Goal: Task Accomplishment & Management: Complete application form

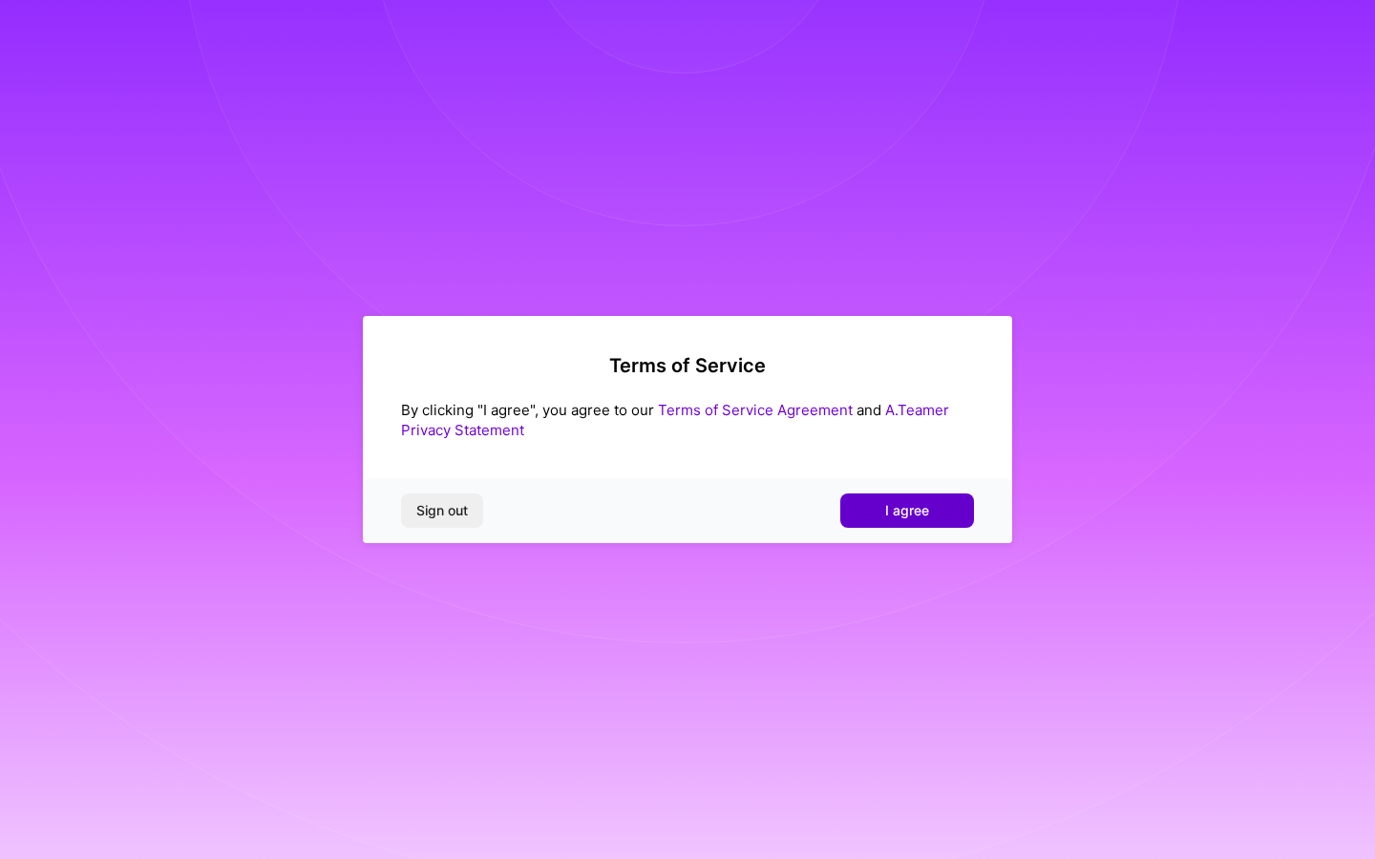
click at [878, 524] on button "I agree" at bounding box center [907, 511] width 134 height 34
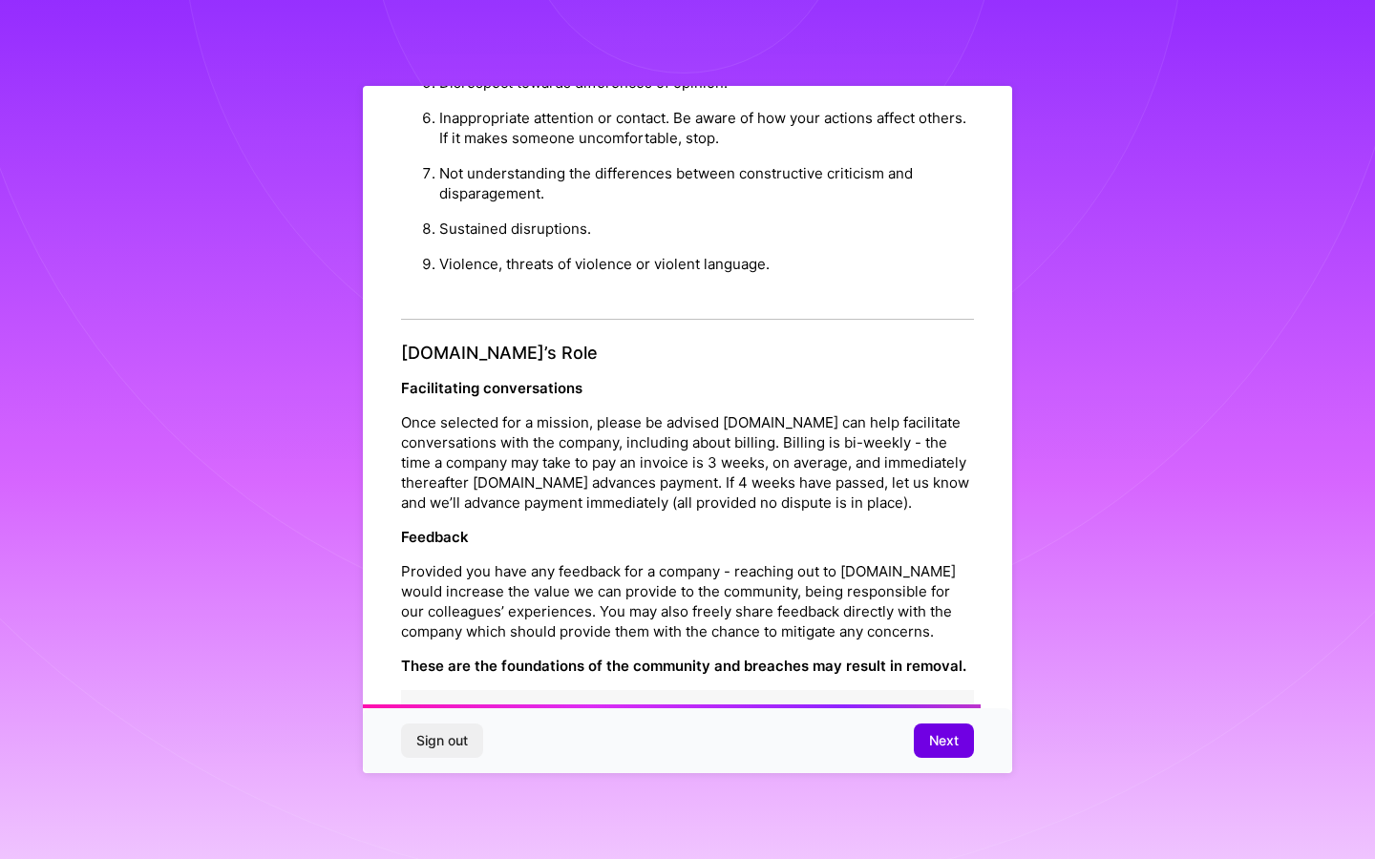
scroll to position [1939, 0]
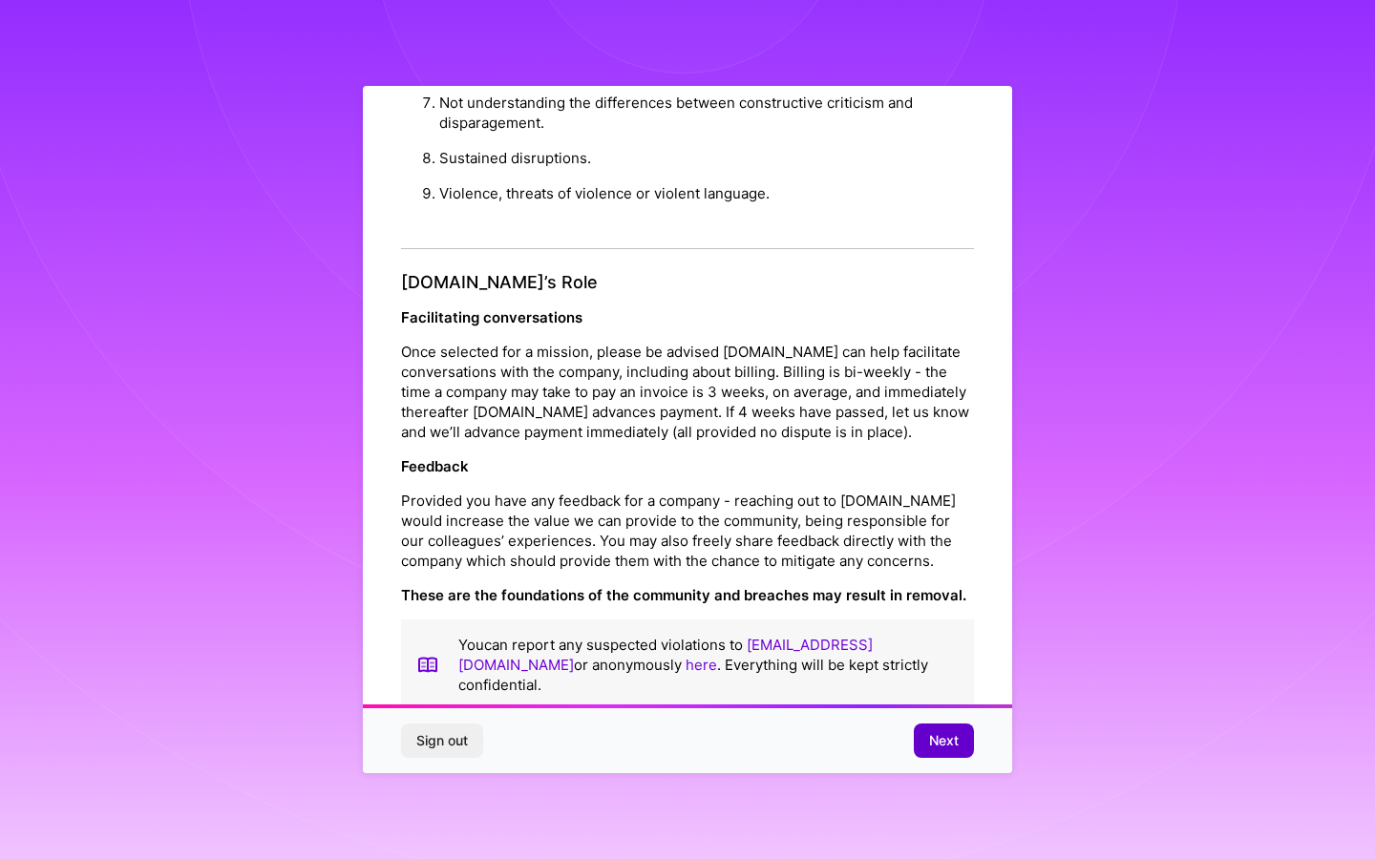
click at [956, 746] on span "Next" at bounding box center [944, 740] width 30 height 19
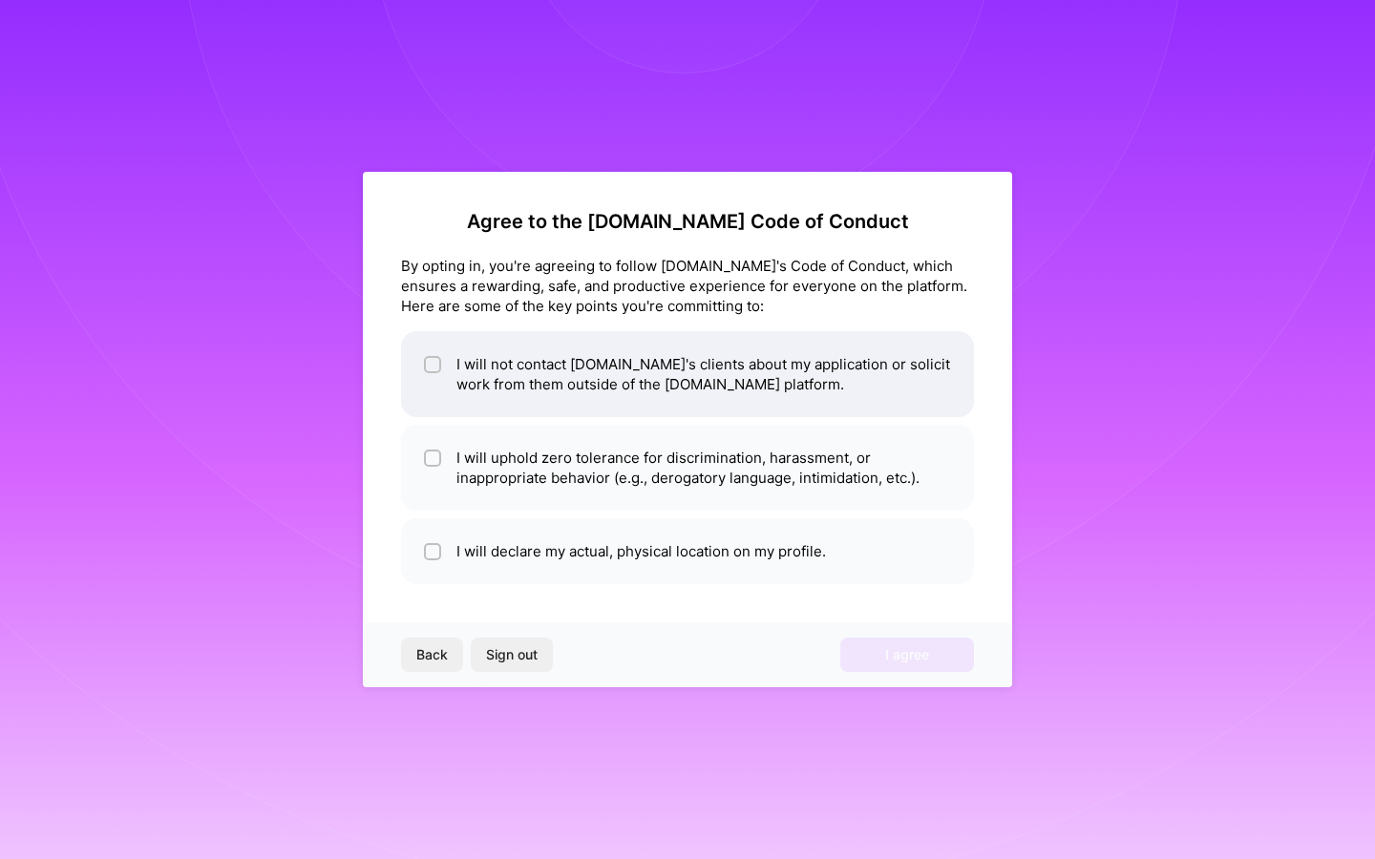
click at [699, 394] on li "I will not contact [DOMAIN_NAME]'s clients about my application or solicit work…" at bounding box center [687, 374] width 573 height 86
checkbox input "true"
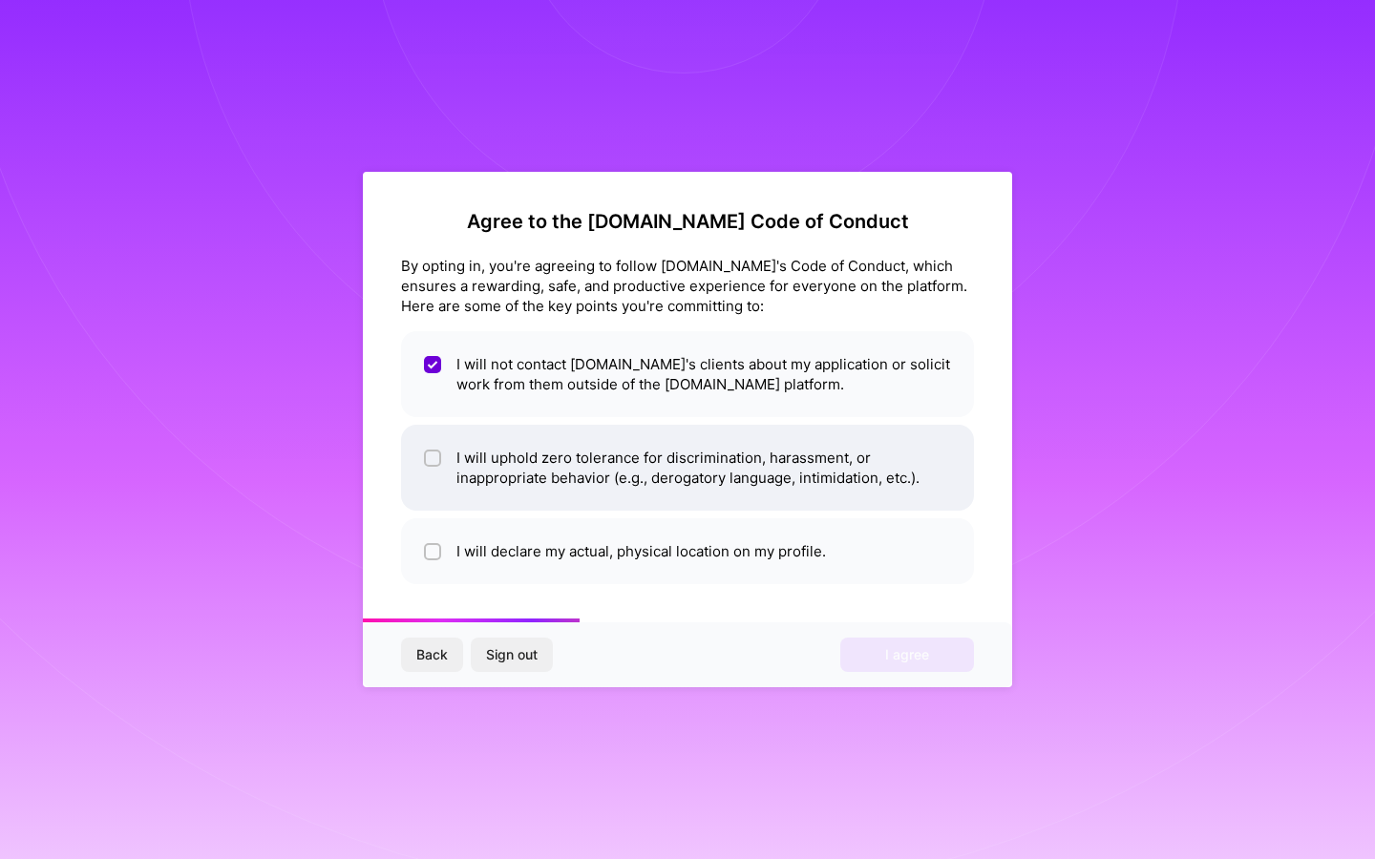
click at [632, 487] on li "I will uphold zero tolerance for discrimination, harassment, or inappropriate b…" at bounding box center [687, 468] width 573 height 86
checkbox input "true"
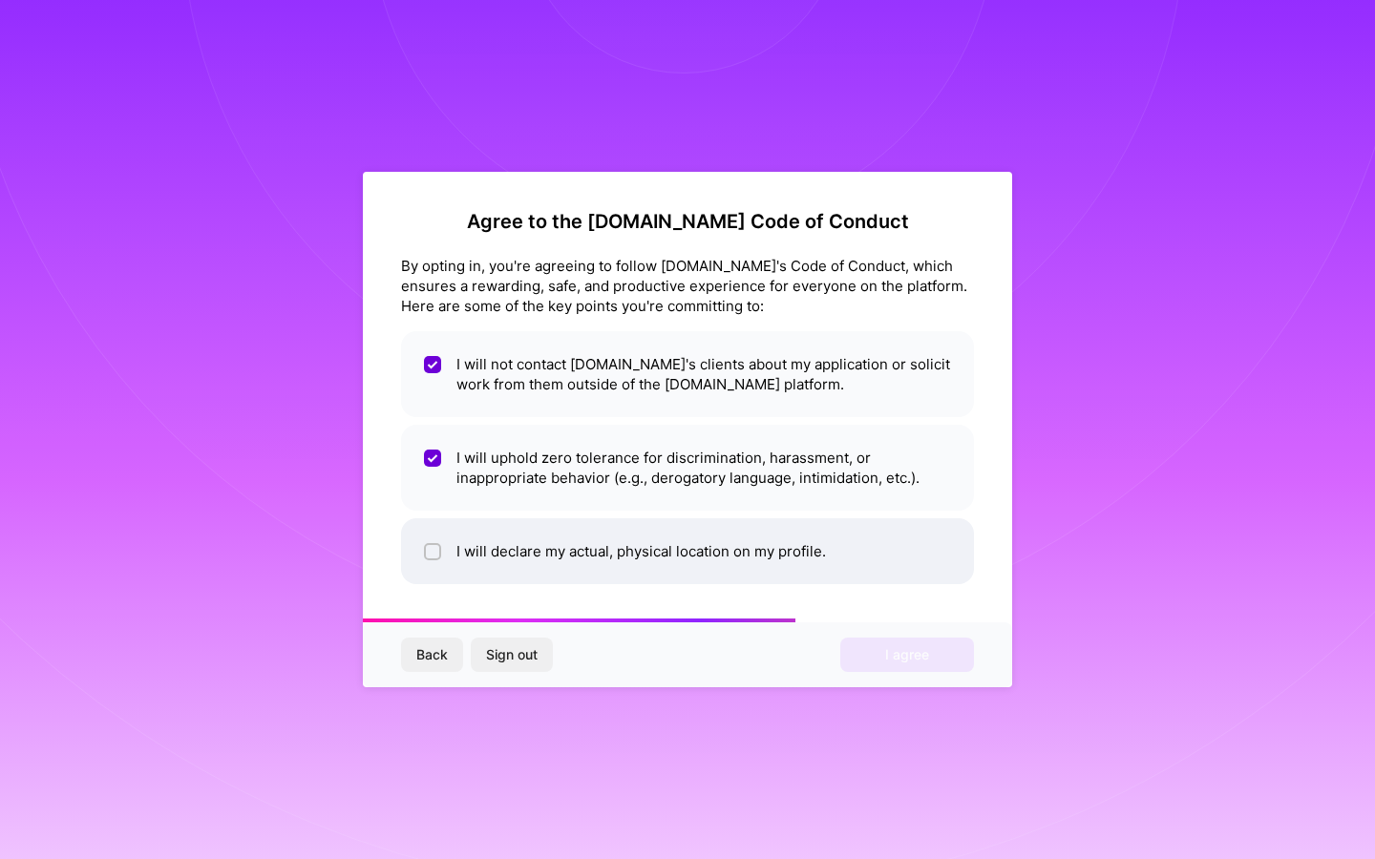
click at [632, 535] on li "I will declare my actual, physical location on my profile." at bounding box center [687, 551] width 573 height 66
checkbox input "true"
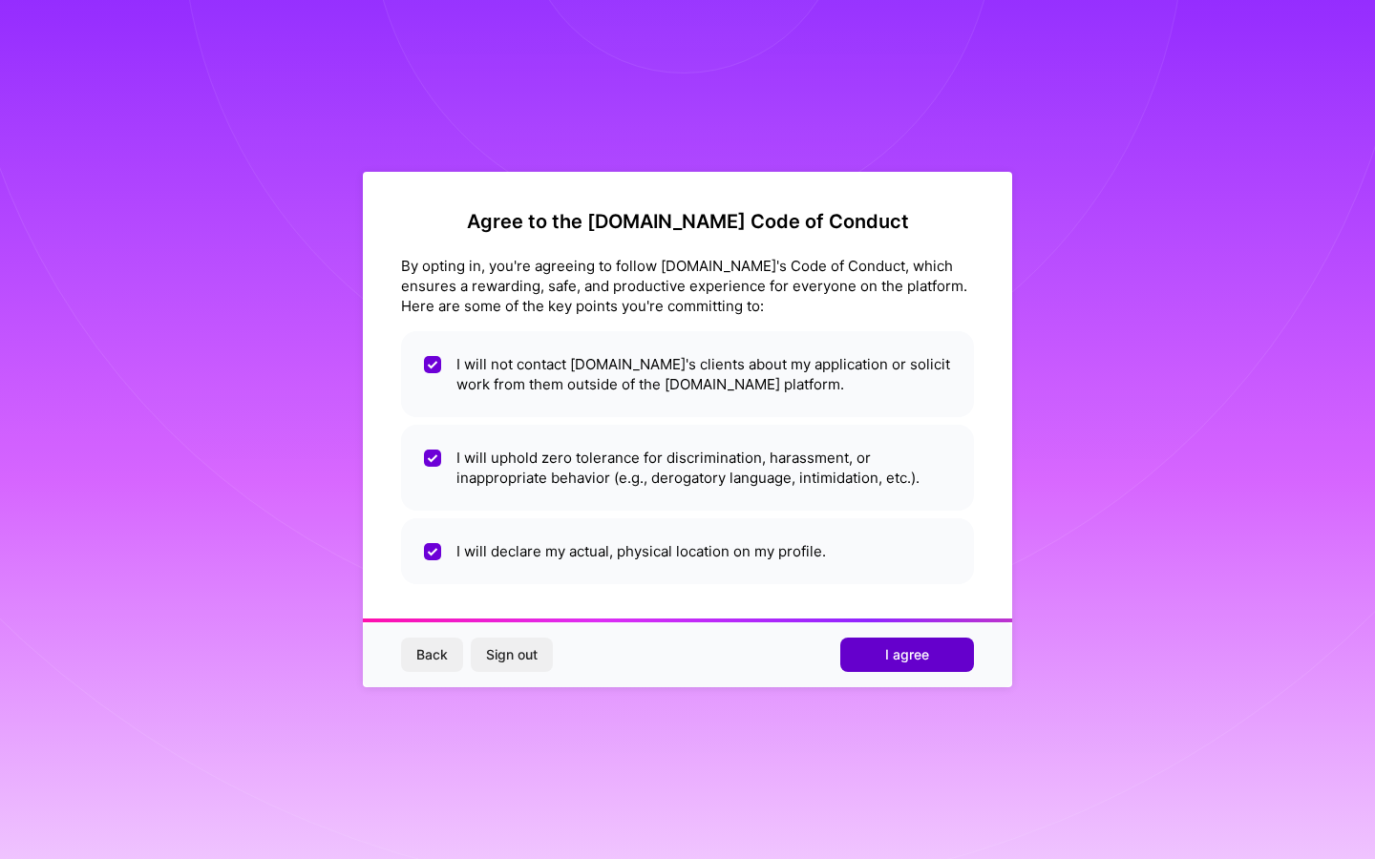
click at [882, 658] on button "I agree" at bounding box center [907, 655] width 134 height 34
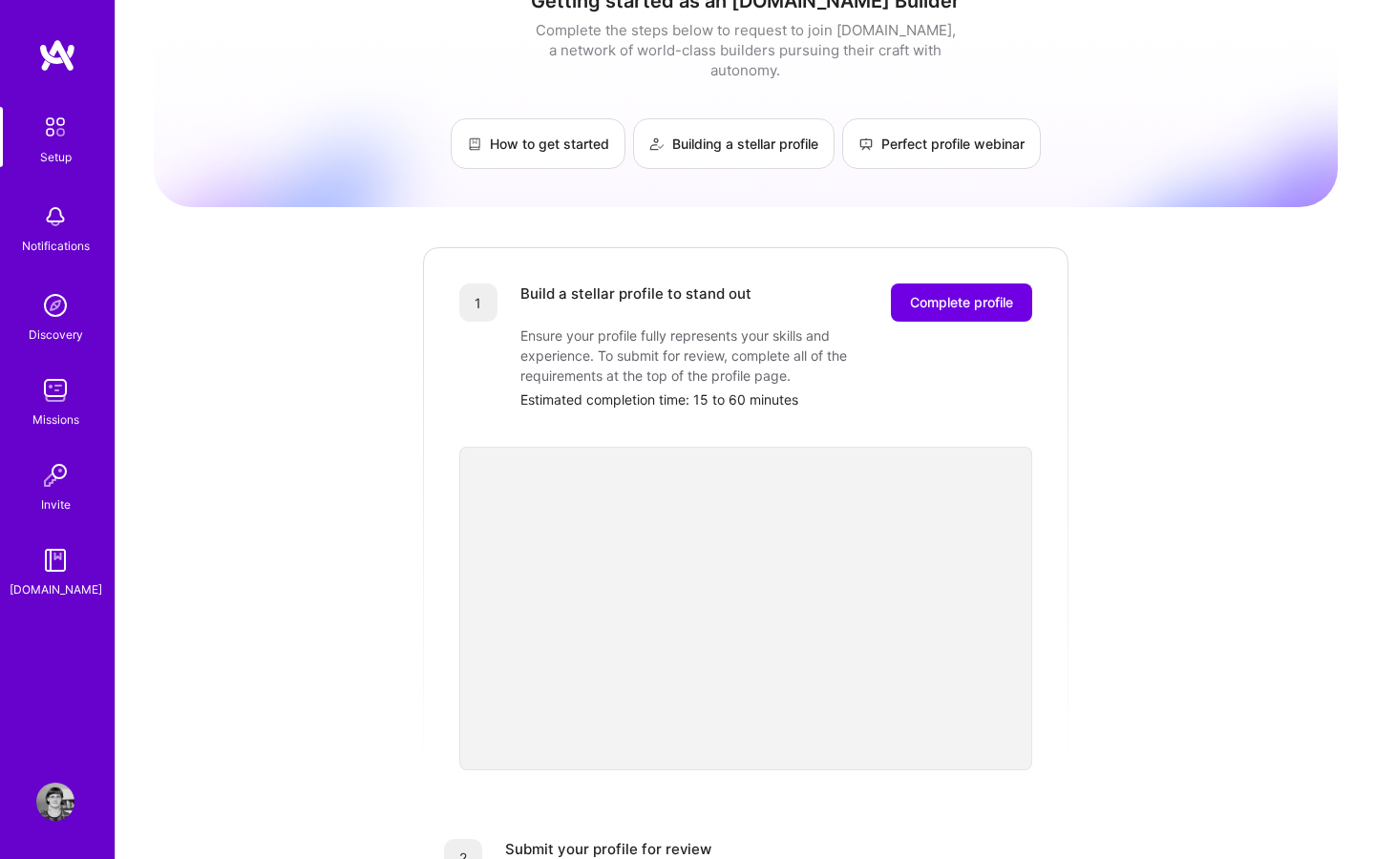
scroll to position [46, 0]
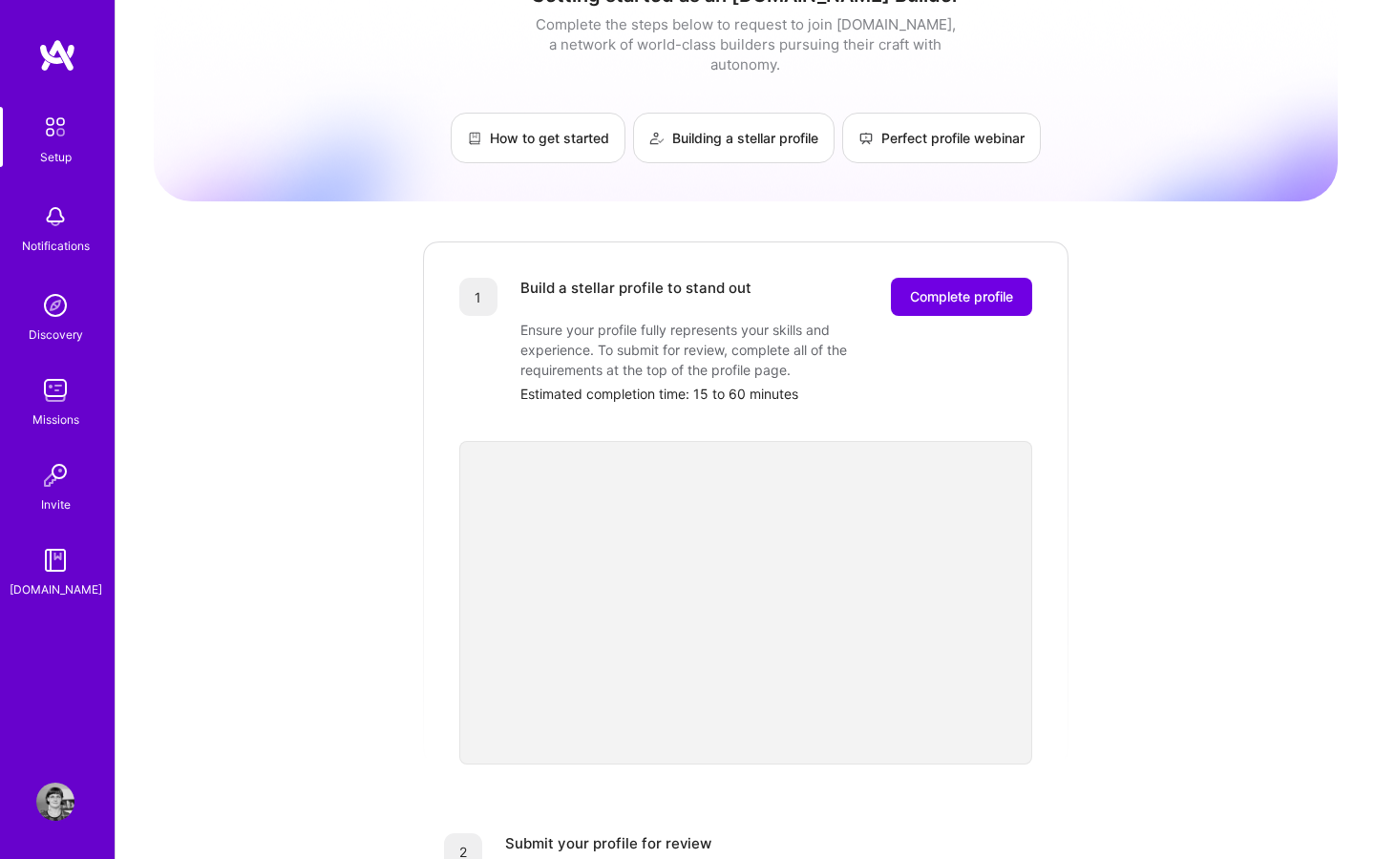
click at [1298, 513] on div "Getting started as an [DOMAIN_NAME] Builder Complete the steps below to request…" at bounding box center [746, 699] width 1184 height 1463
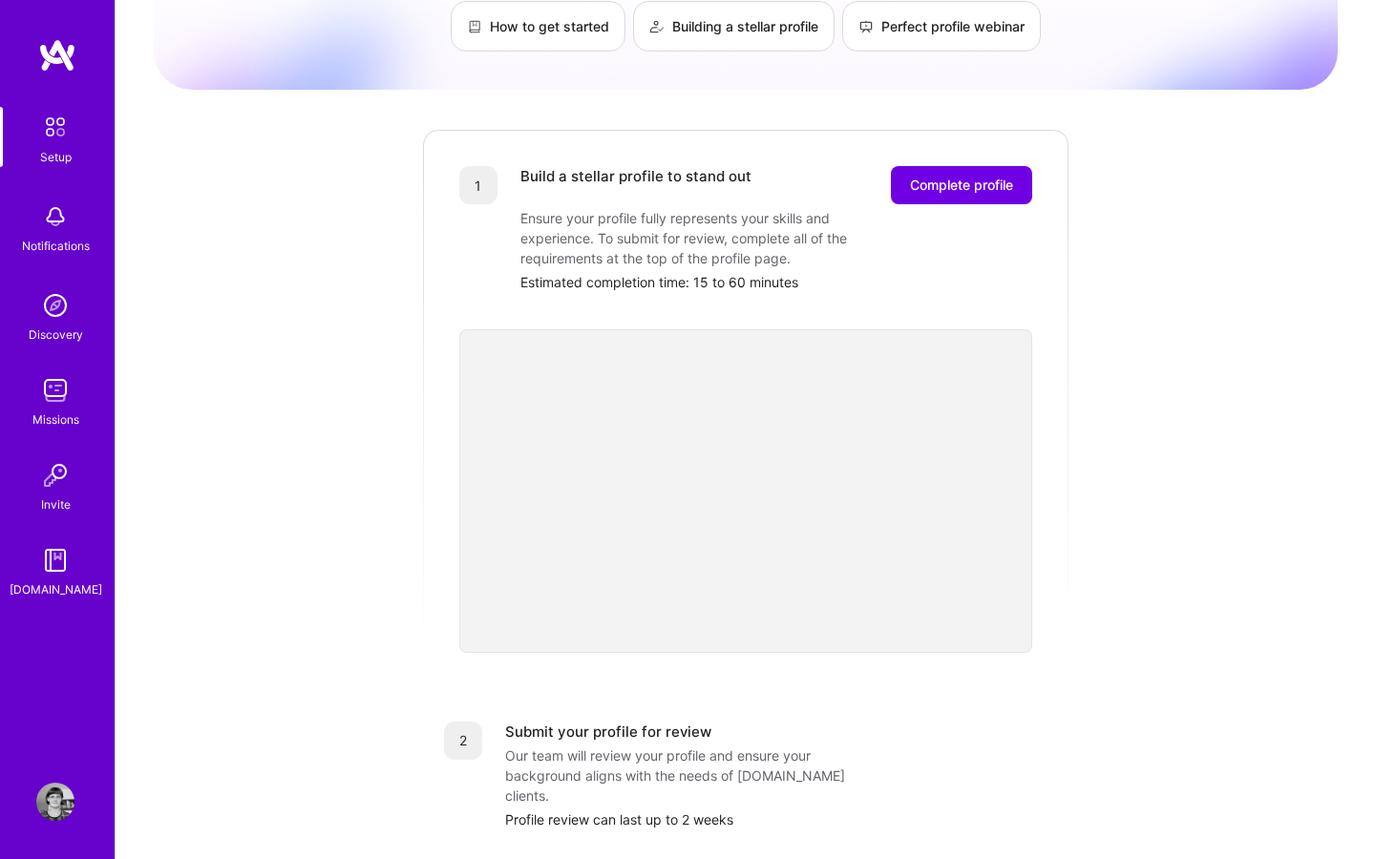
scroll to position [0, 0]
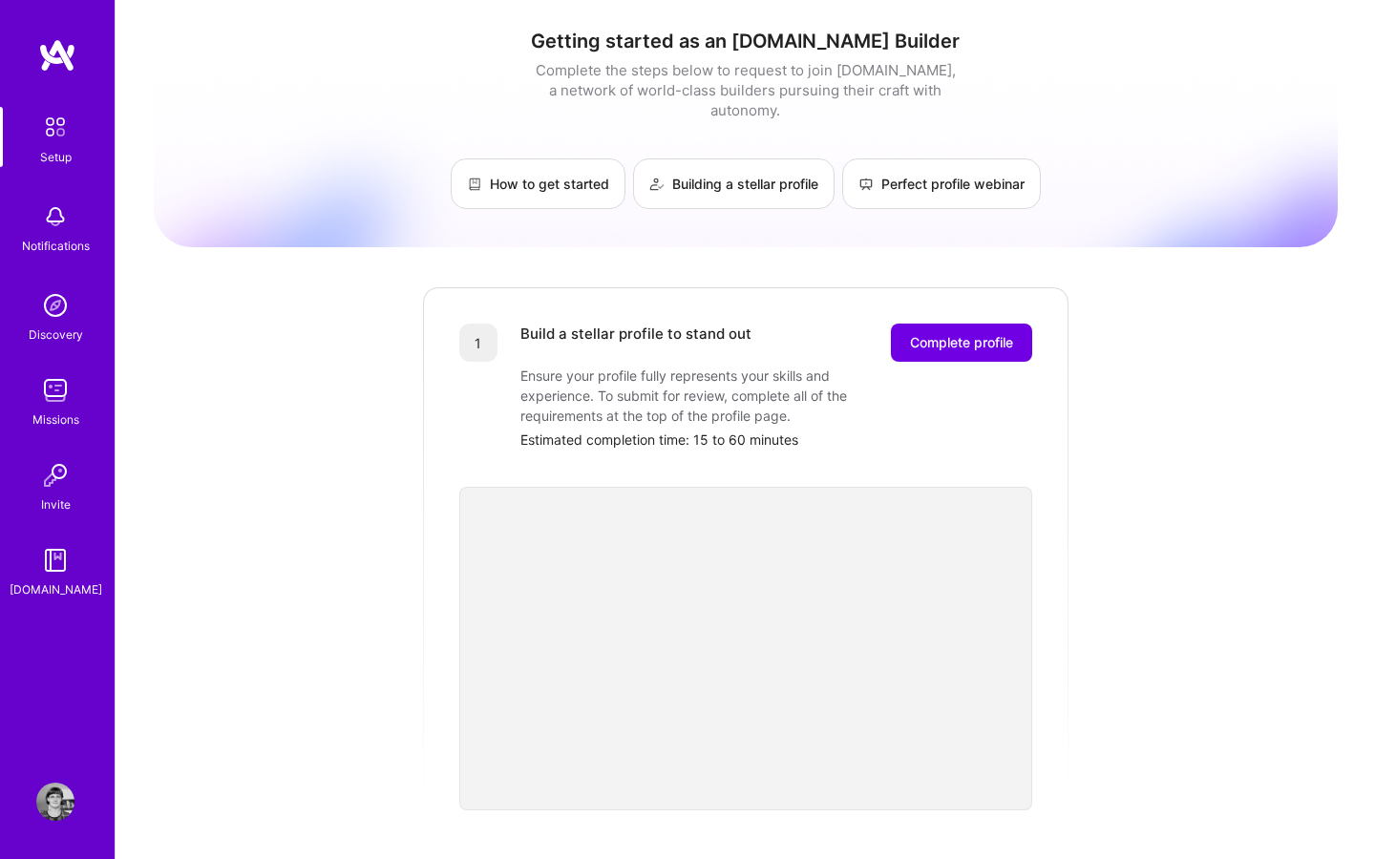
click at [1298, 513] on div "Getting started as an [DOMAIN_NAME] Builder Complete the steps below to request…" at bounding box center [746, 745] width 1184 height 1463
click at [942, 334] on button "Complete profile" at bounding box center [961, 343] width 141 height 38
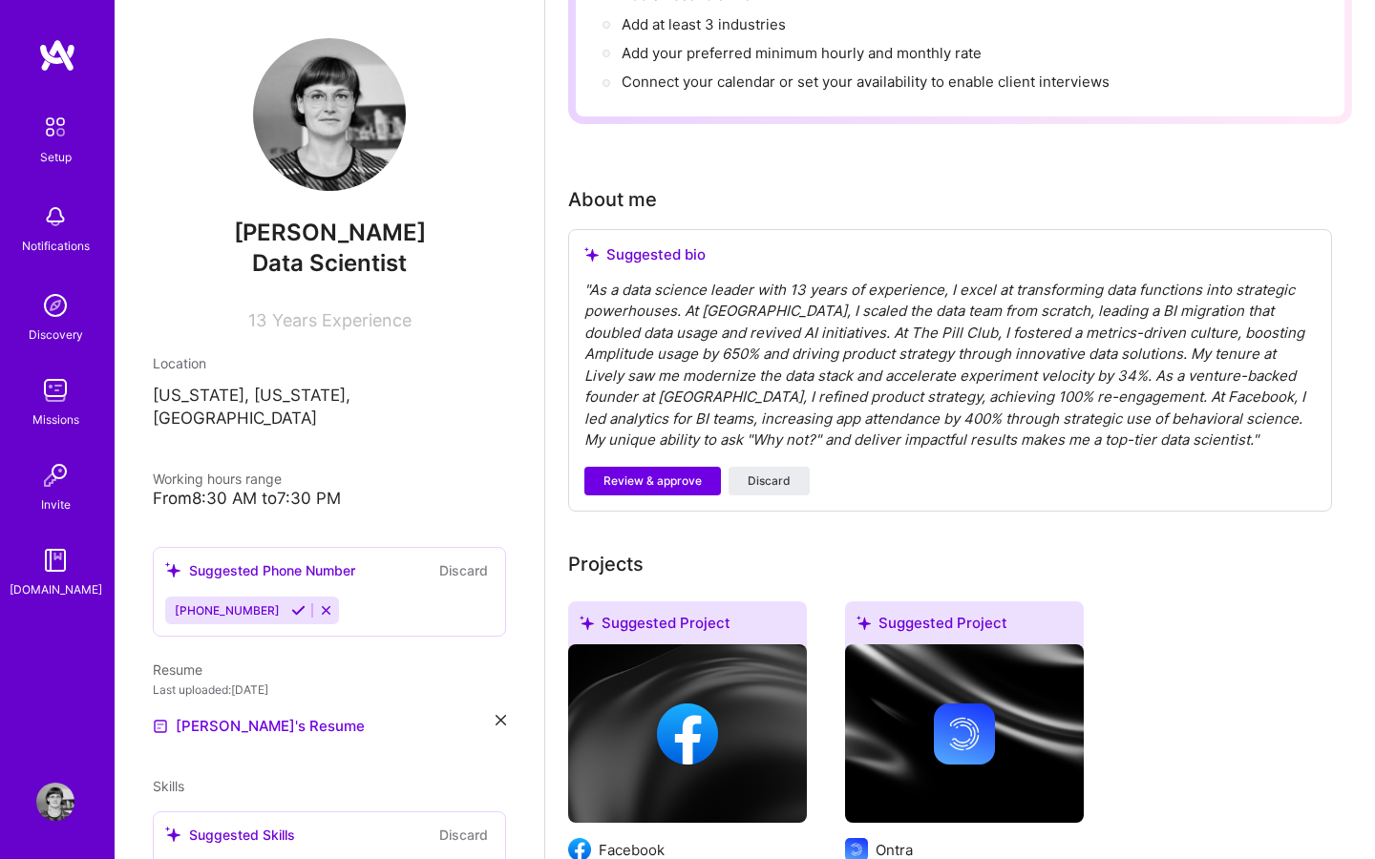
scroll to position [375, 0]
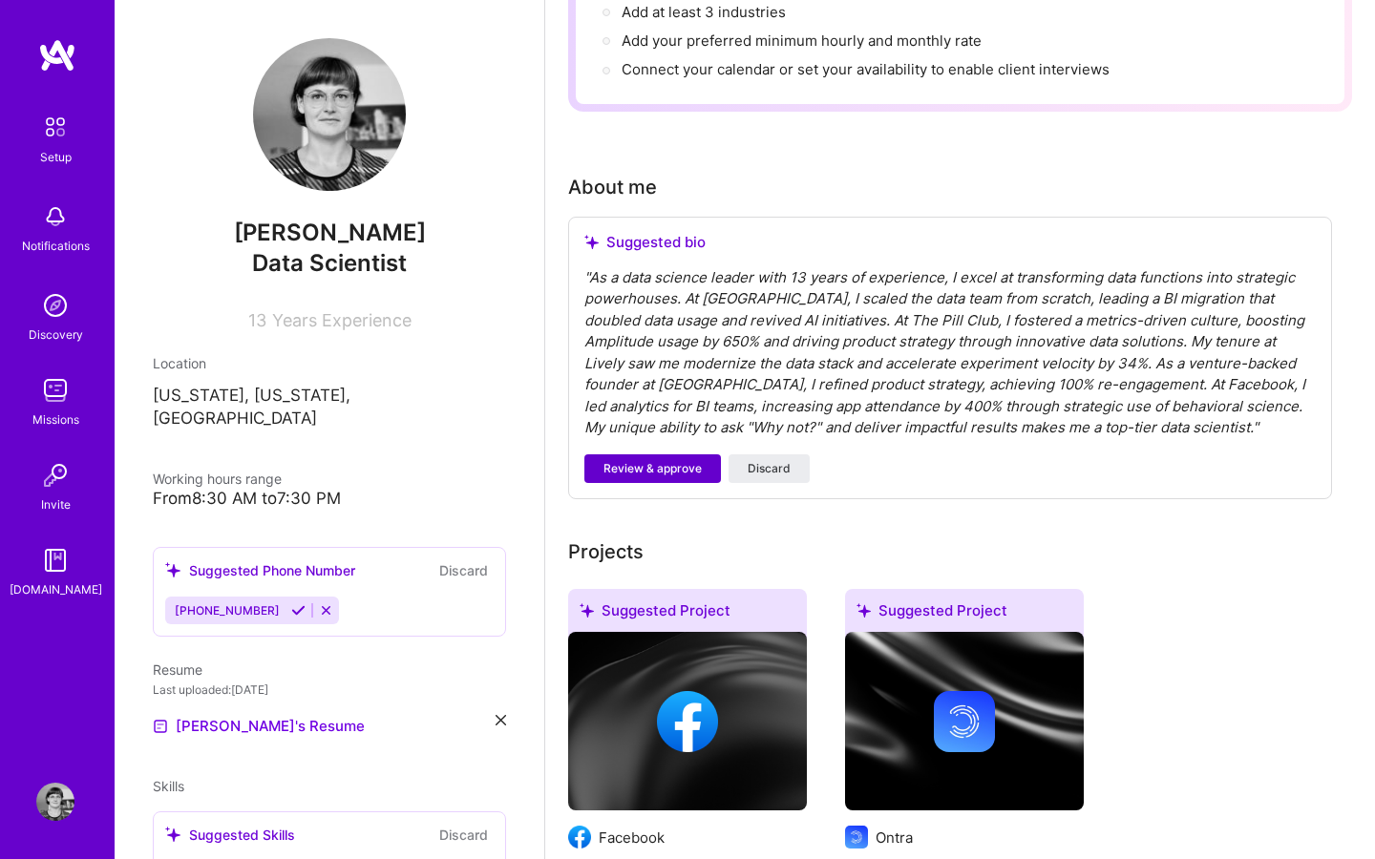
click at [634, 460] on span "Review & approve" at bounding box center [652, 468] width 98 height 17
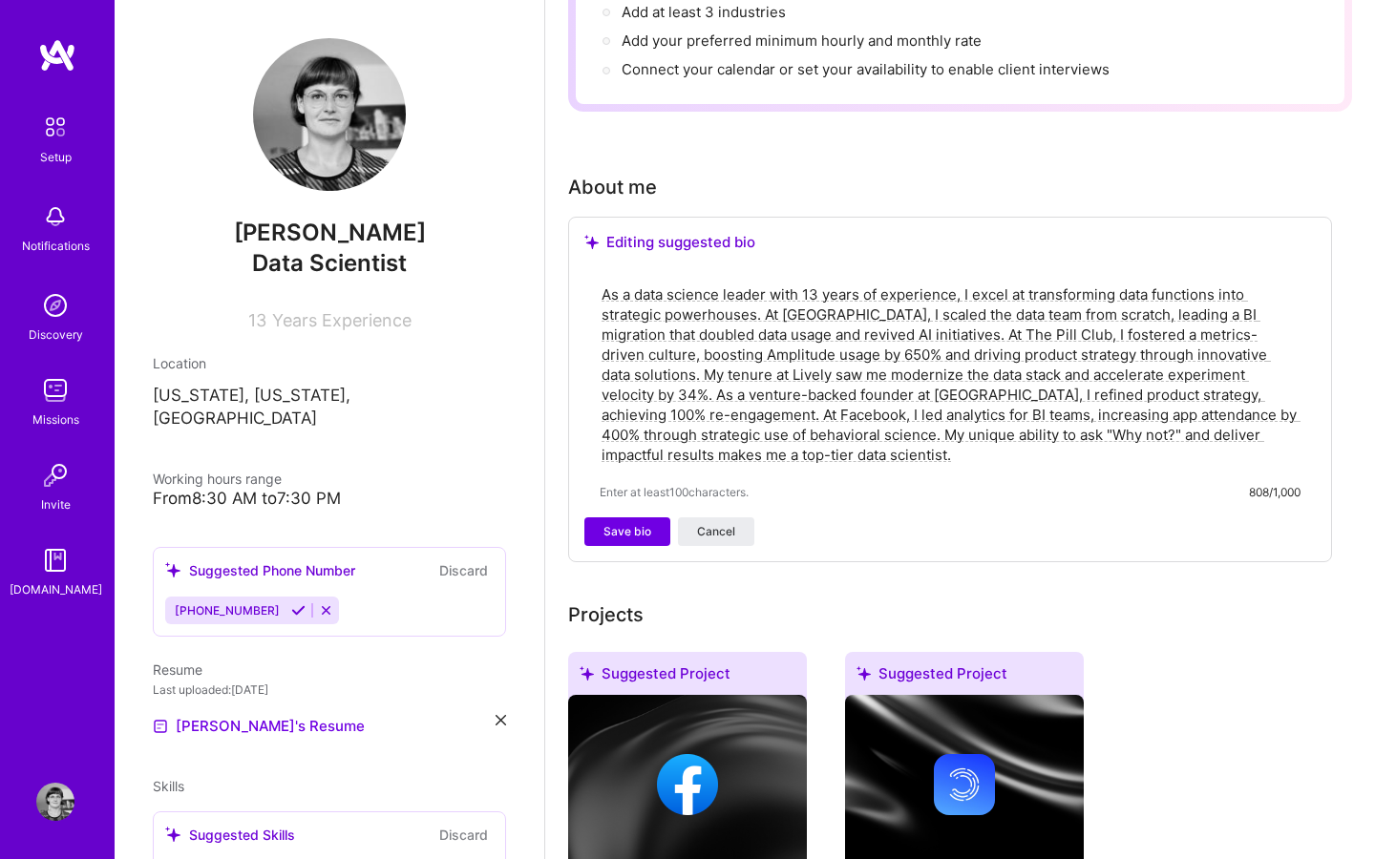
click at [750, 428] on textarea "As a data science leader with 13 years of experience, I excel at transforming d…" at bounding box center [950, 375] width 701 height 184
click at [1234, 412] on textarea "As a data science leader with 13 years of experience, I excel at transforming d…" at bounding box center [950, 375] width 701 height 184
click at [624, 523] on span "Save bio" at bounding box center [627, 531] width 48 height 17
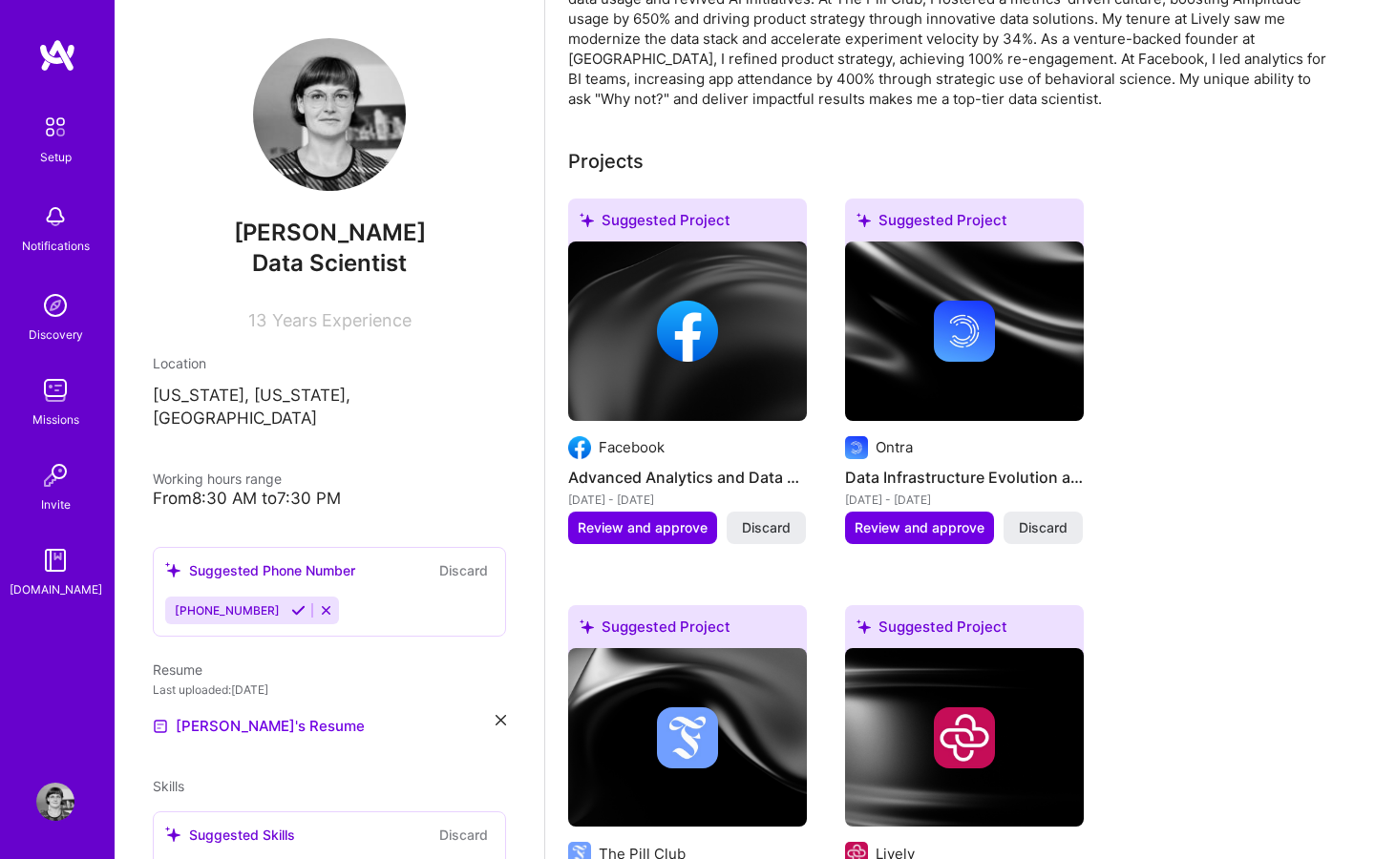
scroll to position [457, 0]
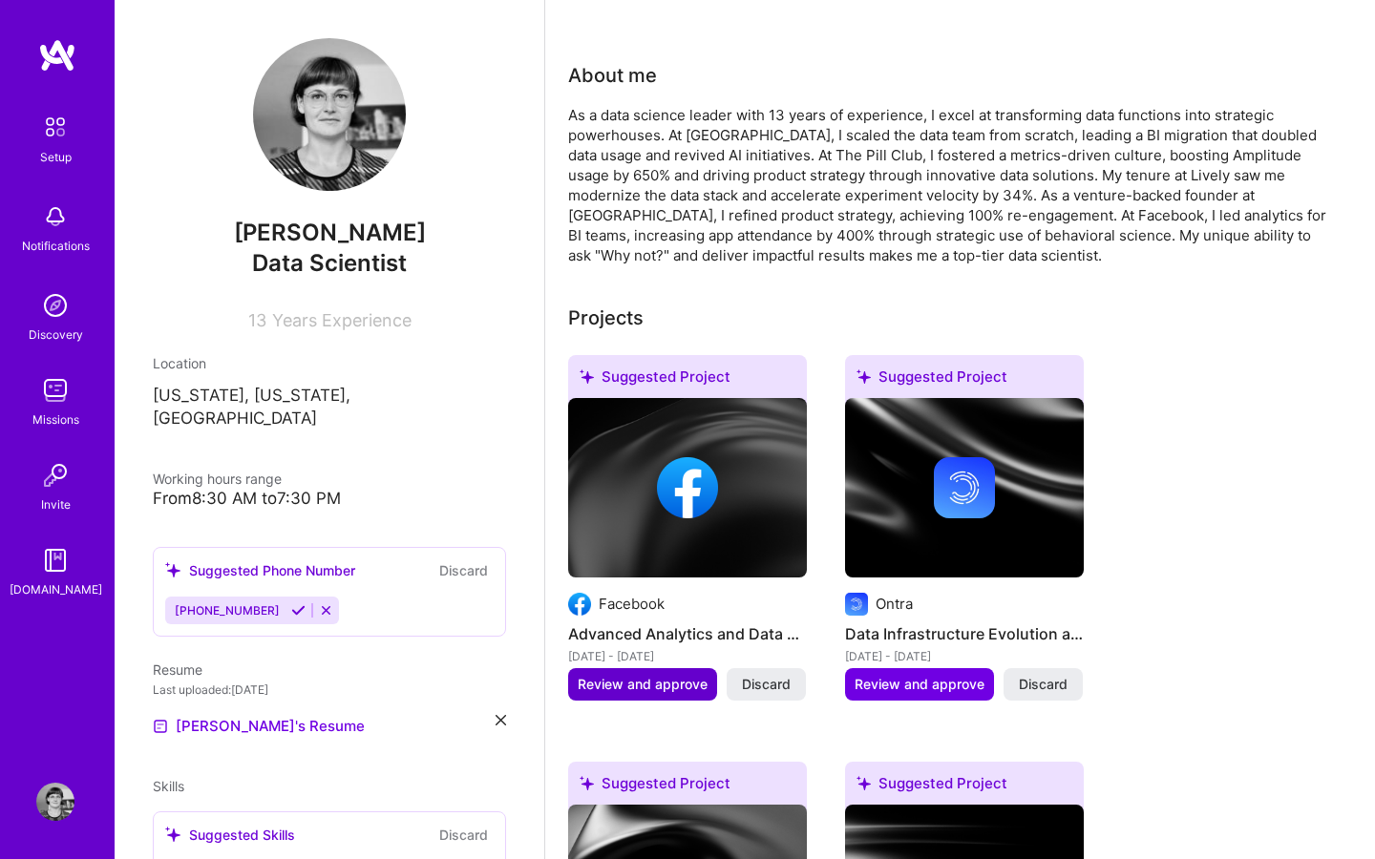
click at [654, 675] on span "Review and approve" at bounding box center [643, 684] width 130 height 19
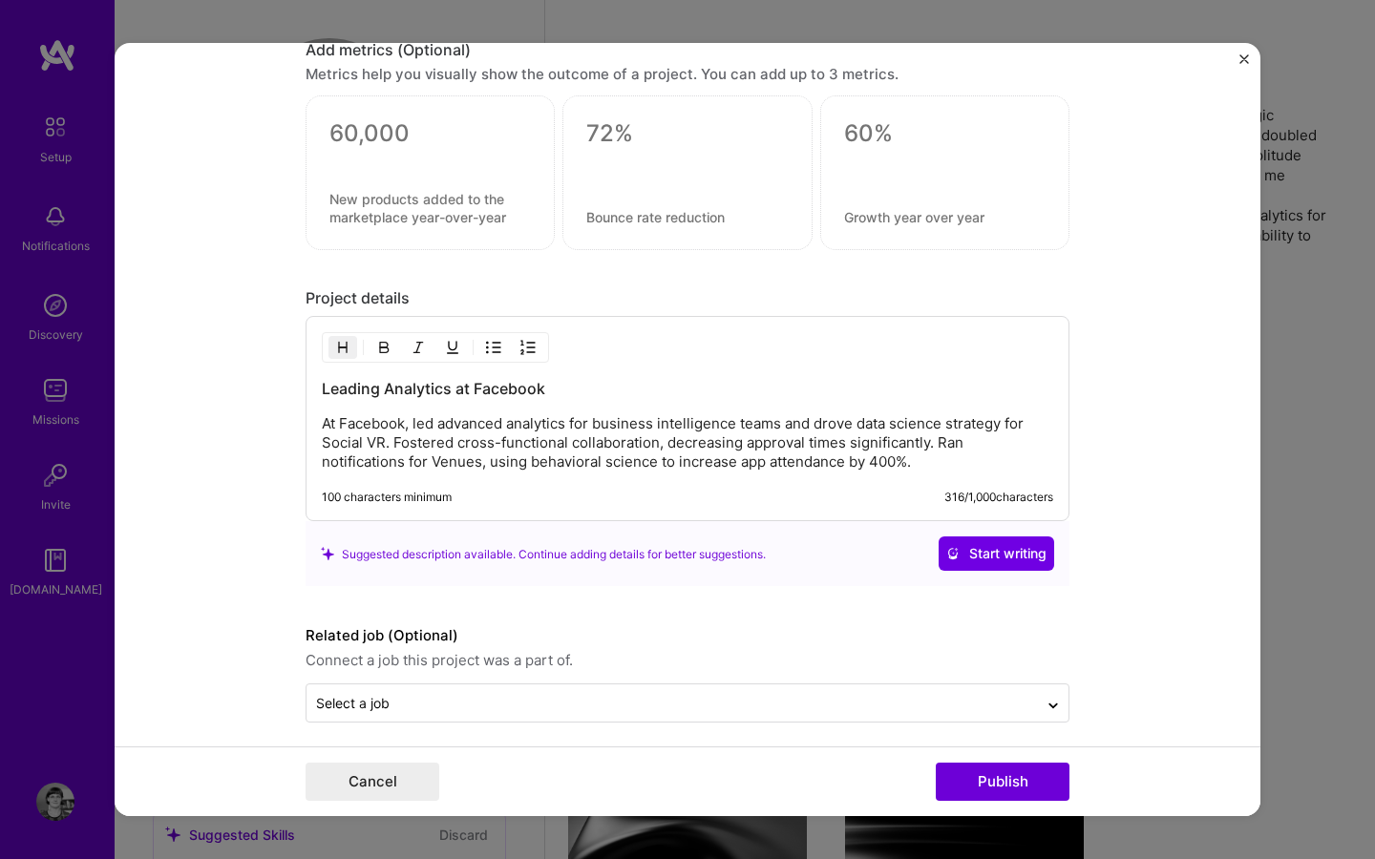
scroll to position [1135, 0]
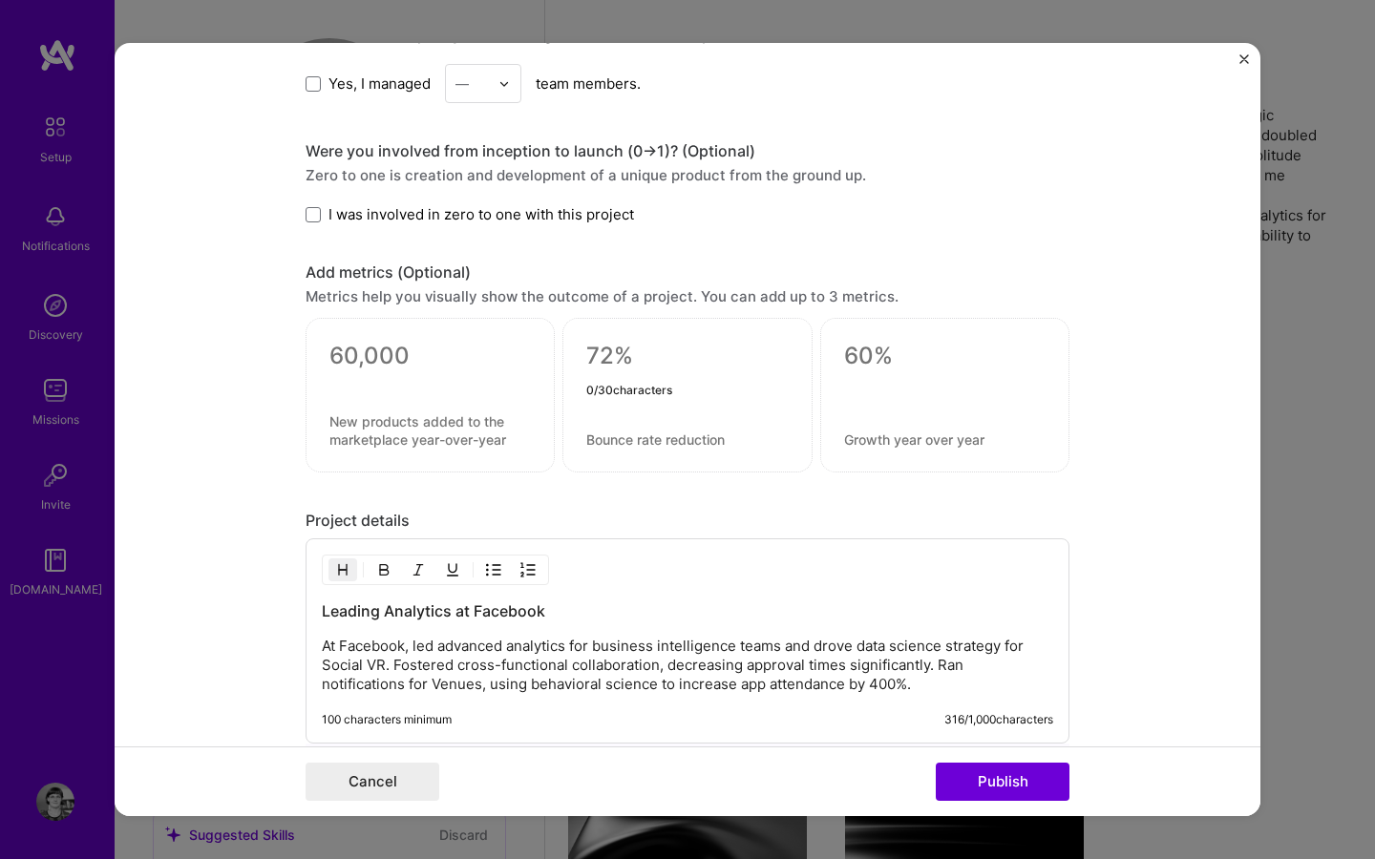
click at [645, 343] on textarea at bounding box center [686, 356] width 201 height 29
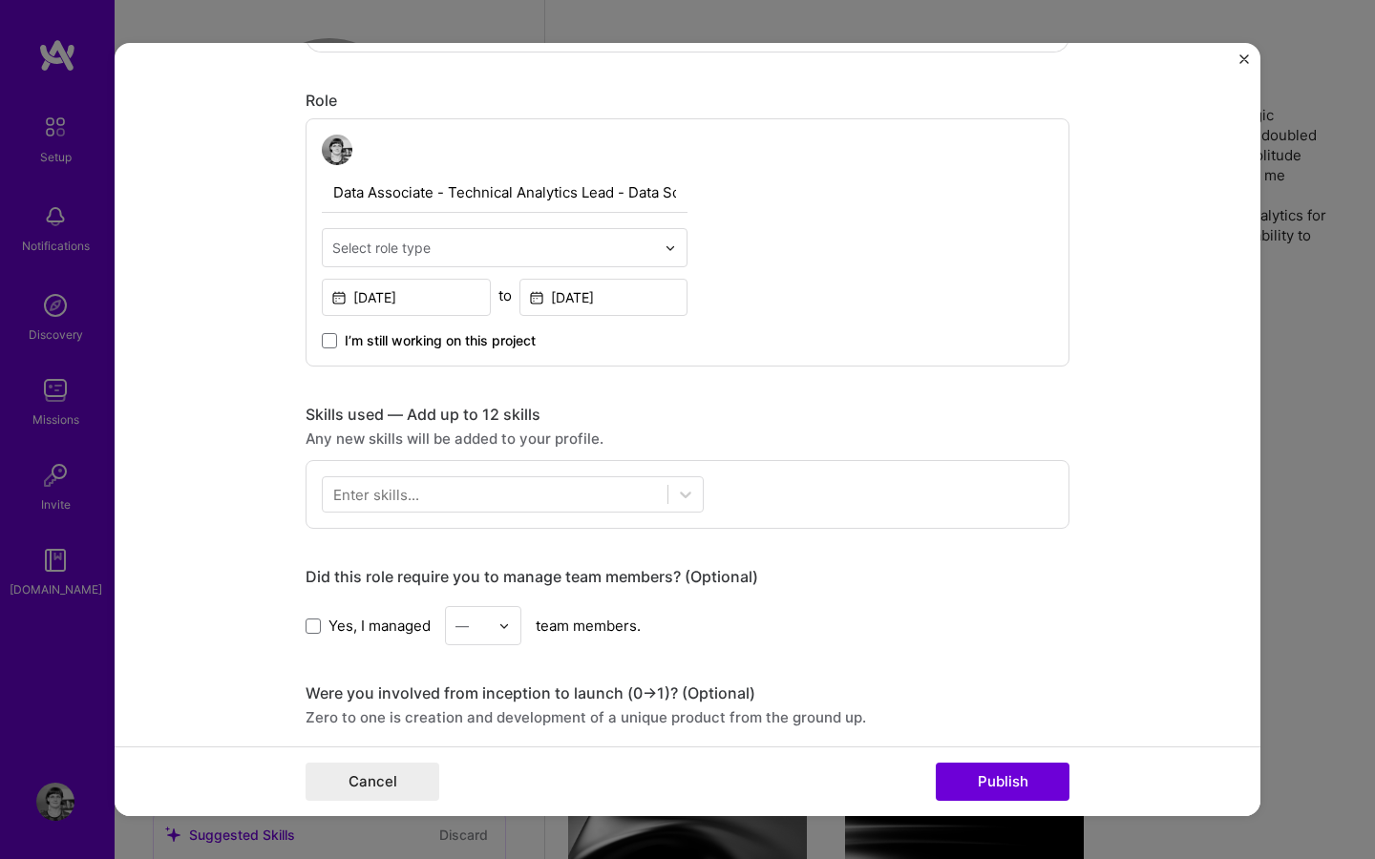
scroll to position [353, 0]
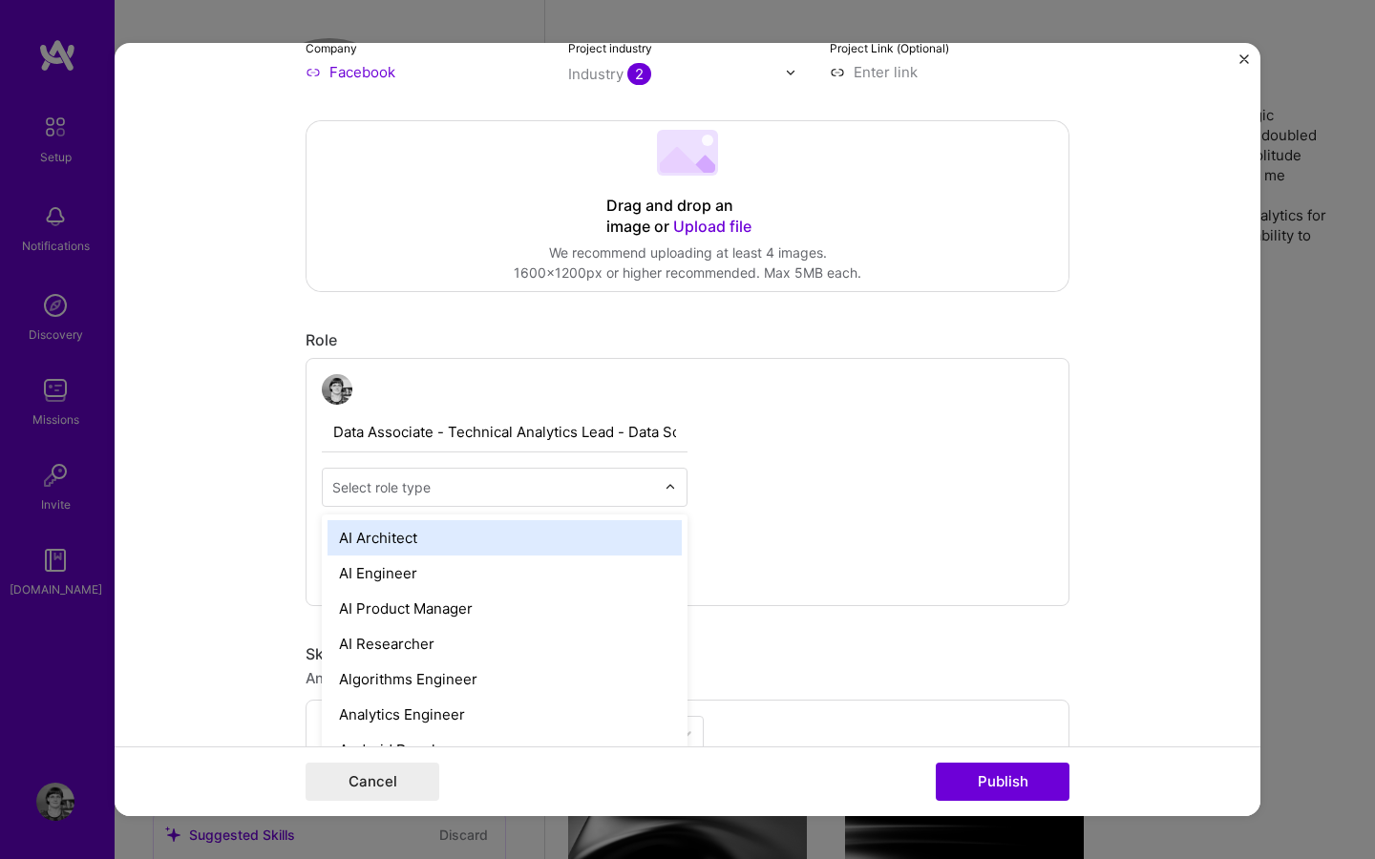
click at [391, 487] on div "Select role type" at bounding box center [381, 487] width 98 height 20
type input "data"
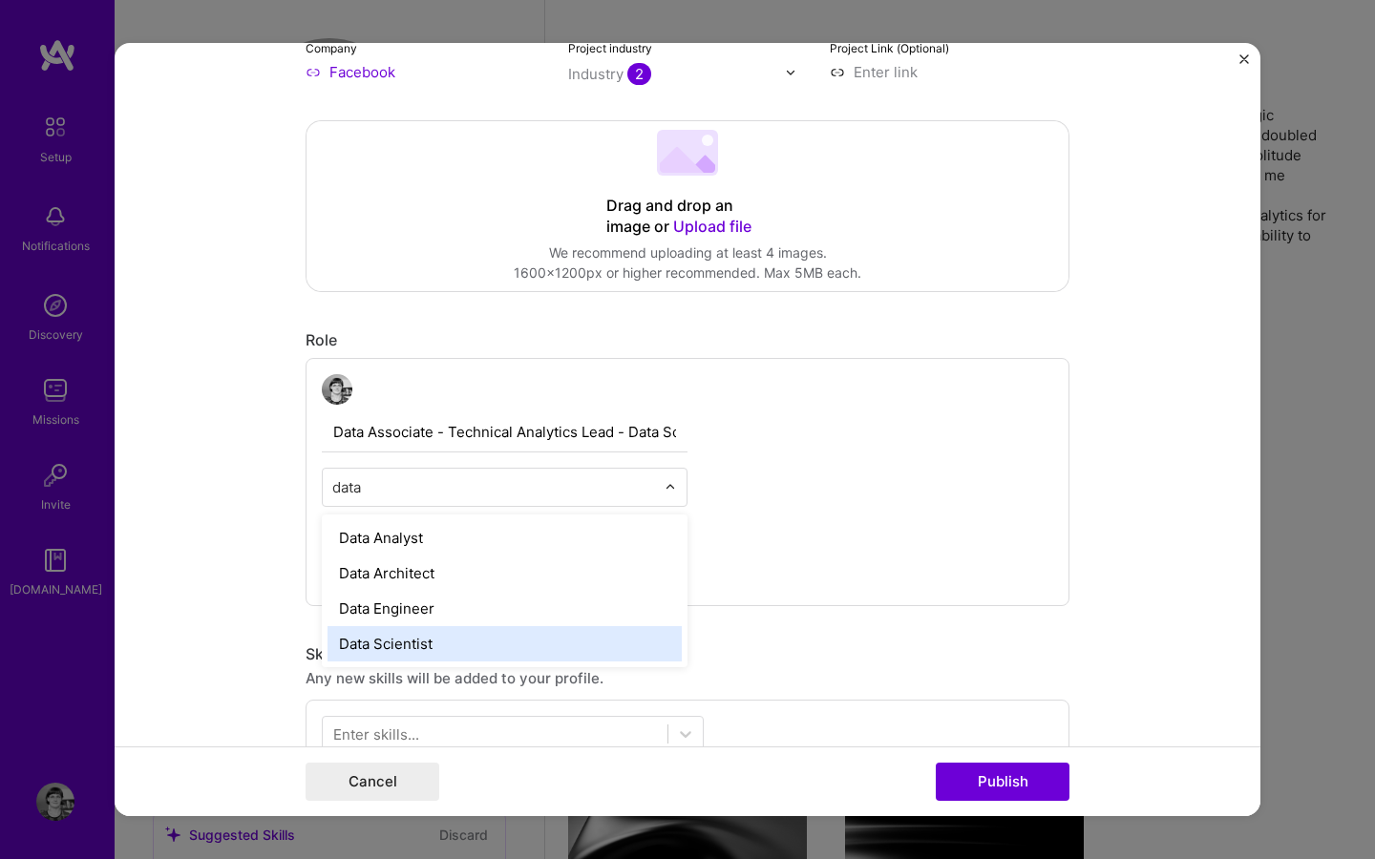
click at [412, 637] on div "Data Scientist" at bounding box center [505, 643] width 354 height 35
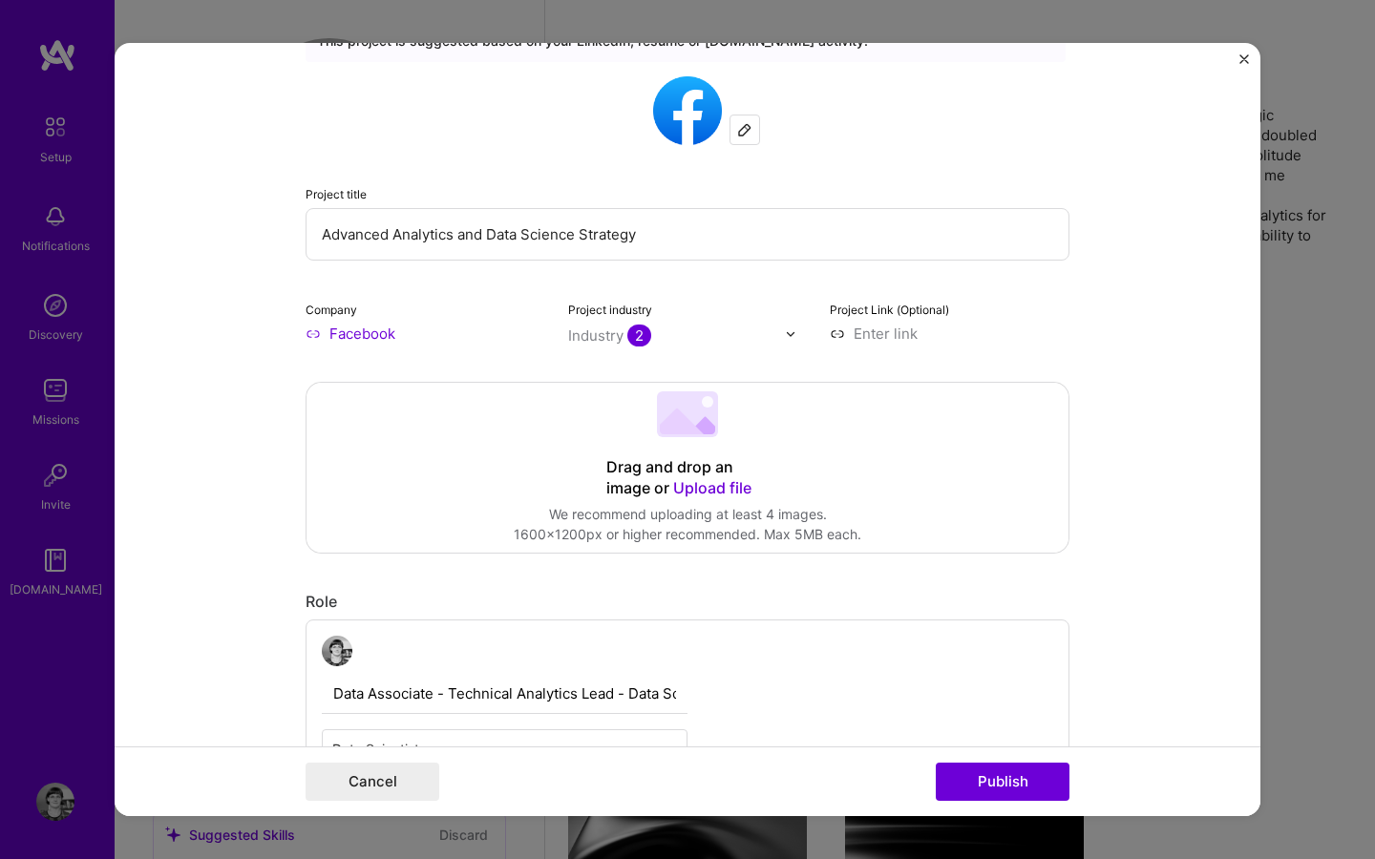
scroll to position [0, 0]
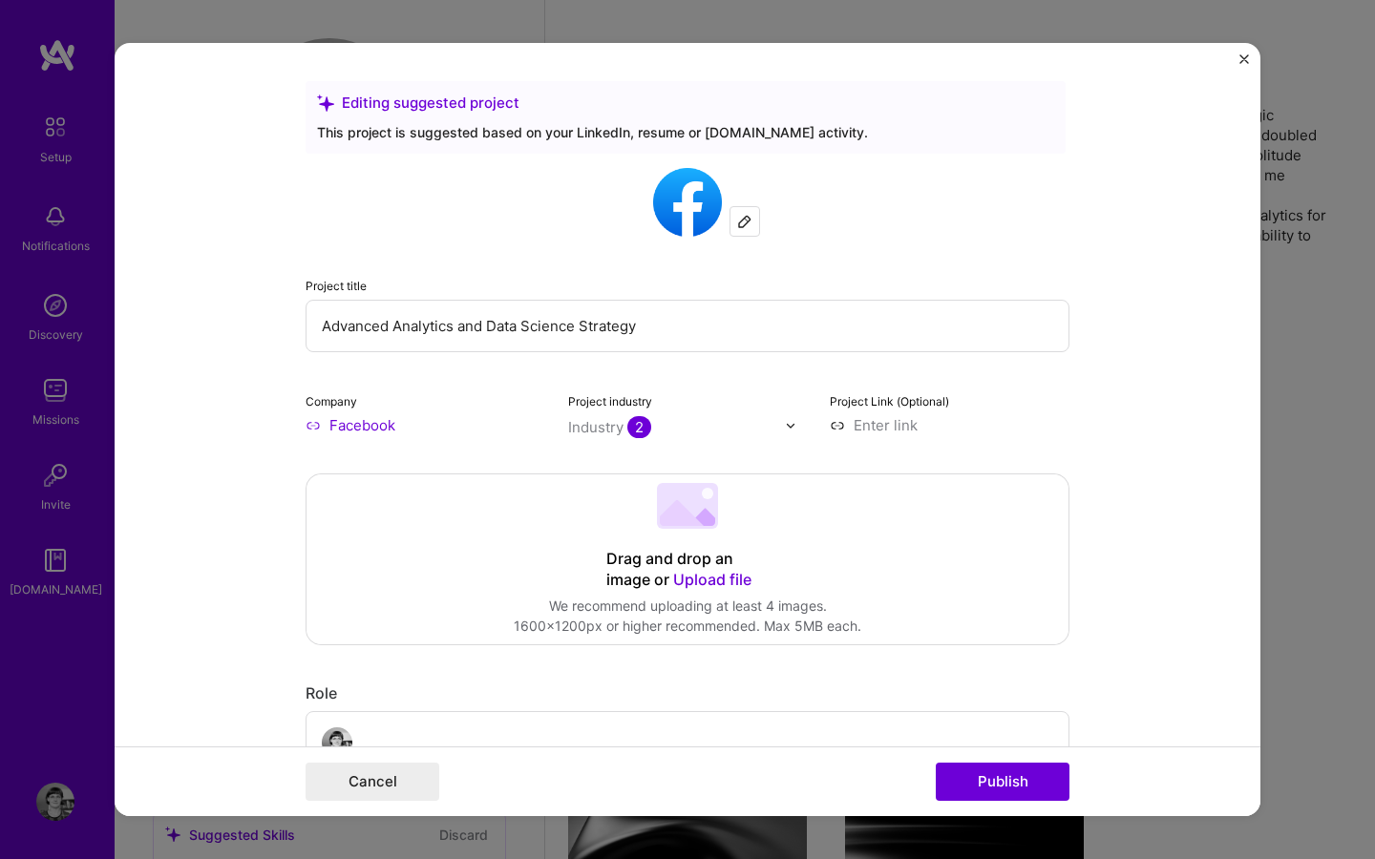
click at [506, 333] on input "Advanced Analytics and Data Science Strategy" at bounding box center [688, 326] width 764 height 53
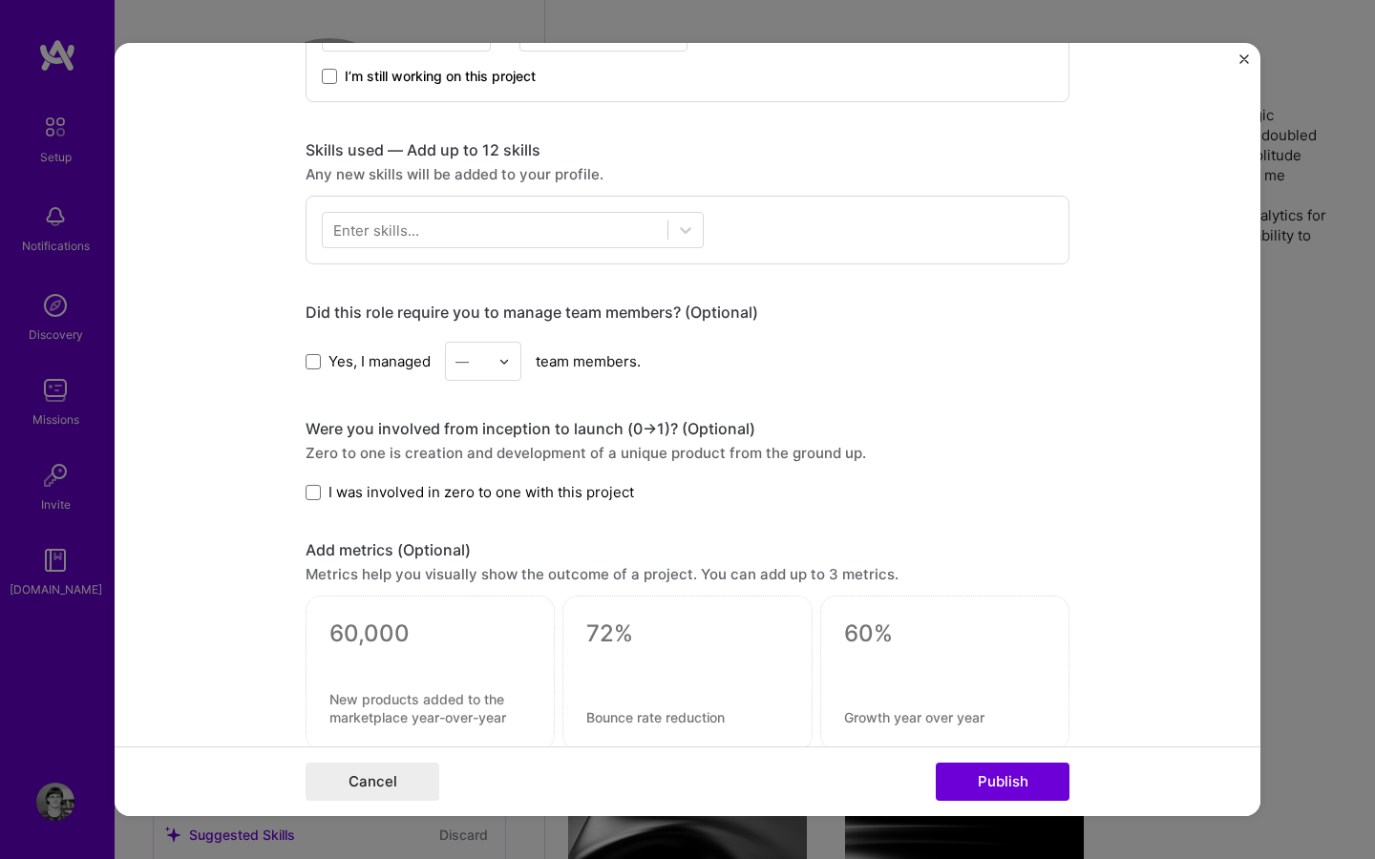
scroll to position [1004, 0]
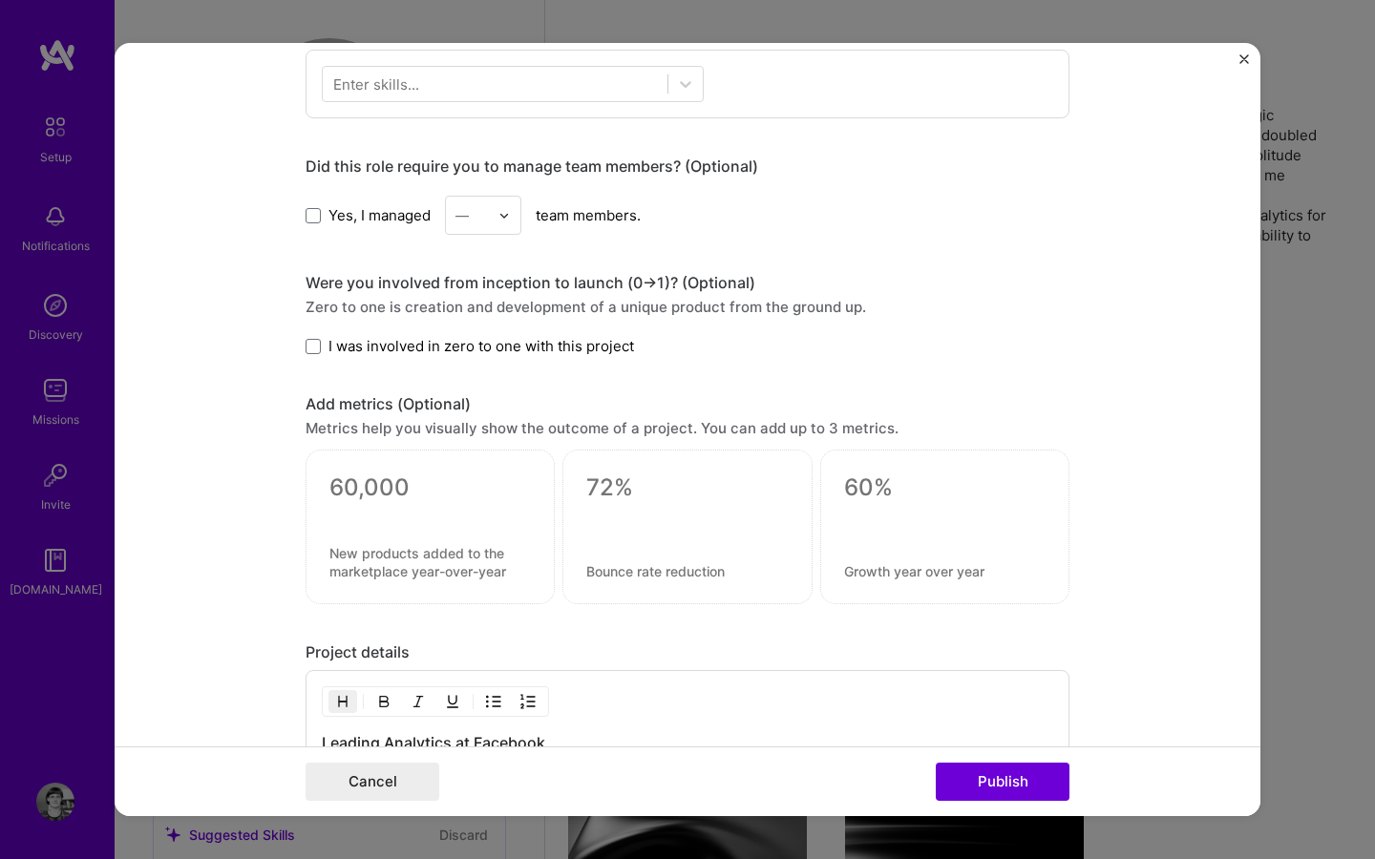
type input "Notifications on Oculus"
click at [374, 484] on textarea at bounding box center [429, 488] width 201 height 29
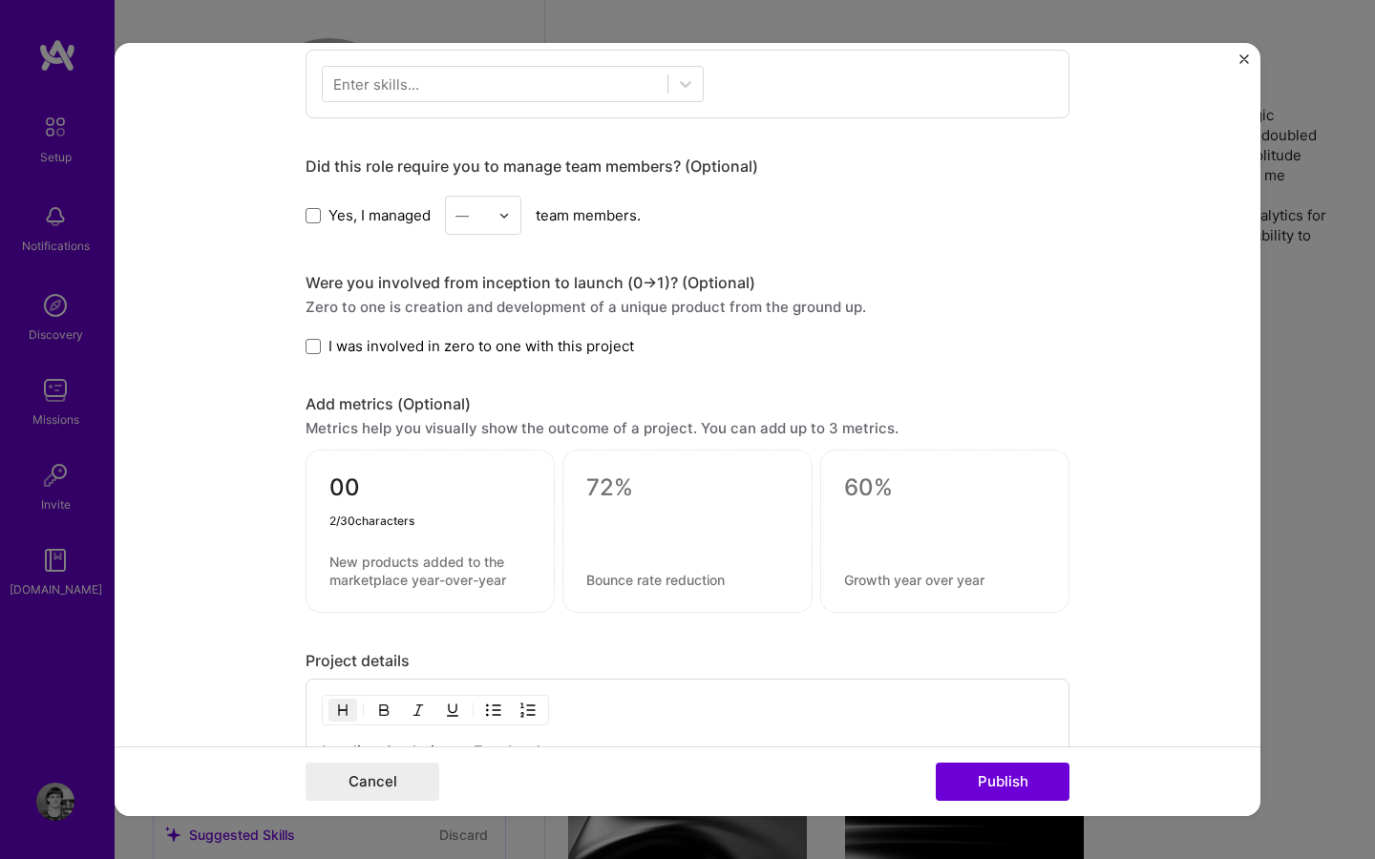
type textarea "0"
type textarea "300%"
click at [363, 589] on div "300% 4 / 30 characters" at bounding box center [430, 531] width 249 height 163
click at [363, 589] on div "300% 0 / 80 characters" at bounding box center [430, 531] width 249 height 163
click at [366, 567] on textarea at bounding box center [429, 571] width 201 height 36
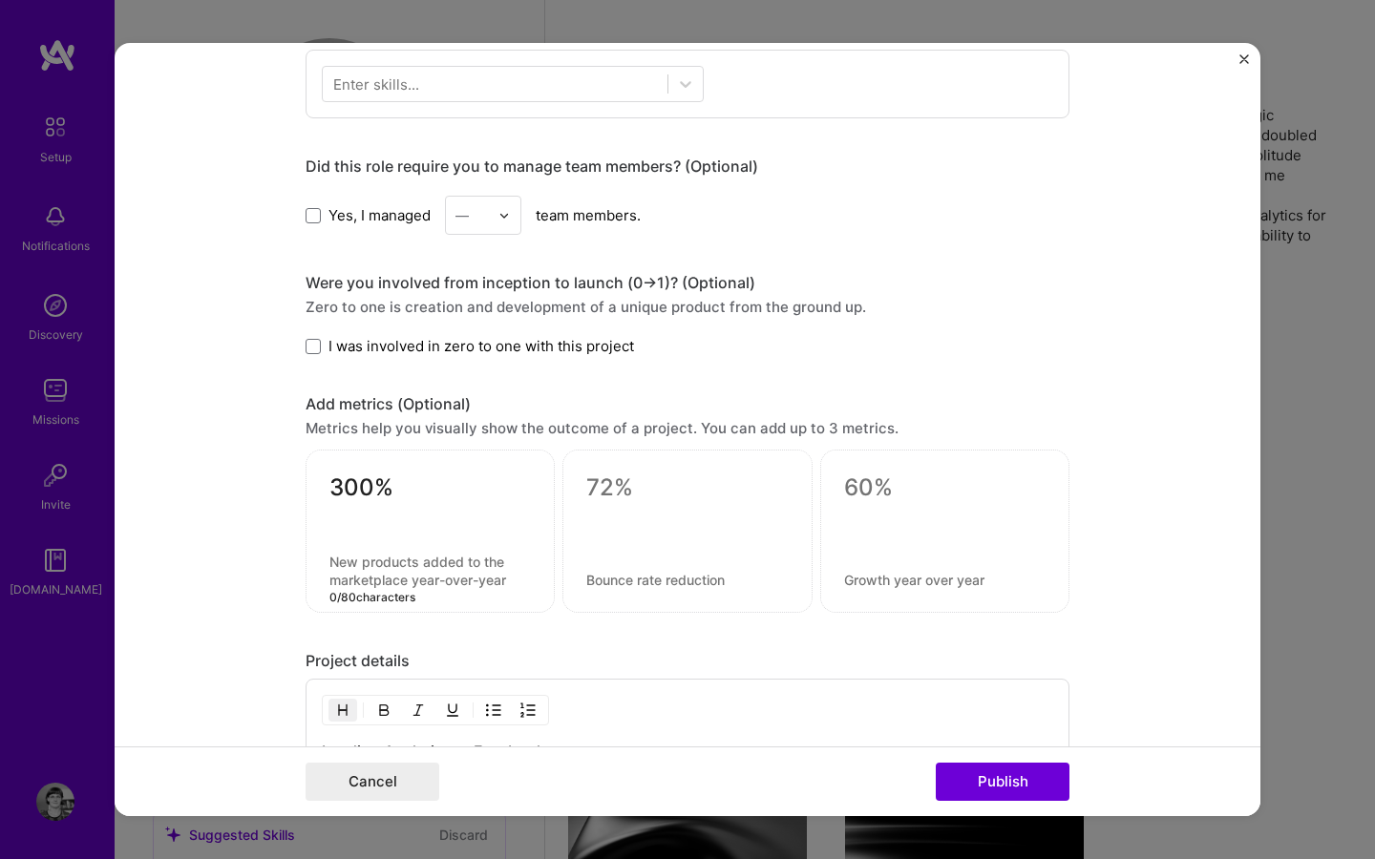
click at [366, 567] on textarea at bounding box center [429, 571] width 201 height 36
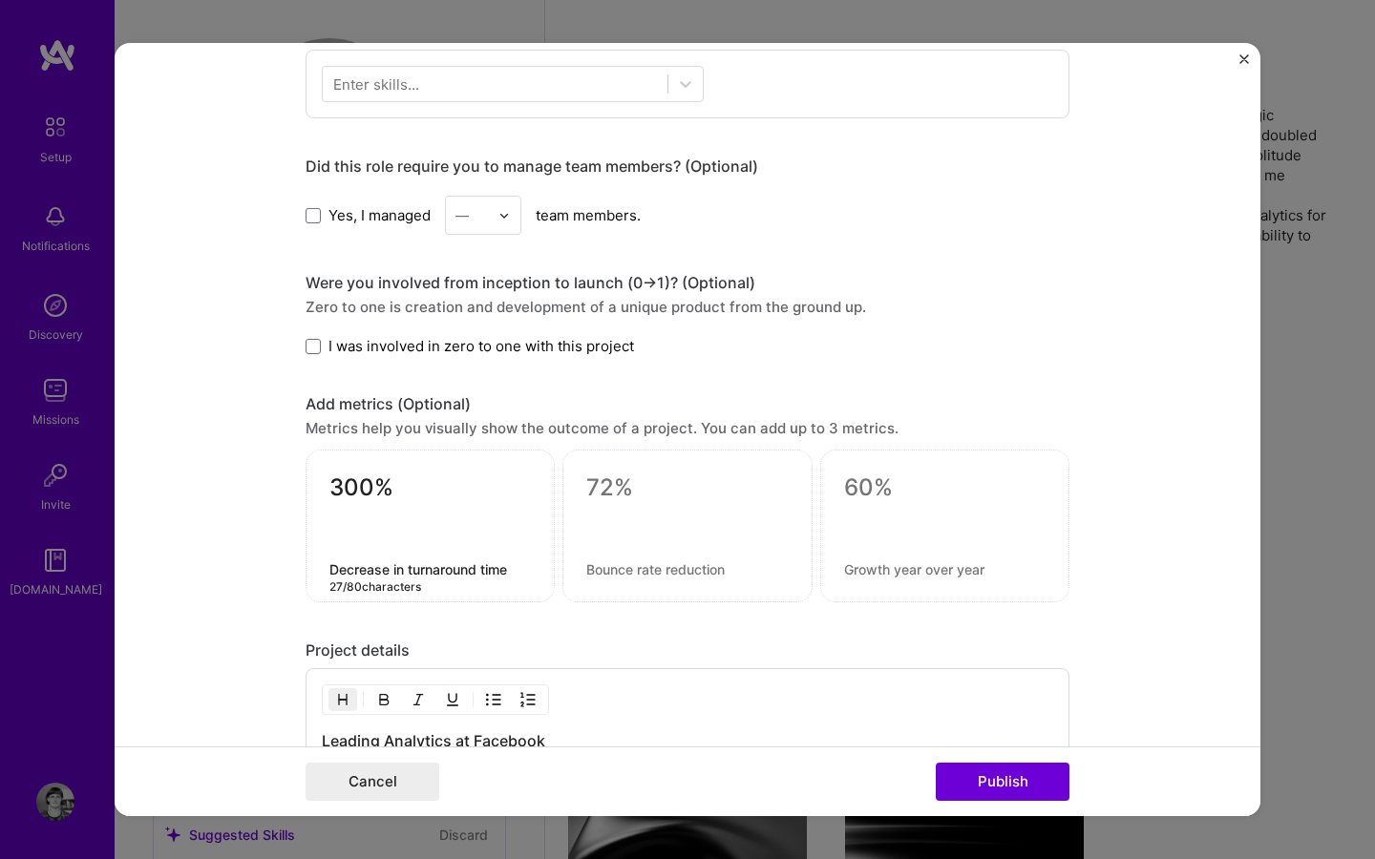
type textarea "Decrease in turnaround time"
click at [612, 489] on textarea at bounding box center [686, 488] width 201 height 29
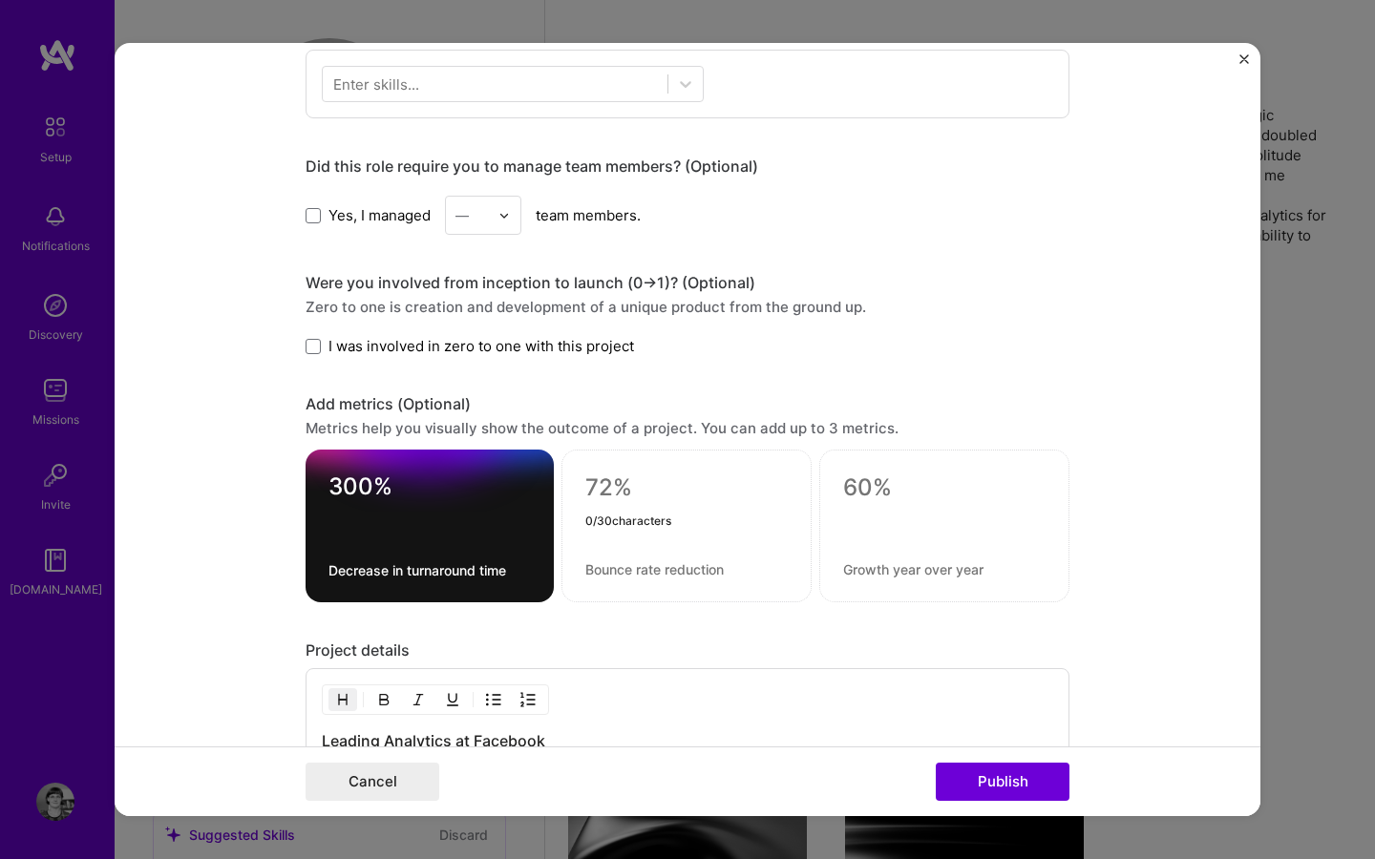
click at [613, 489] on textarea at bounding box center [686, 488] width 202 height 29
type textarea "100%"
click at [639, 566] on textarea at bounding box center [686, 570] width 202 height 18
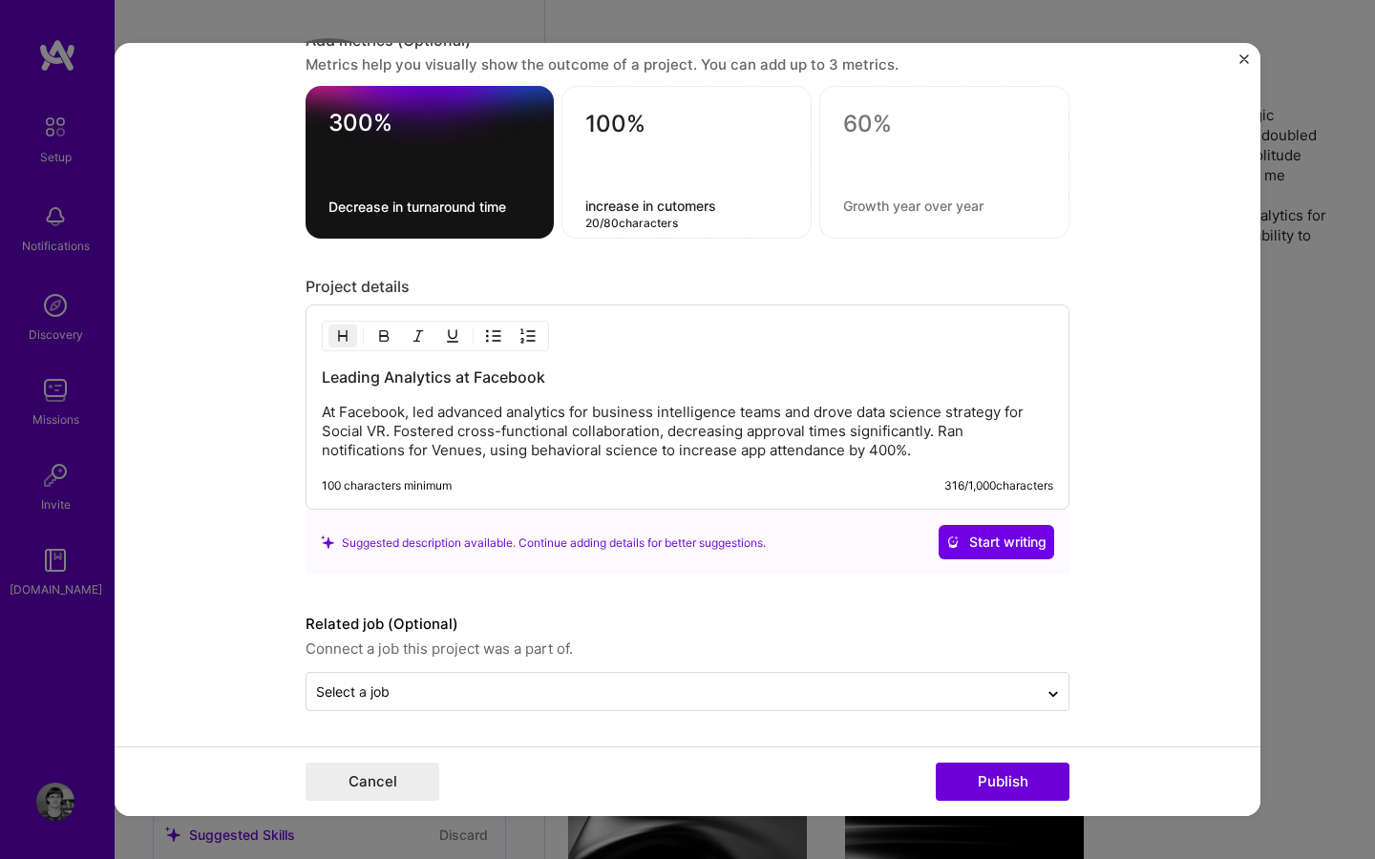
scroll to position [0, 0]
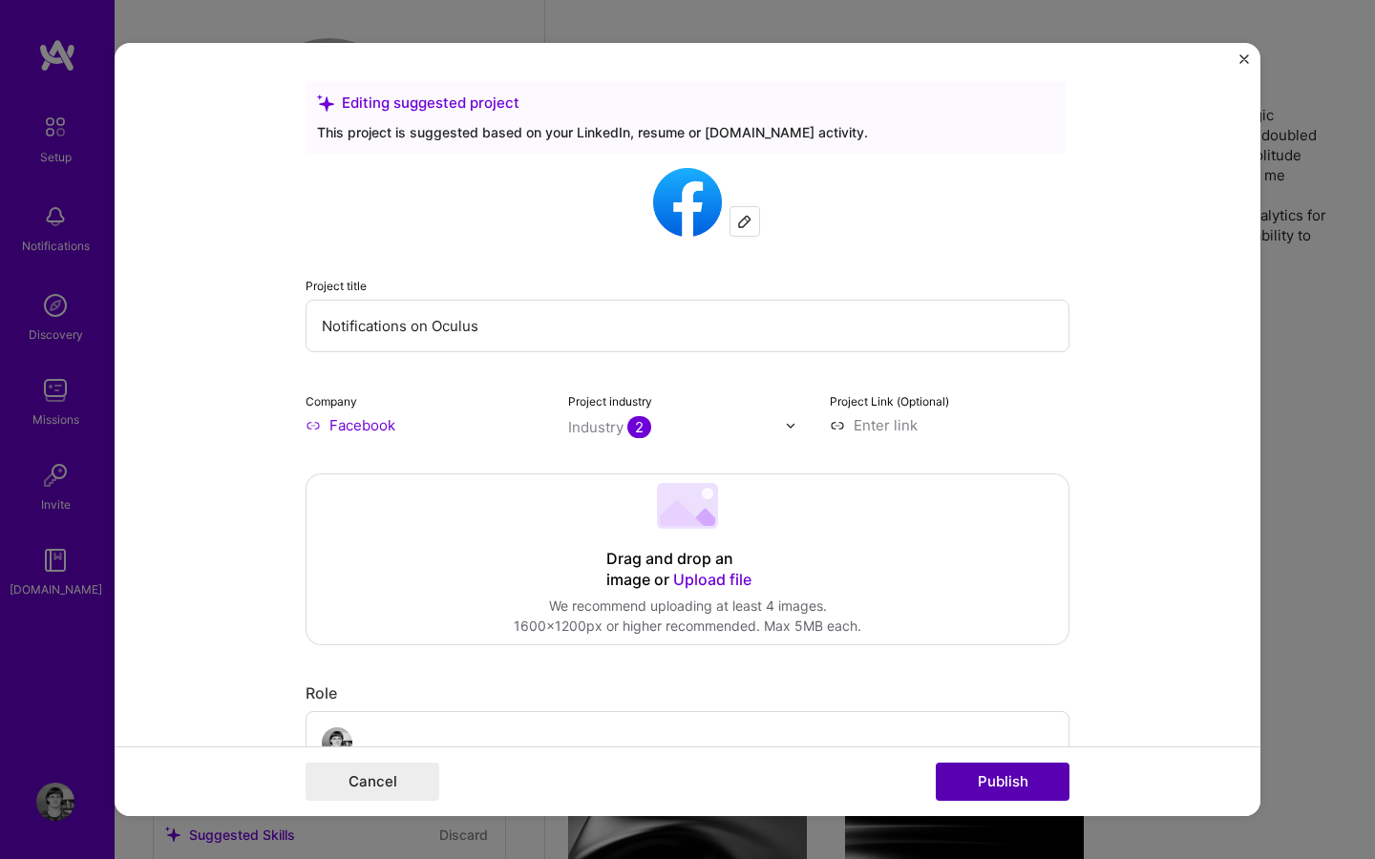
type textarea "increase in cutomers"
click at [964, 785] on button "Publish" at bounding box center [1003, 782] width 134 height 38
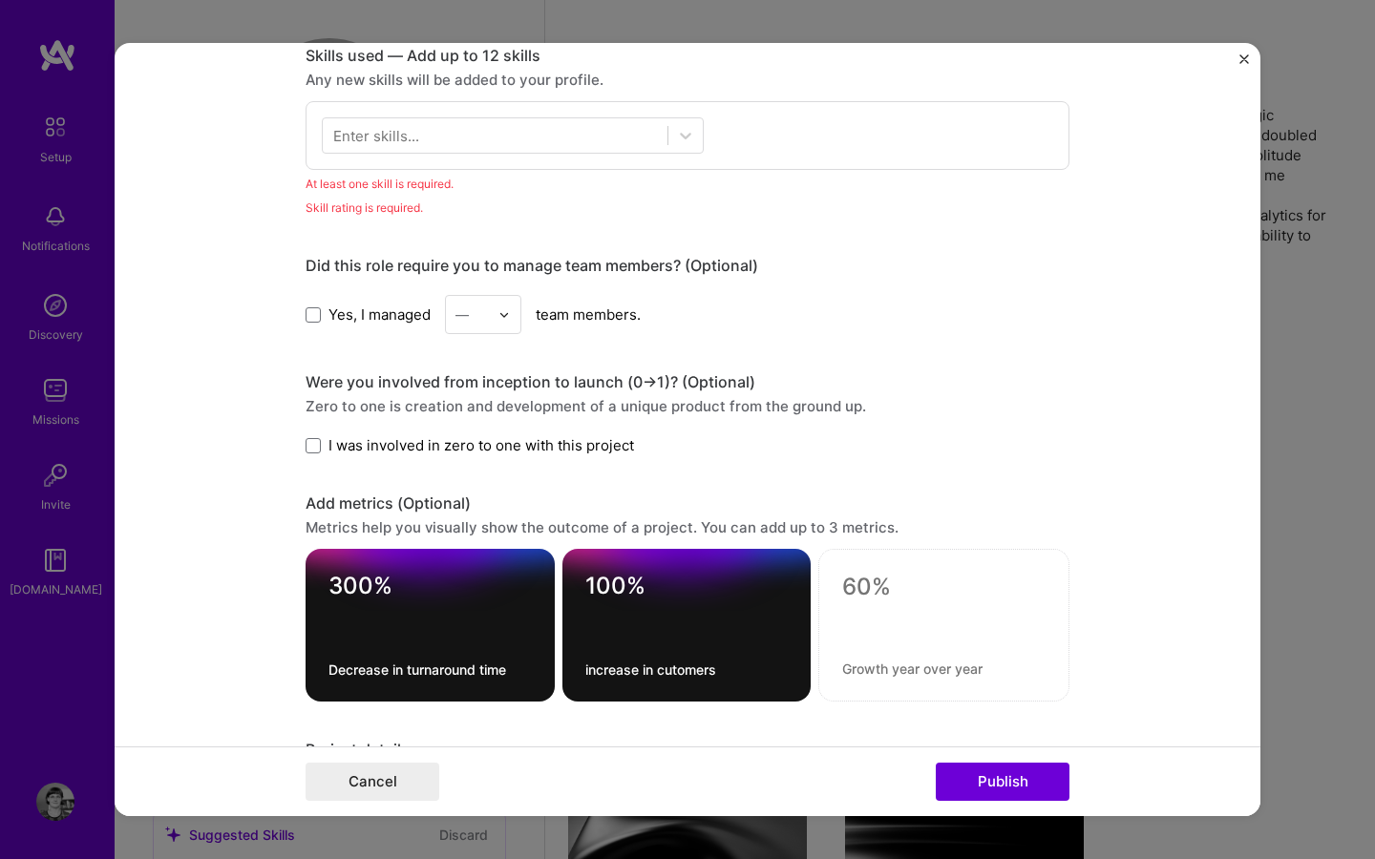
scroll to position [956, 0]
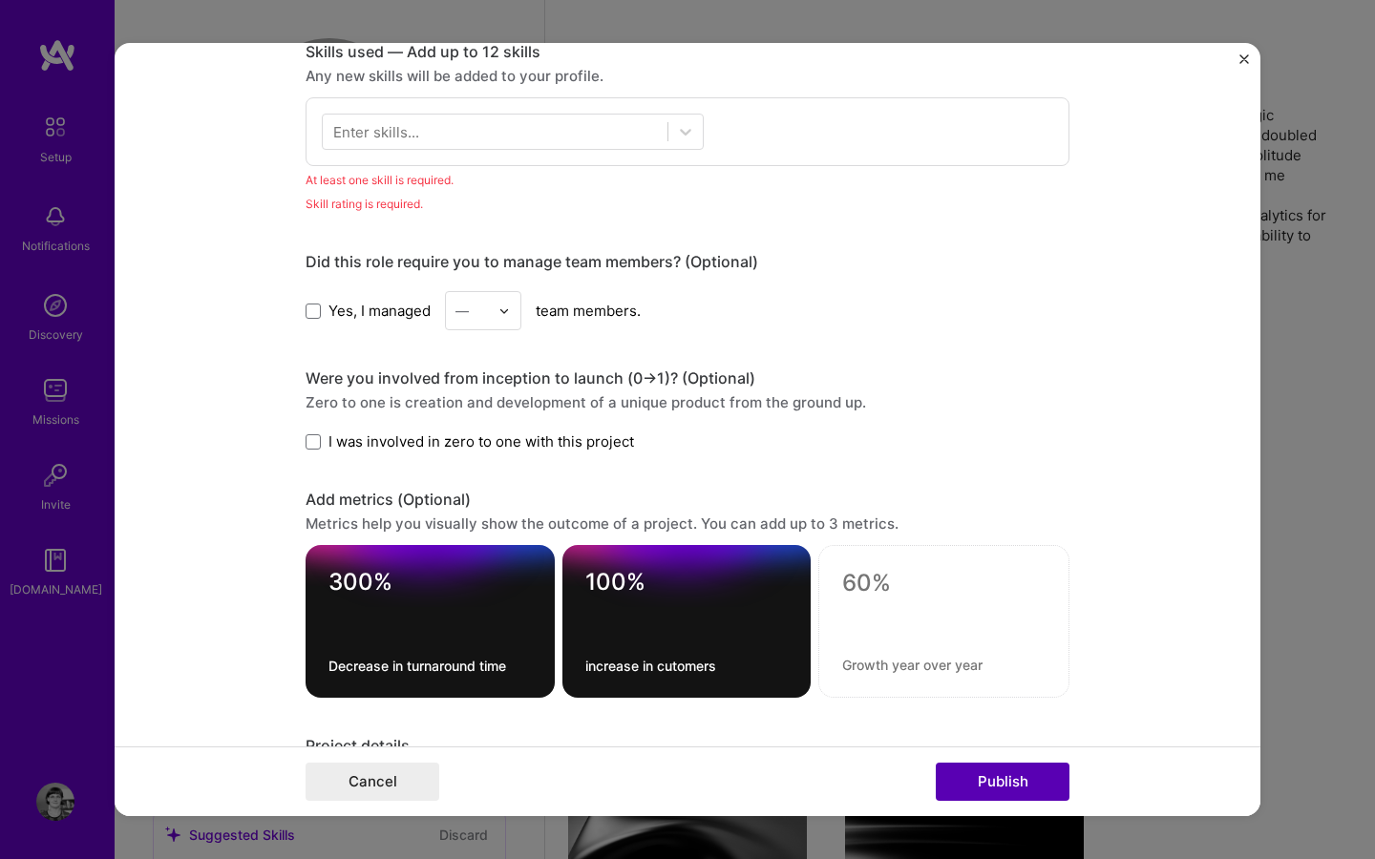
click at [974, 776] on button "Publish" at bounding box center [1003, 782] width 134 height 38
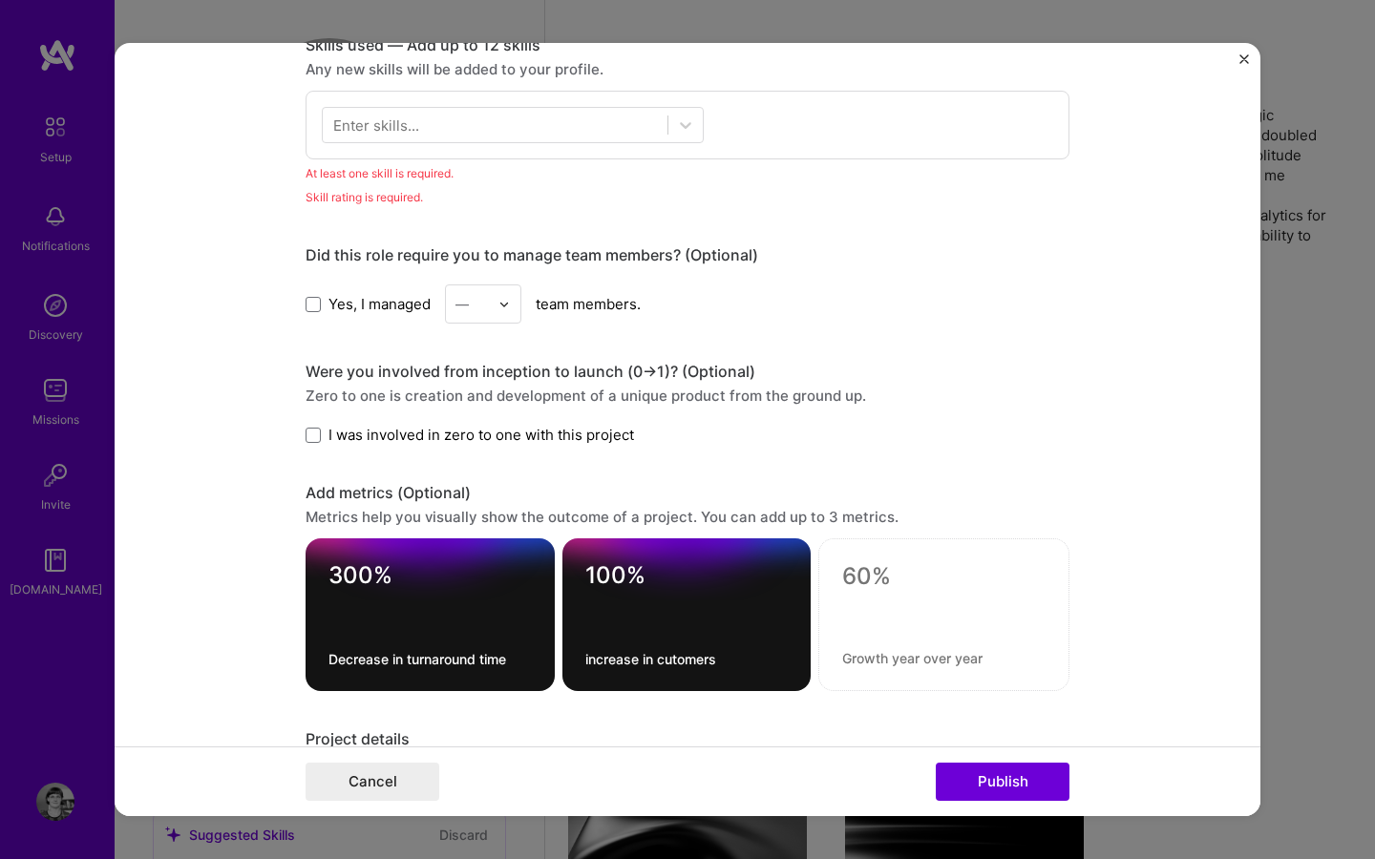
scroll to position [555, 0]
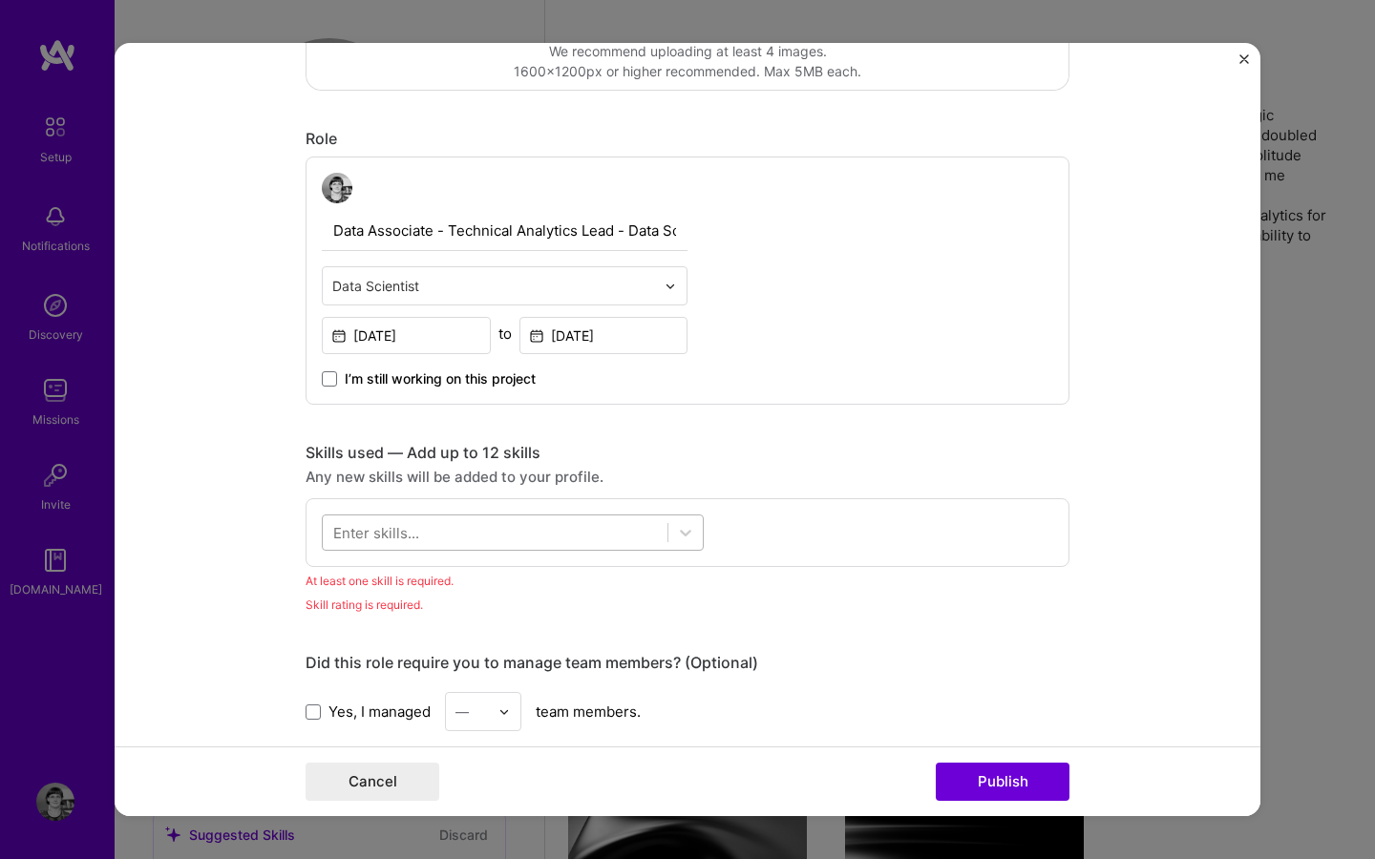
click at [466, 527] on div at bounding box center [495, 534] width 345 height 32
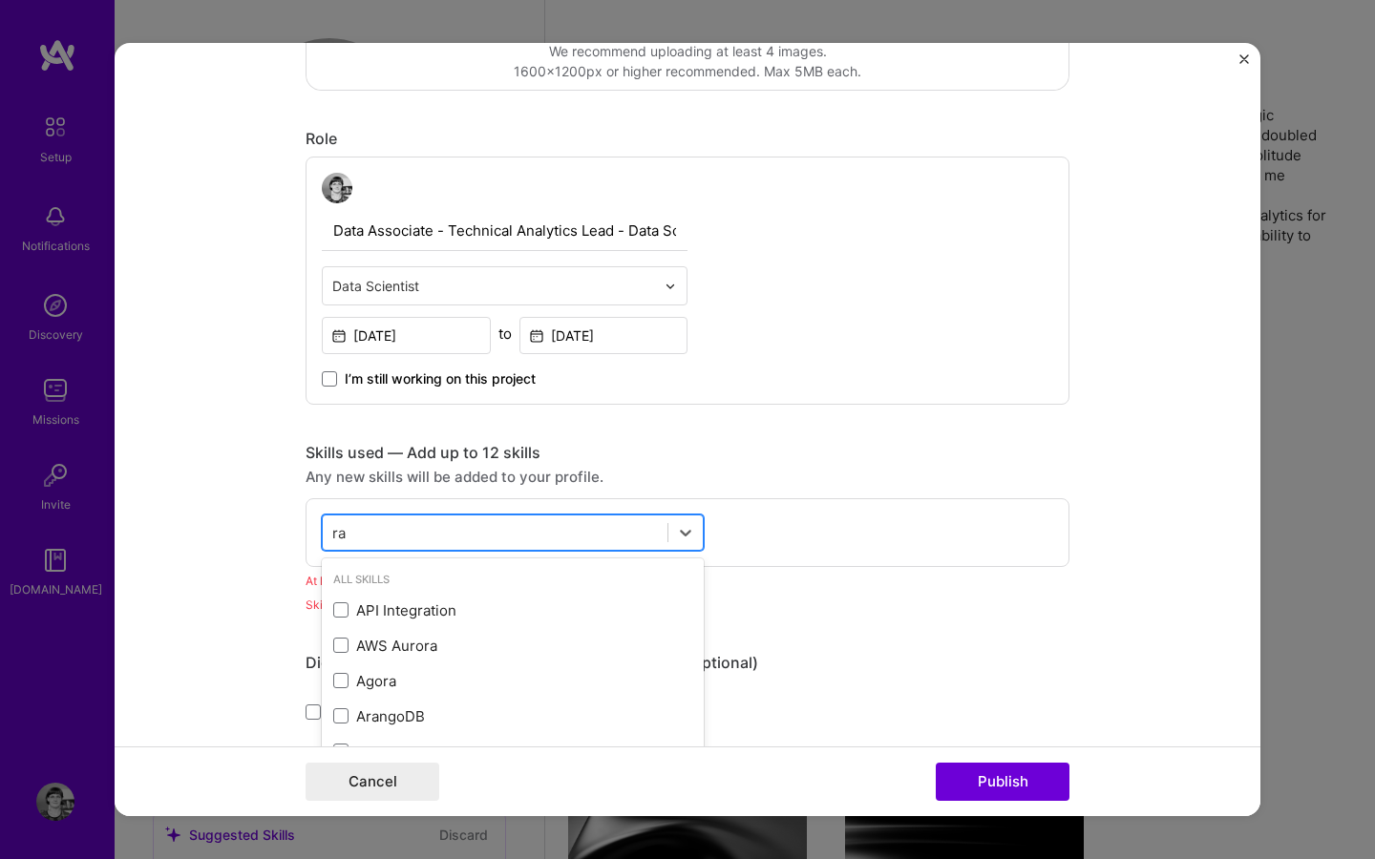
type input "r"
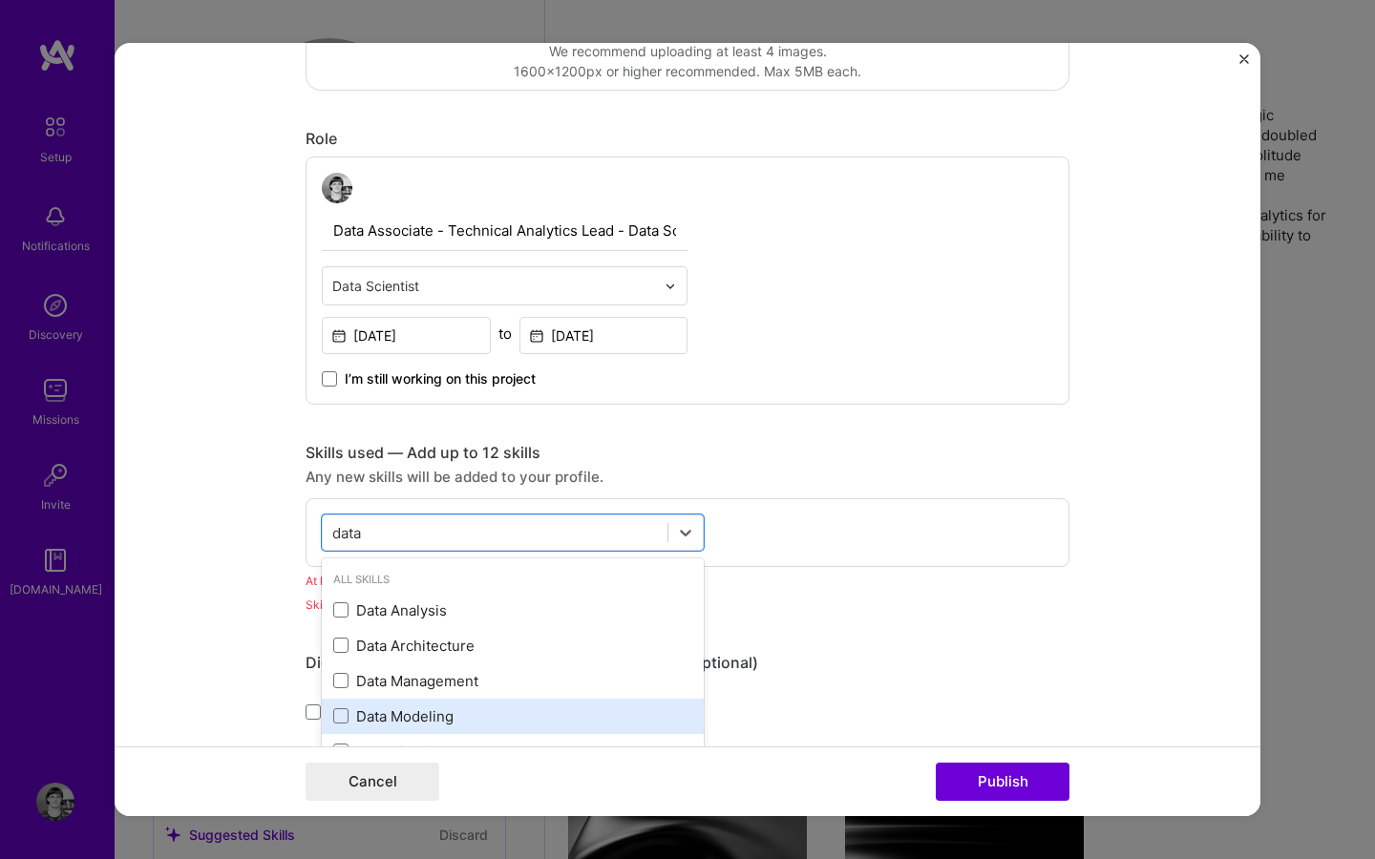
click at [428, 723] on div "Data Modeling" at bounding box center [512, 717] width 359 height 20
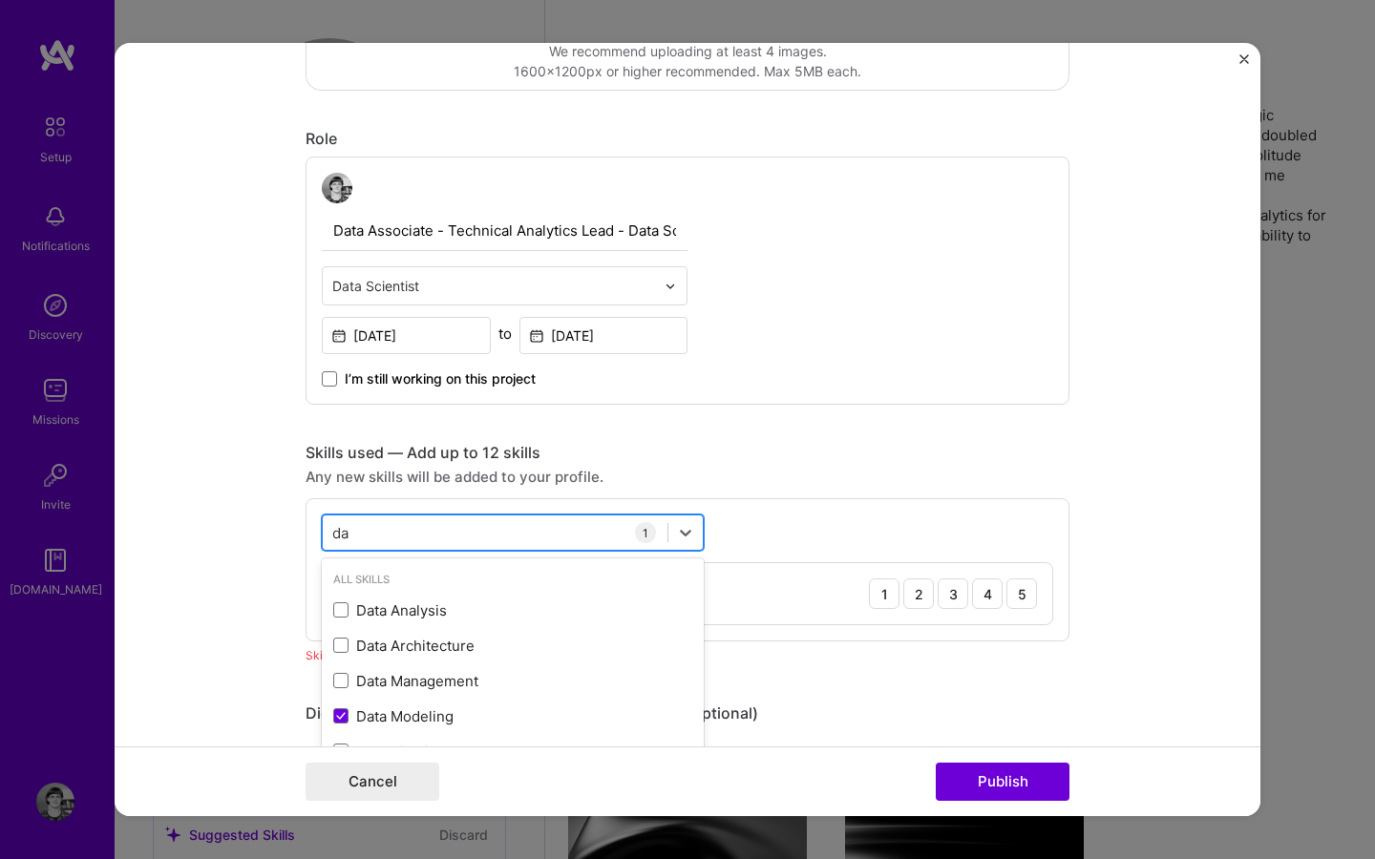
type input "d"
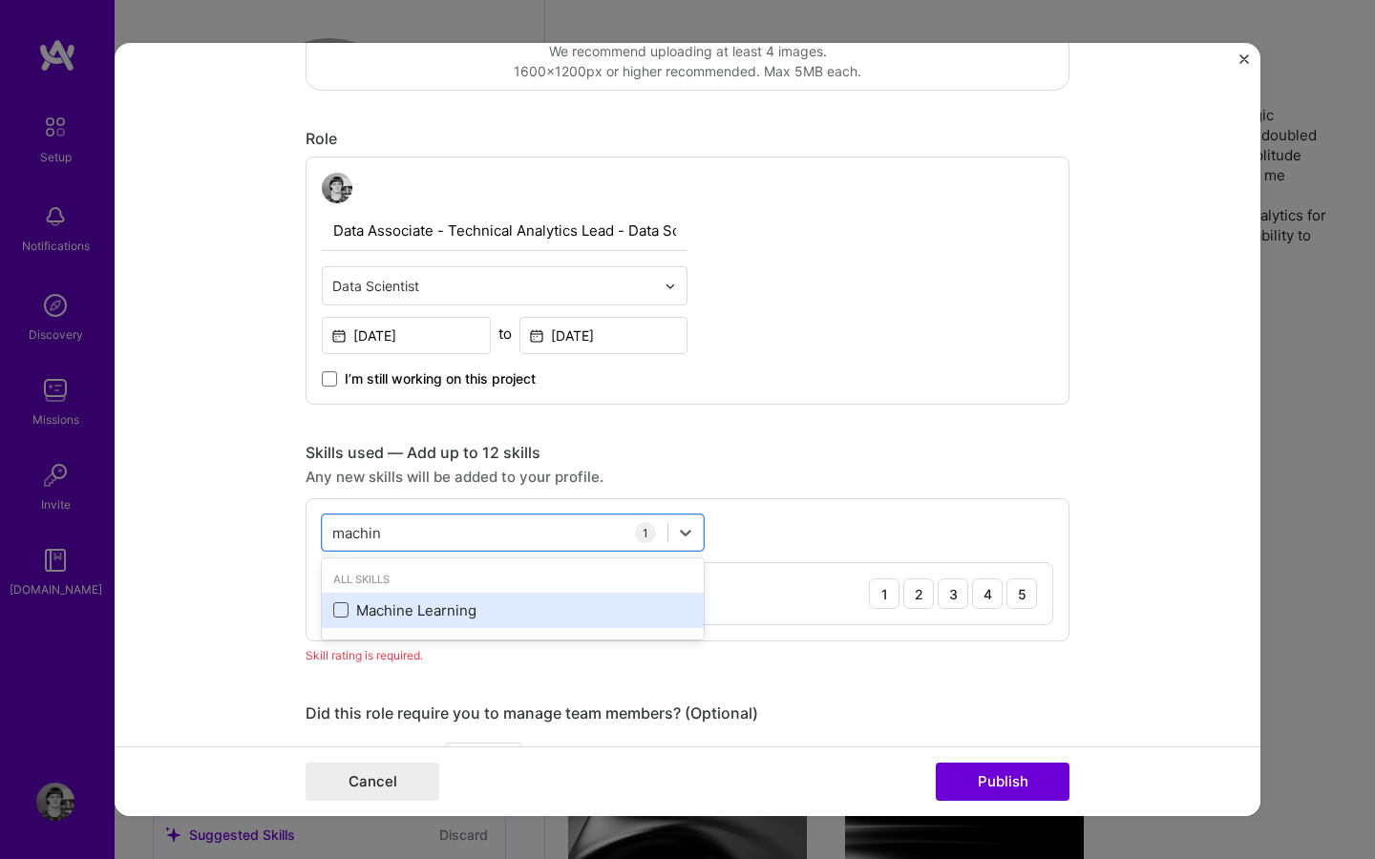
click at [347, 611] on span at bounding box center [340, 610] width 15 height 15
click at [0, 0] on input "checkbox" at bounding box center [0, 0] width 0 height 0
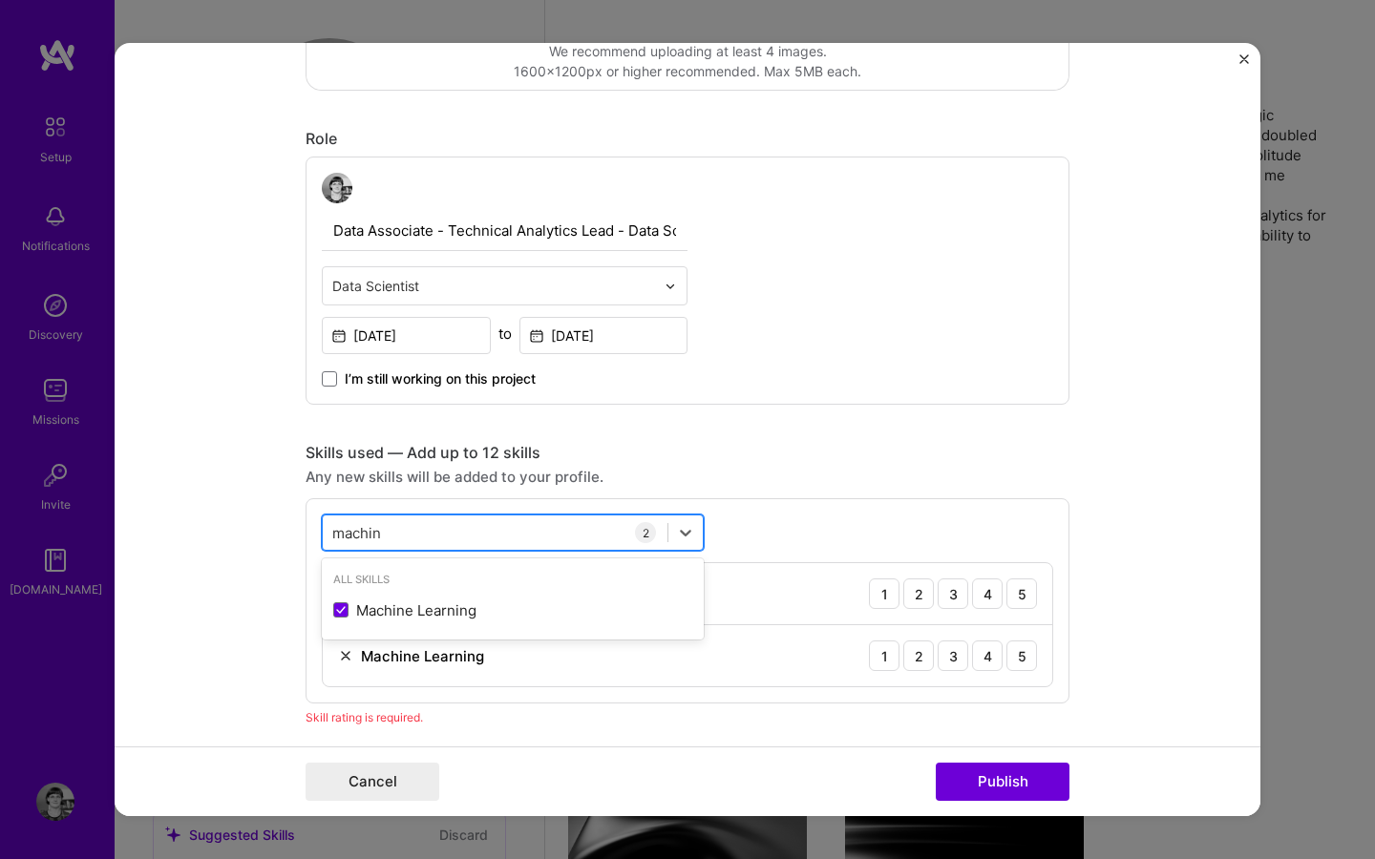
click at [408, 527] on div "machin machin" at bounding box center [495, 534] width 345 height 32
click at [380, 539] on input "machin" at bounding box center [357, 533] width 51 height 20
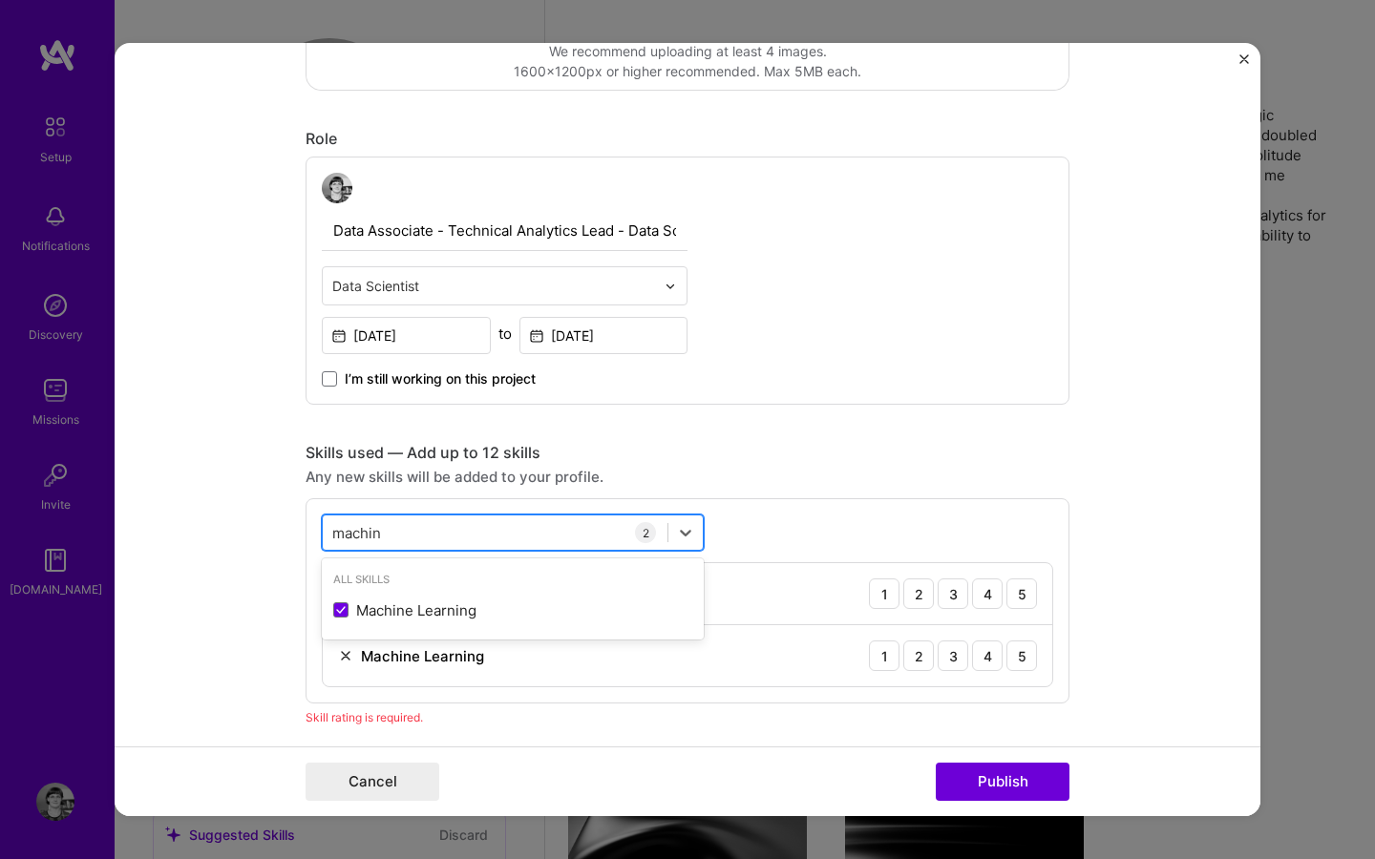
click at [380, 539] on input "machin" at bounding box center [357, 533] width 51 height 20
type input "c"
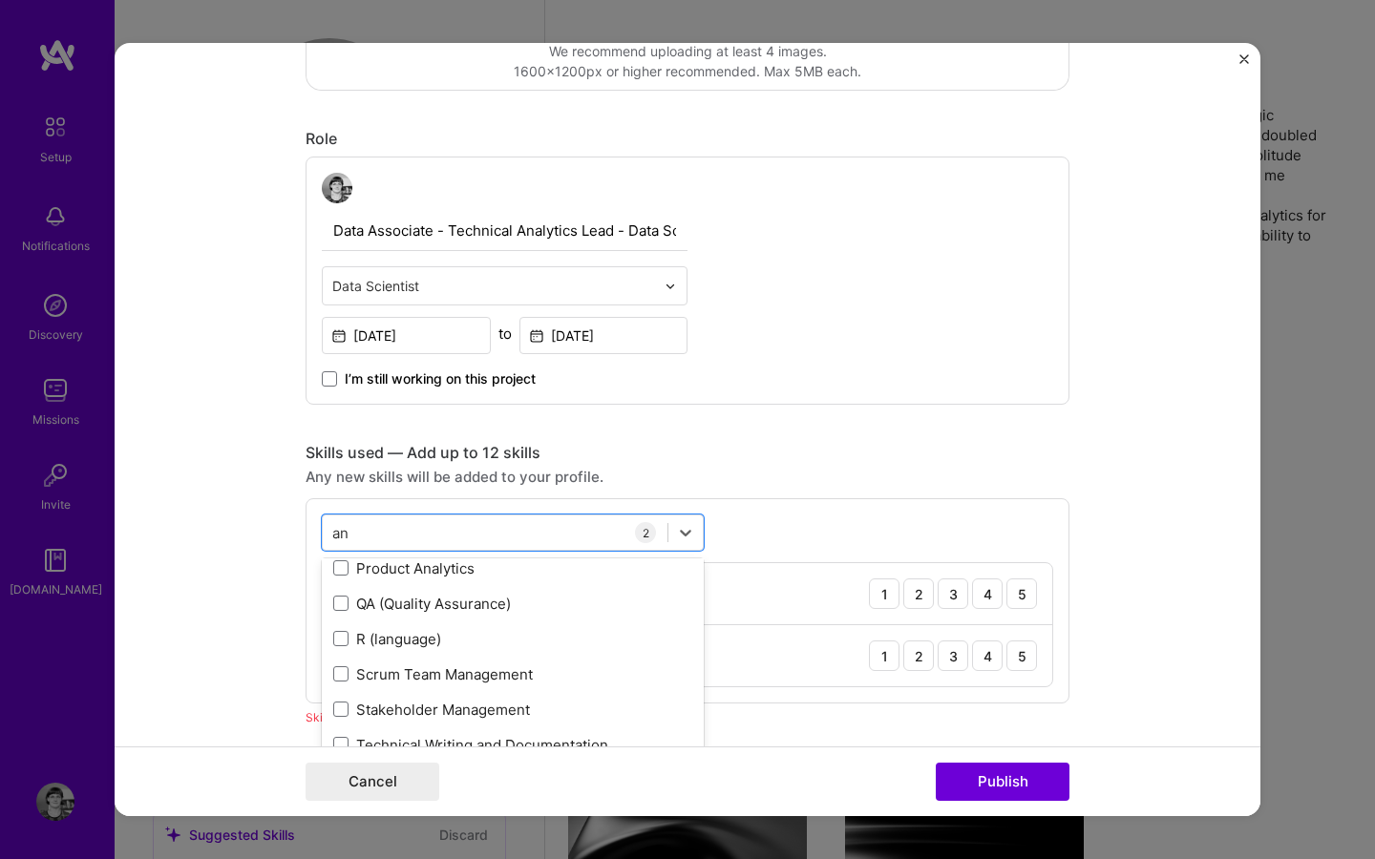
scroll to position [0, 0]
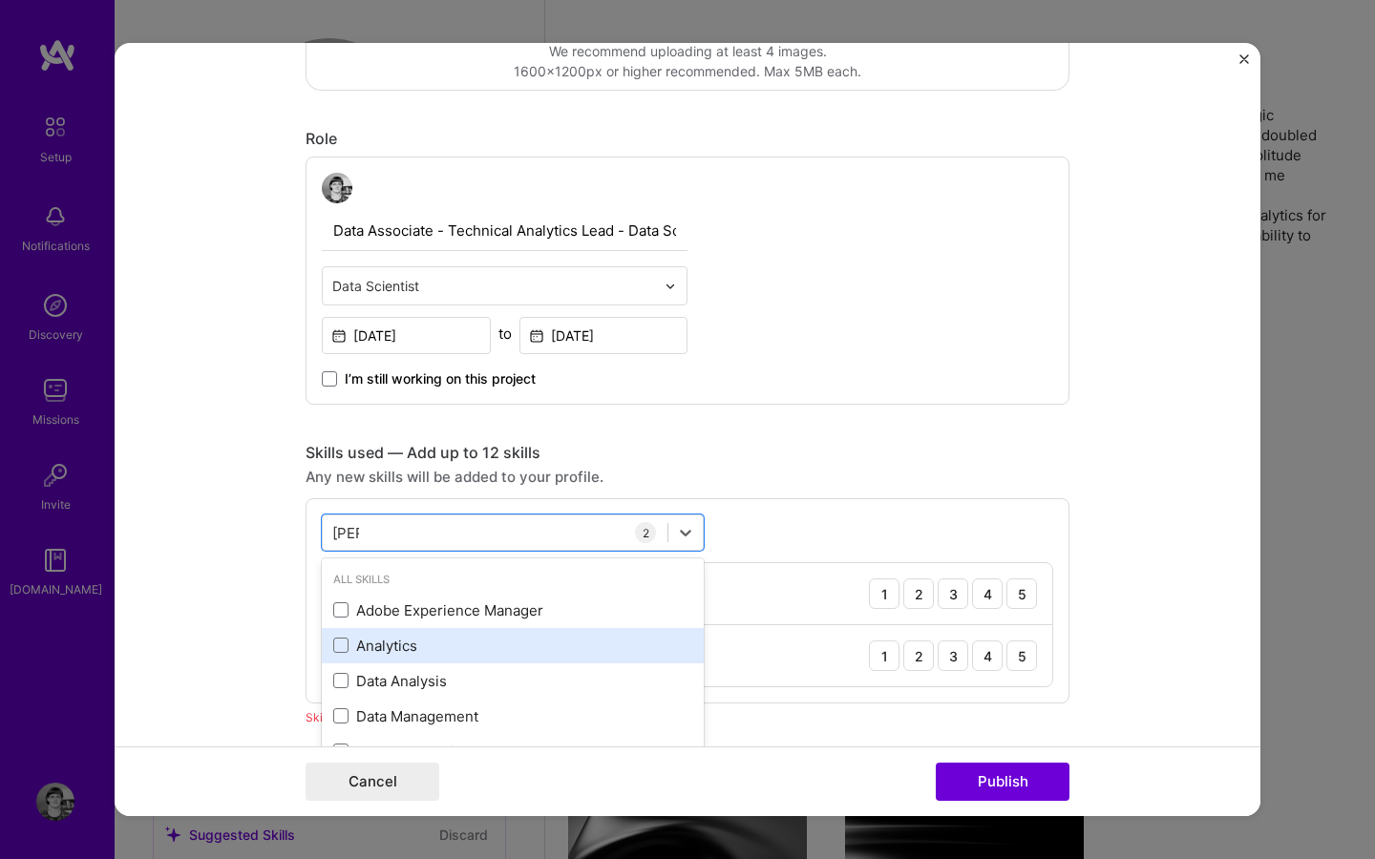
click at [414, 650] on div "Analytics" at bounding box center [512, 646] width 359 height 20
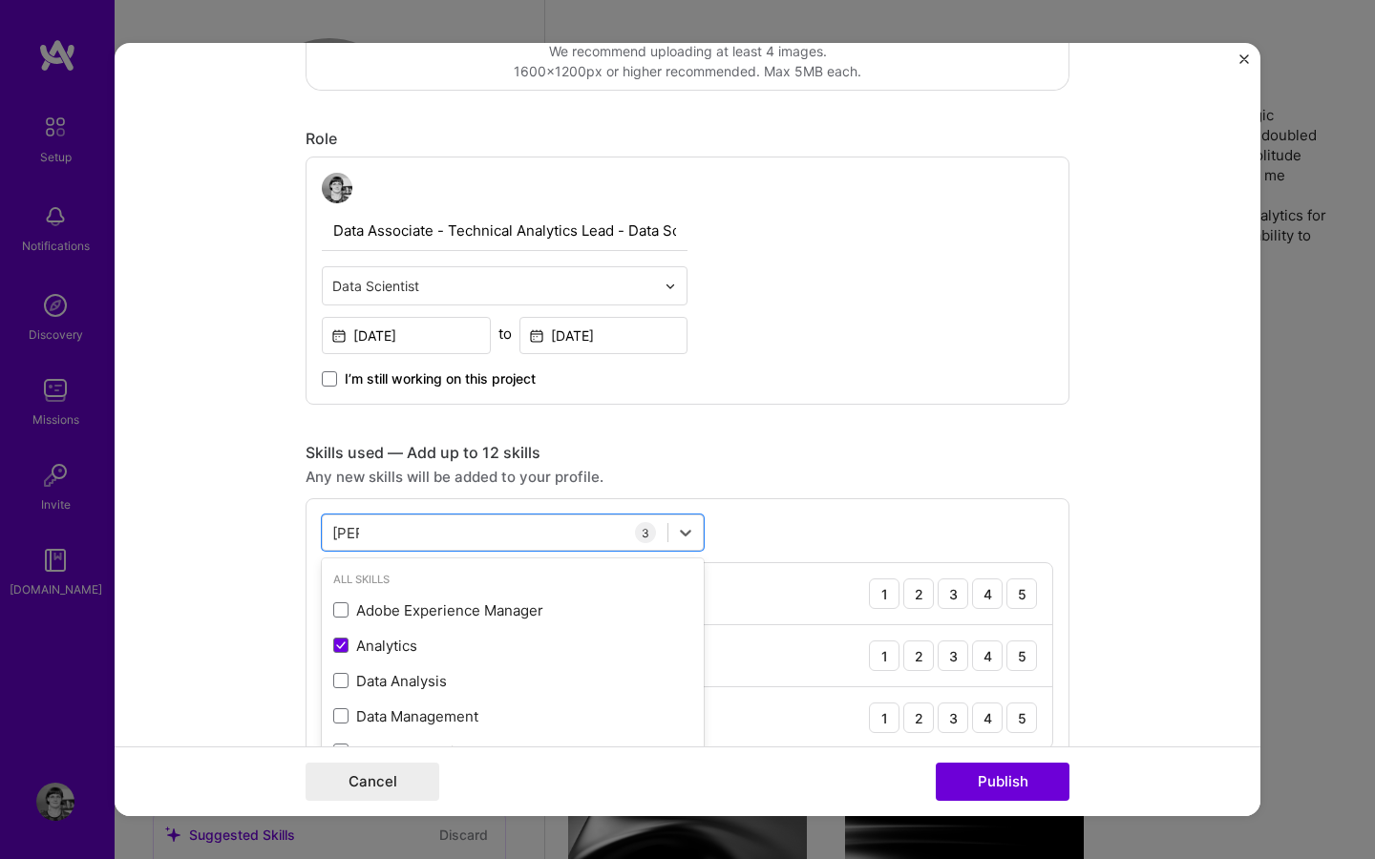
type input "[PERSON_NAME]"
click at [970, 480] on div "Any new skills will be added to your profile." at bounding box center [688, 477] width 764 height 20
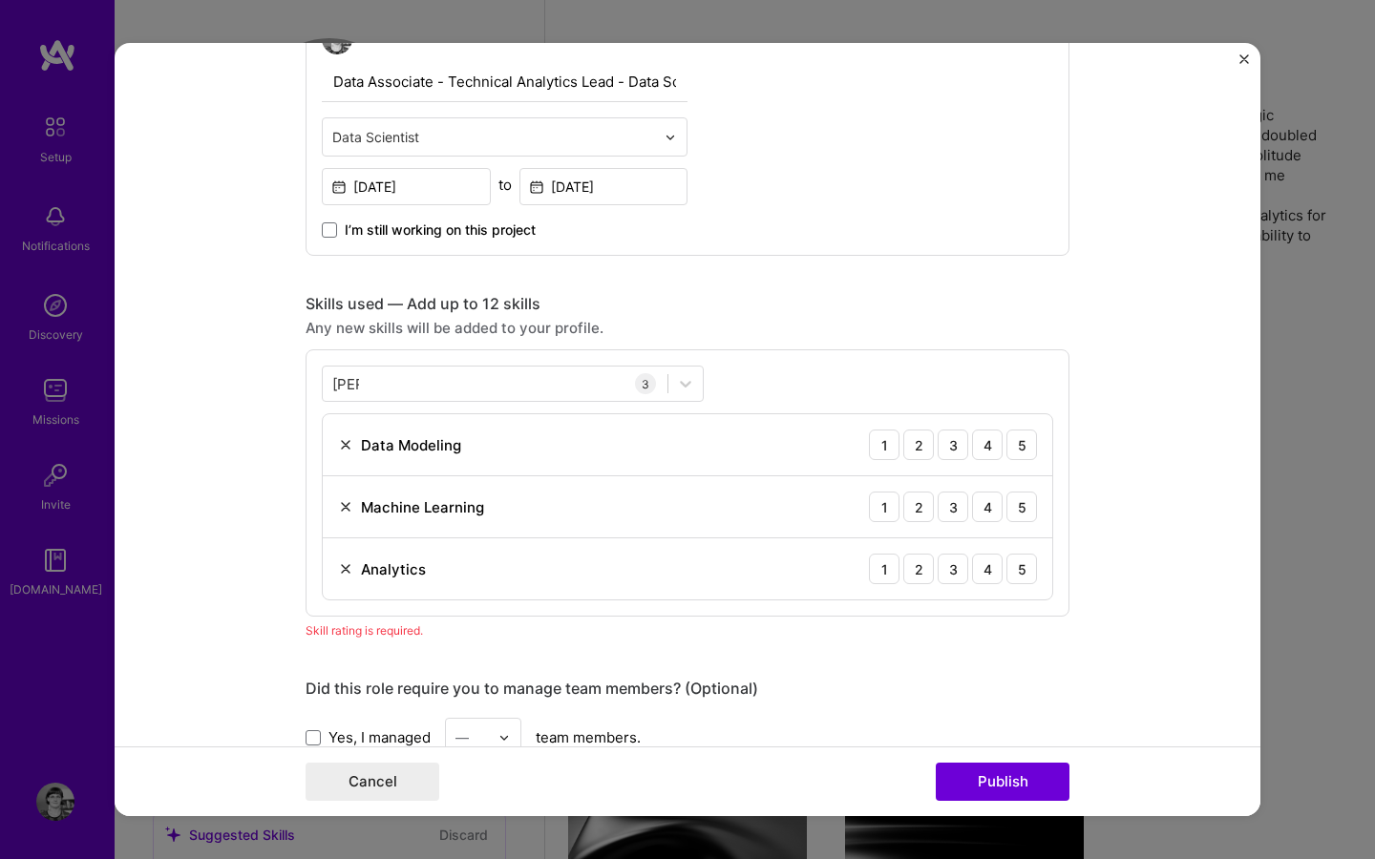
scroll to position [782, 0]
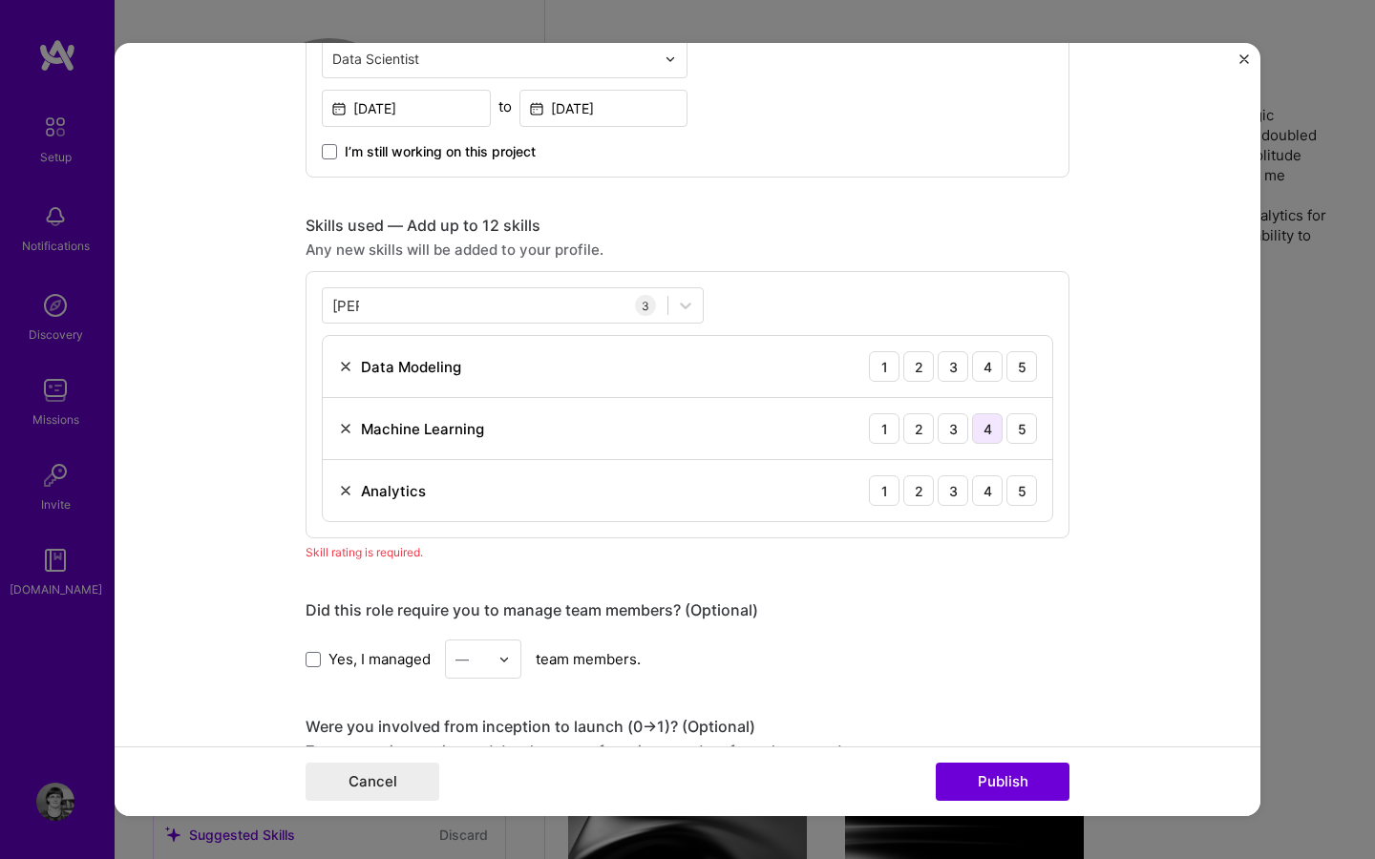
click at [982, 431] on div "4" at bounding box center [987, 428] width 31 height 31
click at [1023, 366] on div "5" at bounding box center [1021, 366] width 31 height 31
click at [1023, 481] on div "5" at bounding box center [1021, 491] width 31 height 31
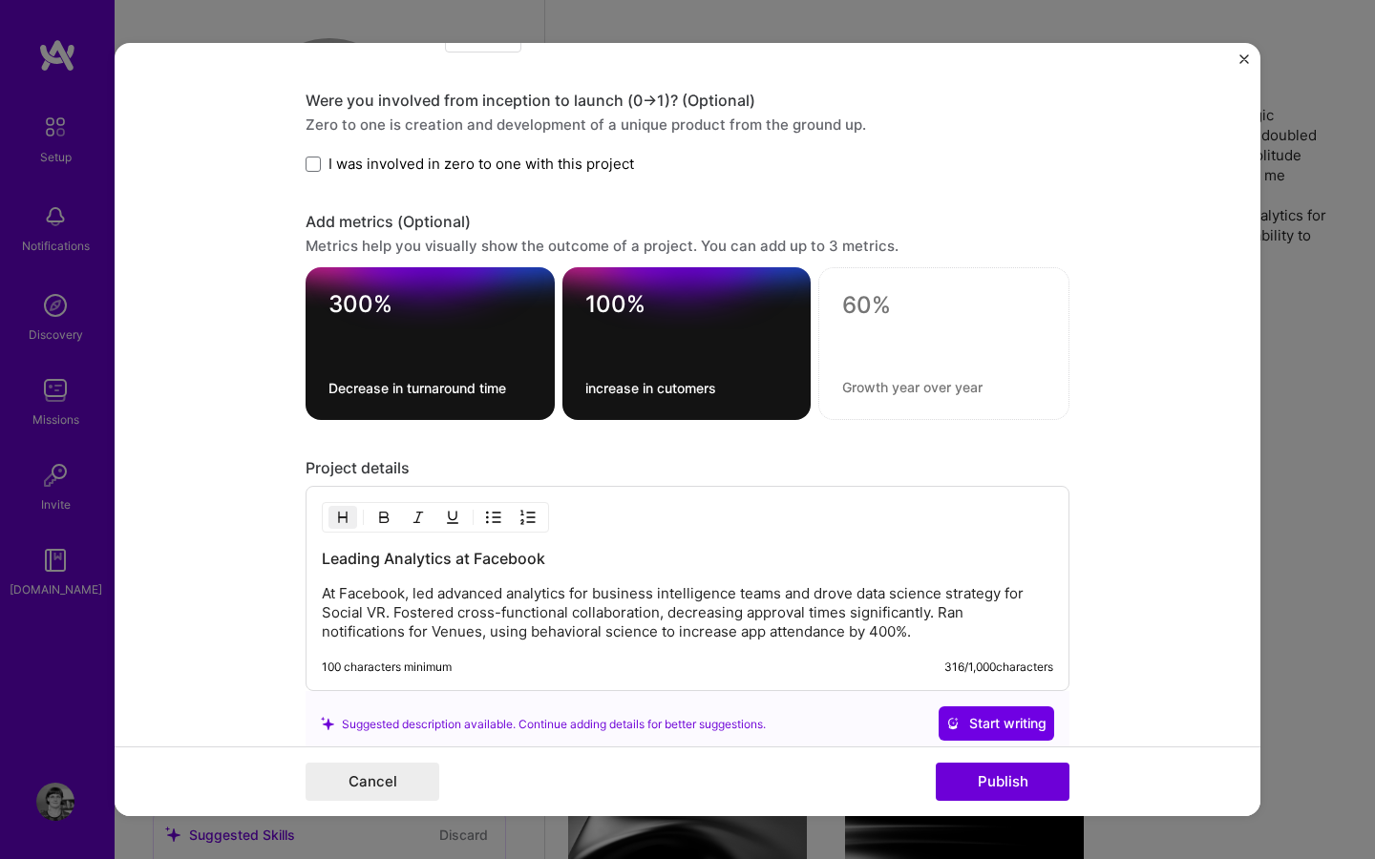
scroll to position [1567, 0]
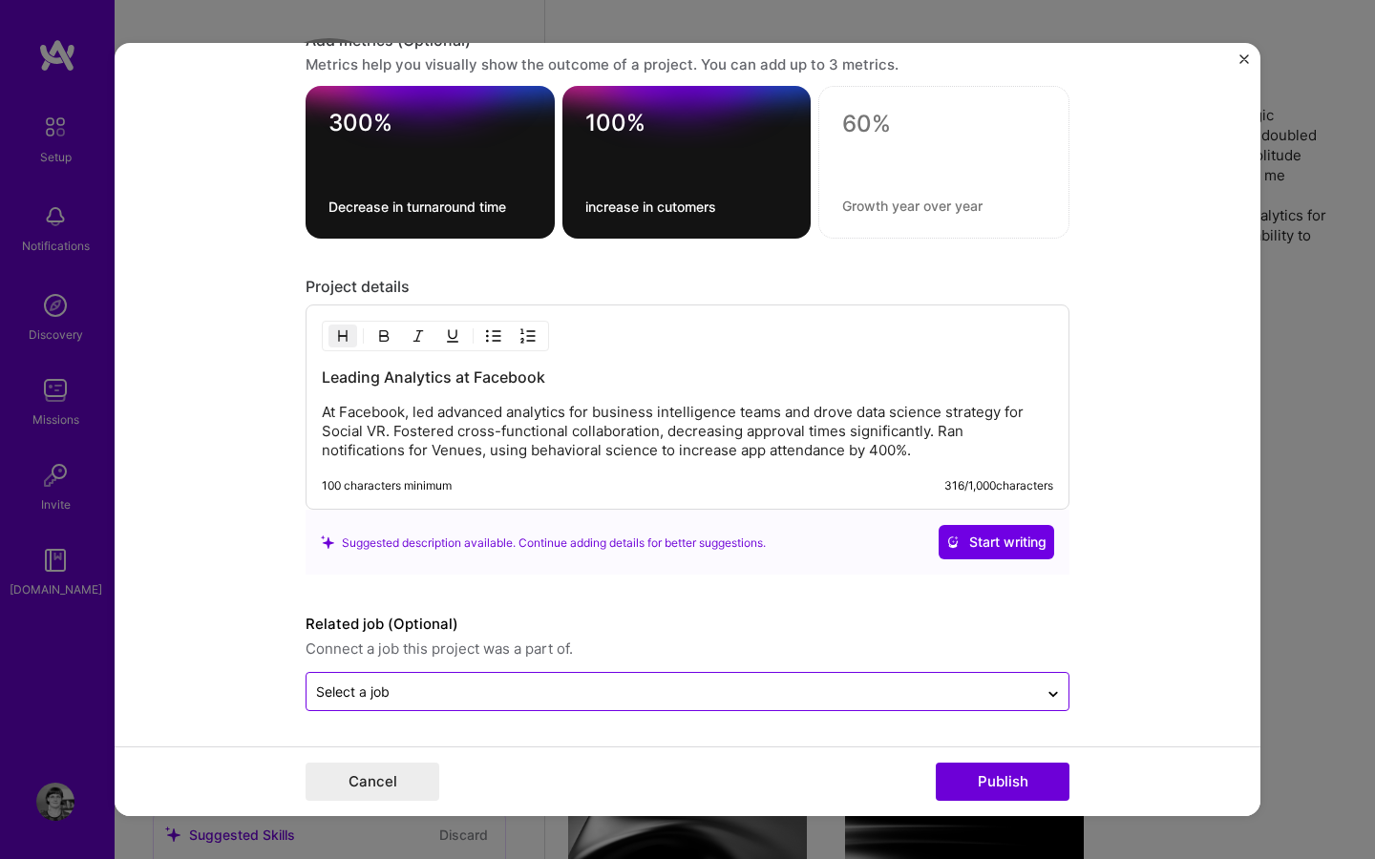
click at [666, 689] on input "text" at bounding box center [672, 692] width 712 height 20
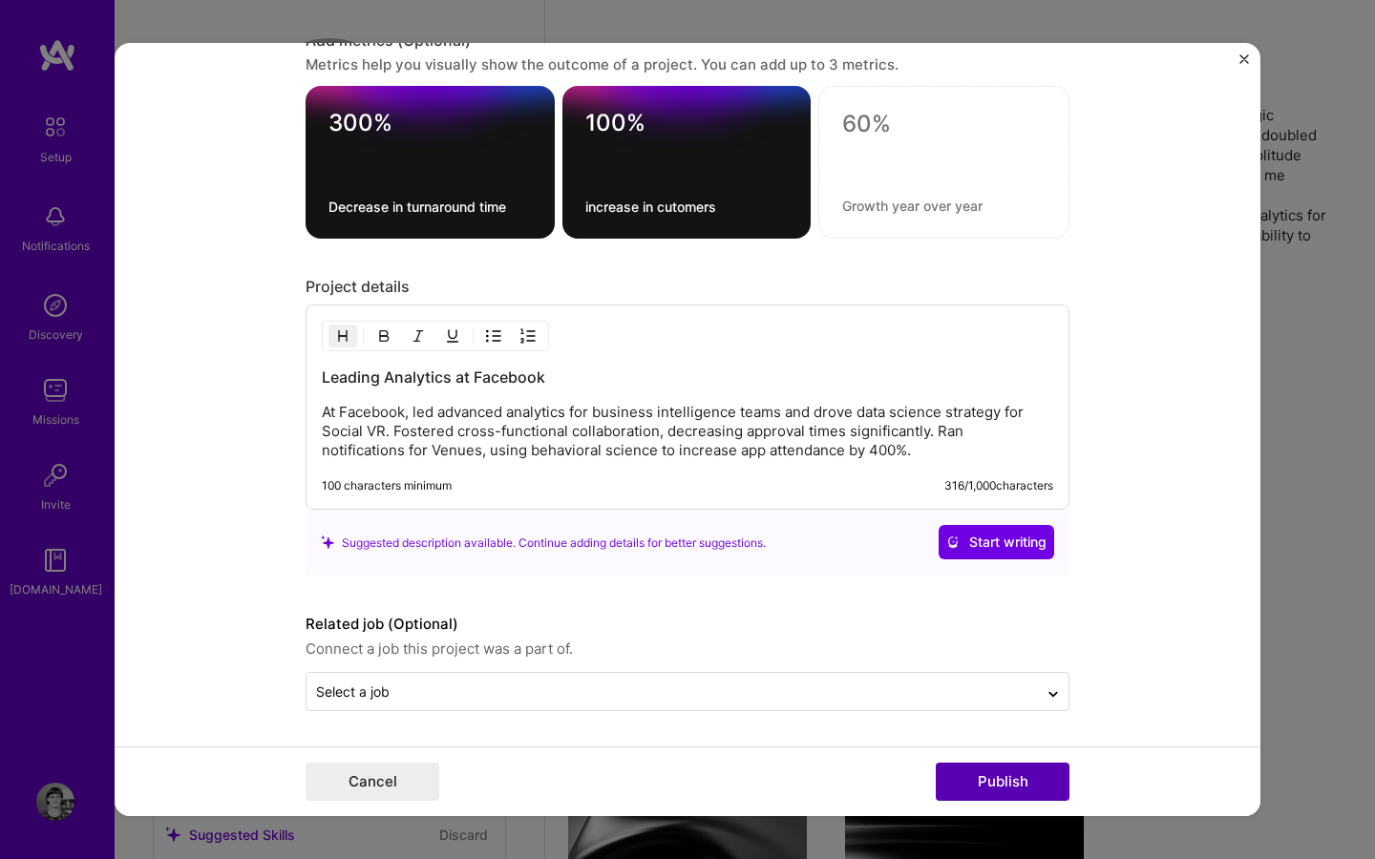
click at [966, 785] on button "Publish" at bounding box center [1003, 782] width 134 height 38
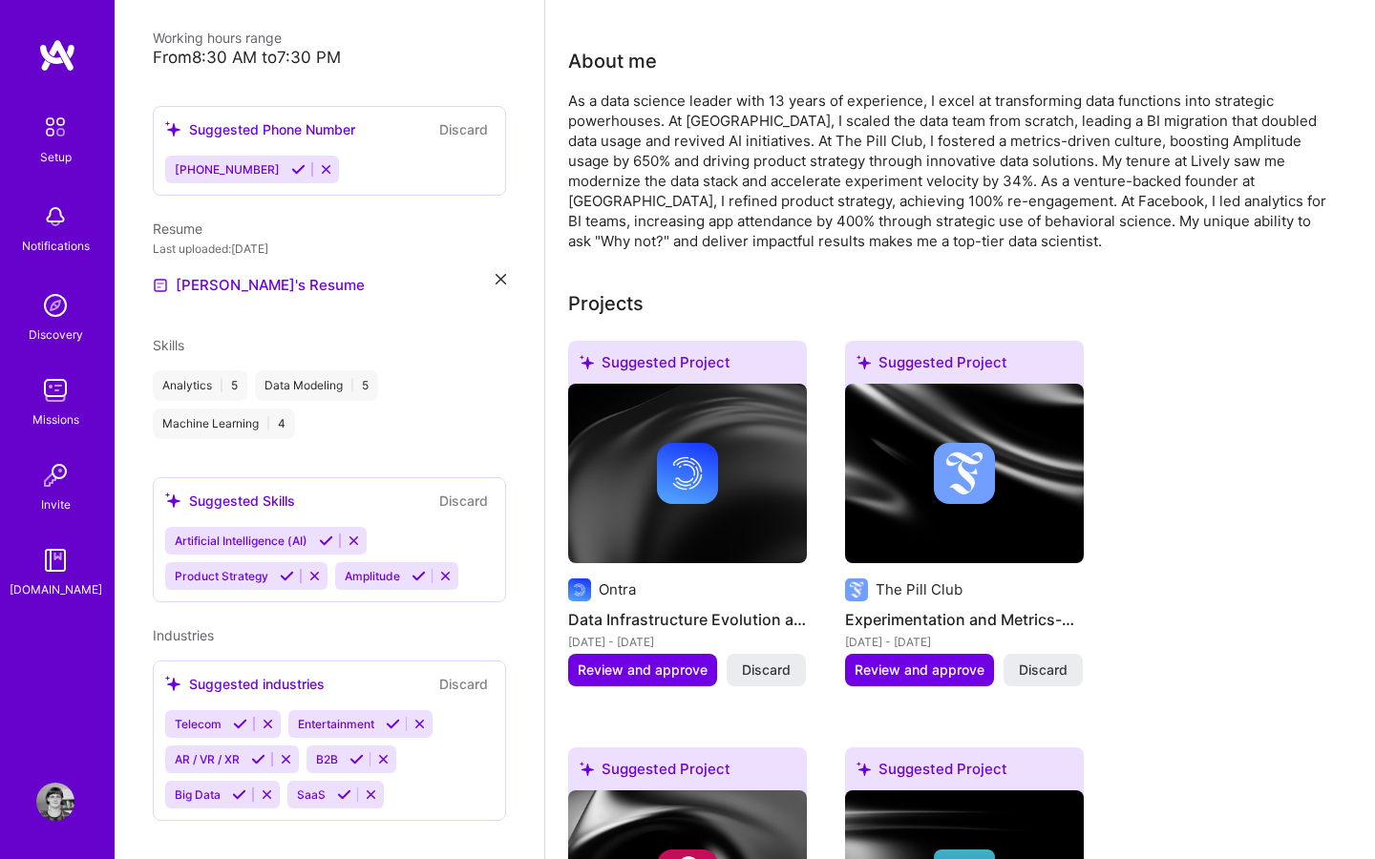
scroll to position [474, 0]
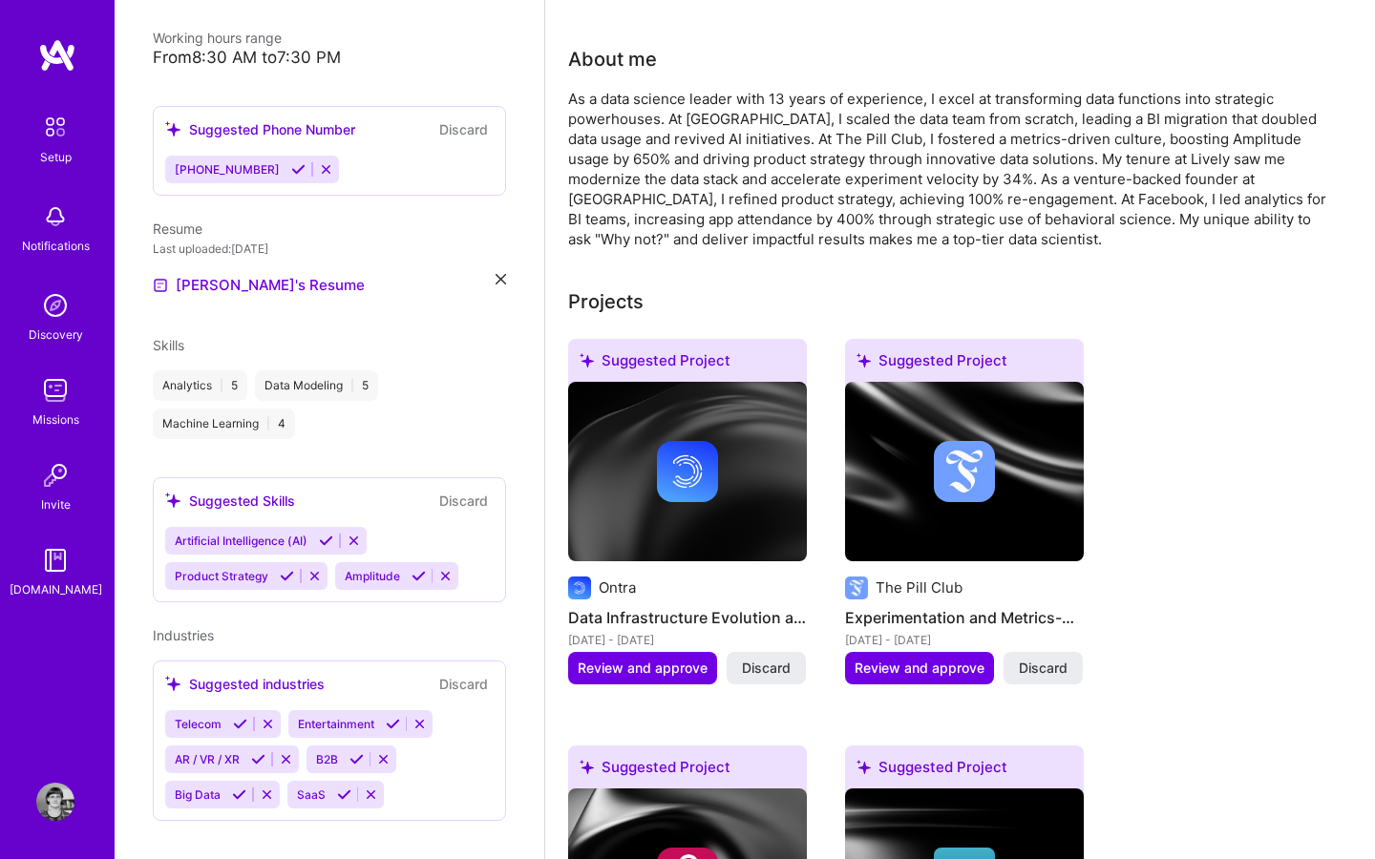
click at [264, 534] on span "Artificial Intelligence (AI)" at bounding box center [241, 541] width 133 height 14
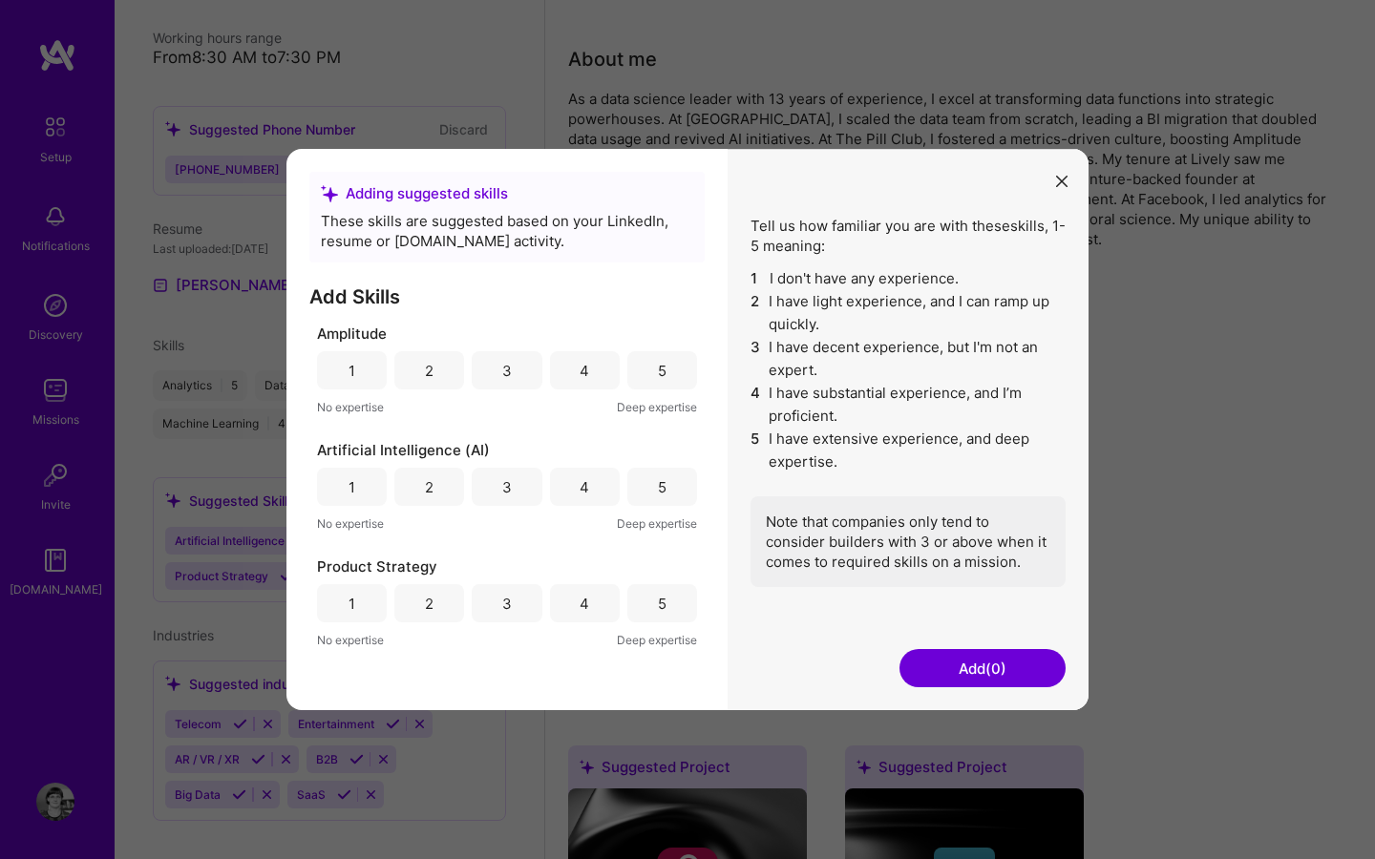
click at [659, 370] on div "5" at bounding box center [662, 371] width 9 height 20
click at [579, 484] on div "4" at bounding box center [585, 487] width 70 height 38
click at [576, 607] on div "4" at bounding box center [585, 603] width 70 height 38
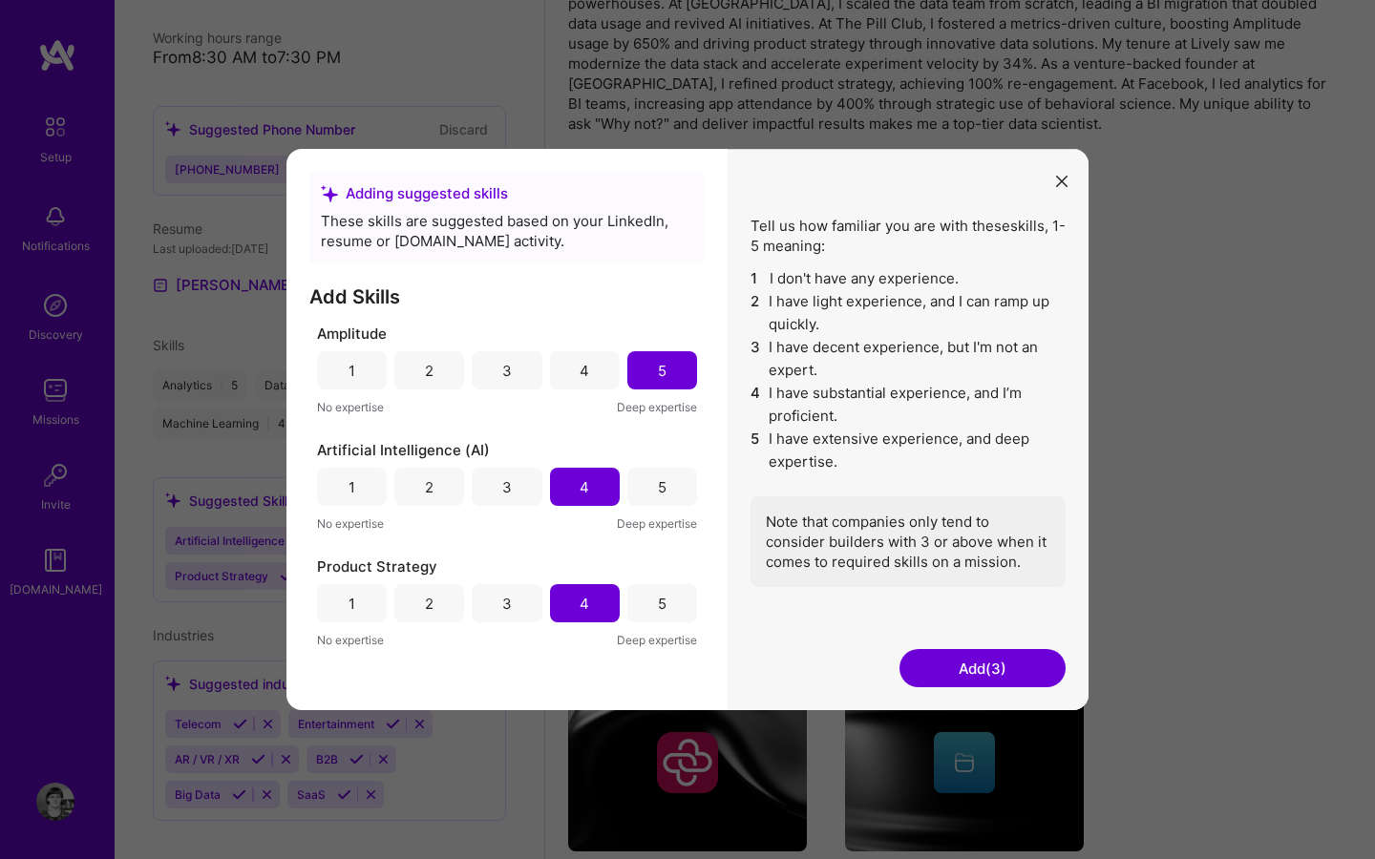
scroll to position [814, 0]
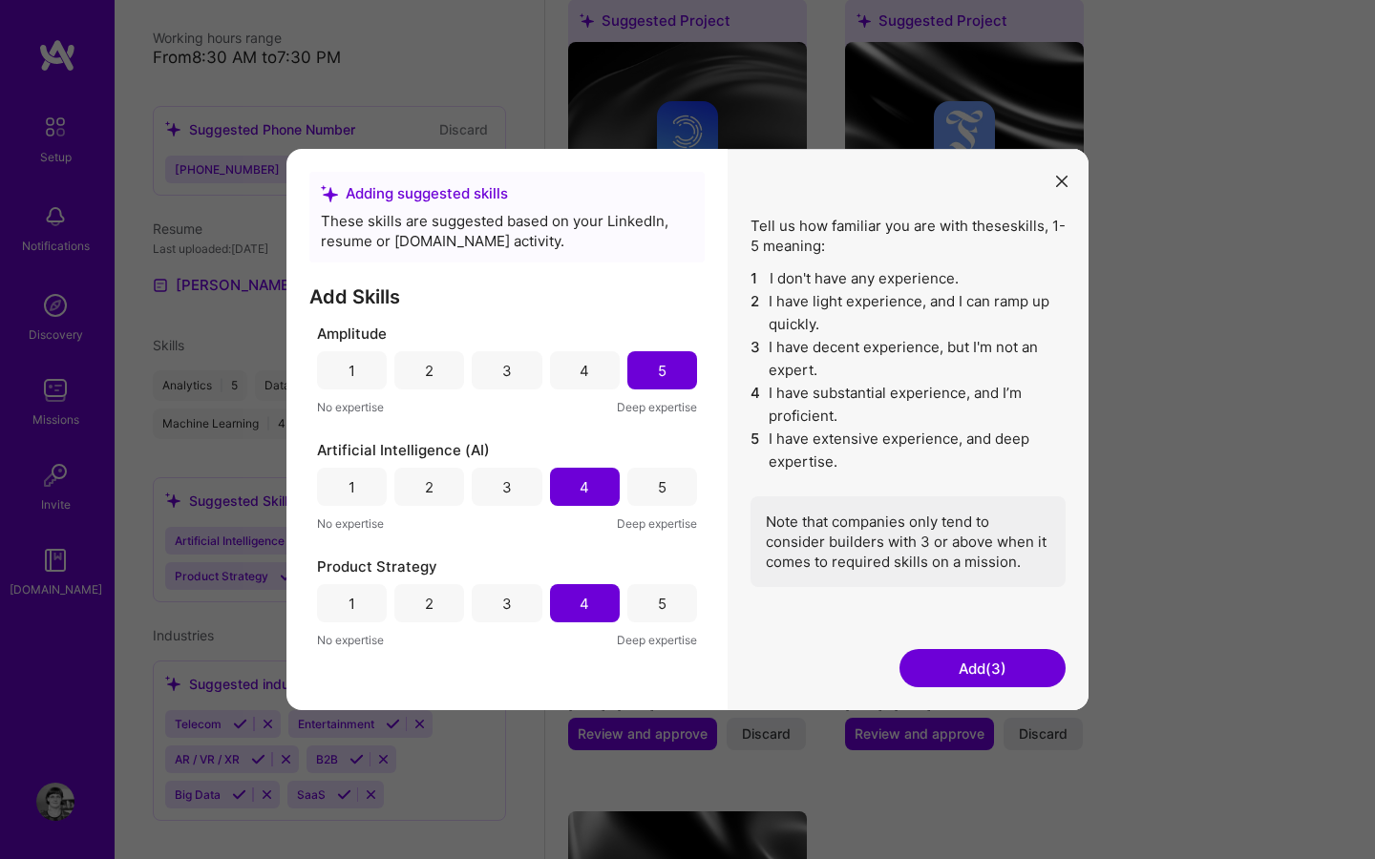
click at [983, 676] on button "Add (3)" at bounding box center [982, 668] width 166 height 38
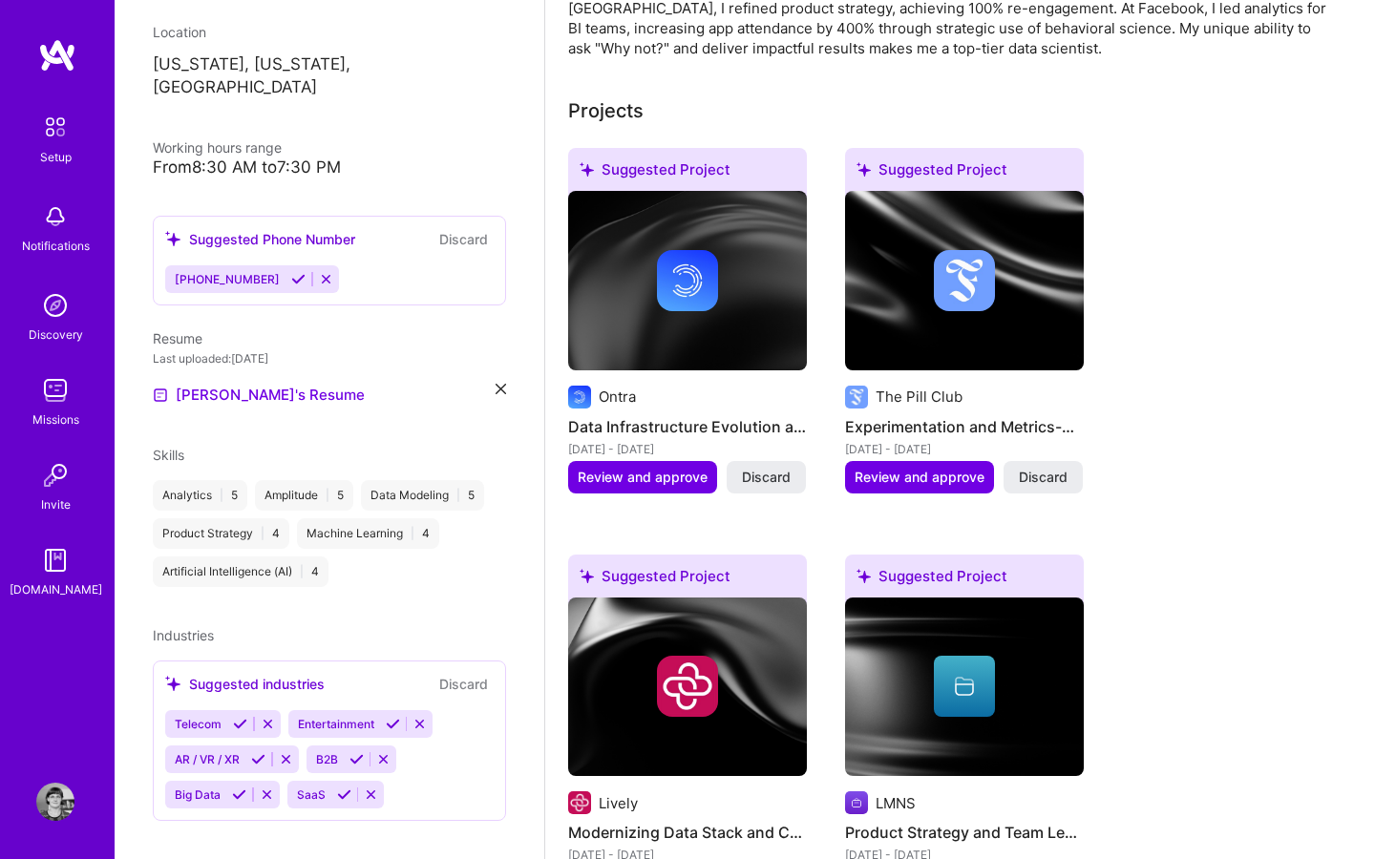
scroll to position [1155, 0]
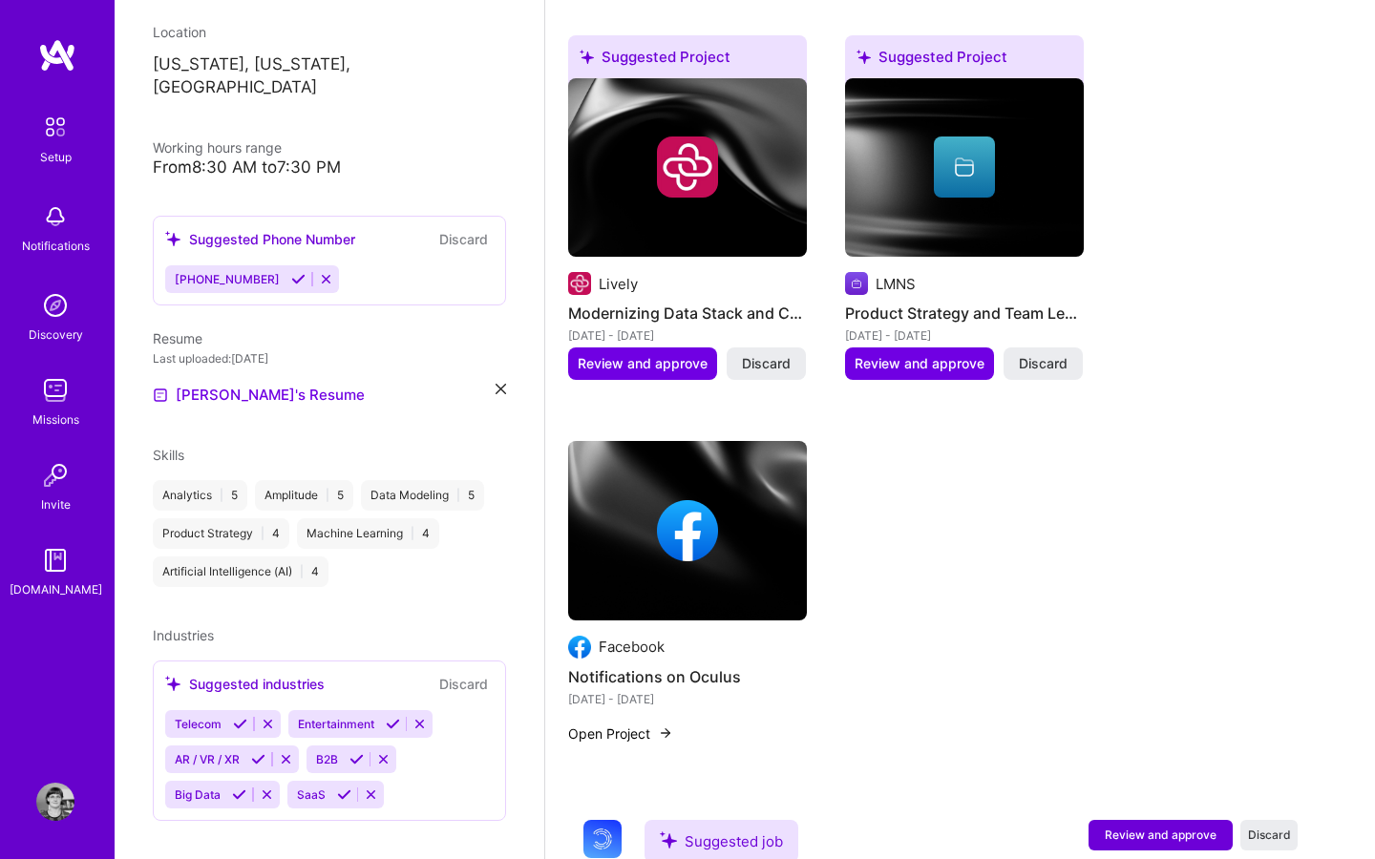
click at [645, 724] on button "Open Project" at bounding box center [620, 734] width 105 height 20
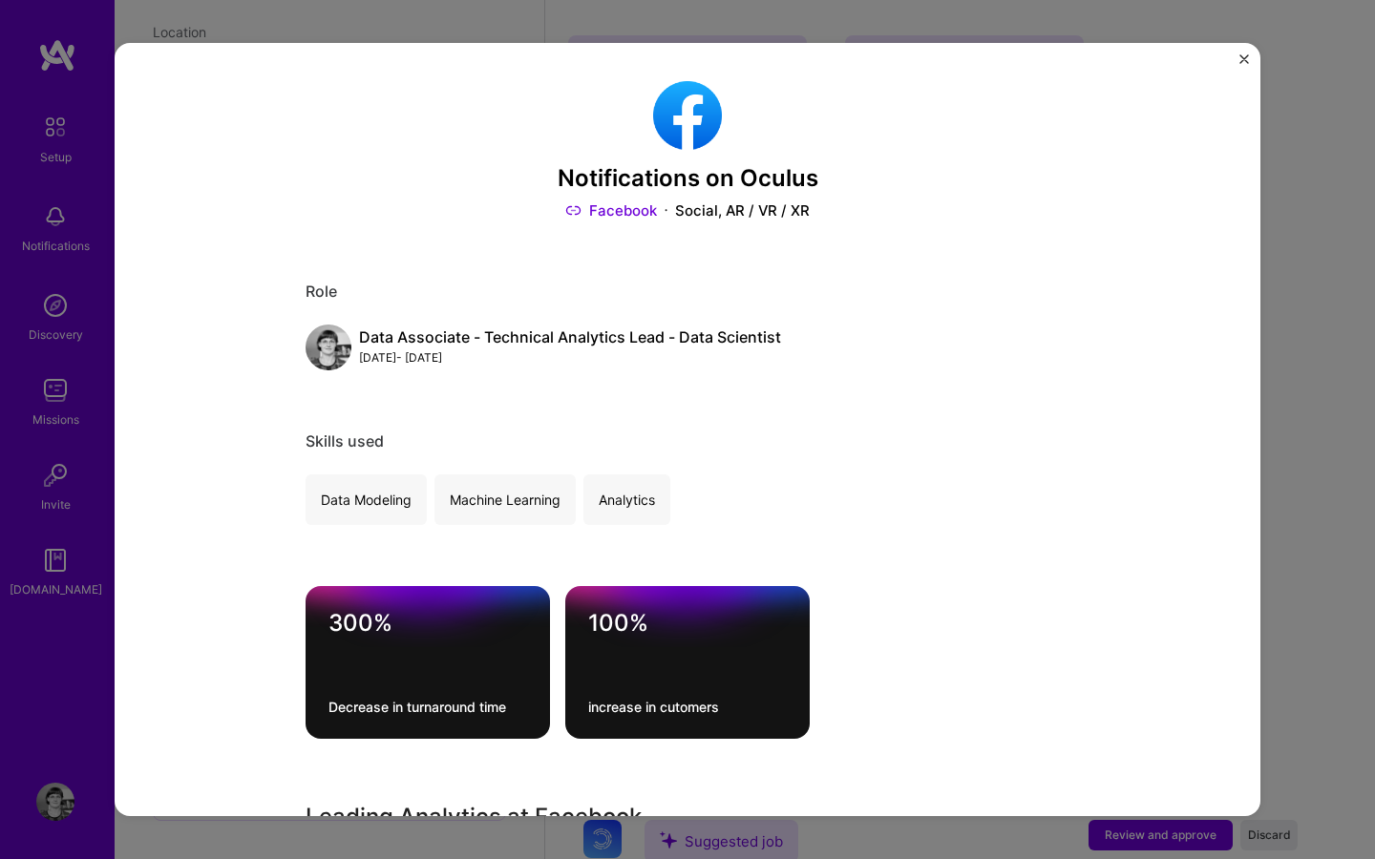
click at [1245, 59] on img "Close" at bounding box center [1244, 59] width 10 height 10
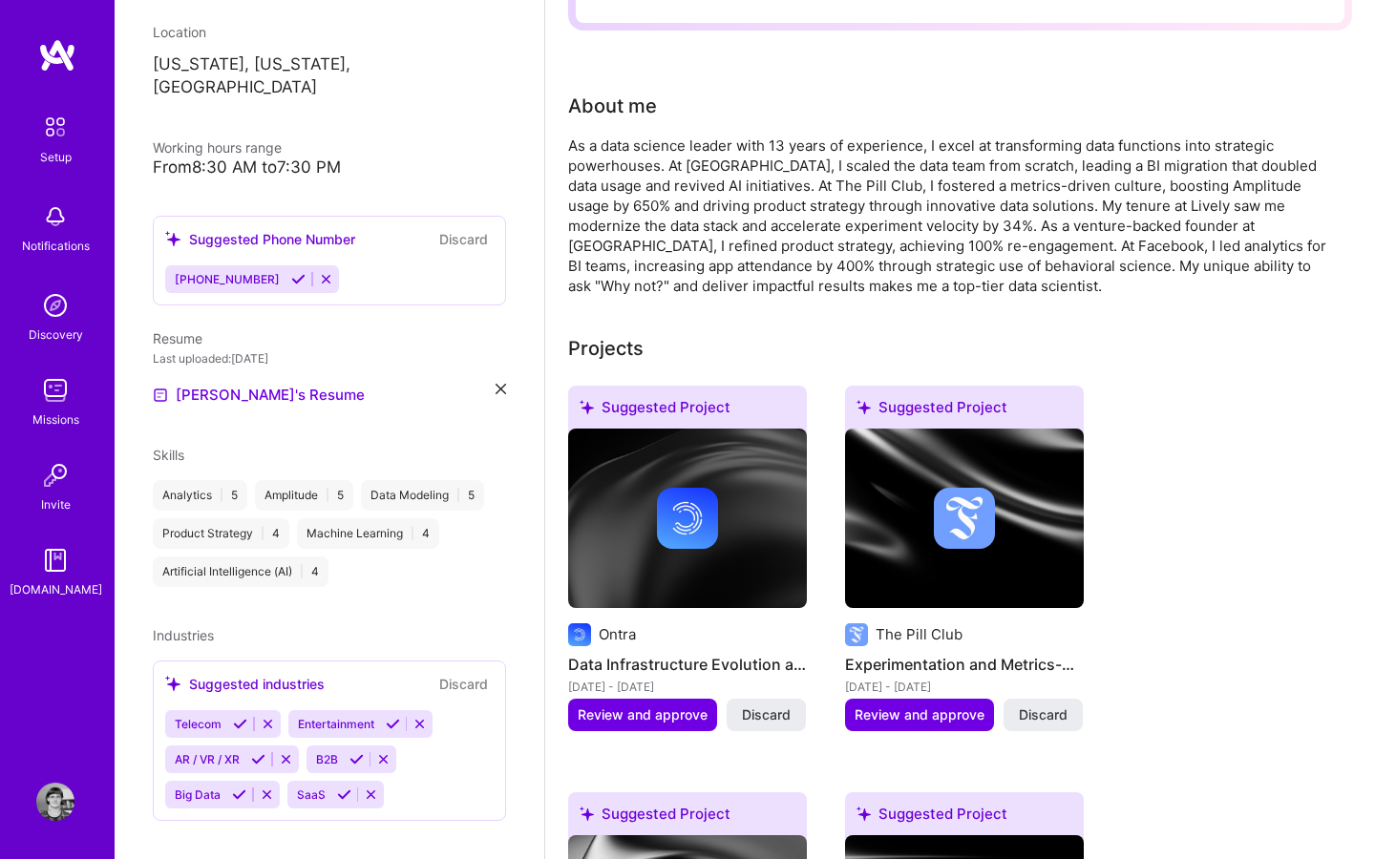
scroll to position [481, 0]
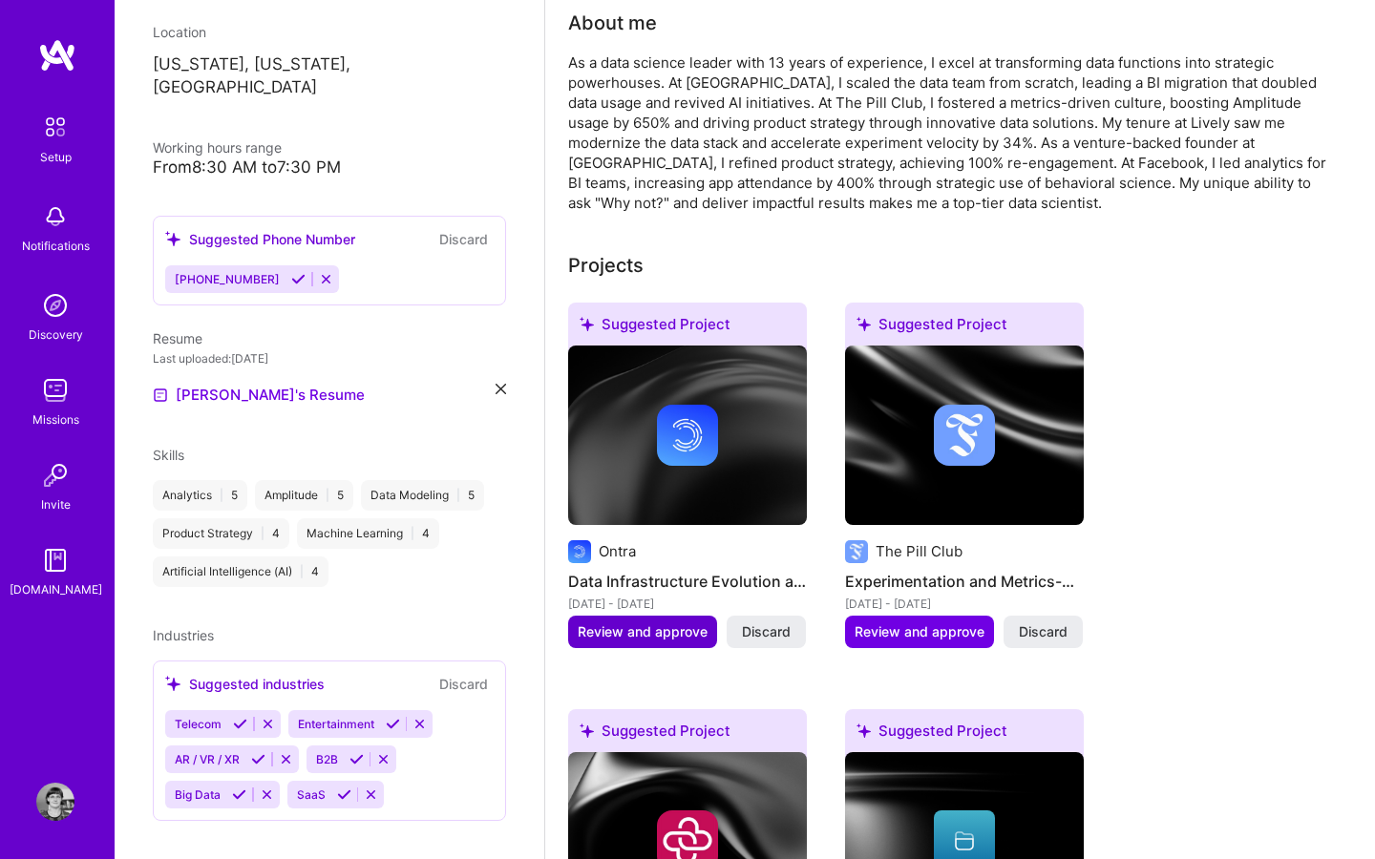
click at [677, 623] on span "Review and approve" at bounding box center [643, 632] width 130 height 19
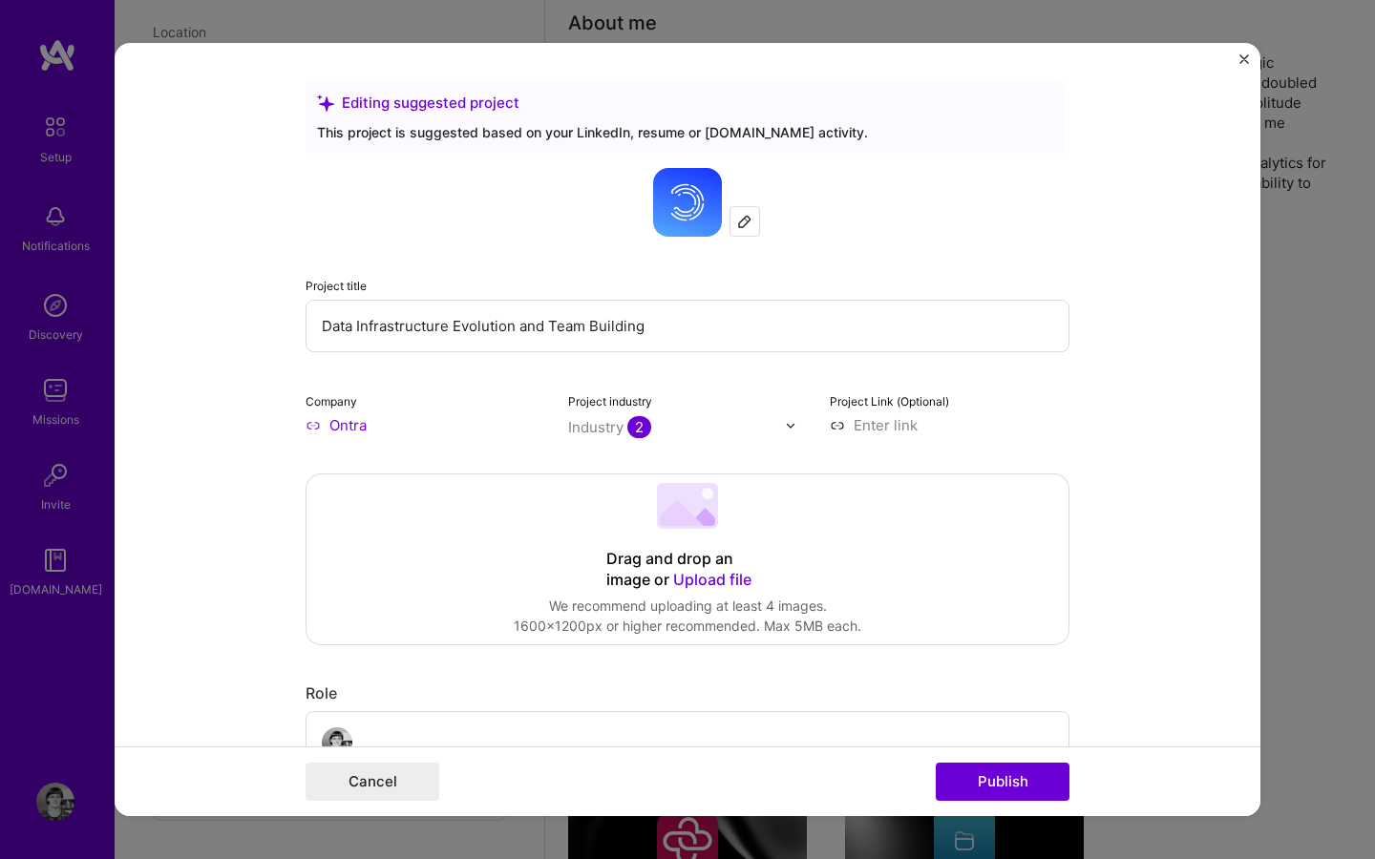
click at [746, 218] on img at bounding box center [744, 221] width 15 height 15
click at [500, 330] on input "Data Infrastructure Evolution and Team Building" at bounding box center [688, 326] width 764 height 53
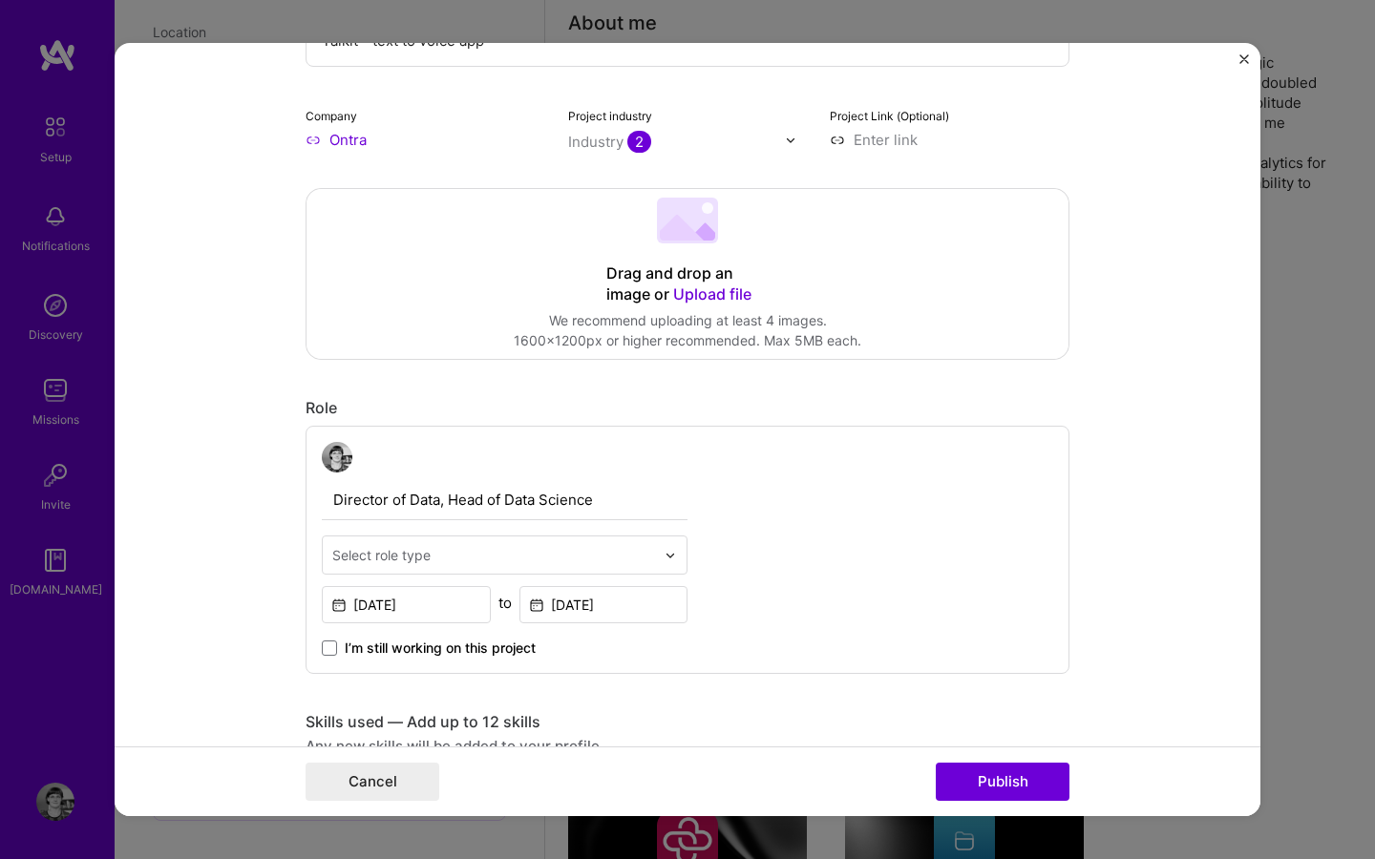
scroll to position [363, 0]
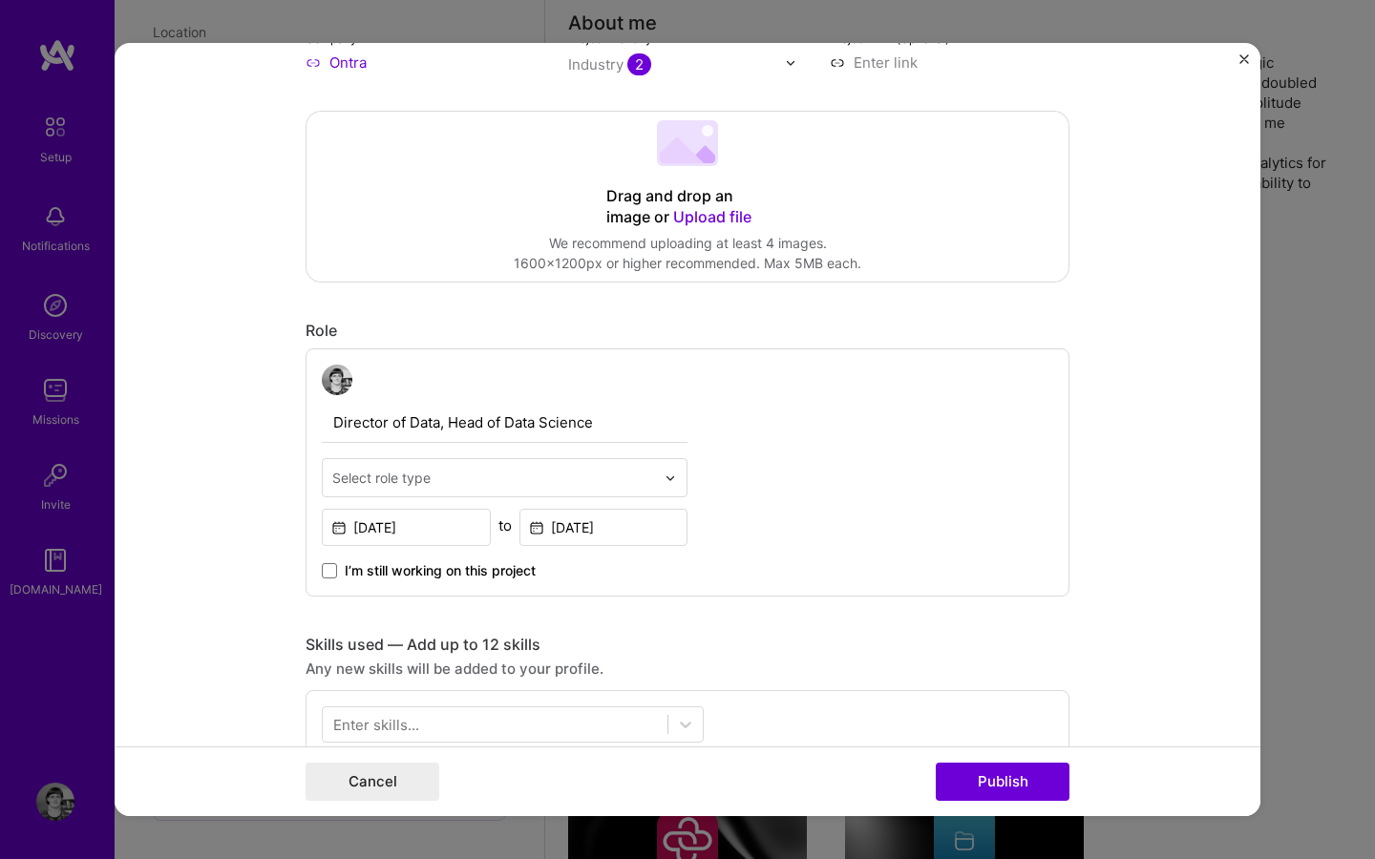
type input "Talkit - text to voice app"
click at [400, 483] on div "Select role type" at bounding box center [381, 478] width 98 height 20
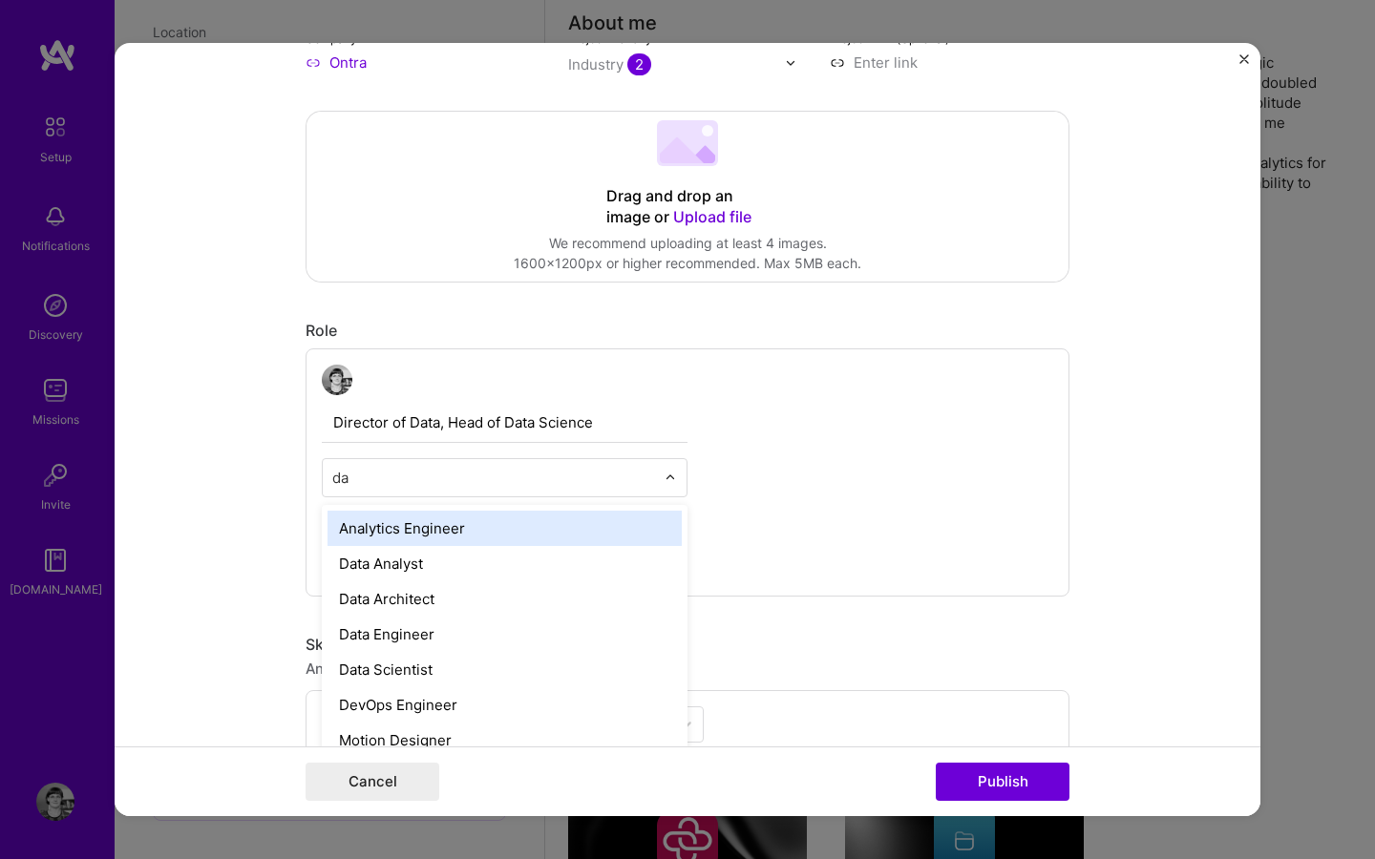
type input "d"
type input "data"
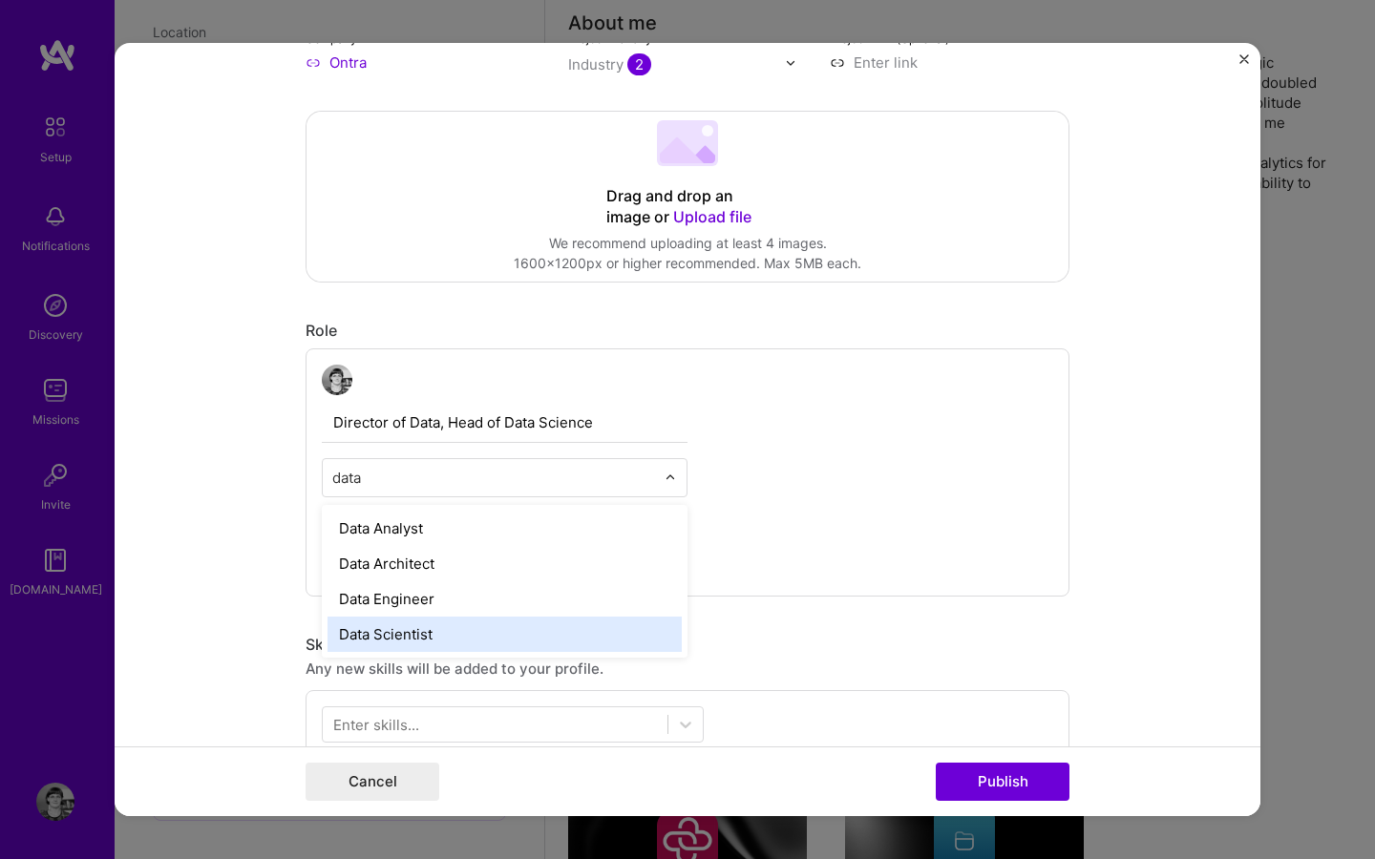
click at [435, 639] on div "Data Scientist" at bounding box center [505, 634] width 354 height 35
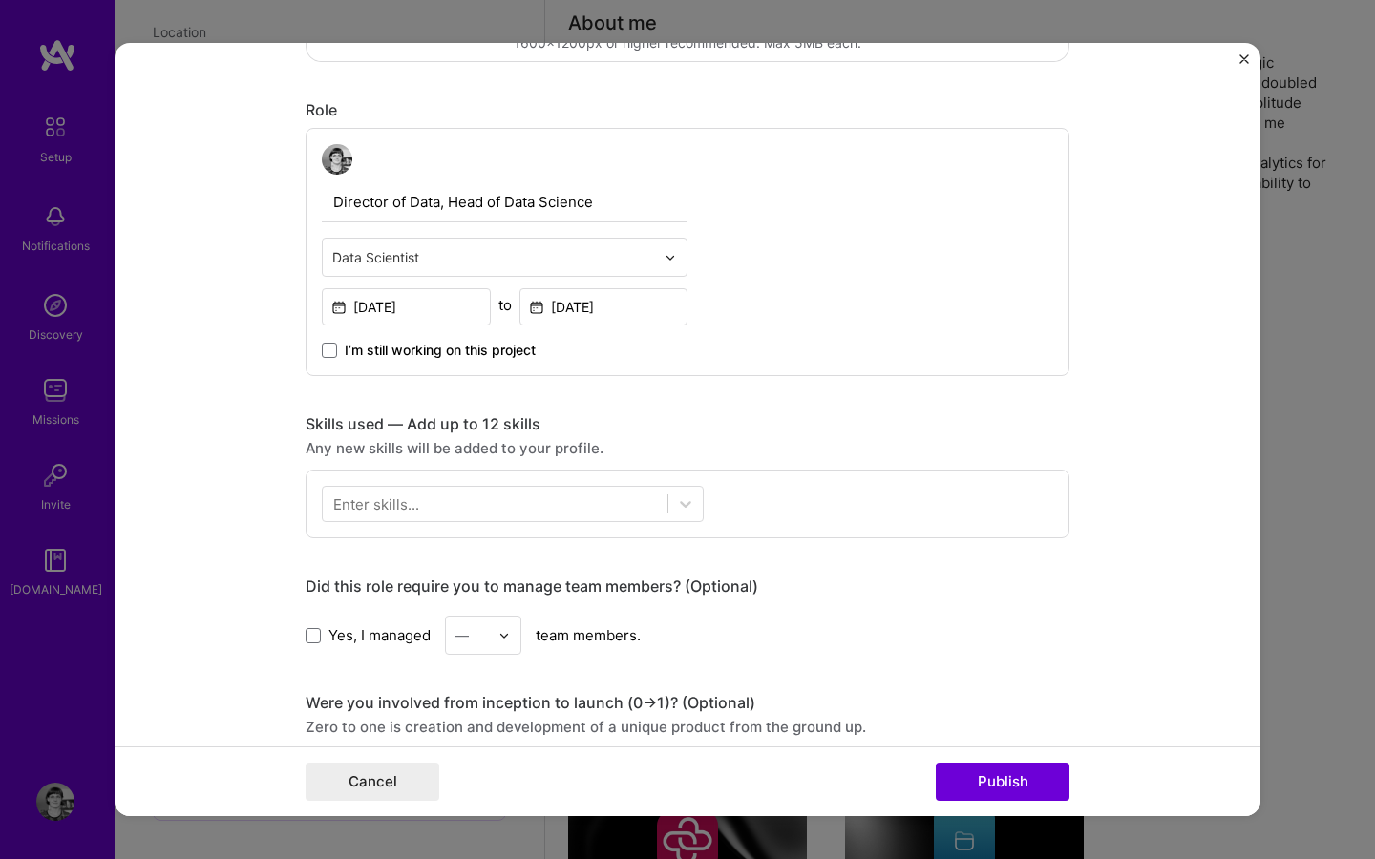
scroll to position [617, 0]
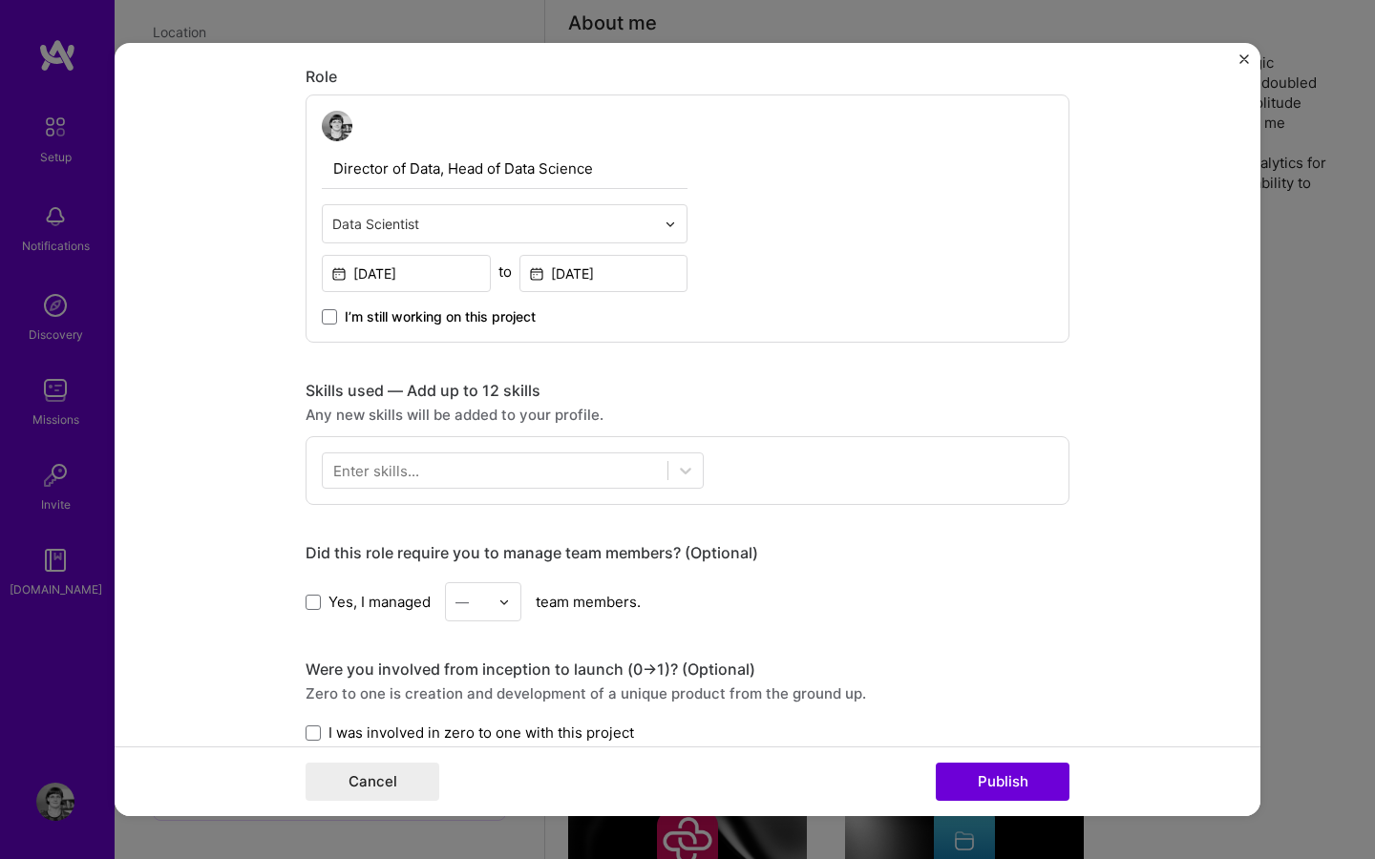
click at [365, 471] on div "Enter skills..." at bounding box center [376, 471] width 86 height 20
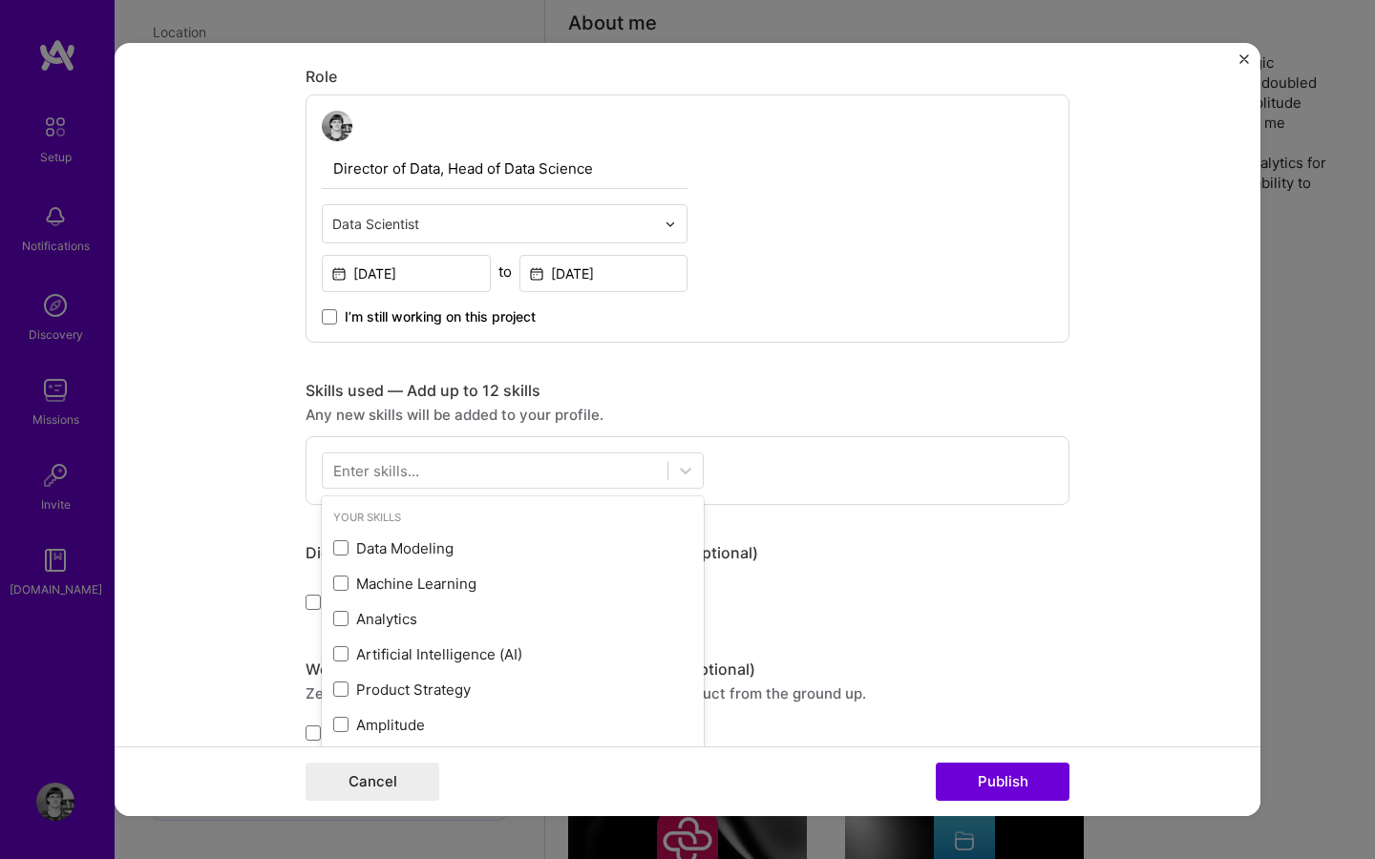
click at [365, 471] on div "Enter skills..." at bounding box center [376, 471] width 86 height 20
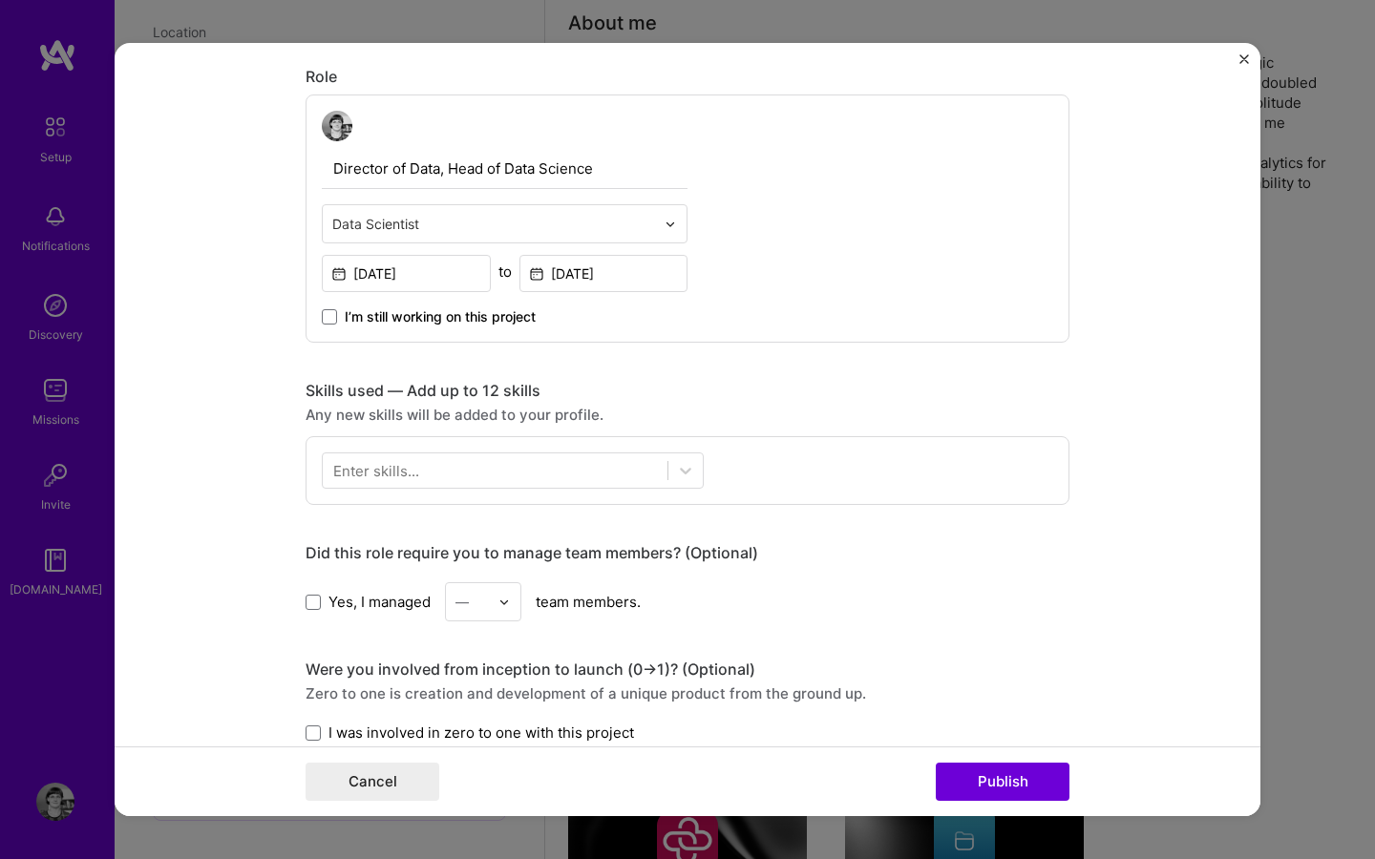
click at [365, 471] on div "Enter skills..." at bounding box center [376, 471] width 86 height 20
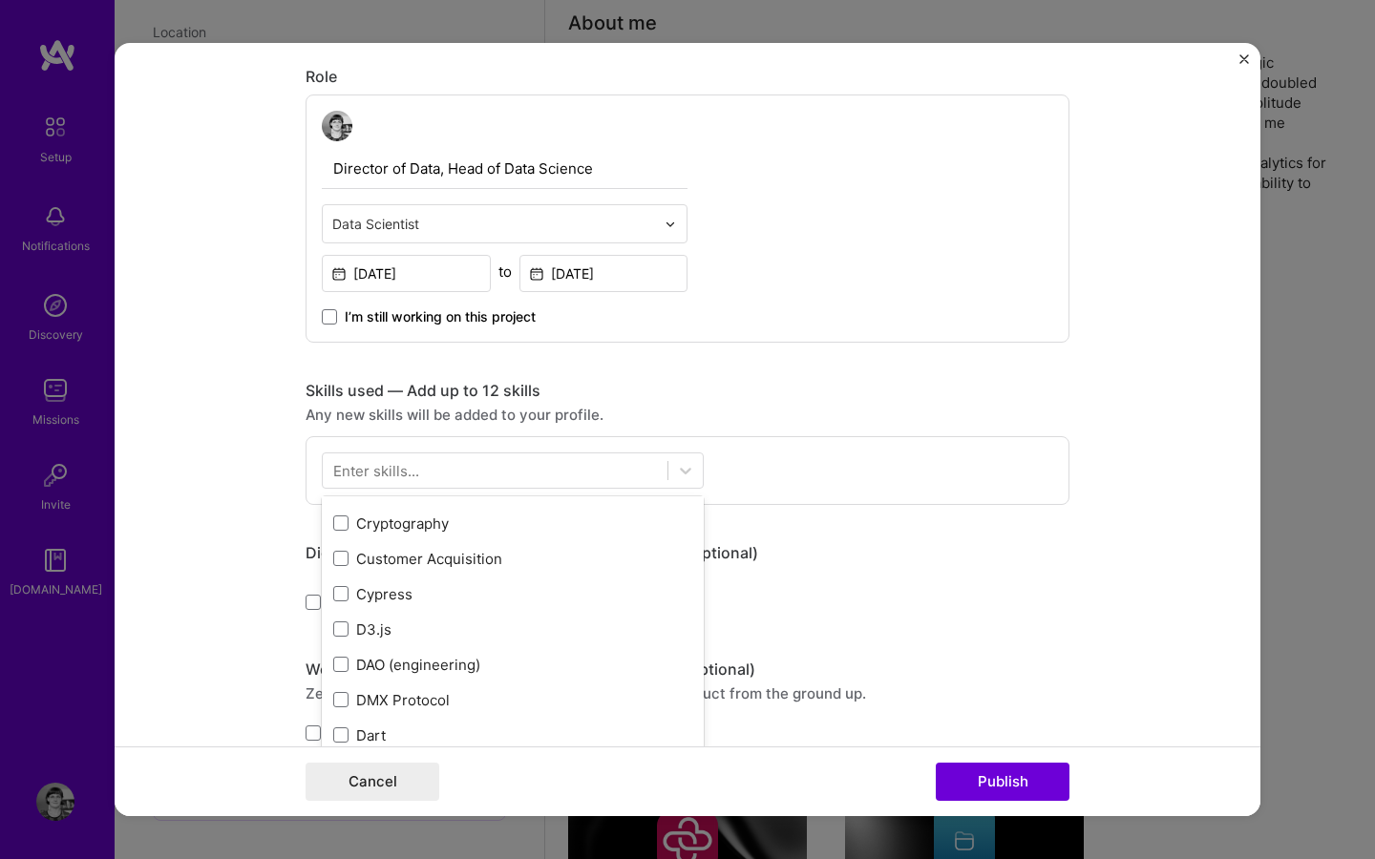
scroll to position [2899, 0]
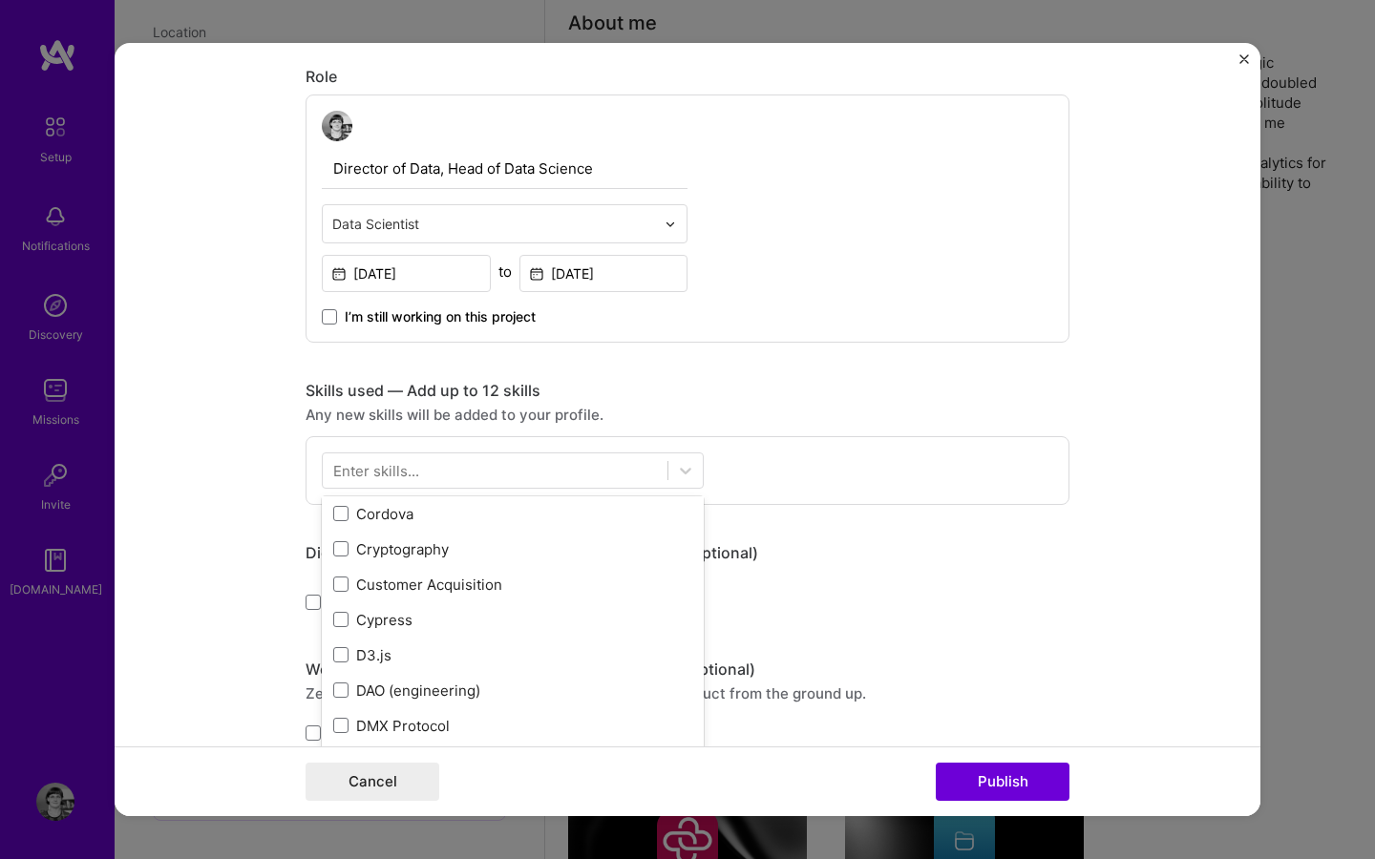
click at [366, 478] on div "Enter skills..." at bounding box center [376, 471] width 86 height 20
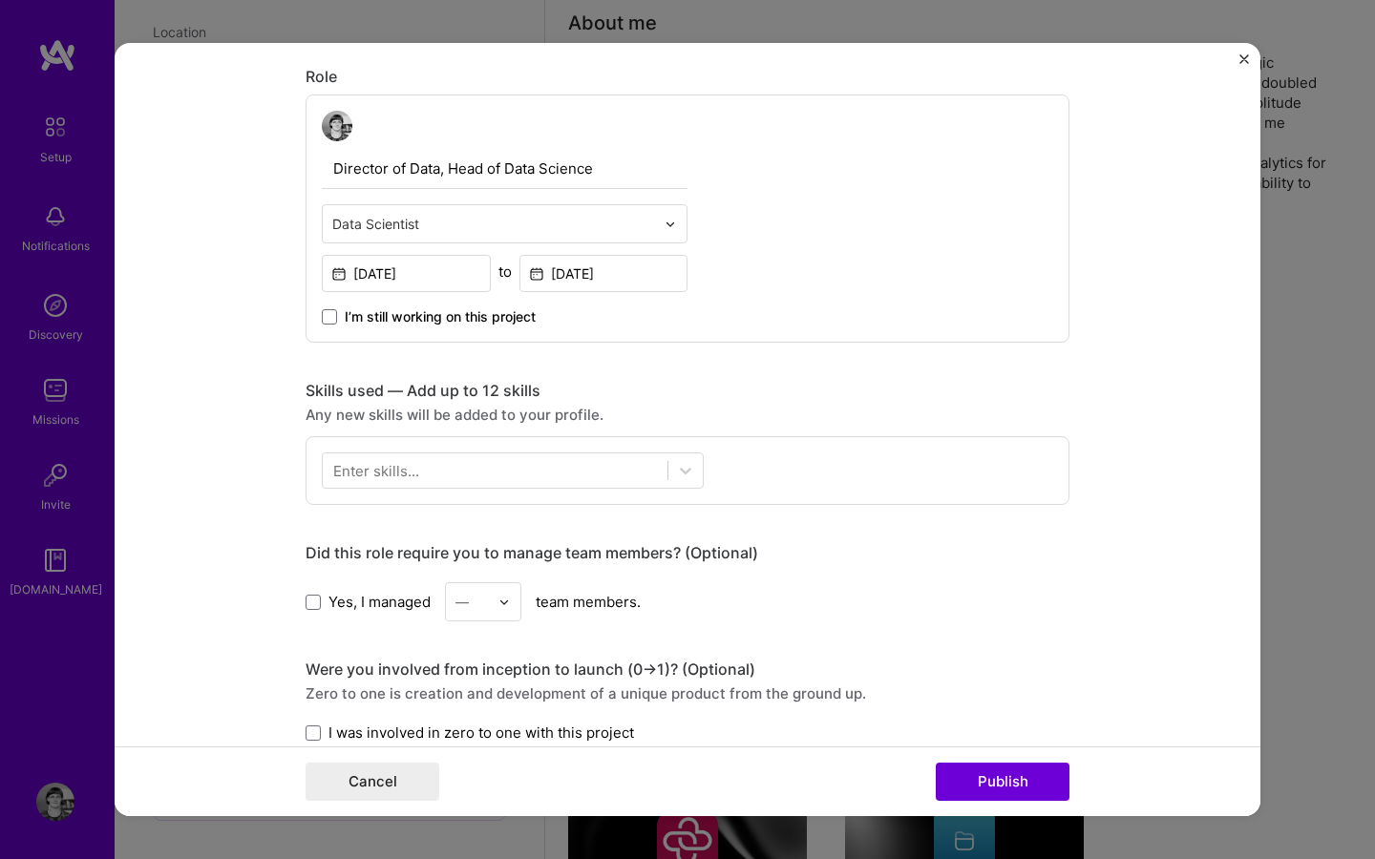
click at [366, 479] on div "Enter skills..." at bounding box center [376, 471] width 86 height 20
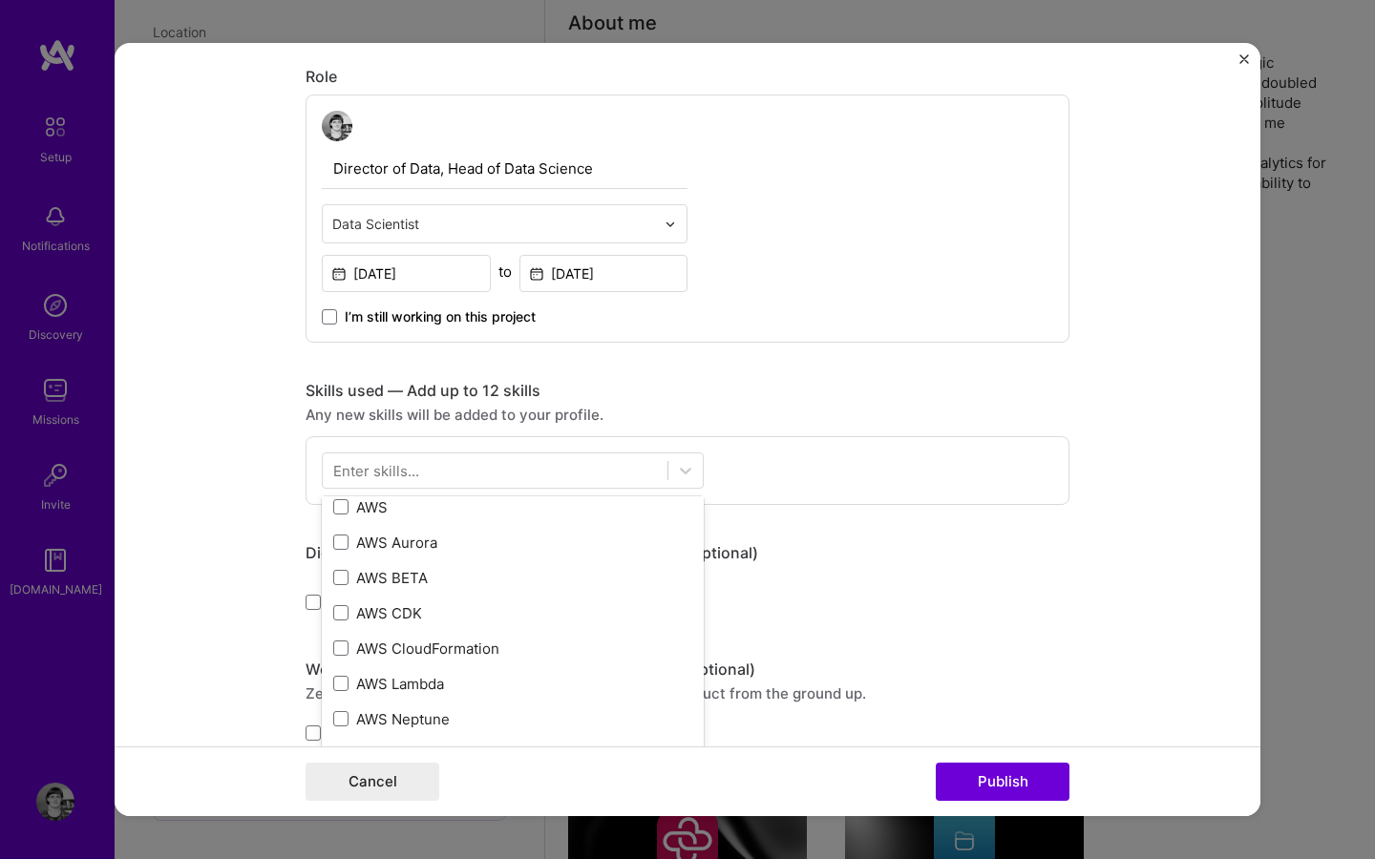
scroll to position [579, 0]
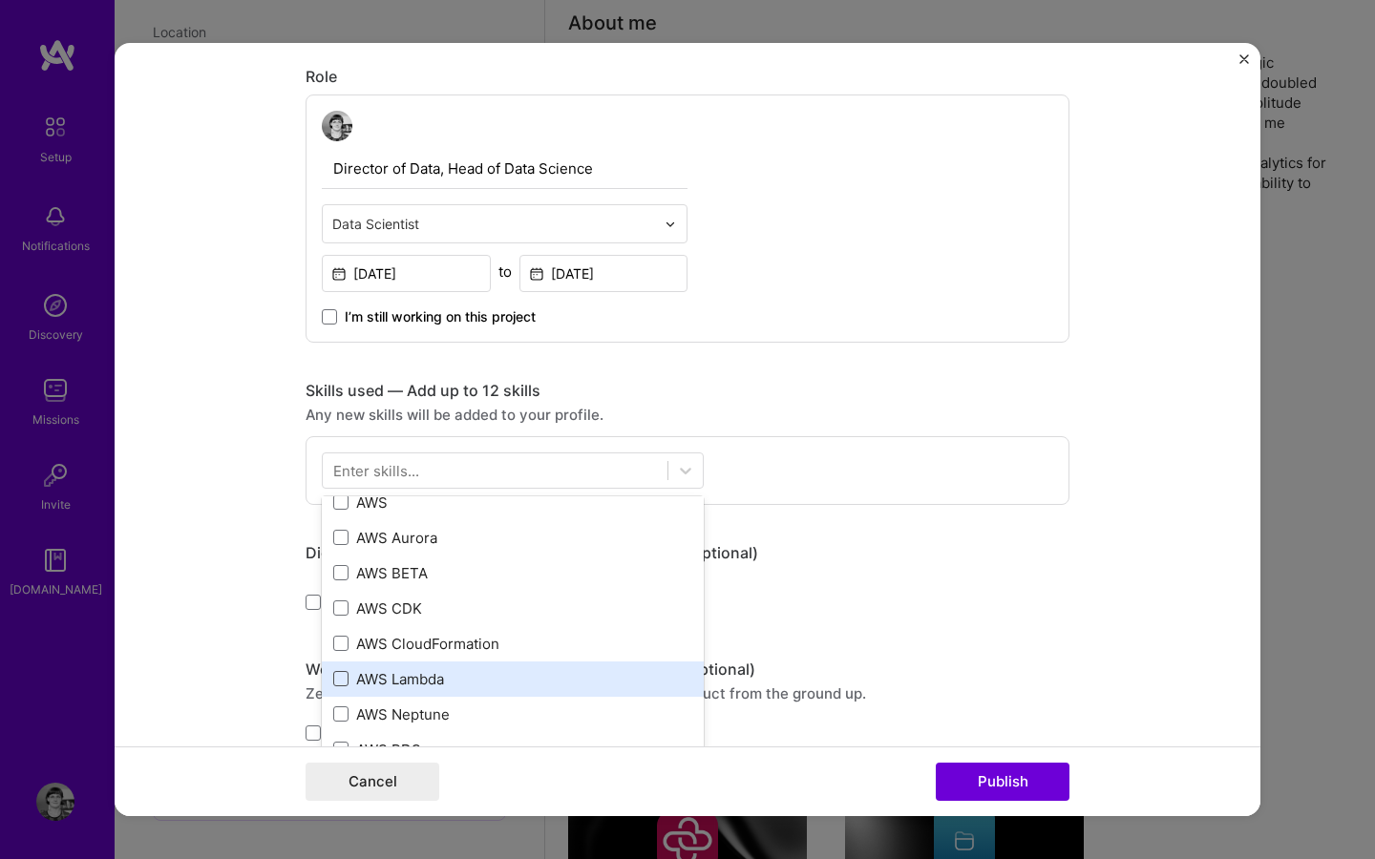
click at [334, 684] on div "Your Skills Data Modeling Machine Learning Analytics Artificial Intelligence (A…" at bounding box center [513, 640] width 382 height 286
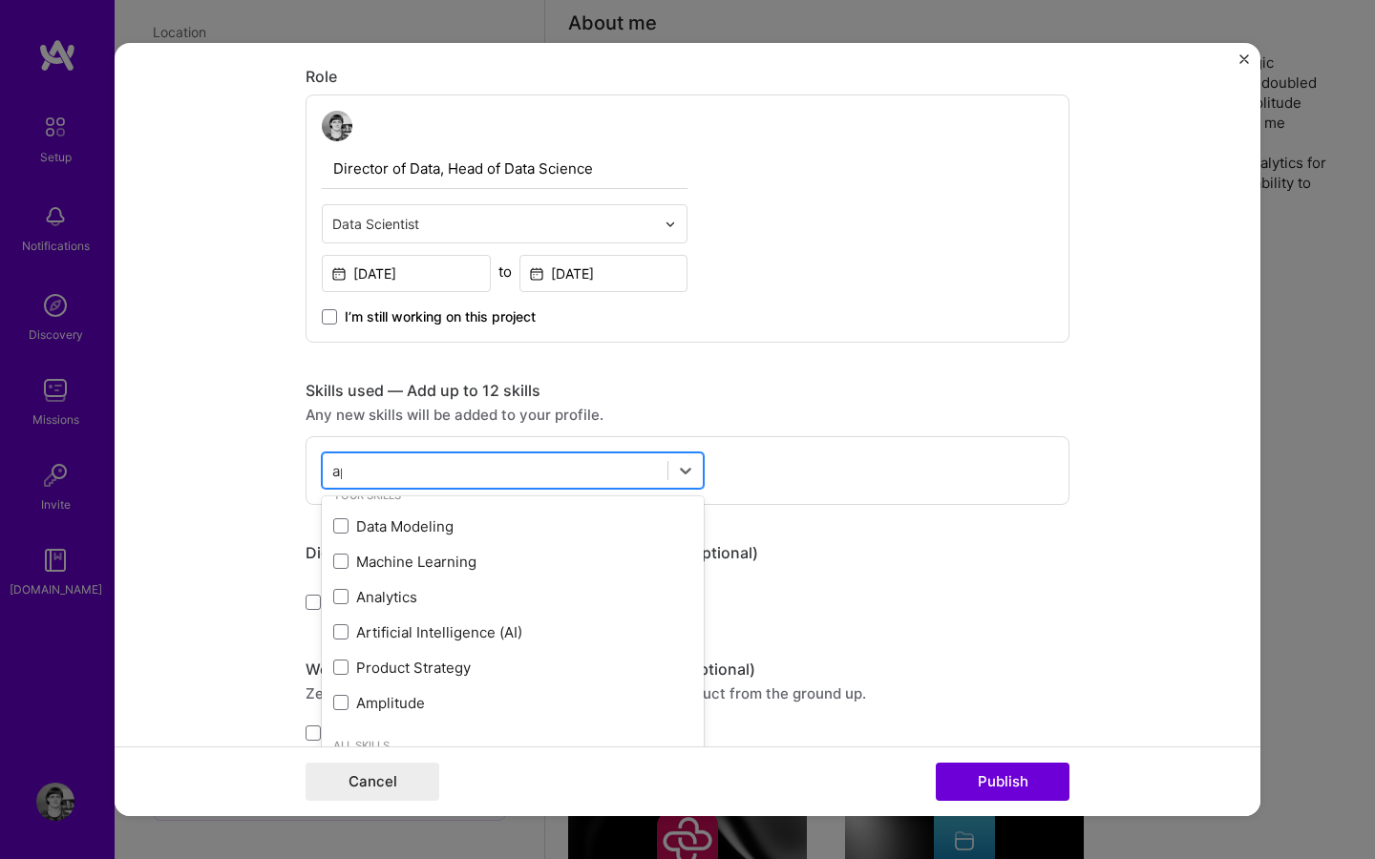
scroll to position [0, 0]
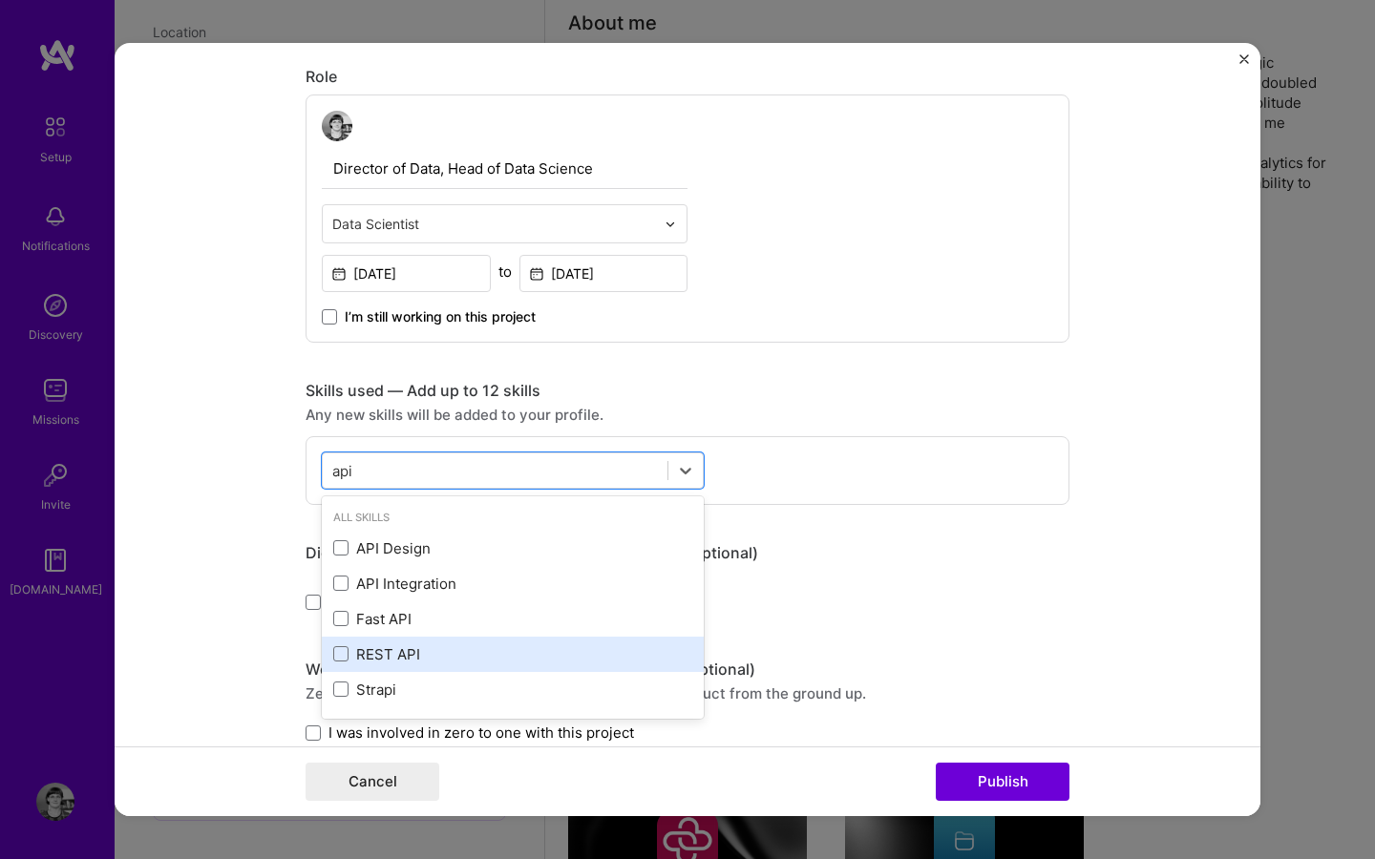
click at [343, 644] on div "REST API" at bounding box center [513, 654] width 382 height 35
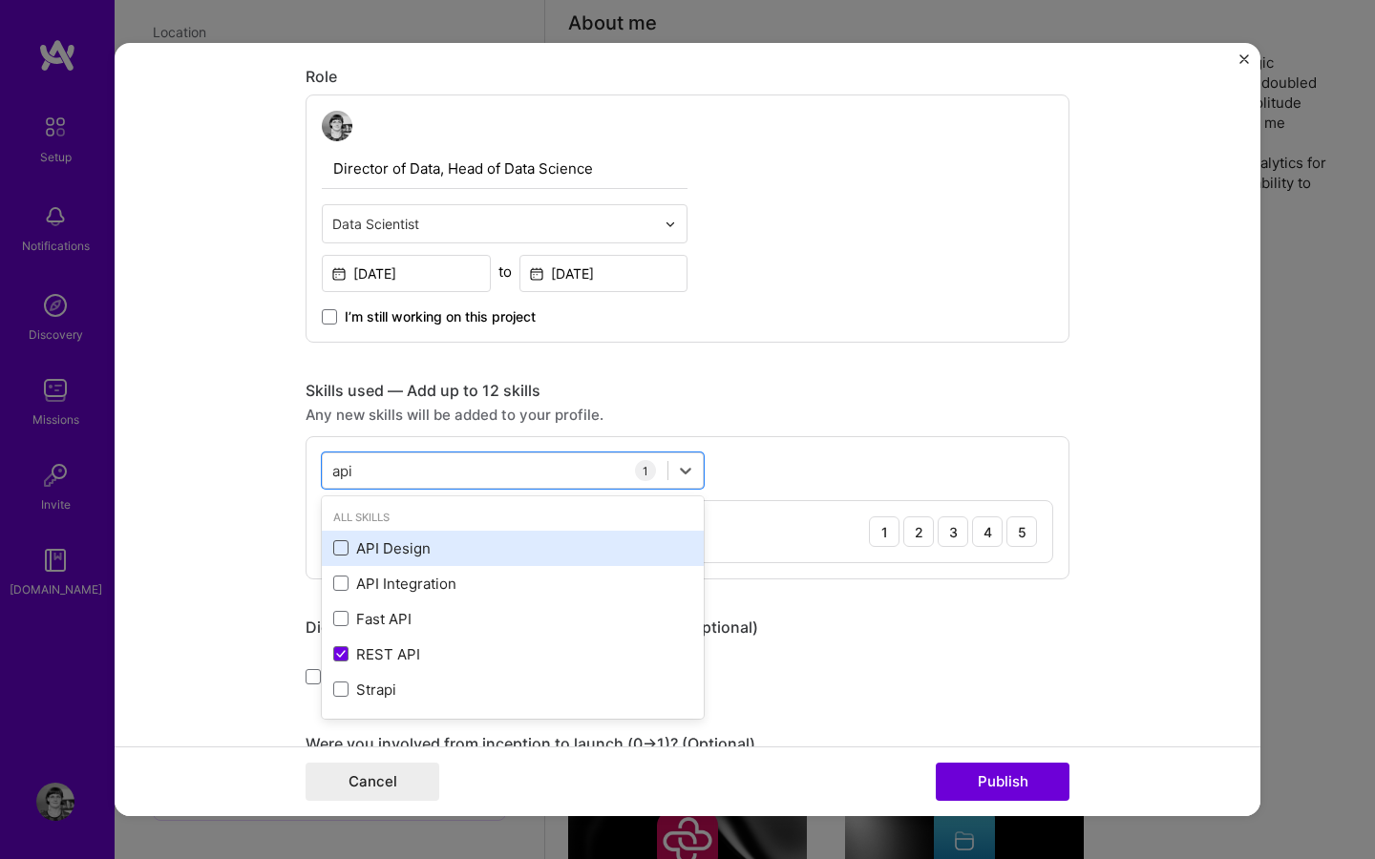
click at [343, 551] on span at bounding box center [340, 547] width 15 height 15
click at [0, 0] on input "checkbox" at bounding box center [0, 0] width 0 height 0
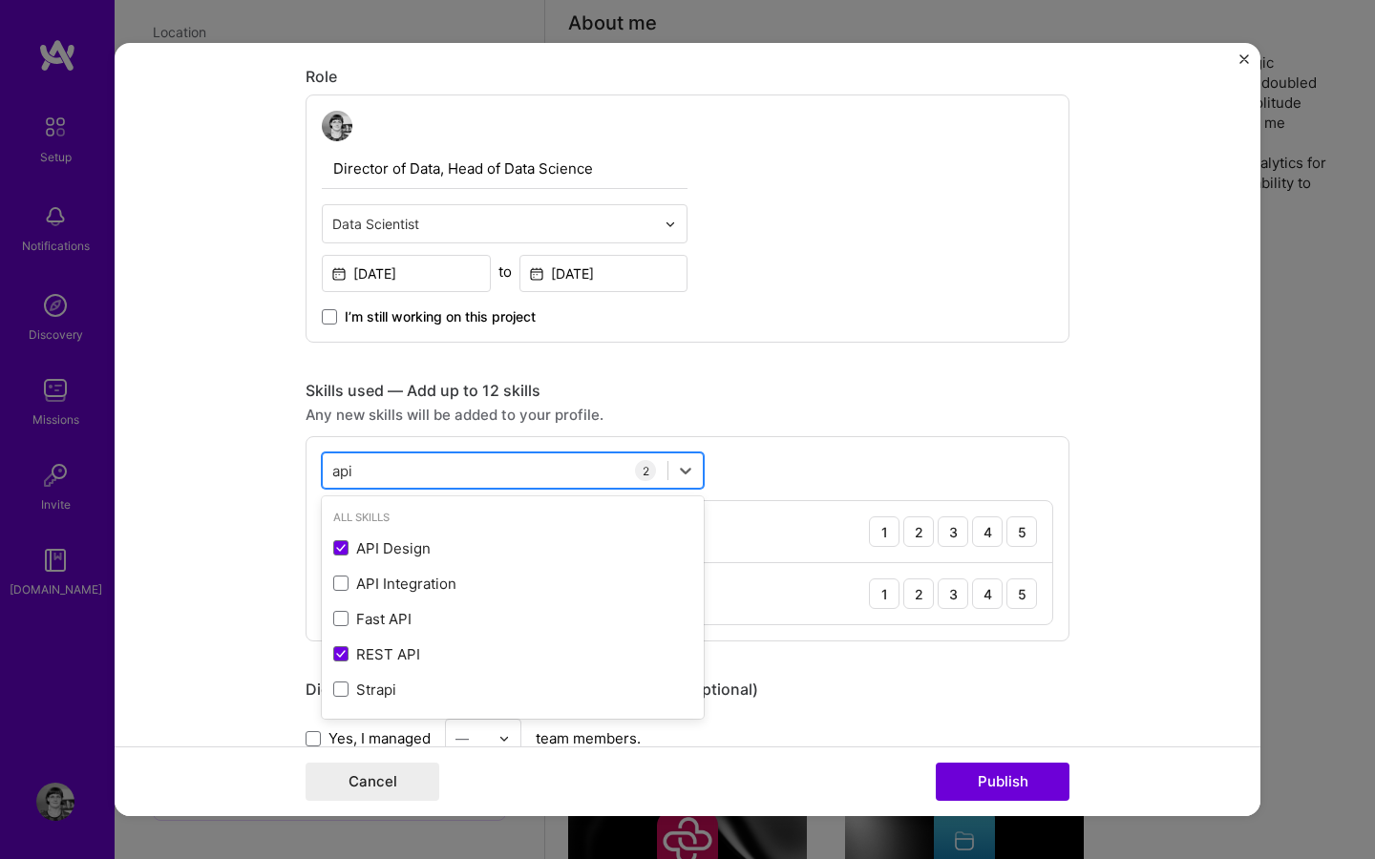
click at [370, 474] on div "api api" at bounding box center [495, 471] width 345 height 32
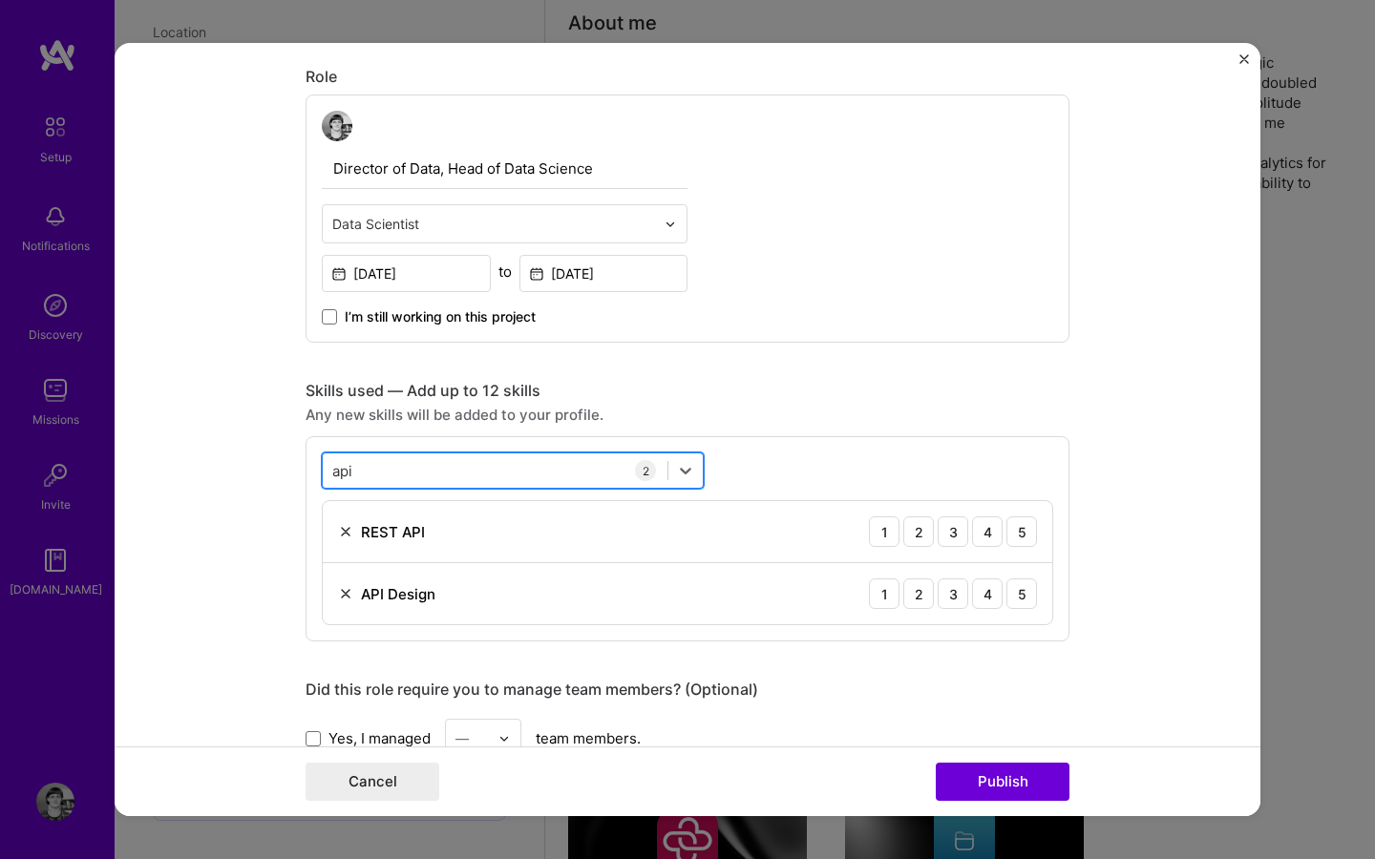
click at [370, 474] on div "api api" at bounding box center [495, 471] width 345 height 32
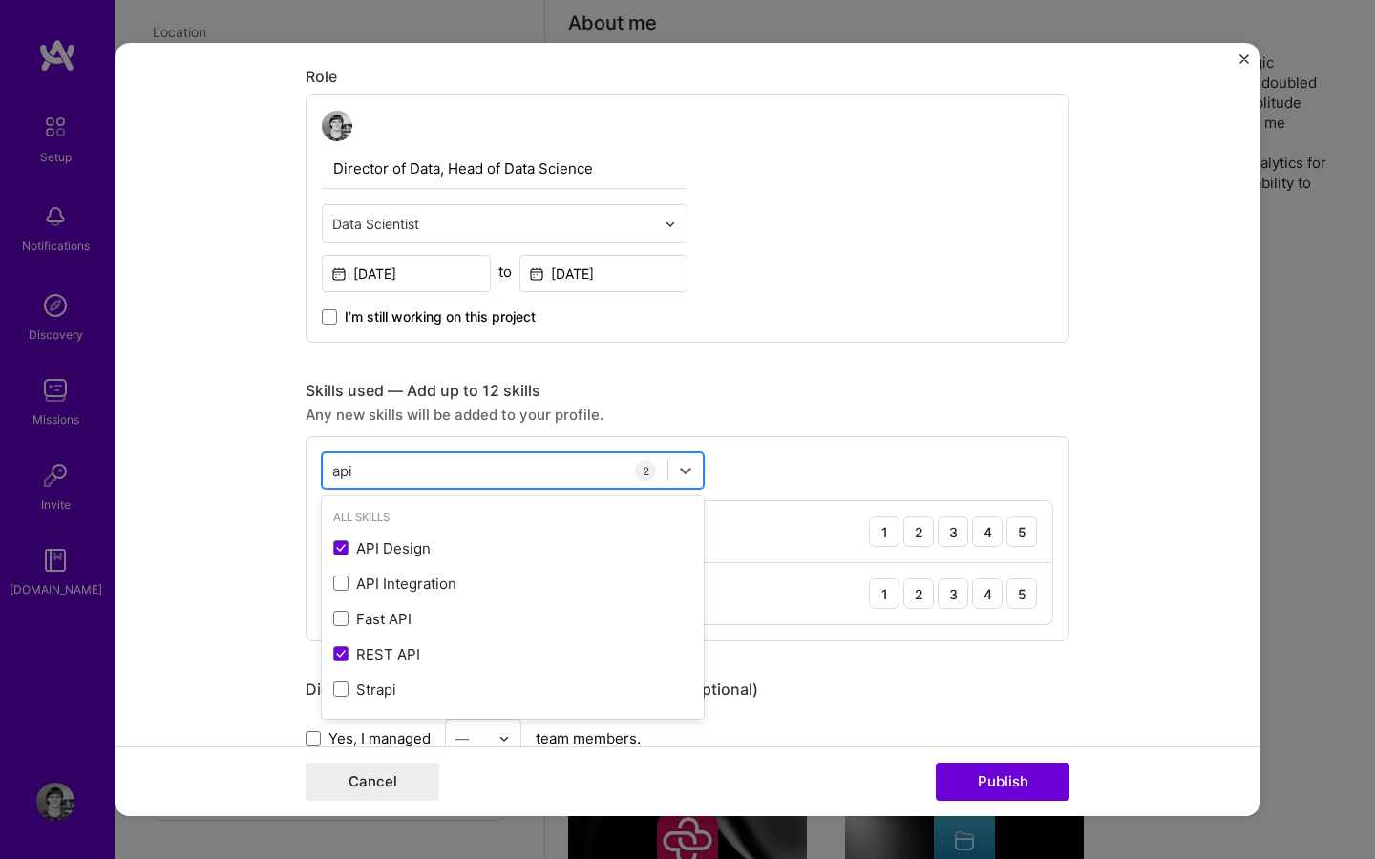
click at [370, 474] on div "api api" at bounding box center [495, 471] width 345 height 32
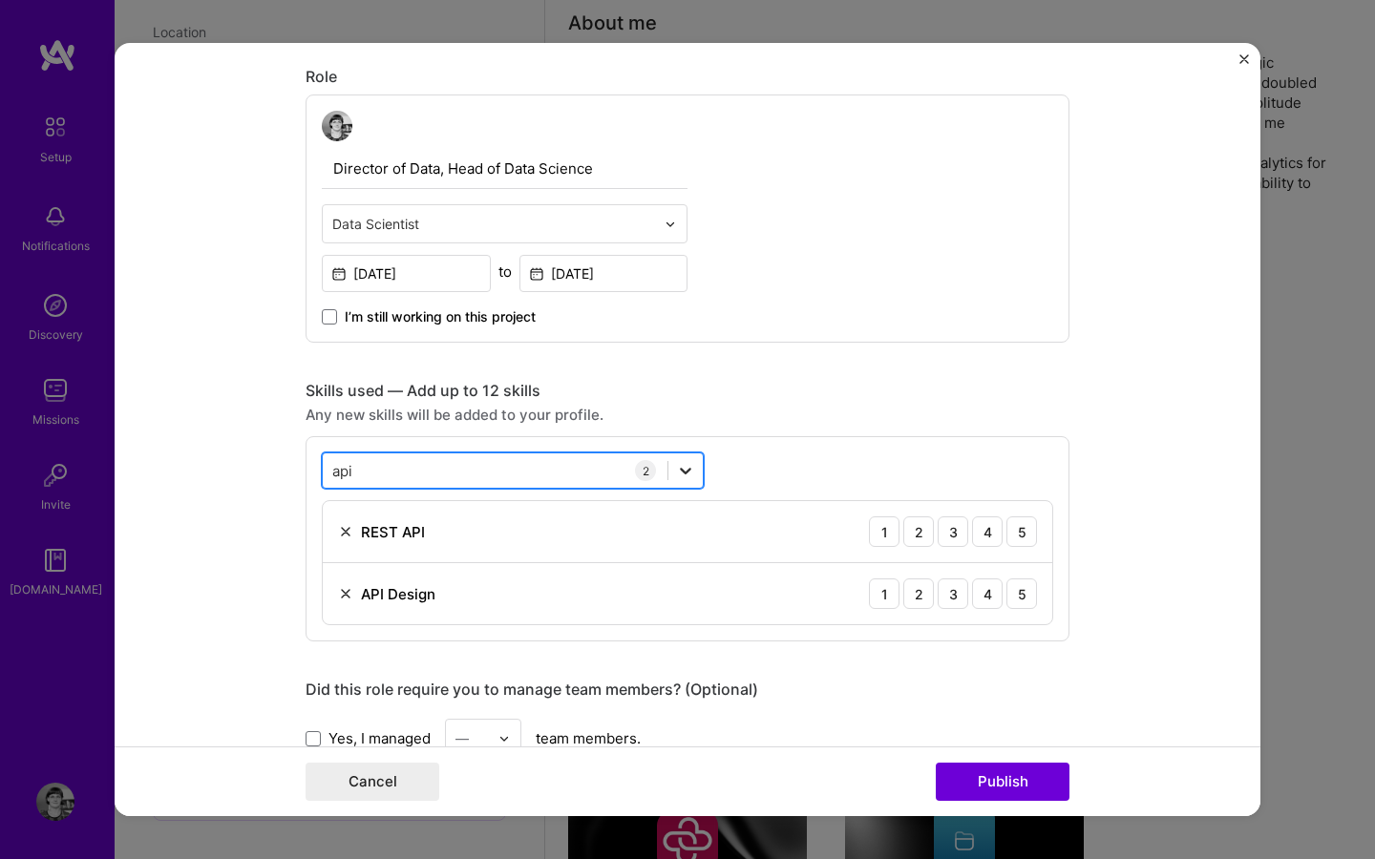
click at [692, 471] on icon at bounding box center [685, 470] width 19 height 19
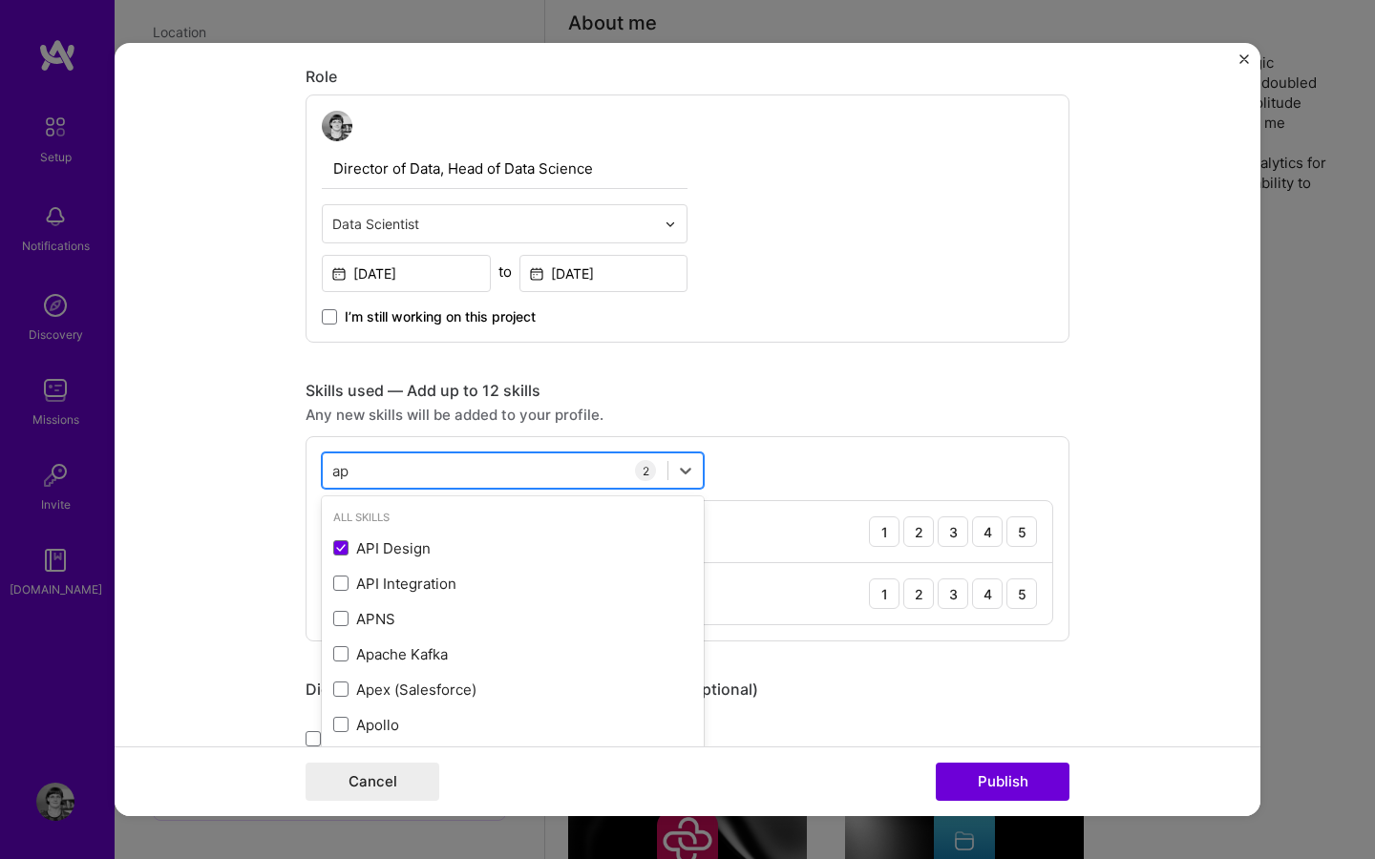
type input "a"
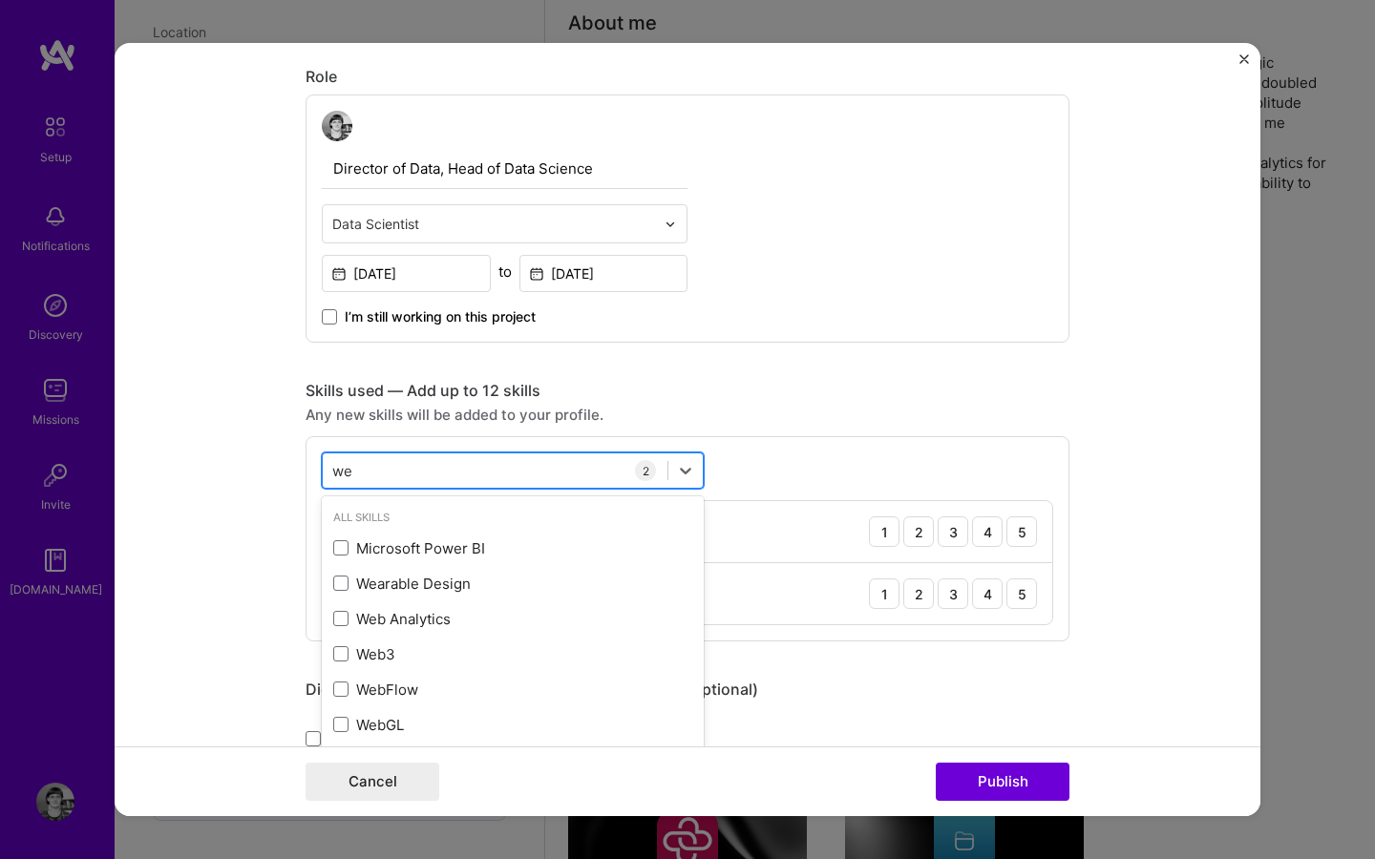
type input "w"
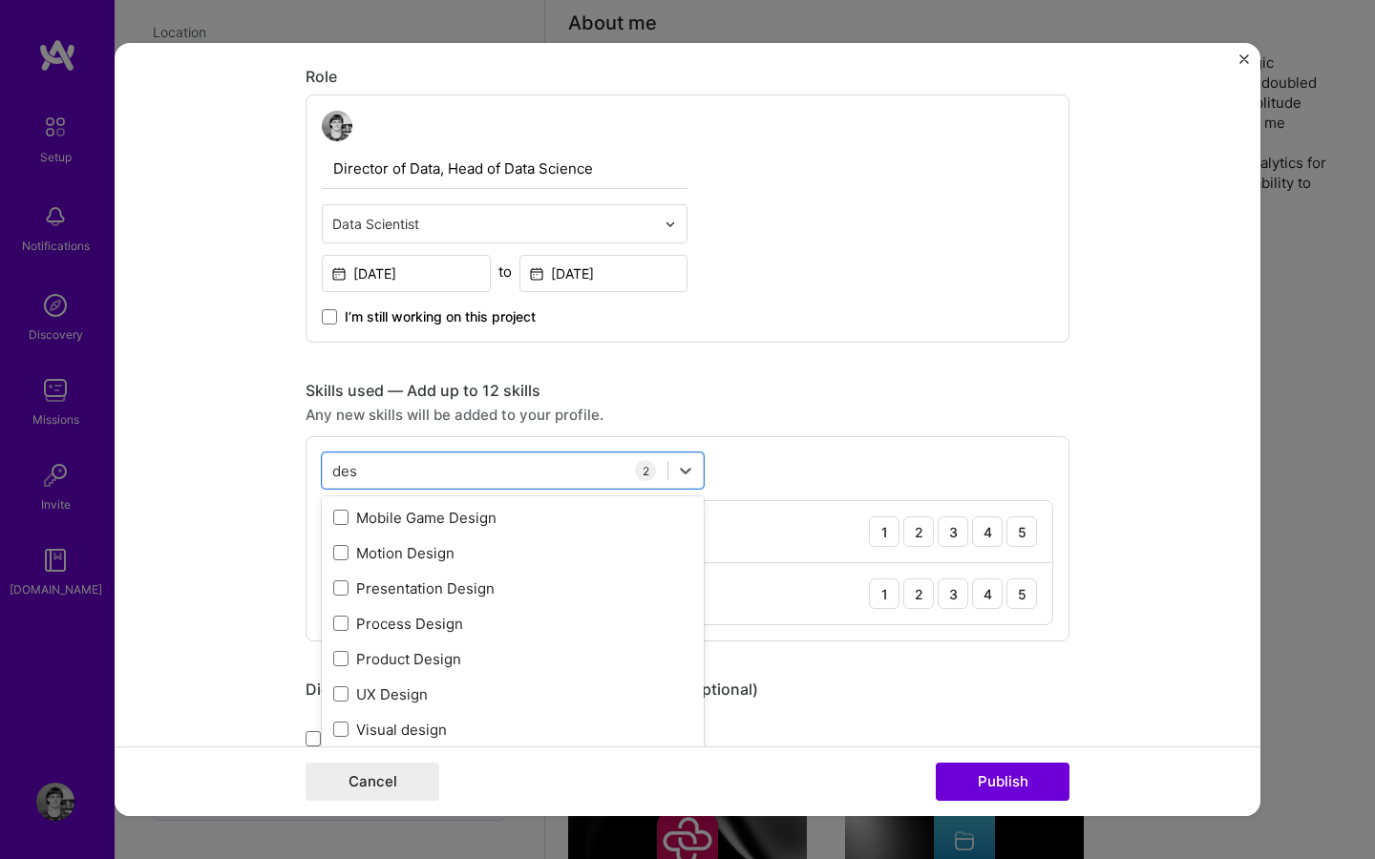
scroll to position [289, 0]
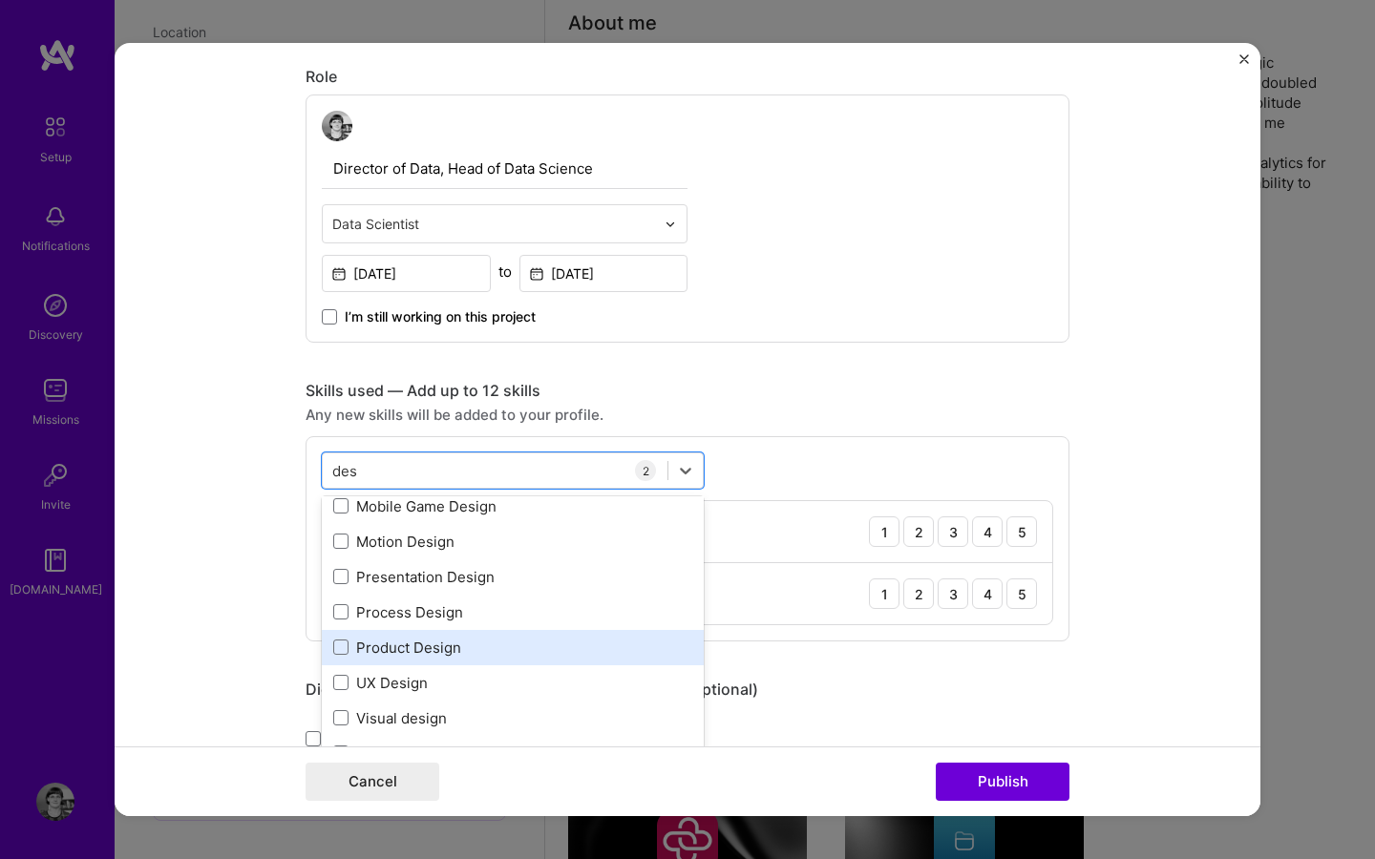
click at [450, 655] on div "Product Design" at bounding box center [512, 648] width 359 height 20
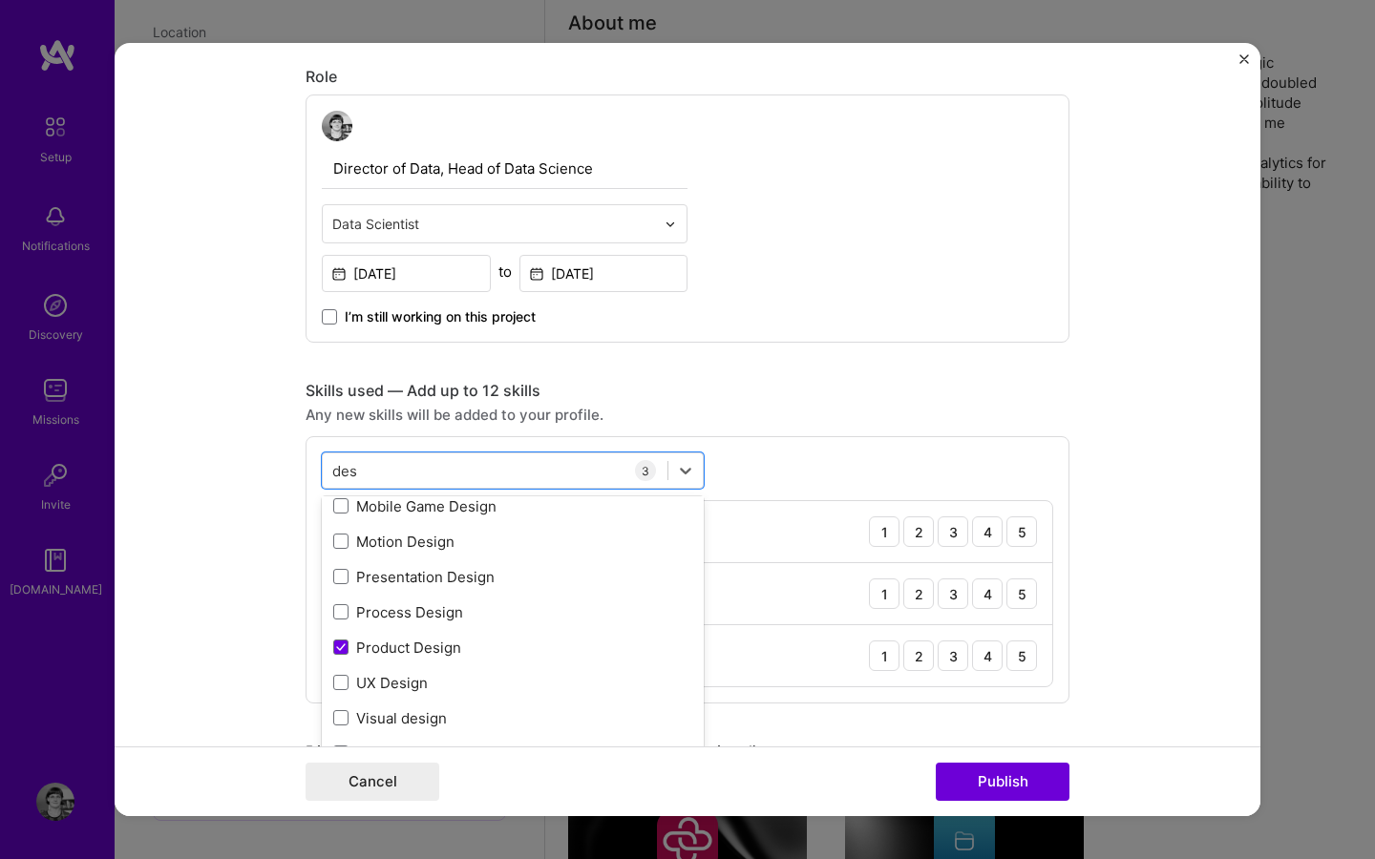
type input "des"
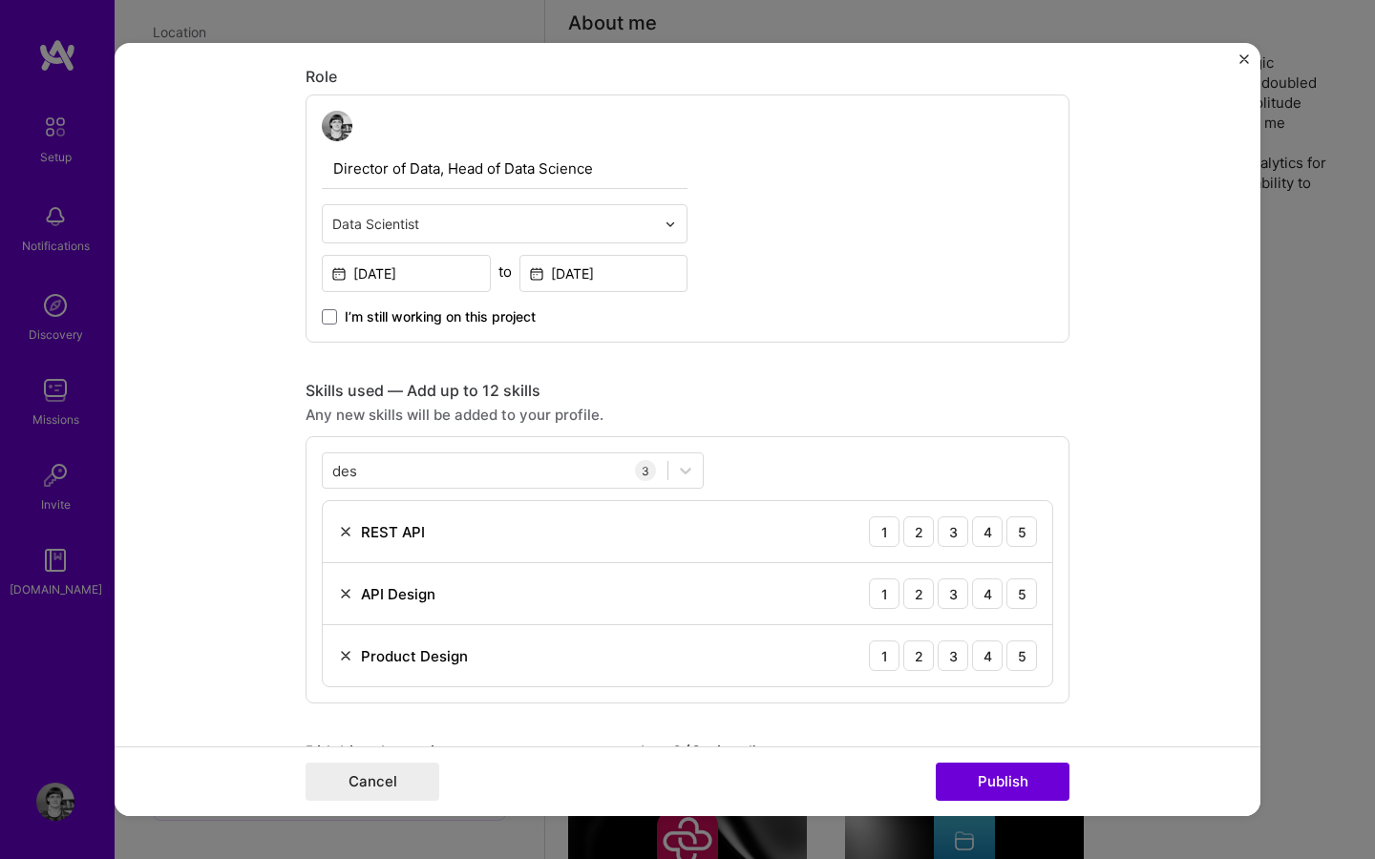
click at [172, 611] on form "Editing suggested project This project is suggested based on your LinkedIn, res…" at bounding box center [688, 429] width 1146 height 773
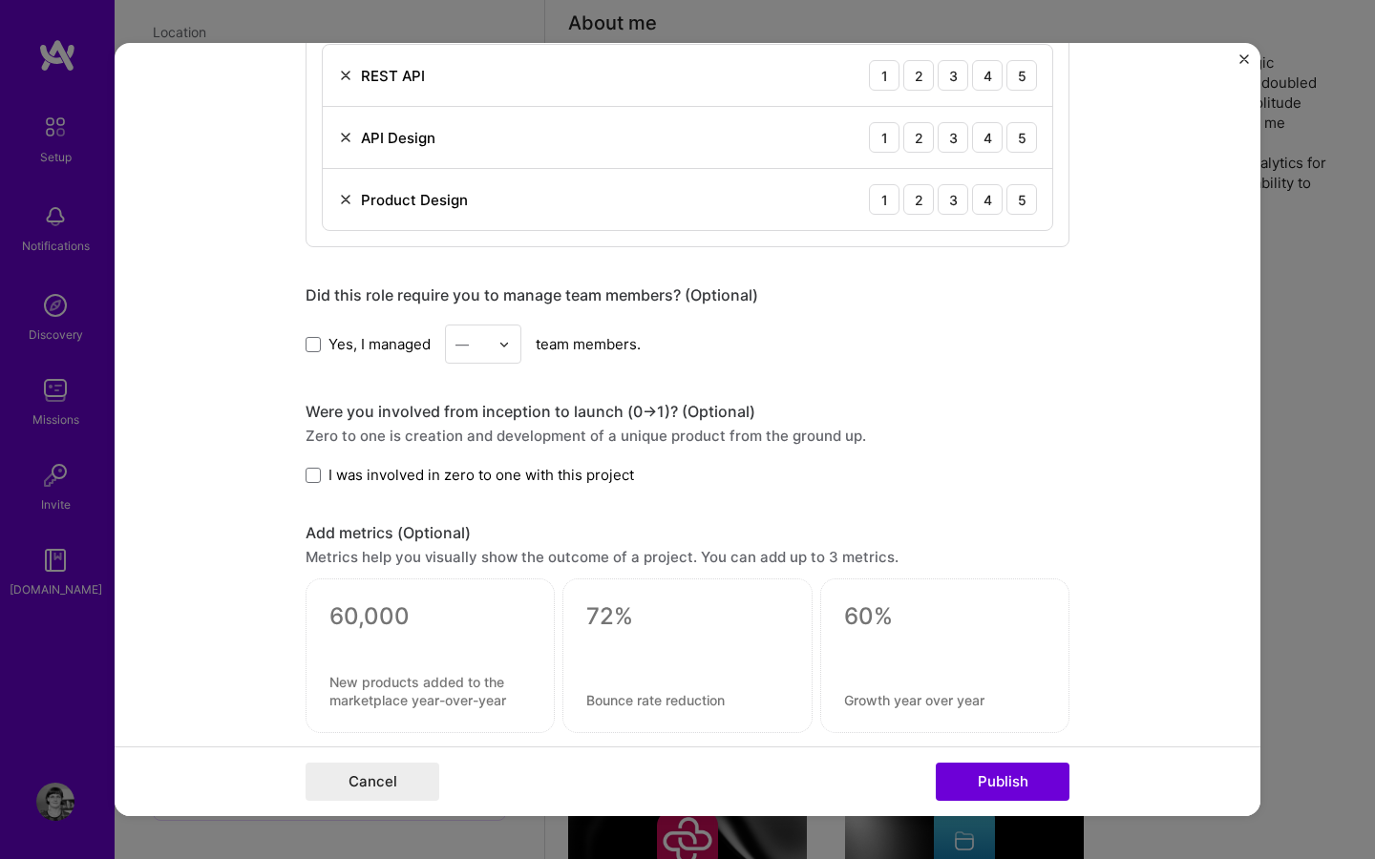
scroll to position [1085, 0]
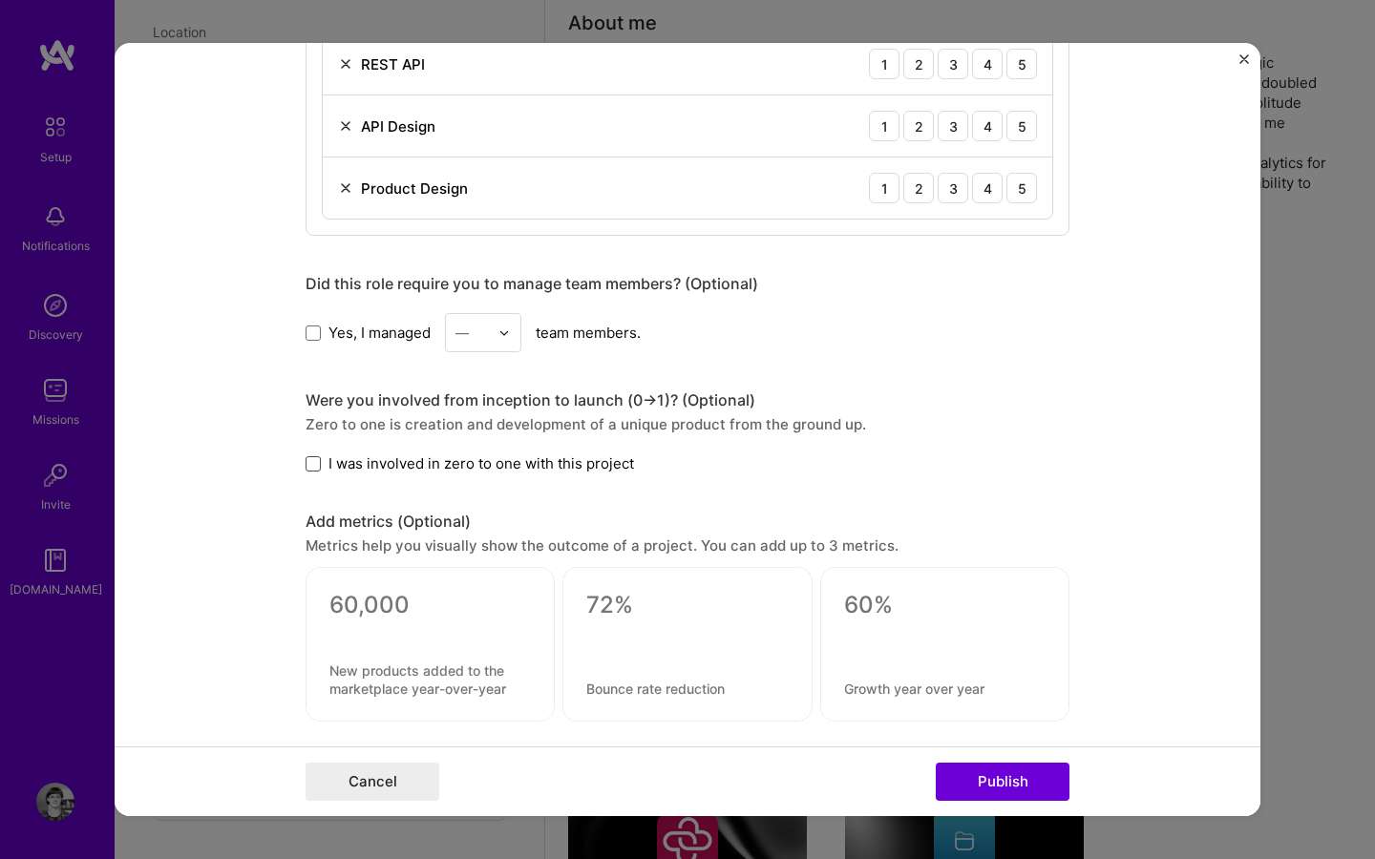
click at [313, 461] on span at bounding box center [313, 463] width 15 height 15
click at [0, 0] on input "I was involved in zero to one with this project" at bounding box center [0, 0] width 0 height 0
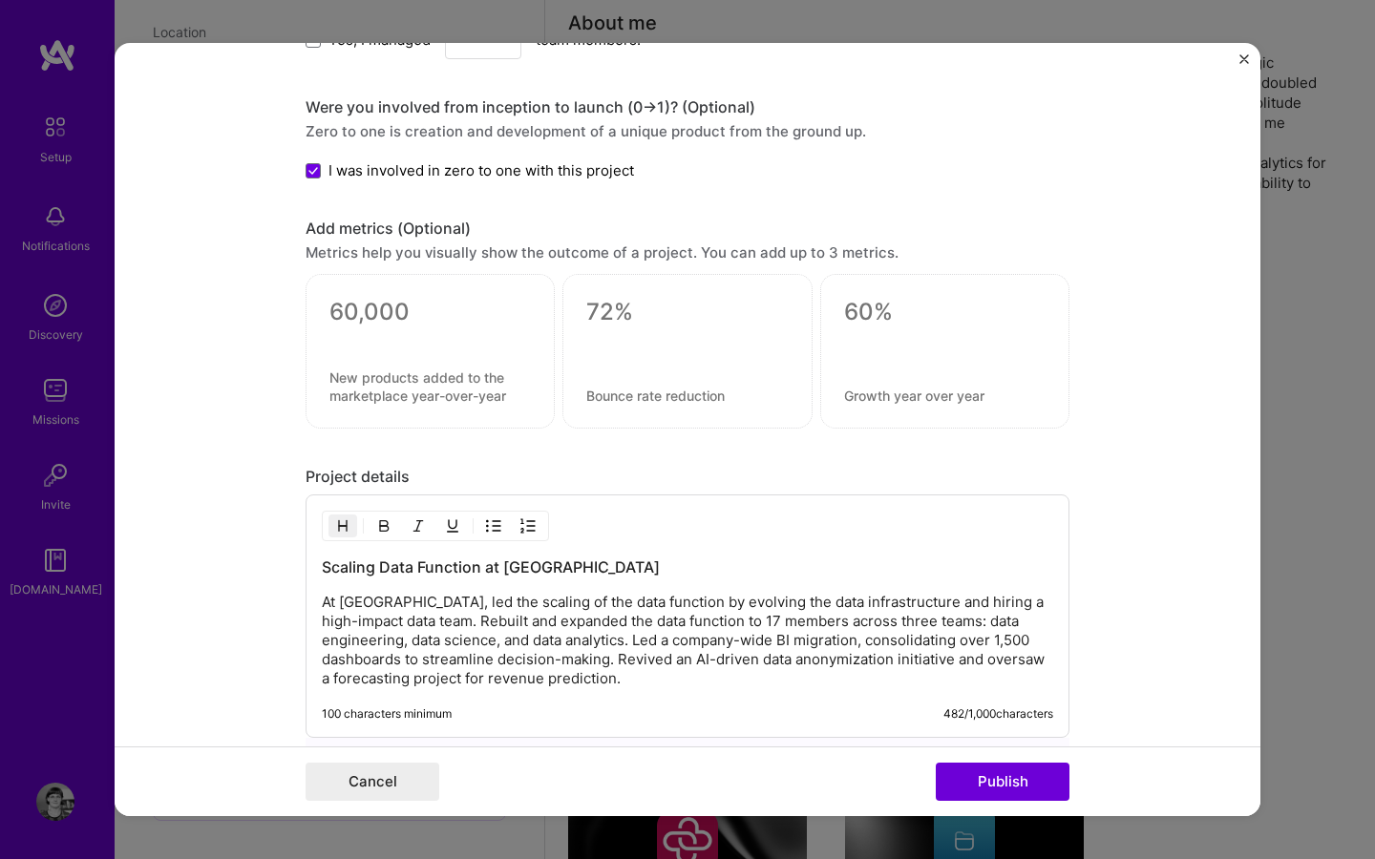
scroll to position [1458, 0]
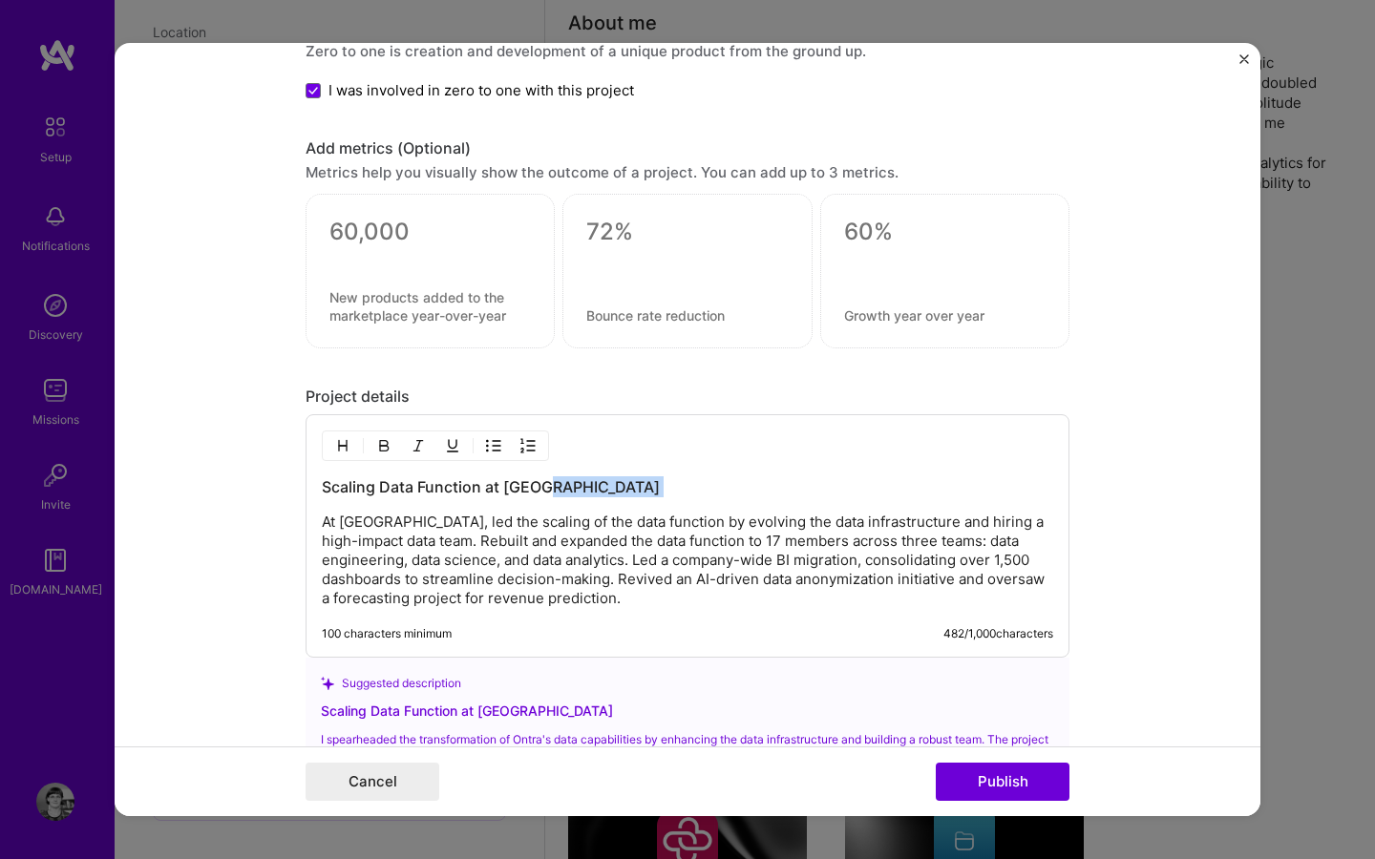
drag, startPoint x: 557, startPoint y: 481, endPoint x: 234, endPoint y: 502, distance: 323.4
click at [234, 502] on form "Editing suggested project This project is suggested based on your LinkedIn, res…" at bounding box center [688, 429] width 1146 height 773
click at [416, 497] on h3 "Scaling Data Function at [GEOGRAPHIC_DATA]" at bounding box center [687, 486] width 731 height 21
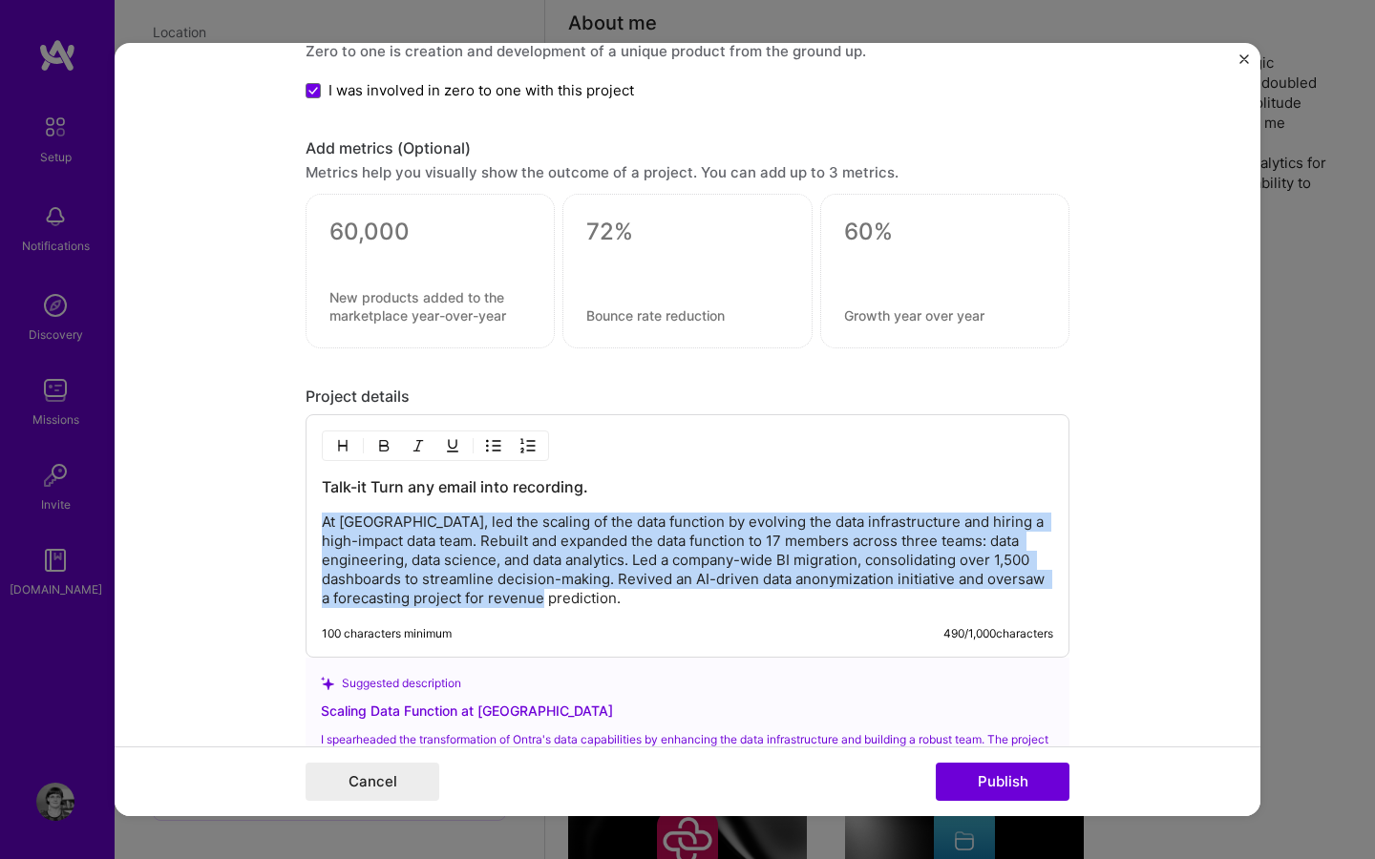
drag, startPoint x: 530, startPoint y: 604, endPoint x: 298, endPoint y: 518, distance: 247.8
click at [298, 518] on form "Editing suggested project This project is suggested based on your LinkedIn, res…" at bounding box center [688, 429] width 1146 height 773
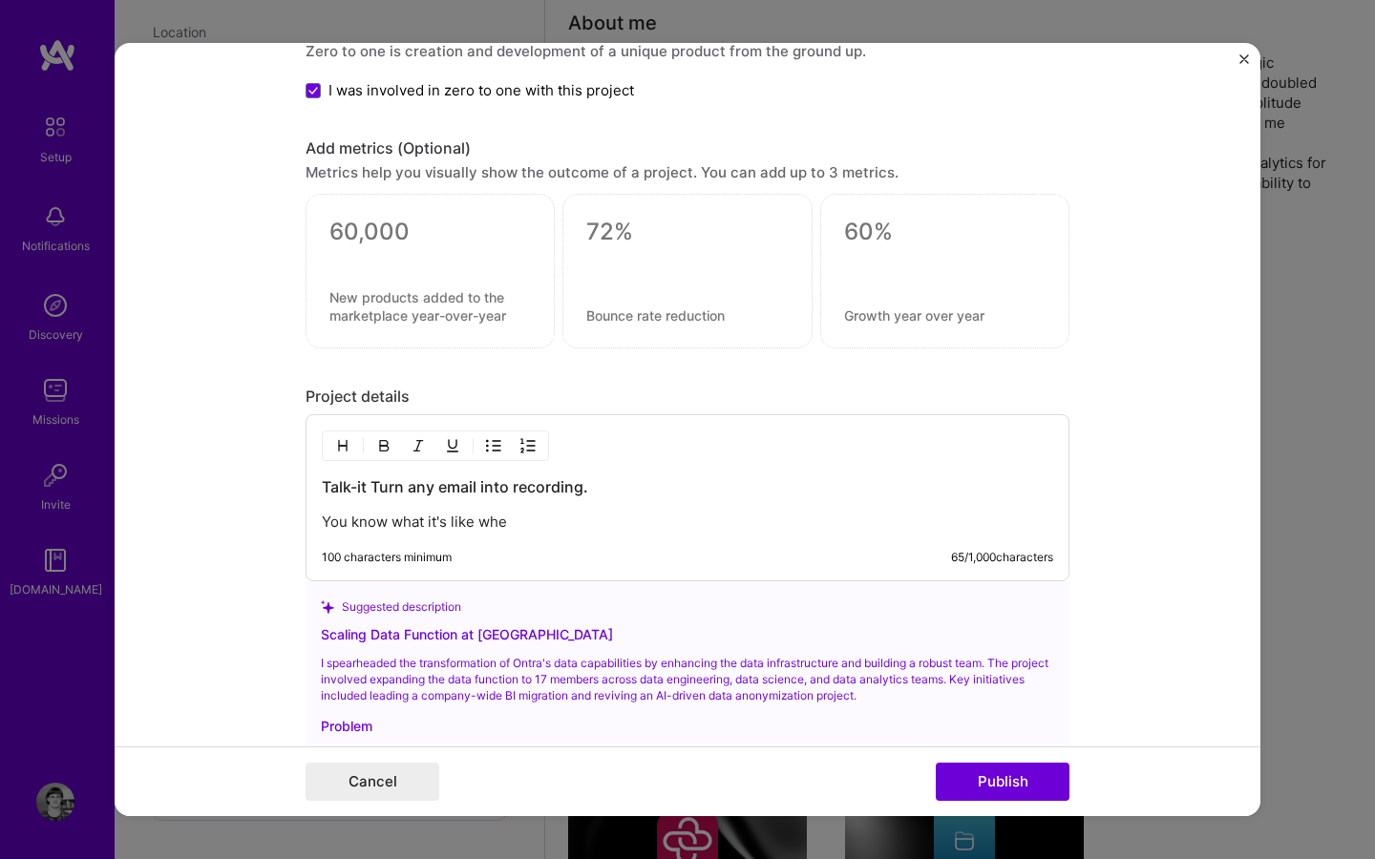
click at [359, 524] on p "You know what it's like whe" at bounding box center [687, 522] width 731 height 19
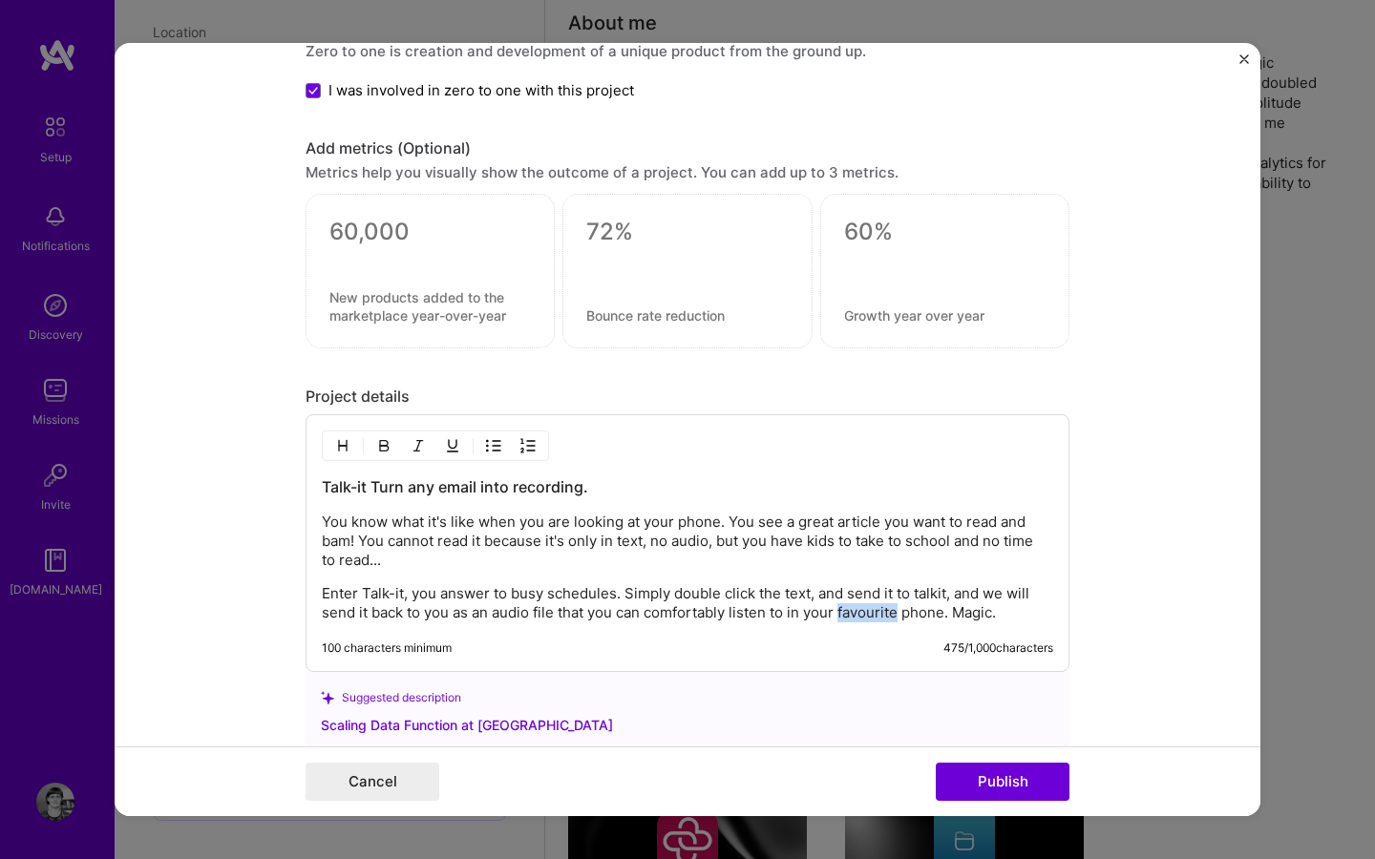
click at [876, 613] on p "Enter Talk-it, you answer to busy schedules. Simply double click the text, and …" at bounding box center [687, 603] width 731 height 38
click at [921, 595] on p "Enter Talk-it, you answer to busy schedules. Simply double click the text, and …" at bounding box center [687, 603] width 731 height 38
click at [972, 797] on button "Publish" at bounding box center [1003, 782] width 134 height 38
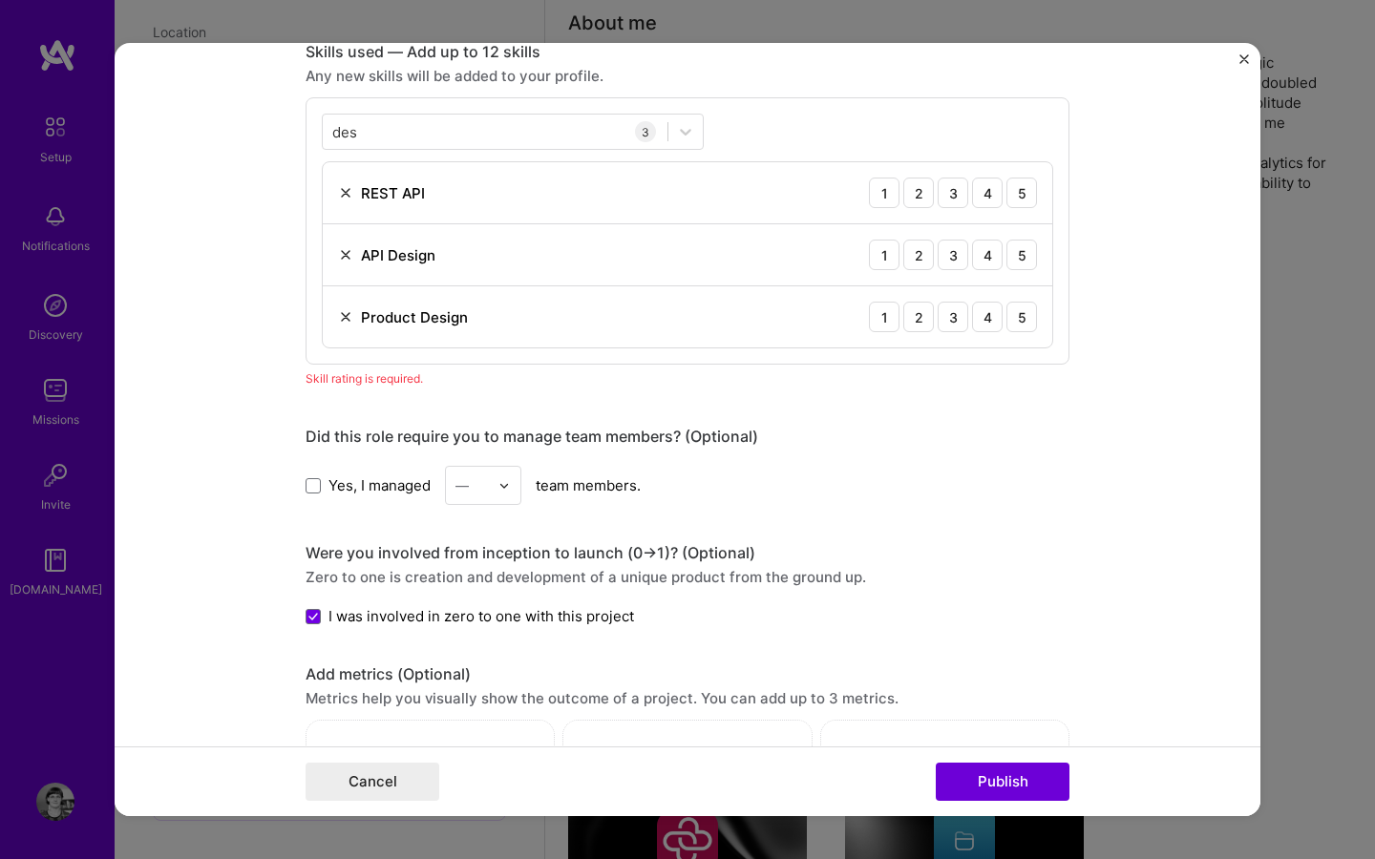
scroll to position [621, 0]
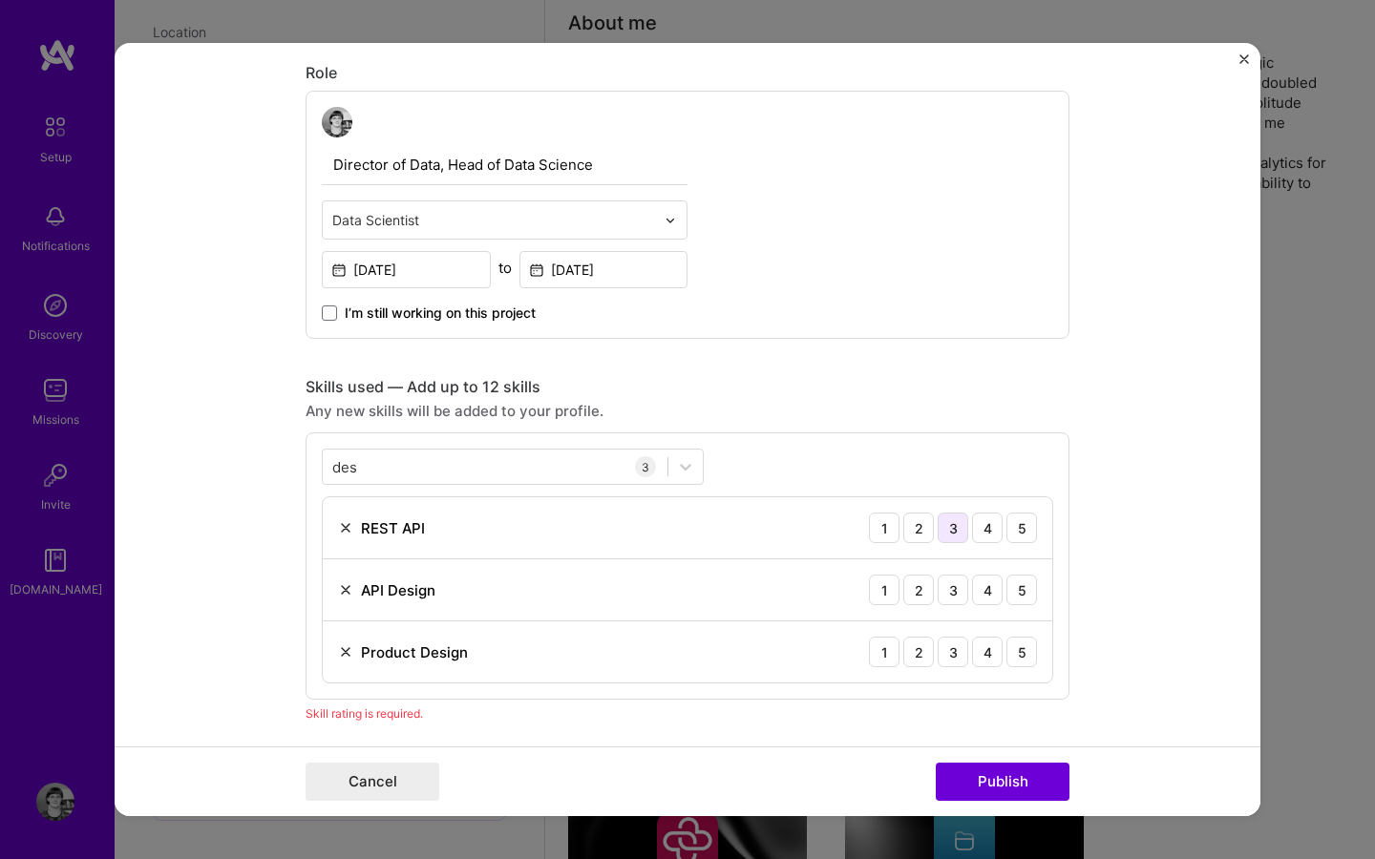
click at [961, 537] on div "3" at bounding box center [953, 528] width 31 height 31
click at [952, 596] on div "3" at bounding box center [953, 590] width 31 height 31
click at [965, 646] on div "3" at bounding box center [953, 652] width 31 height 31
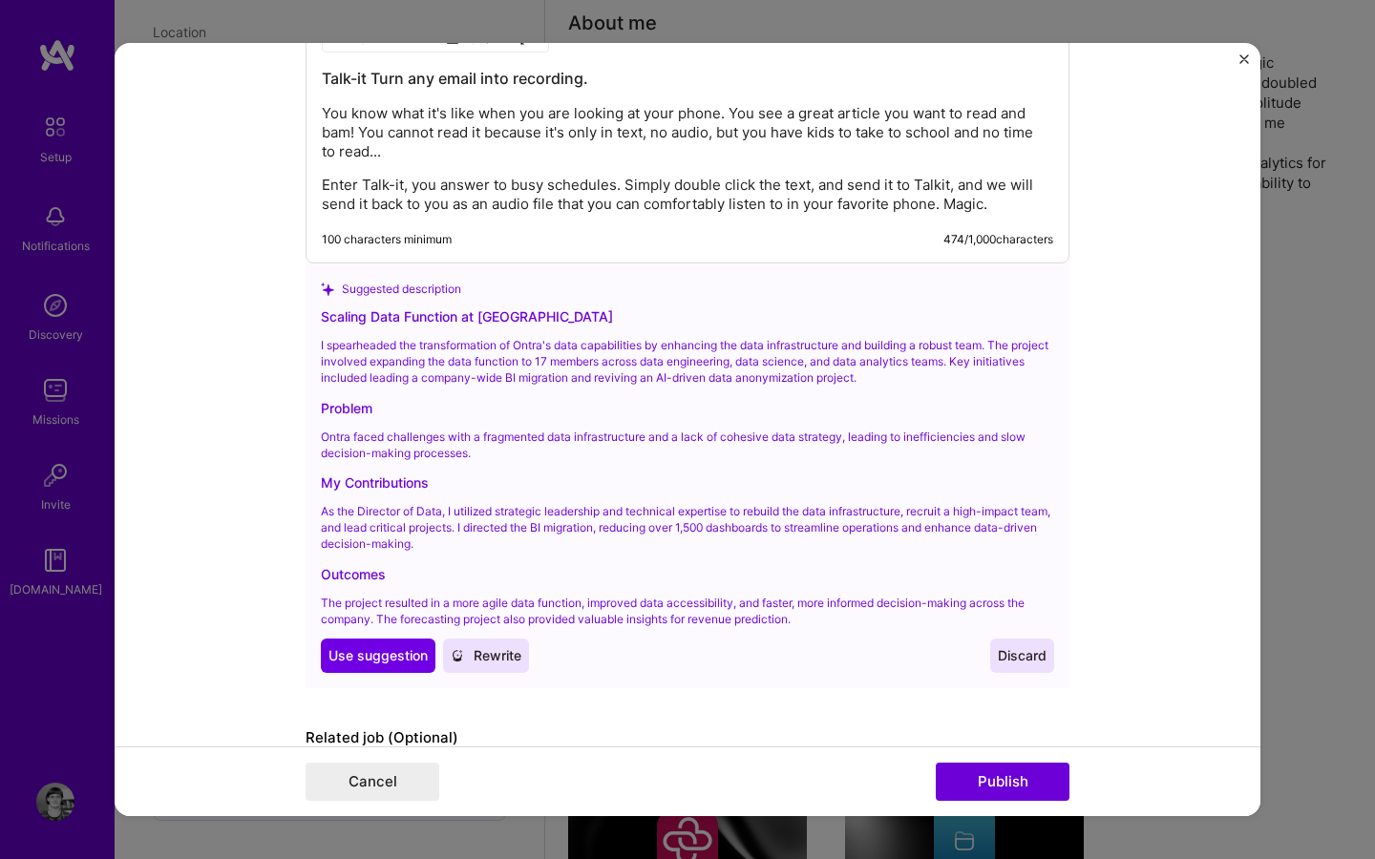
scroll to position [1981, 0]
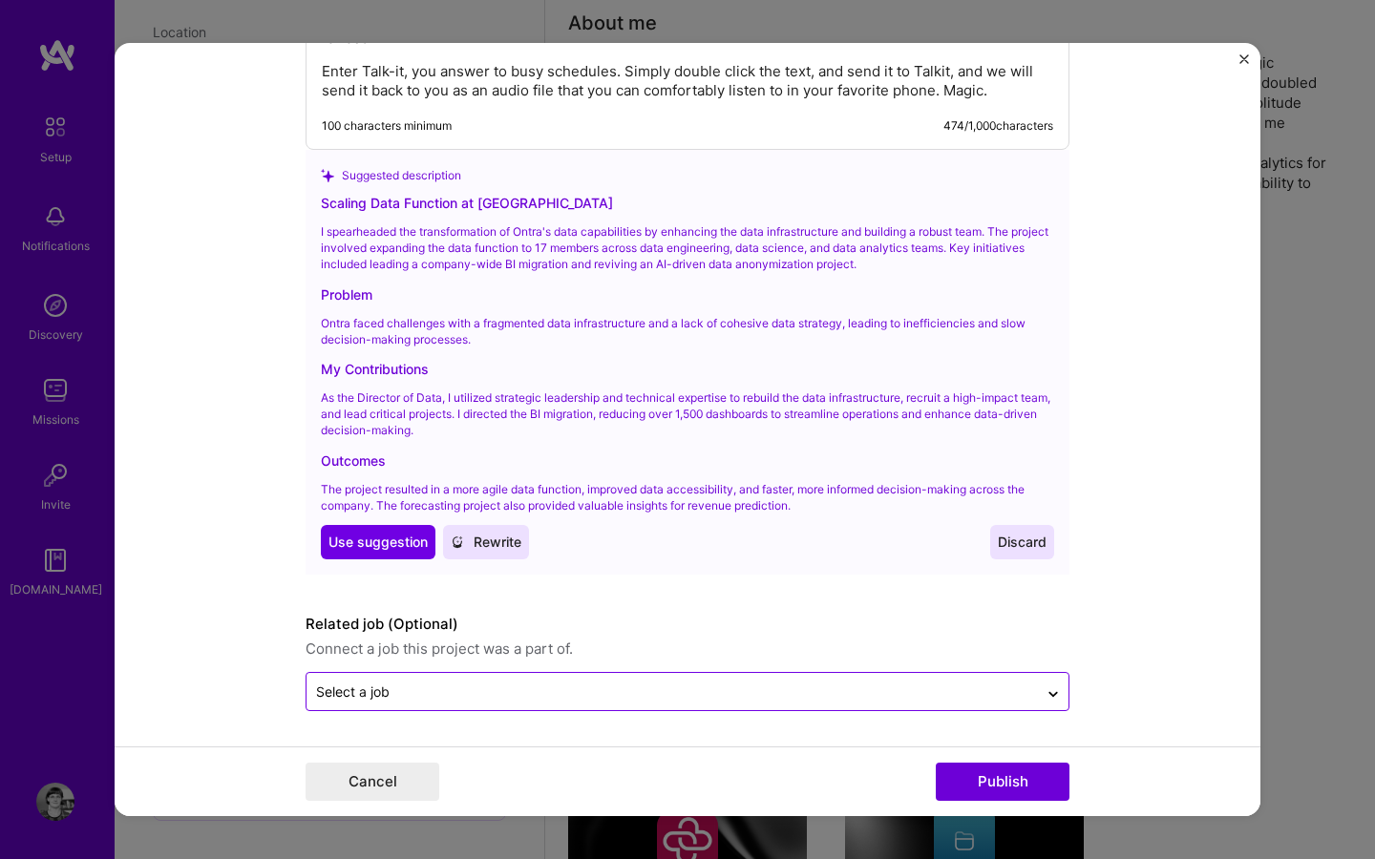
click at [476, 699] on input "text" at bounding box center [672, 692] width 712 height 20
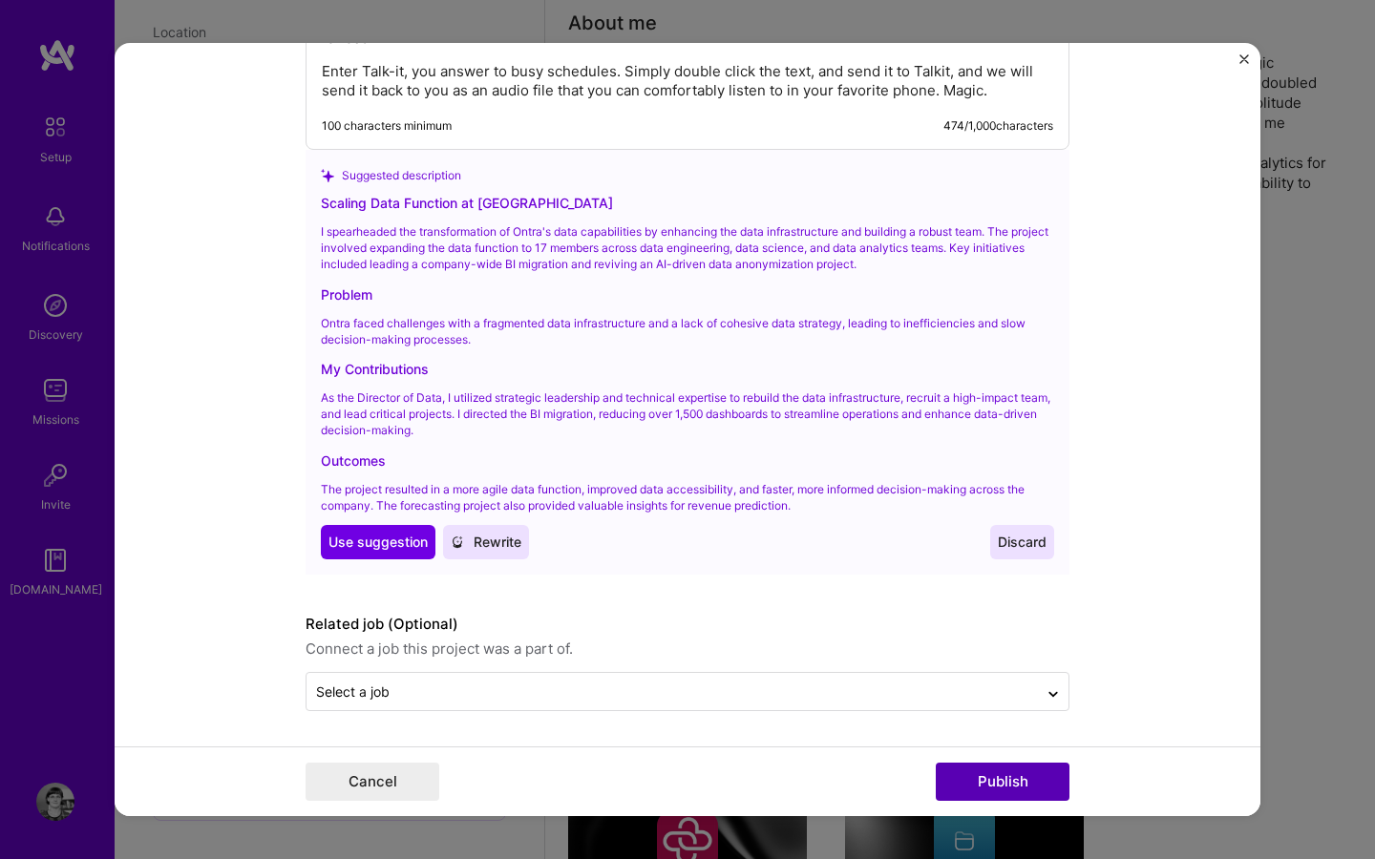
click at [1002, 792] on button "Publish" at bounding box center [1003, 782] width 134 height 38
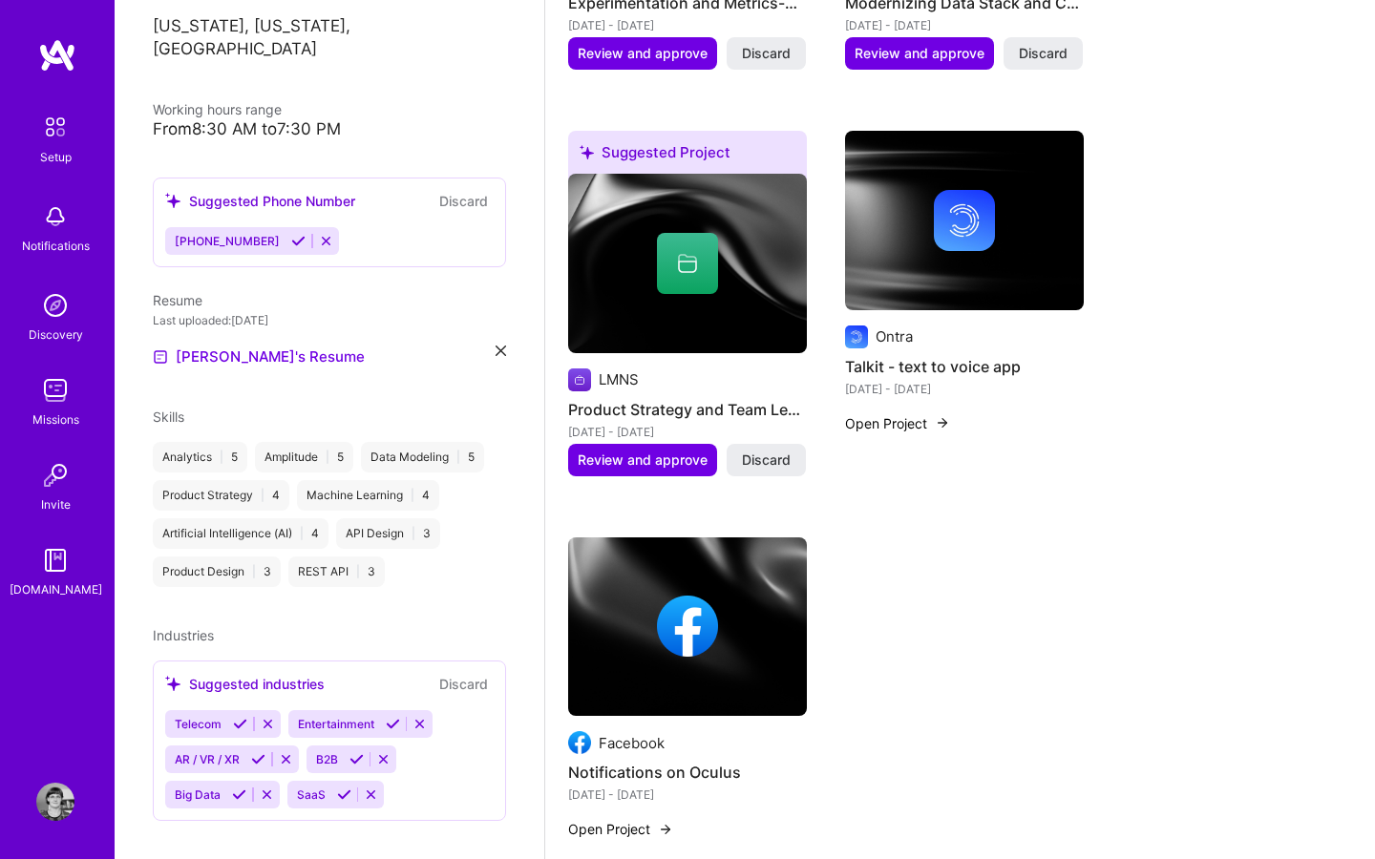
scroll to position [1036, 0]
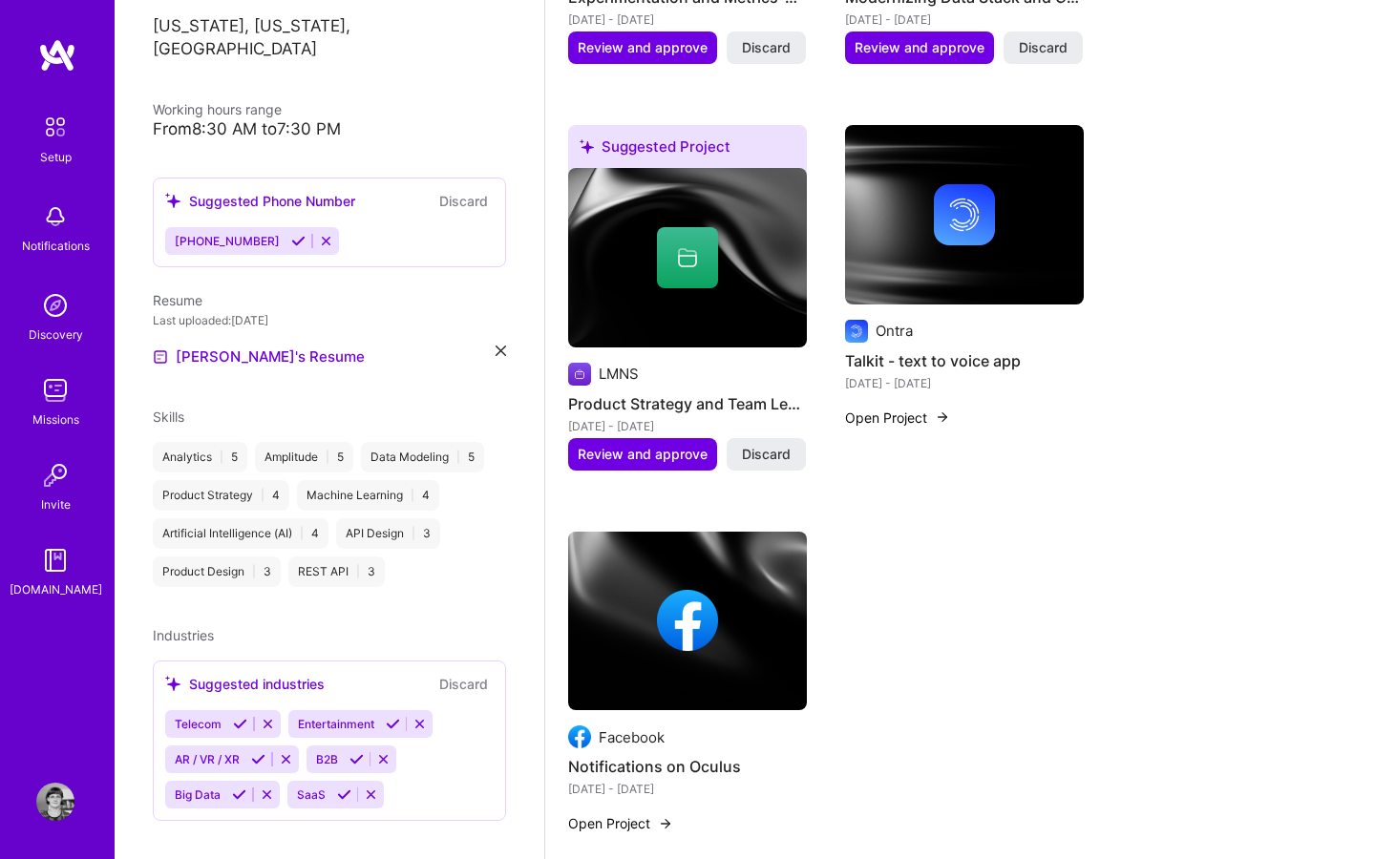
click at [912, 408] on button "Open Project" at bounding box center [897, 418] width 105 height 20
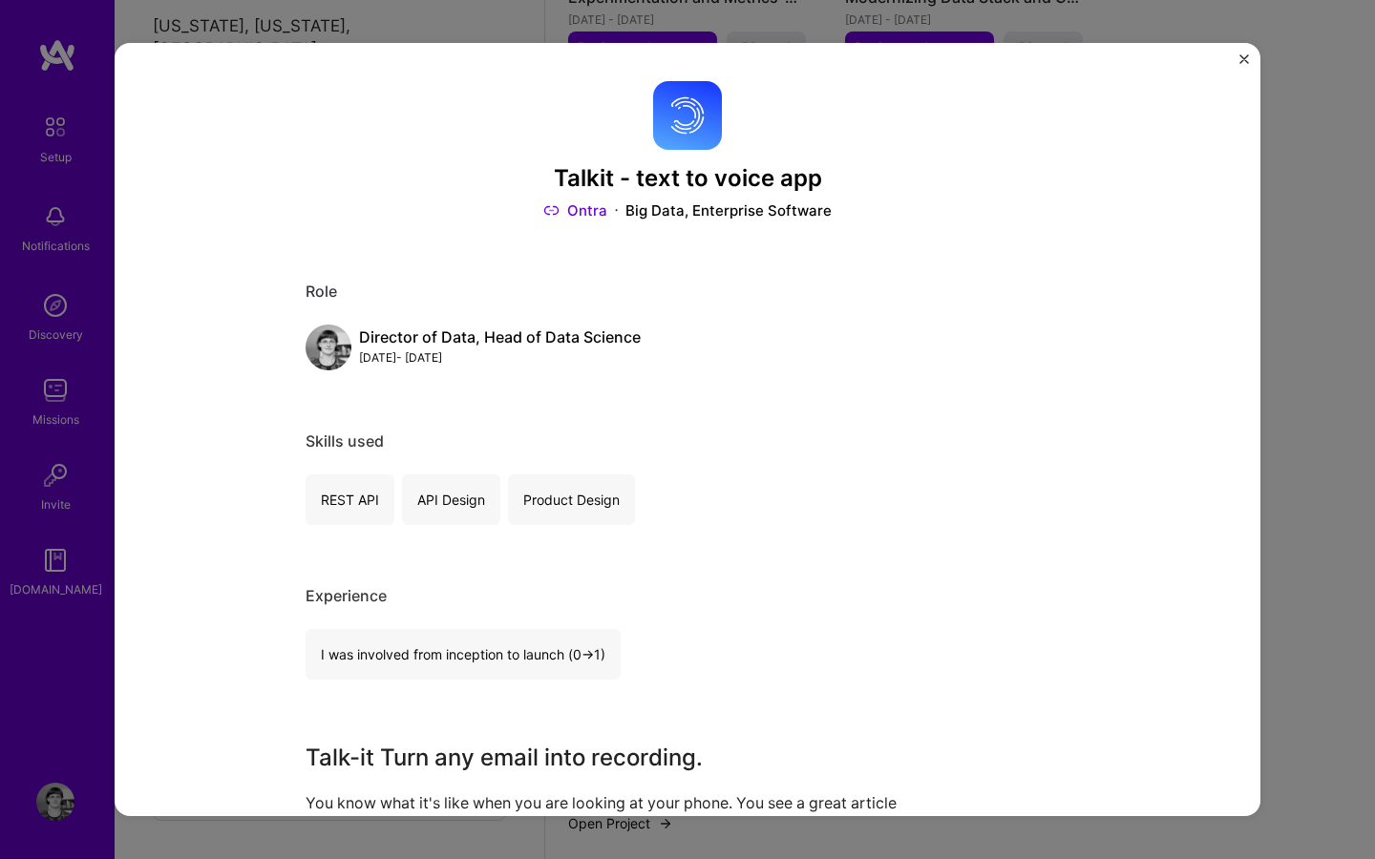
click at [590, 208] on link "Ontra" at bounding box center [575, 211] width 64 height 20
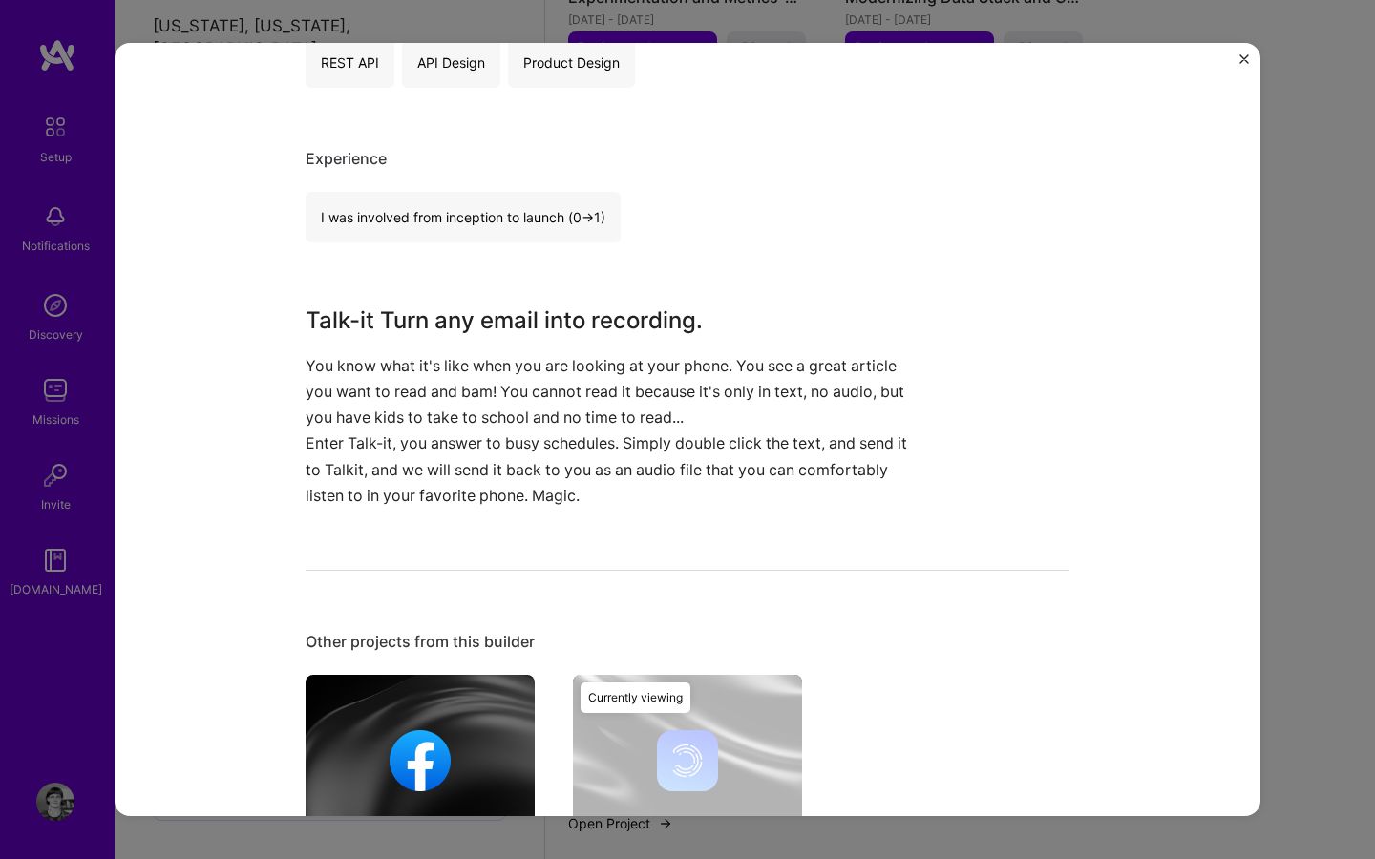
scroll to position [652, 0]
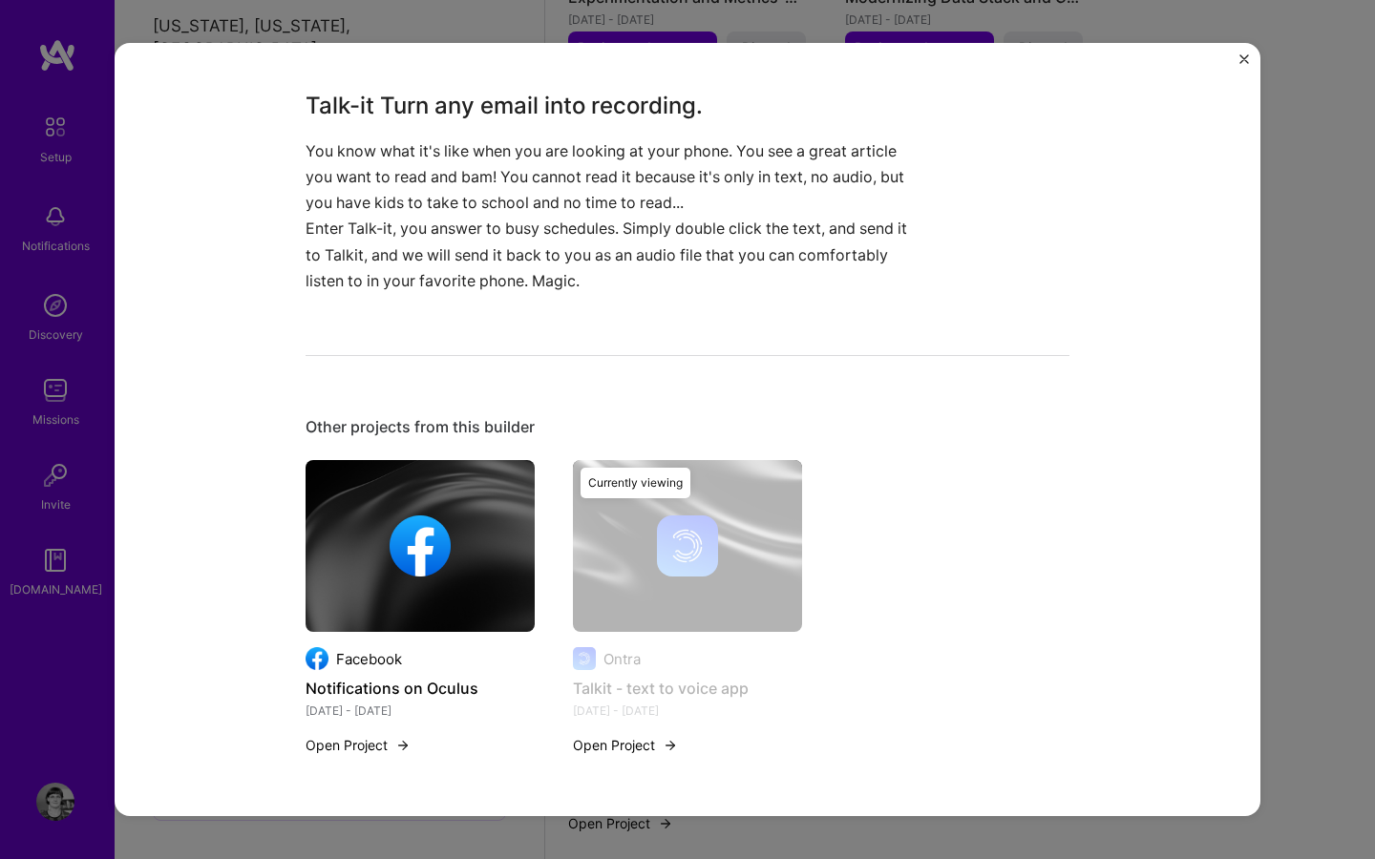
click at [624, 742] on button "Open Project" at bounding box center [625, 745] width 105 height 20
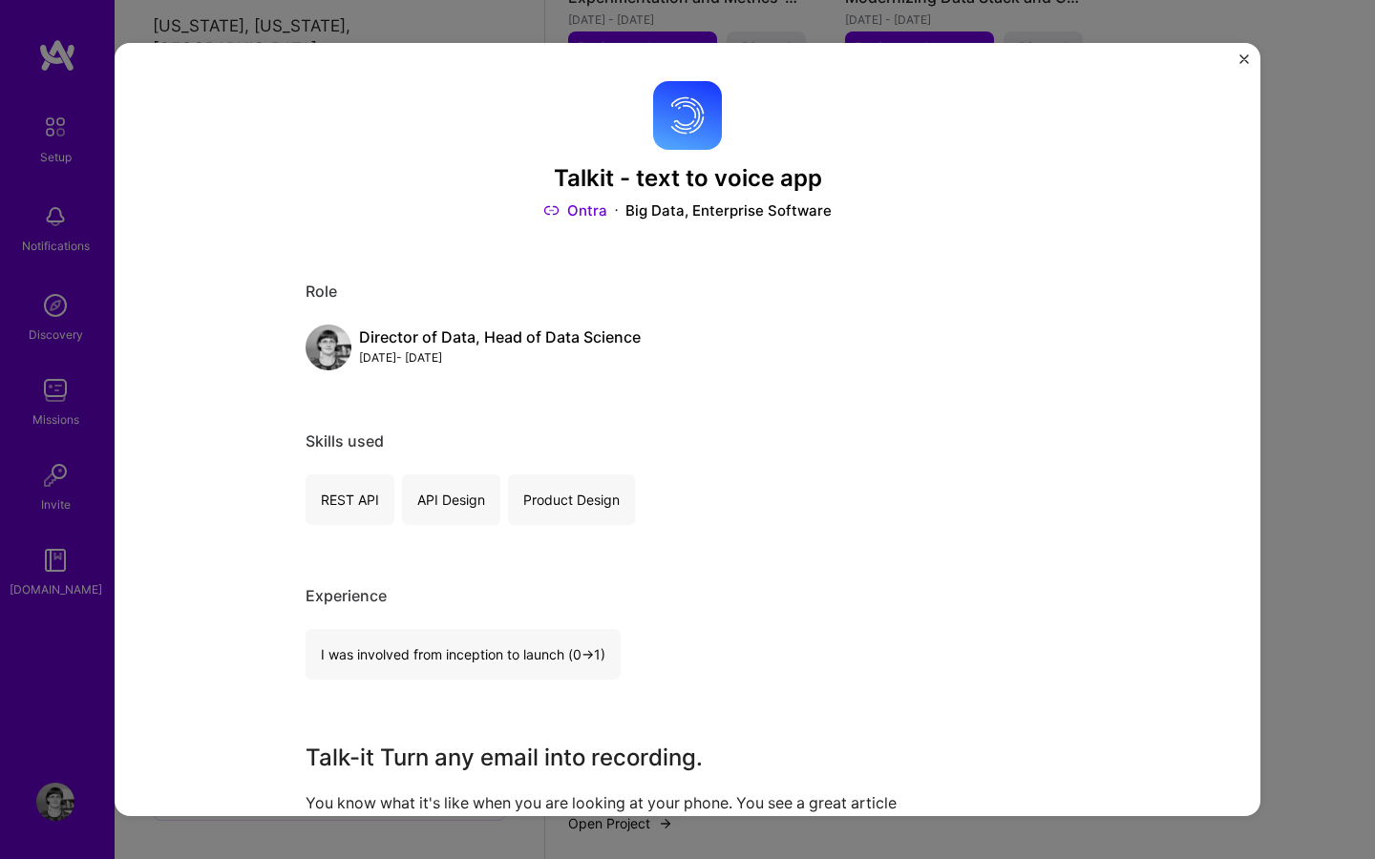
click at [709, 218] on div "Big Data, Enterprise Software" at bounding box center [728, 211] width 206 height 20
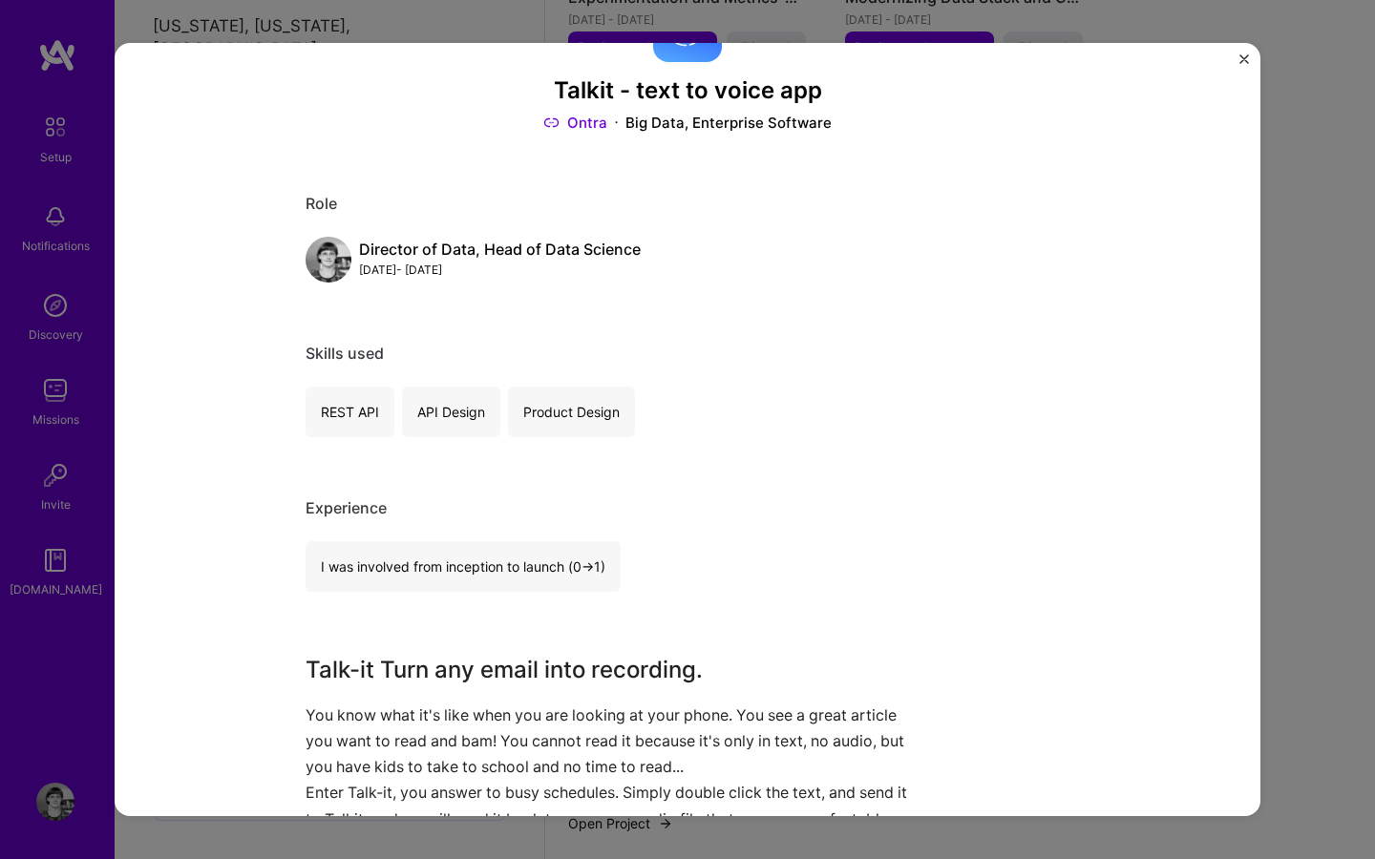
scroll to position [86, 0]
click at [398, 266] on div "[DATE] - [DATE]" at bounding box center [500, 272] width 282 height 20
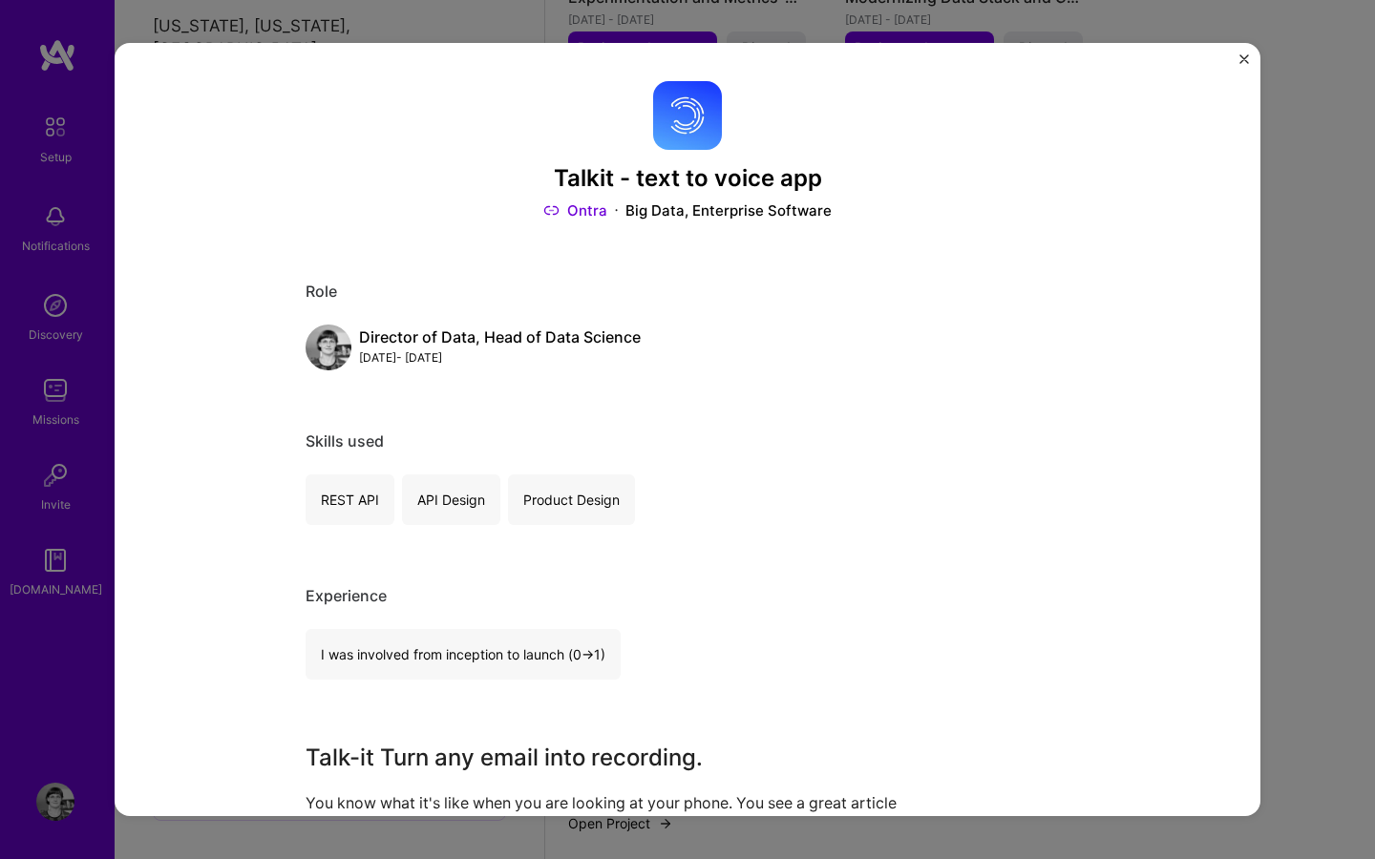
click at [1241, 58] on img "Close" at bounding box center [1244, 59] width 10 height 10
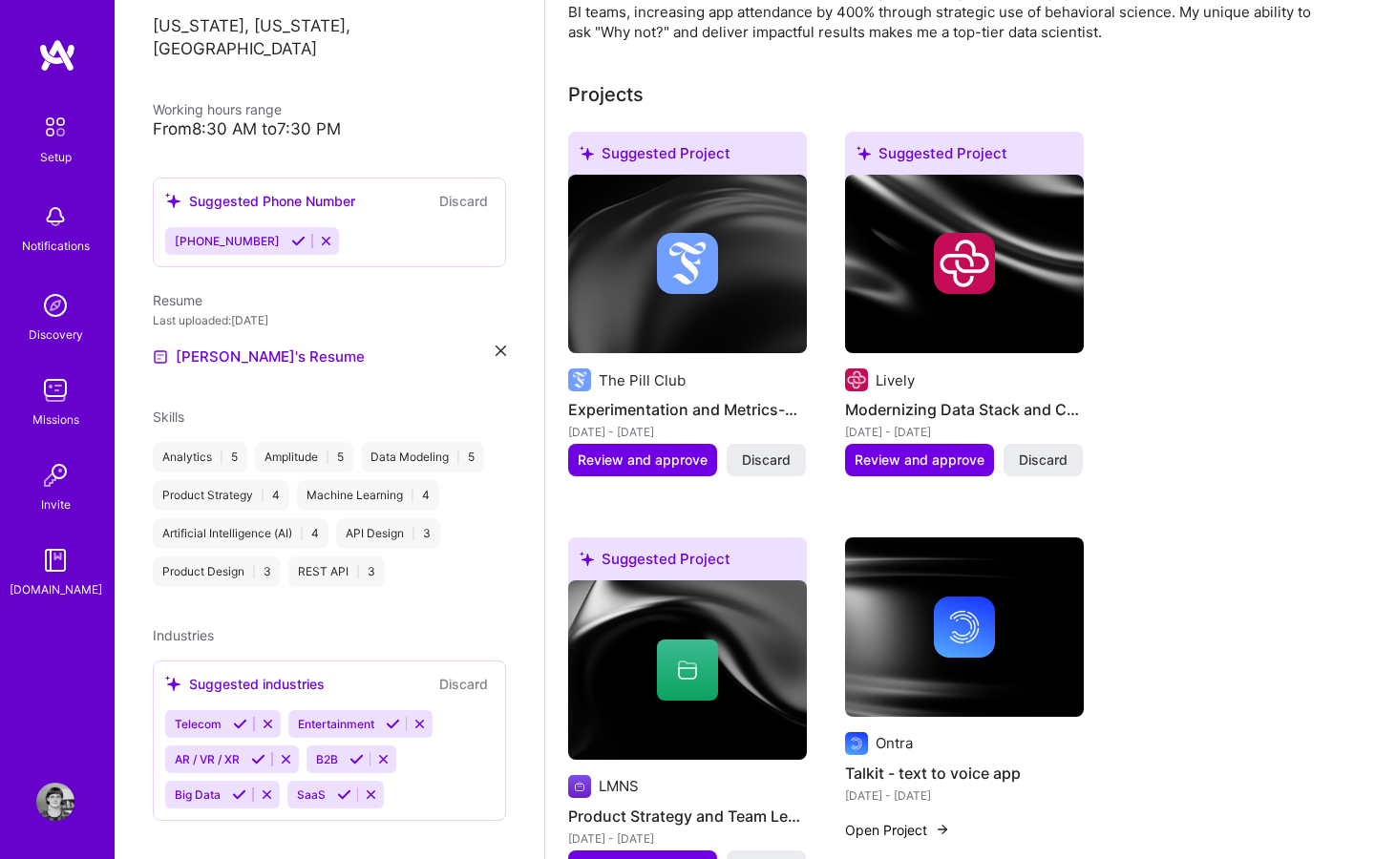
scroll to position [698, 0]
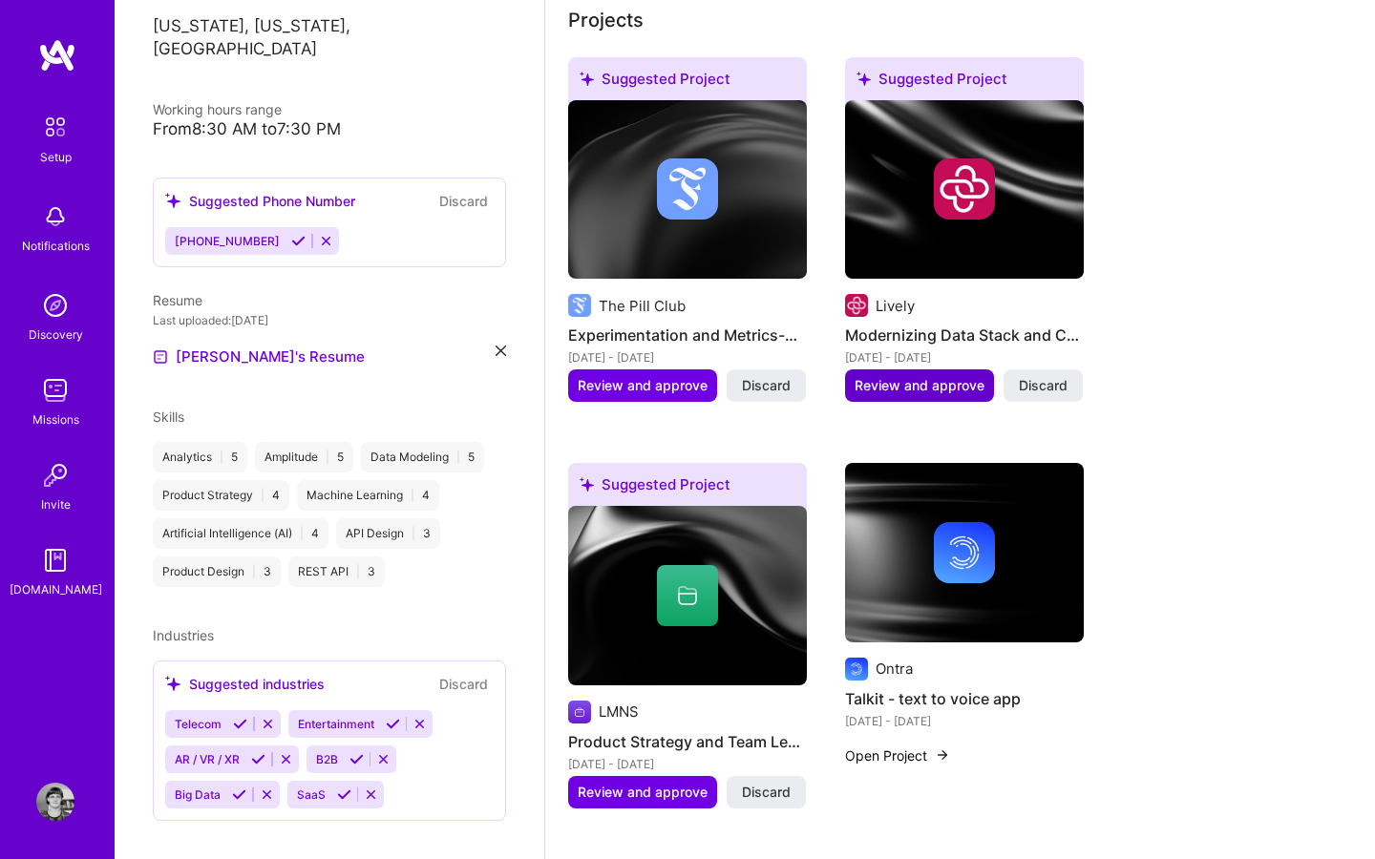
click at [913, 372] on button "Review and approve" at bounding box center [919, 386] width 149 height 32
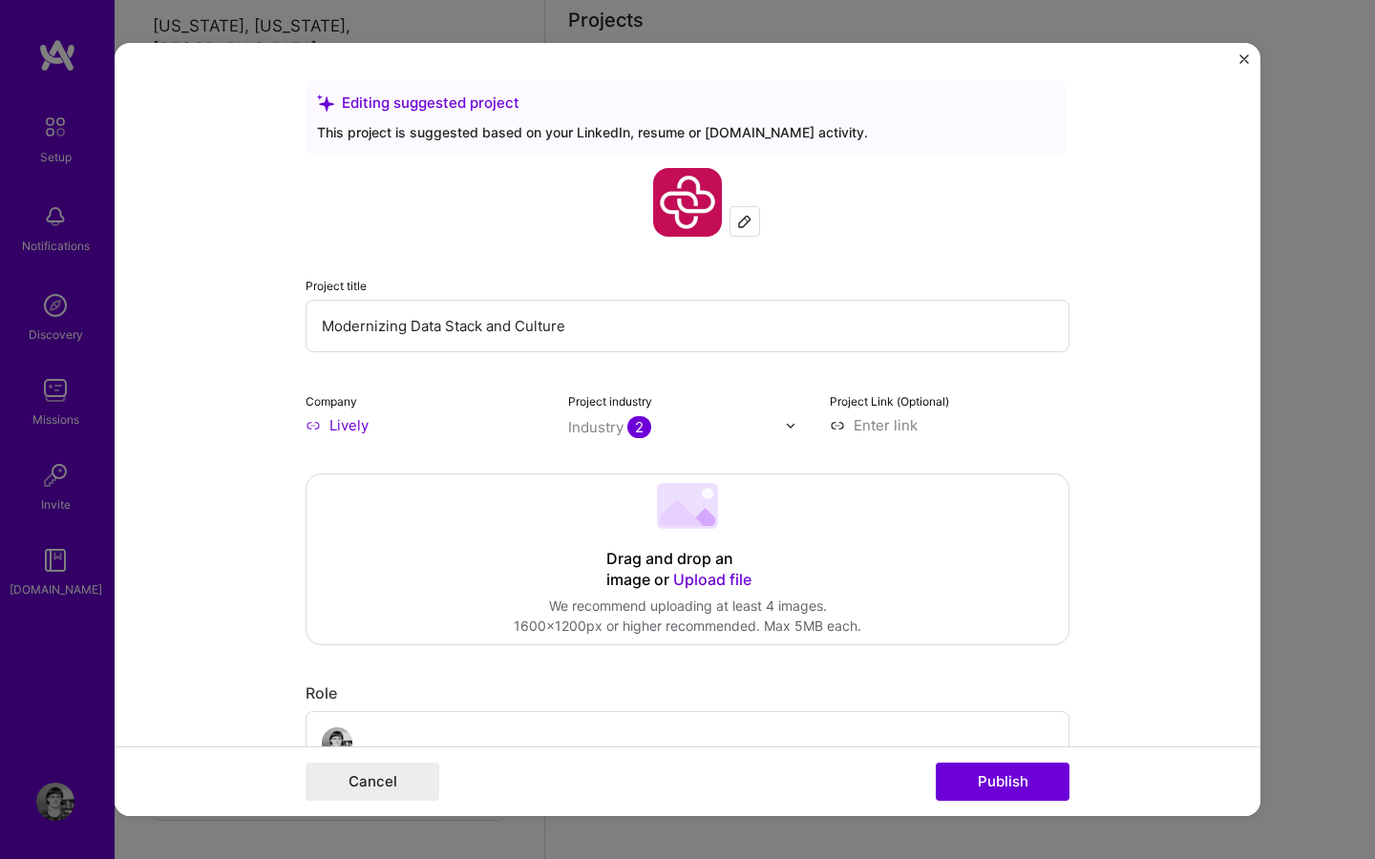
click at [745, 223] on img at bounding box center [744, 221] width 15 height 15
click at [1242, 62] on img "Close" at bounding box center [1244, 59] width 10 height 10
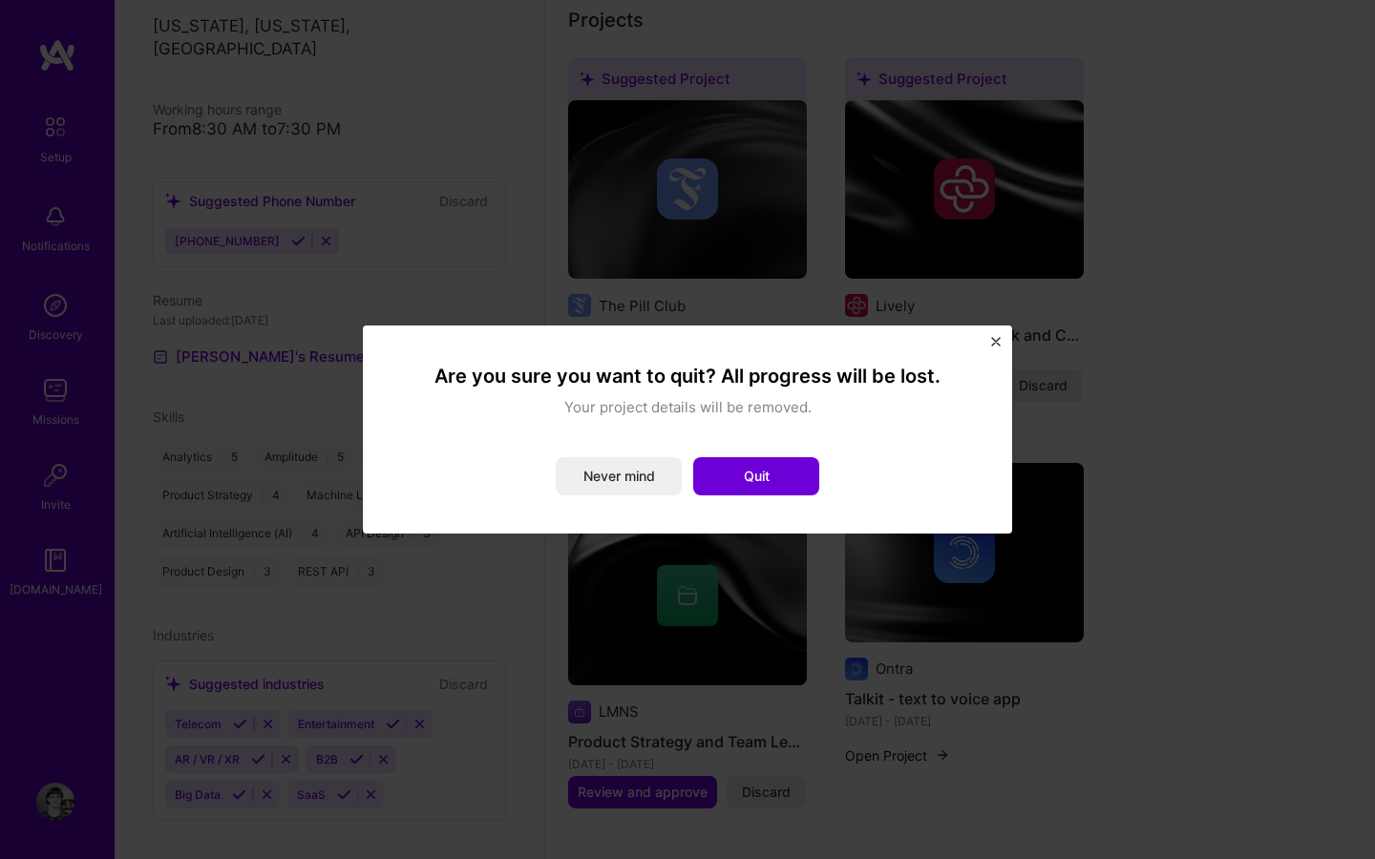
click at [989, 344] on div "Are you sure you want to quit? All progress will be lost. Your project details …" at bounding box center [687, 430] width 649 height 208
click at [1002, 342] on div "Are you sure you want to quit? All progress will be lost. Your project details …" at bounding box center [687, 430] width 649 height 208
click at [659, 482] on button "Never mind" at bounding box center [619, 476] width 126 height 38
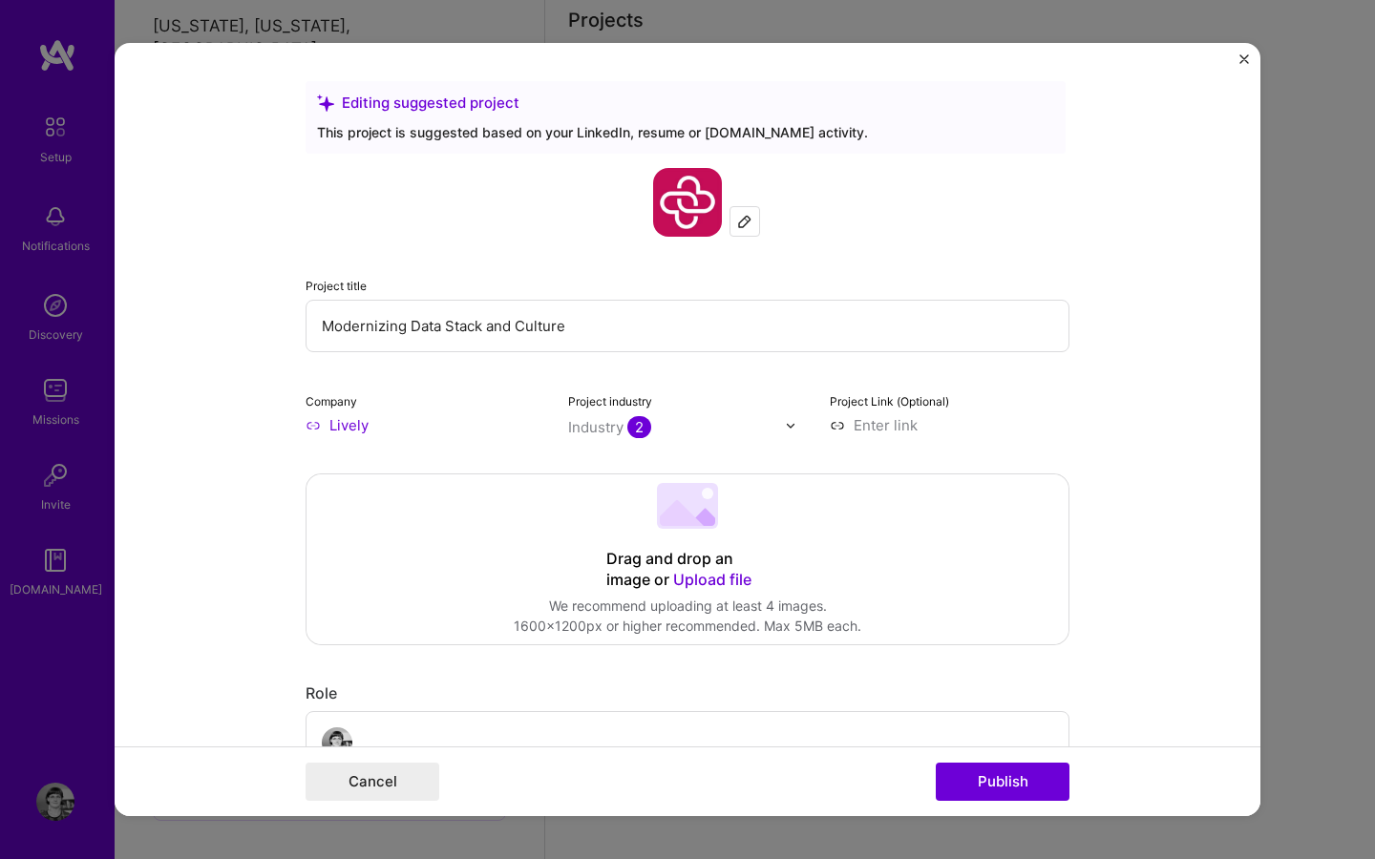
scroll to position [42, 0]
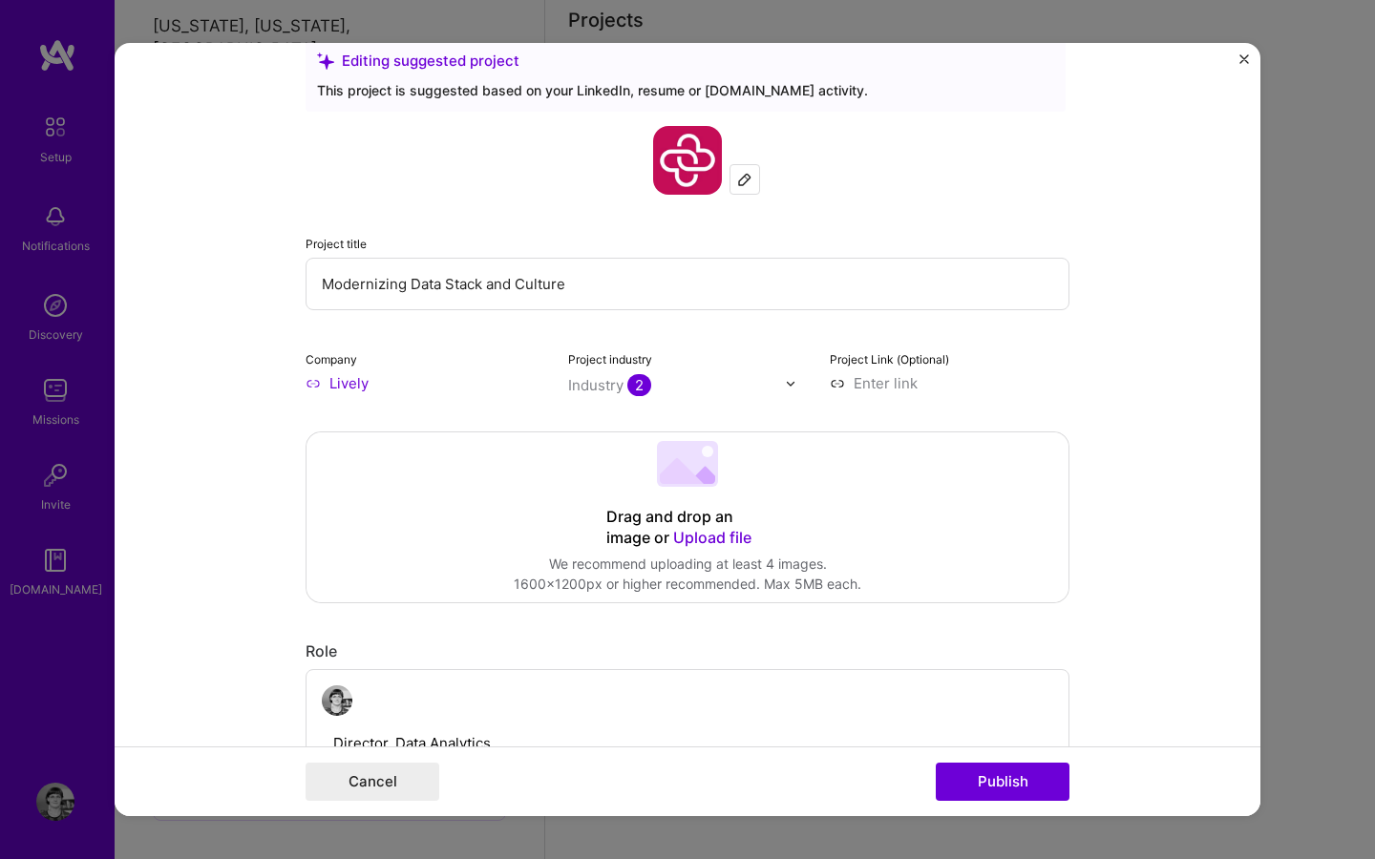
click at [1235, 53] on form "Editing suggested project This project is suggested based on your LinkedIn, res…" at bounding box center [688, 429] width 1146 height 773
click at [407, 796] on button "Cancel" at bounding box center [373, 782] width 134 height 38
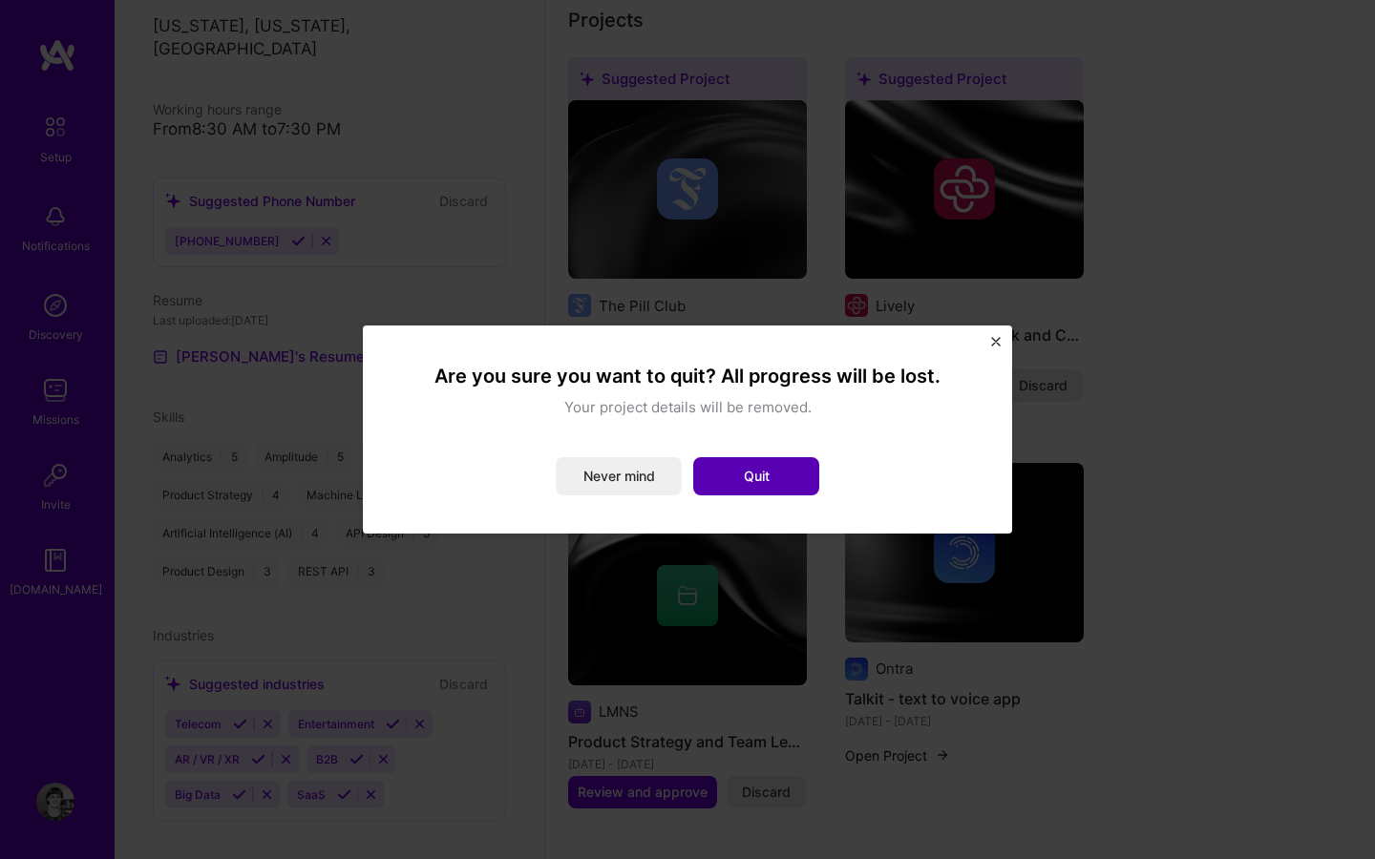
click at [754, 465] on button "Quit" at bounding box center [756, 476] width 126 height 38
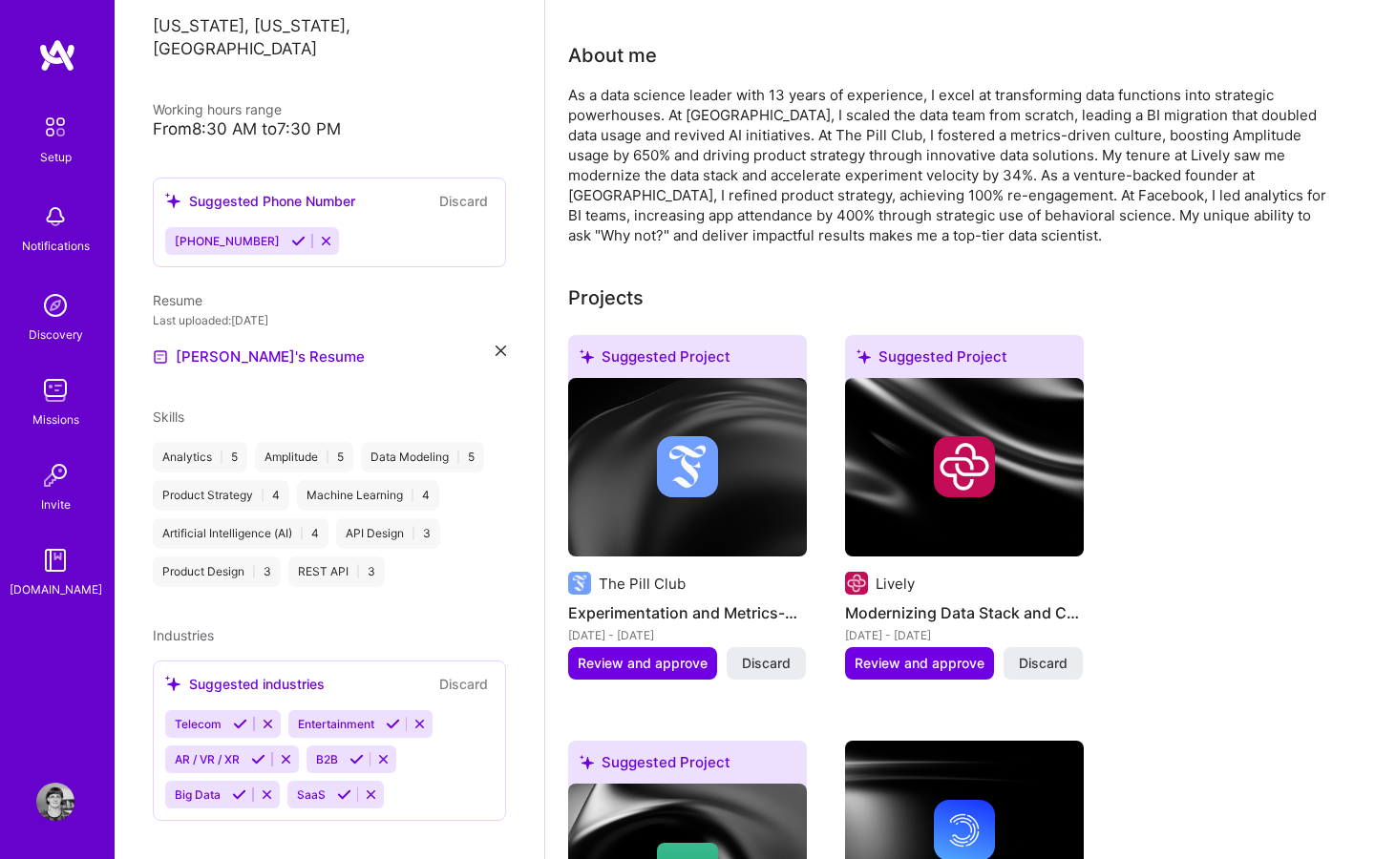
scroll to position [0, 0]
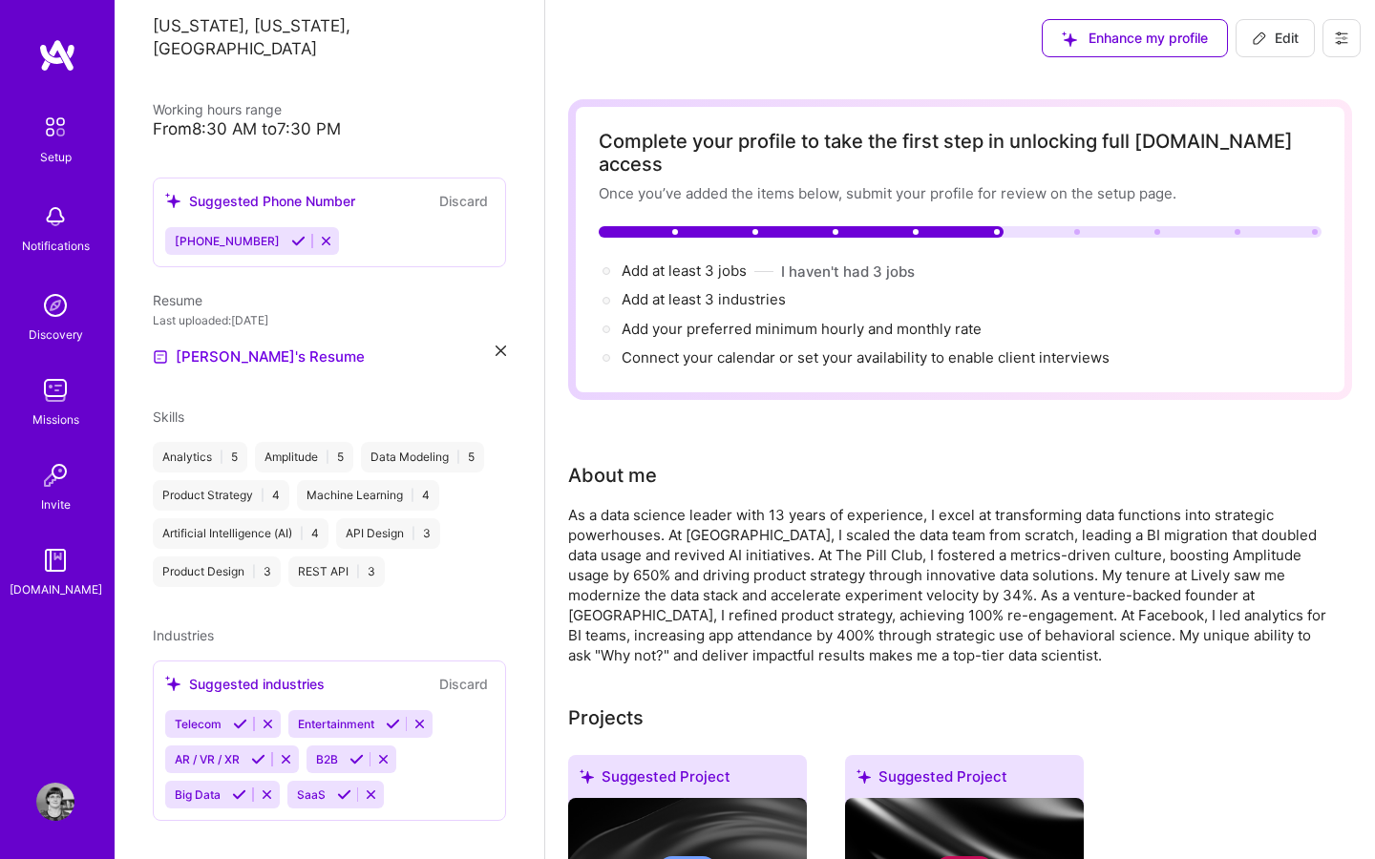
click at [1286, 33] on span "Edit" at bounding box center [1275, 38] width 47 height 19
select select "US"
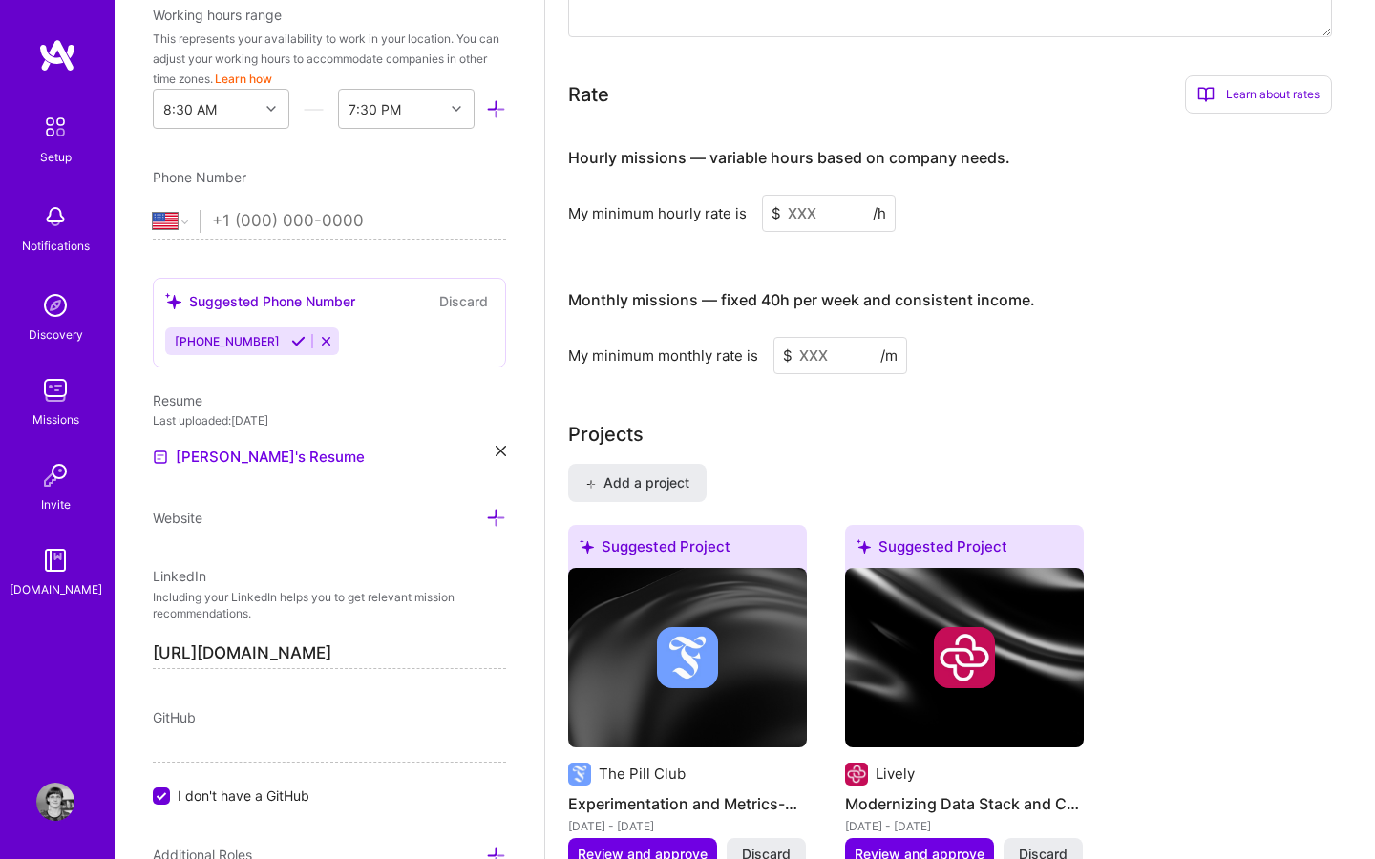
scroll to position [1326, 0]
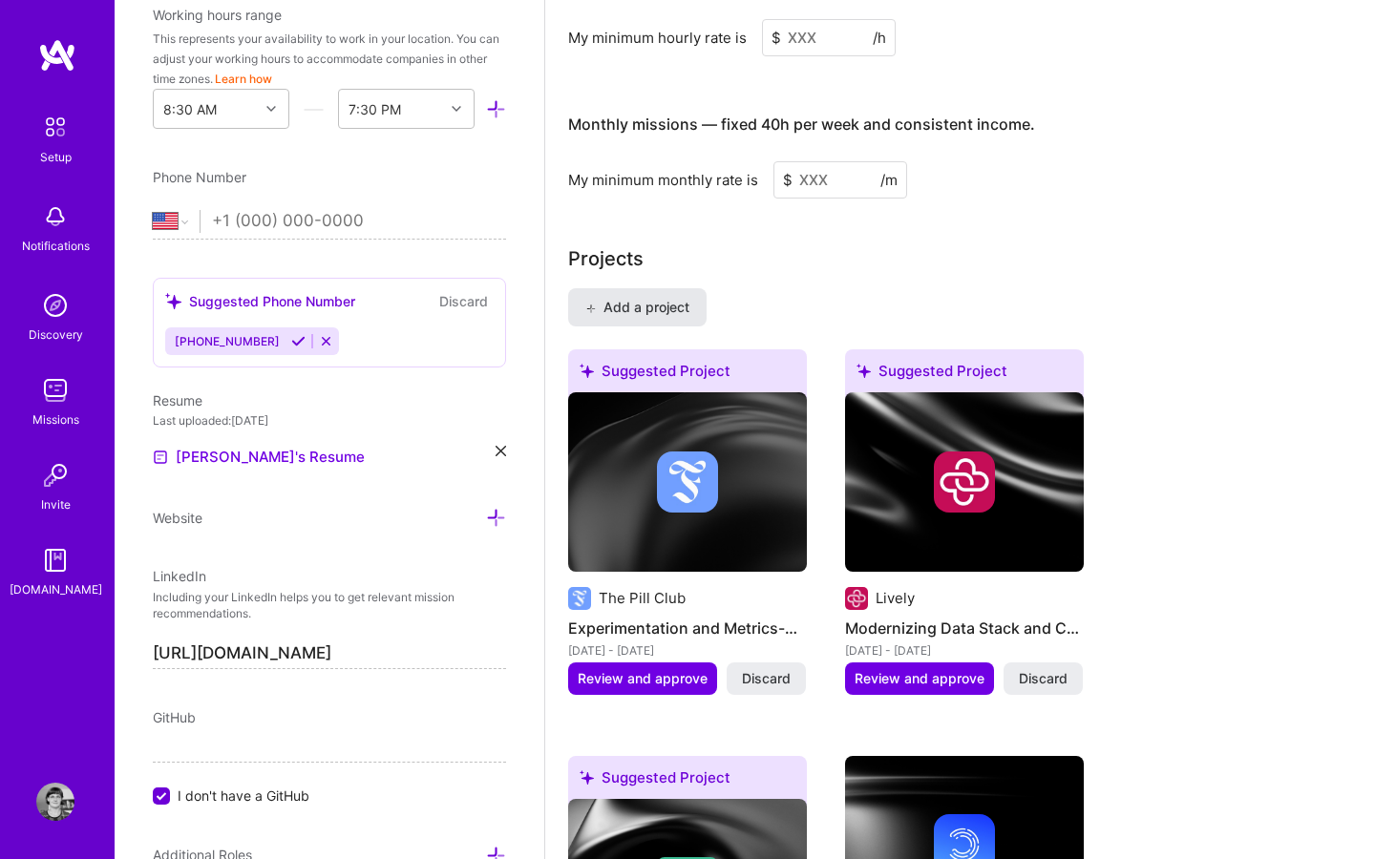
click at [618, 298] on span "Add a project" at bounding box center [637, 307] width 104 height 19
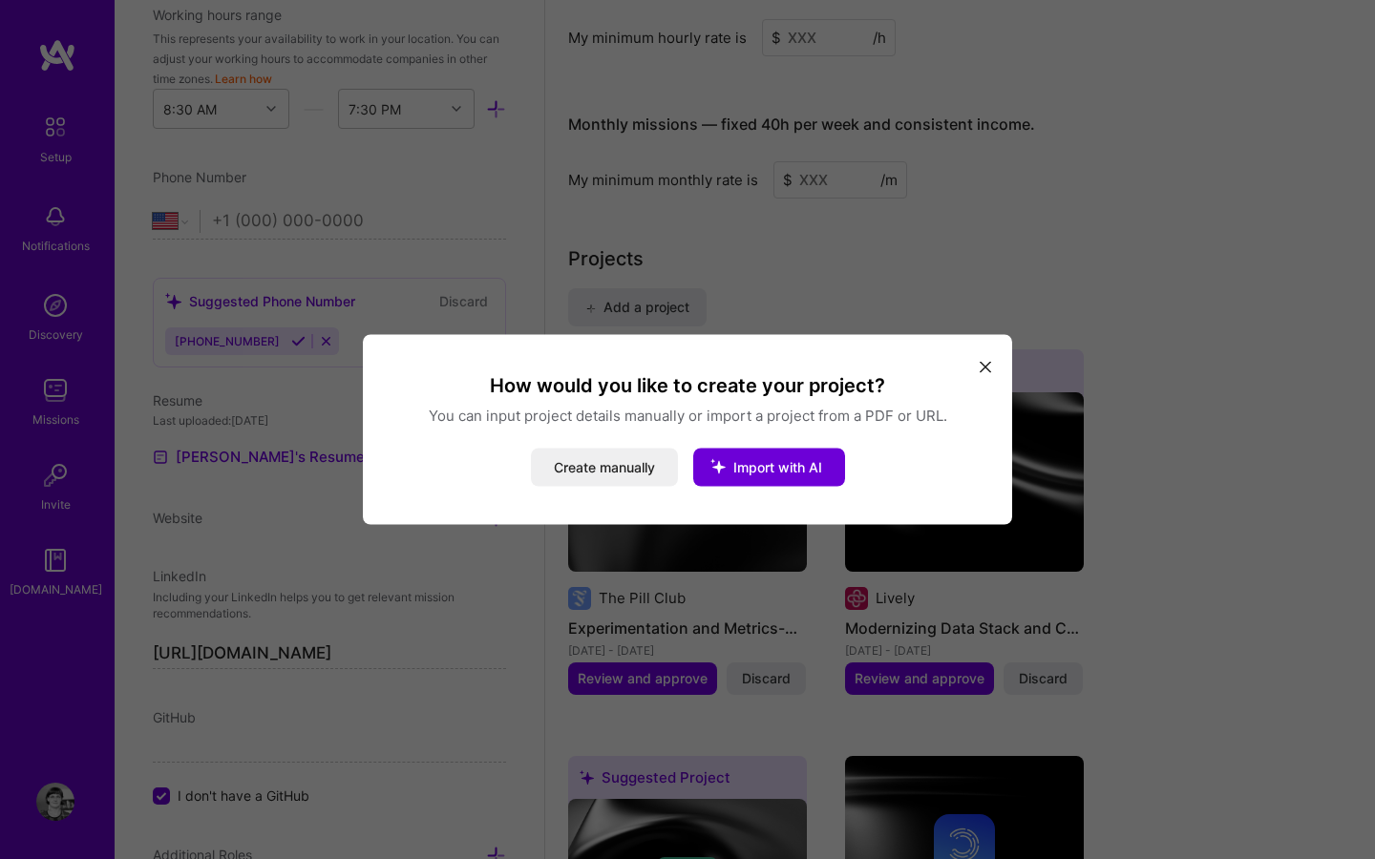
click at [987, 366] on icon "modal" at bounding box center [985, 366] width 11 height 11
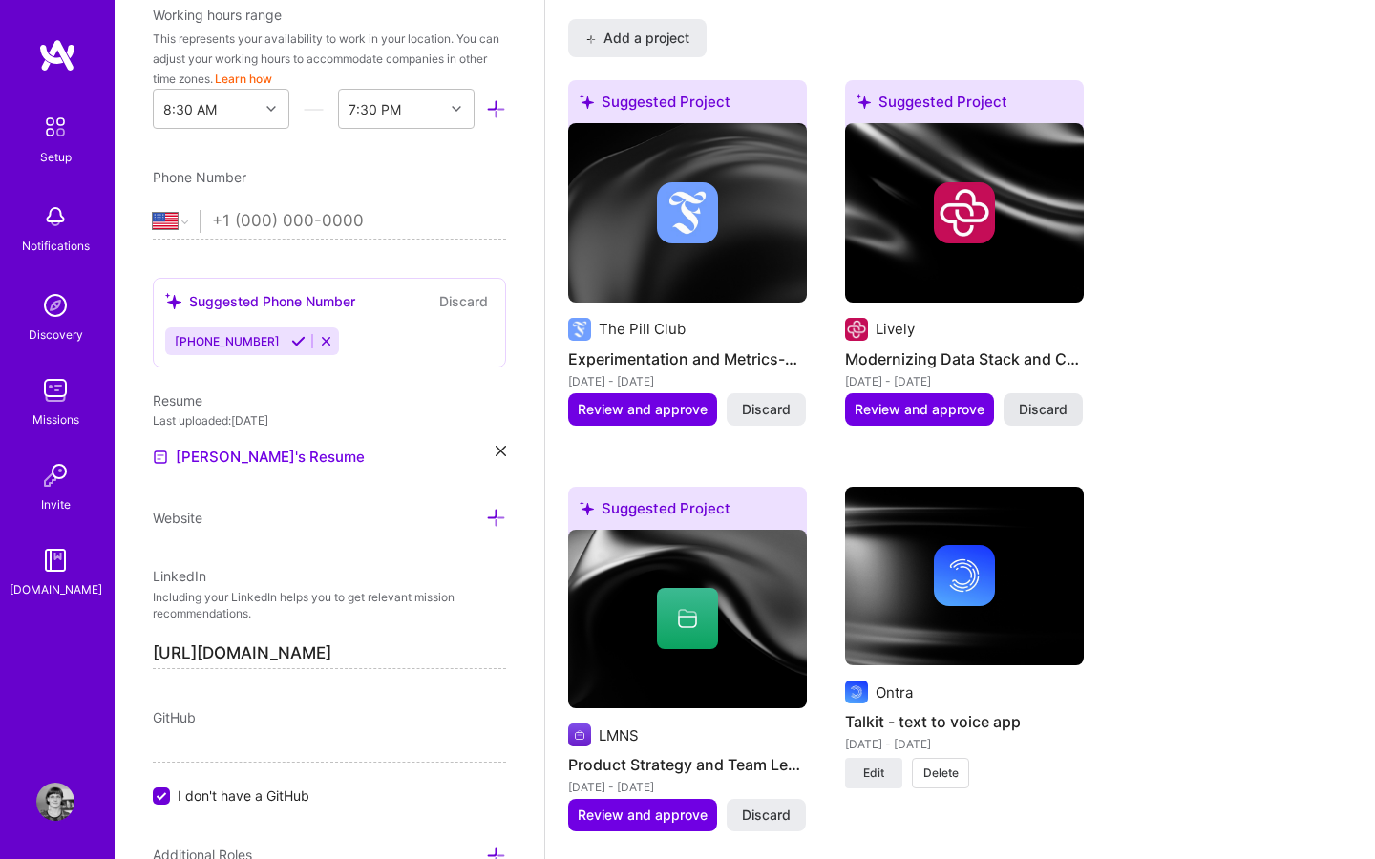
scroll to position [1598, 0]
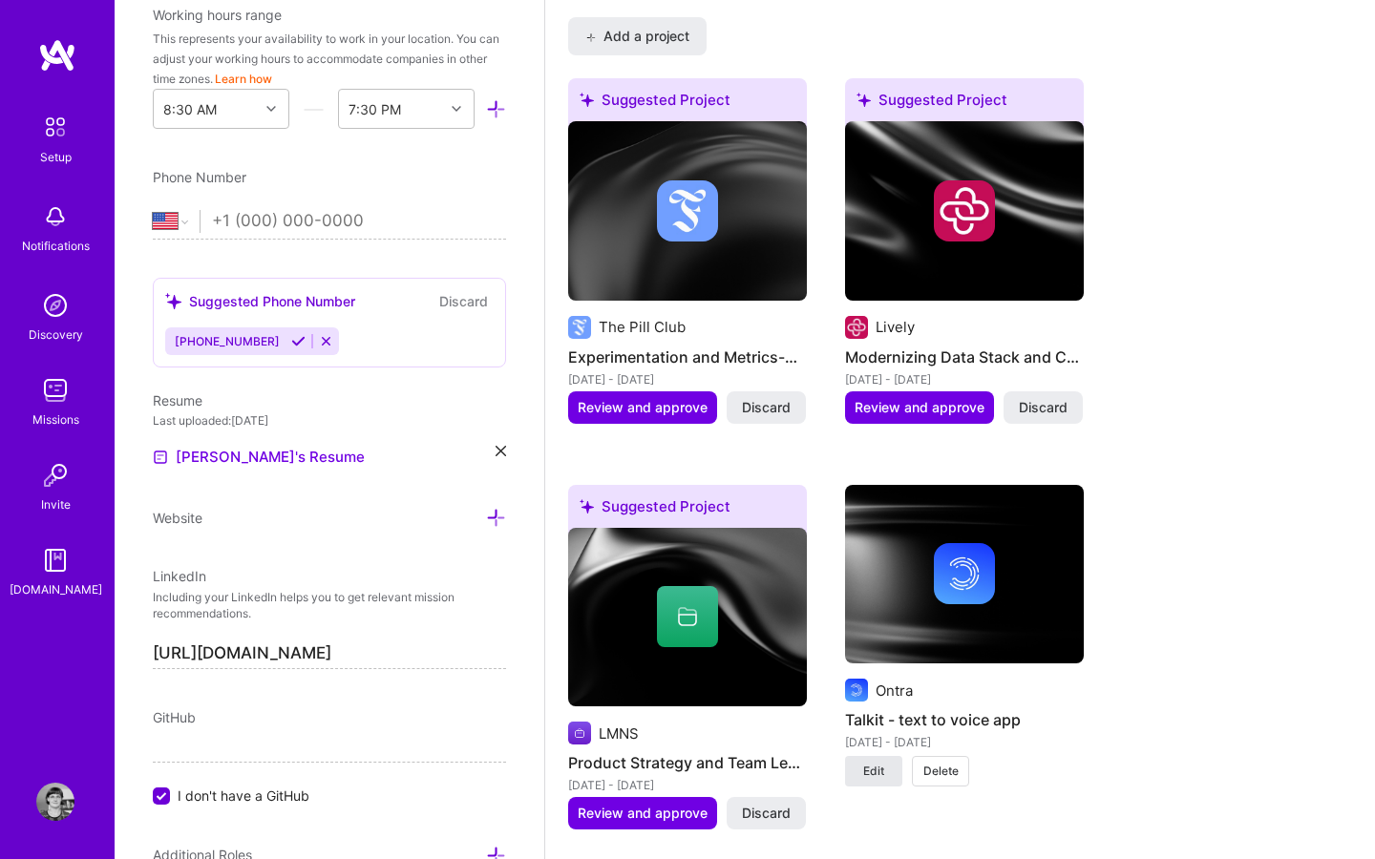
click at [891, 756] on button "Edit" at bounding box center [873, 771] width 57 height 31
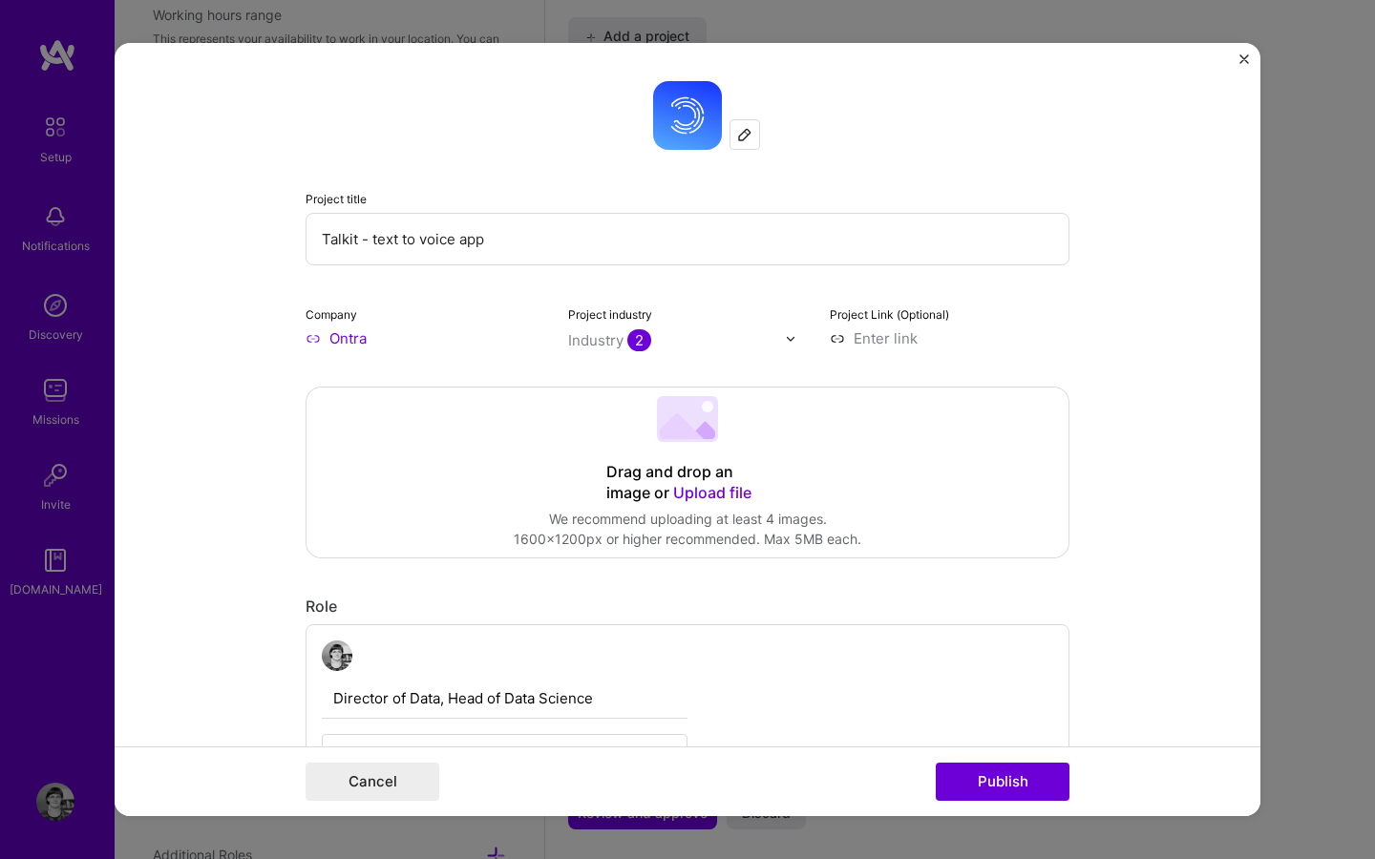
click at [388, 326] on div "Company Ontra" at bounding box center [426, 326] width 240 height 45
click at [385, 344] on input "Ontra" at bounding box center [426, 338] width 240 height 20
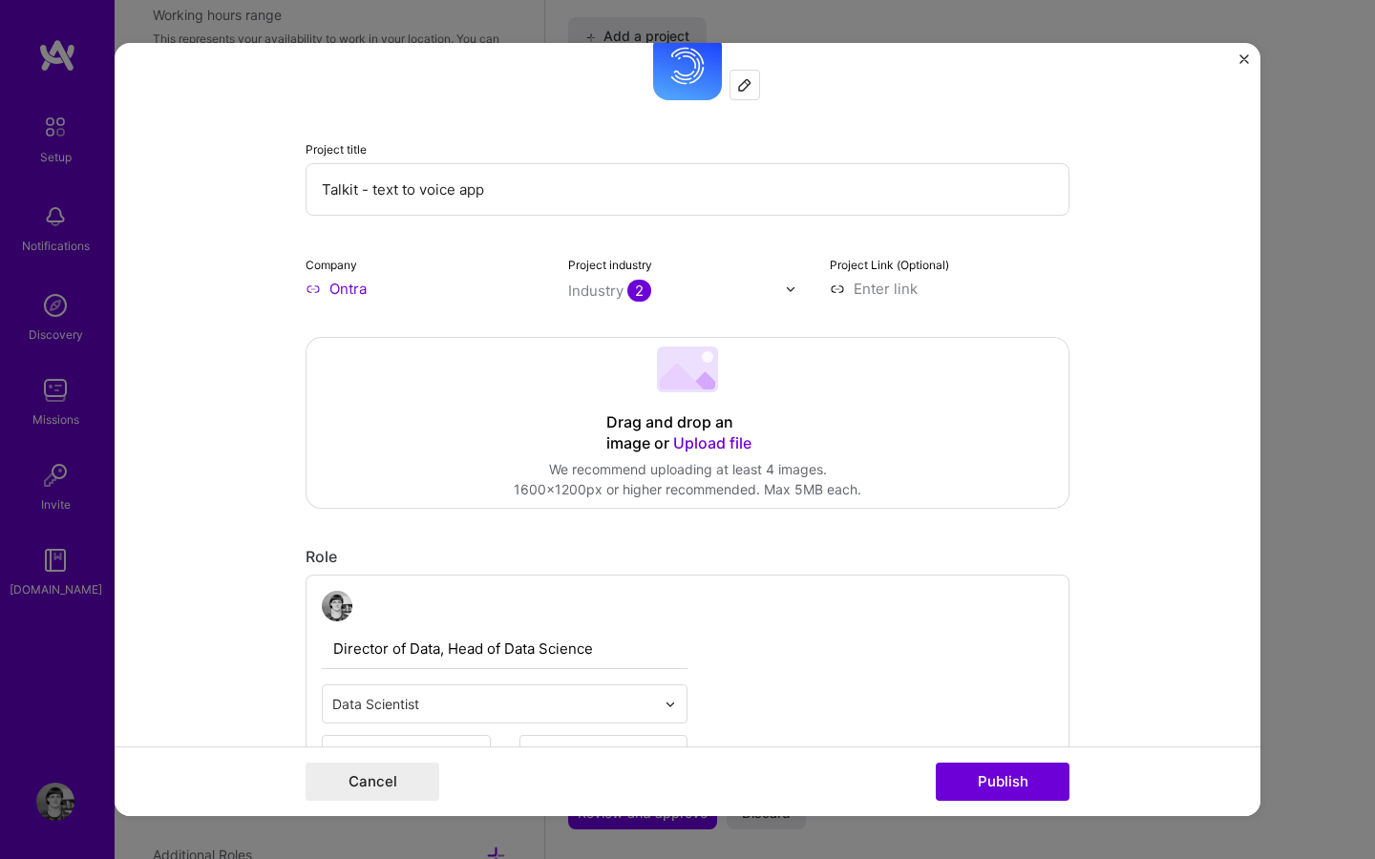
scroll to position [0, 0]
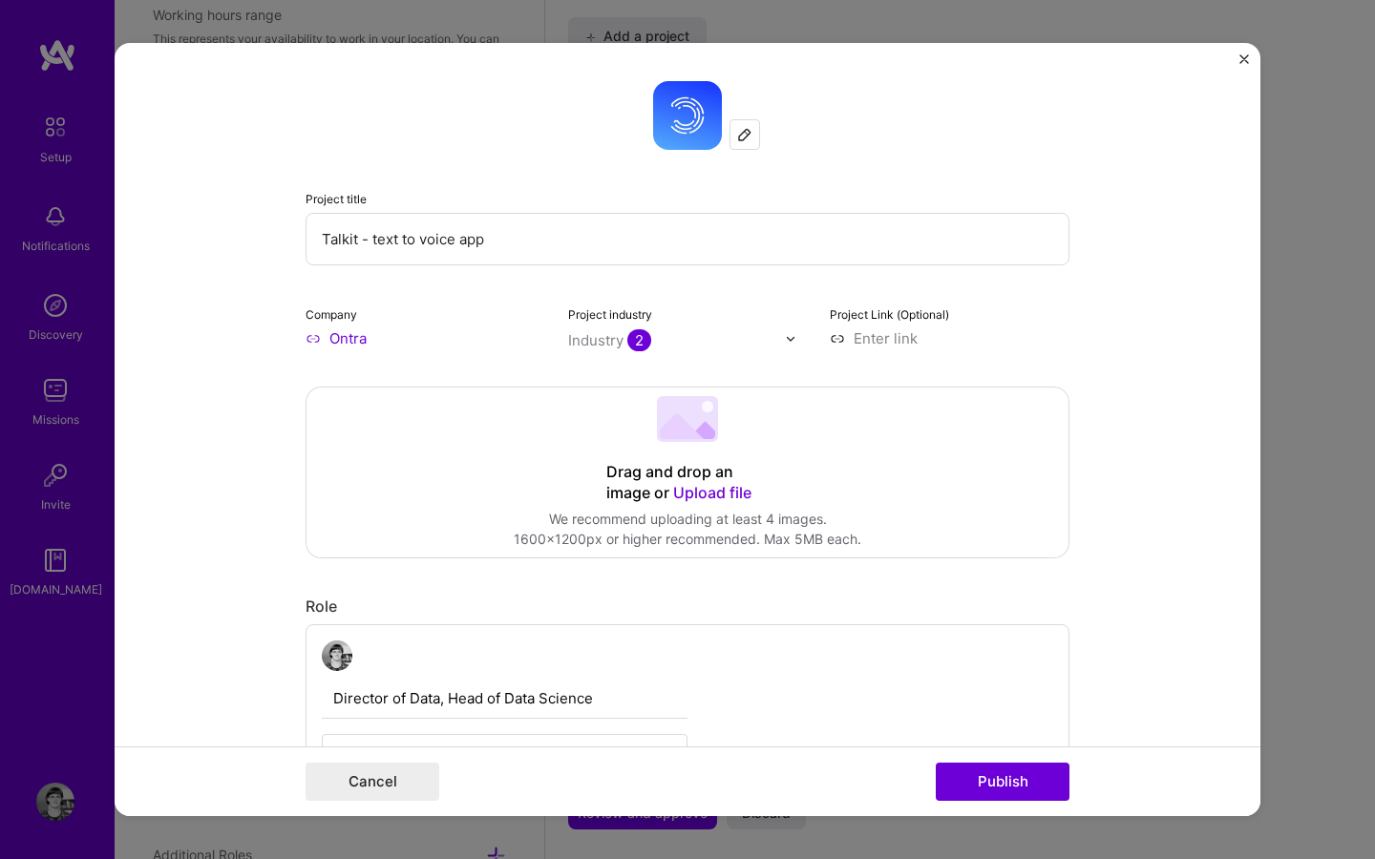
click at [1238, 59] on form "Project title Talkit - text to voice app Company Ontra Project industry Industr…" at bounding box center [688, 429] width 1146 height 773
click at [1256, 58] on form "Project title Talkit - text to voice app Company Ontra Project industry Industr…" at bounding box center [688, 429] width 1146 height 773
click at [1237, 58] on form "Project title Talkit - text to voice app Company Ontra Project industry Industr…" at bounding box center [688, 429] width 1146 height 773
click at [366, 768] on button "Cancel" at bounding box center [373, 782] width 134 height 38
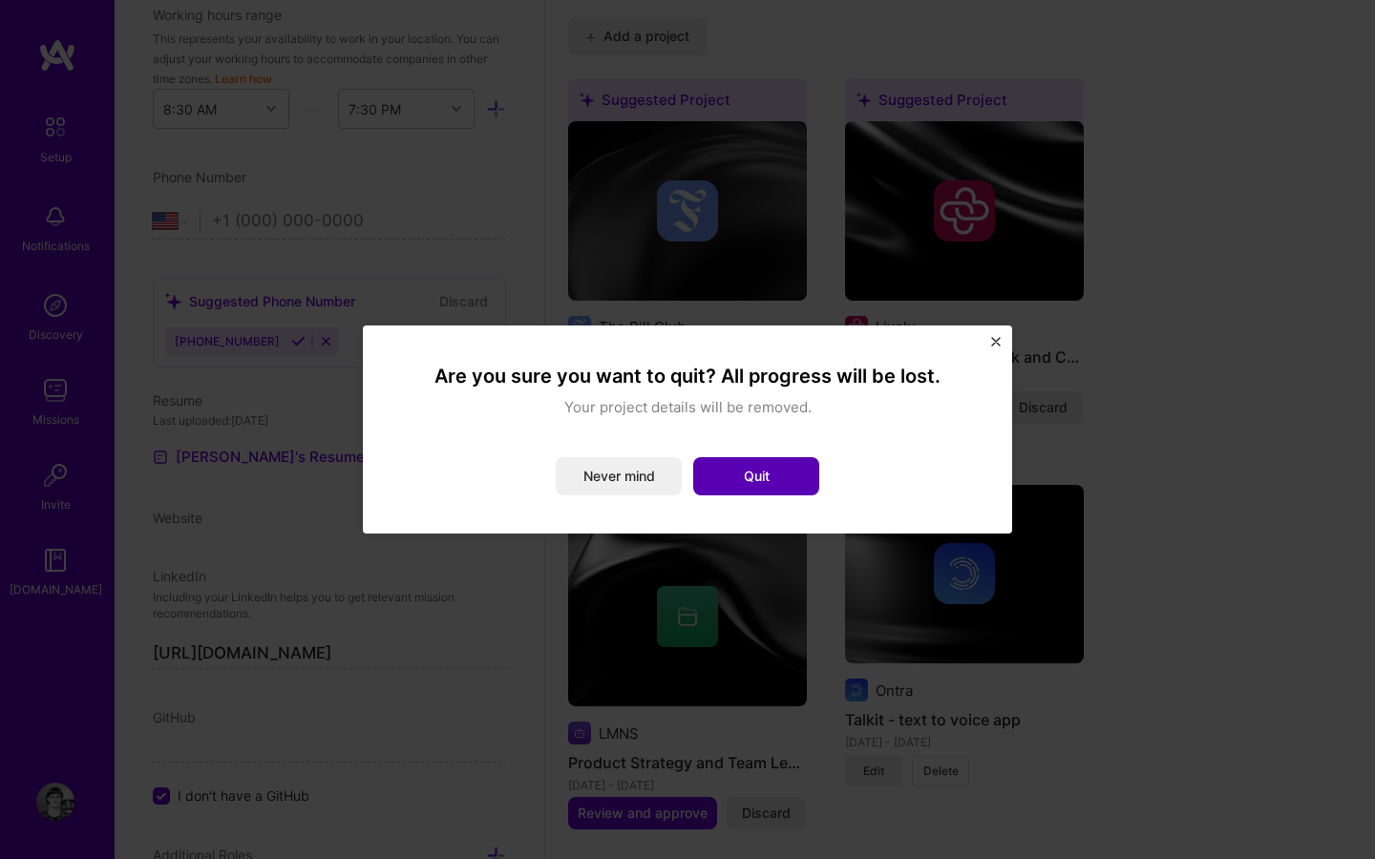
click at [768, 476] on button "Quit" at bounding box center [756, 476] width 126 height 38
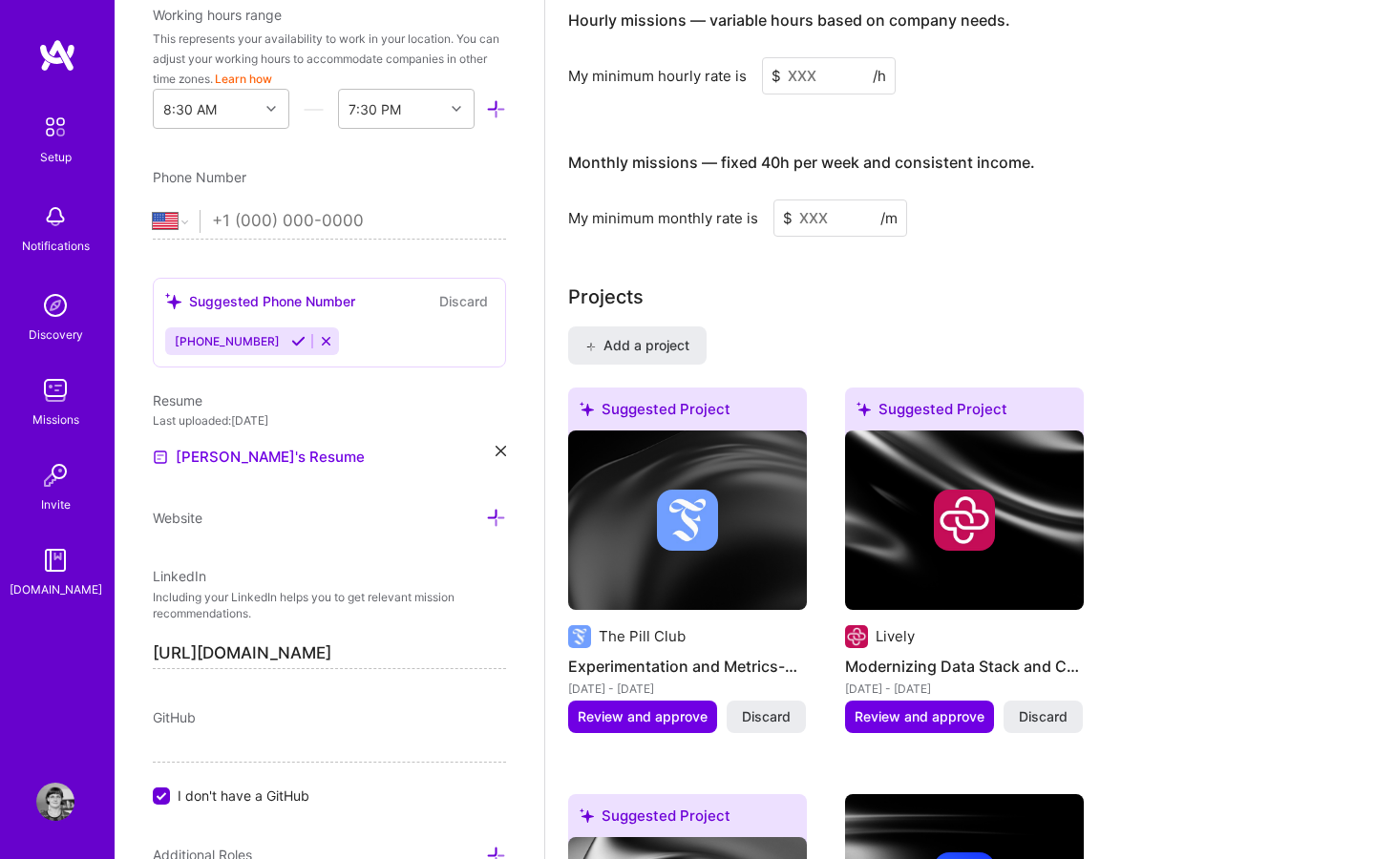
scroll to position [1231, 0]
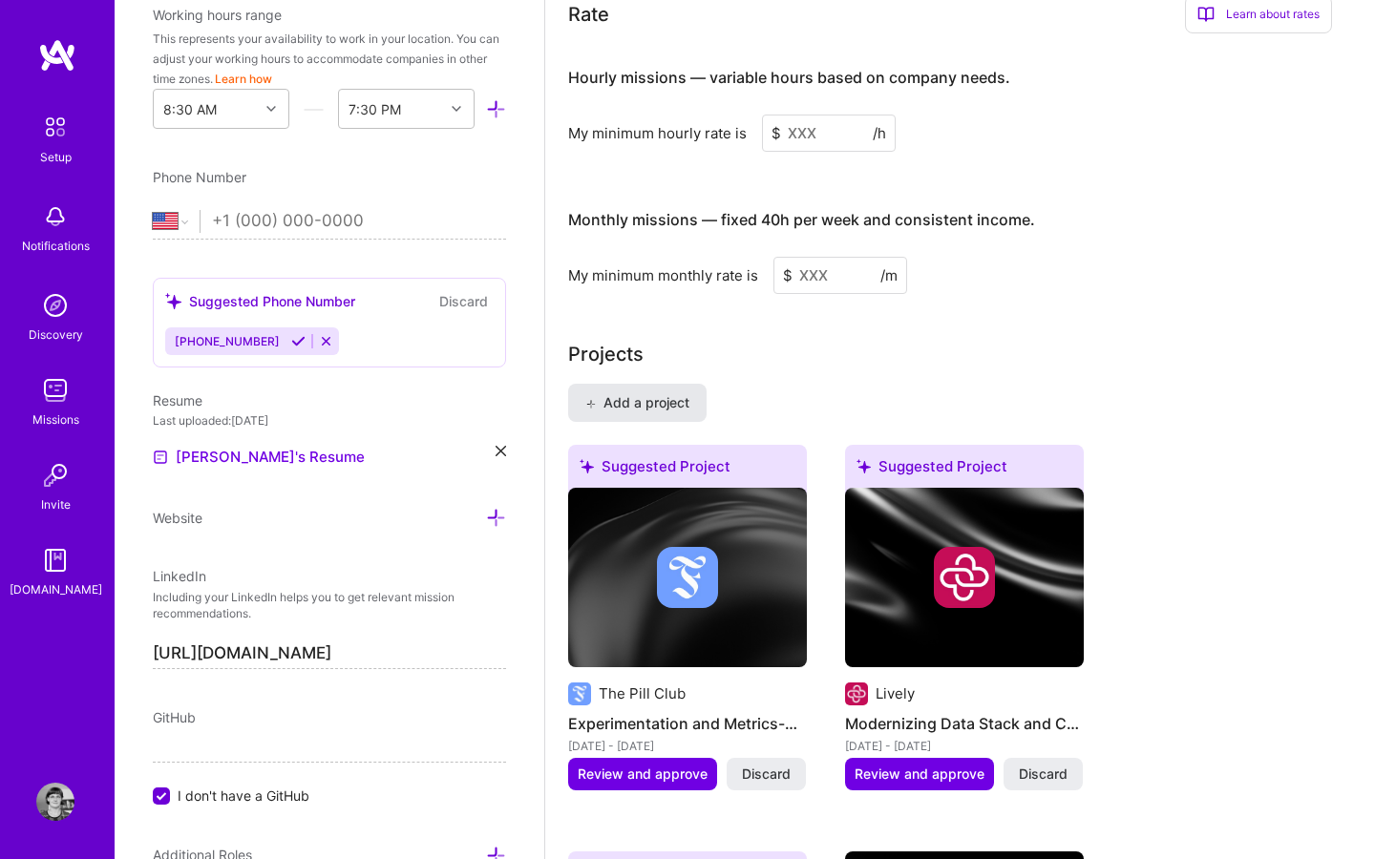
click at [664, 384] on button "Add a project" at bounding box center [637, 403] width 138 height 38
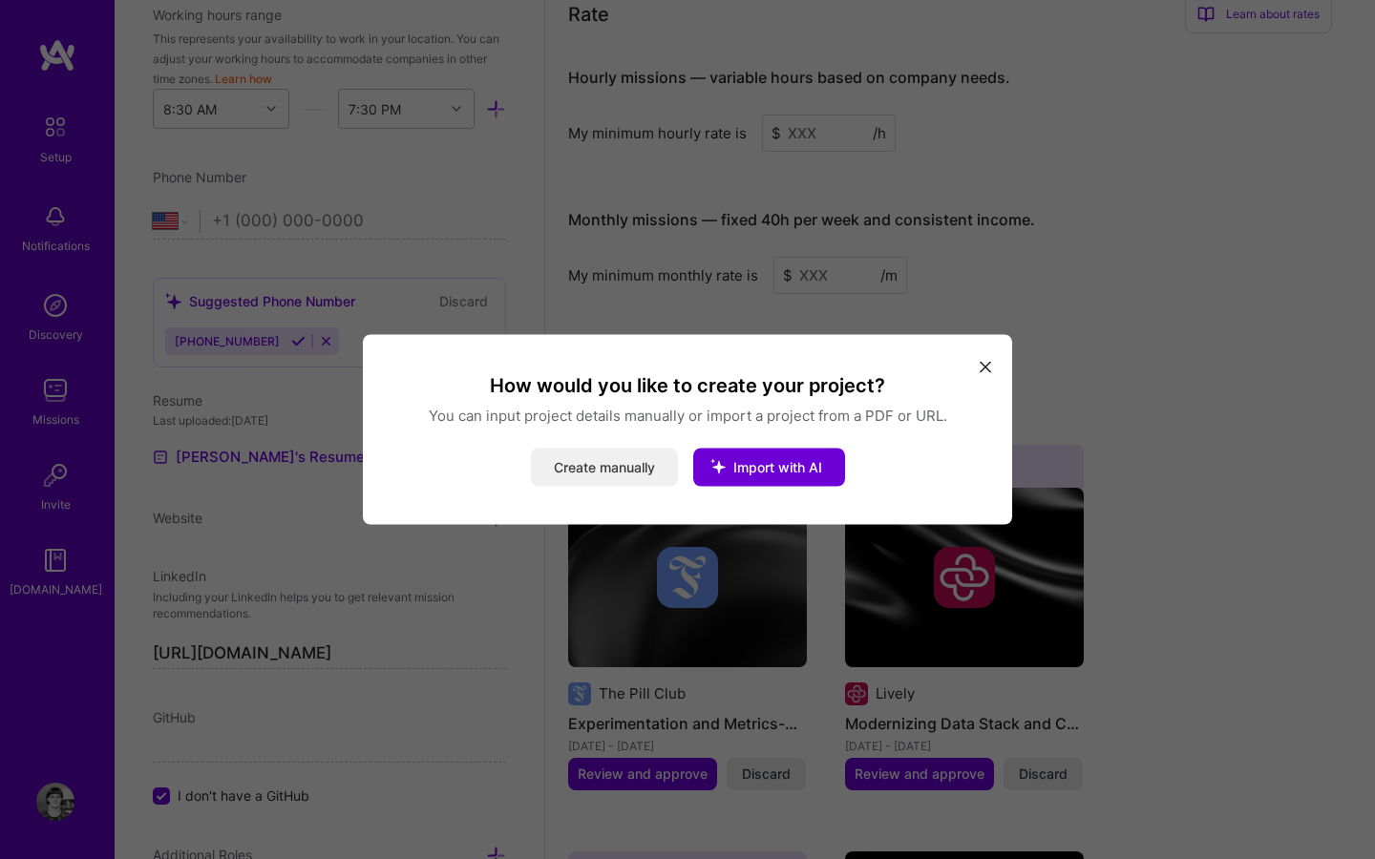
click at [619, 462] on button "Create manually" at bounding box center [604, 468] width 147 height 38
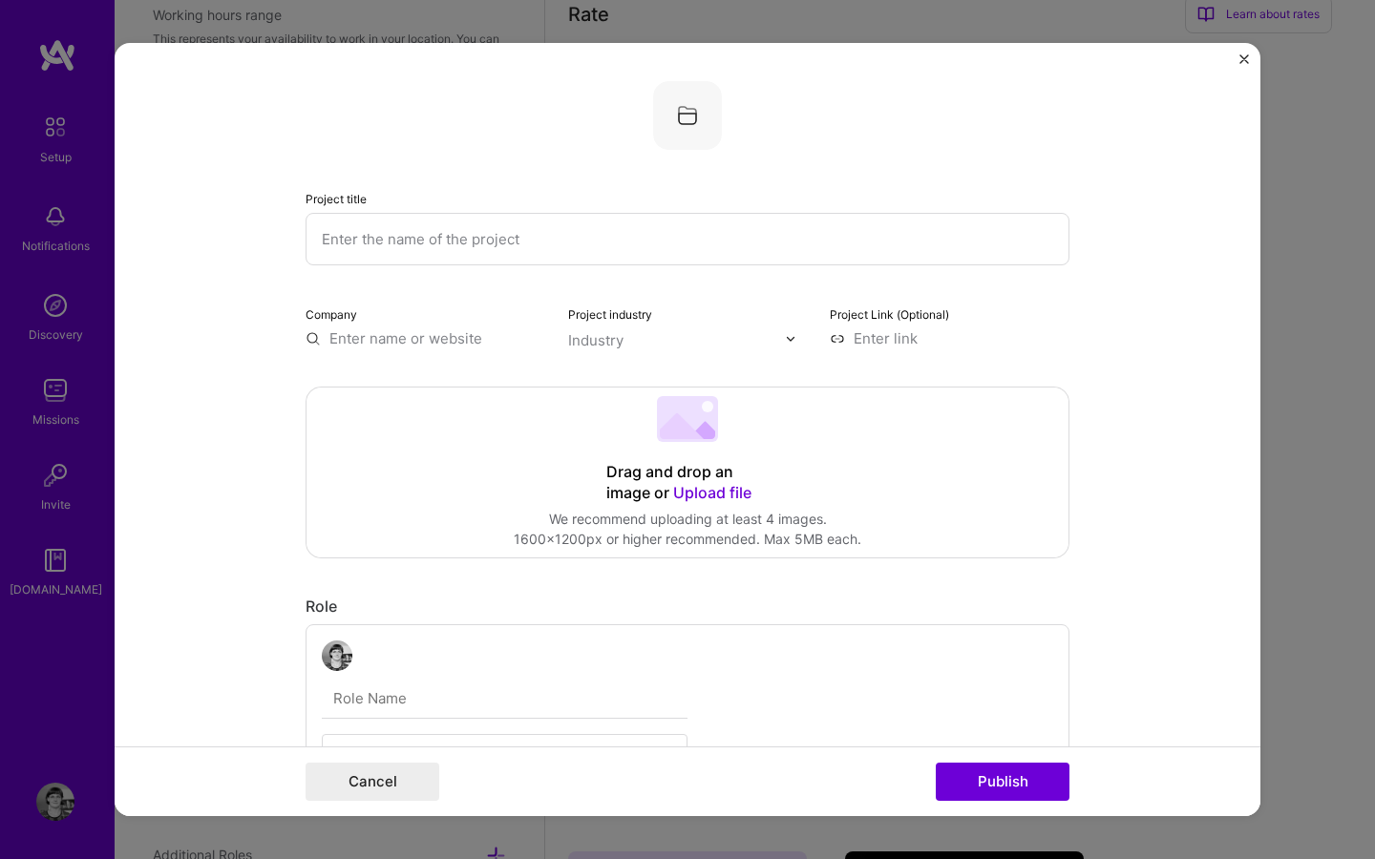
click at [441, 334] on input "text" at bounding box center [426, 338] width 240 height 20
click at [617, 351] on div at bounding box center [677, 340] width 218 height 24
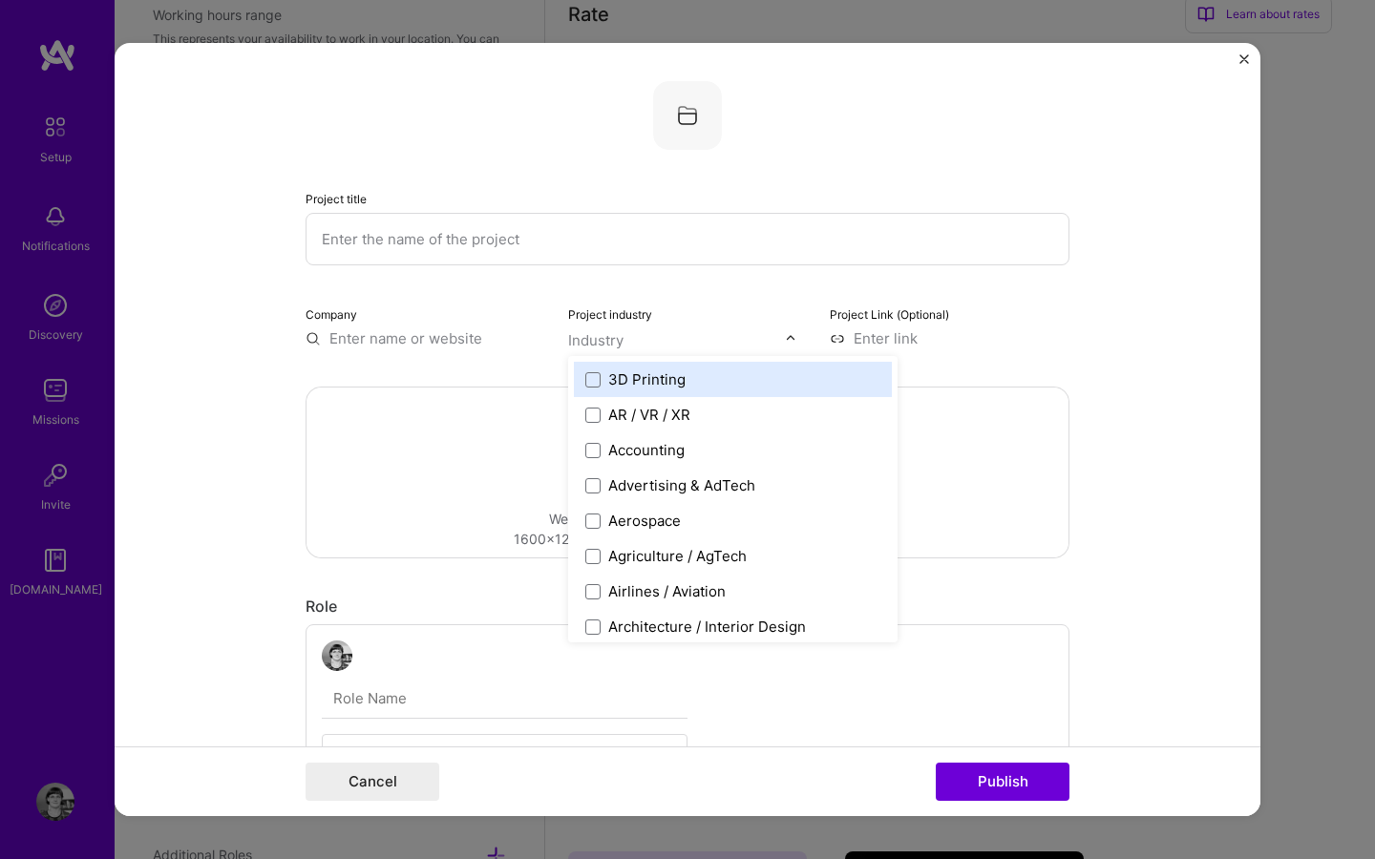
click at [420, 339] on input "text" at bounding box center [426, 338] width 240 height 20
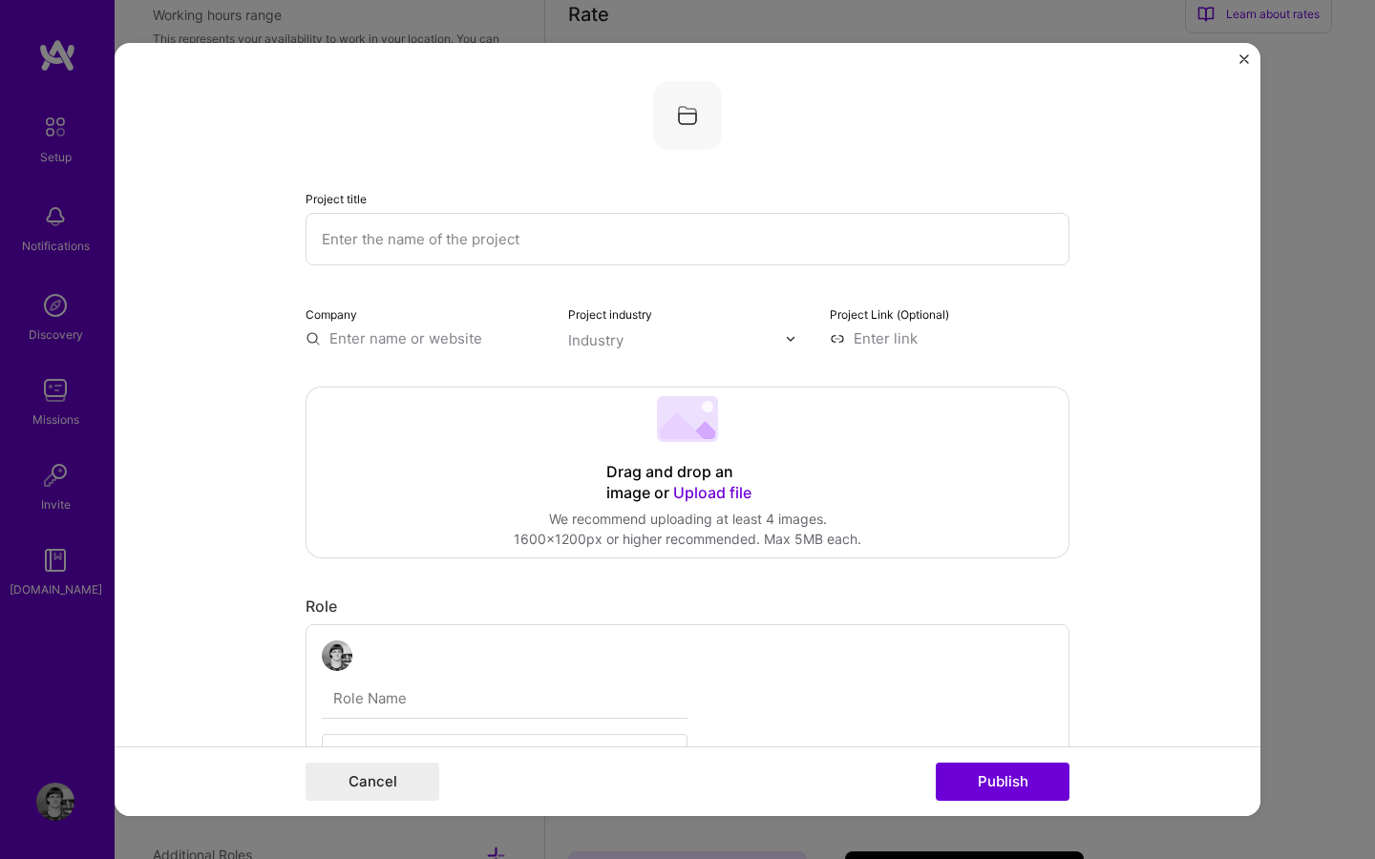
paste input "[URL][DOMAIN_NAME]"
type input "[URL][DOMAIN_NAME]"
click at [531, 386] on div "[URL][DOMAIN_NAME]" at bounding box center [499, 392] width 172 height 52
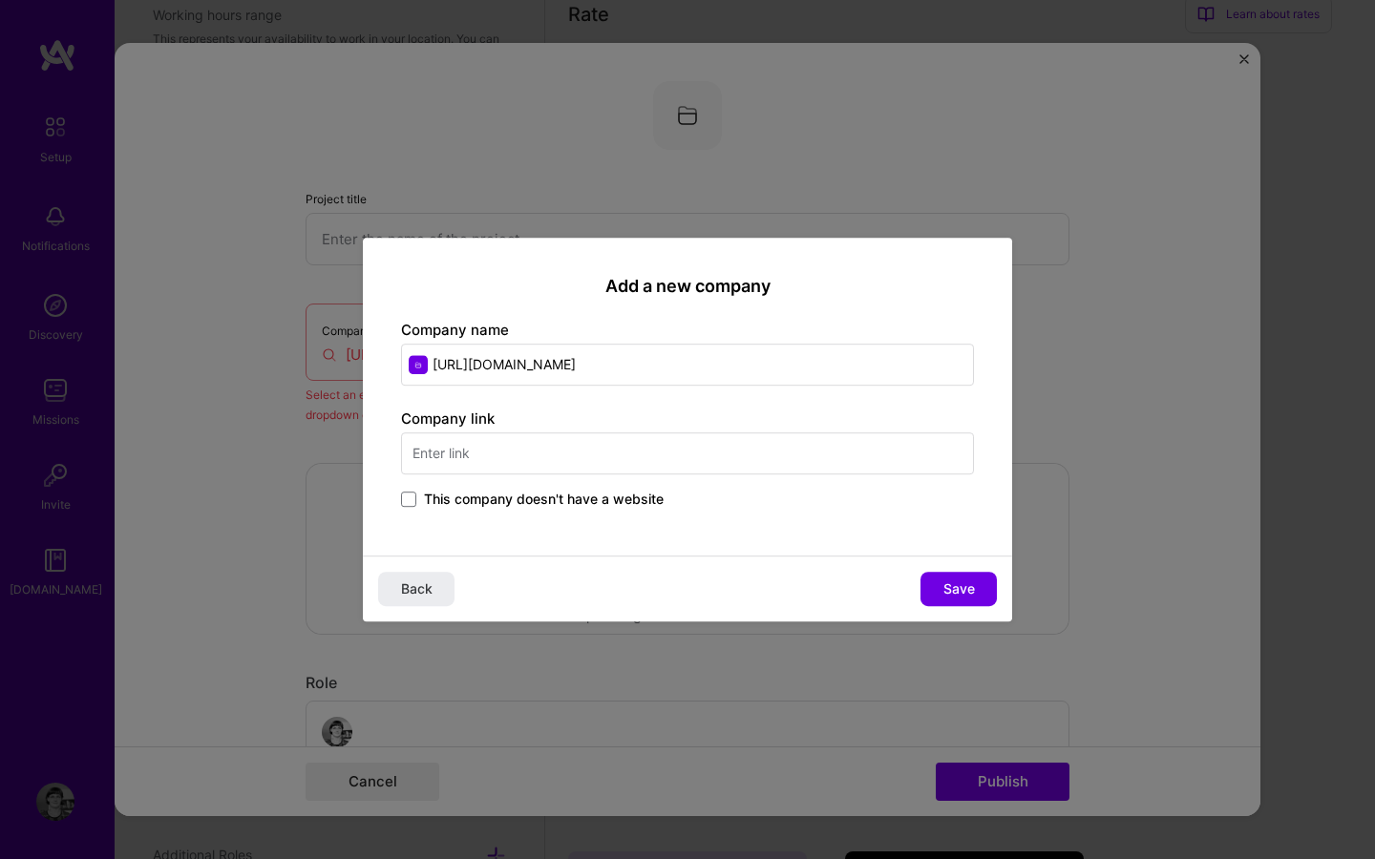
click at [490, 458] on input "text" at bounding box center [687, 454] width 573 height 42
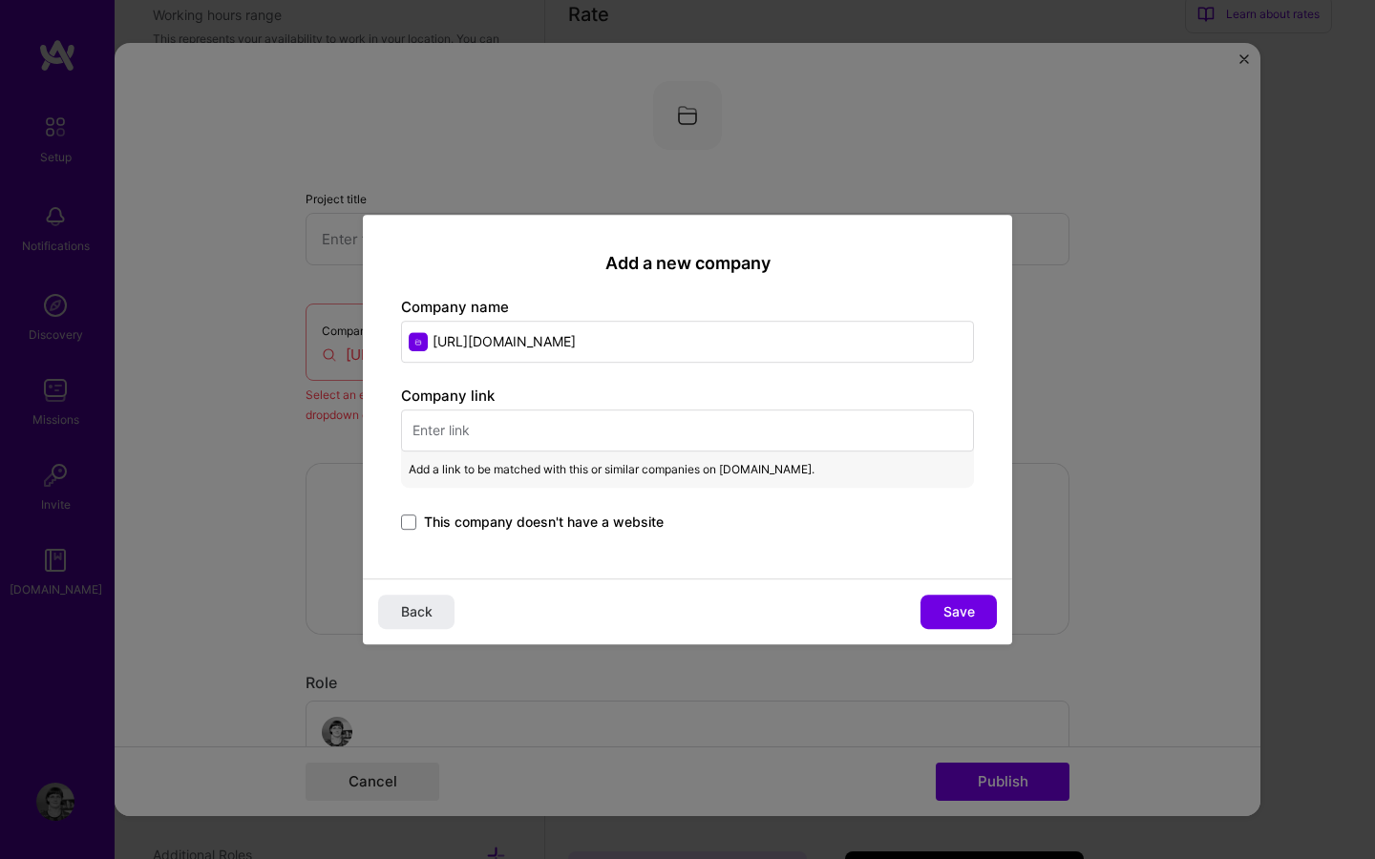
click at [618, 411] on input "text" at bounding box center [687, 431] width 573 height 42
paste input "[URL][DOMAIN_NAME]"
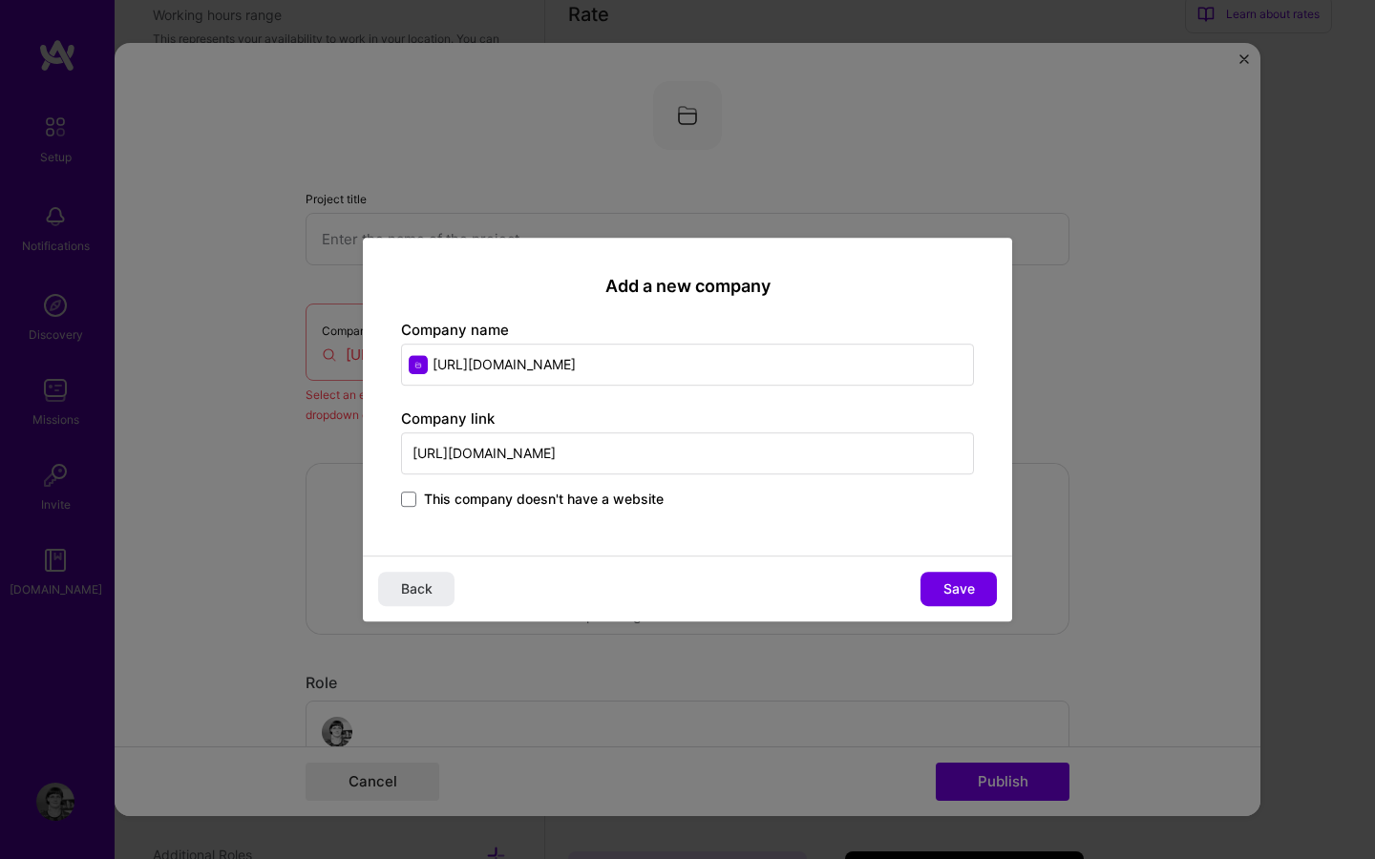
type input "[URL][DOMAIN_NAME]"
click at [620, 354] on input "[URL][DOMAIN_NAME]" at bounding box center [687, 365] width 573 height 42
click at [618, 370] on input "[URL][DOMAIN_NAME]" at bounding box center [687, 365] width 573 height 42
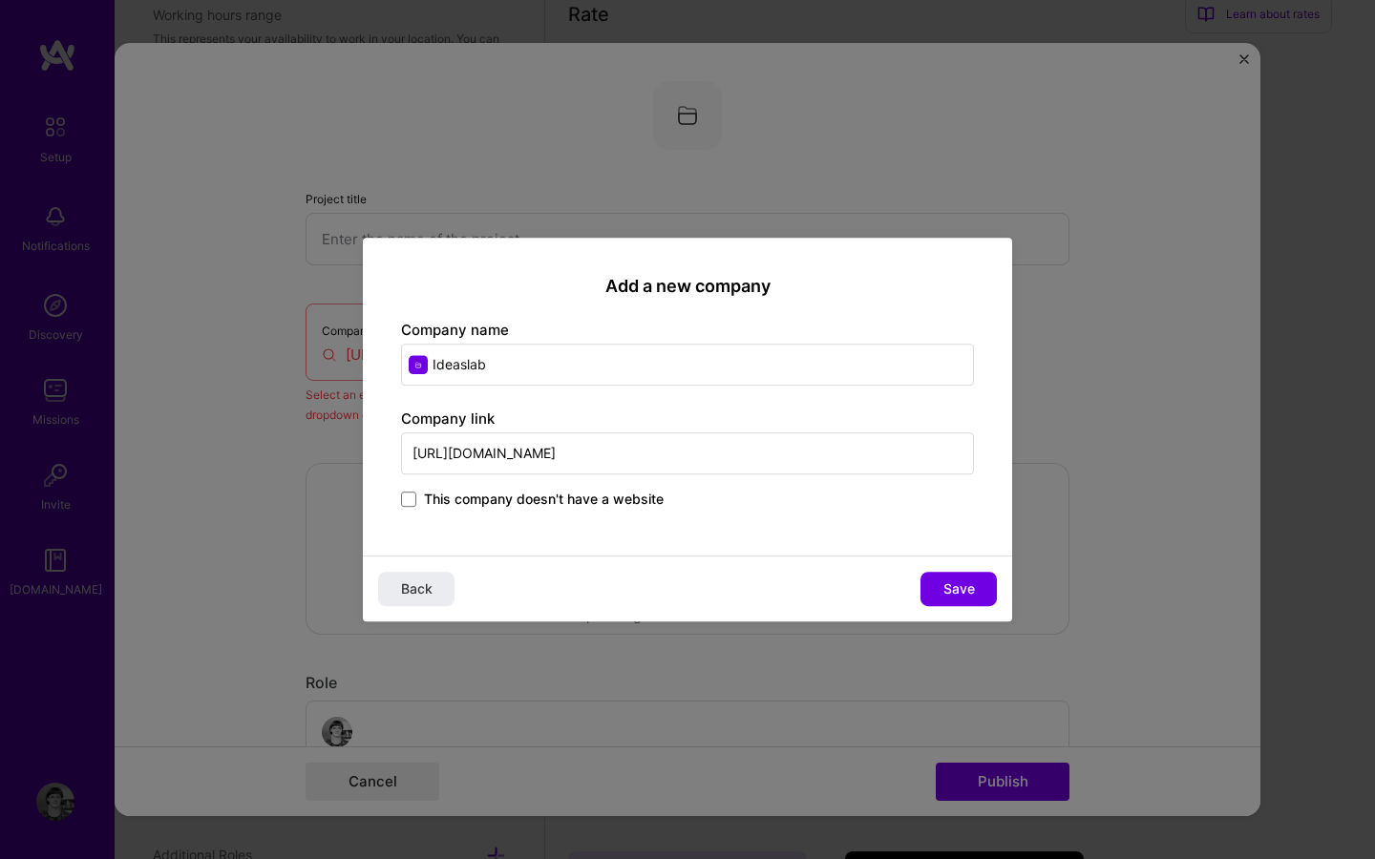
click at [462, 370] on input "Ideaslab" at bounding box center [687, 365] width 573 height 42
type input "Ideas lab"
click at [981, 590] on button "Save" at bounding box center [959, 589] width 76 height 34
type input "Ideas lab"
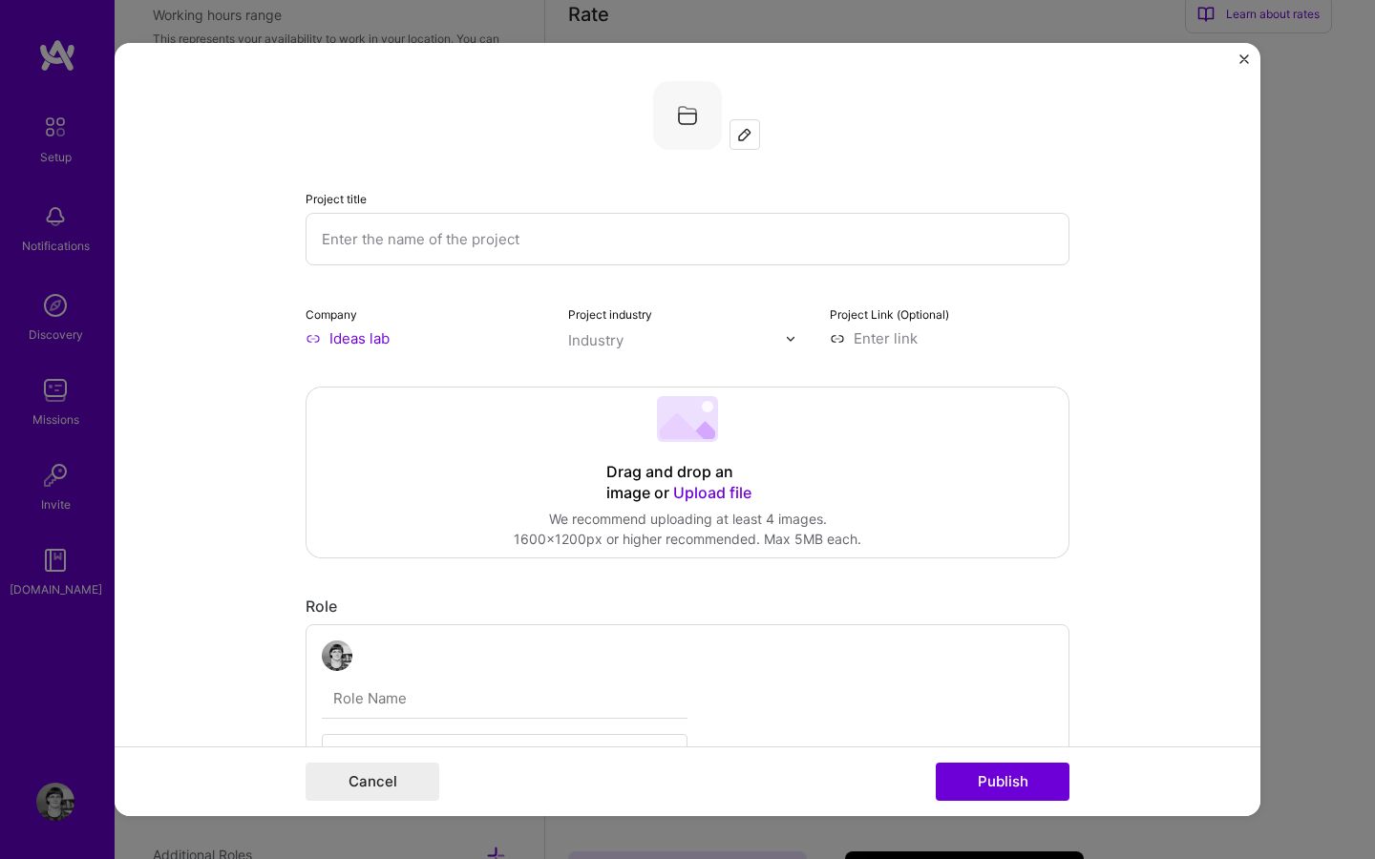
click at [742, 135] on img at bounding box center [744, 134] width 15 height 15
click at [406, 241] on input "text" at bounding box center [688, 239] width 764 height 53
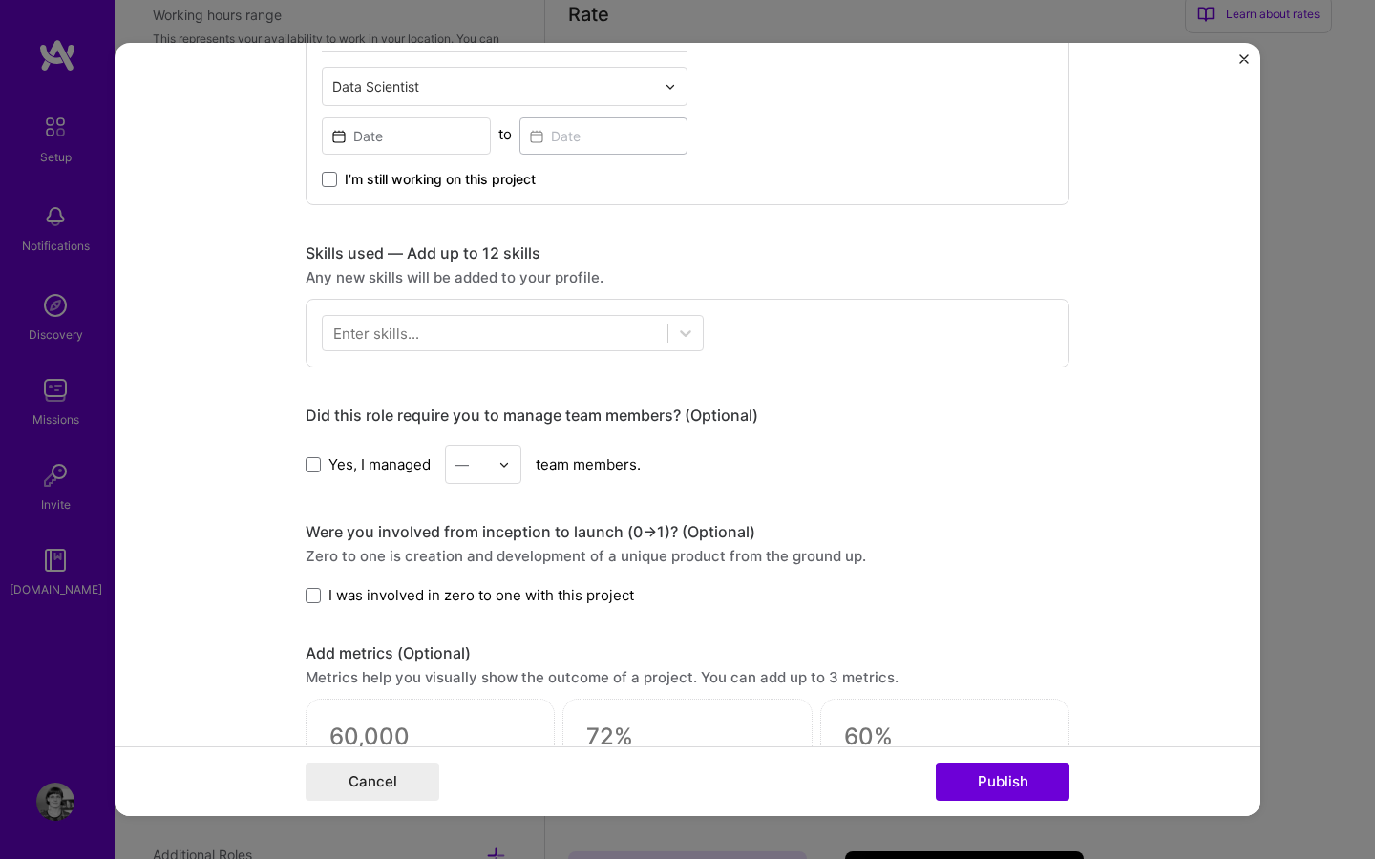
scroll to position [701, 0]
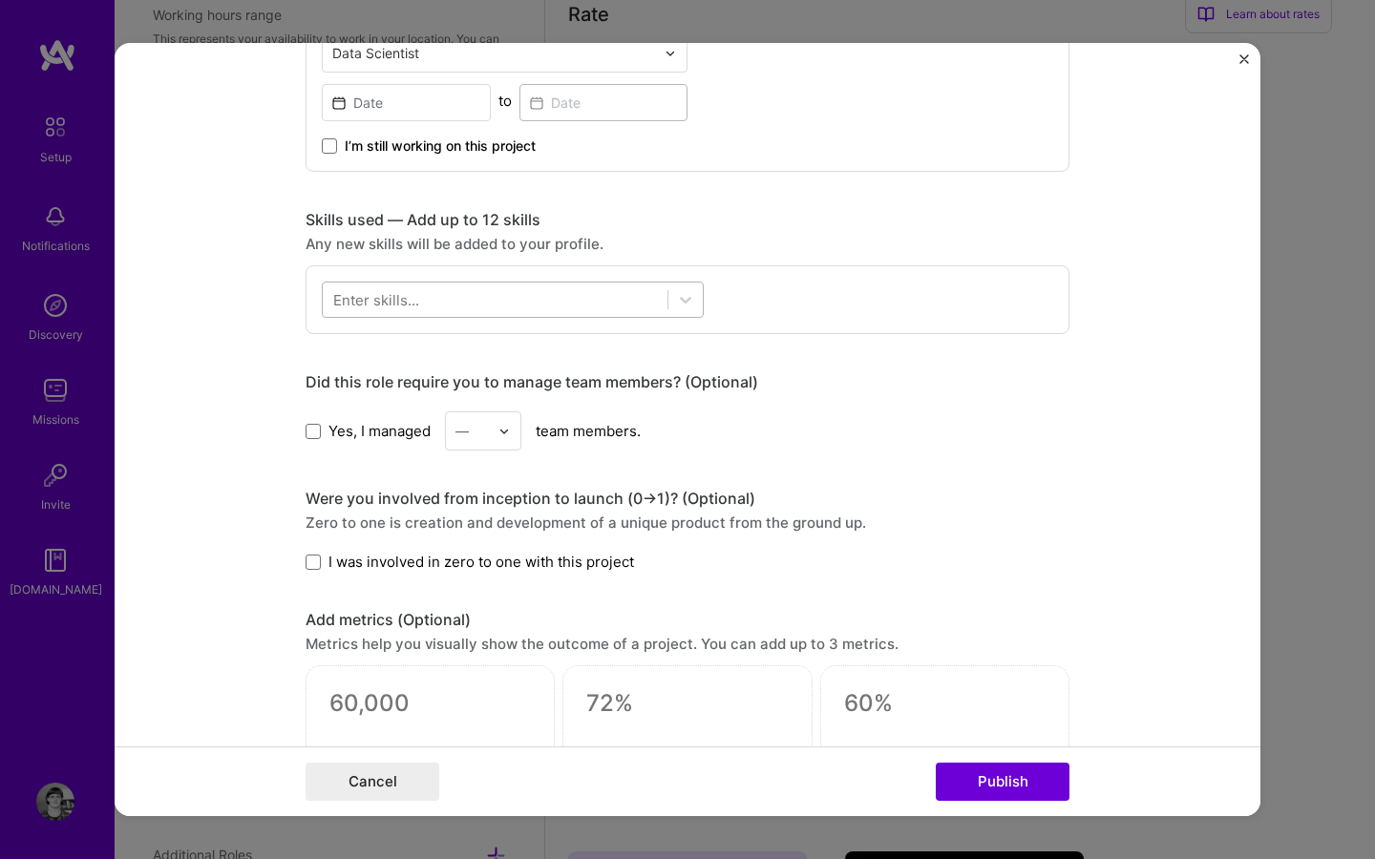
type input "Talk-it - Turn any anything you want to read, into Audio"
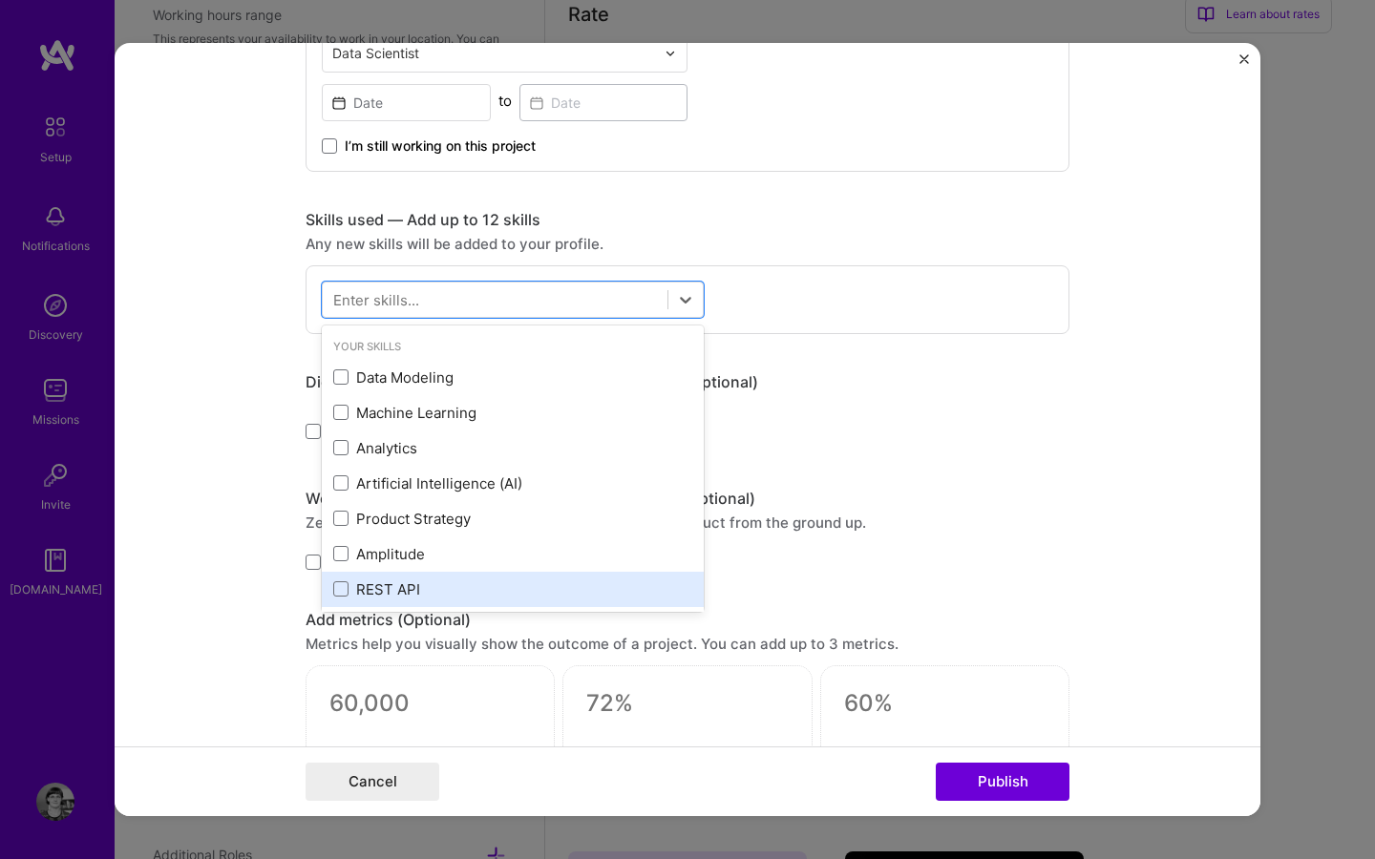
click at [352, 589] on div "REST API" at bounding box center [512, 590] width 359 height 20
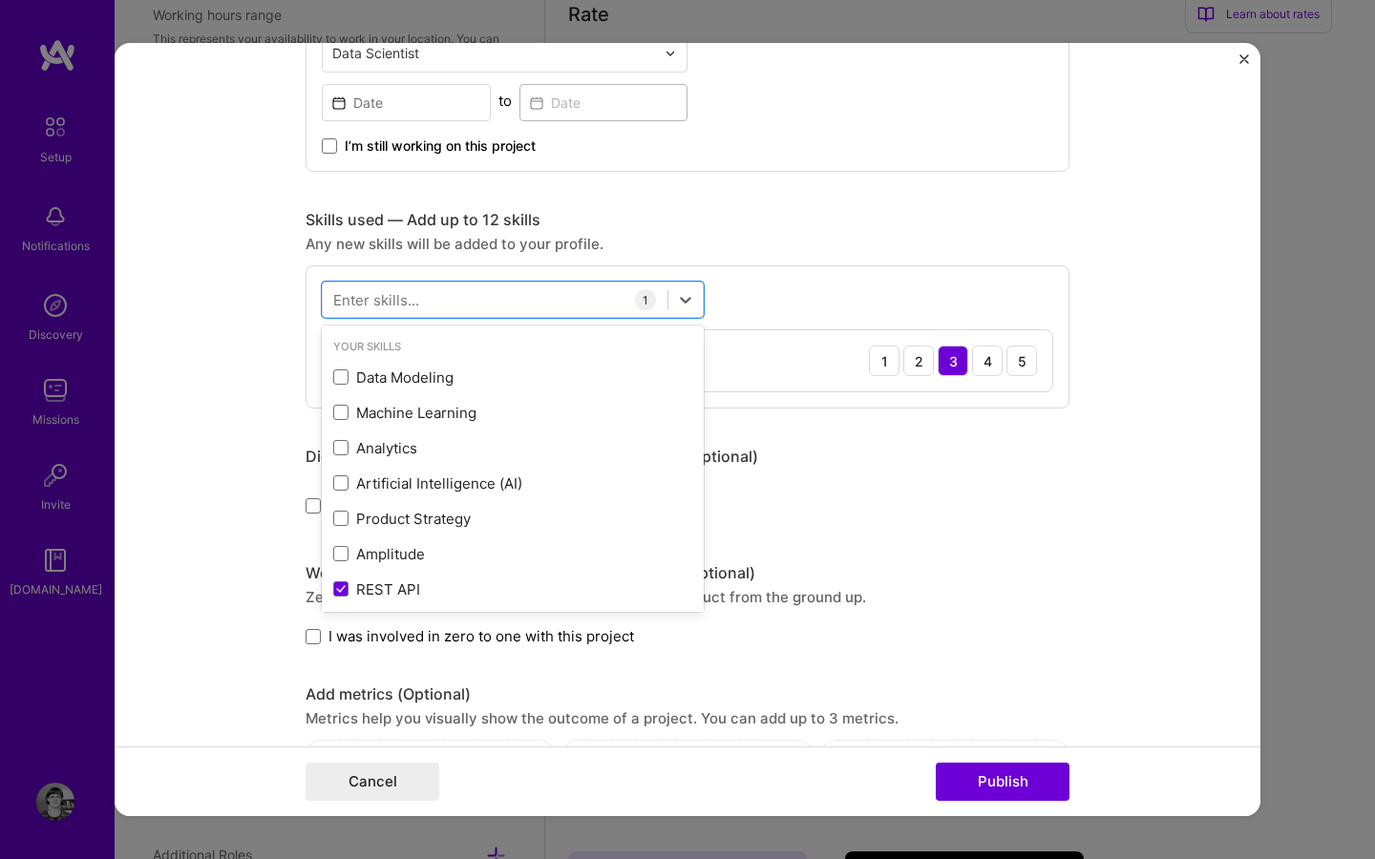
click at [380, 295] on div "Enter skills..." at bounding box center [376, 300] width 86 height 20
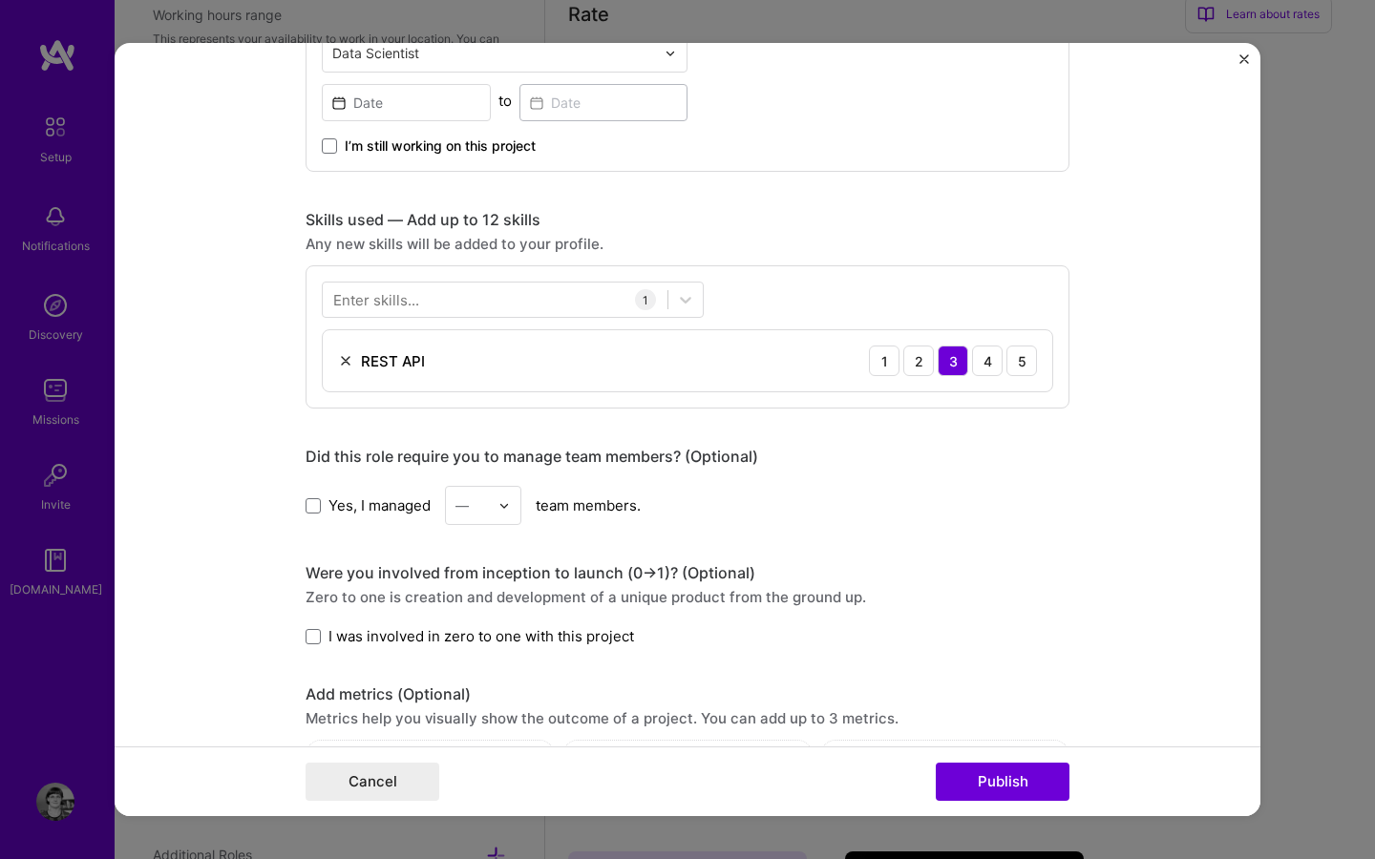
click at [380, 295] on div "Enter skills..." at bounding box center [376, 300] width 86 height 20
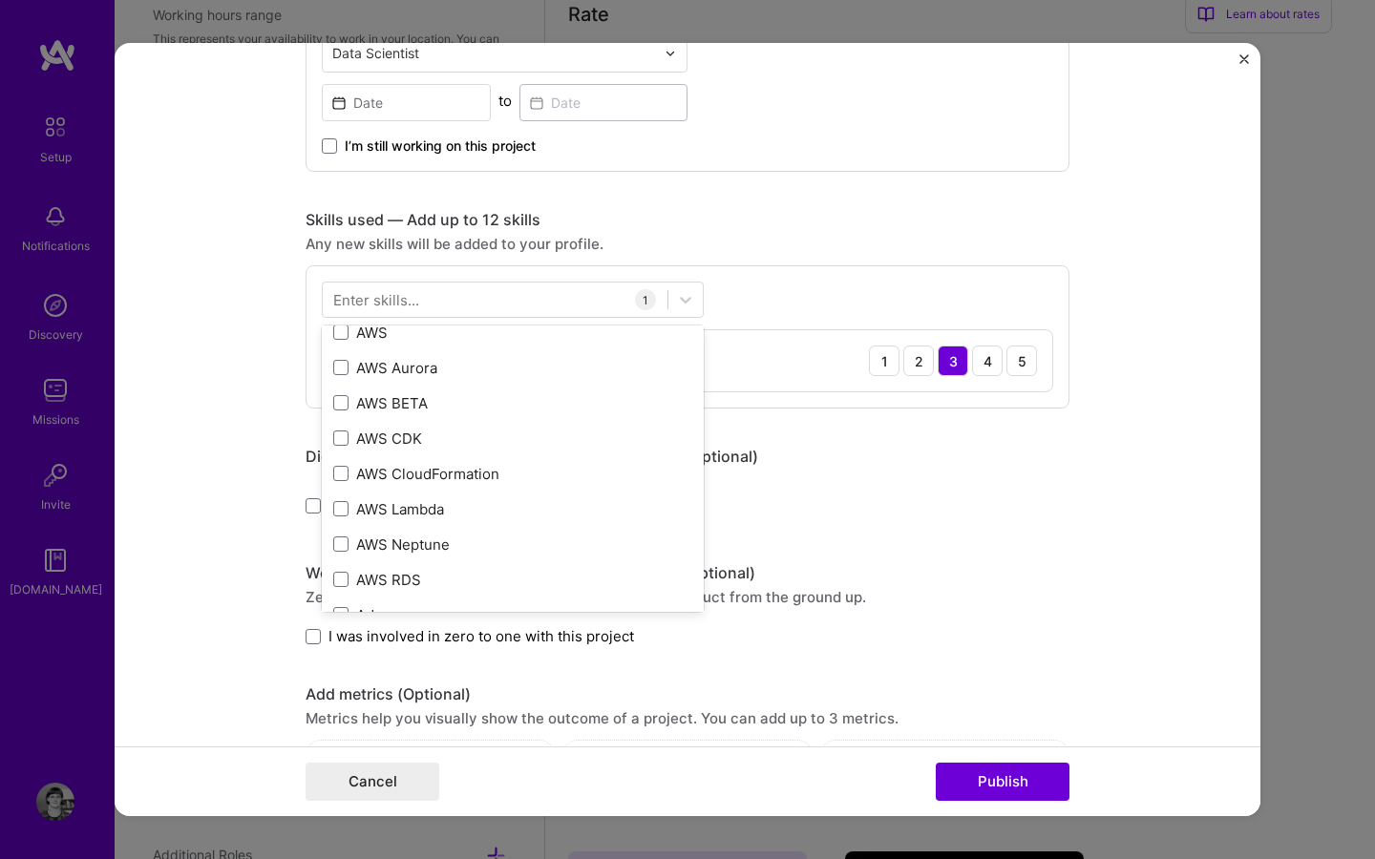
scroll to position [660, 0]
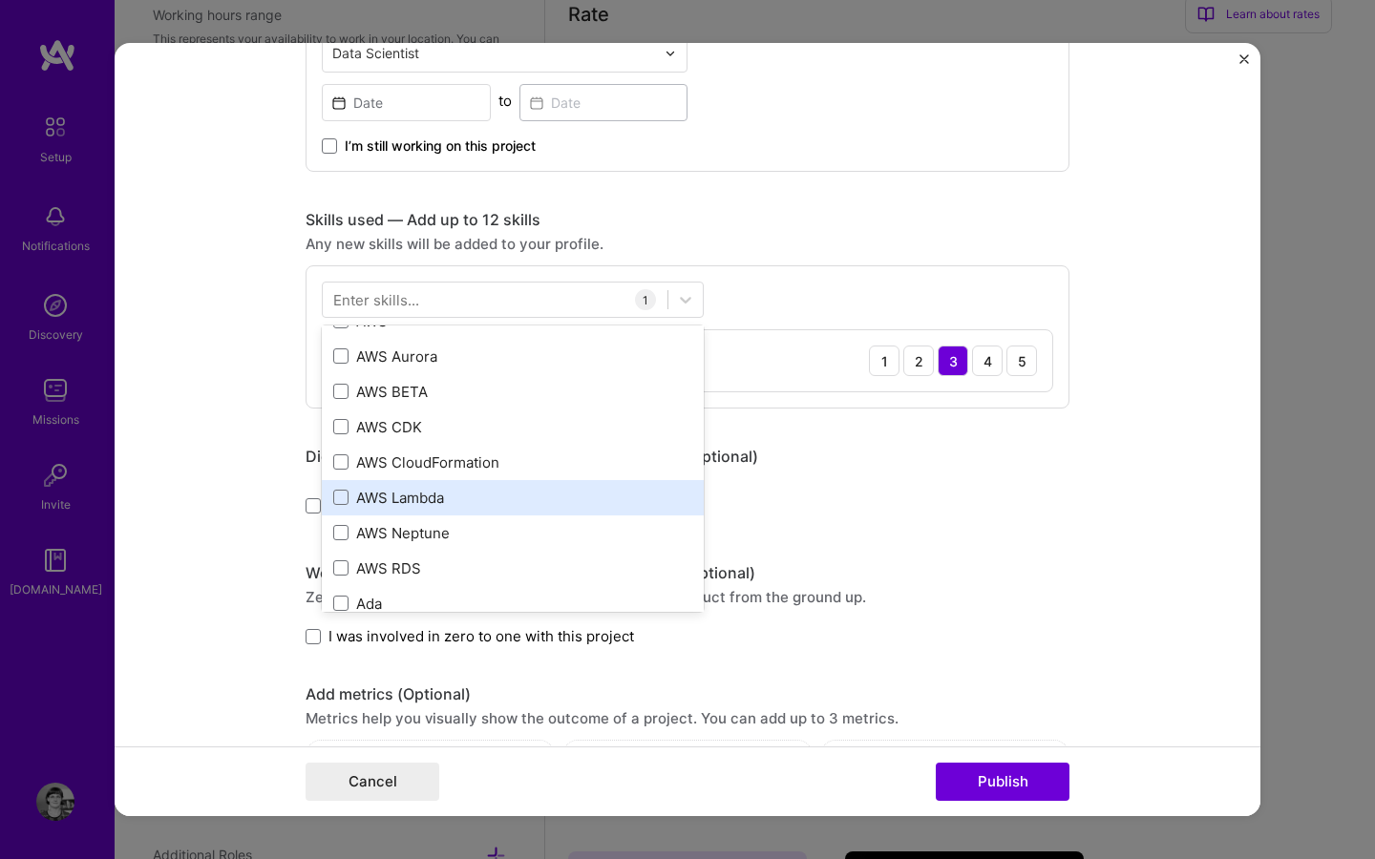
click at [419, 495] on div "Your Skills Data Modeling Machine Learning Analytics Artificial Intelligence (A…" at bounding box center [513, 469] width 382 height 286
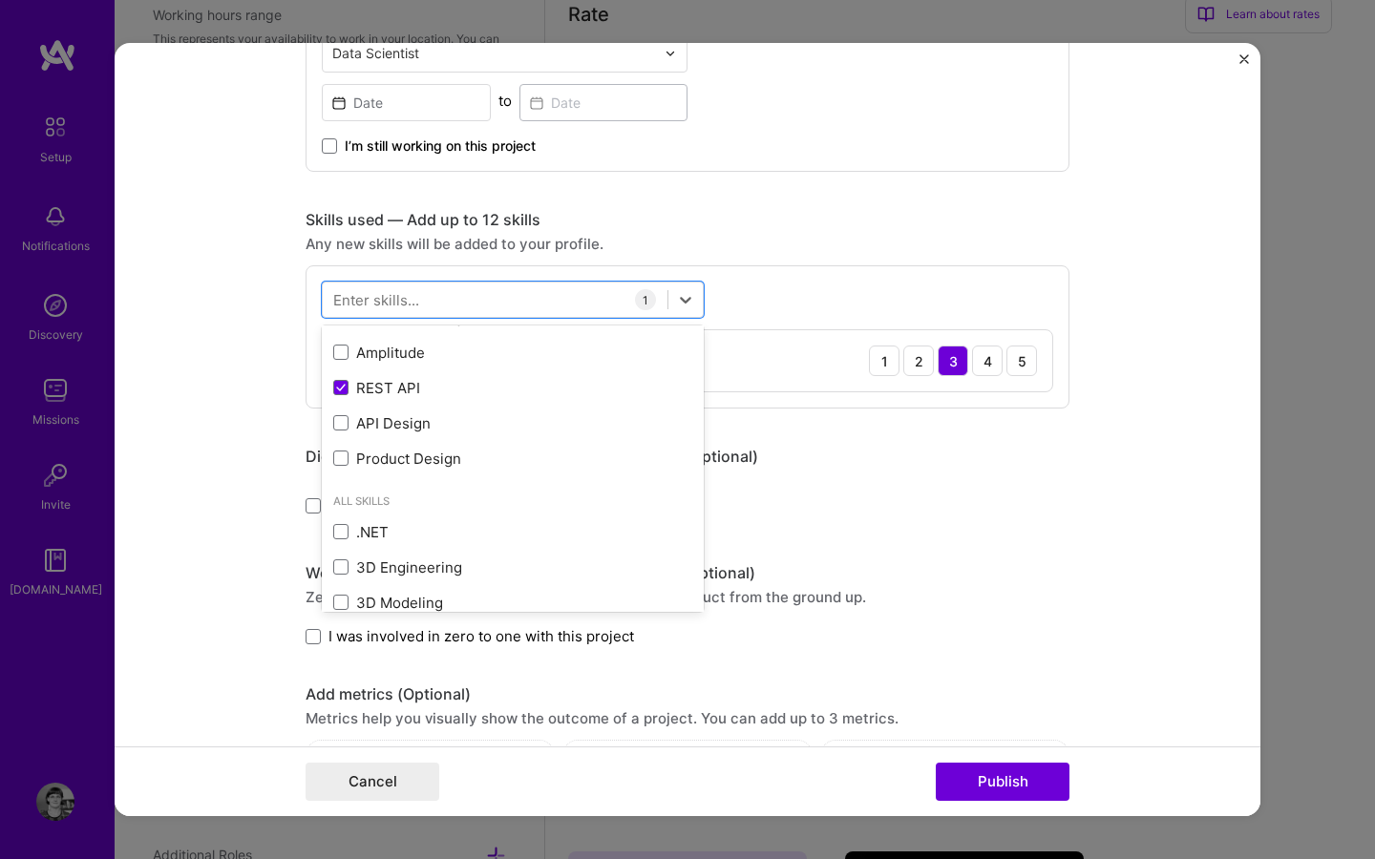
scroll to position [199, 0]
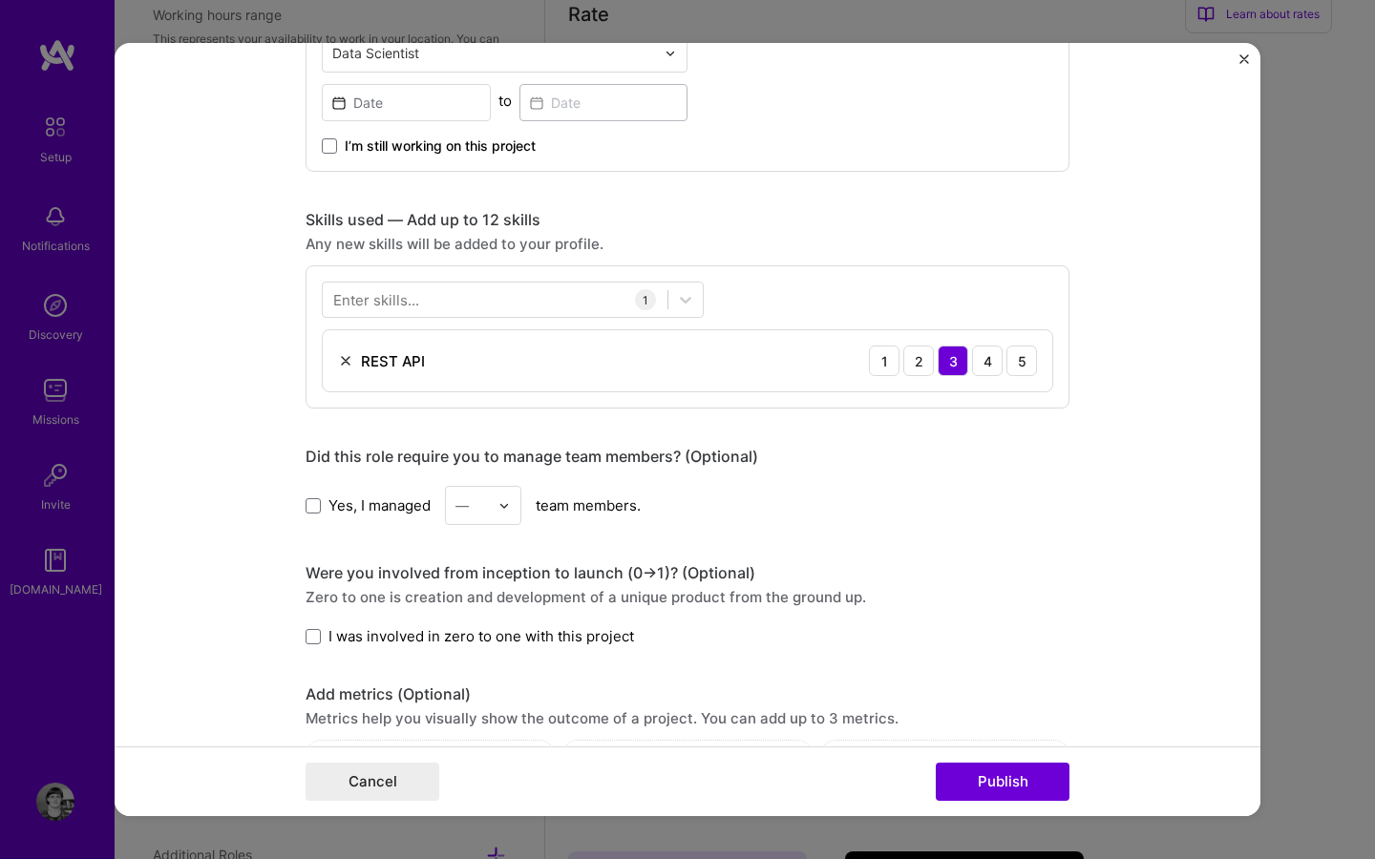
click at [241, 439] on form "Project title Talk-it - Turn any anything you want to read, into Audio Company …" at bounding box center [688, 429] width 1146 height 773
click at [419, 300] on div at bounding box center [495, 301] width 345 height 32
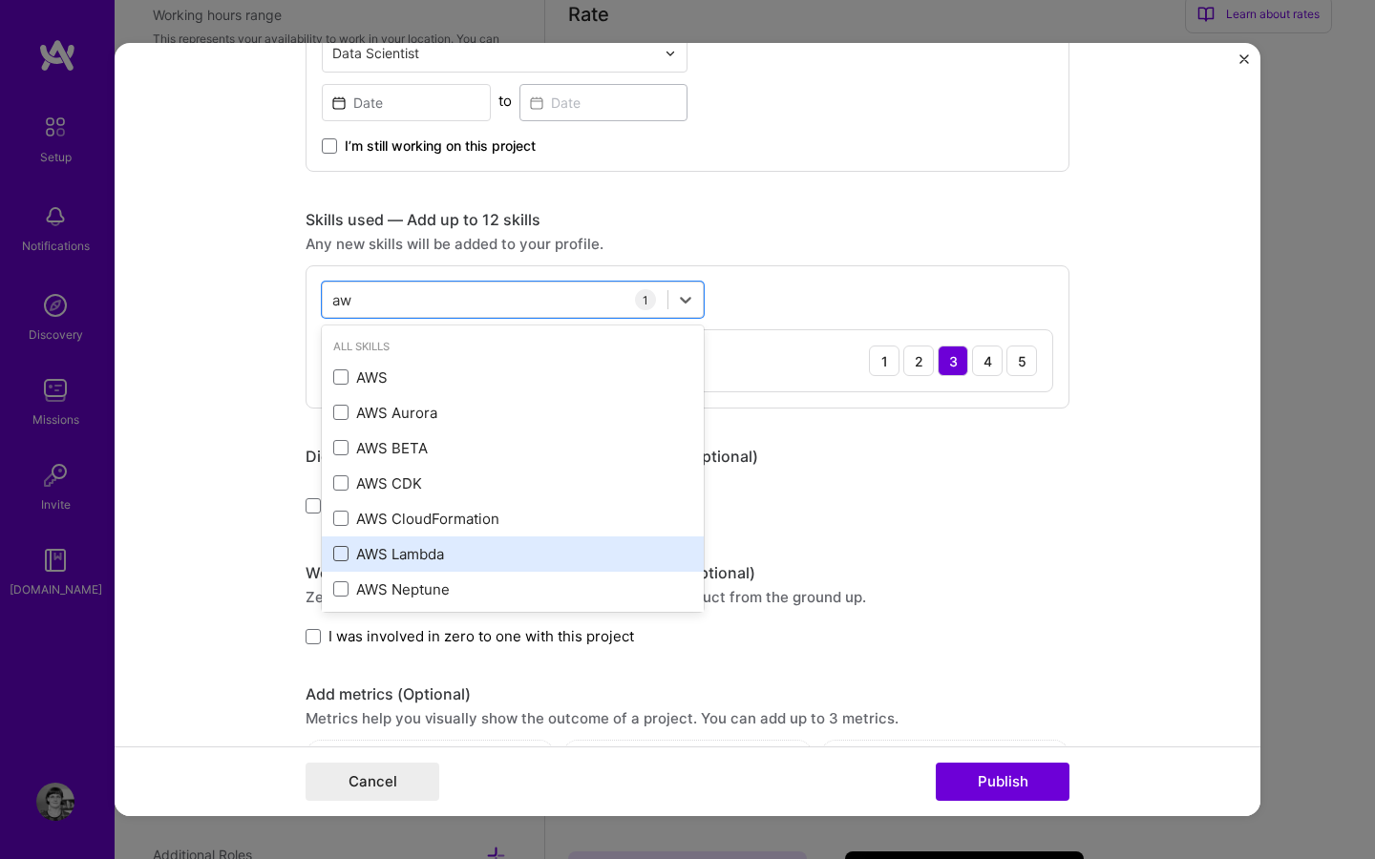
click at [333, 553] on span at bounding box center [340, 553] width 15 height 15
click at [0, 0] on input "checkbox" at bounding box center [0, 0] width 0 height 0
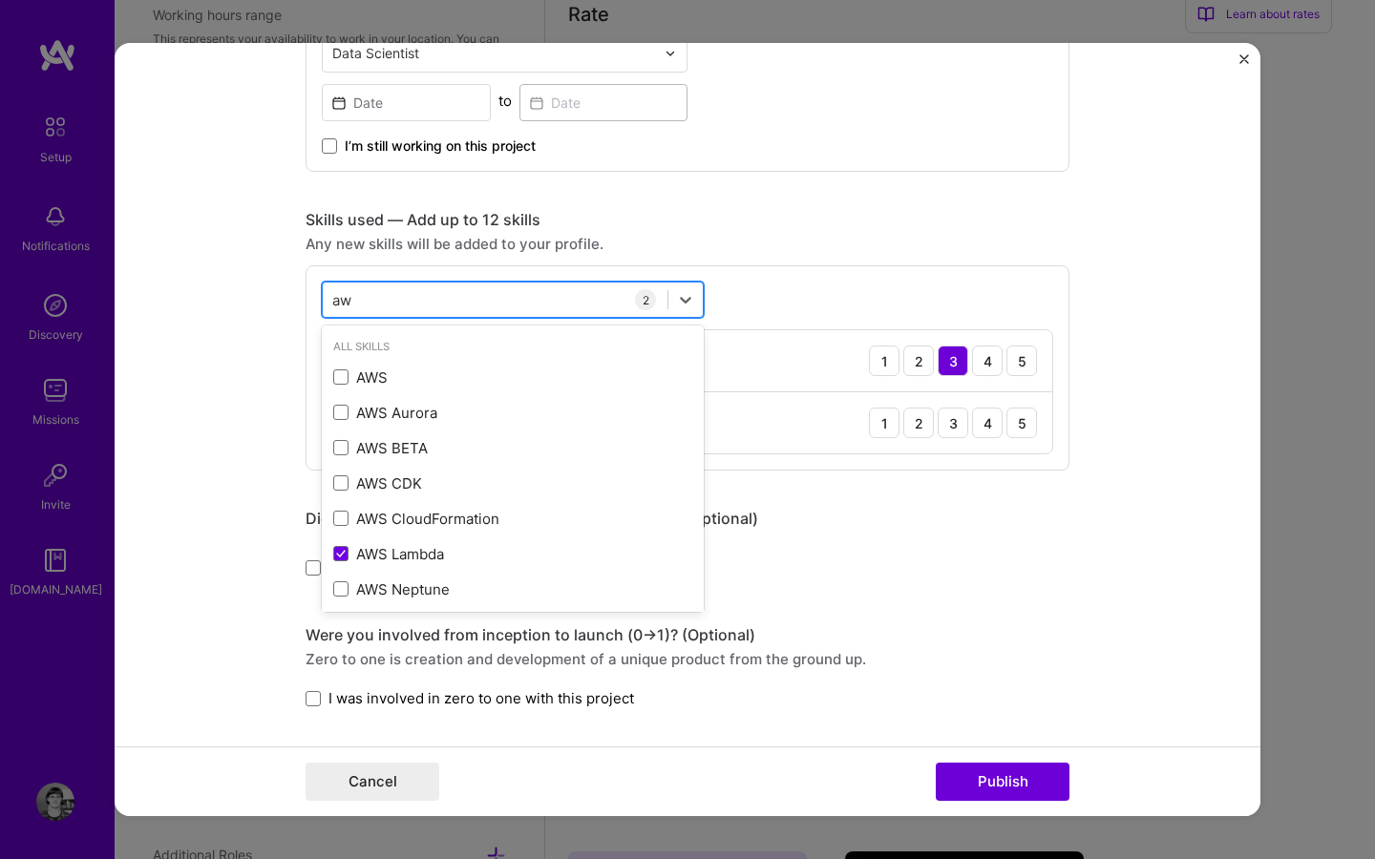
click at [392, 288] on div "aw aw" at bounding box center [495, 301] width 345 height 32
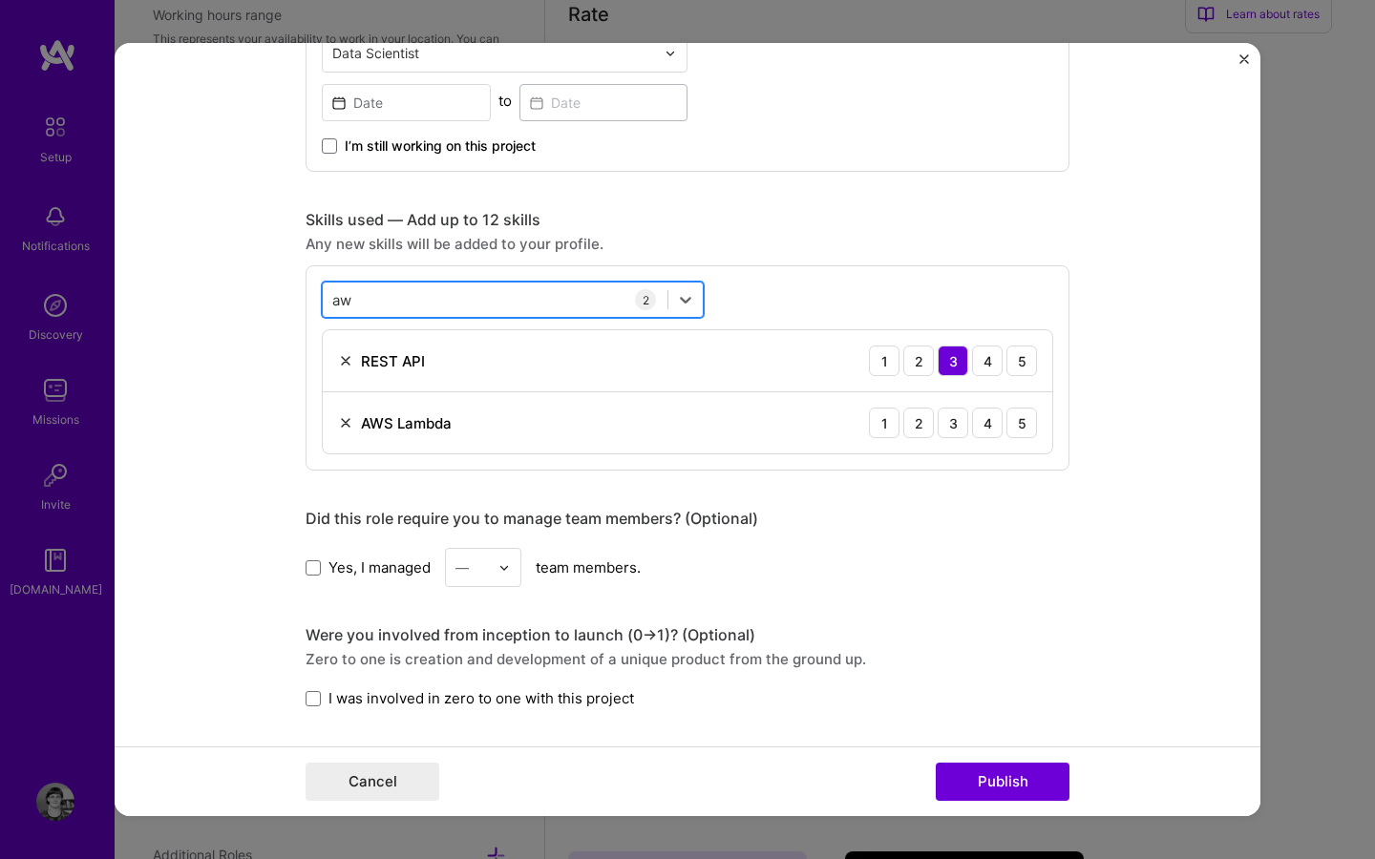
click at [378, 301] on div "aw aw" at bounding box center [495, 301] width 345 height 32
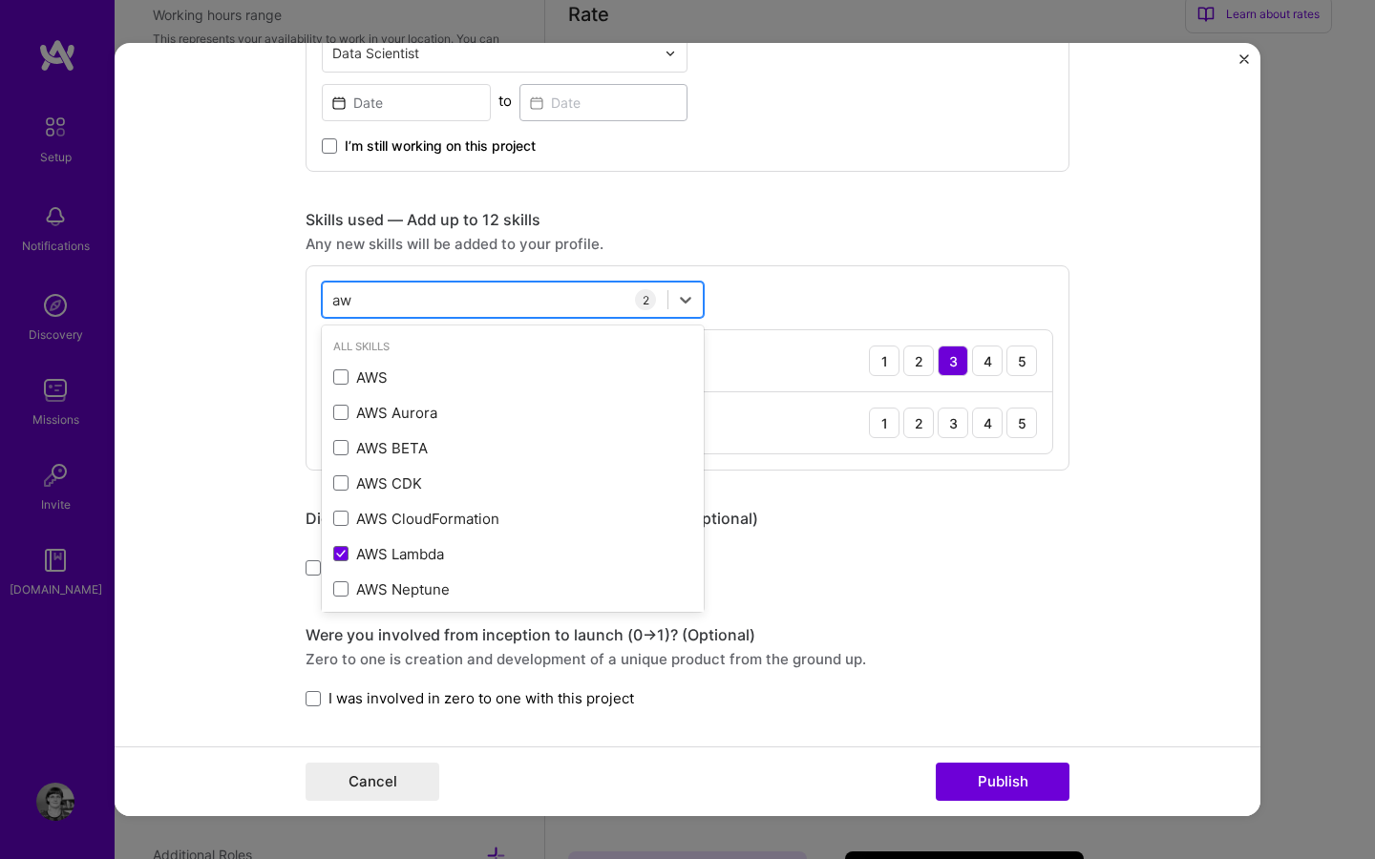
type input "a"
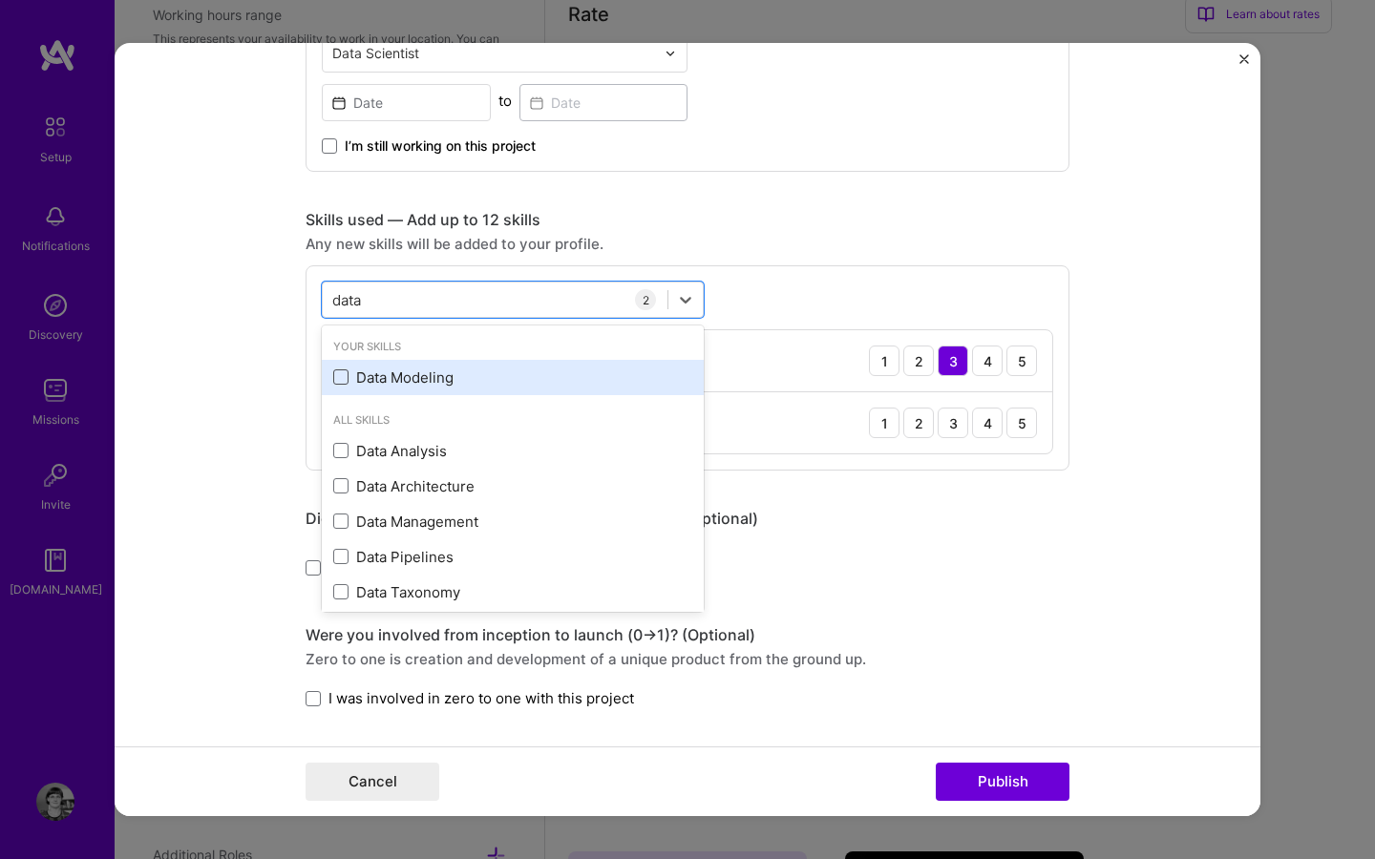
click at [340, 378] on span at bounding box center [340, 377] width 15 height 15
click at [0, 0] on input "checkbox" at bounding box center [0, 0] width 0 height 0
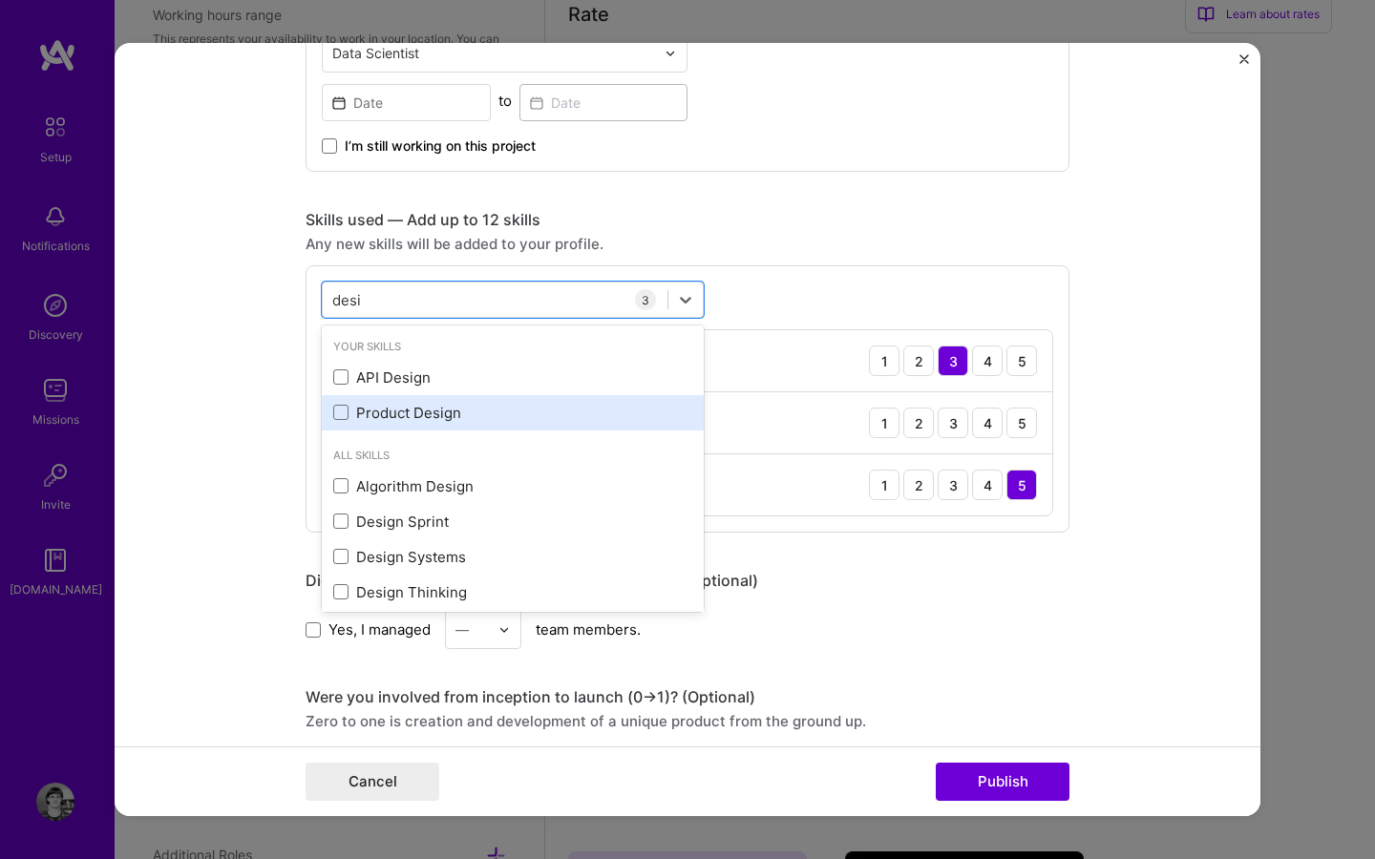
click at [412, 413] on div "Product Design" at bounding box center [512, 413] width 359 height 20
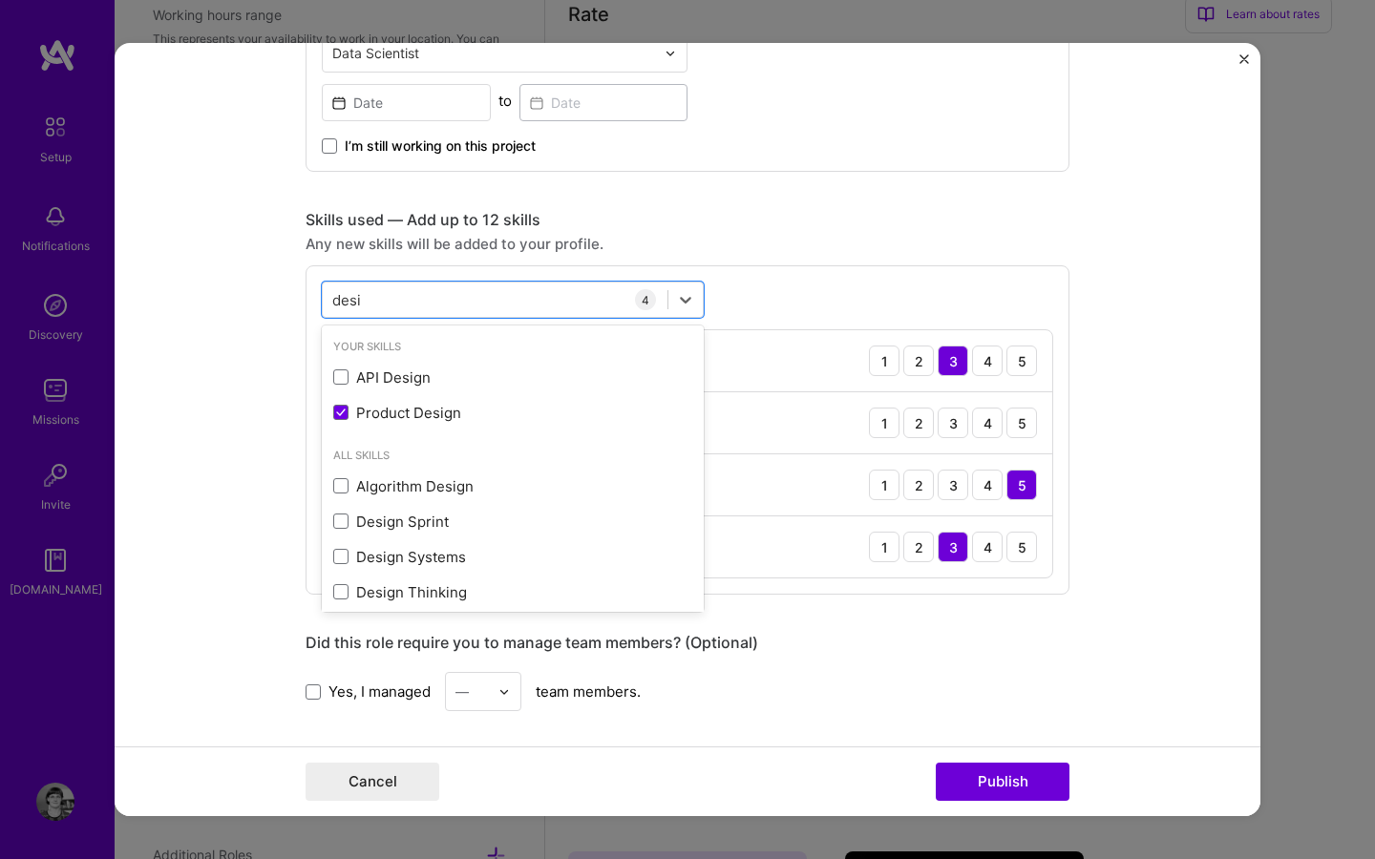
type input "desi"
click at [246, 440] on form "Project title Talk-it - Turn any anything you want to read, into Audio Company …" at bounding box center [688, 429] width 1146 height 773
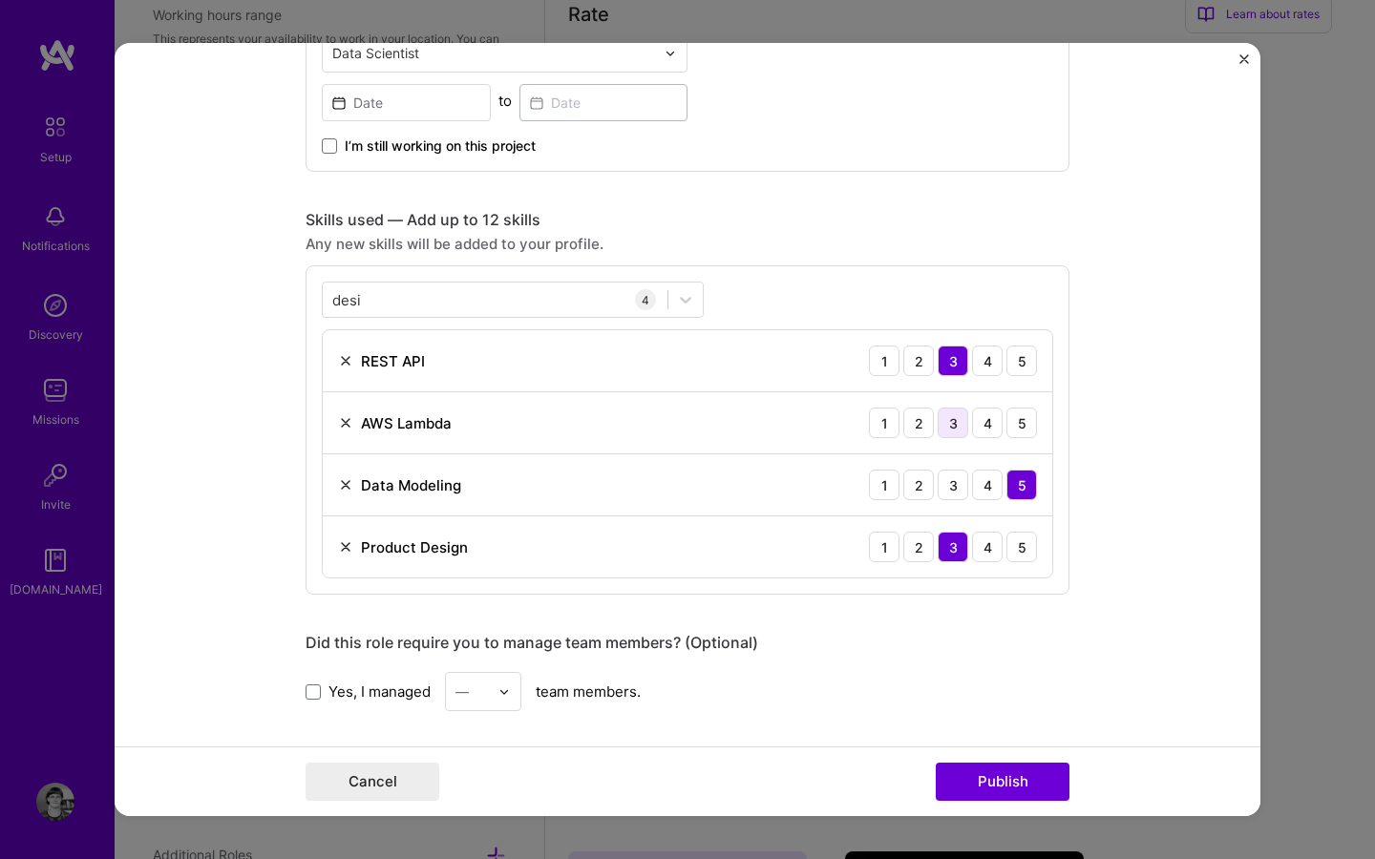
click at [952, 431] on div "3" at bounding box center [953, 423] width 31 height 31
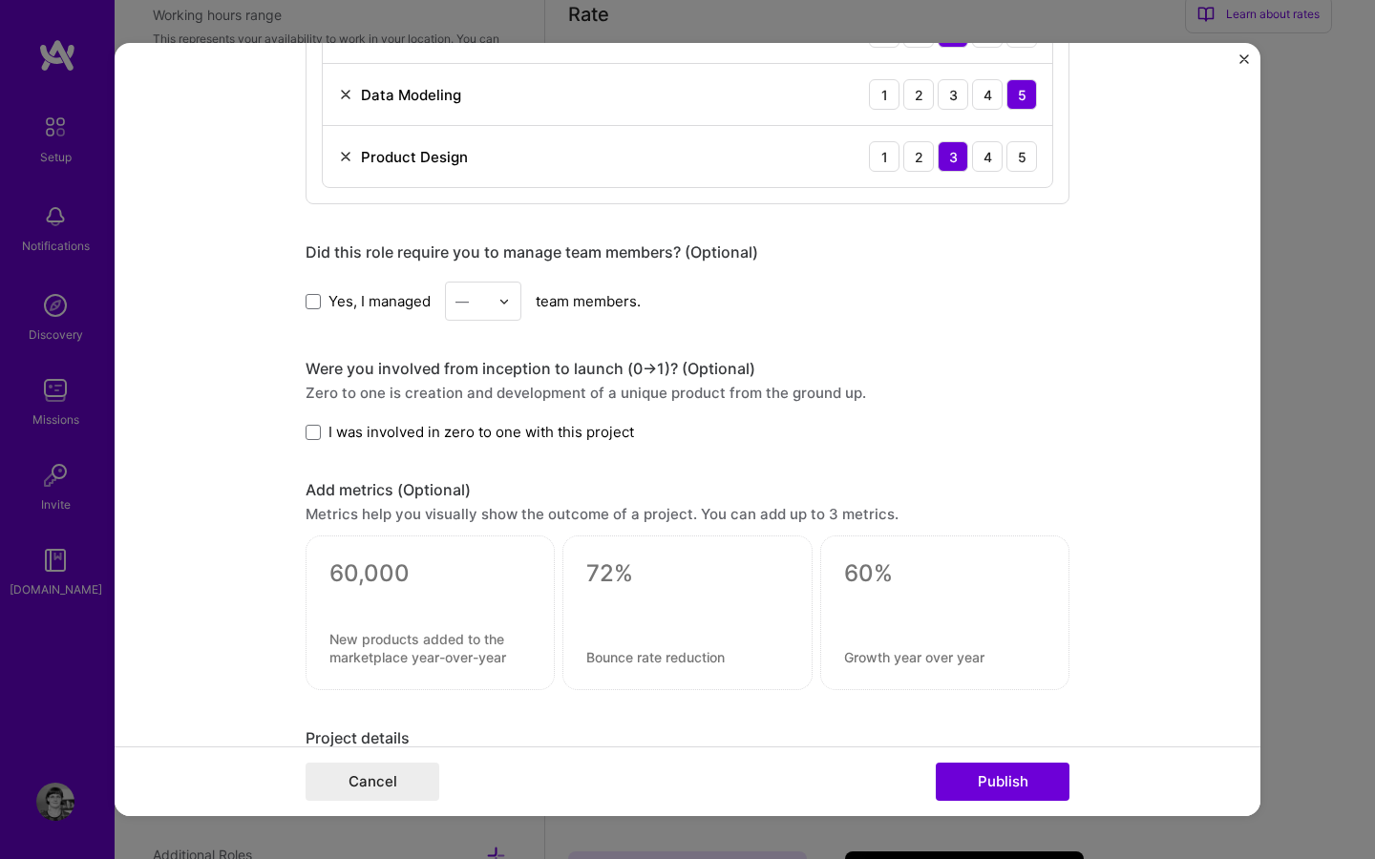
scroll to position [1264, 0]
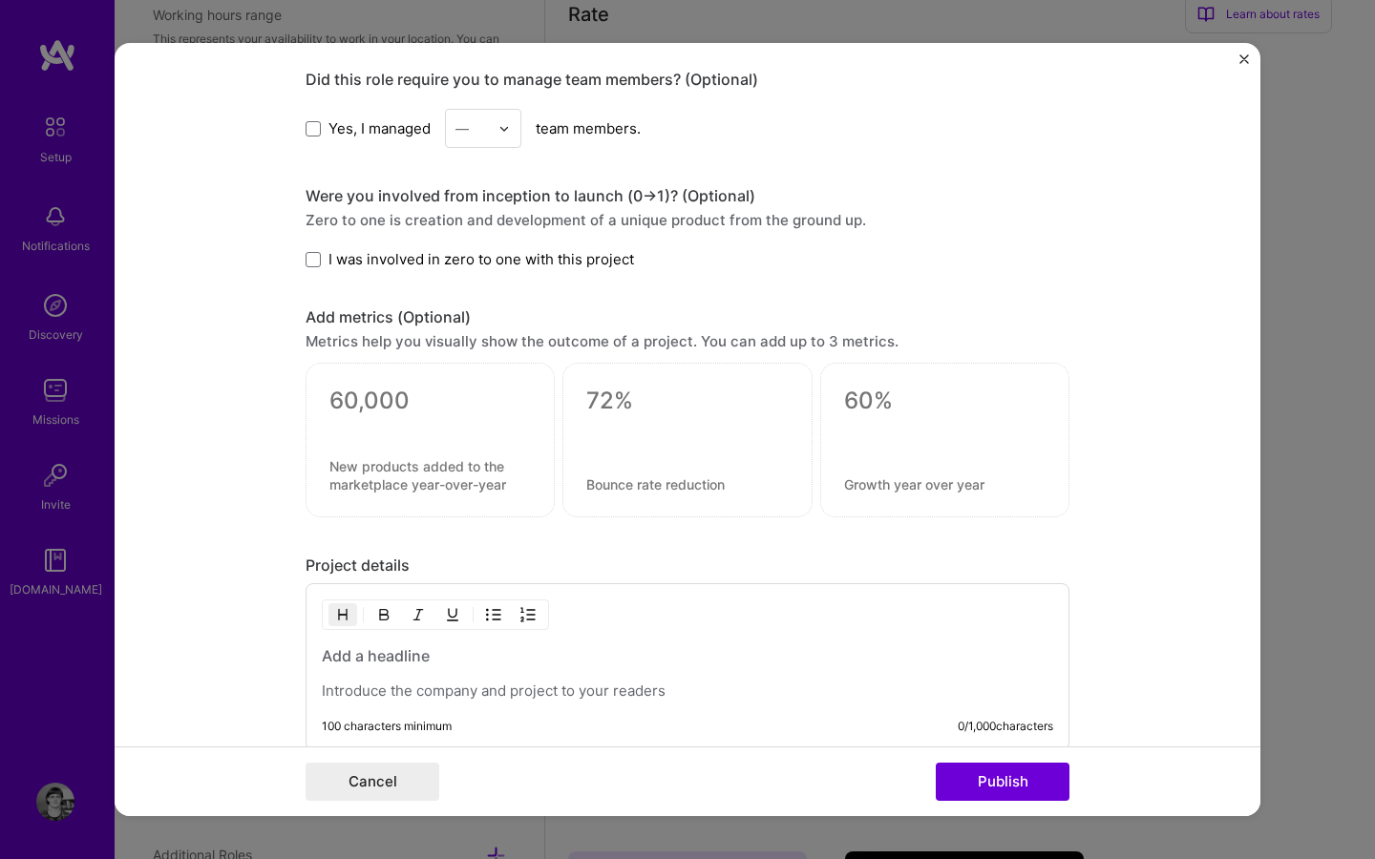
click at [543, 255] on span "I was involved in zero to one with this project" at bounding box center [481, 259] width 306 height 20
click at [0, 0] on input "I was involved in zero to one with this project" at bounding box center [0, 0] width 0 height 0
click at [976, 792] on button "Publish" at bounding box center [1003, 782] width 134 height 38
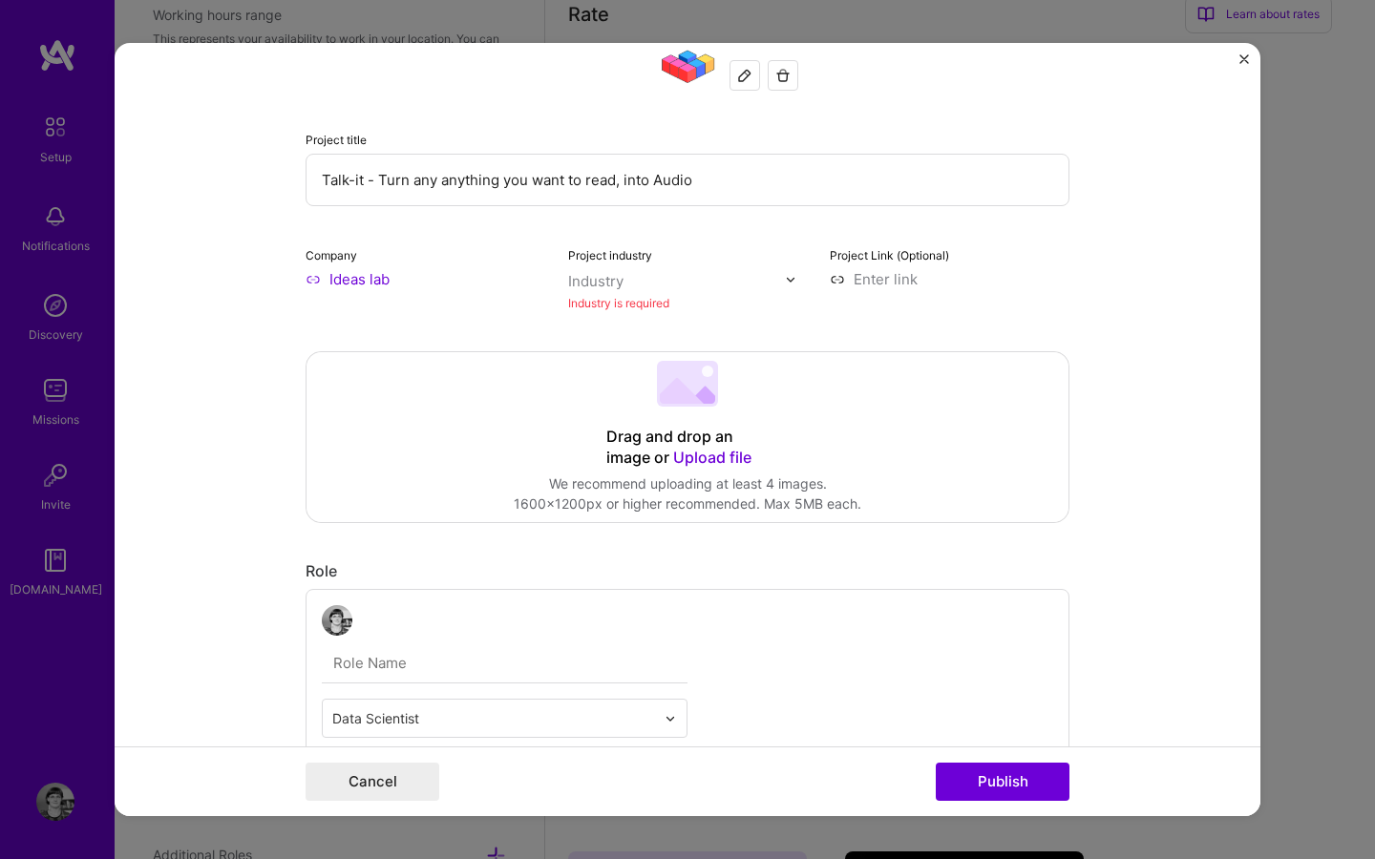
scroll to position [38, 0]
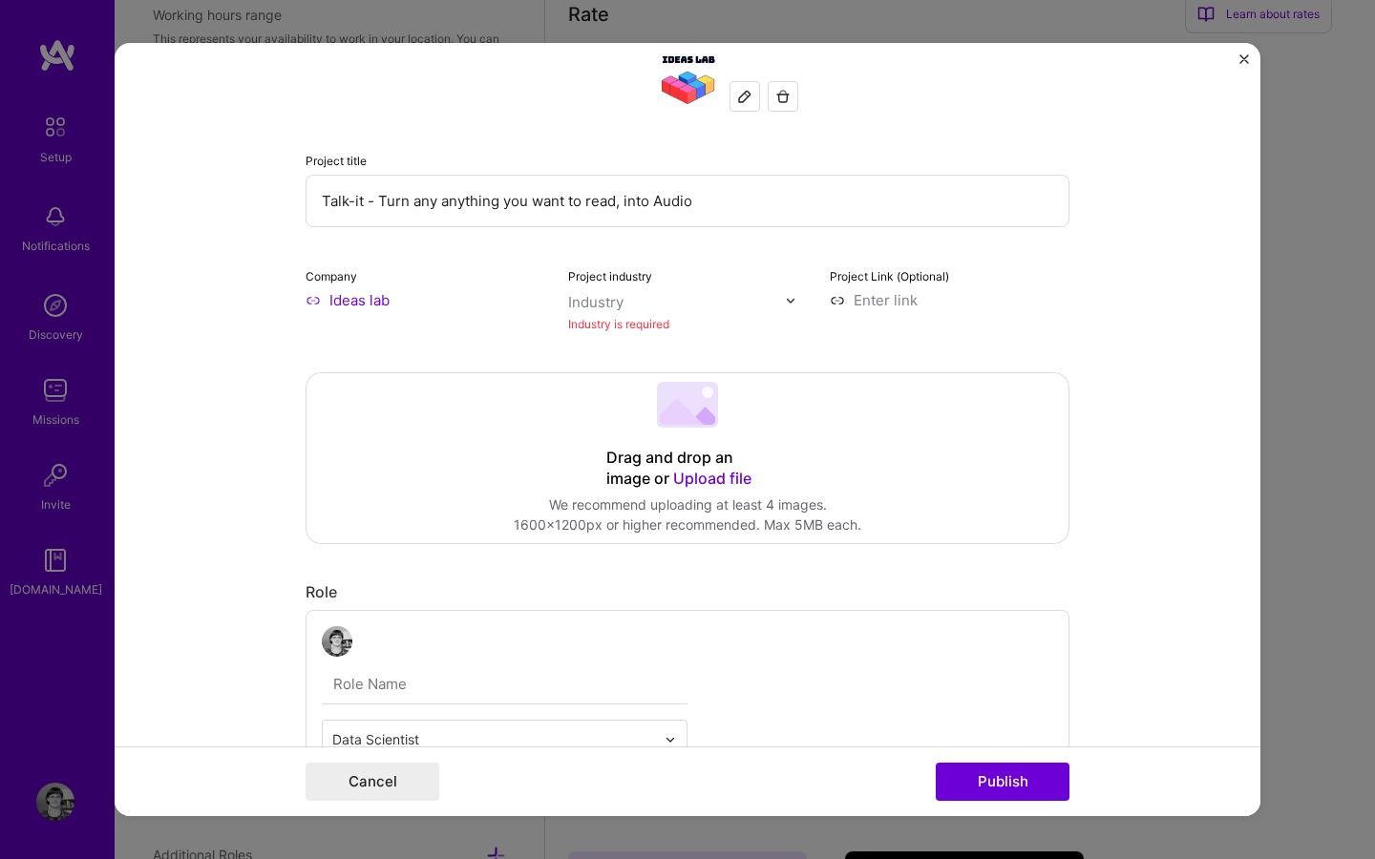
click at [606, 295] on div "Industry" at bounding box center [595, 302] width 55 height 20
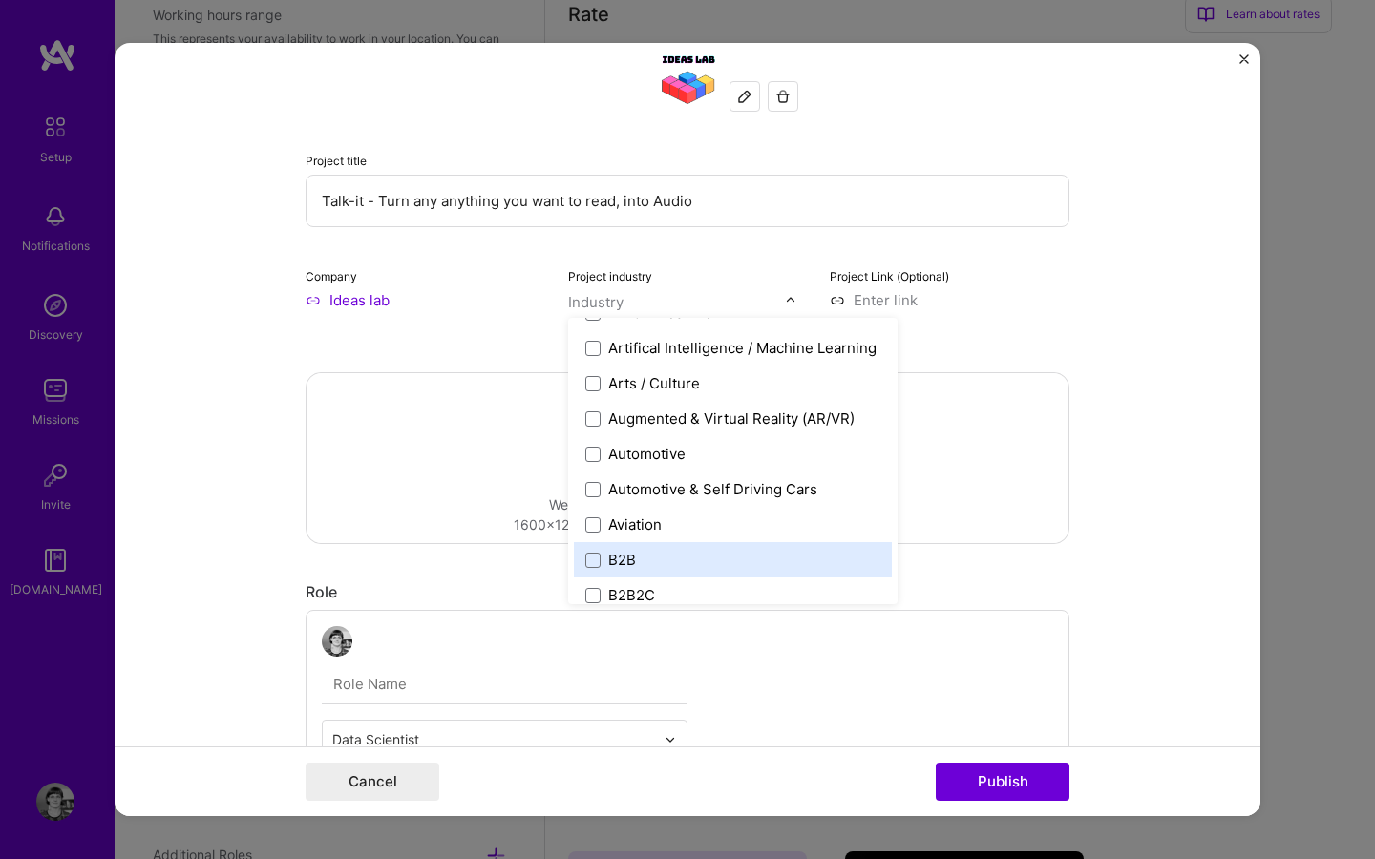
scroll to position [306, 0]
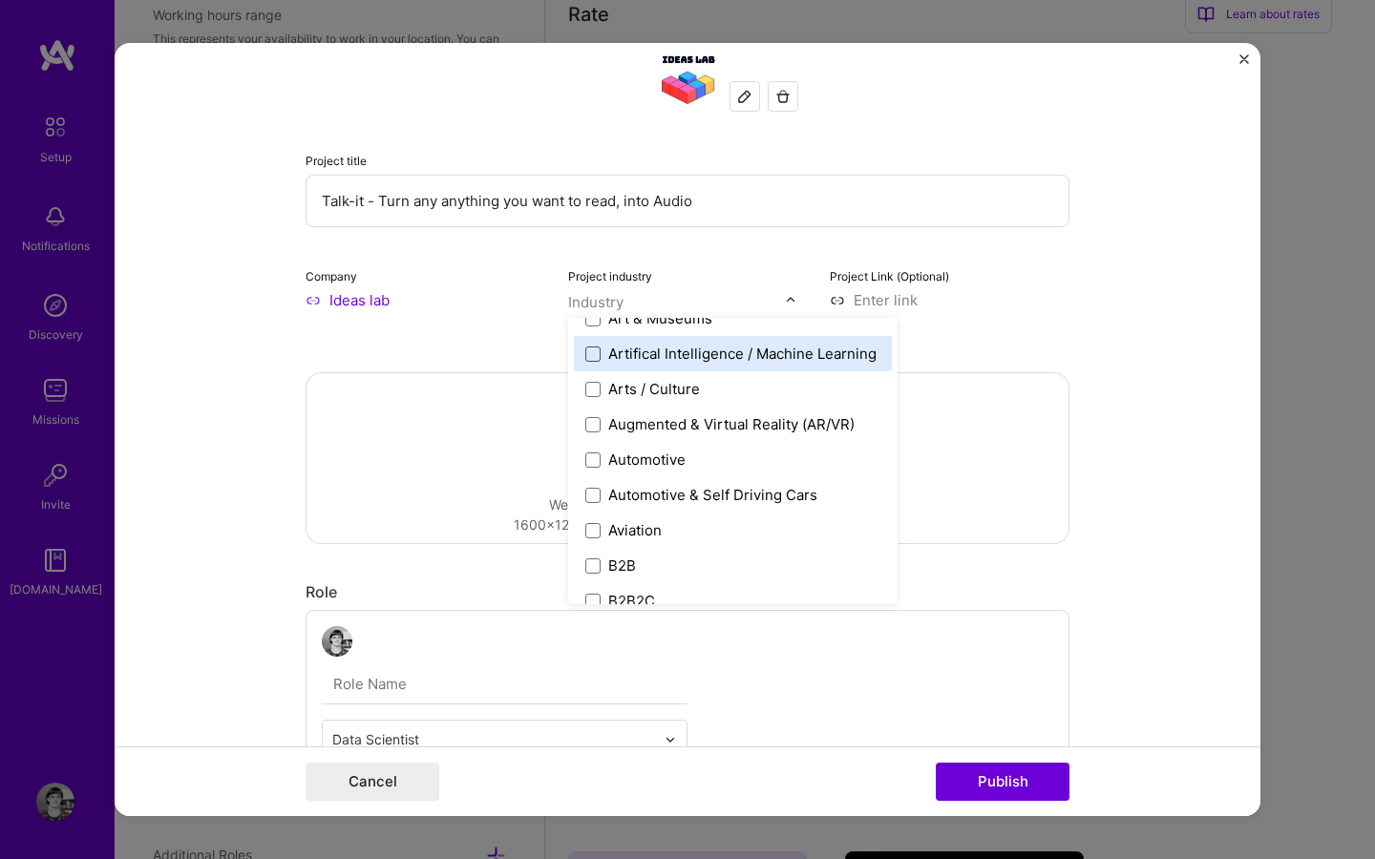
click at [596, 361] on span at bounding box center [592, 354] width 15 height 15
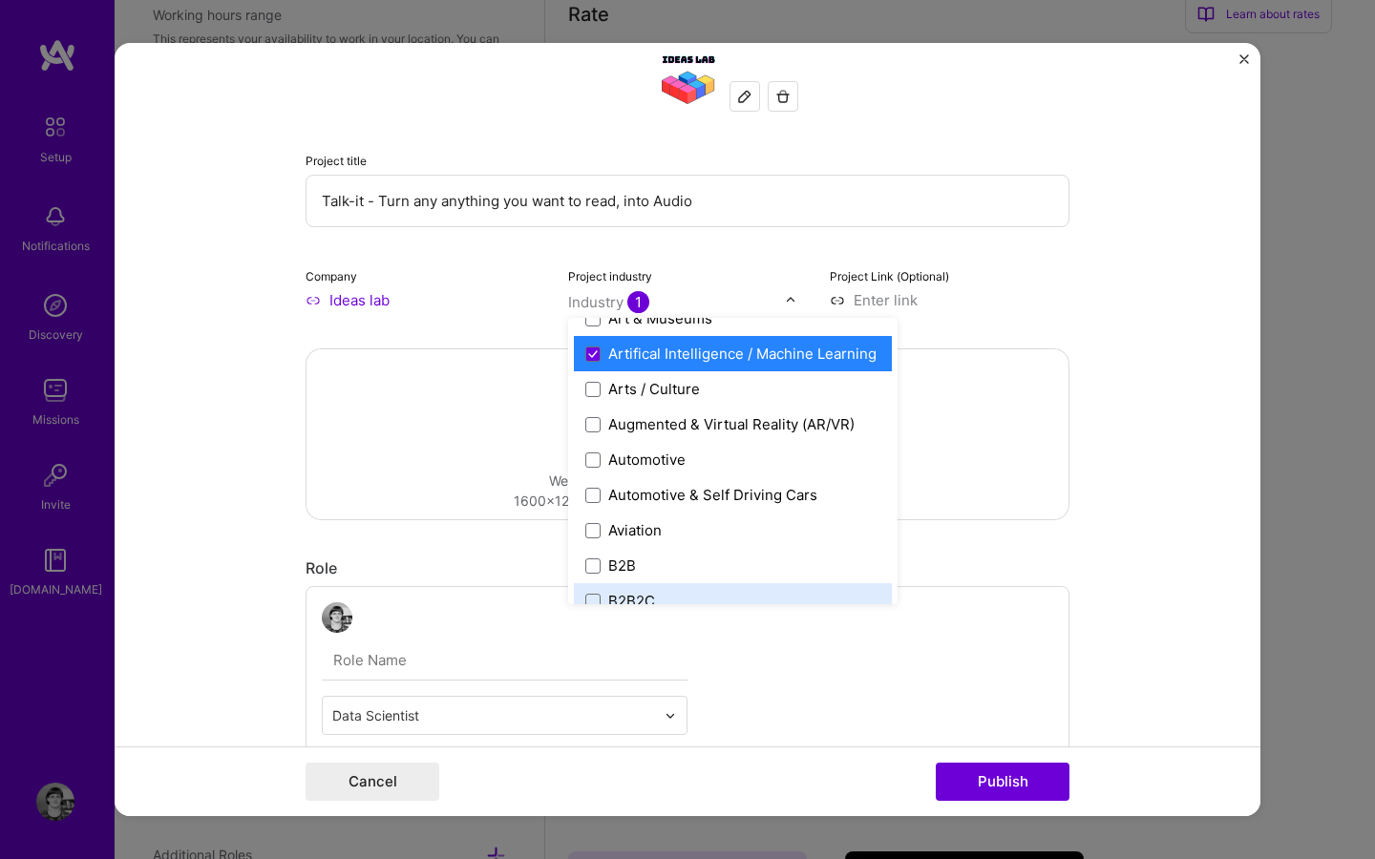
click at [1005, 700] on div "Data Scientist to I’m still working on this project" at bounding box center [688, 710] width 764 height 248
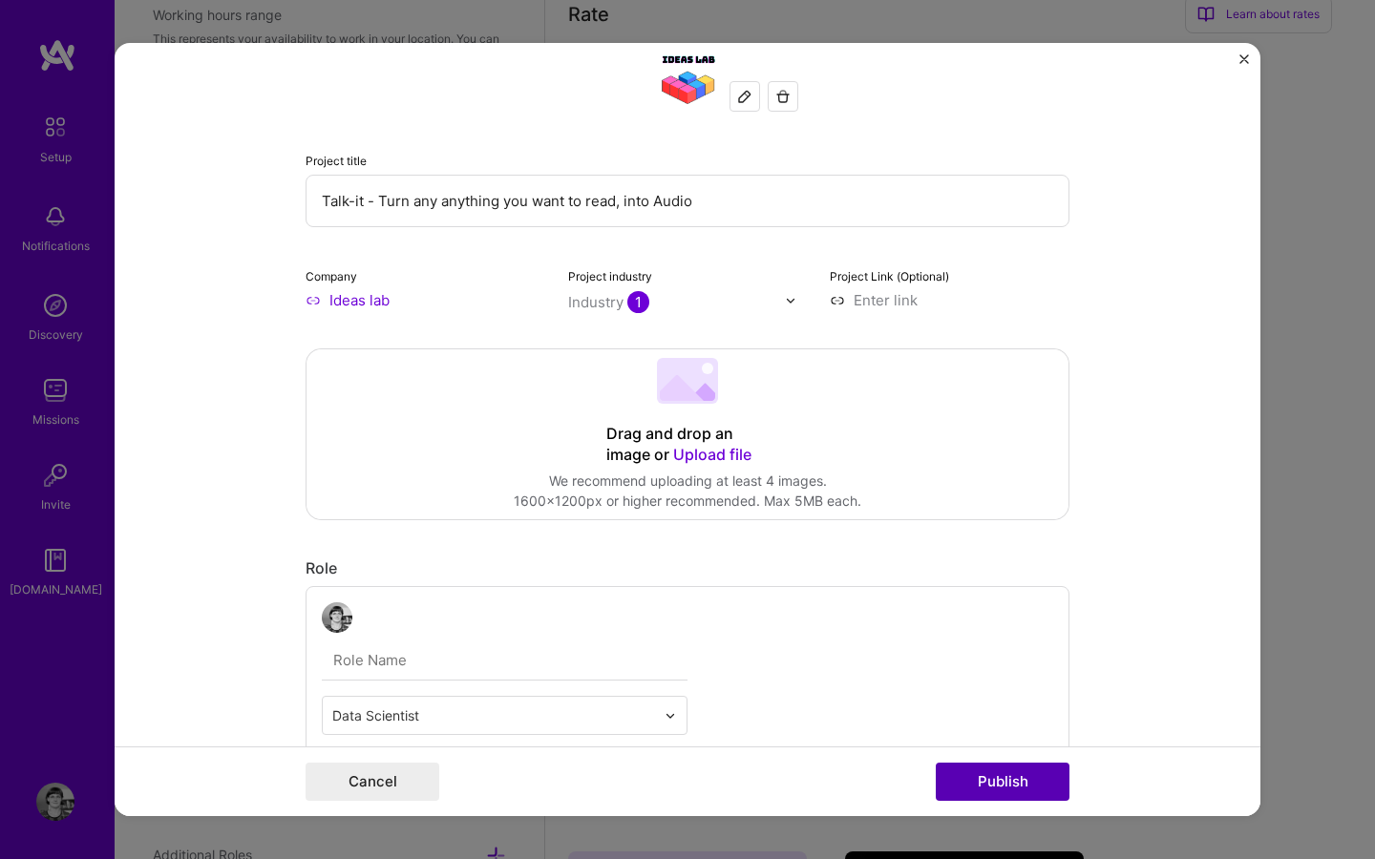
click at [1025, 790] on button "Publish" at bounding box center [1003, 782] width 134 height 38
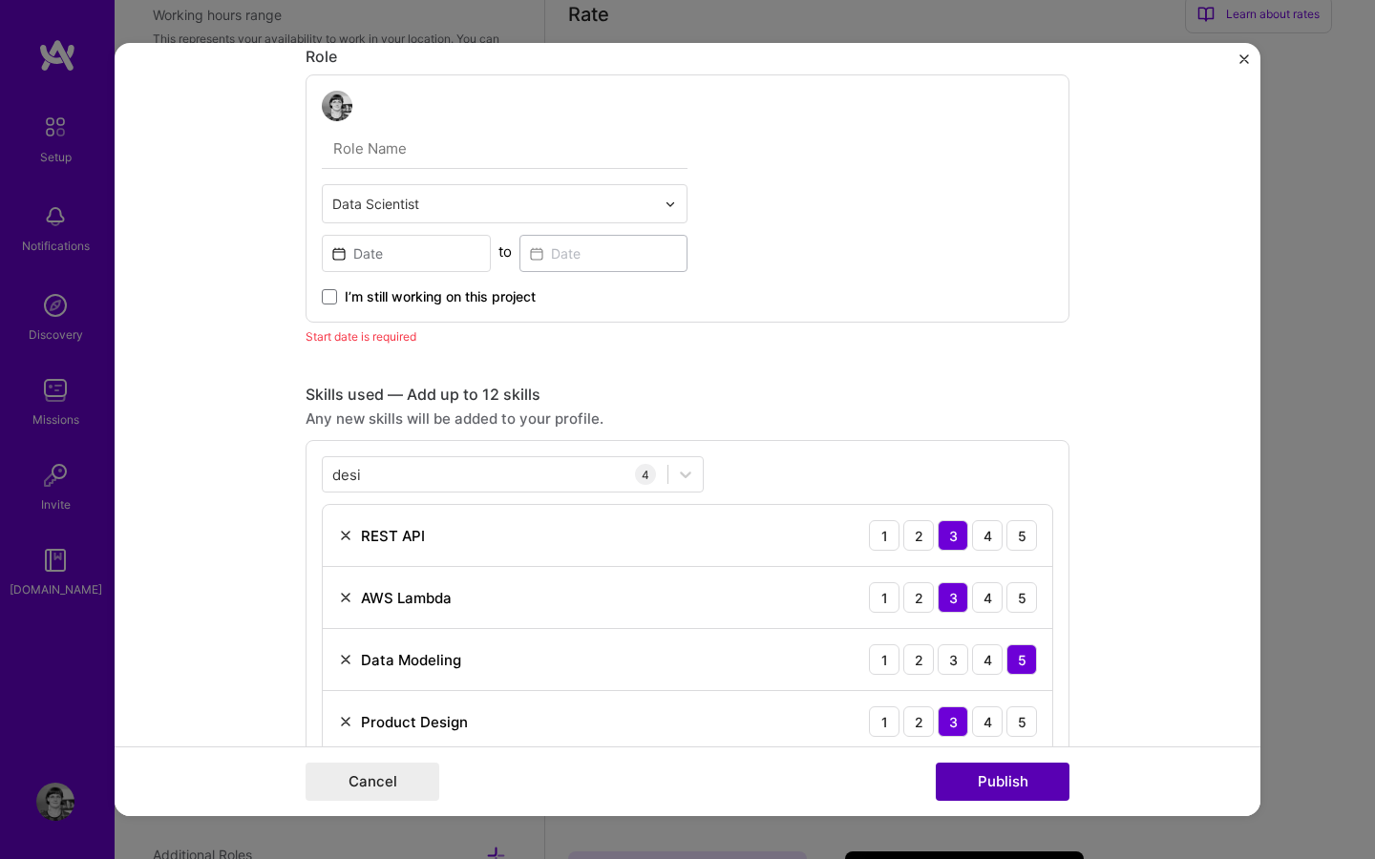
scroll to position [555, 0]
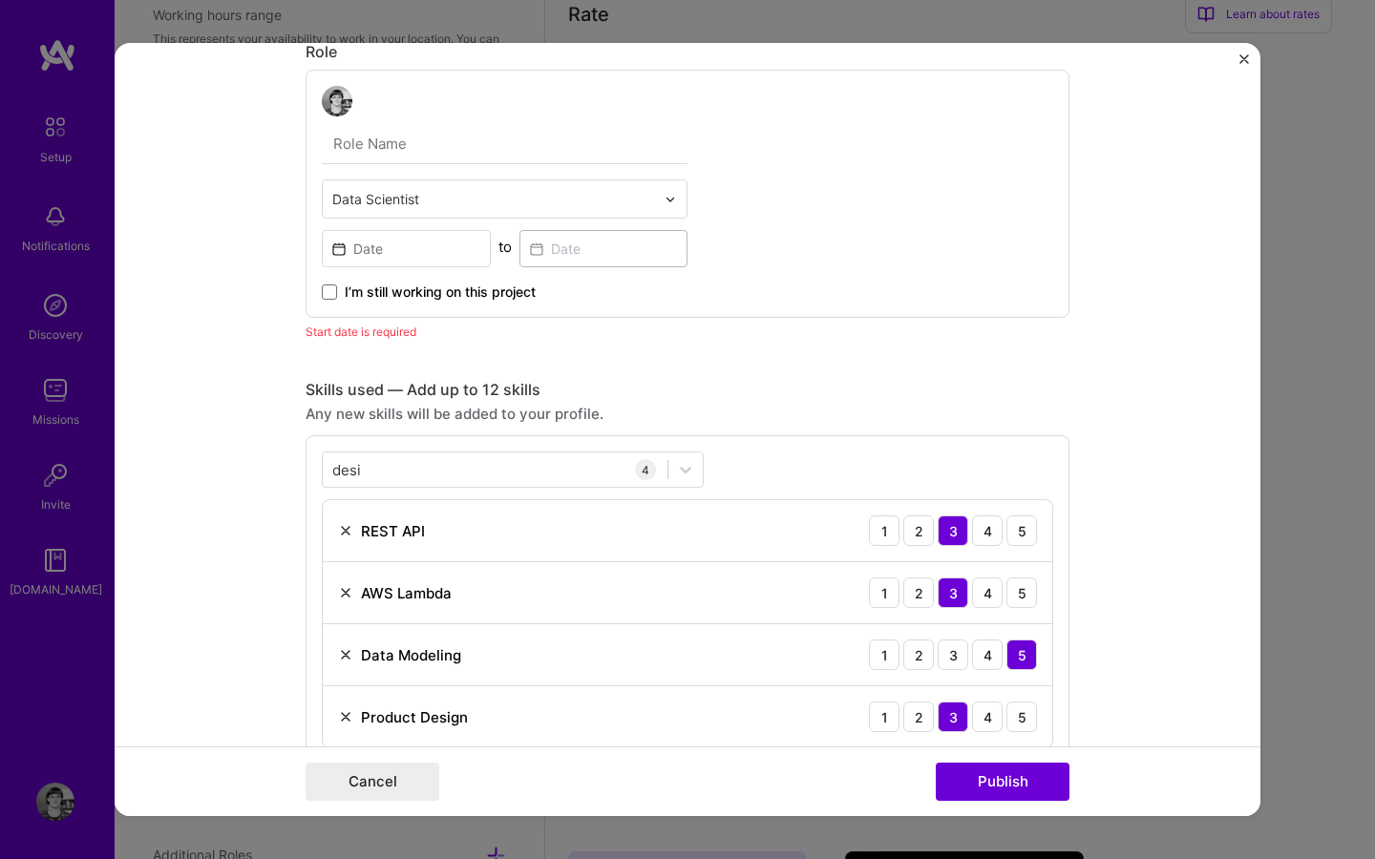
click at [366, 299] on span "I’m still working on this project" at bounding box center [440, 292] width 191 height 19
click at [0, 0] on input "I’m still working on this project" at bounding box center [0, 0] width 0 height 0
click at [997, 792] on button "Publish" at bounding box center [1003, 782] width 134 height 38
click at [988, 785] on button "Publish" at bounding box center [1003, 782] width 134 height 38
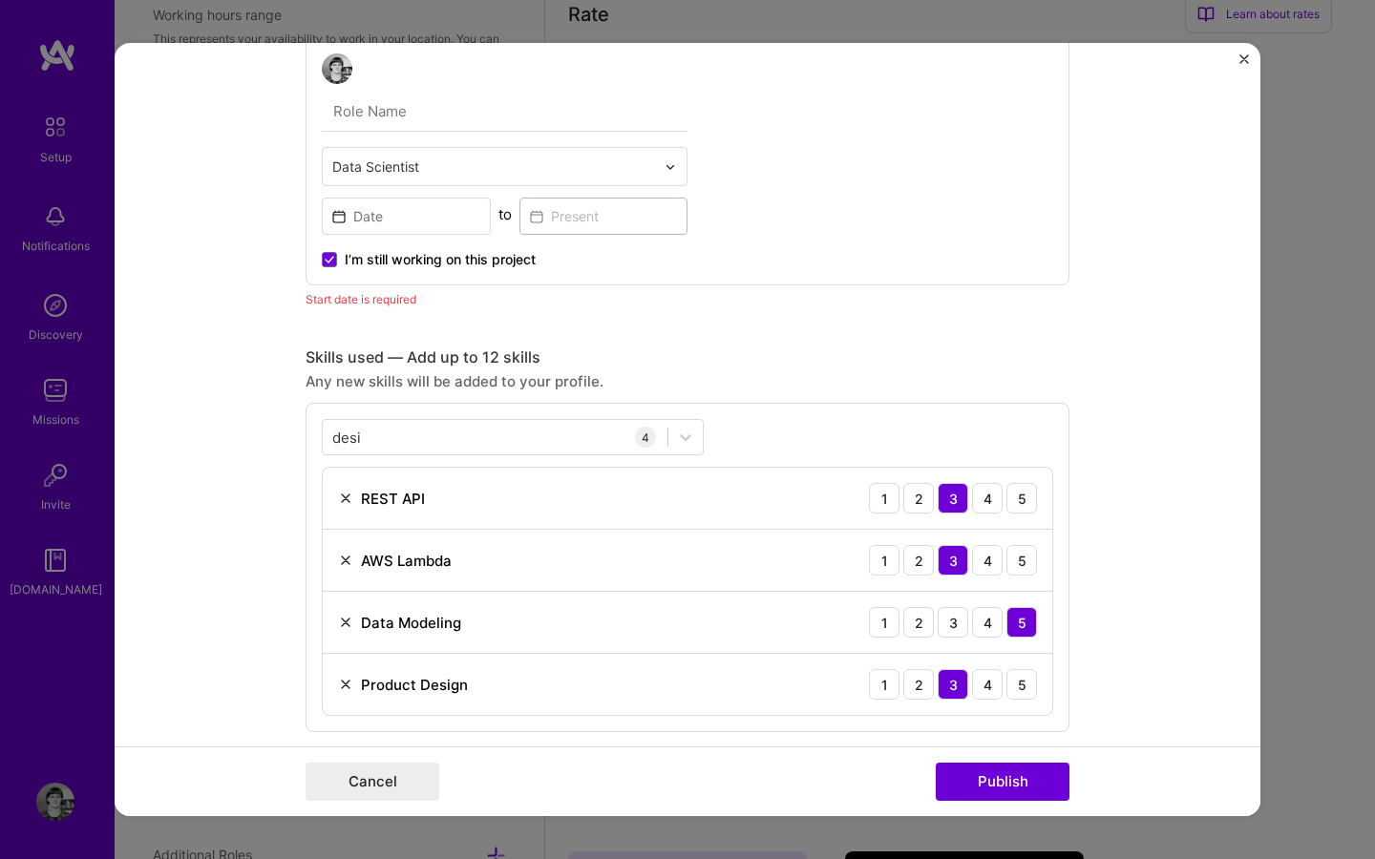
scroll to position [480, 0]
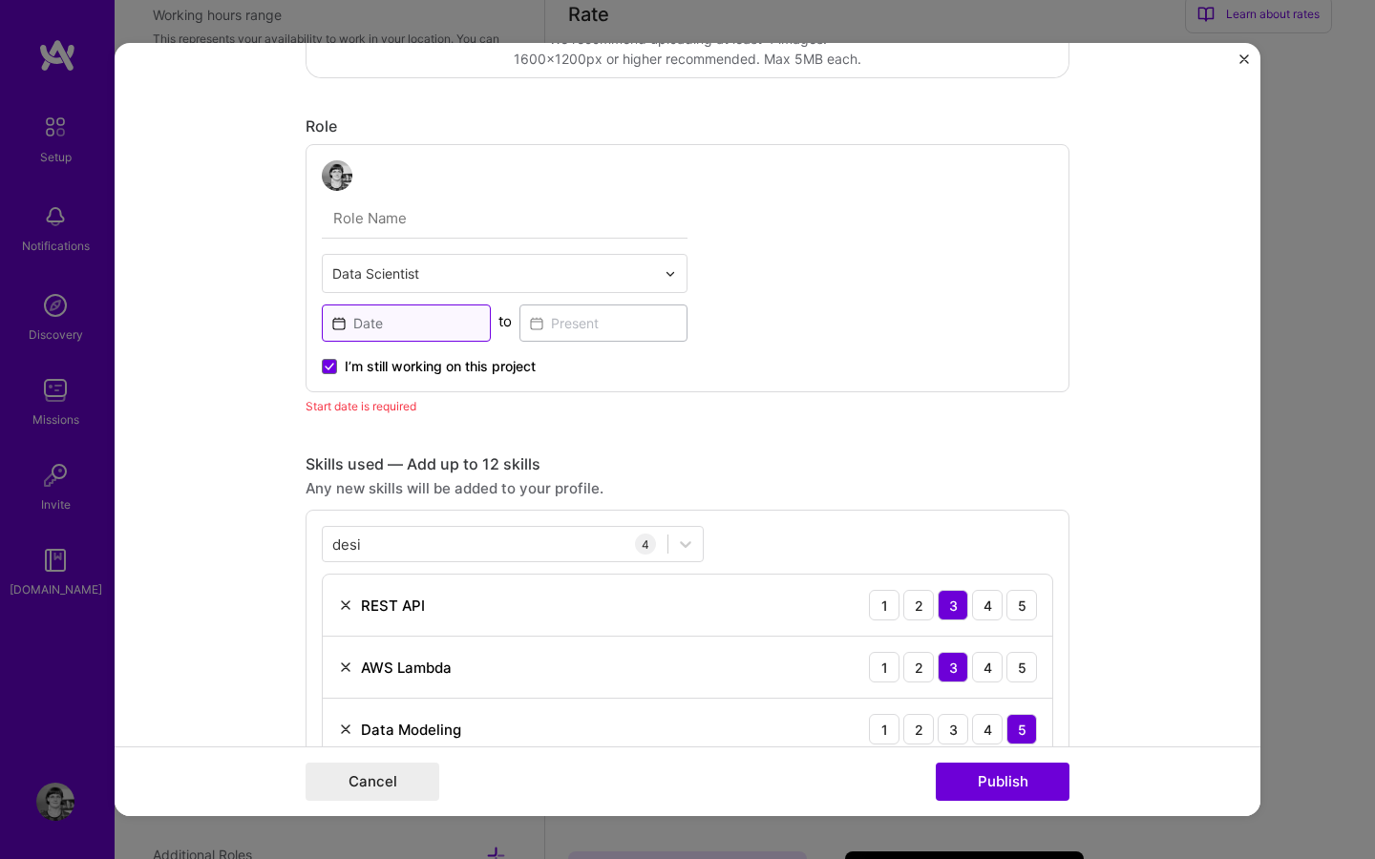
click at [394, 323] on input at bounding box center [406, 323] width 169 height 37
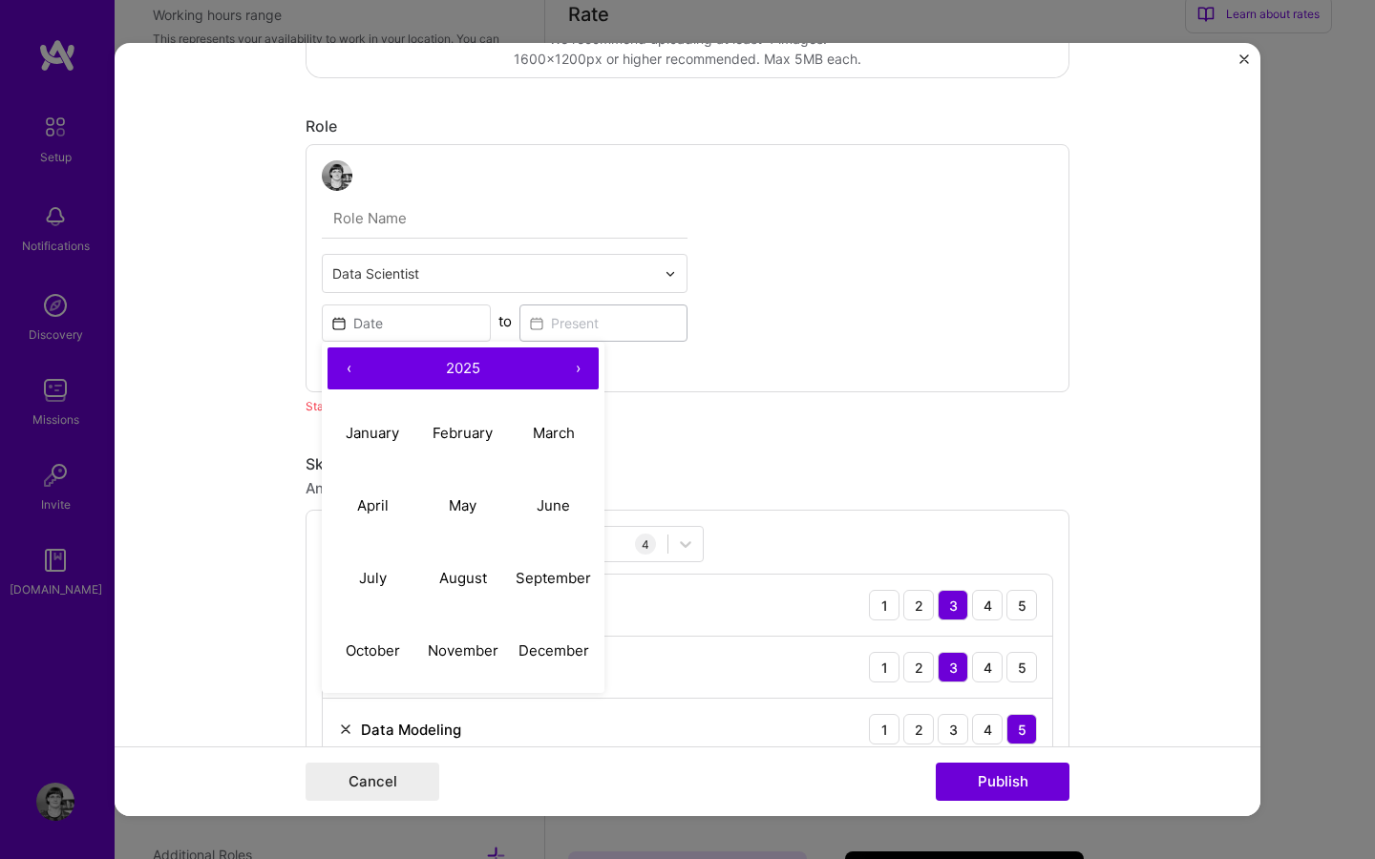
click at [349, 365] on button "‹" at bounding box center [349, 369] width 42 height 42
click at [343, 370] on button "‹" at bounding box center [349, 369] width 42 height 42
click at [558, 438] on abbr "March" at bounding box center [554, 433] width 42 height 18
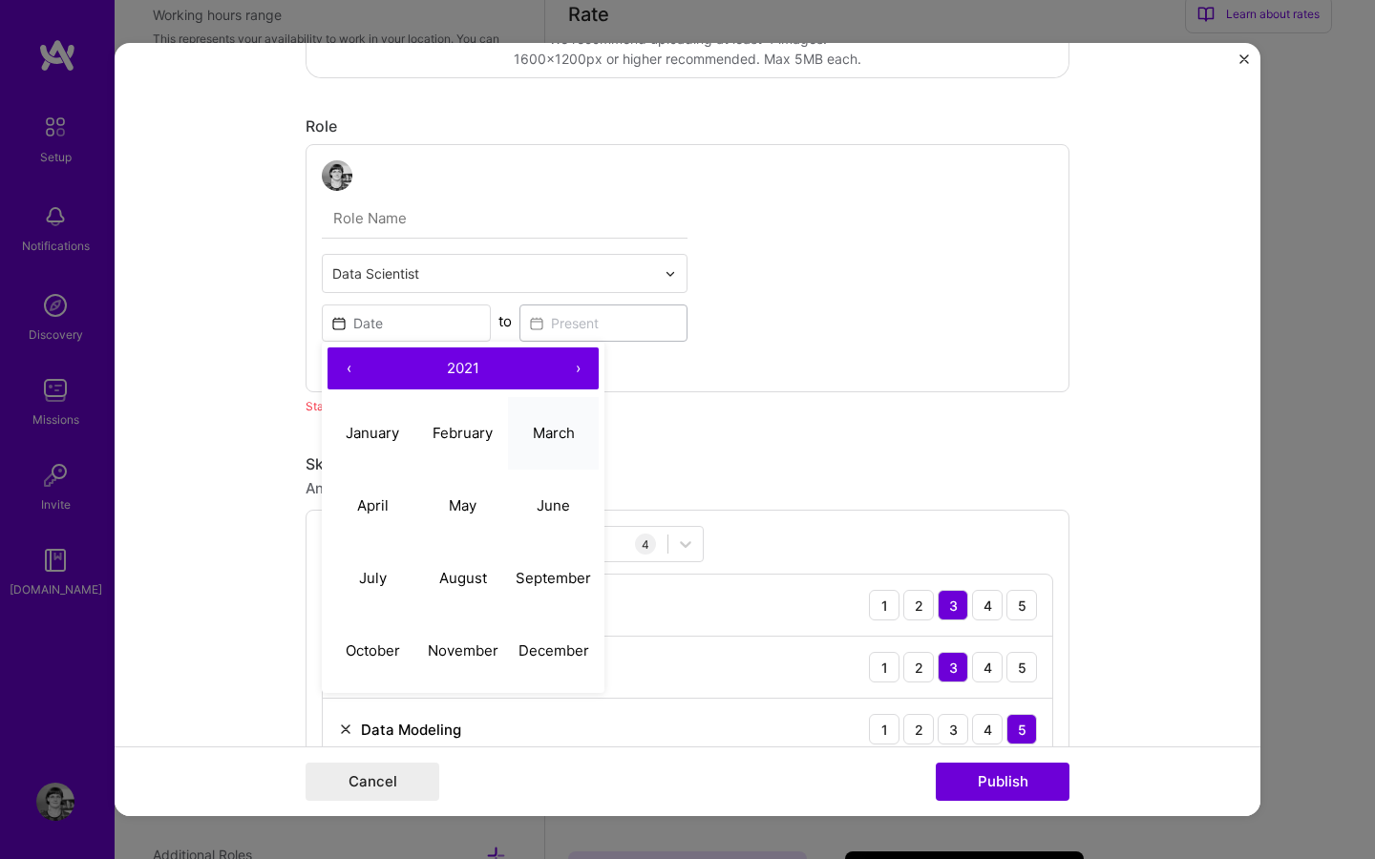
type input "[DATE]"
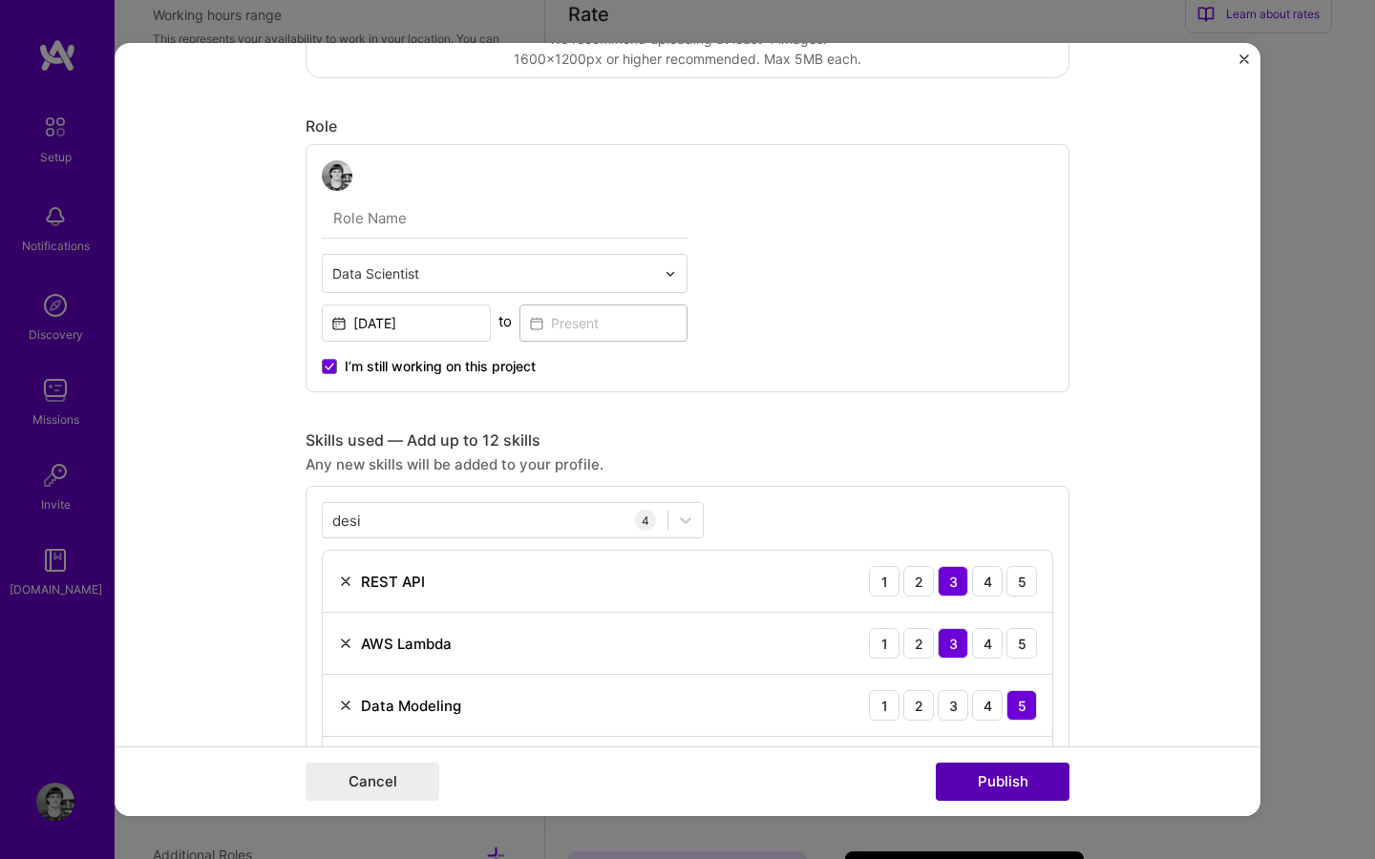
click at [1023, 783] on button "Publish" at bounding box center [1003, 782] width 134 height 38
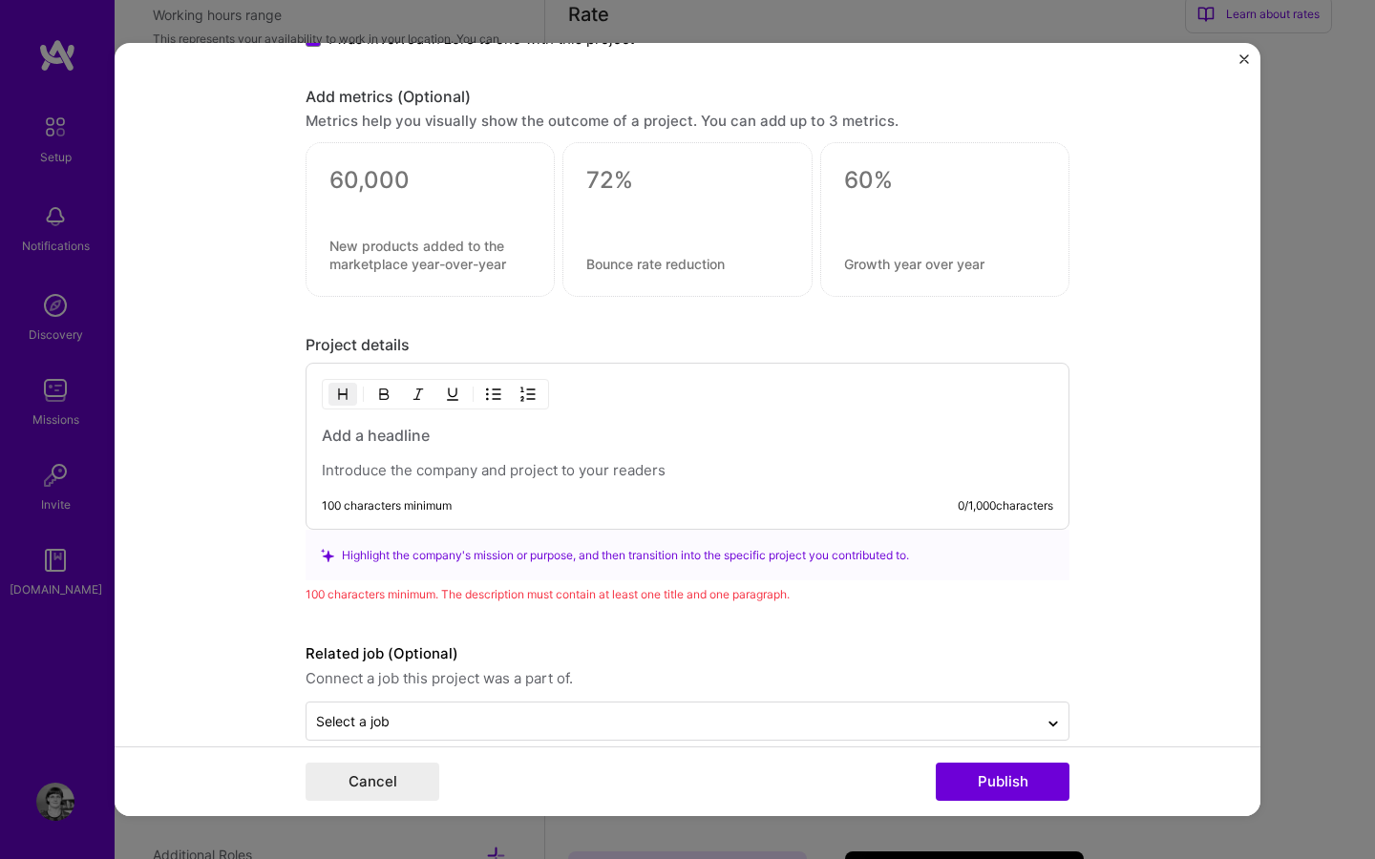
scroll to position [1515, 0]
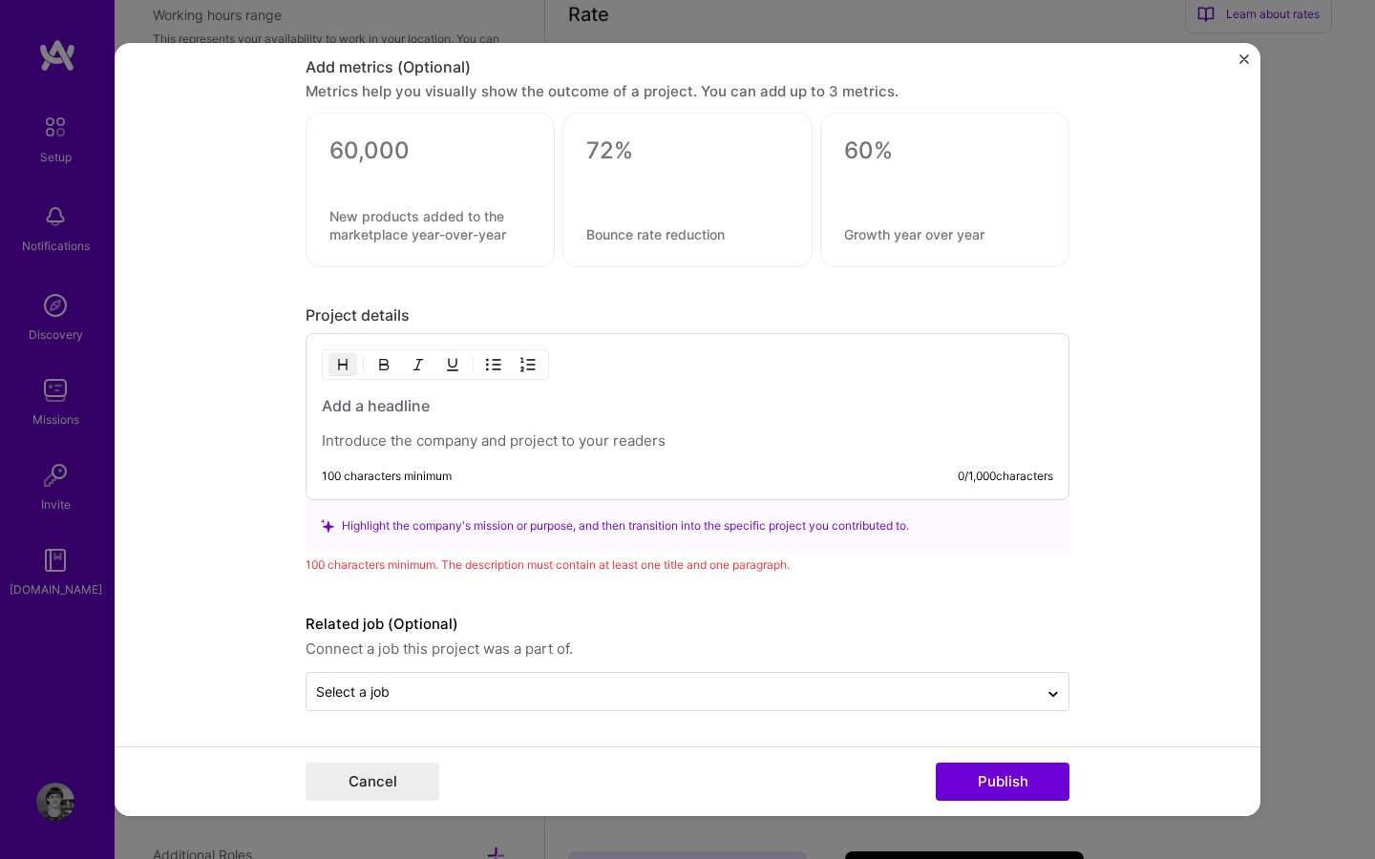
click at [344, 413] on h3 at bounding box center [687, 405] width 731 height 21
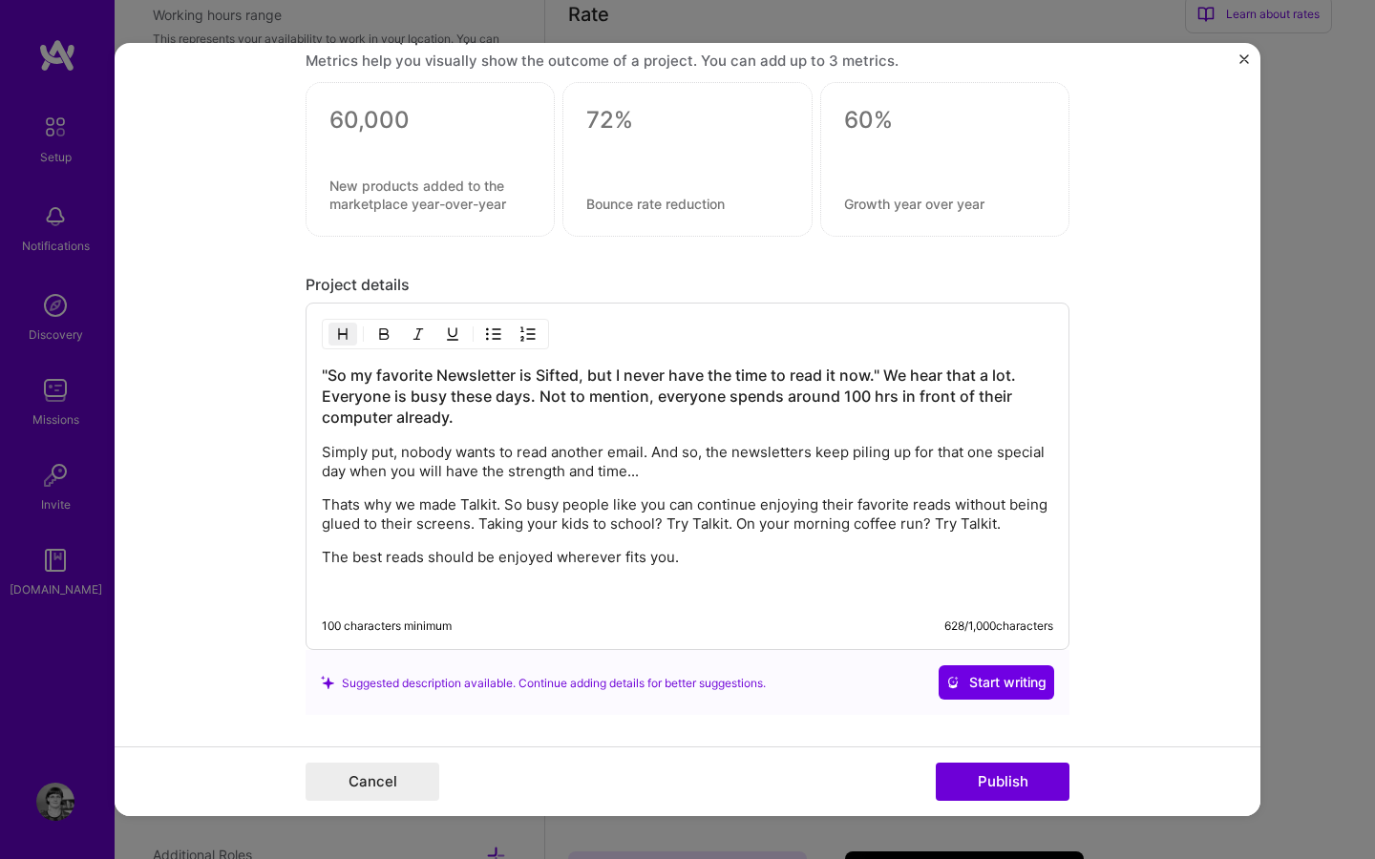
scroll to position [1686, 0]
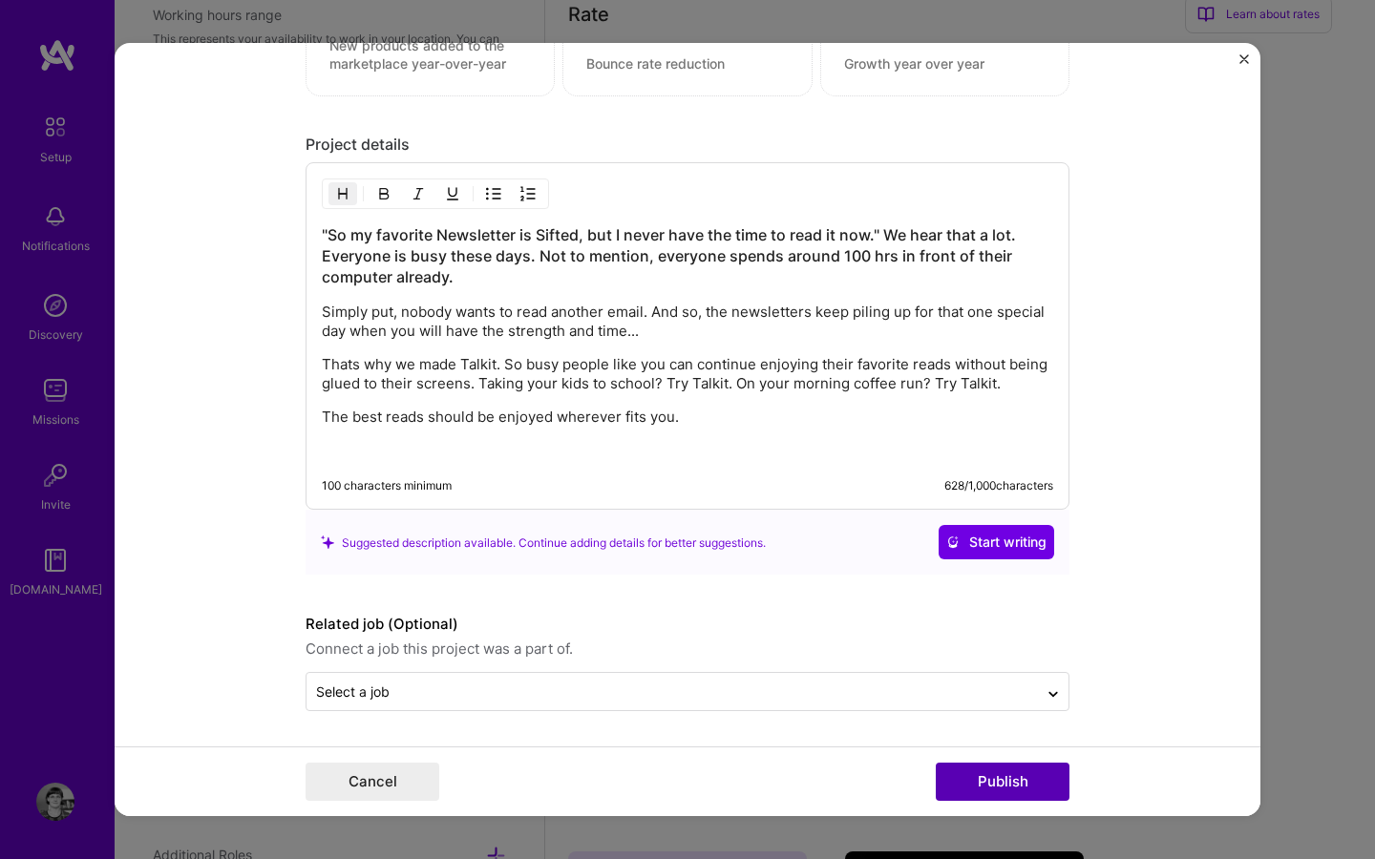
click at [1002, 768] on button "Publish" at bounding box center [1003, 782] width 134 height 38
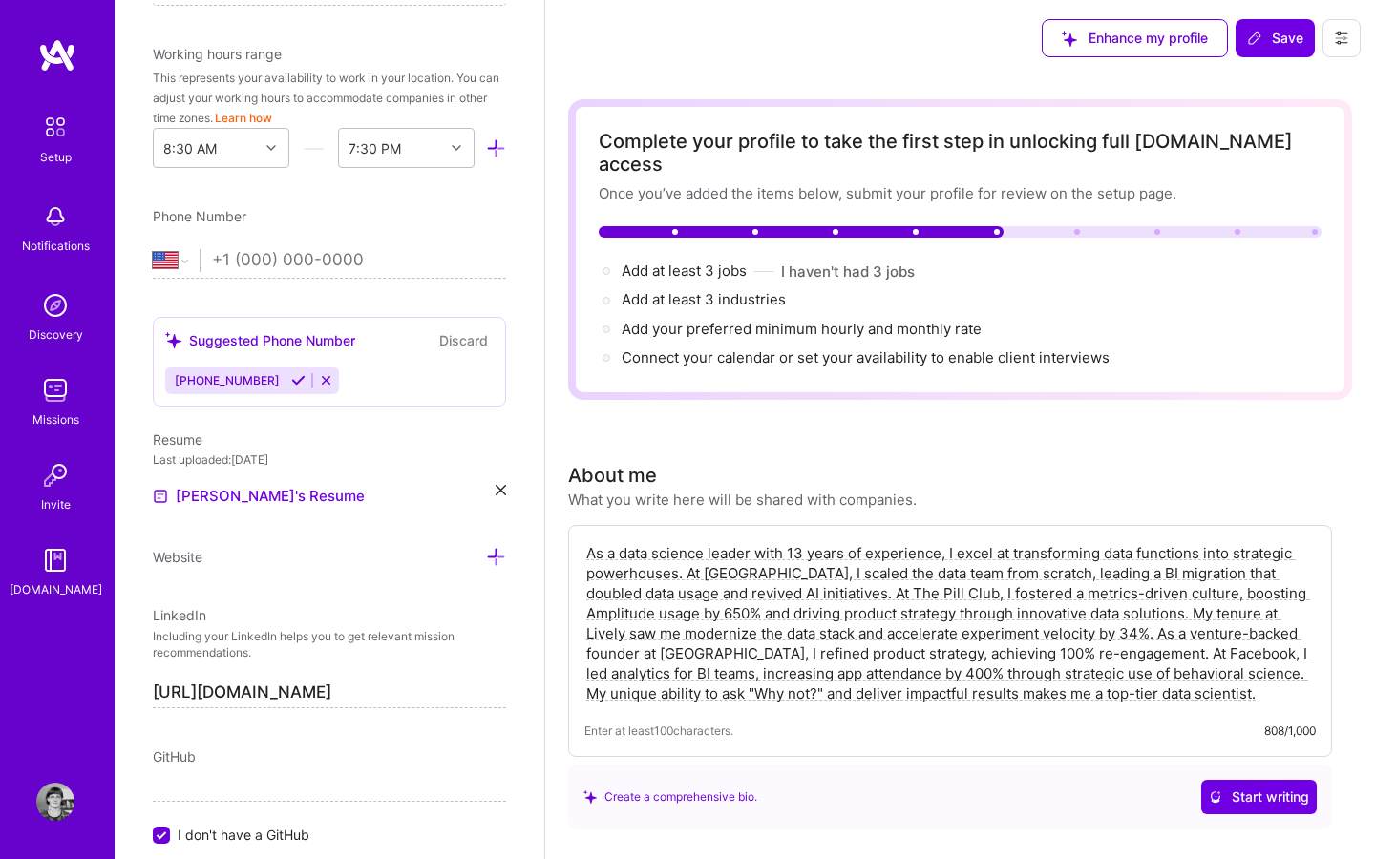
scroll to position [537, 0]
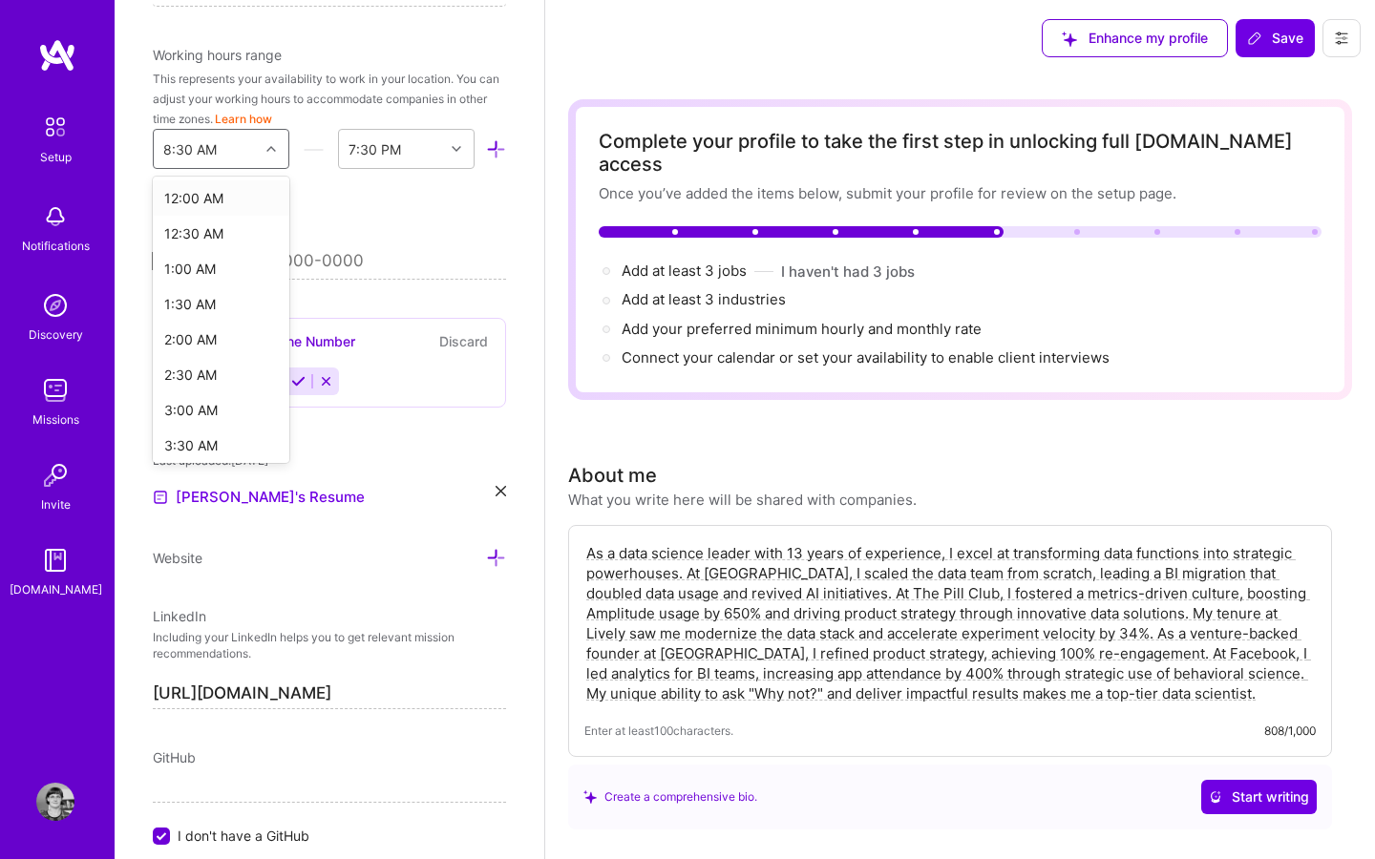
click at [225, 160] on div "8:30 AM" at bounding box center [206, 149] width 105 height 38
click at [202, 289] on div "10:30 AM" at bounding box center [221, 282] width 137 height 35
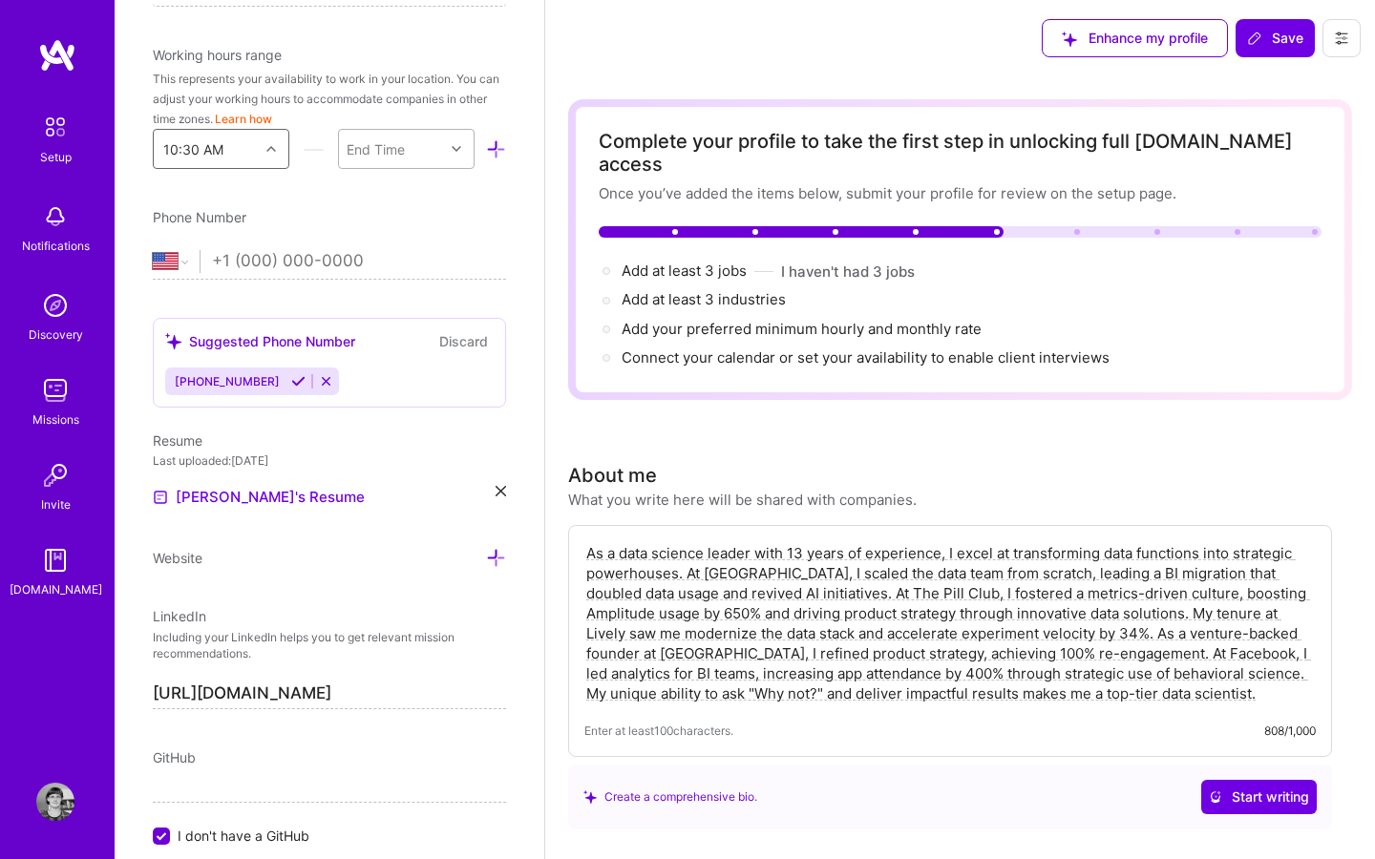
click at [429, 151] on div "End Time" at bounding box center [391, 149] width 105 height 38
click at [388, 386] on div "3:30 PM" at bounding box center [406, 389] width 137 height 35
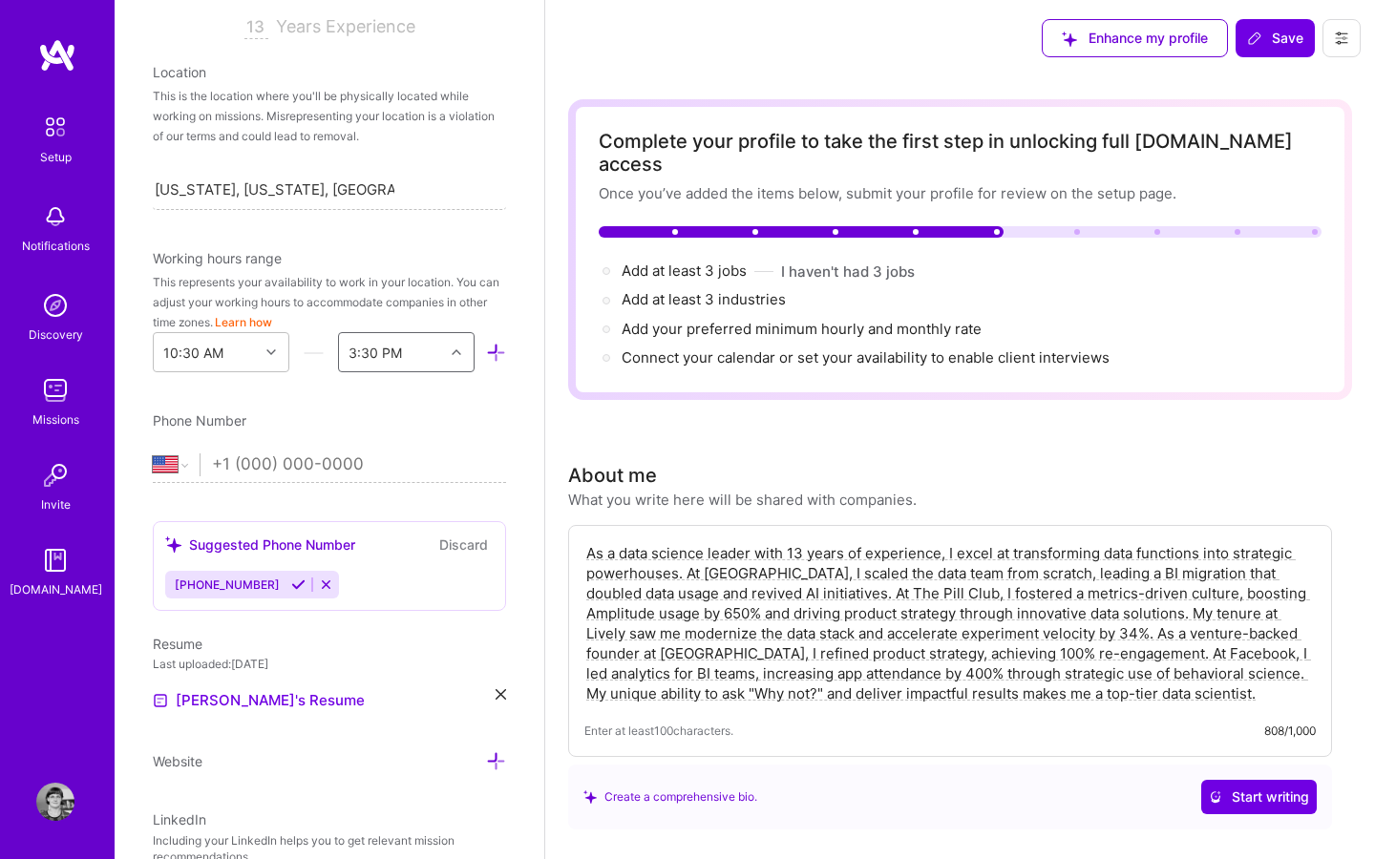
scroll to position [328, 0]
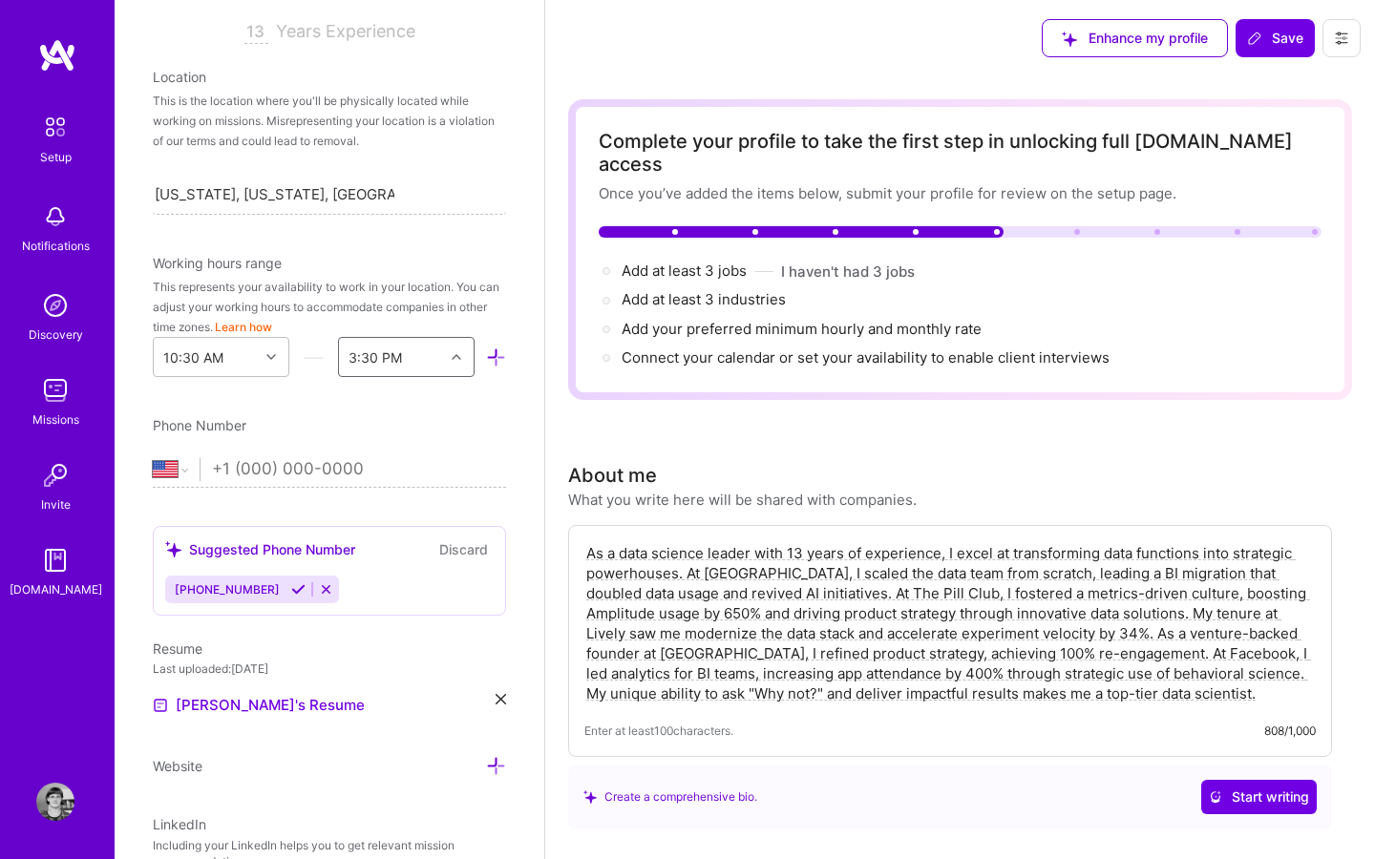
click at [464, 365] on div at bounding box center [459, 357] width 30 height 25
click at [402, 595] on div "5:30 PM" at bounding box center [406, 602] width 137 height 35
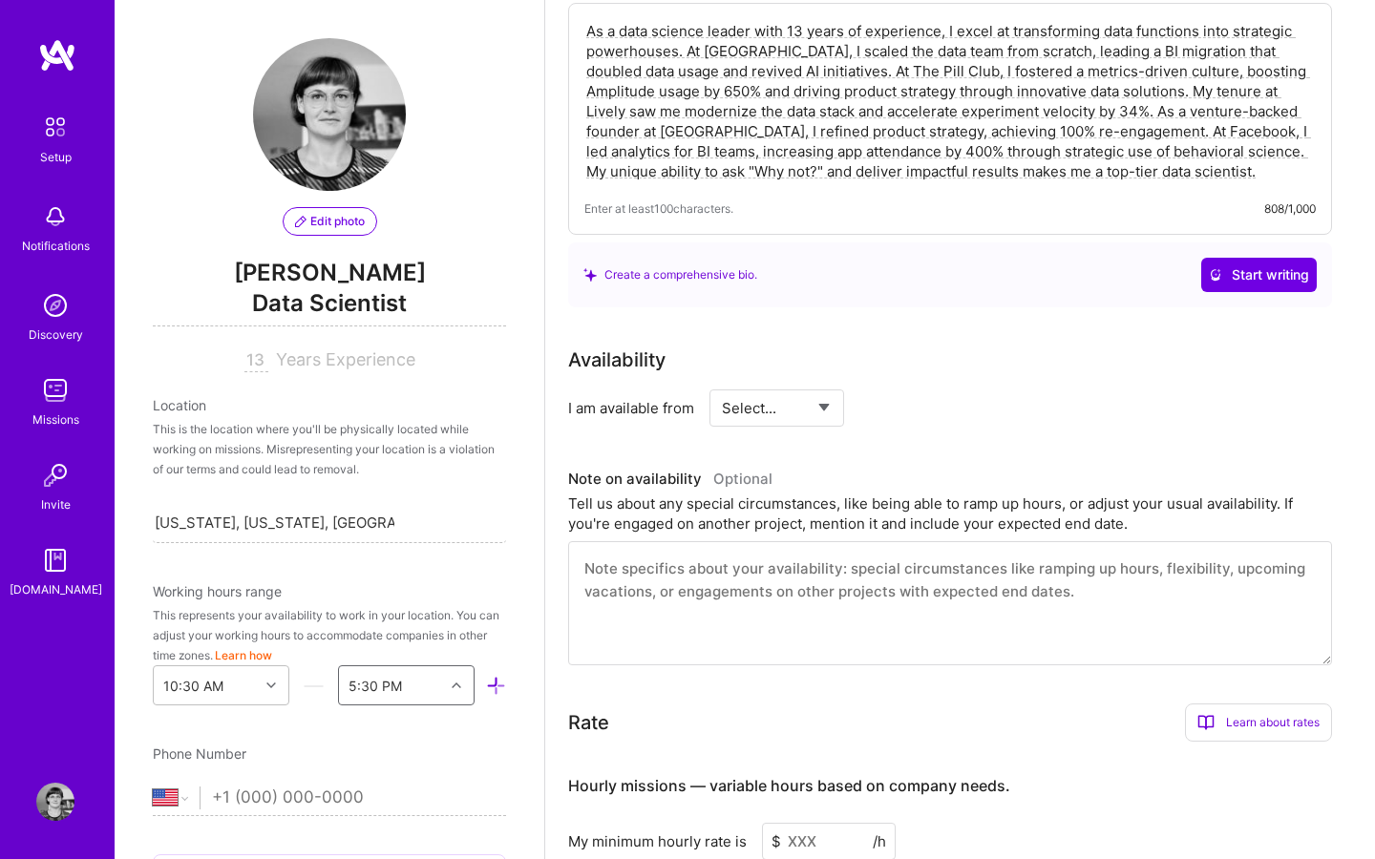
scroll to position [560, 0]
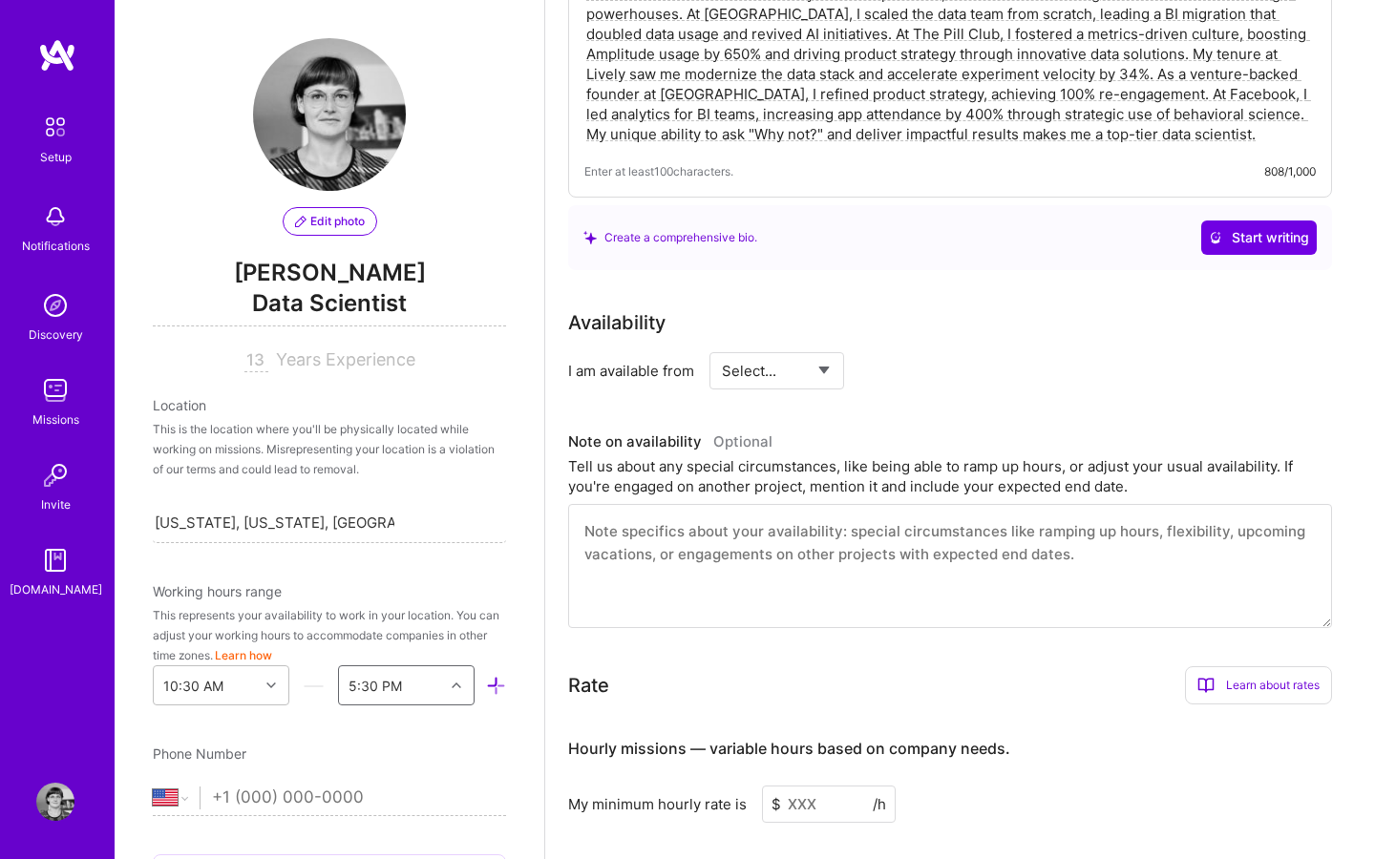
click at [808, 353] on select "Select... Right Now Future Date Not Available" at bounding box center [777, 371] width 110 height 49
select select "Right Now"
click at [722, 347] on select "Select... Right Now Future Date Not Available" at bounding box center [777, 371] width 110 height 49
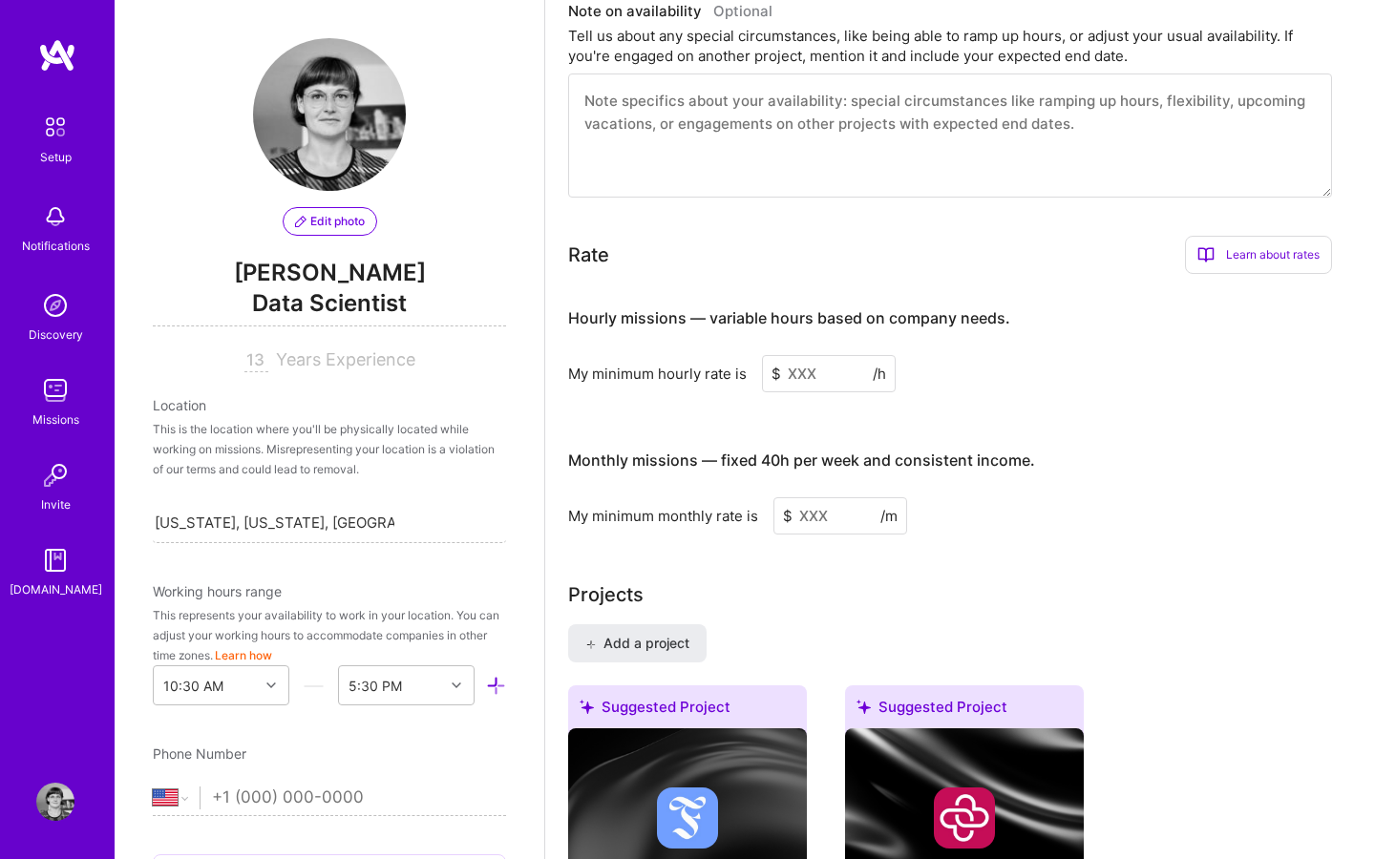
scroll to position [993, 0]
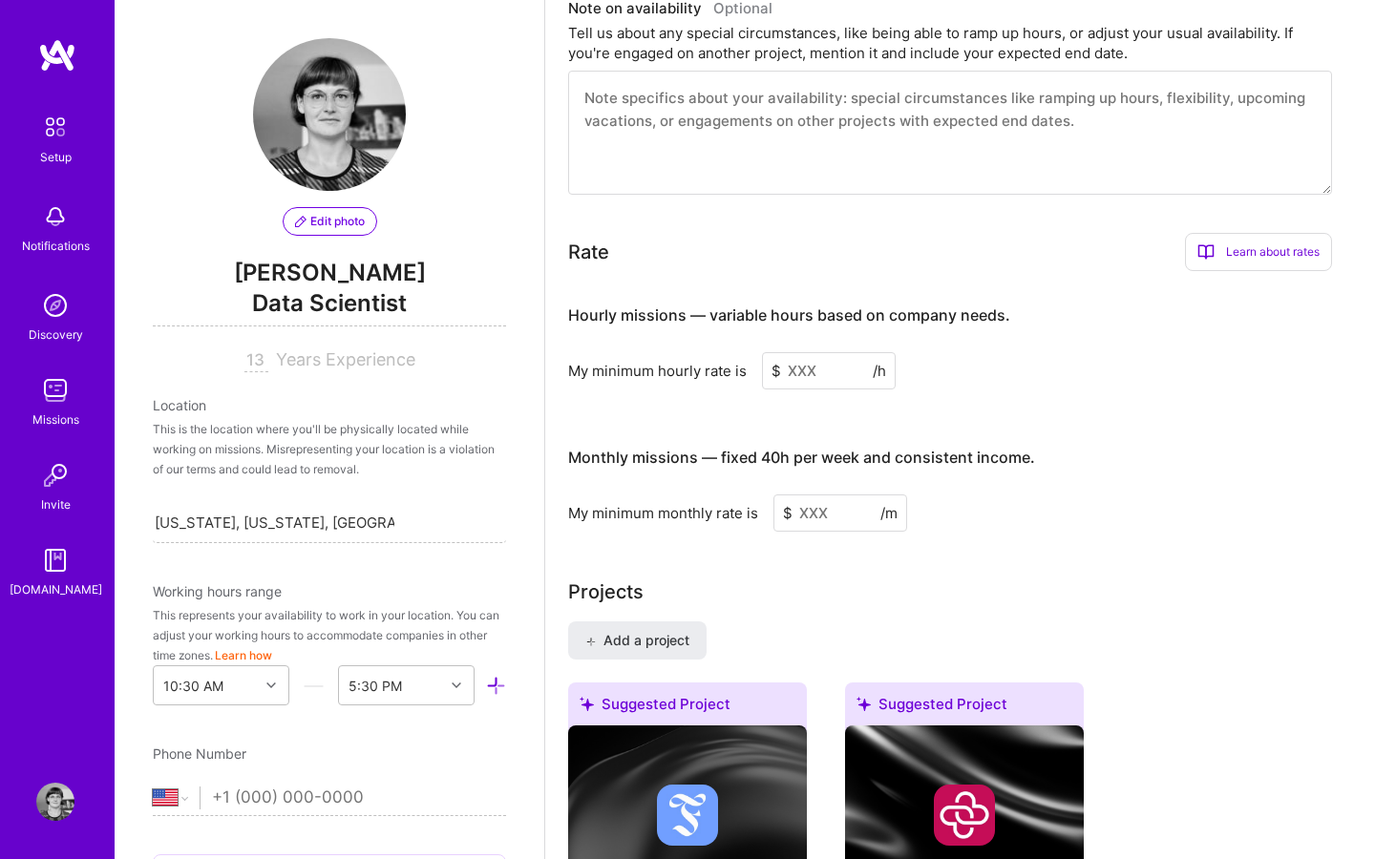
click at [819, 357] on input at bounding box center [829, 370] width 134 height 37
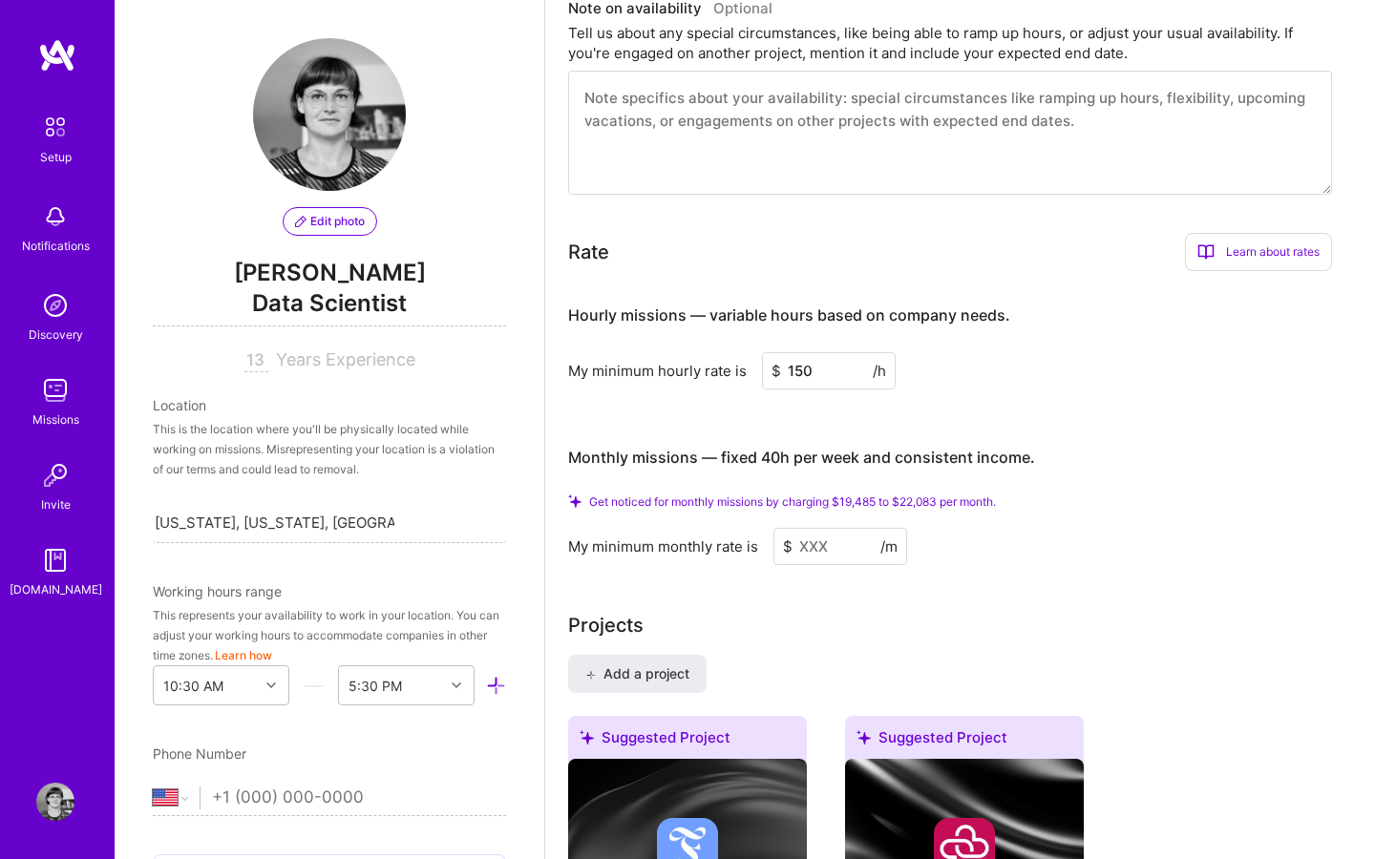
type input "150"
click at [708, 537] on div "My minimum monthly rate is" at bounding box center [663, 547] width 190 height 20
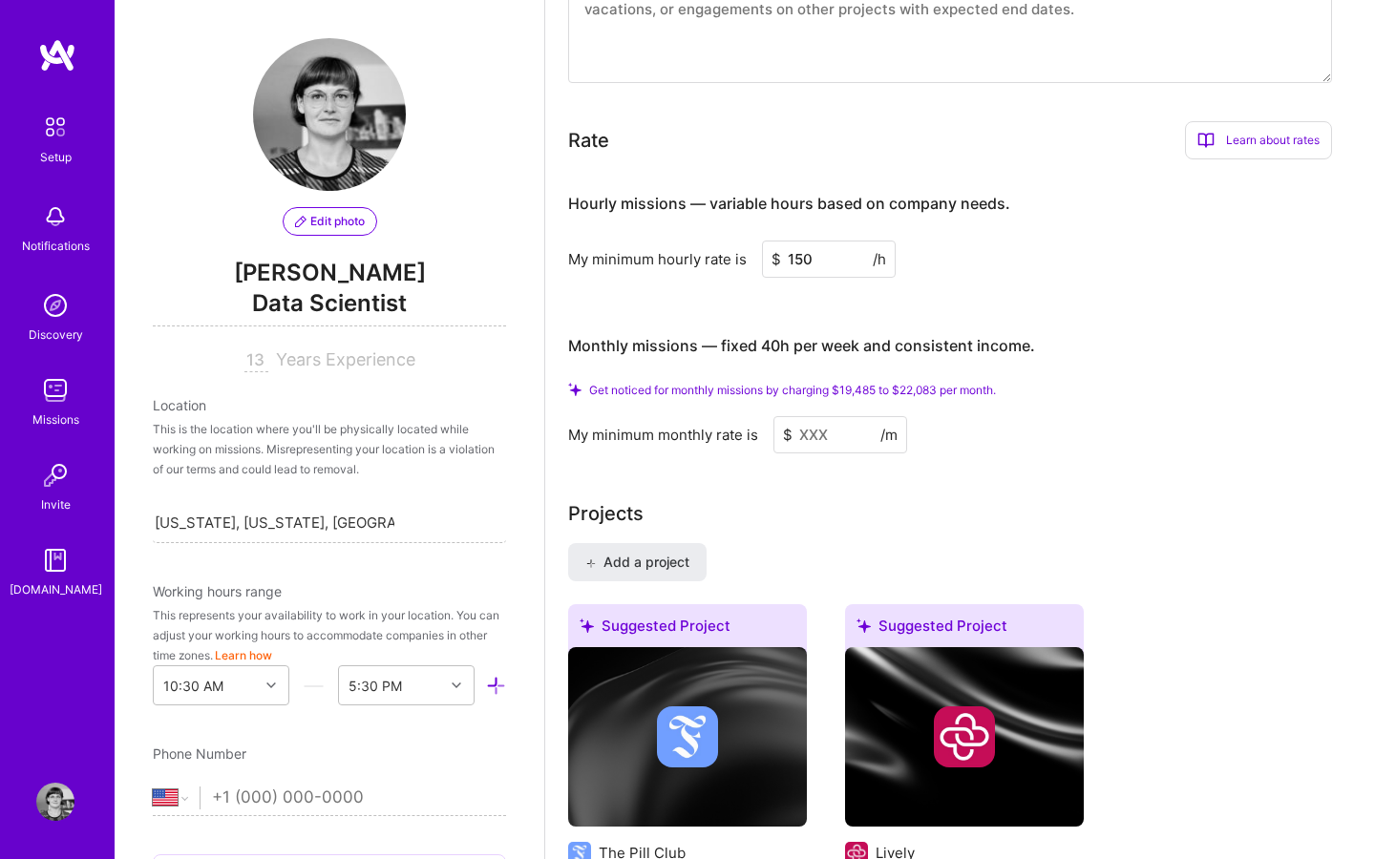
scroll to position [1117, 0]
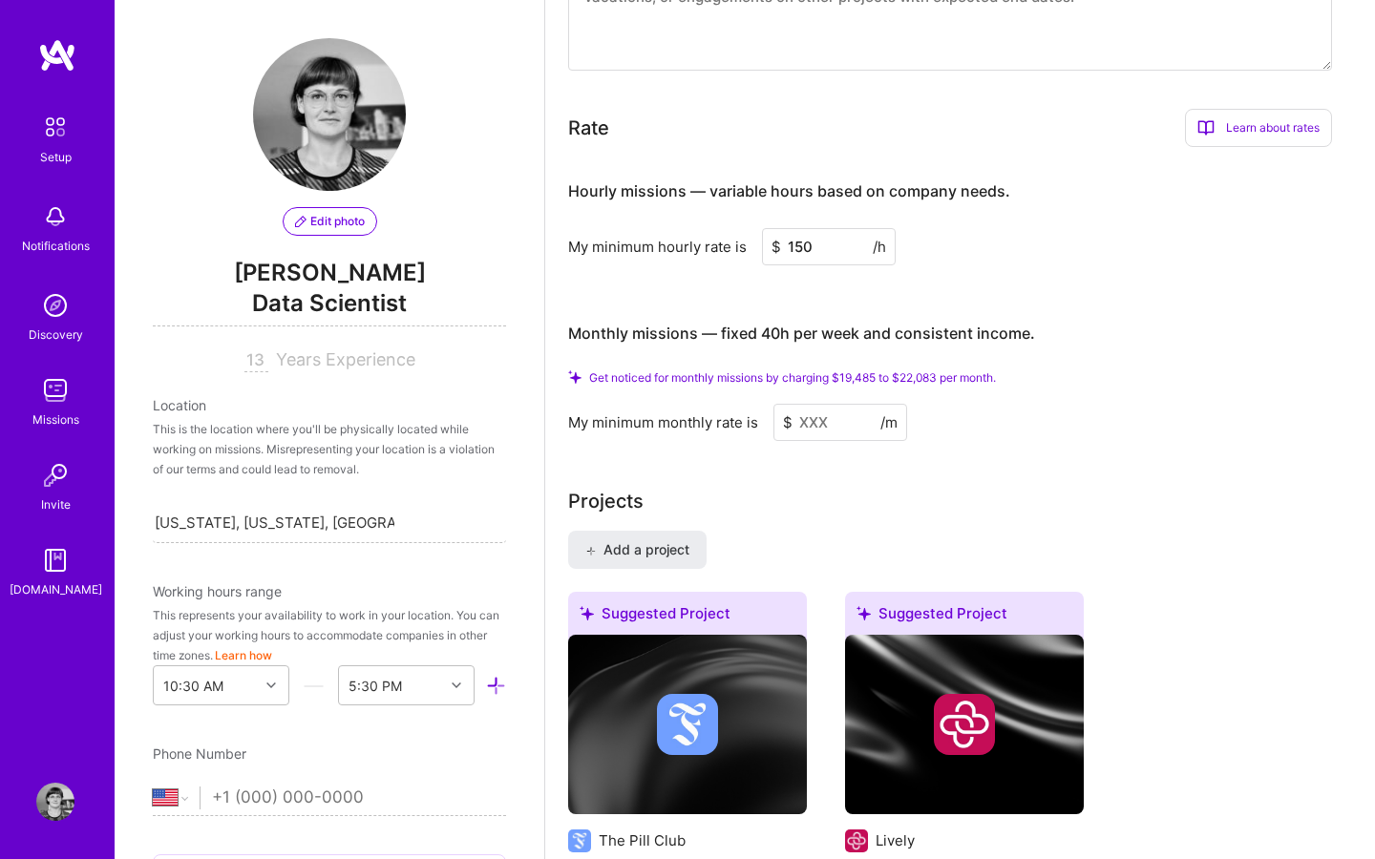
click at [841, 370] on span "Get noticed for monthly missions by charging $19,485 to $22,083 per month." at bounding box center [792, 377] width 407 height 14
drag, startPoint x: 847, startPoint y: 356, endPoint x: 879, endPoint y: 355, distance: 32.5
click at [879, 370] on span "Get noticed for monthly missions by charging $19,485 to $22,083 per month." at bounding box center [792, 377] width 407 height 14
copy span "19,485"
click at [826, 404] on input at bounding box center [840, 422] width 134 height 37
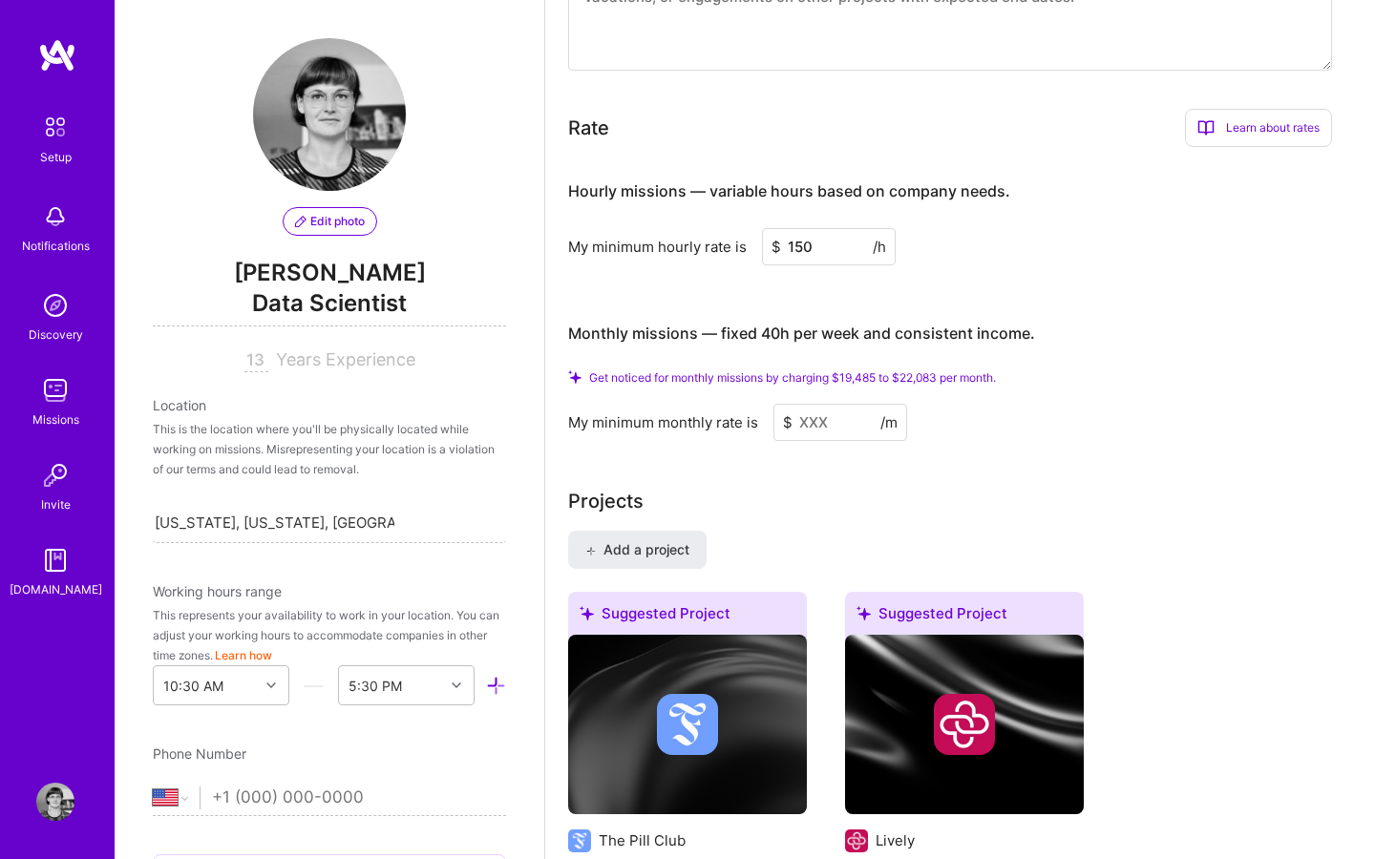
paste input
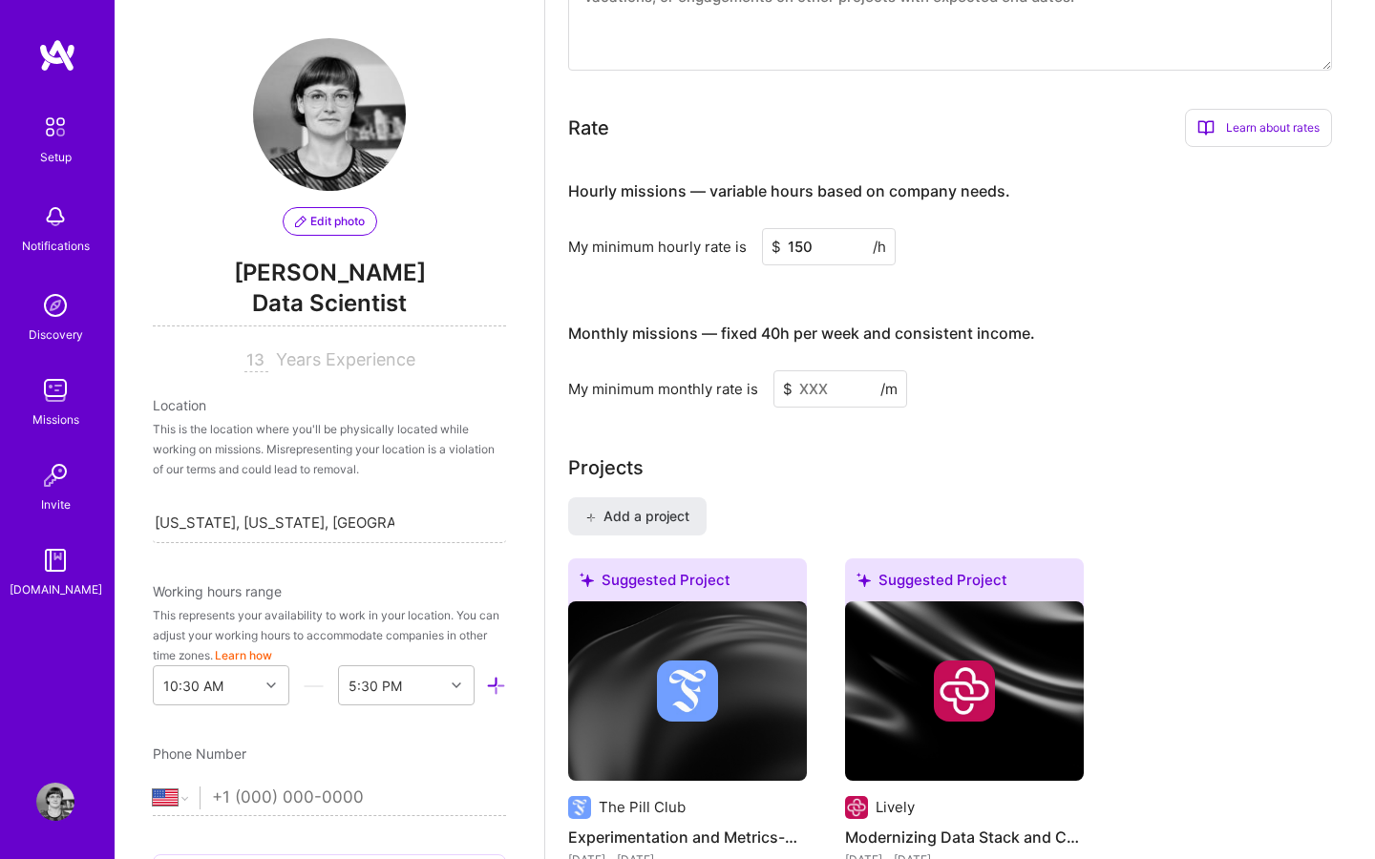
paste input
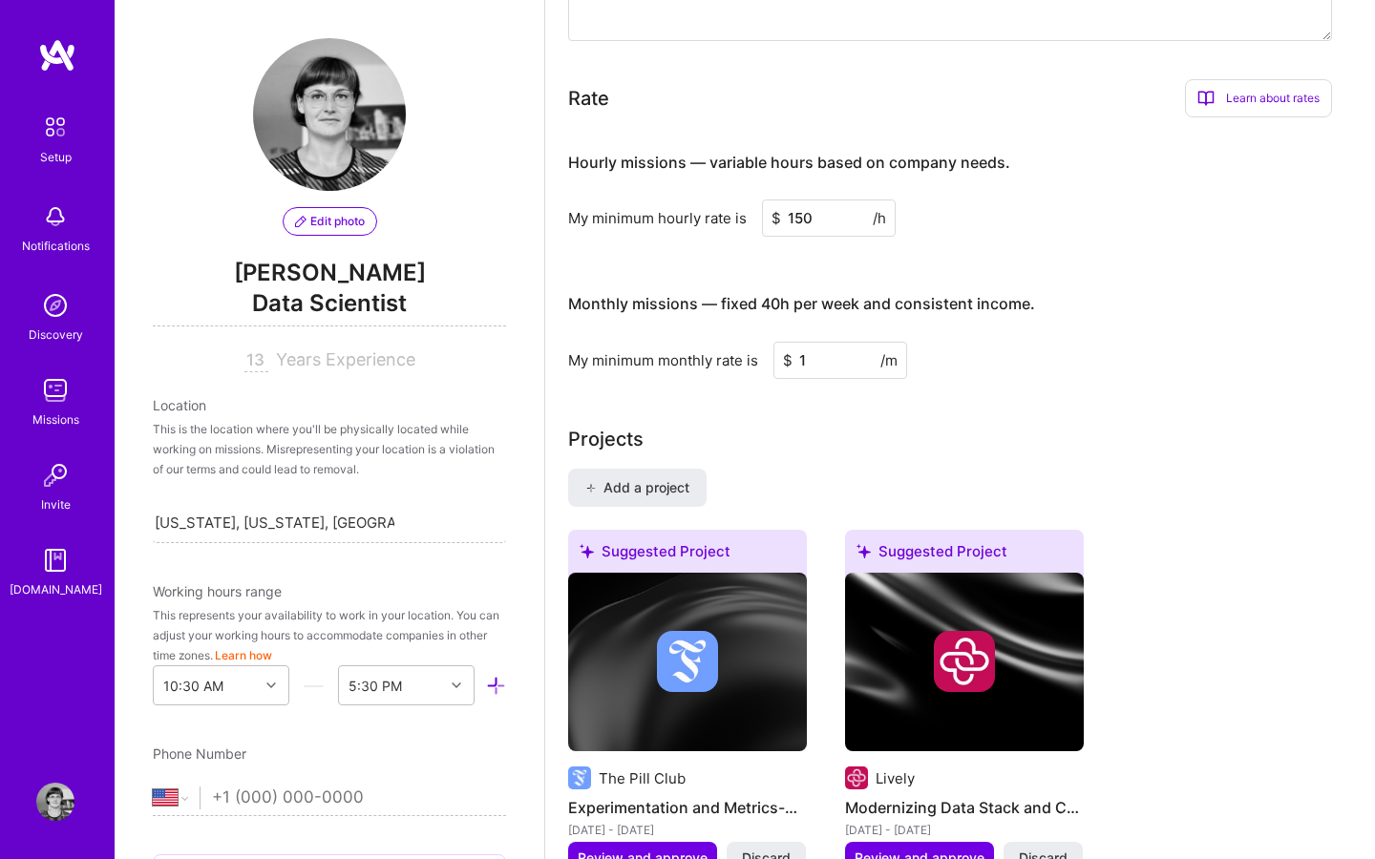
type input "19"
type input "19935"
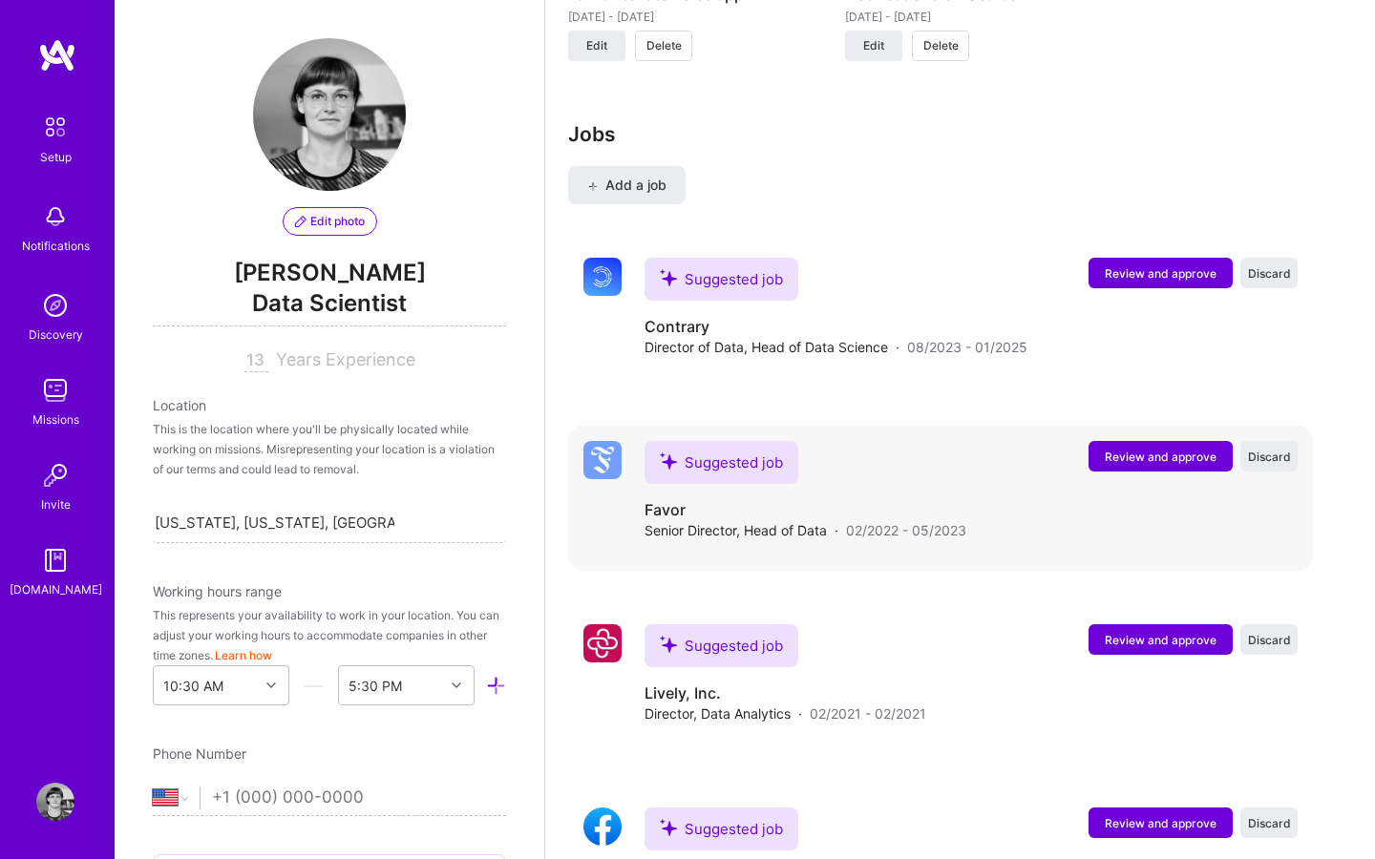
scroll to position [2802, 0]
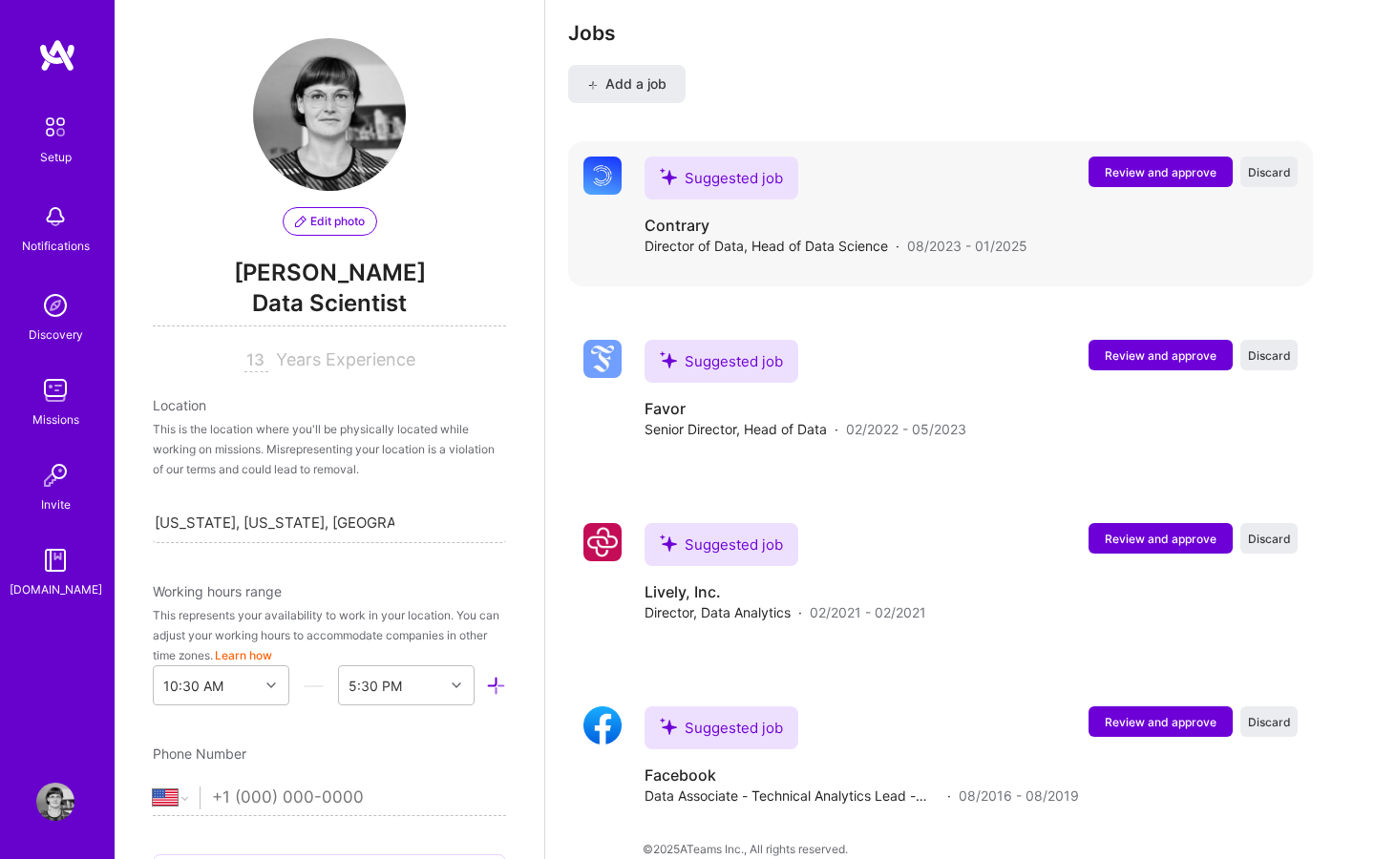
click at [1158, 164] on span "Review and approve" at bounding box center [1161, 172] width 112 height 16
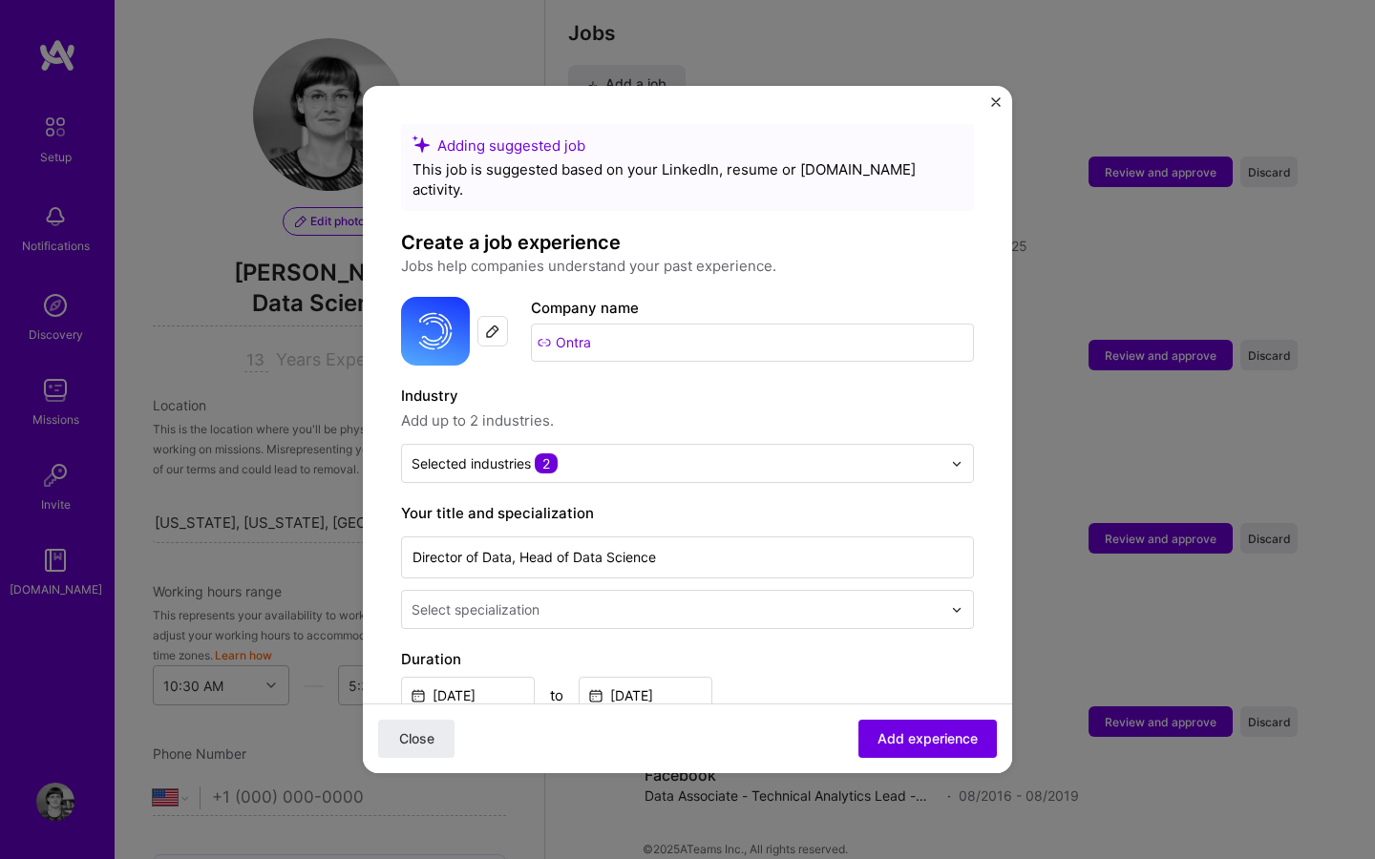
click at [493, 324] on img at bounding box center [492, 331] width 15 height 15
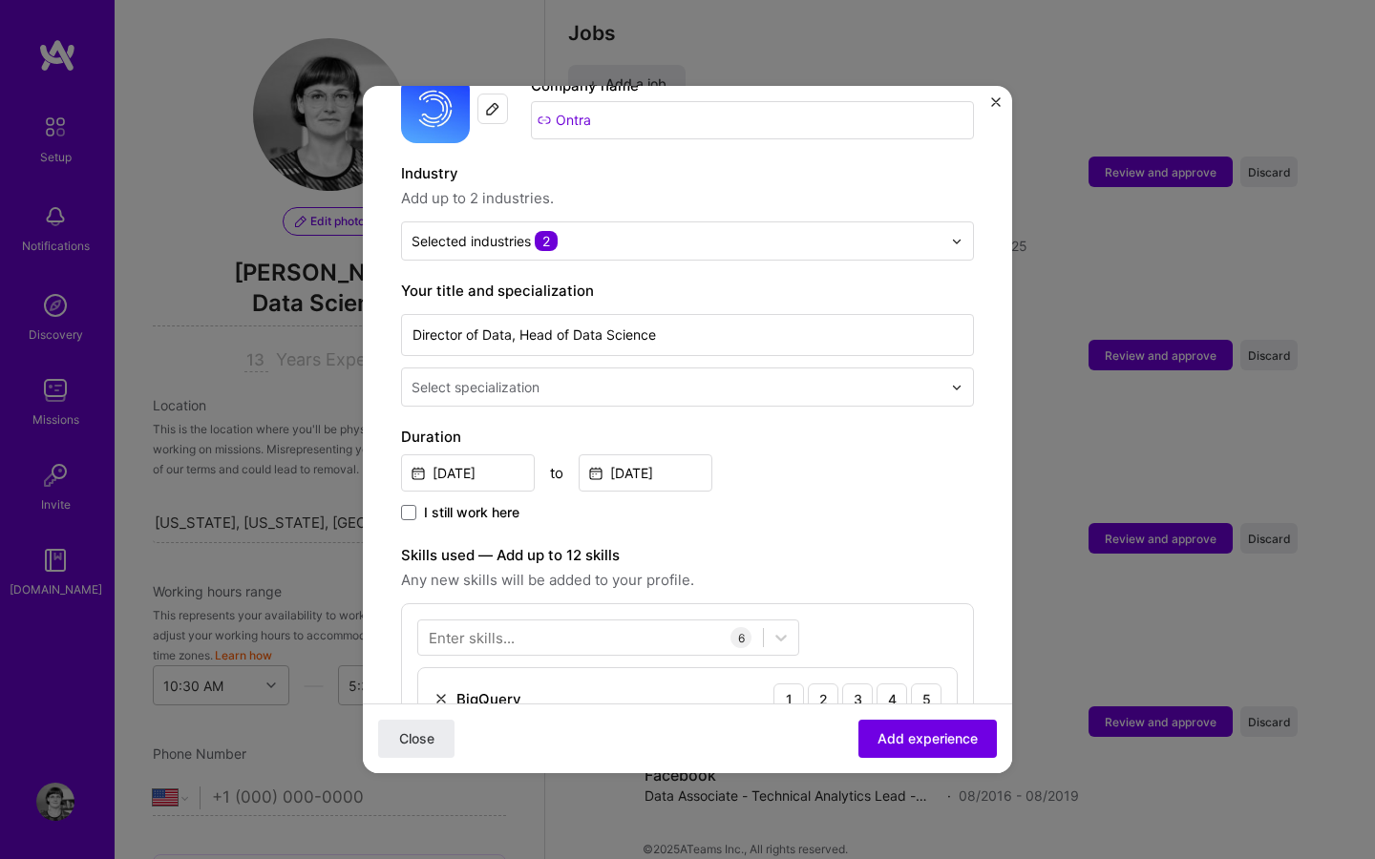
scroll to position [228, 0]
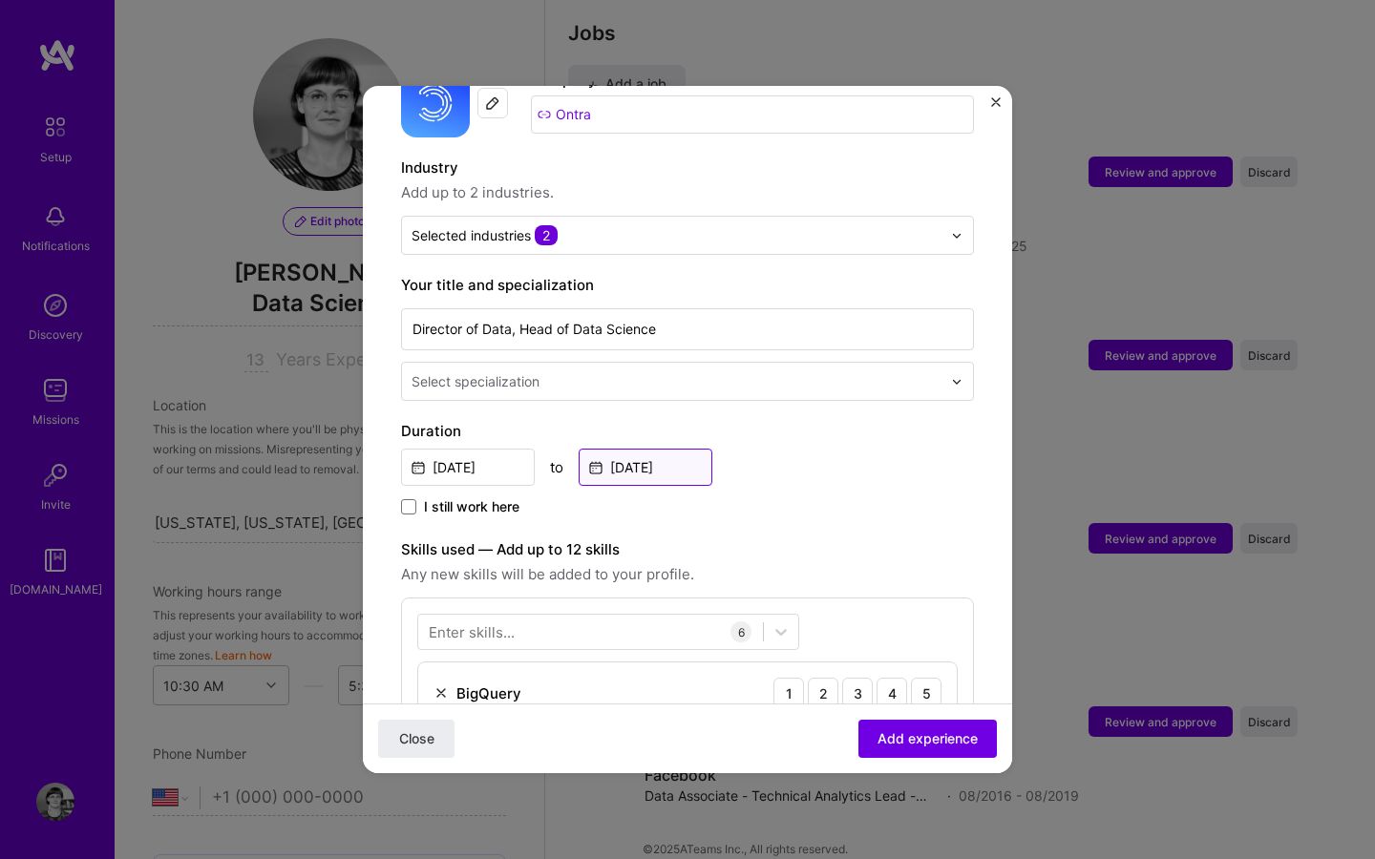
click at [638, 451] on input "[DATE]" at bounding box center [646, 467] width 134 height 37
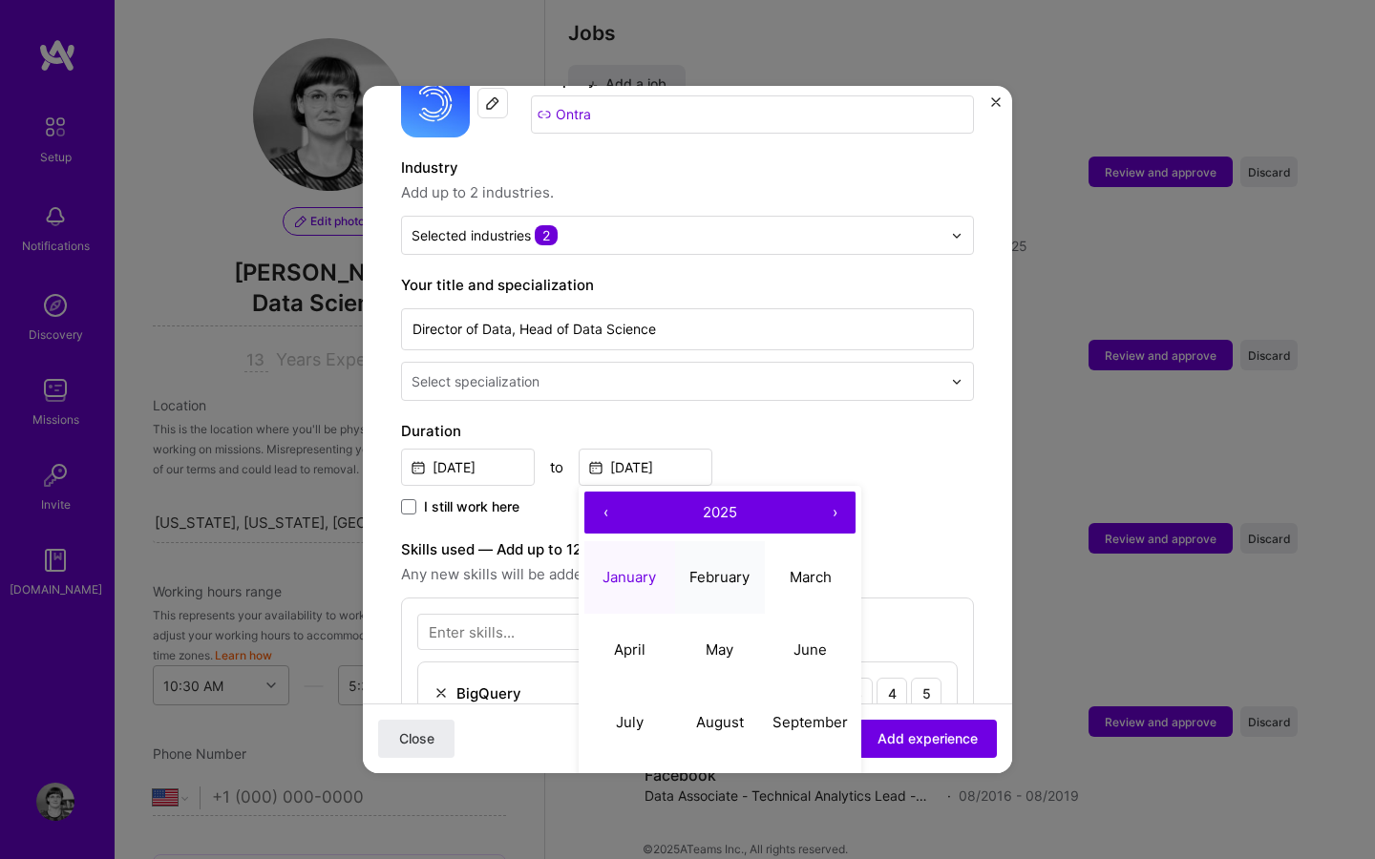
click at [699, 545] on button "February" at bounding box center [720, 577] width 91 height 73
type input "[DATE]"
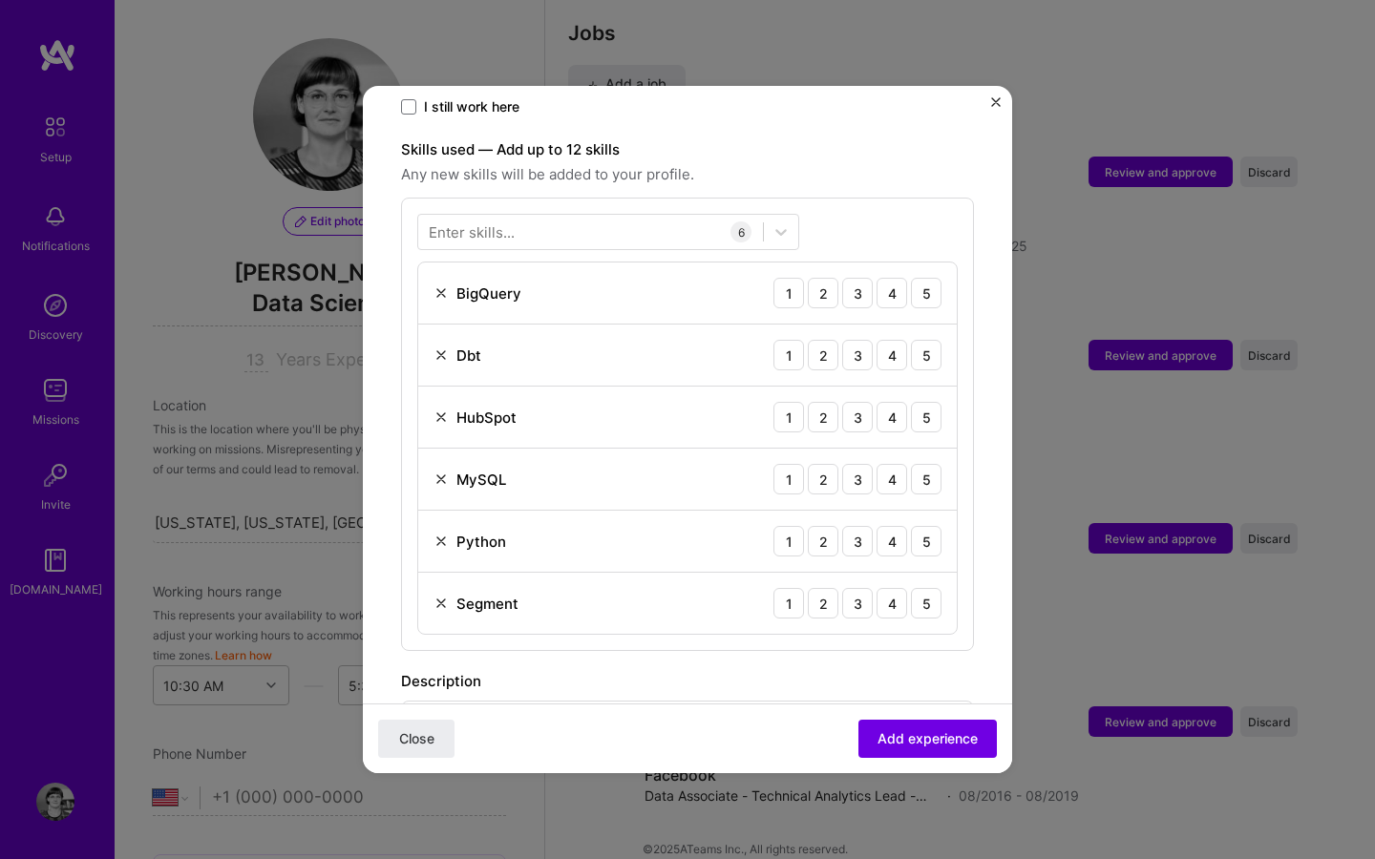
scroll to position [629, 0]
click at [929, 339] on div "5" at bounding box center [926, 354] width 31 height 31
click at [887, 401] on div "4" at bounding box center [892, 416] width 31 height 31
click at [899, 463] on div "4" at bounding box center [892, 478] width 31 height 31
click at [854, 525] on div "3" at bounding box center [857, 540] width 31 height 31
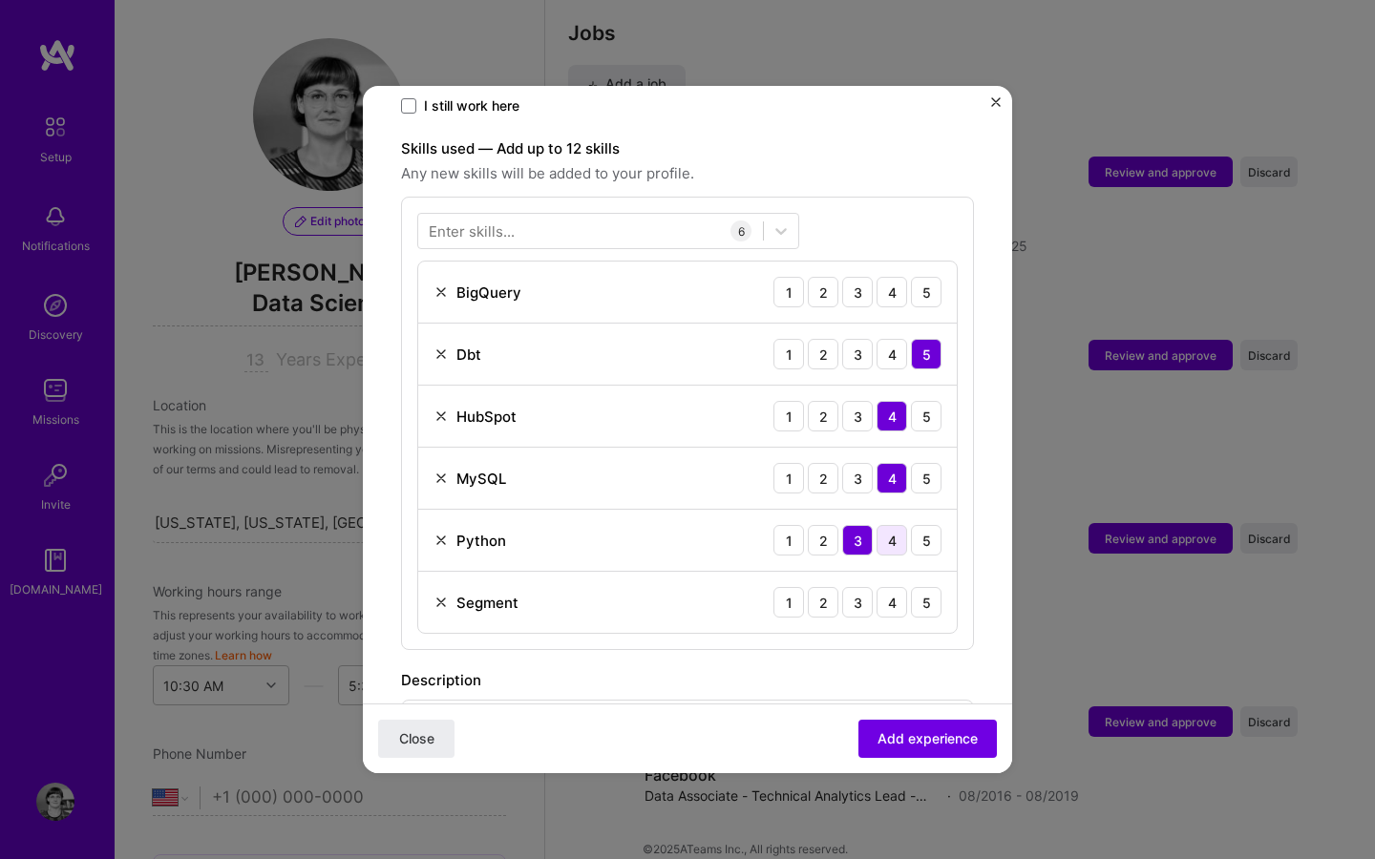
click at [896, 525] on div "4" at bounding box center [892, 540] width 31 height 31
click at [925, 587] on div "5" at bounding box center [926, 602] width 31 height 31
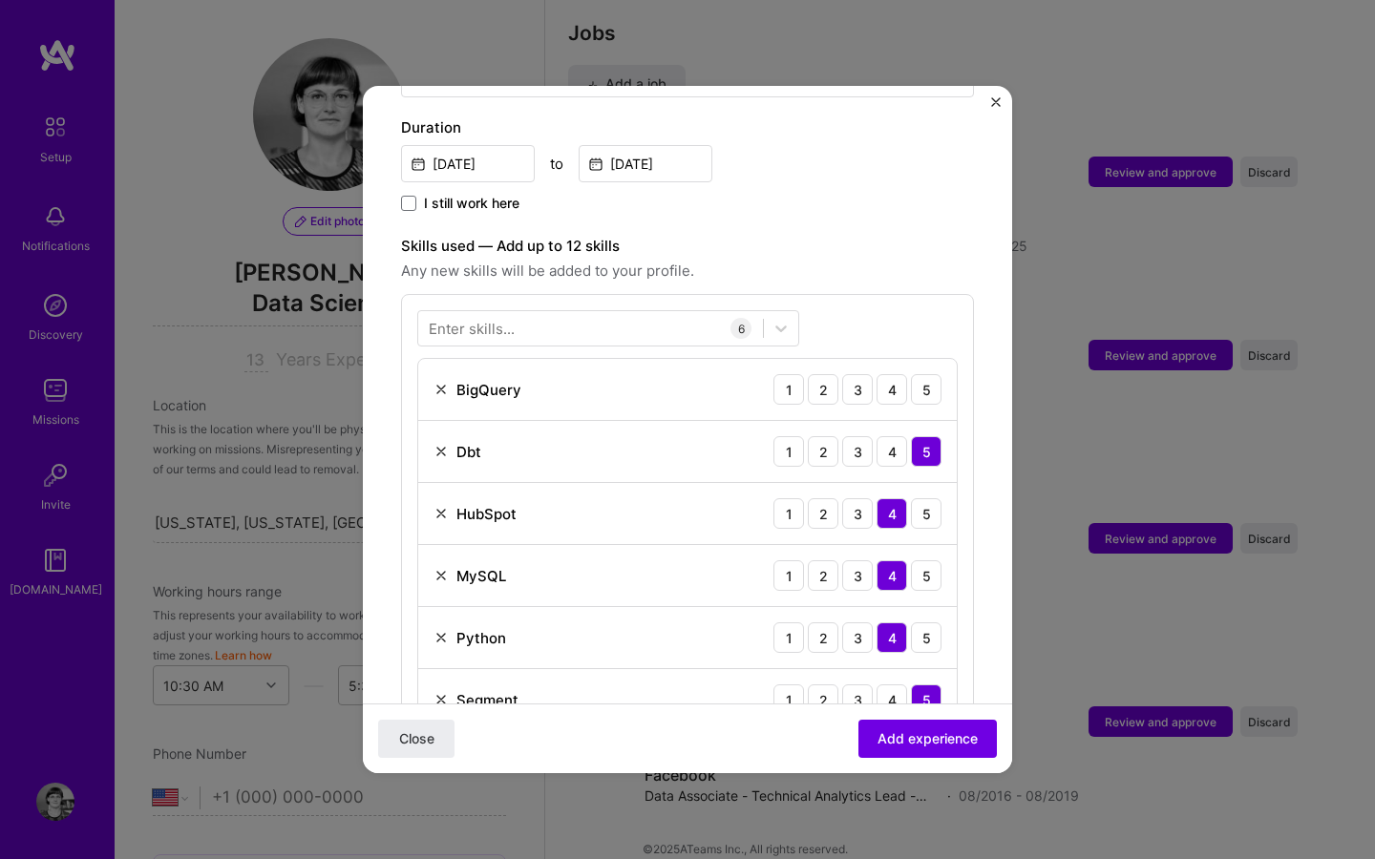
click at [434, 359] on div "BigQuery 1 2 3 4 5" at bounding box center [687, 390] width 539 height 62
click at [437, 382] on img at bounding box center [441, 389] width 15 height 15
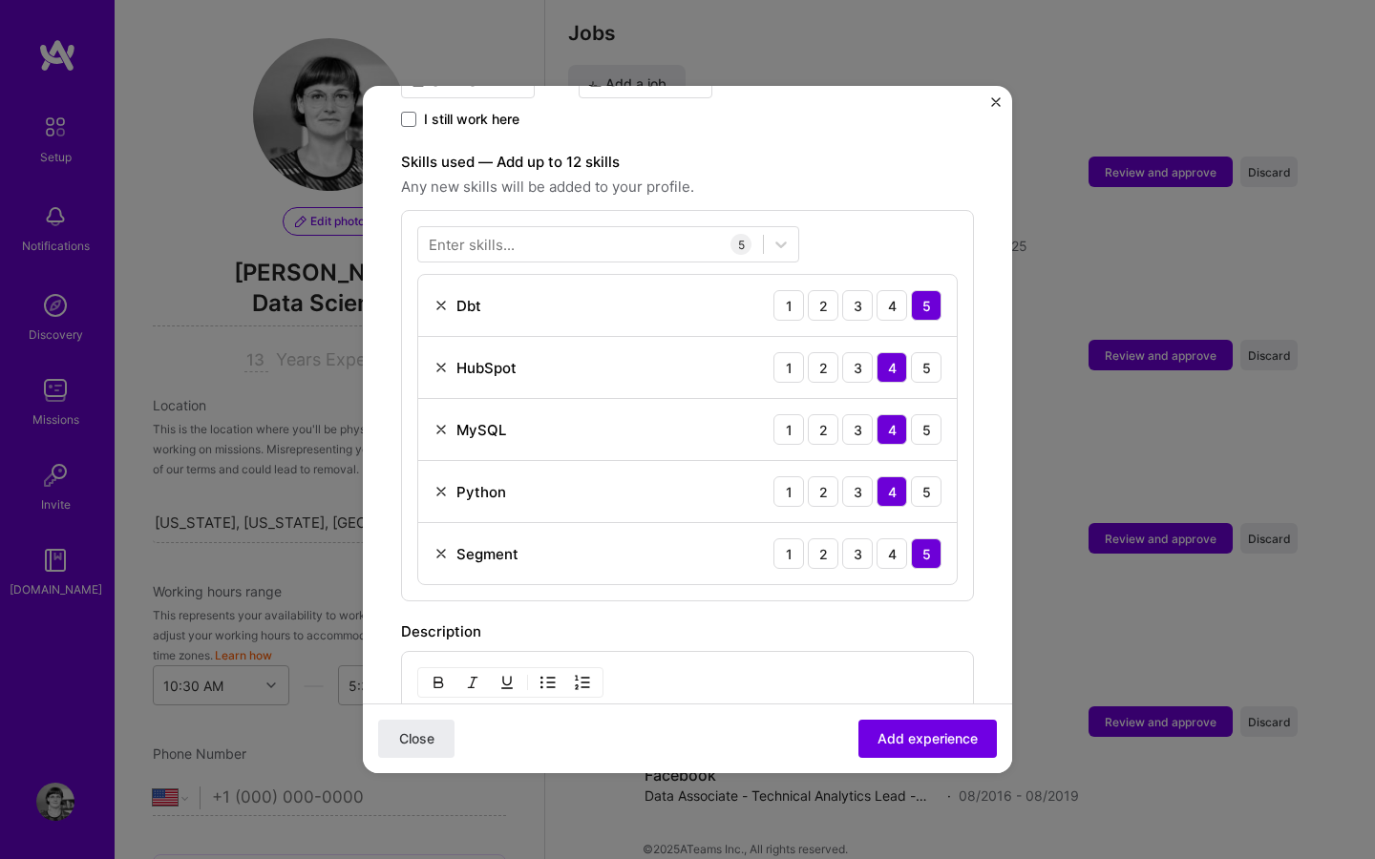
scroll to position [1089, 0]
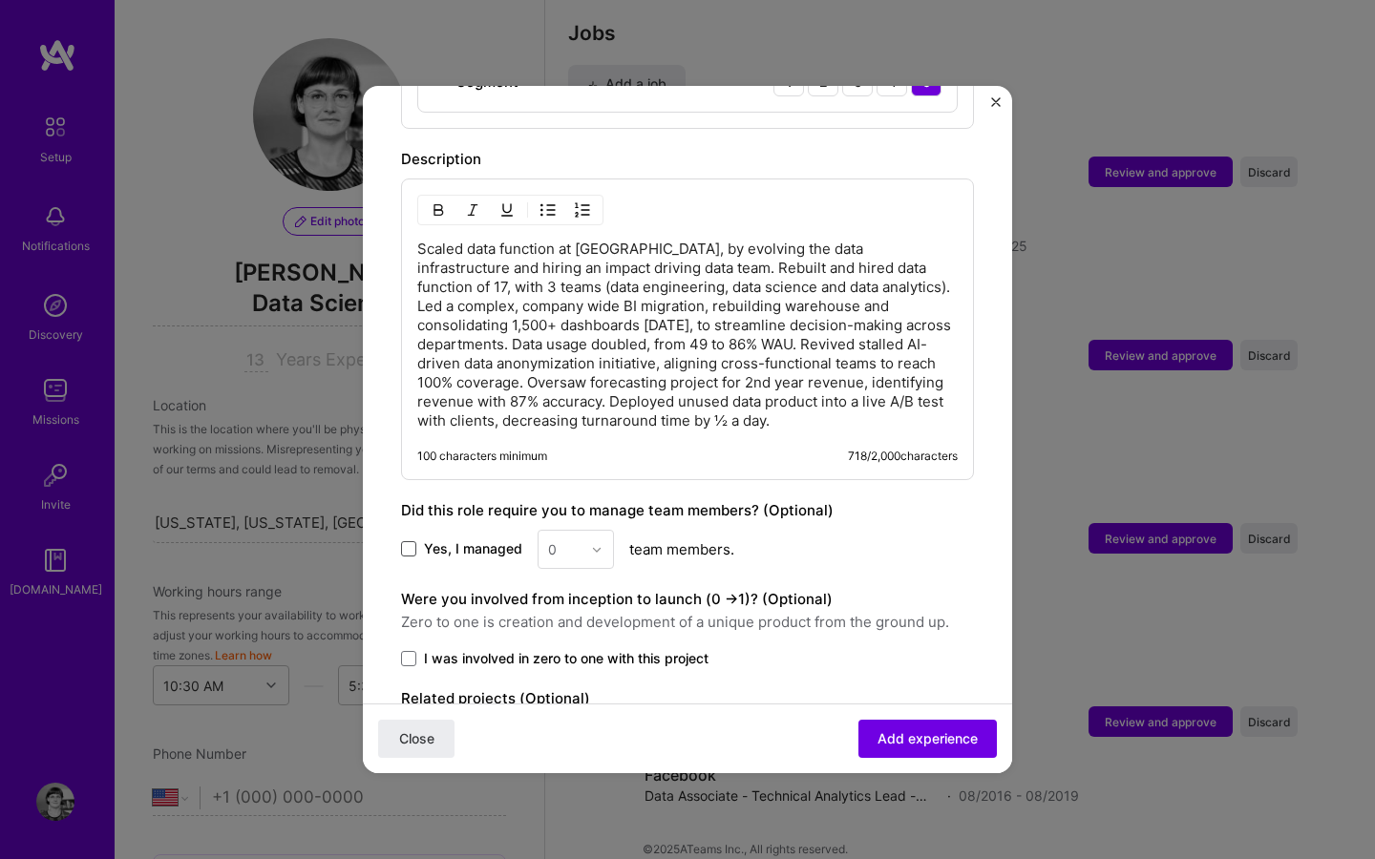
click at [406, 541] on span at bounding box center [408, 548] width 15 height 15
click at [0, 0] on input "Yes, I managed" at bounding box center [0, 0] width 0 height 0
click at [595, 544] on img at bounding box center [596, 549] width 11 height 11
click at [569, 641] on div "17" at bounding box center [575, 658] width 65 height 35
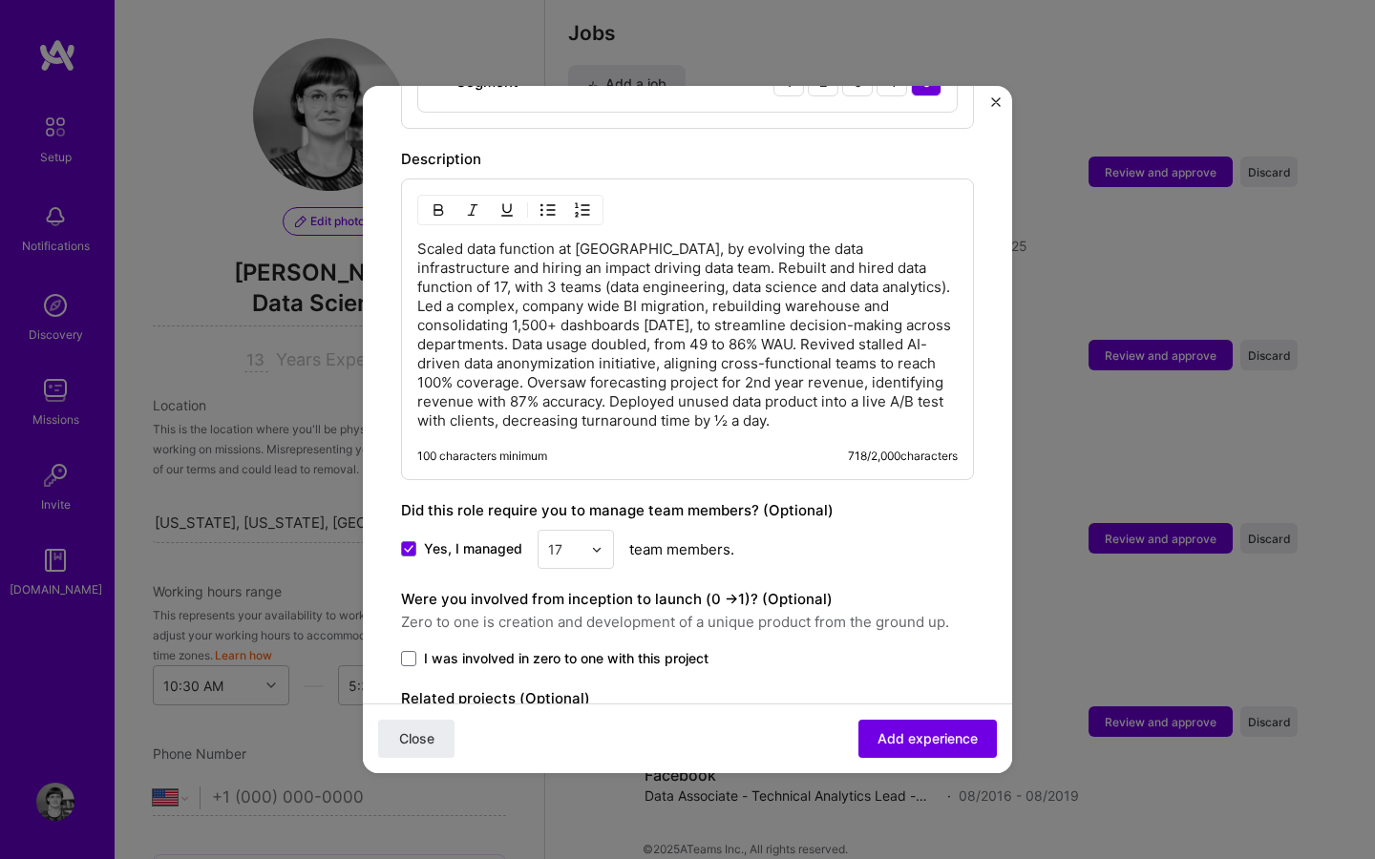
scroll to position [1189, 0]
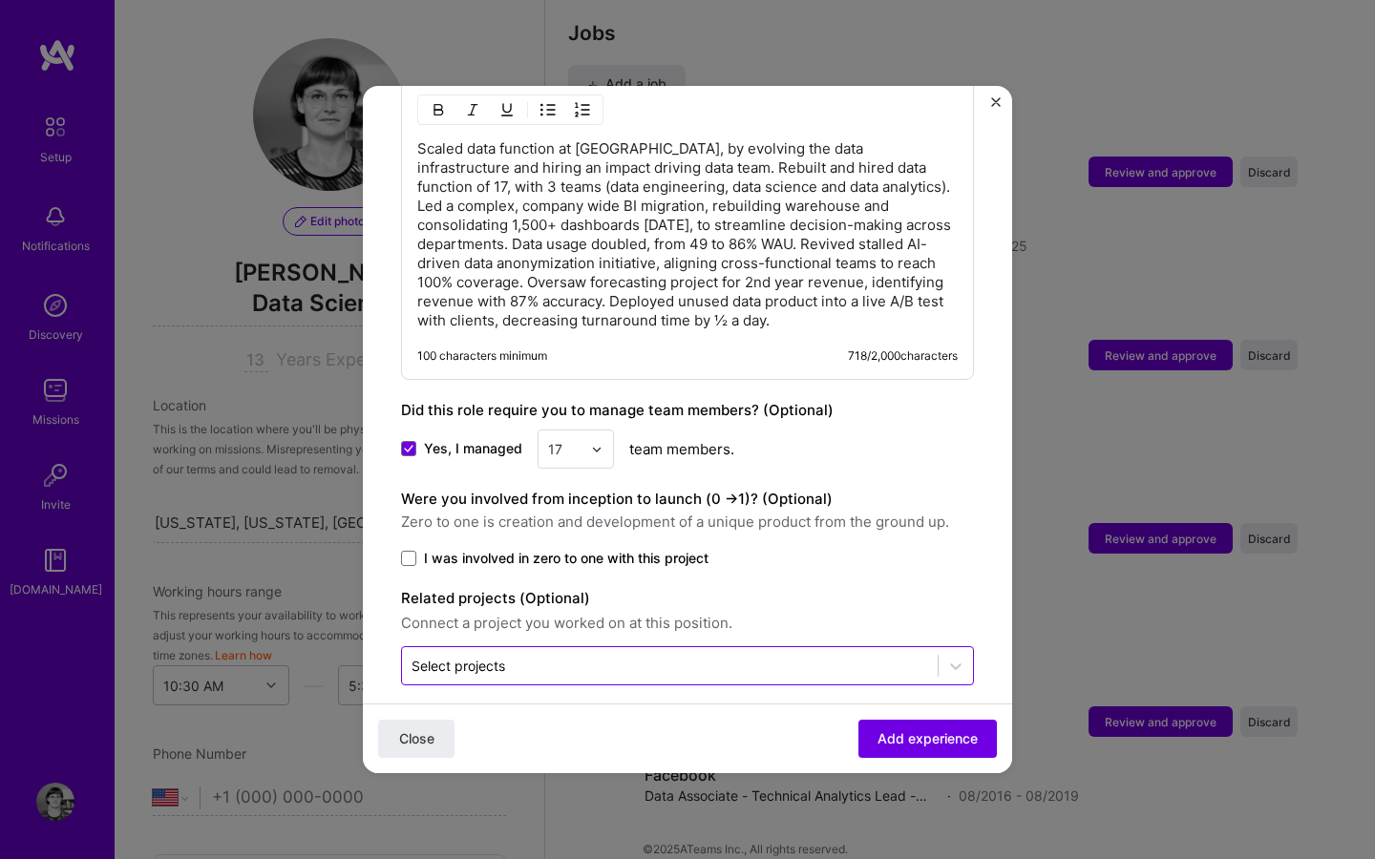
click at [463, 656] on div "Select projects" at bounding box center [459, 666] width 94 height 20
click at [749, 722] on div "Close Add experience" at bounding box center [687, 739] width 649 height 70
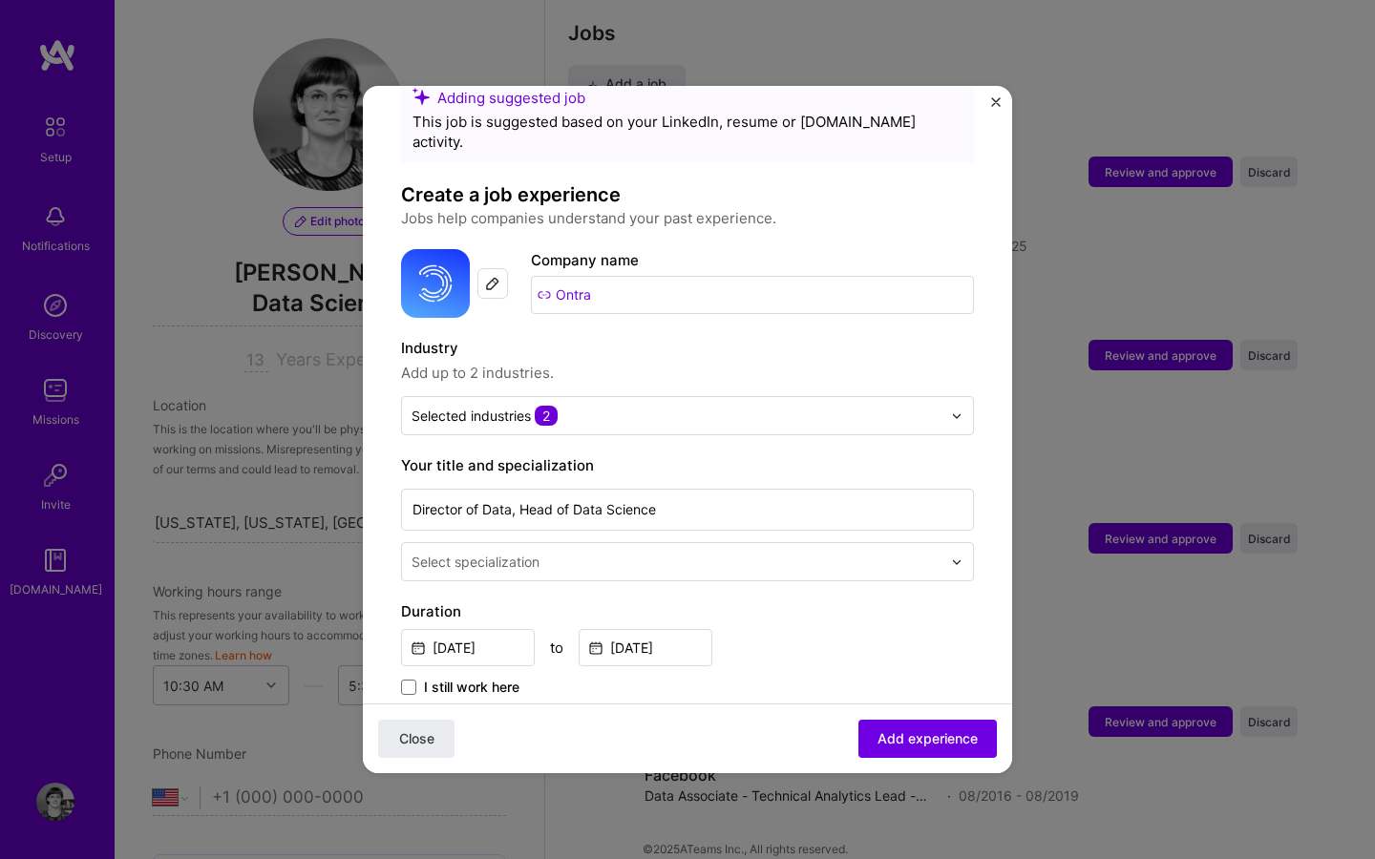
scroll to position [0, 0]
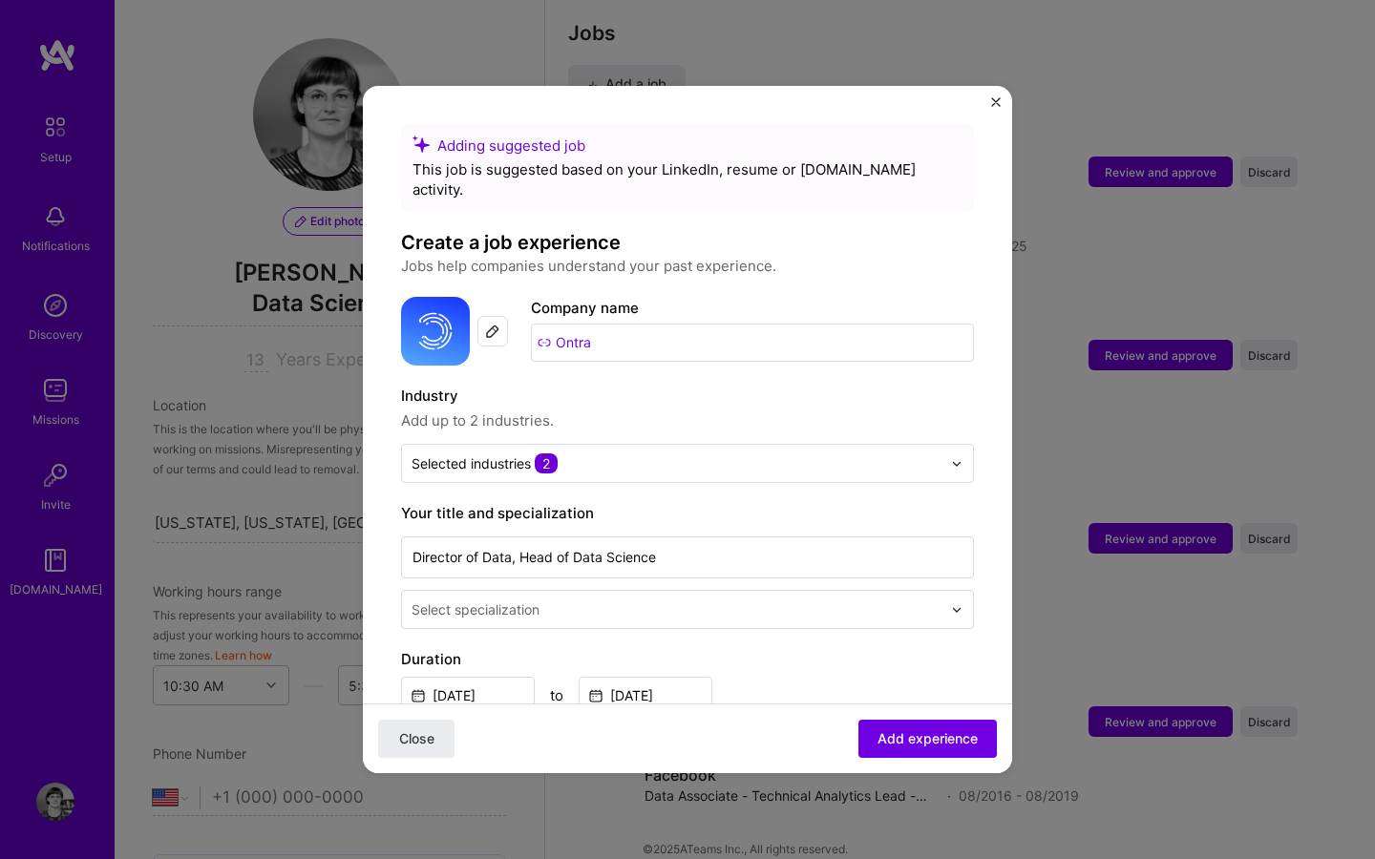
click at [493, 324] on img at bounding box center [492, 331] width 15 height 15
click at [601, 325] on input "Ontra" at bounding box center [752, 343] width 443 height 38
click at [567, 324] on input "Ontra" at bounding box center [752, 343] width 443 height 38
click at [555, 324] on input "Ontra" at bounding box center [752, 343] width 443 height 38
click at [544, 324] on input "Ontra" at bounding box center [752, 343] width 443 height 38
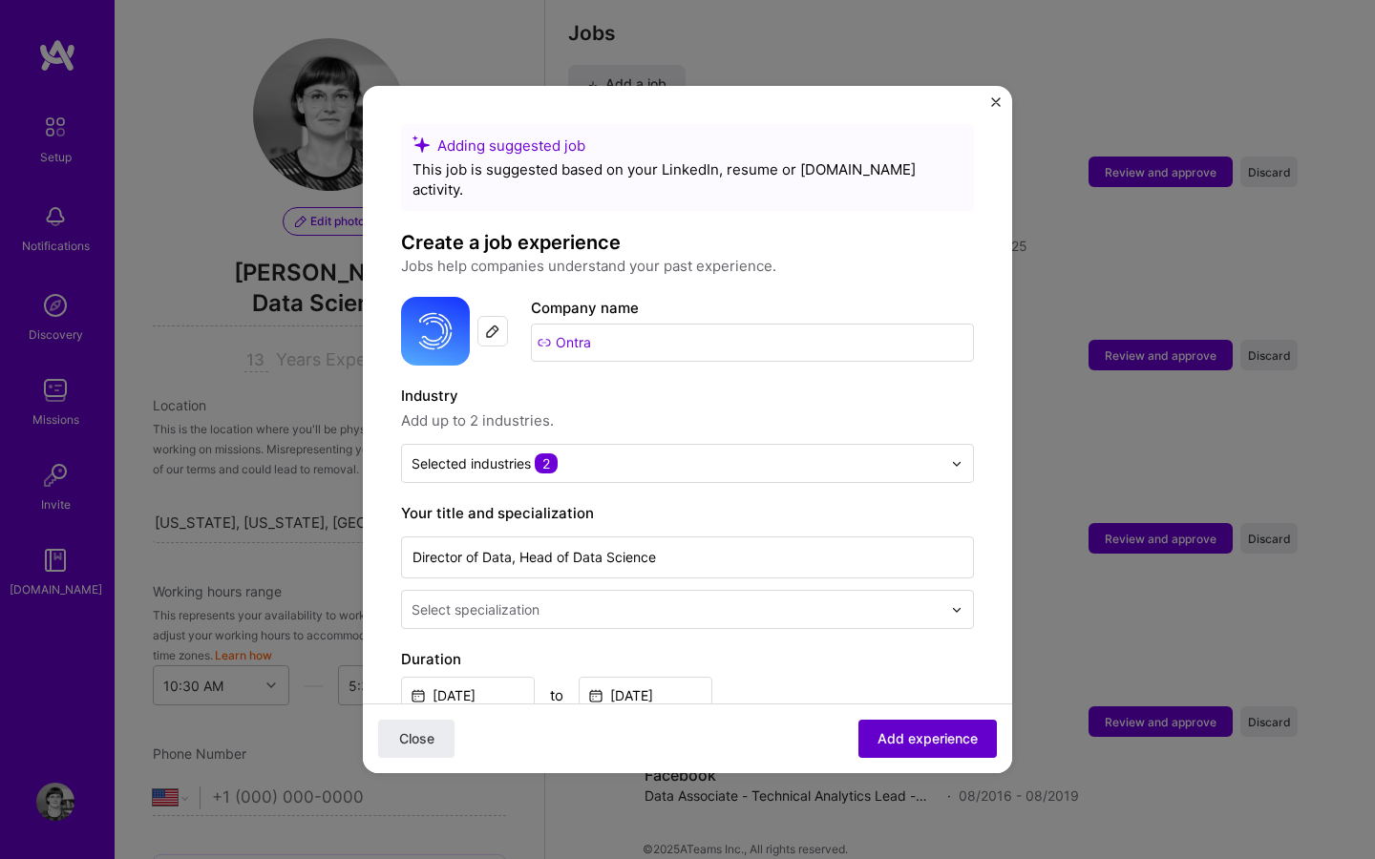
click at [913, 730] on span "Add experience" at bounding box center [928, 739] width 100 height 19
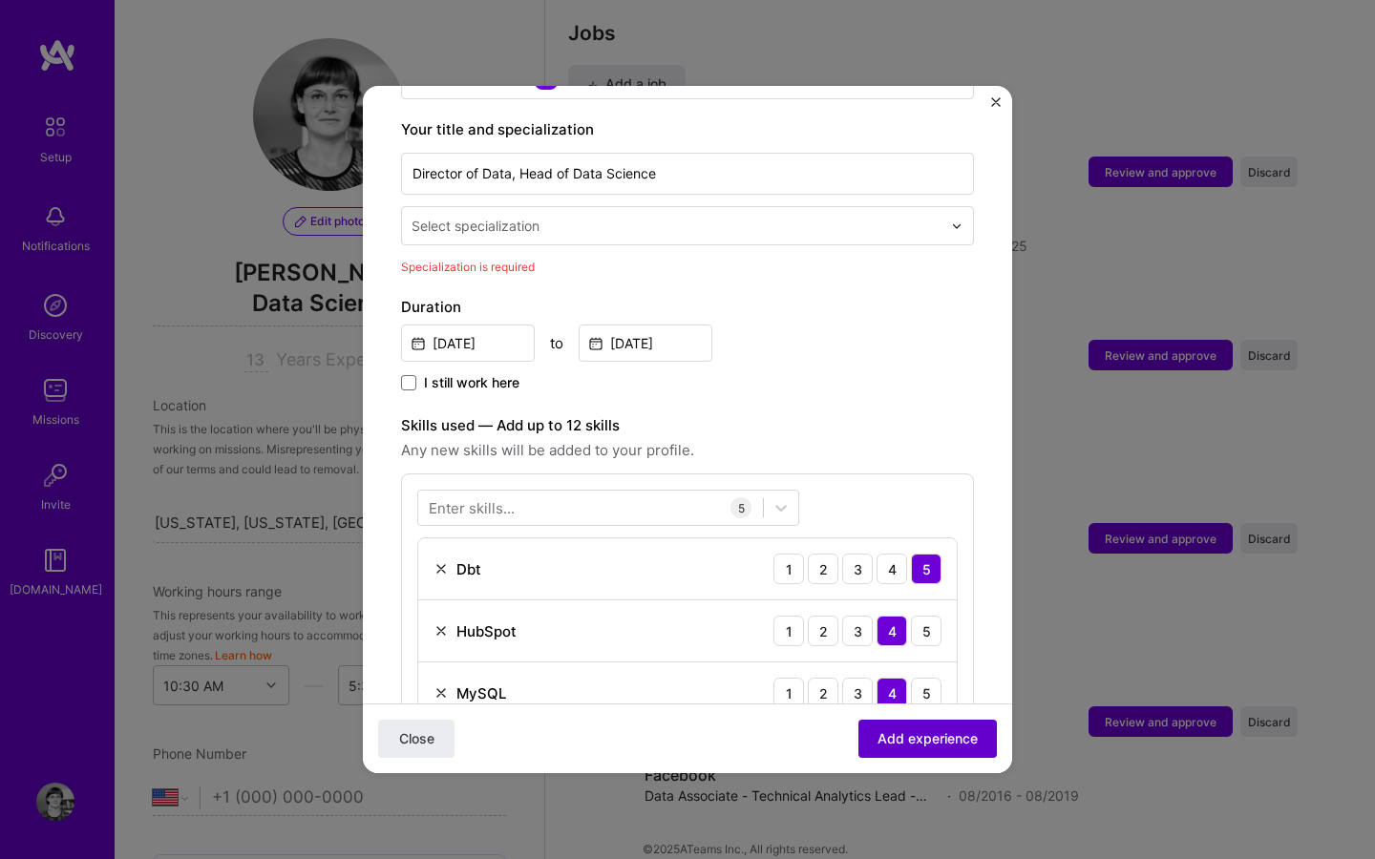
scroll to position [396, 0]
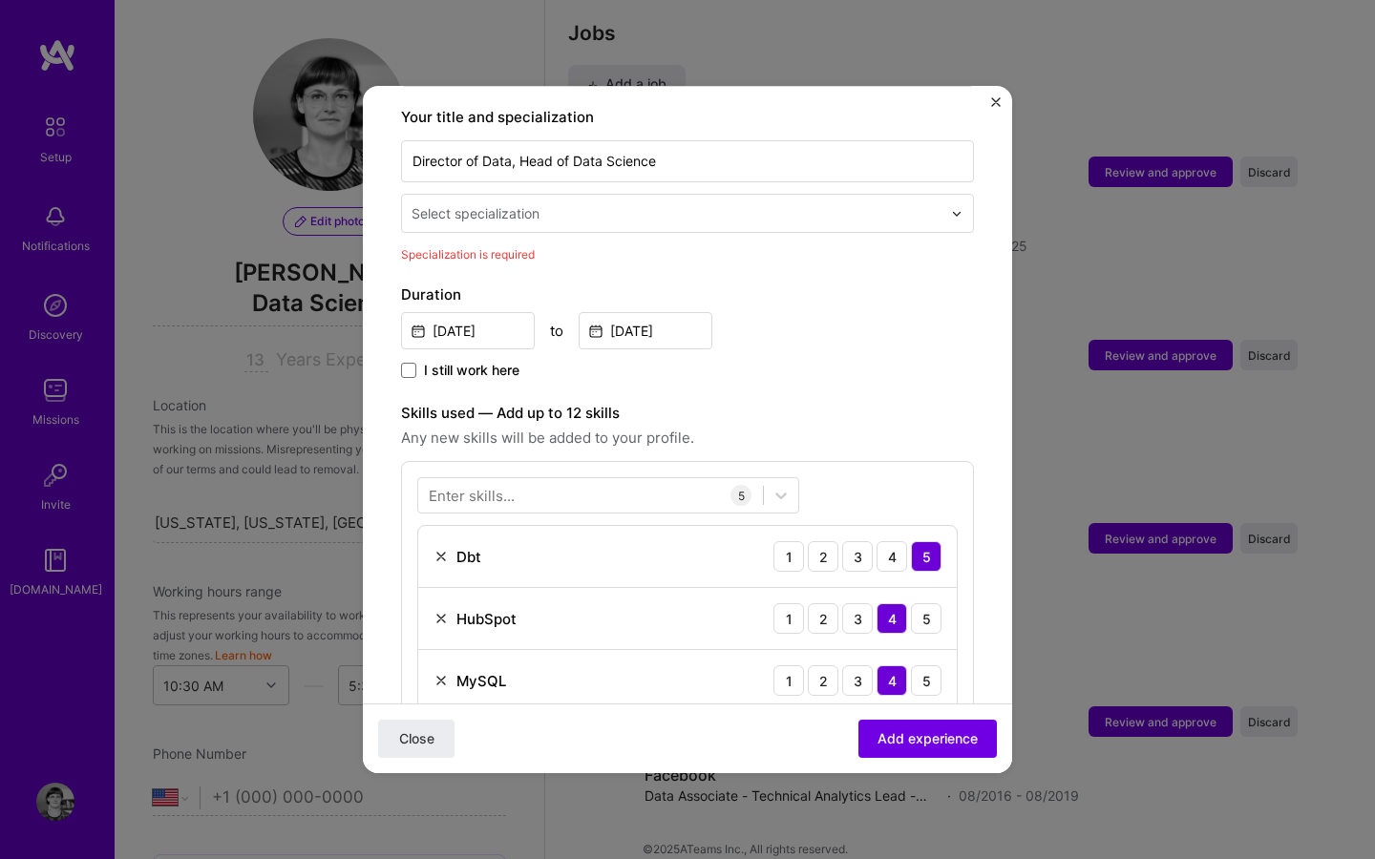
click at [489, 203] on div "Select specialization" at bounding box center [476, 213] width 128 height 20
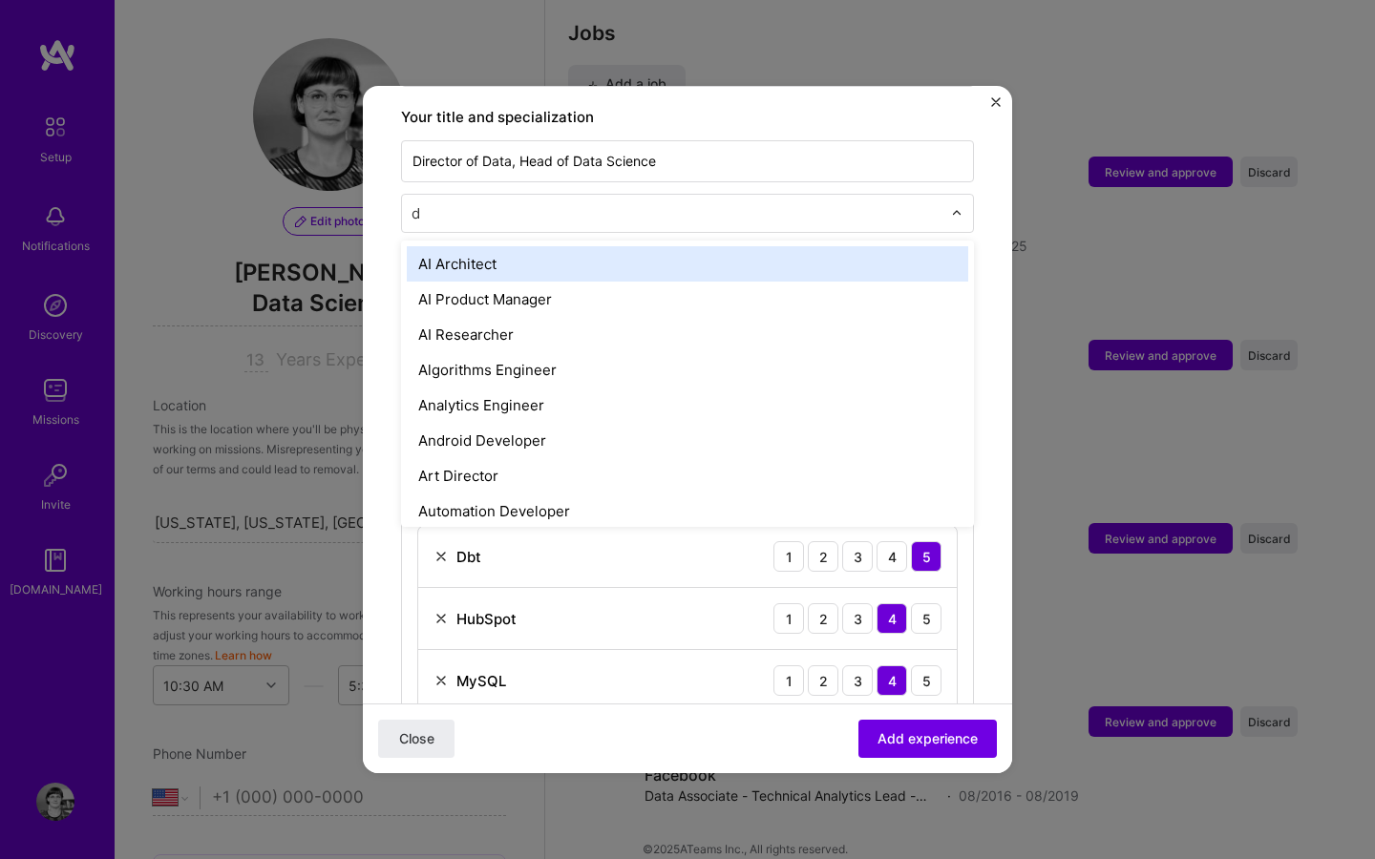
type input "da"
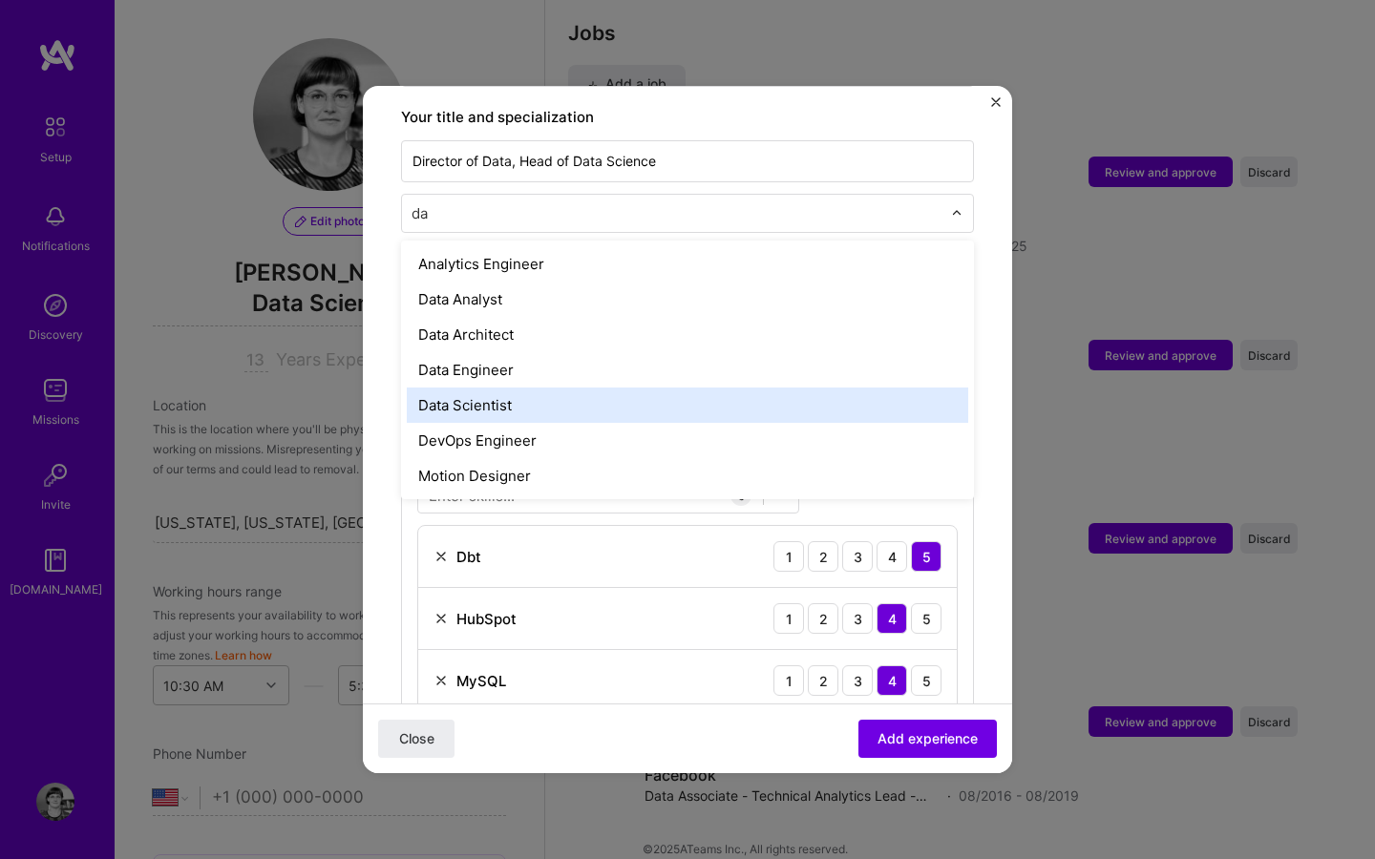
click at [468, 388] on div "Data Scientist" at bounding box center [687, 405] width 561 height 35
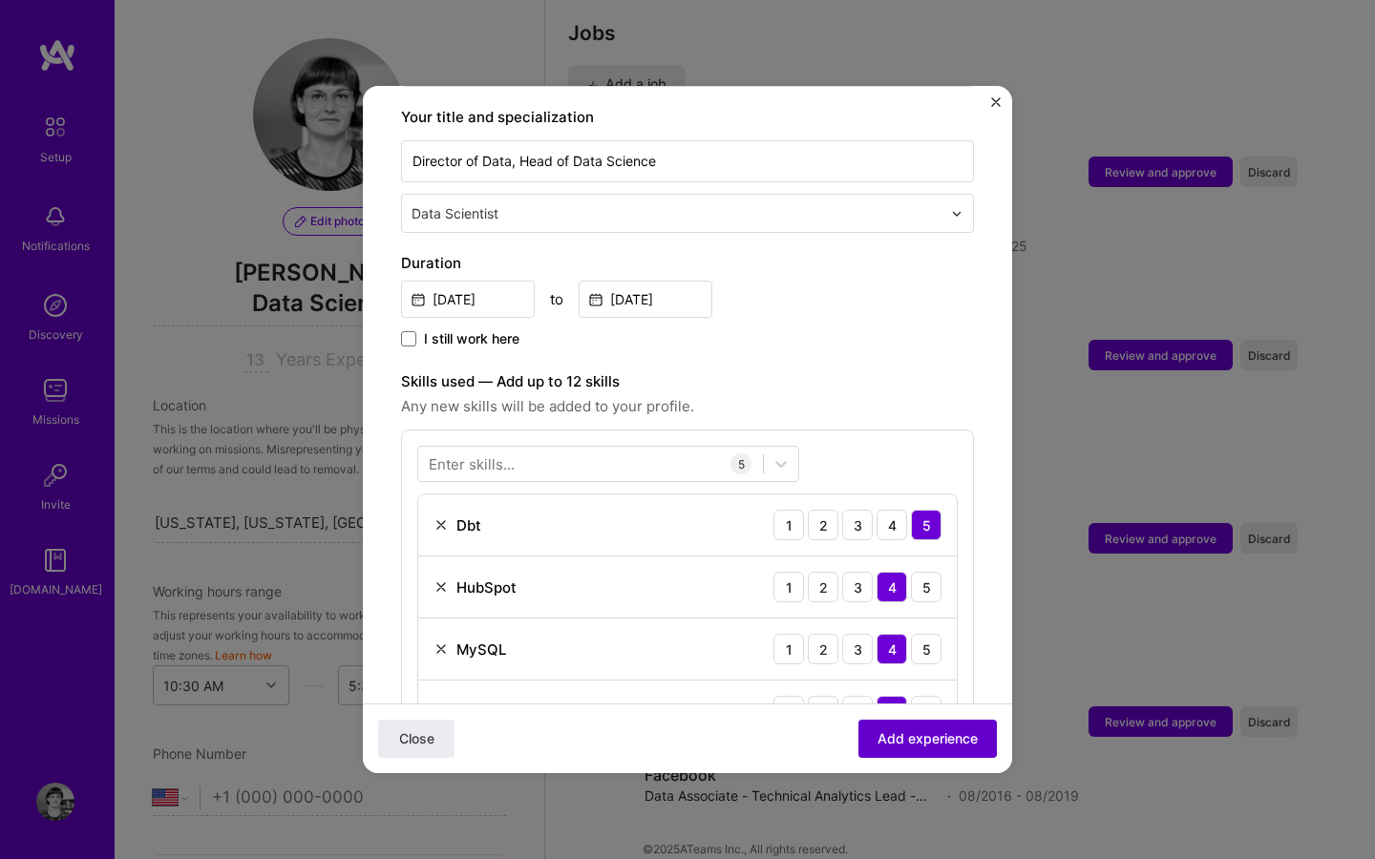
click at [921, 753] on button "Add experience" at bounding box center [927, 739] width 138 height 38
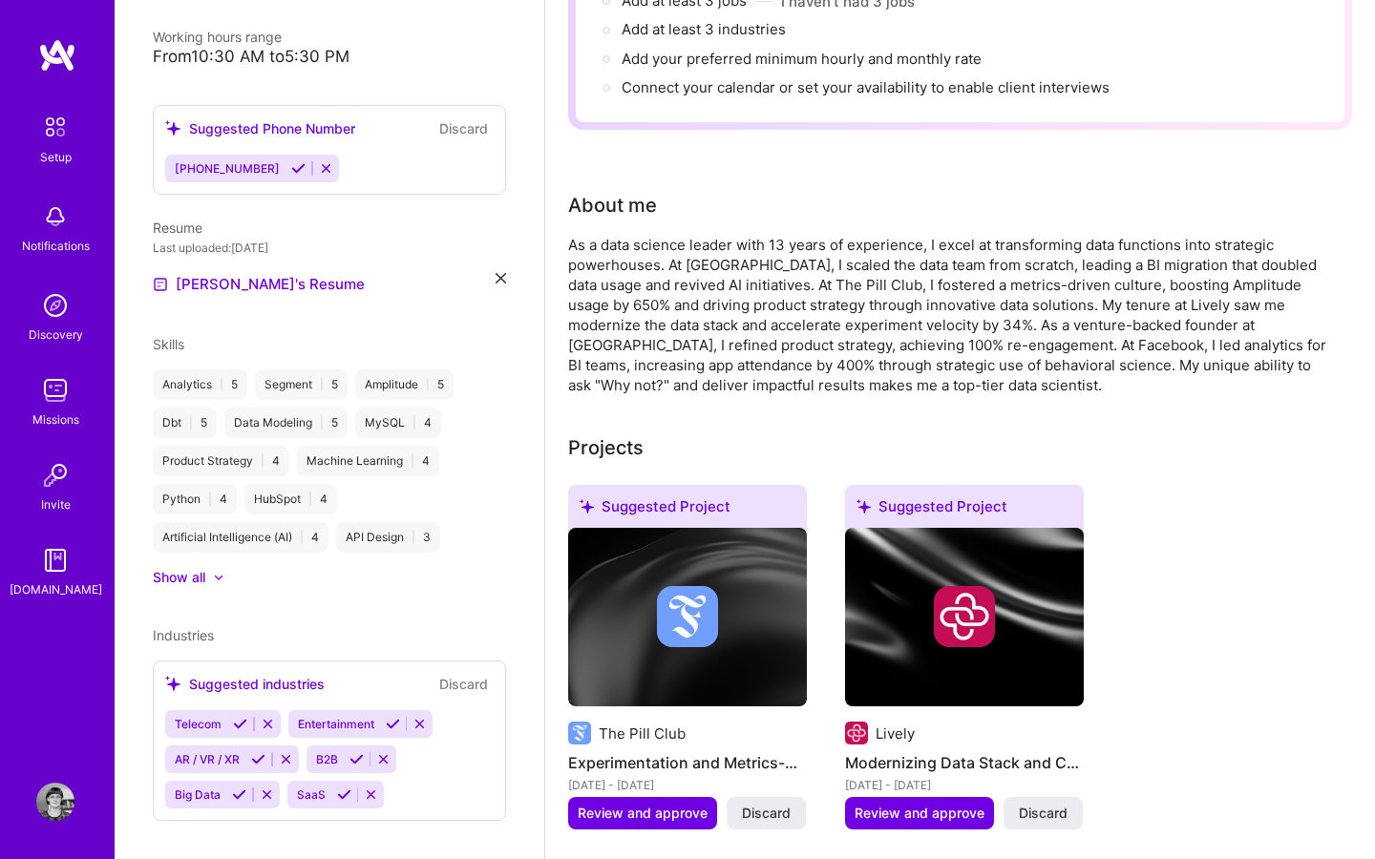
scroll to position [563, 0]
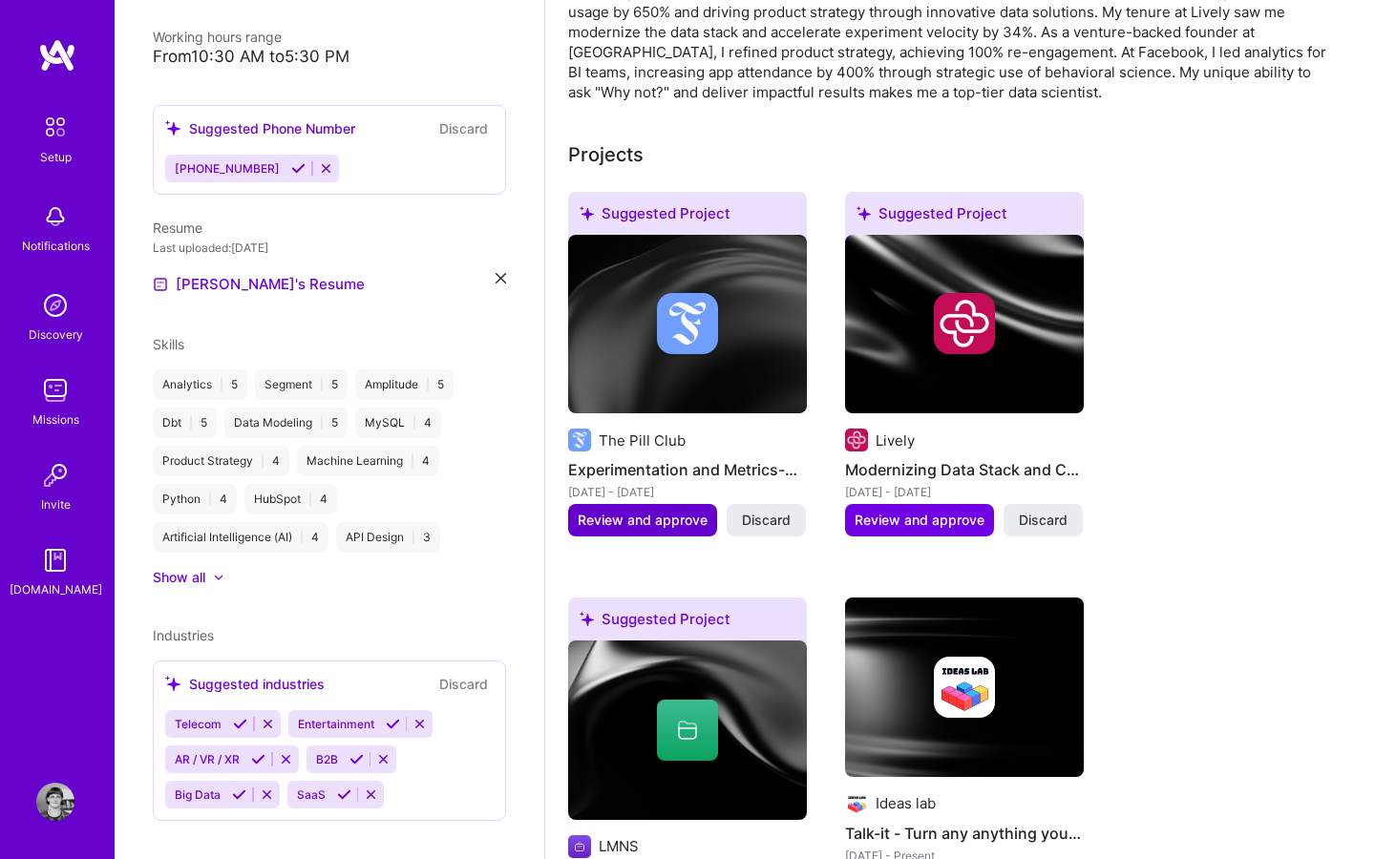
click at [638, 511] on span "Review and approve" at bounding box center [643, 520] width 130 height 19
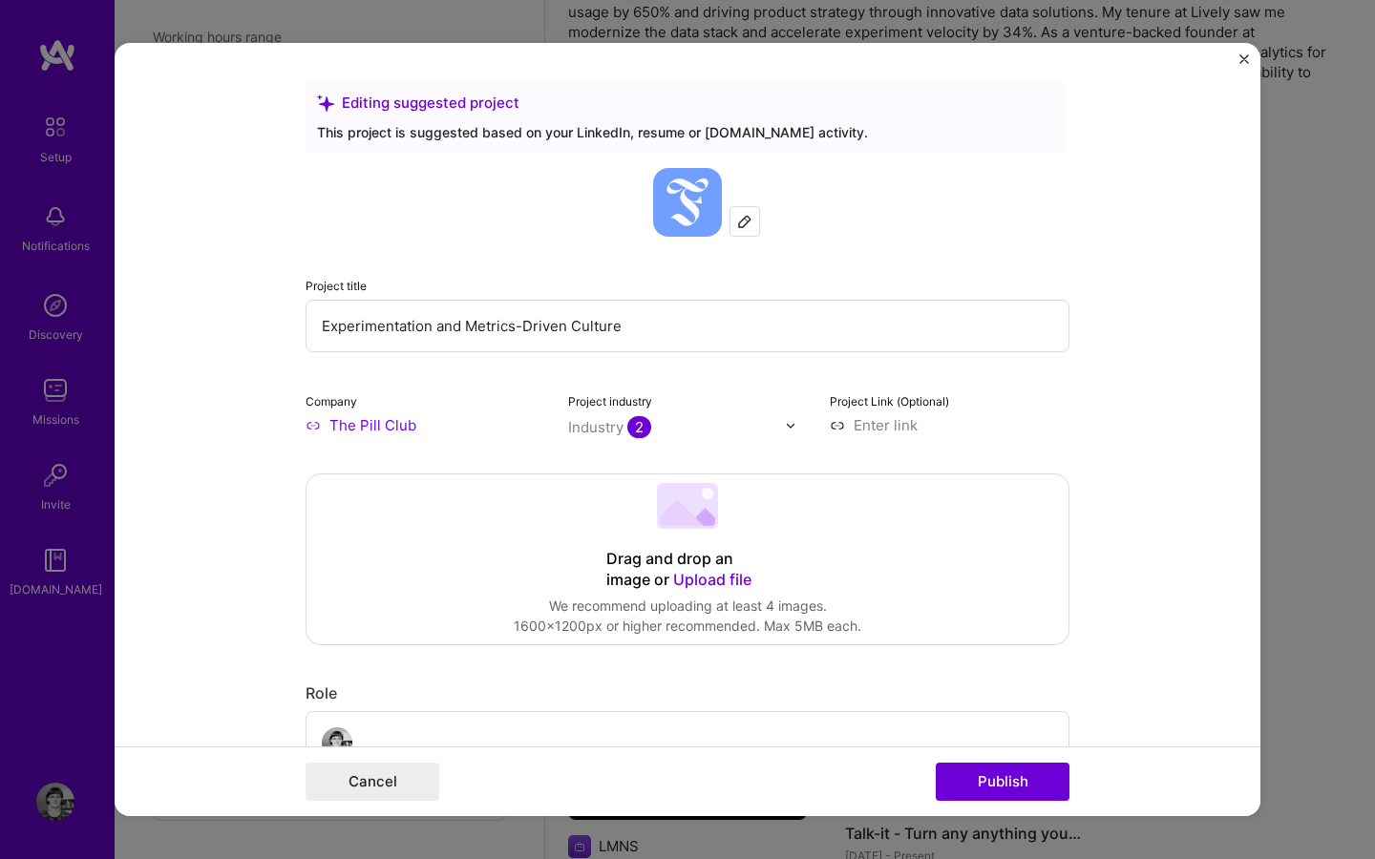
click at [434, 324] on input "Experimentation and Metrics-Driven Culture" at bounding box center [688, 326] width 764 height 53
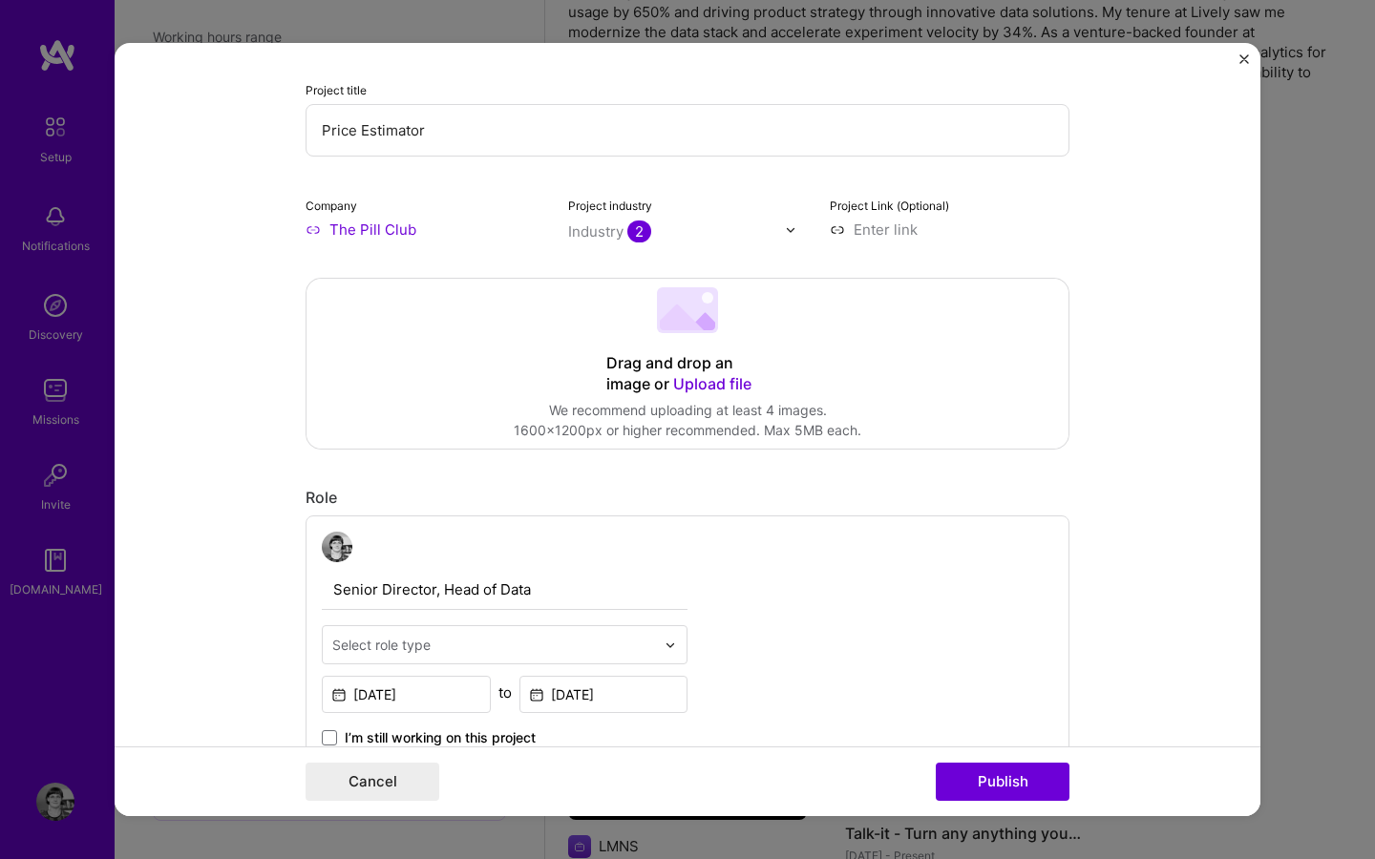
type input "Price Estimator"
click at [706, 395] on div "Drag and drop an image or Upload file" at bounding box center [687, 374] width 162 height 42
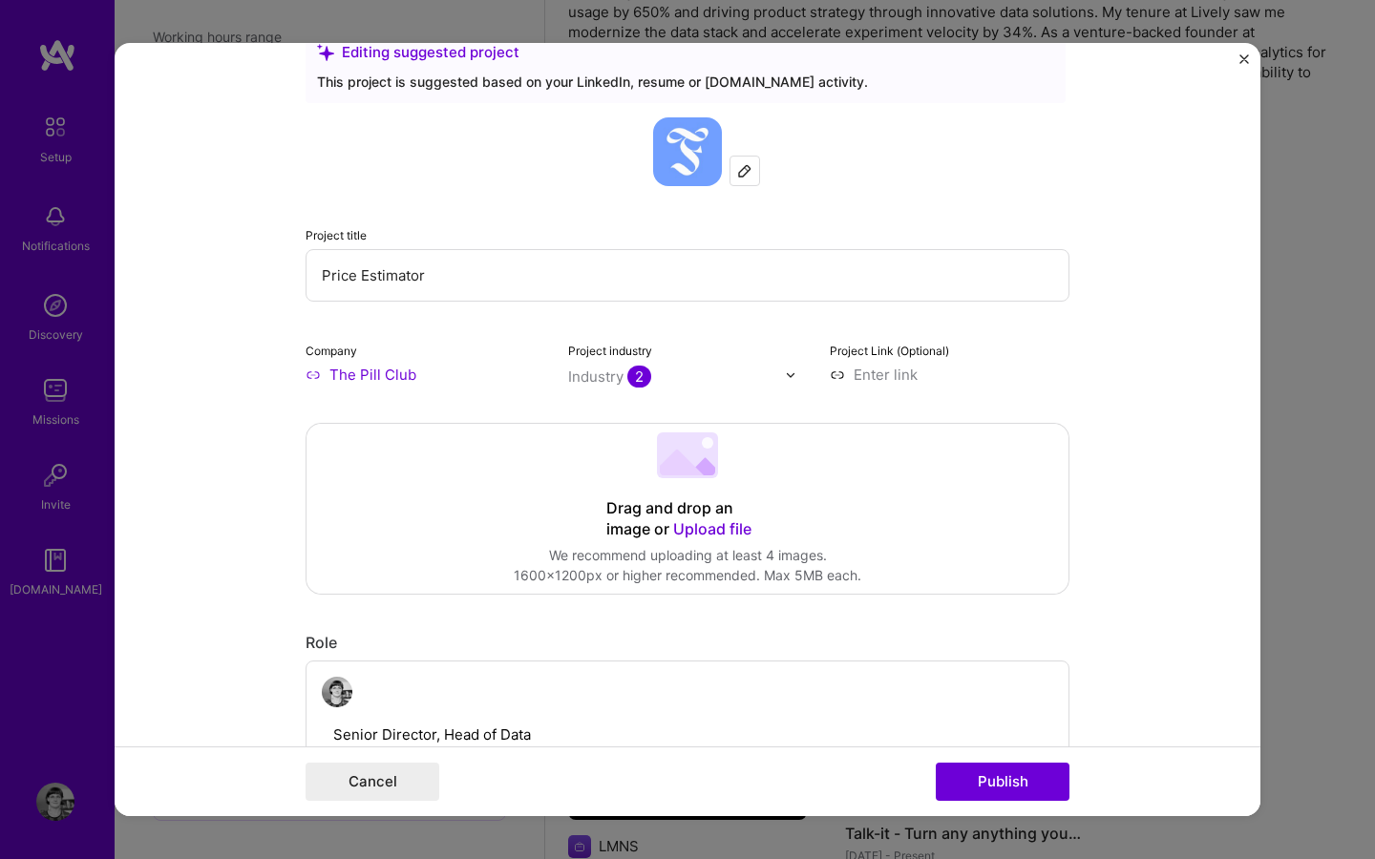
scroll to position [0, 0]
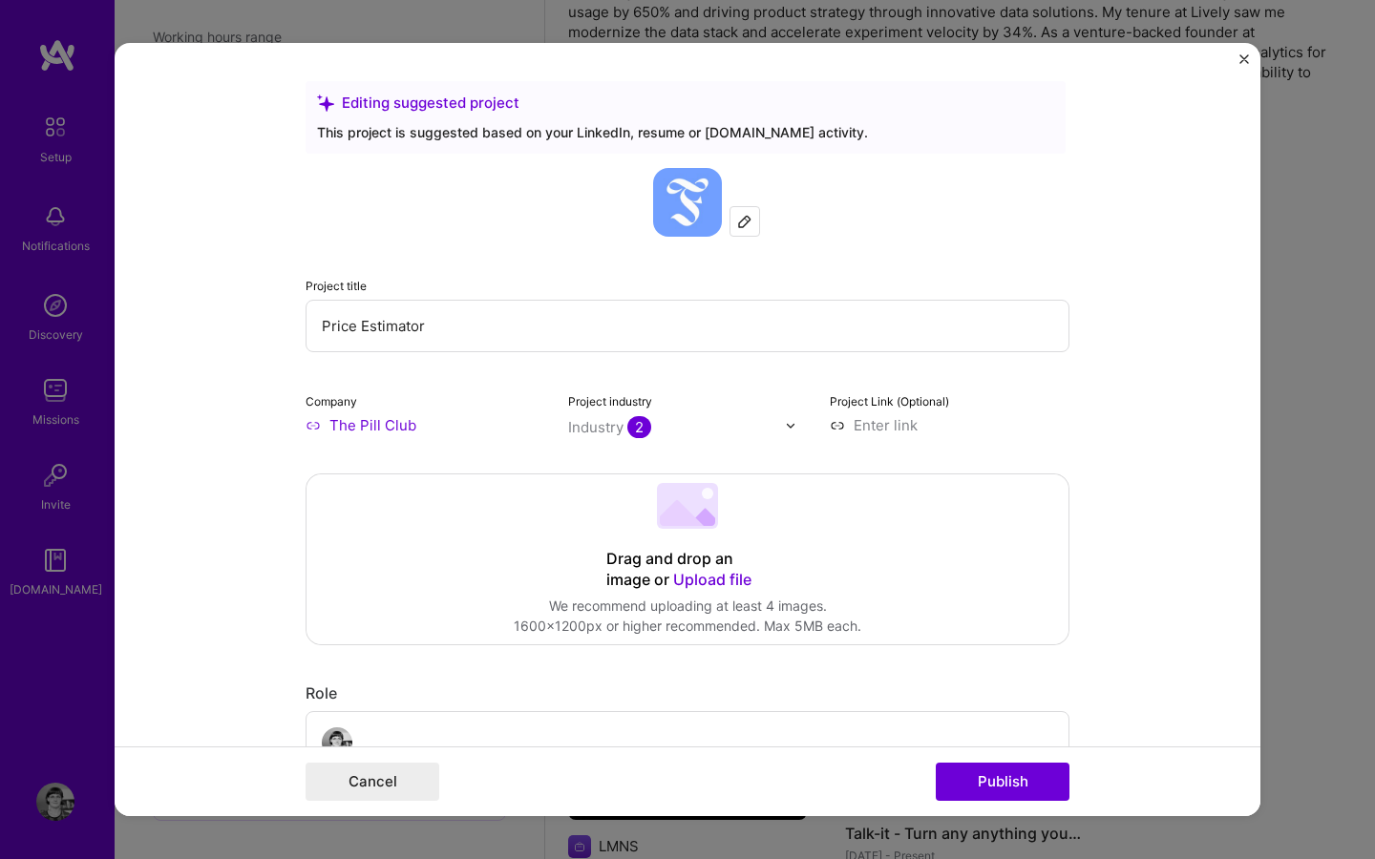
click at [871, 423] on input at bounding box center [950, 425] width 240 height 20
paste input "[URL][DOMAIN_NAME]"
type input "[URL][DOMAIN_NAME]"
click at [871, 504] on div "Drag and drop an image or Upload file Upload file We recommend uploading at lea…" at bounding box center [688, 560] width 762 height 170
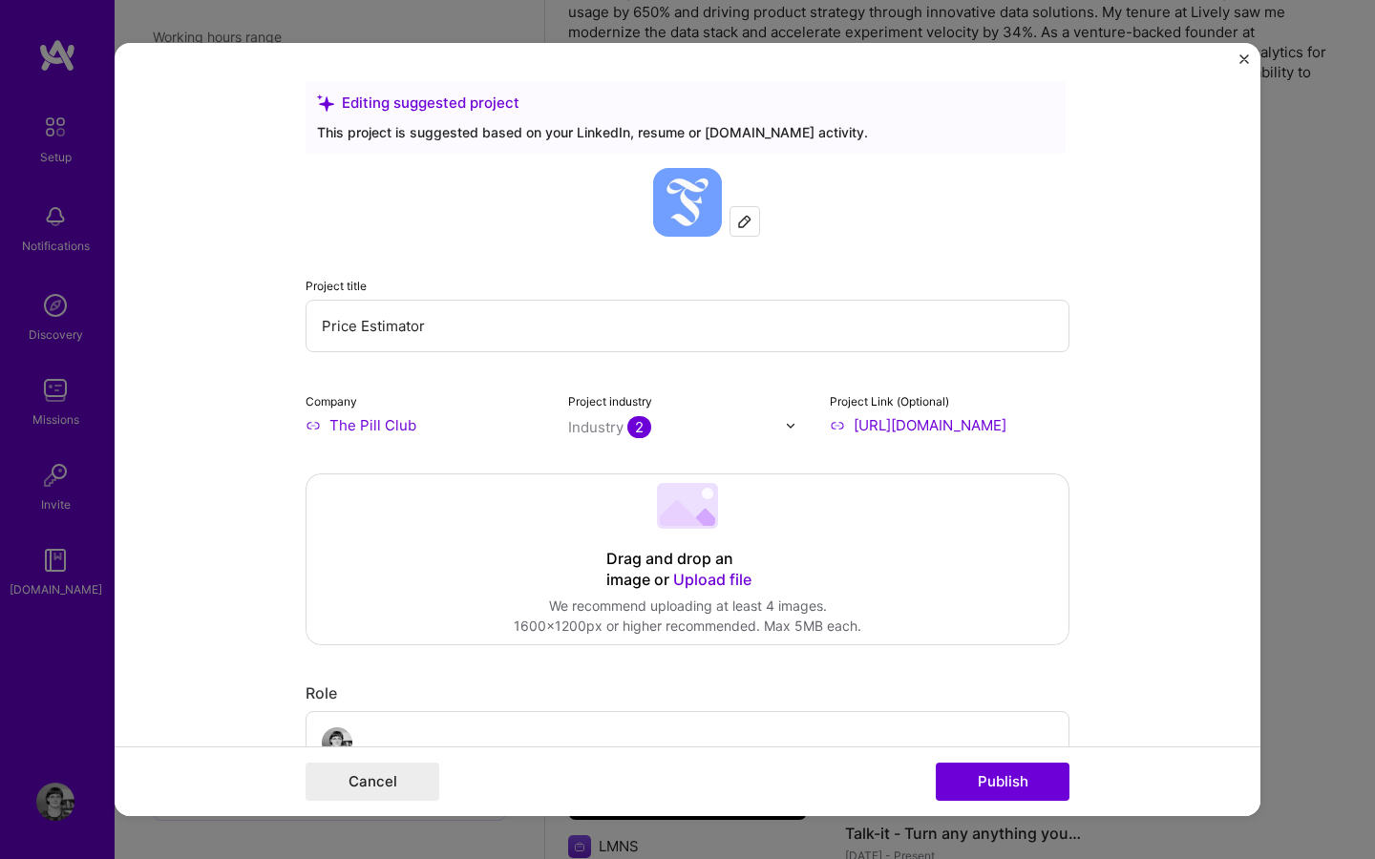
scroll to position [0, 0]
click at [1325, 338] on div "Editing suggested project This project is suggested based on your LinkedIn, res…" at bounding box center [687, 429] width 1375 height 859
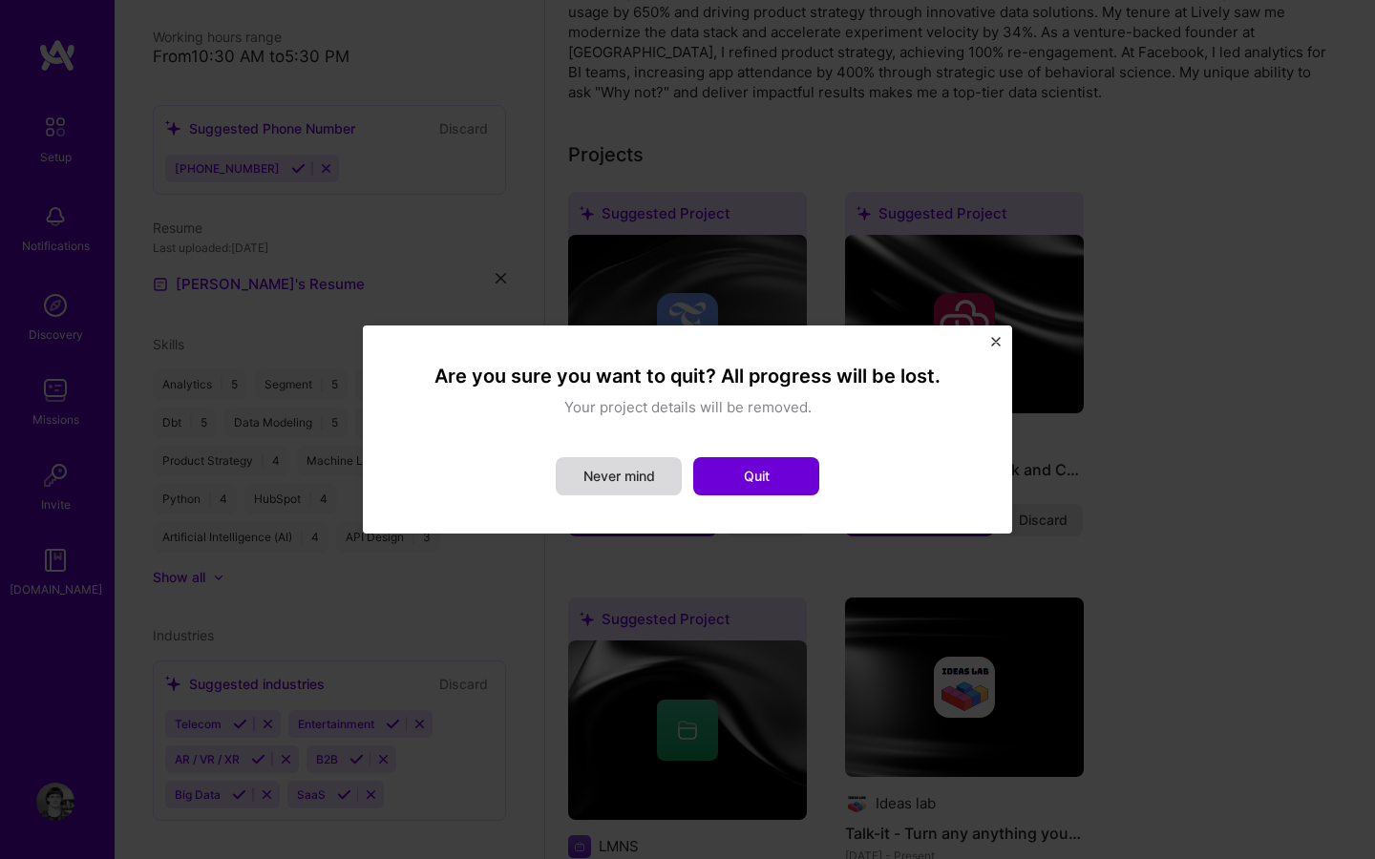
click at [630, 480] on button "Never mind" at bounding box center [619, 476] width 126 height 38
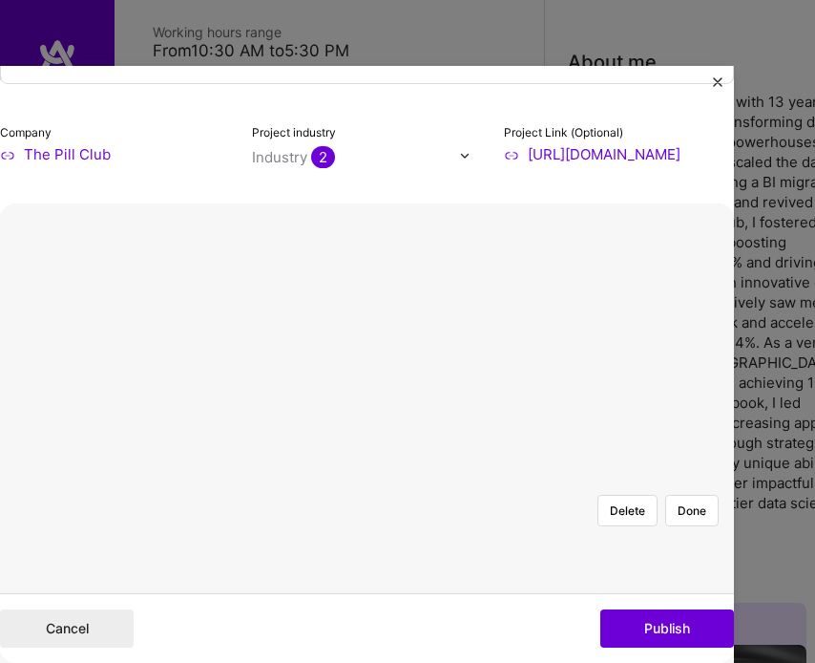
scroll to position [246, 0]
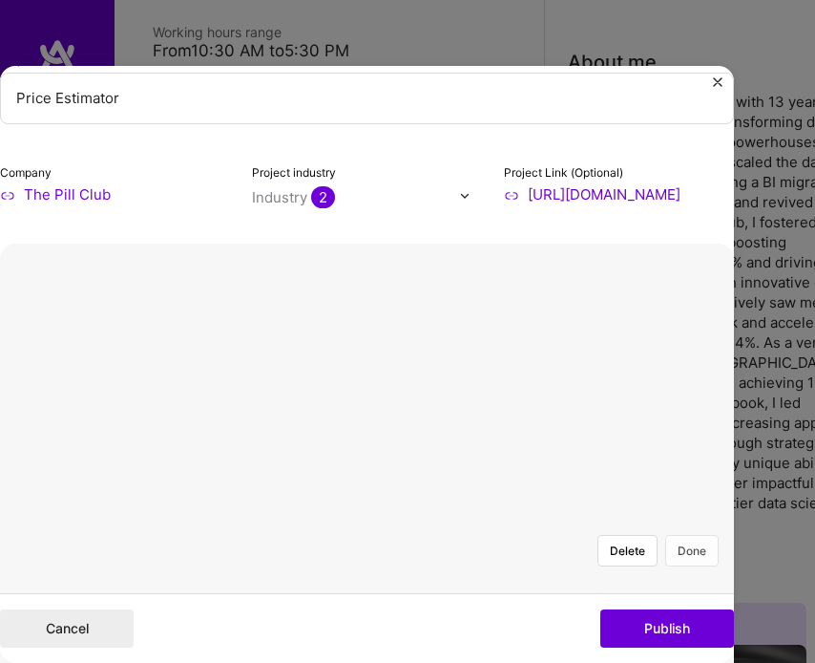
click at [690, 535] on button "Done" at bounding box center [692, 551] width 53 height 32
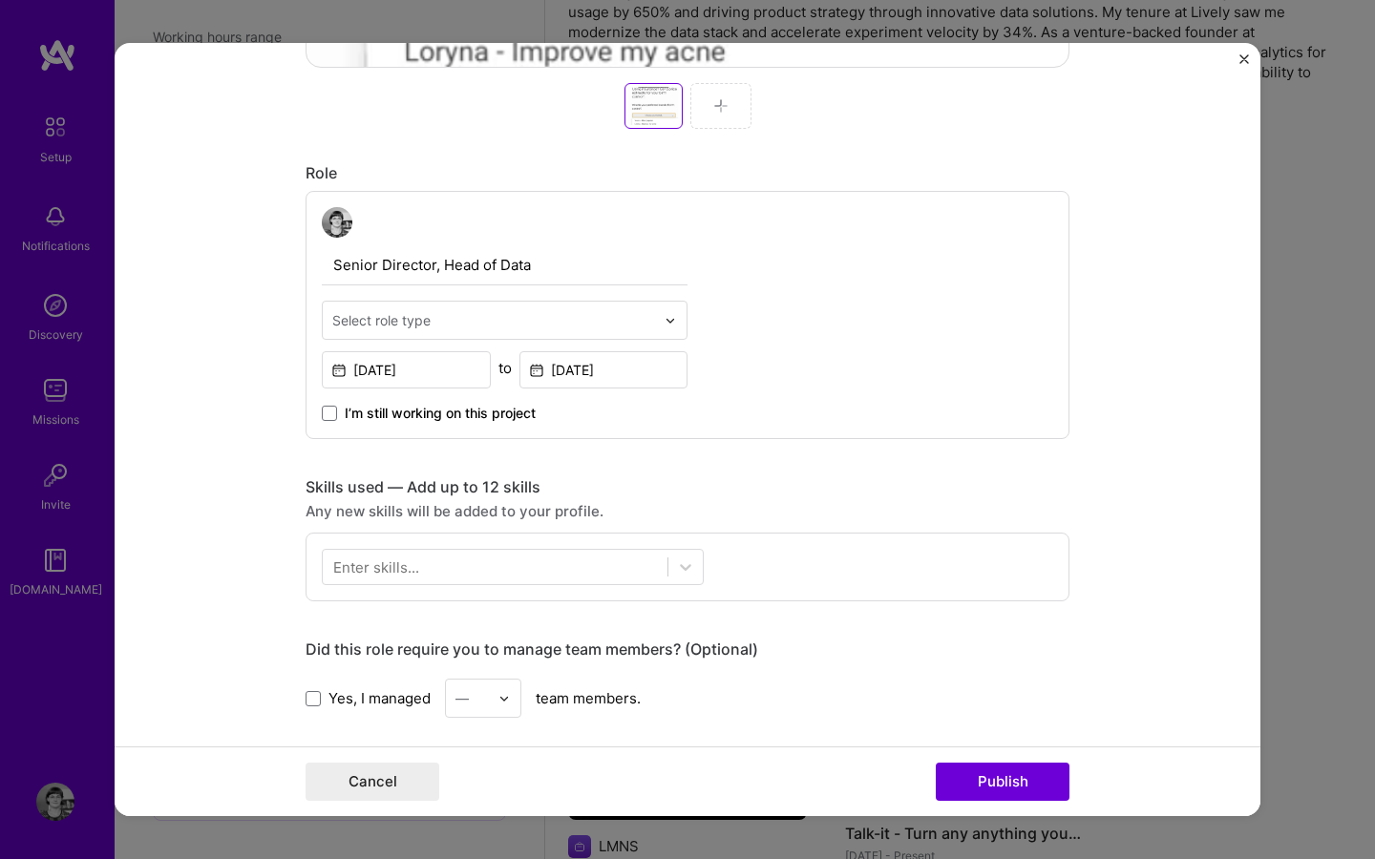
scroll to position [1009, 0]
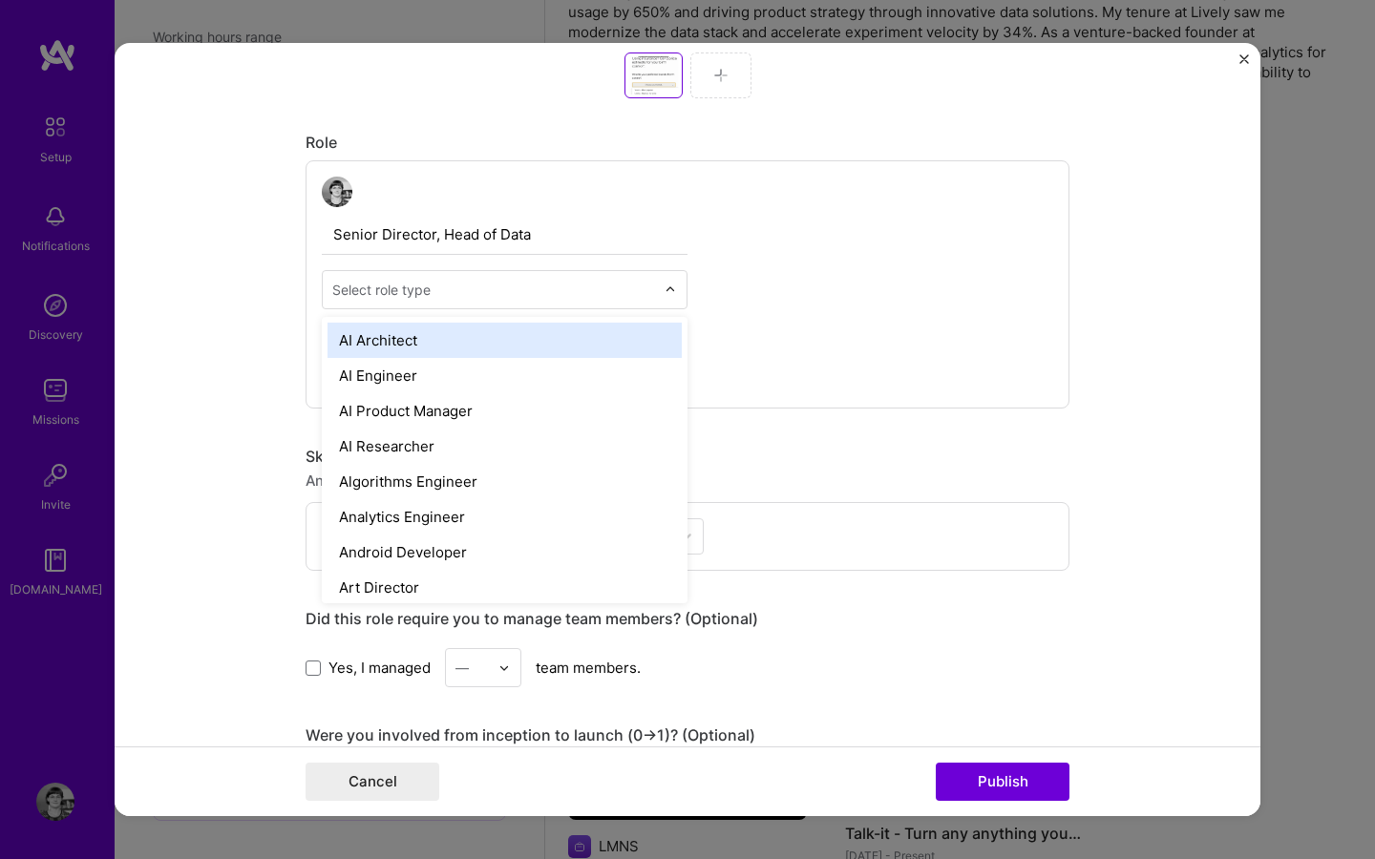
click at [414, 288] on div "Select role type" at bounding box center [381, 290] width 98 height 20
type input "data"
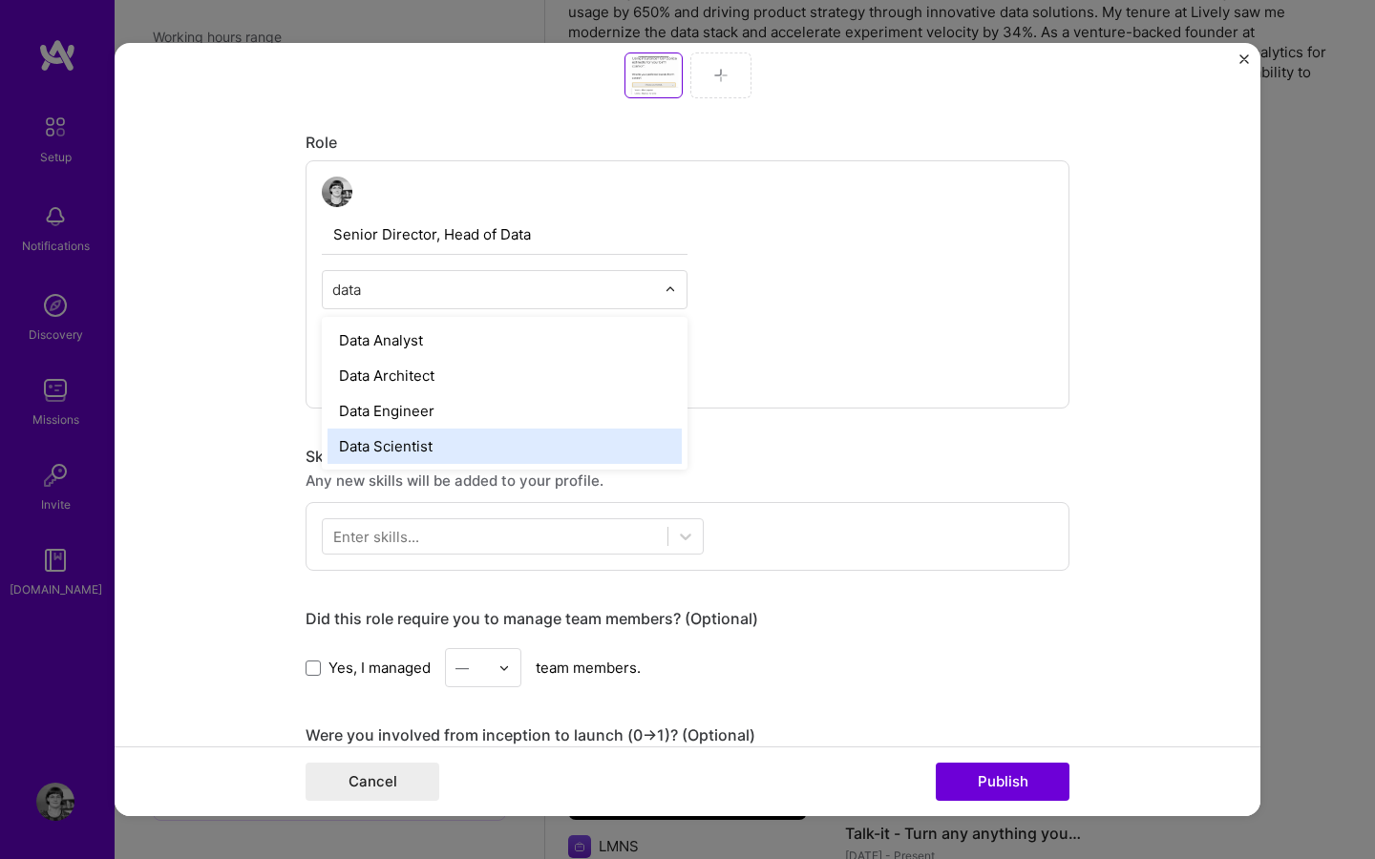
click at [423, 445] on div "Data Scientist" at bounding box center [505, 446] width 354 height 35
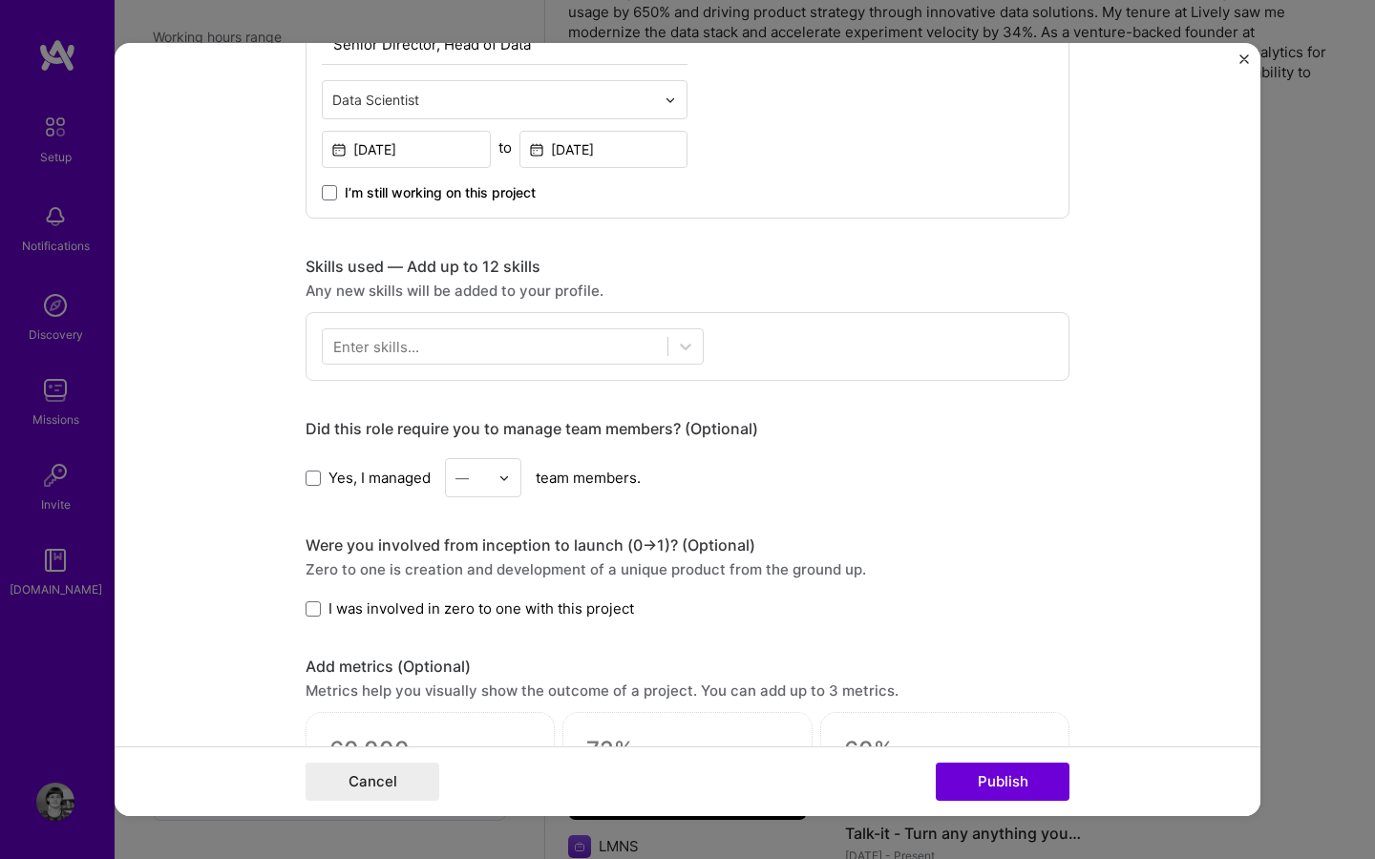
scroll to position [1211, 0]
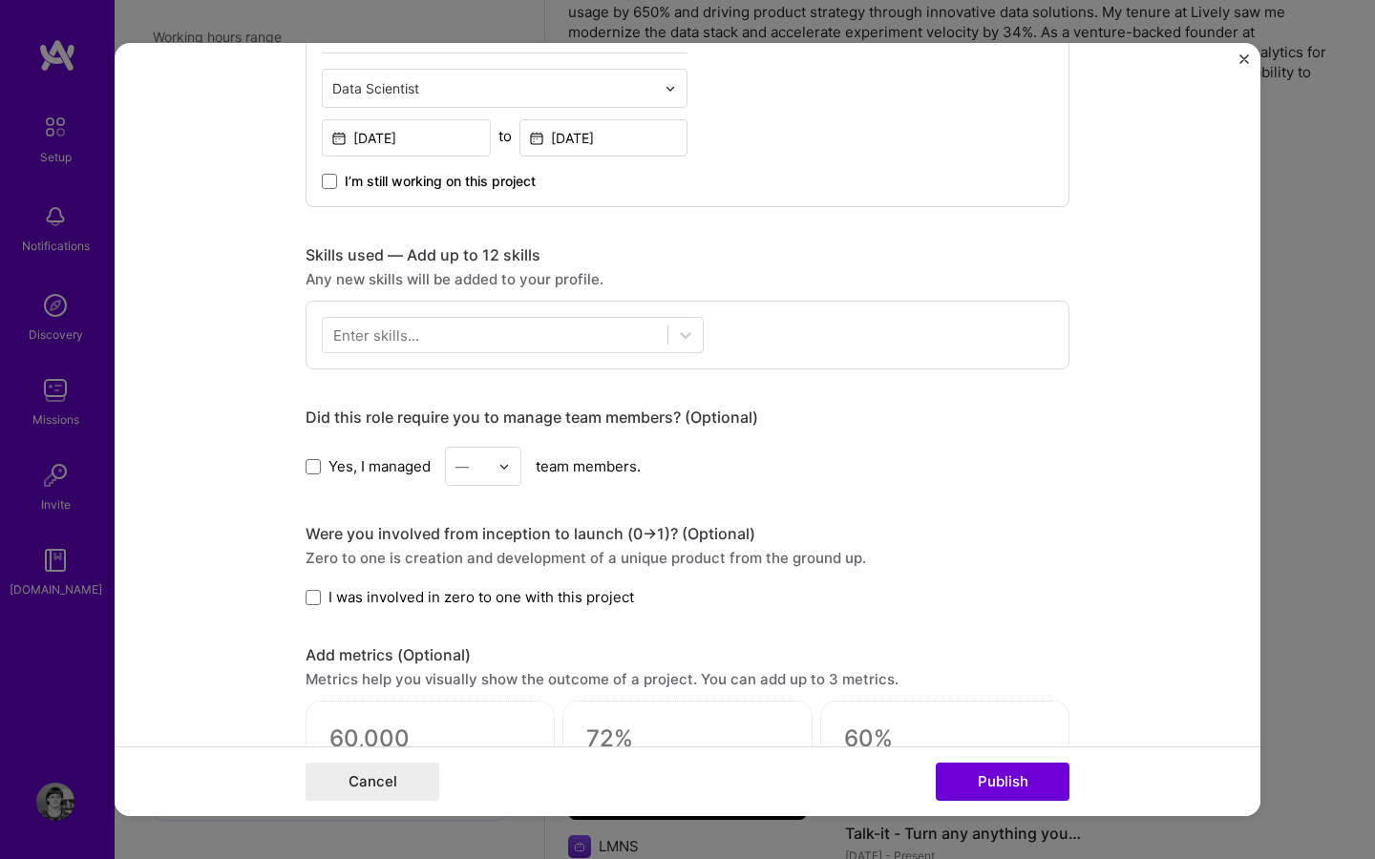
click at [352, 469] on span "Yes, I managed" at bounding box center [379, 466] width 102 height 20
click at [0, 0] on input "Yes, I managed" at bounding box center [0, 0] width 0 height 0
click at [508, 471] on img at bounding box center [503, 466] width 11 height 11
click at [478, 665] on div "5" at bounding box center [483, 658] width 65 height 35
click at [404, 336] on div "Enter skills..." at bounding box center [376, 336] width 86 height 20
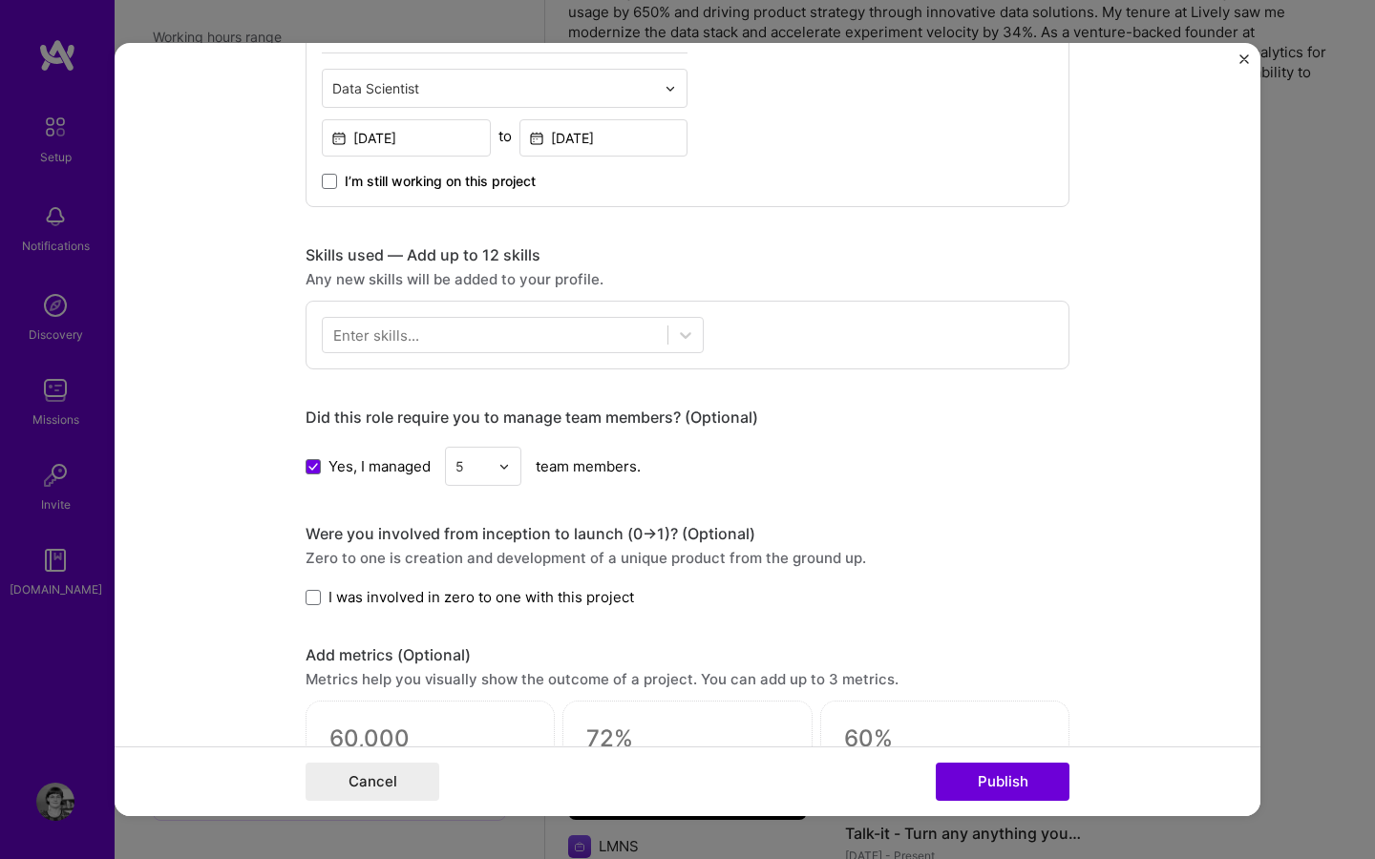
click at [729, 231] on div "Editing suggested project This project is suggested based on your LinkedIn, res…" at bounding box center [688, 108] width 764 height 2477
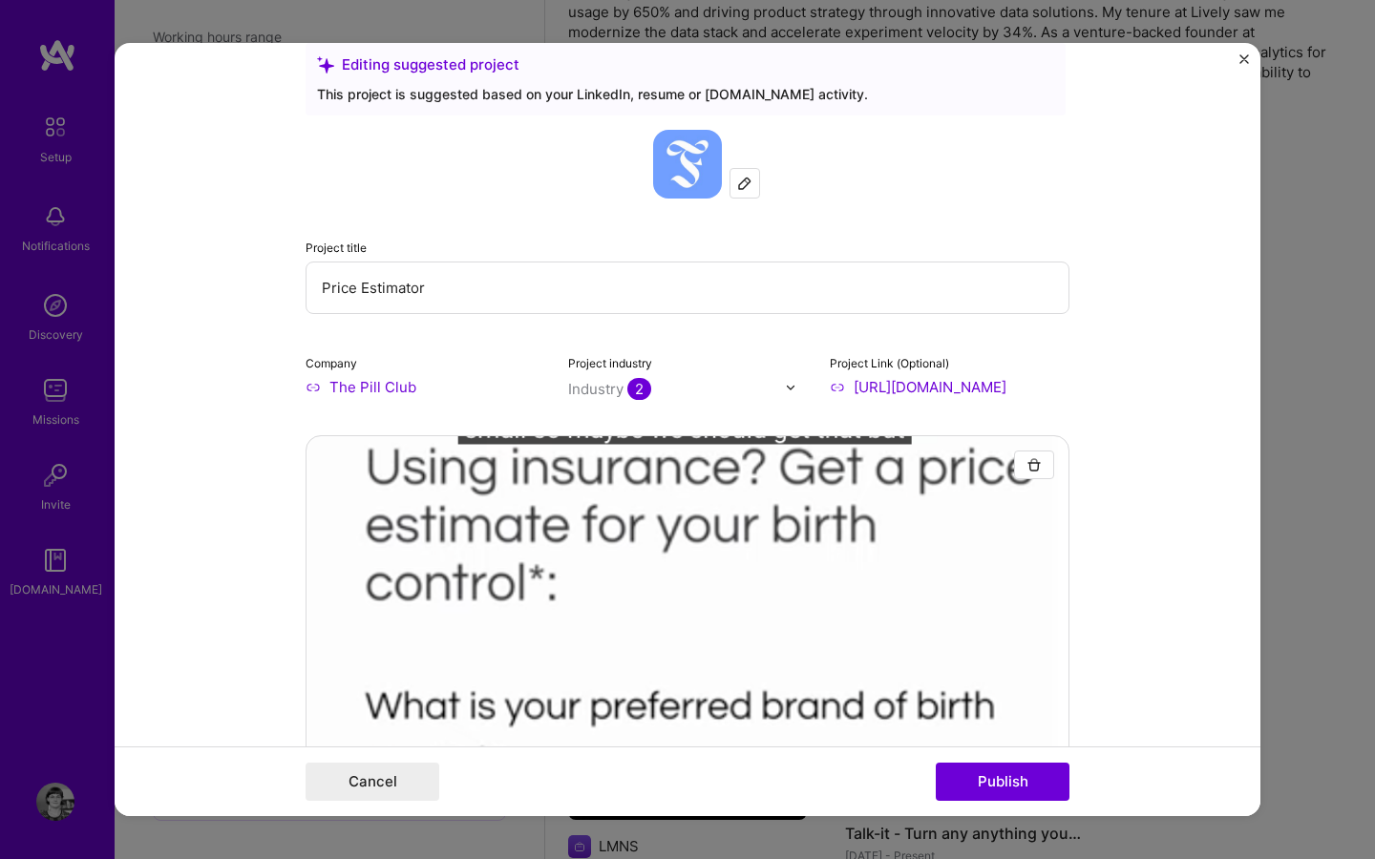
scroll to position [0, 0]
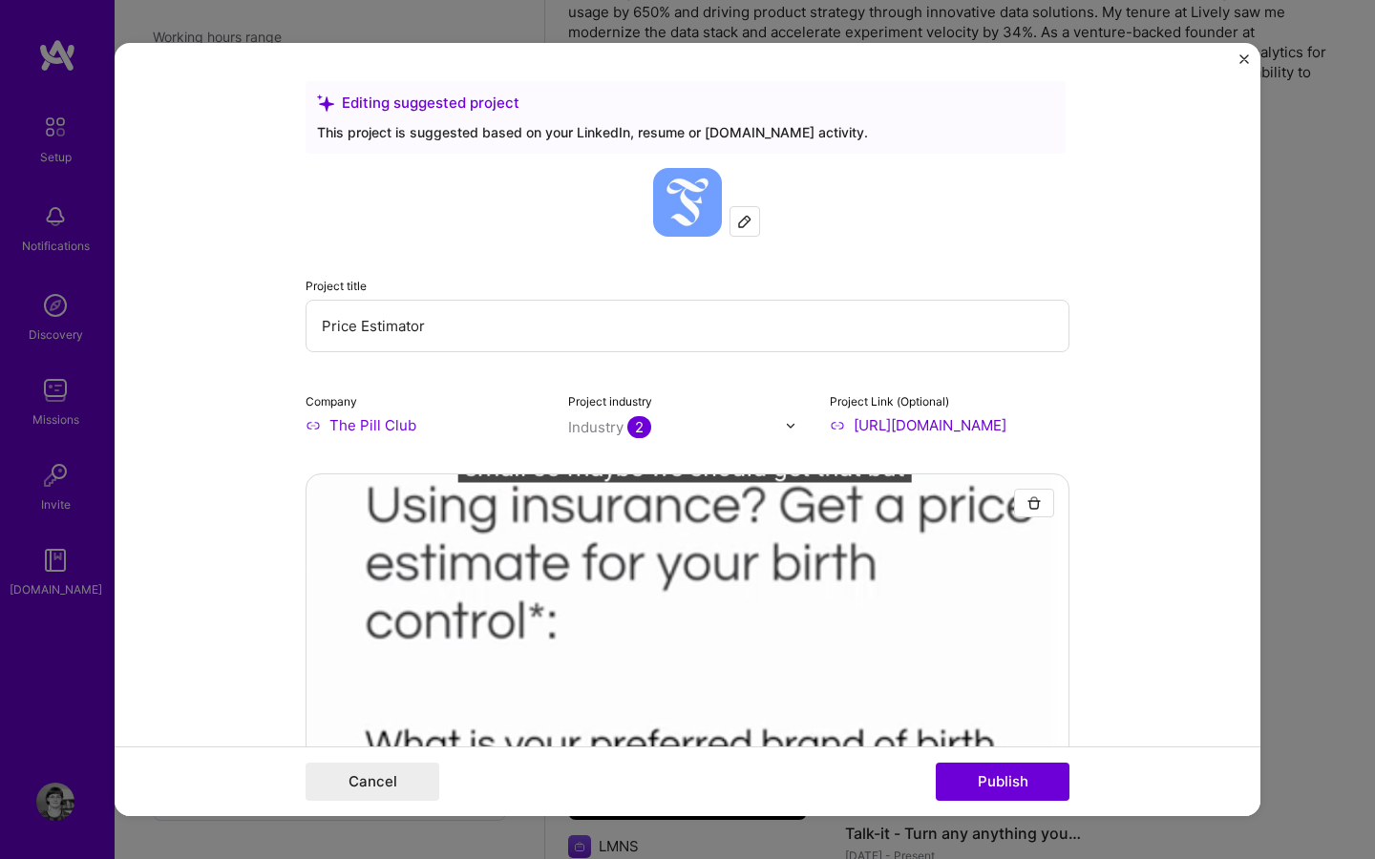
click at [497, 332] on input "Price Estimator" at bounding box center [688, 326] width 764 height 53
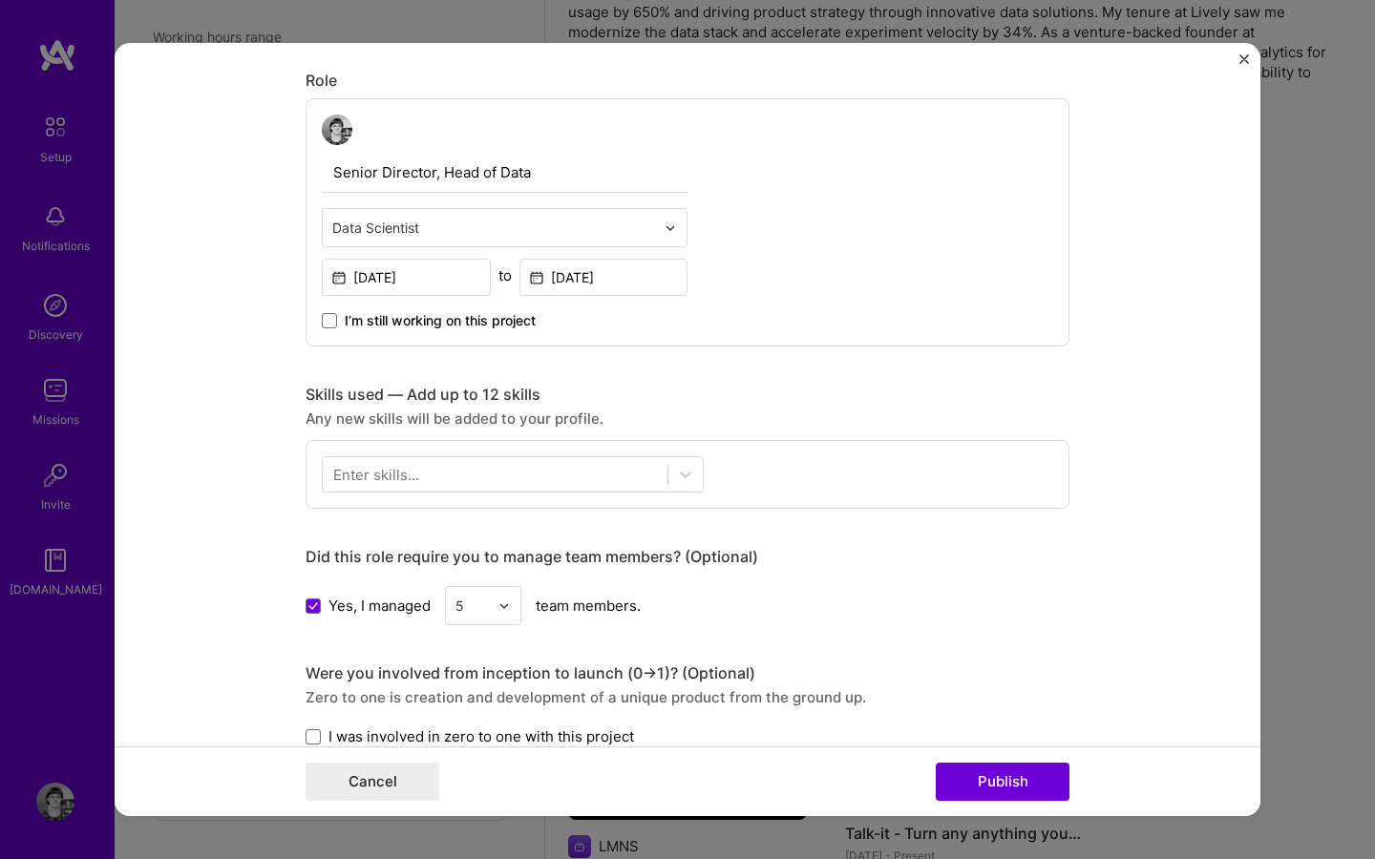
scroll to position [1075, 0]
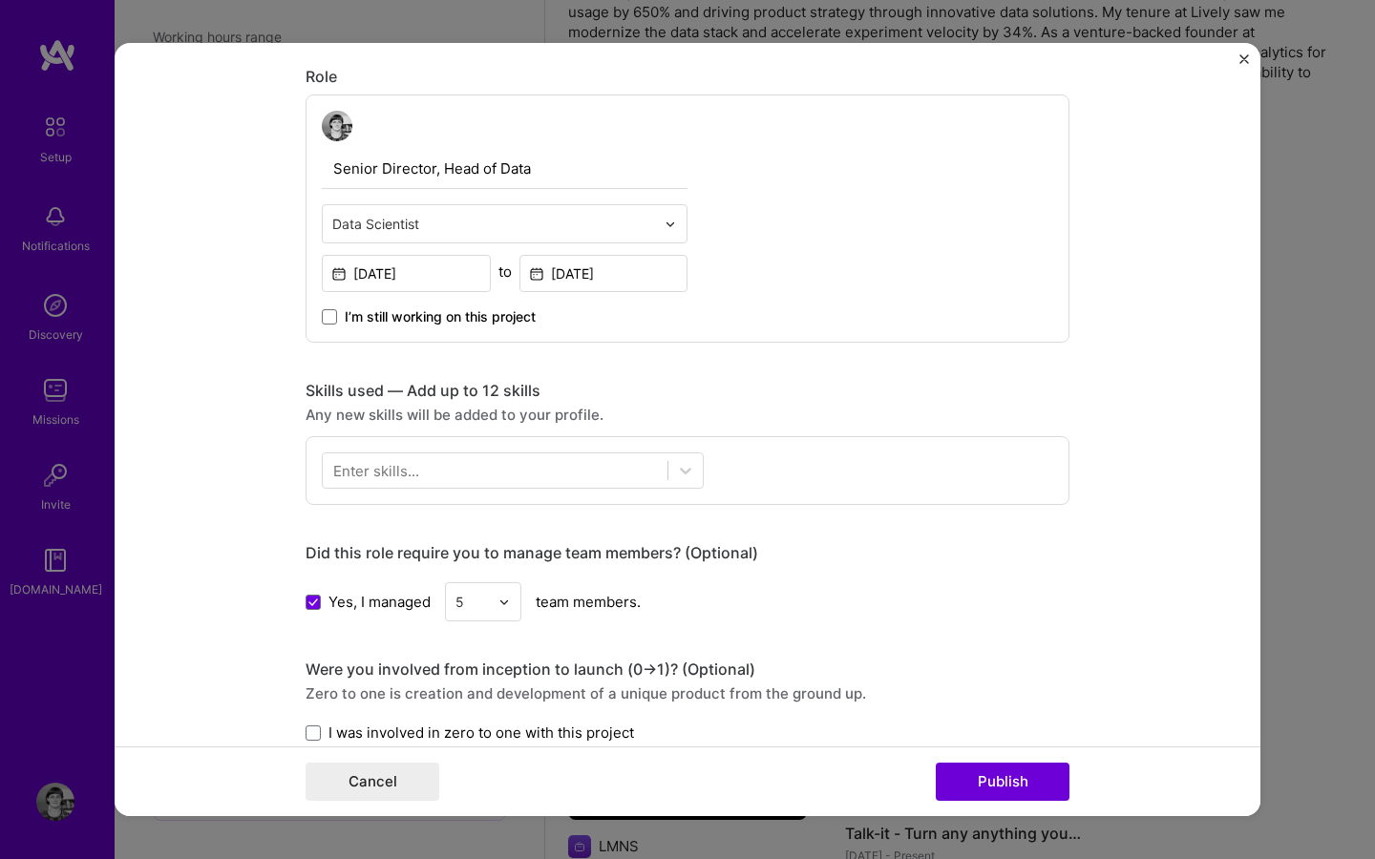
type input "Price Estimator - Get the price of your birth control in seconds!"
click at [399, 461] on div "Enter skills..." at bounding box center [376, 471] width 86 height 20
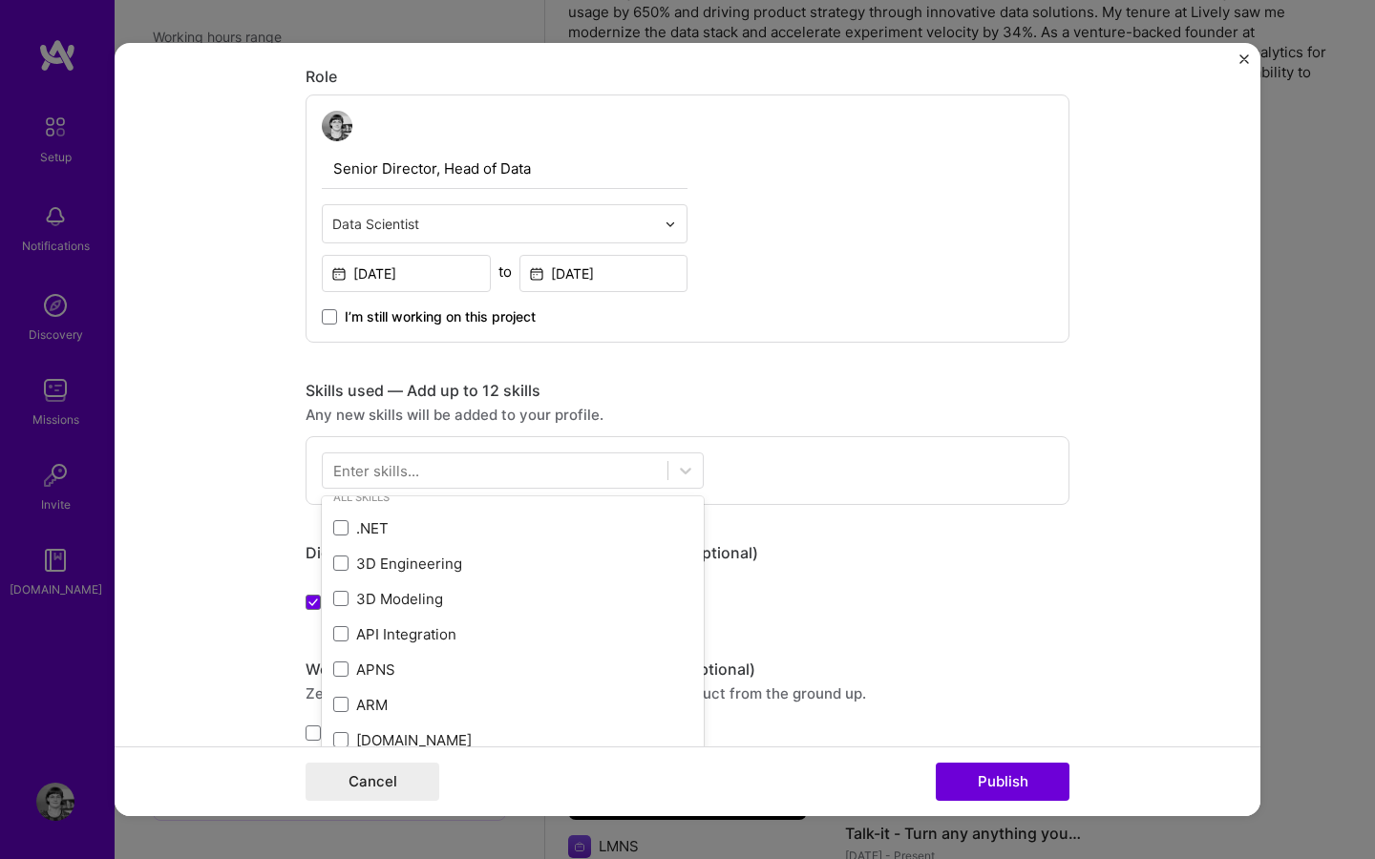
scroll to position [575, 0]
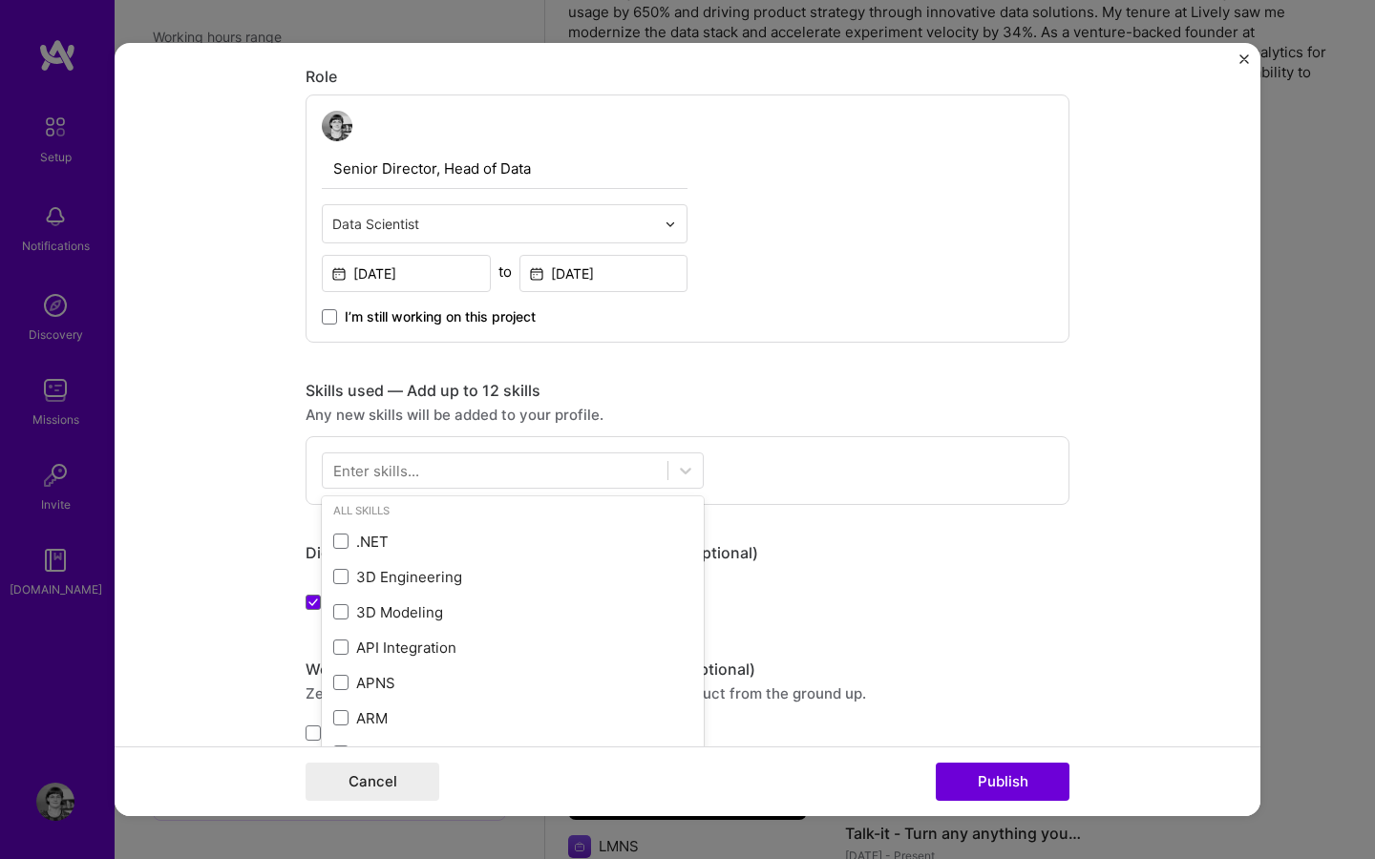
click at [367, 477] on div "Enter skills..." at bounding box center [376, 471] width 86 height 20
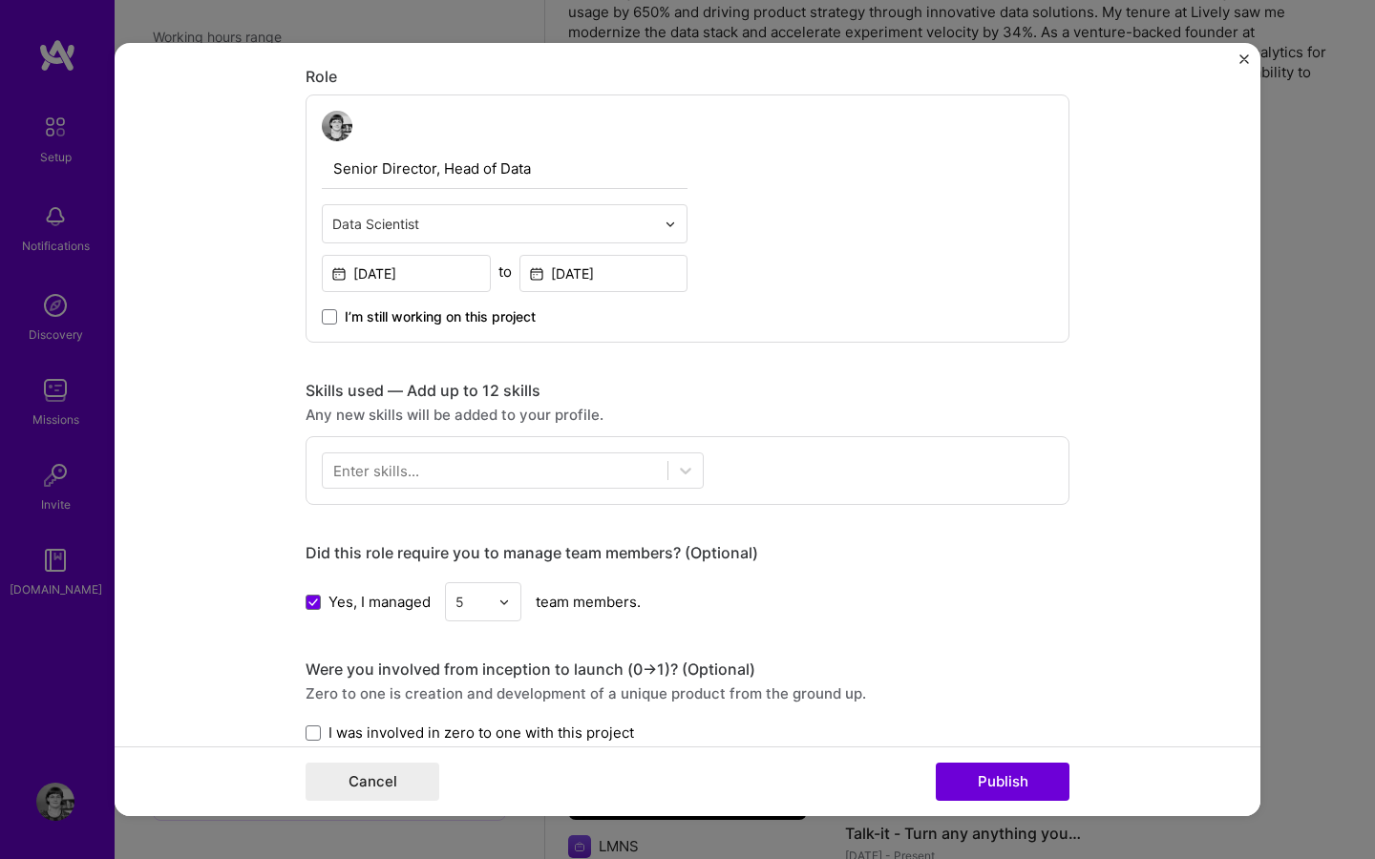
click at [367, 477] on div "Enter skills..." at bounding box center [376, 471] width 86 height 20
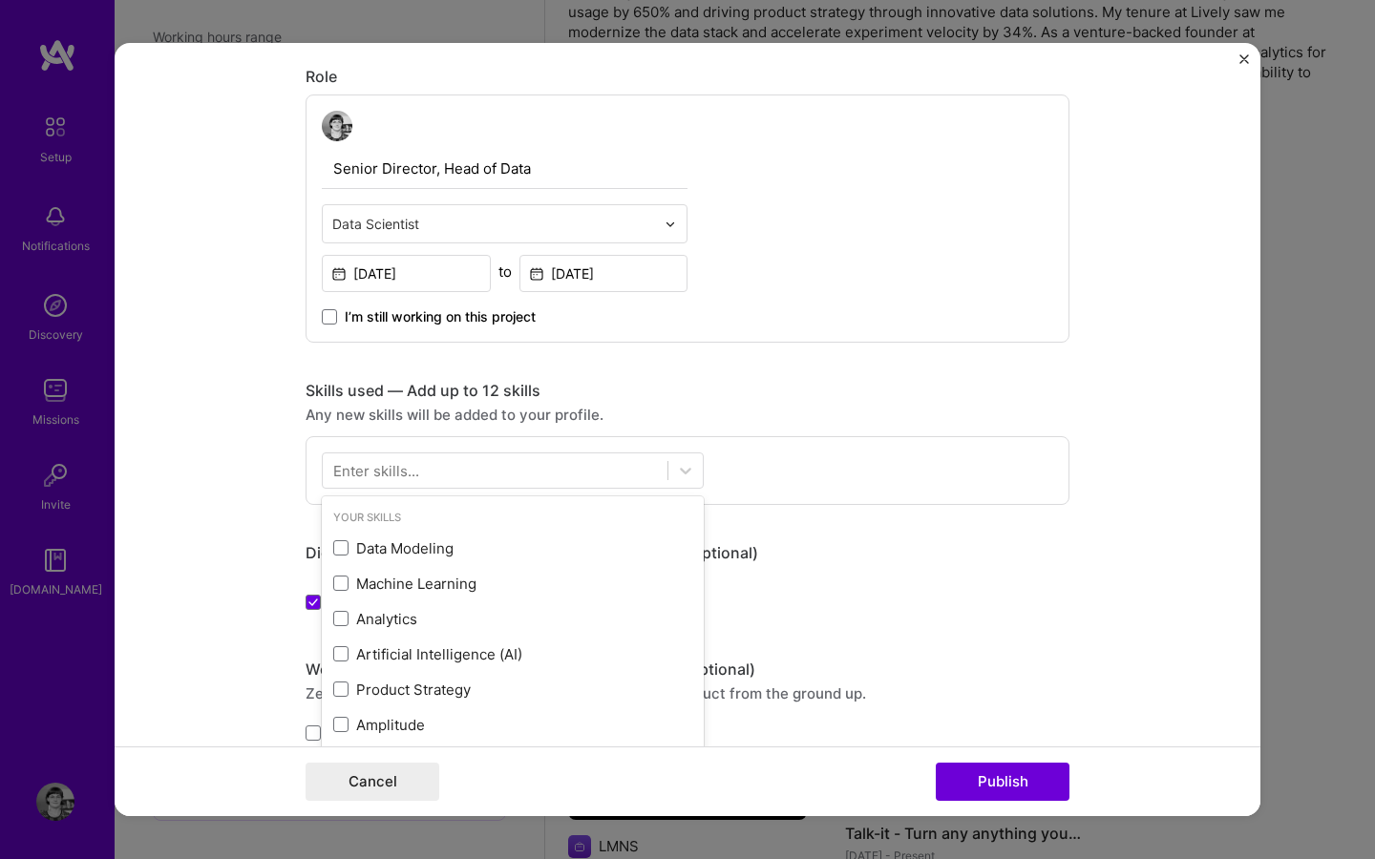
click at [393, 466] on div "Enter skills..." at bounding box center [376, 471] width 86 height 20
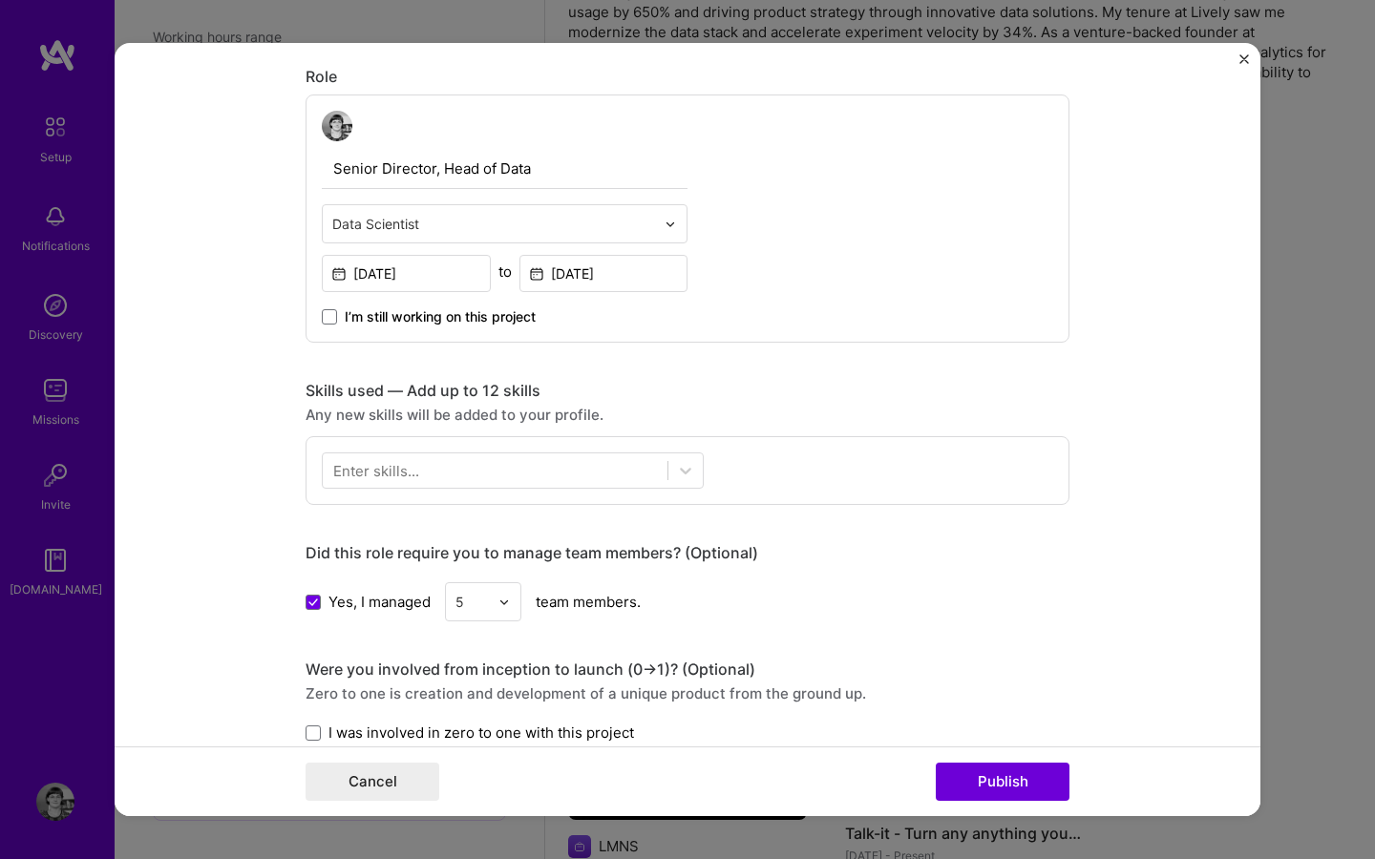
click at [393, 466] on div "Enter skills..." at bounding box center [376, 471] width 86 height 20
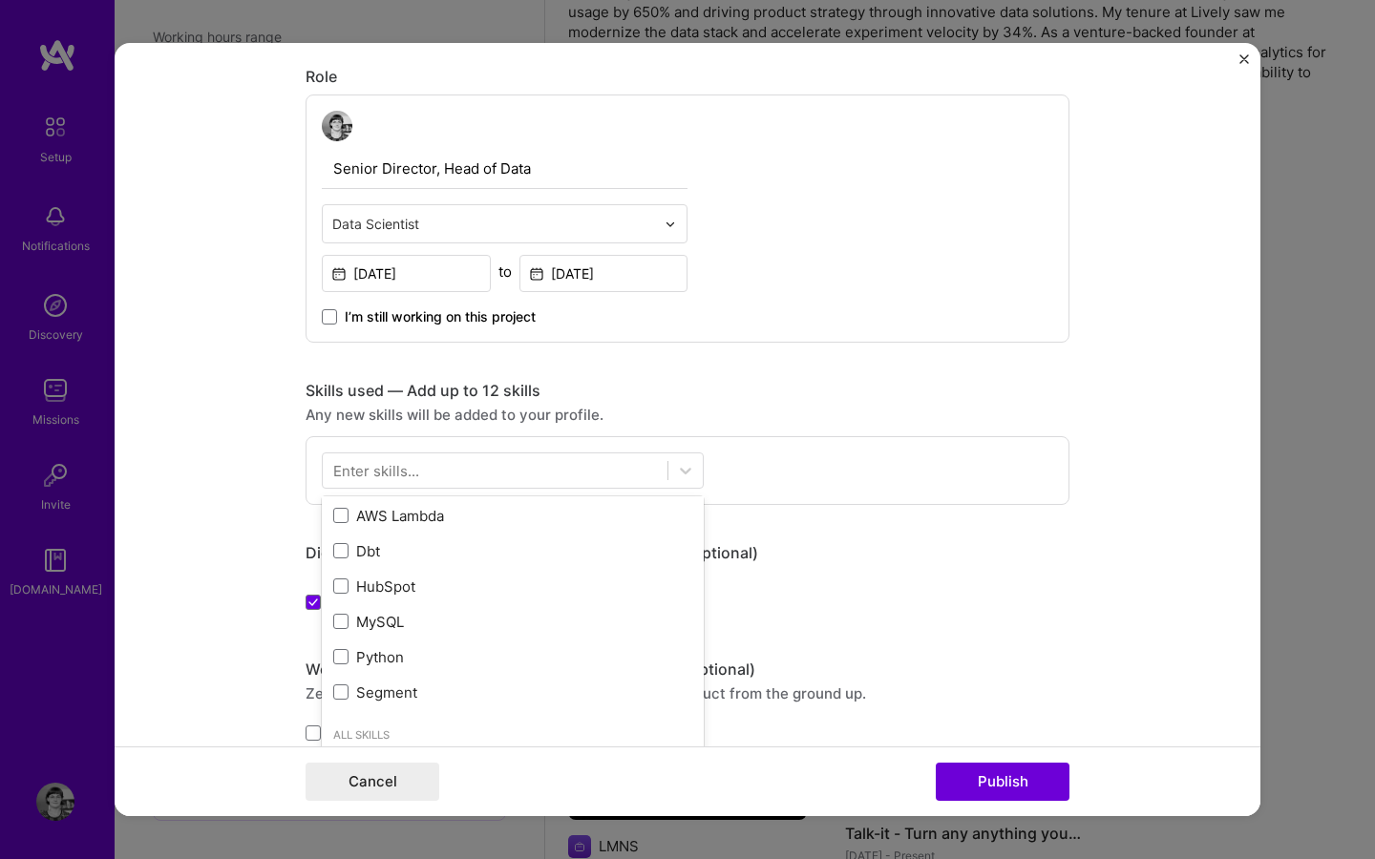
scroll to position [357, 0]
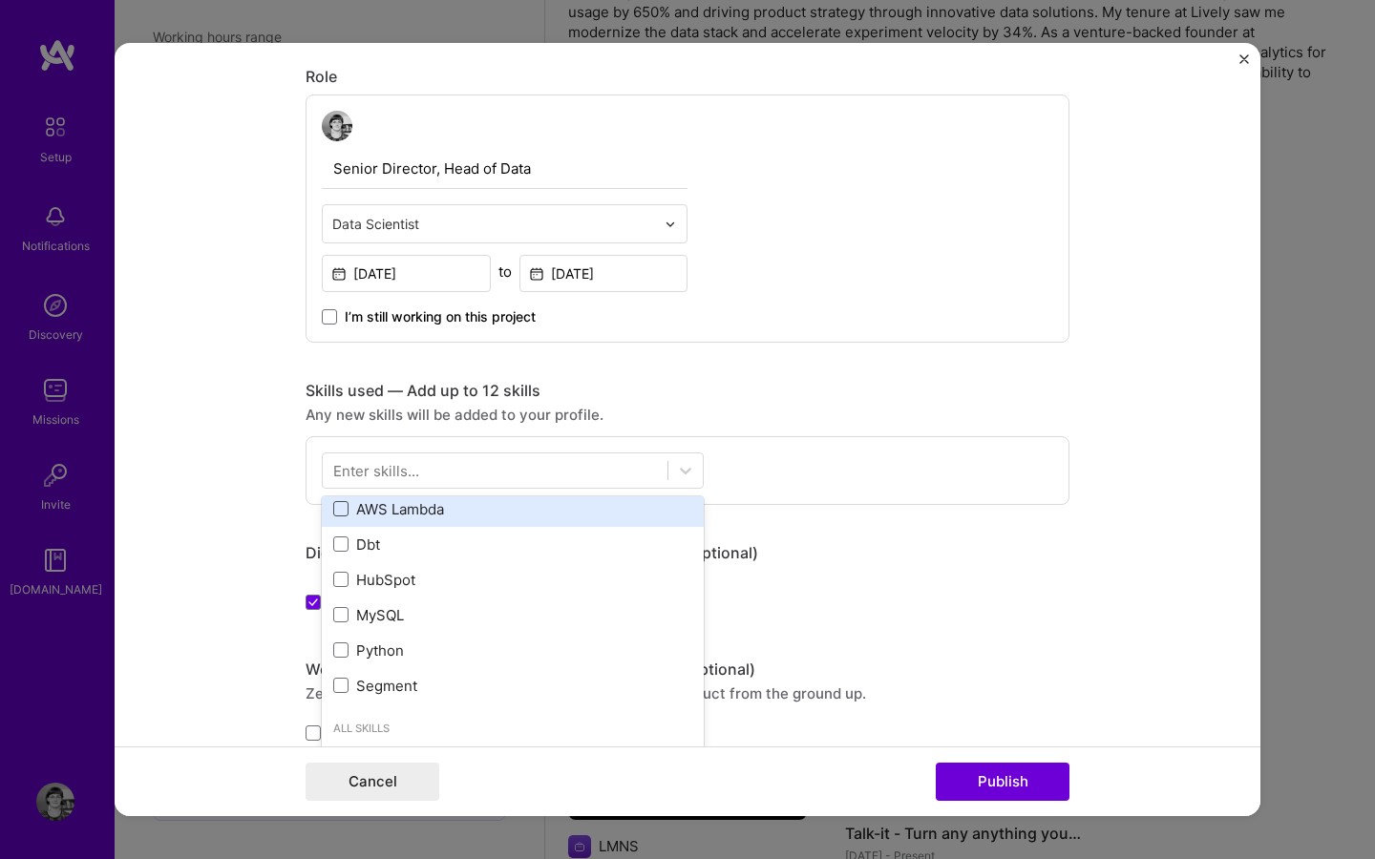
click at [343, 510] on div "Data Modeling Machine Learning Analytics Artificial Intelligence (AI) Product S…" at bounding box center [513, 439] width 382 height 530
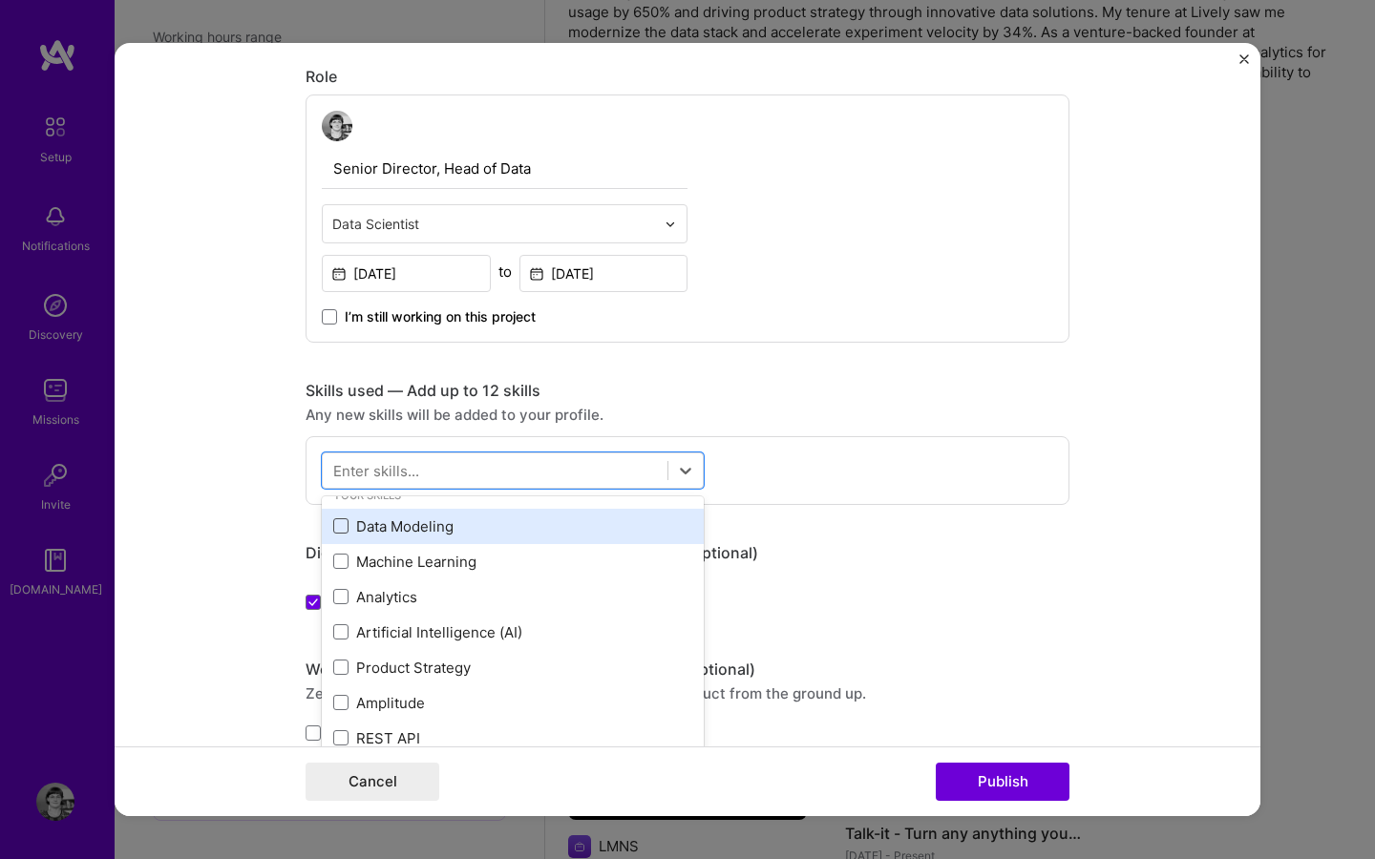
click at [343, 531] on span at bounding box center [340, 525] width 15 height 15
click at [0, 0] on input "checkbox" at bounding box center [0, 0] width 0 height 0
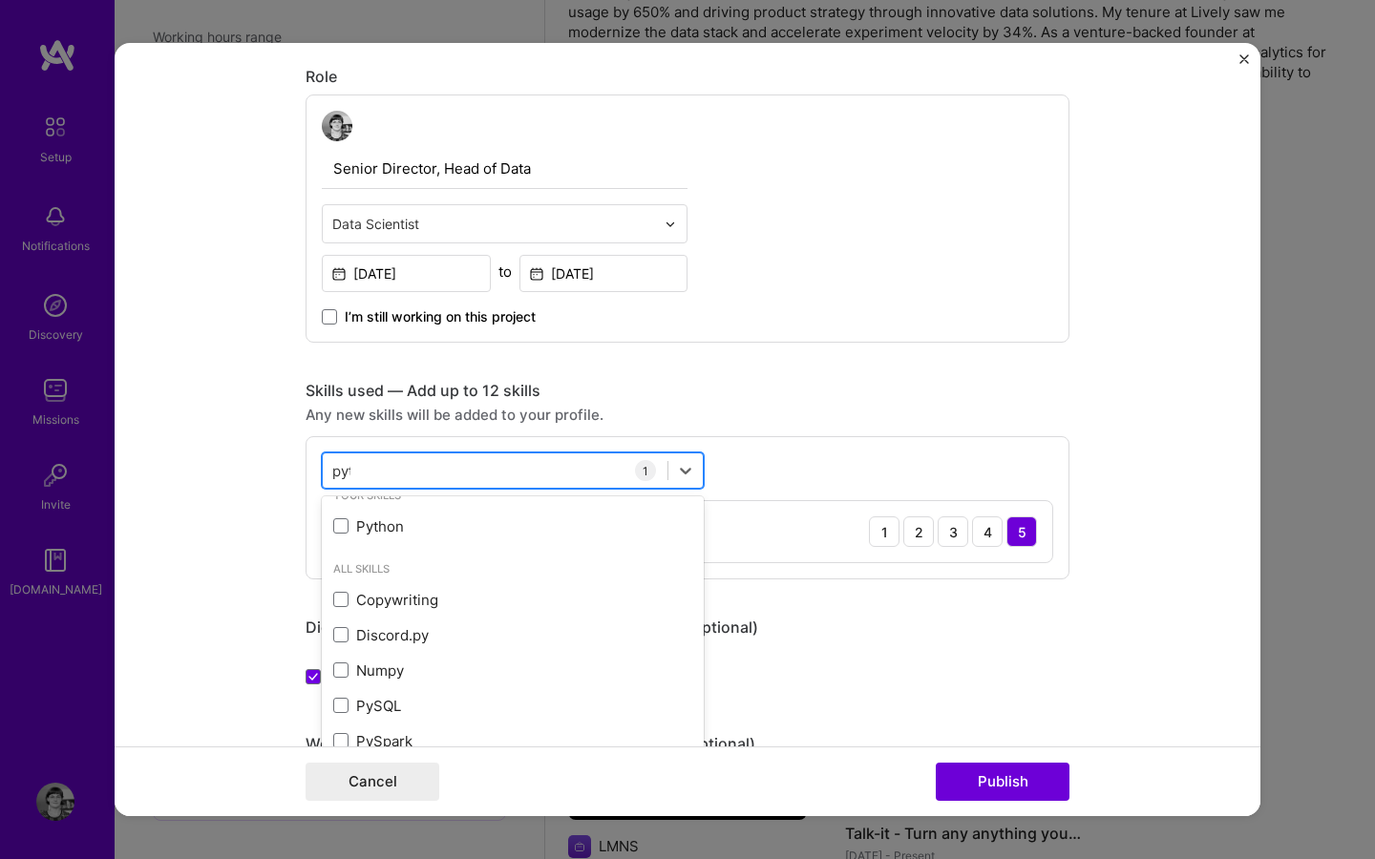
scroll to position [0, 0]
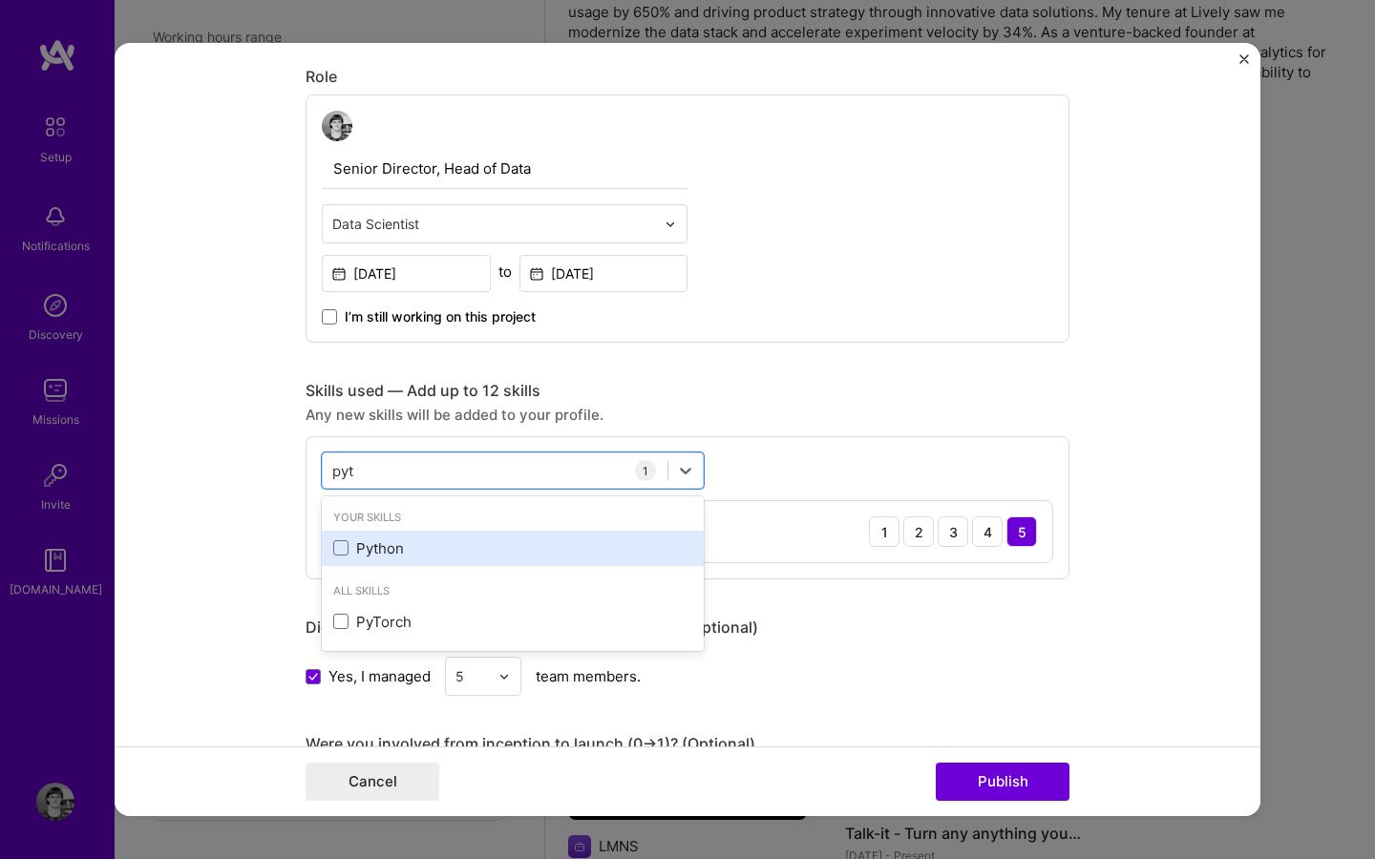
click at [359, 549] on div "Python" at bounding box center [512, 549] width 359 height 20
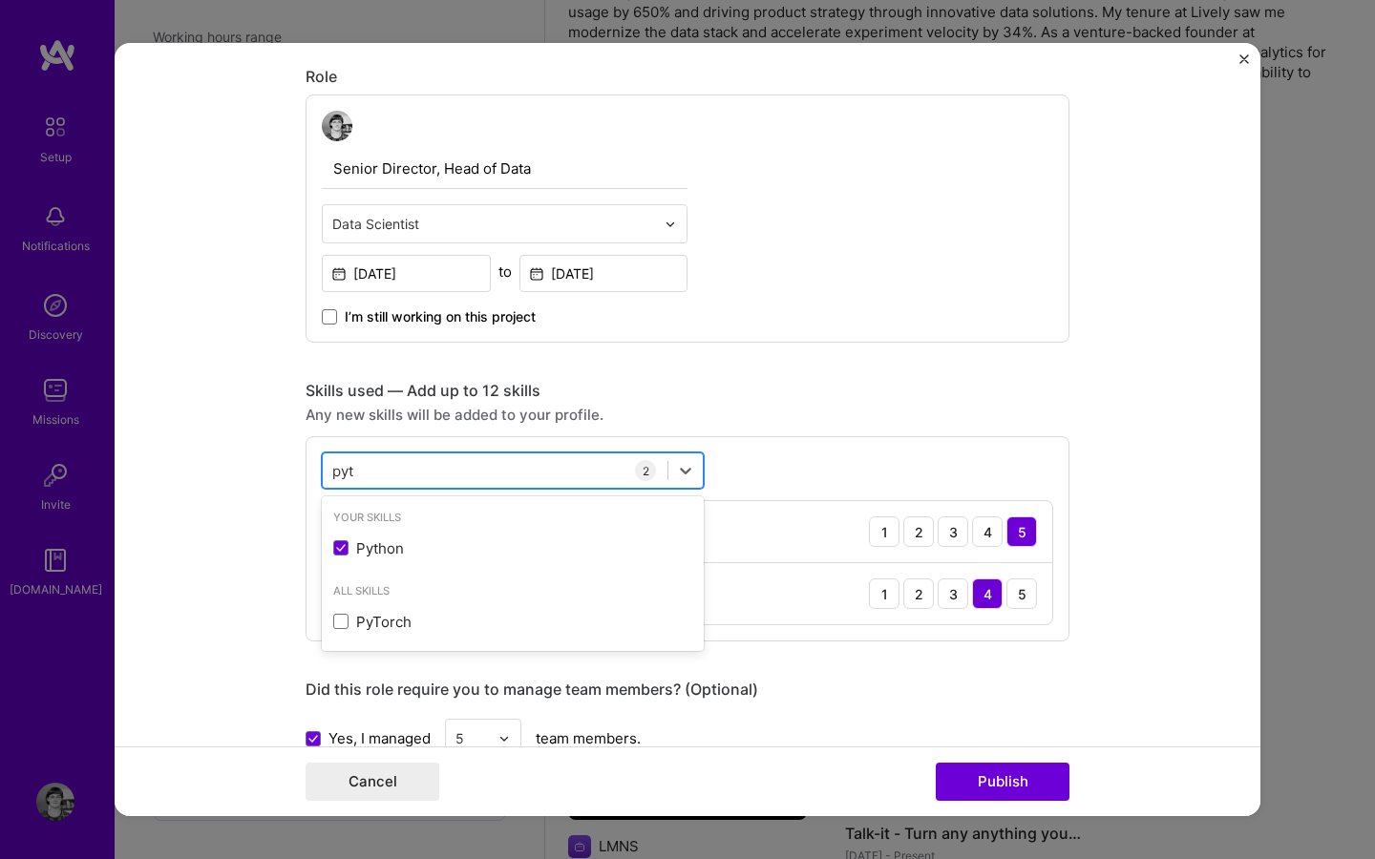
click at [414, 470] on div "pyt pyt" at bounding box center [495, 471] width 345 height 32
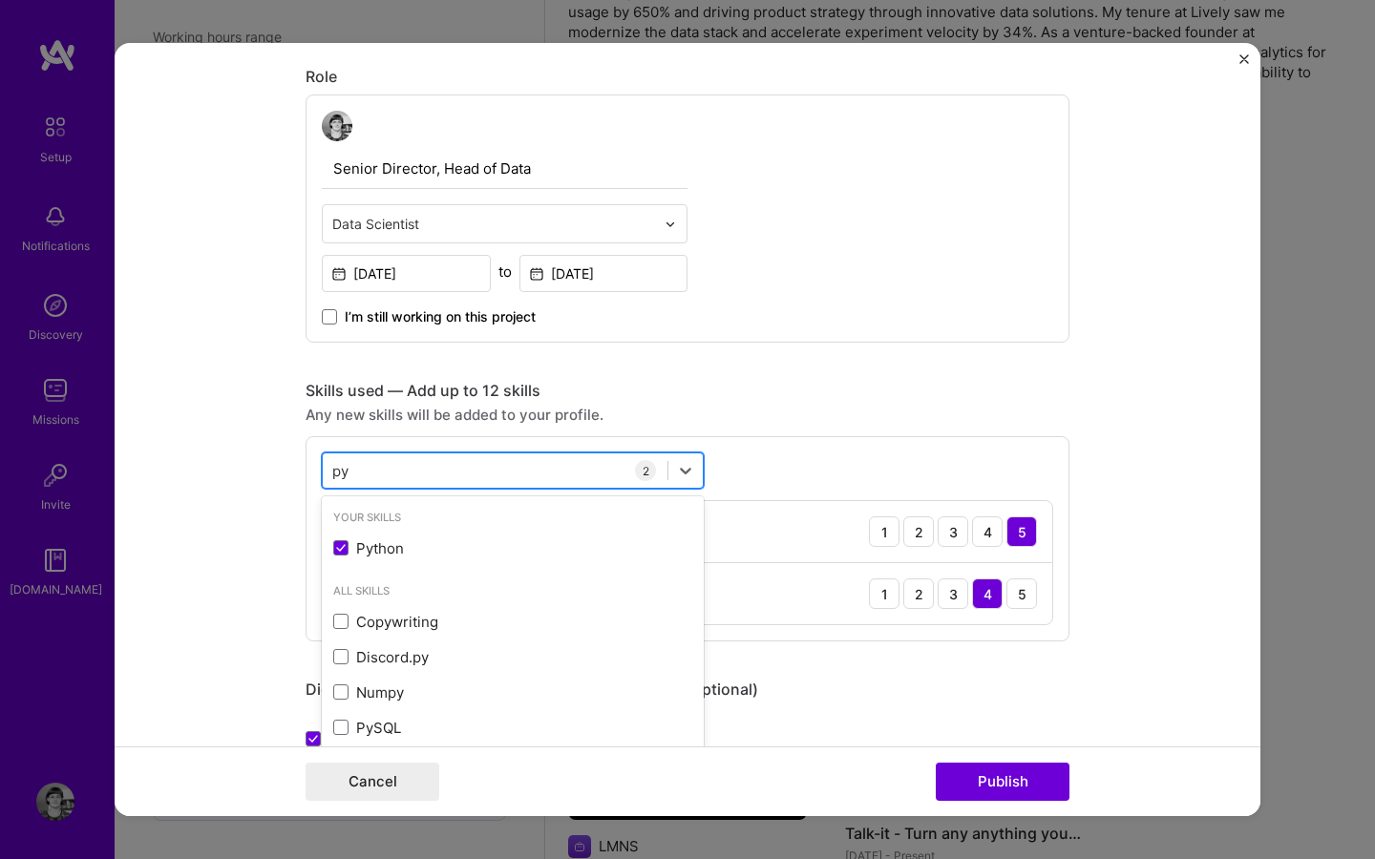
type input "p"
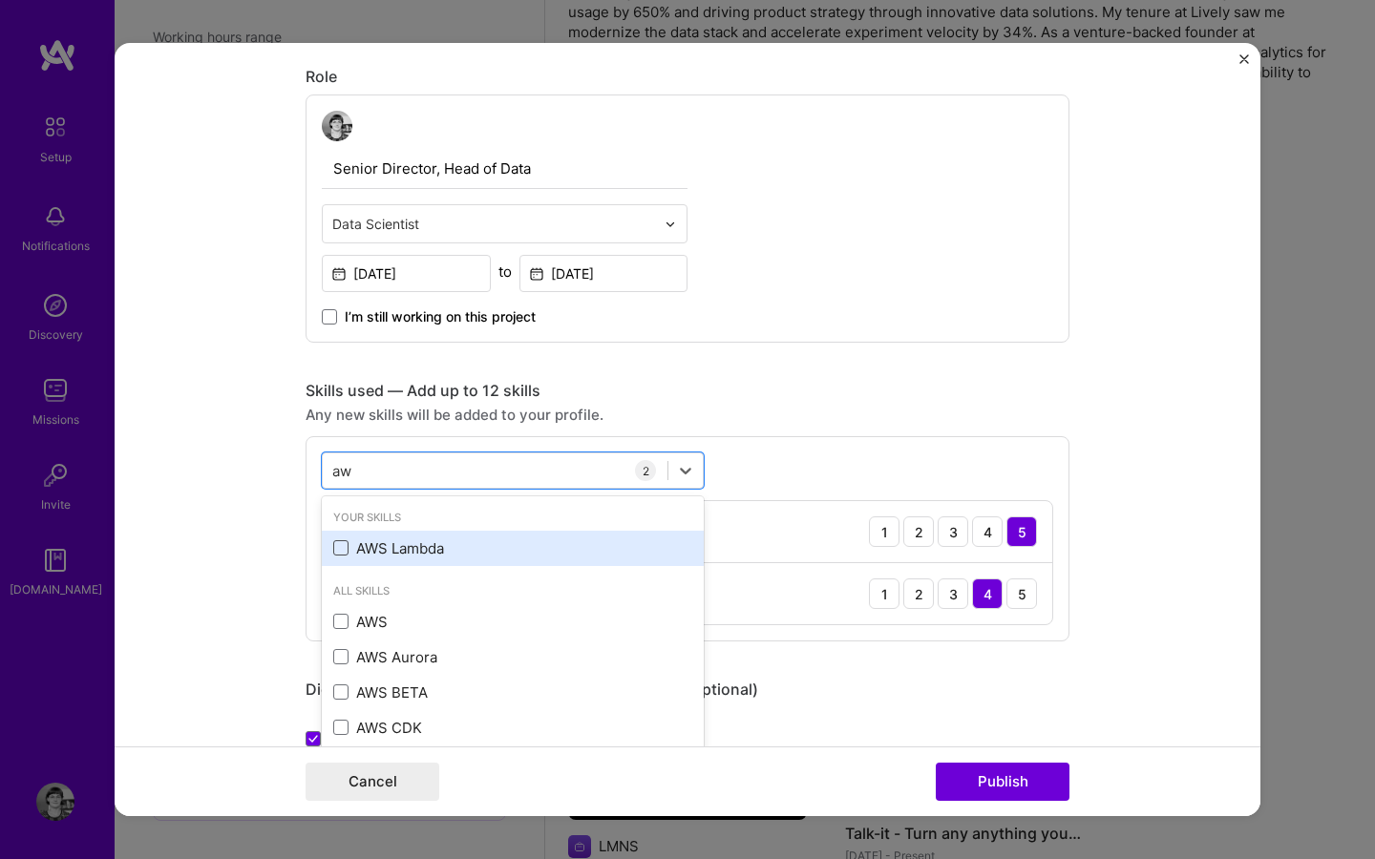
click at [340, 547] on span at bounding box center [340, 547] width 15 height 15
click at [0, 0] on input "checkbox" at bounding box center [0, 0] width 0 height 0
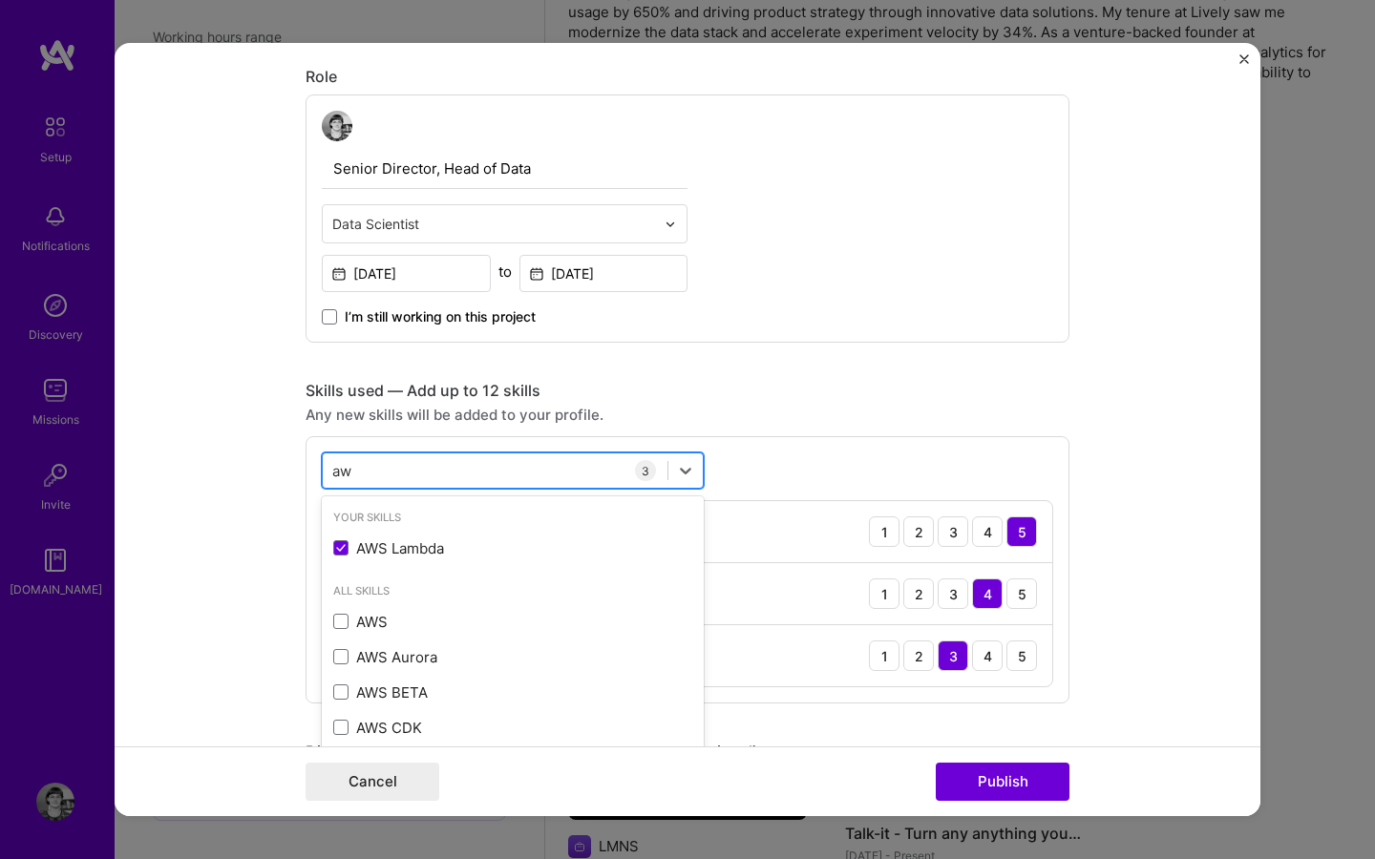
type input "a"
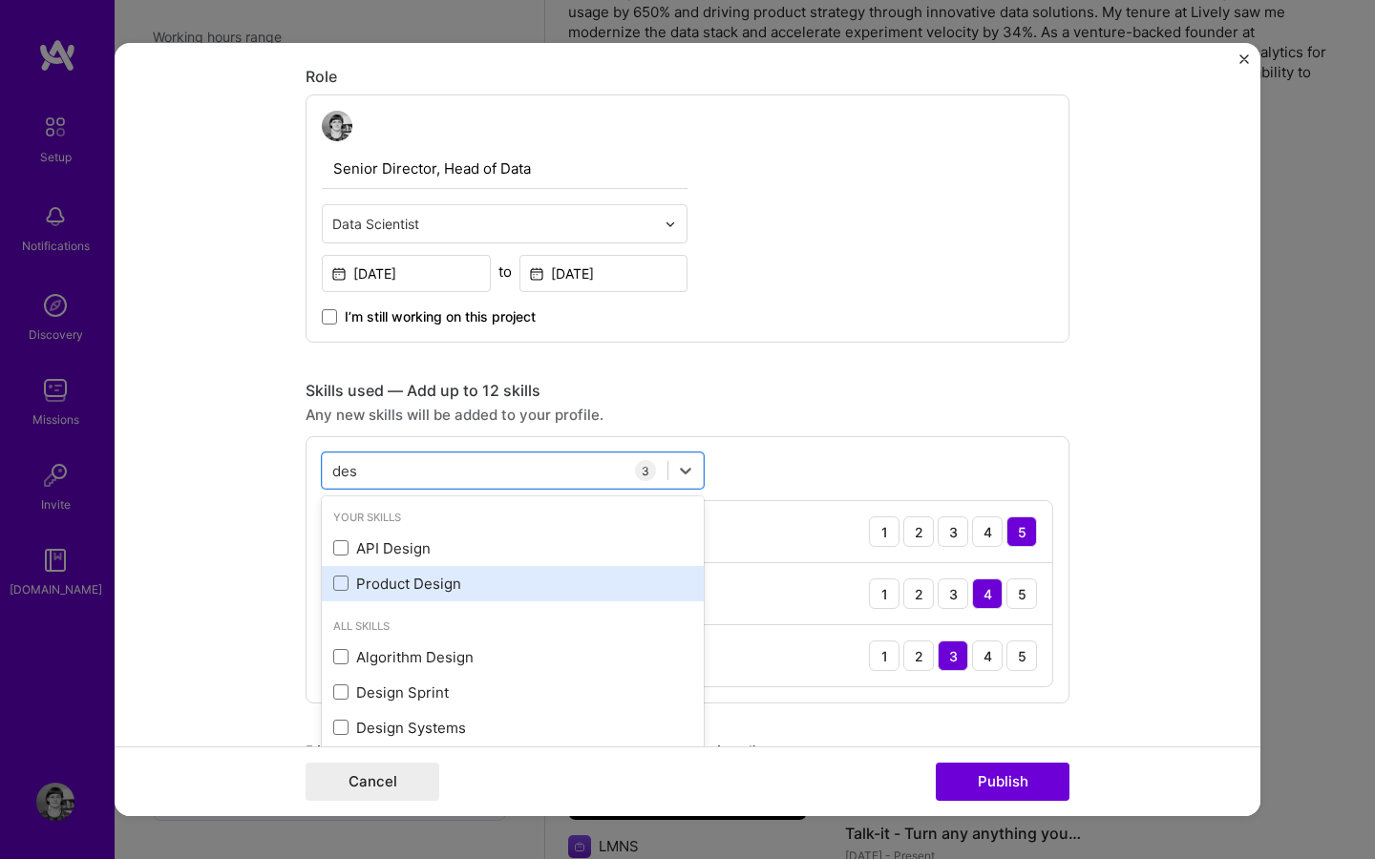
click at [387, 578] on div "Product Design" at bounding box center [512, 584] width 359 height 20
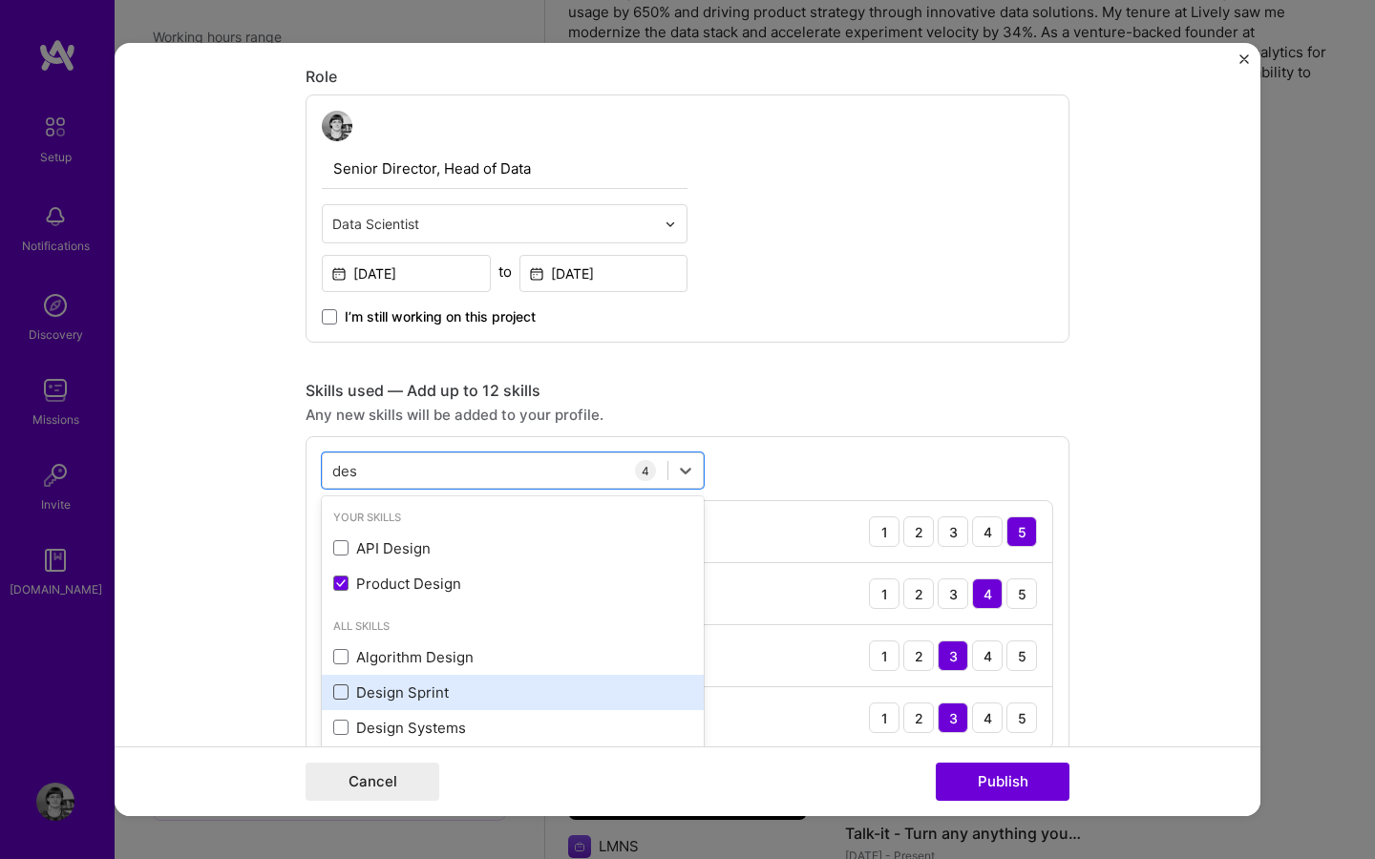
click at [334, 694] on span at bounding box center [340, 692] width 15 height 15
click at [0, 0] on input "checkbox" at bounding box center [0, 0] width 0 height 0
type input "des"
click at [1157, 580] on form "Editing suggested project This project is suggested based on your LinkedIn, res…" at bounding box center [688, 429] width 1146 height 773
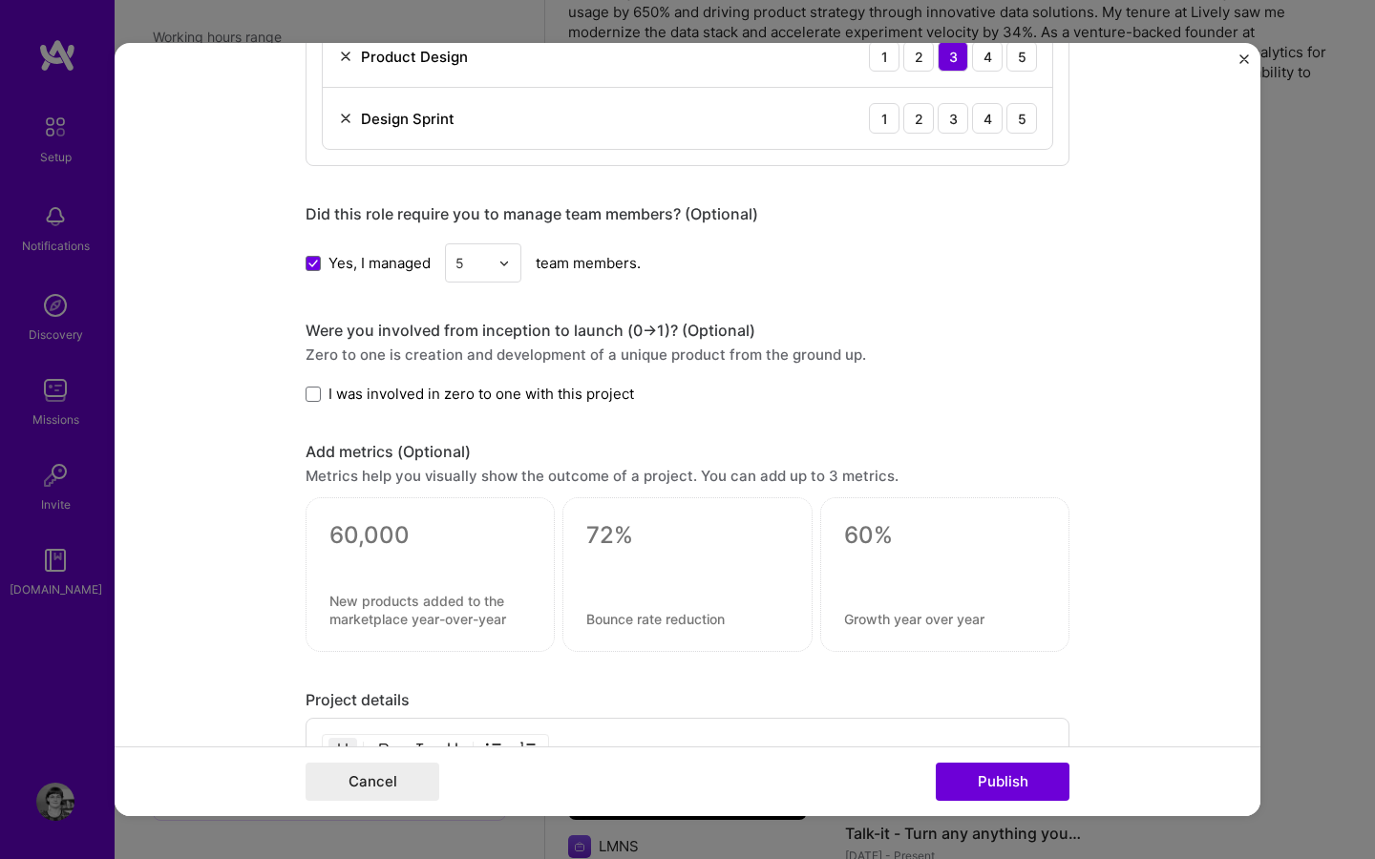
scroll to position [1765, 0]
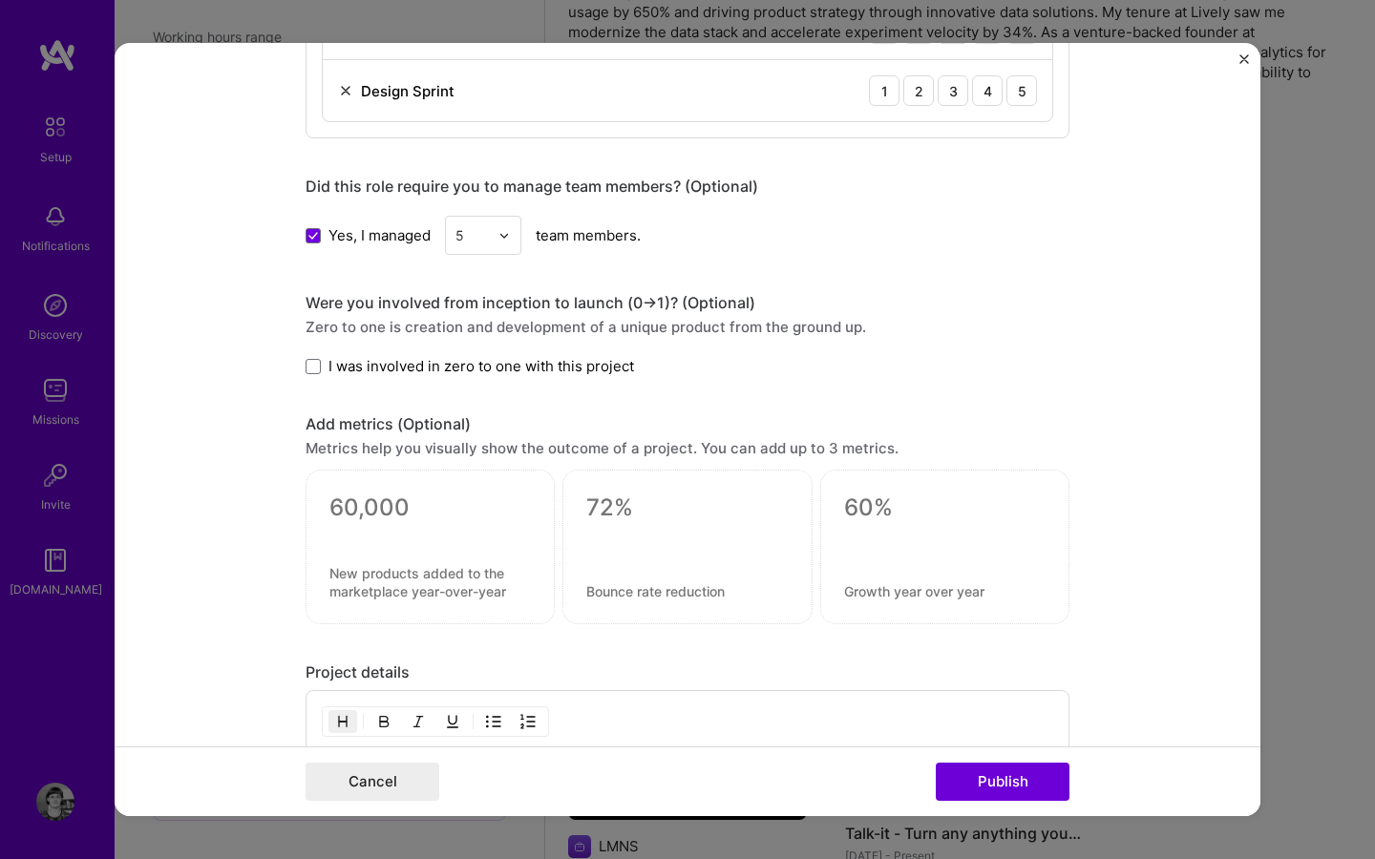
click at [434, 360] on span "I was involved in zero to one with this project" at bounding box center [481, 366] width 306 height 20
click at [0, 0] on input "I was involved in zero to one with this project" at bounding box center [0, 0] width 0 height 0
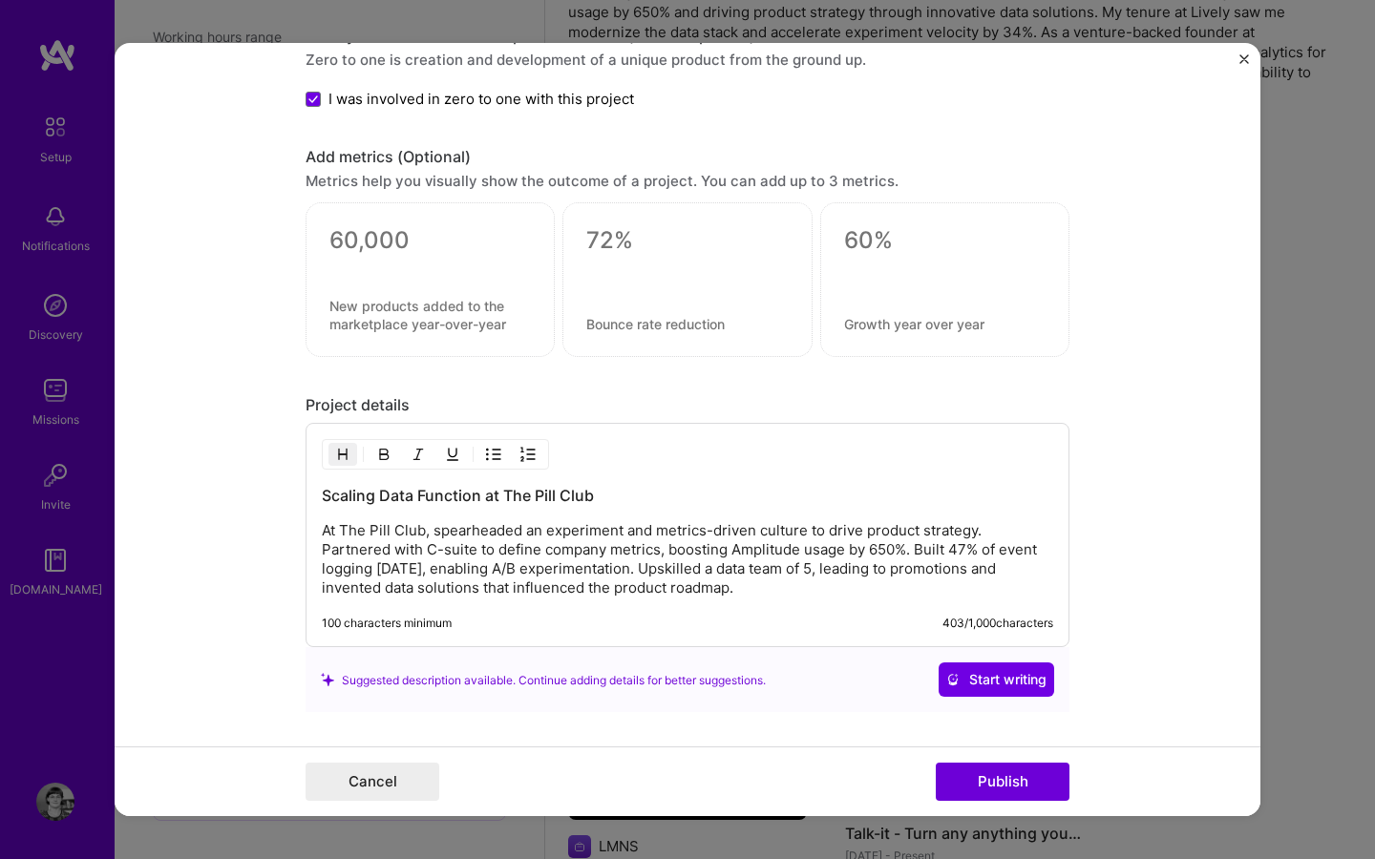
scroll to position [2030, 0]
click at [346, 260] on div at bounding box center [429, 267] width 201 height 20
click at [347, 240] on textarea at bounding box center [429, 242] width 201 height 29
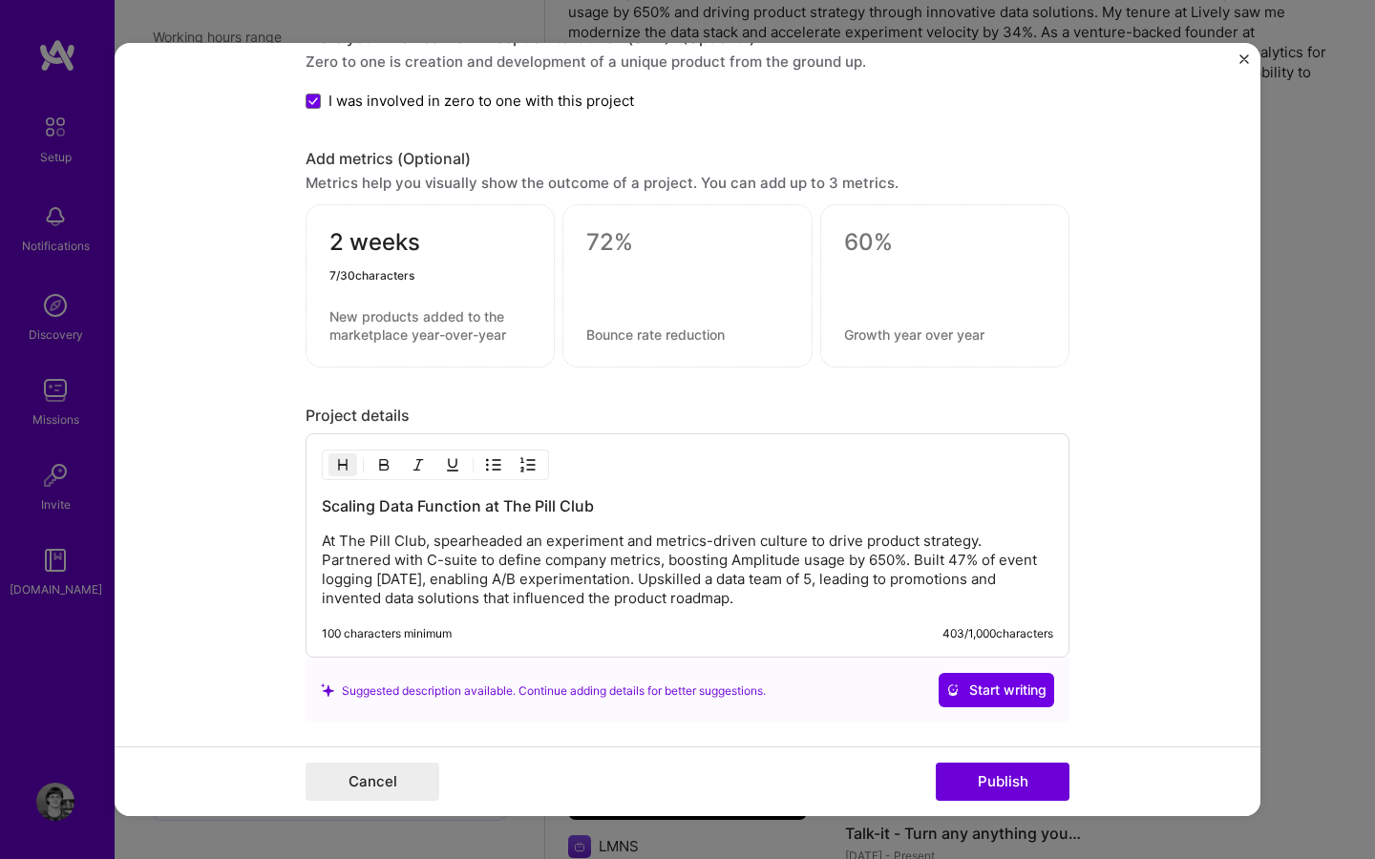
type textarea "2 weeks"
click at [391, 314] on textarea at bounding box center [429, 325] width 201 height 36
type textarea "Time saved from engineering because I built MVP"
click at [607, 260] on div at bounding box center [686, 285] width 249 height 163
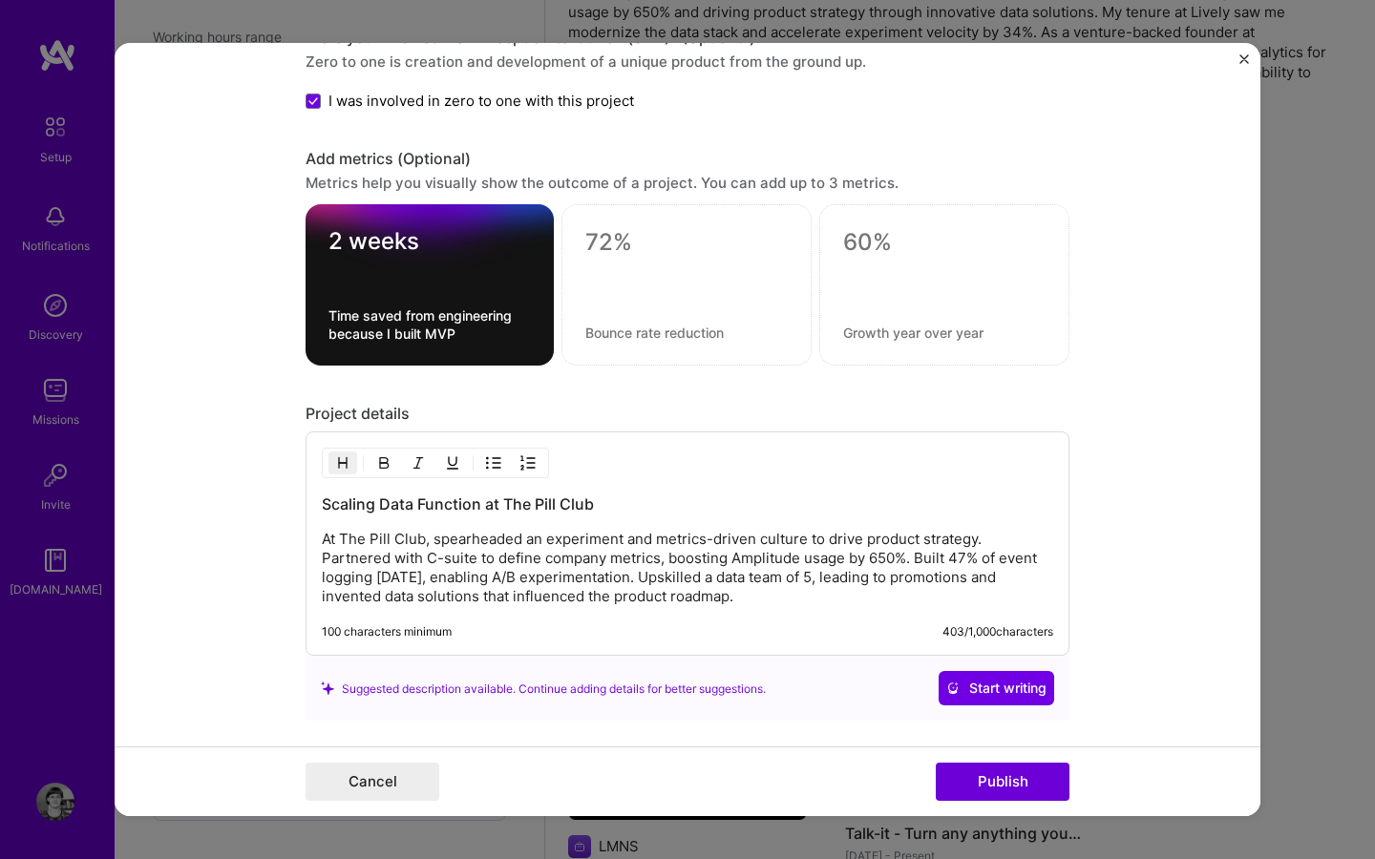
click at [607, 245] on textarea at bounding box center [686, 242] width 202 height 29
type textarea "30+"
click at [612, 329] on textarea at bounding box center [686, 333] width 202 height 18
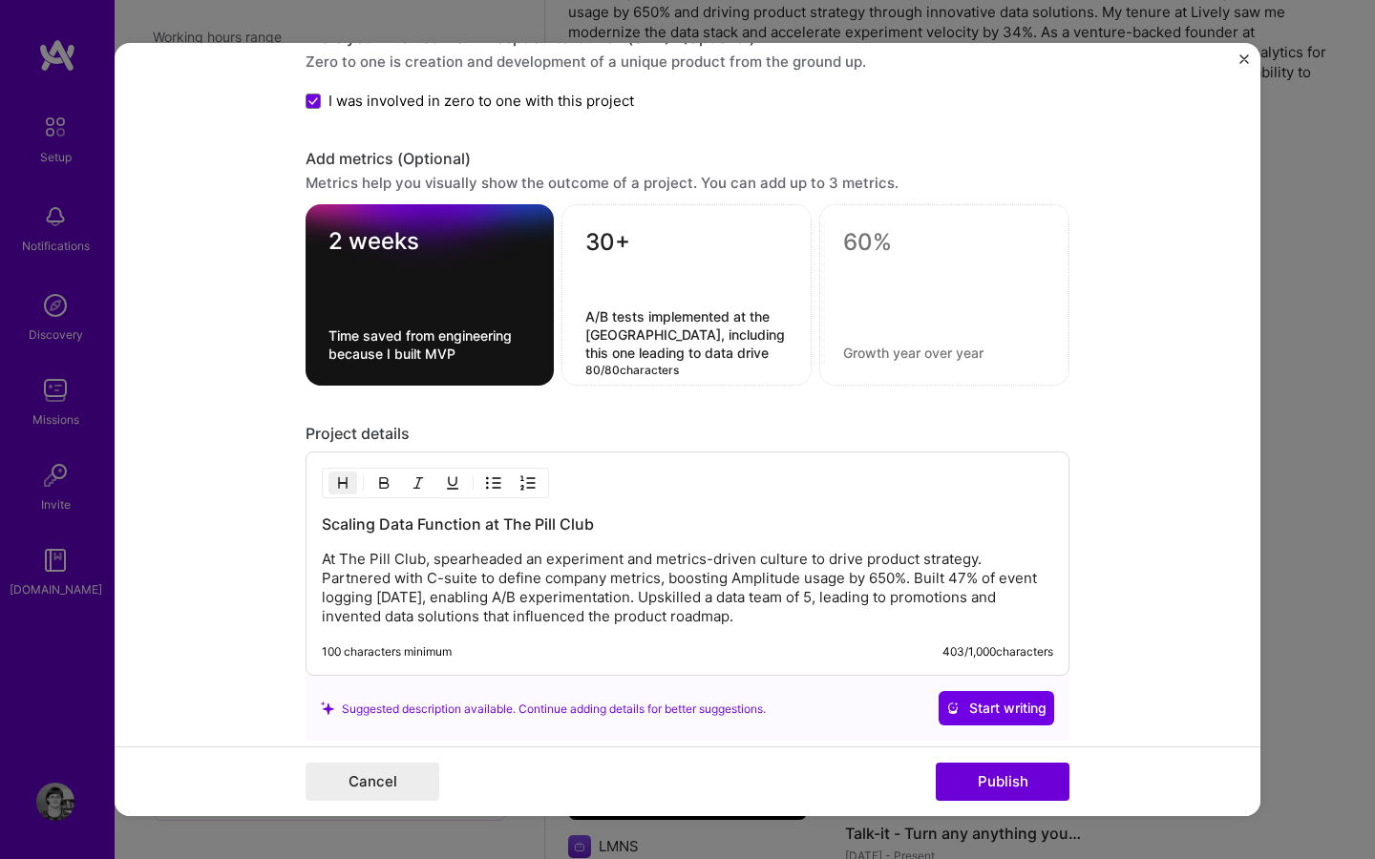
drag, startPoint x: 633, startPoint y: 336, endPoint x: 550, endPoint y: 336, distance: 83.1
click at [550, 336] on div "2 weeks Time saved from engineering because I built MVP 30+ A/B tests implement…" at bounding box center [688, 294] width 764 height 181
click at [699, 337] on textarea "A/B tests implemented, including this one leading to data drive" at bounding box center [686, 334] width 202 height 54
click at [669, 349] on textarea "A/B tests implemented, including this one, leading to data drive" at bounding box center [686, 334] width 202 height 54
drag, startPoint x: 766, startPoint y: 338, endPoint x: 704, endPoint y: 337, distance: 62.1
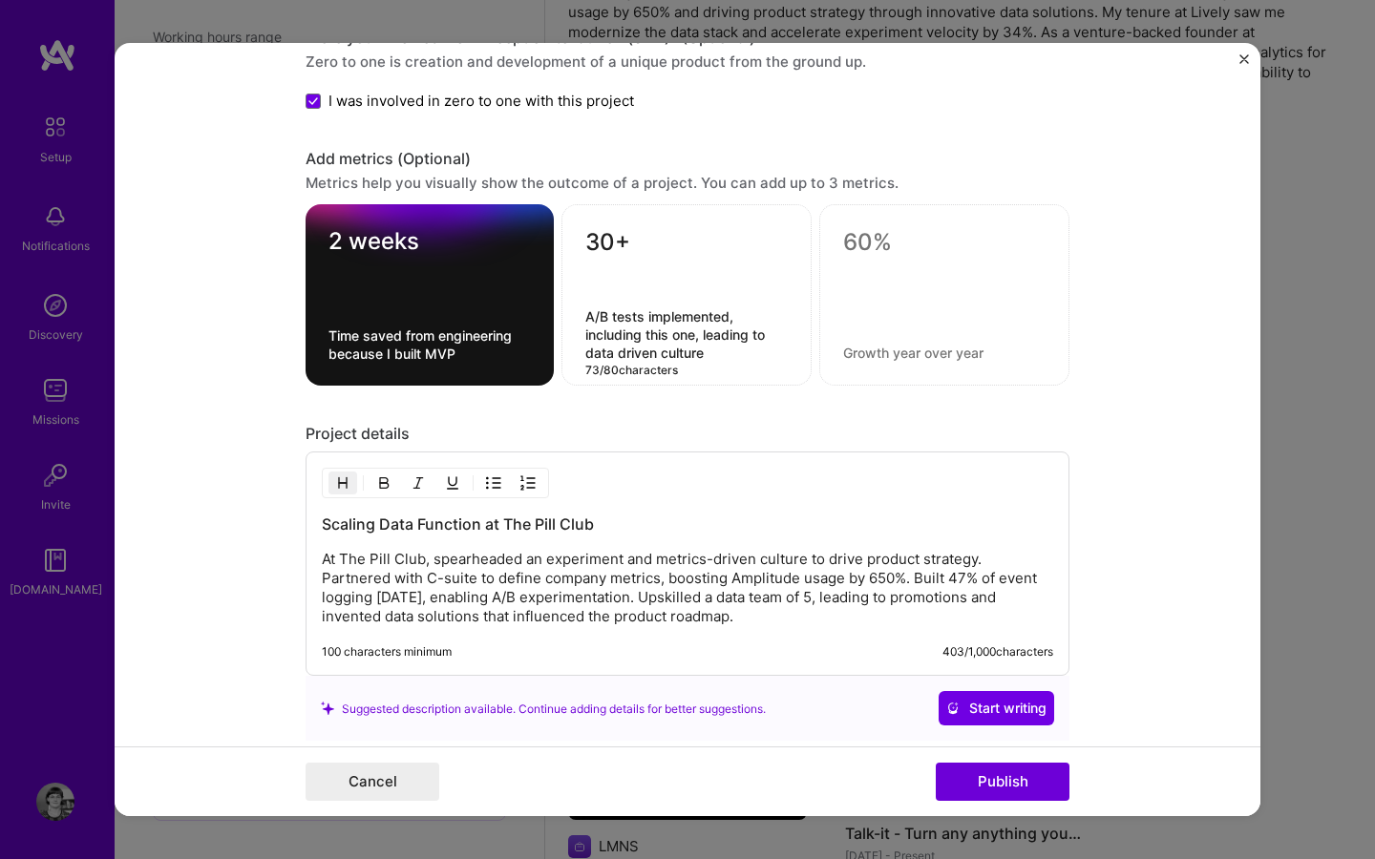
click at [704, 337] on textarea "A/B tests implemented, including this one, leading to data driven culture" at bounding box center [686, 334] width 202 height 54
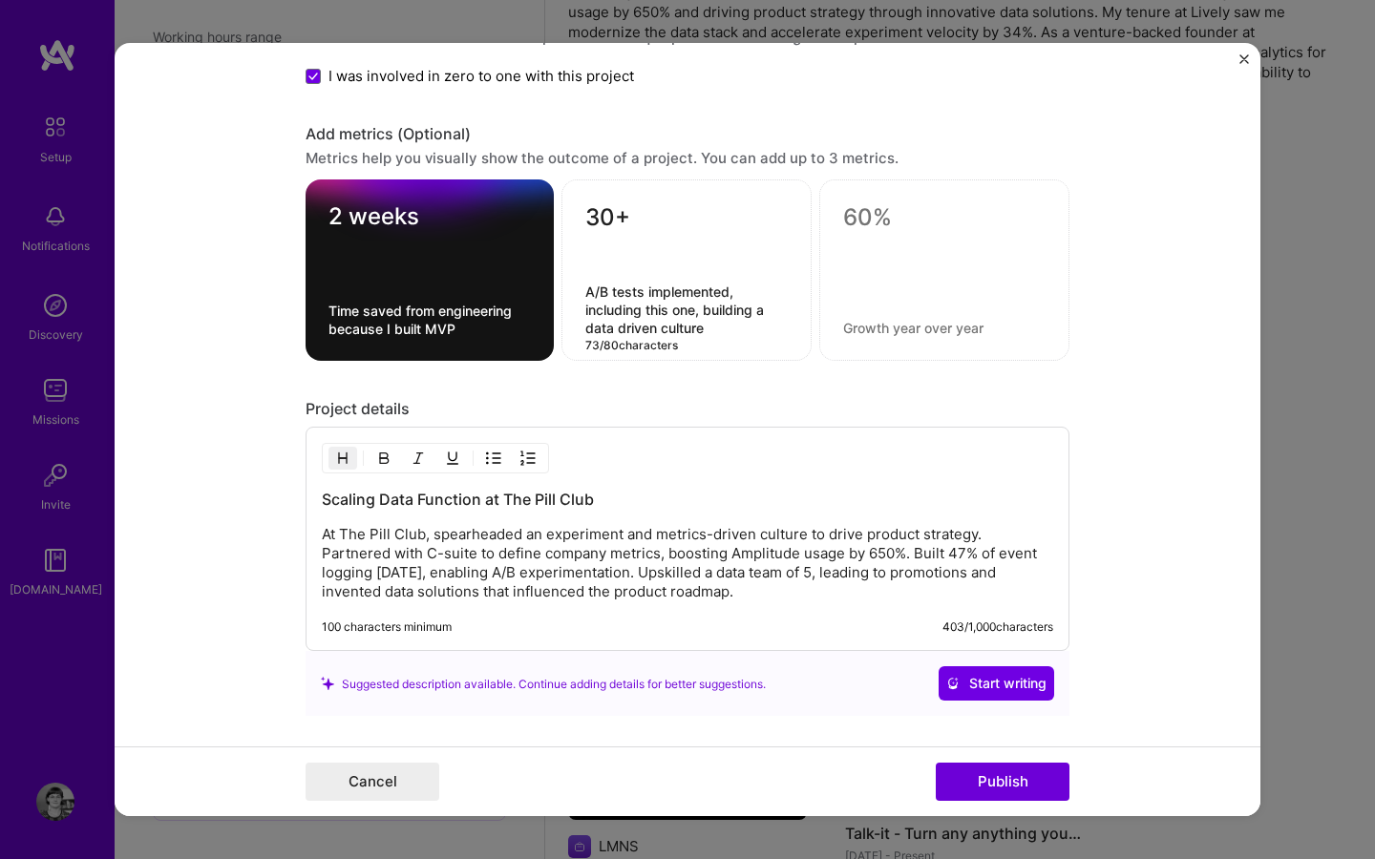
scroll to position [2197, 0]
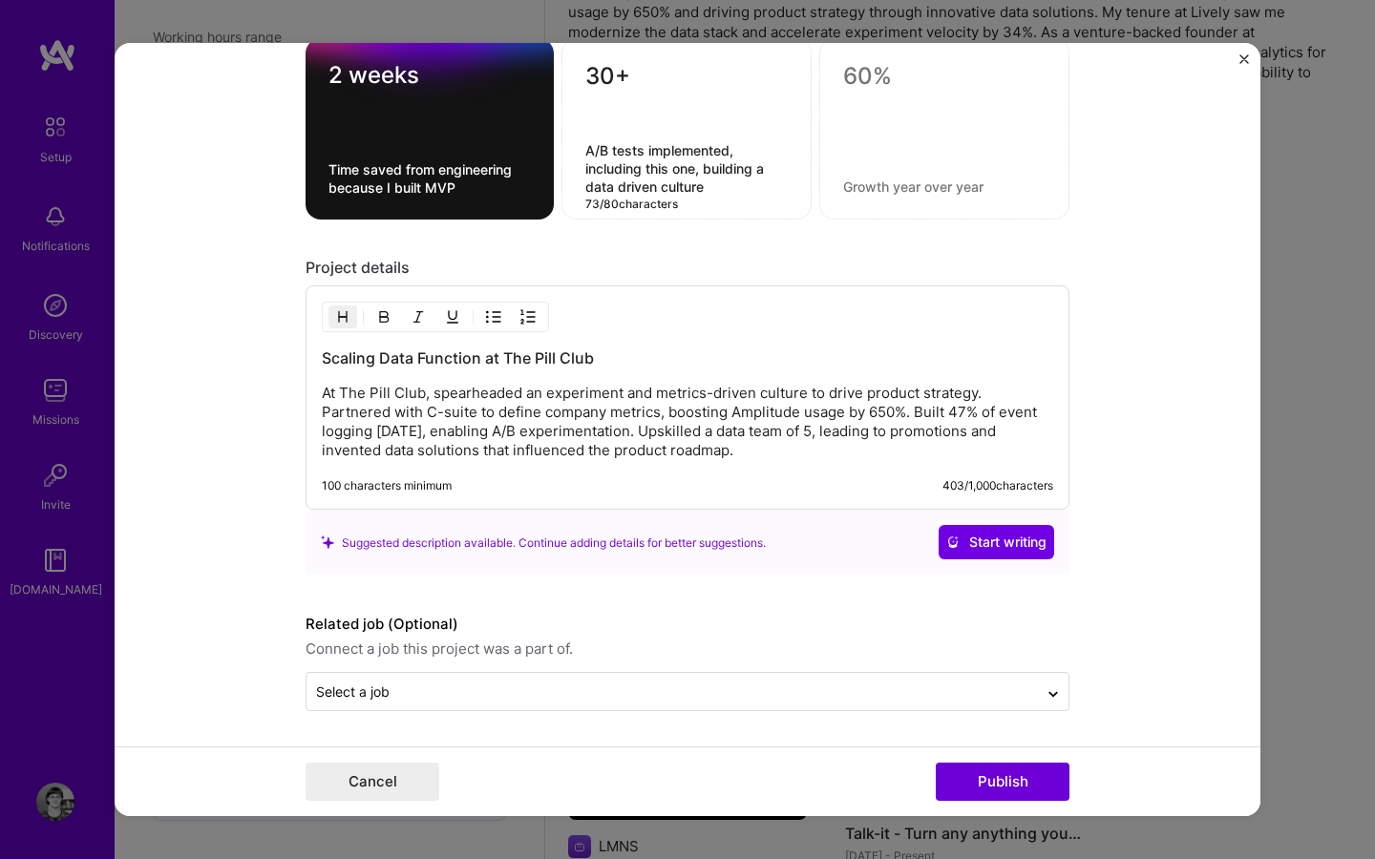
type textarea "A/B tests implemented, including this one, building a data driven culture"
click at [763, 455] on p "At The Pill Club, spearheaded an experiment and metrics-driven culture to drive…" at bounding box center [687, 422] width 731 height 76
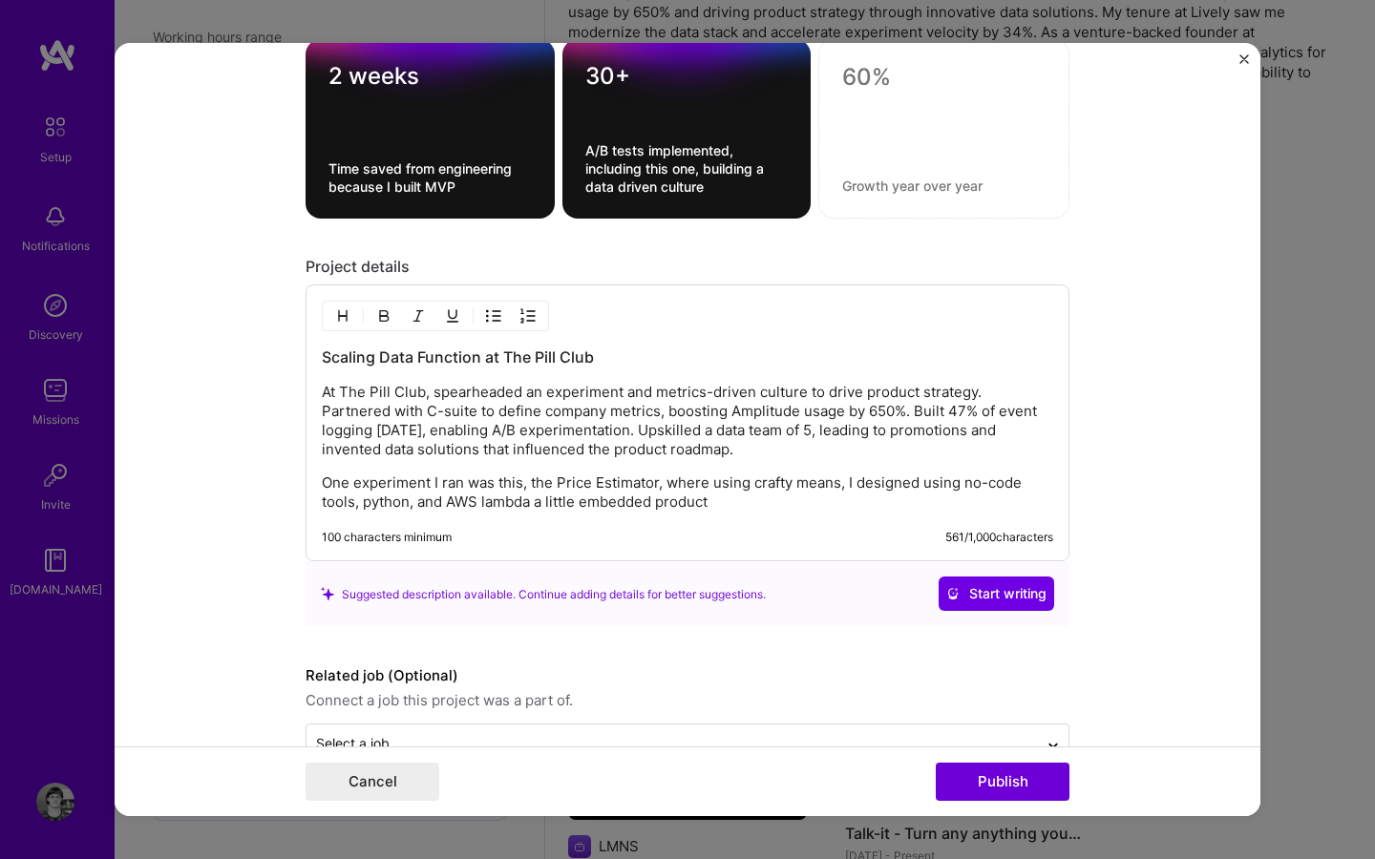
click at [675, 438] on p "At The Pill Club, spearheaded an experiment and metrics-driven culture to drive…" at bounding box center [687, 421] width 731 height 76
click at [681, 438] on p "At The Pill Club, spearheaded an experiment and metrics-driven culture to drive…" at bounding box center [687, 421] width 731 height 76
drag, startPoint x: 849, startPoint y: 484, endPoint x: 715, endPoint y: 485, distance: 133.7
click at [715, 485] on p "One experiment I ran was this, the Price Estimator, where using crafty means, I…" at bounding box center [687, 493] width 731 height 38
click at [914, 483] on p "One experiment I ran was this, the Price Estimator, where I designed using no-c…" at bounding box center [687, 493] width 731 height 38
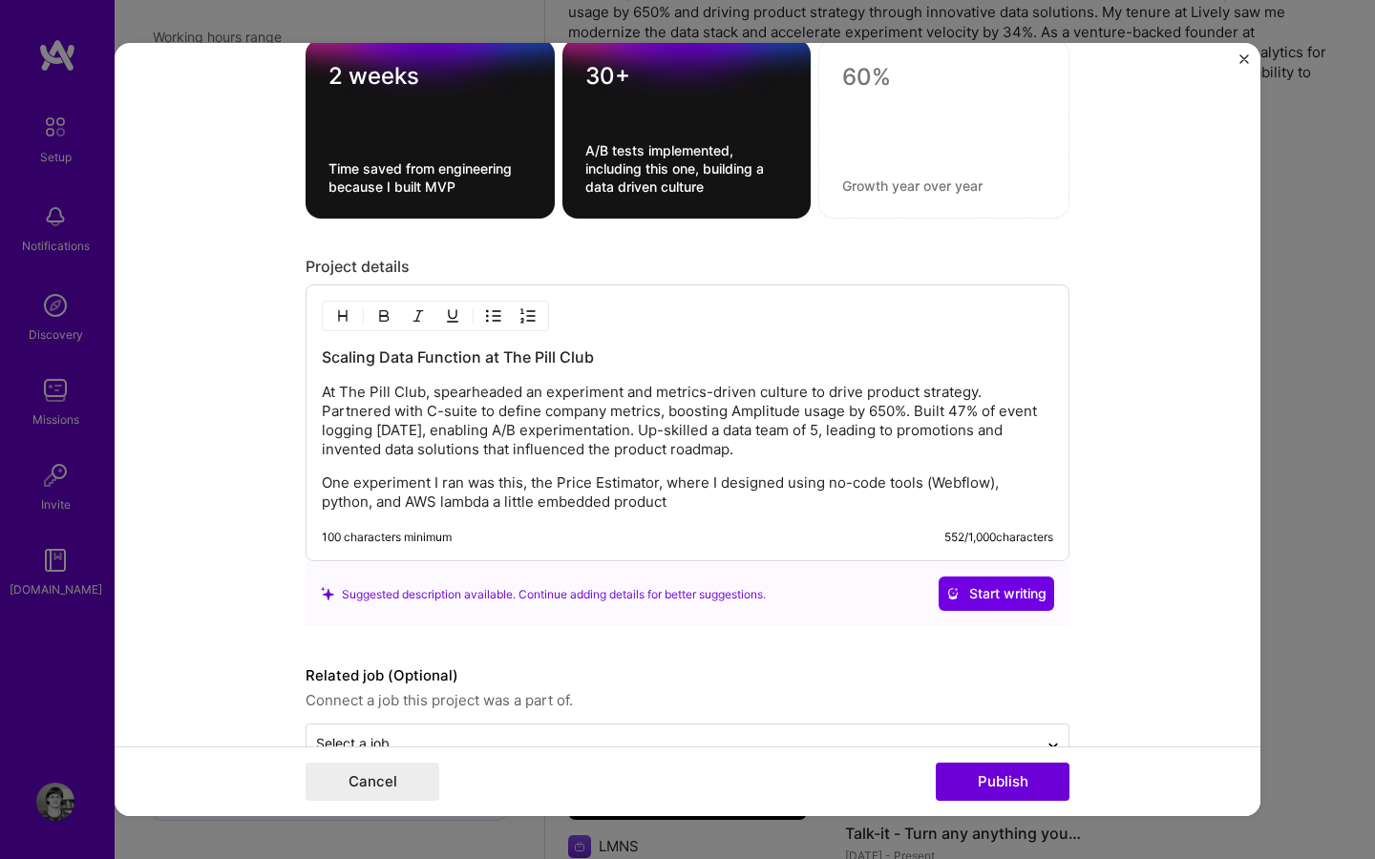
click at [731, 505] on p "One experiment I ran was this, the Price Estimator, where I designed using no-c…" at bounding box center [687, 493] width 731 height 38
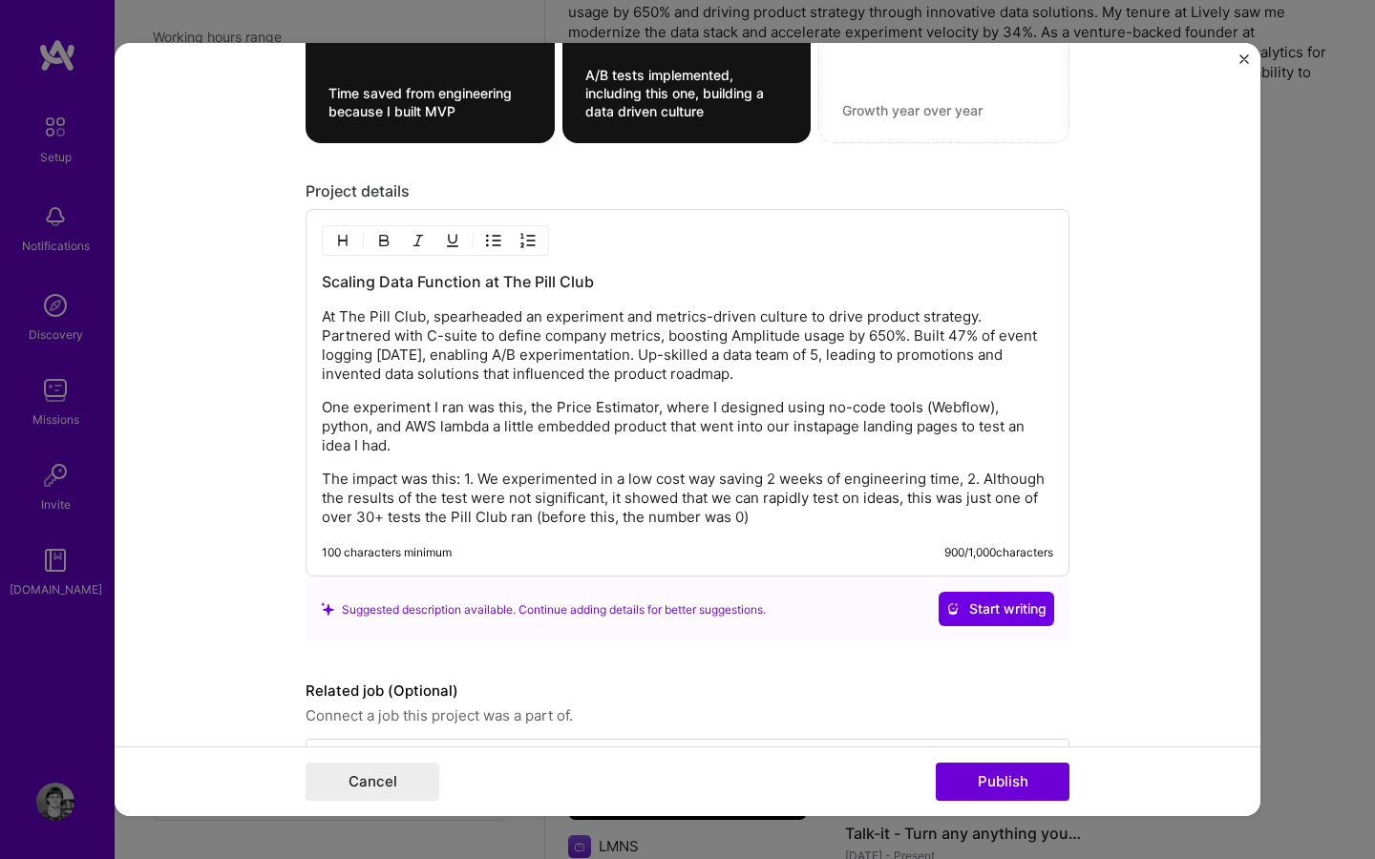
scroll to position [2339, 0]
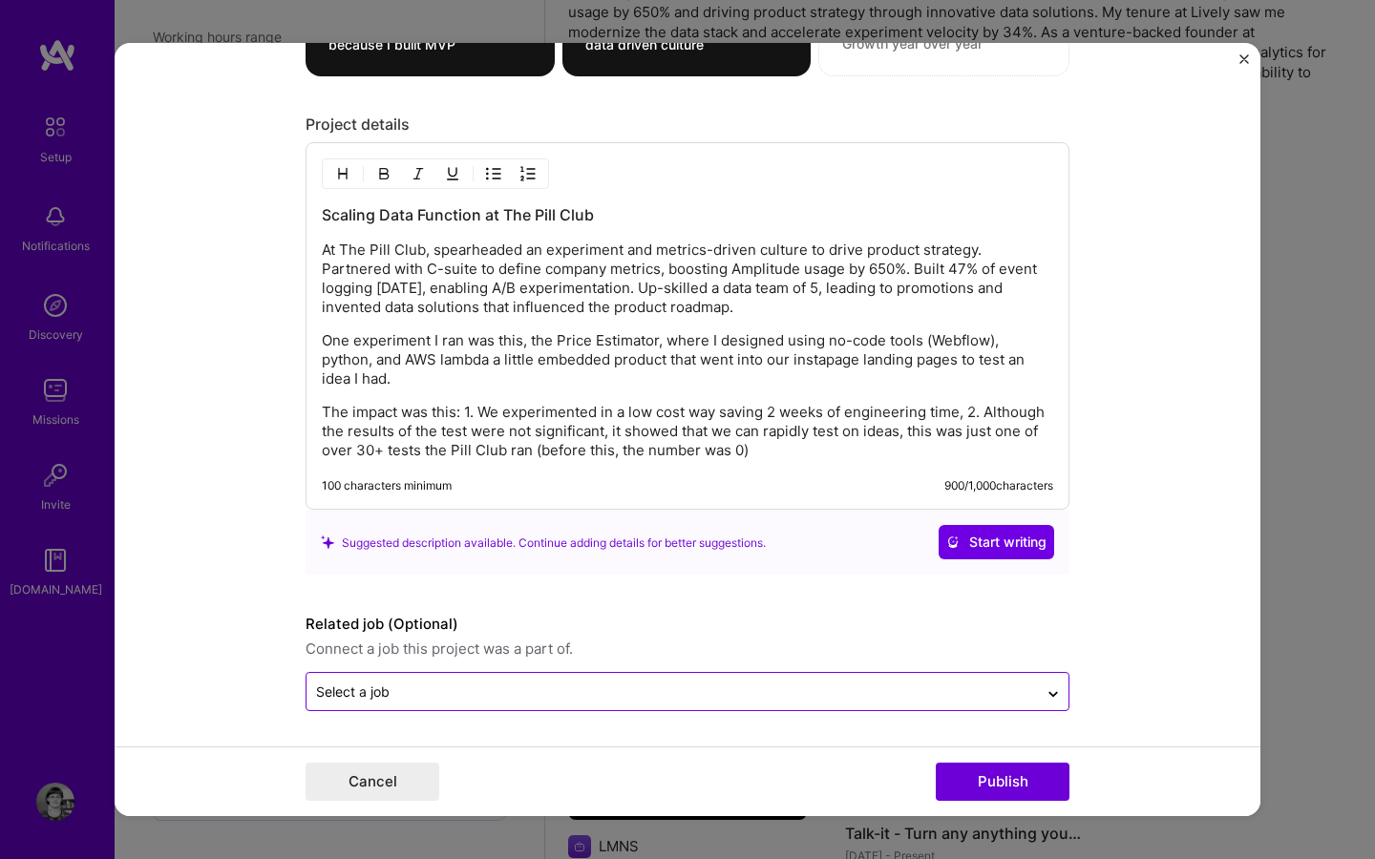
click at [634, 707] on div "Select a job" at bounding box center [672, 691] width 731 height 37
click at [619, 723] on form "Editing suggested project This project is suggested based on your LinkedIn, res…" at bounding box center [688, 429] width 1146 height 773
click at [524, 695] on input "text" at bounding box center [672, 692] width 712 height 20
type input "p"
click at [878, 795] on div "Cancel Publish" at bounding box center [688, 782] width 764 height 38
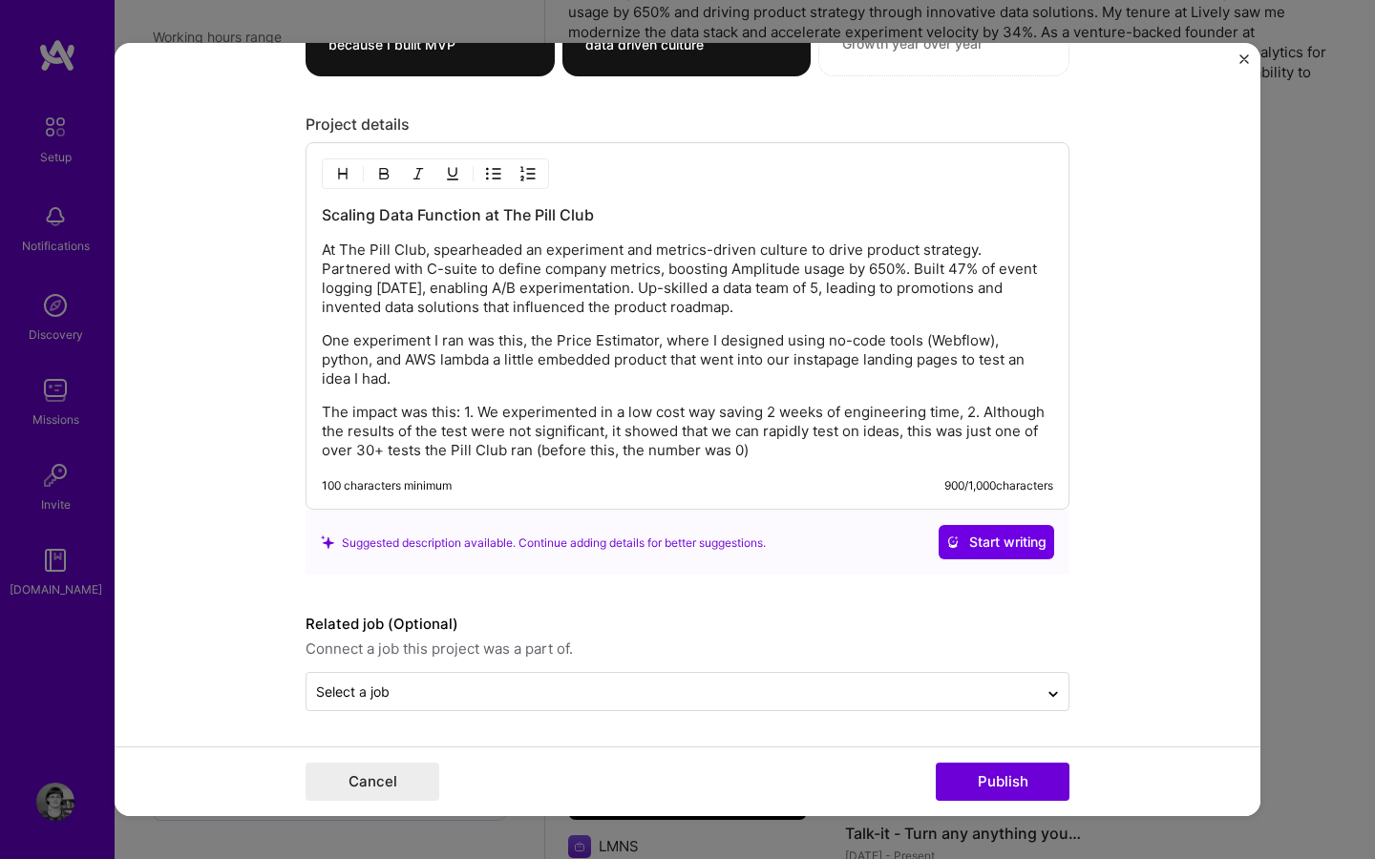
click at [972, 802] on div "Cancel Publish" at bounding box center [688, 782] width 1146 height 70
click at [967, 771] on button "Publish" at bounding box center [1003, 782] width 134 height 38
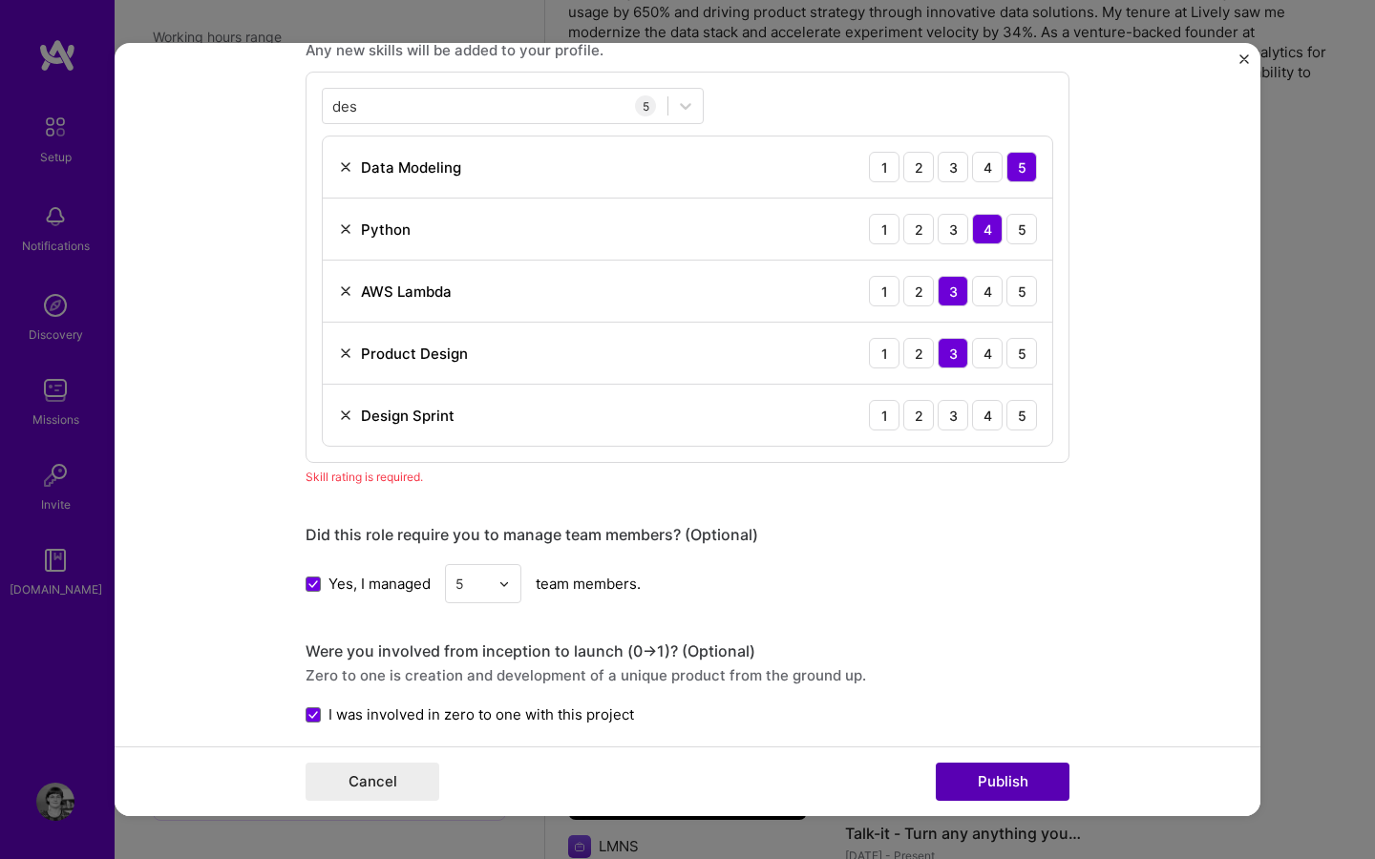
scroll to position [1414, 0]
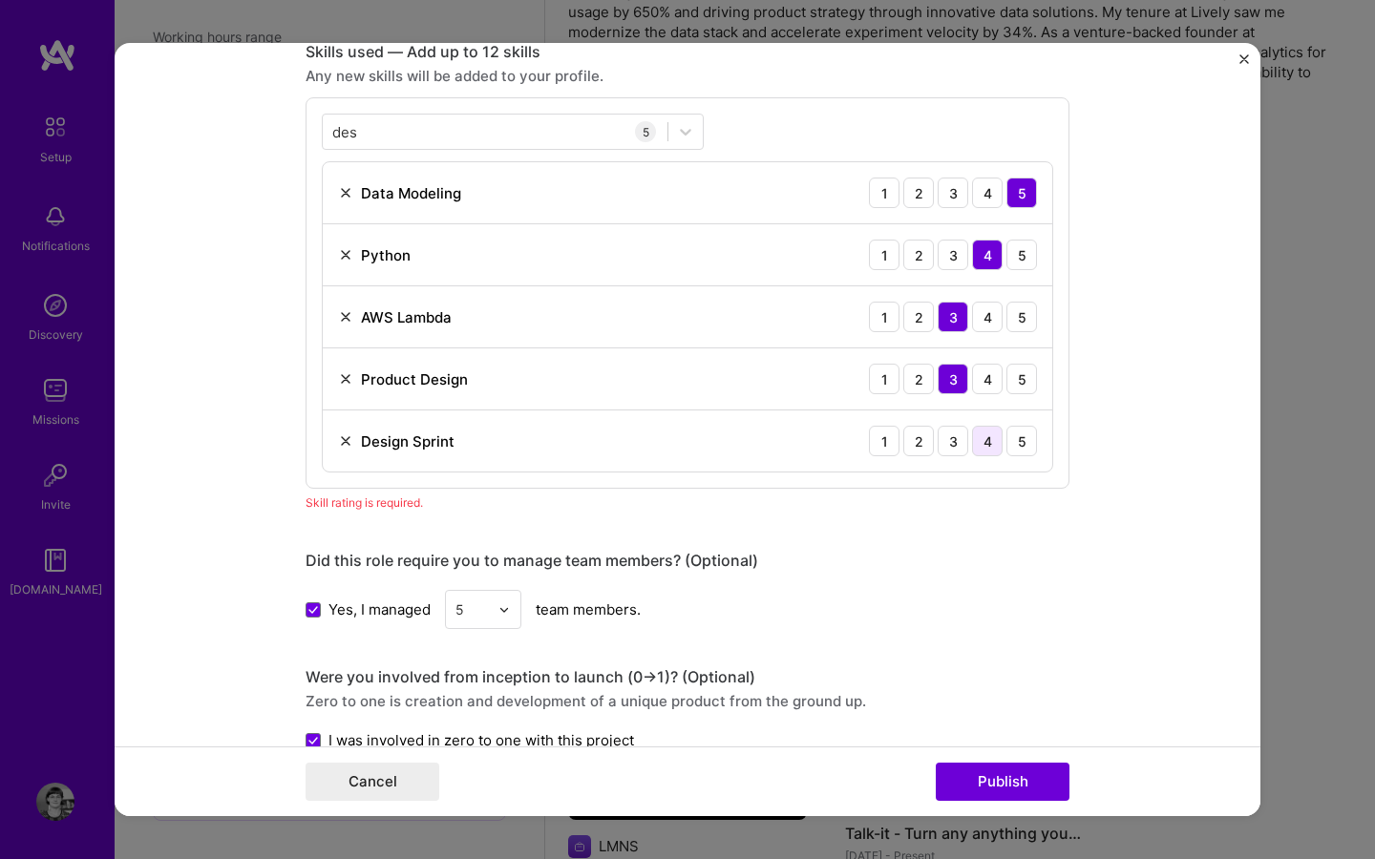
click at [984, 447] on div "4" at bounding box center [987, 441] width 31 height 31
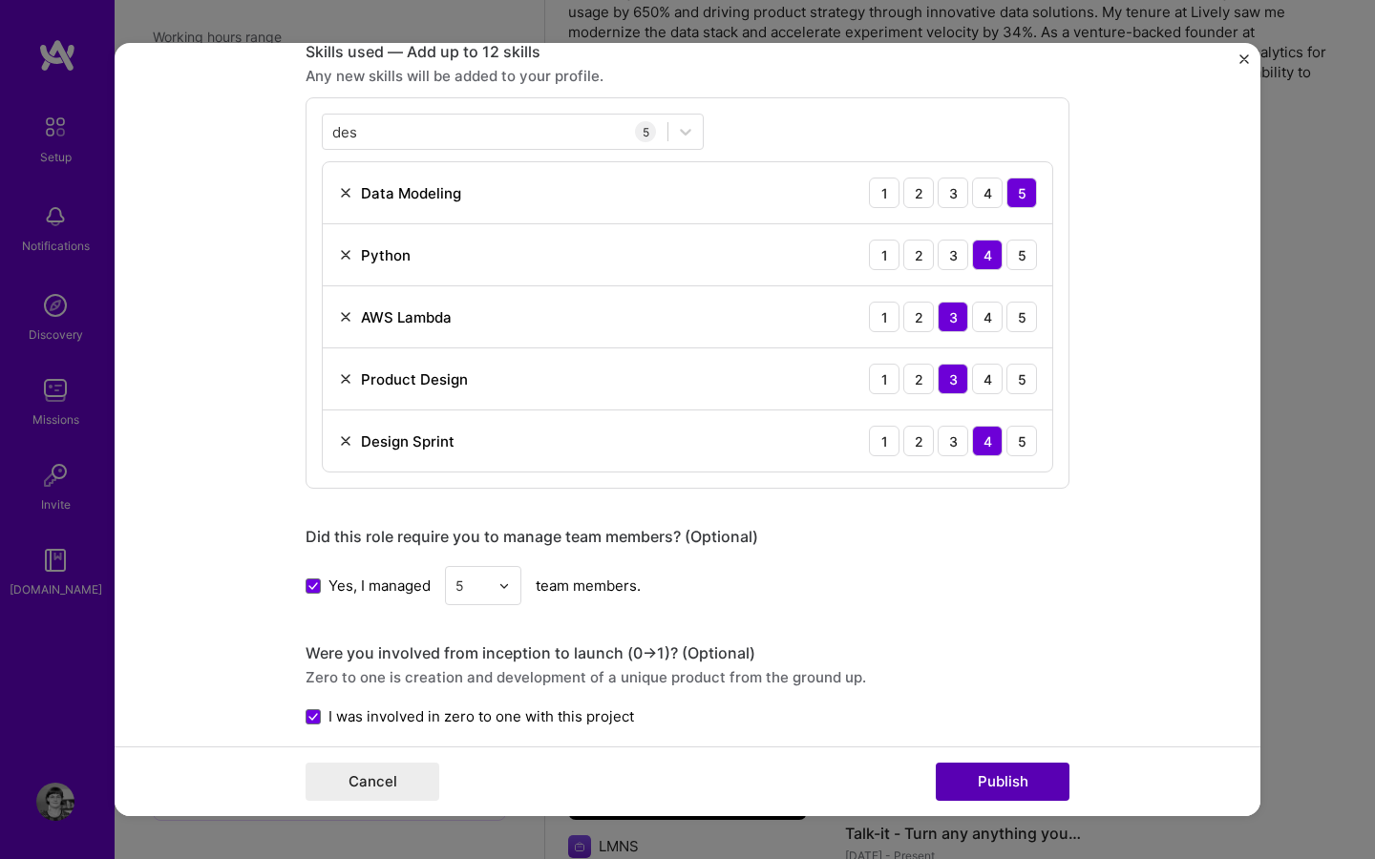
click at [975, 788] on button "Publish" at bounding box center [1003, 782] width 134 height 38
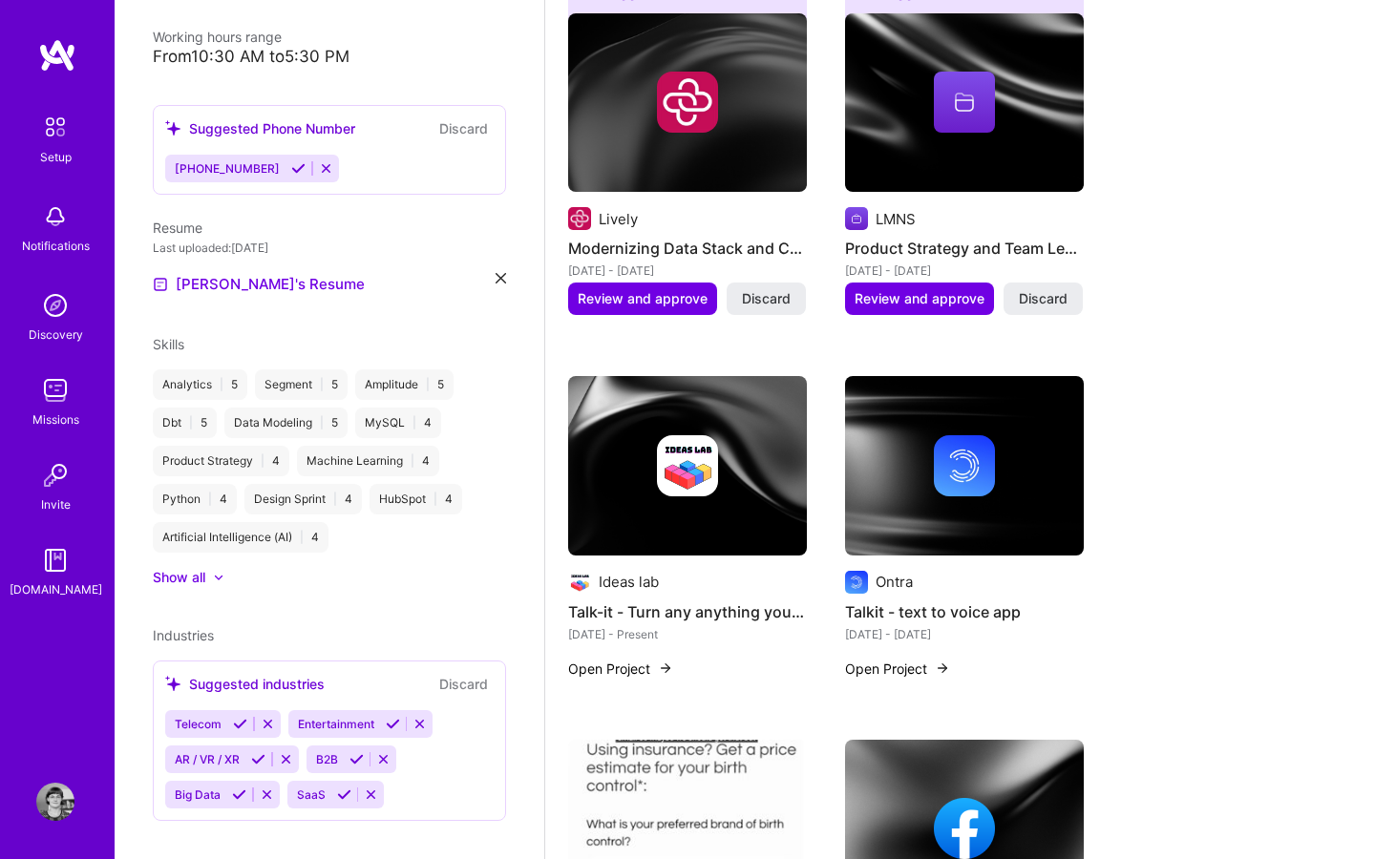
scroll to position [823, 0]
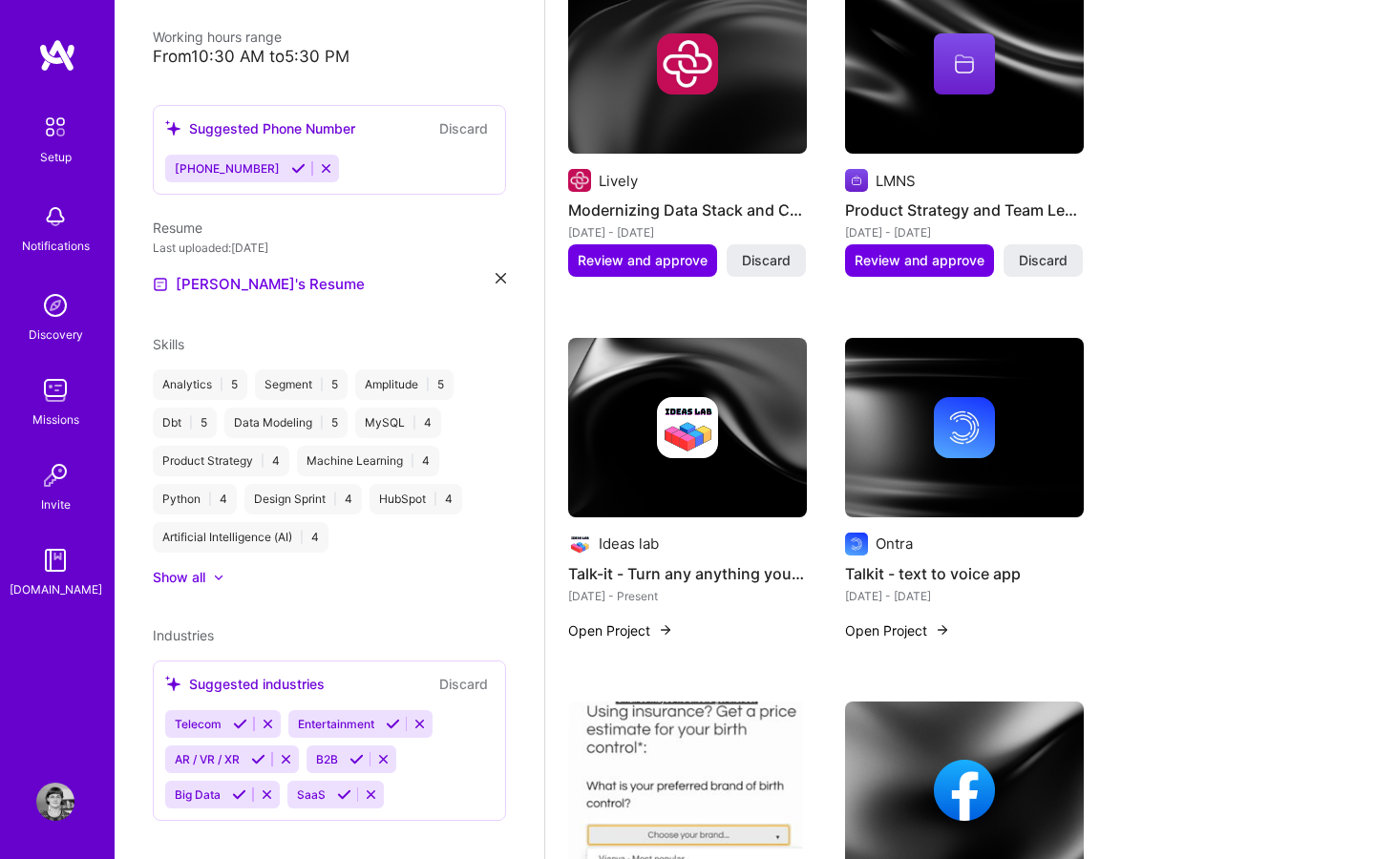
click at [915, 621] on button "Open Project" at bounding box center [897, 631] width 105 height 20
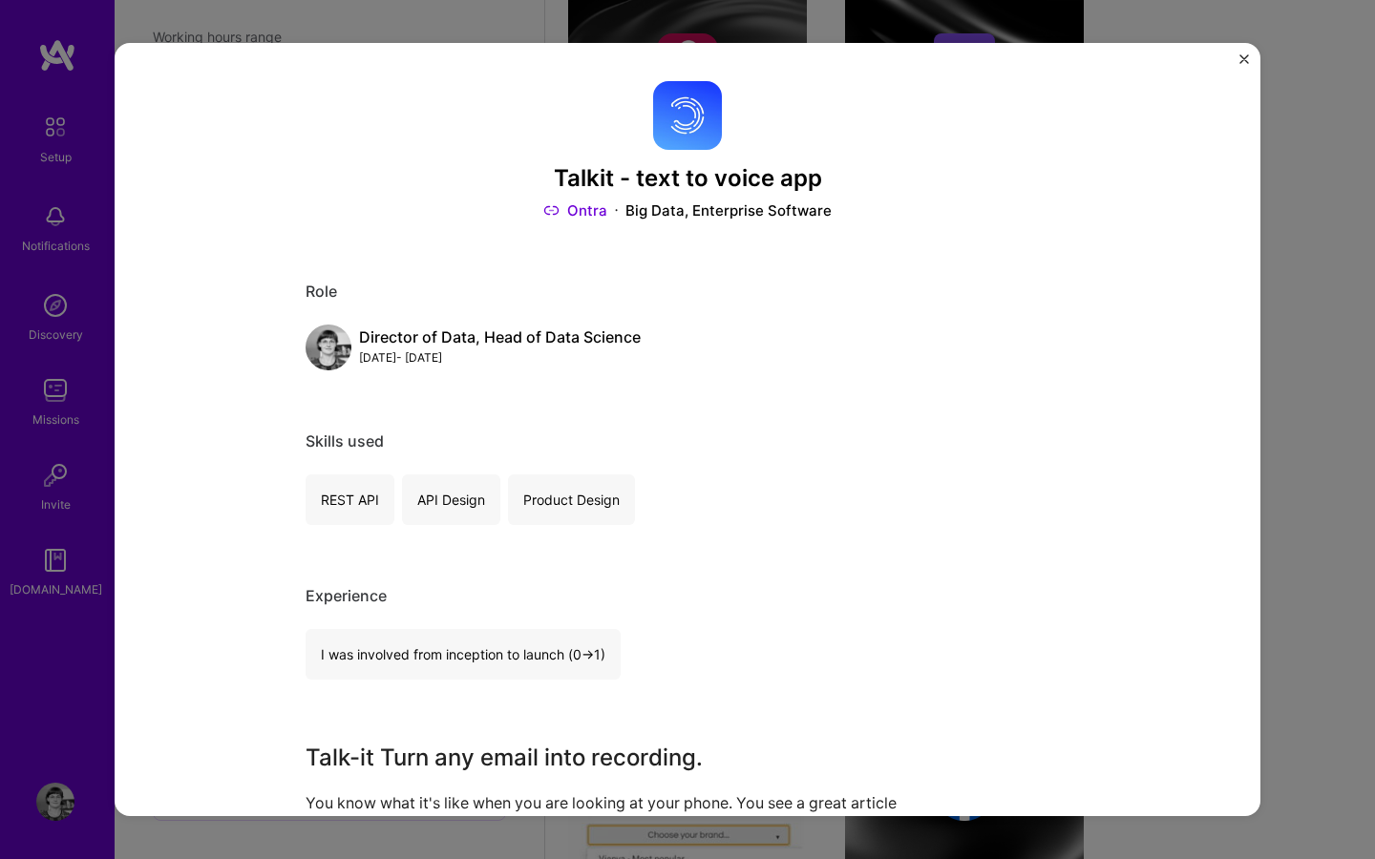
click at [1240, 65] on button "Close" at bounding box center [1244, 64] width 10 height 20
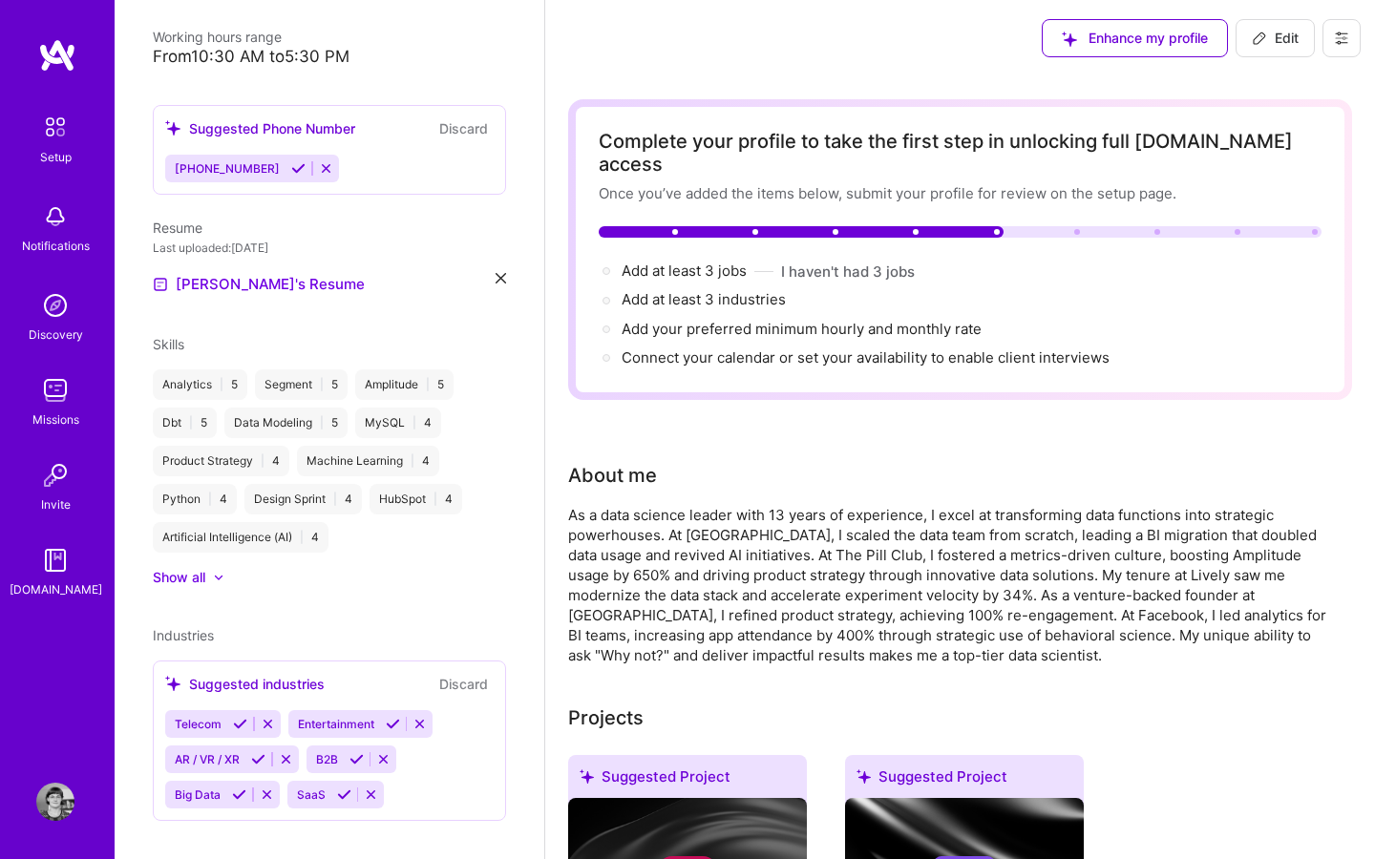
click at [1274, 36] on span "Edit" at bounding box center [1275, 38] width 47 height 19
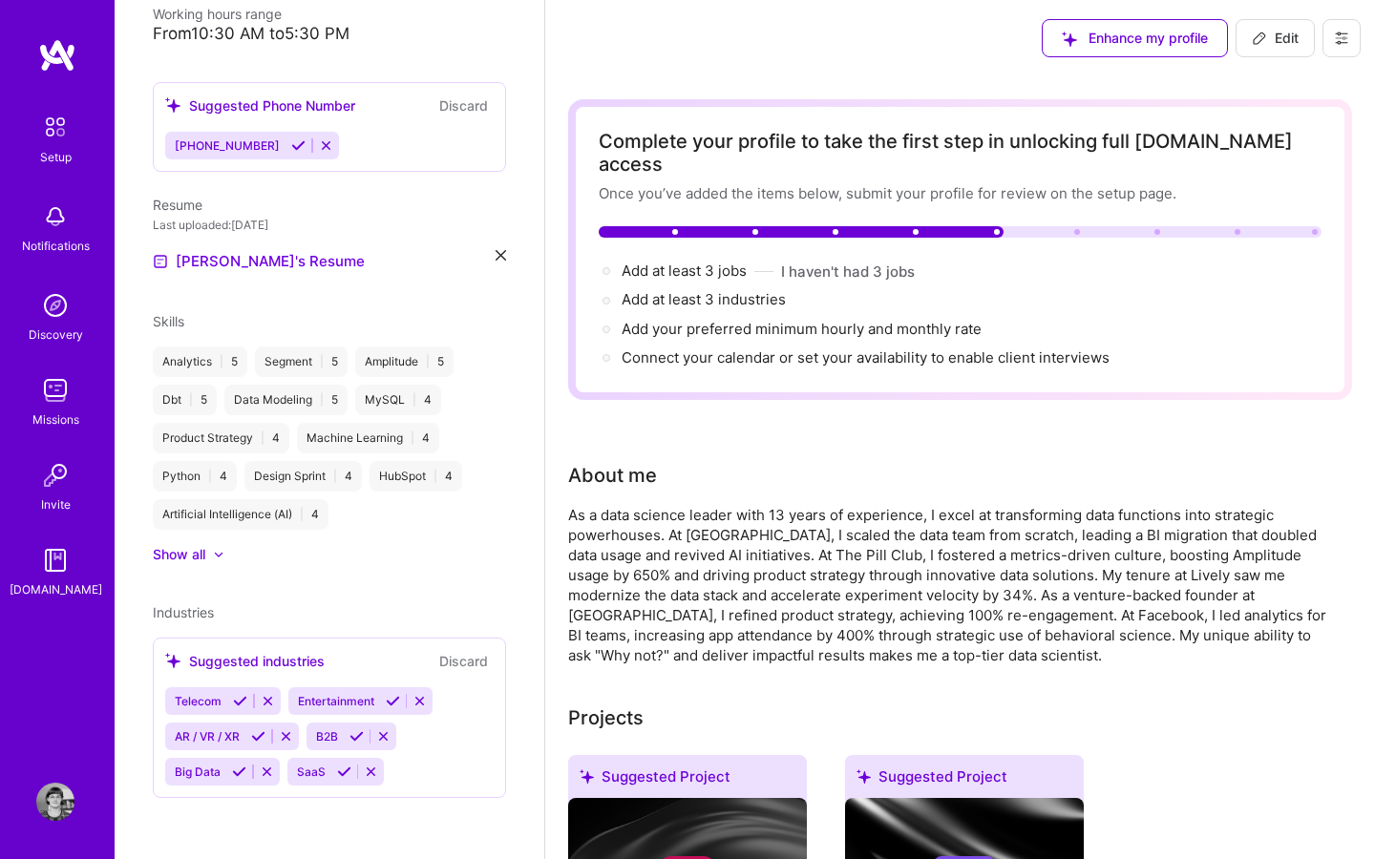
select select "US"
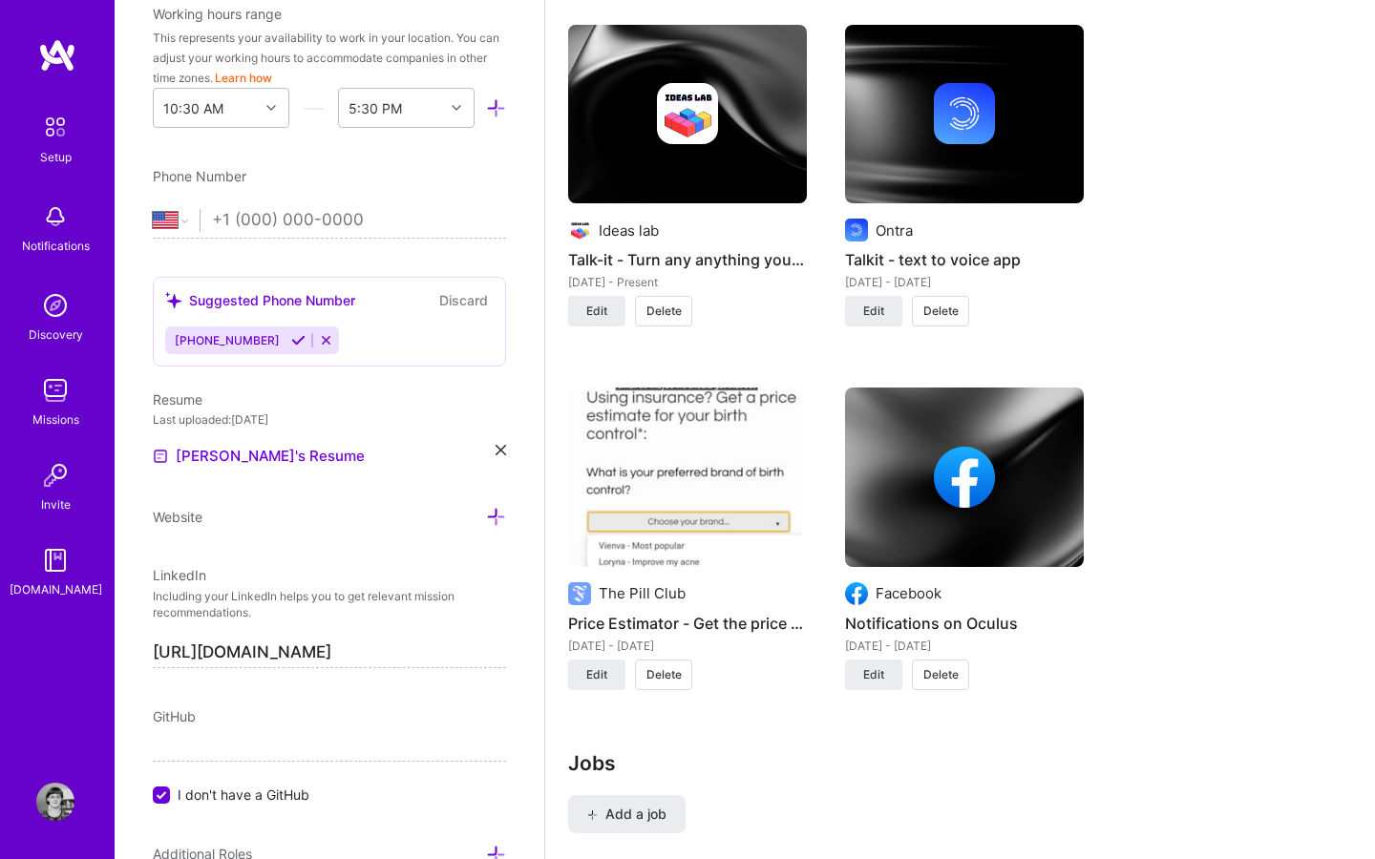
scroll to position [2063, 0]
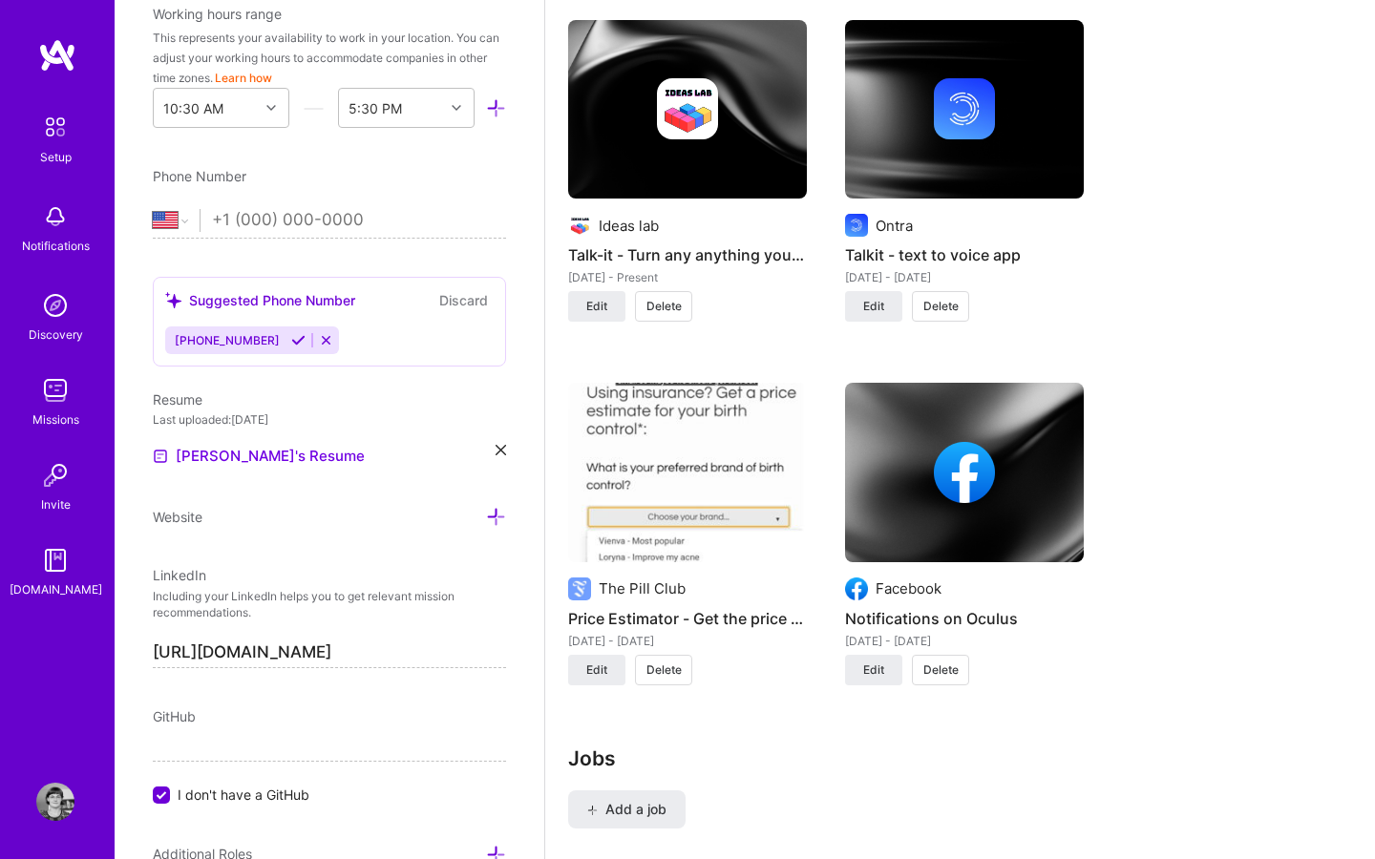
click at [955, 298] on span "Delete" at bounding box center [940, 306] width 35 height 17
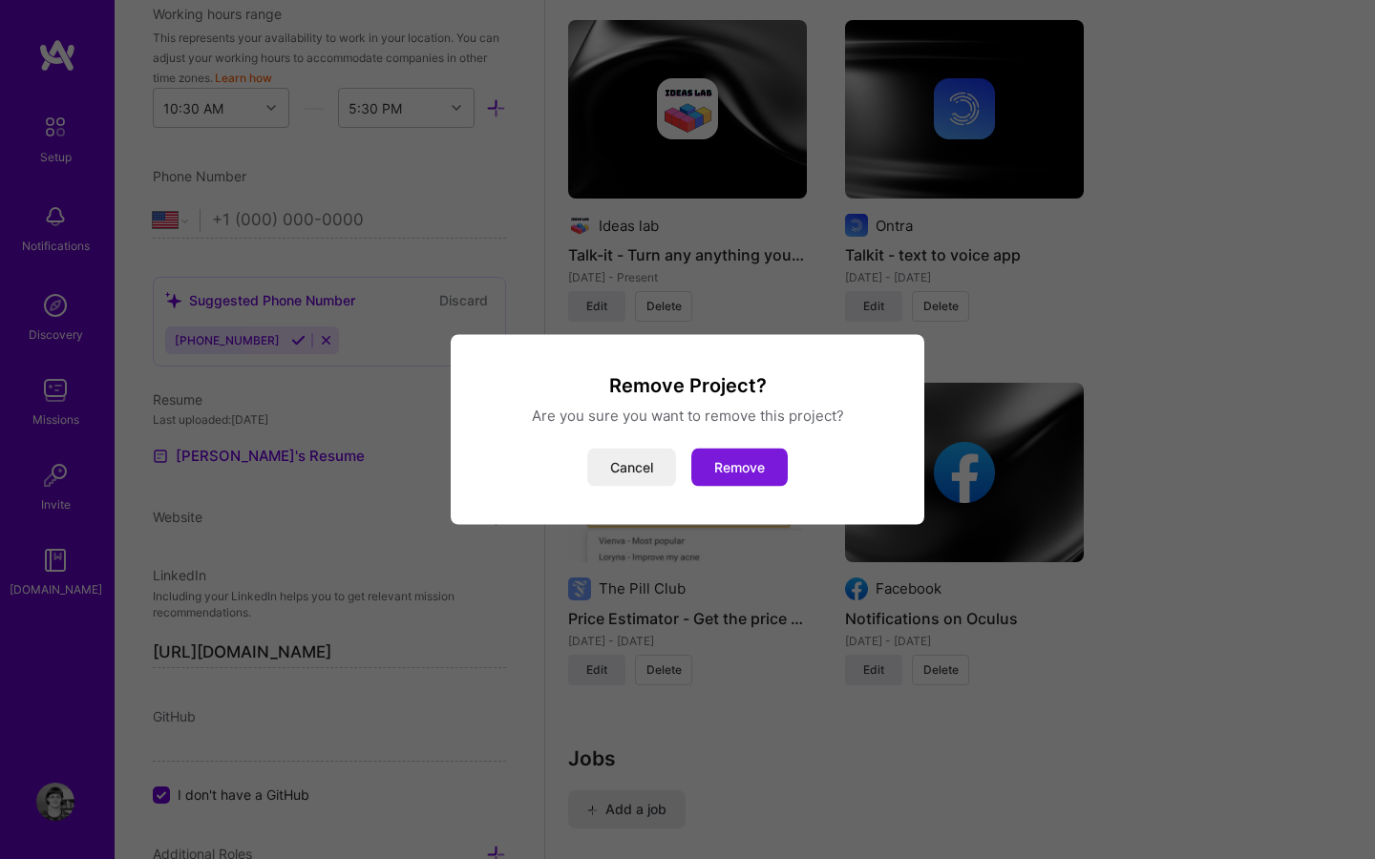
click at [749, 475] on button "Remove" at bounding box center [739, 468] width 96 height 38
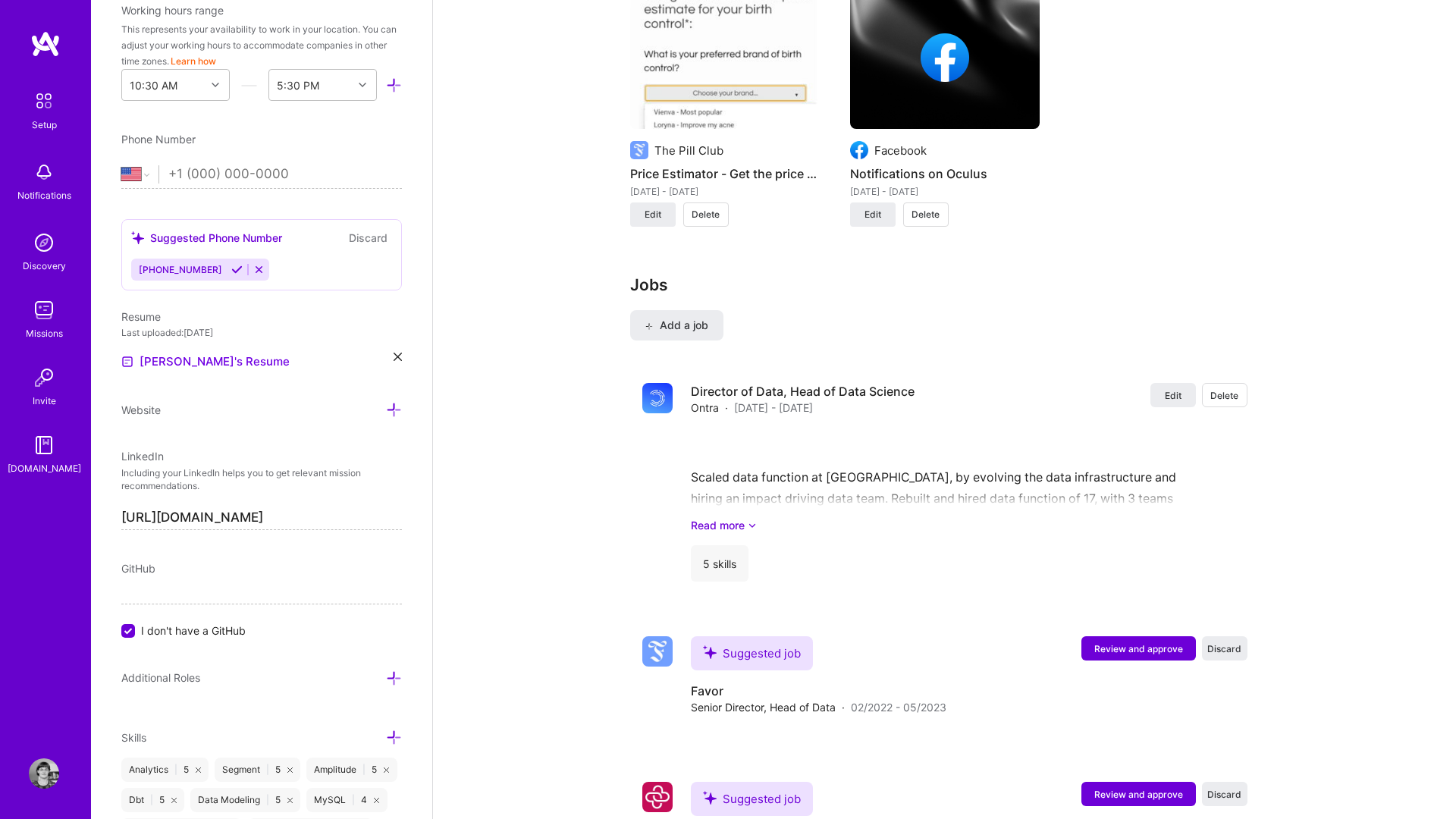
scroll to position [1897, 0]
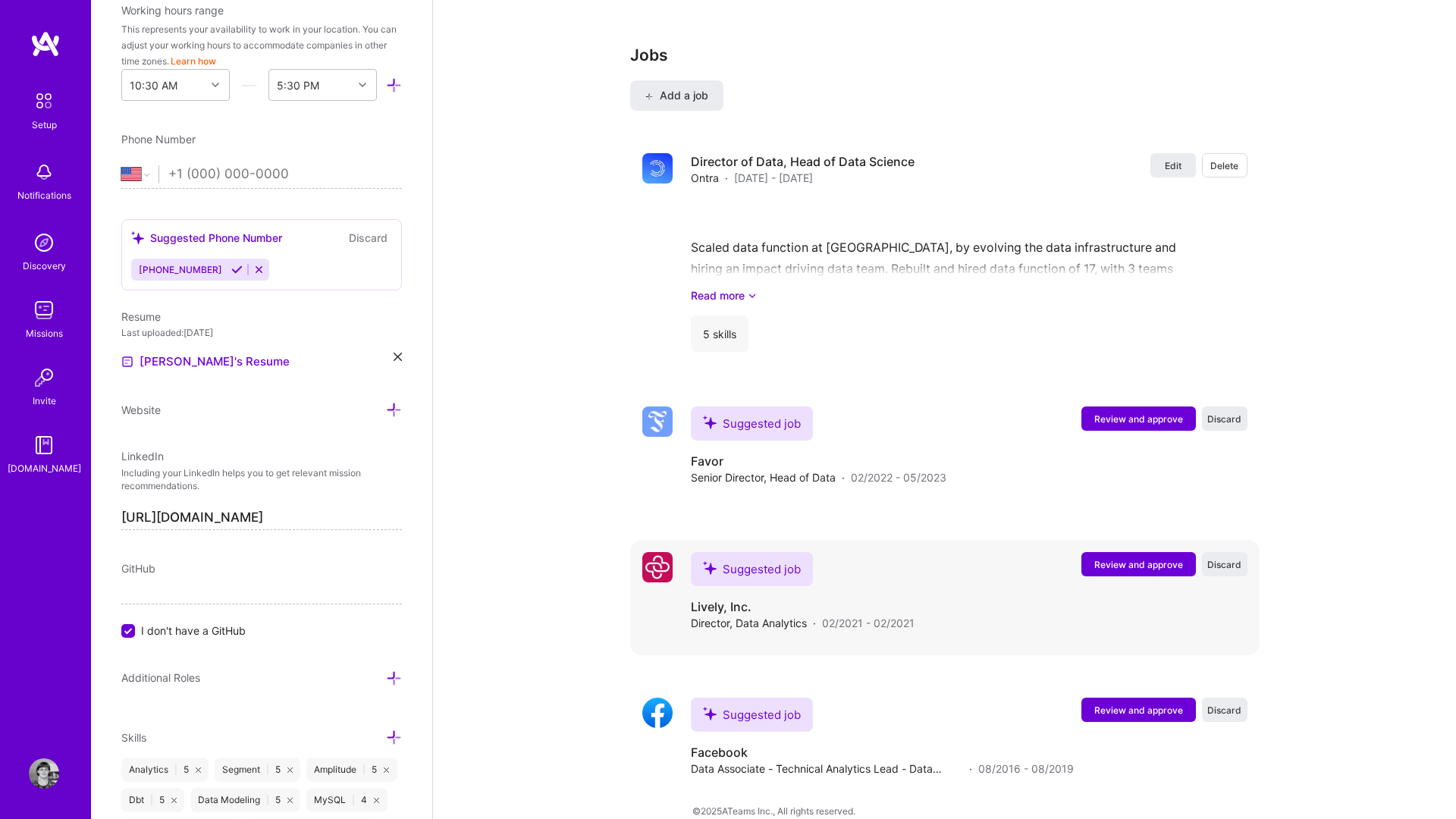
click at [1091, 558] on span "Review and approve" at bounding box center [1139, 565] width 89 height 13
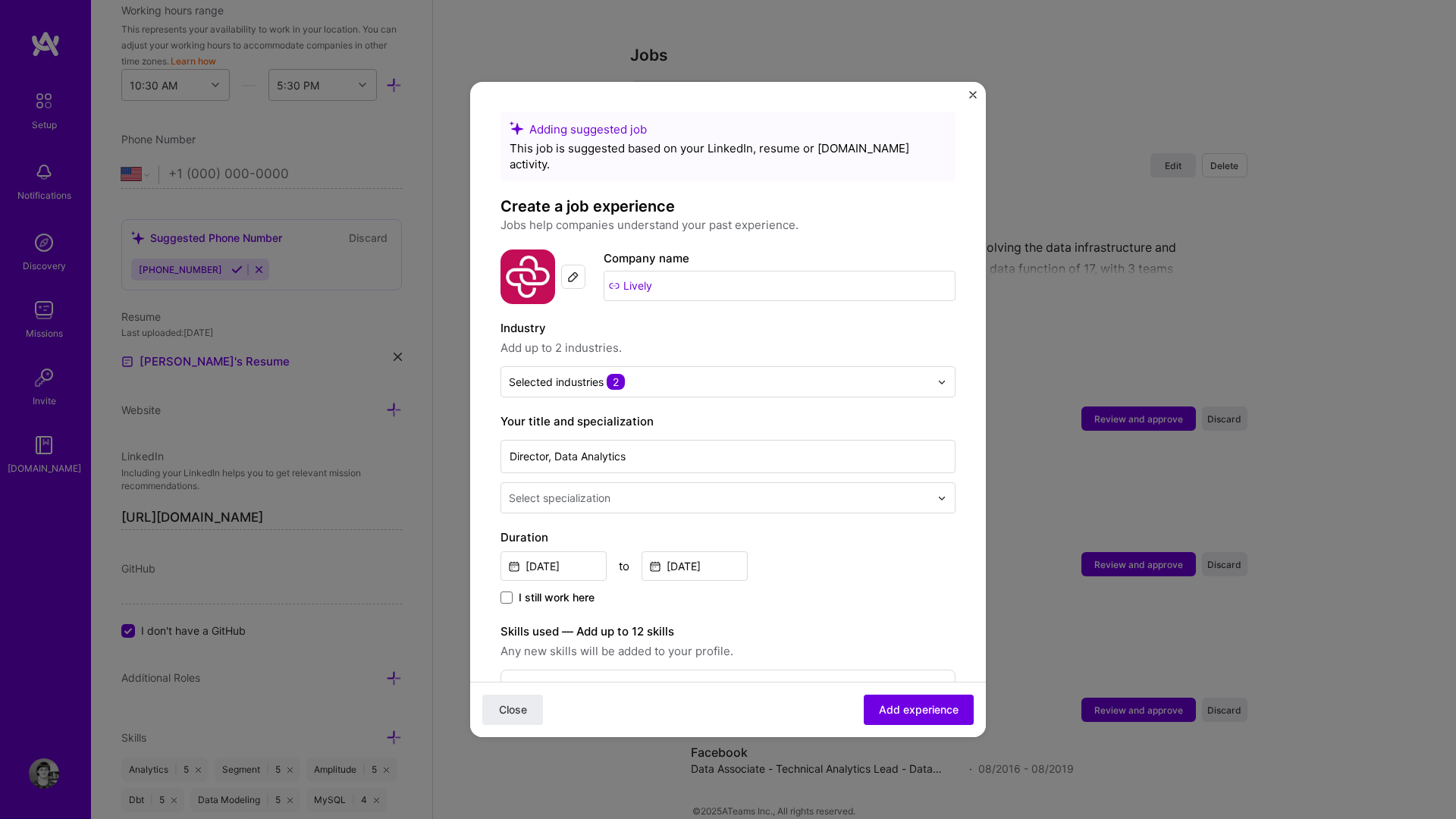
click at [584, 265] on div at bounding box center [574, 276] width 25 height 25
click at [971, 97] on img "Close" at bounding box center [973, 95] width 8 height 8
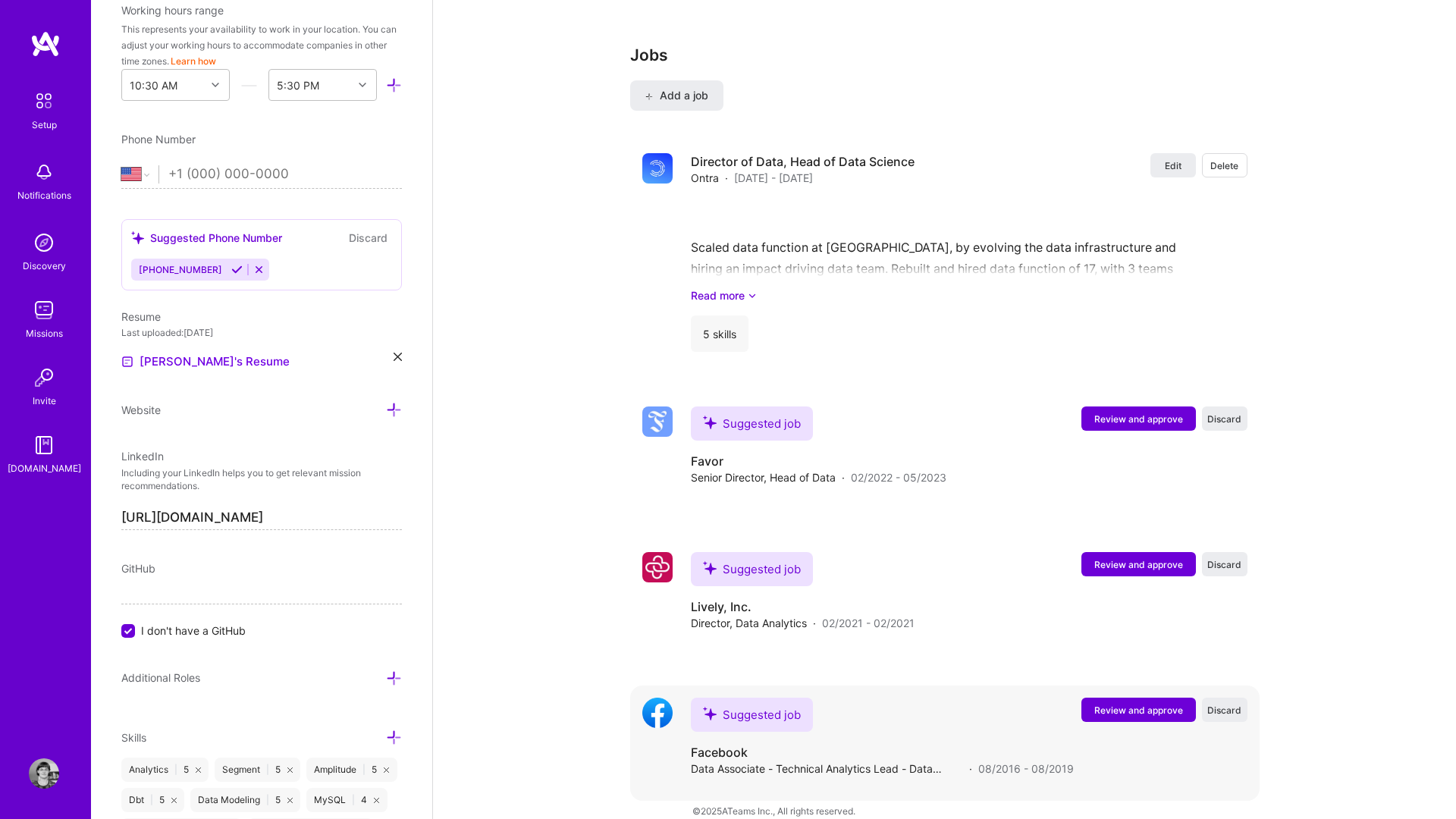
click at [1084, 682] on button "Review and approve" at bounding box center [1139, 709] width 114 height 25
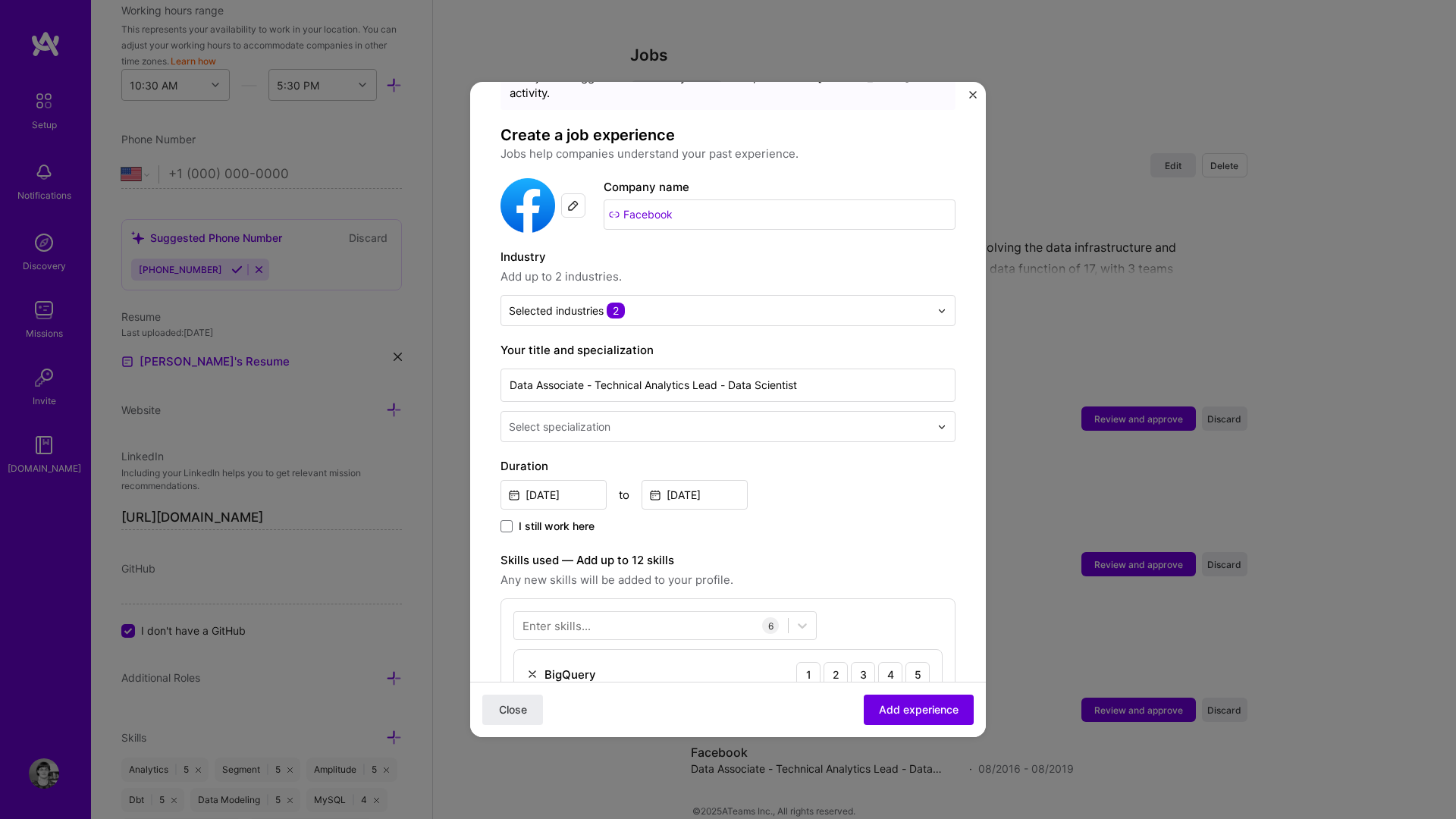
scroll to position [238, 0]
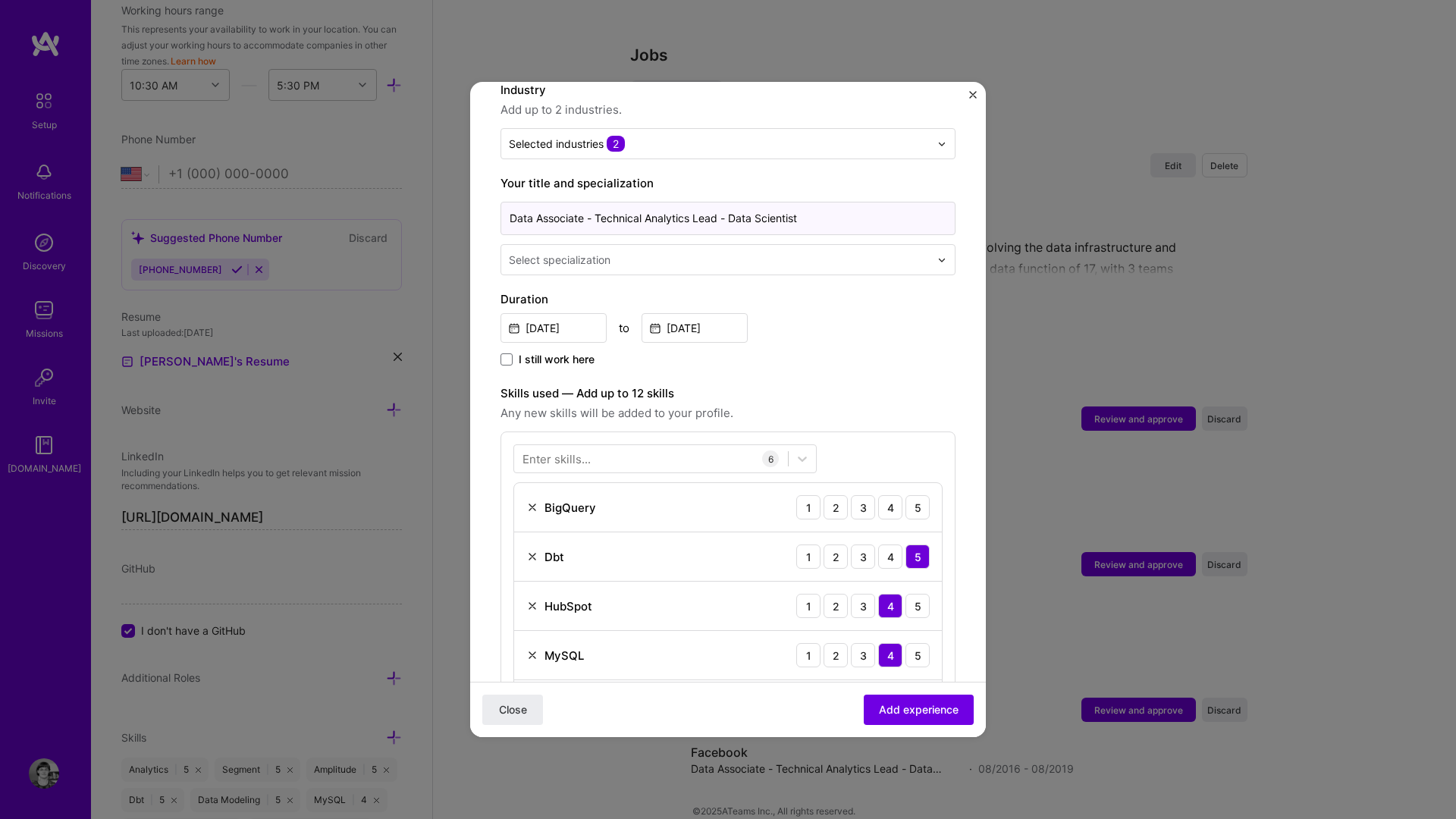
click at [730, 203] on input "Data Associate - Technical Analytics Lead - Data Scientist" at bounding box center [728, 218] width 455 height 33
drag, startPoint x: 730, startPoint y: 203, endPoint x: 498, endPoint y: 209, distance: 232.1
click at [498, 209] on form "Adding suggested job This job is suggested based on your LinkedIn, resume or [D…" at bounding box center [728, 598] width 516 height 1450
type input "Data Scientist"
click at [535, 252] on div "Select specialization" at bounding box center [560, 260] width 102 height 16
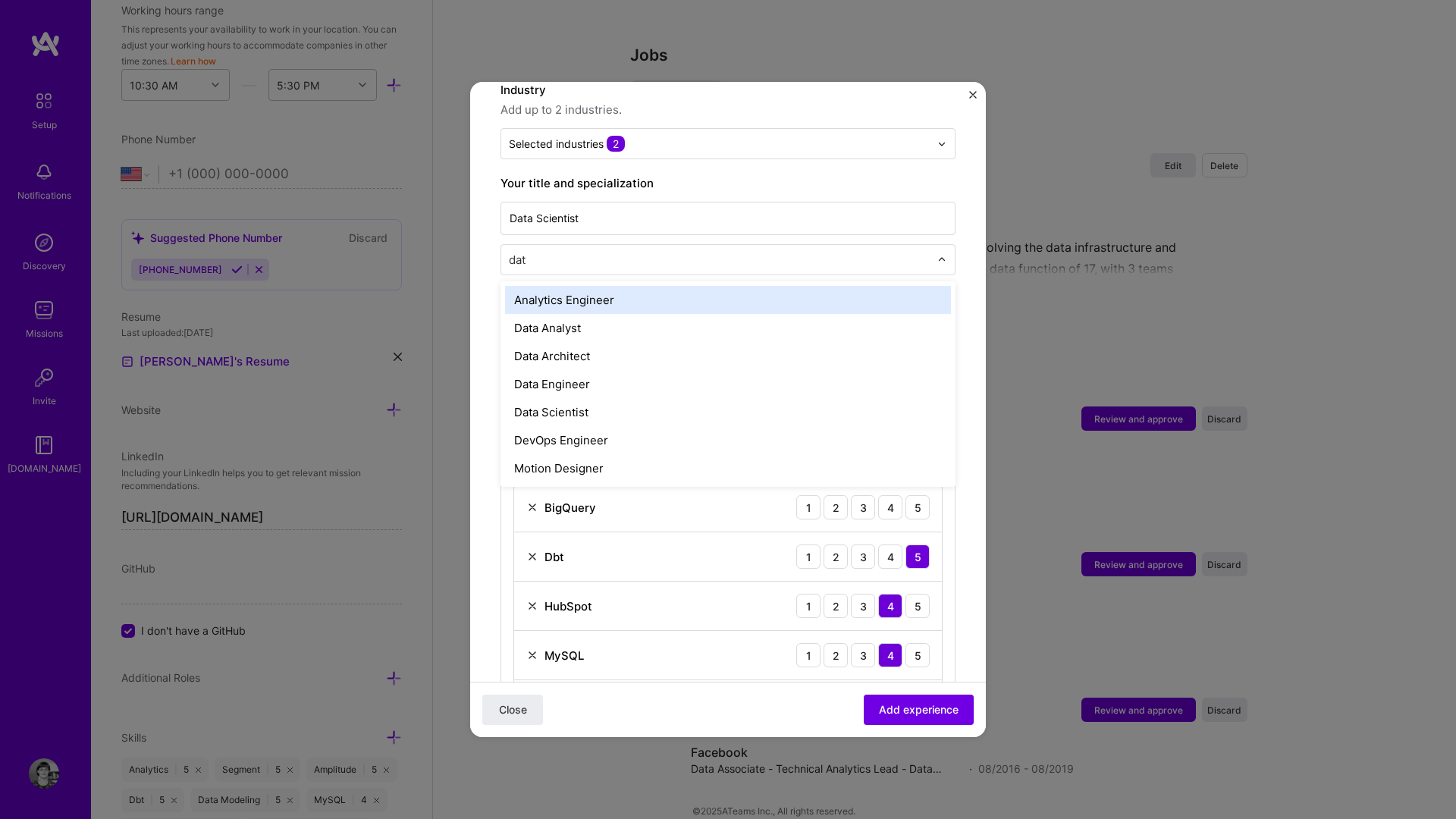
type input "data"
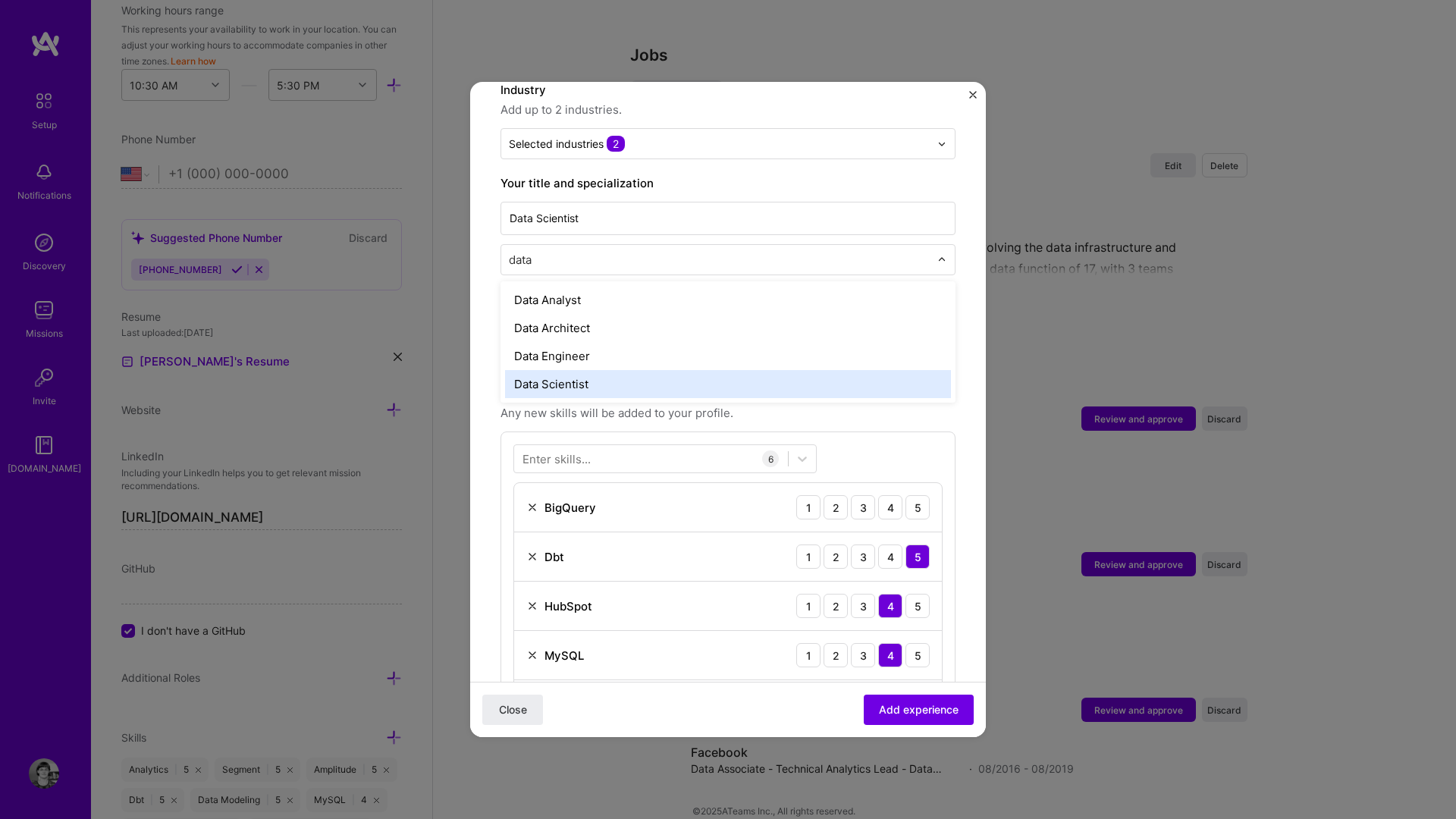
click at [552, 373] on div "Data Scientist" at bounding box center [728, 384] width 446 height 28
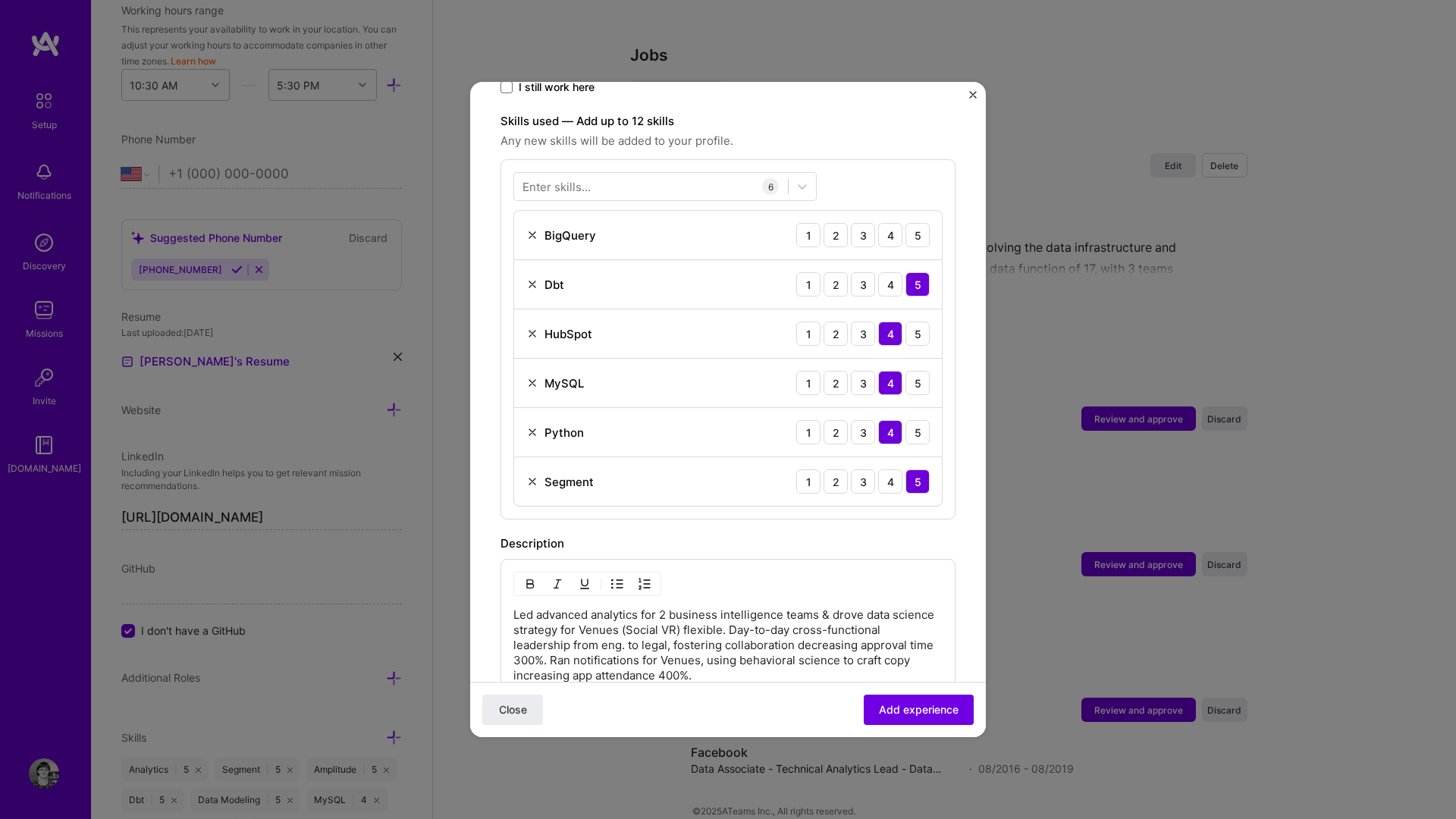
scroll to position [418, 0]
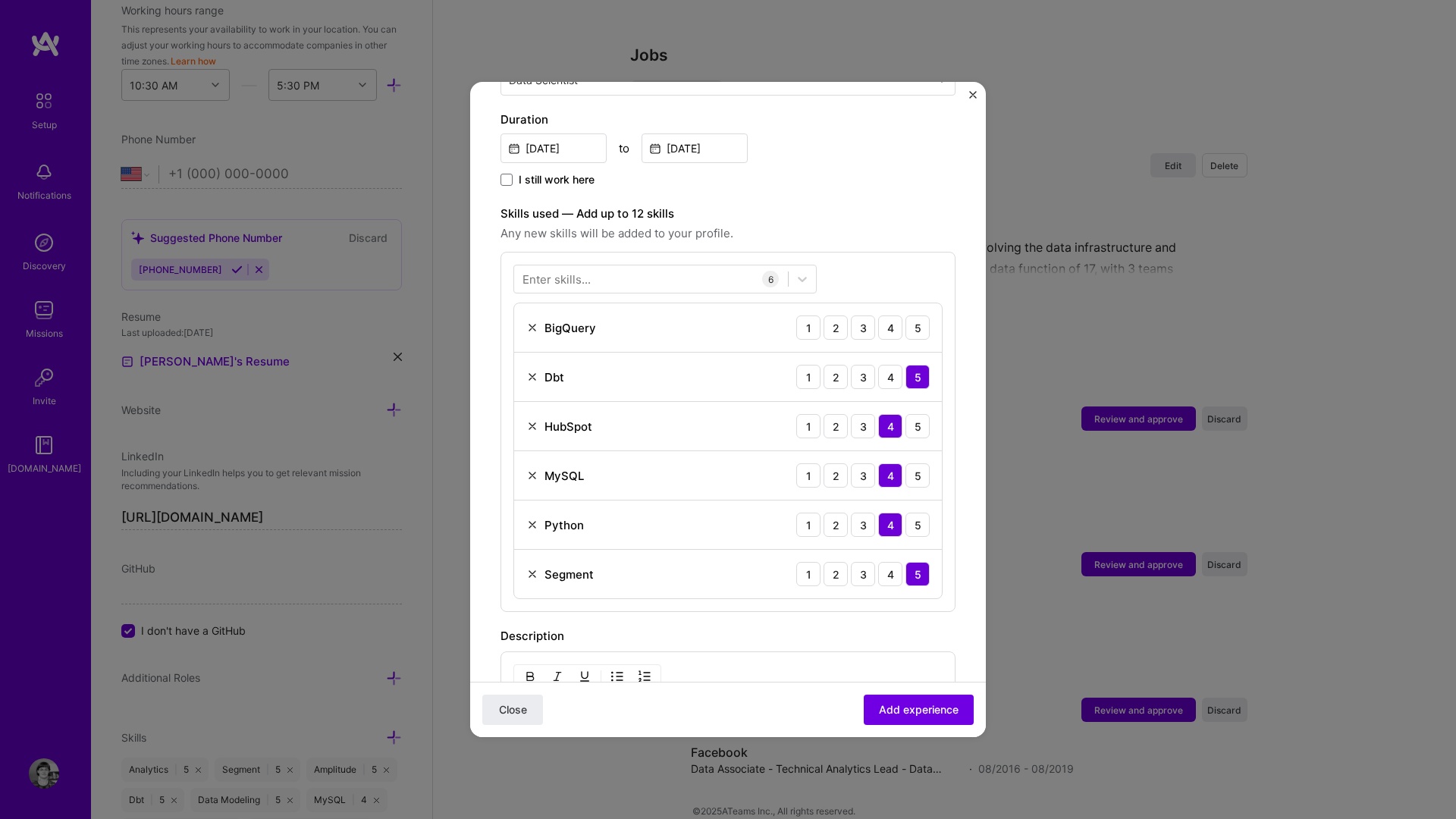
click at [530, 322] on img at bounding box center [532, 327] width 12 height 12
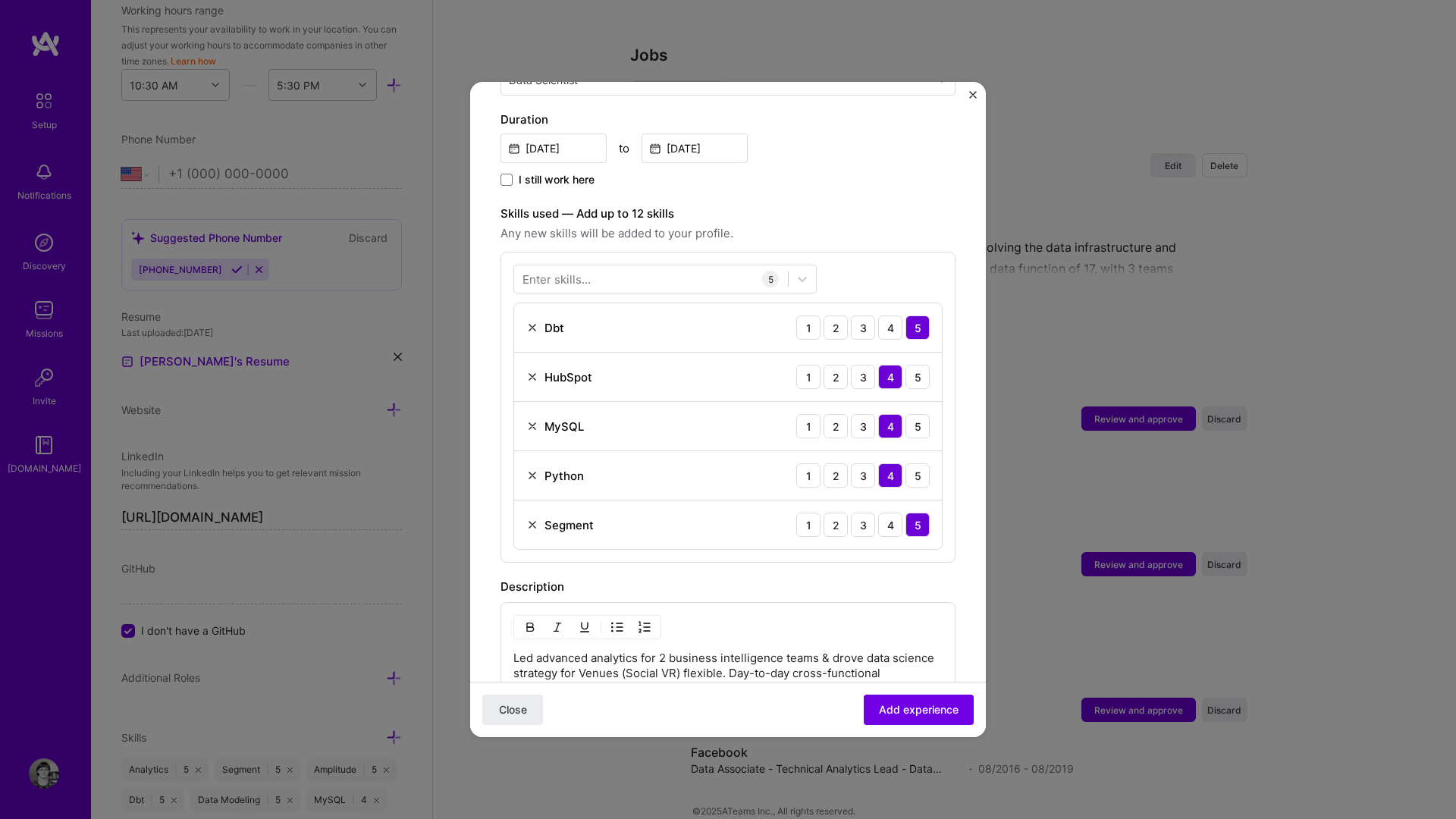
click at [530, 322] on img at bounding box center [532, 327] width 12 height 12
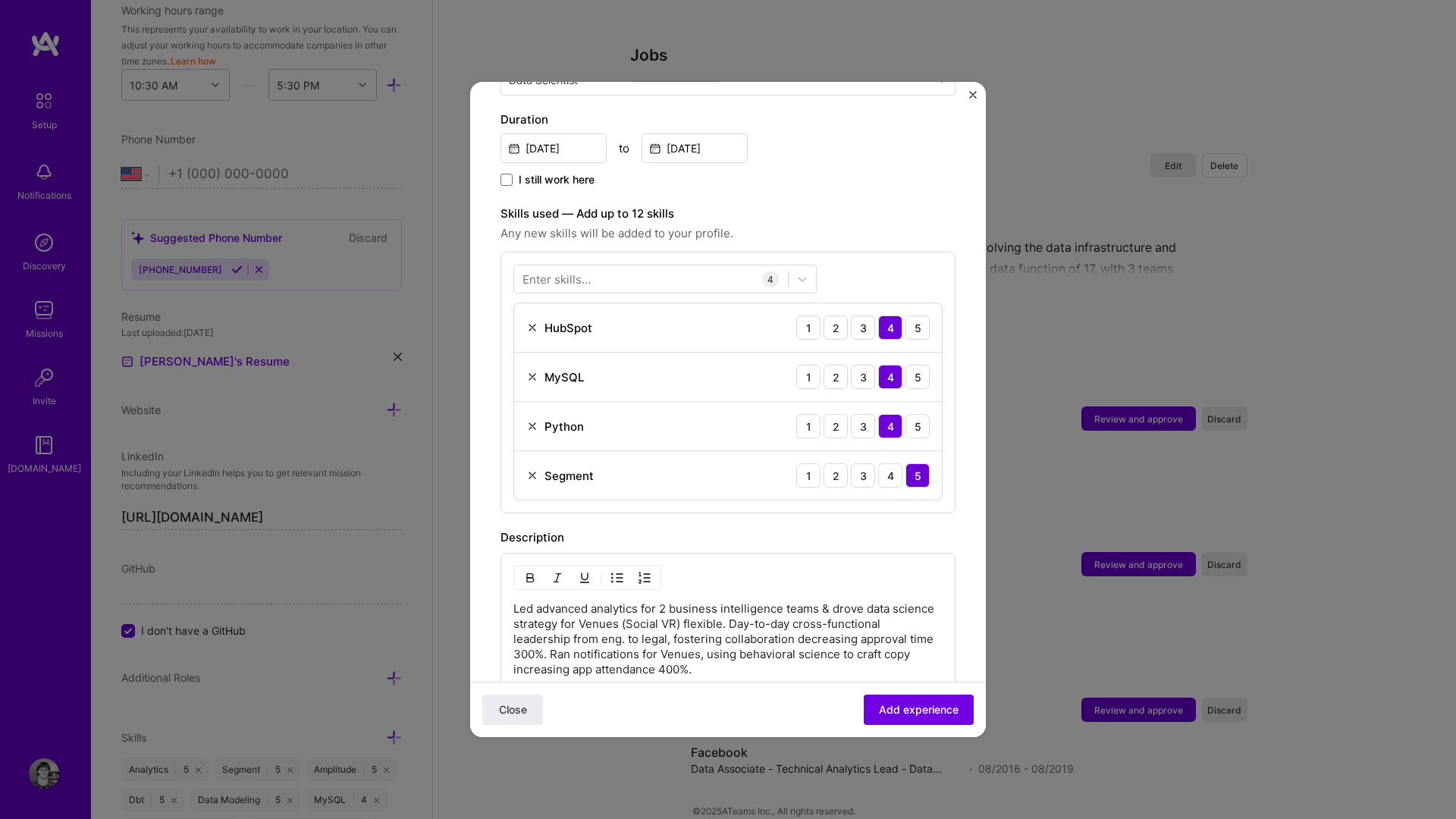
click at [530, 322] on img at bounding box center [532, 327] width 12 height 12
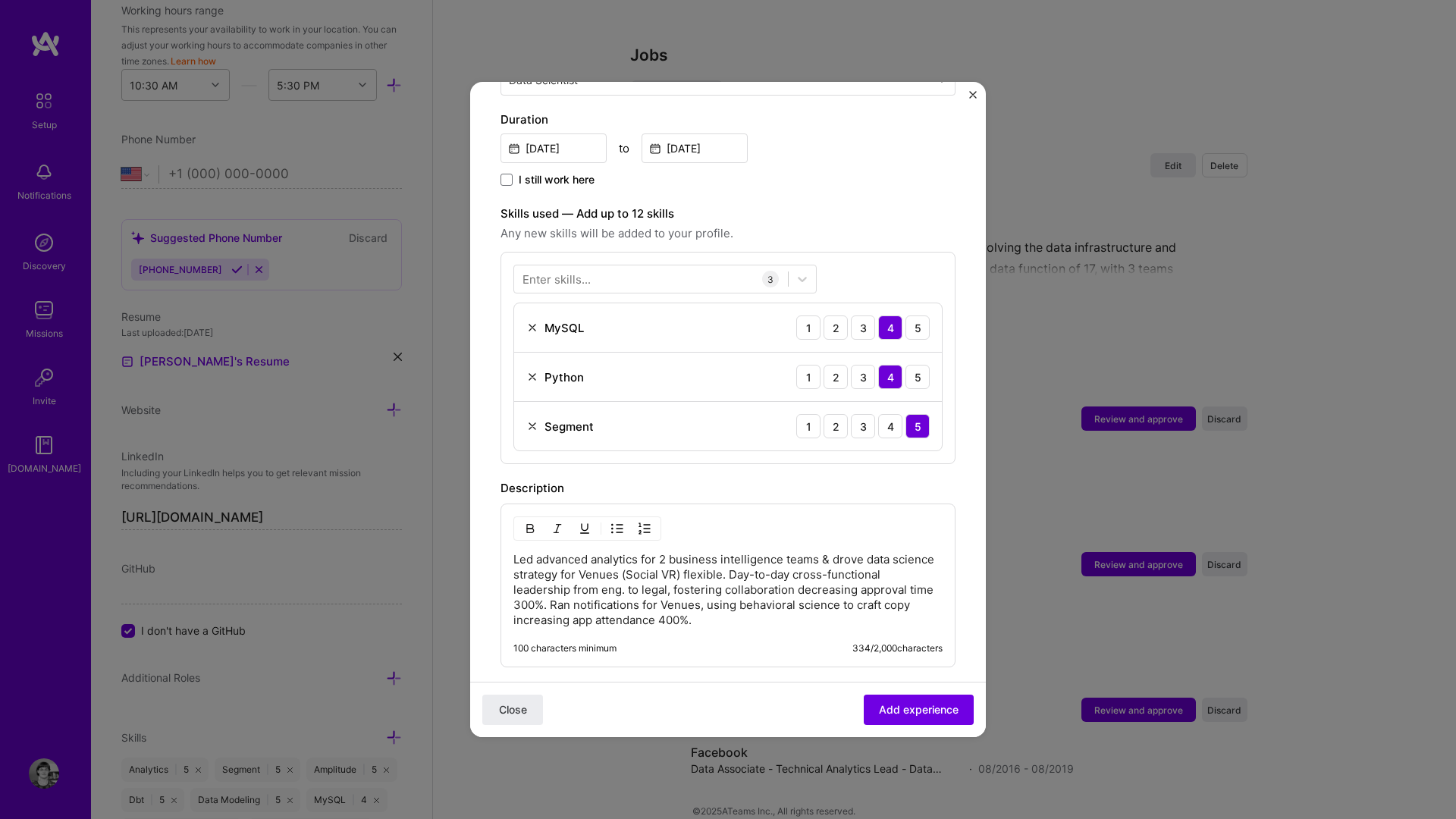
click at [530, 322] on img at bounding box center [532, 327] width 12 height 12
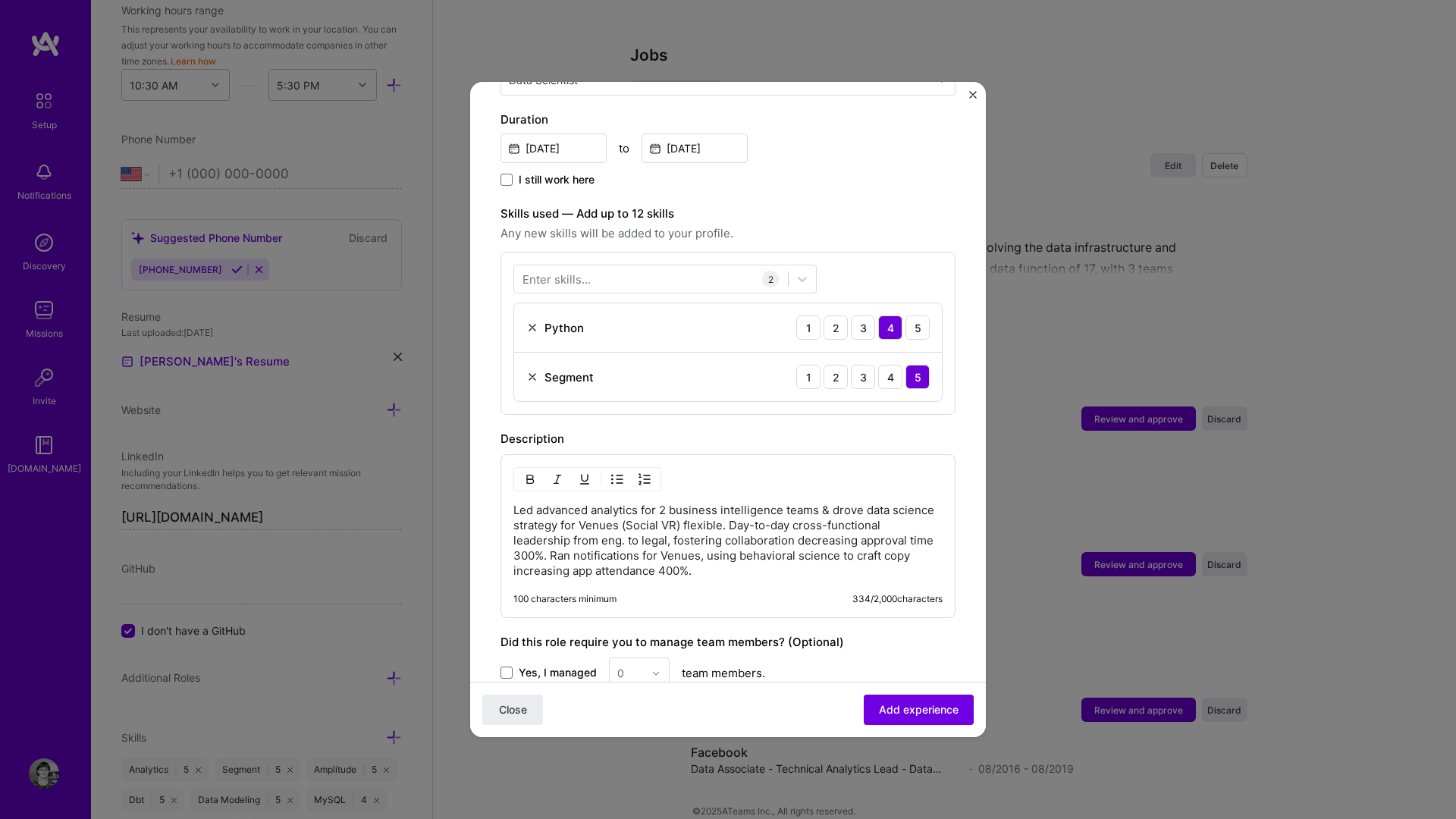
click at [527, 371] on img at bounding box center [532, 377] width 12 height 12
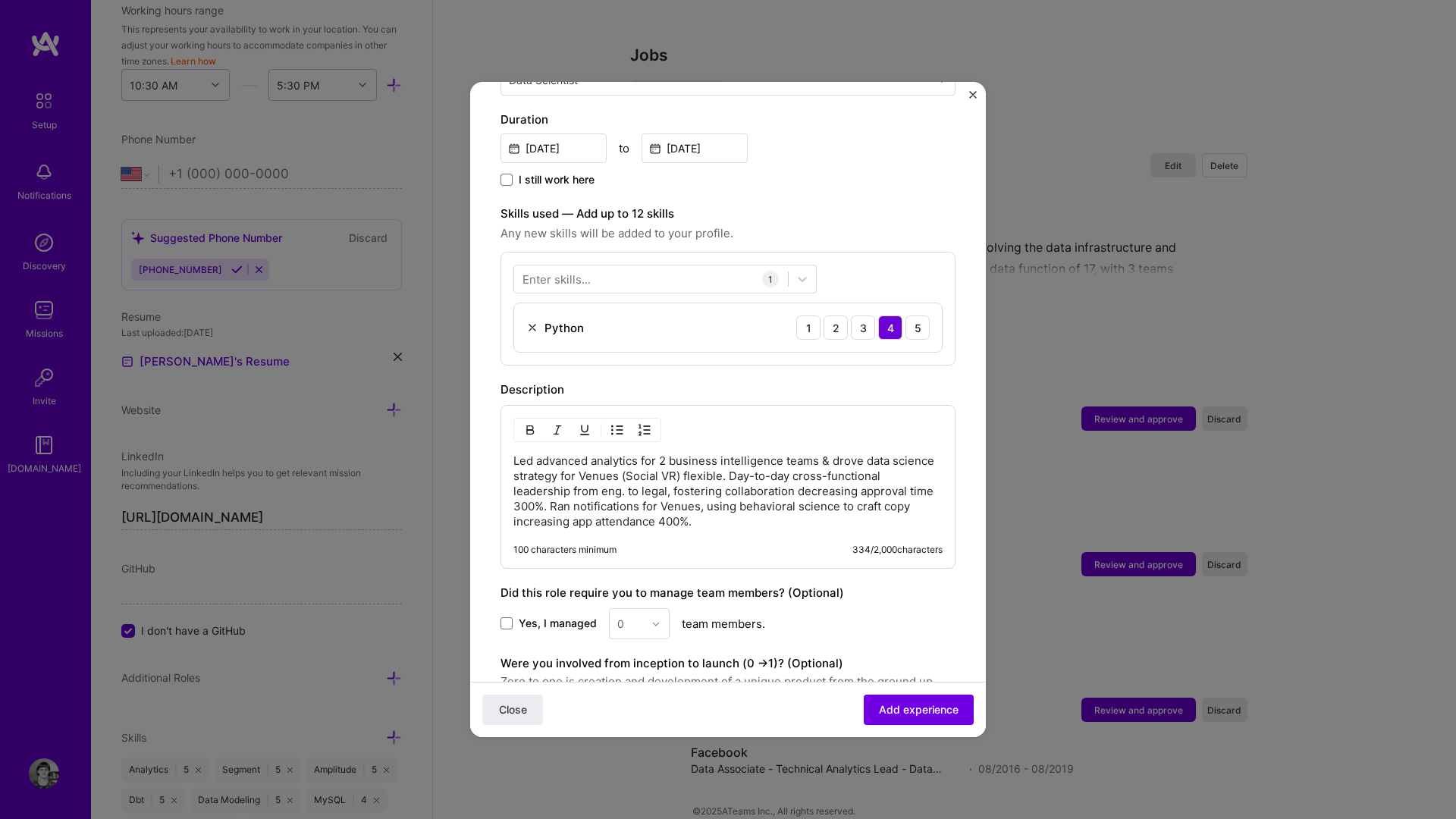
click at [543, 272] on div "Enter skills..." at bounding box center [557, 280] width 68 height 16
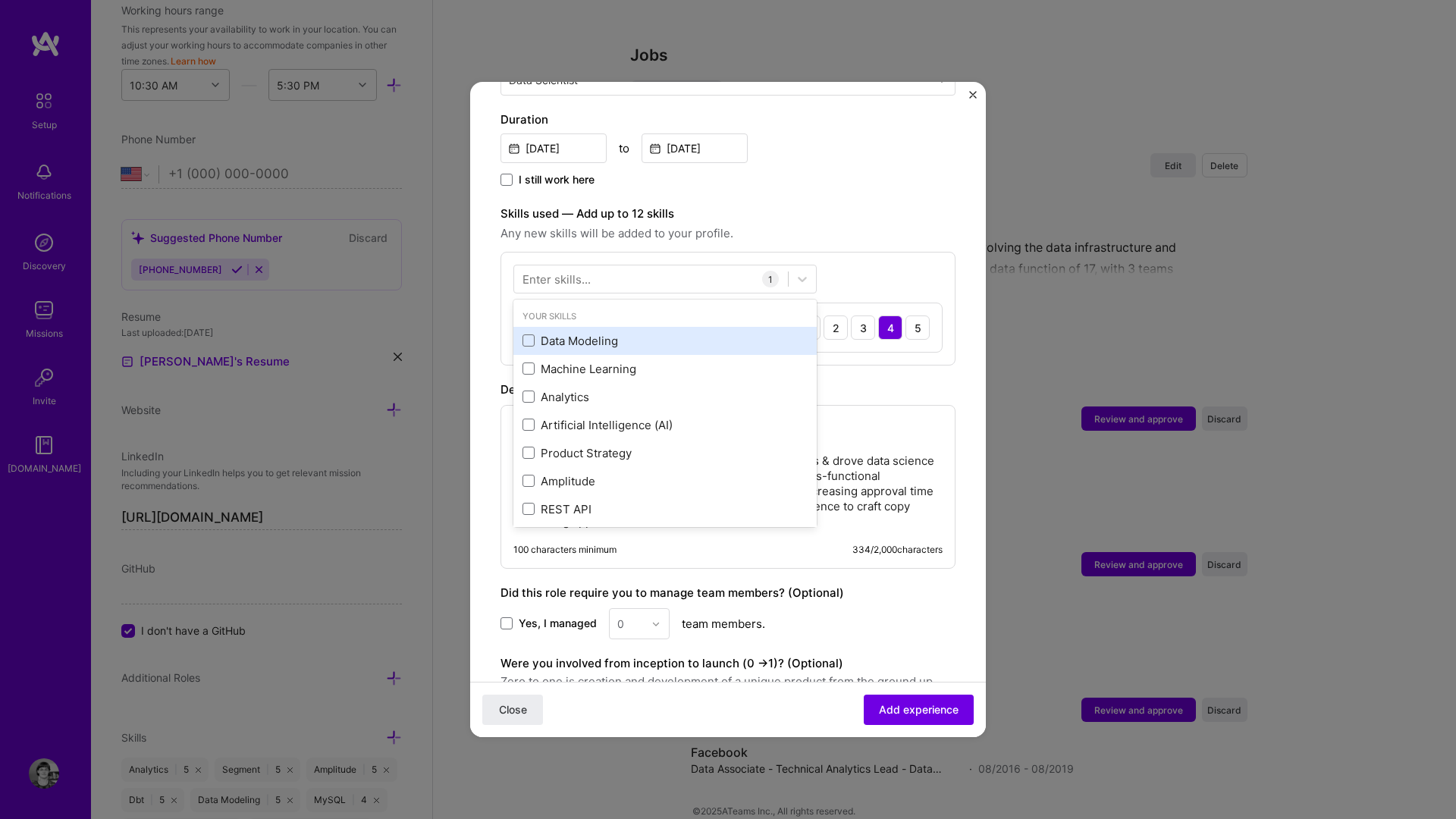
click at [546, 333] on div "Data Modeling" at bounding box center [665, 341] width 285 height 16
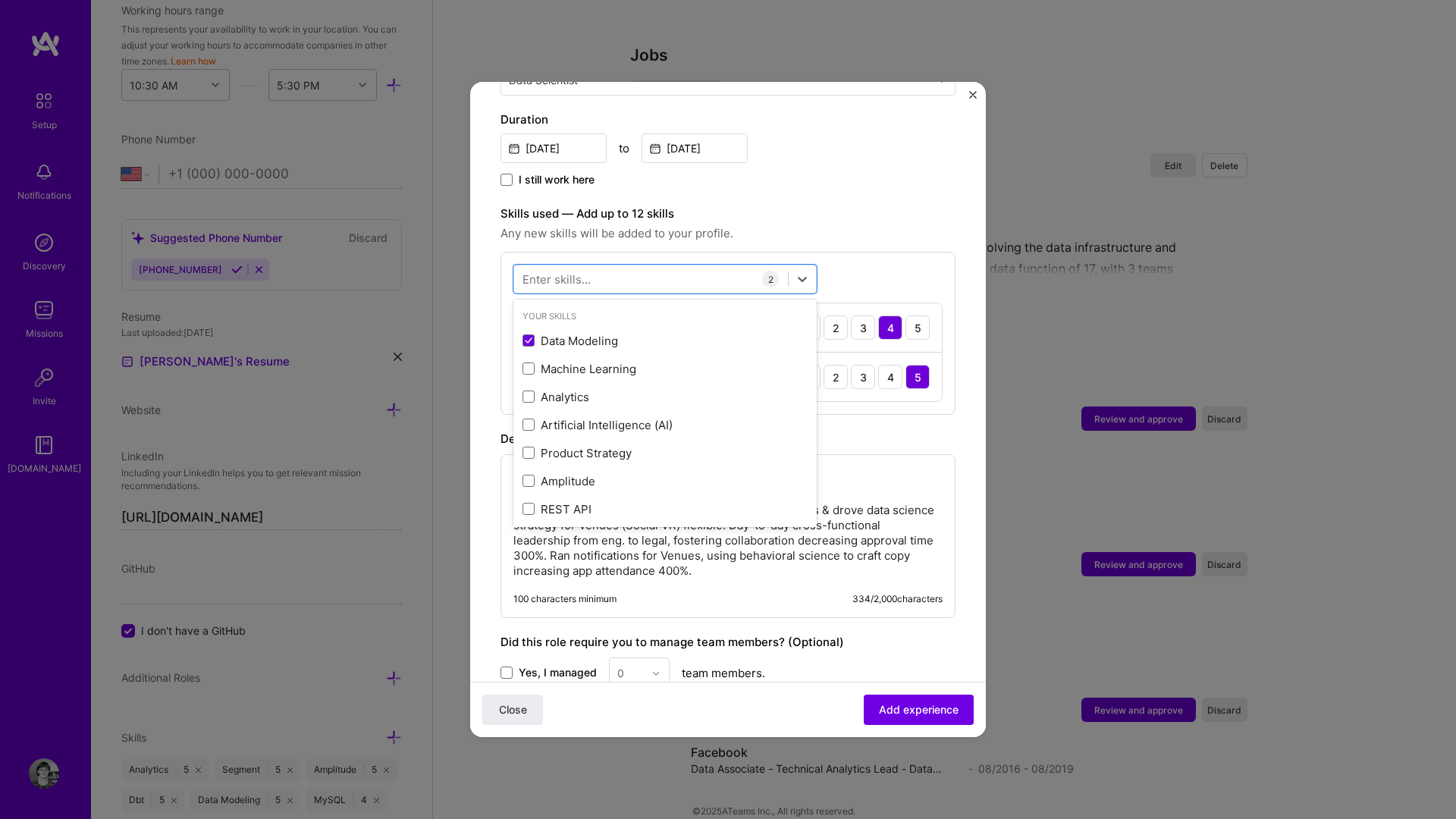
click at [885, 268] on div "option Data Modeling, selected. option Data Modeling selected, 0 of 2. 378 resu…" at bounding box center [728, 333] width 455 height 163
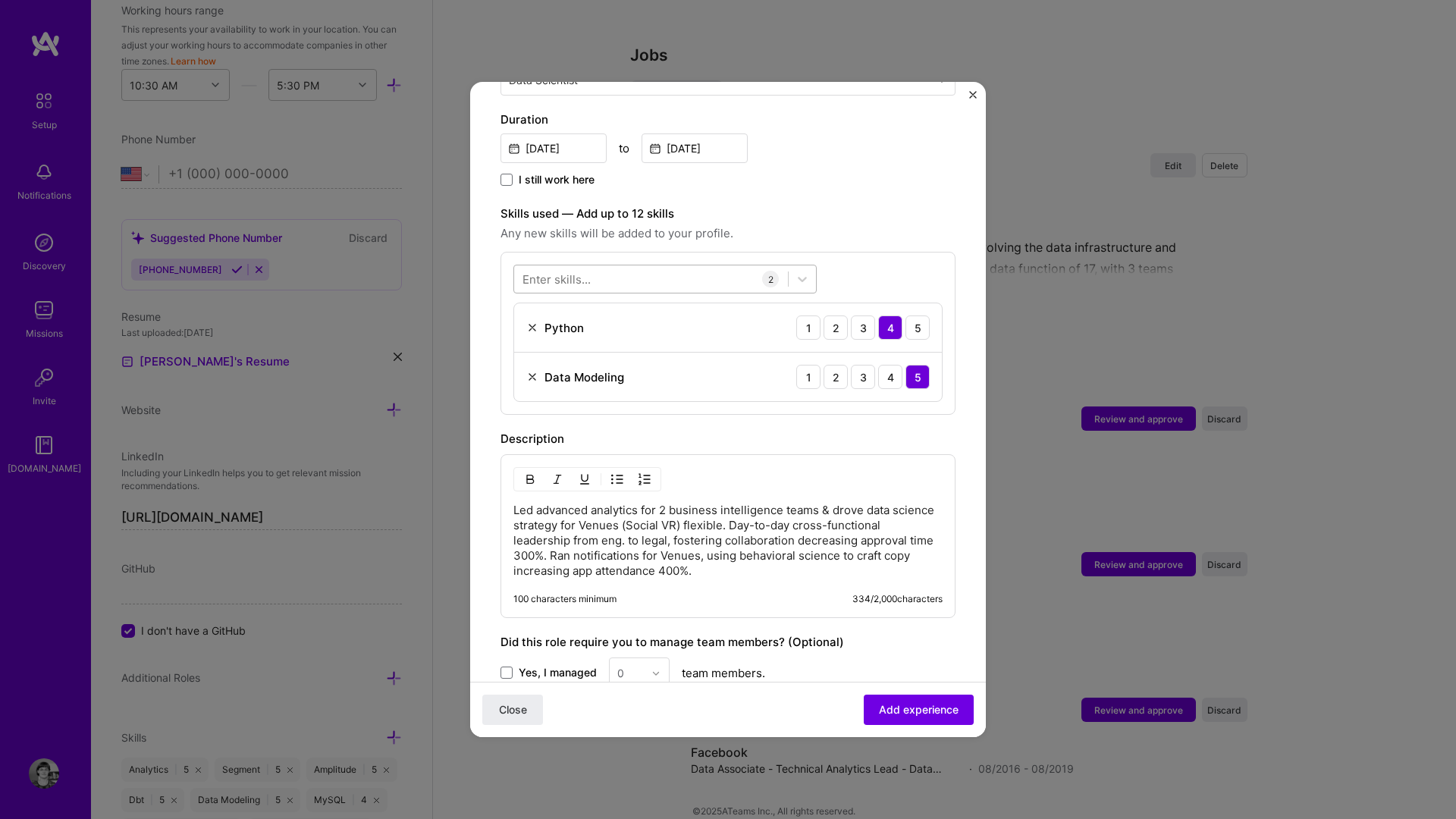
click at [643, 267] on div at bounding box center [651, 280] width 274 height 25
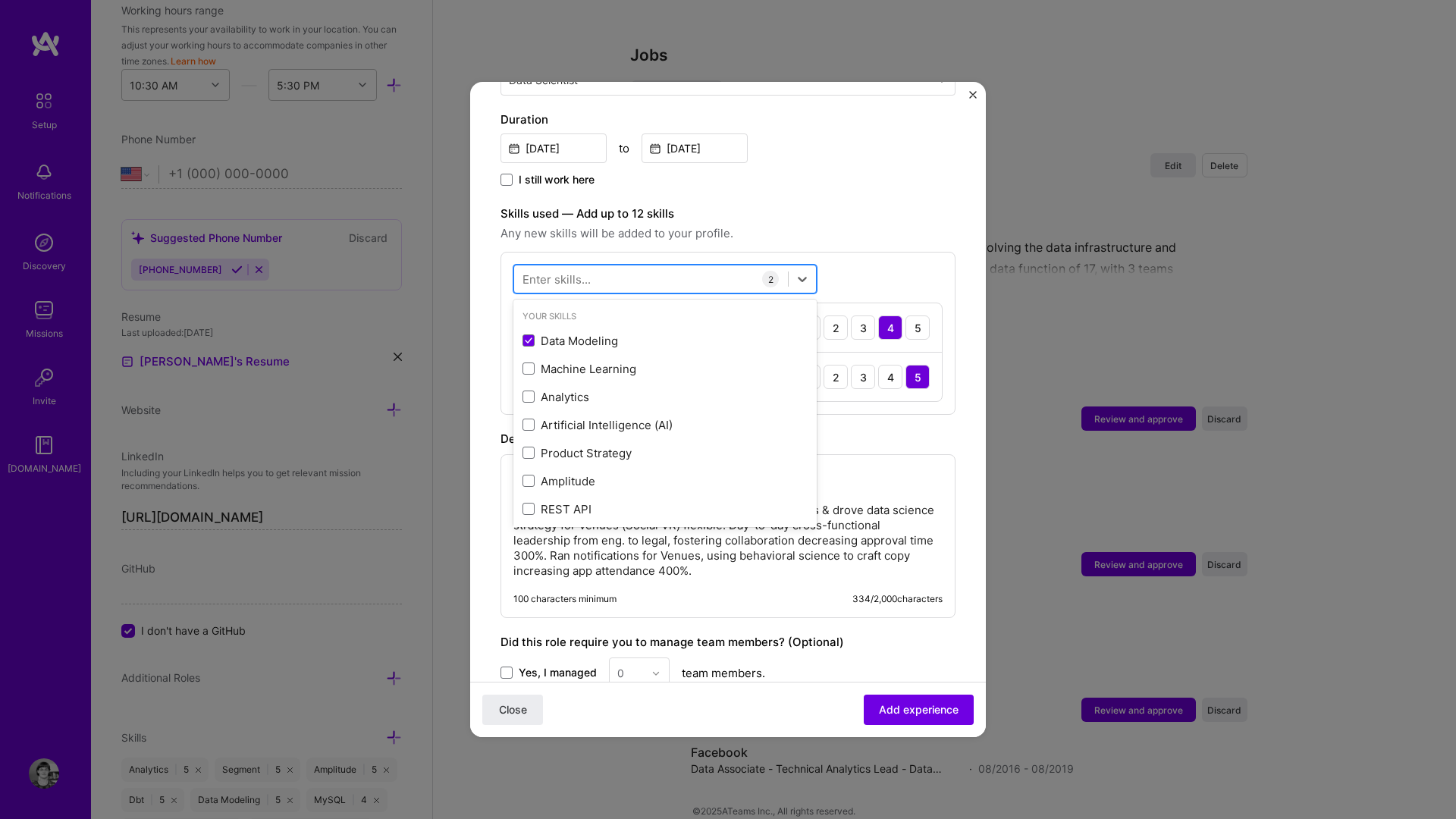
type input "a"
click at [612, 389] on div "Analytics" at bounding box center [665, 397] width 285 height 16
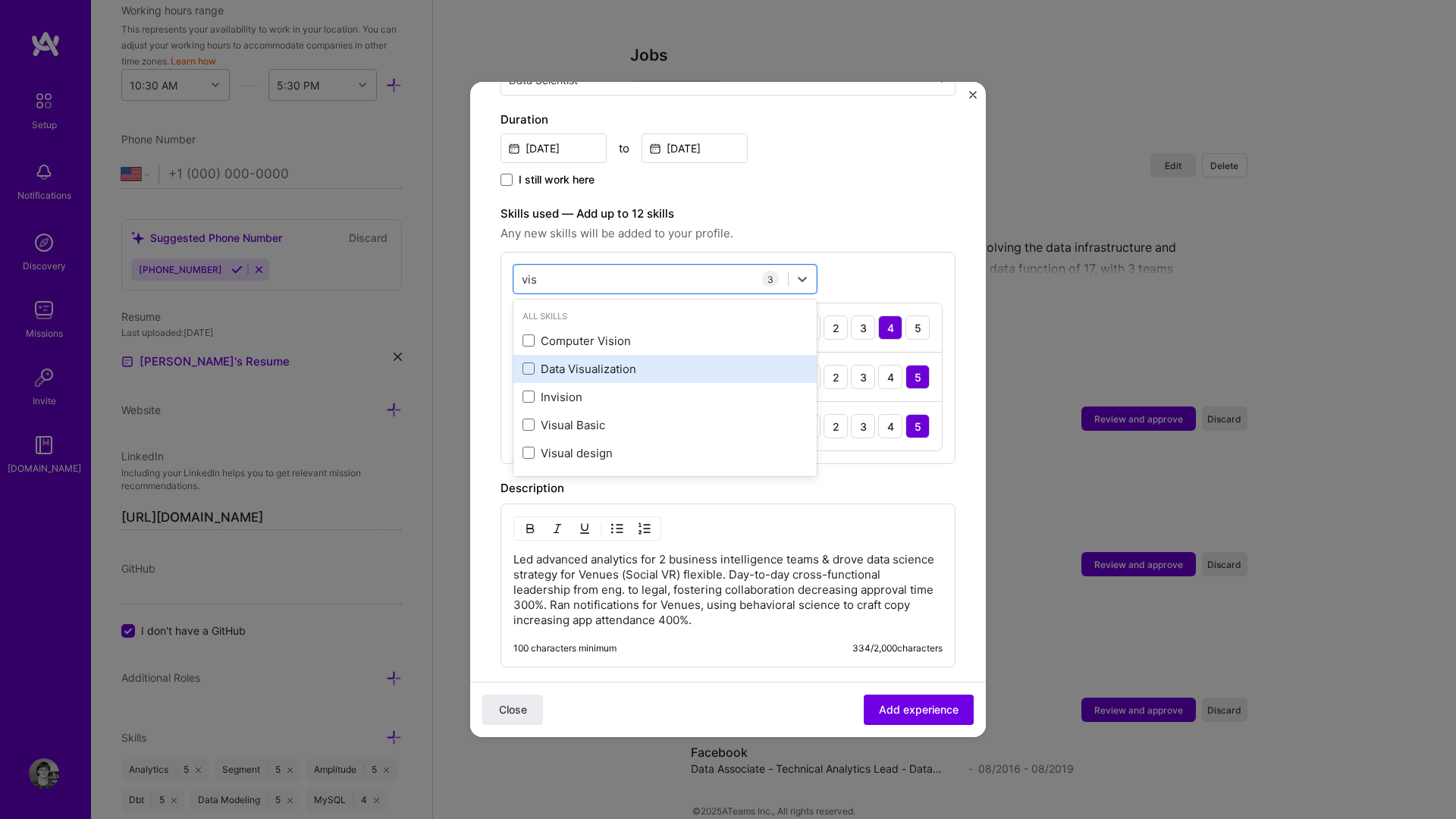
click at [701, 355] on div "Data Visualization" at bounding box center [665, 369] width 303 height 28
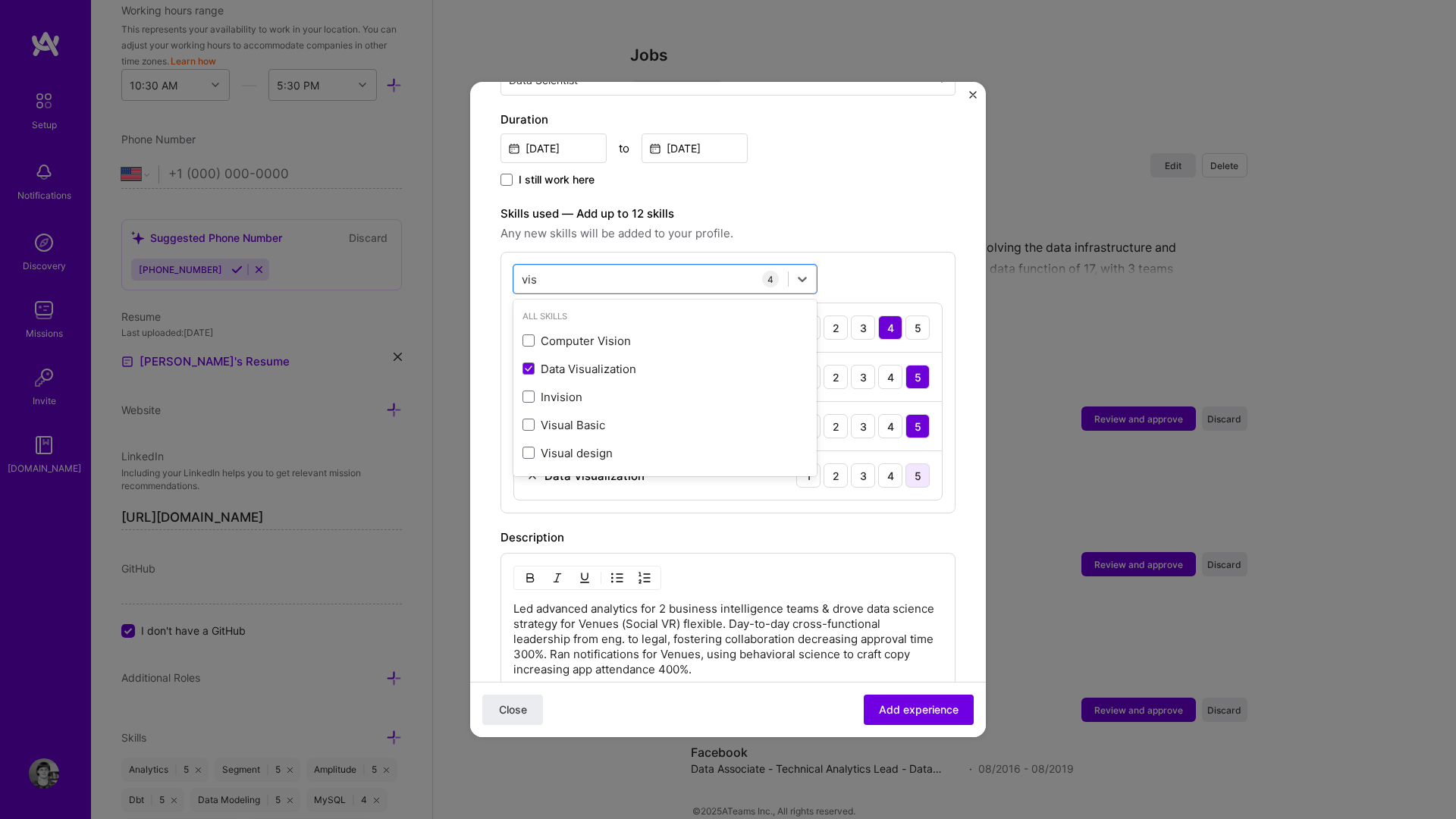
type input "vis"
click at [917, 463] on div "5" at bounding box center [917, 475] width 25 height 25
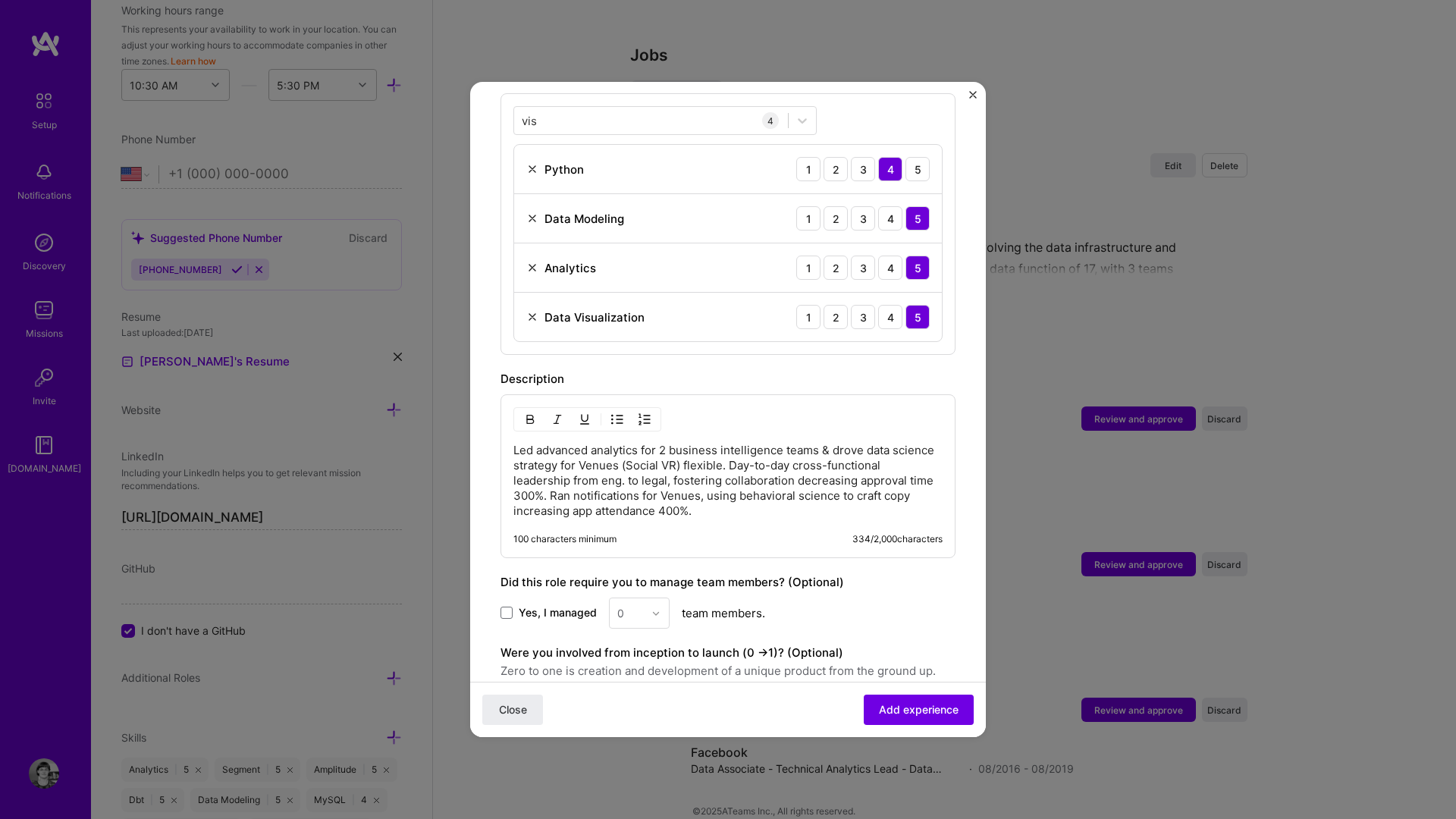
scroll to position [710, 0]
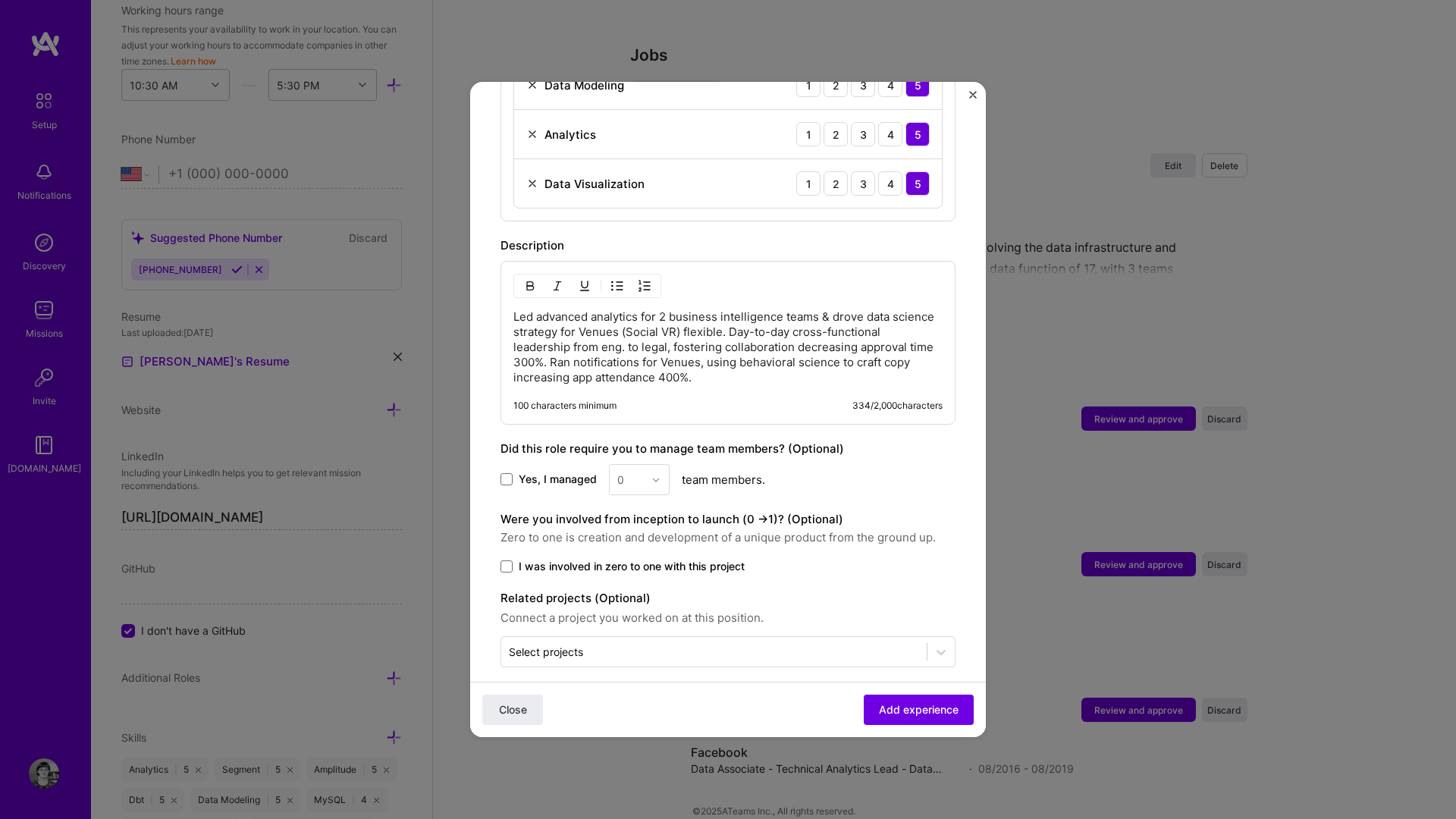
click at [685, 559] on span "I was involved in zero to one with this project" at bounding box center [631, 566] width 226 height 15
click at [0, 0] on input "I was involved in zero to one with this project" at bounding box center [0, 0] width 0 height 0
click at [704, 644] on div at bounding box center [714, 652] width 411 height 19
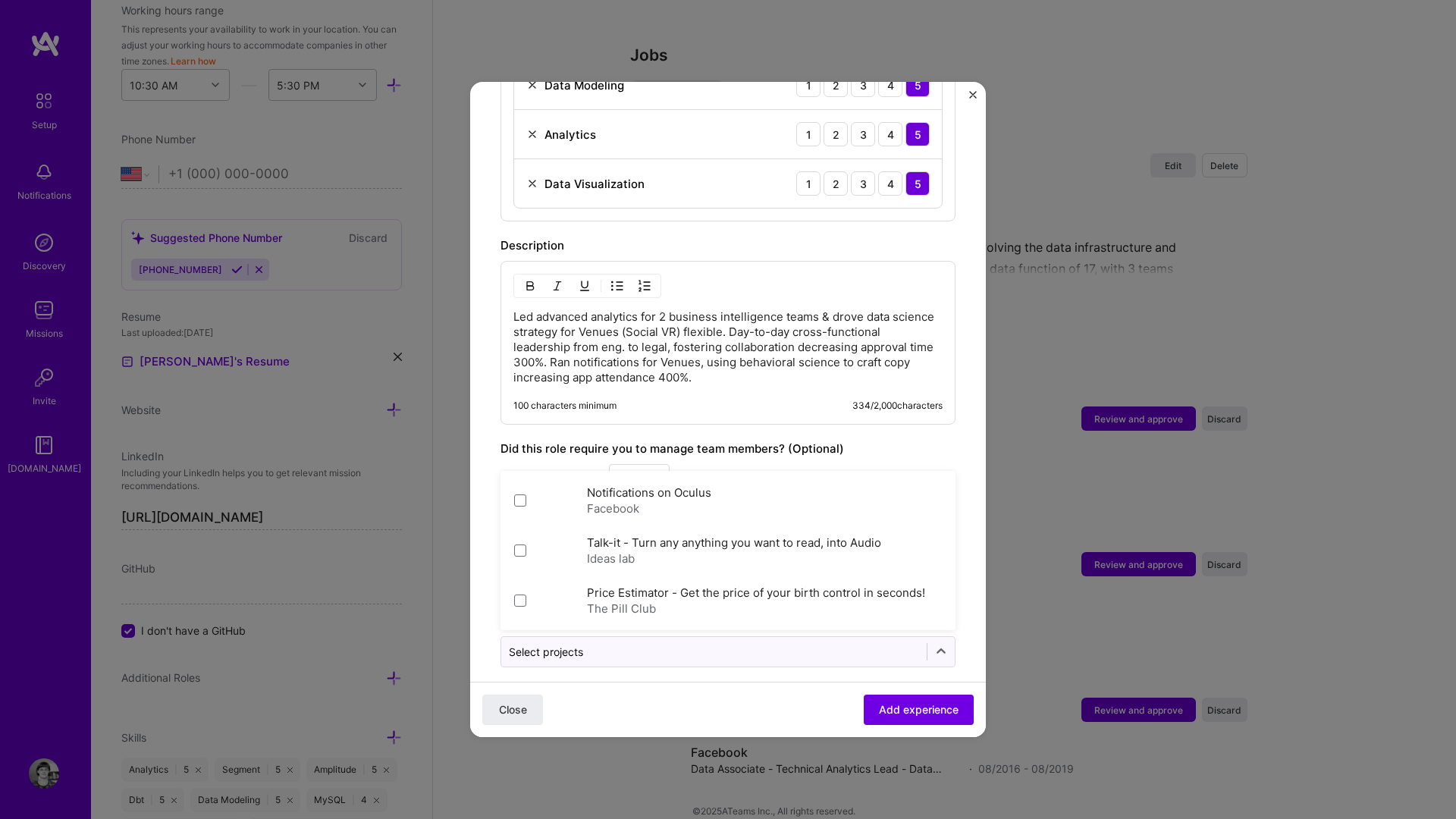
click at [702, 663] on form "Adding suggested job This job is suggested based on your LinkedIn, resume or [D…" at bounding box center [728, 78] width 516 height 1351
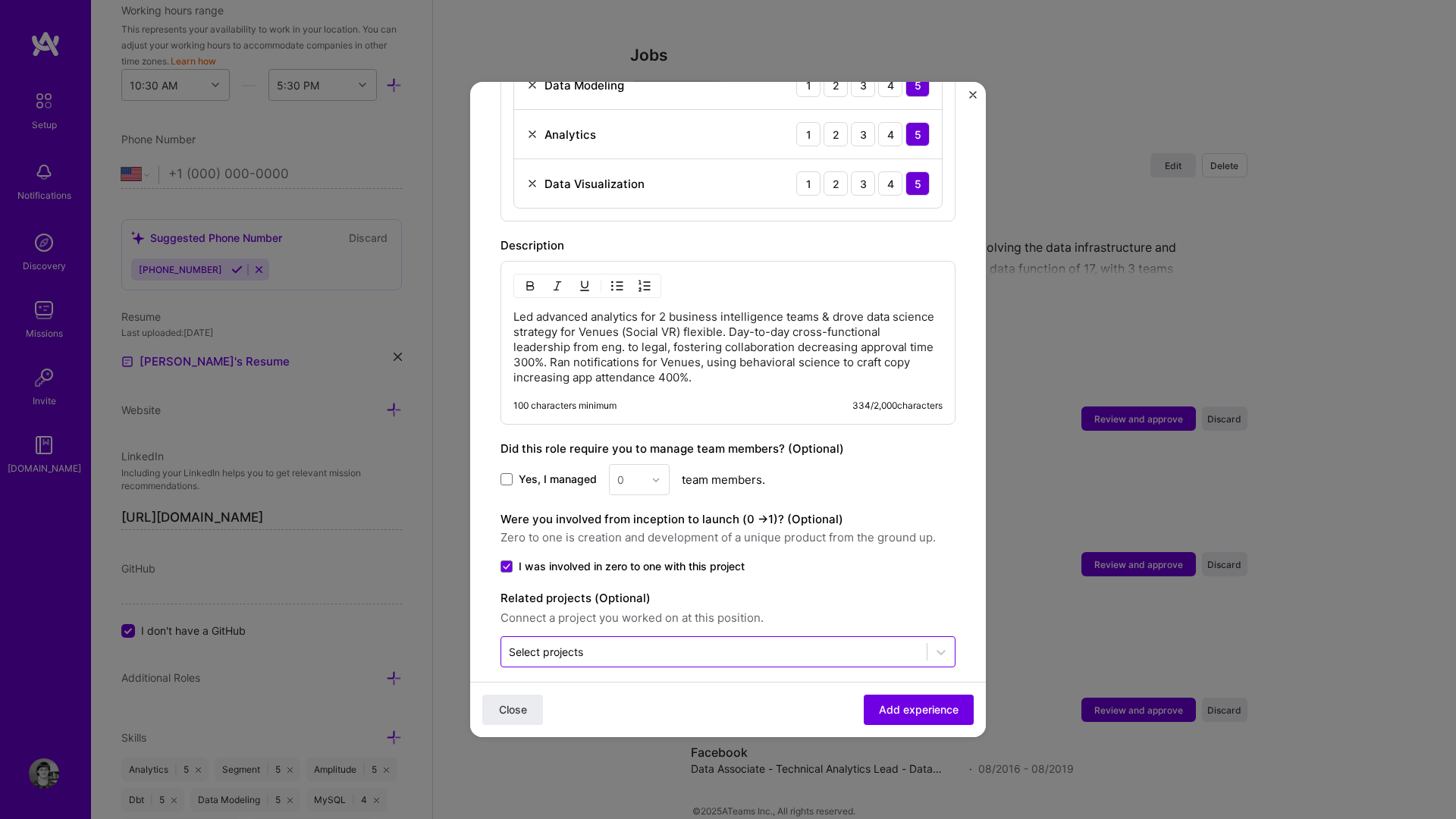
click at [693, 644] on input "text" at bounding box center [714, 652] width 411 height 16
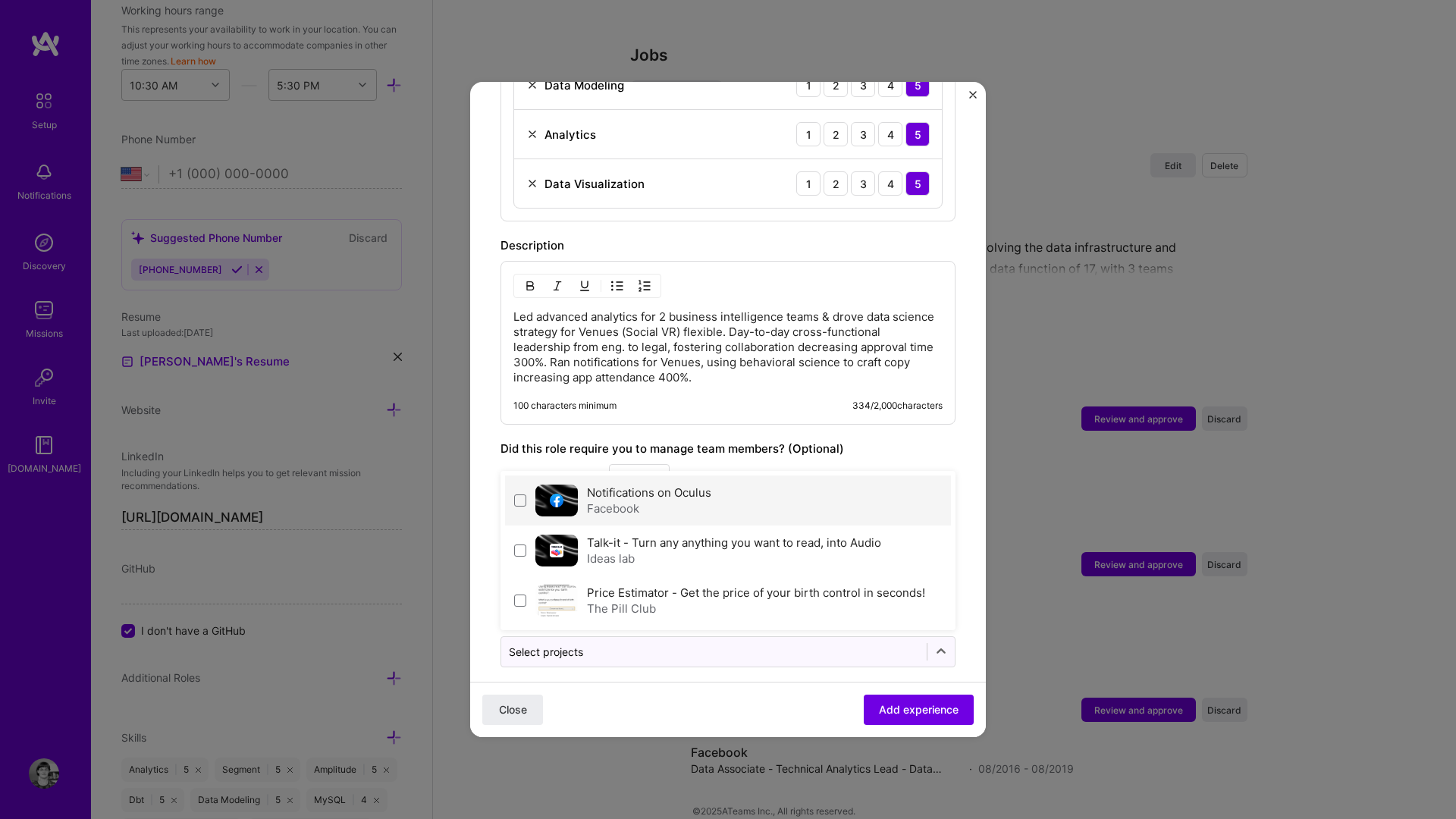
click at [647, 501] on div "Notifications on Oculus Facebook" at bounding box center [728, 500] width 446 height 50
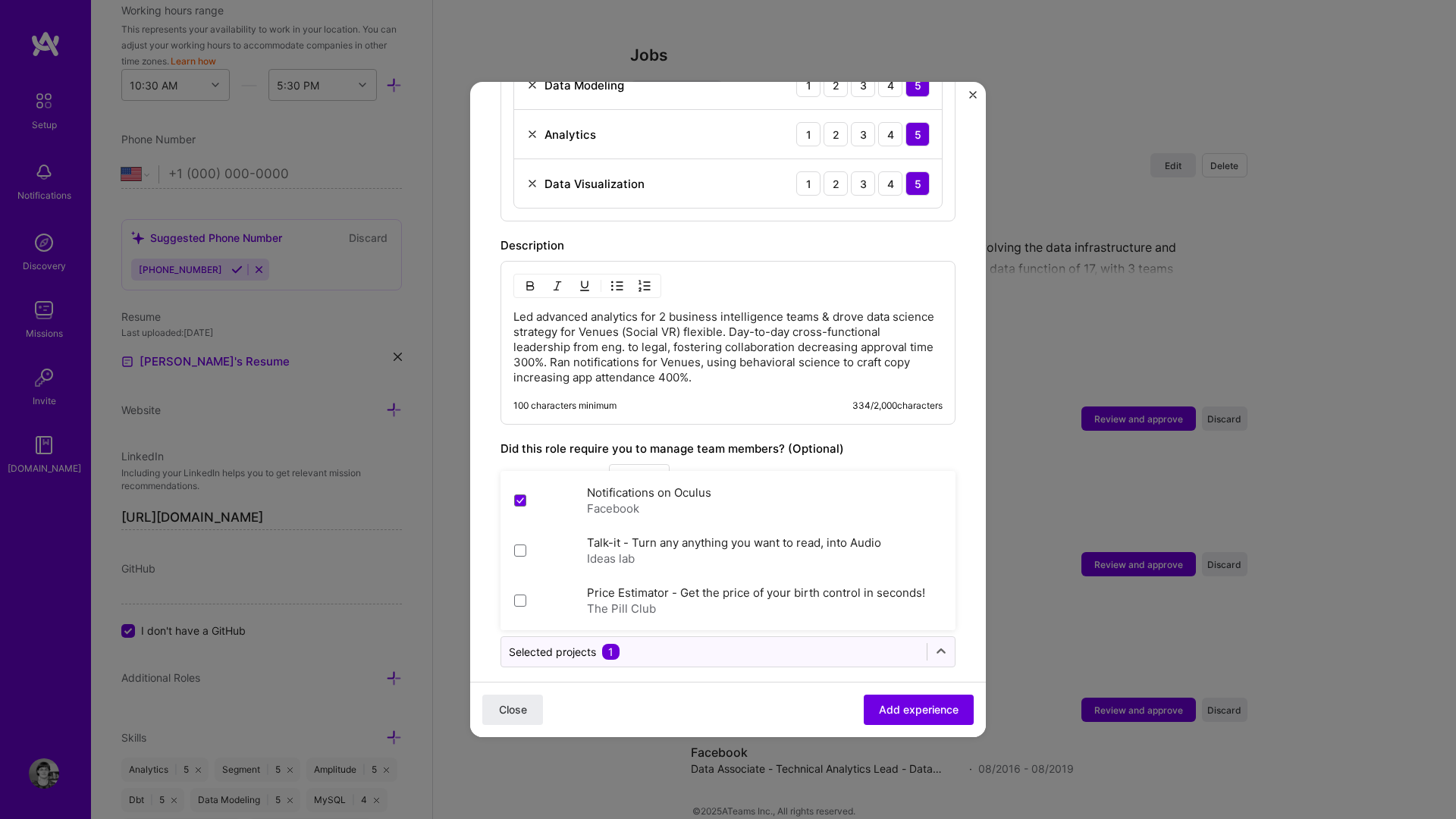
click at [751, 678] on form "Adding suggested job This job is suggested based on your LinkedIn, resume or [D…" at bounding box center [728, 78] width 516 height 1351
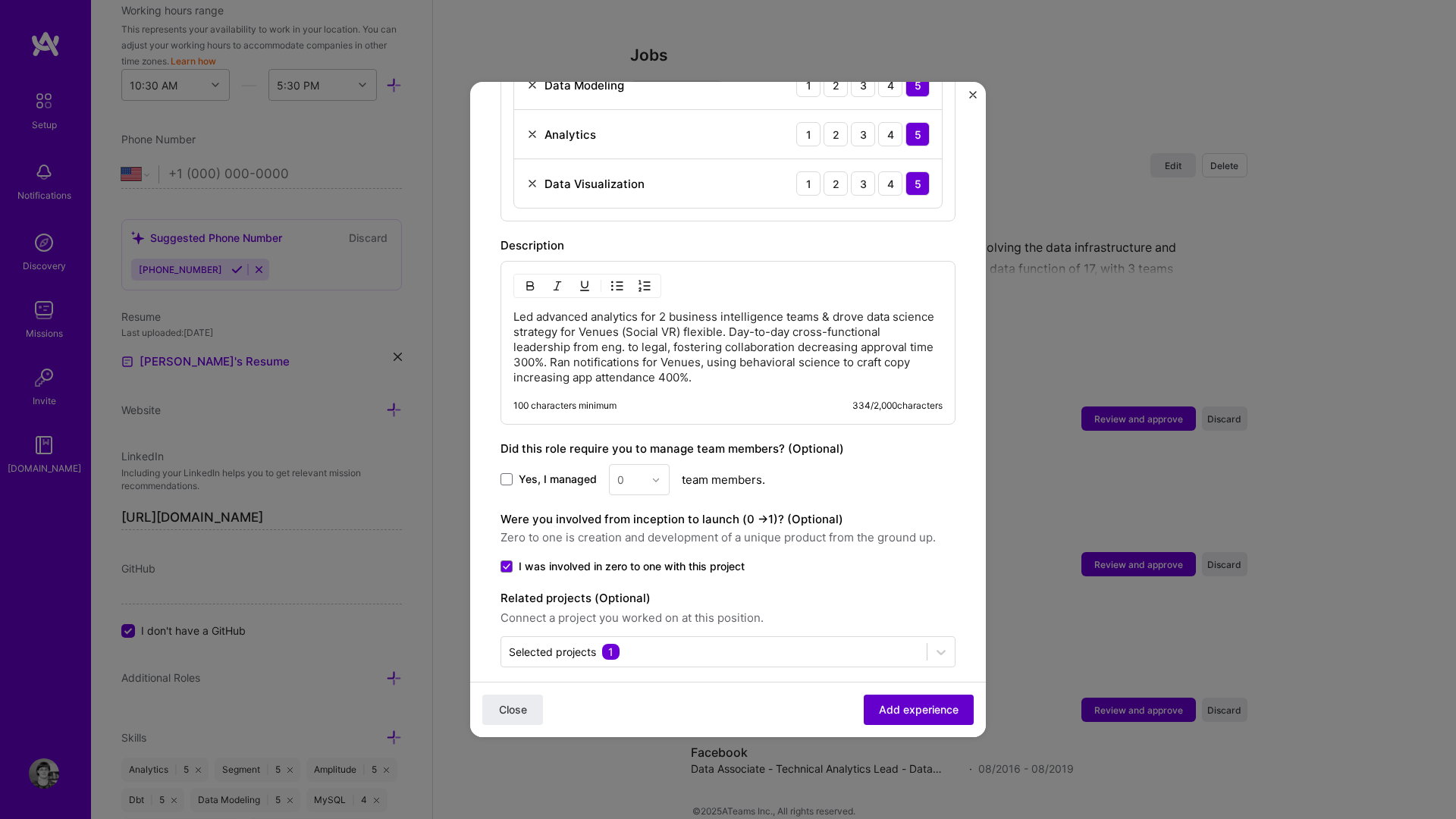
click at [943, 682] on span "Add experience" at bounding box center [919, 709] width 79 height 15
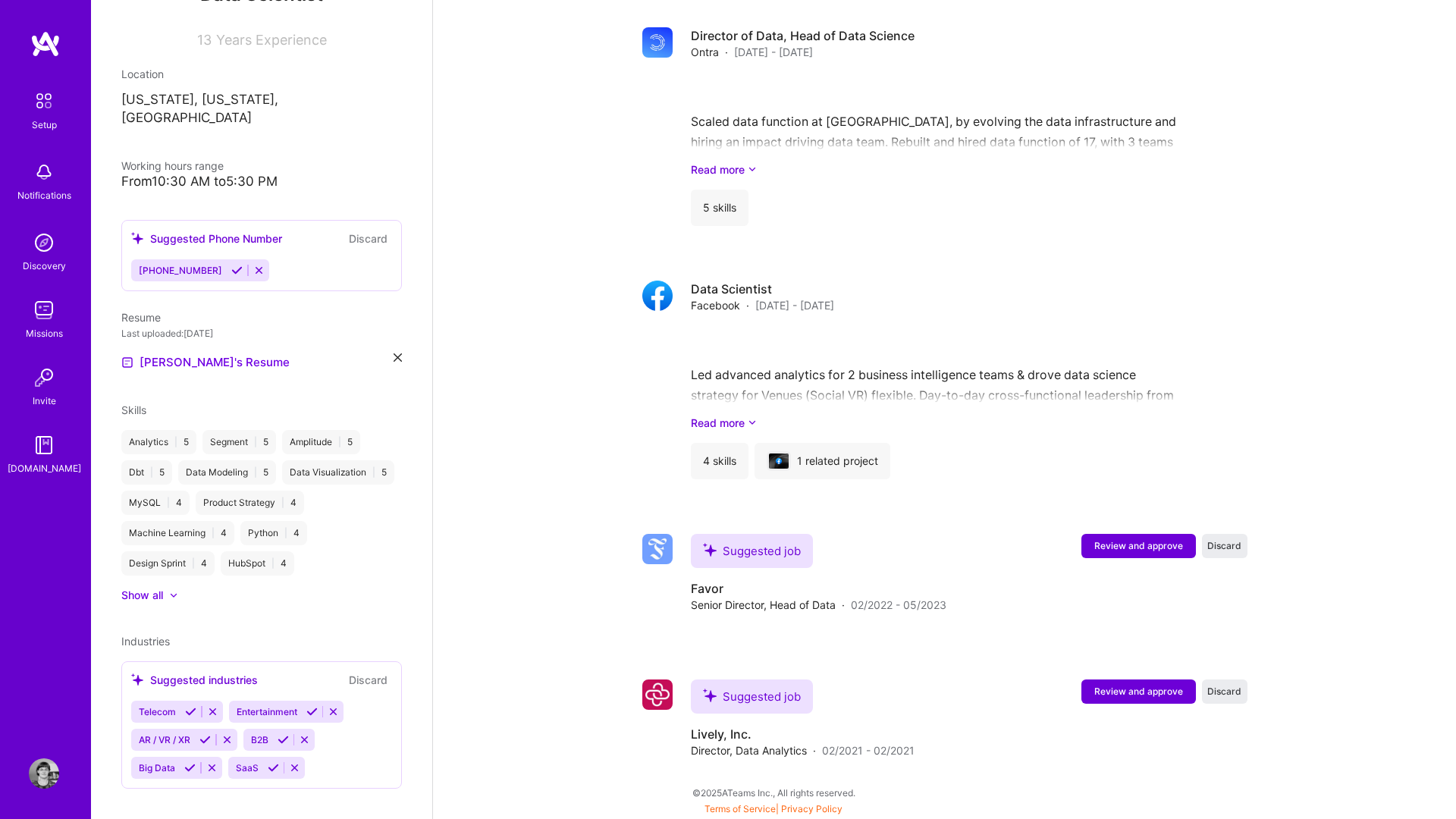
scroll to position [1227, 0]
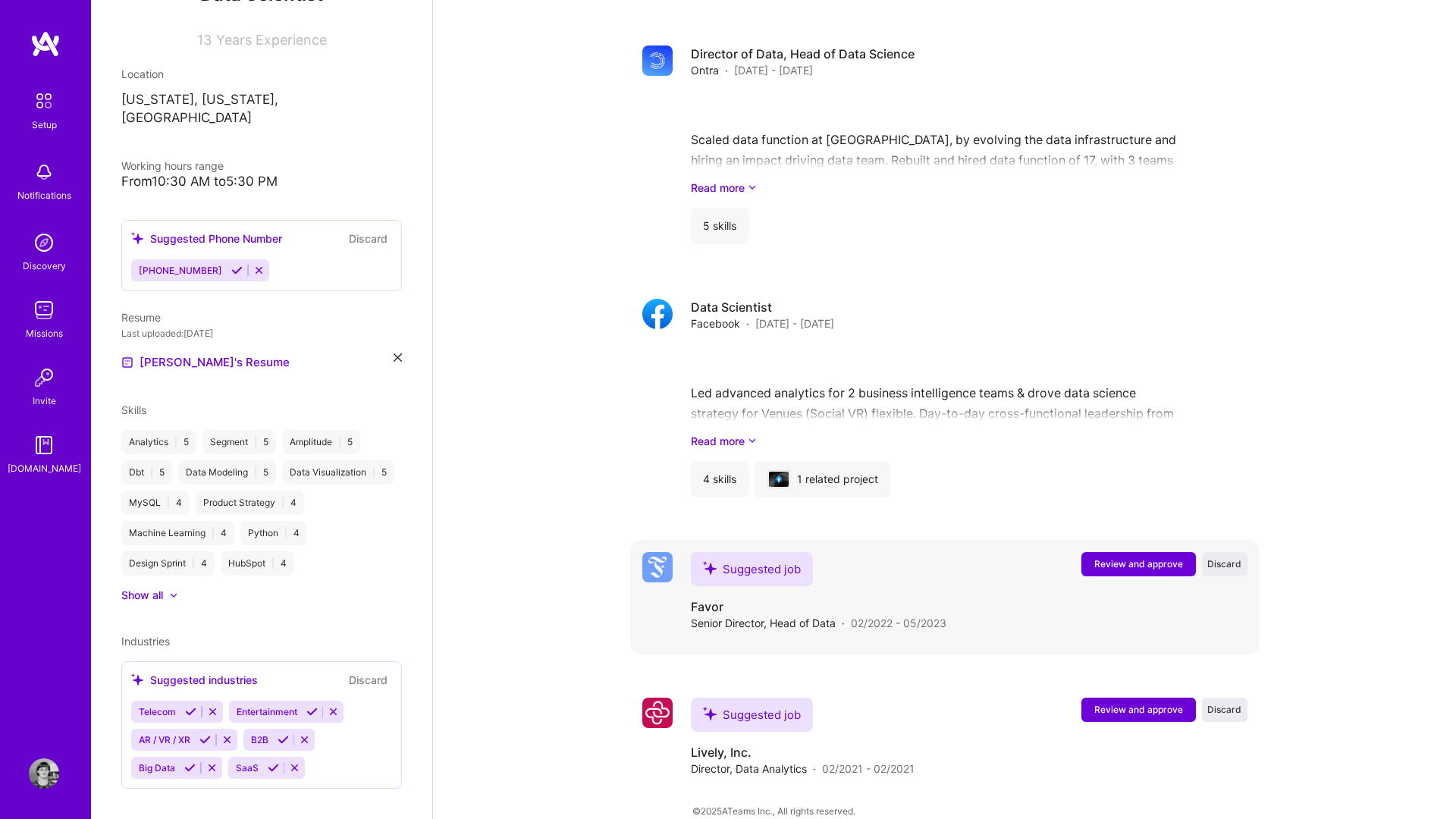
click at [1091, 558] on span "Review and approve" at bounding box center [1139, 564] width 89 height 13
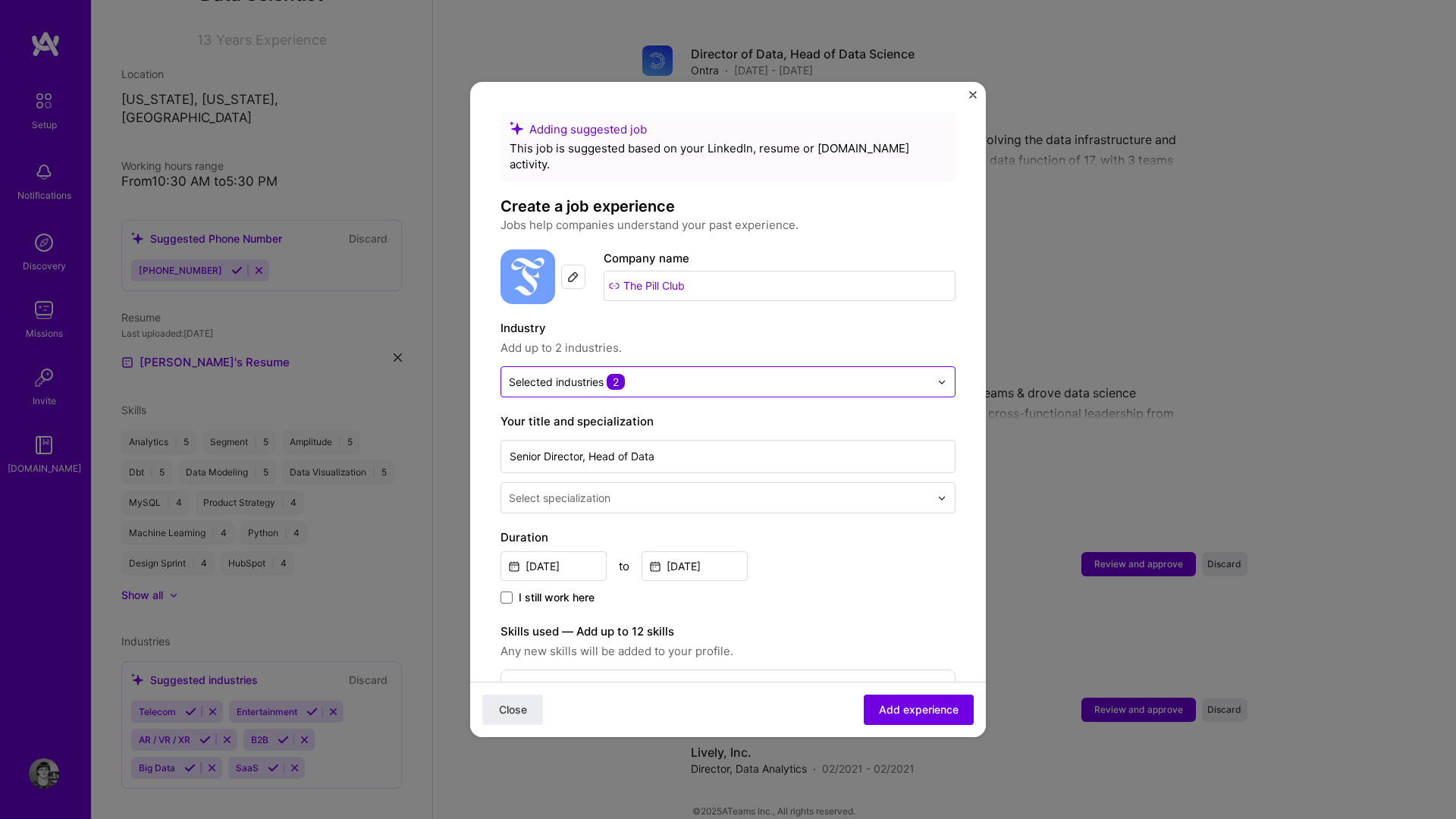
click at [700, 374] on input "text" at bounding box center [720, 382] width 421 height 16
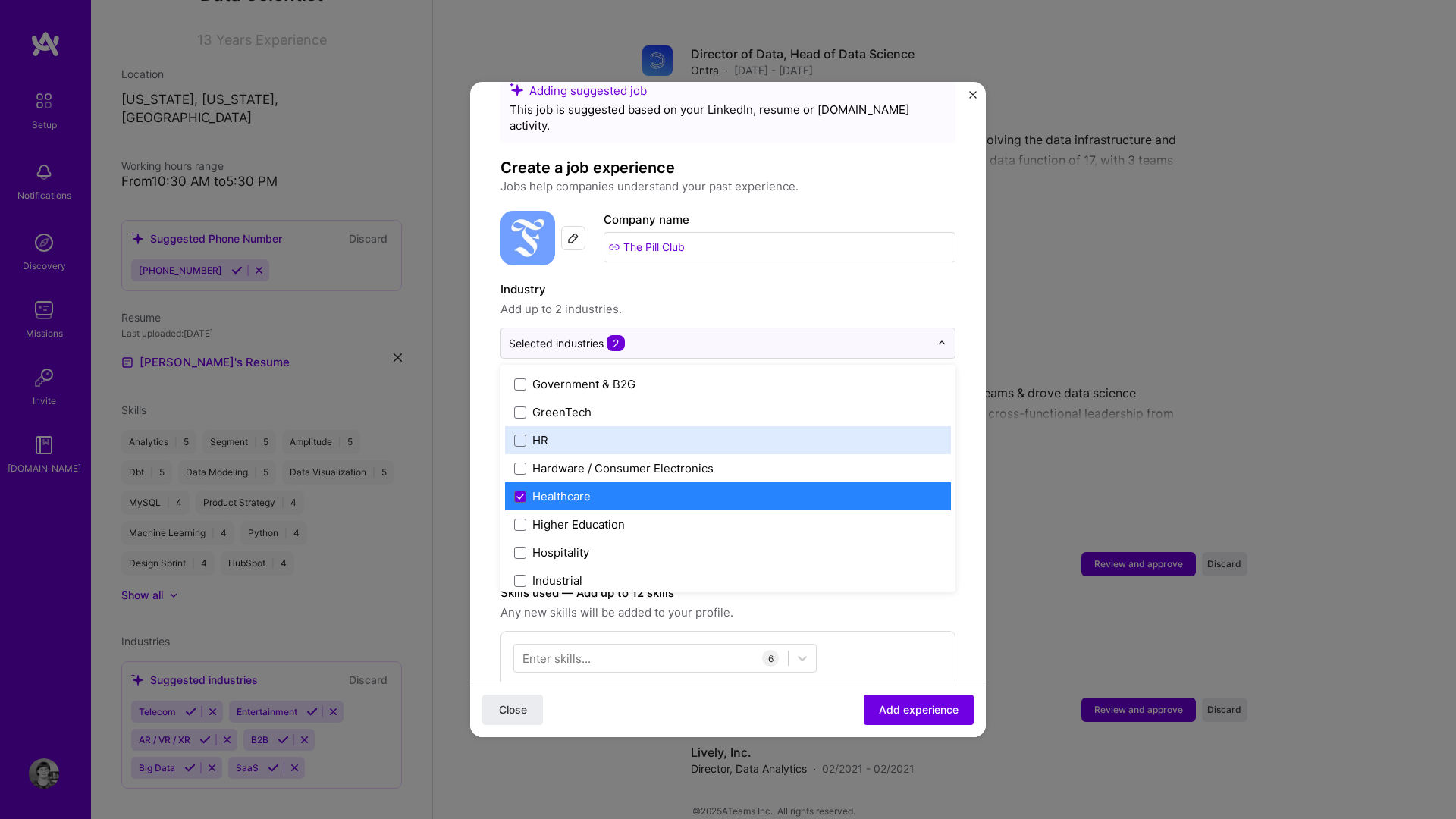
scroll to position [1838, 0]
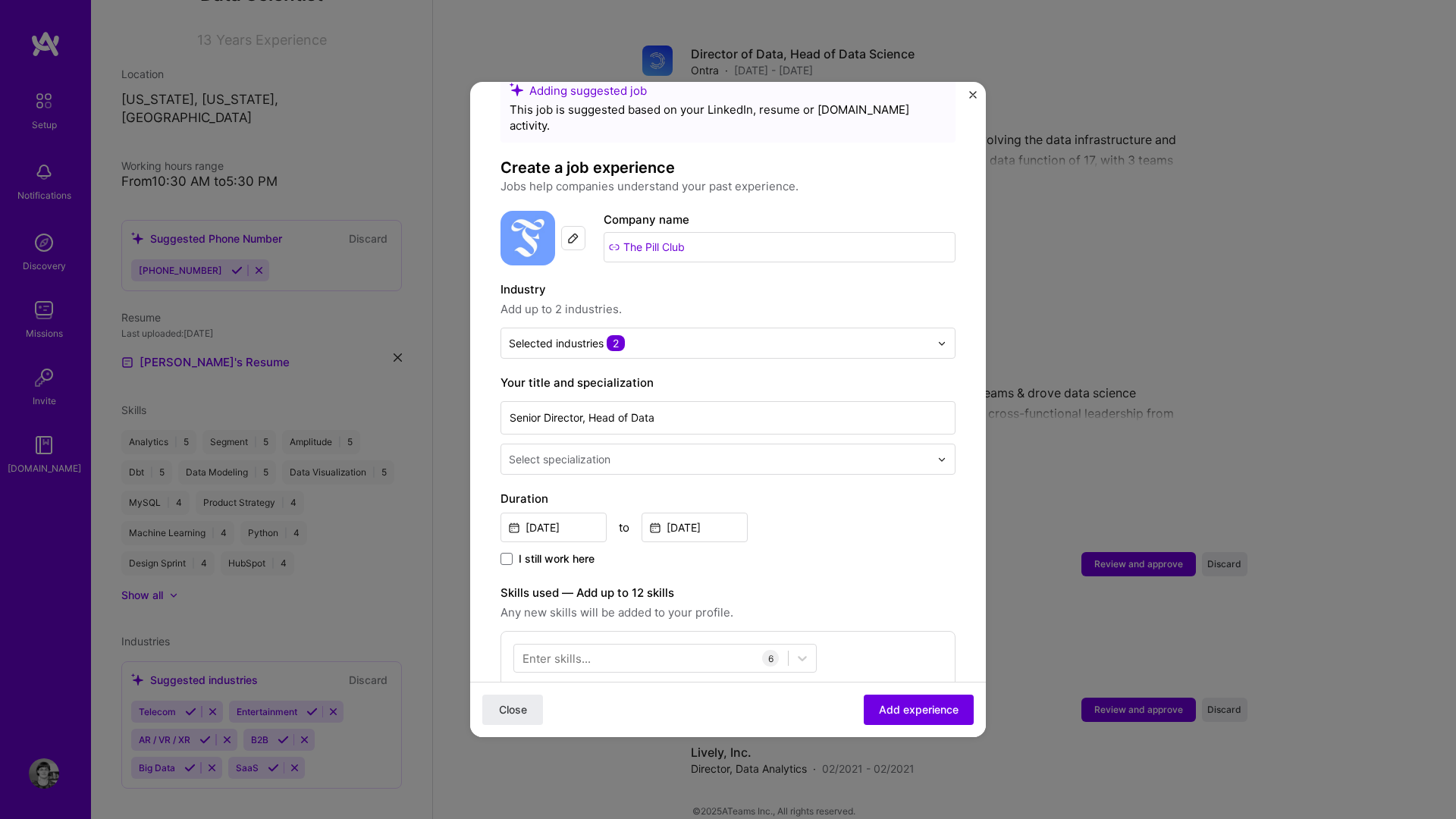
click at [787, 300] on span "Add up to 2 industries." at bounding box center [728, 309] width 455 height 18
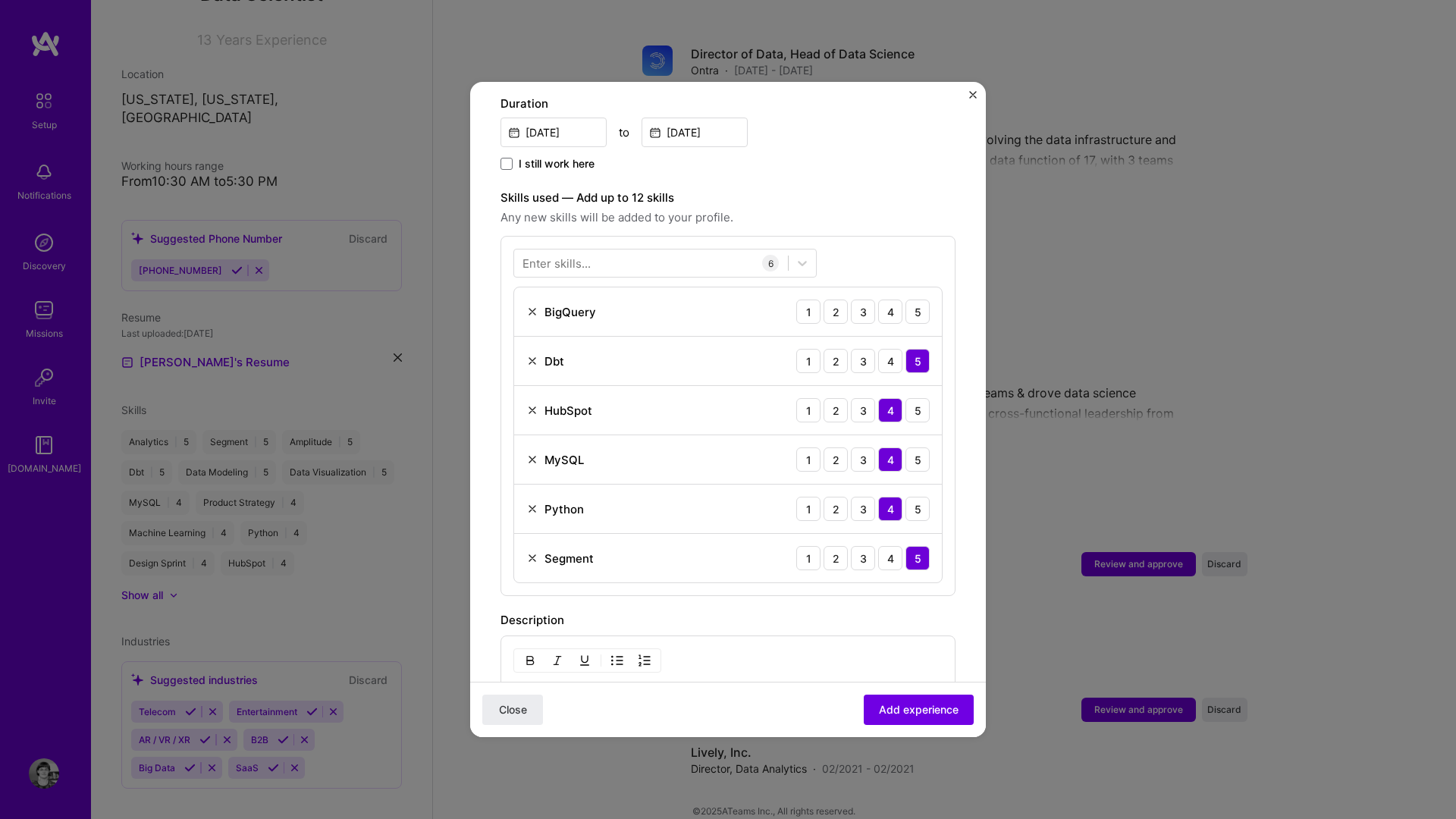
scroll to position [440, 0]
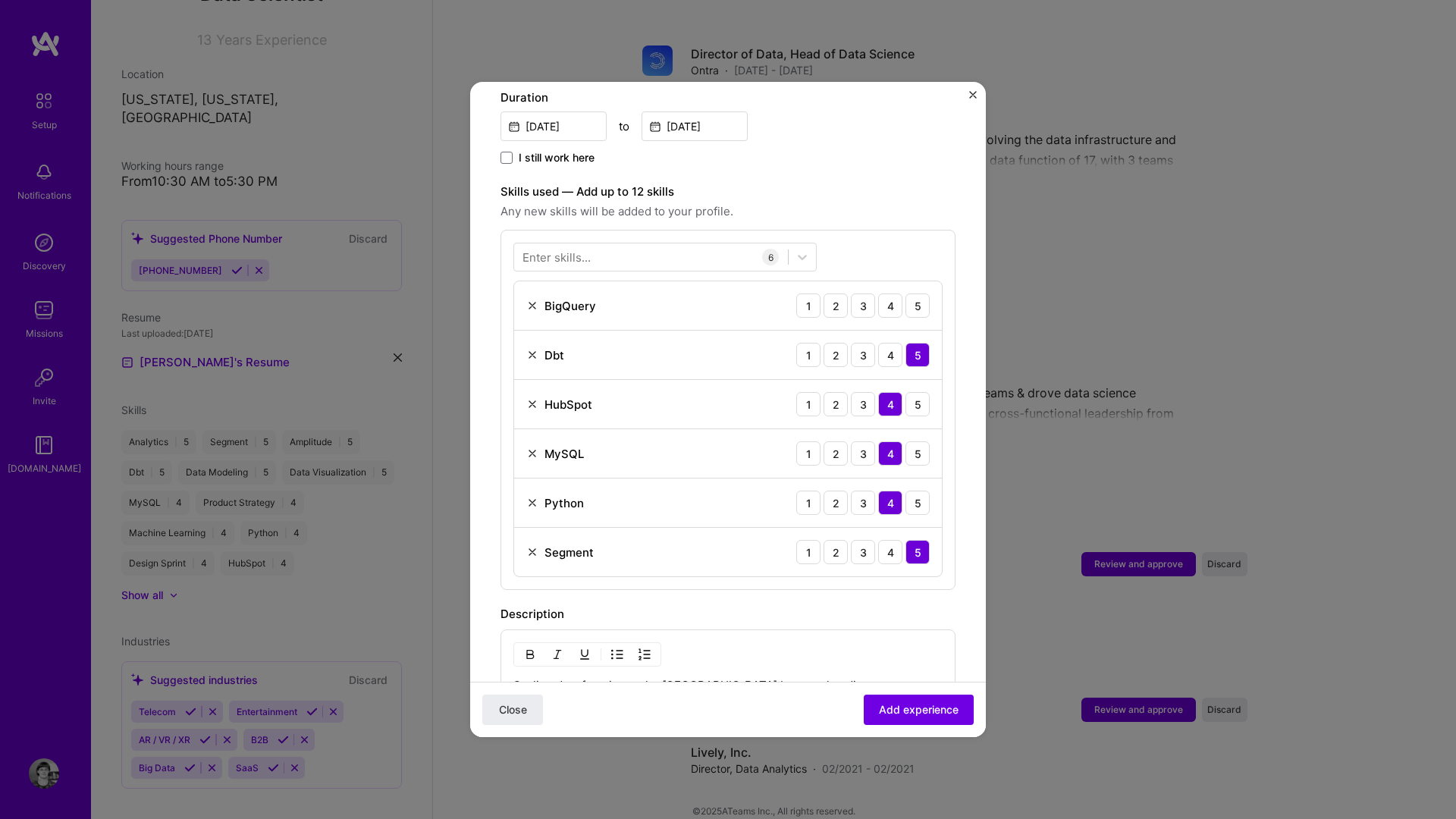
click at [531, 299] on img at bounding box center [532, 305] width 12 height 12
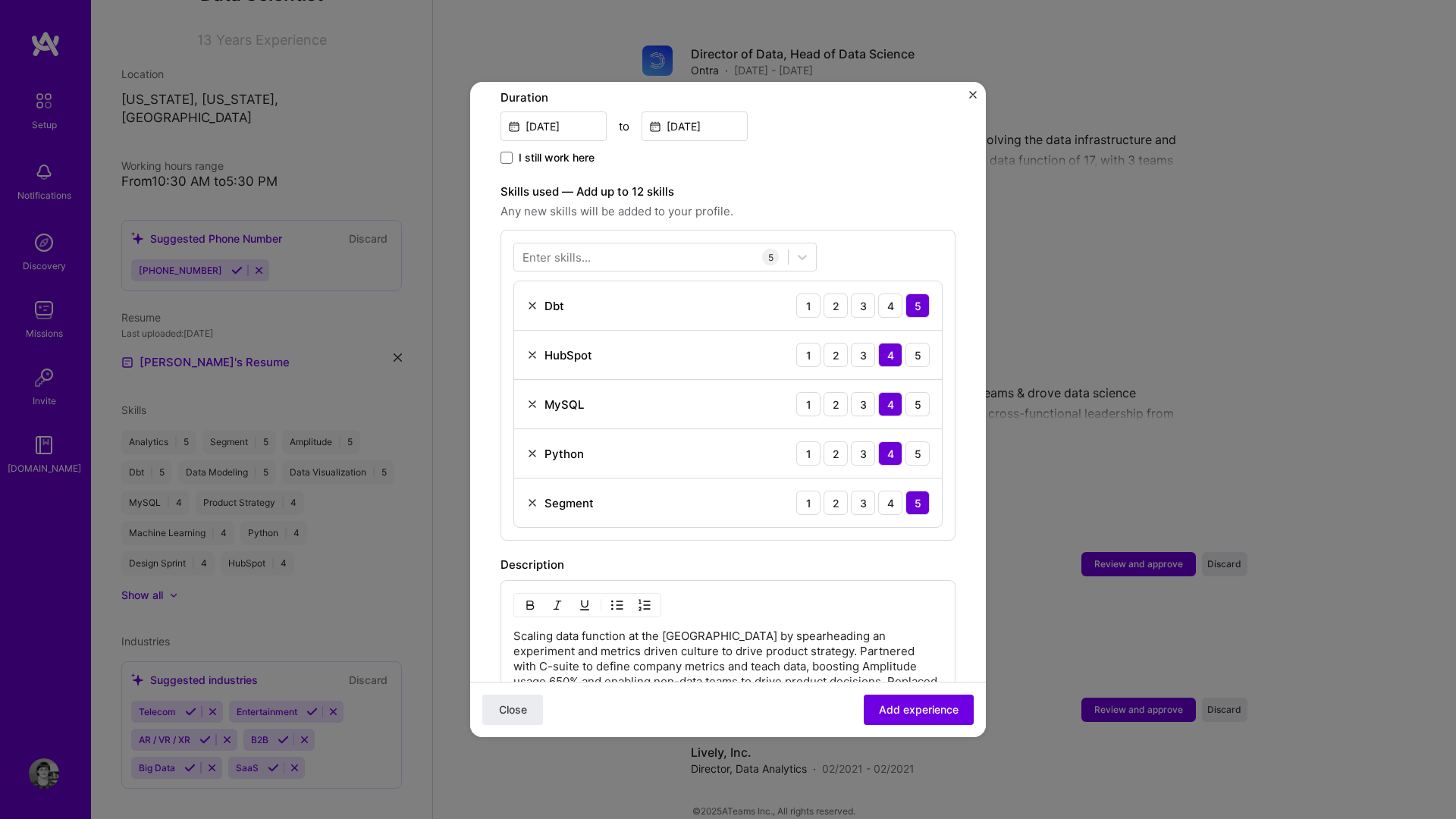
click at [531, 349] on img at bounding box center [532, 354] width 12 height 12
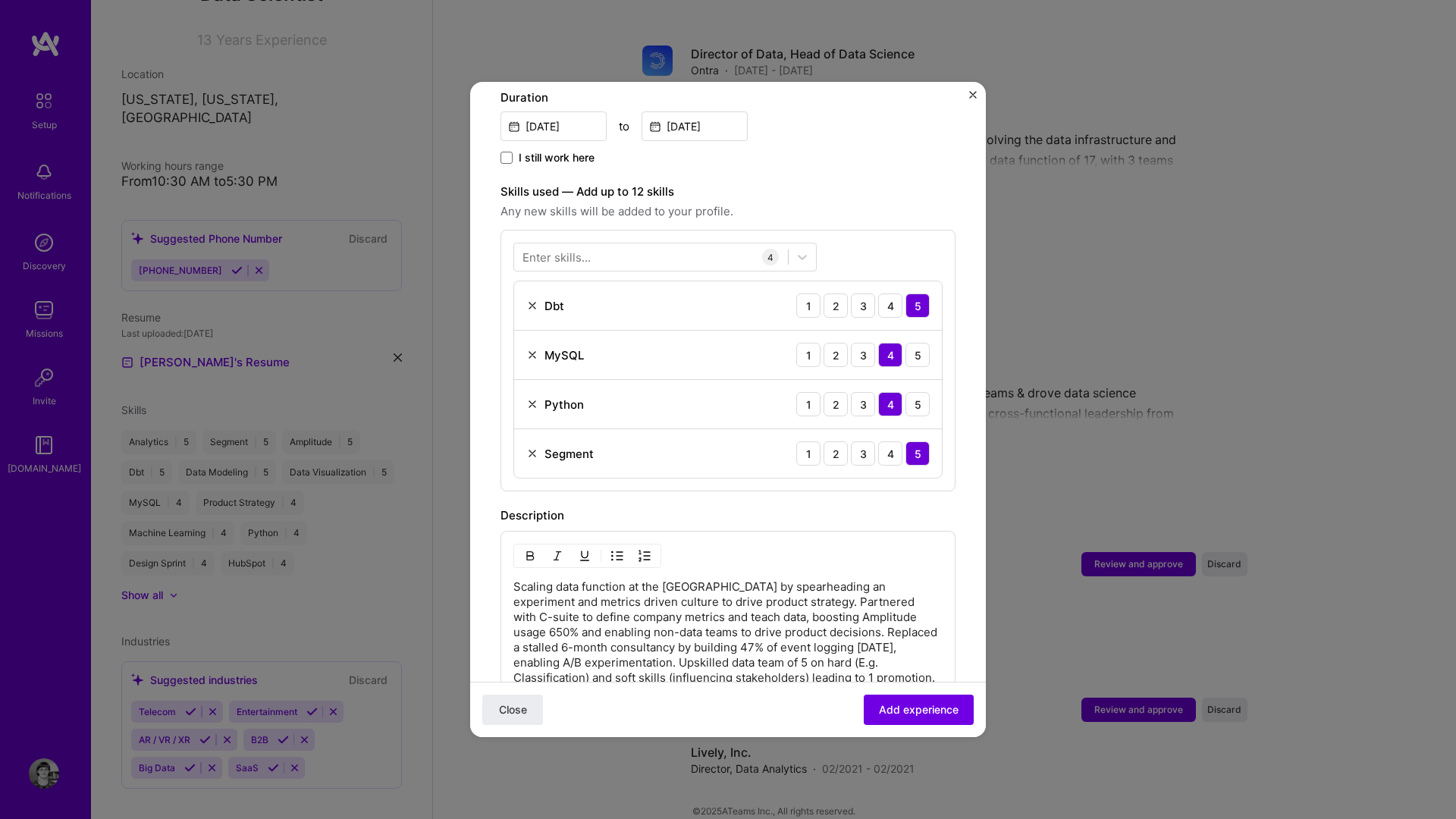
click at [550, 249] on div "Enter skills..." at bounding box center [557, 257] width 68 height 16
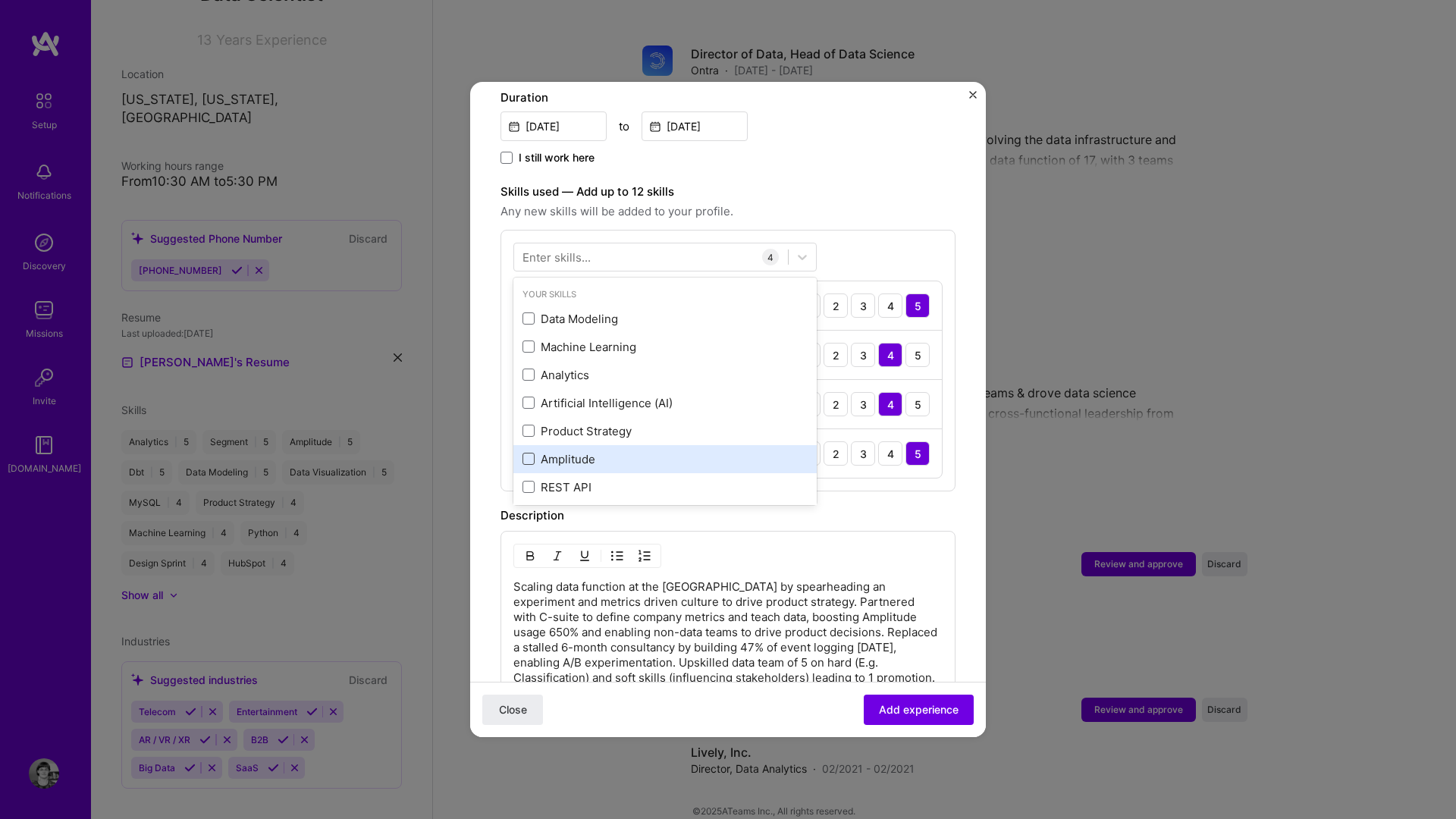
click at [531, 453] on span at bounding box center [528, 458] width 12 height 12
click at [0, 0] on input "checkbox" at bounding box center [0, 0] width 0 height 0
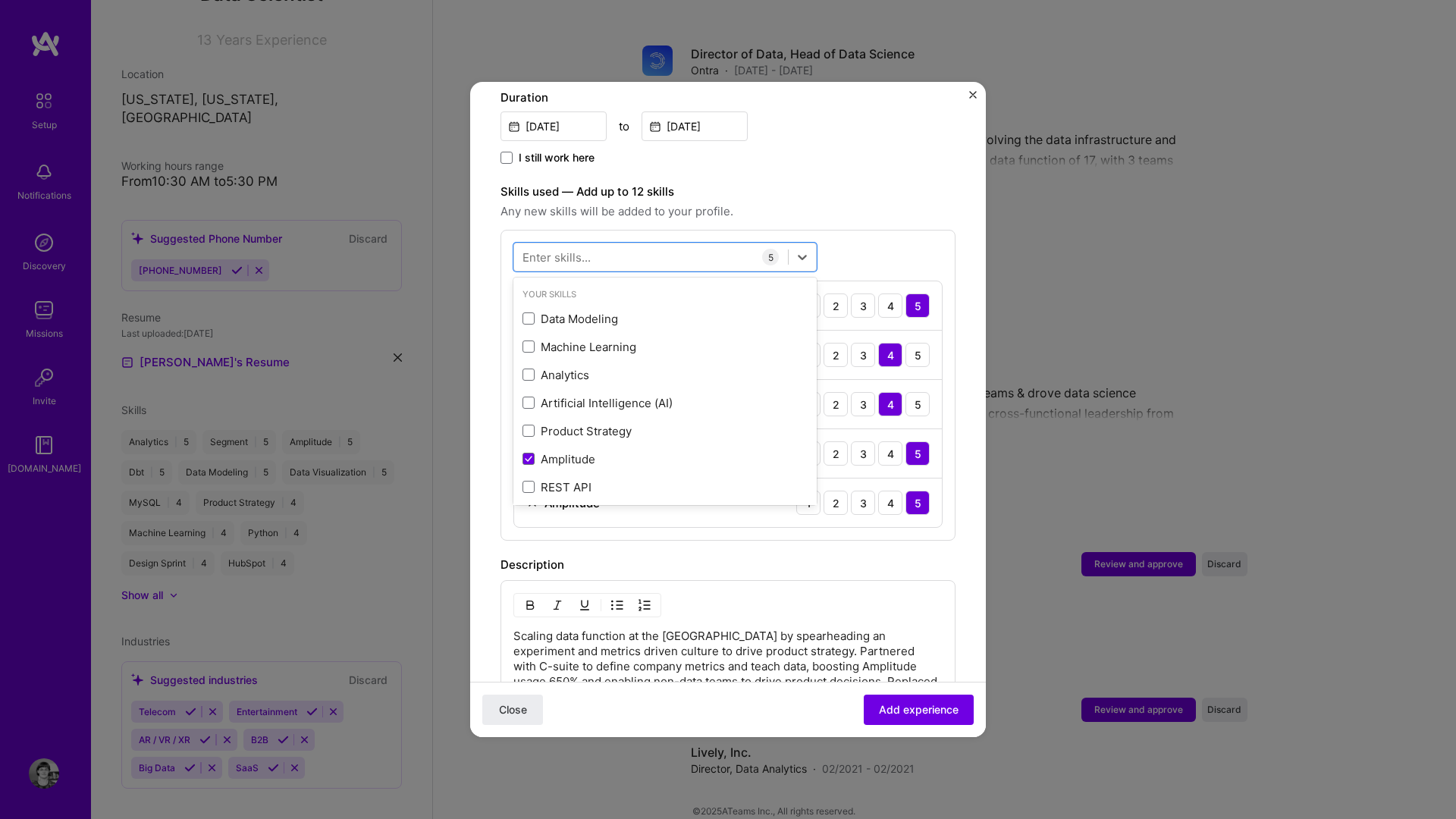
click at [743, 556] on div "Description" at bounding box center [728, 565] width 455 height 18
click at [574, 249] on div "Enter skills..." at bounding box center [557, 257] width 68 height 16
click at [561, 339] on div "Machine Learning" at bounding box center [665, 347] width 285 height 16
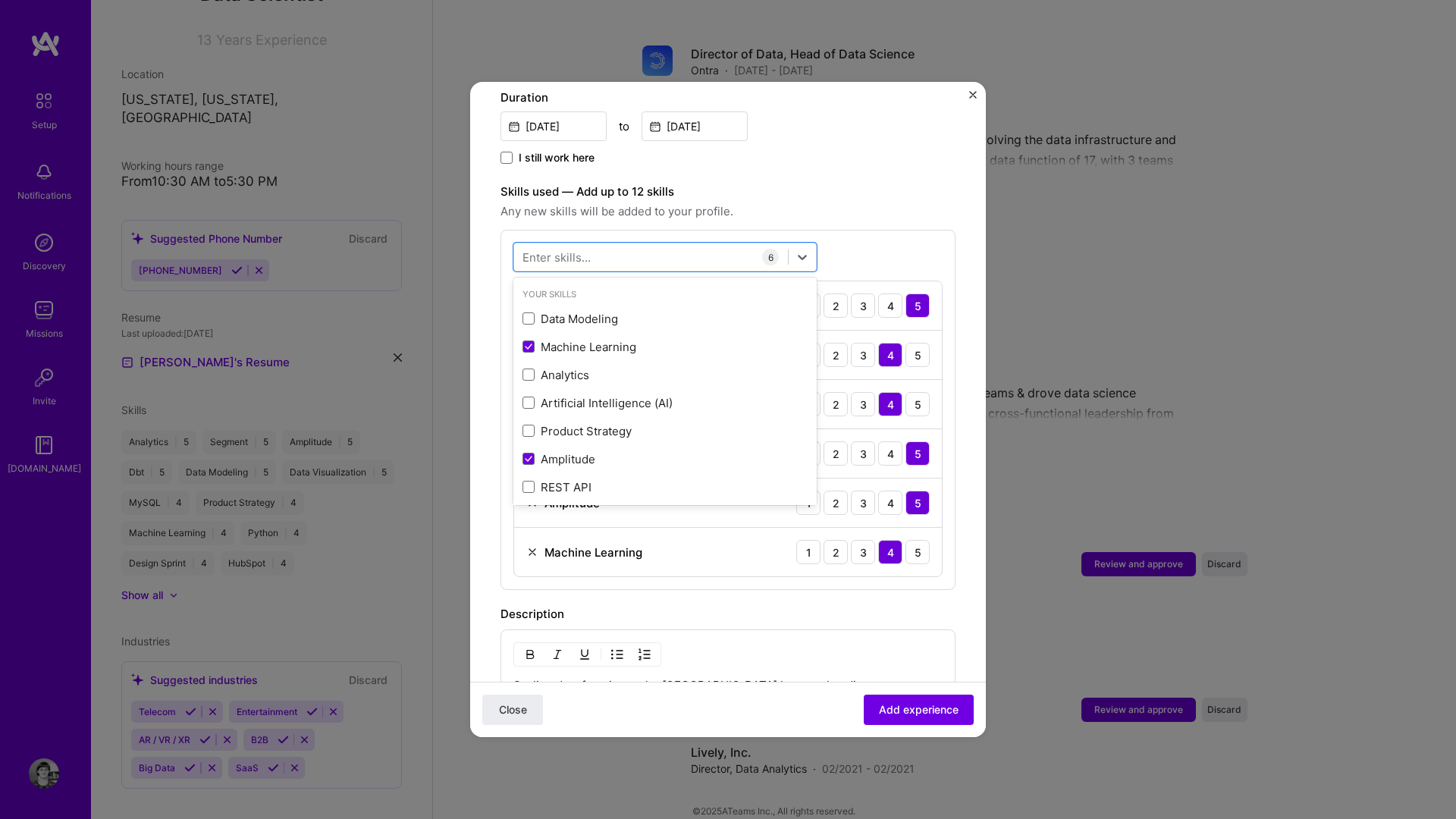
click at [768, 605] on div "Description" at bounding box center [728, 614] width 455 height 18
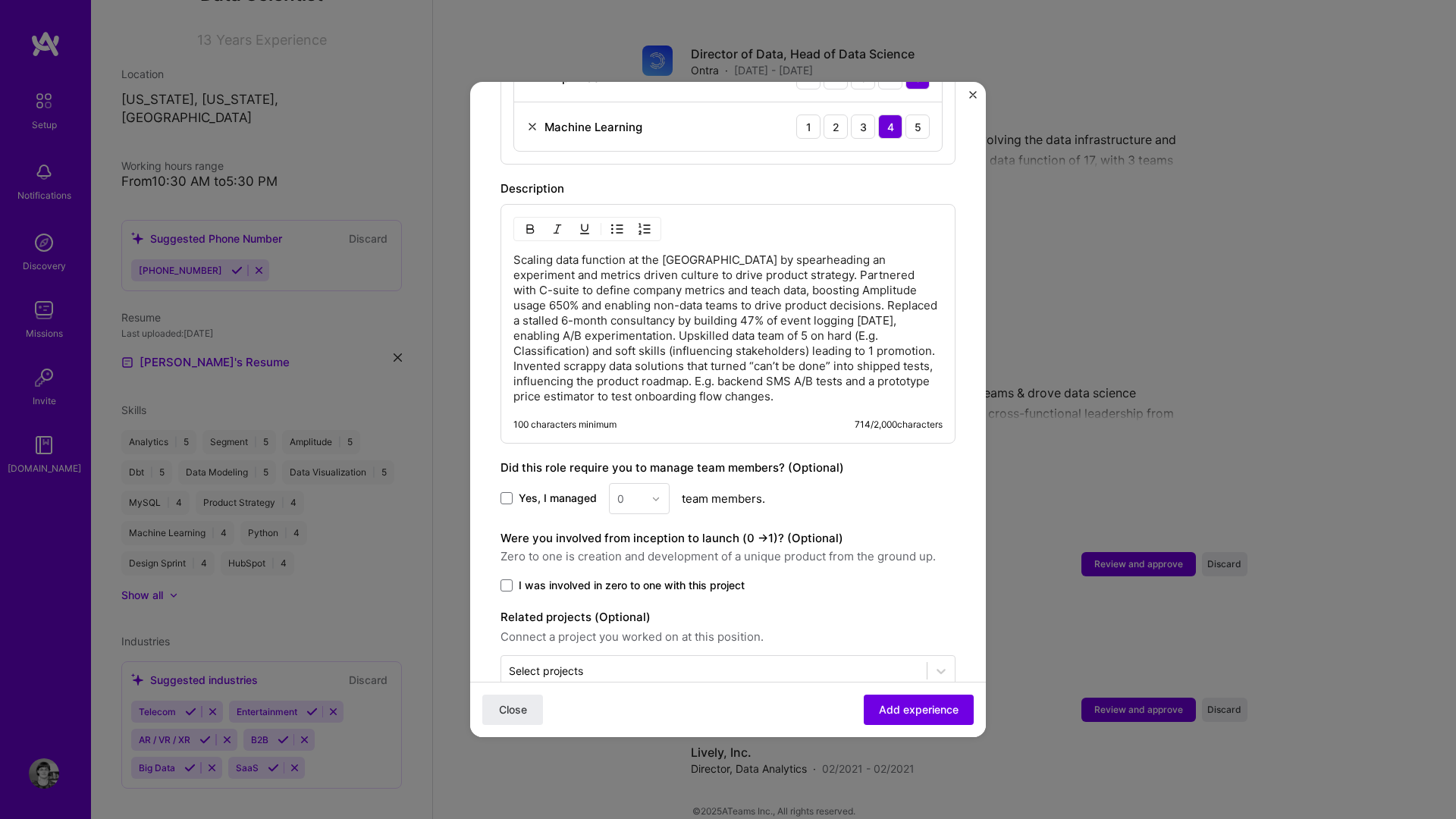
scroll to position [866, 0]
click at [549, 491] on div "Yes, I managed 0 team members." at bounding box center [728, 497] width 455 height 31
click at [546, 490] on span "Yes, I managed" at bounding box center [558, 497] width 78 height 15
click at [0, 0] on input "Yes, I managed" at bounding box center [0, 0] width 0 height 0
click at [637, 490] on input "text" at bounding box center [630, 498] width 26 height 16
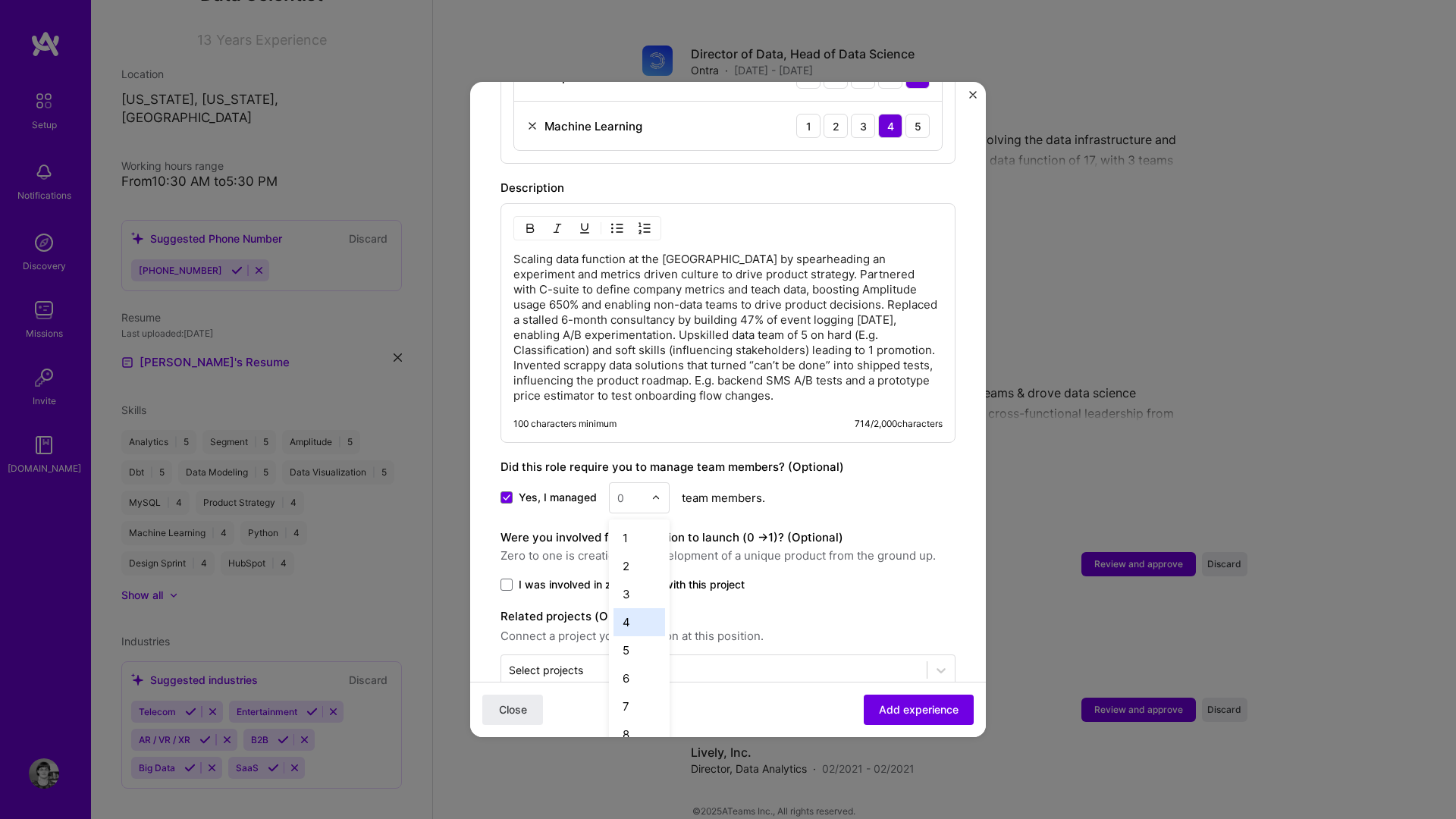
click at [642, 608] on div "4" at bounding box center [639, 622] width 52 height 28
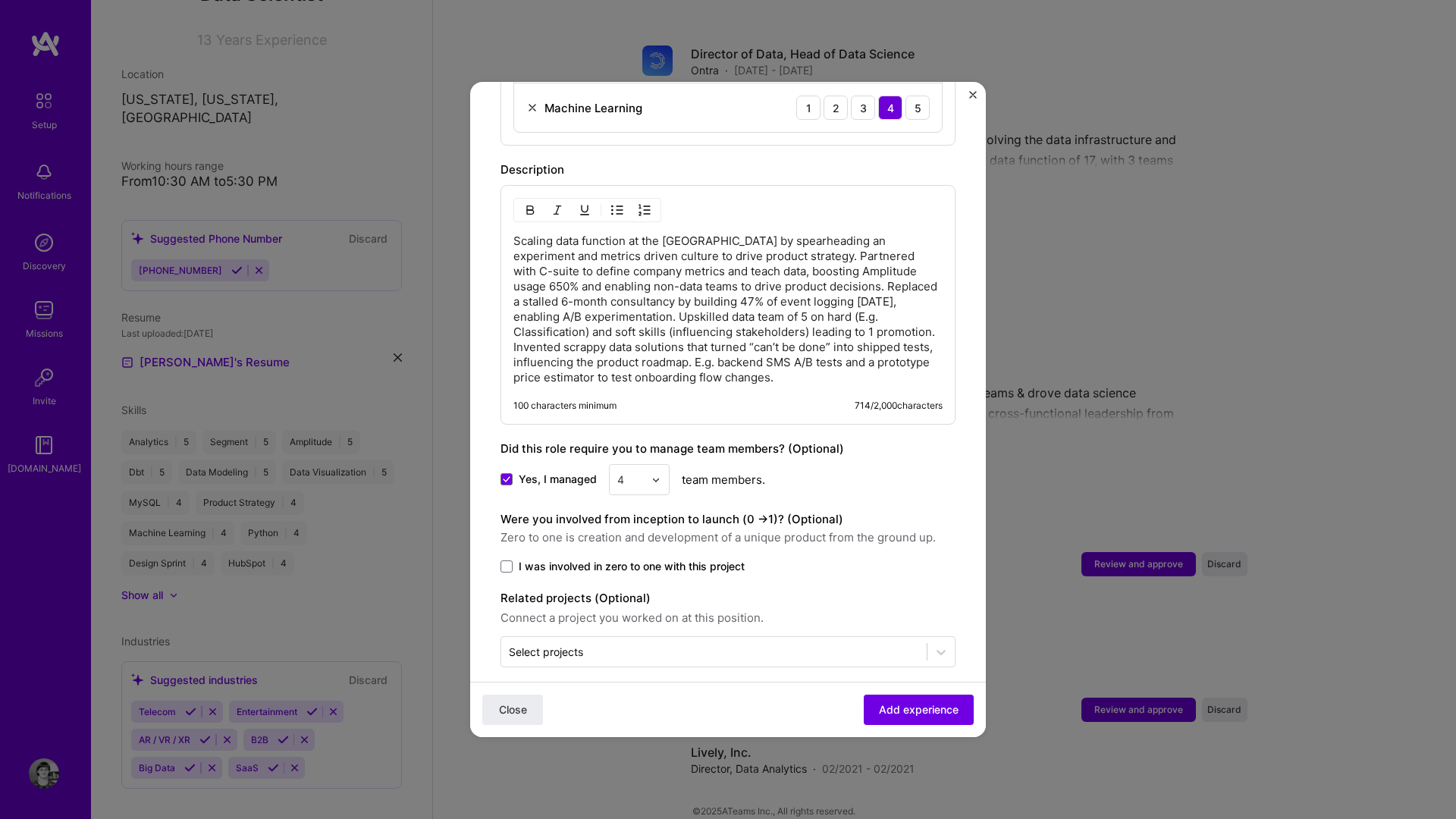
click at [641, 559] on span "I was involved in zero to one with this project" at bounding box center [631, 566] width 226 height 15
click at [0, 0] on input "I was involved in zero to one with this project" at bounding box center [0, 0] width 0 height 0
click at [624, 644] on input "text" at bounding box center [714, 652] width 411 height 16
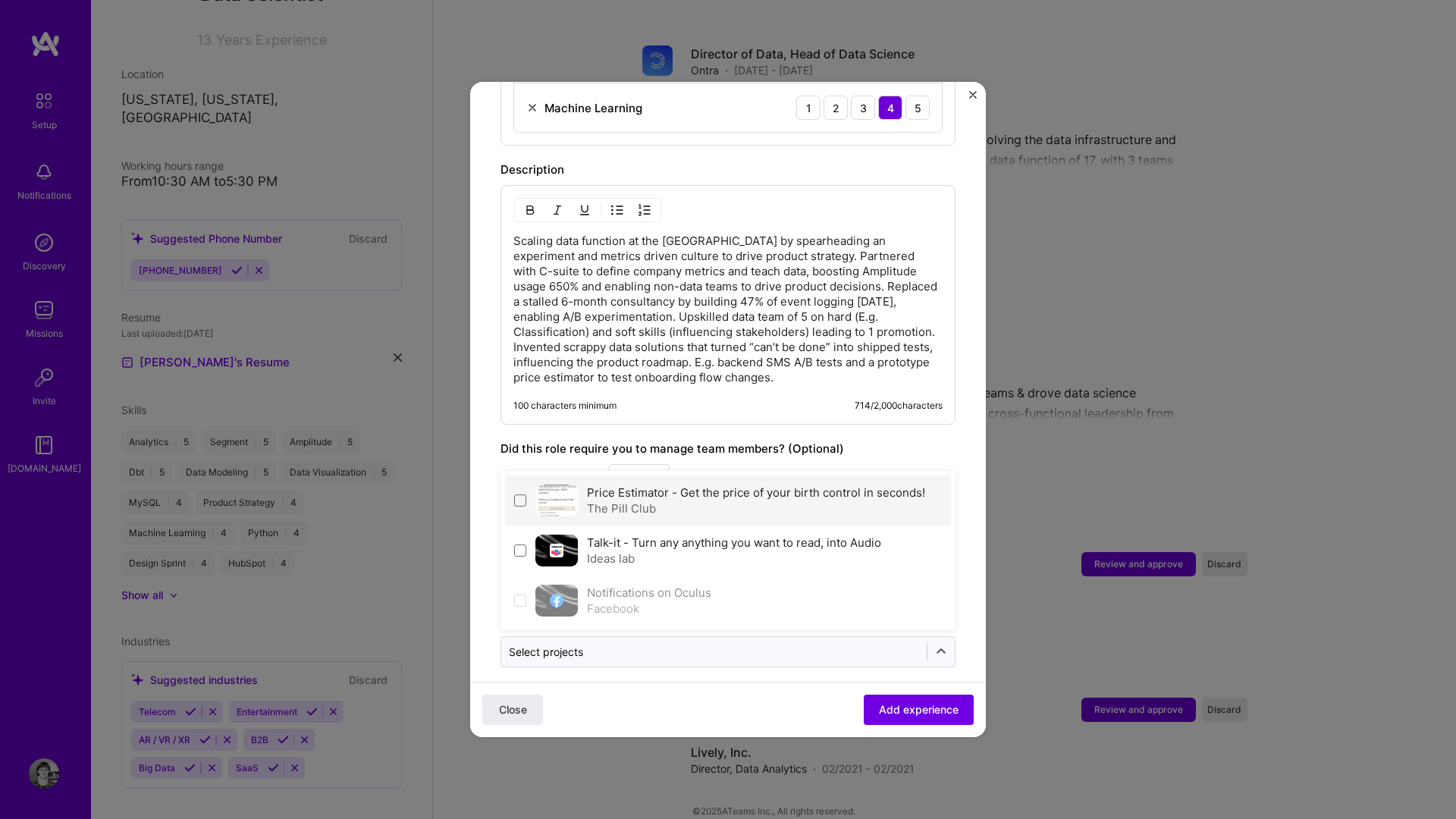
click at [638, 500] on div "The Pill Club" at bounding box center [756, 508] width 338 height 16
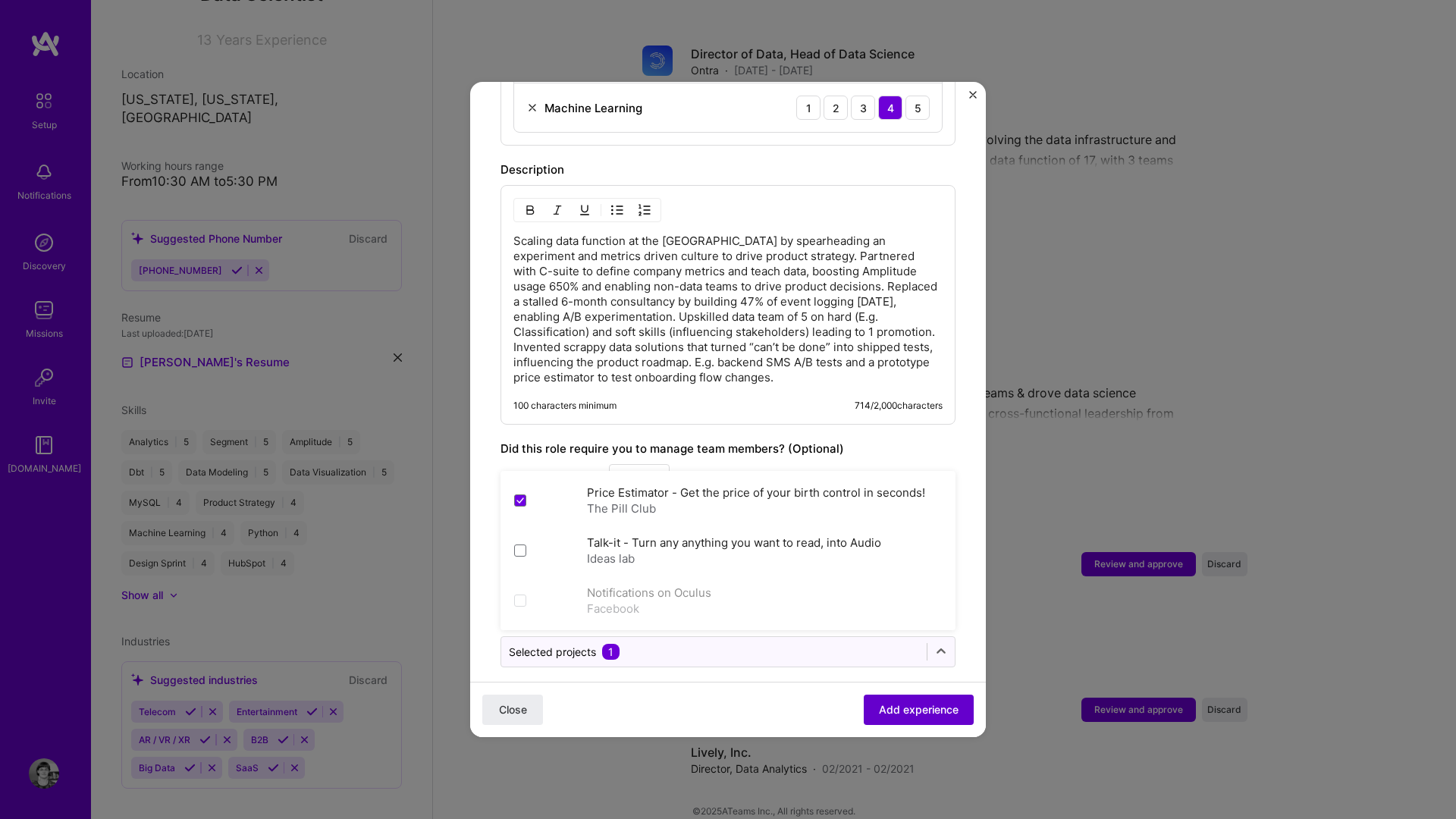
click at [895, 682] on span "Add experience" at bounding box center [919, 709] width 79 height 15
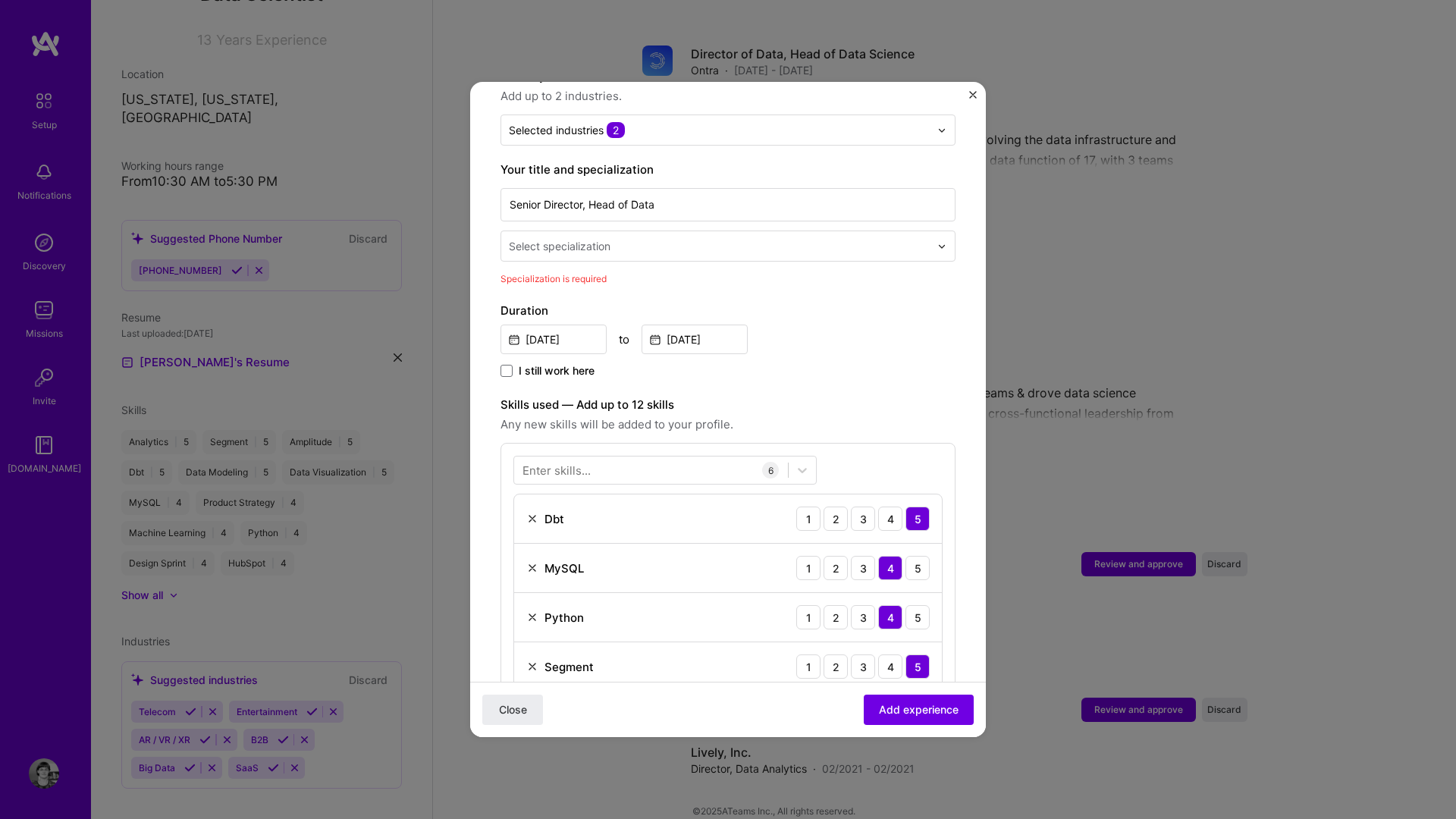
scroll to position [149, 0]
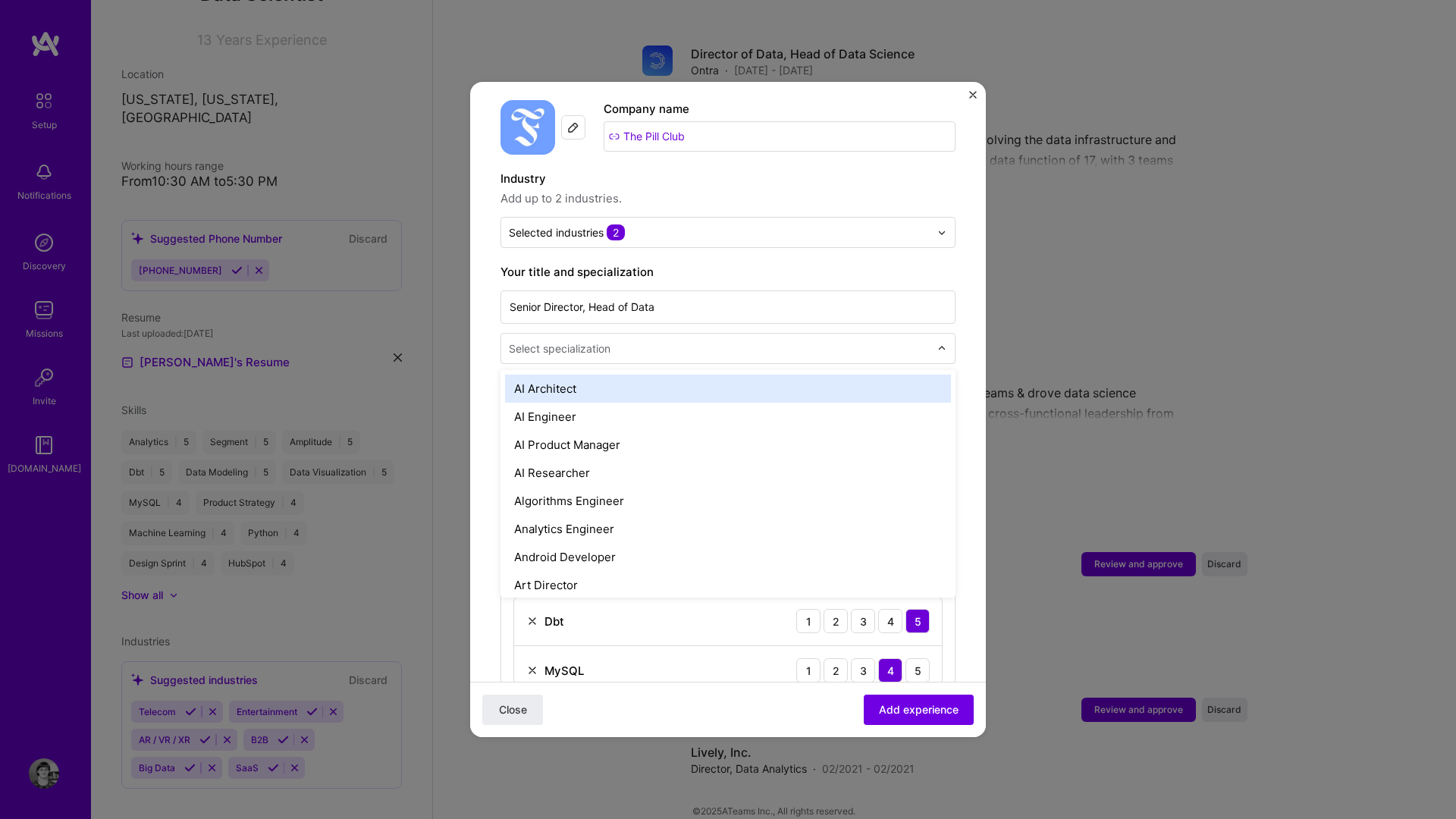
click at [637, 341] on input "text" at bounding box center [721, 349] width 424 height 16
type input "da"
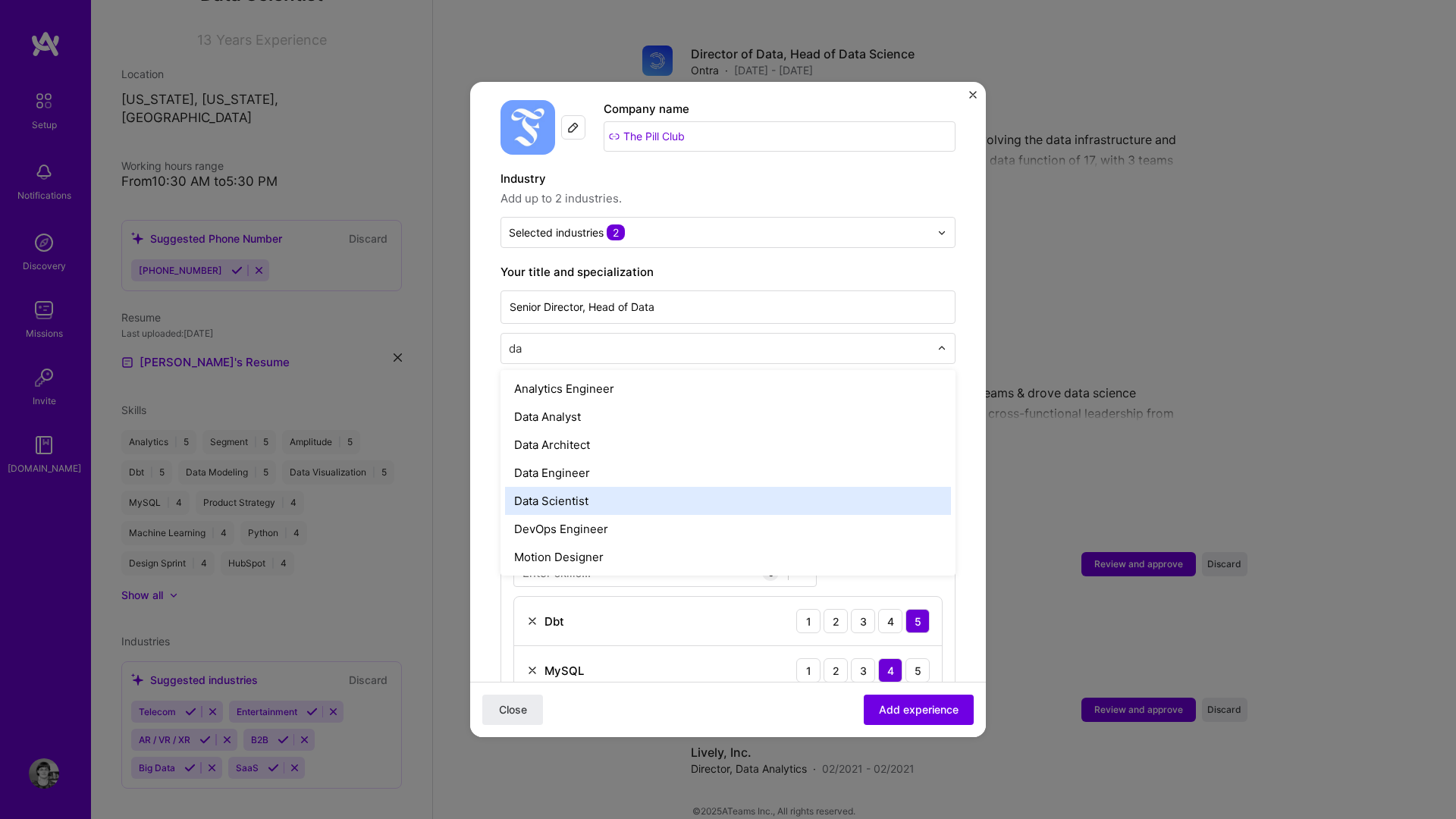
click at [593, 487] on div "Data Scientist" at bounding box center [728, 500] width 446 height 28
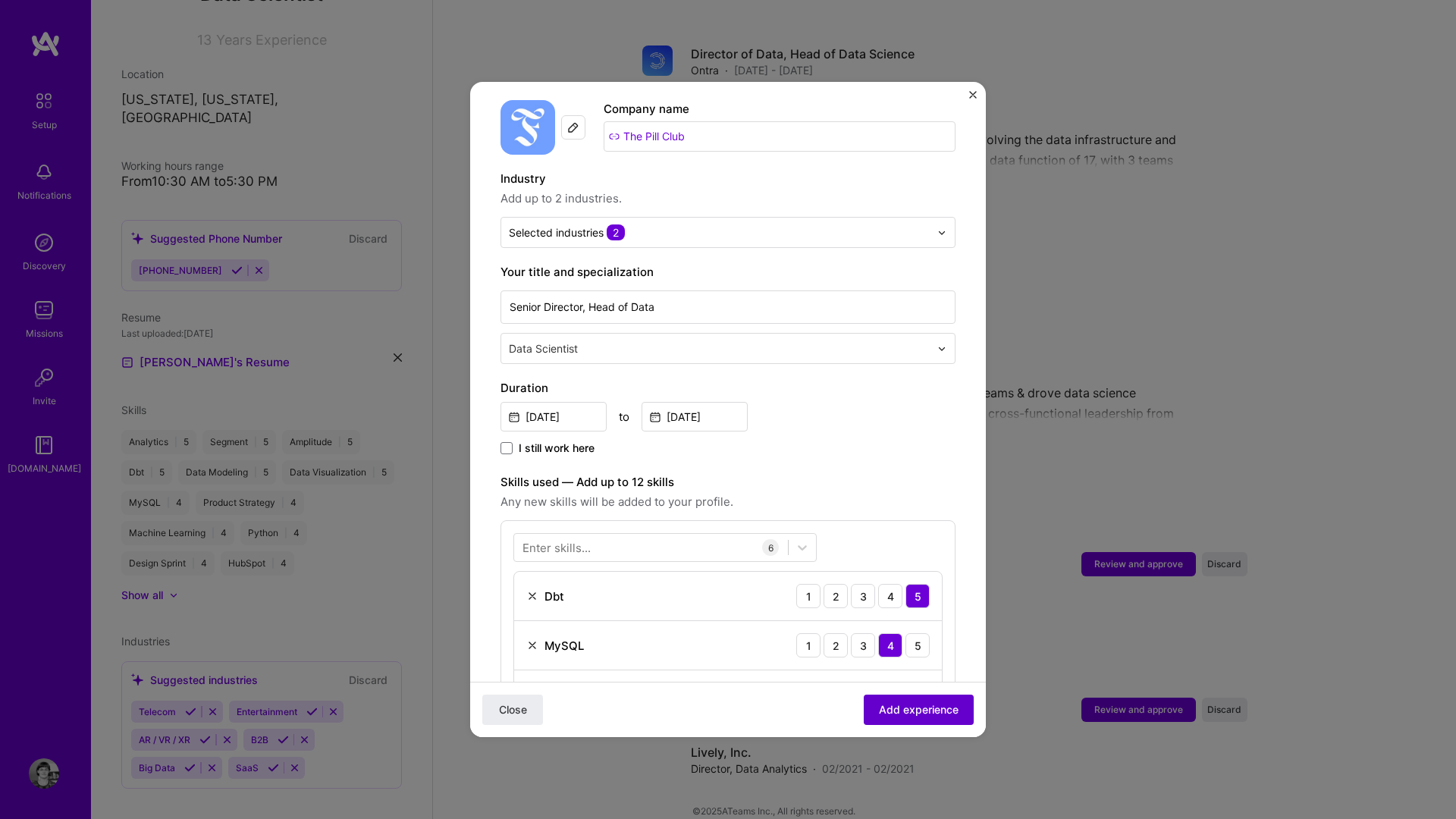
click at [918, 682] on span "Add experience" at bounding box center [919, 709] width 79 height 15
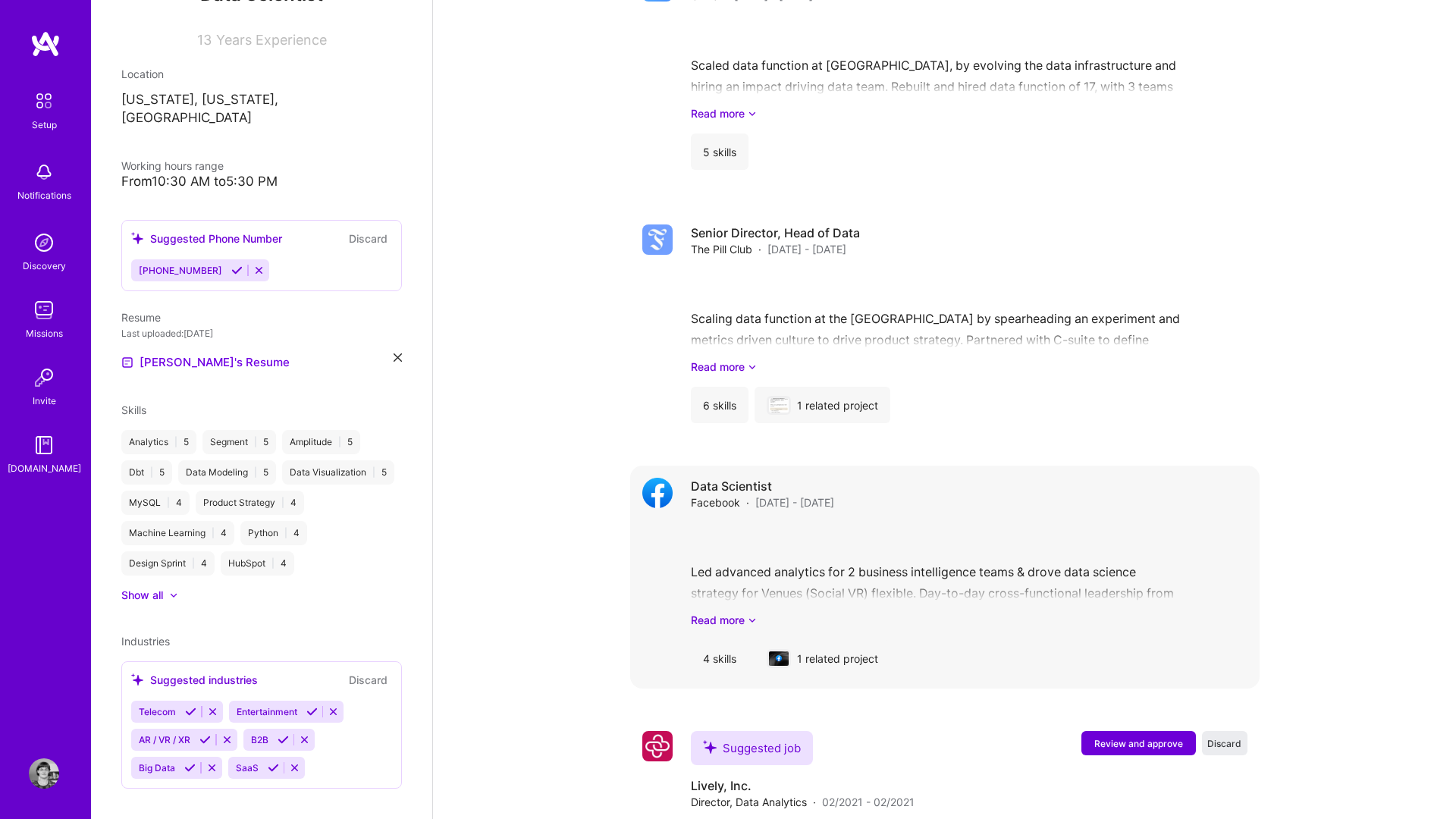
scroll to position [1312, 0]
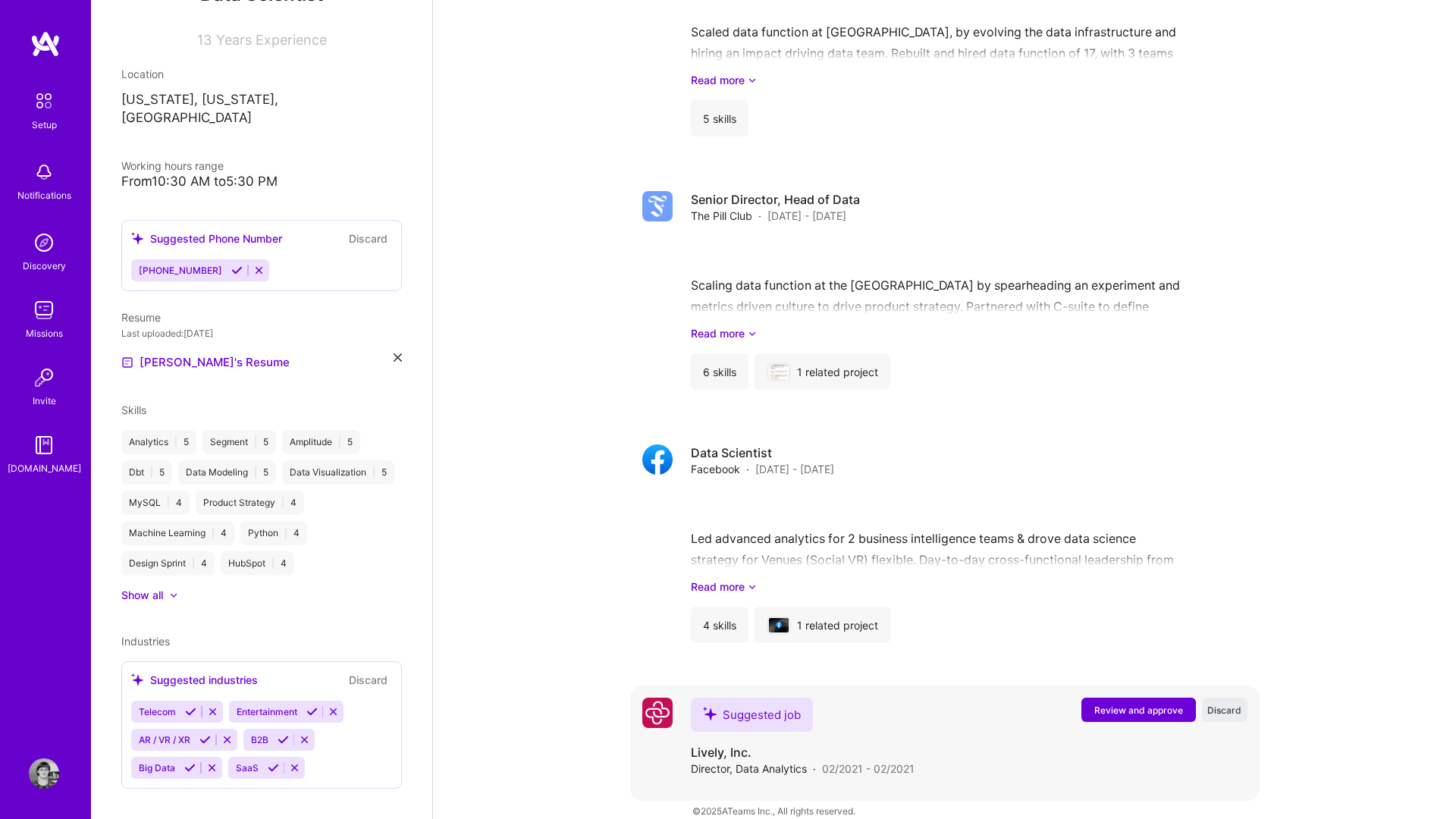
click at [1091, 682] on span "Review and approve" at bounding box center [1139, 710] width 89 height 13
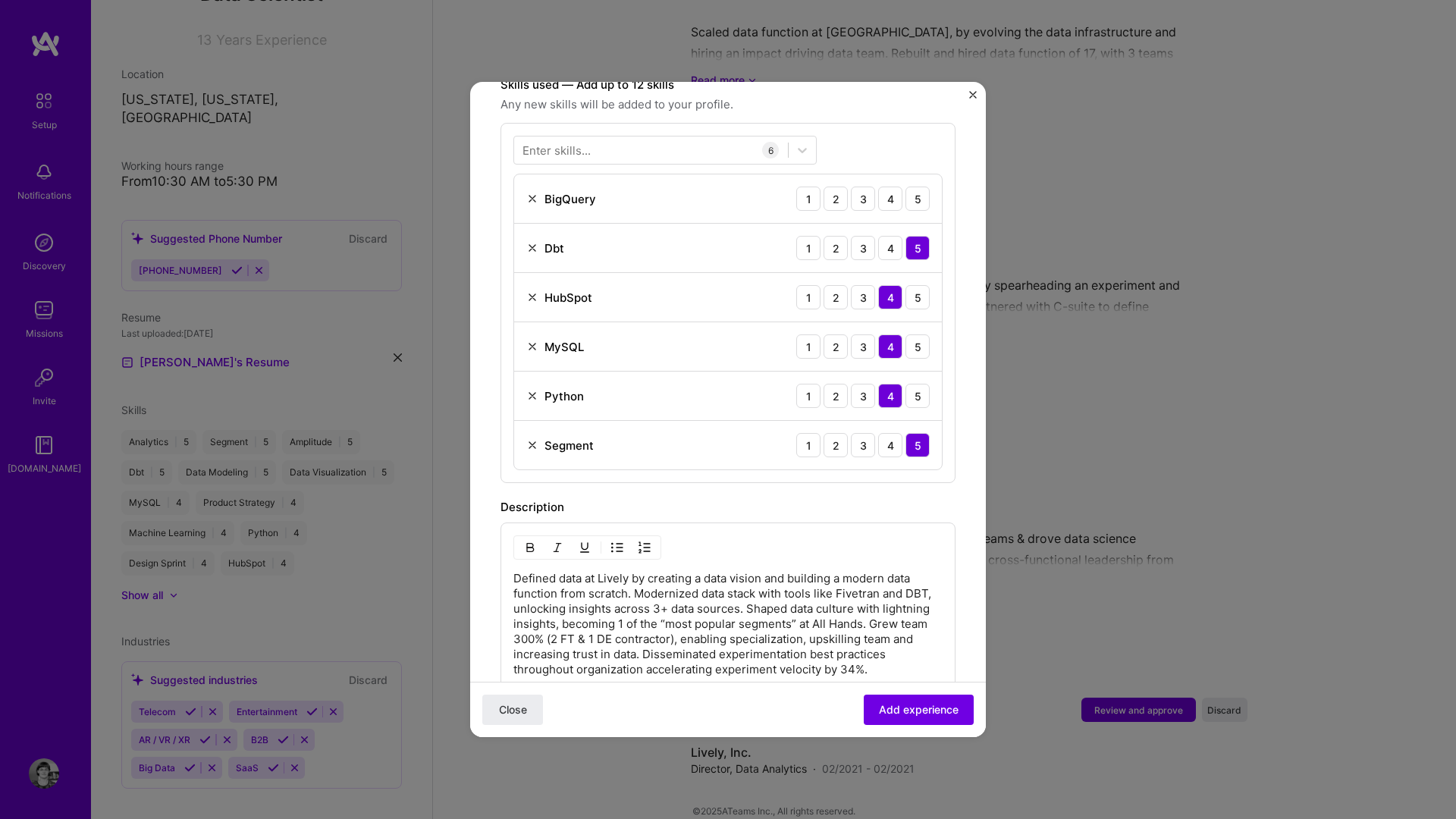
scroll to position [494, 0]
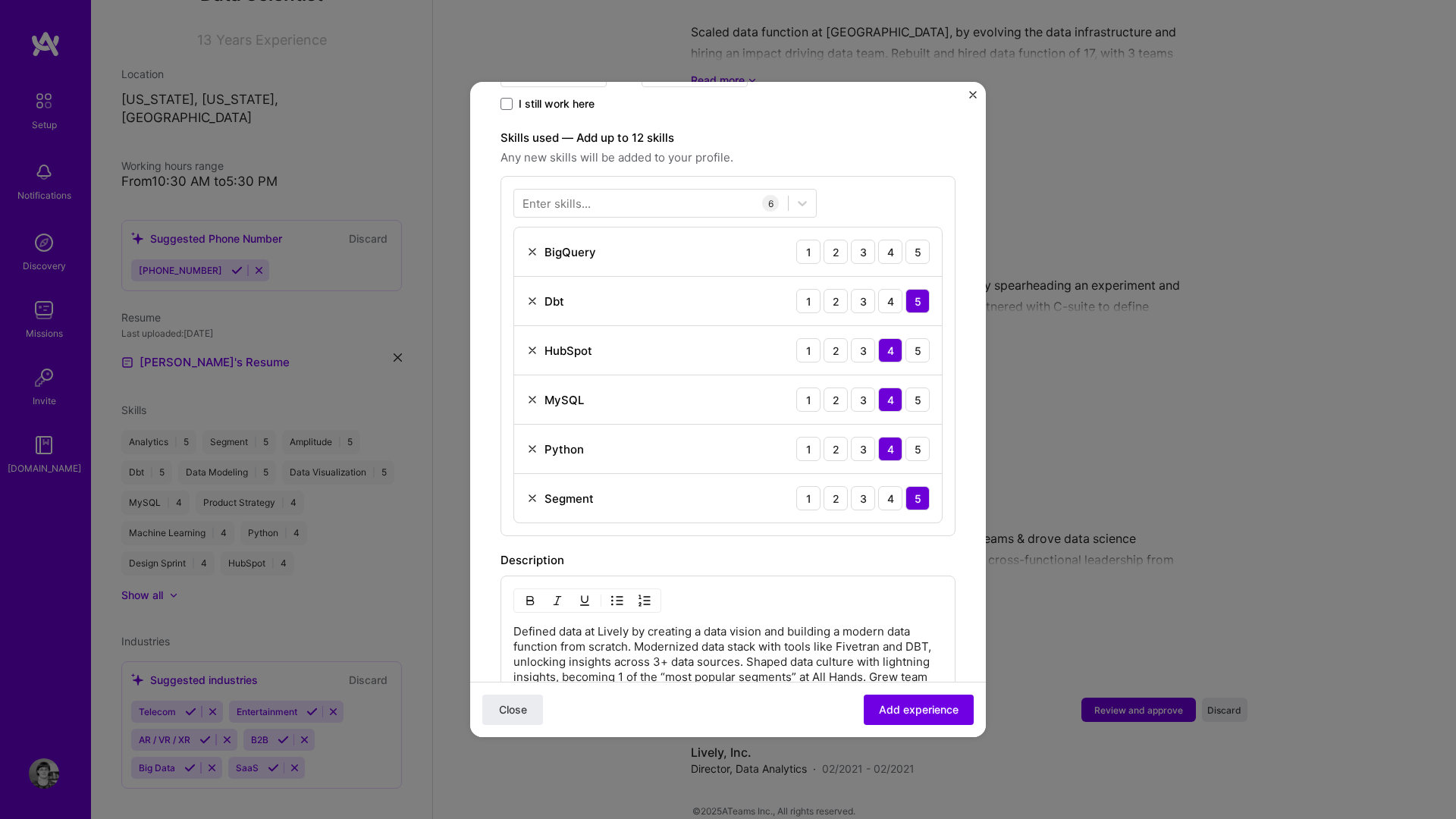
click at [533, 245] on img at bounding box center [532, 251] width 12 height 12
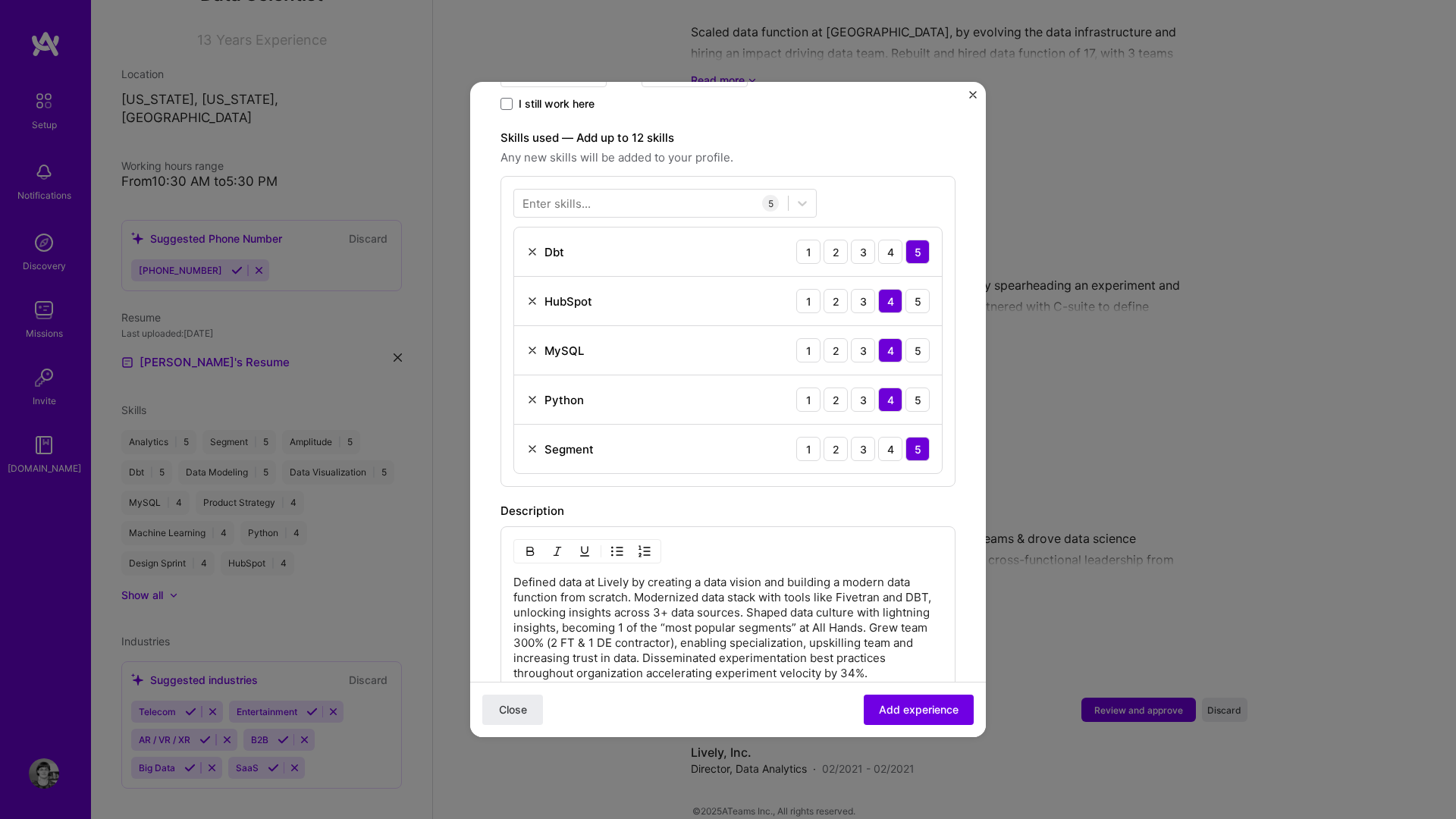
click at [550, 195] on div "Enter skills..." at bounding box center [557, 203] width 68 height 16
click at [559, 195] on div "Enter skills..." at bounding box center [557, 203] width 68 height 16
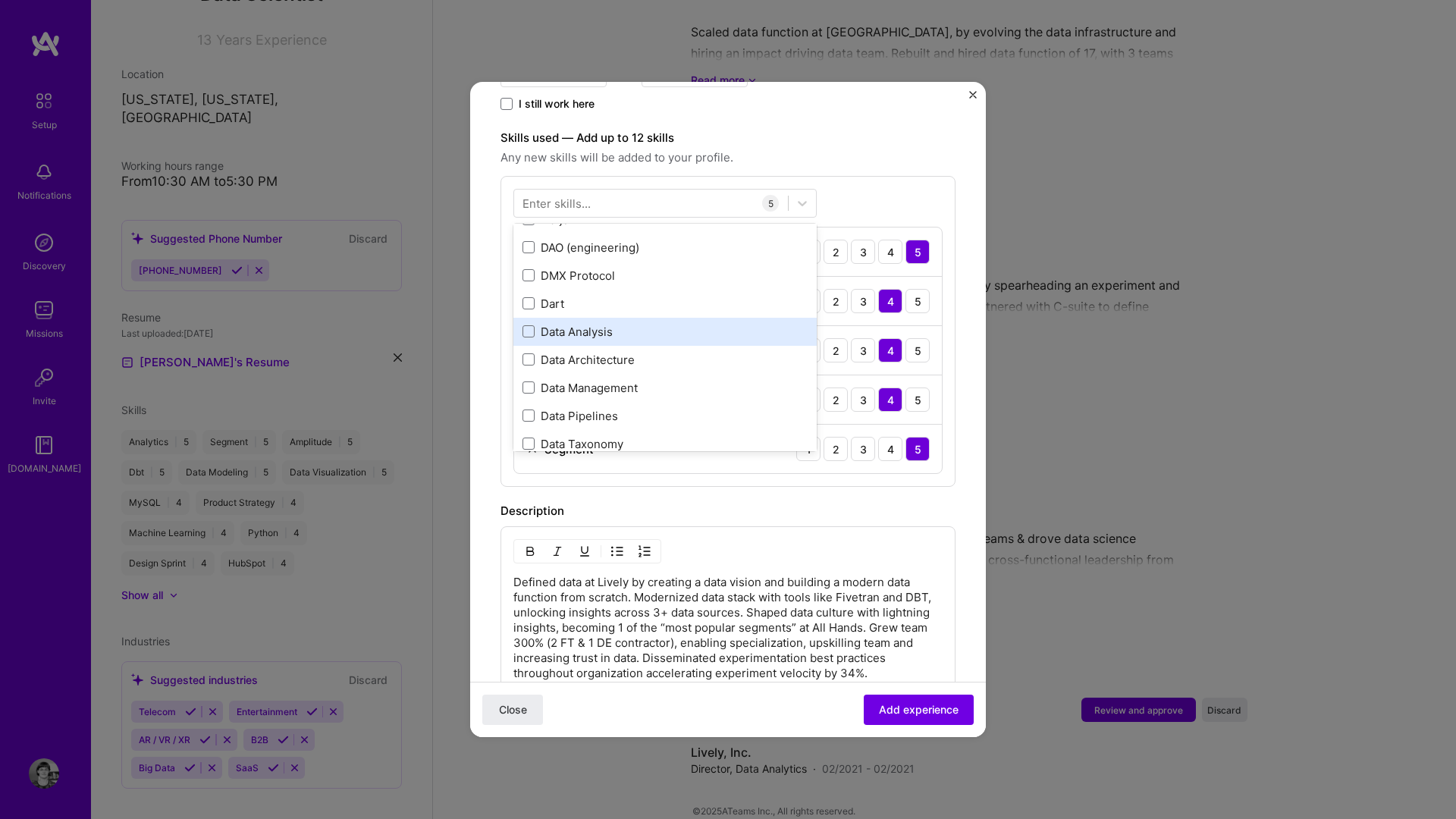
click at [539, 315] on div "Your Skills Data Modeling Machine Learning Analytics Artificial Intelligence (A…" at bounding box center [665, 338] width 303 height 227
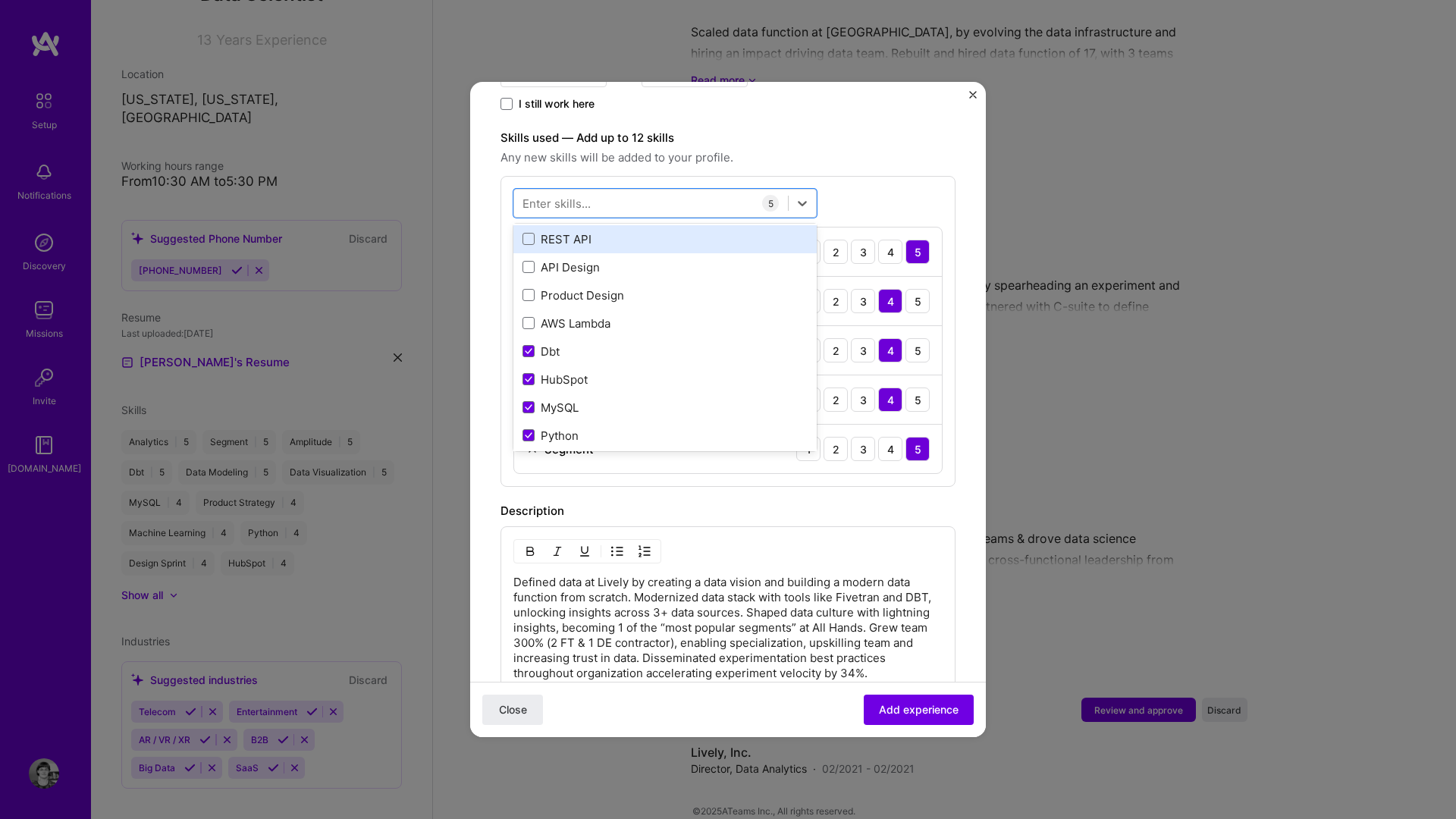
scroll to position [207, 0]
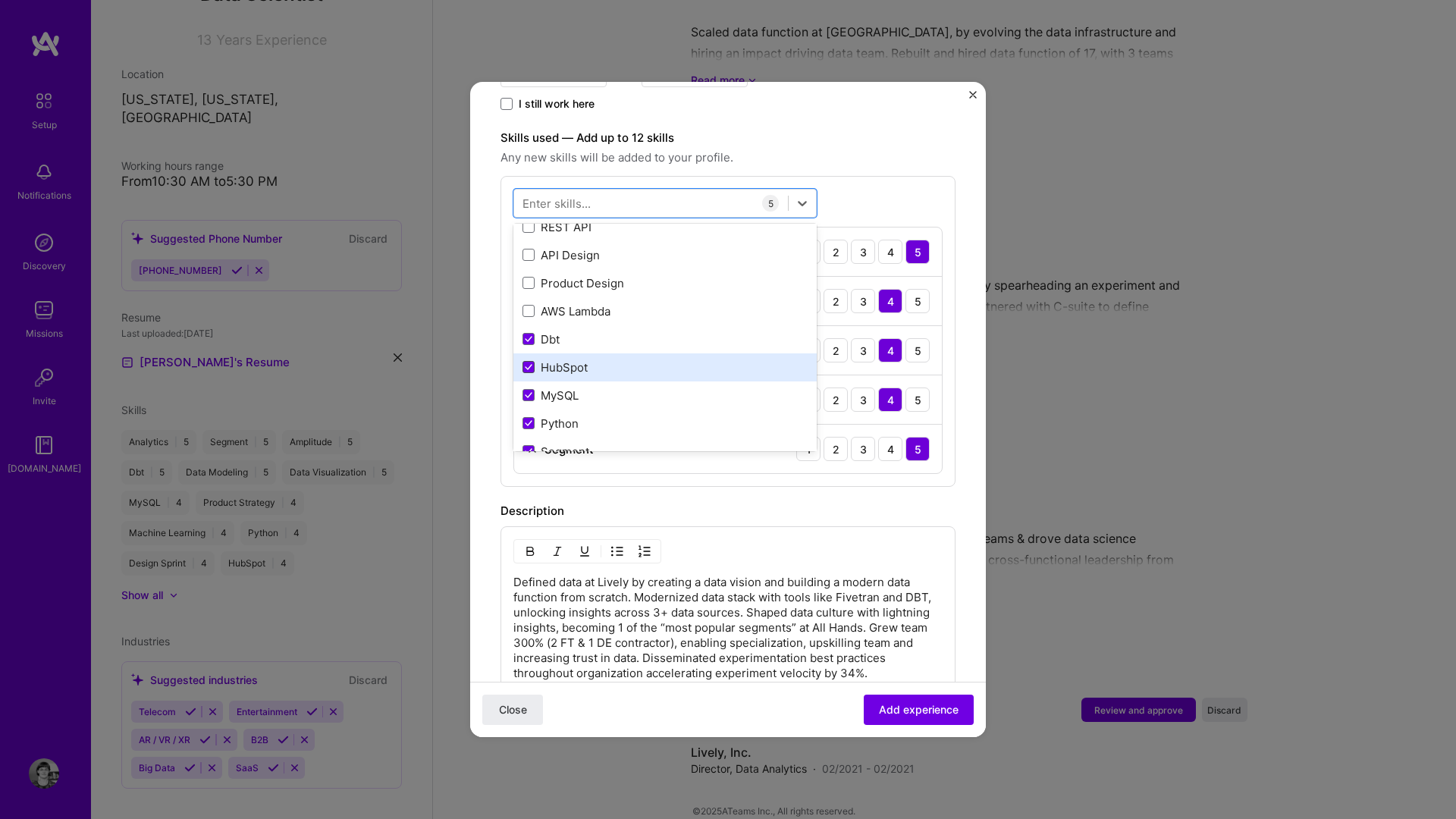
click at [523, 361] on span at bounding box center [528, 367] width 12 height 12
click at [0, 0] on input "checkbox" at bounding box center [0, 0] width 0 height 0
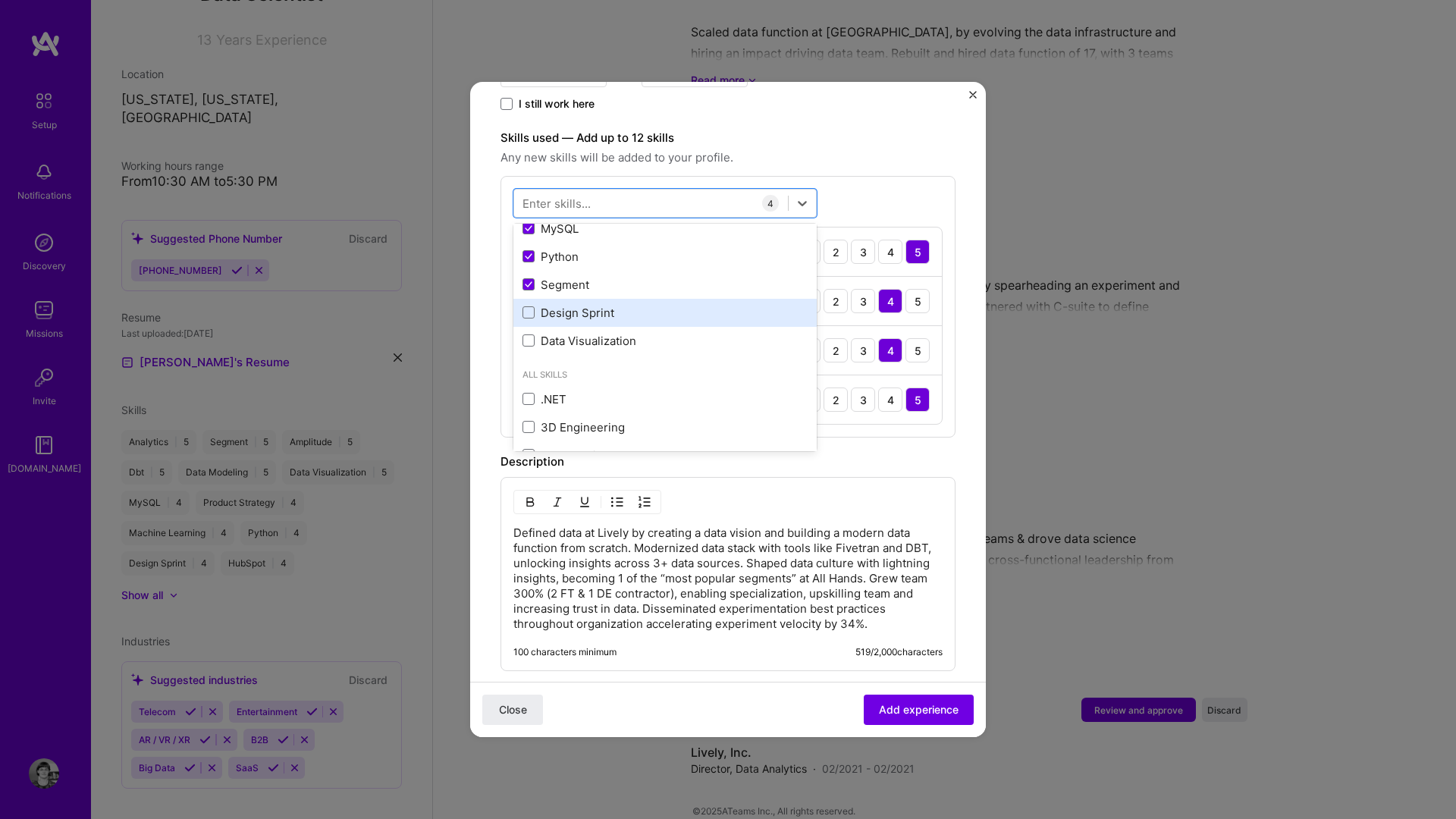
scroll to position [390, 0]
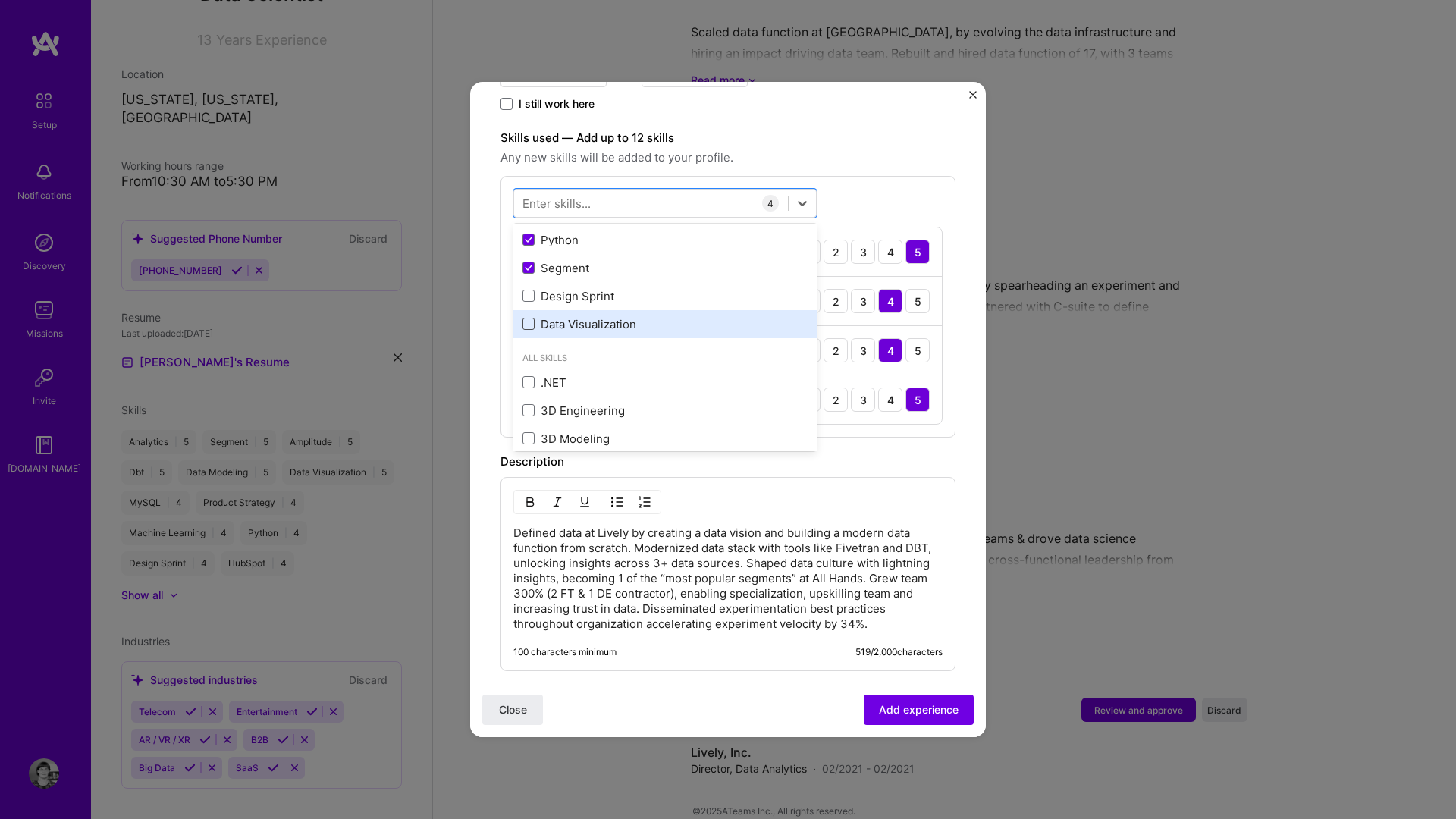
click at [527, 318] on span at bounding box center [528, 323] width 12 height 12
click at [0, 0] on input "checkbox" at bounding box center [0, 0] width 0 height 0
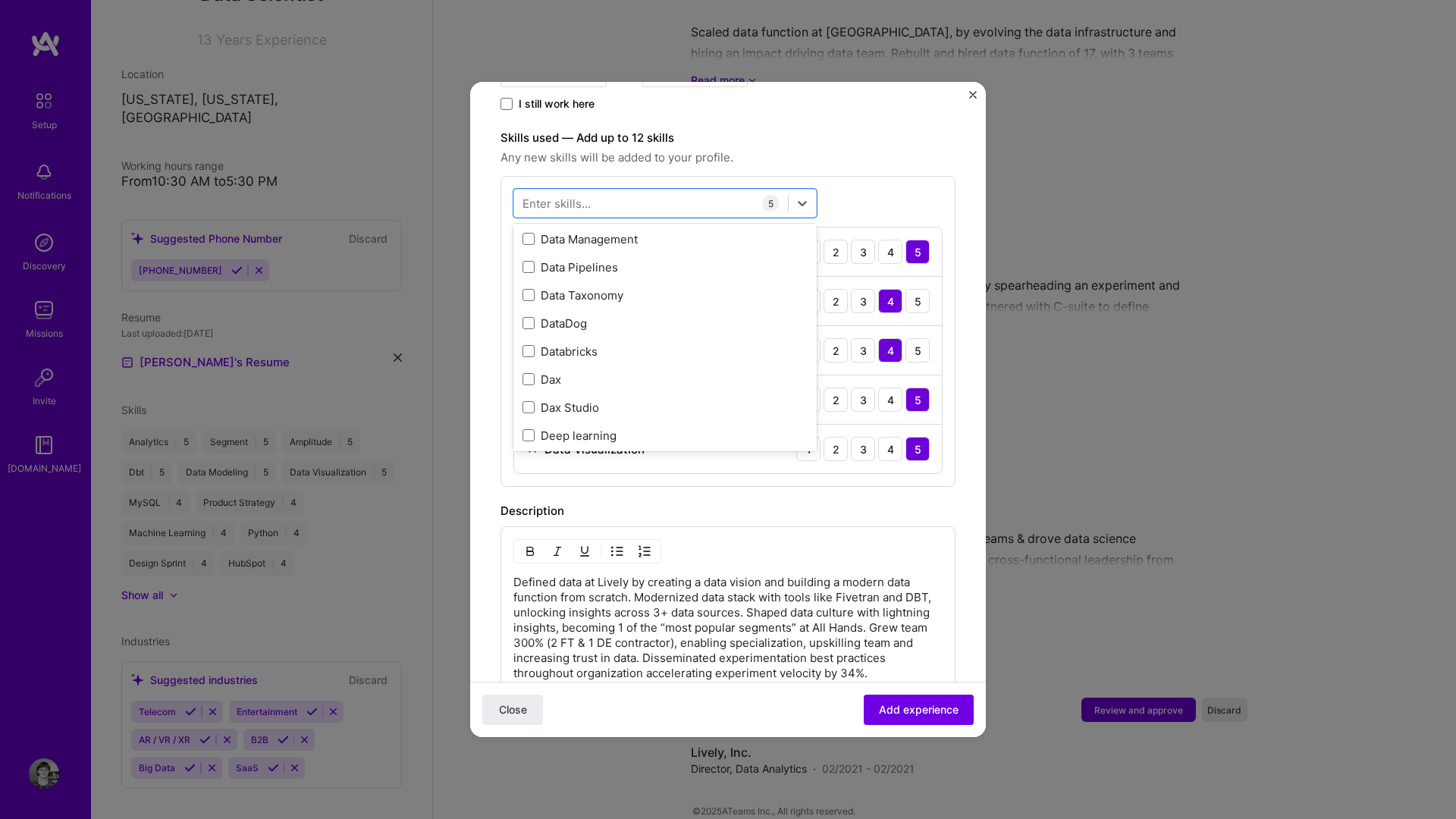
scroll to position [2839, 0]
click at [524, 255] on div "Data Pipelines" at bounding box center [665, 263] width 285 height 16
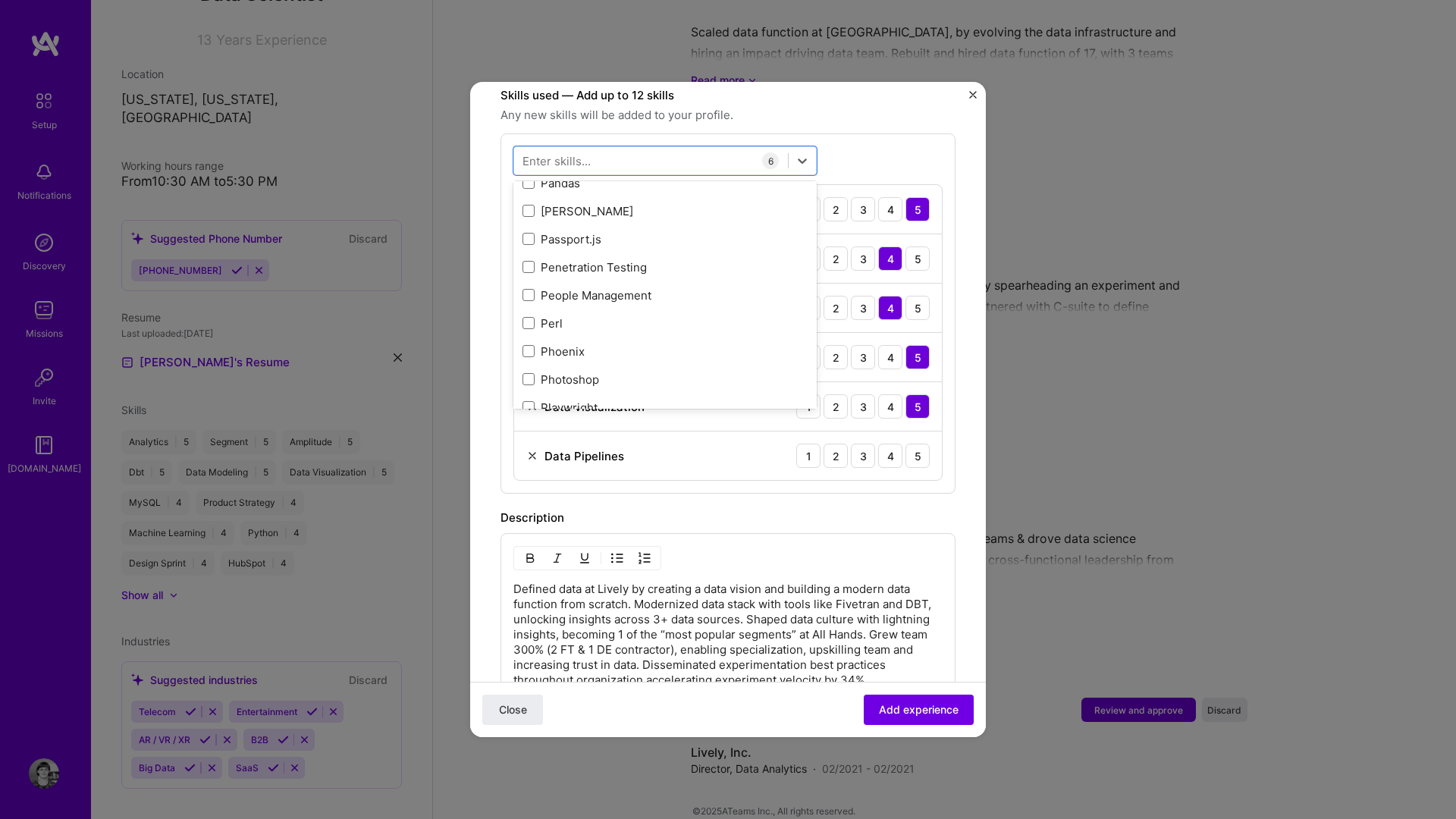
scroll to position [6716, 0]
click at [528, 183] on span at bounding box center [528, 188] width 12 height 12
click at [0, 0] on input "checkbox" at bounding box center [0, 0] width 0 height 0
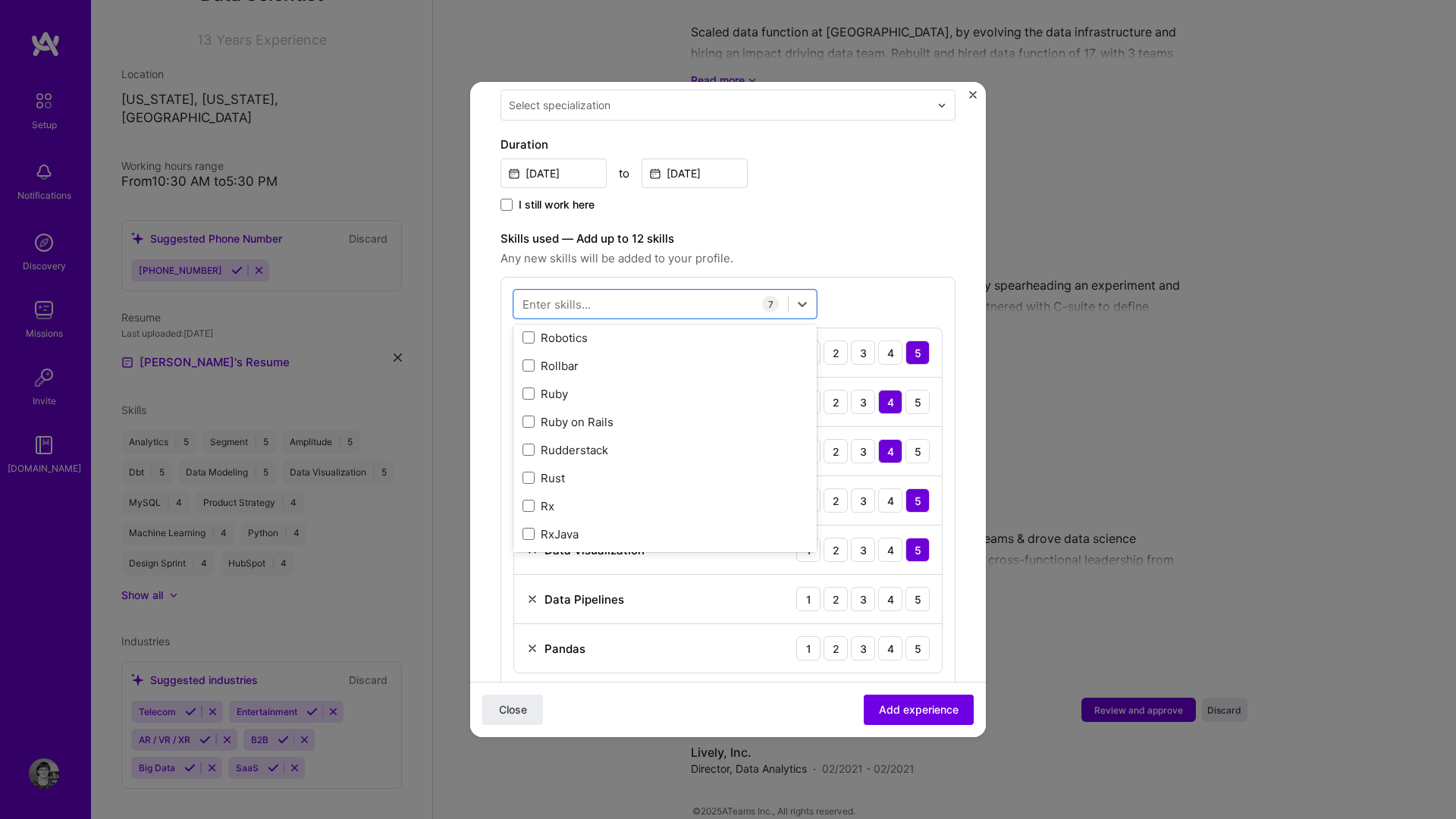
scroll to position [7836, 0]
click at [769, 631] on div "Pandas 1 2 3 4 5" at bounding box center [728, 648] width 428 height 48
click at [884, 636] on div "4" at bounding box center [890, 648] width 25 height 25
click at [893, 587] on div "4" at bounding box center [890, 599] width 25 height 25
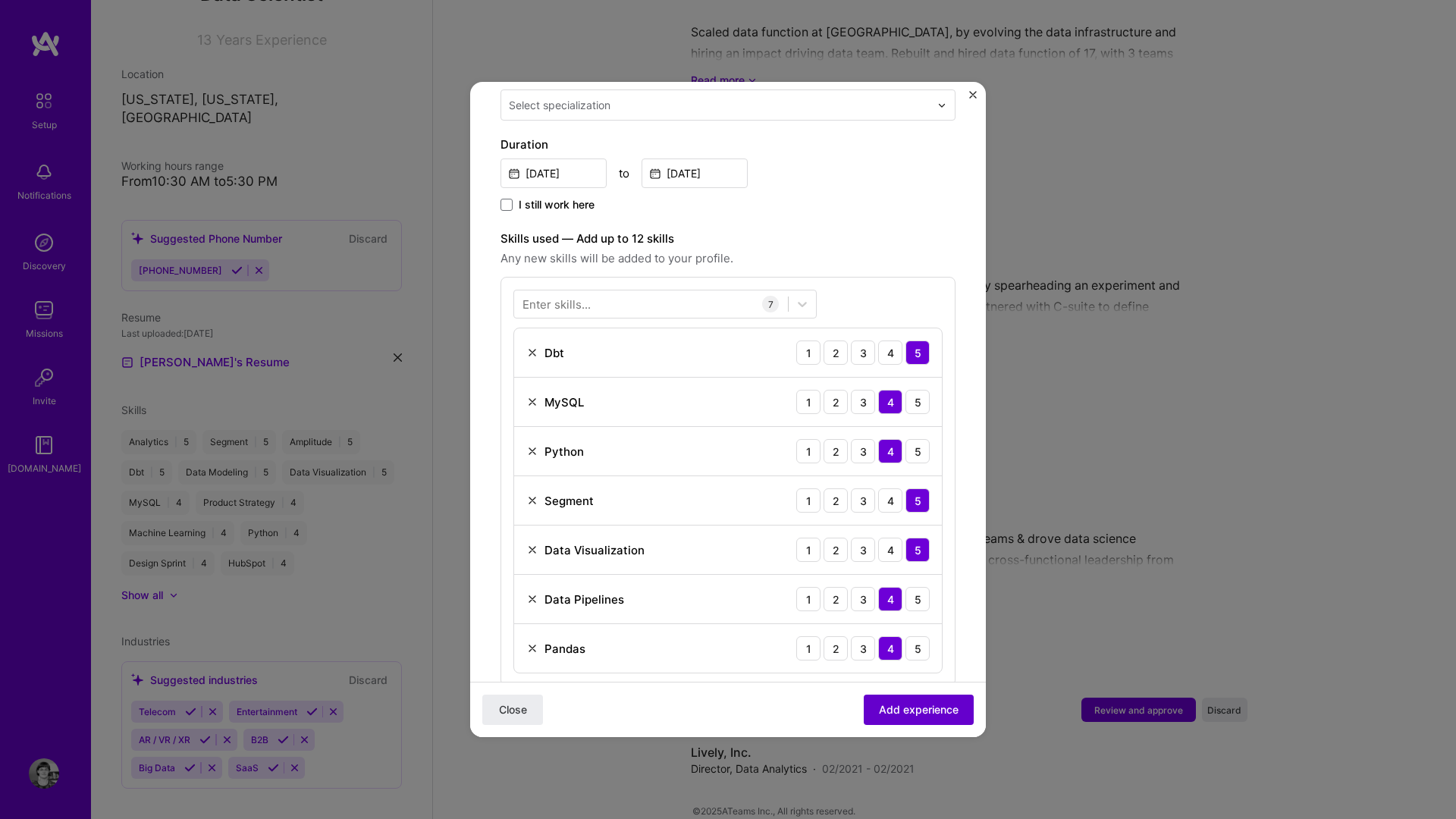
click at [899, 682] on span "Add experience" at bounding box center [919, 709] width 79 height 15
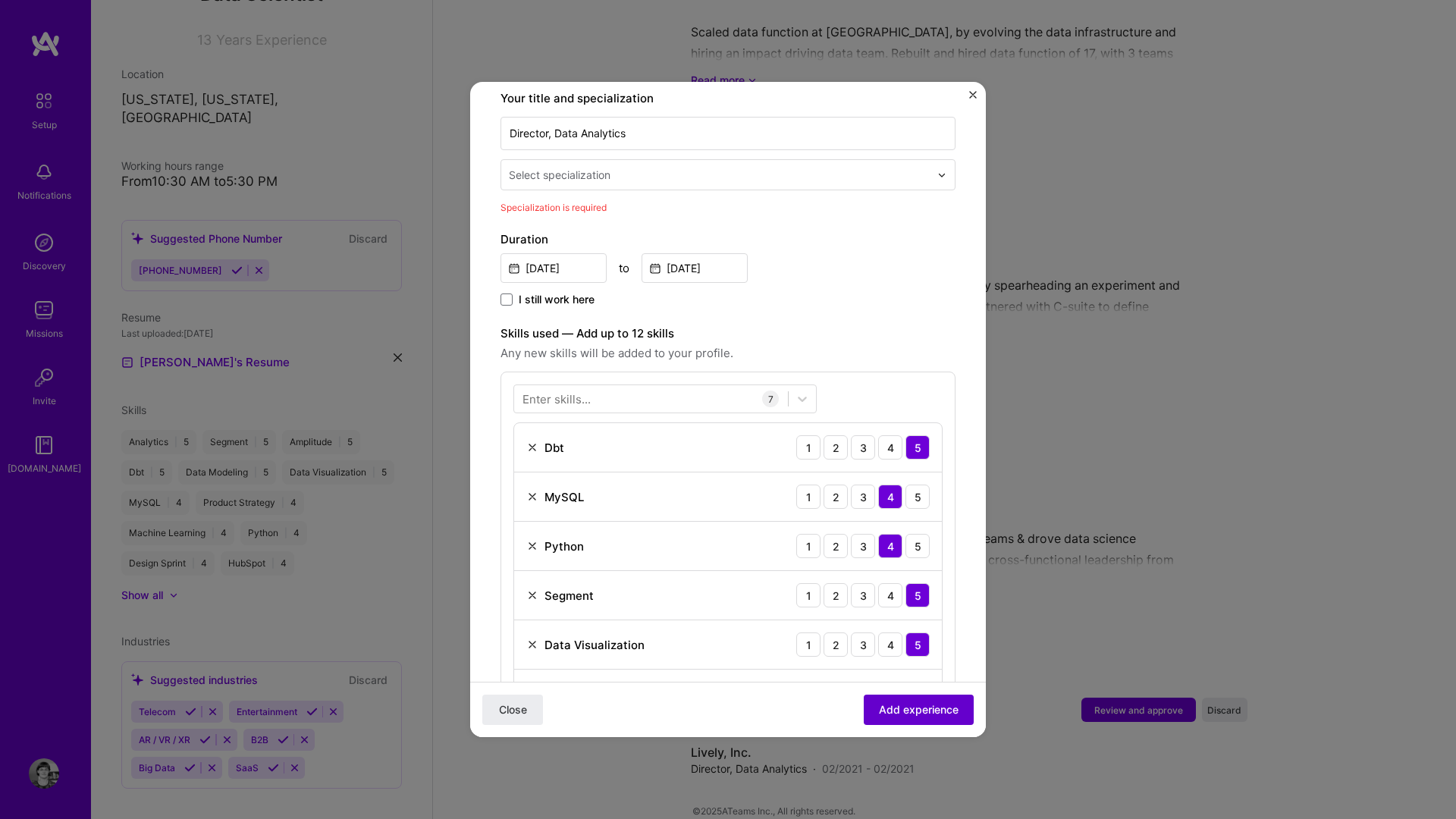
scroll to position [315, 0]
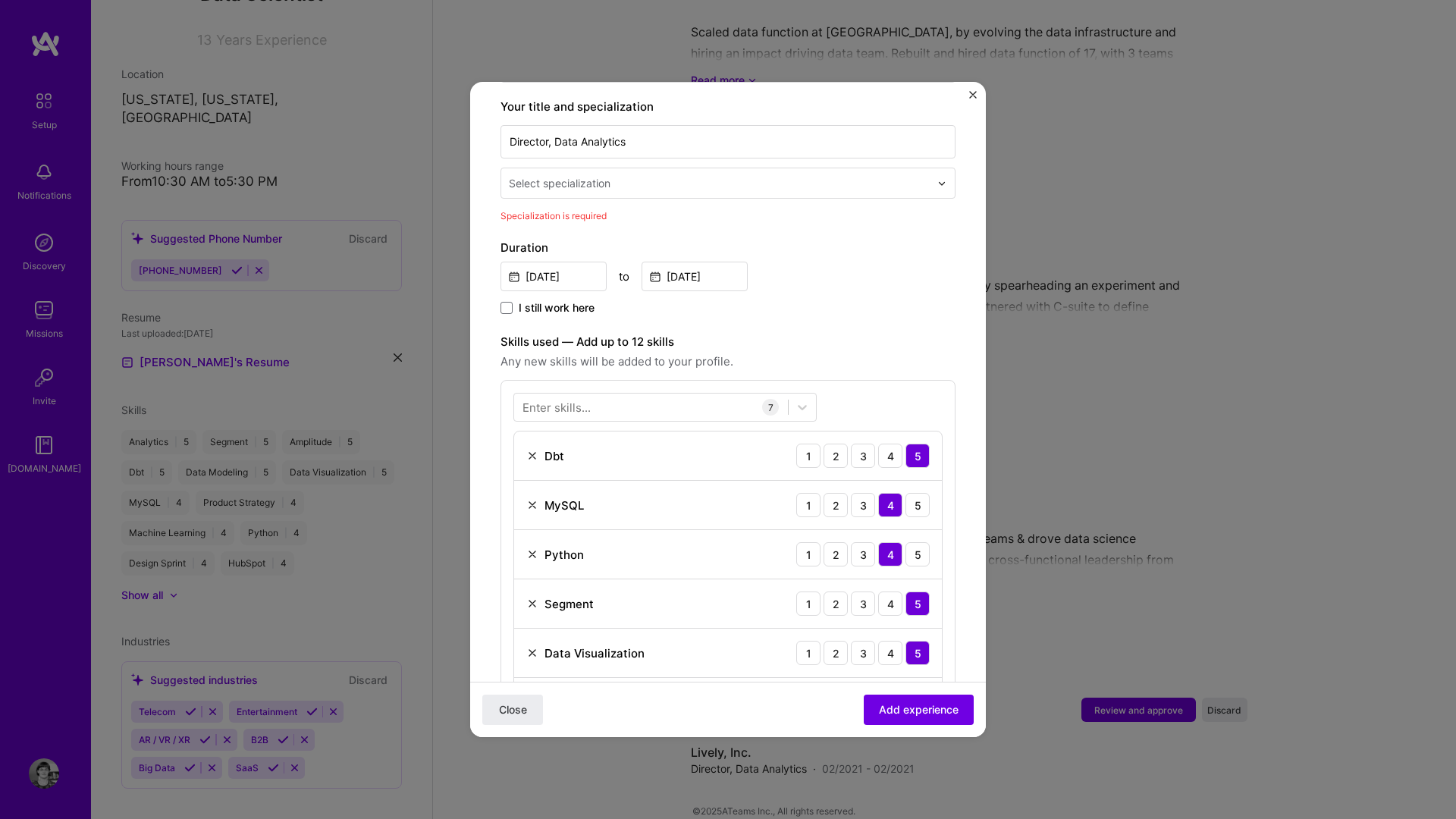
click at [627, 179] on div "Select specialization" at bounding box center [719, 183] width 436 height 29
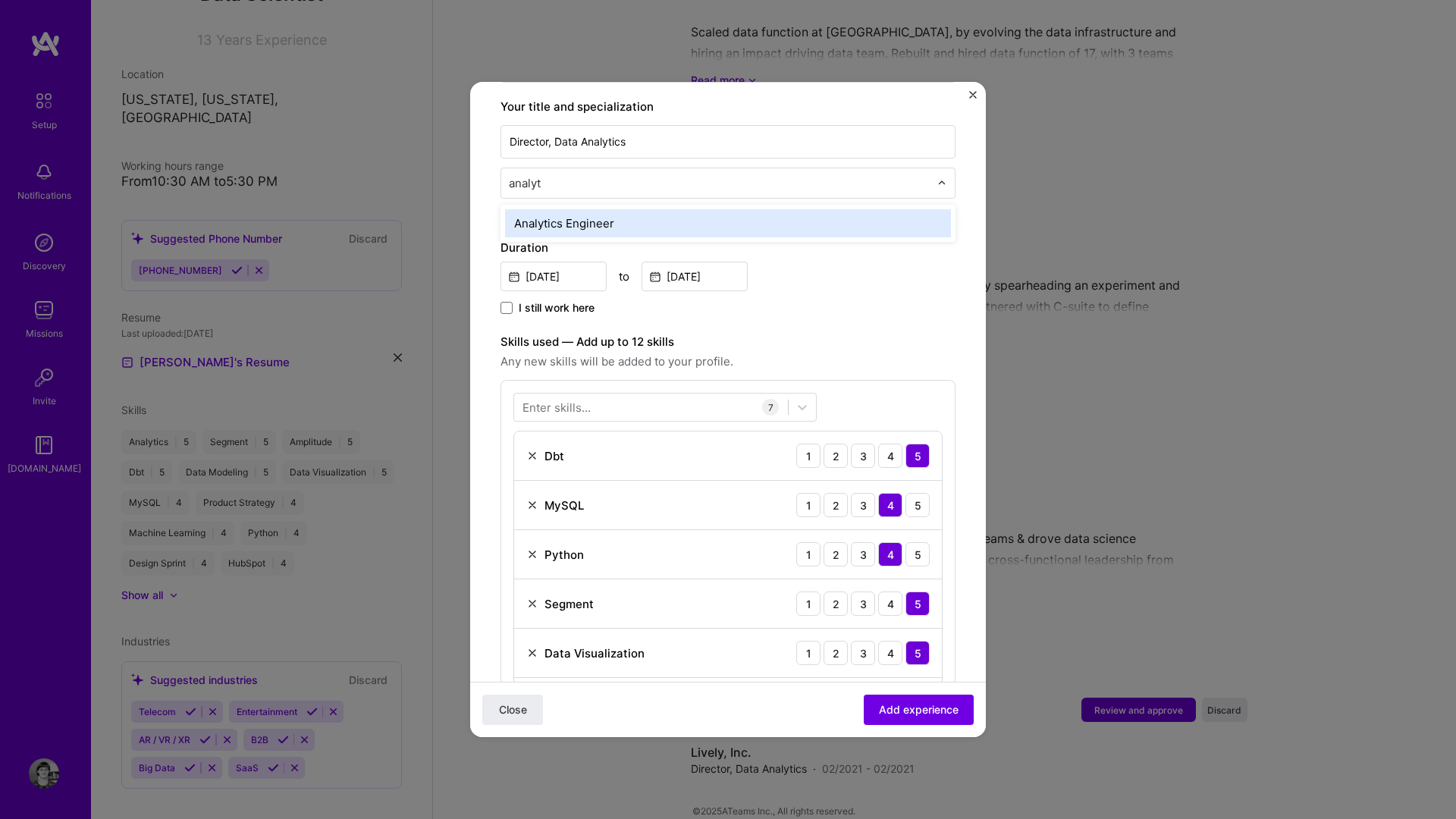
type input "analy"
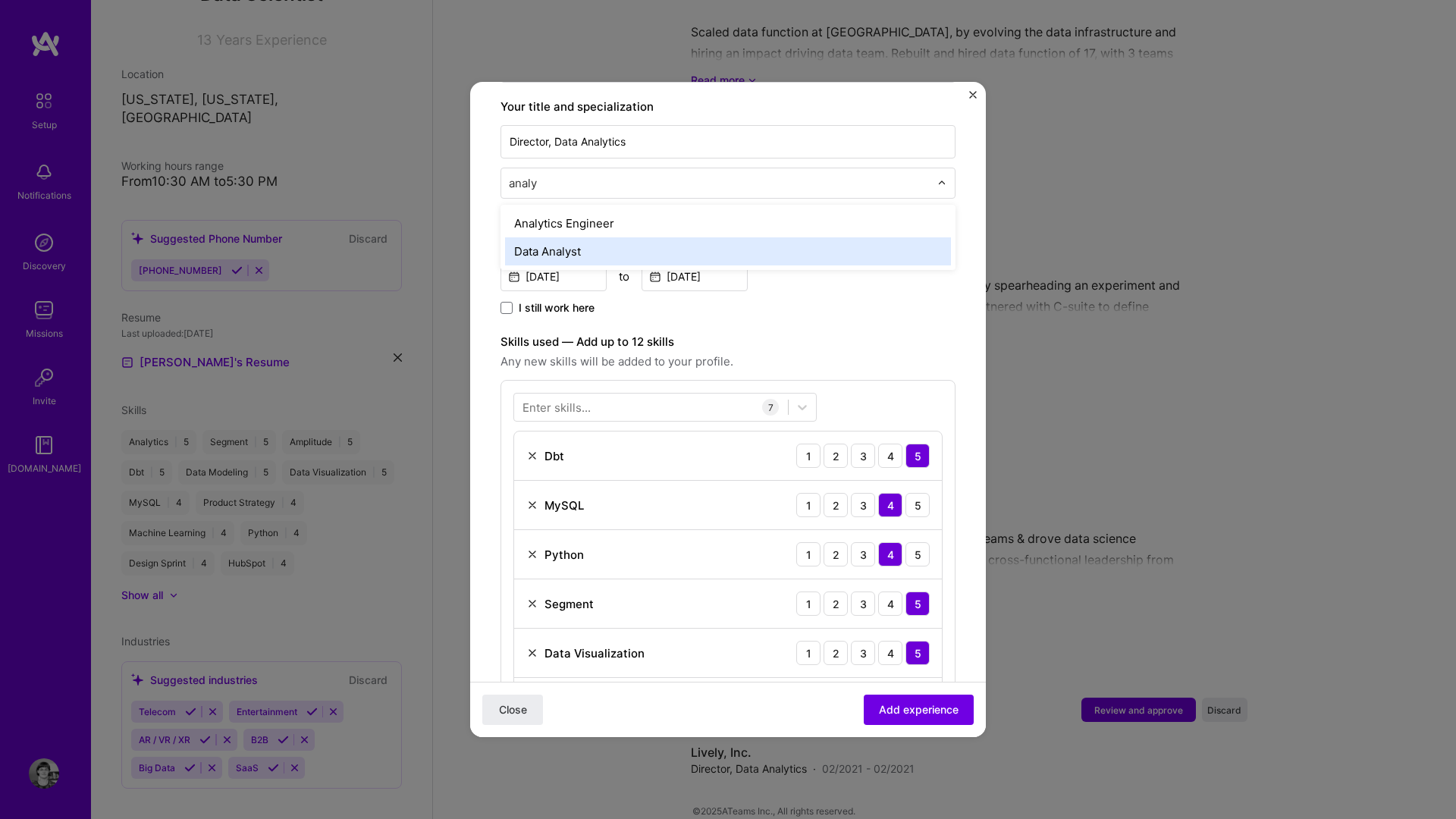
click at [562, 238] on div "Data Analyst" at bounding box center [728, 251] width 446 height 28
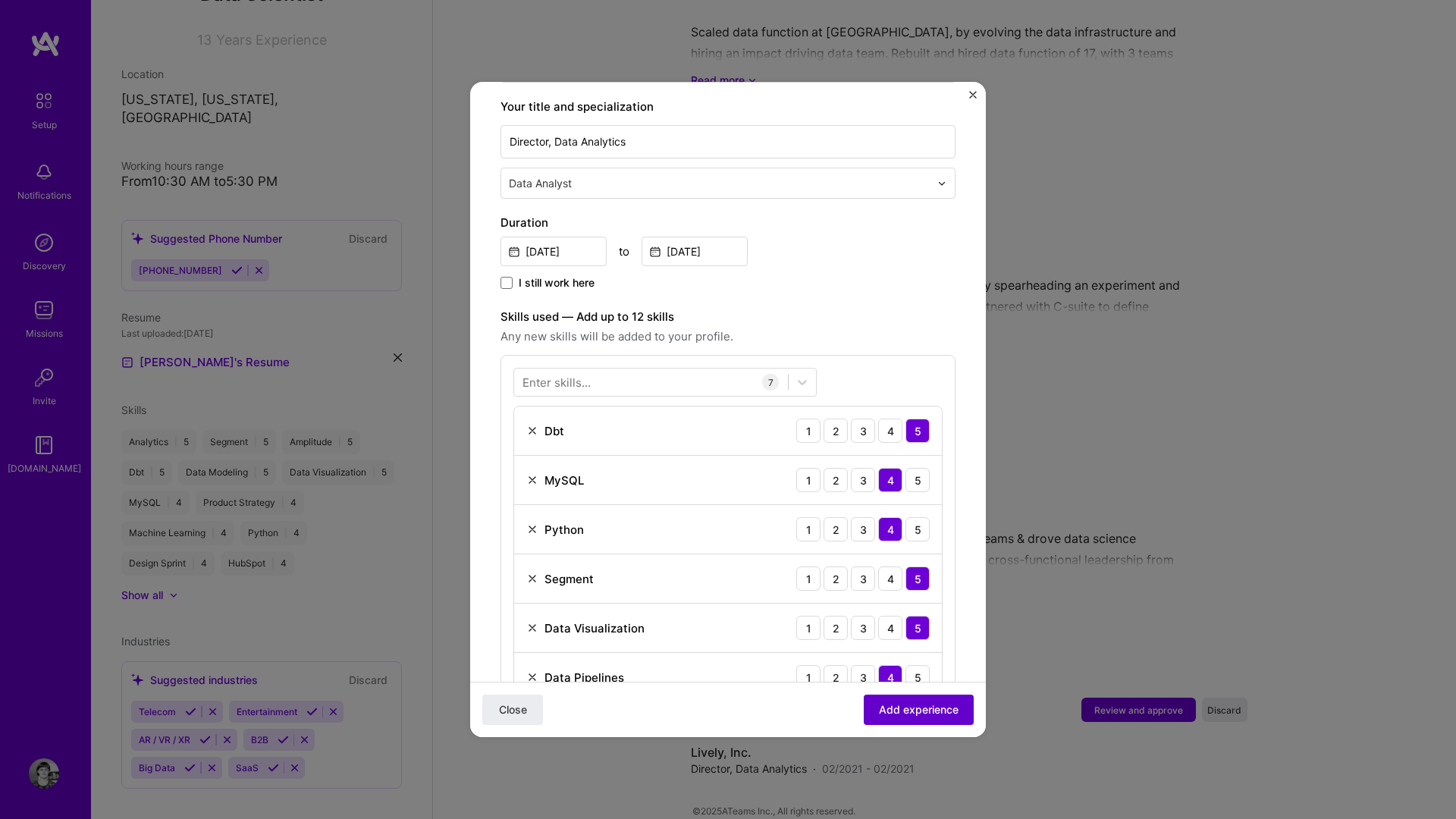
click at [937, 682] on span "Add experience" at bounding box center [919, 709] width 79 height 15
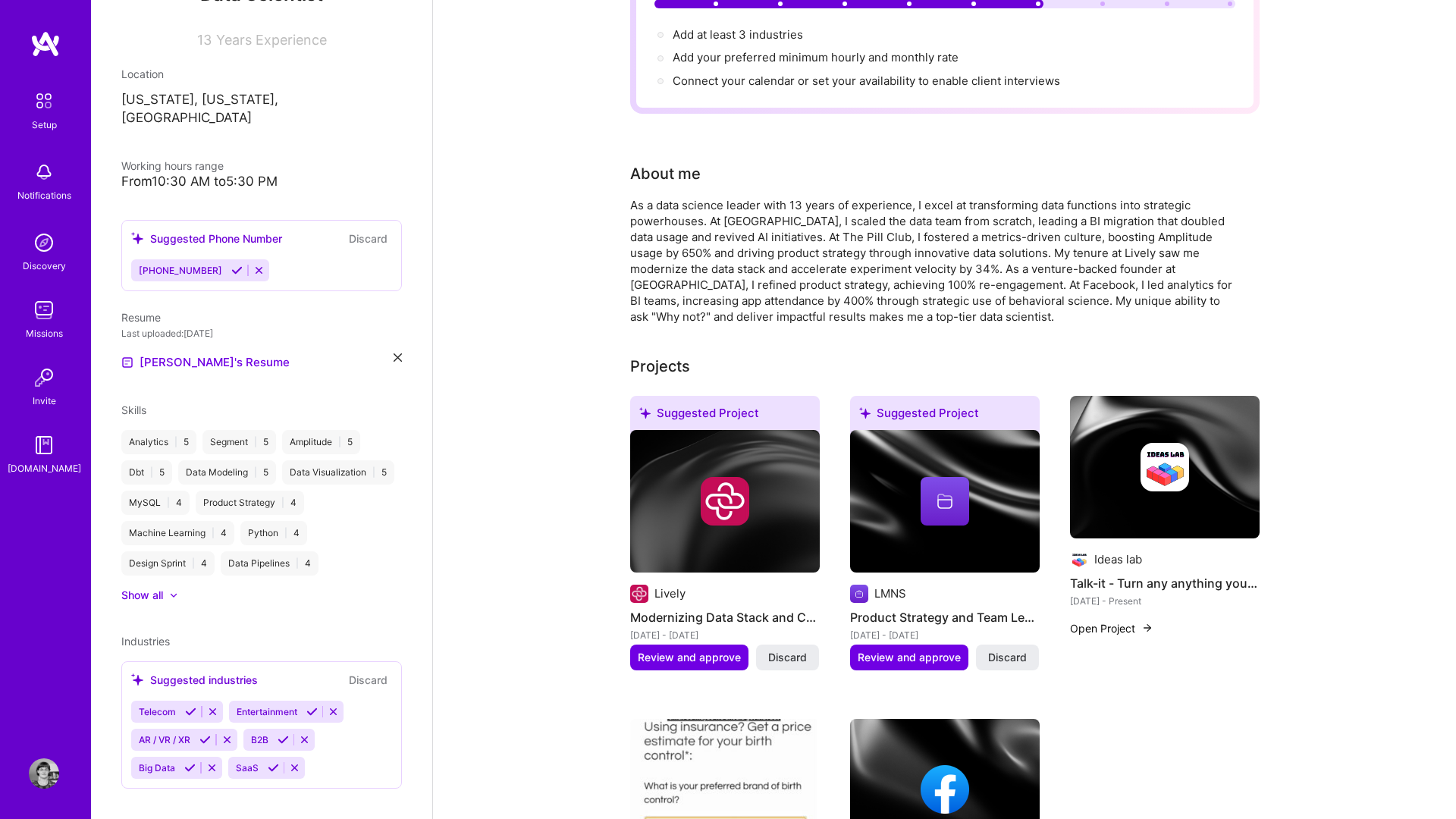
scroll to position [379, 0]
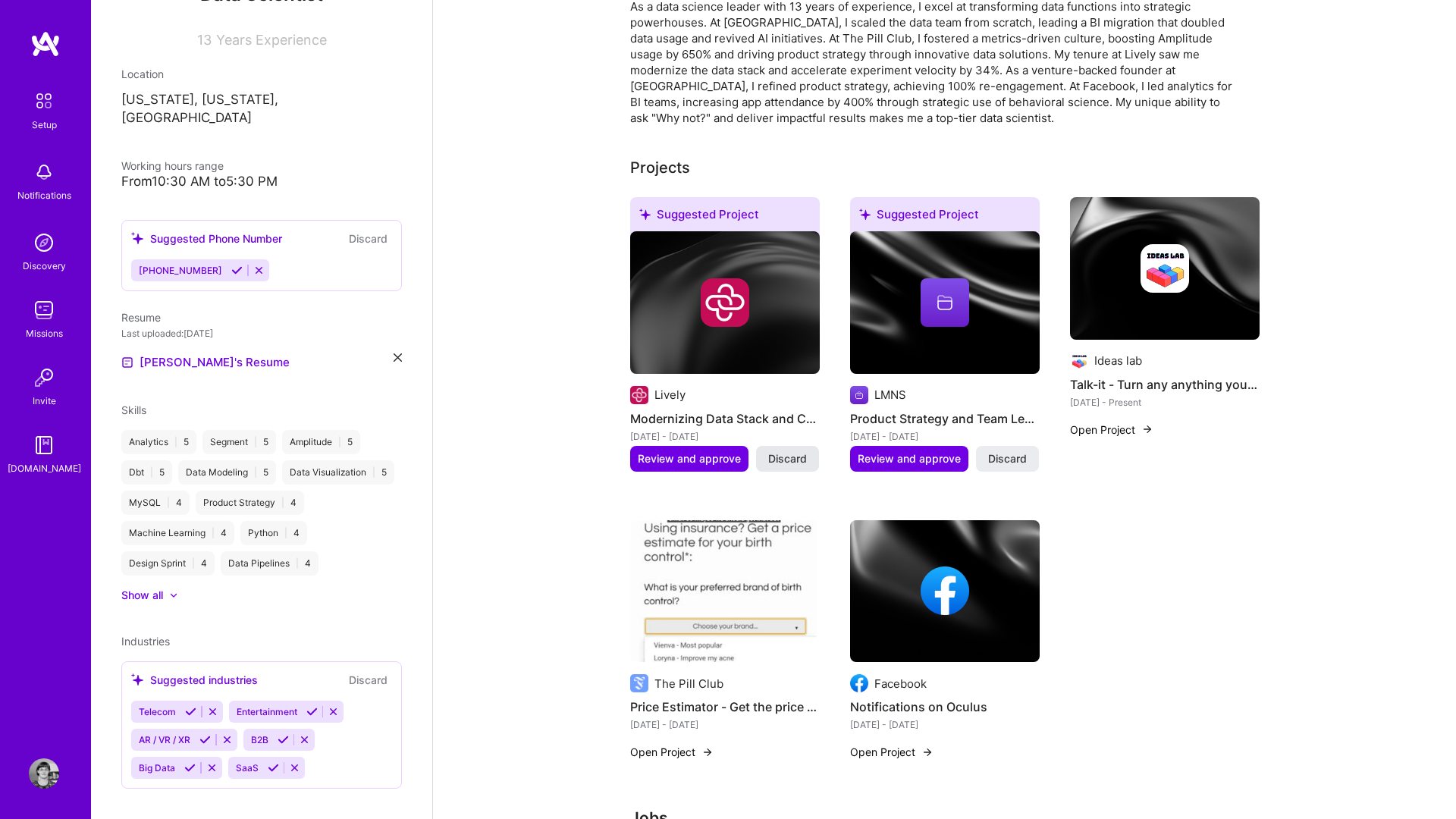
click at [790, 451] on span "Discard" at bounding box center [787, 458] width 39 height 15
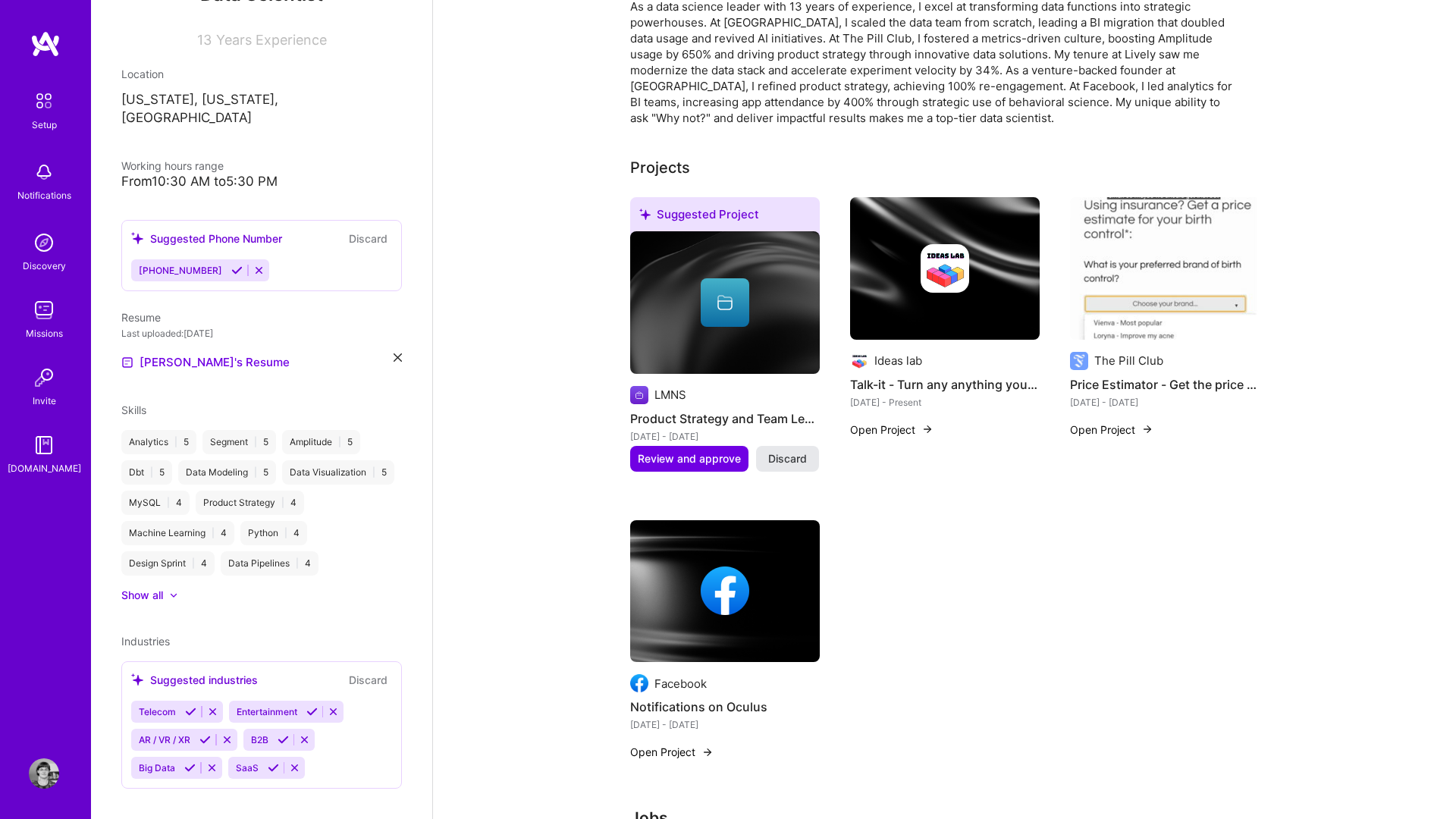
click at [794, 451] on span "Discard" at bounding box center [787, 458] width 39 height 15
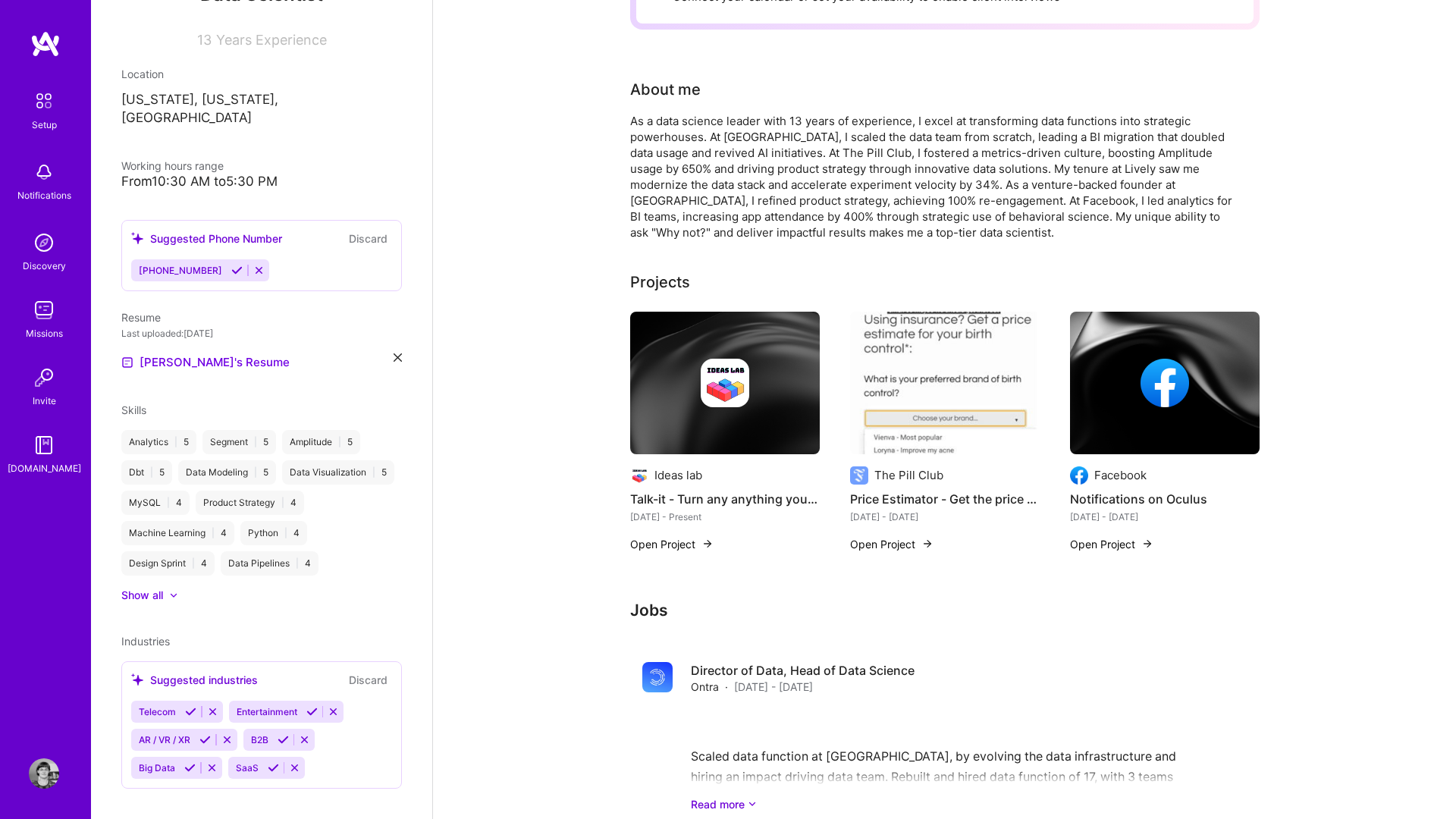
scroll to position [0, 0]
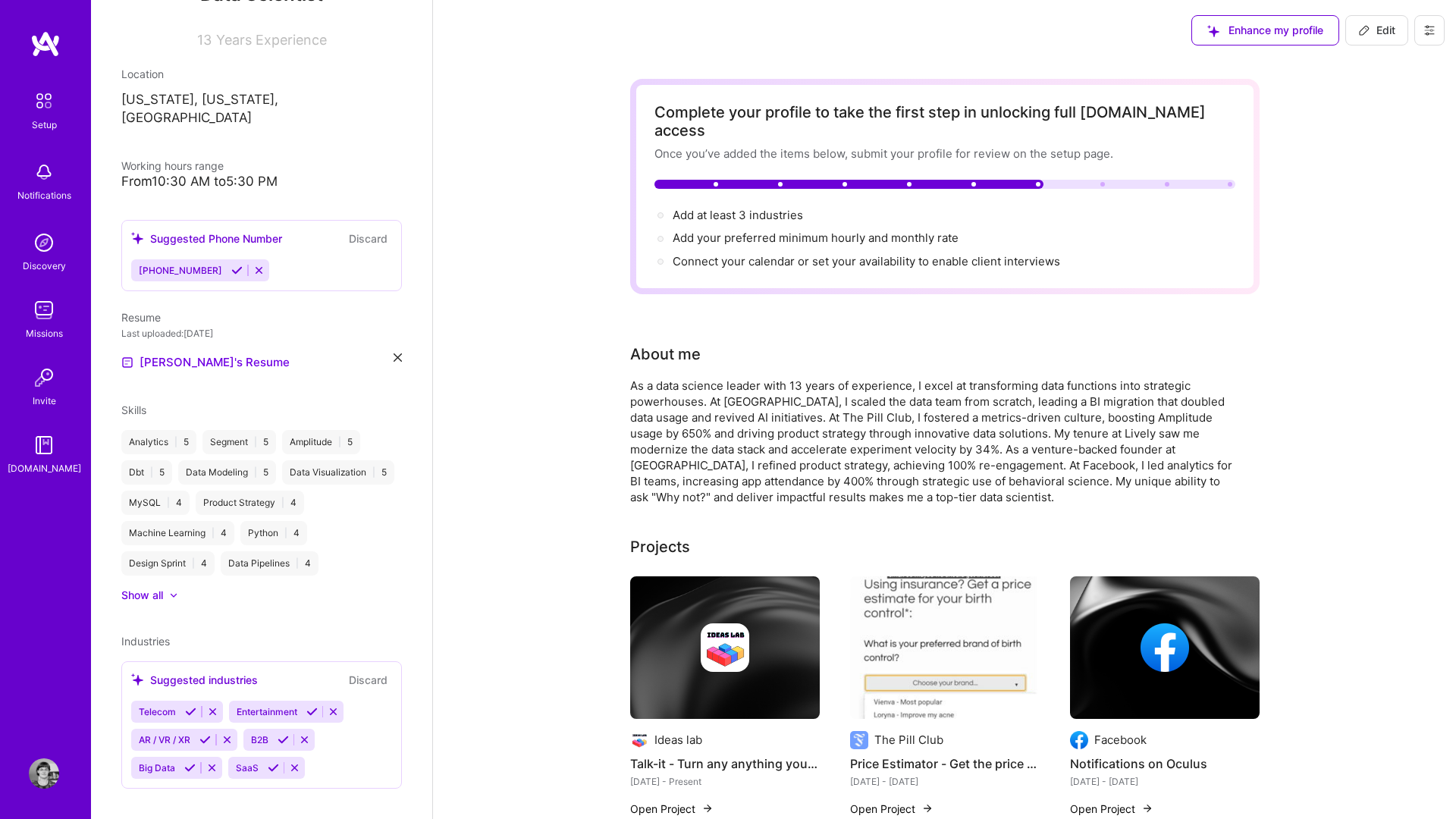
click at [1091, 33] on span "Edit" at bounding box center [1377, 30] width 37 height 15
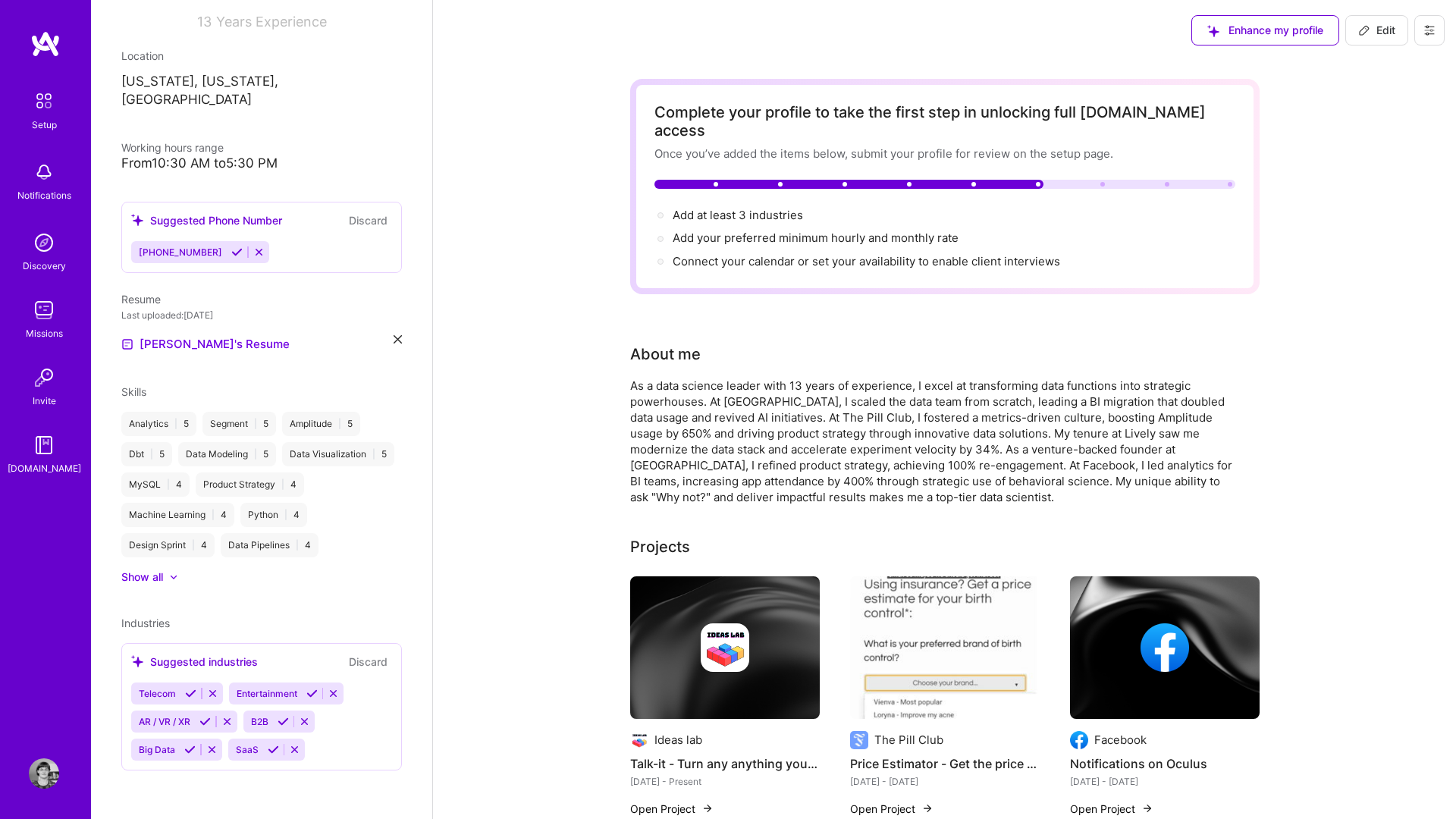
select select "US"
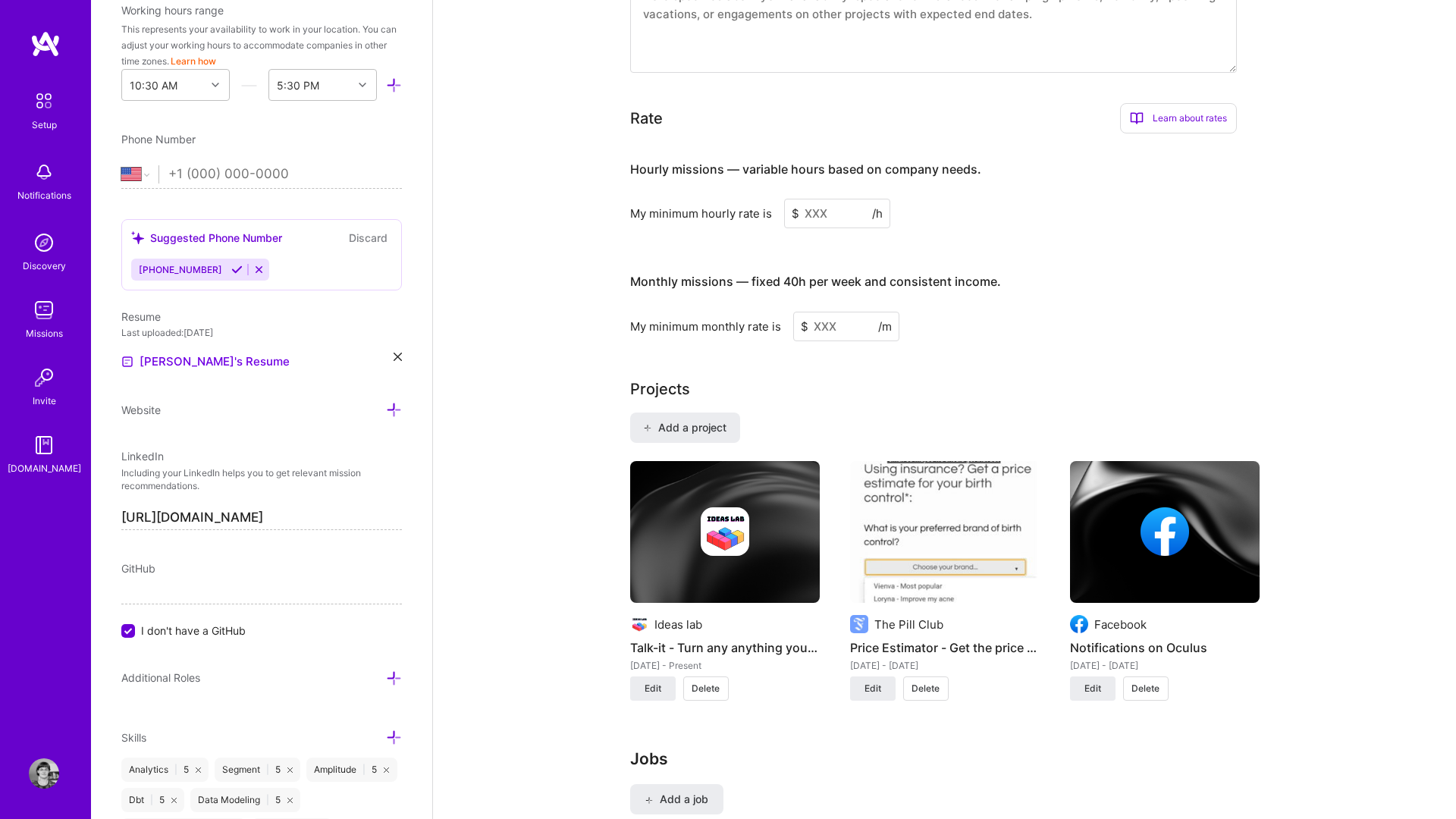
scroll to position [845, 0]
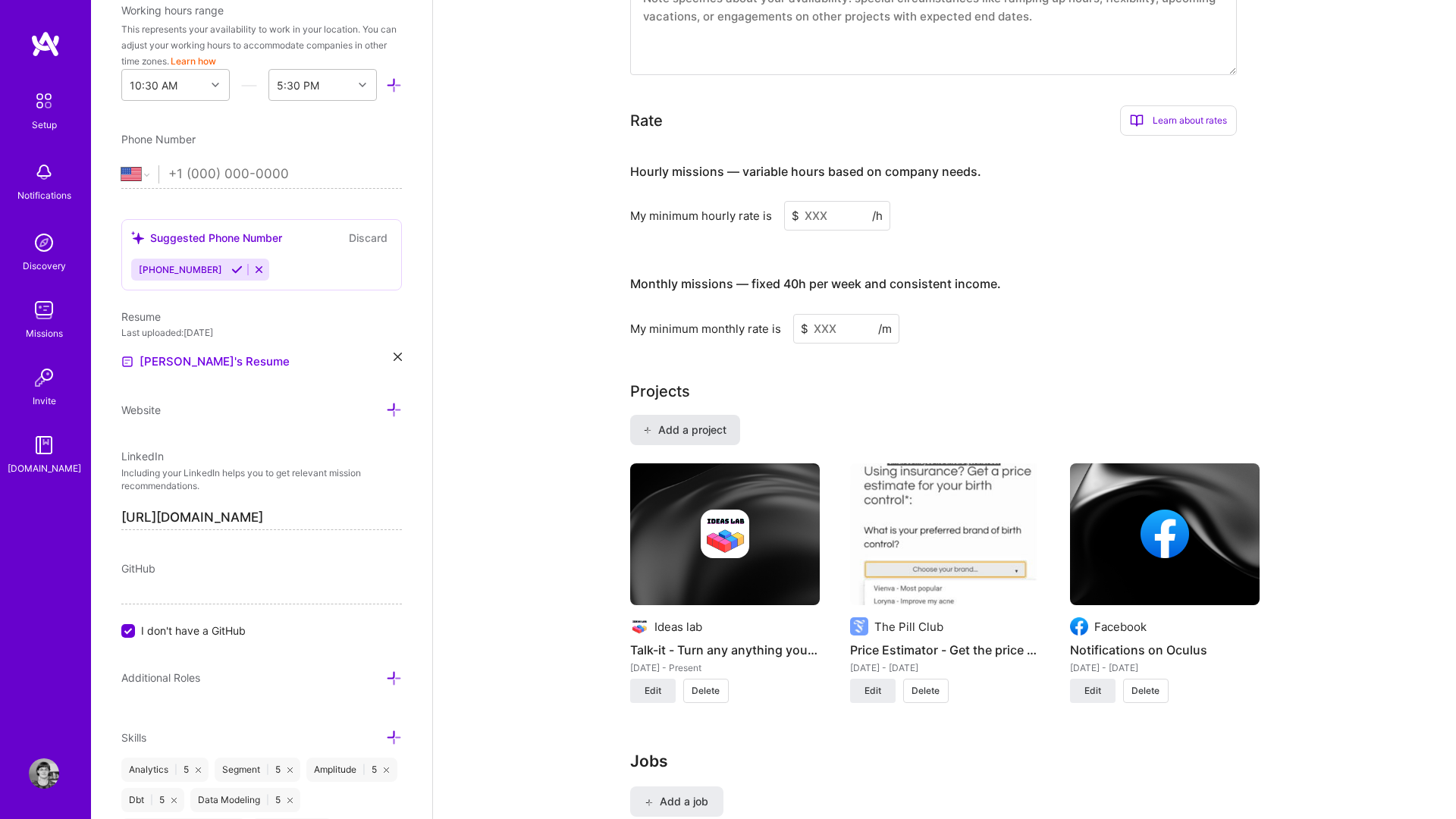
click at [708, 424] on button "Add a project" at bounding box center [686, 430] width 110 height 30
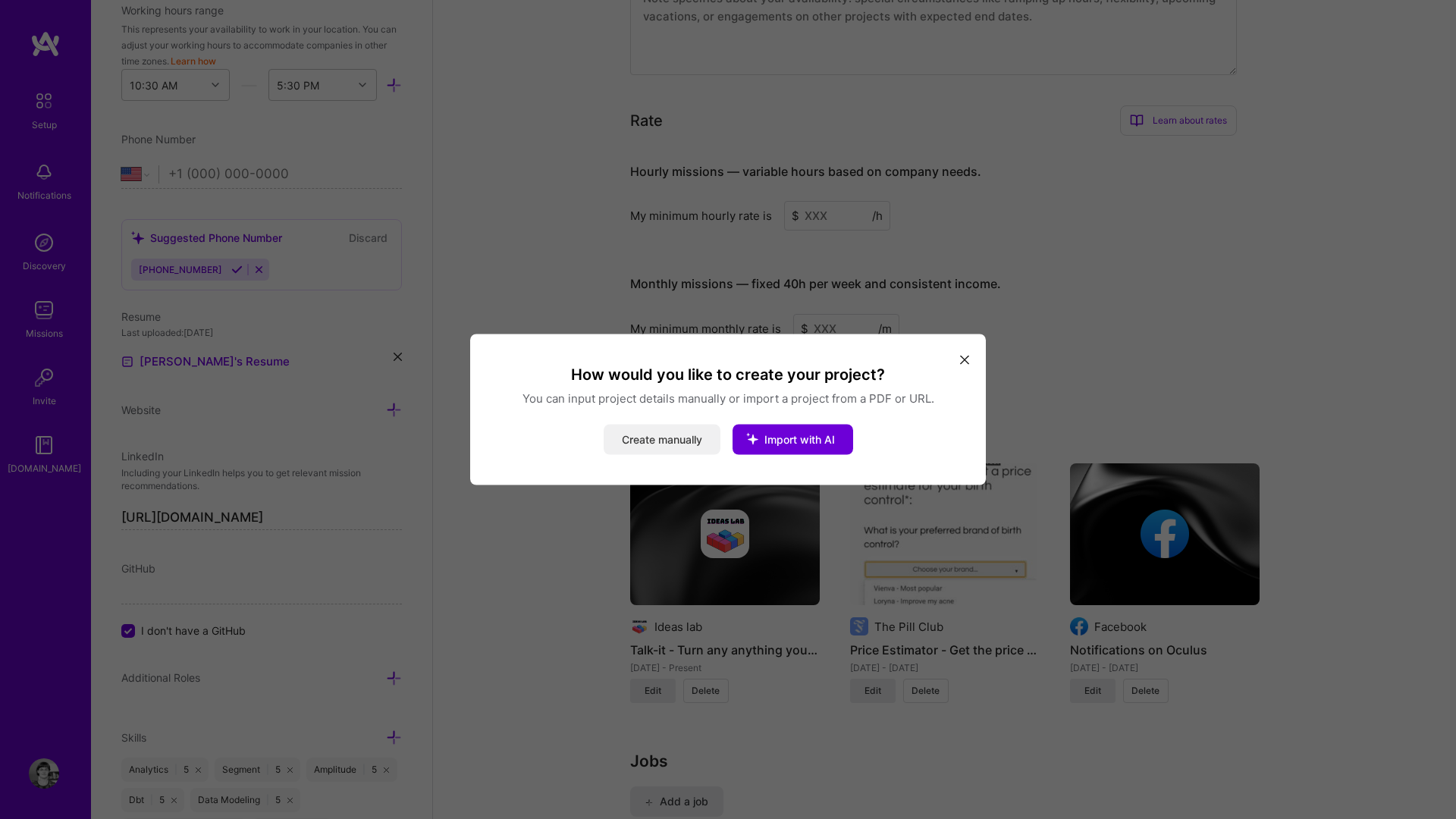
click at [668, 435] on button "Create manually" at bounding box center [662, 440] width 117 height 30
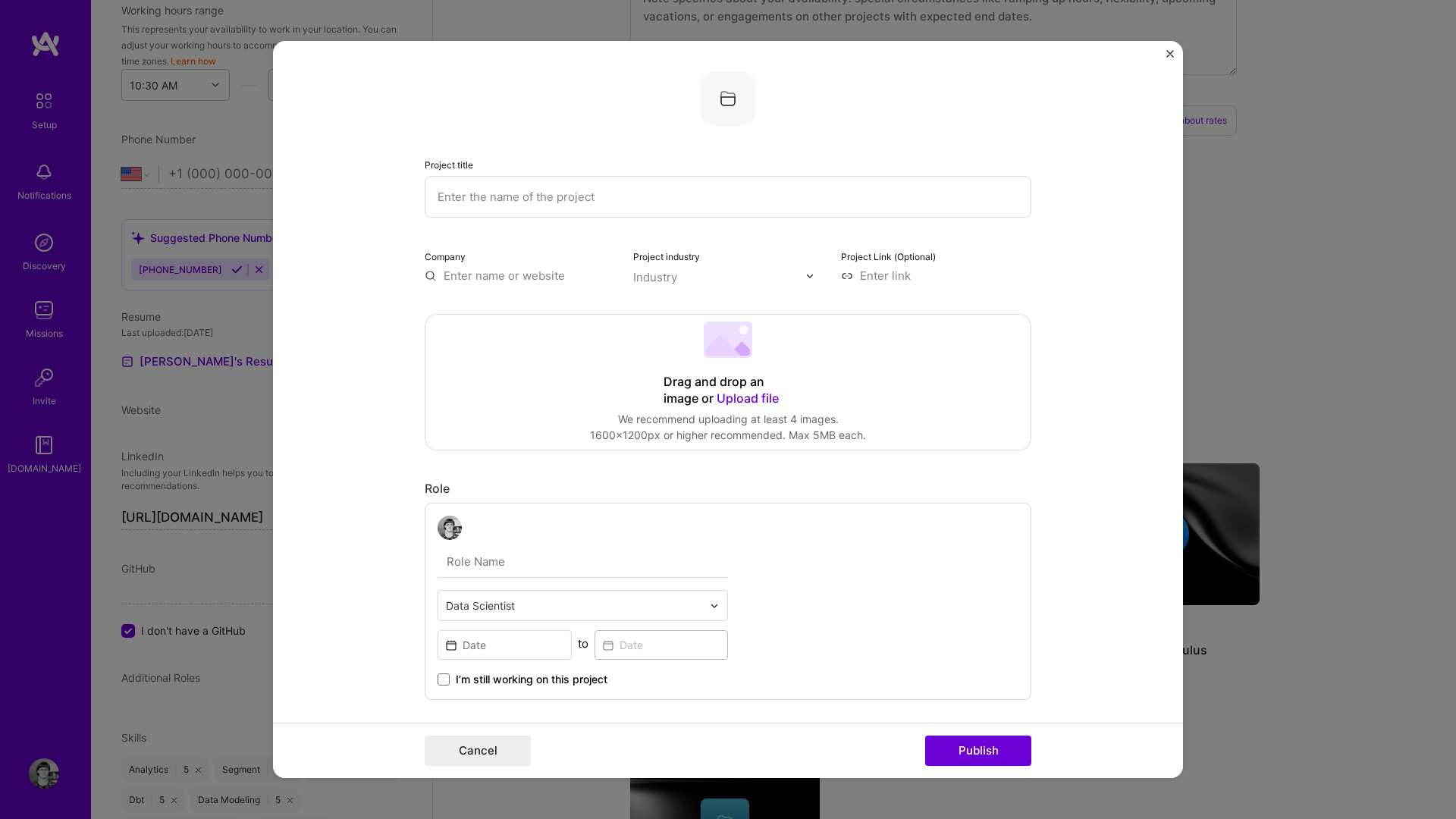
click at [512, 185] on input "text" at bounding box center [728, 197] width 607 height 42
click at [647, 197] on input "Slide Makr - Create Google Slides Efforlessly, with Voice" at bounding box center [728, 197] width 607 height 42
type input "Slide Makr - Create Google Slides Effortlessly, with Voice"
click at [739, 396] on span "Upload file" at bounding box center [747, 398] width 62 height 15
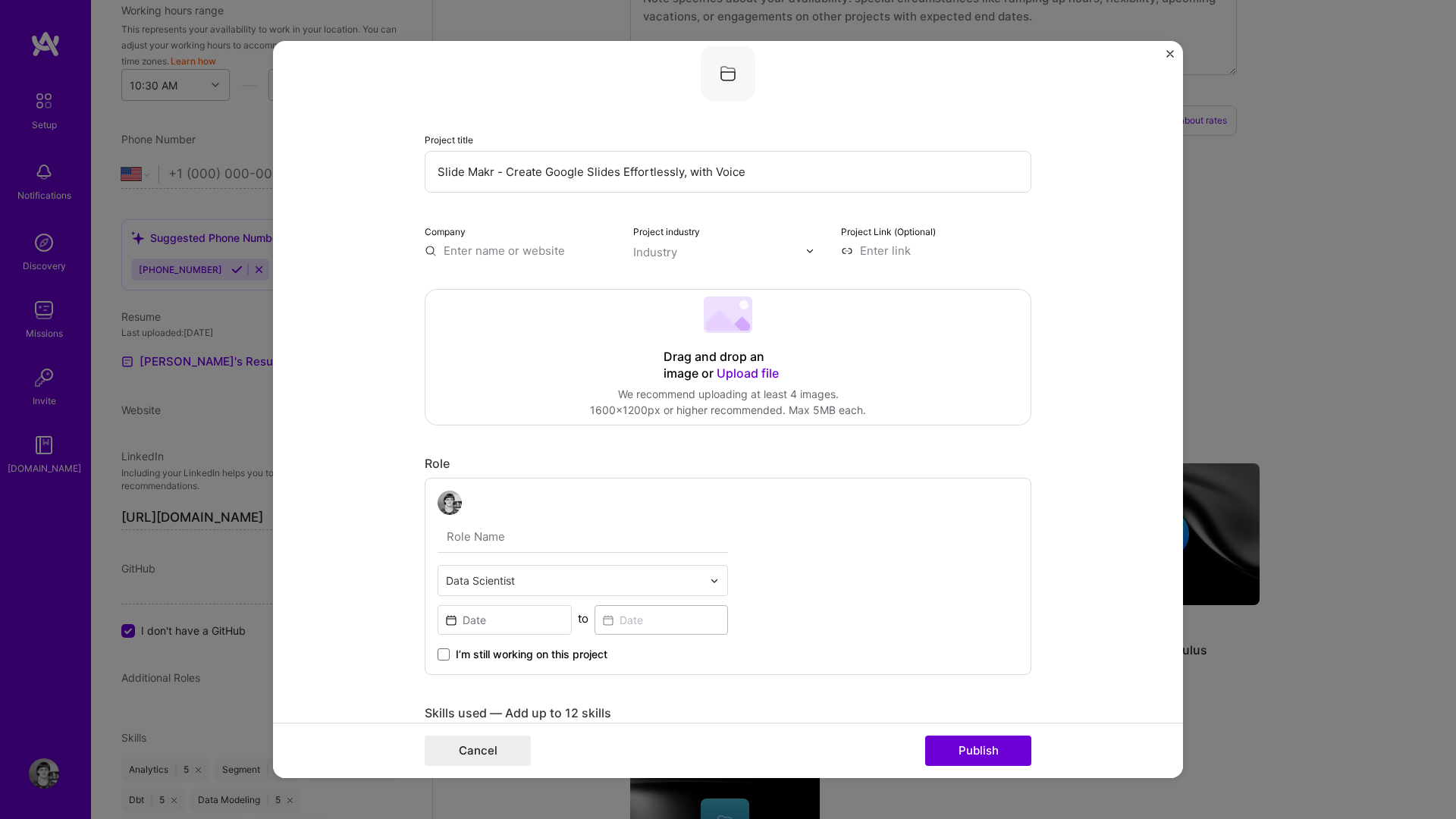
scroll to position [49, 0]
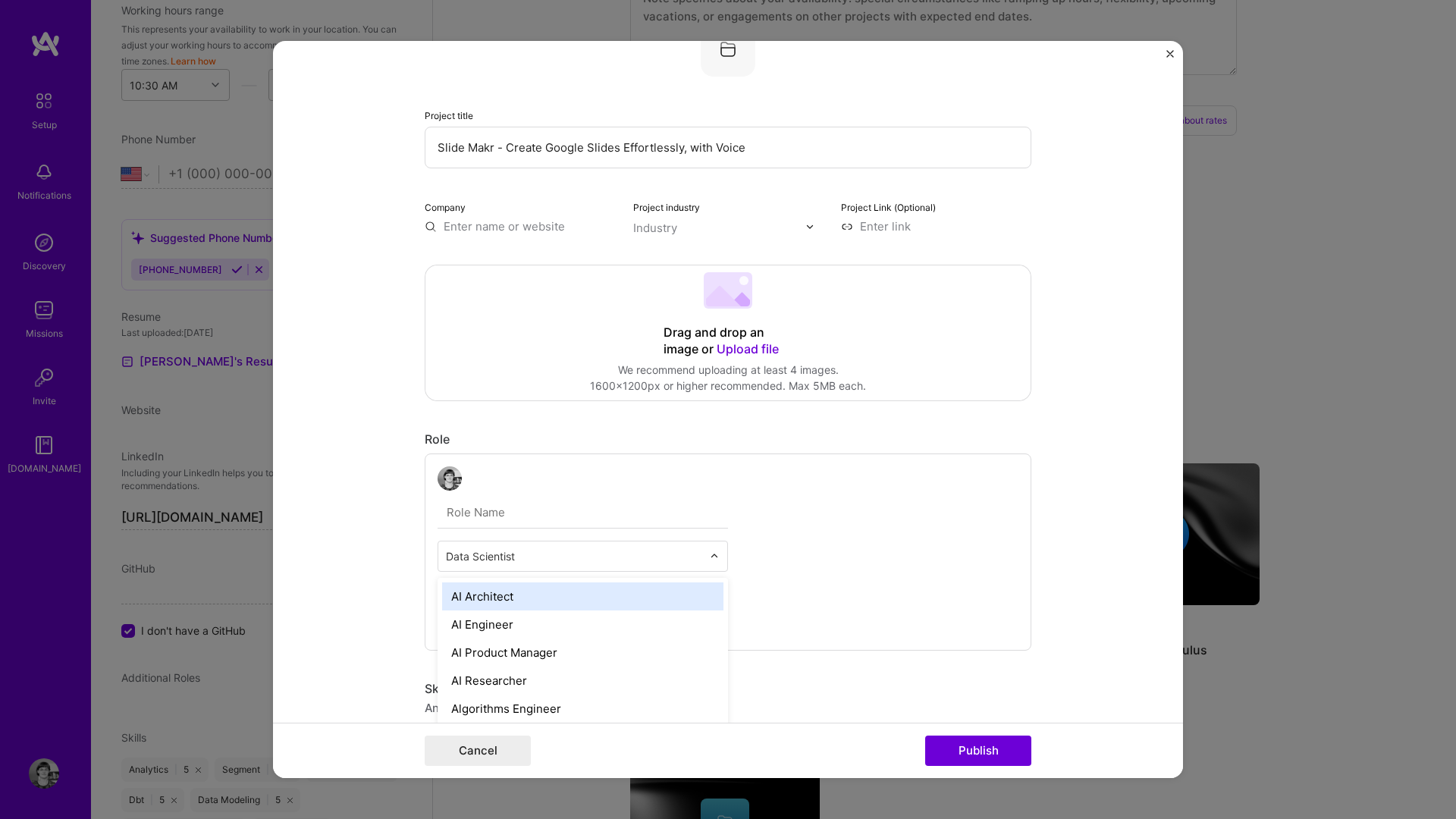
click at [523, 543] on div "Data Scientist" at bounding box center [574, 556] width 272 height 29
click at [519, 593] on div "AI Architect" at bounding box center [583, 596] width 281 height 28
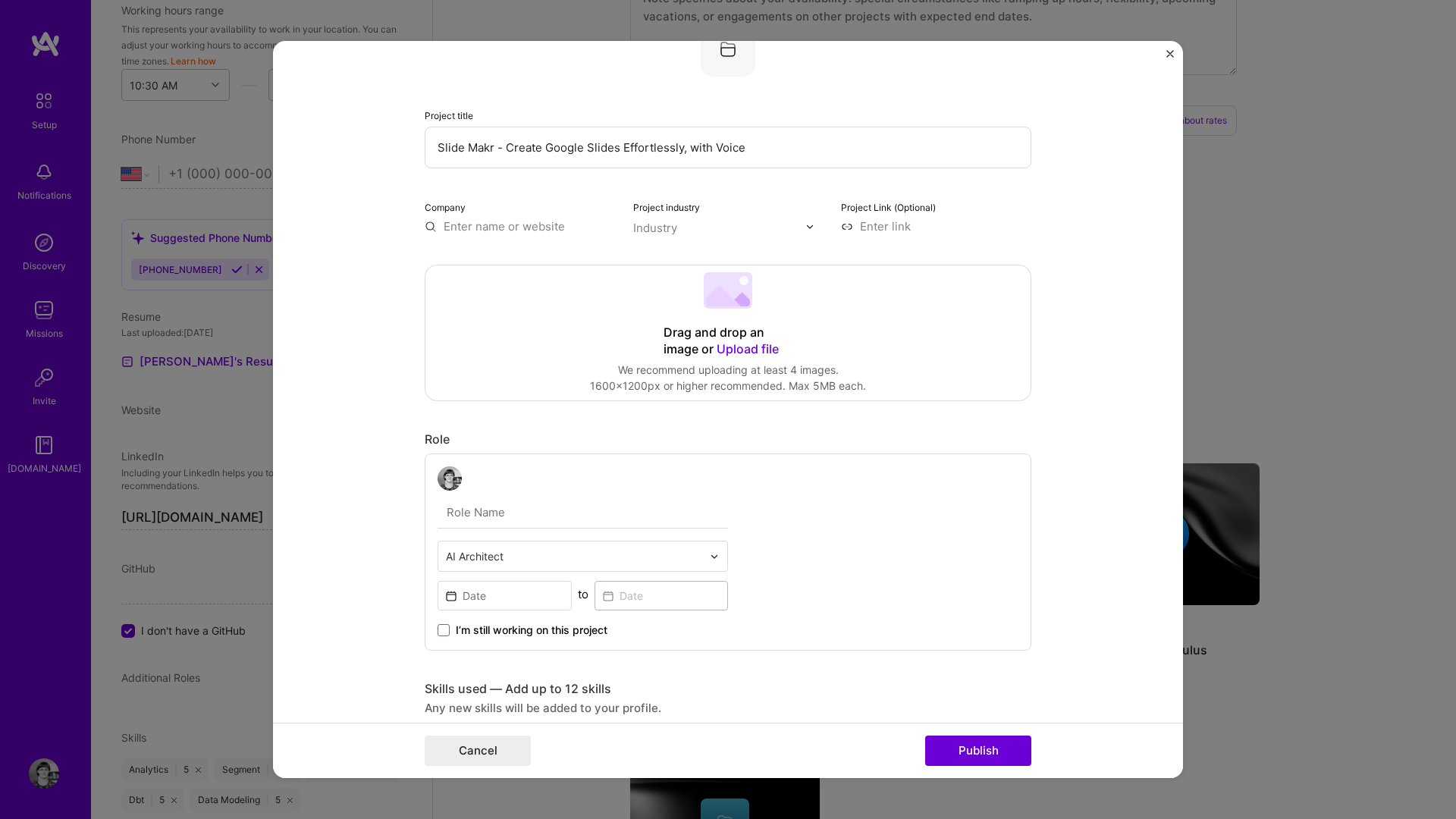
scroll to position [64, 0]
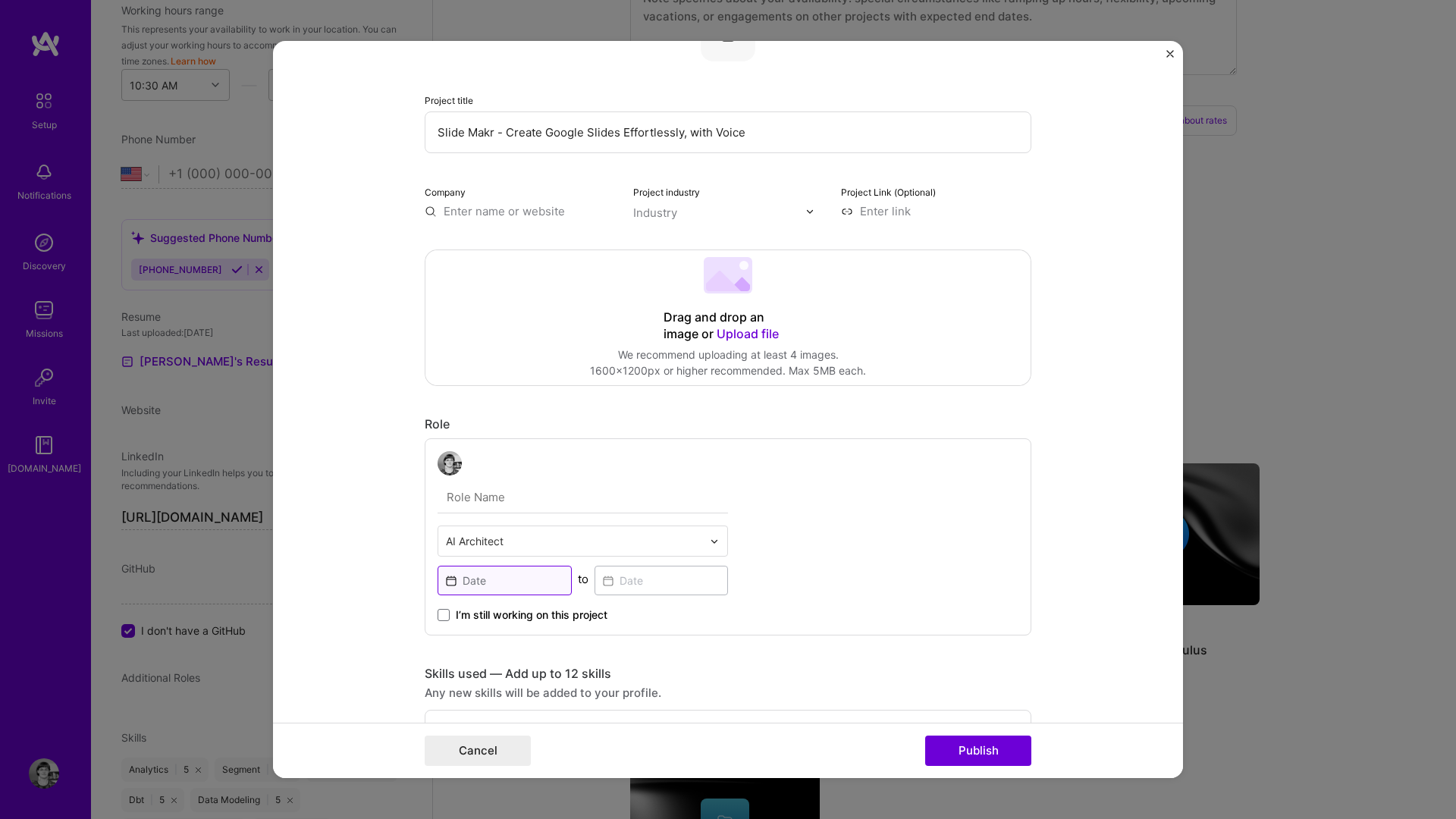
click at [507, 580] on input at bounding box center [504, 580] width 134 height 29
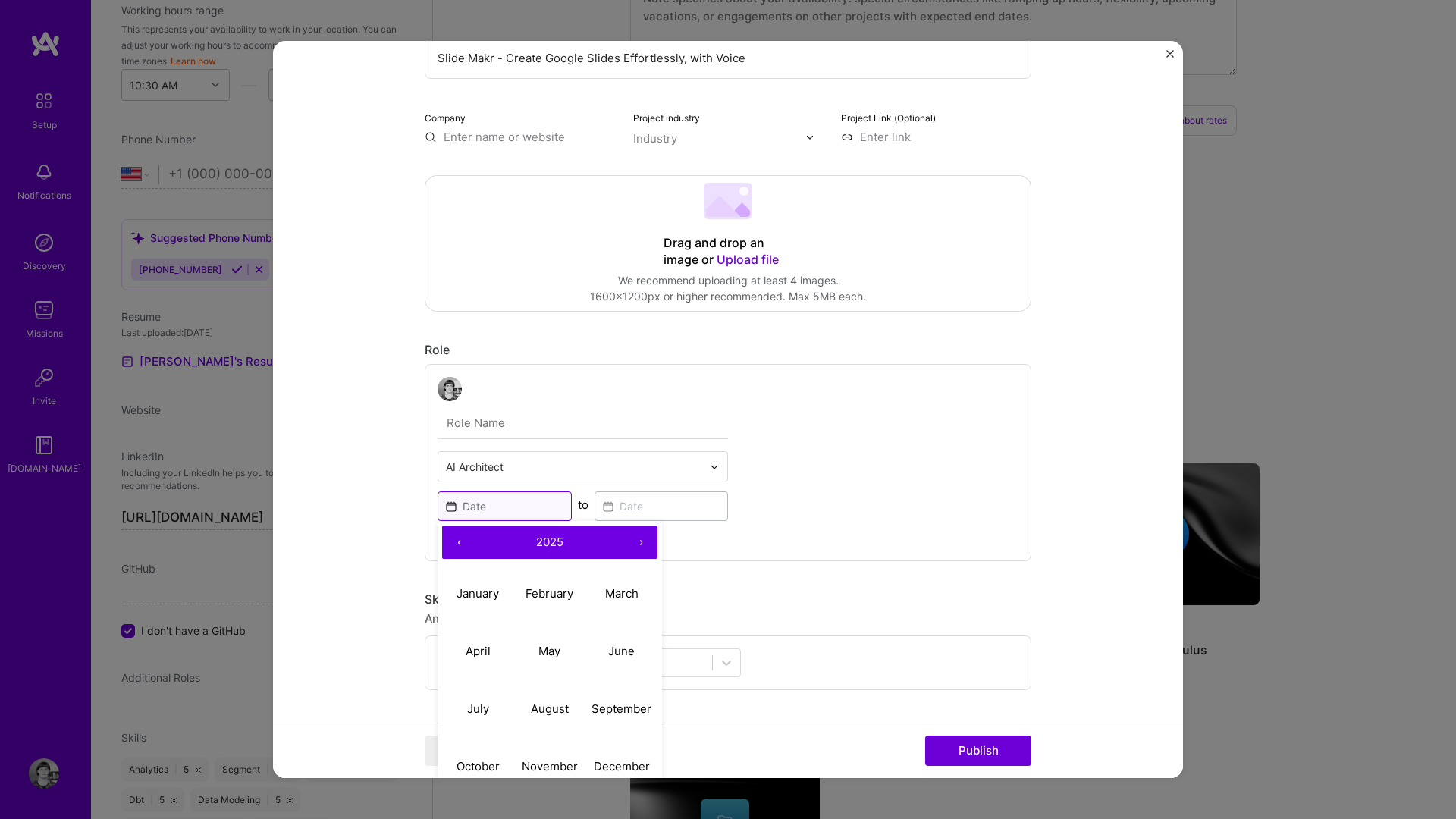
scroll to position [138, 0]
click at [546, 593] on abbr "February" at bounding box center [550, 594] width 48 height 14
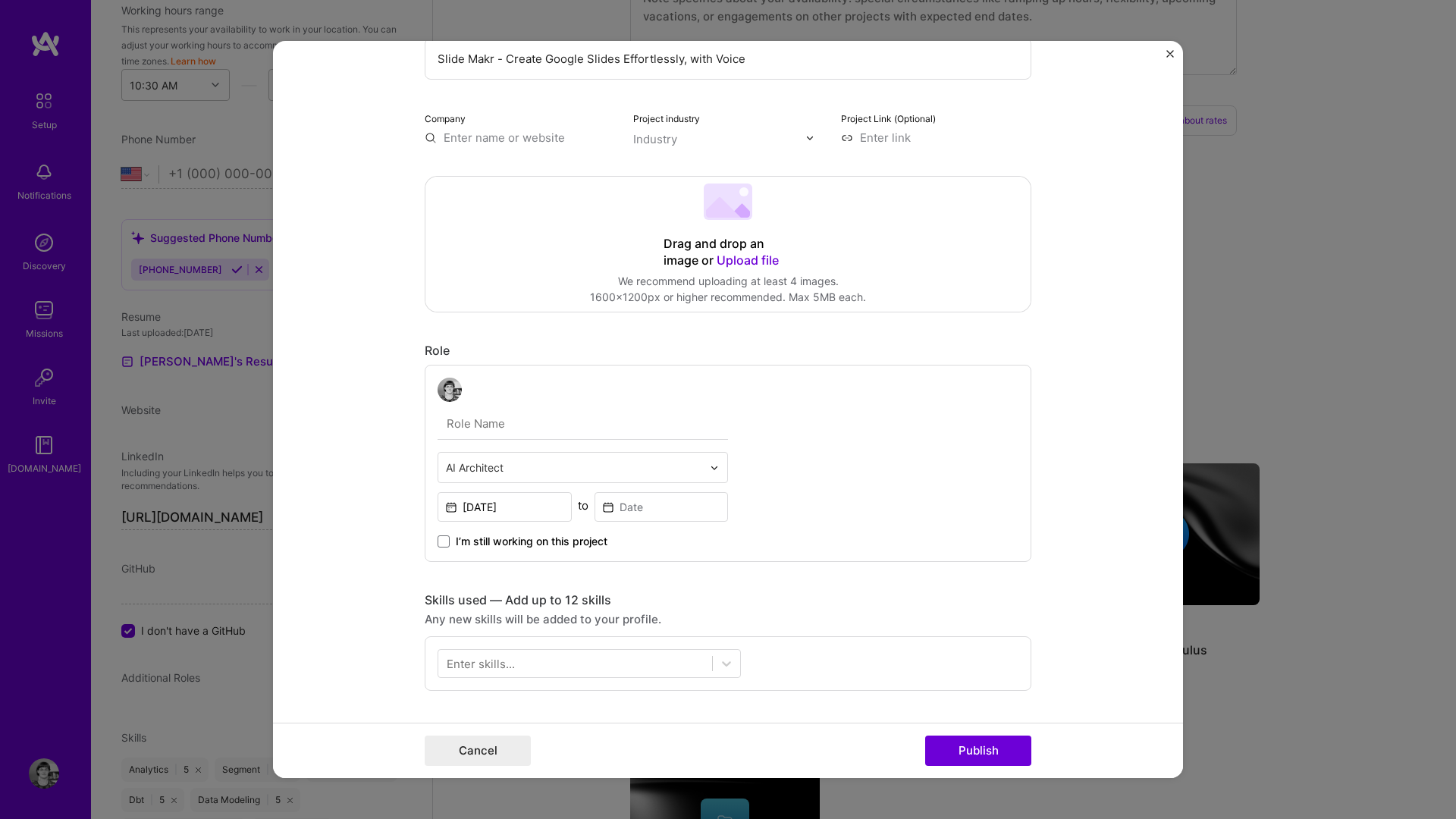
click at [494, 538] on span "I’m still working on this project" at bounding box center [531, 541] width 152 height 15
click at [0, 0] on input "I’m still working on this project" at bounding box center [0, 0] width 0 height 0
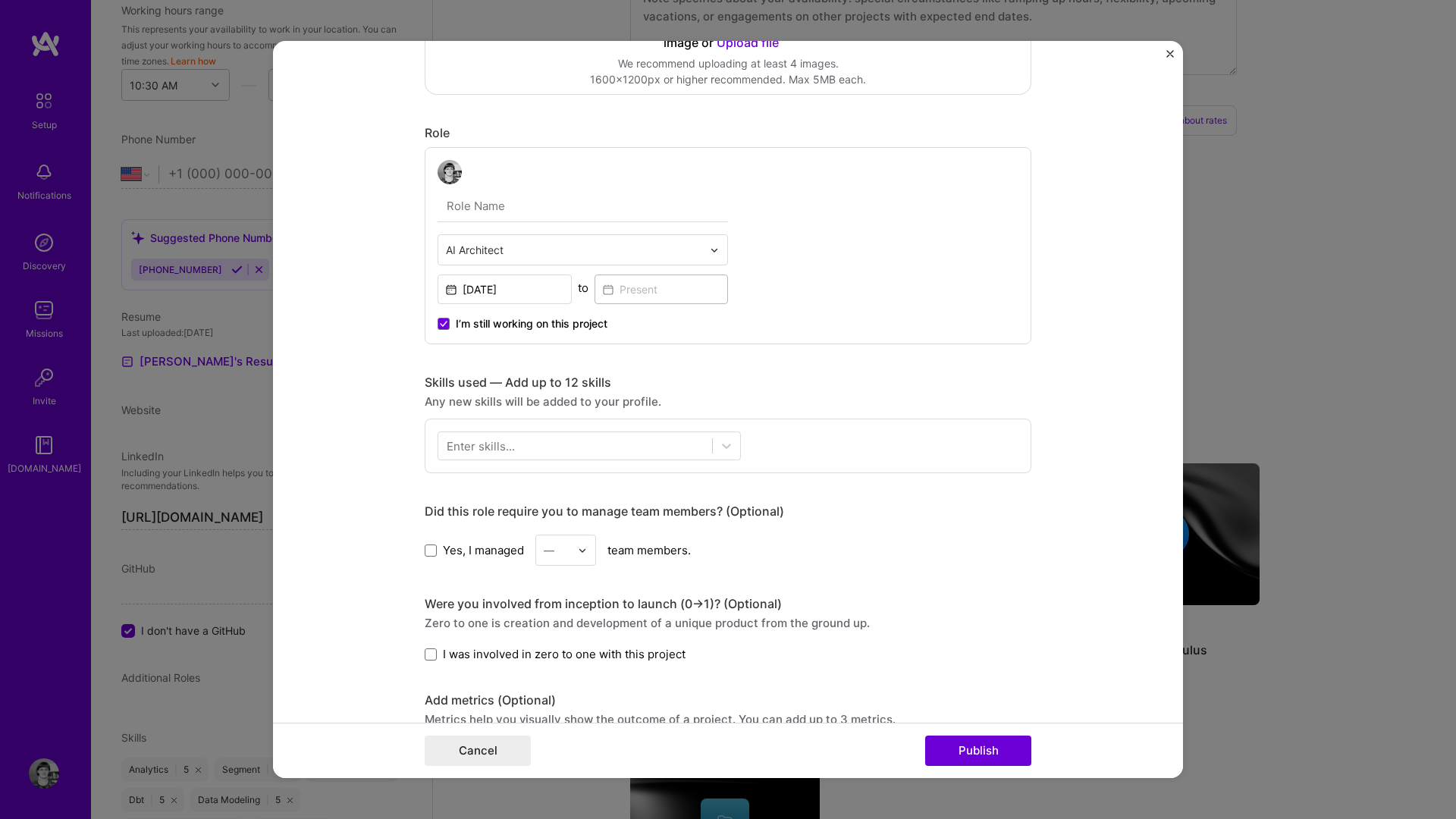
scroll to position [360, 0]
click at [510, 276] on input "[DATE]" at bounding box center [504, 285] width 134 height 29
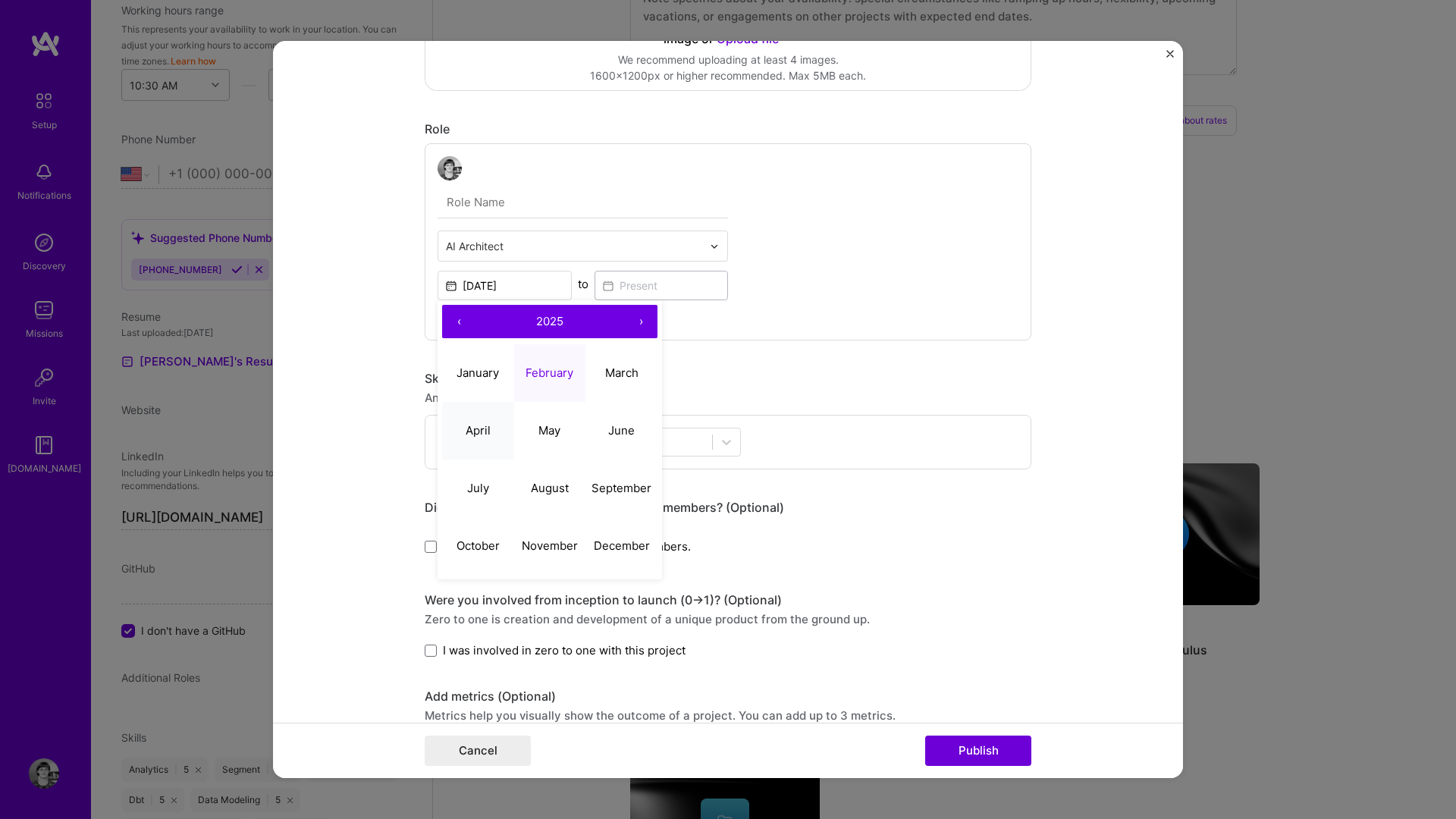
click at [491, 429] on button "April" at bounding box center [478, 431] width 72 height 58
type input "[DATE]"
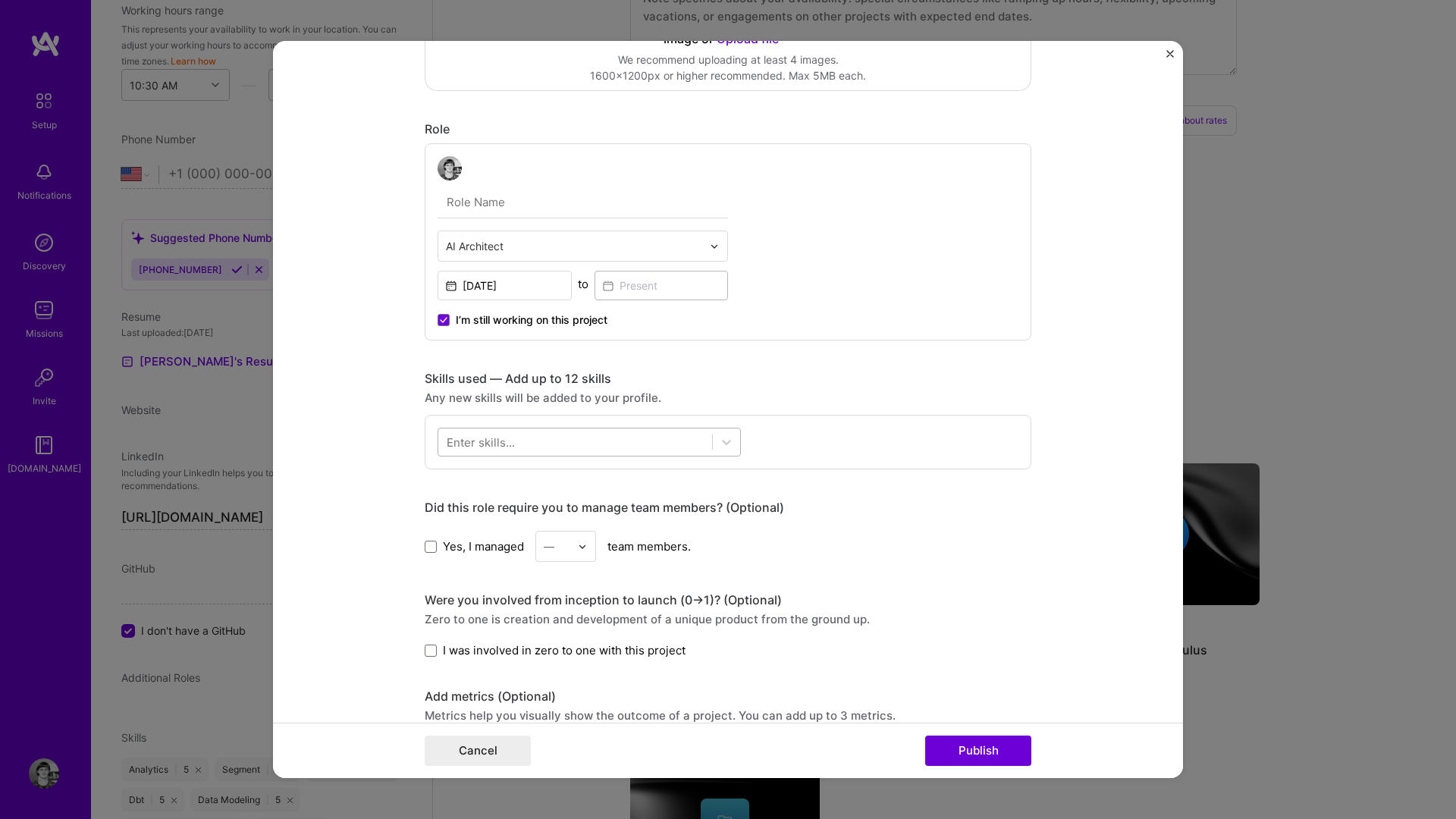
scroll to position [408, 0]
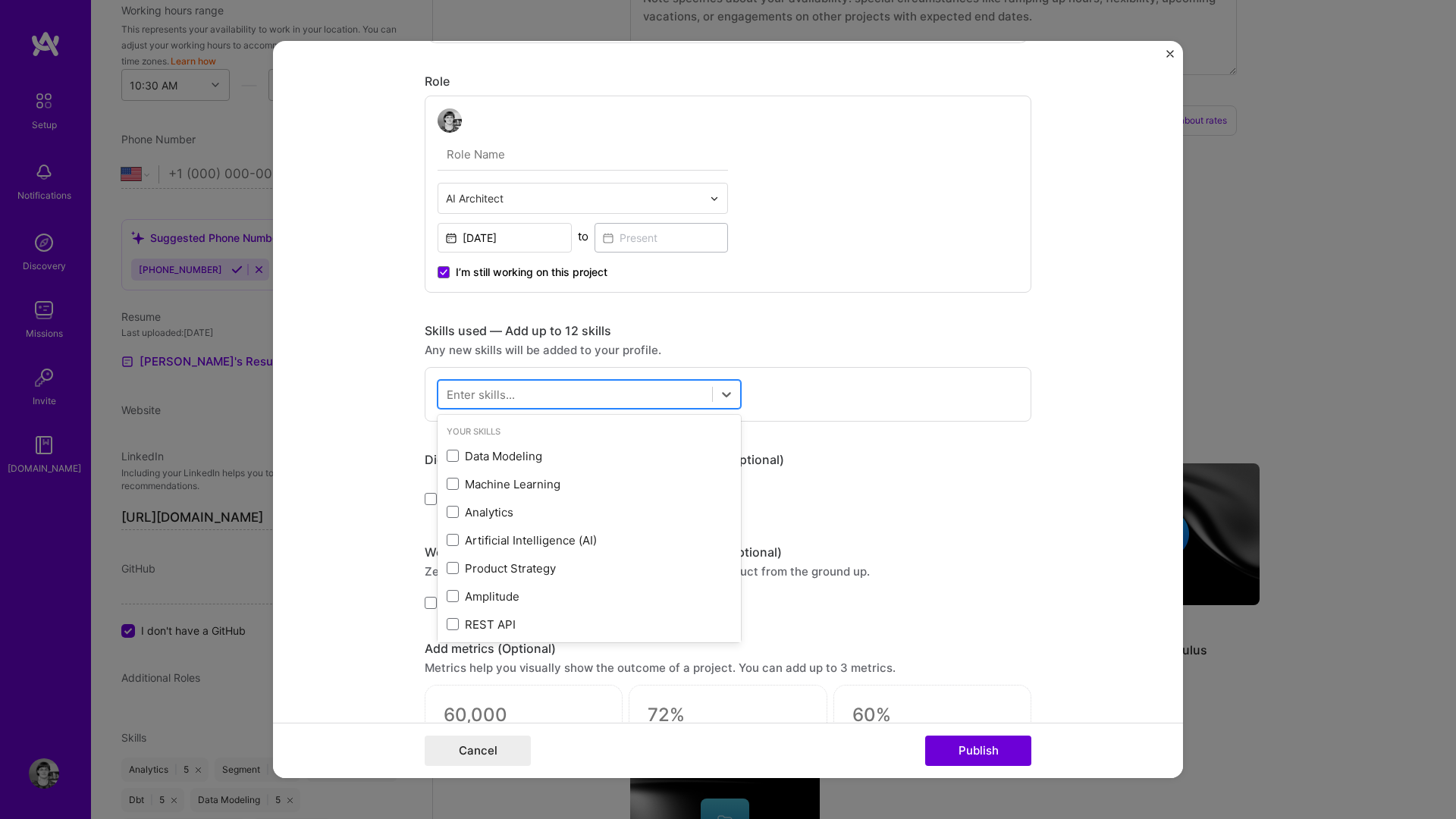
click at [533, 393] on div at bounding box center [575, 395] width 274 height 25
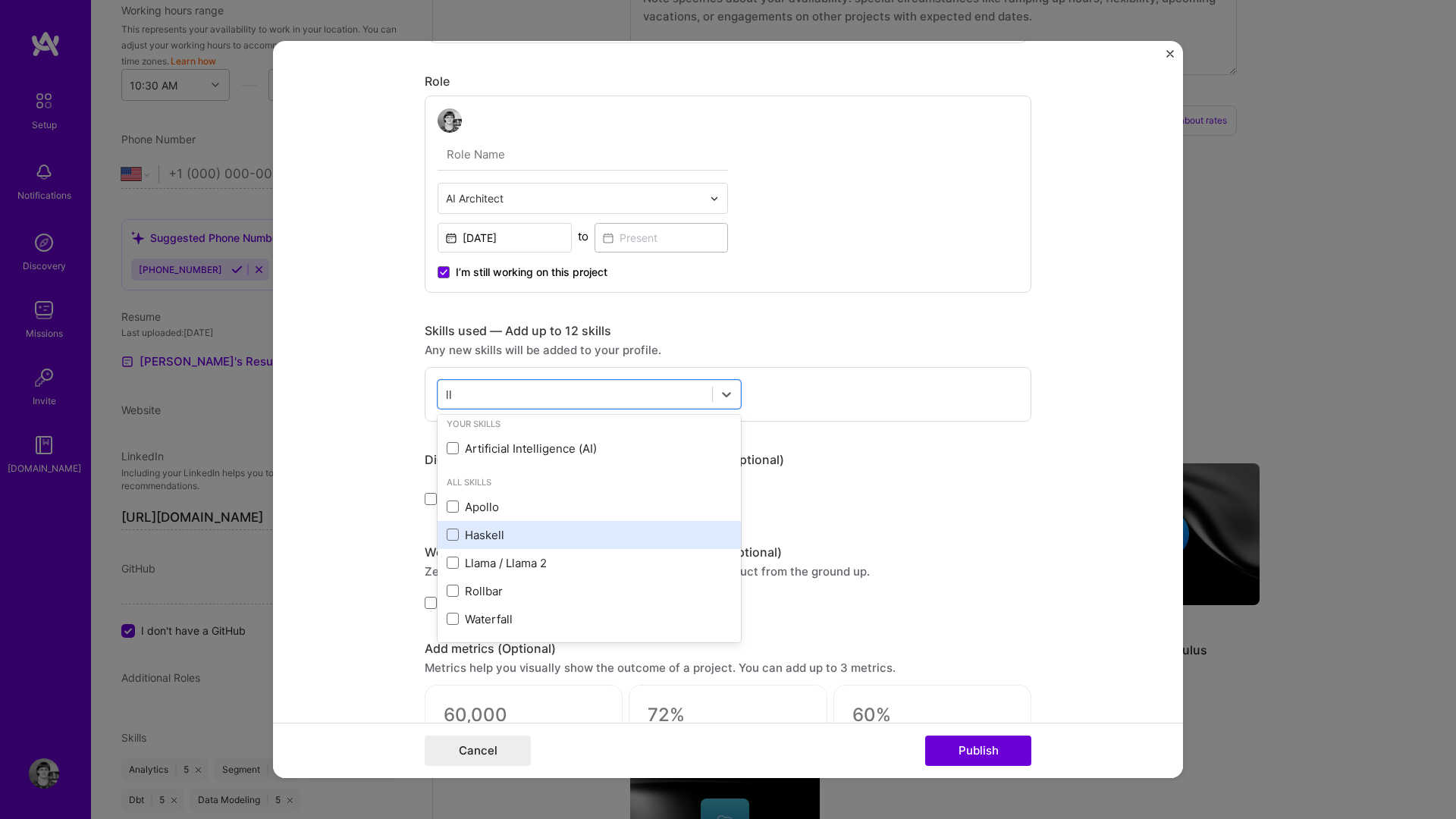
scroll to position [0, 0]
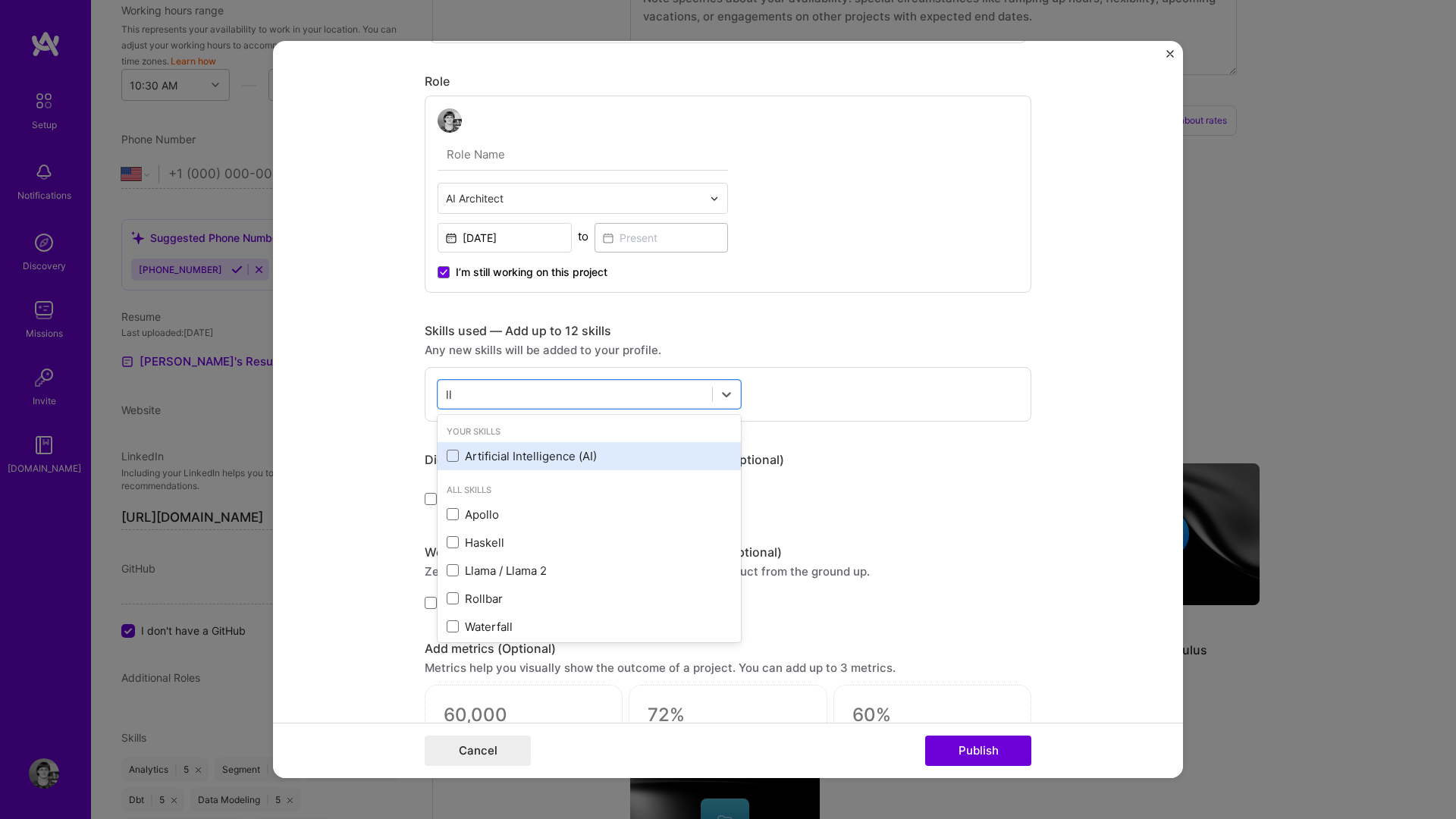
click at [484, 462] on div "Artificial Intelligence (AI)" at bounding box center [589, 456] width 285 height 16
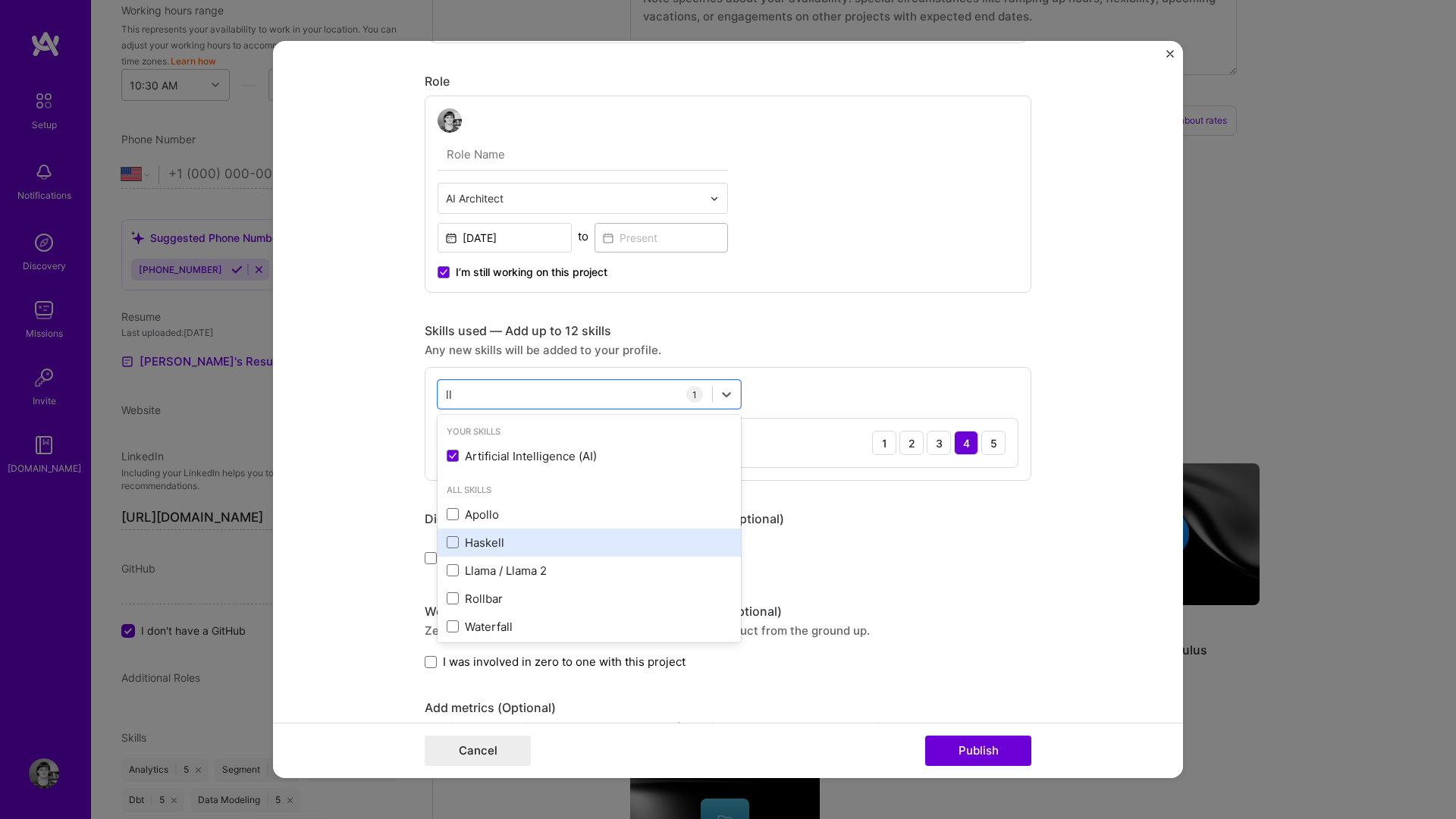
scroll to position [8, 0]
type input "l"
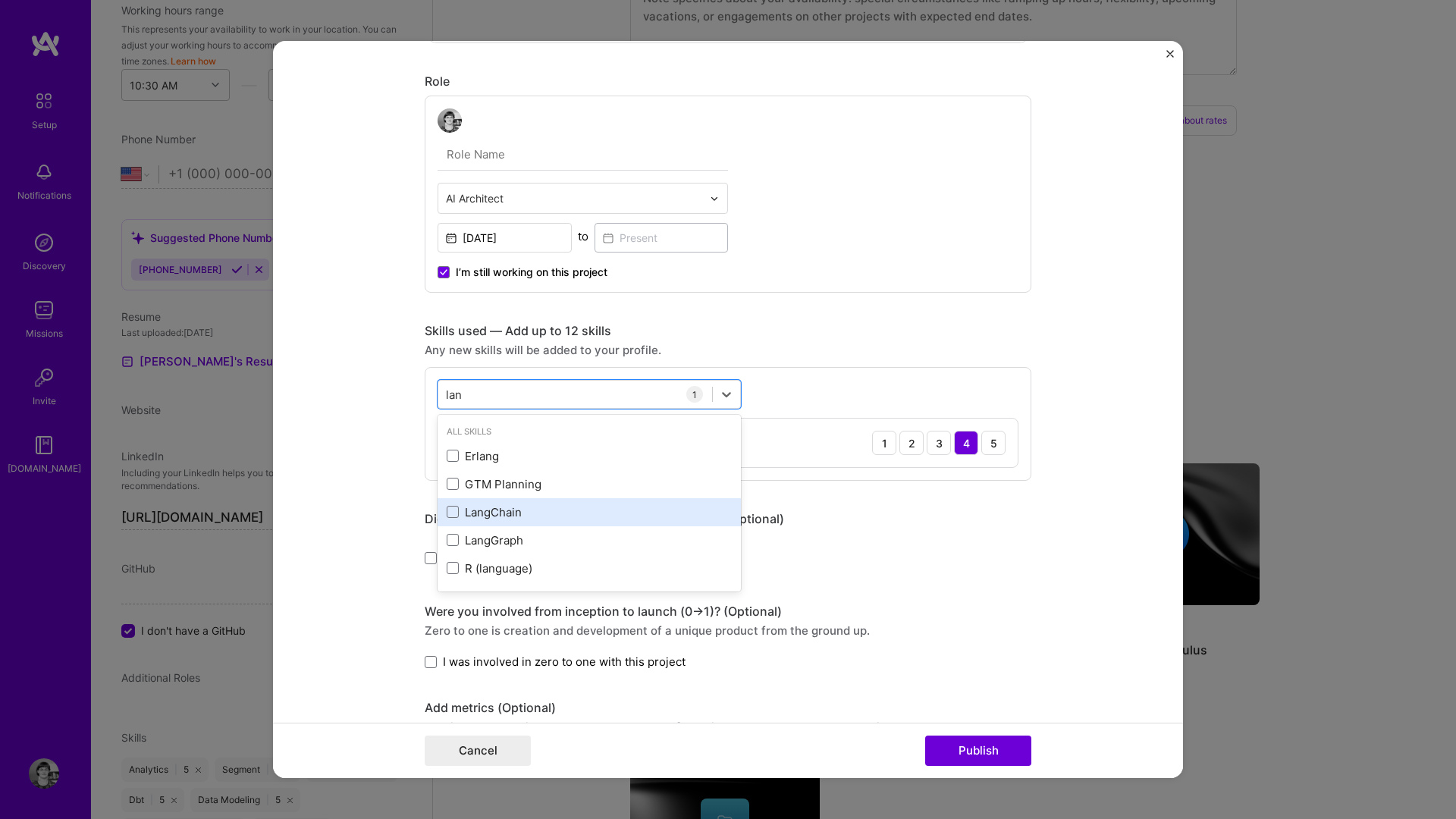
click at [479, 525] on div "LangChain" at bounding box center [589, 512] width 303 height 28
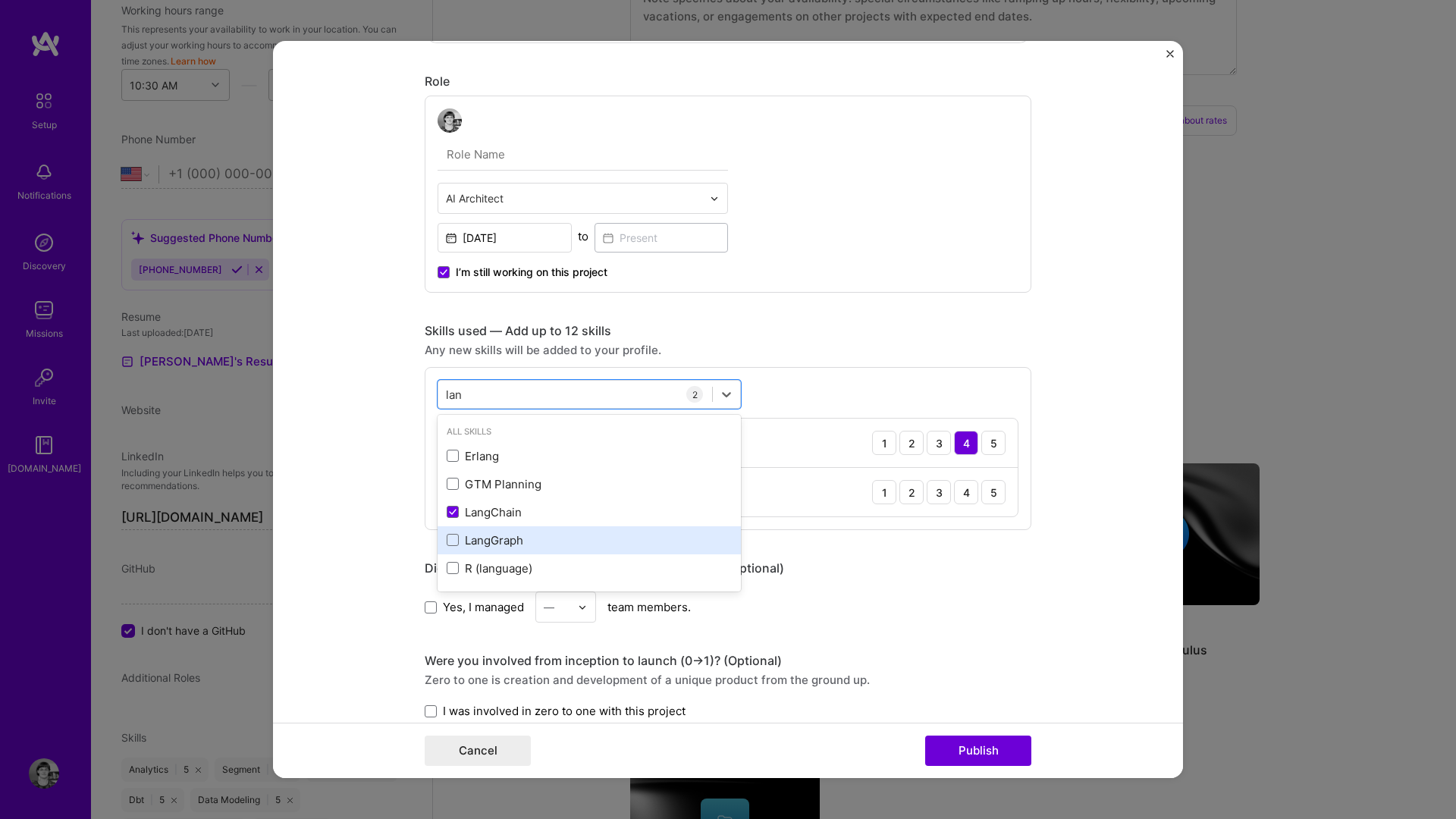
click at [477, 546] on div "LangGraph" at bounding box center [589, 540] width 285 height 16
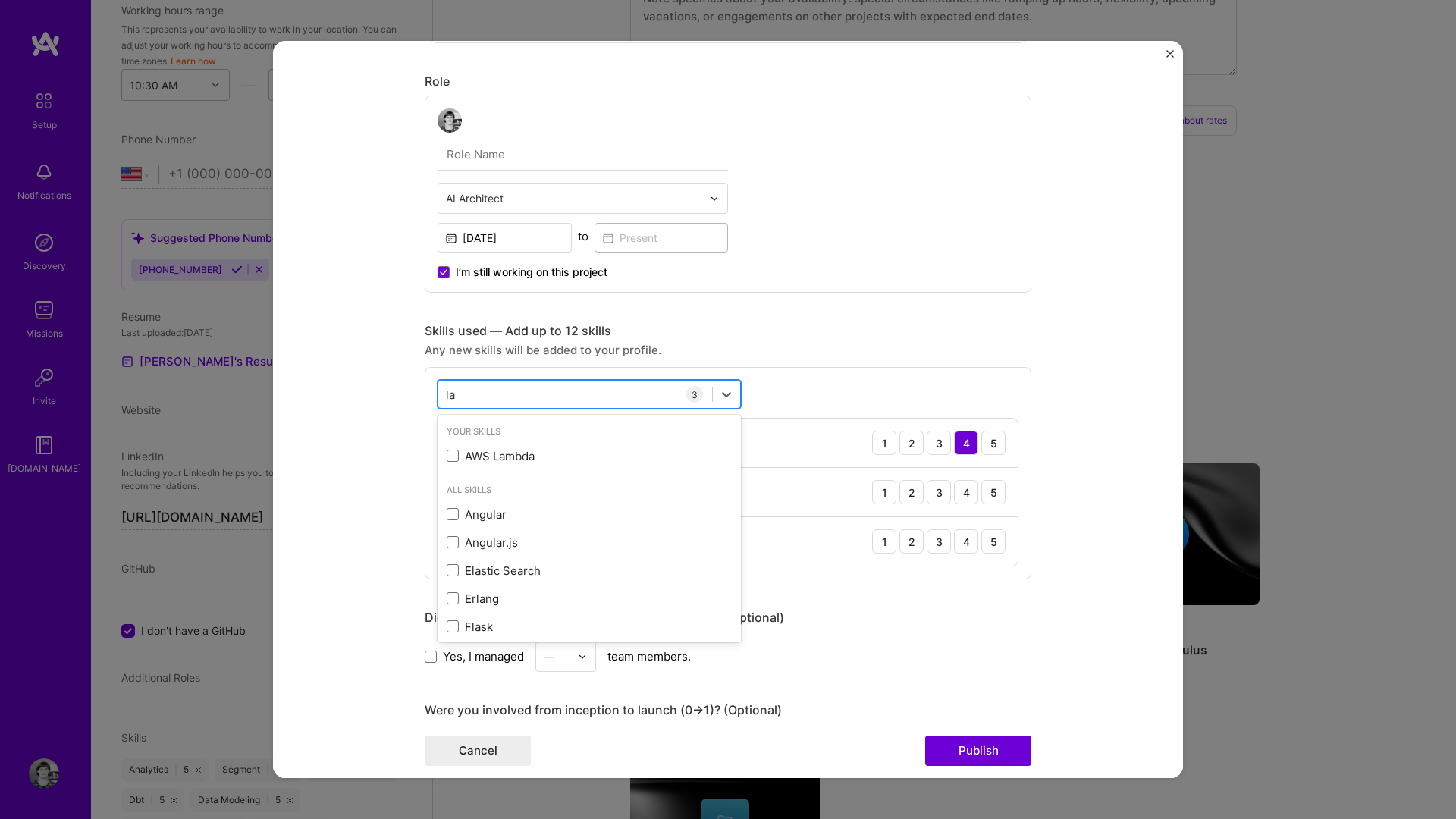
type input "l"
type input "v"
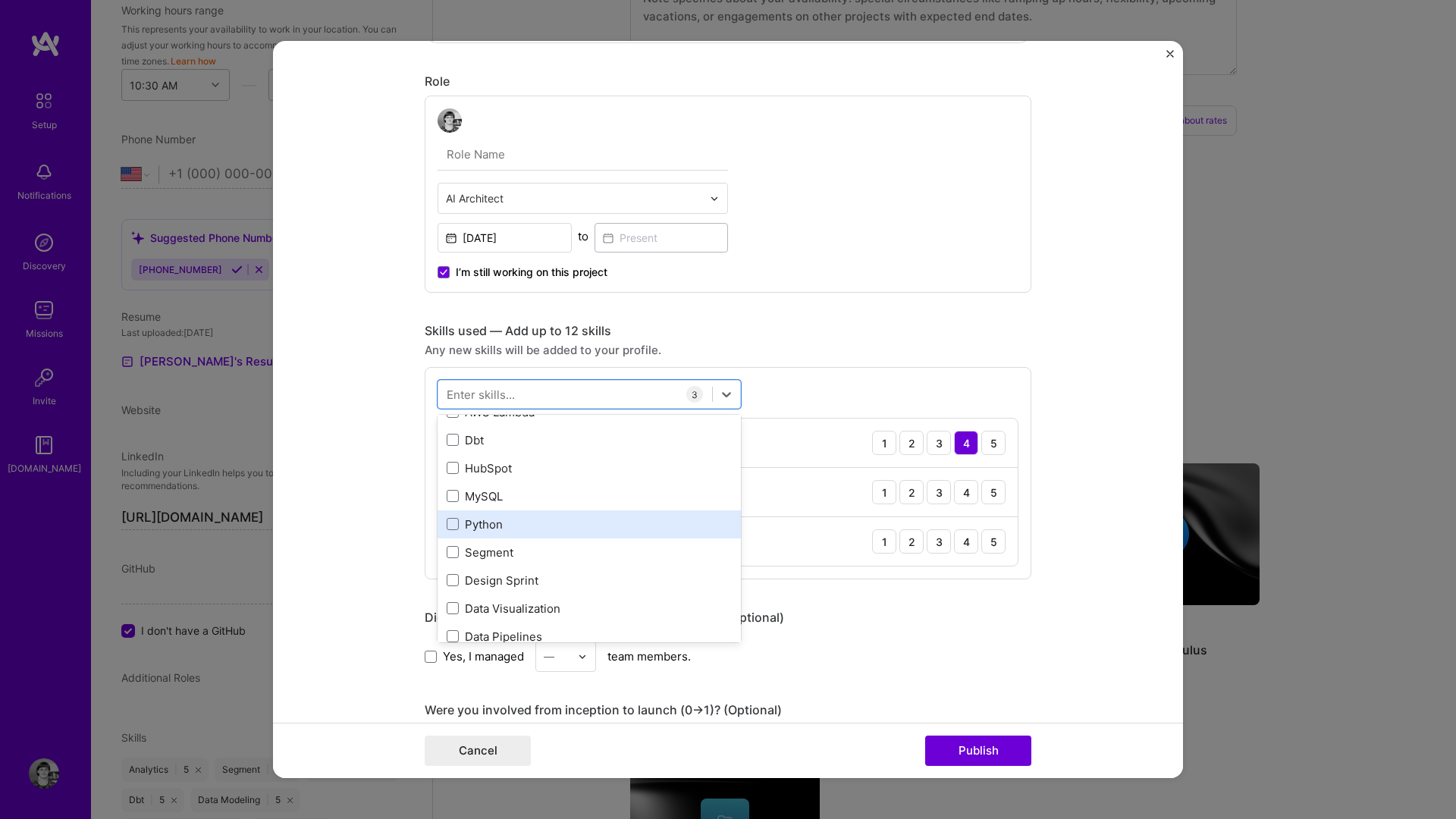
click at [496, 526] on div "Python" at bounding box center [589, 524] width 285 height 16
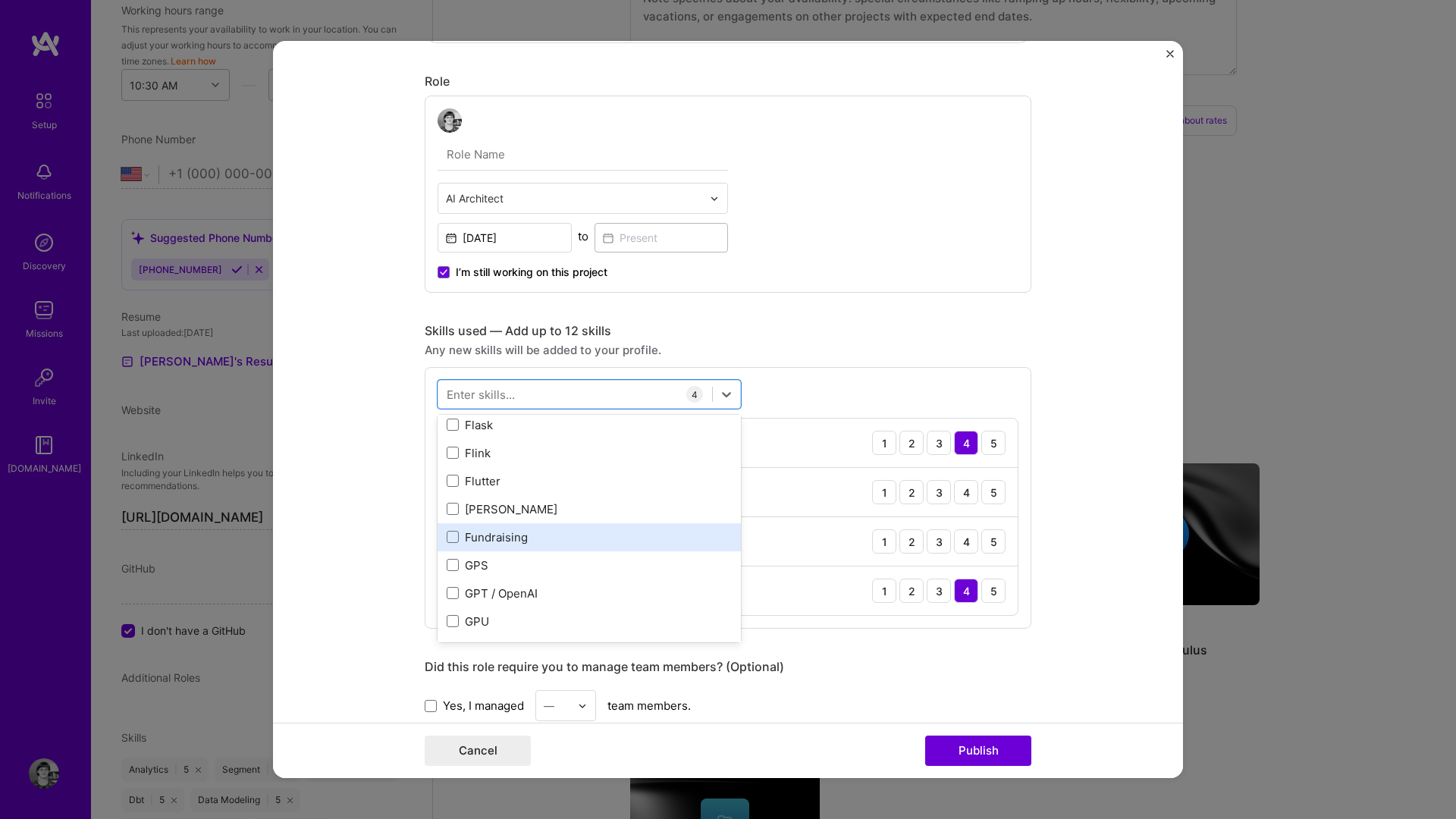
scroll to position [4053, 0]
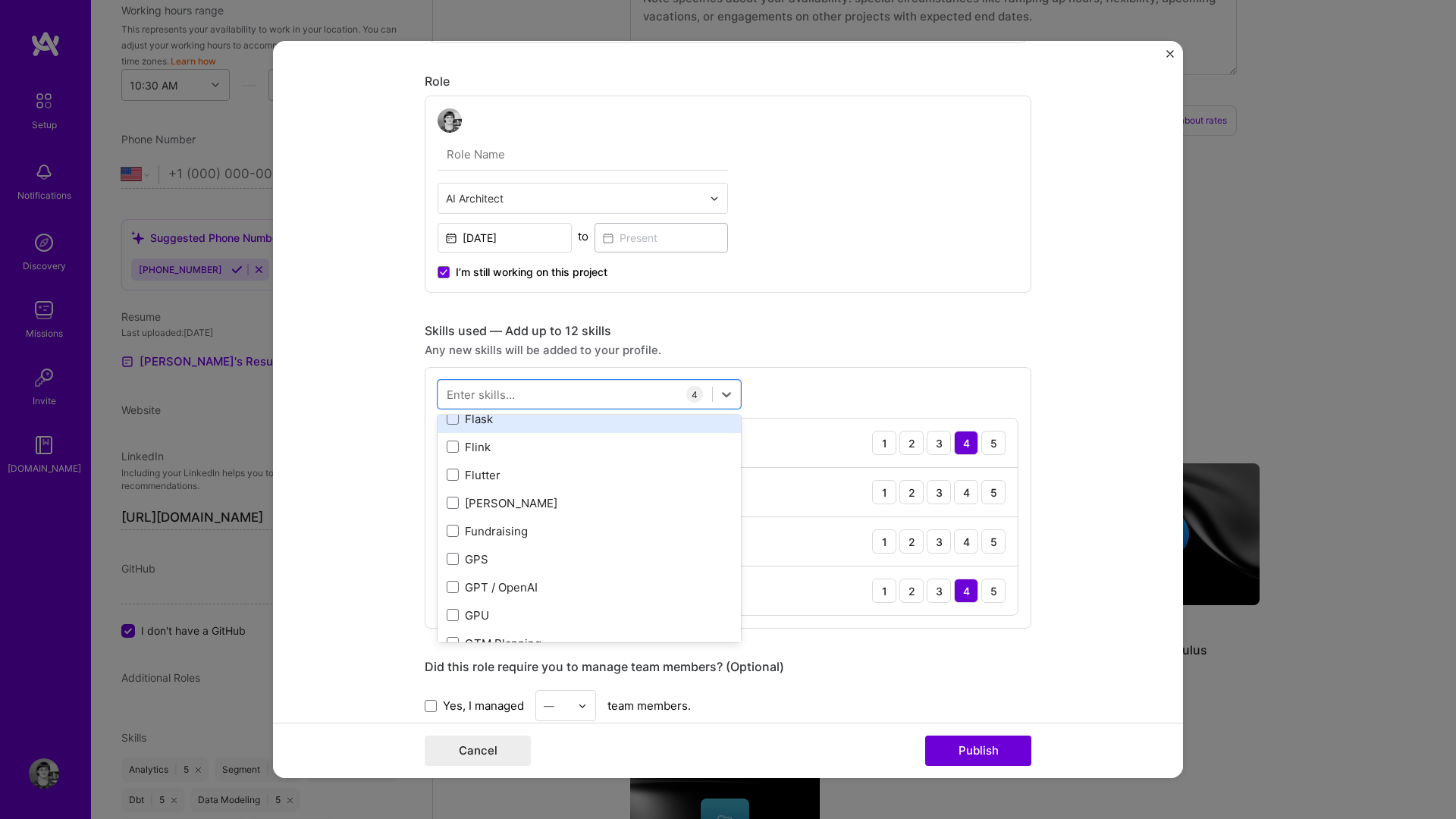
click at [460, 424] on div "Flask" at bounding box center [589, 419] width 285 height 16
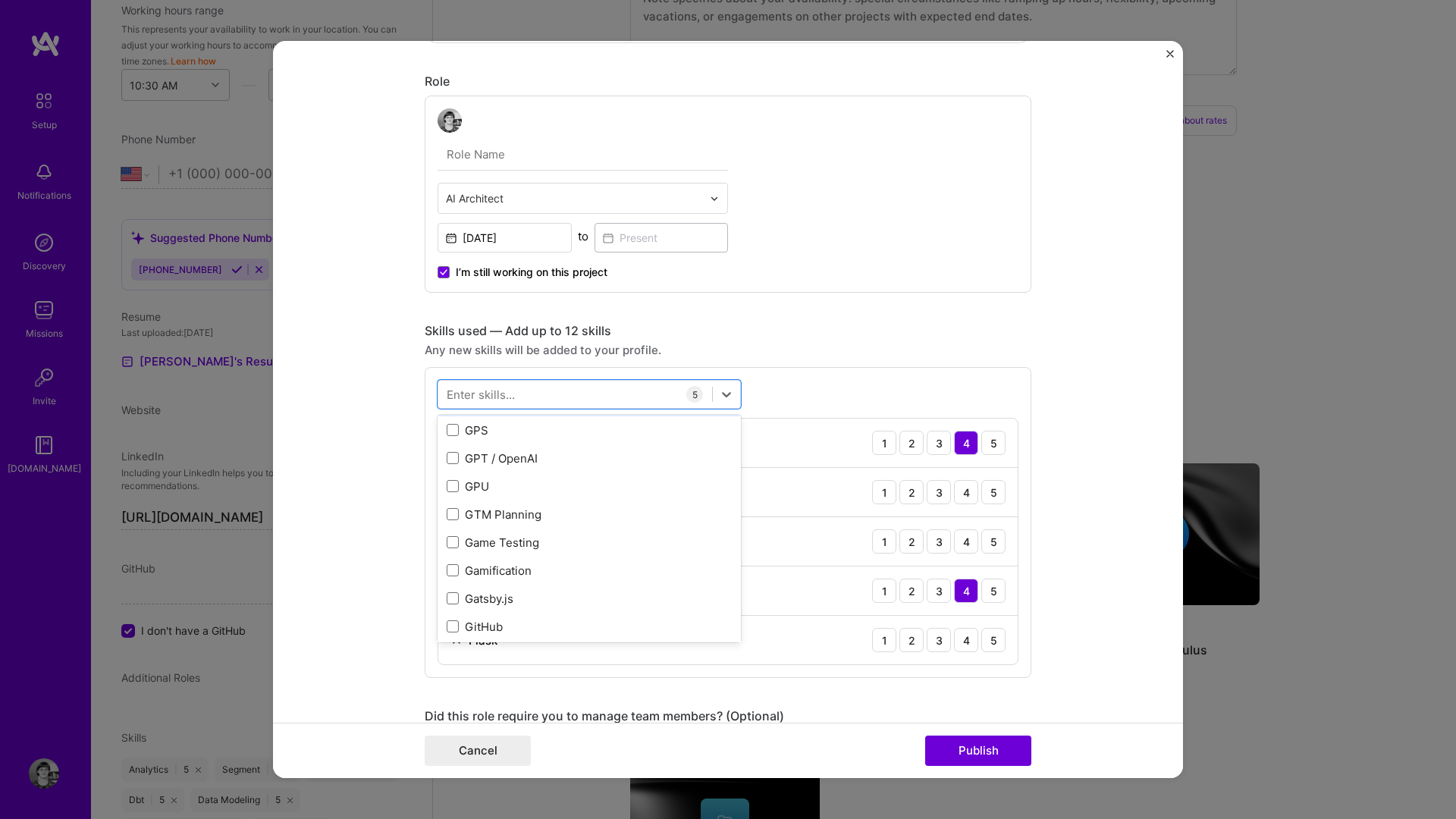
scroll to position [4179, 0]
click at [516, 465] on div "GPT / OpenAI" at bounding box center [589, 461] width 285 height 16
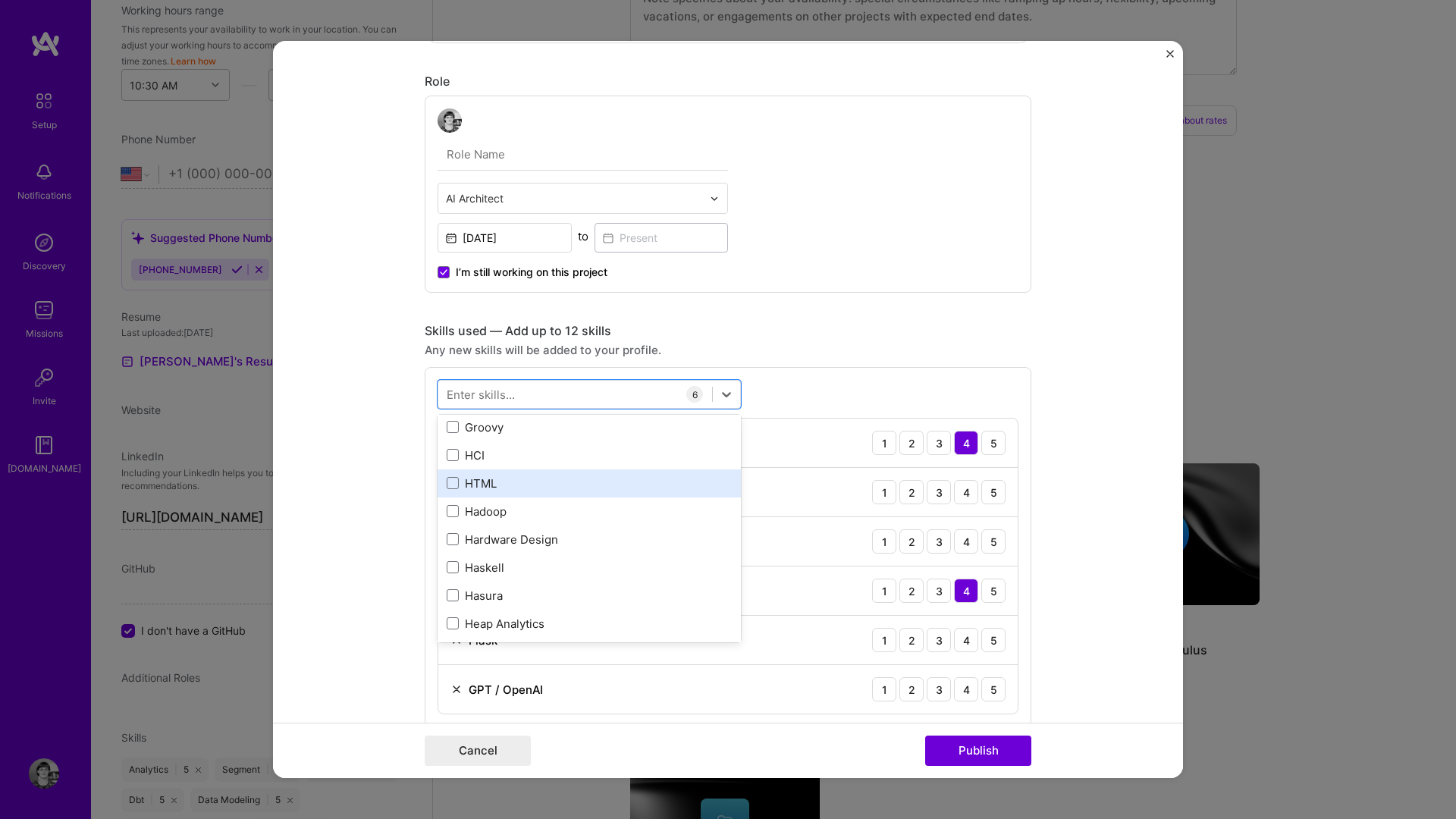
click at [507, 482] on div "HTML" at bounding box center [589, 484] width 285 height 16
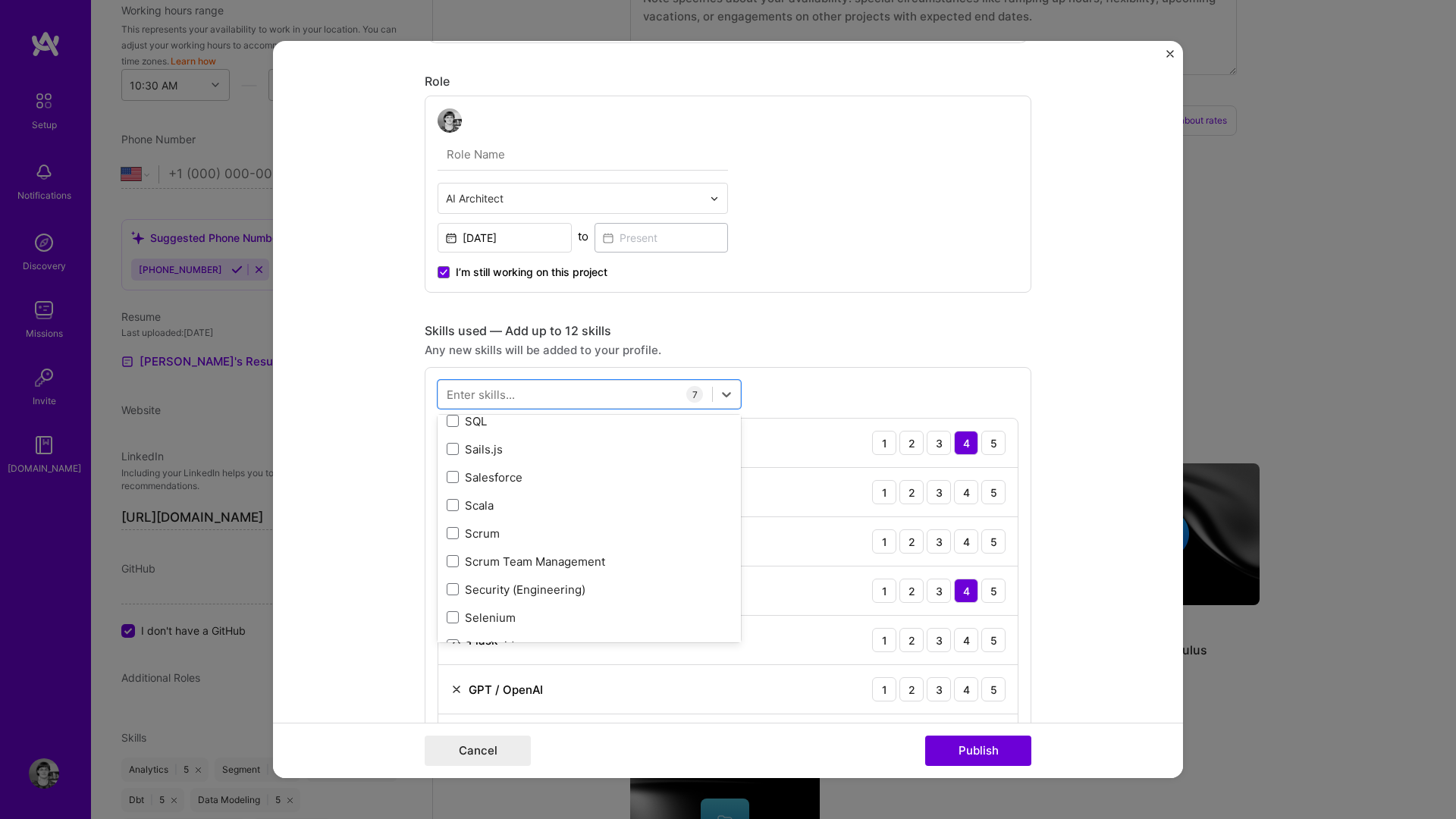
scroll to position [8161, 0]
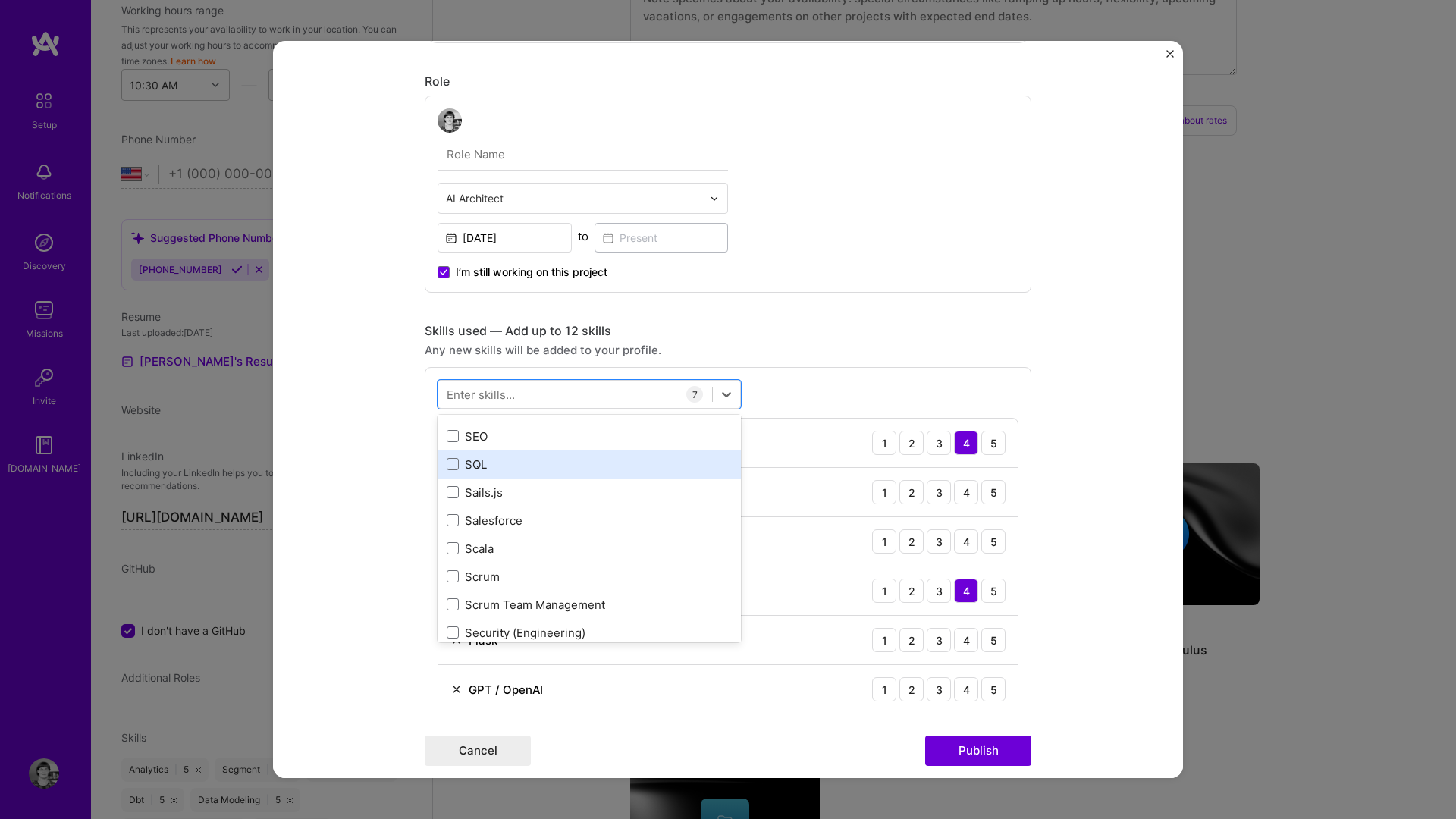
click at [458, 471] on div "SQL" at bounding box center [589, 465] width 285 height 16
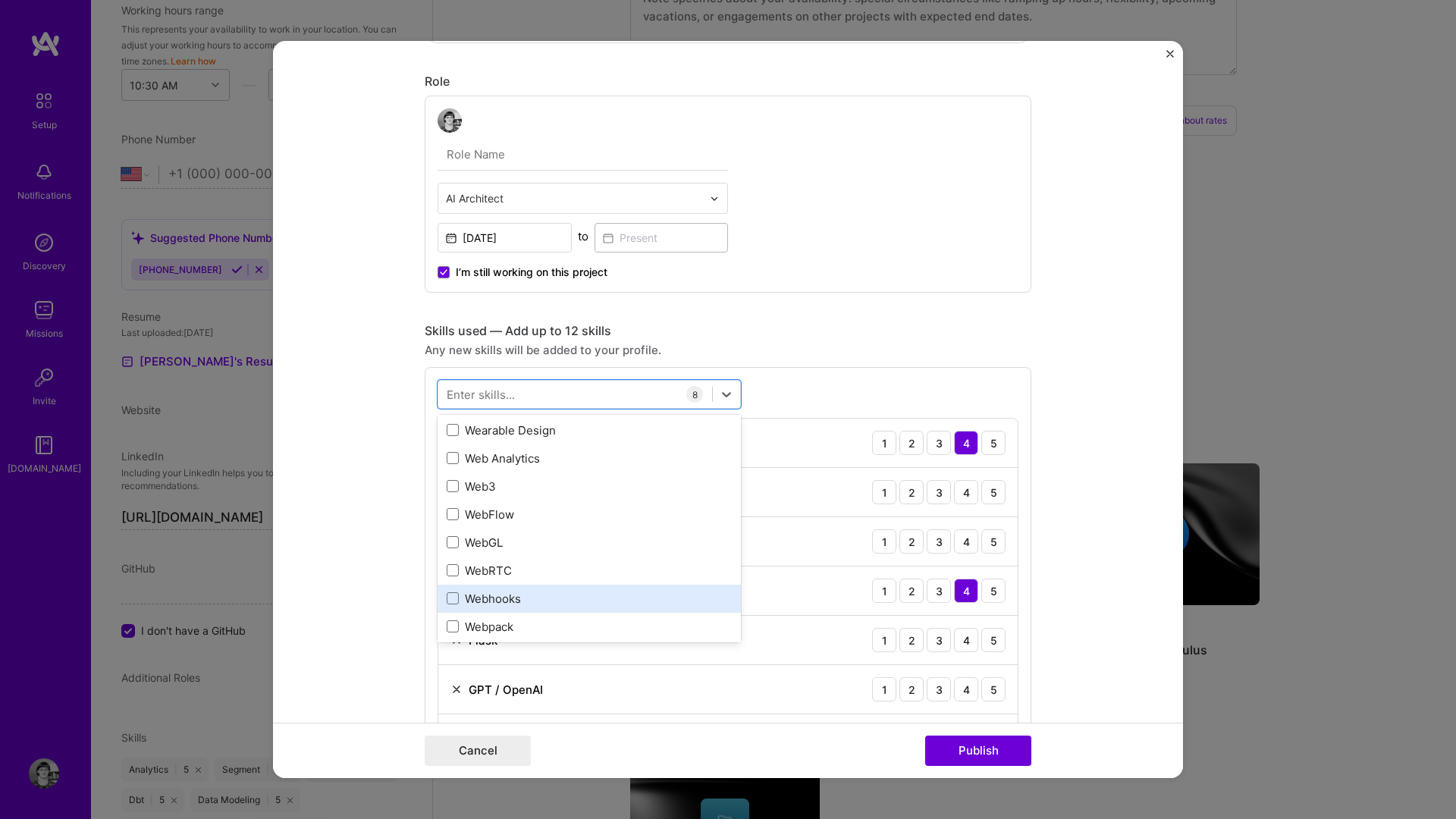
scroll to position [9989, 0]
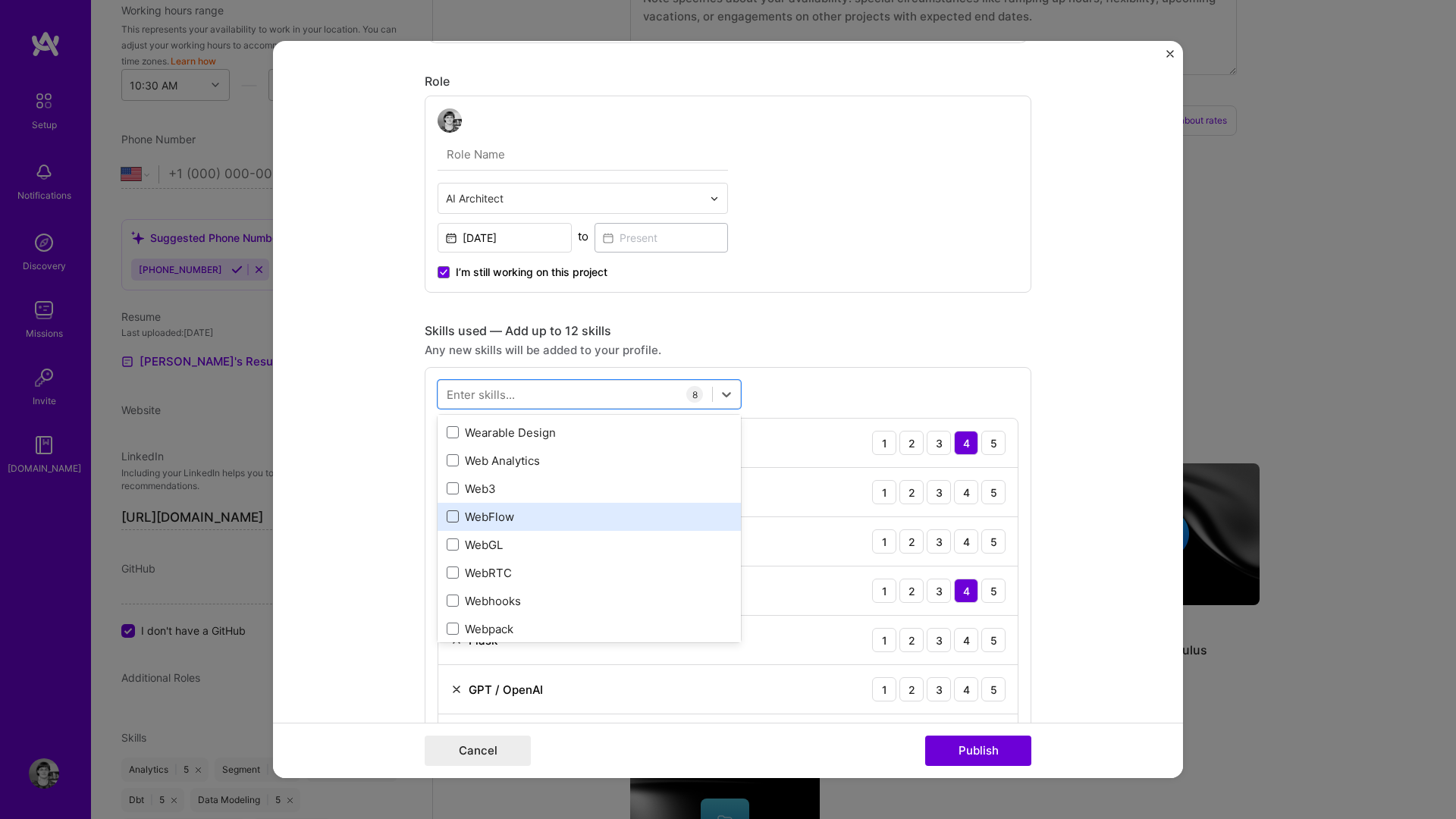
click at [455, 517] on span at bounding box center [452, 516] width 12 height 12
click at [0, 0] on input "checkbox" at bounding box center [0, 0] width 0 height 0
click at [890, 268] on div "AI Architect [DATE] to I’m still working on this project" at bounding box center [728, 194] width 607 height 197
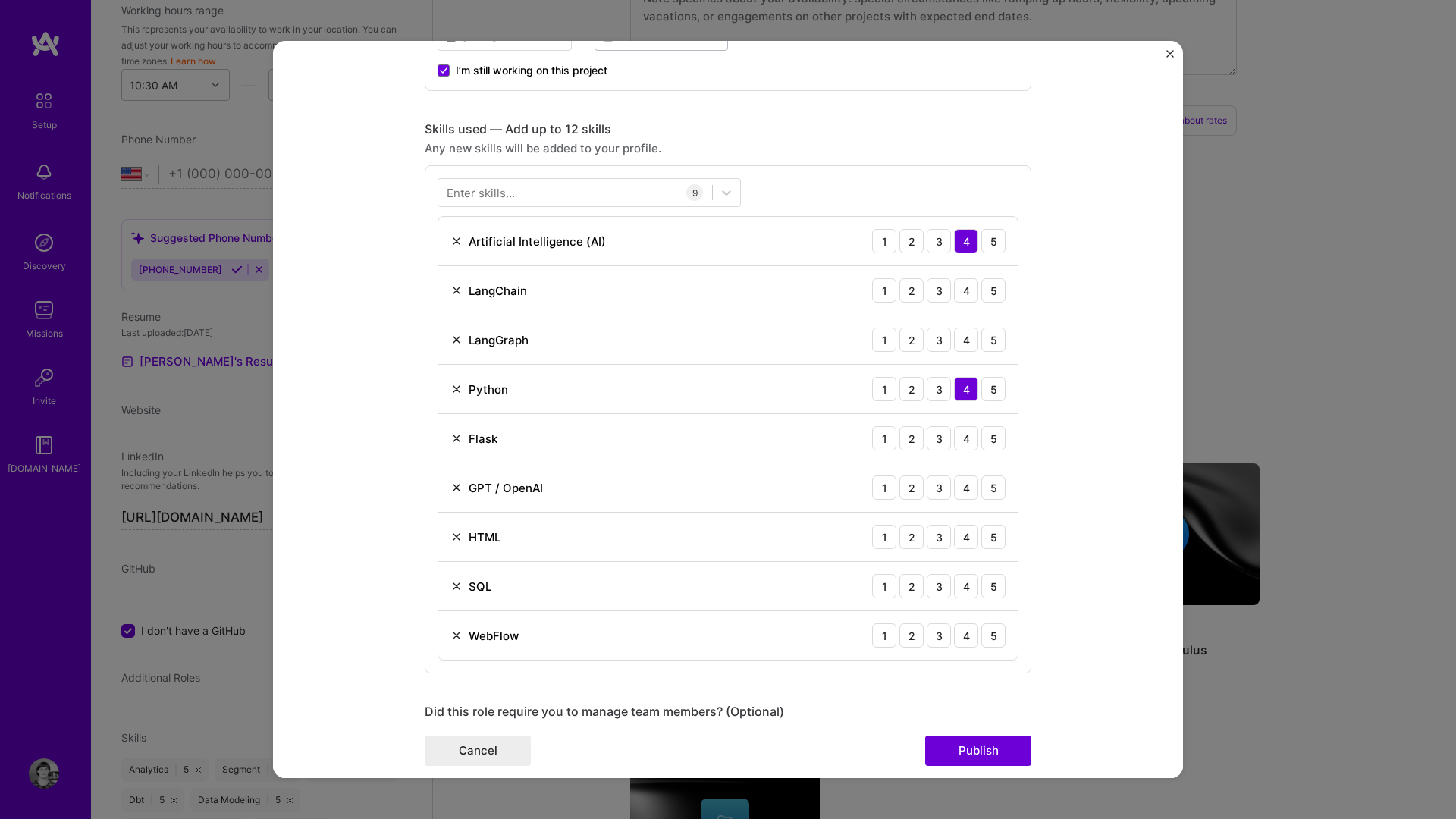
scroll to position [611, 0]
click at [913, 294] on div "2" at bounding box center [911, 289] width 25 height 25
click at [914, 339] on div "2" at bounding box center [911, 338] width 25 height 25
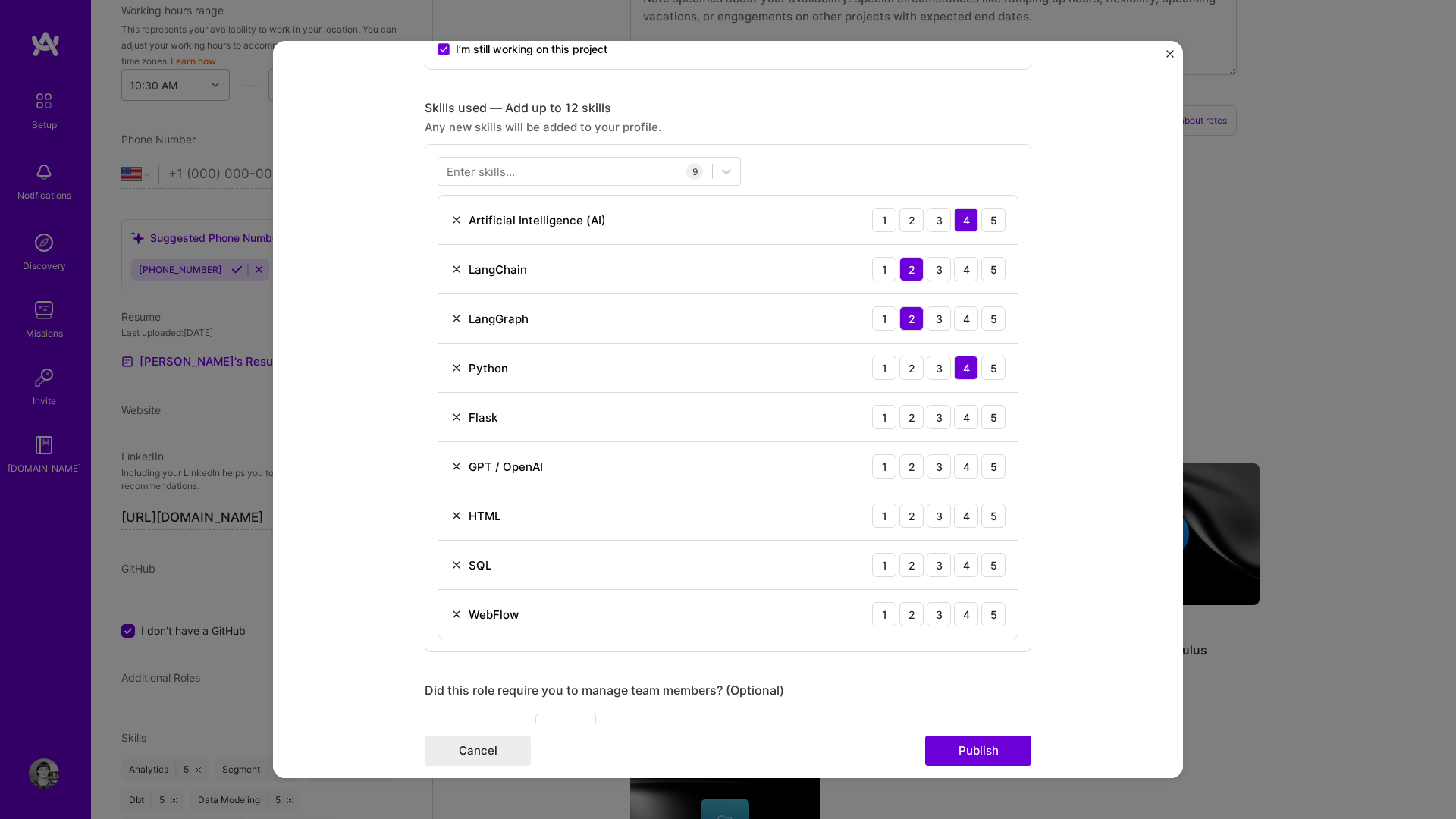
scroll to position [629, 0]
click at [943, 419] on div "3" at bounding box center [939, 419] width 25 height 25
click at [967, 471] on div "4" at bounding box center [966, 468] width 25 height 25
click at [942, 517] on div "3" at bounding box center [939, 517] width 25 height 25
click at [995, 569] on div "5" at bounding box center [994, 566] width 25 height 25
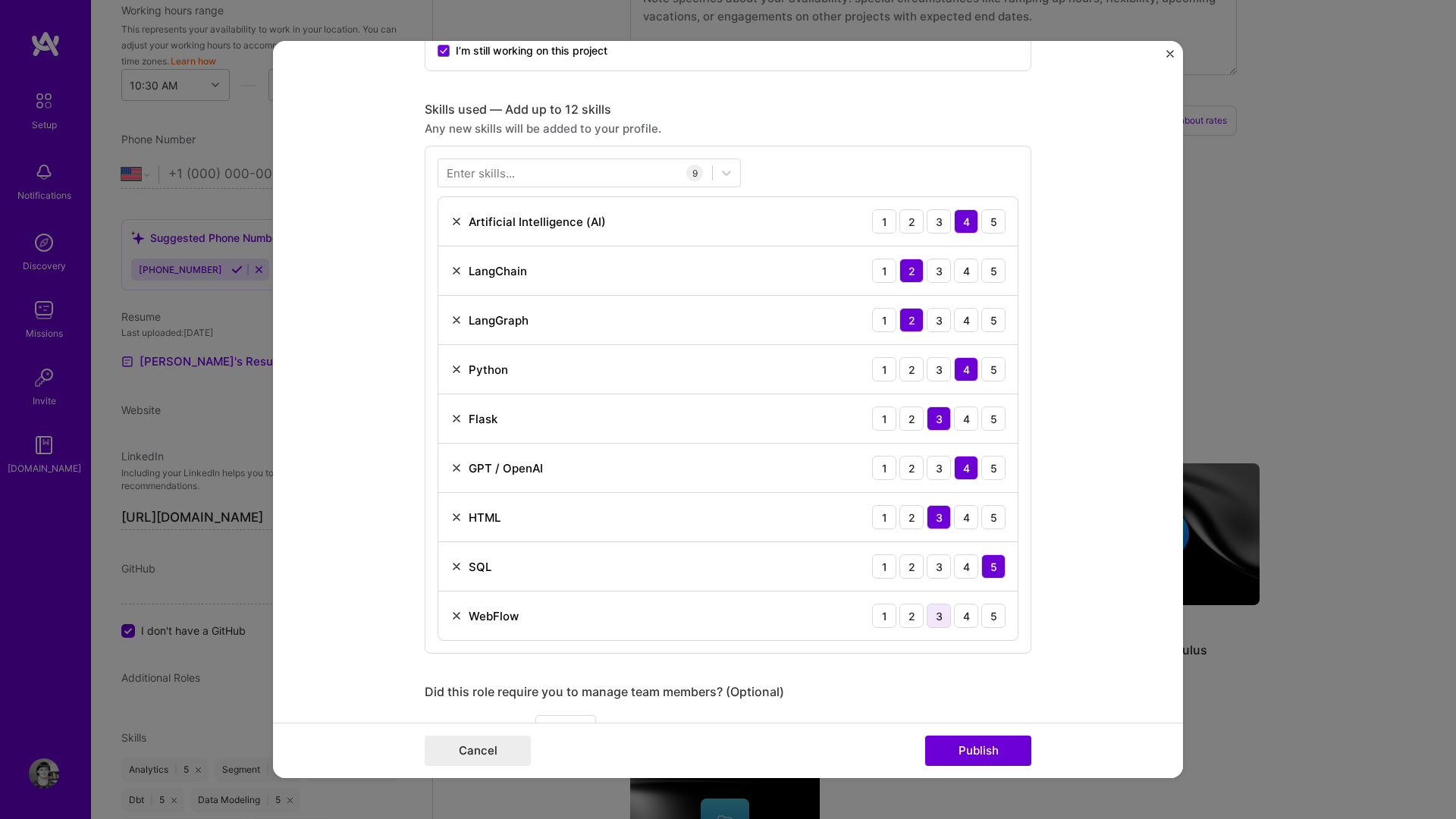
click at [943, 620] on div "3" at bounding box center [939, 616] width 25 height 25
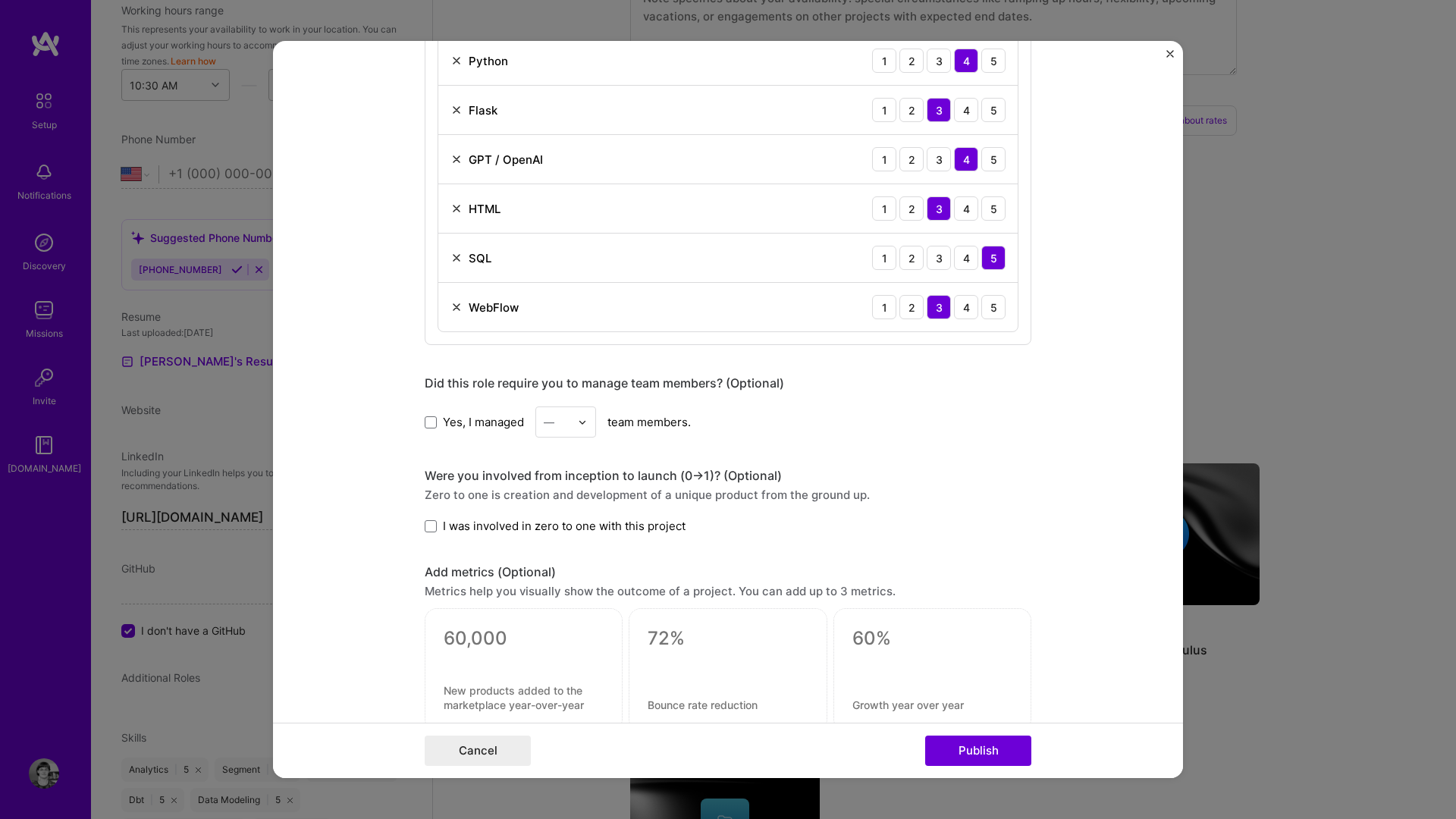
scroll to position [978, 0]
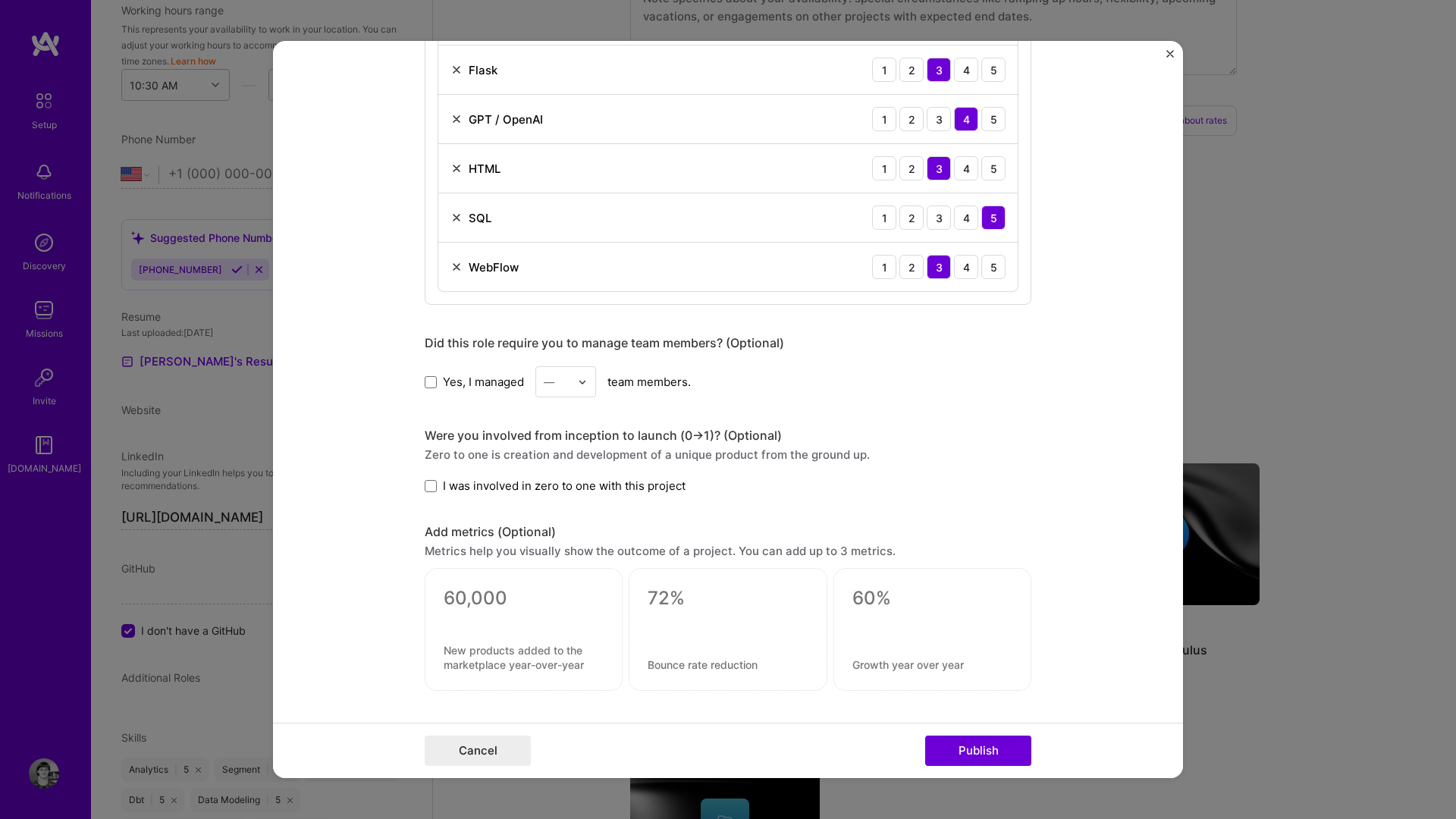
click at [559, 483] on span "I was involved in zero to one with this project" at bounding box center [565, 486] width 243 height 16
click at [0, 0] on input "I was involved in zero to one with this project" at bounding box center [0, 0] width 0 height 0
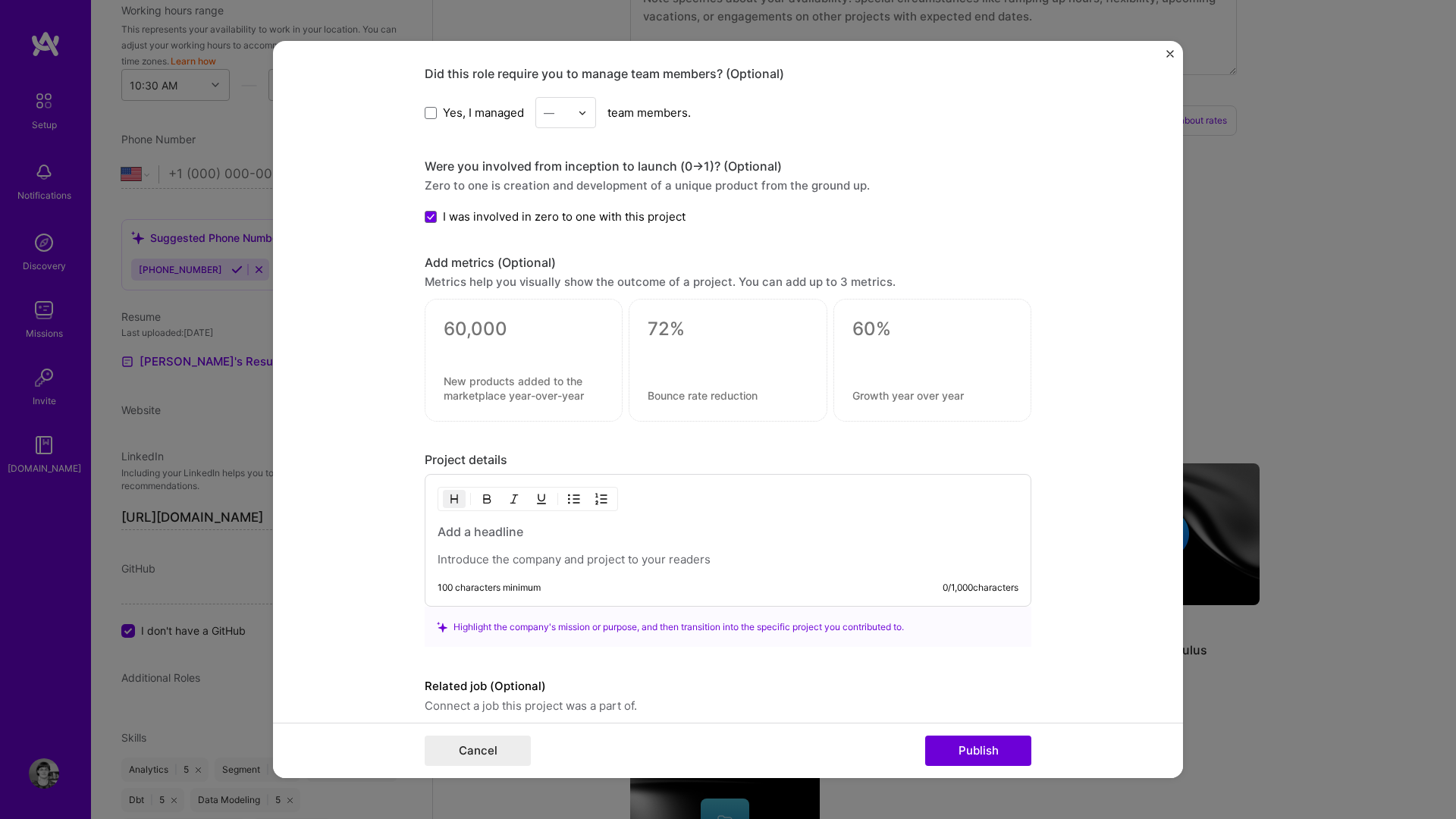
scroll to position [1308, 0]
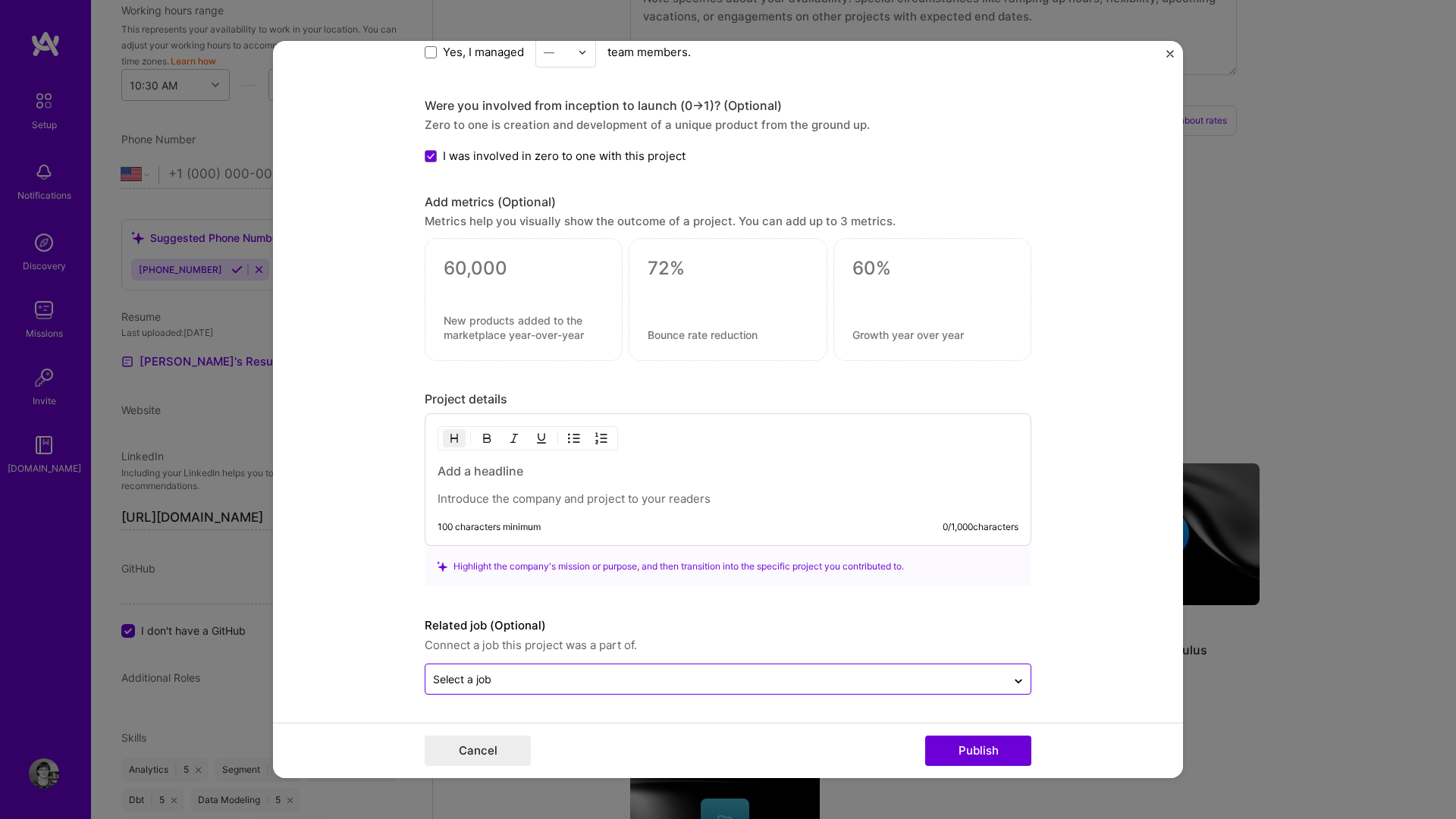
click at [555, 672] on input "text" at bounding box center [716, 679] width 566 height 16
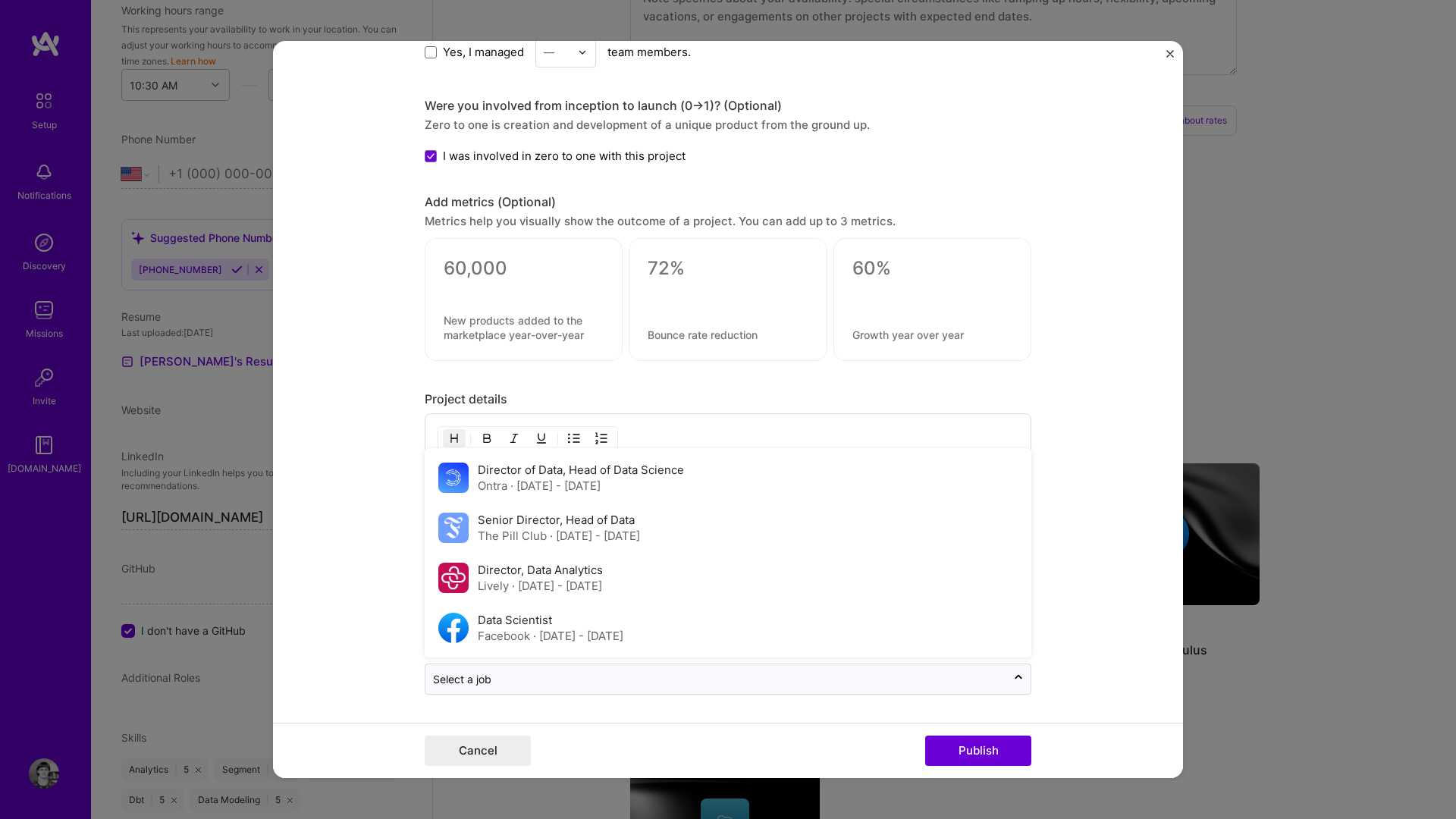
click at [383, 657] on form "Project title Slide Makr - Create Google Slides Effortlessly, with Voice Compan…" at bounding box center [728, 410] width 910 height 737
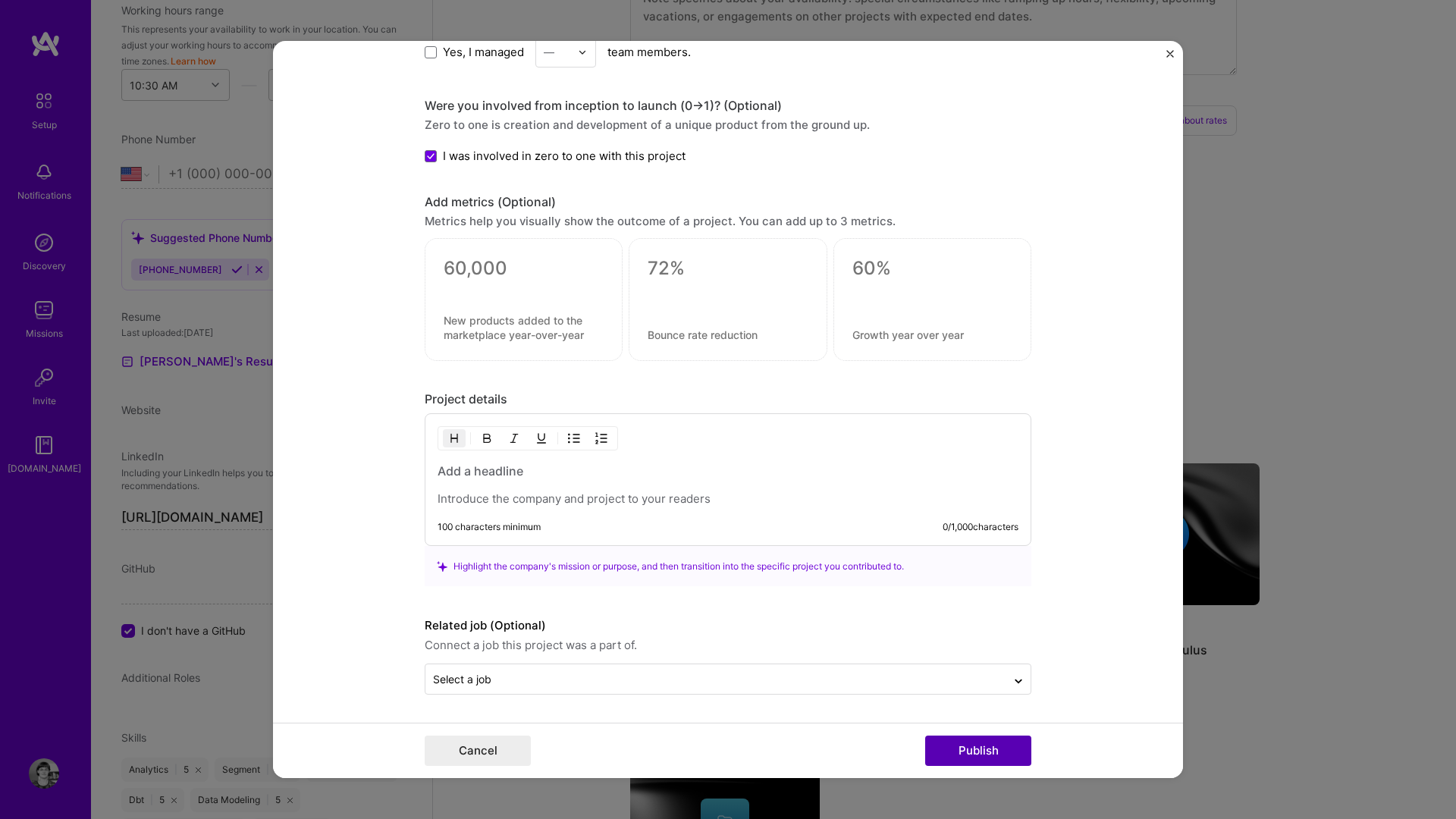
click at [975, 682] on button "Publish" at bounding box center [979, 751] width 106 height 30
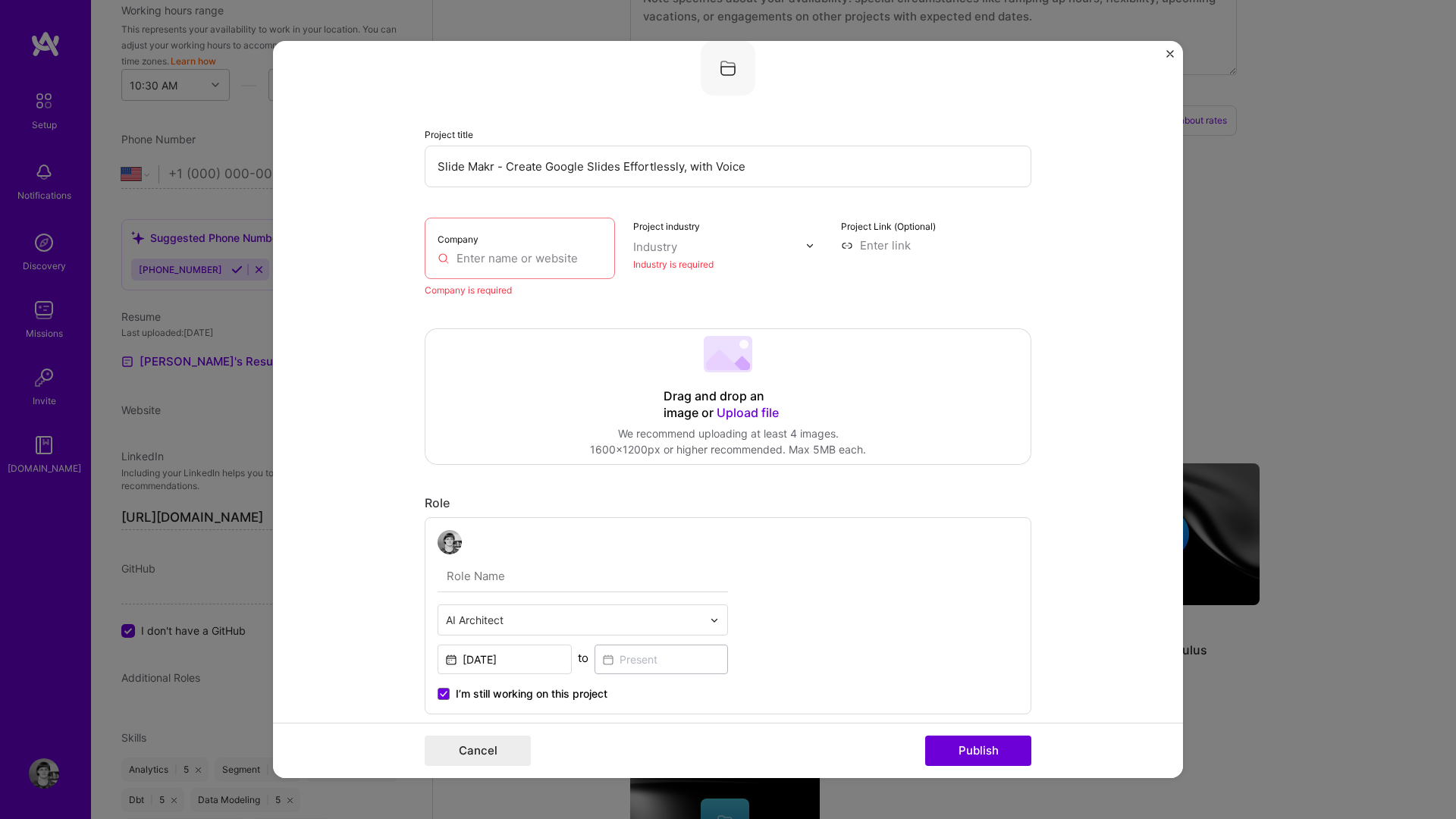
scroll to position [0, 0]
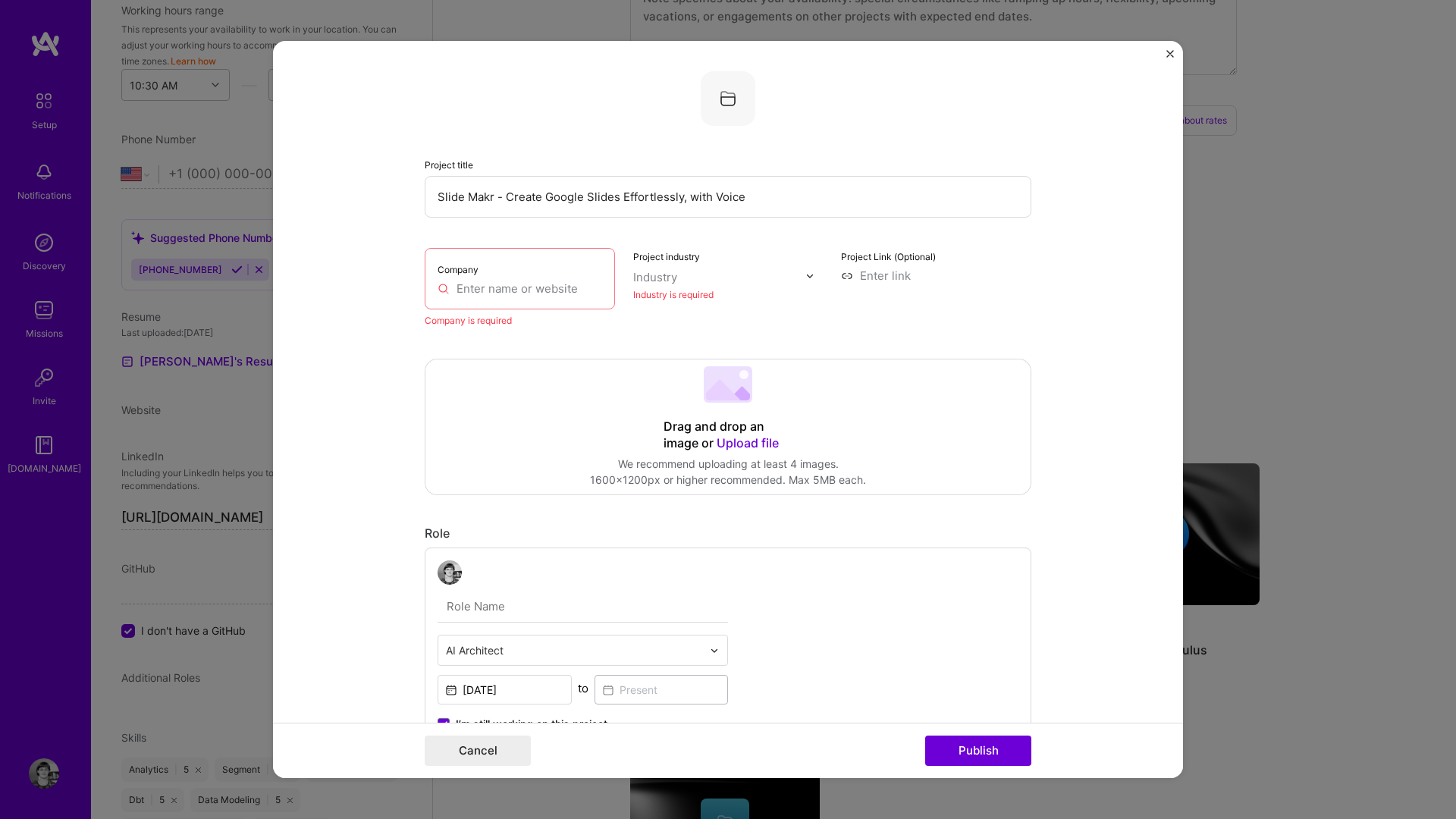
click at [512, 298] on div "Company" at bounding box center [520, 278] width 191 height 61
click at [505, 287] on input "text" at bounding box center [519, 288] width 164 height 16
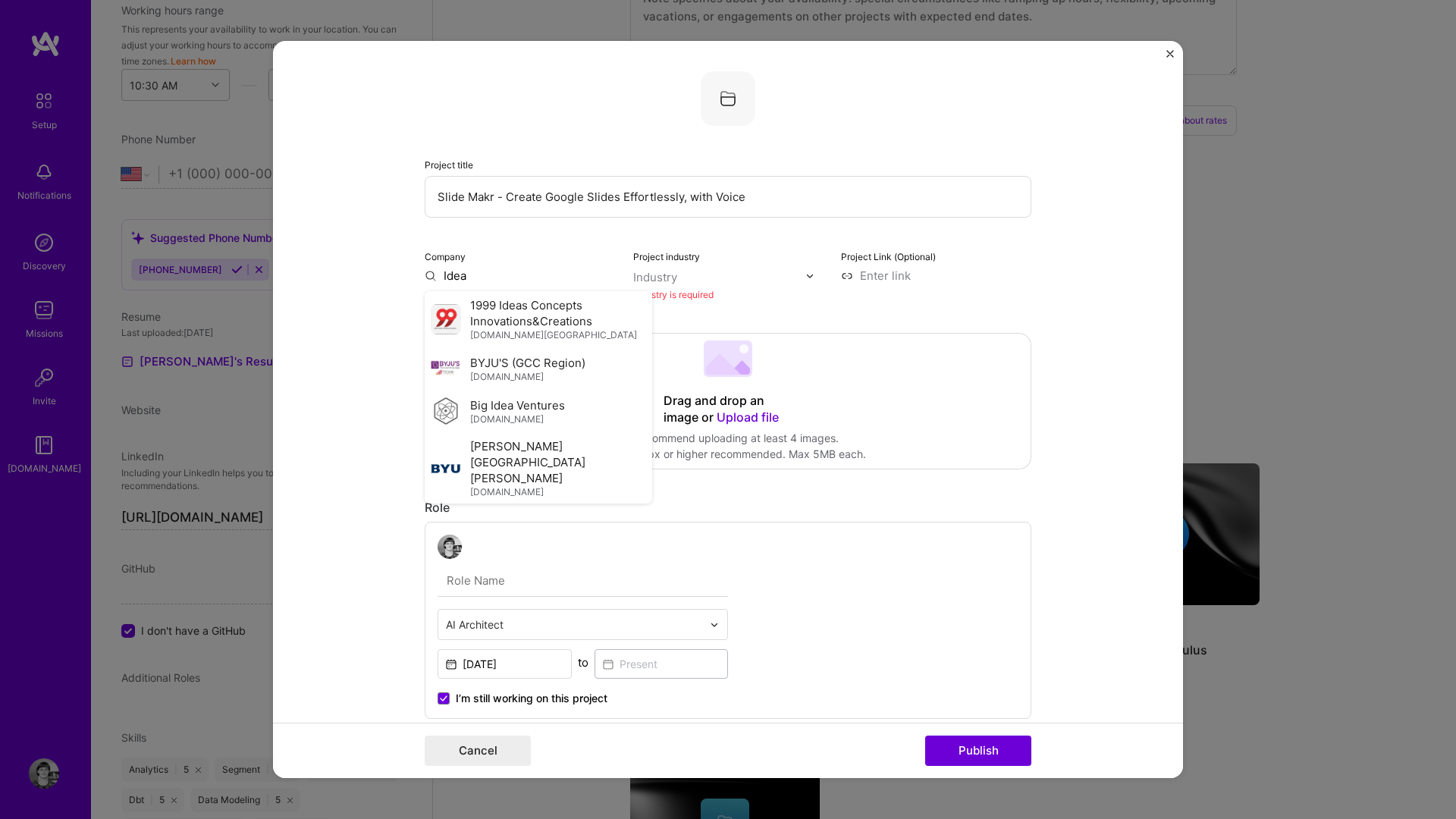
type input "Idea"
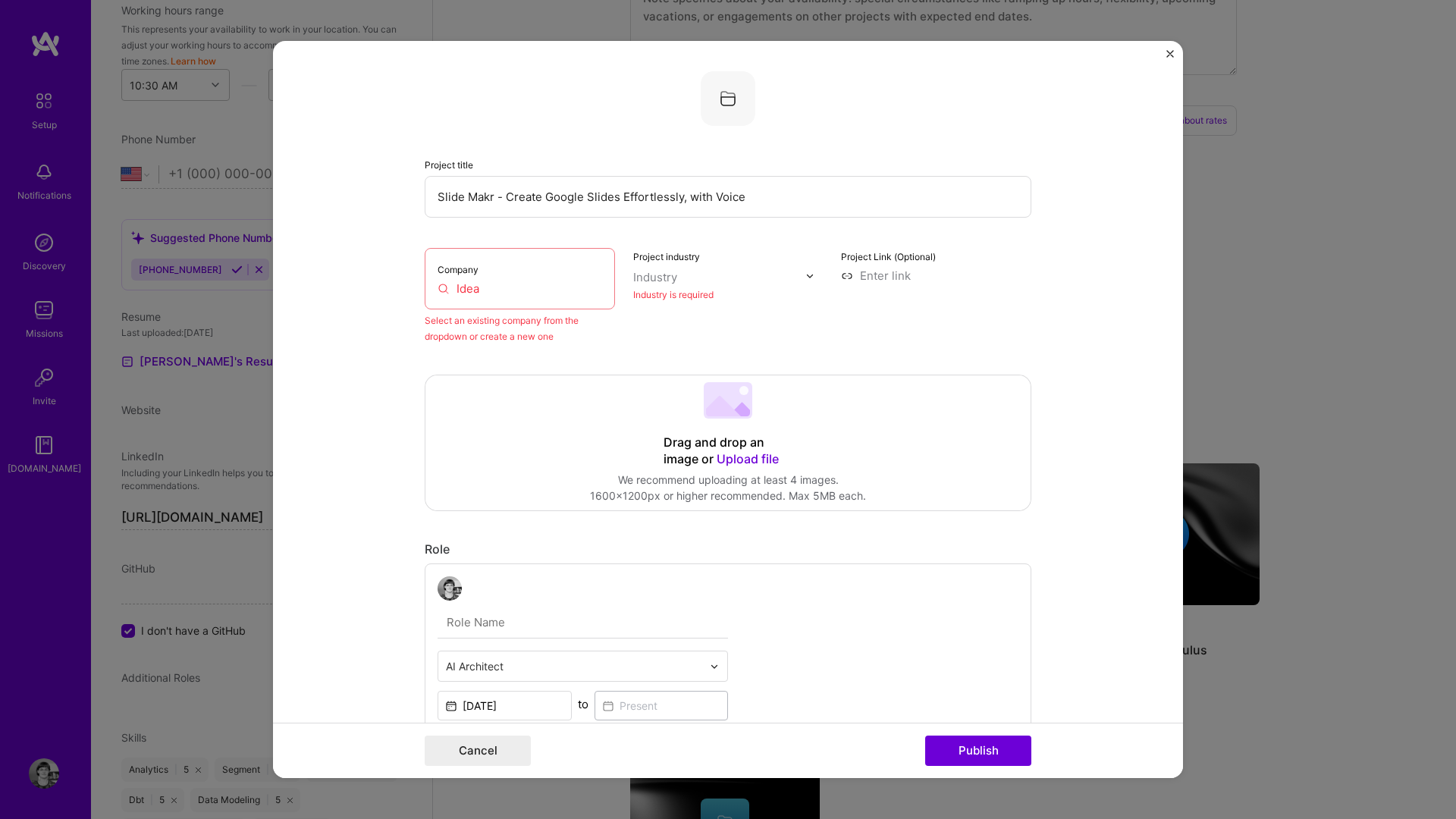
click at [507, 283] on input "Idea" at bounding box center [519, 288] width 164 height 16
click at [879, 276] on input at bounding box center [937, 276] width 191 height 16
paste input "[URL][DOMAIN_NAME]"
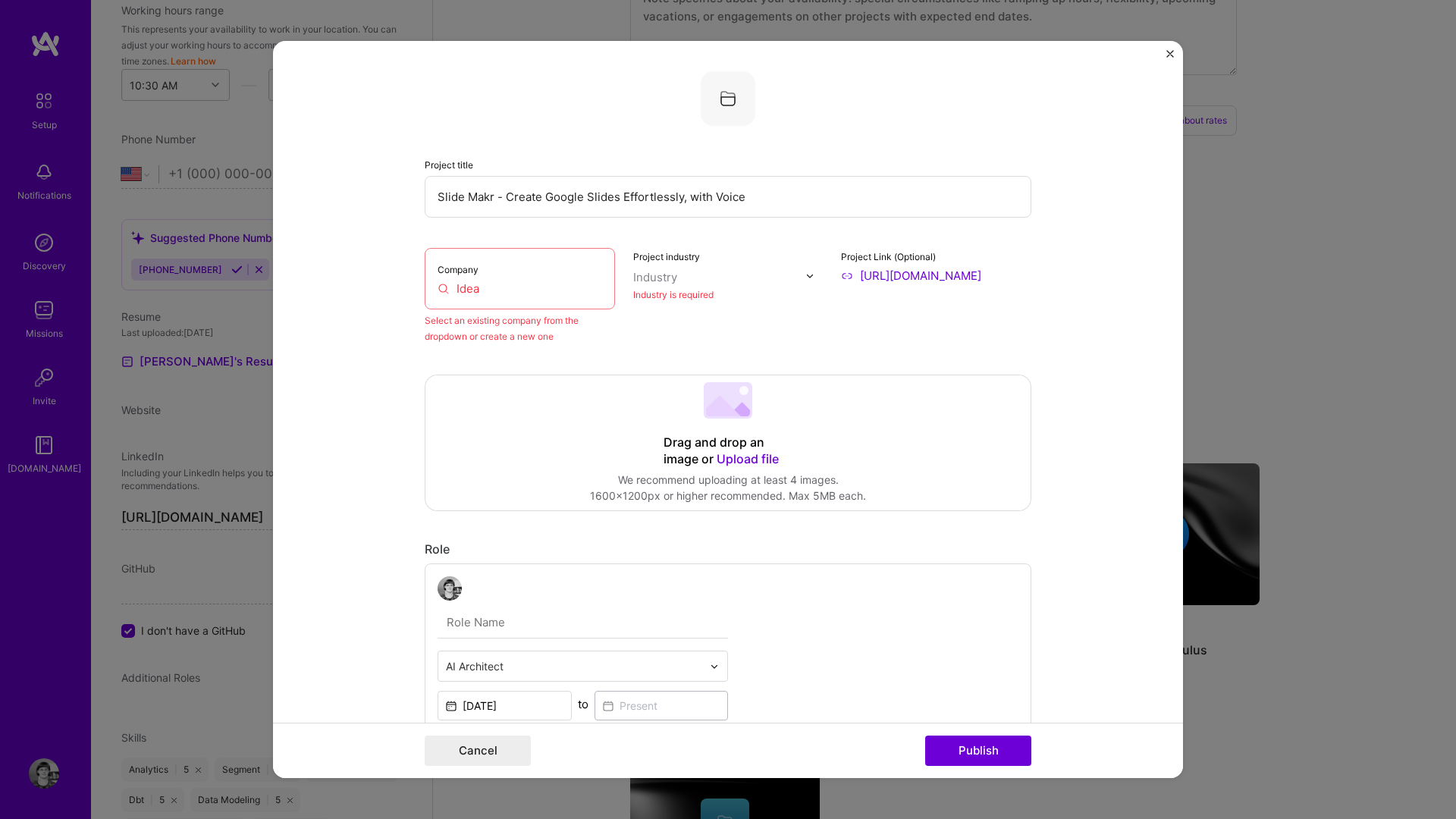
scroll to position [0, 64]
type input "[URL][DOMAIN_NAME]"
click at [534, 291] on input "Idea" at bounding box center [519, 288] width 164 height 16
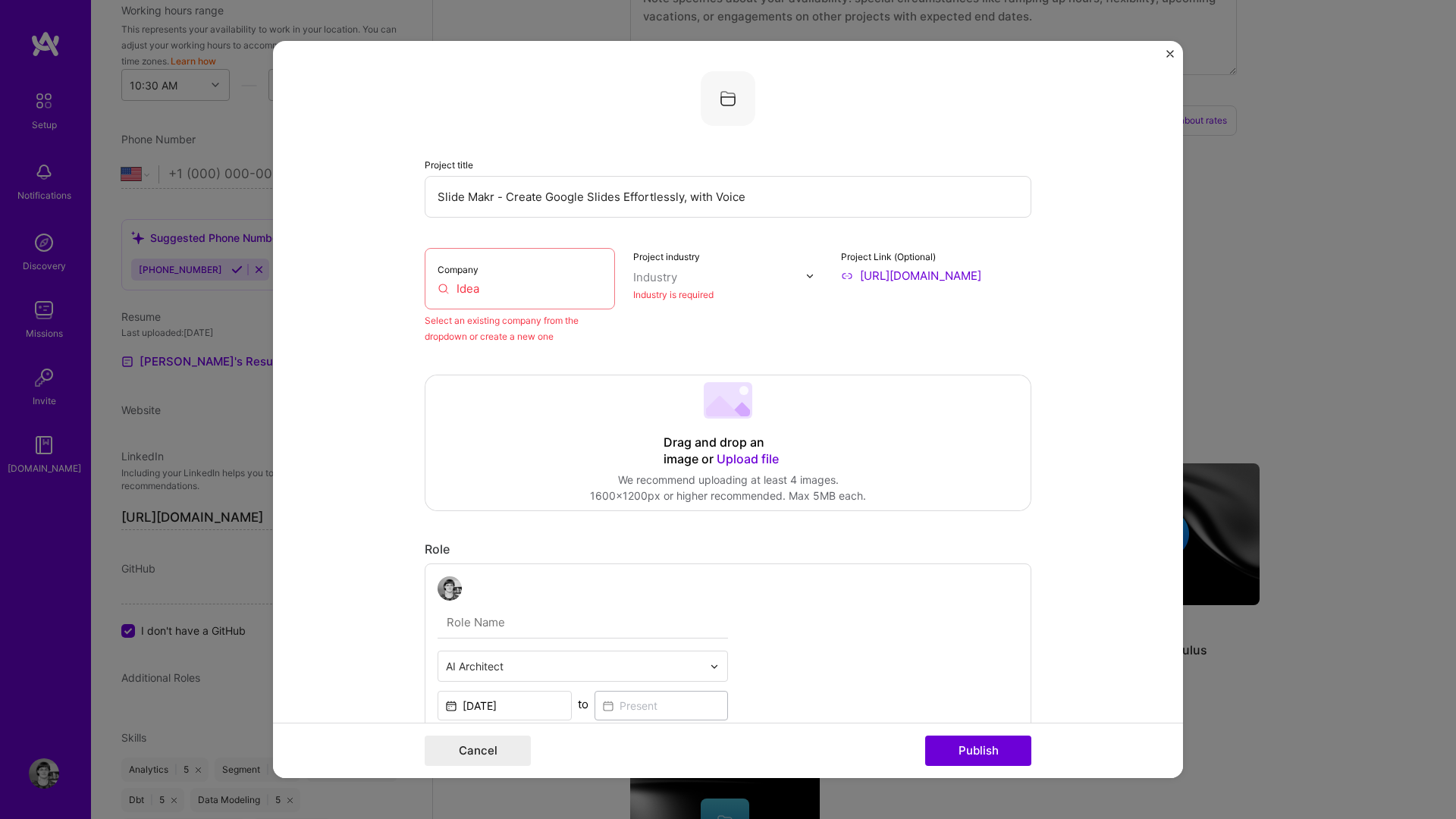
click at [534, 291] on input "Idea" at bounding box center [519, 288] width 164 height 16
paste input "[URL][DOMAIN_NAME]"
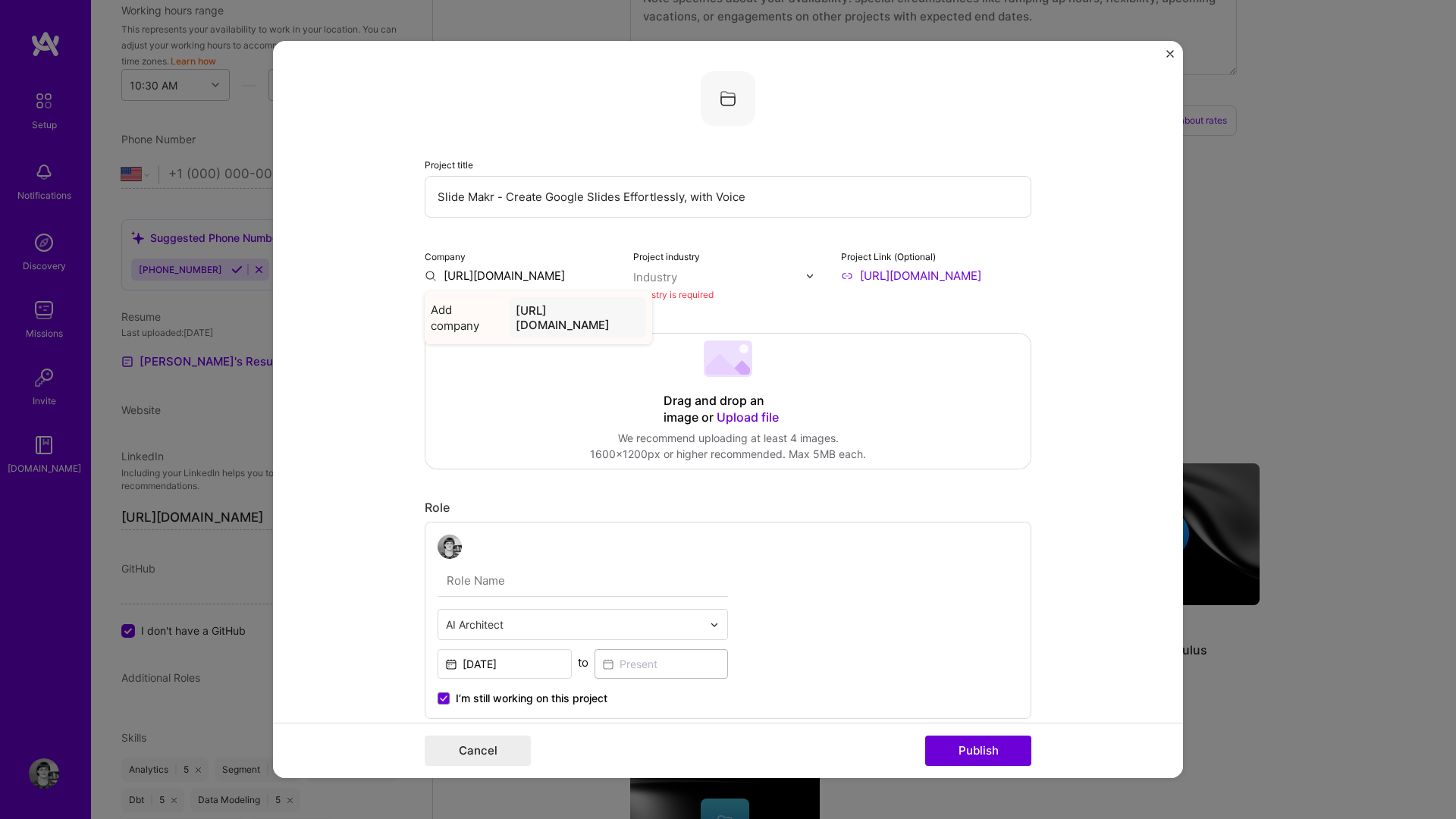
type input "[URL][DOMAIN_NAME]"
click at [525, 328] on div "[URL][DOMAIN_NAME]" at bounding box center [578, 318] width 137 height 41
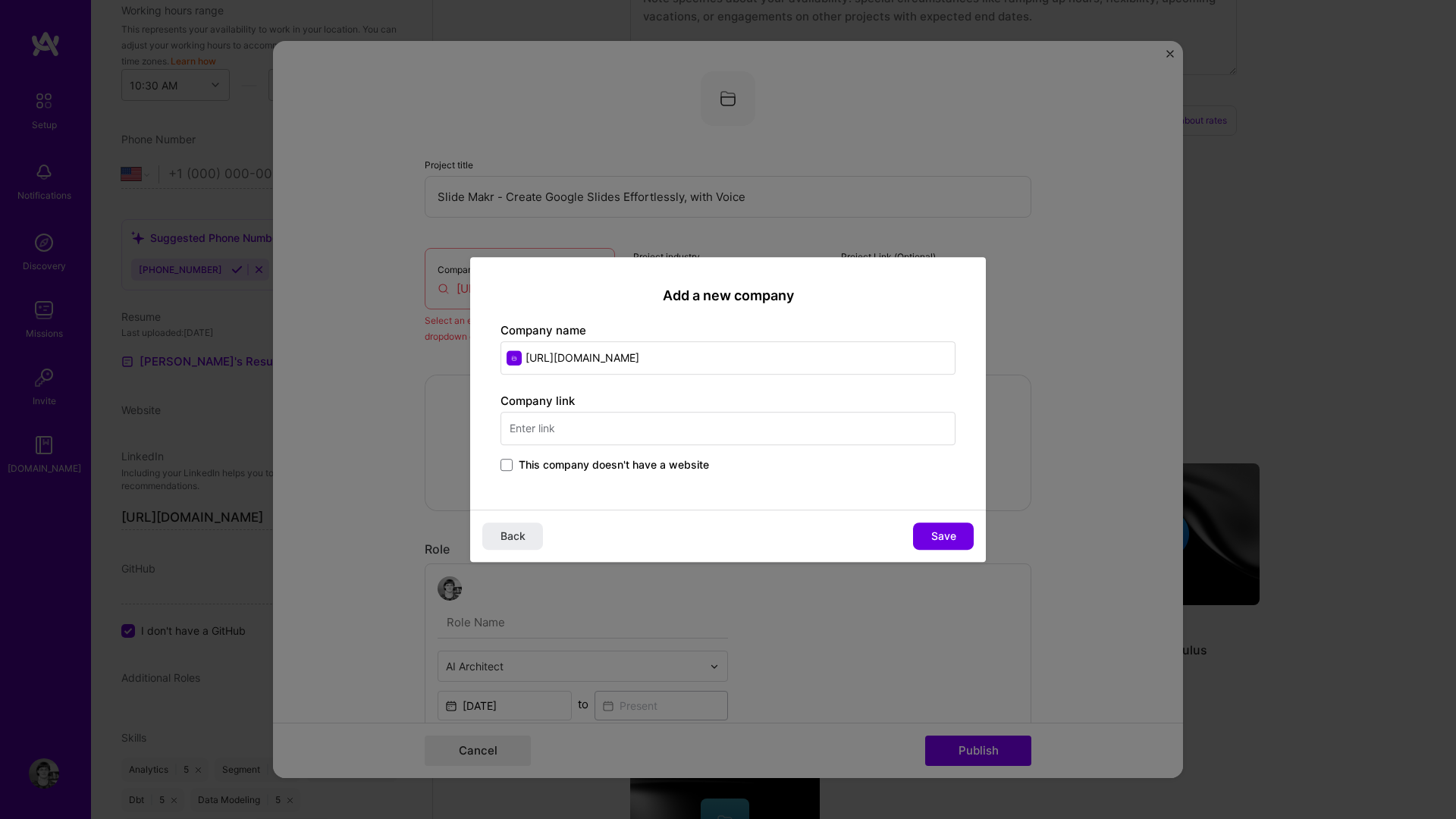
click at [577, 425] on input "text" at bounding box center [728, 428] width 455 height 33
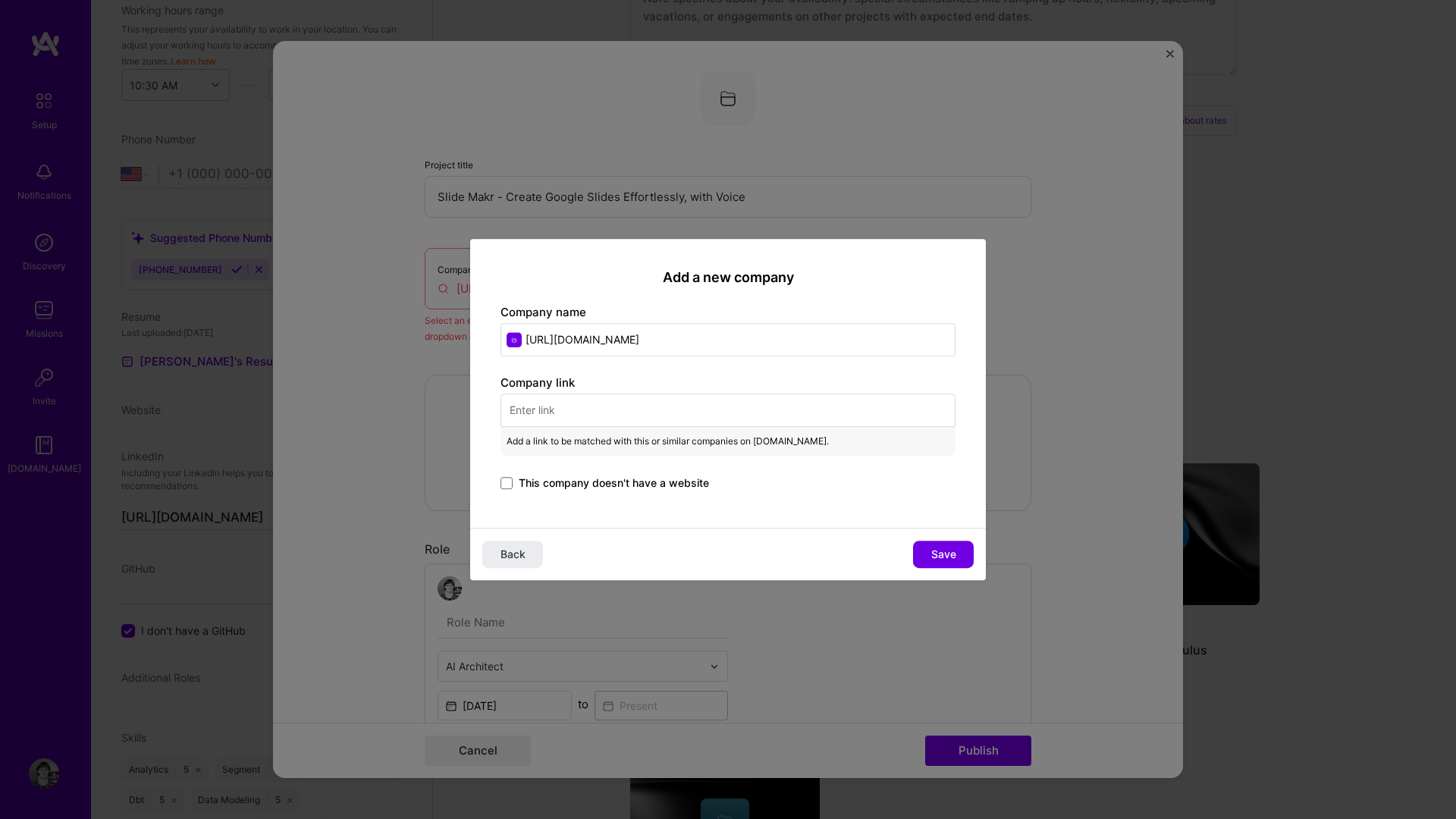
paste input "[URL][DOMAIN_NAME]"
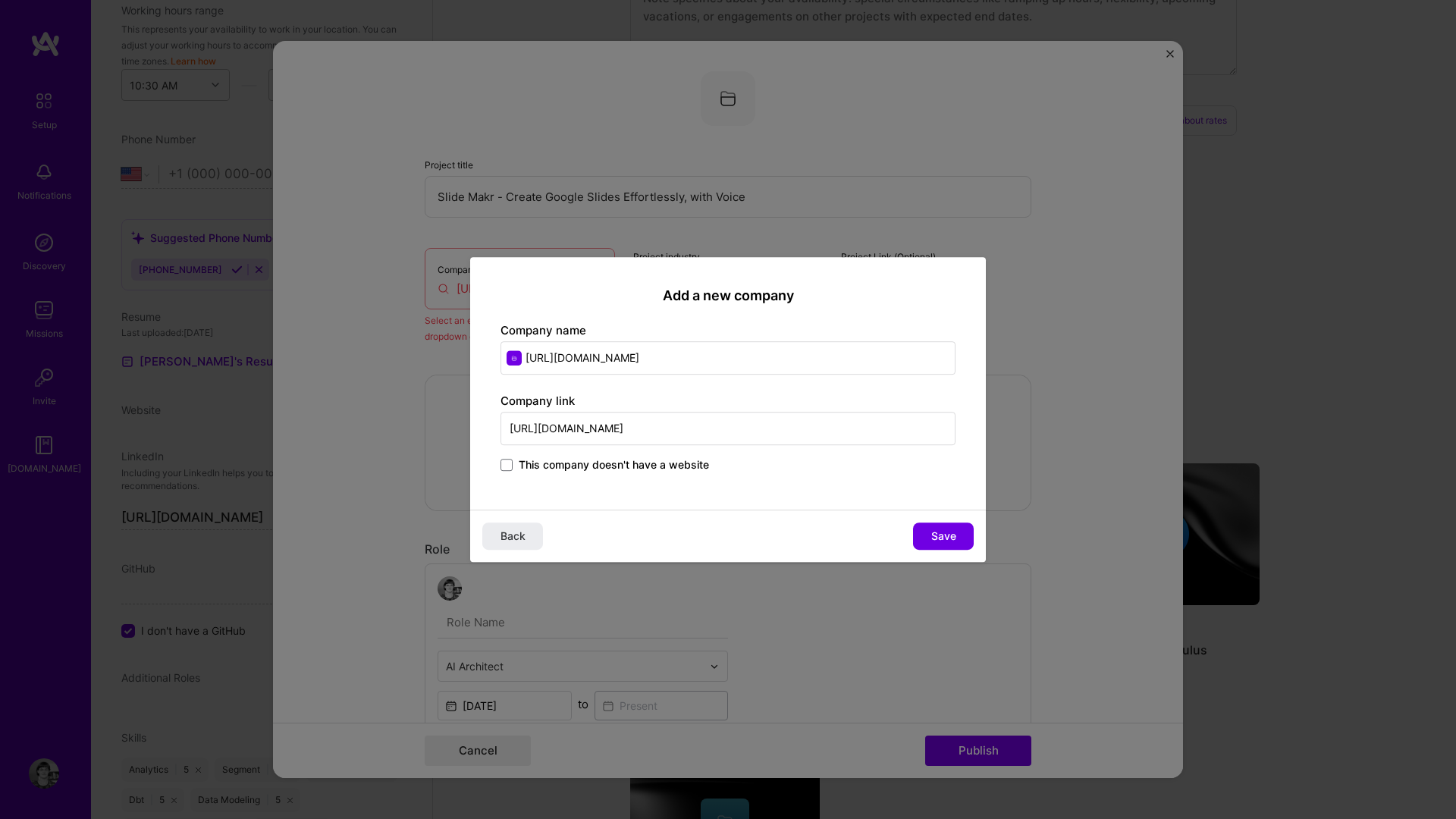
type input "[URL][DOMAIN_NAME]"
click at [589, 362] on input "[URL][DOMAIN_NAME]" at bounding box center [728, 358] width 455 height 33
type input "Ideaslab"
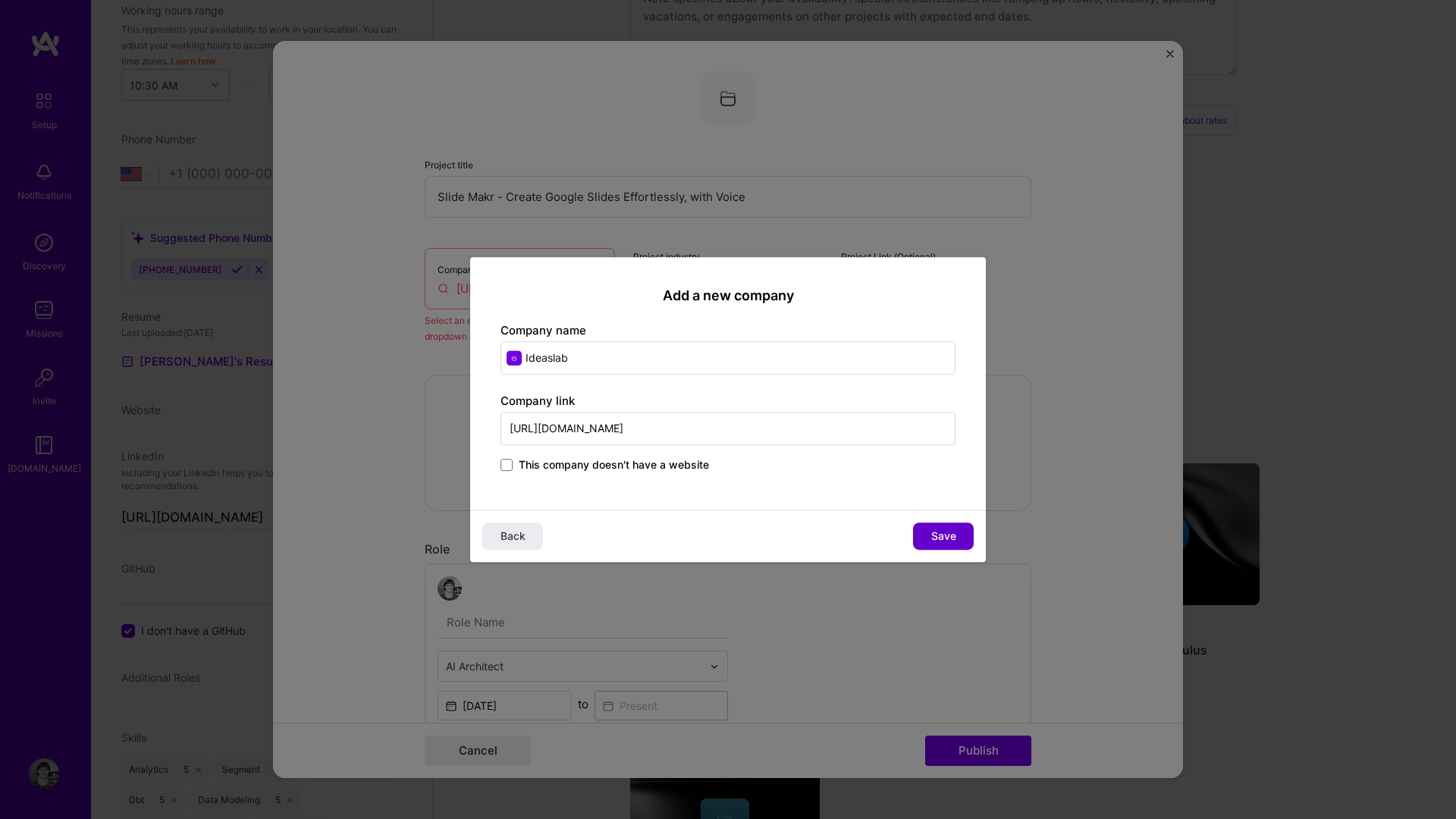
click at [933, 536] on span "Save" at bounding box center [944, 536] width 25 height 15
type input "Ideaslab"
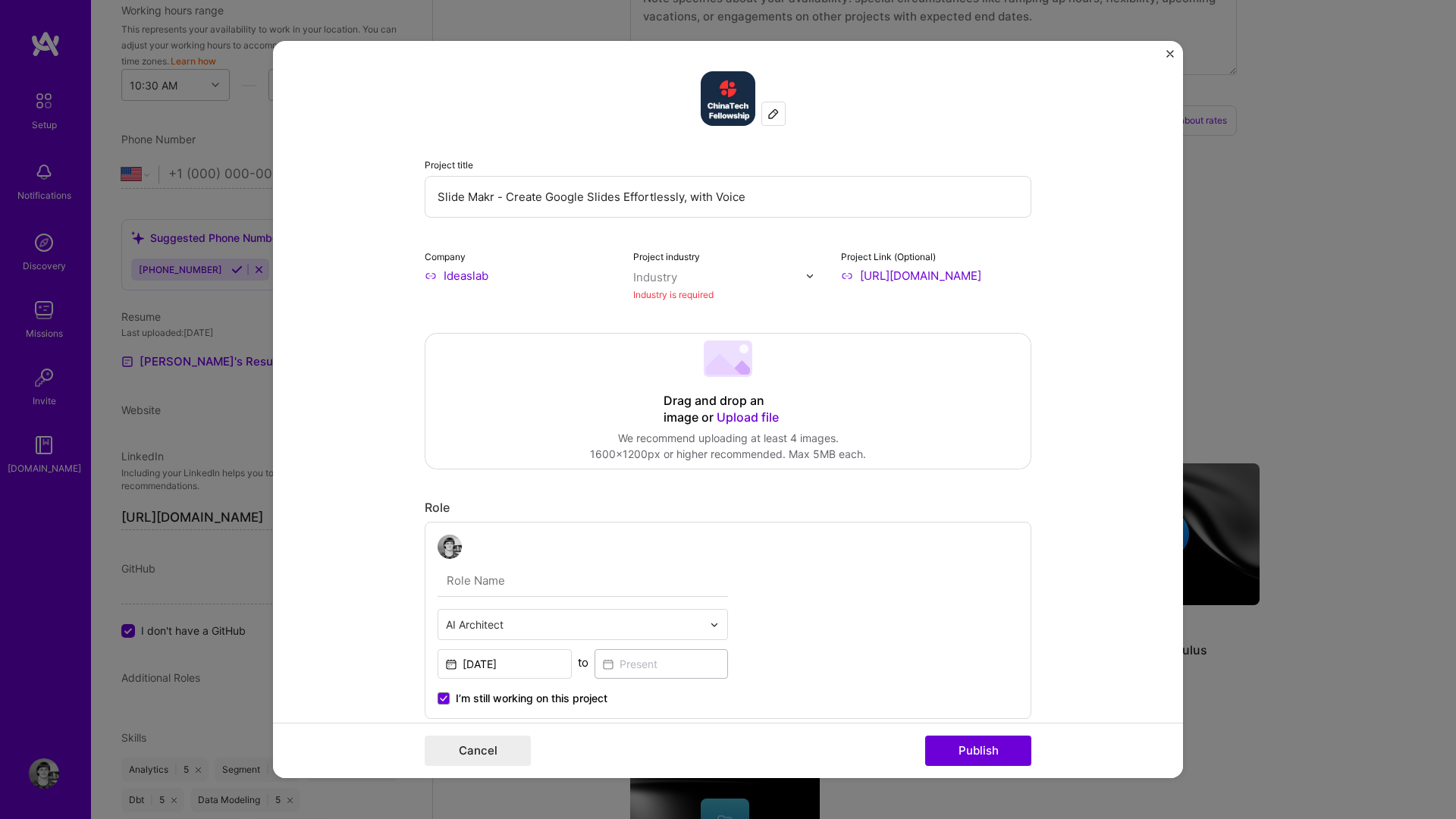
click at [778, 115] on img at bounding box center [773, 114] width 12 height 12
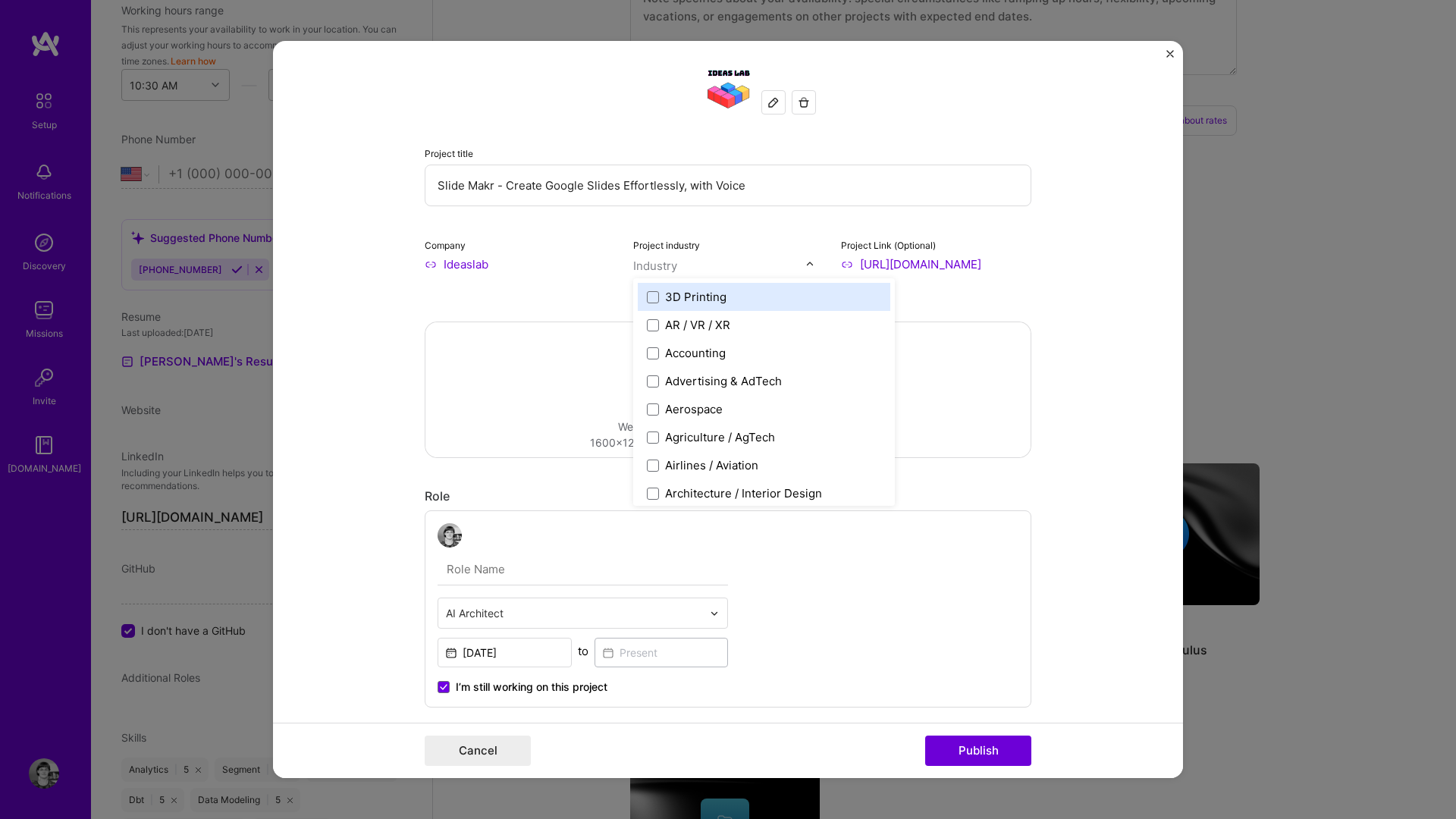
click at [694, 265] on input "text" at bounding box center [720, 266] width 173 height 16
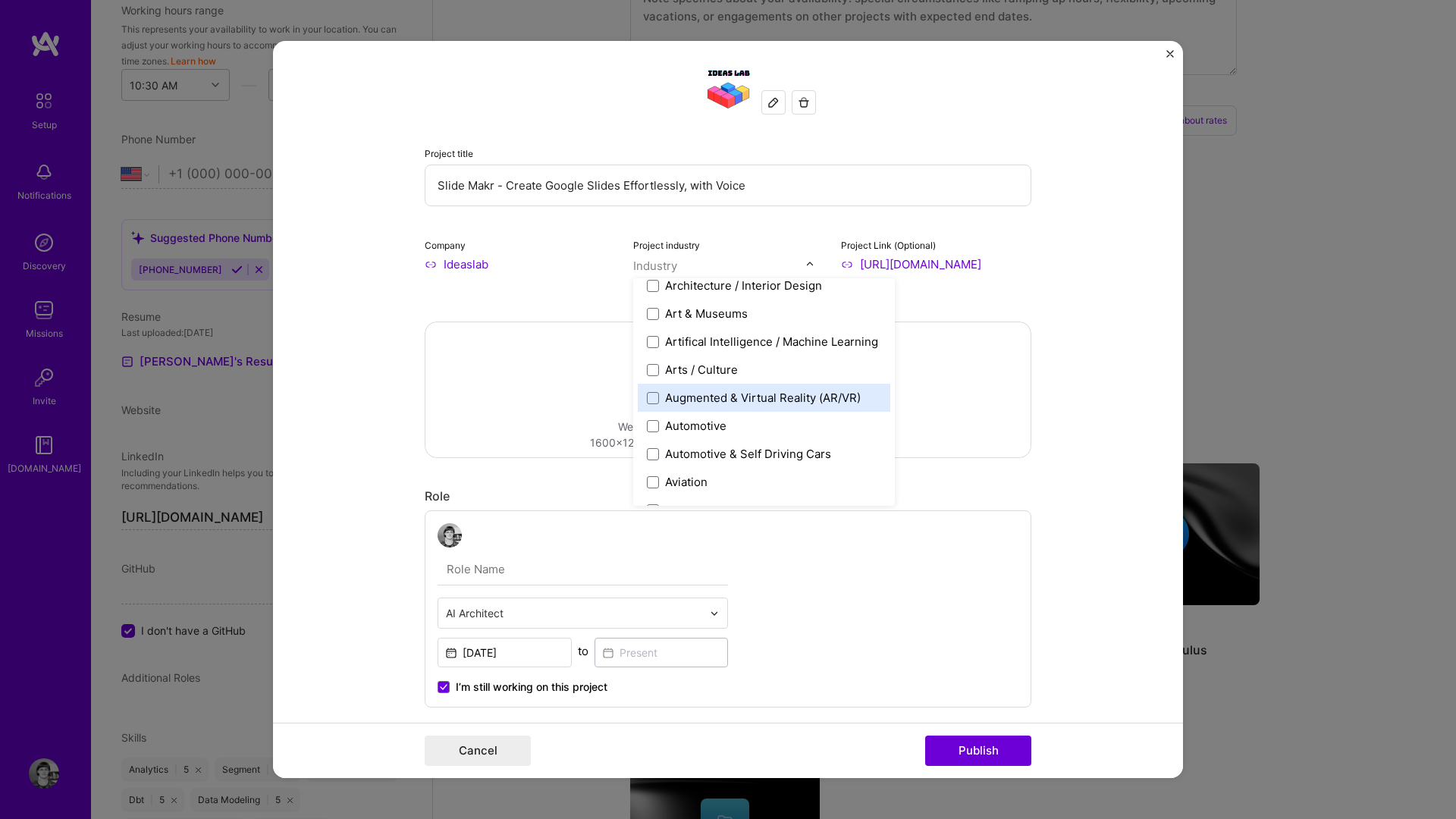
scroll to position [207, 0]
click at [701, 343] on div "Artifical Intelligence / Machine Learning" at bounding box center [771, 342] width 213 height 16
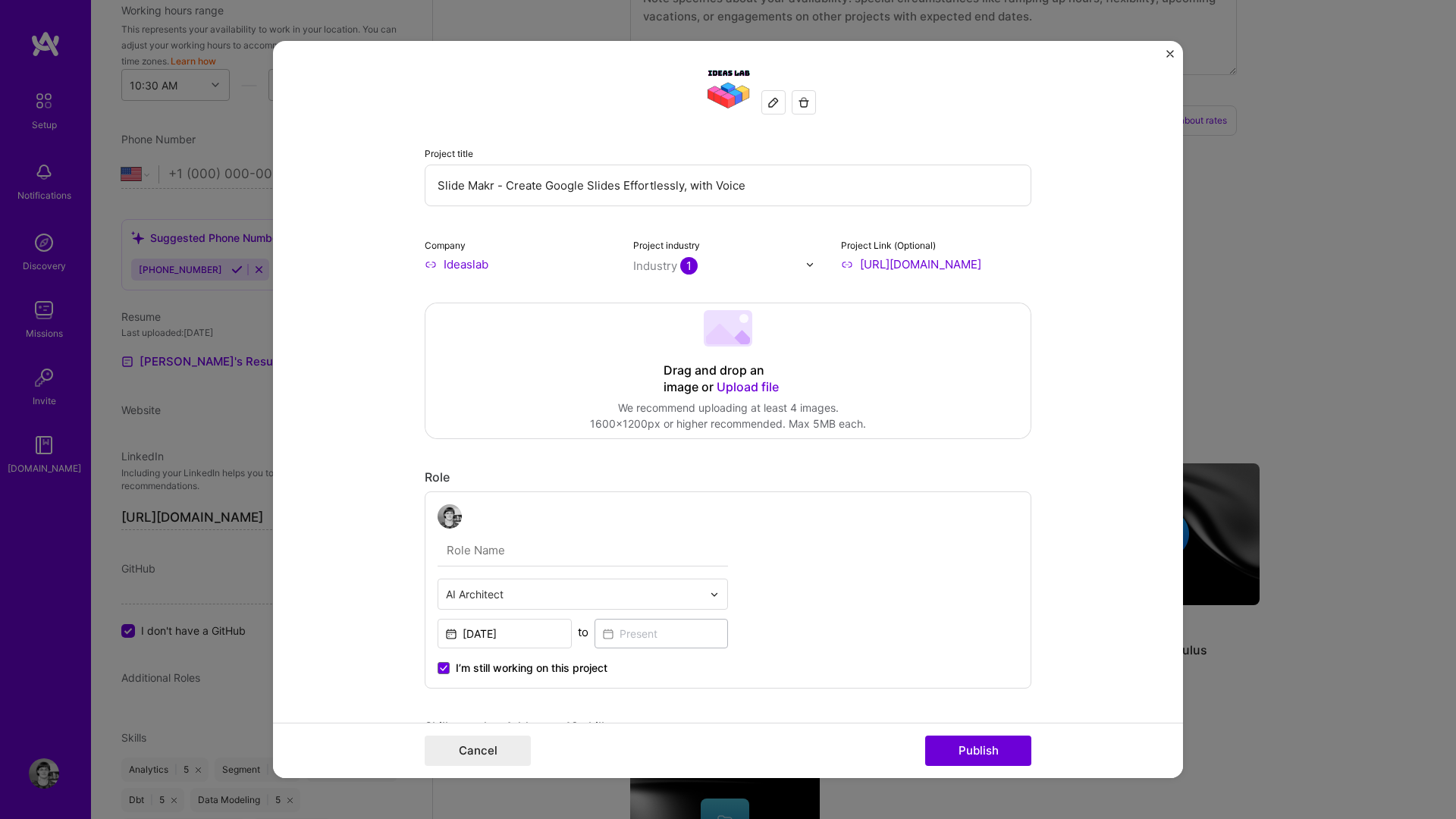
click at [990, 367] on div "Drag and drop an image or Upload file Upload file We recommend uploading at lea…" at bounding box center [728, 371] width 605 height 135
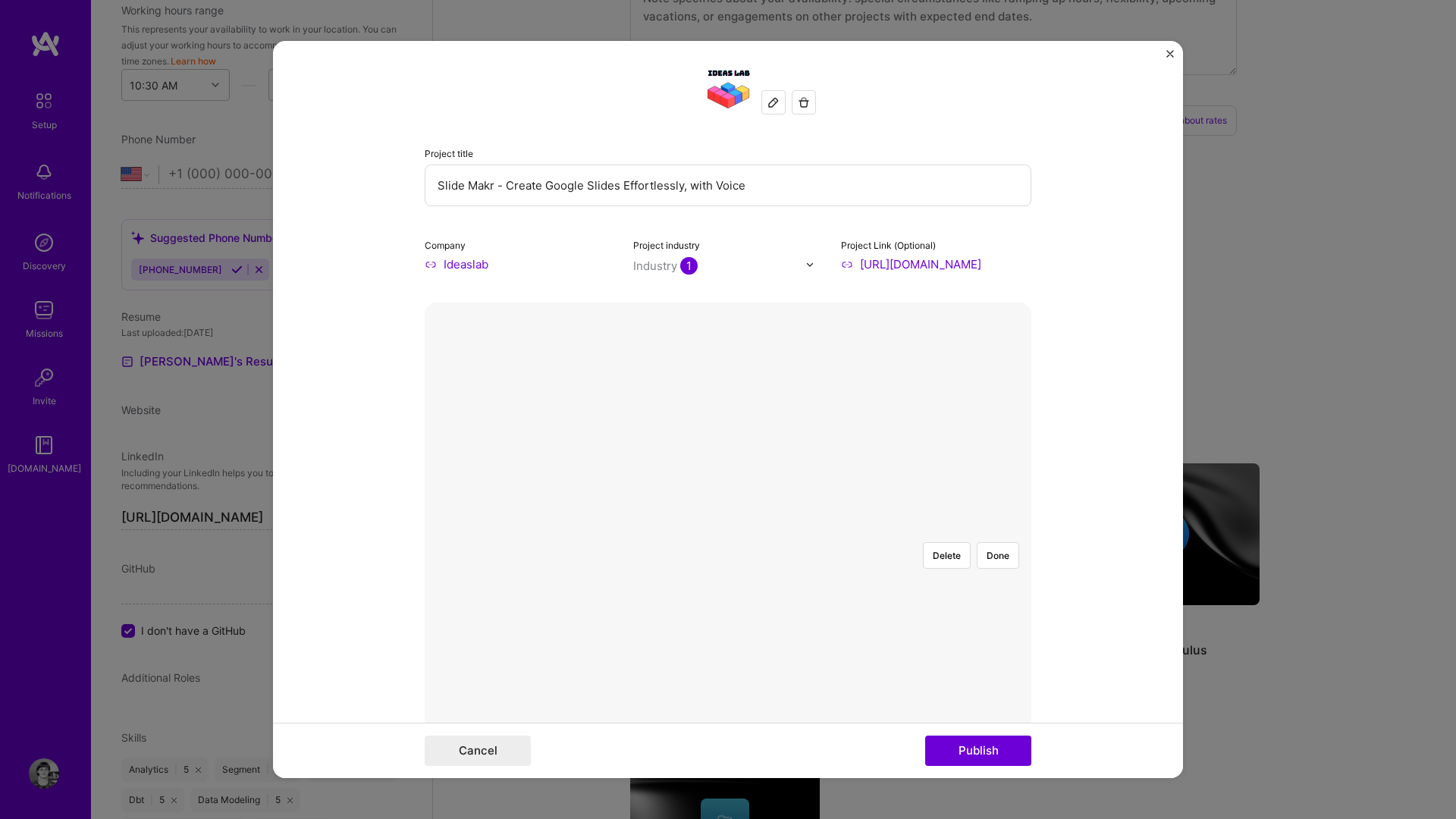
click at [798, 530] on div at bounding box center [1014, 717] width 497 height 374
click at [996, 543] on button "Done" at bounding box center [998, 555] width 42 height 26
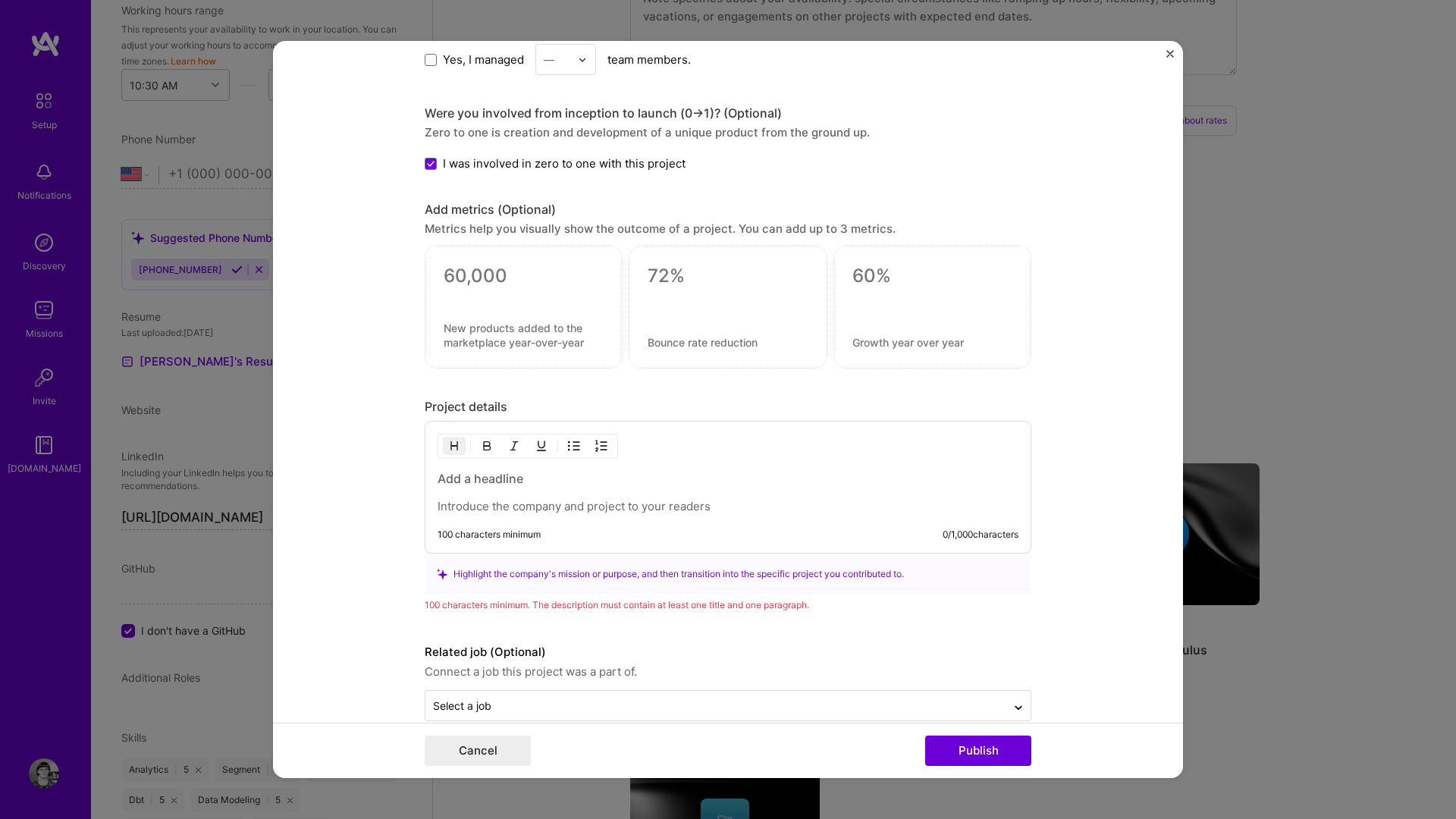
scroll to position [1690, 0]
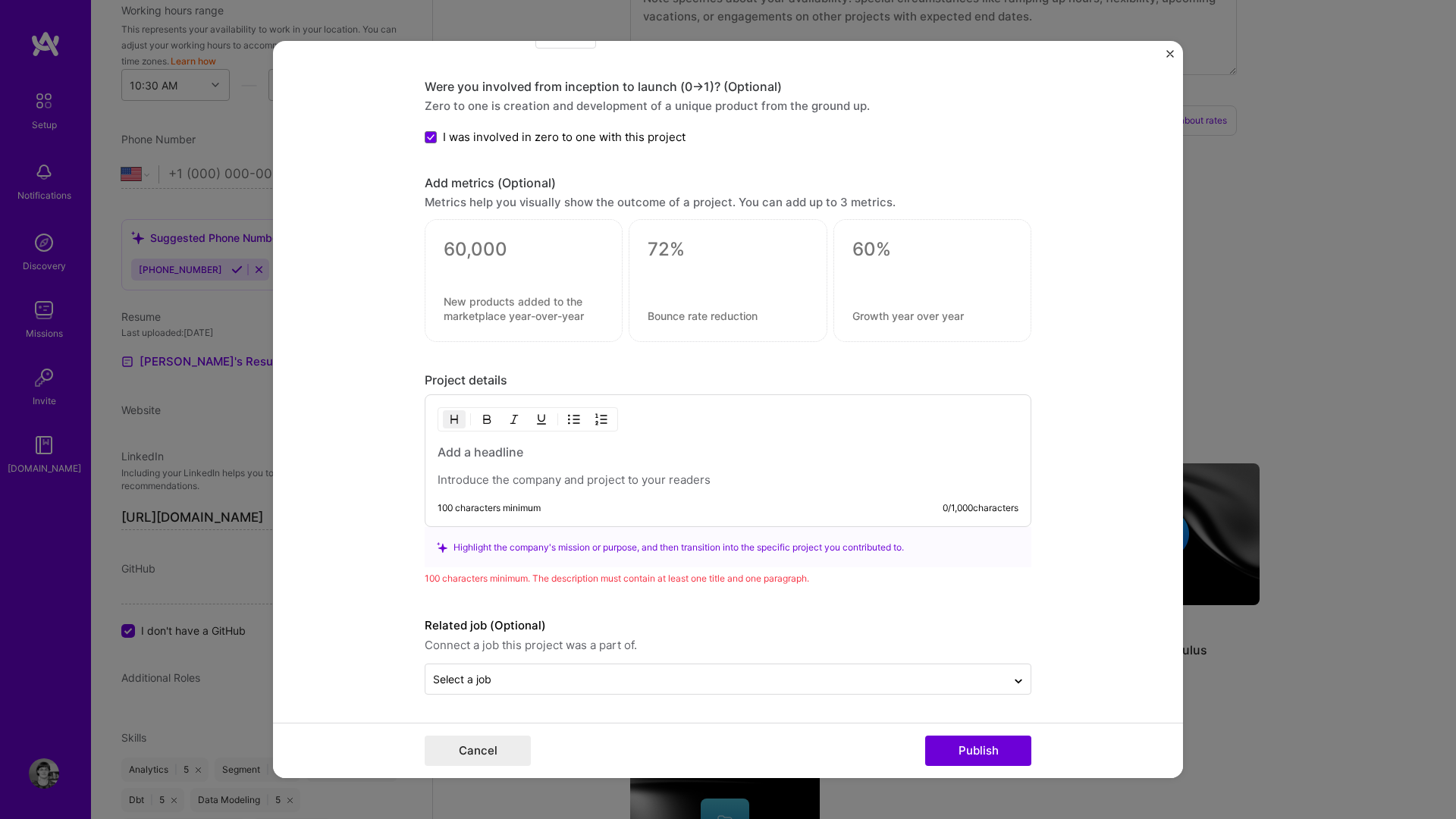
click at [485, 446] on h3 at bounding box center [728, 452] width 581 height 17
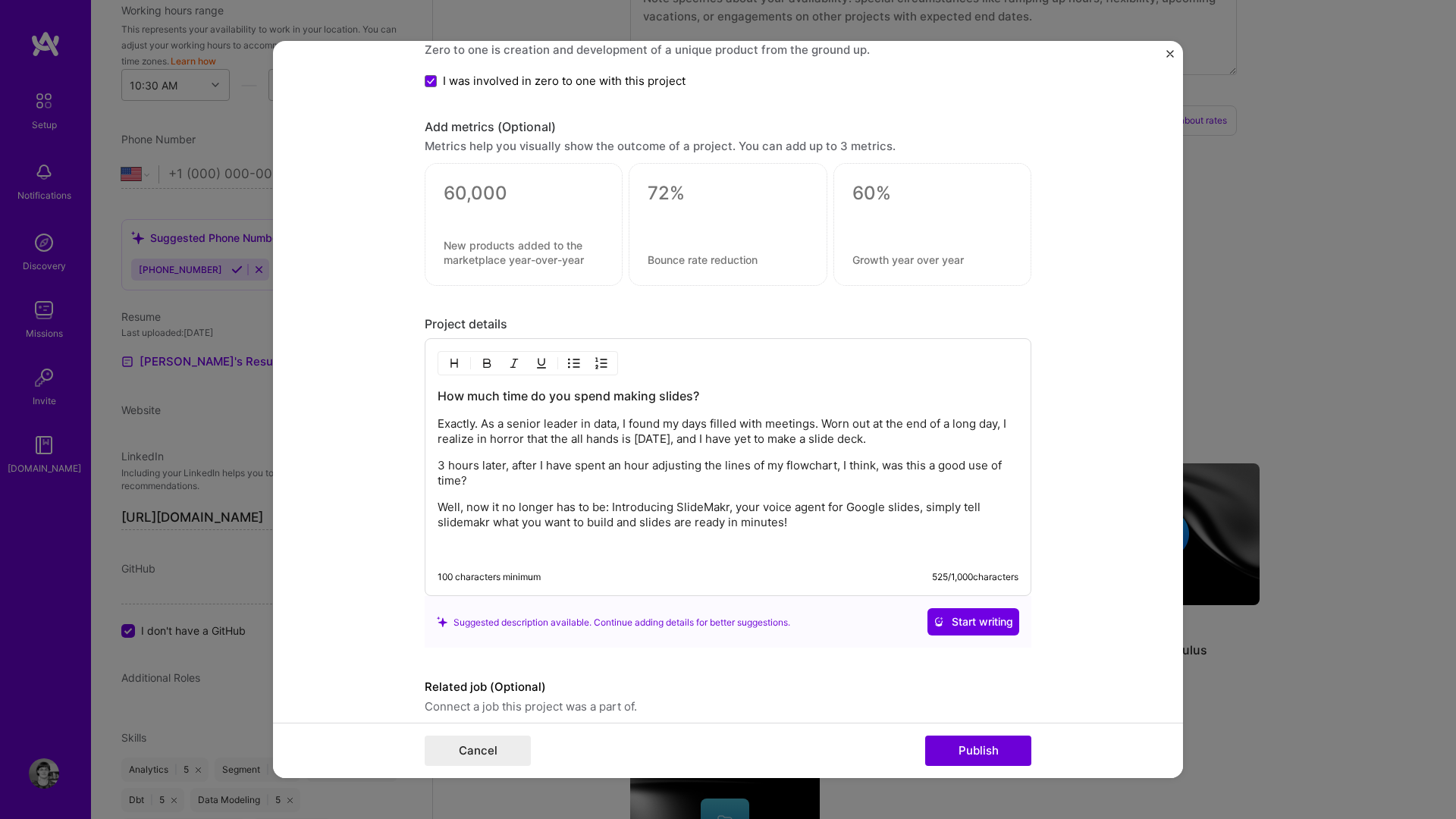
scroll to position [1808, 0]
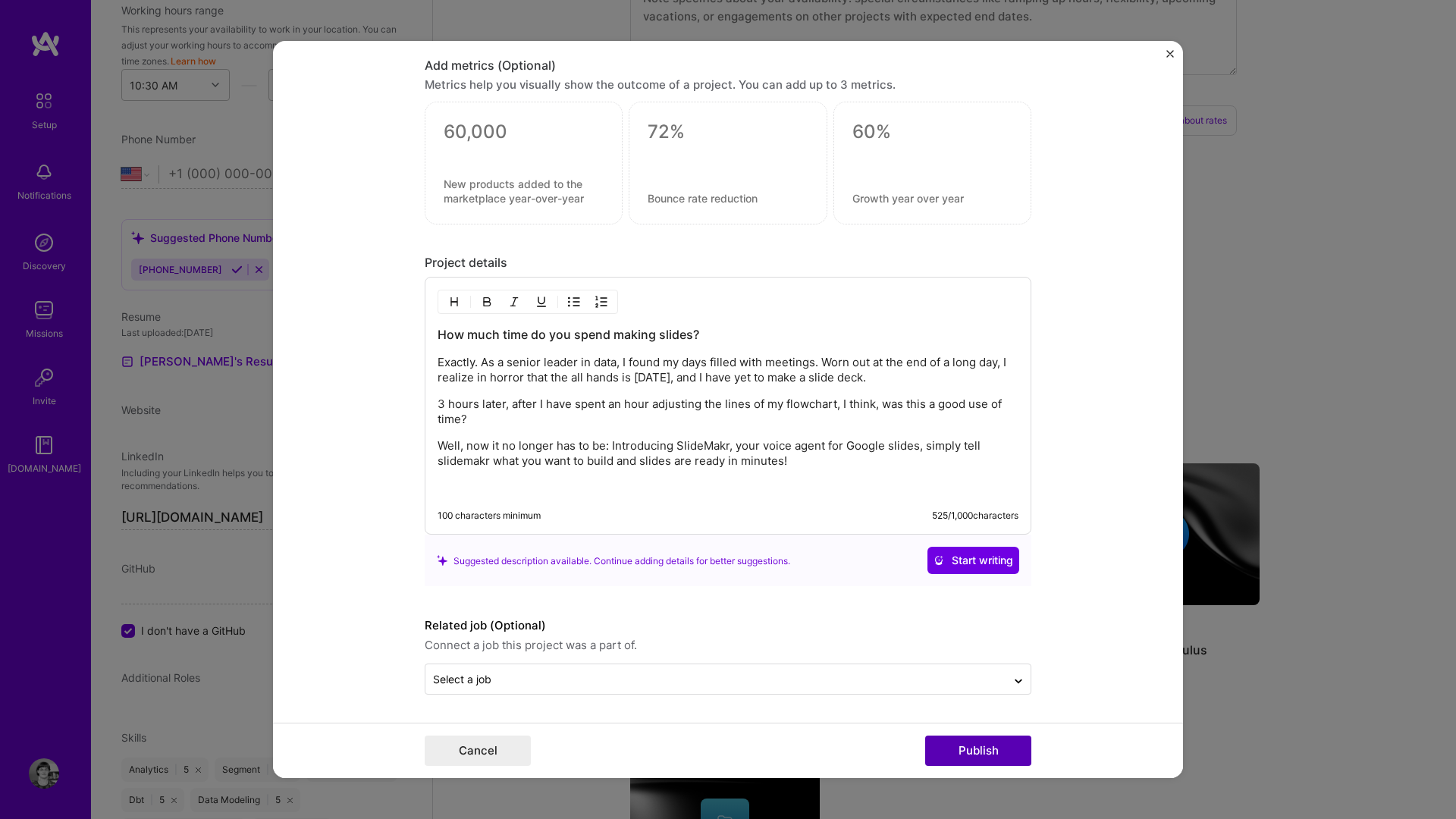
click at [969, 682] on button "Publish" at bounding box center [979, 751] width 106 height 30
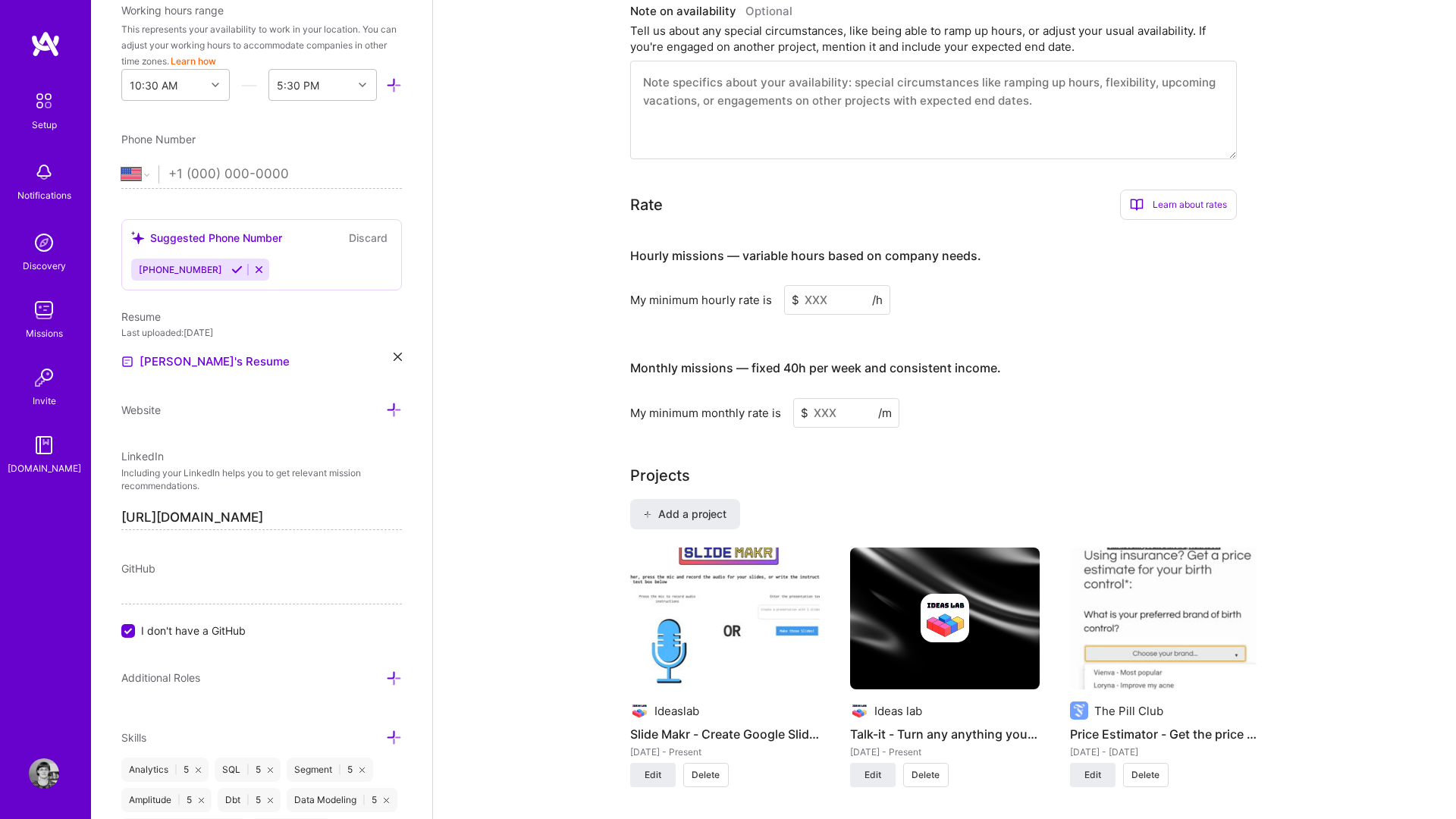
scroll to position [759, 0]
click at [813, 288] on input at bounding box center [837, 302] width 106 height 29
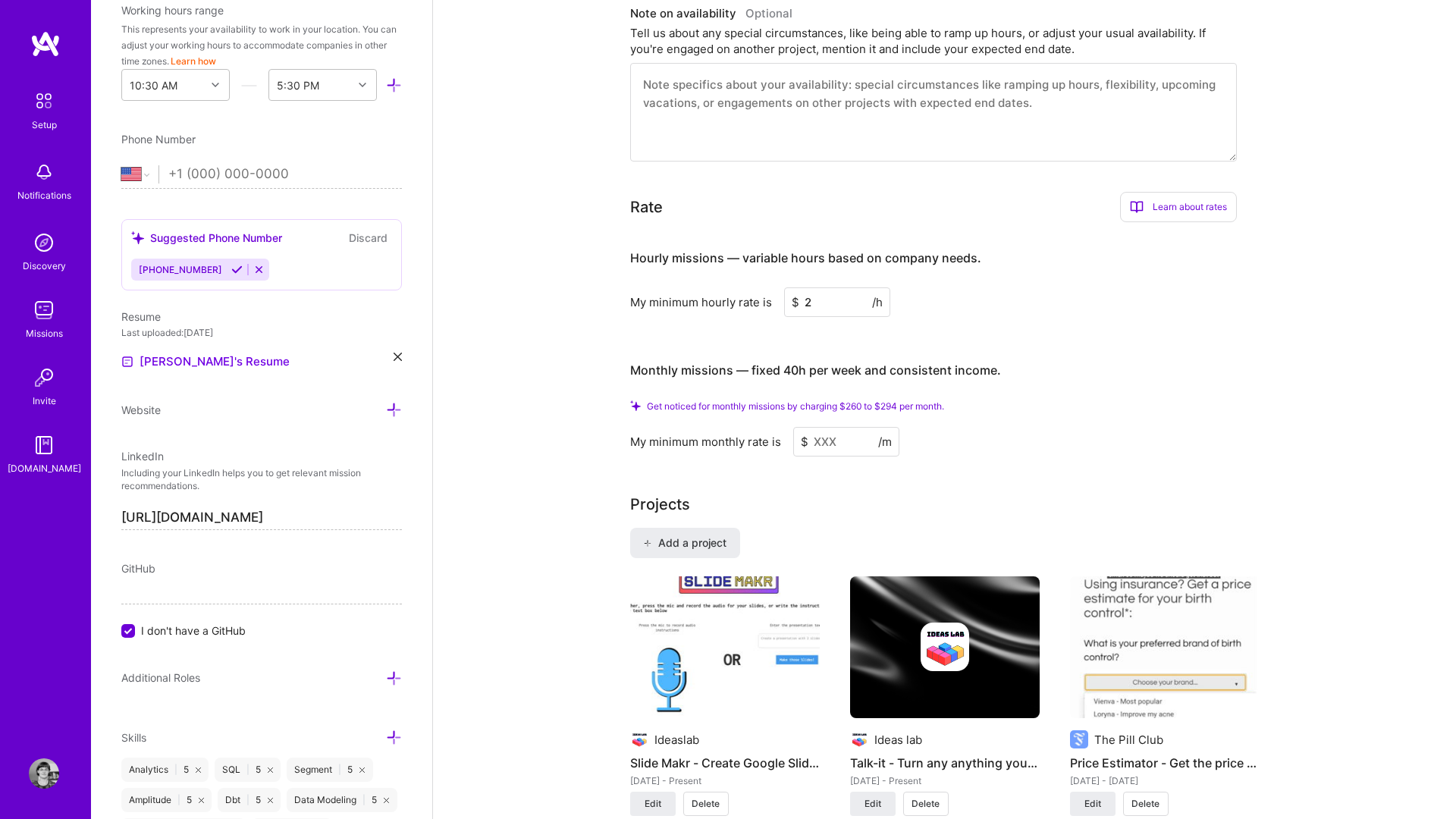
type input "25"
type input "200"
click at [836, 429] on input at bounding box center [847, 442] width 106 height 29
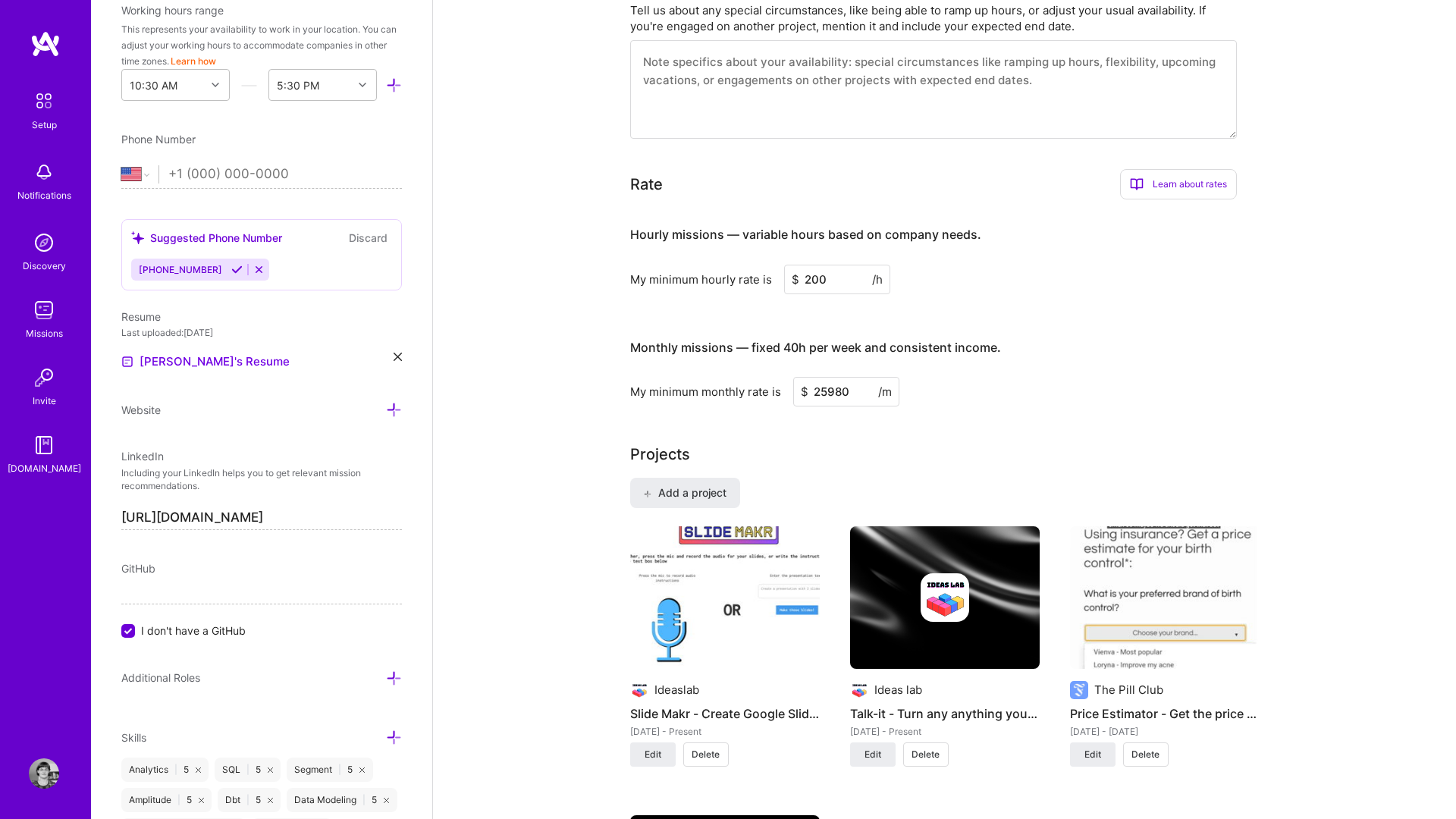
type input "25980"
click at [970, 478] on div "Add a project Ideaslab Slide Makr - Create Google Slides Effortlessly, with Voi…" at bounding box center [945, 776] width 630 height 596
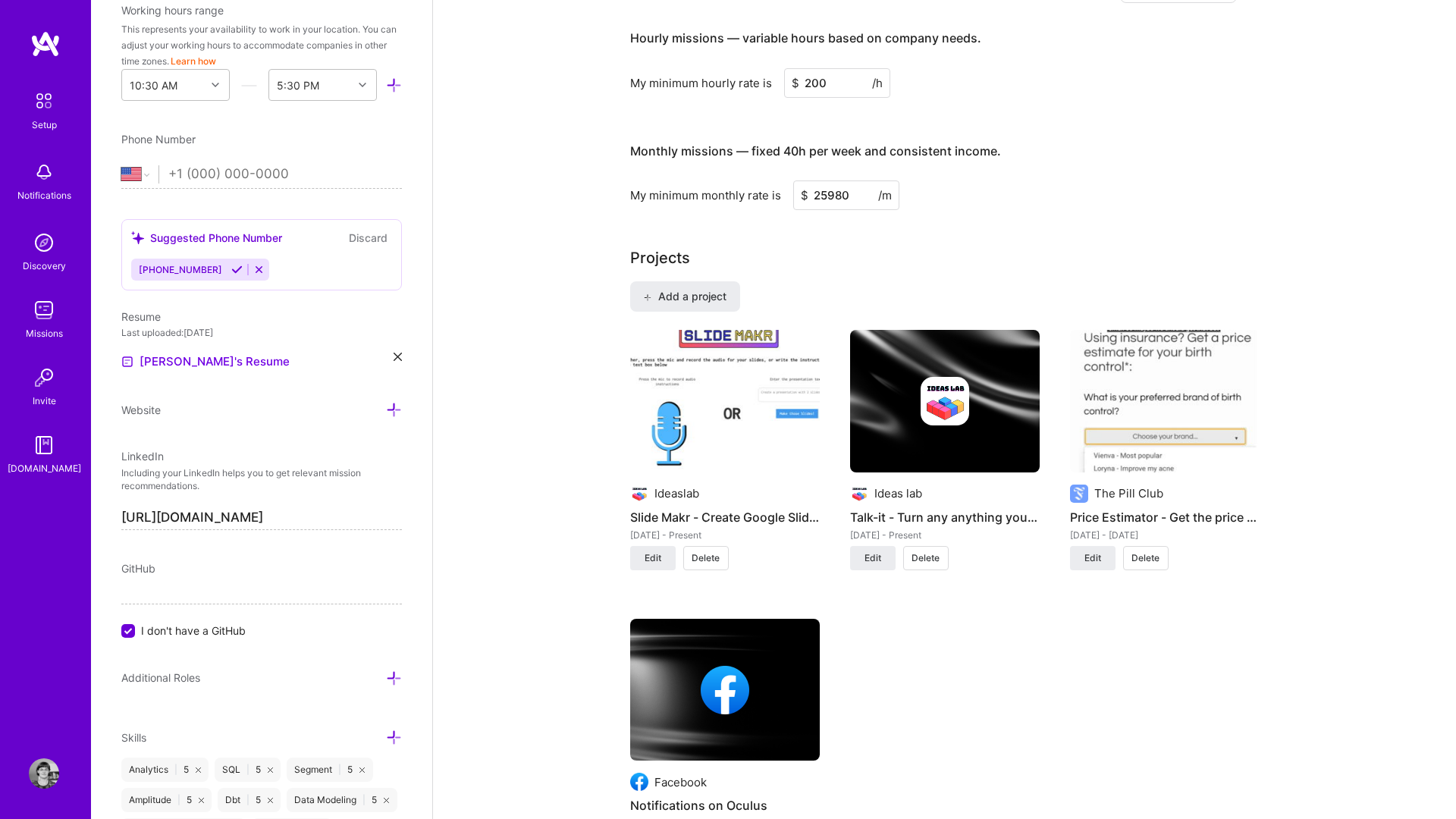
scroll to position [1112, 0]
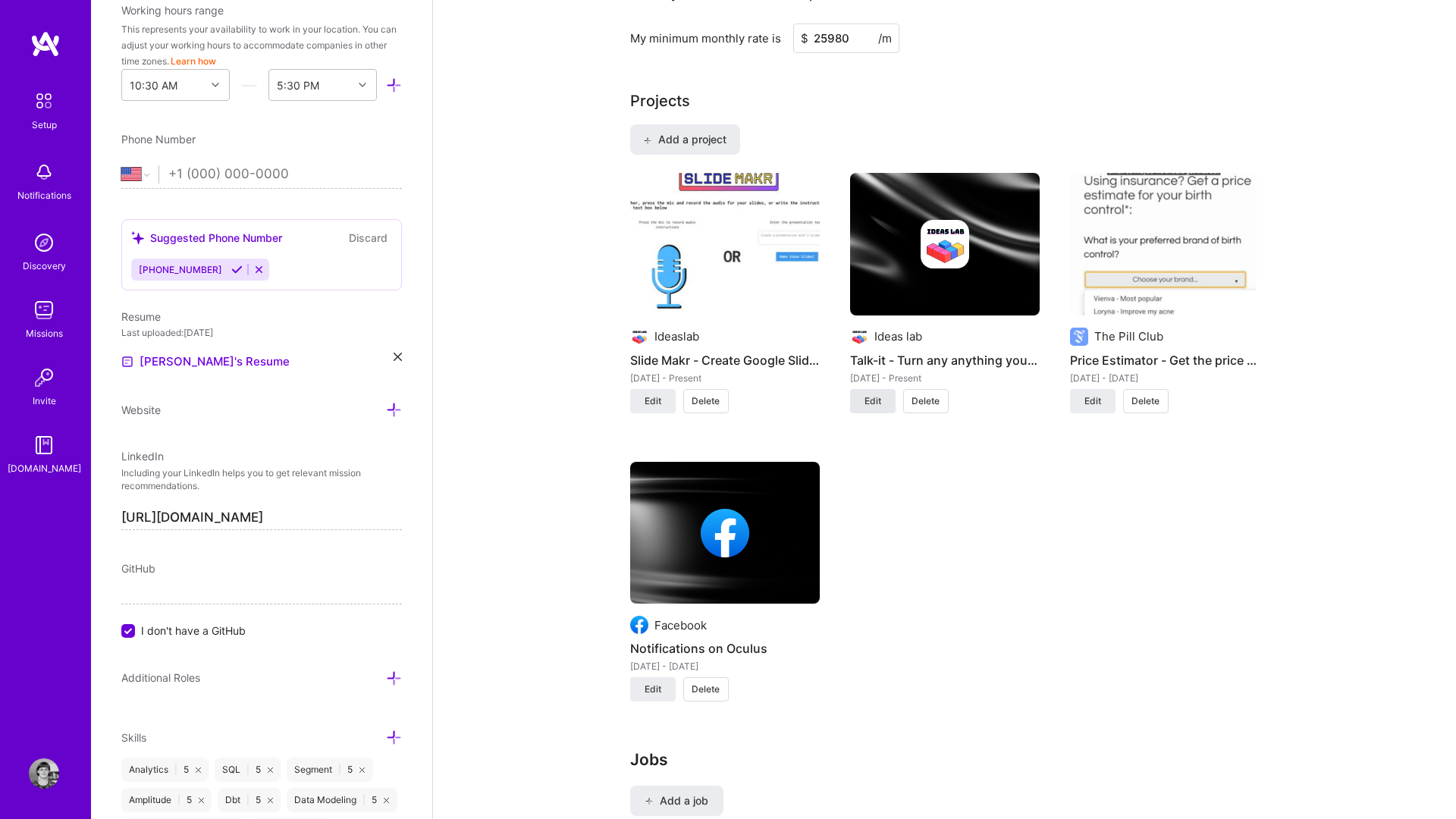
click at [886, 389] on button "Edit" at bounding box center [872, 401] width 45 height 25
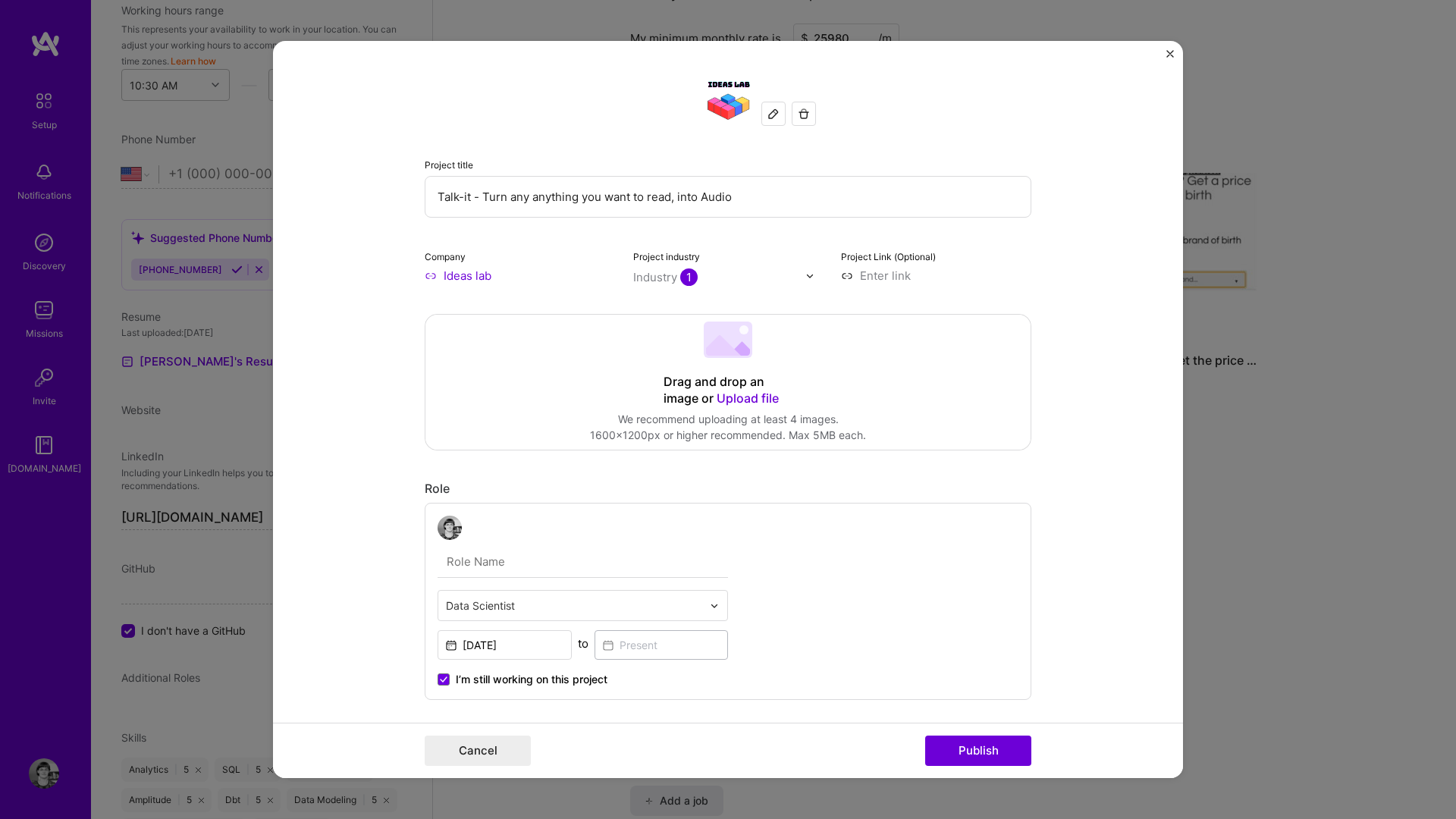
click at [748, 398] on span "Upload file" at bounding box center [747, 398] width 62 height 15
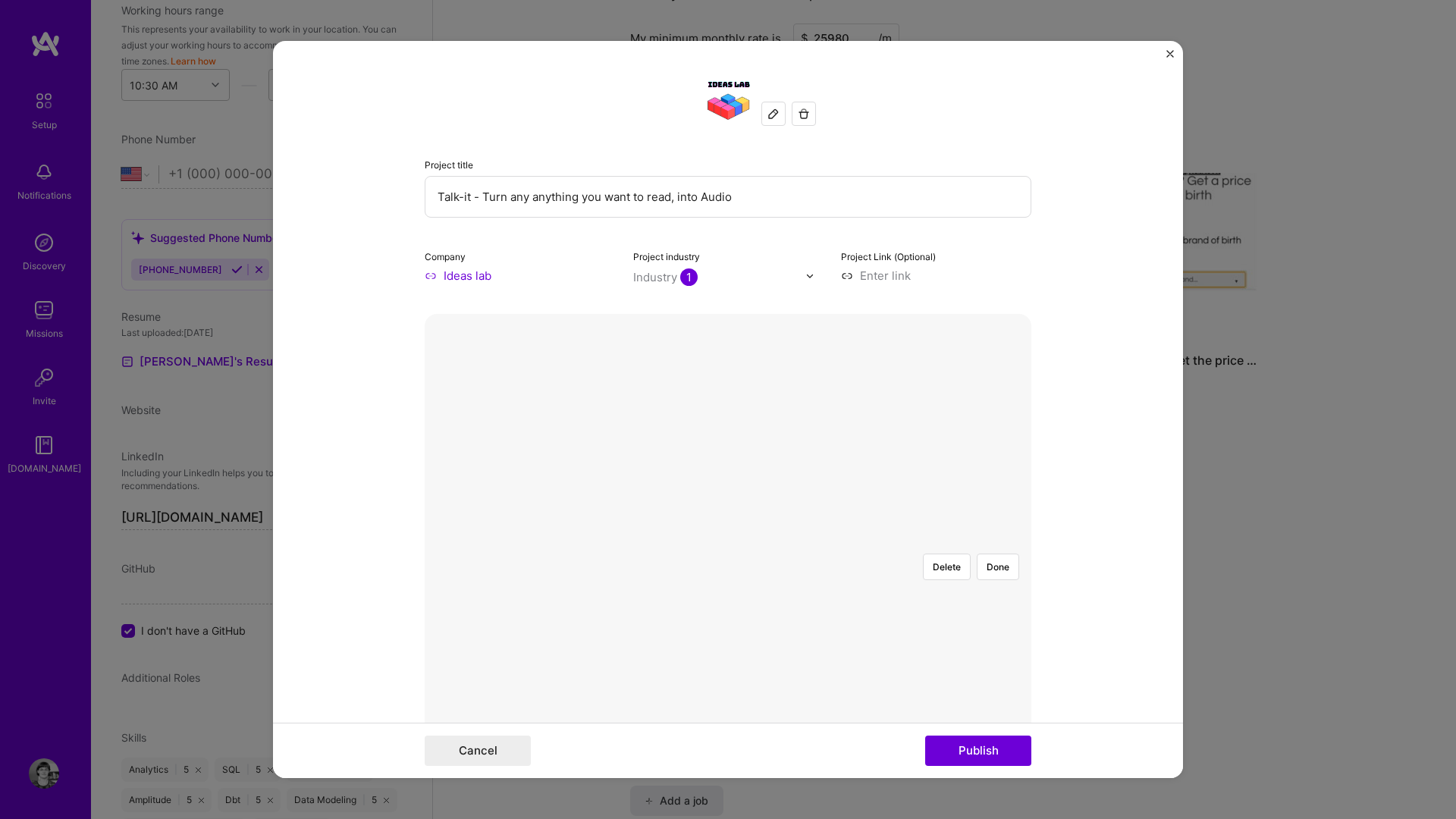
click at [947, 542] on div at bounding box center [1038, 728] width 497 height 374
click at [916, 542] on div at bounding box center [998, 728] width 497 height 374
click at [1004, 554] on button "Done" at bounding box center [998, 566] width 42 height 26
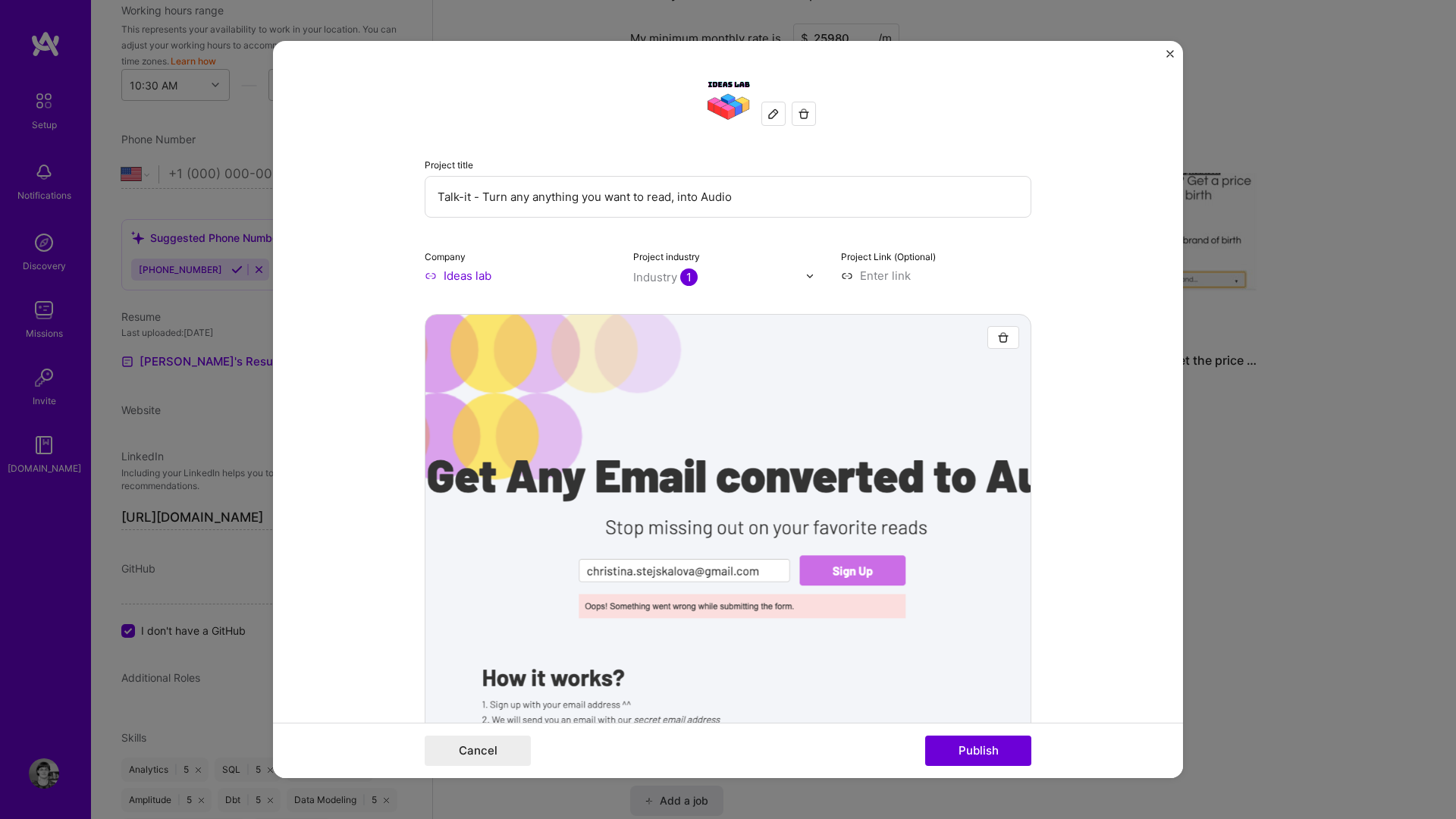
click at [892, 280] on input at bounding box center [937, 276] width 191 height 16
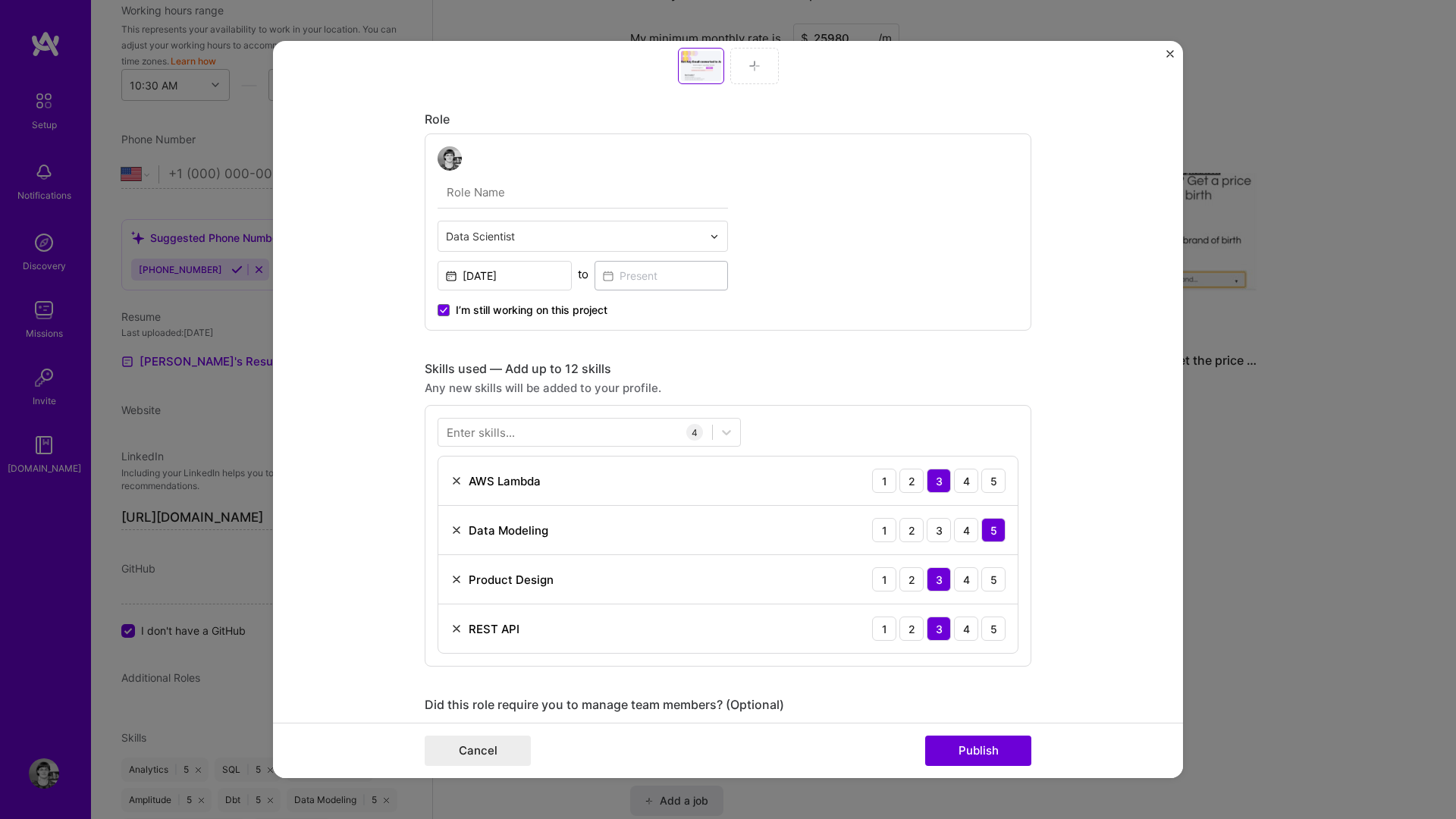
scroll to position [868, 0]
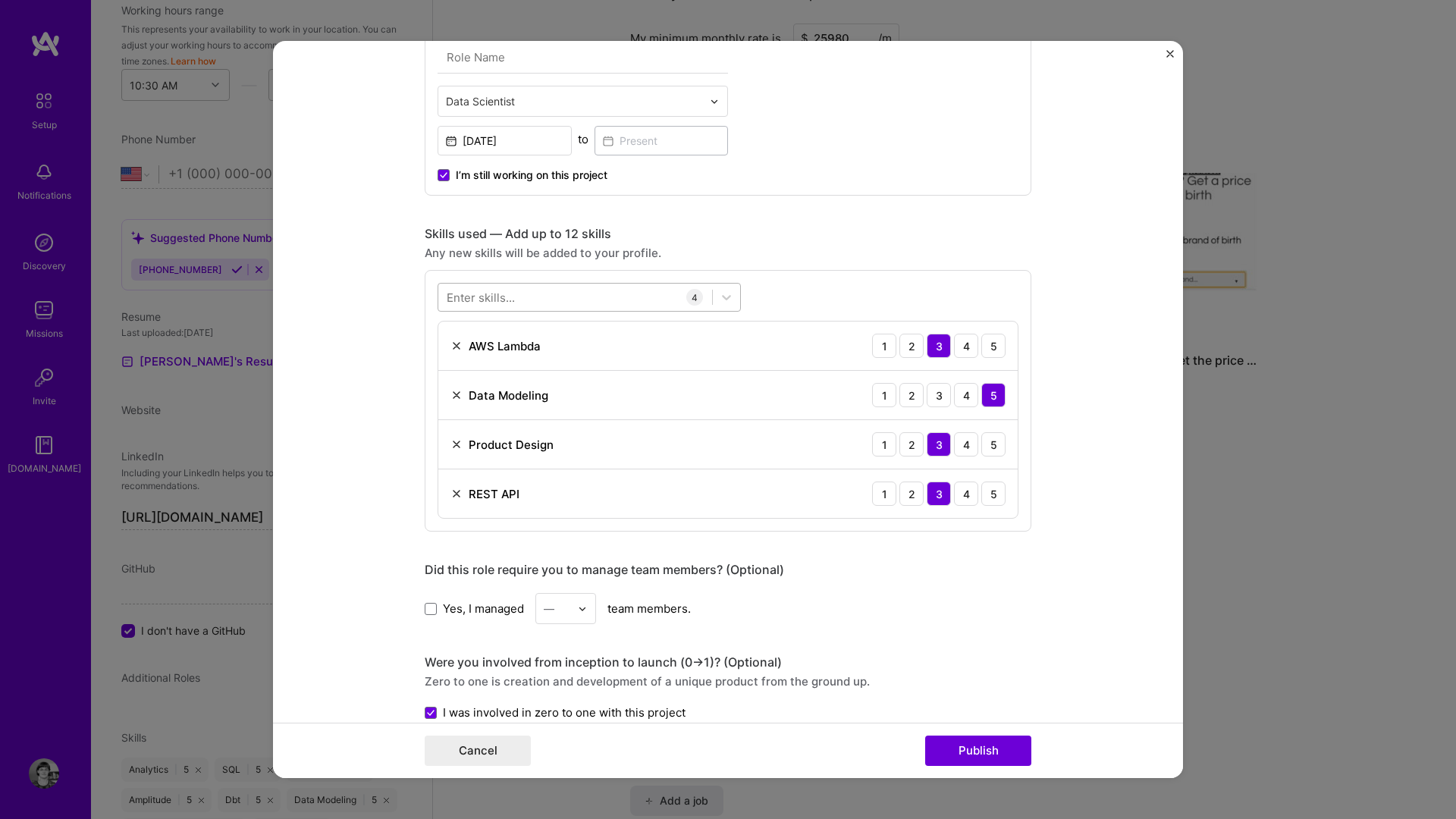
click at [553, 288] on div at bounding box center [575, 298] width 274 height 25
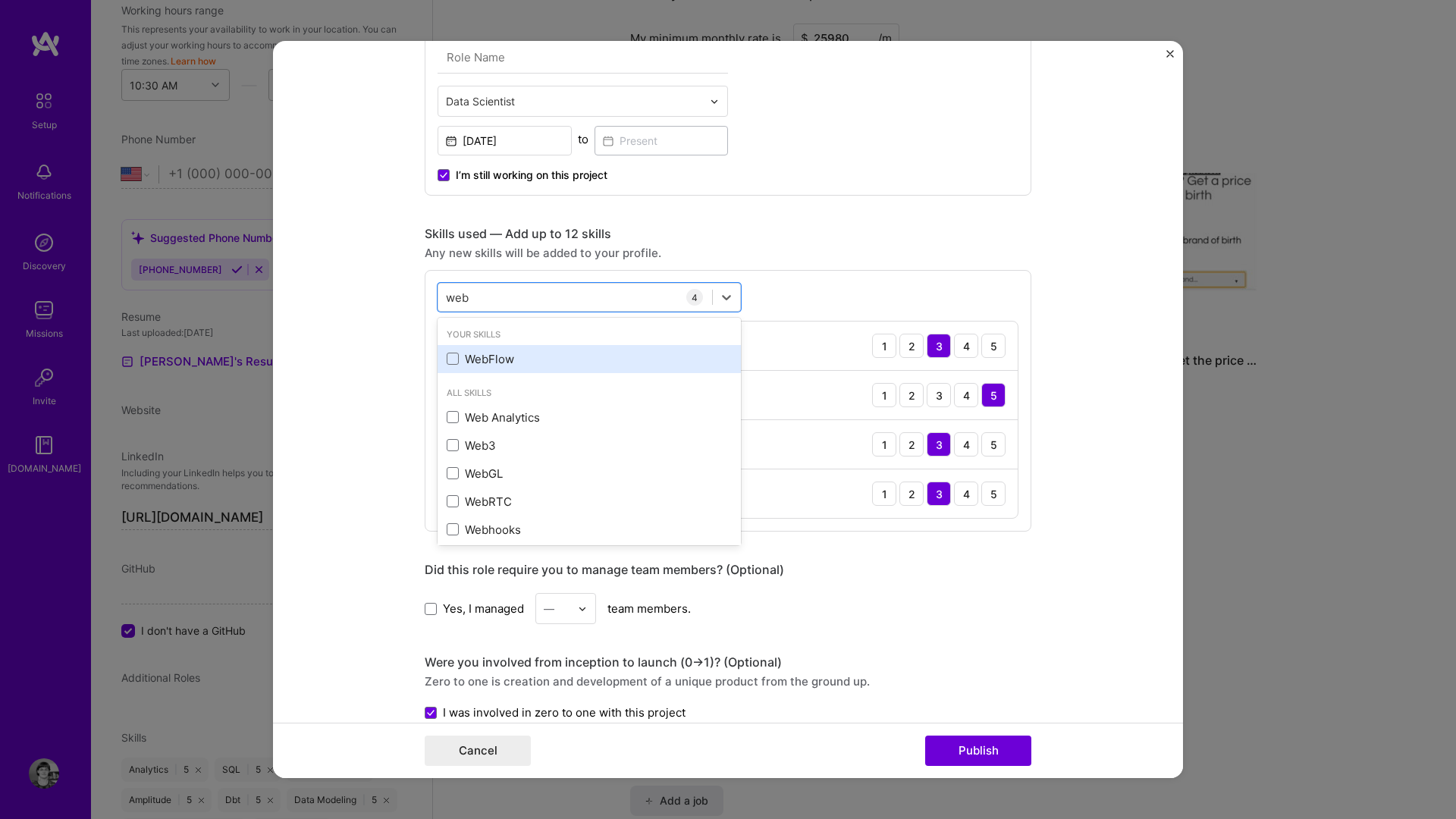
click at [485, 358] on div "WebFlow" at bounding box center [589, 359] width 285 height 16
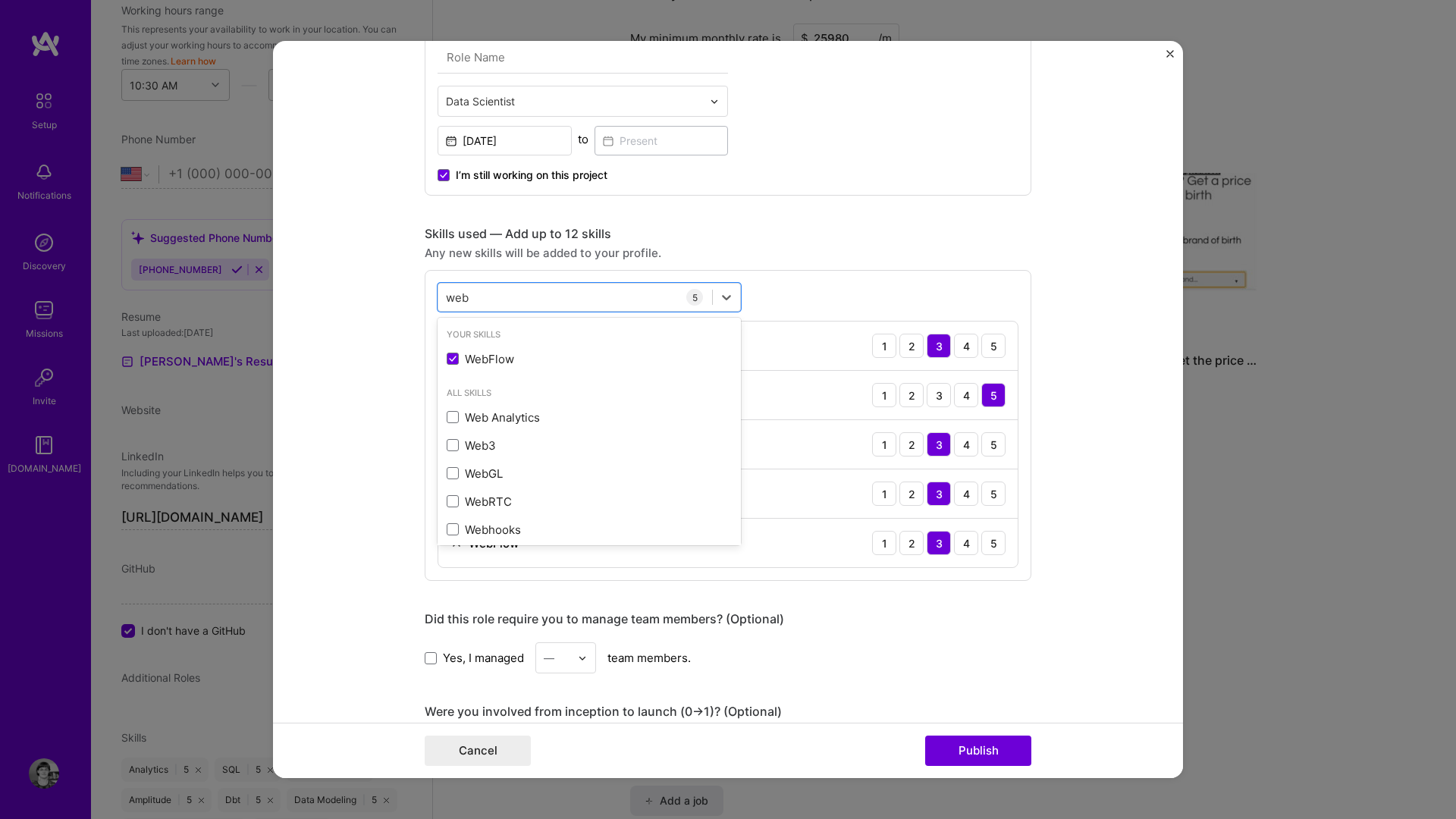
type input "web"
click at [906, 628] on div "Did this role require you to manage team members? (Optional) Yes, I managed — t…" at bounding box center [728, 643] width 607 height 62
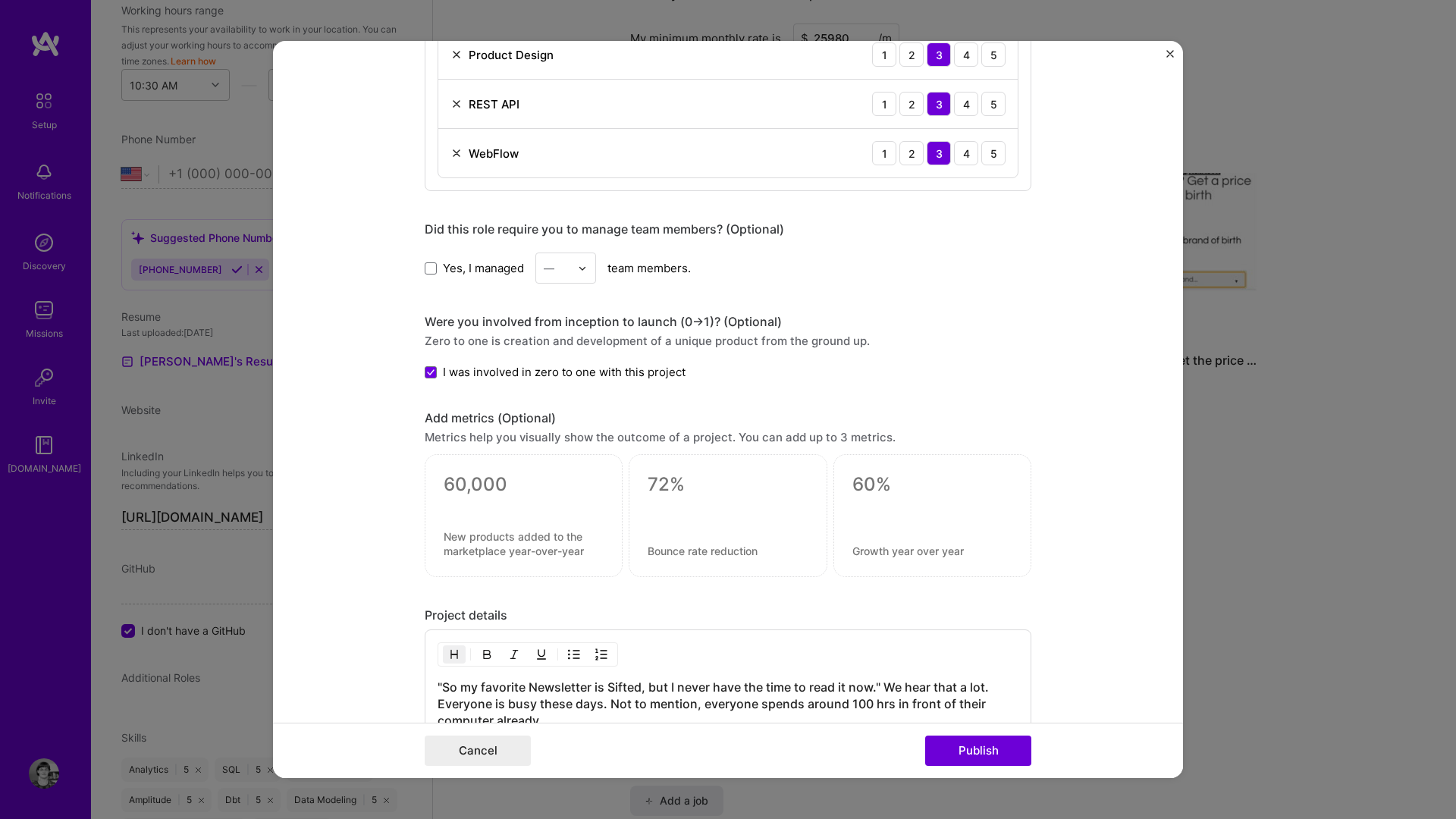
scroll to position [1629, 0]
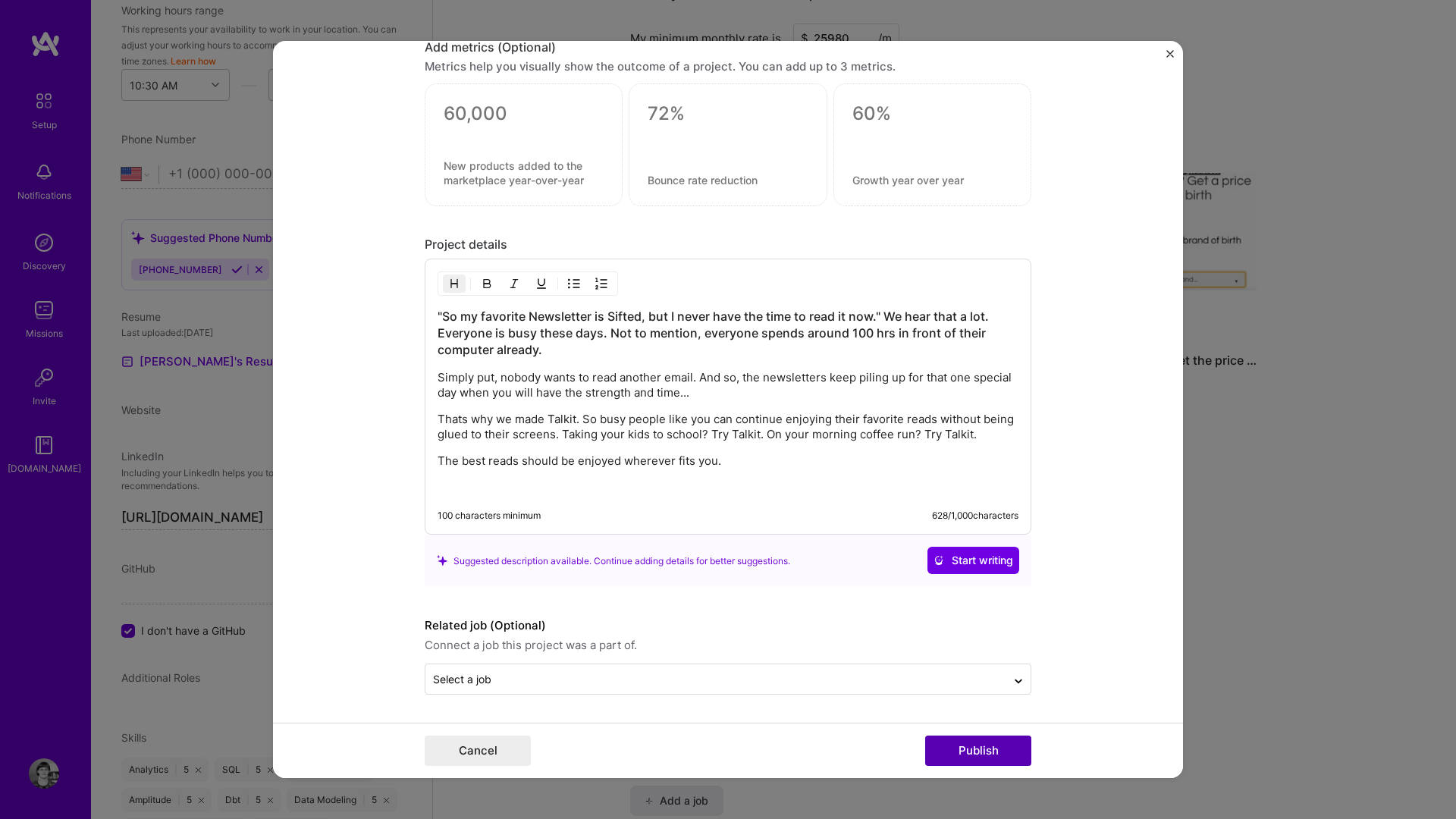
click at [982, 682] on button "Publish" at bounding box center [979, 751] width 106 height 30
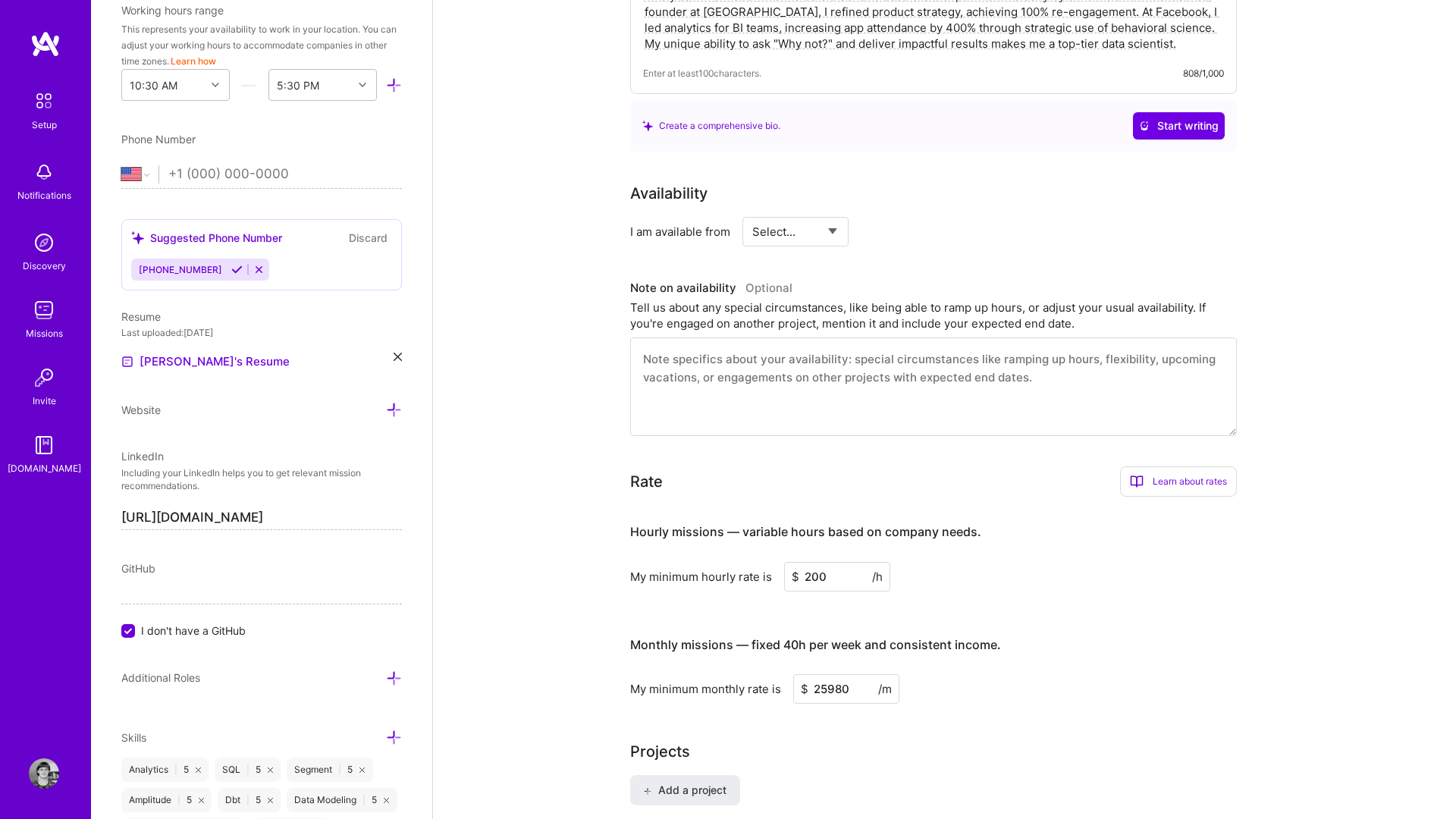
scroll to position [0, 0]
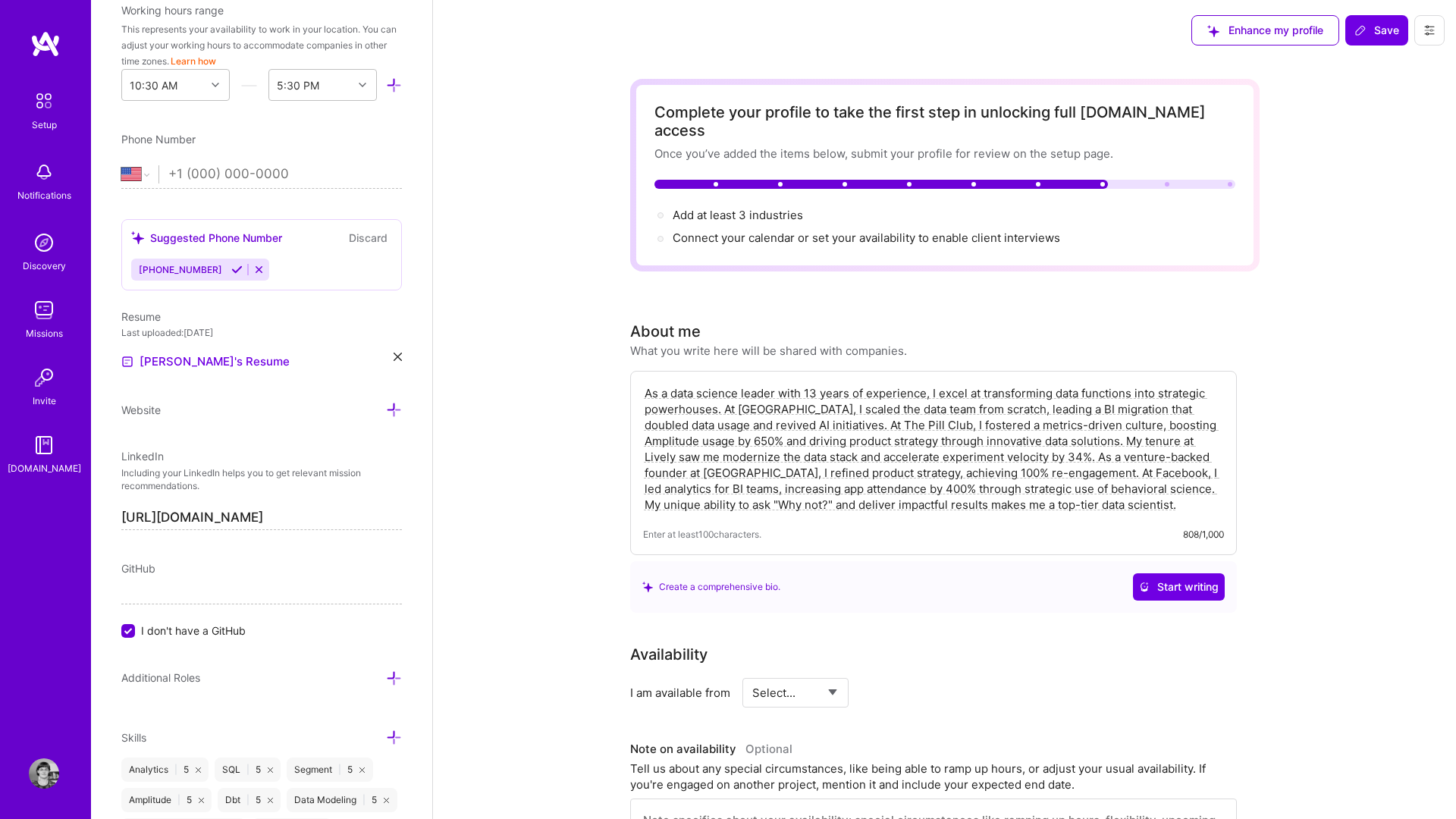
click at [726, 397] on textarea "As a data science leader with 13 years of experience, I excel at transforming d…" at bounding box center [933, 449] width 581 height 130
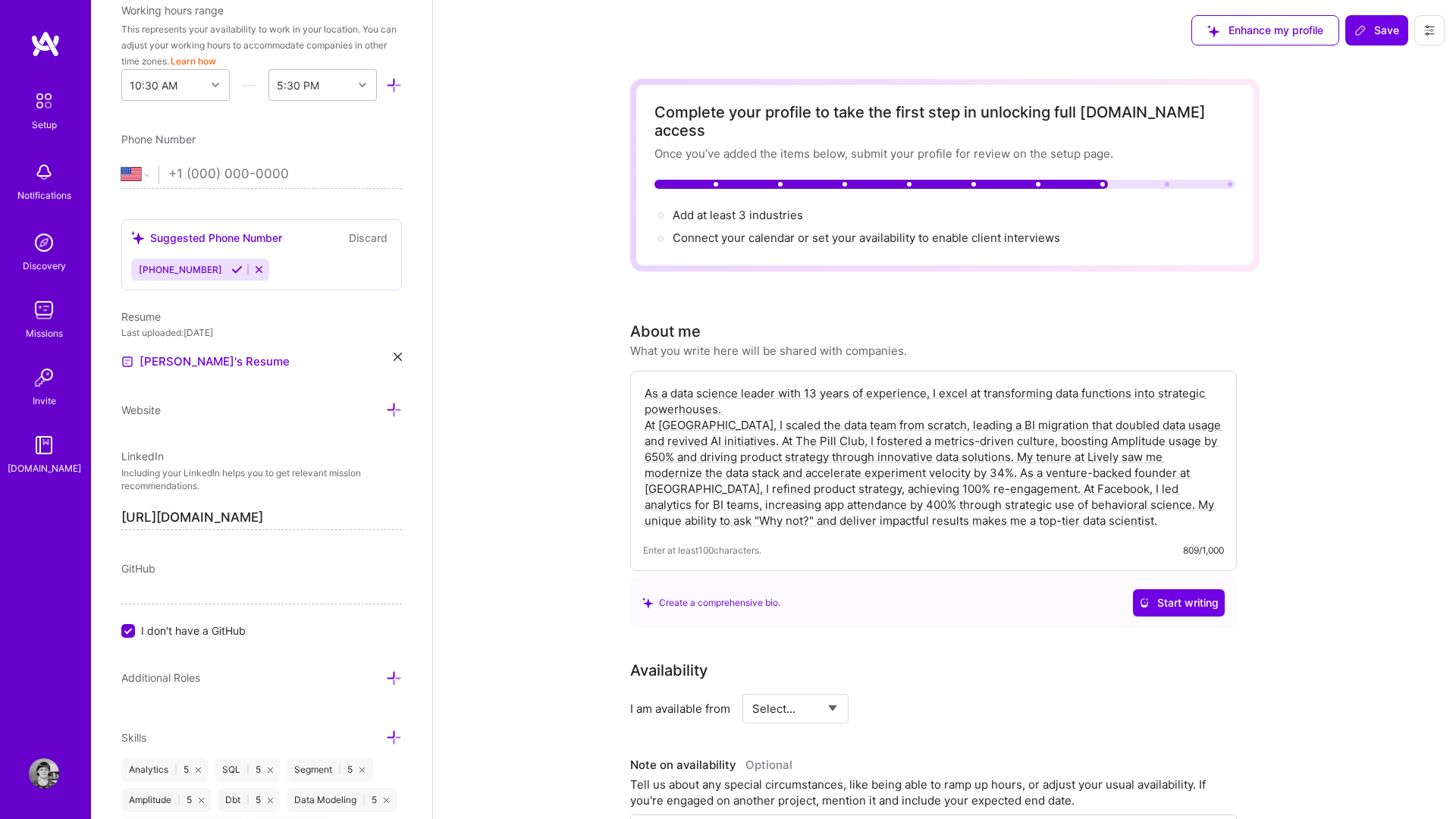
click at [889, 411] on textarea "As a data science leader with 13 years of experience, I excel at transforming d…" at bounding box center [933, 457] width 581 height 146
click at [719, 425] on textarea "As a data science leader with 13 years of experience, I excel at transforming d…" at bounding box center [933, 457] width 581 height 146
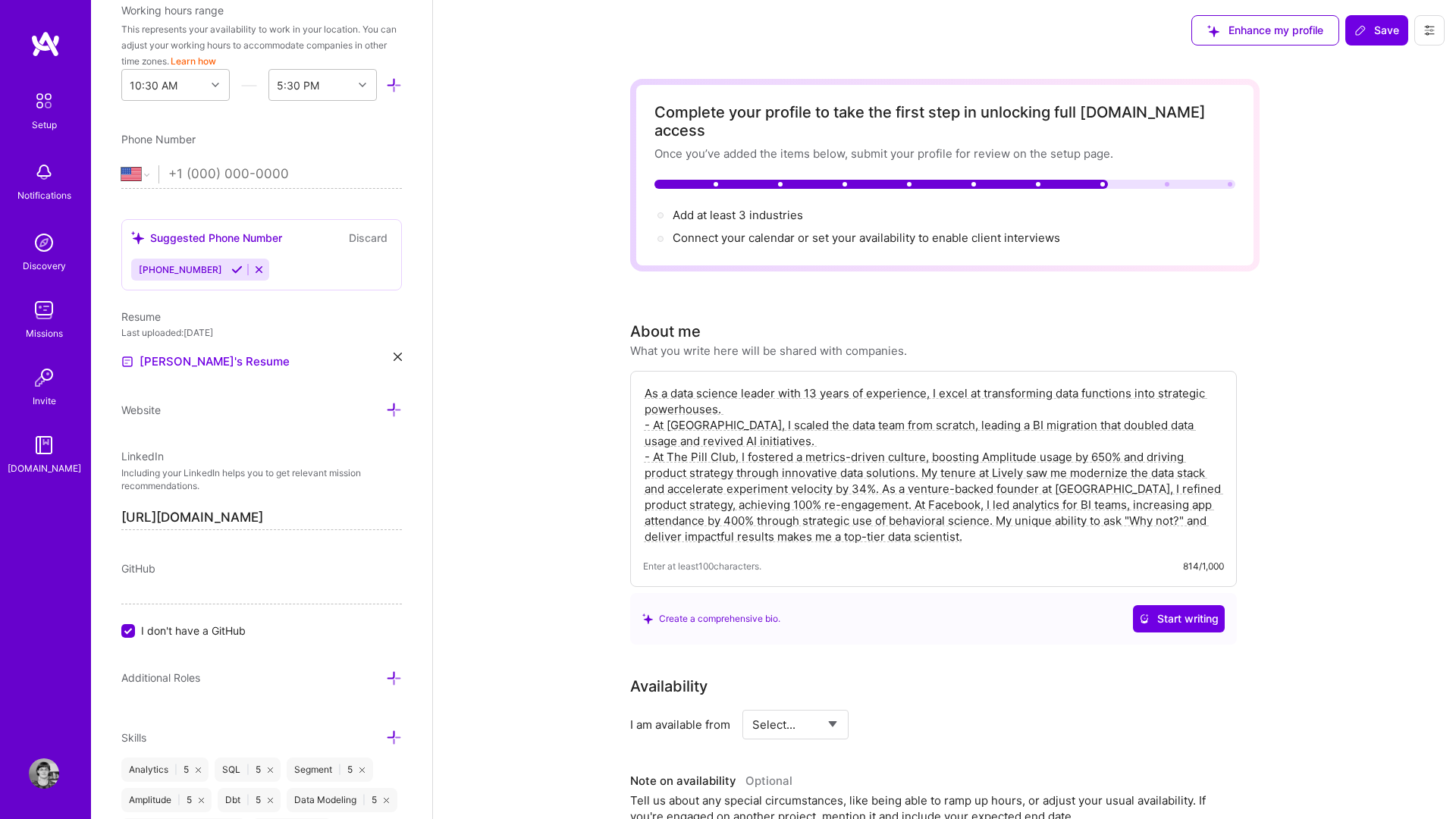
click at [925, 458] on textarea "As a data science leader with 13 years of experience, I excel at transforming d…" at bounding box center [933, 465] width 581 height 162
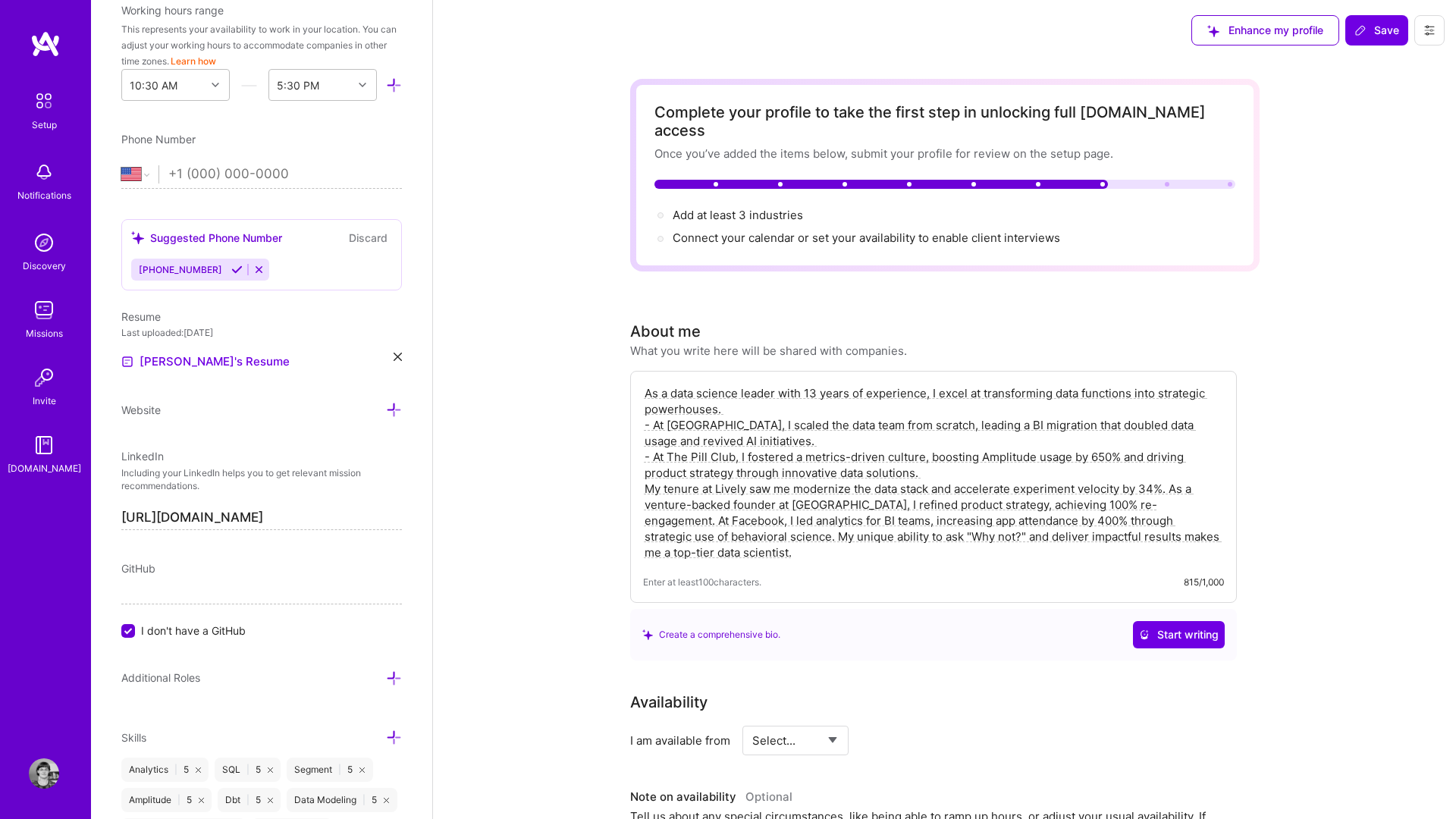
click at [1091, 488] on textarea "As a data science leader with 13 years of experience, I excel at transforming d…" at bounding box center [933, 473] width 581 height 178
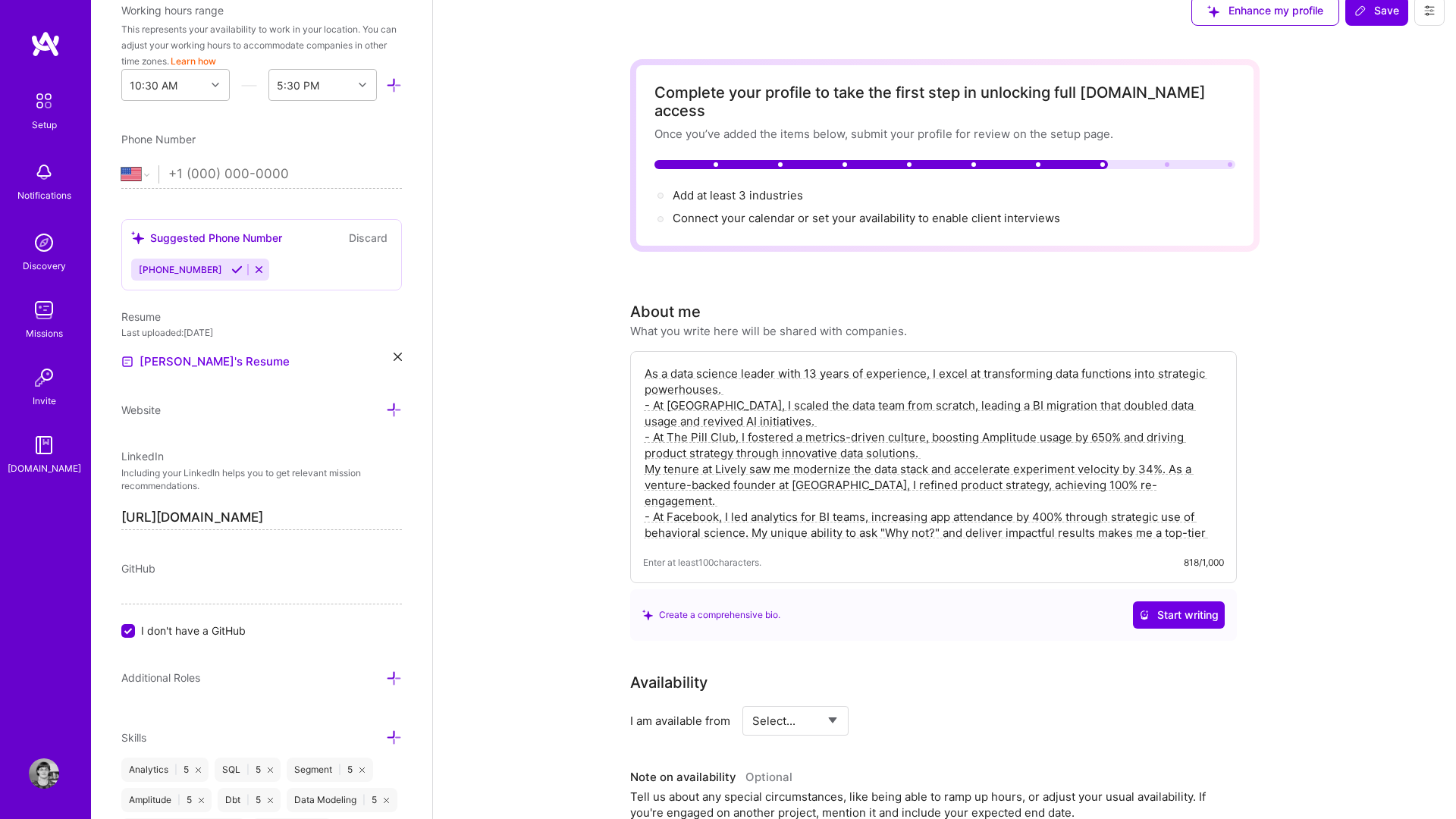
scroll to position [18, 0]
click at [755, 502] on textarea "As a data science leader with 13 years of experience, I excel at transforming d…" at bounding box center [933, 454] width 581 height 178
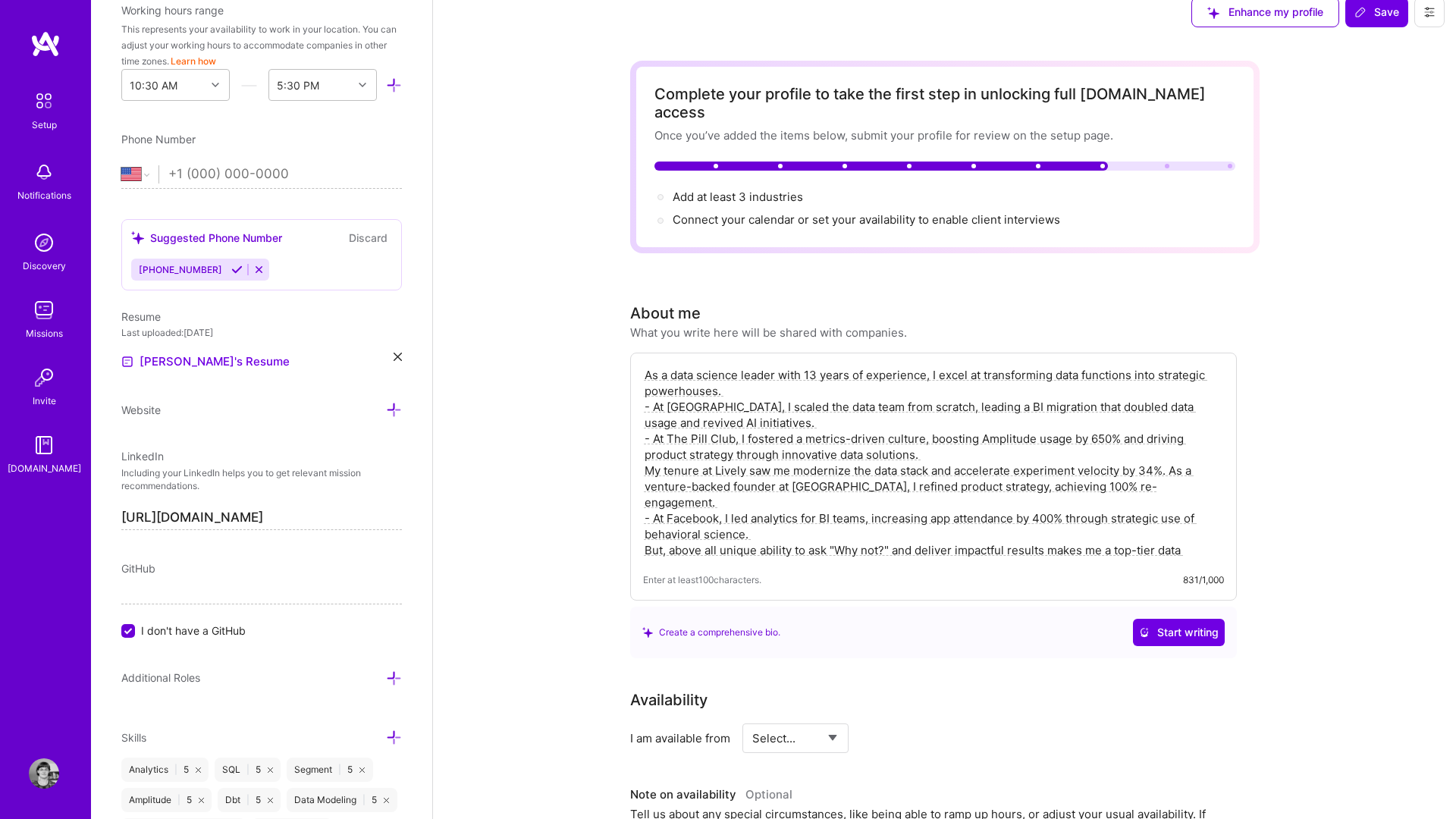
click at [759, 517] on textarea "As a data science leader with 13 years of experience, I excel at transforming d…" at bounding box center [933, 462] width 581 height 194
click at [830, 523] on textarea "As a data science leader with 13 years of experience, I excel at transforming d…" at bounding box center [933, 462] width 581 height 194
click at [894, 516] on textarea "As a data science leader with 13 years of experience, I excel at transforming d…" at bounding box center [933, 462] width 581 height 194
drag, startPoint x: 902, startPoint y: 532, endPoint x: 713, endPoint y: 536, distance: 189.0
click at [713, 536] on textarea "As a data science leader with 13 years of experience, I excel at transforming d…" at bounding box center [933, 462] width 581 height 194
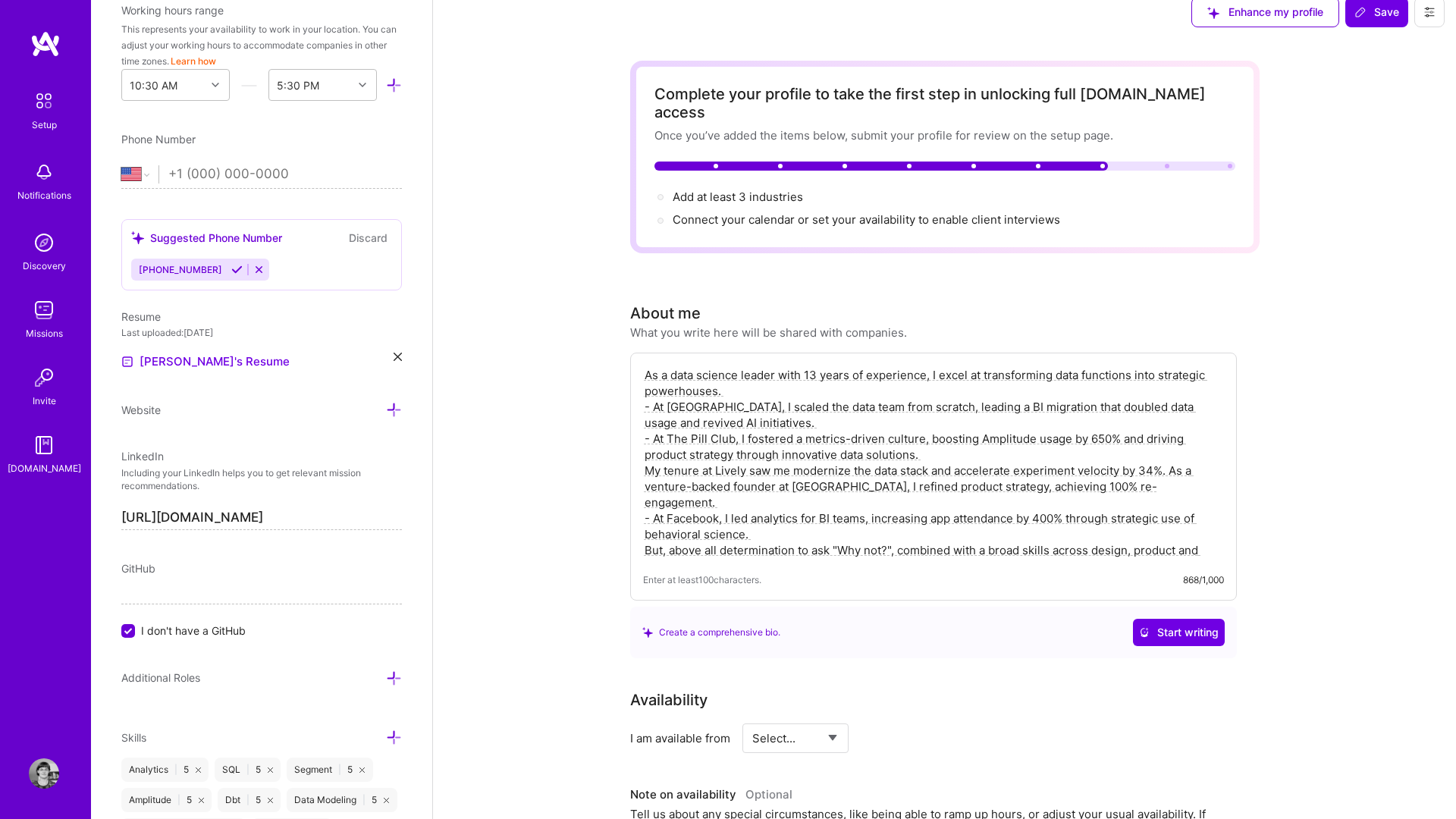
click at [774, 532] on textarea "As a data science leader with 13 years of experience, I excel at transforming d…" at bounding box center [933, 462] width 581 height 194
click at [955, 531] on textarea "As a data science leader with 13 years of experience, I excel at transforming d…" at bounding box center [933, 462] width 581 height 194
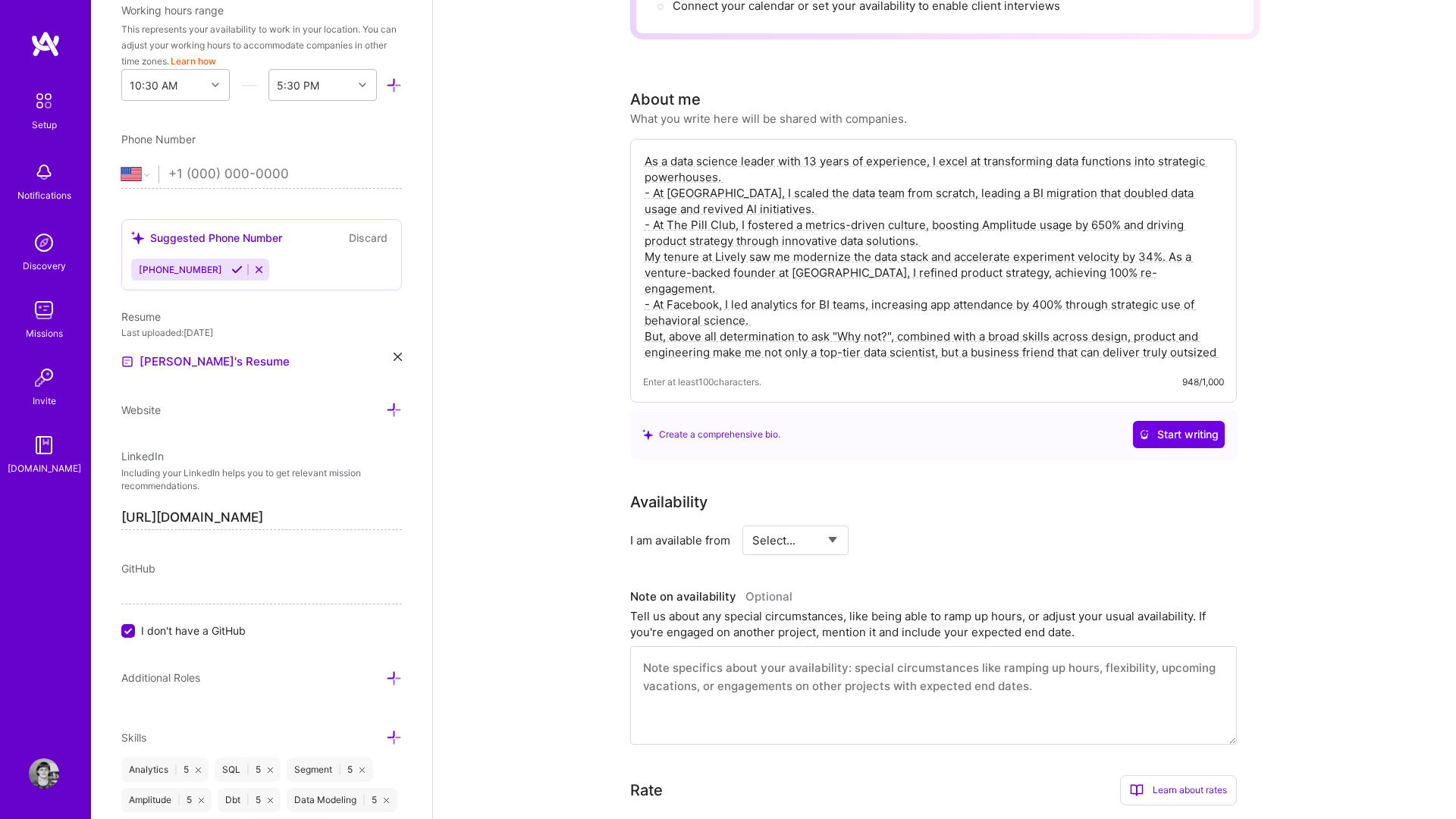
scroll to position [0, 0]
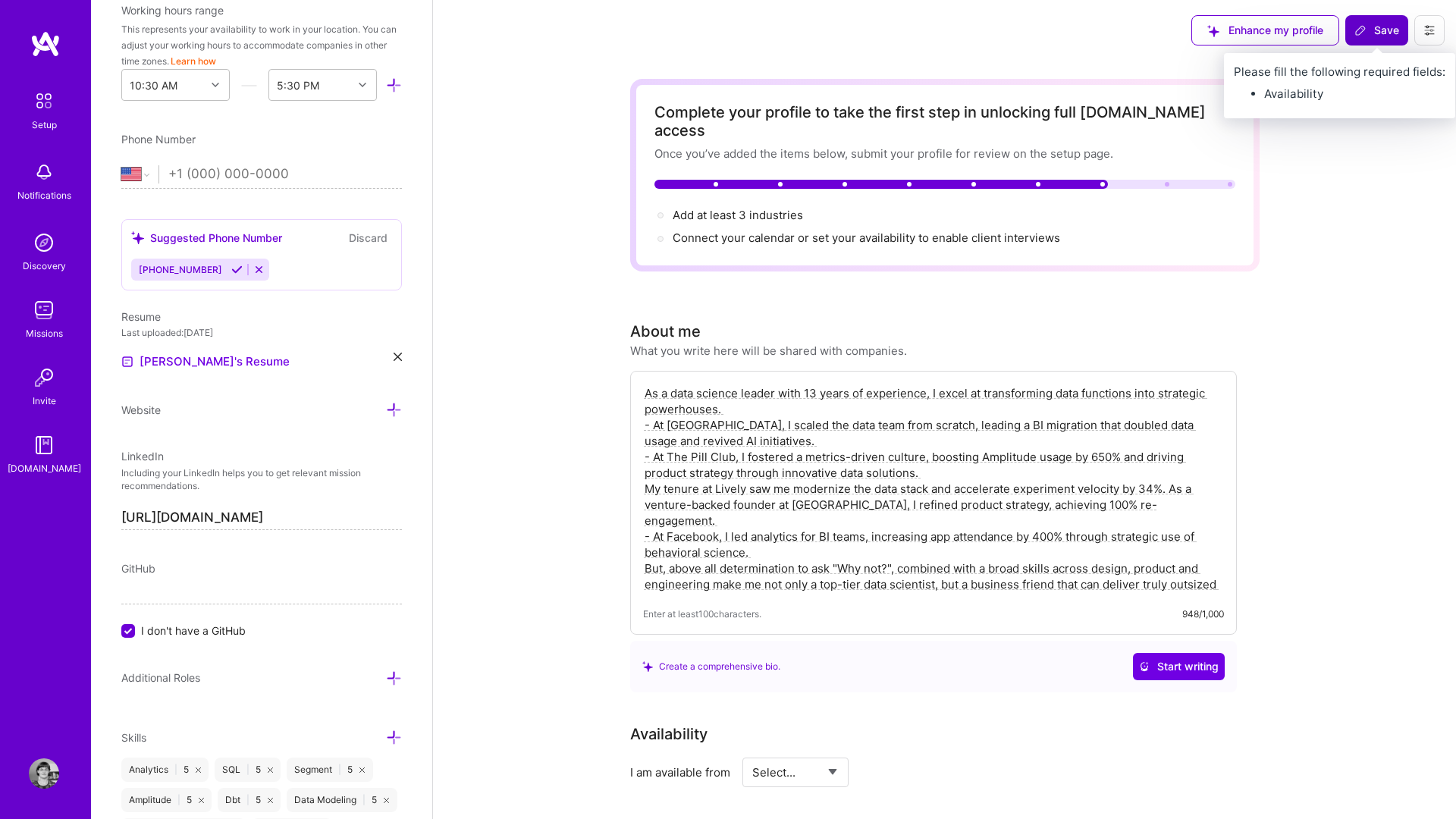
type textarea "As a data science leader with 13 years of experience, I excel at transforming d…"
click at [1091, 42] on button "Save" at bounding box center [1377, 30] width 63 height 30
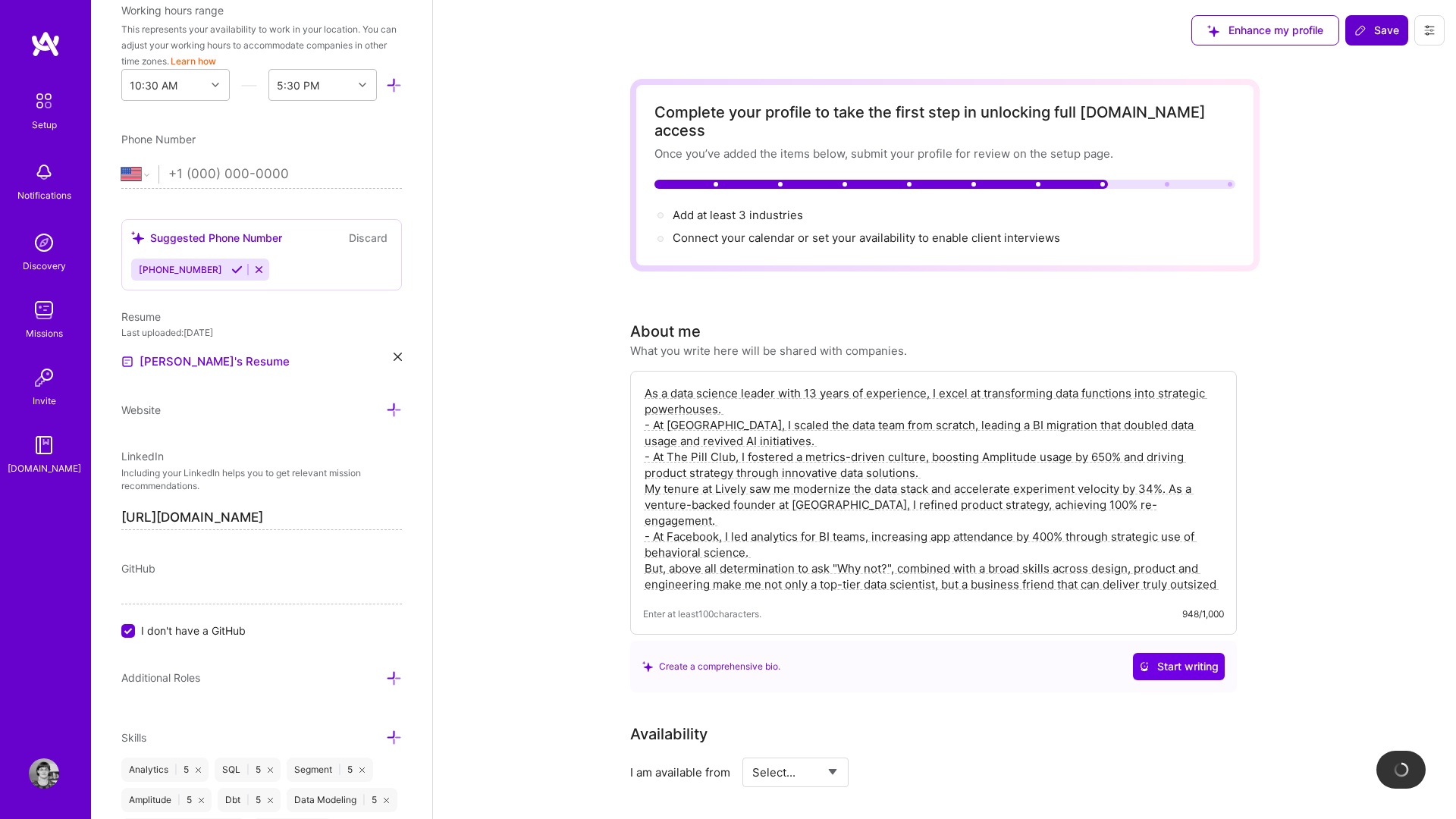
click at [1091, 32] on span "Save" at bounding box center [1377, 30] width 44 height 15
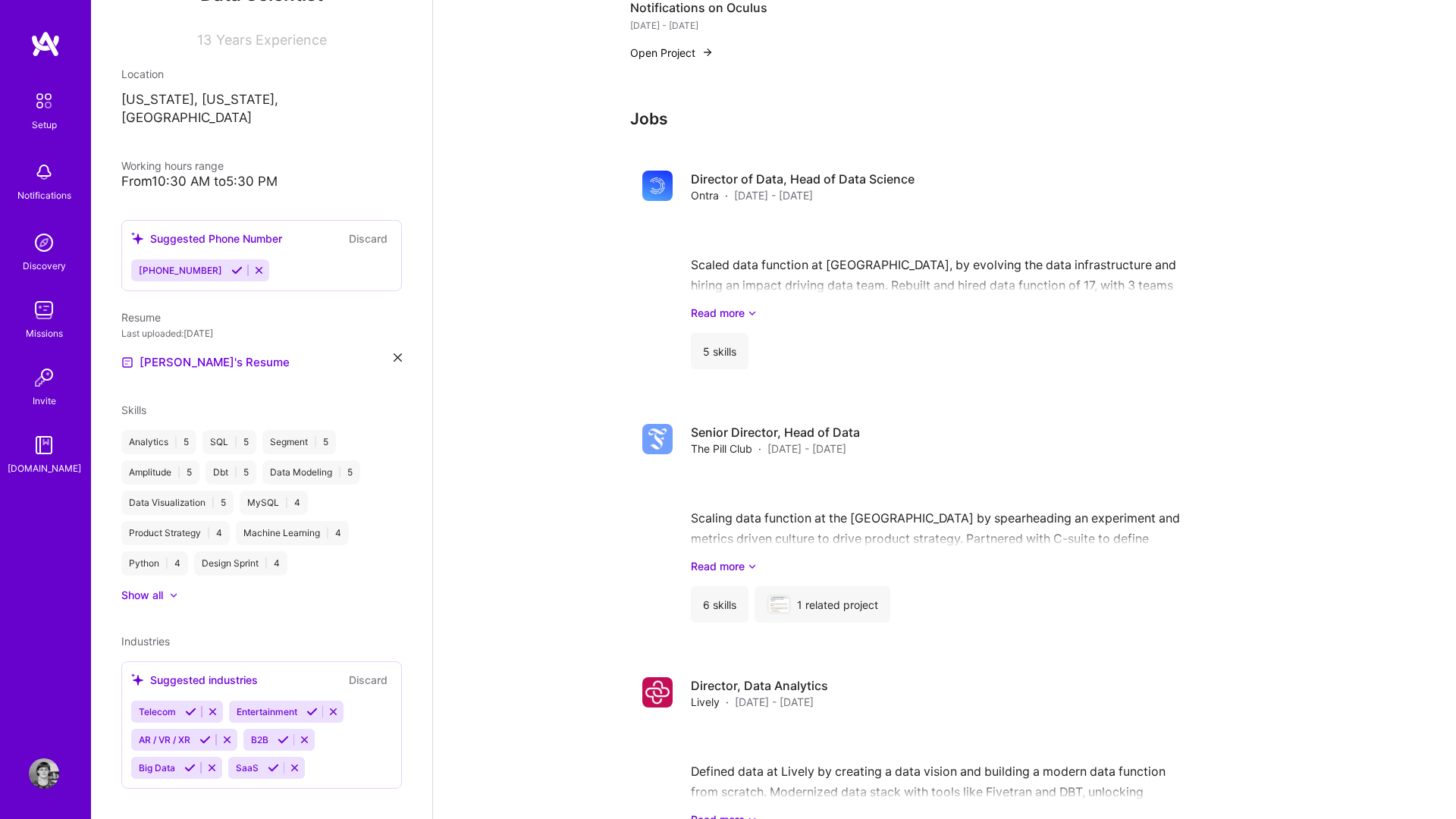
scroll to position [1259, 0]
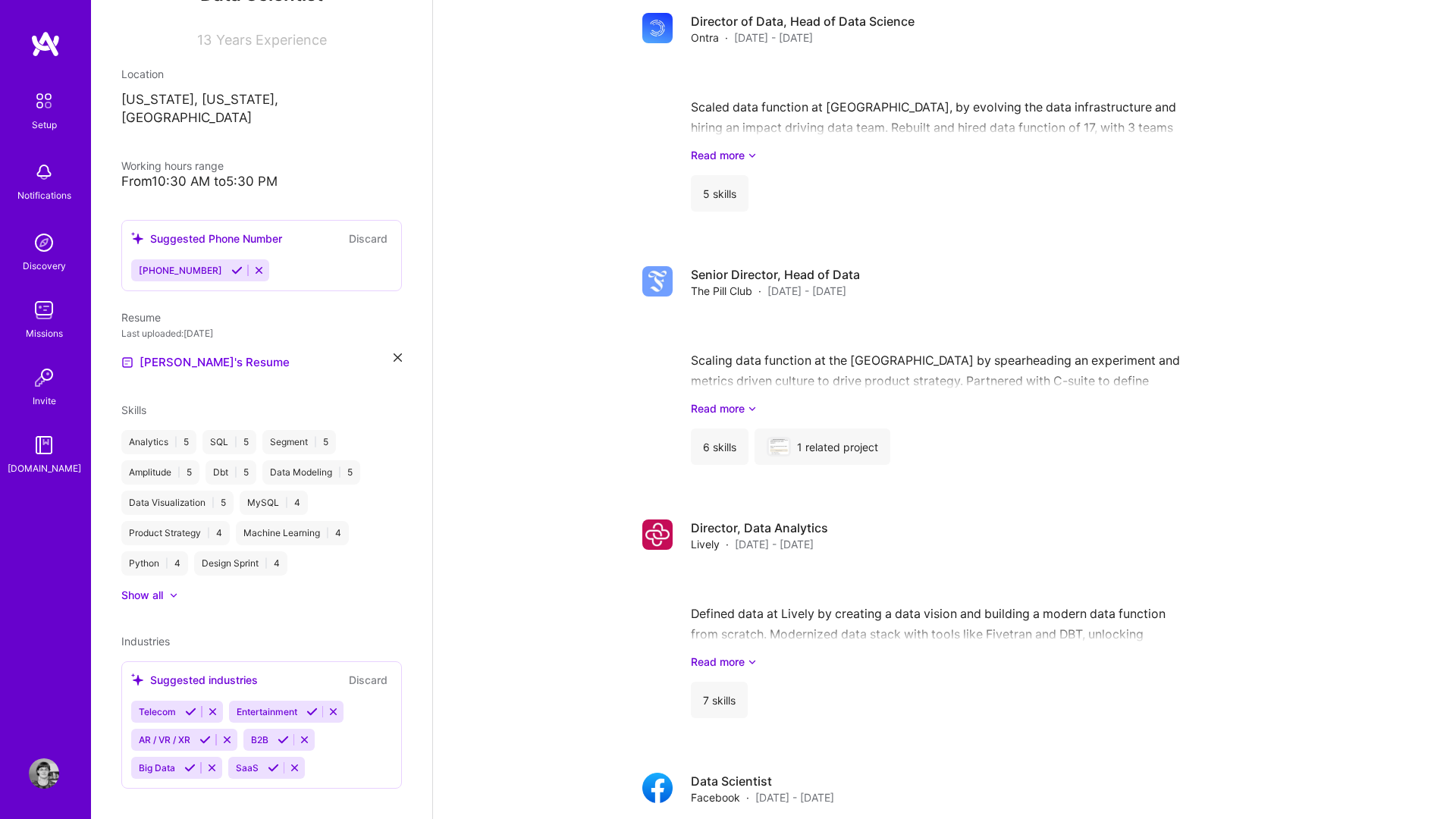
click at [284, 682] on icon at bounding box center [283, 740] width 11 height 11
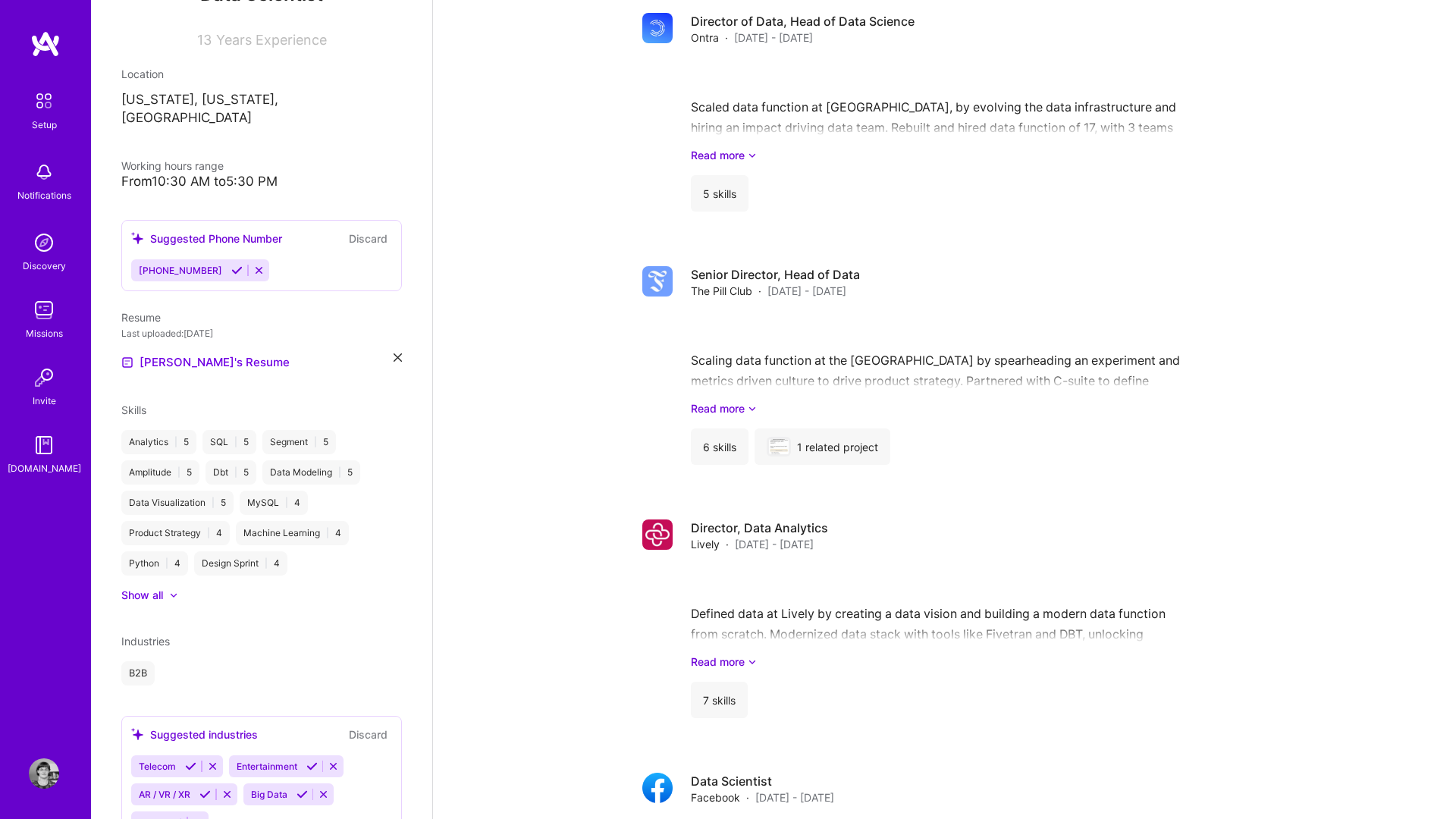
click at [302, 682] on icon at bounding box center [302, 794] width 11 height 11
click at [206, 682] on icon at bounding box center [205, 794] width 11 height 11
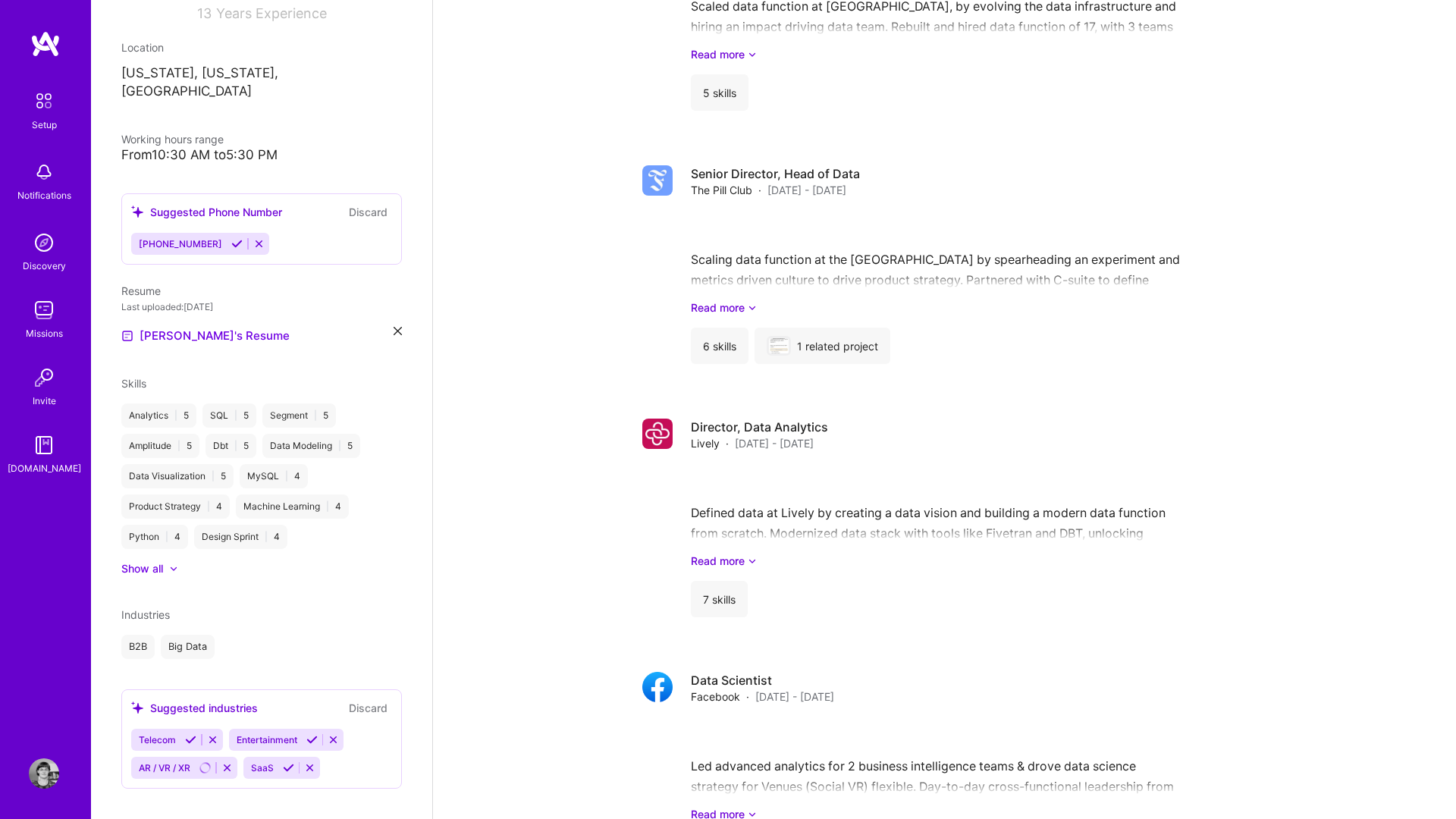
scroll to position [1412, 0]
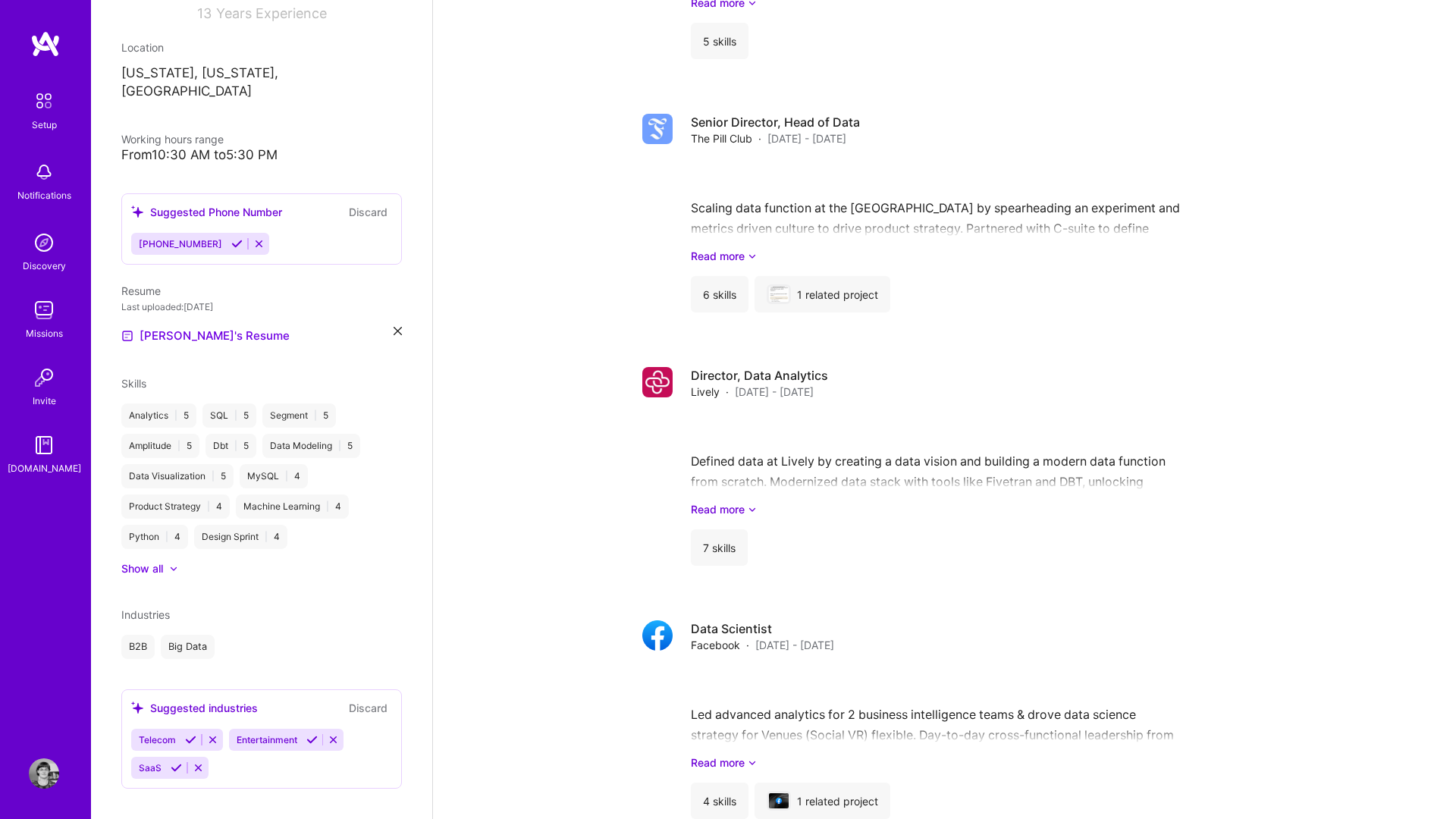
click at [343, 682] on div "Telecom Entertainment SaaS" at bounding box center [261, 754] width 261 height 50
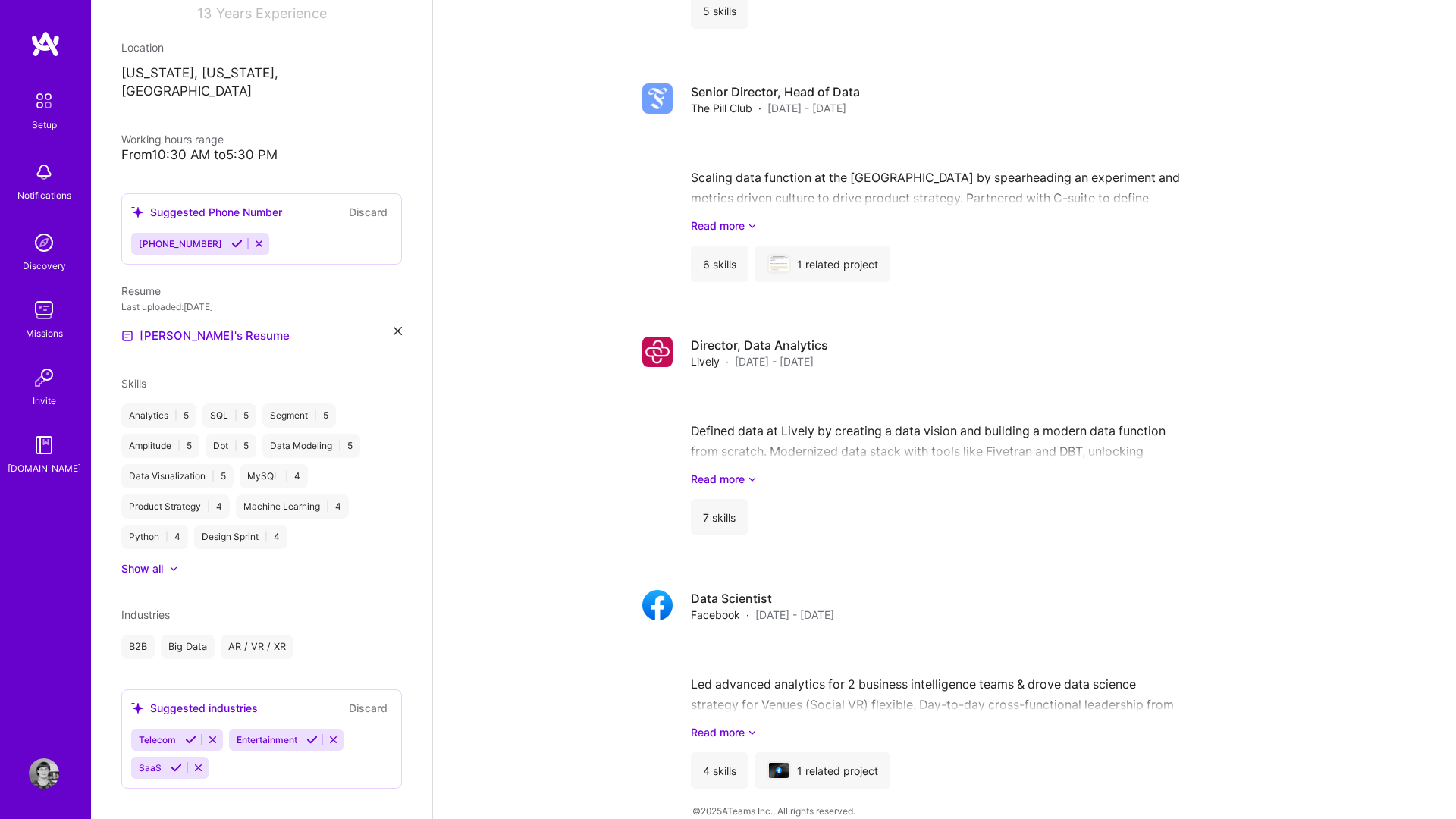
click at [279, 682] on div "Telecom Entertainment SaaS" at bounding box center [261, 754] width 261 height 50
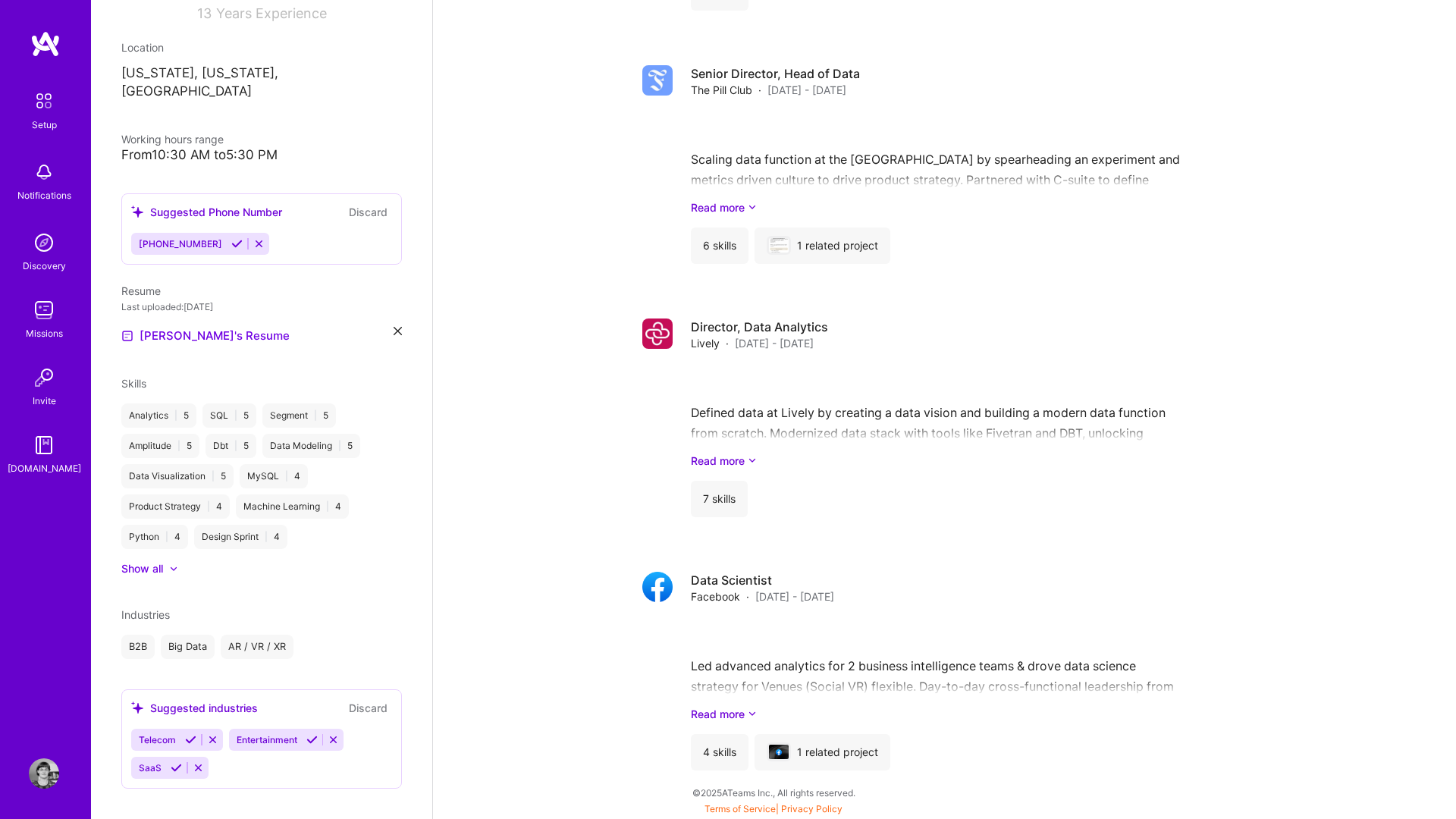
scroll to position [1420, 0]
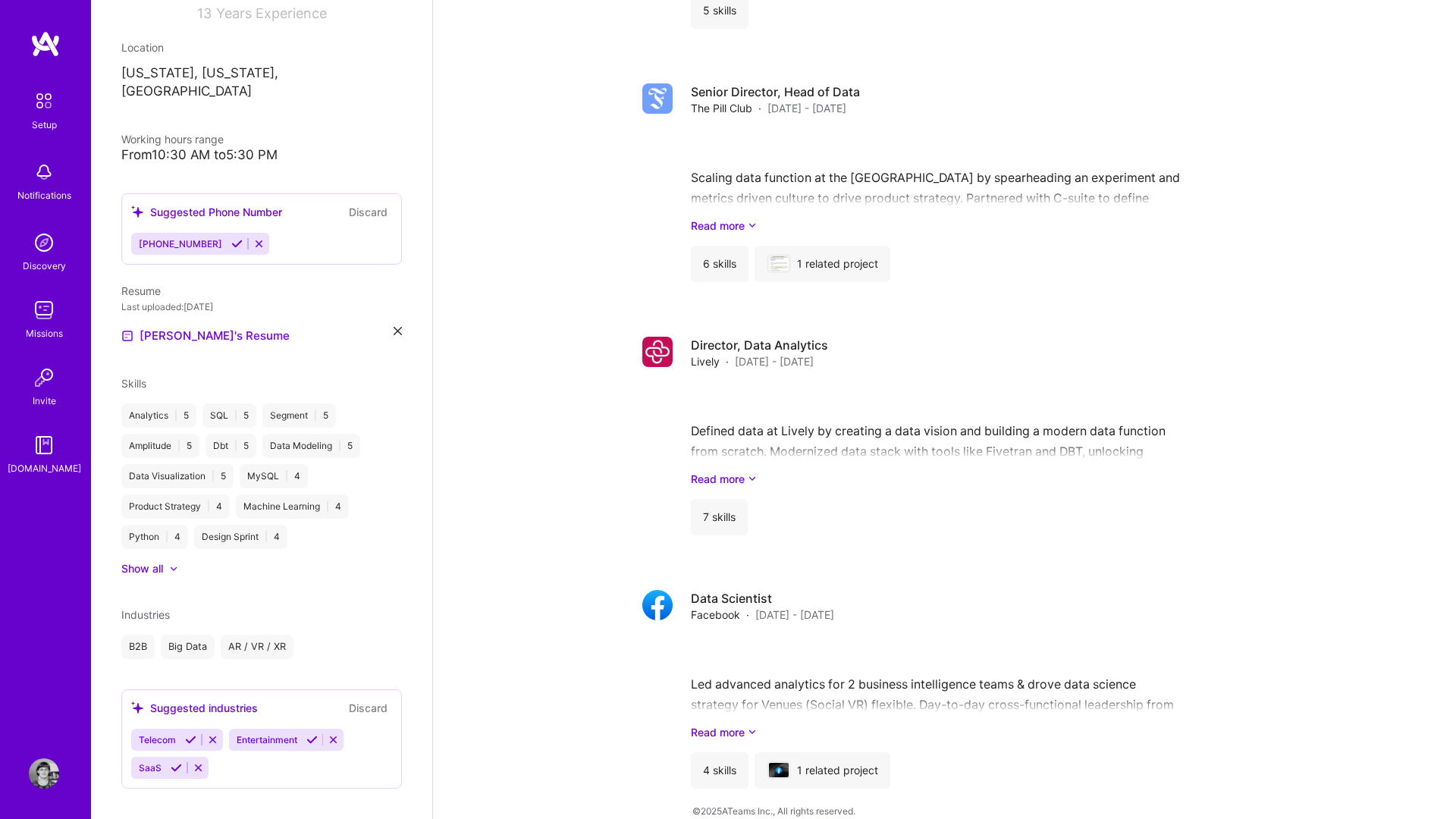
click at [227, 682] on div "Telecom Entertainment SaaS" at bounding box center [261, 754] width 261 height 50
click at [174, 607] on div "Industries" at bounding box center [261, 615] width 280 height 16
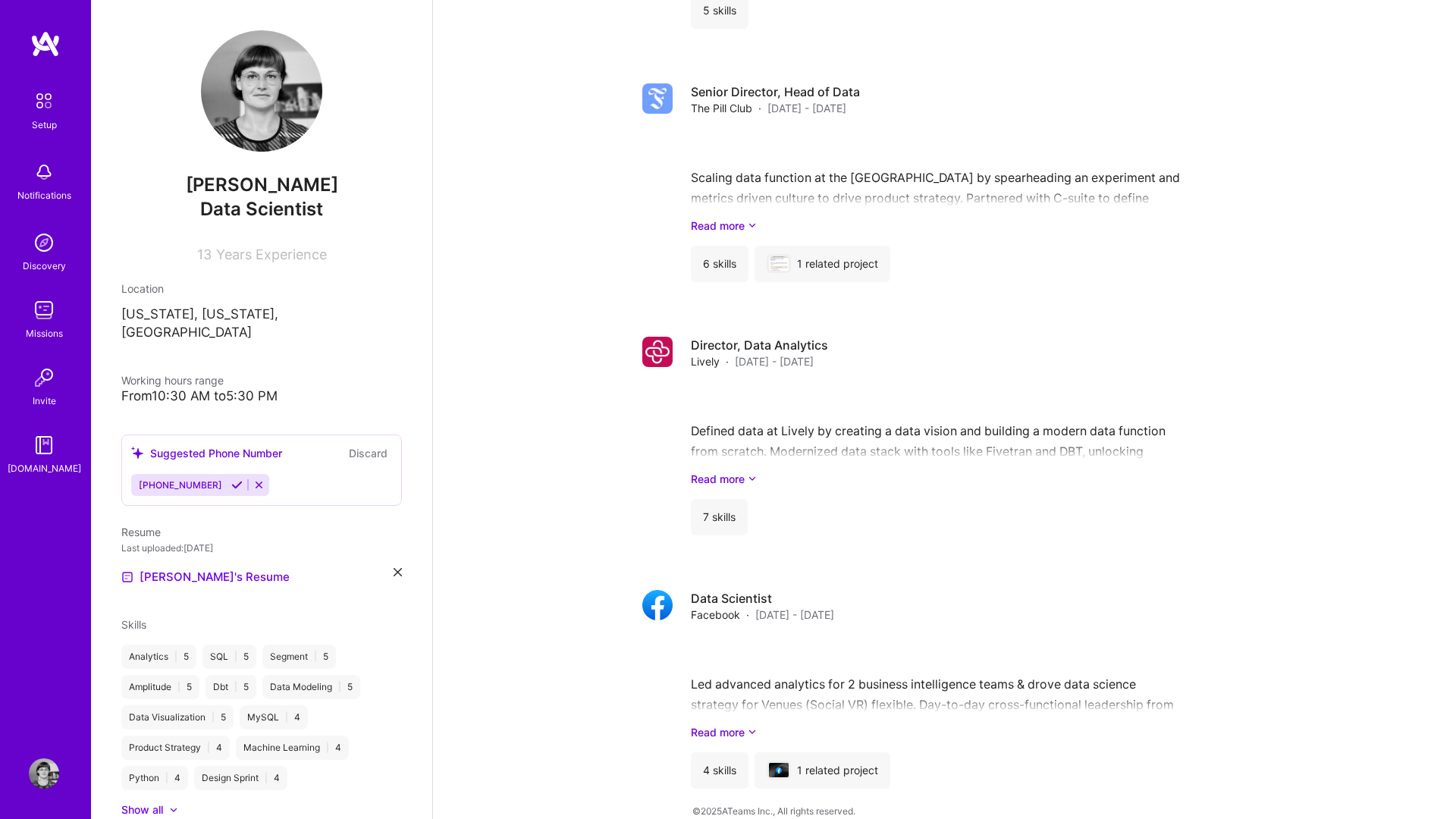
scroll to position [241, 0]
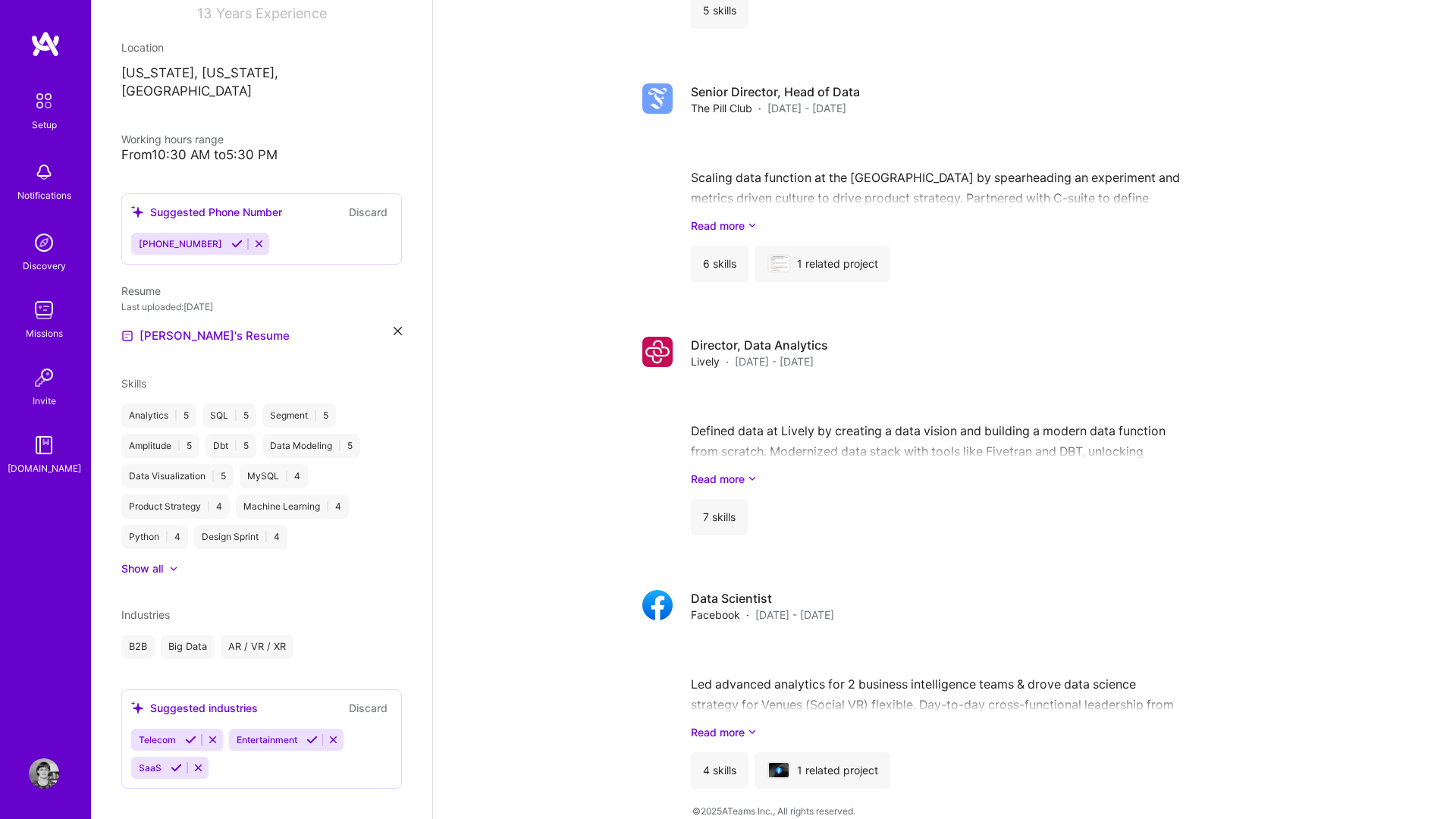
click at [281, 682] on div "Suggested industries Discard Telecom Entertainment SaaS" at bounding box center [261, 739] width 280 height 99
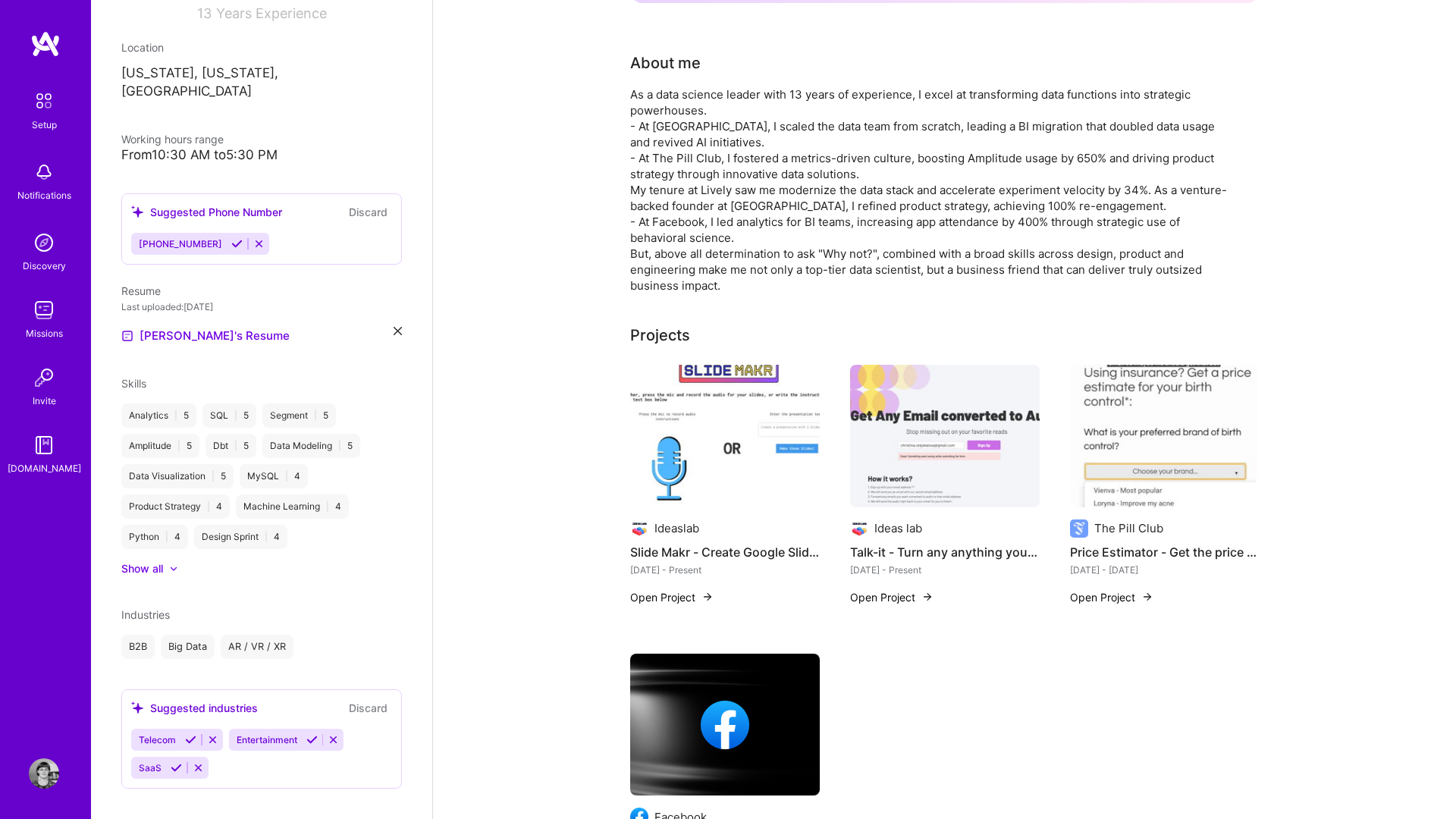
scroll to position [0, 0]
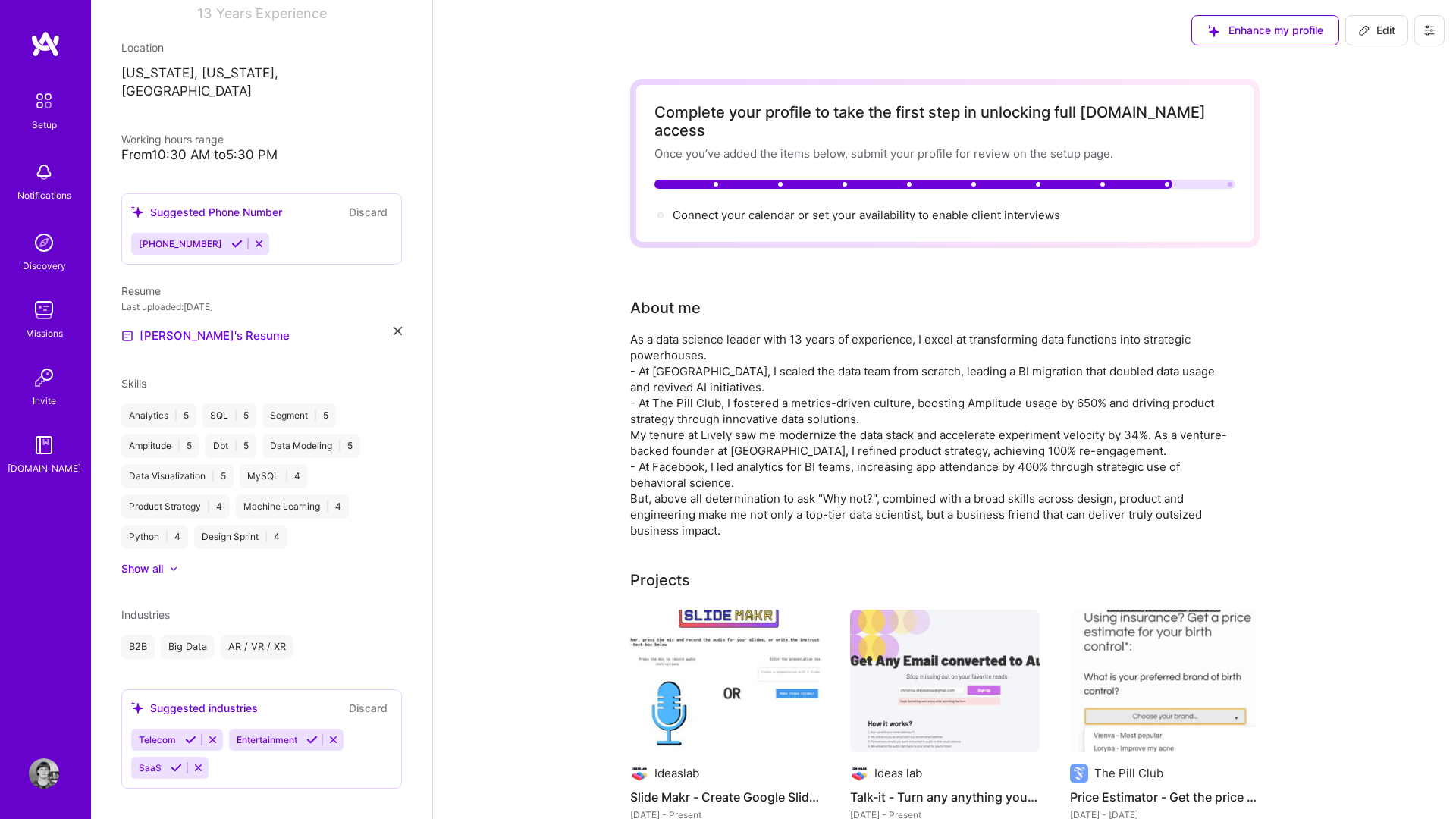
click at [1091, 29] on span "Edit" at bounding box center [1377, 30] width 37 height 15
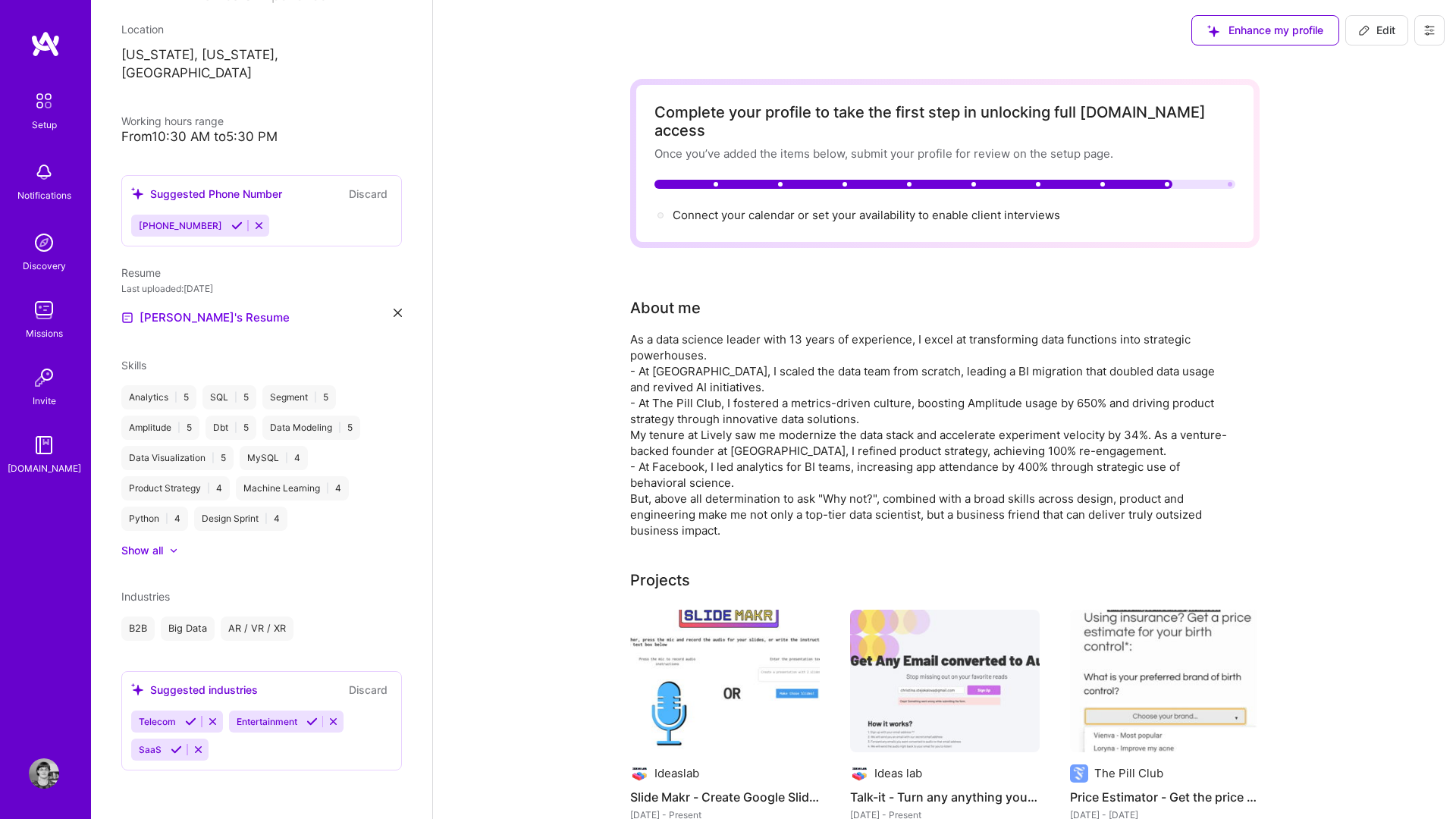
select select "US"
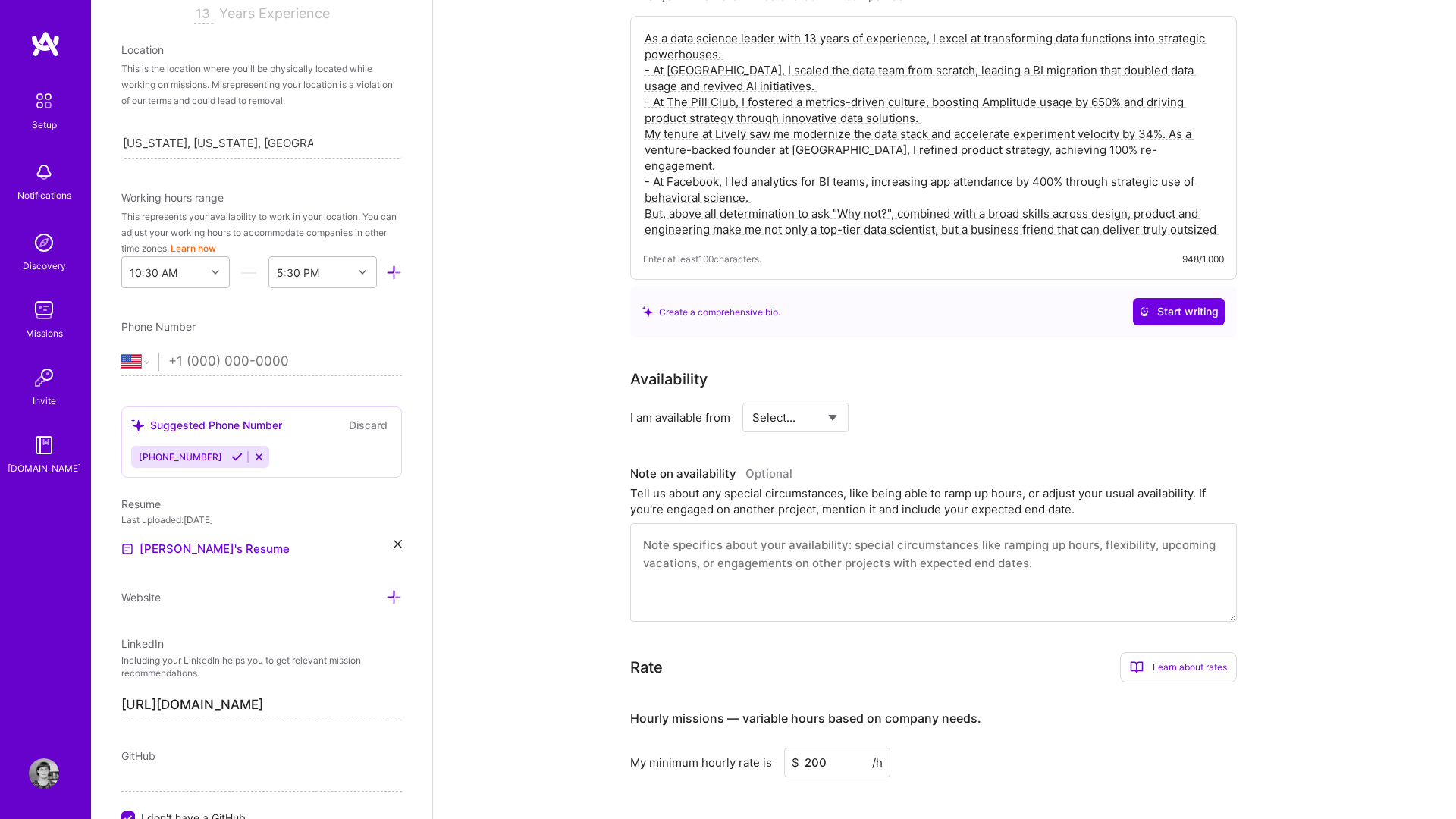
scroll to position [335, 0]
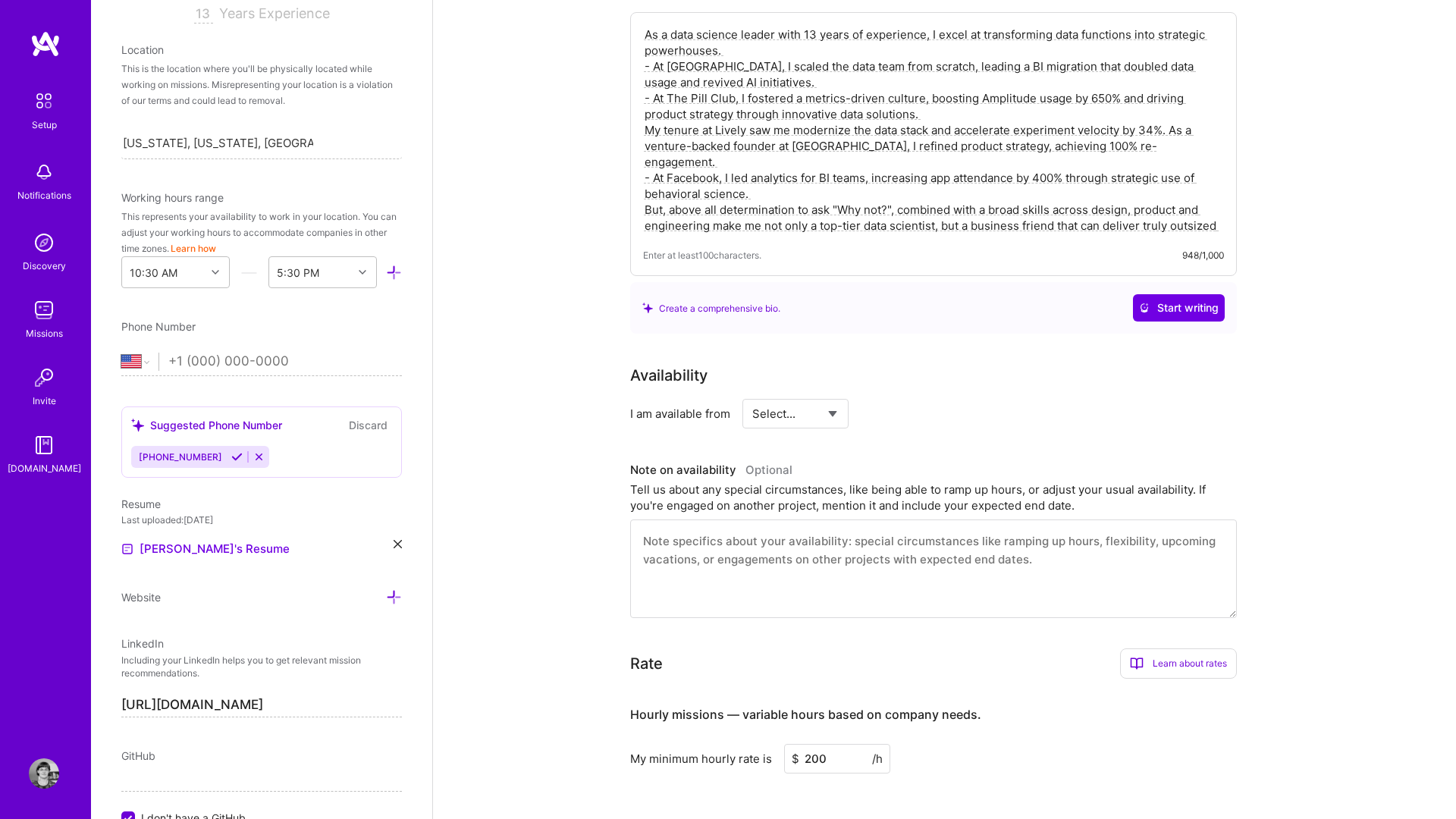
click at [809, 395] on select "Select... Right Now Future Date Not Available" at bounding box center [796, 414] width 87 height 39
select select "Right Now"
click at [752, 395] on select "Select... Right Now Future Date Not Available" at bounding box center [796, 414] width 87 height 39
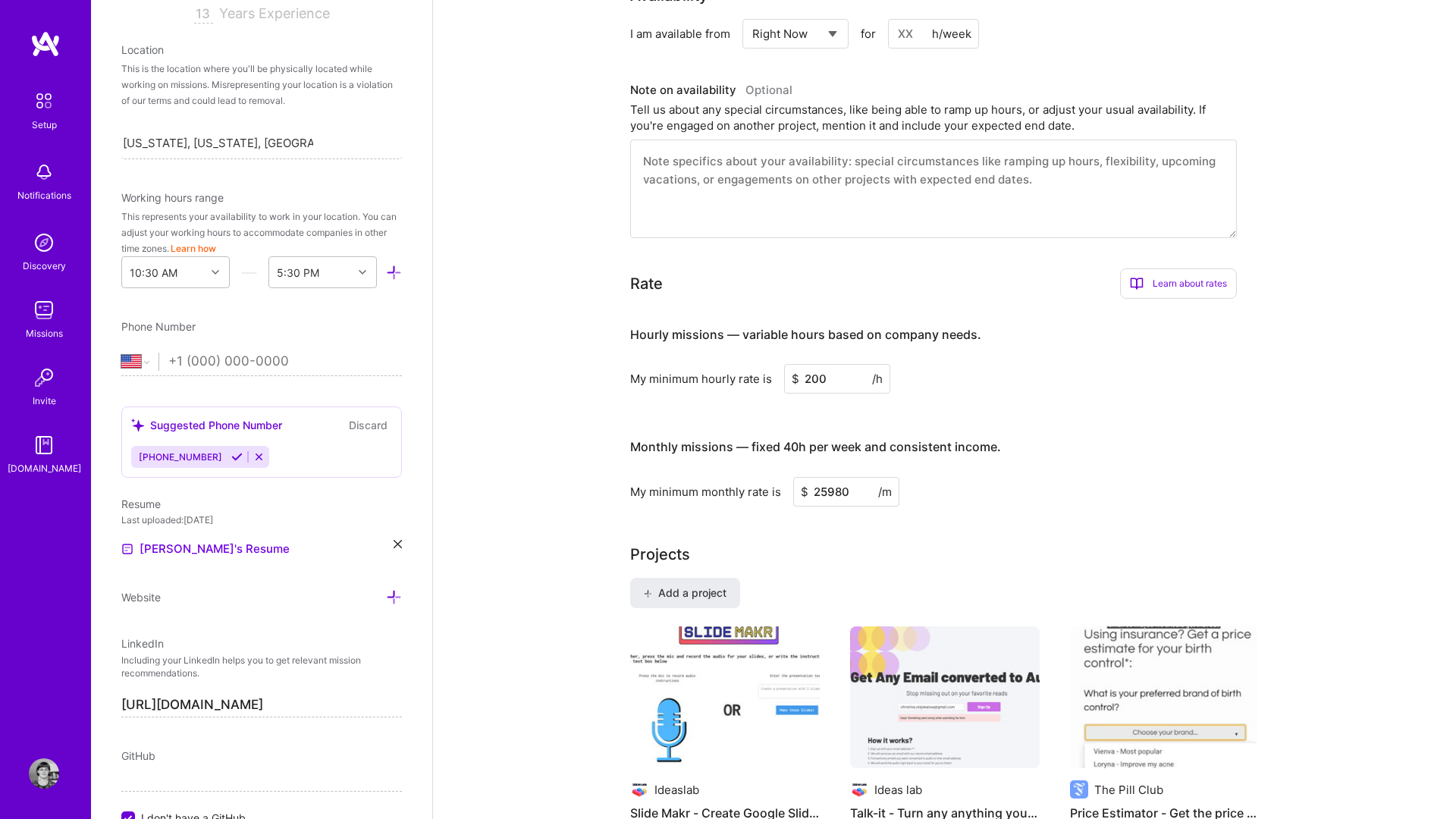
scroll to position [673, 0]
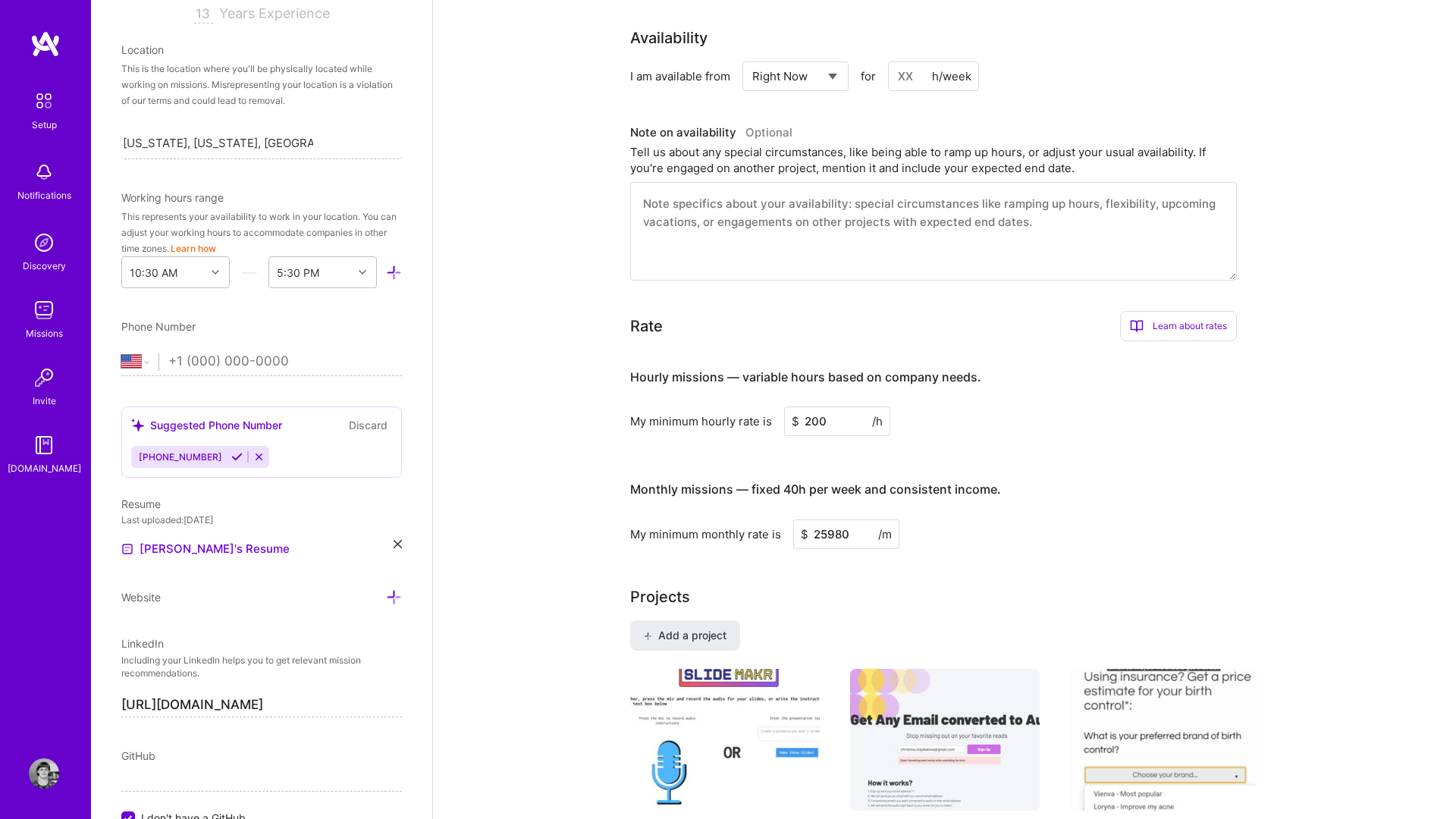
click at [736, 204] on textarea at bounding box center [934, 231] width 607 height 99
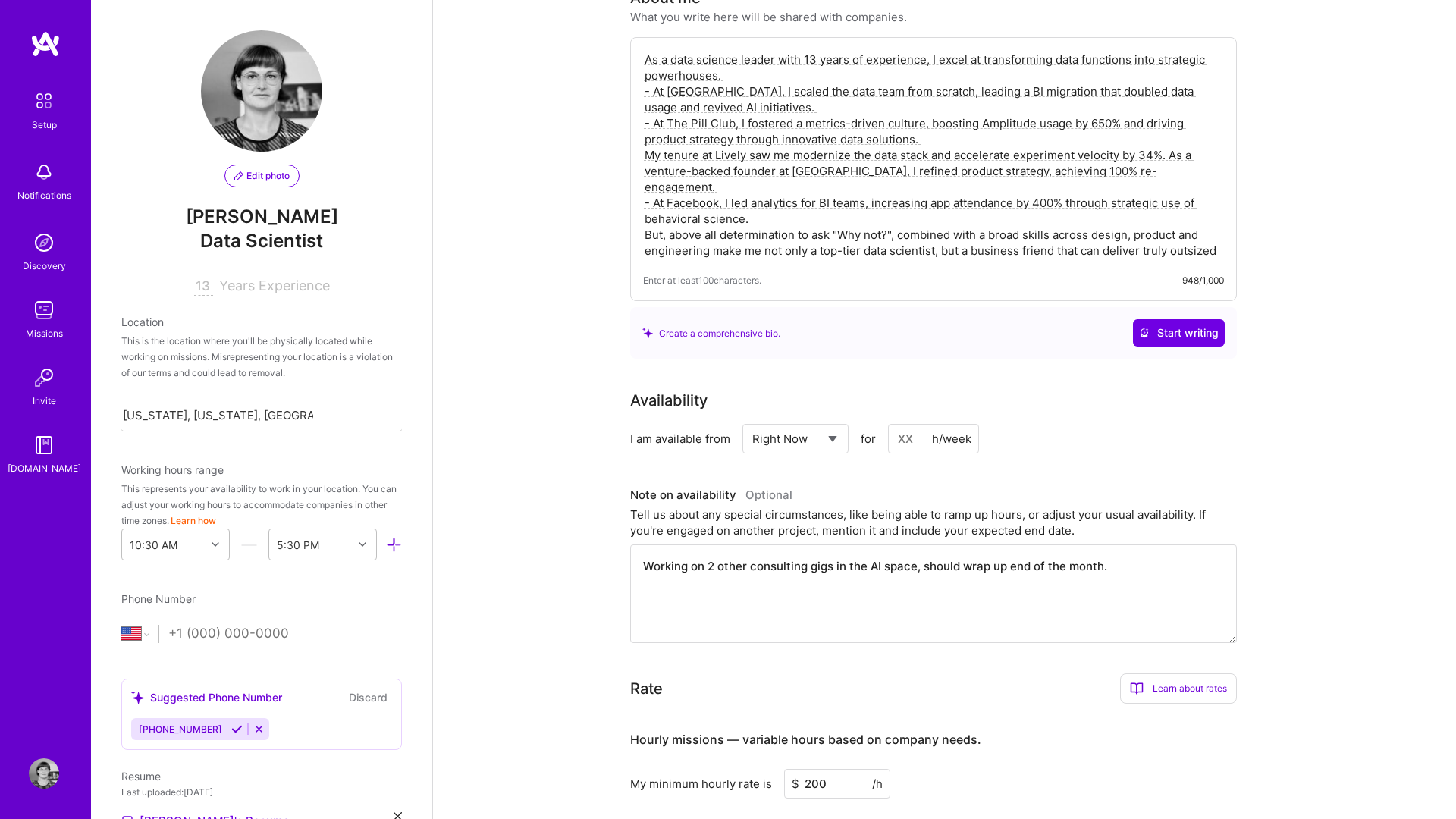
scroll to position [0, 0]
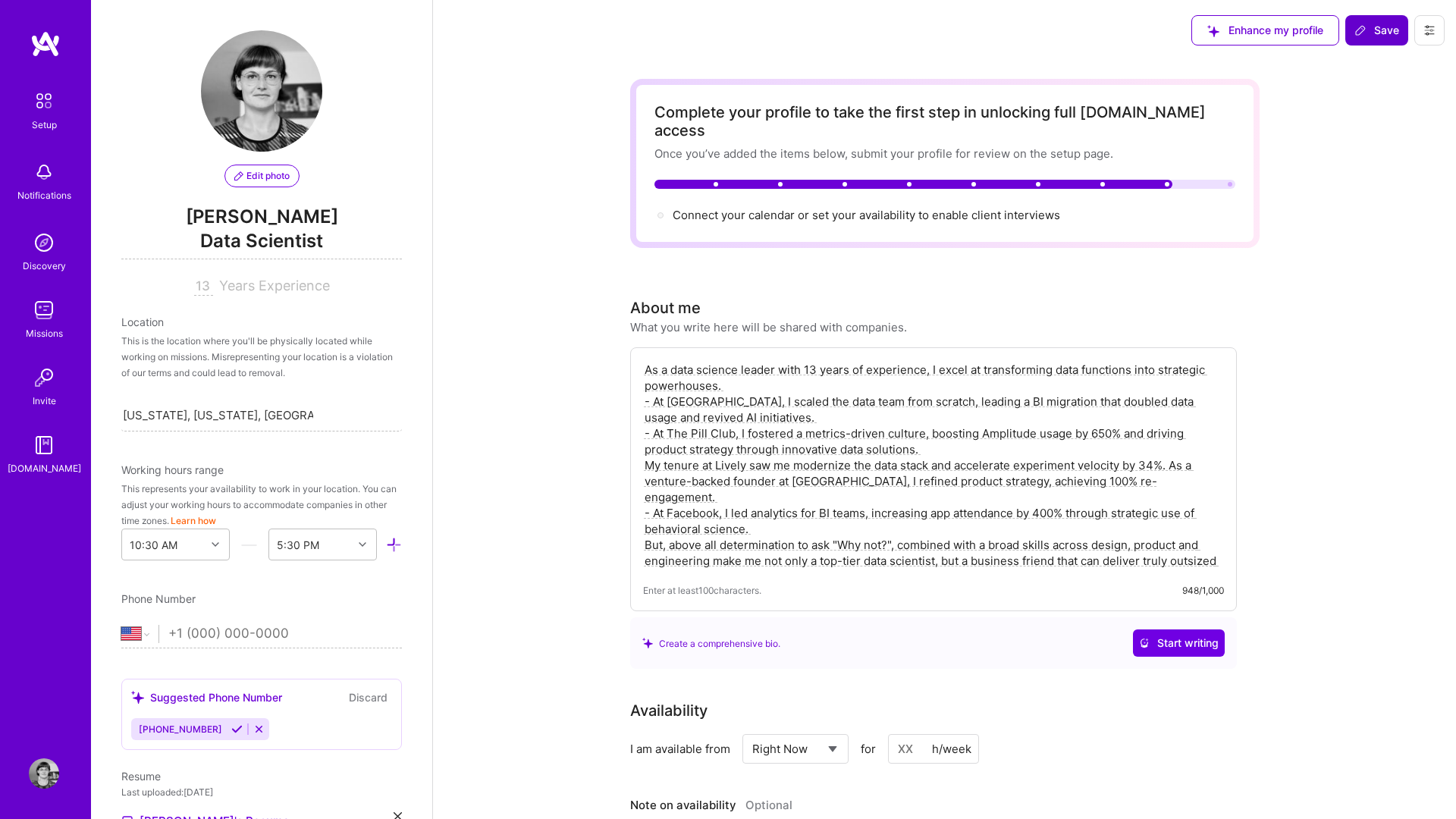
type textarea "Working on 2 other consulting gigs in the AI space, should wrap up end of the m…"
click at [1091, 31] on span "Save" at bounding box center [1377, 30] width 44 height 15
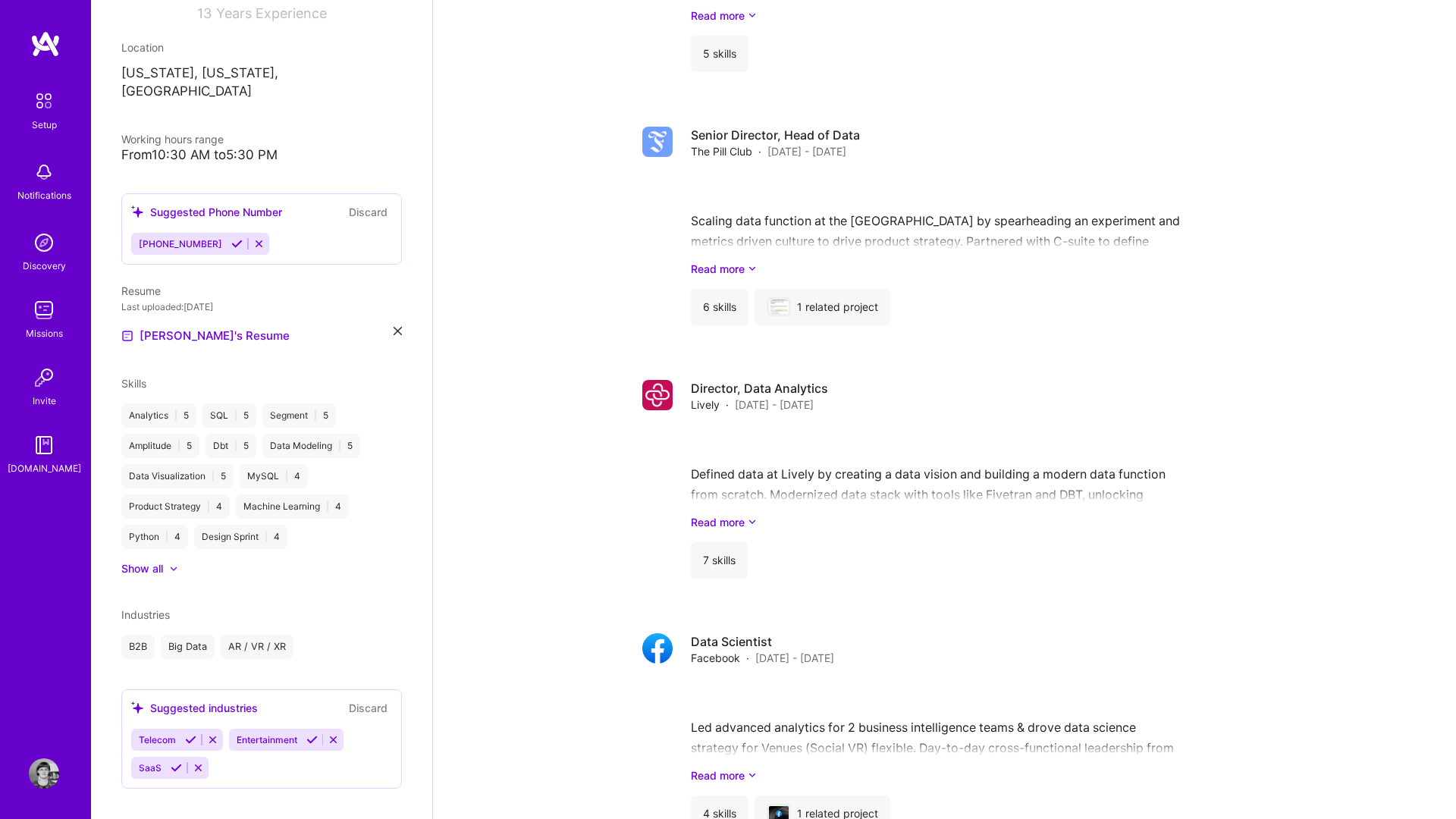
scroll to position [1513, 0]
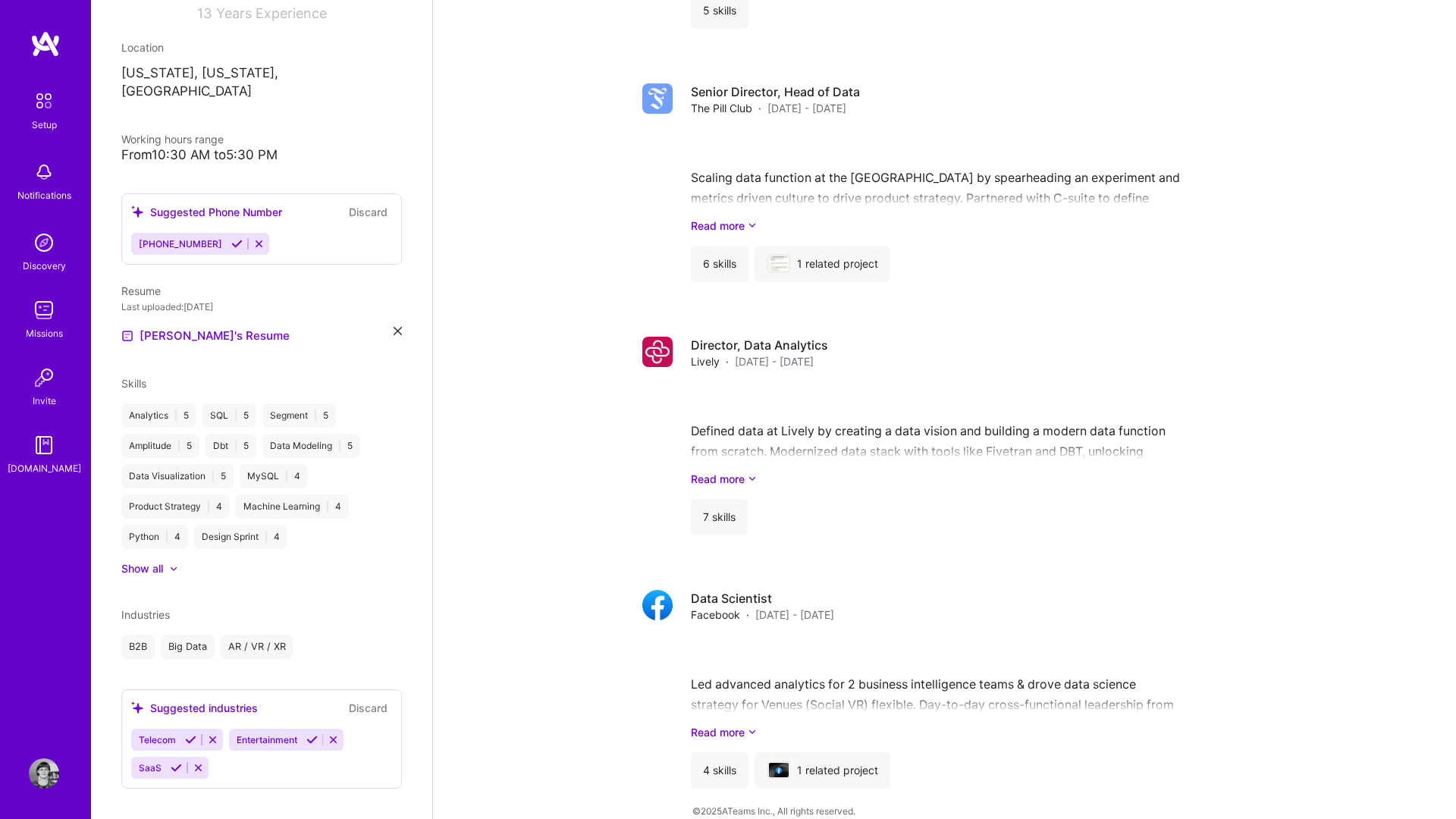
click at [274, 635] on div "AR / VR / XR" at bounding box center [257, 647] width 73 height 25
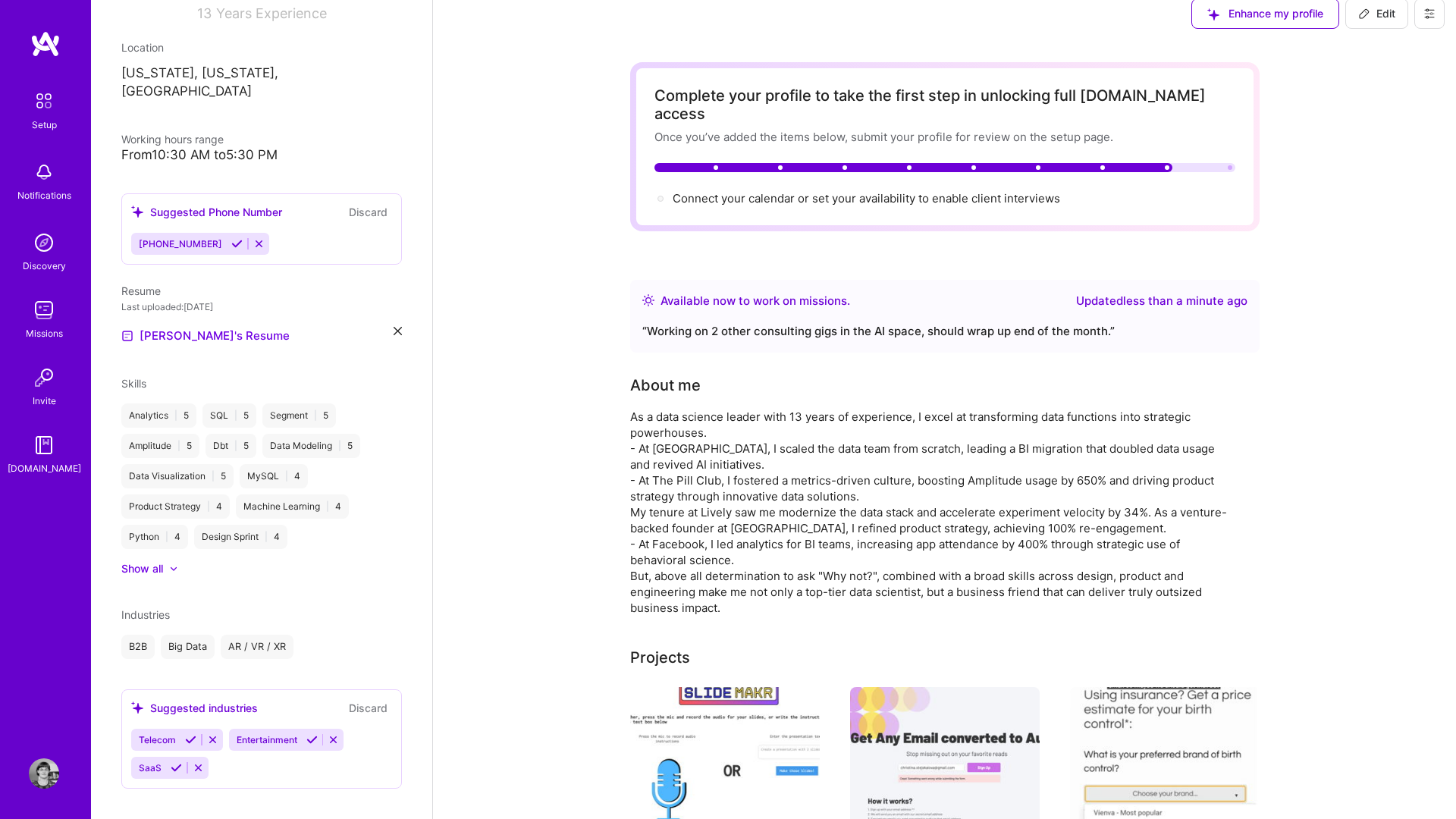
scroll to position [0, 0]
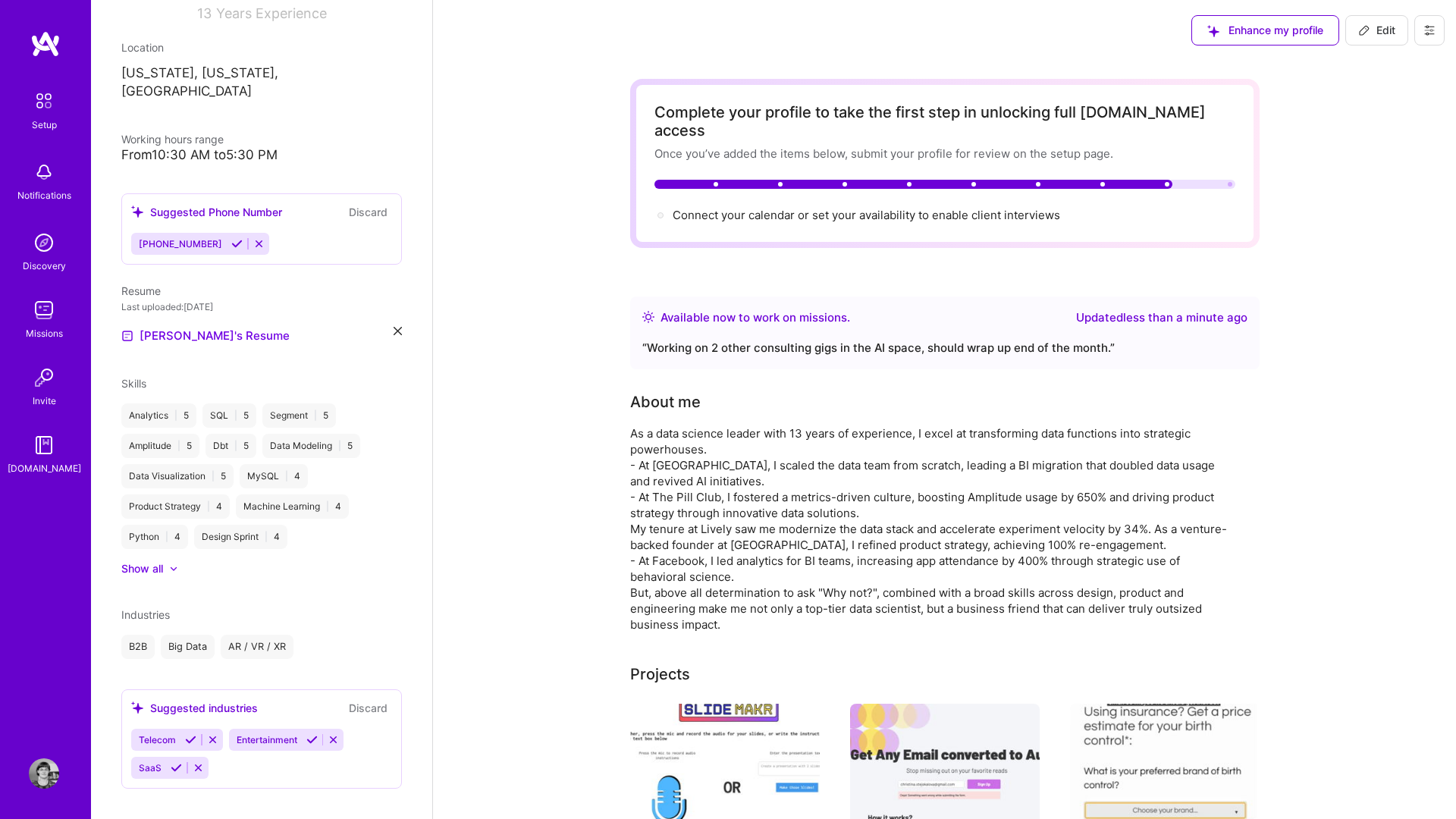
click at [1091, 33] on icon at bounding box center [1364, 30] width 12 height 12
select select "US"
select select "Right Now"
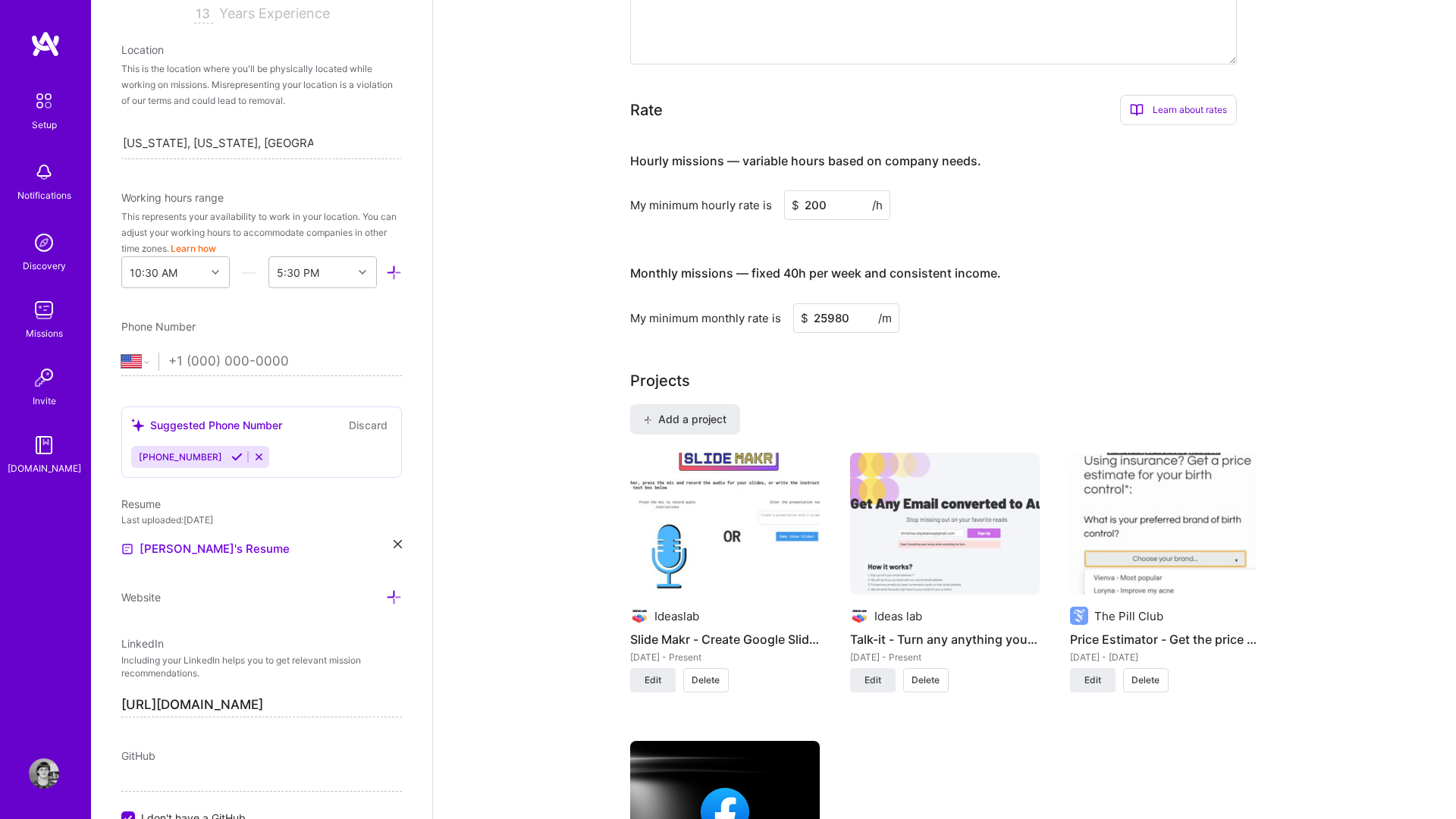
scroll to position [910, 0]
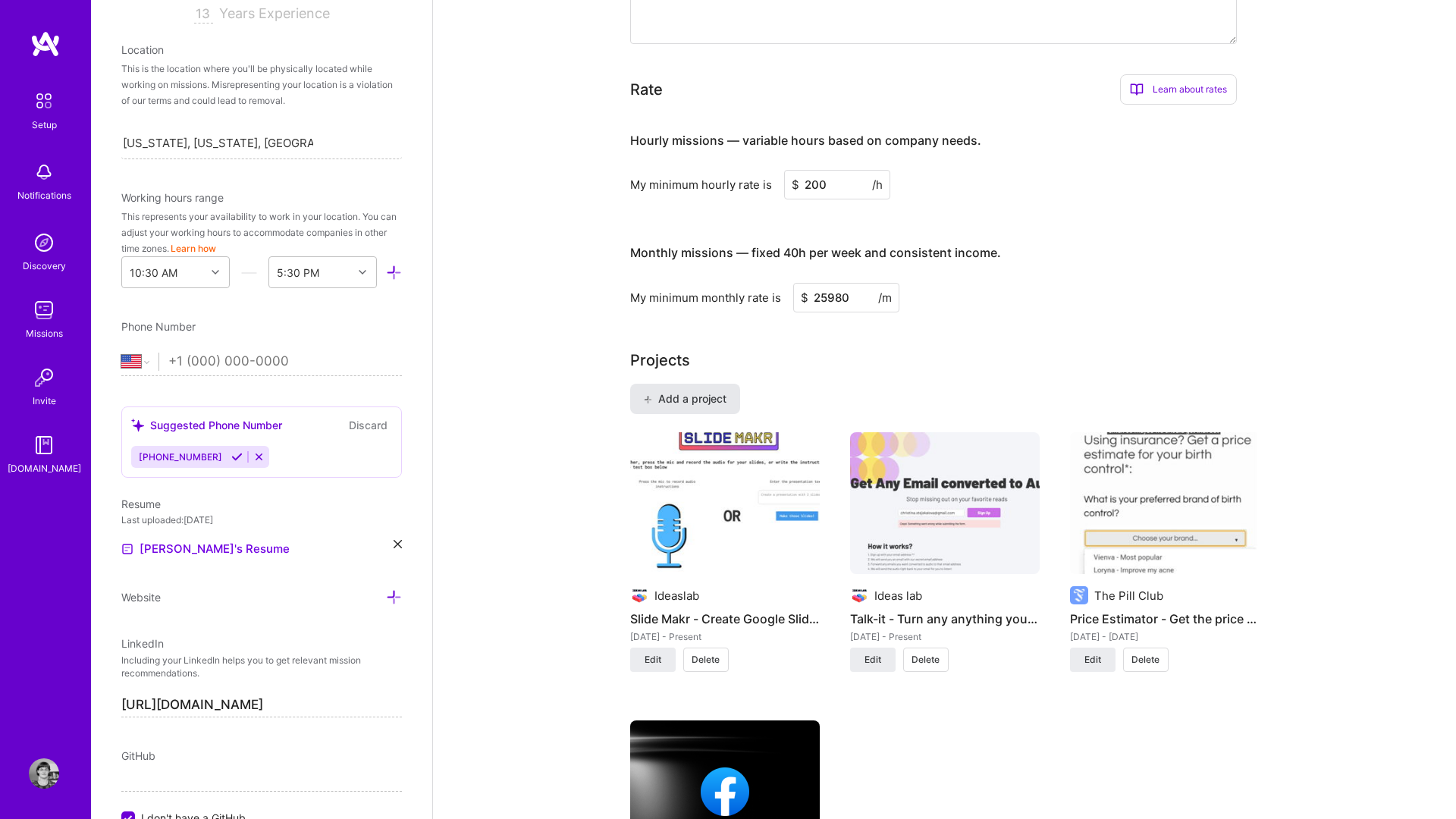
click at [669, 389] on button "Add a project" at bounding box center [686, 399] width 110 height 30
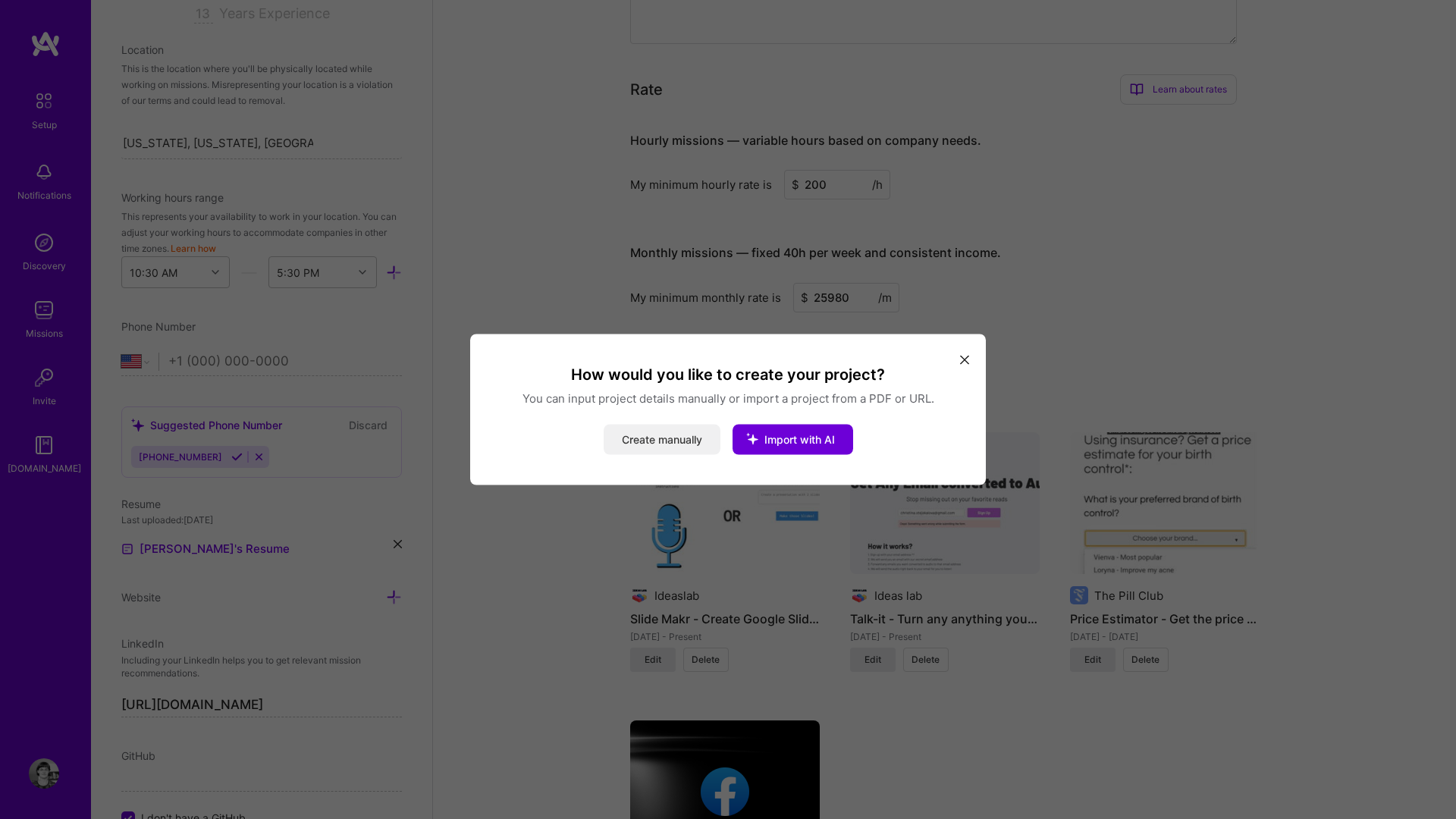
click at [685, 439] on button "Create manually" at bounding box center [662, 440] width 117 height 30
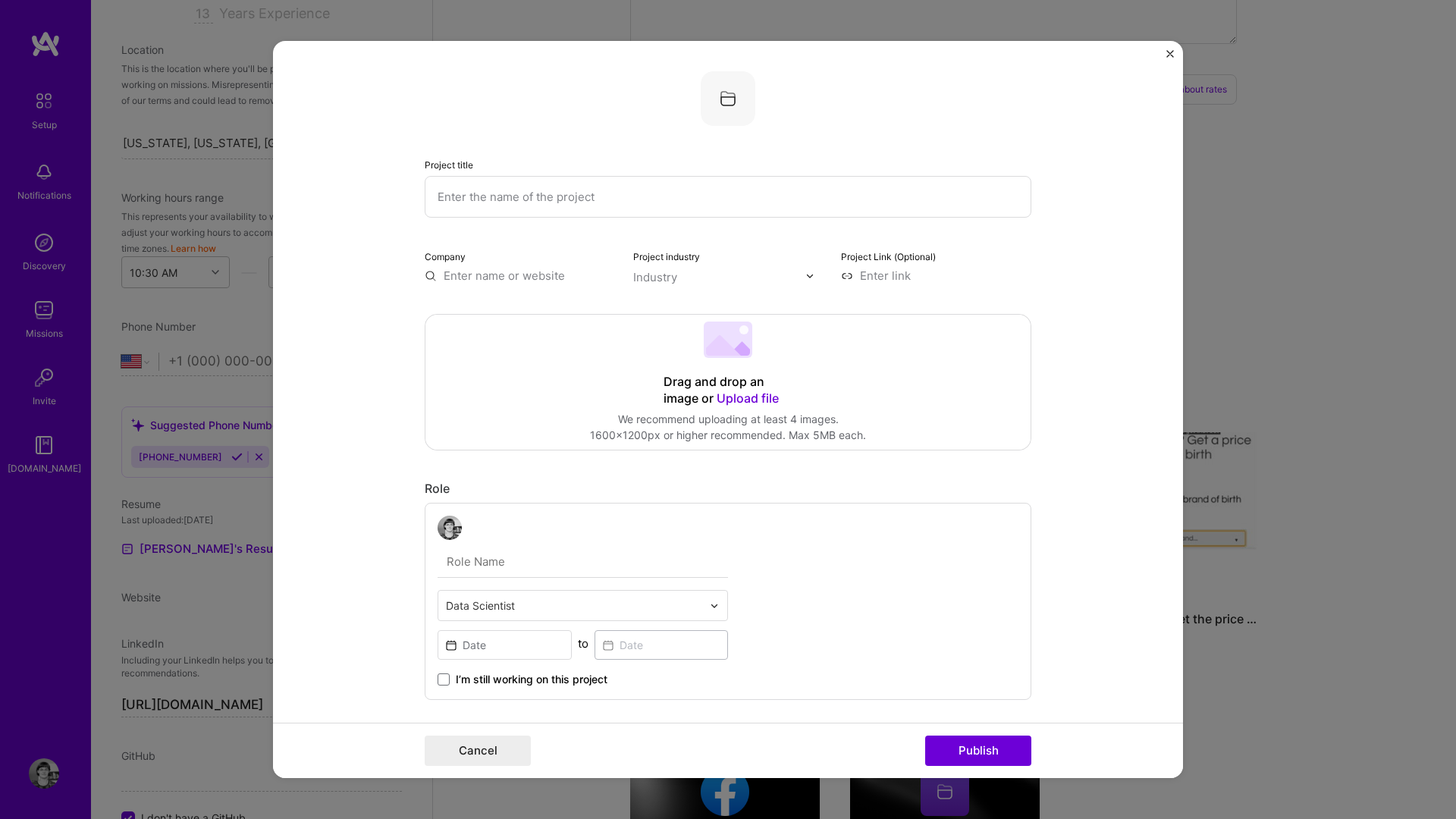
click at [469, 206] on input "text" at bounding box center [728, 197] width 607 height 42
paste input "[URL][DOMAIN_NAME]"
type input "[URL][DOMAIN_NAME]"
paste input "Building data models with DBT MCP"
type input "Building data models with DBT MCP"
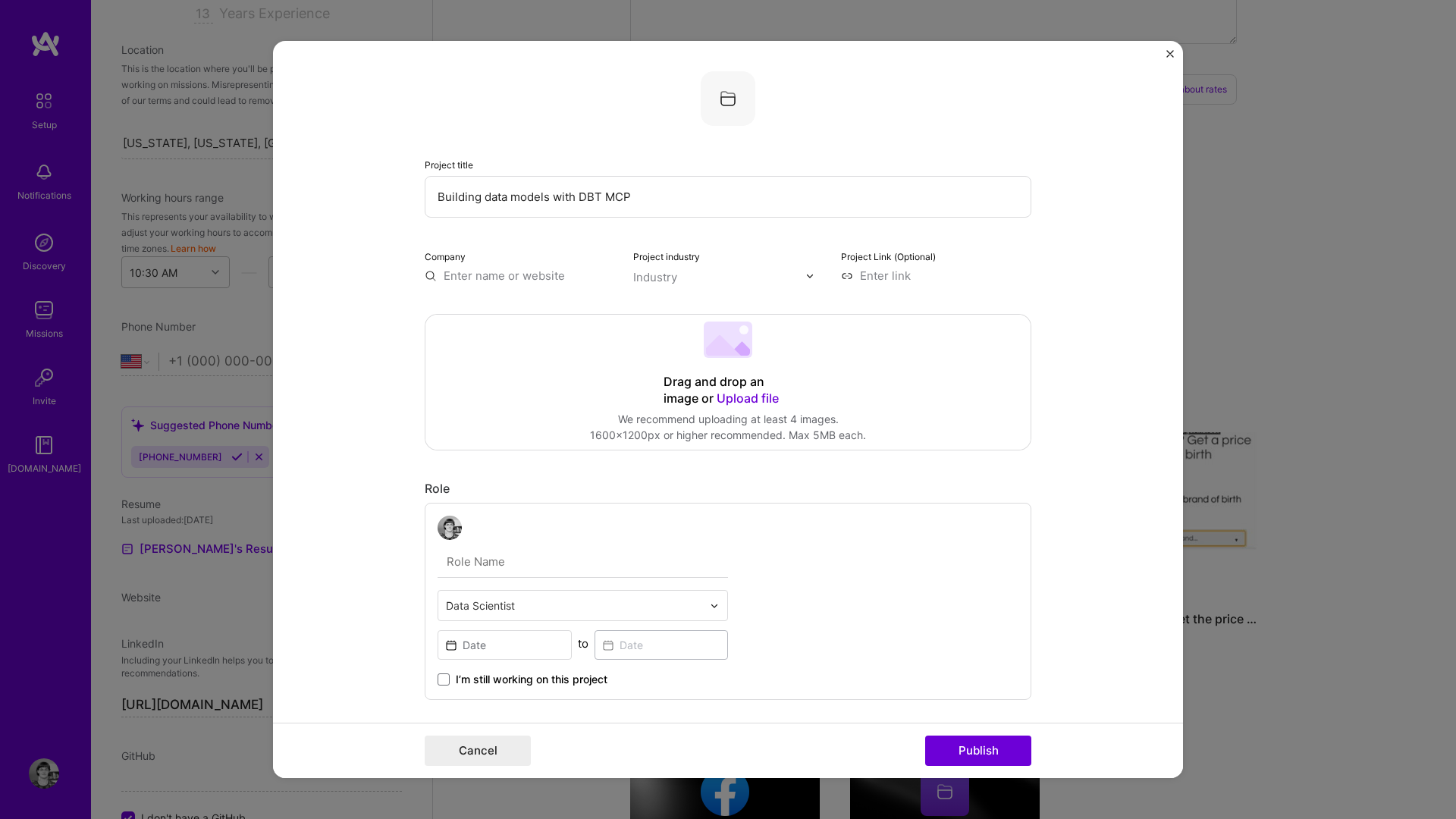
click at [505, 377] on div "Drag and drop an image or Upload file Upload file We recommend uploading at lea…" at bounding box center [728, 382] width 605 height 135
click at [880, 281] on input at bounding box center [937, 276] width 191 height 16
paste input "[URL][DOMAIN_NAME]"
type input "[URL][DOMAIN_NAME]"
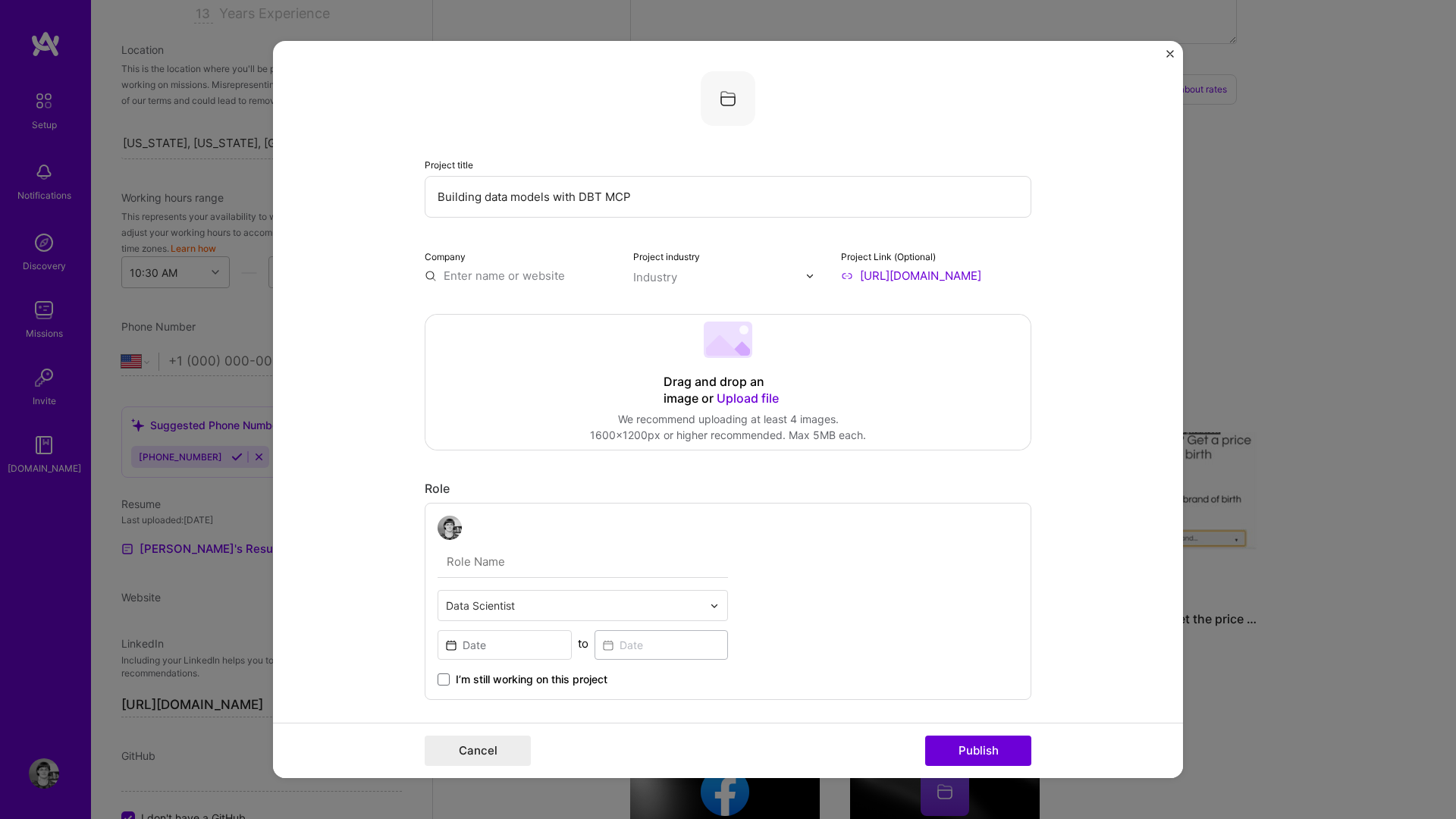
click at [500, 282] on input "text" at bounding box center [520, 276] width 191 height 16
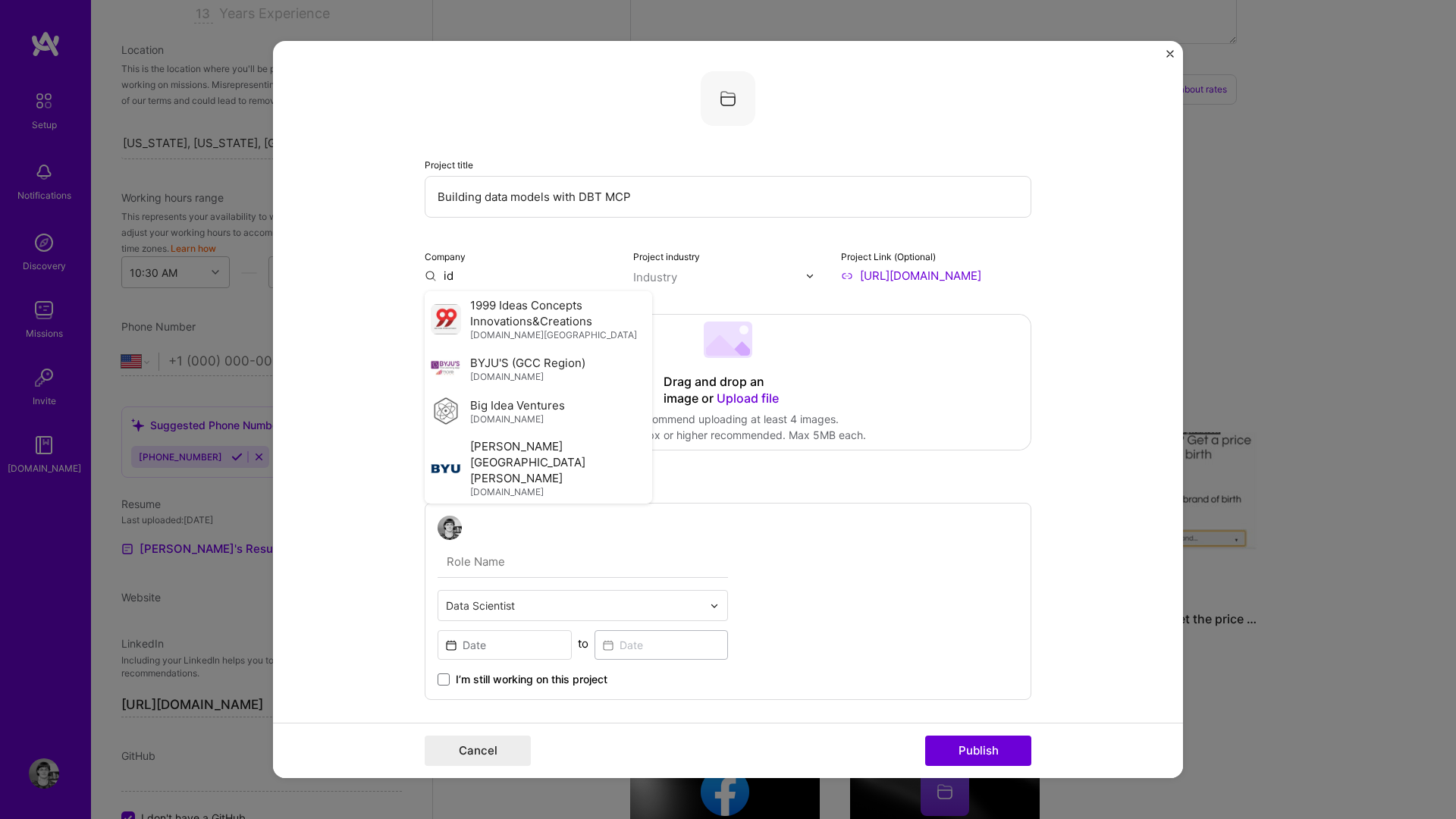
type input "i"
type input "Ideaslab"
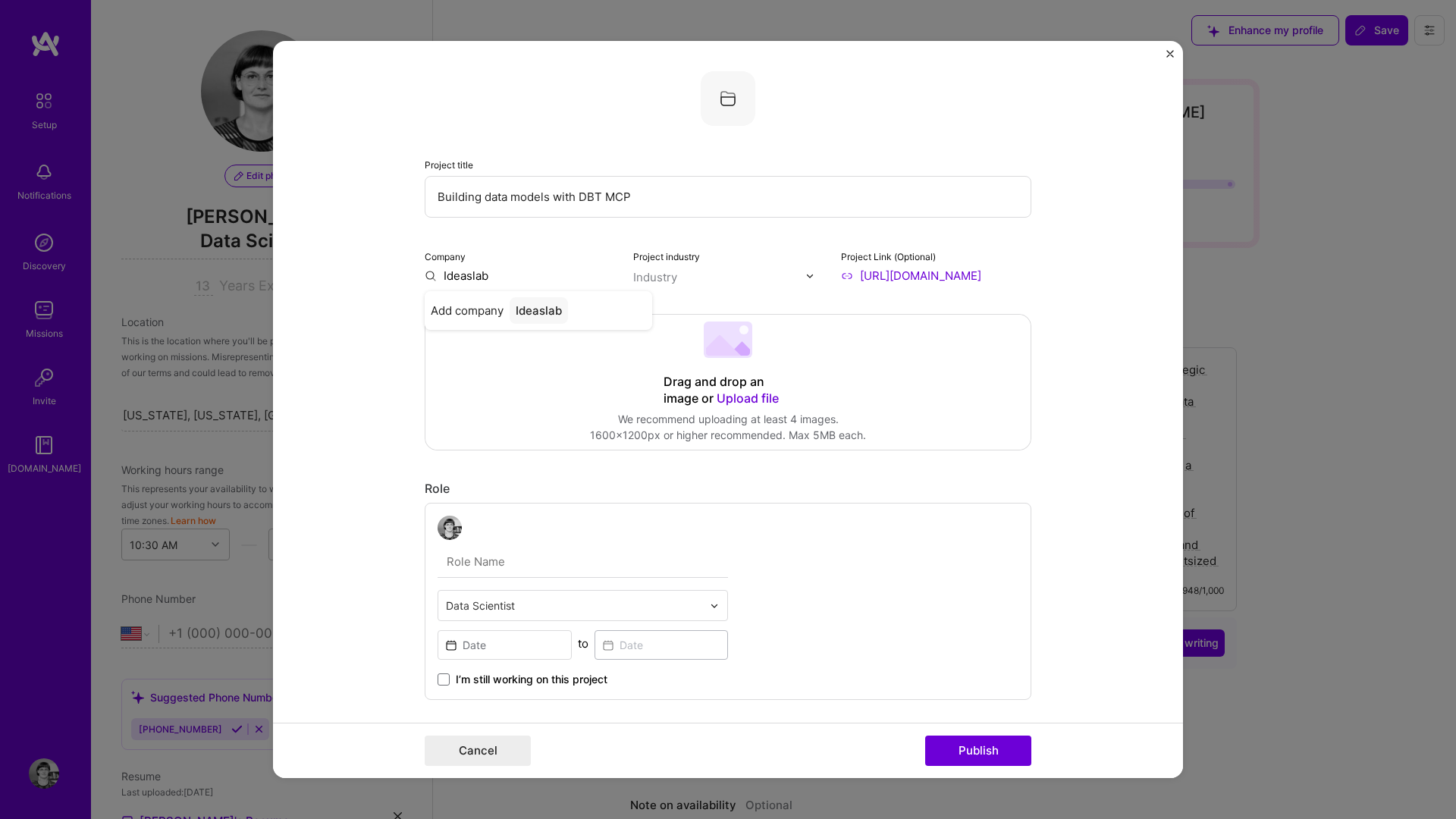
select select "US"
select select "Right Now"
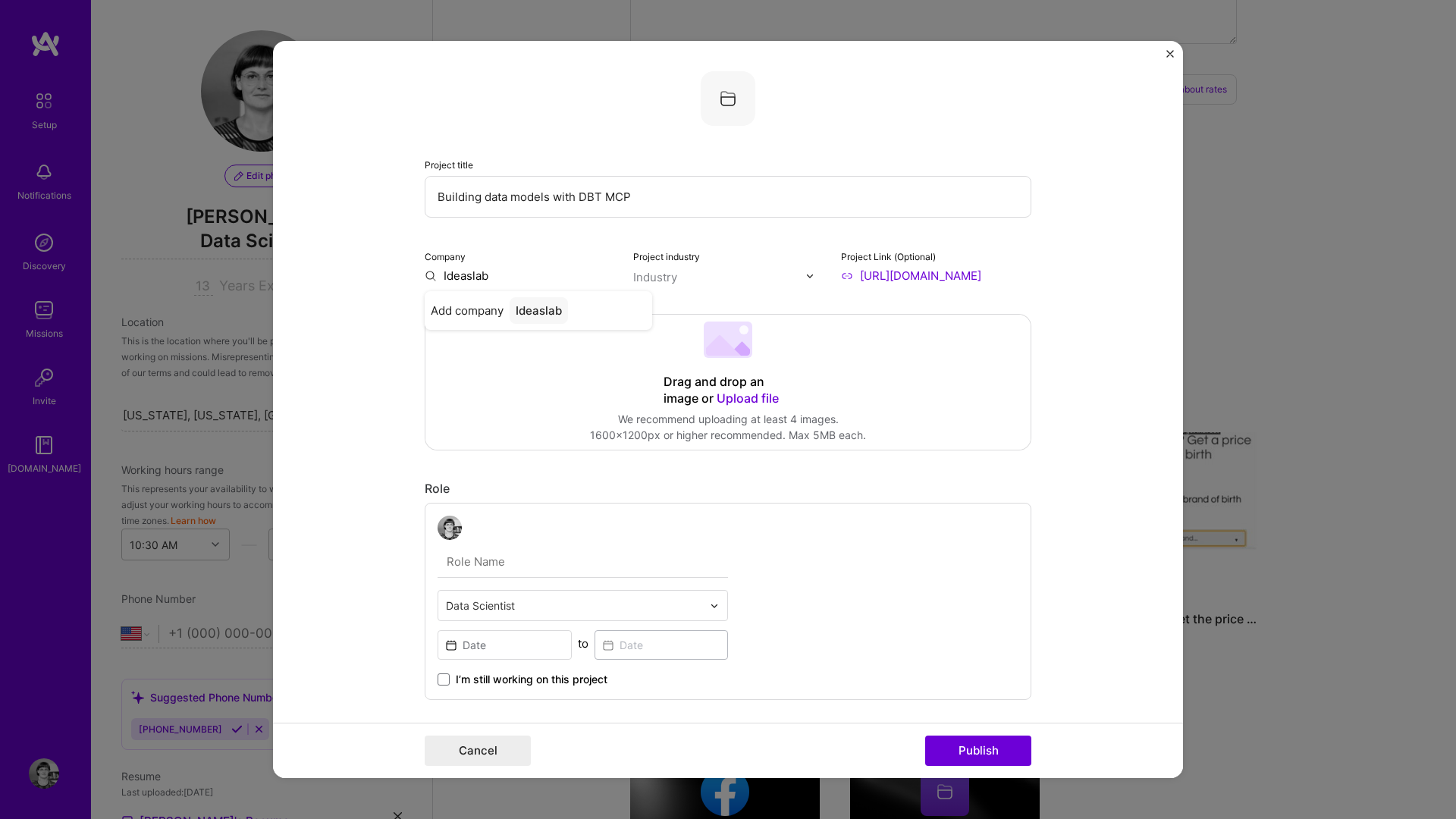
scroll to position [272, 0]
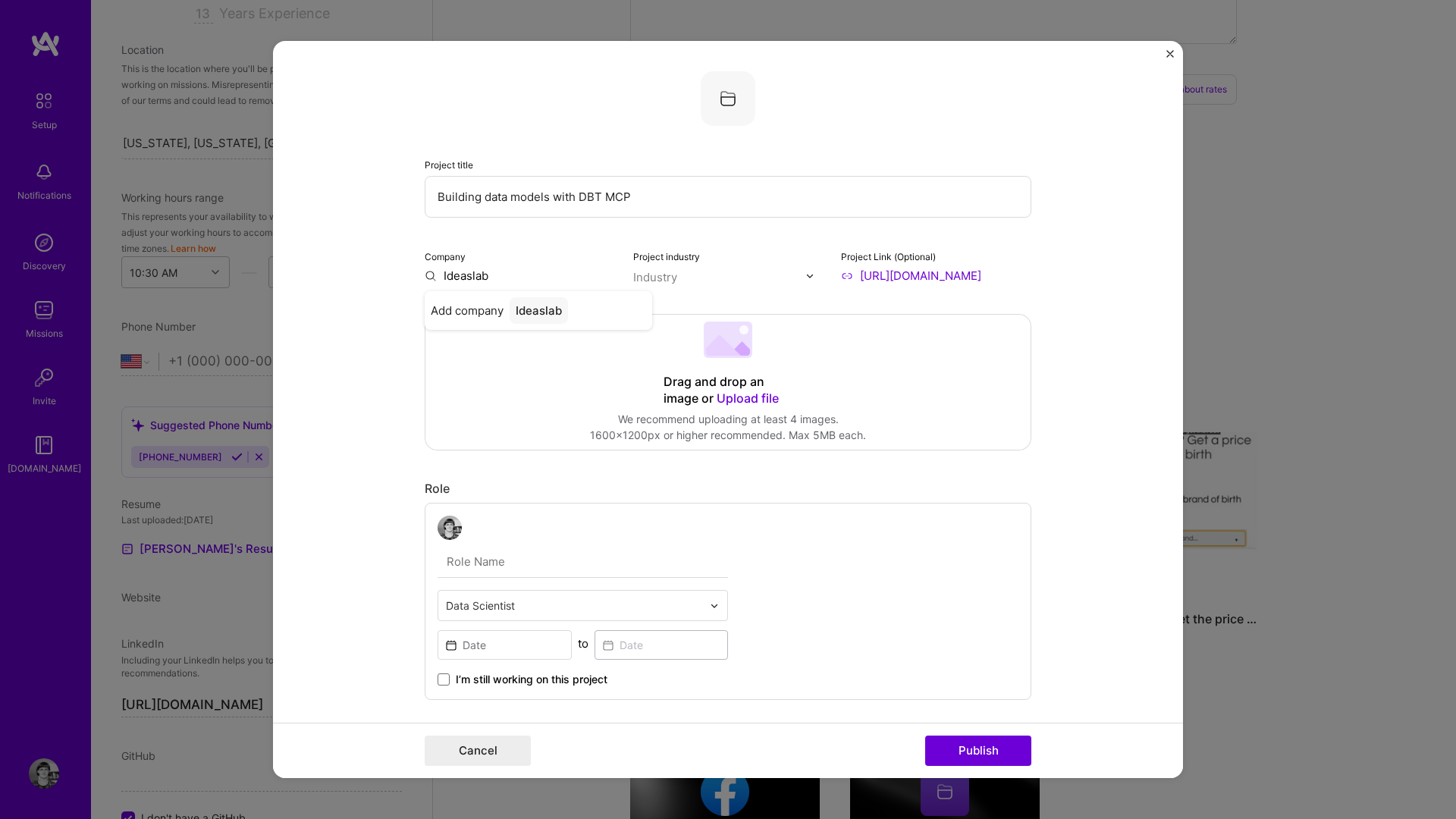
click at [571, 229] on div "Project title Building data models with DBT MCP Company Ideaslab Add company Id…" at bounding box center [728, 177] width 607 height 212
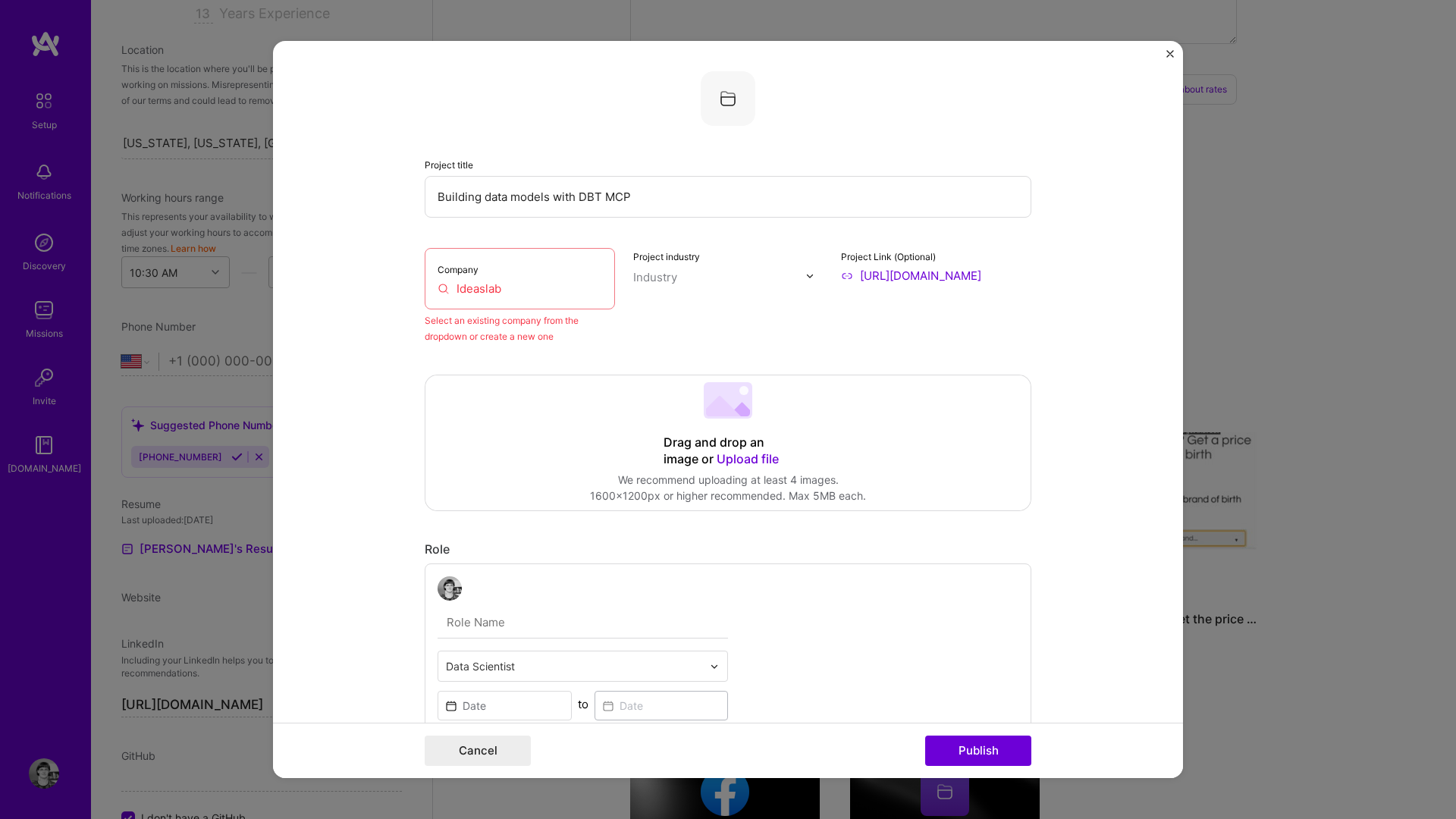
click at [515, 289] on input "Ideaslab" at bounding box center [519, 288] width 164 height 16
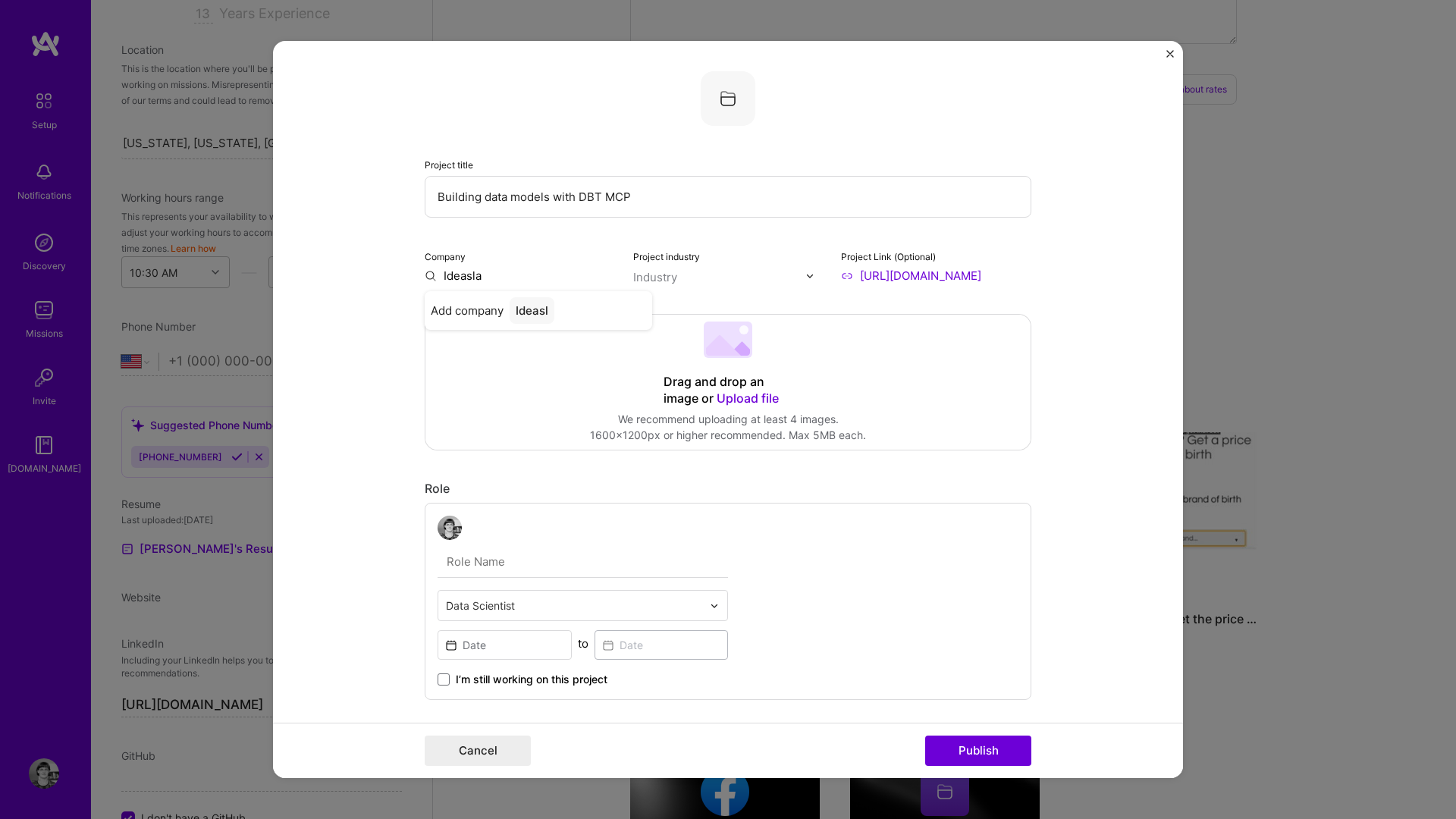
type input "Ideaslab"
click at [925, 736] on button "Publish" at bounding box center [979, 751] width 106 height 30
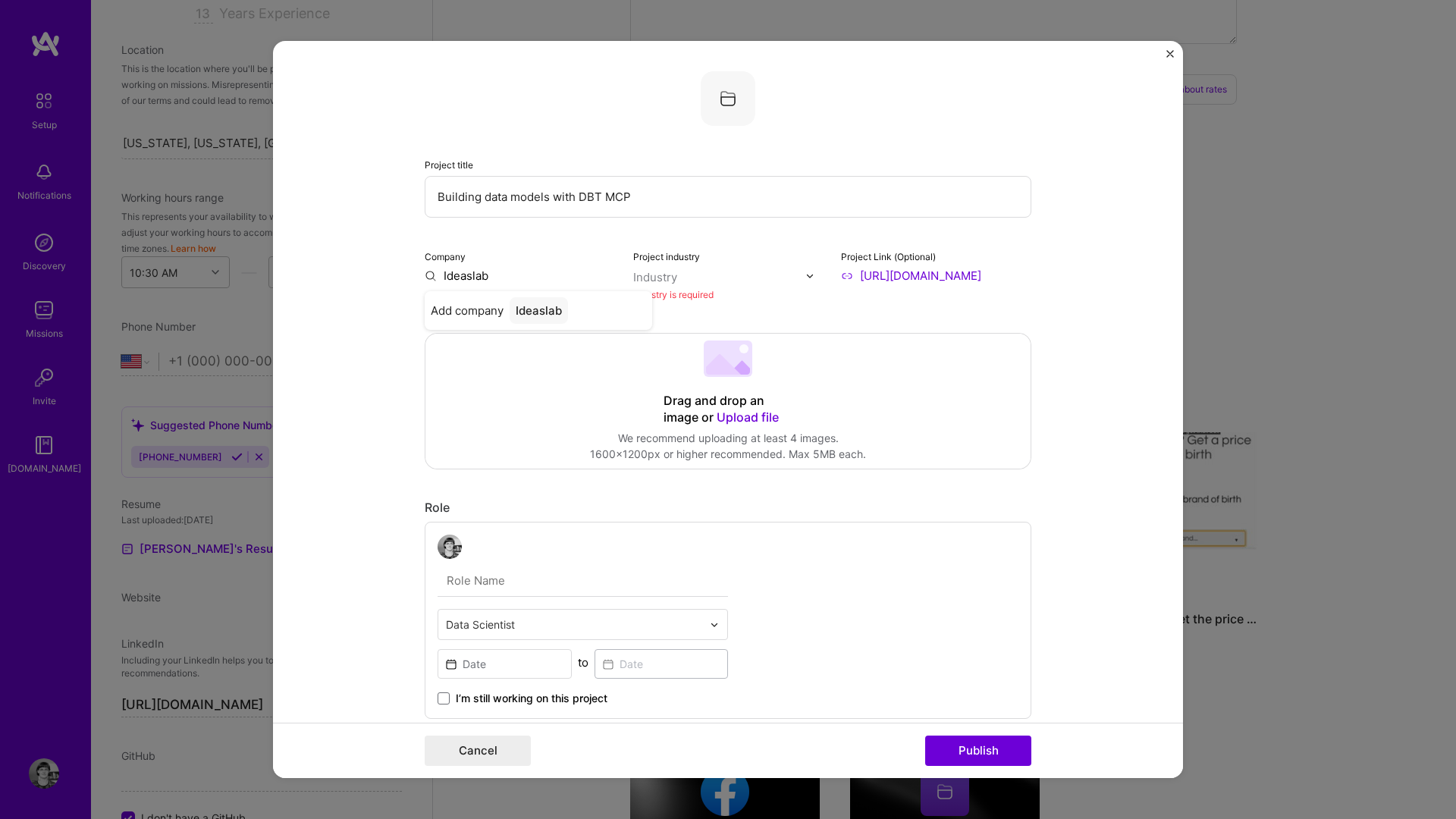
scroll to position [30, 0]
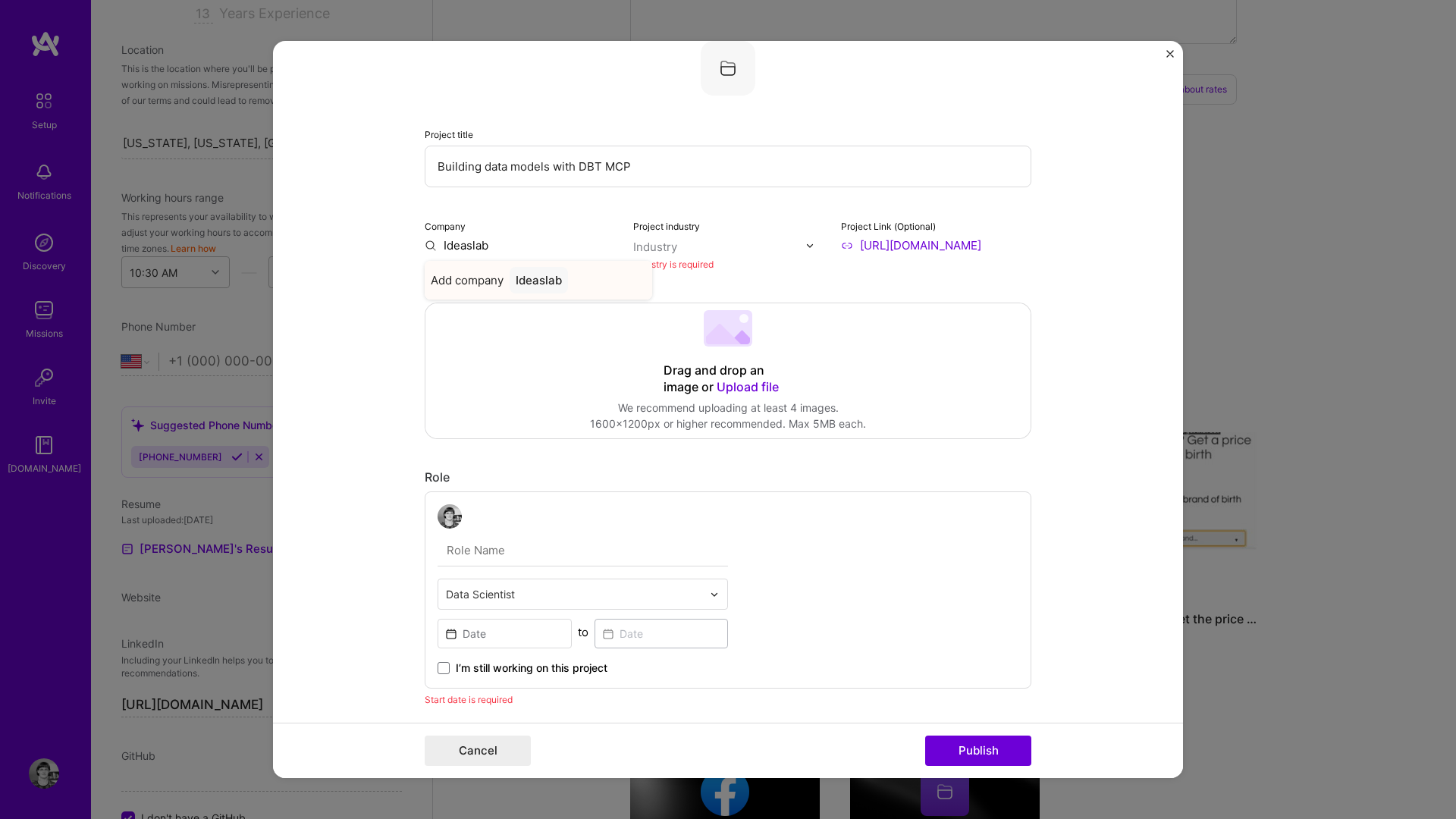
click at [519, 280] on div "Ideaslab" at bounding box center [539, 280] width 59 height 26
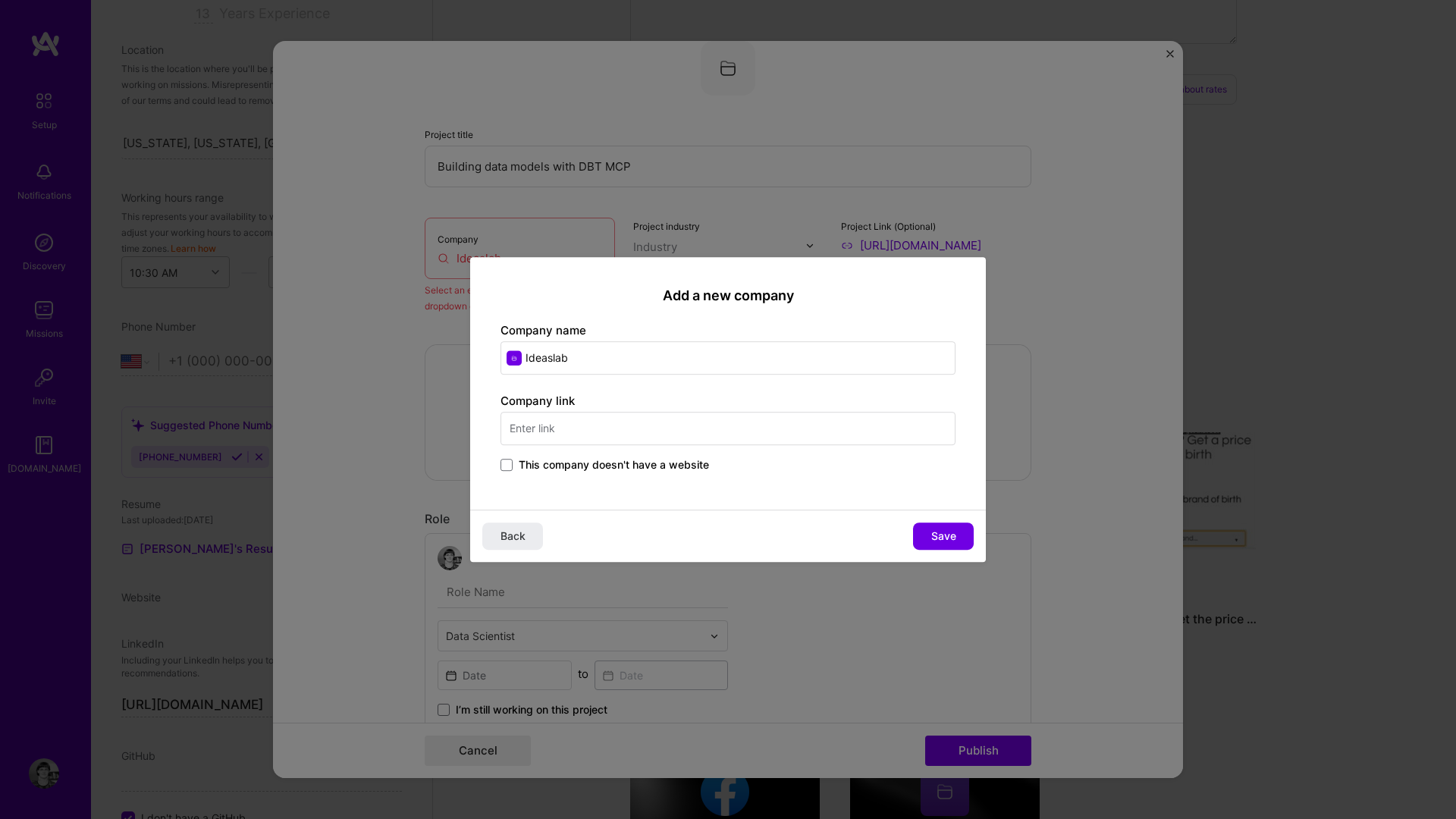
click at [565, 430] on input "text" at bounding box center [728, 428] width 455 height 33
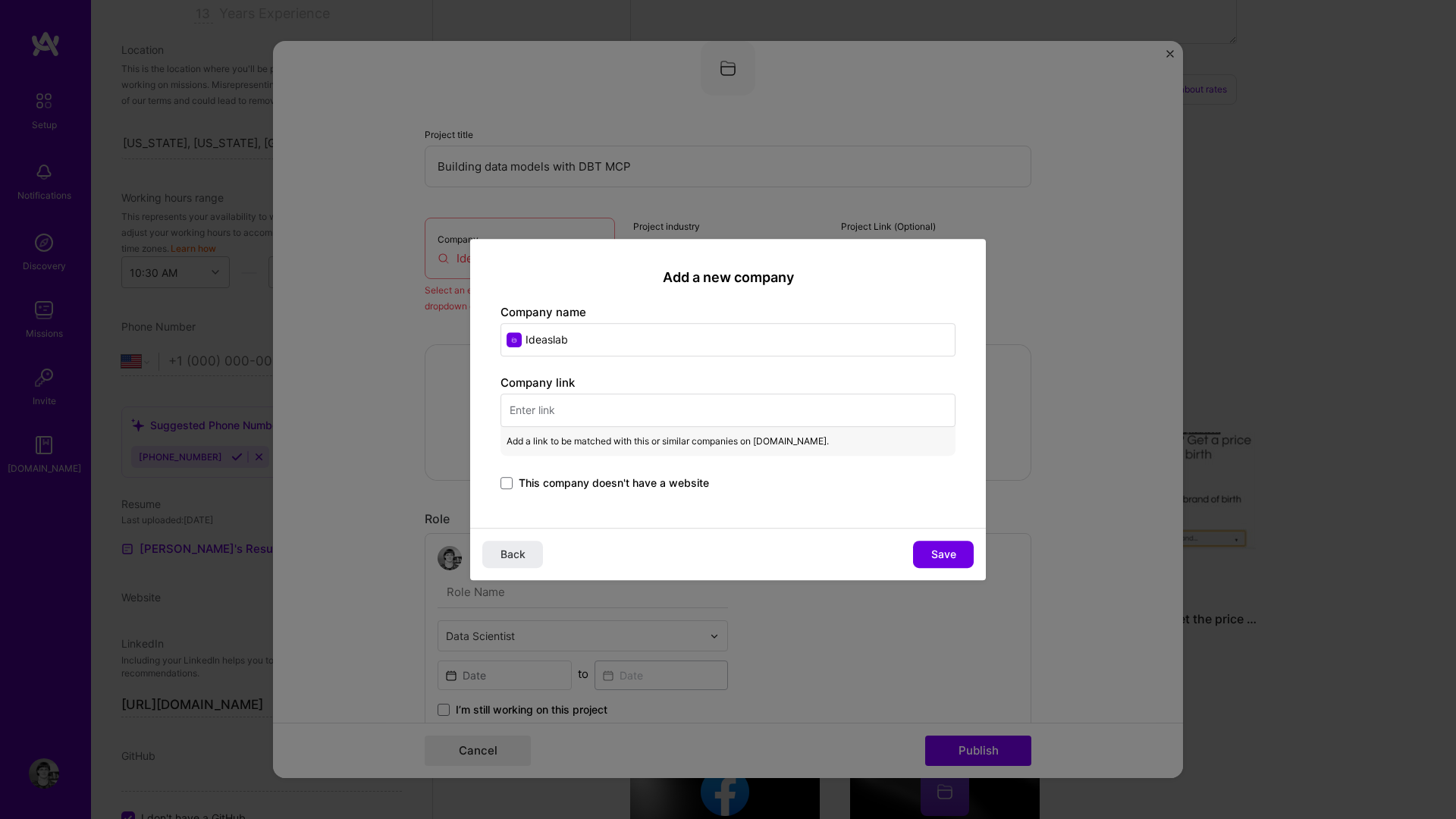
click at [580, 499] on div "Add a new company Company name Ideaslab Company link Add a link to be matched w…" at bounding box center [728, 384] width 516 height 289
click at [575, 471] on div "Company link Add a link to be matched with this or similar companies on A.Team.…" at bounding box center [728, 434] width 455 height 118
click at [580, 489] on span "This company doesn't have a website" at bounding box center [614, 483] width 191 height 15
click at [0, 0] on input "This company doesn't have a website" at bounding box center [0, 0] width 0 height 0
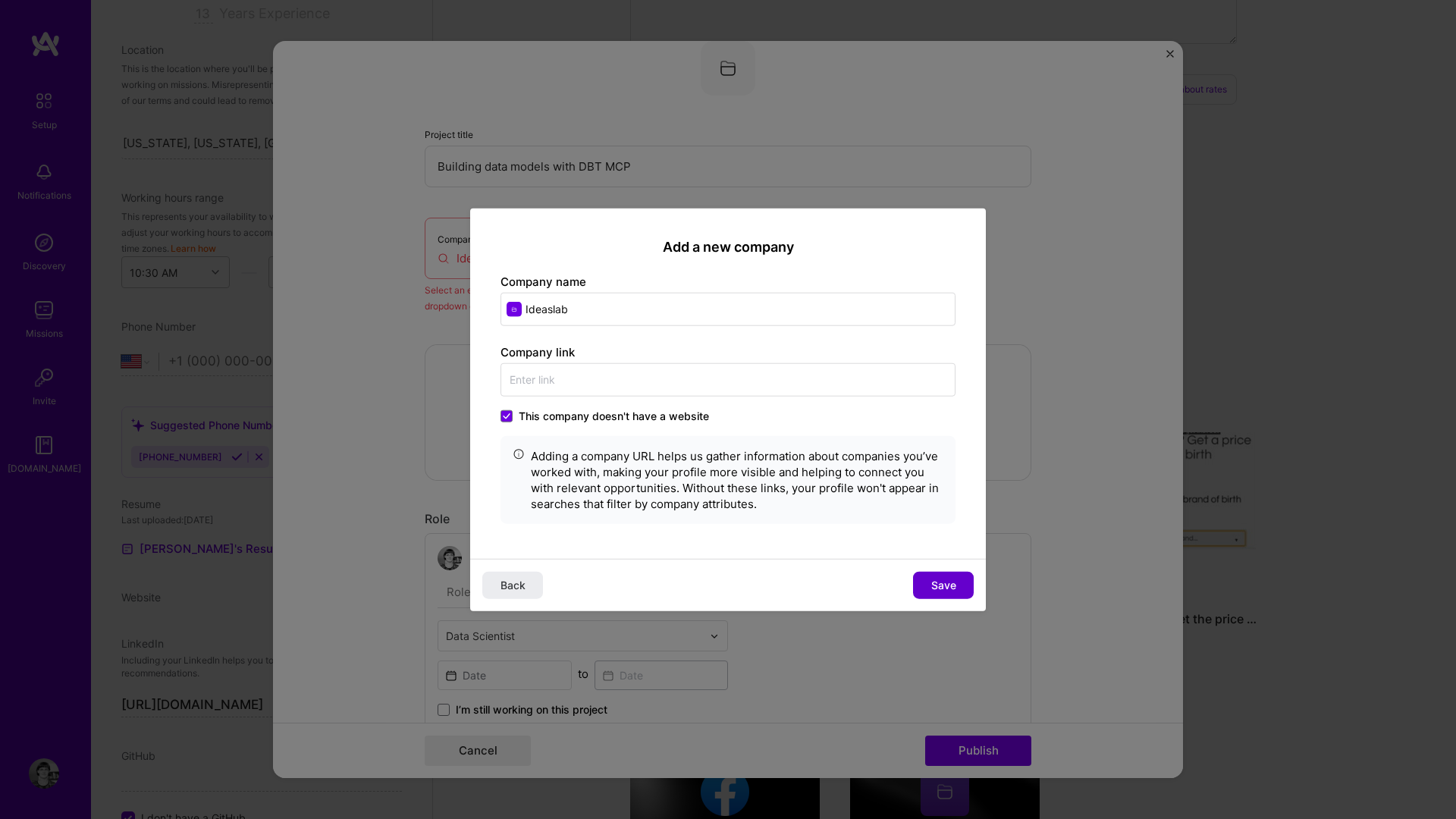
click at [937, 585] on span "Save" at bounding box center [944, 585] width 25 height 15
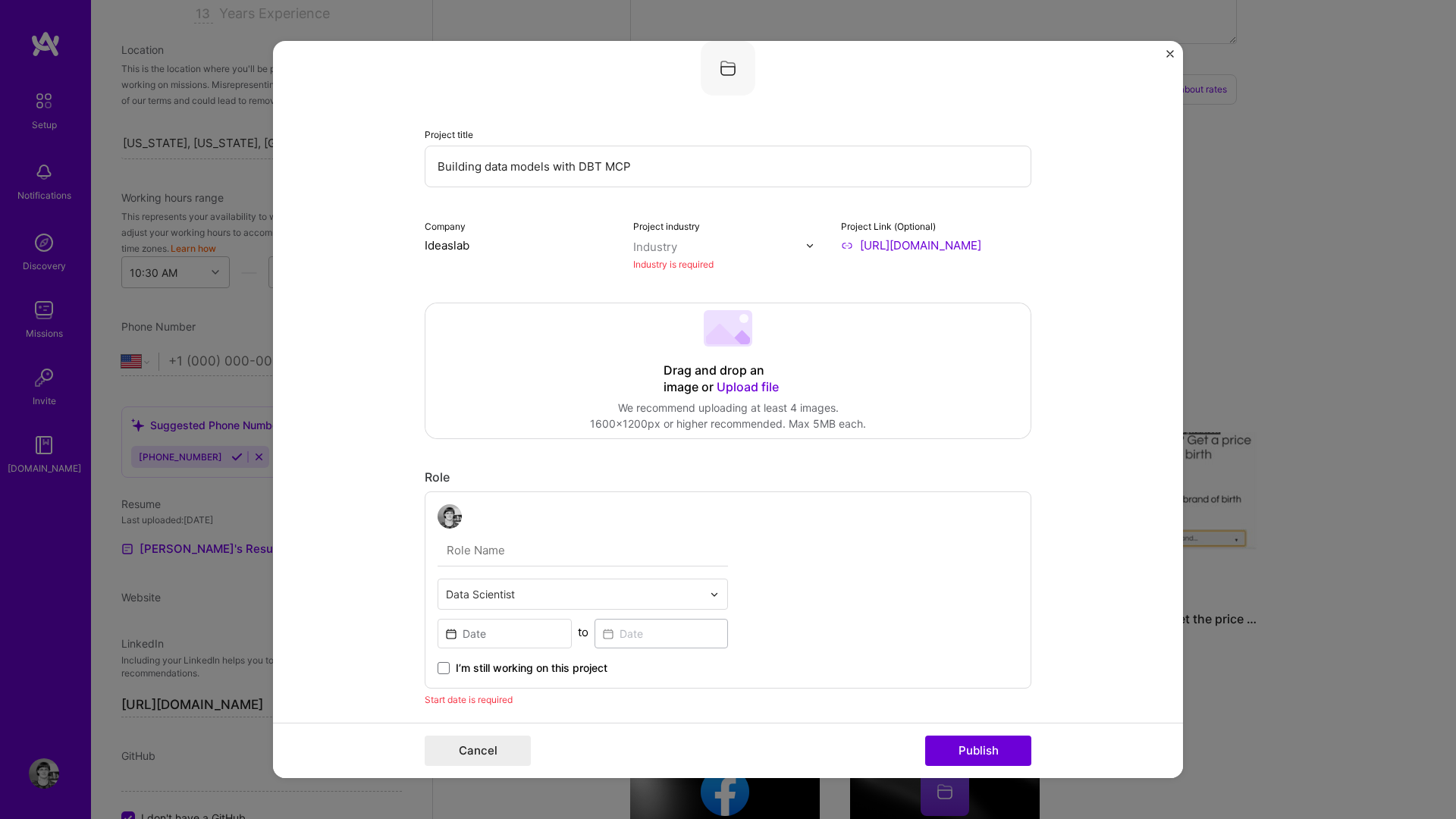
click at [732, 77] on img at bounding box center [728, 68] width 55 height 55
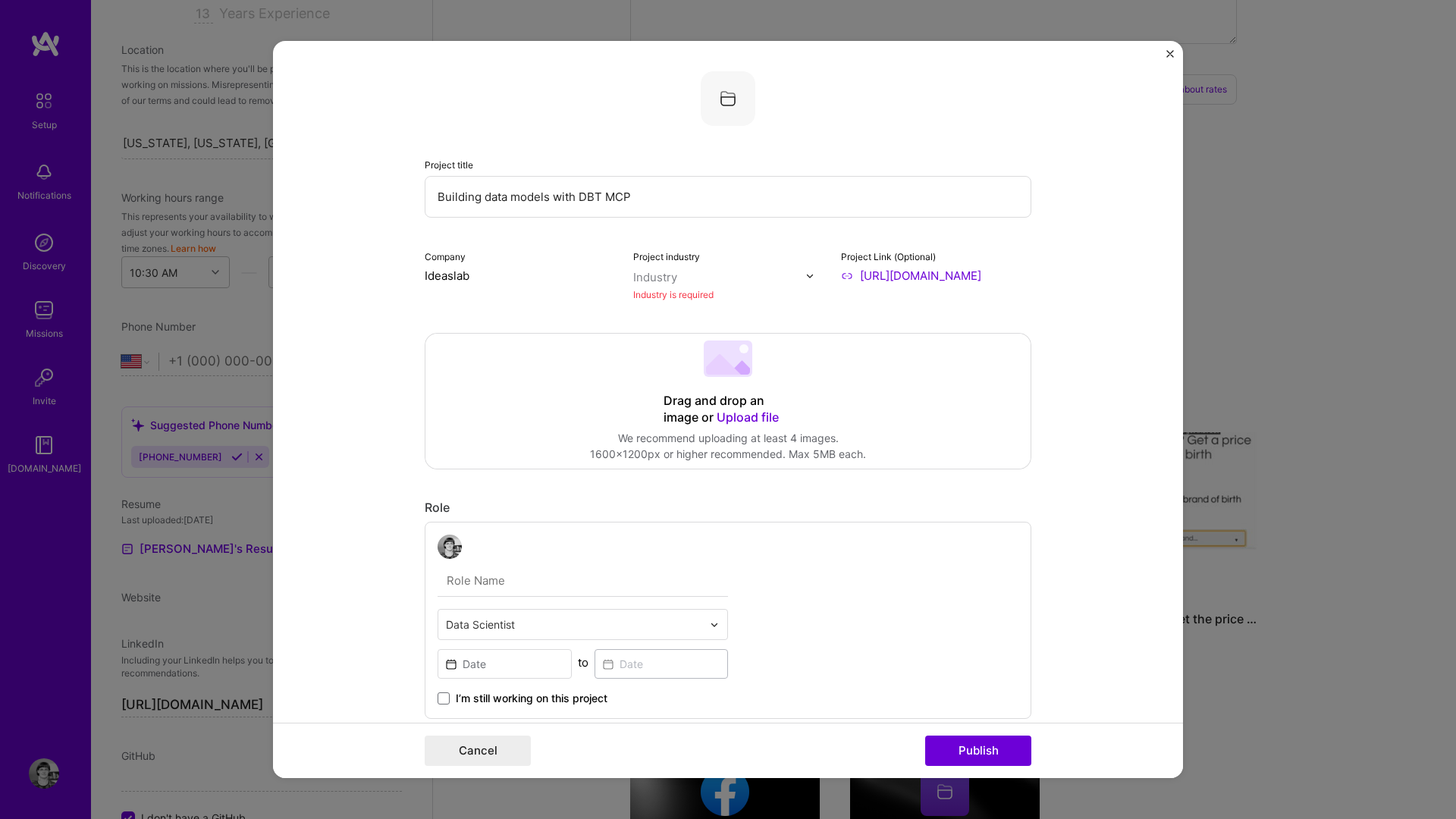
click at [720, 111] on img at bounding box center [728, 99] width 55 height 55
click at [736, 91] on img at bounding box center [728, 99] width 55 height 55
click at [702, 287] on div "Industry is required" at bounding box center [728, 295] width 191 height 16
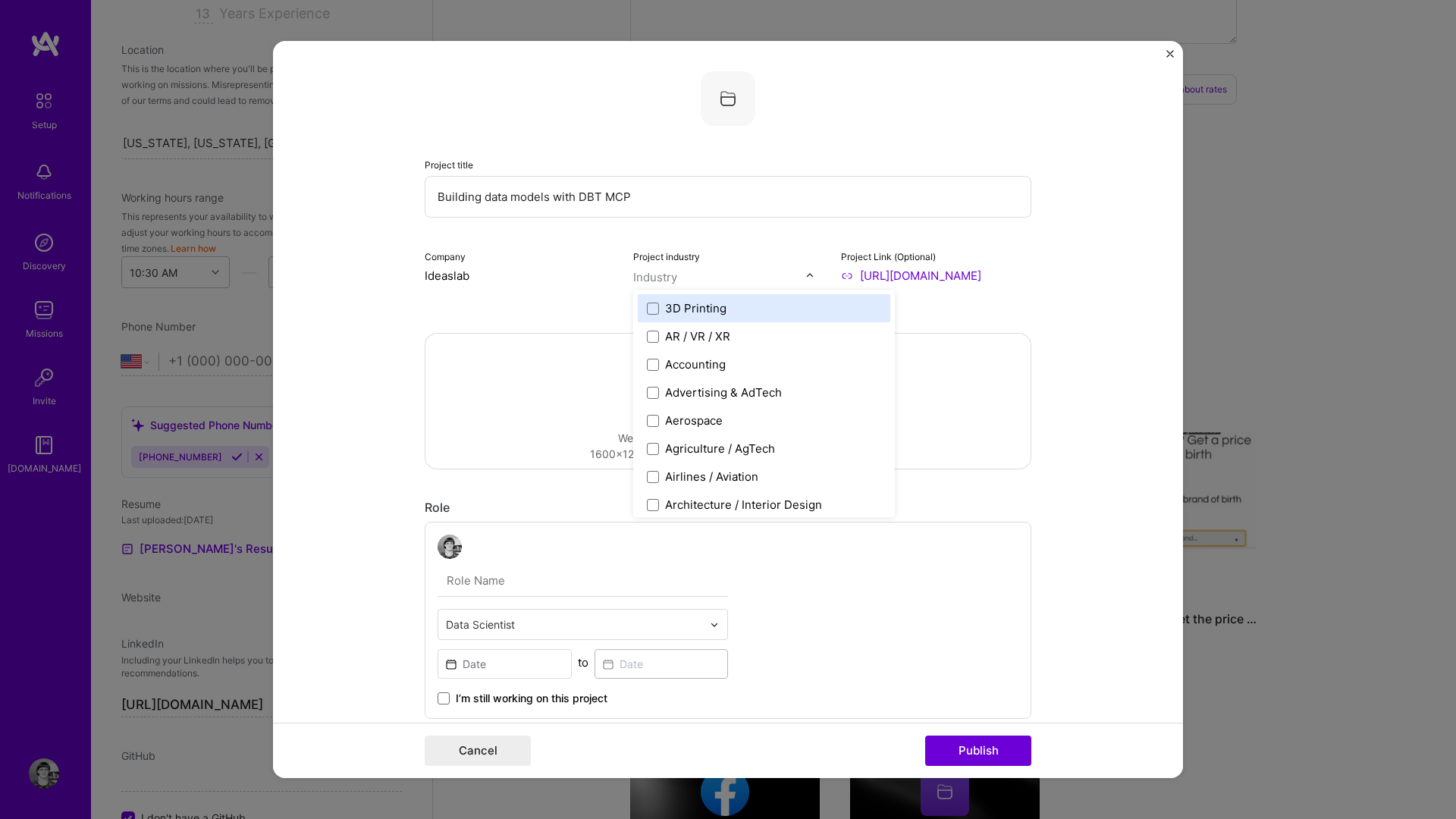
click at [807, 272] on img at bounding box center [809, 276] width 9 height 9
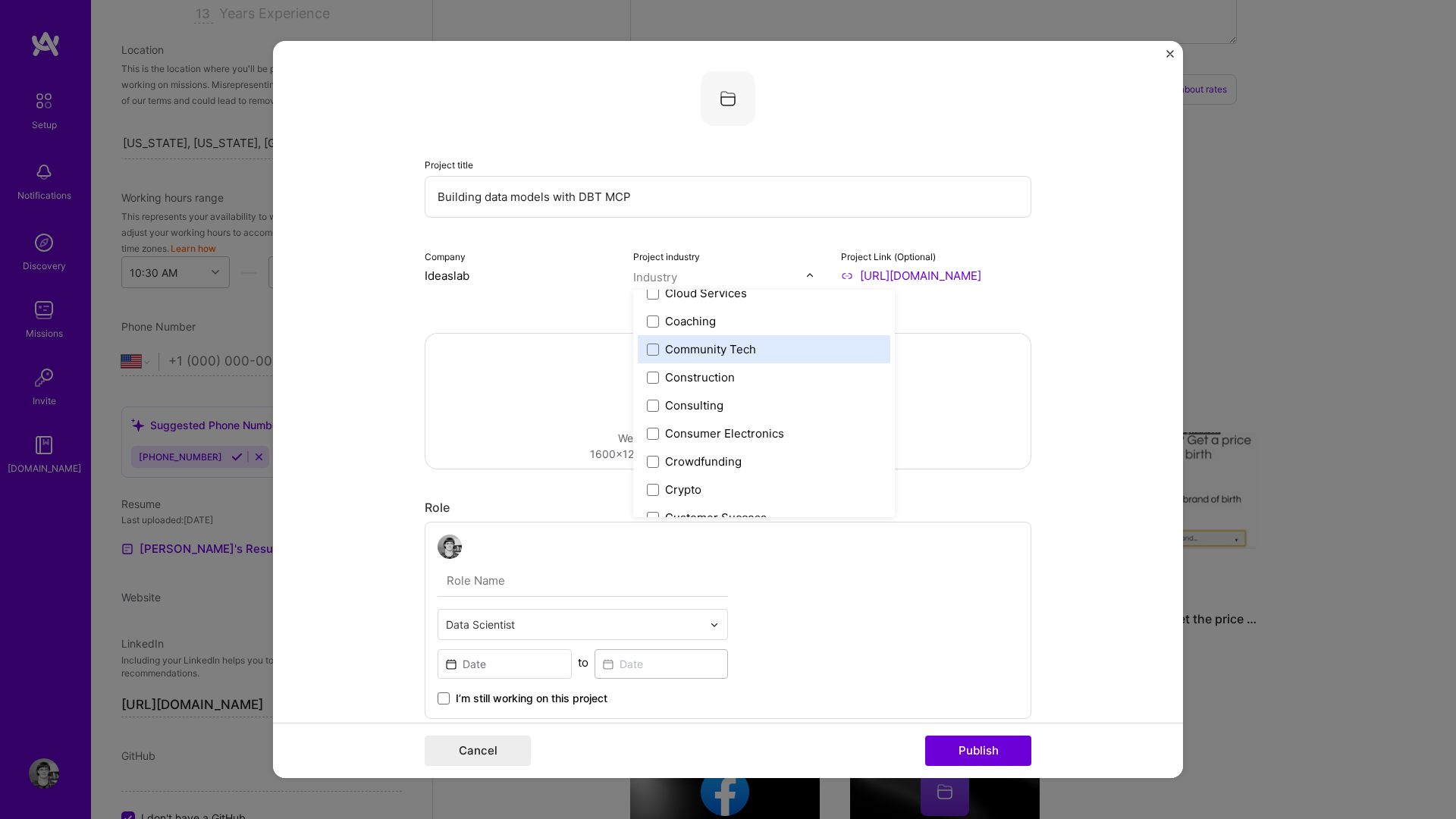
scroll to position [935, 0]
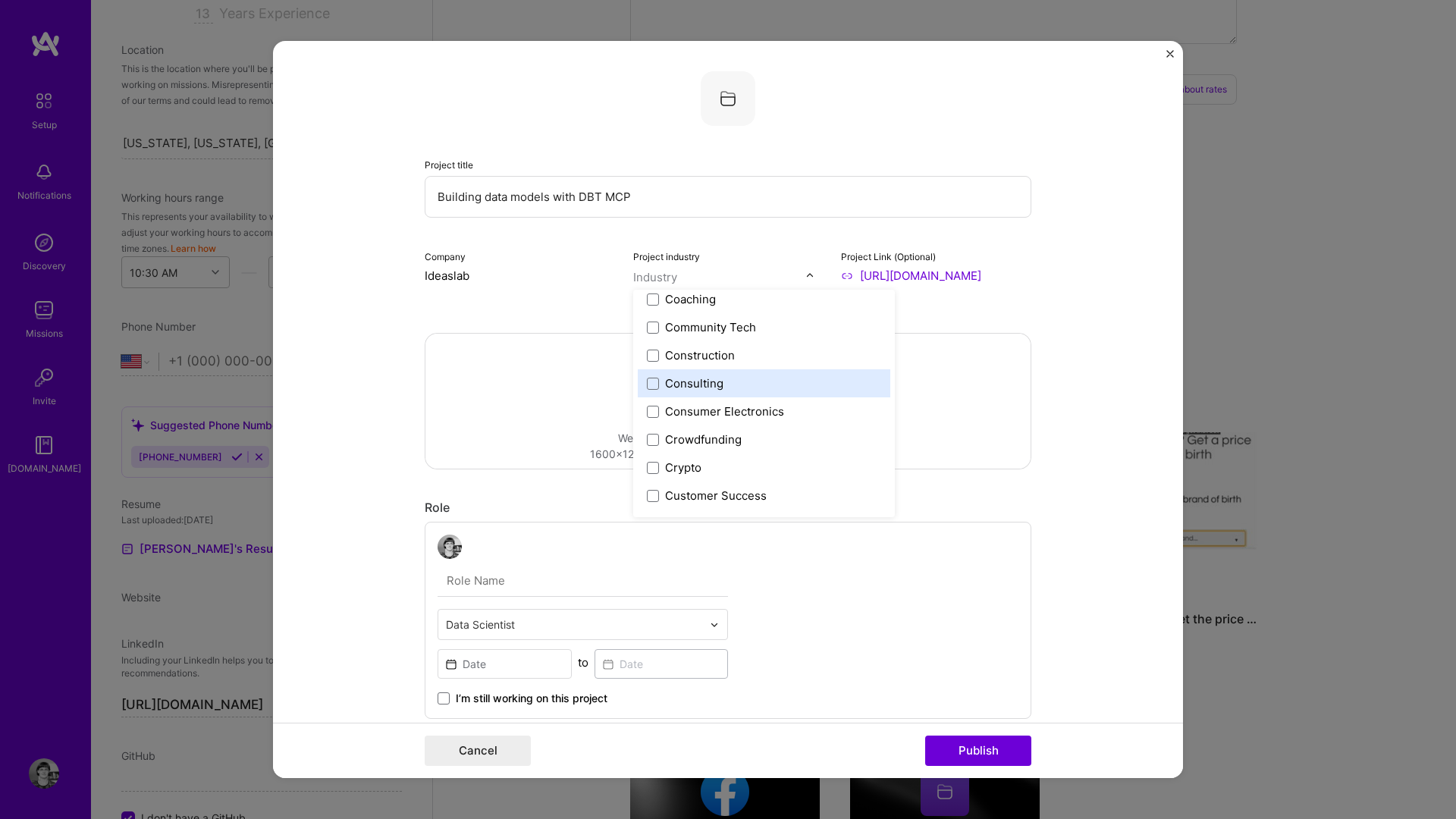
click at [691, 390] on div "Consulting" at bounding box center [694, 384] width 59 height 16
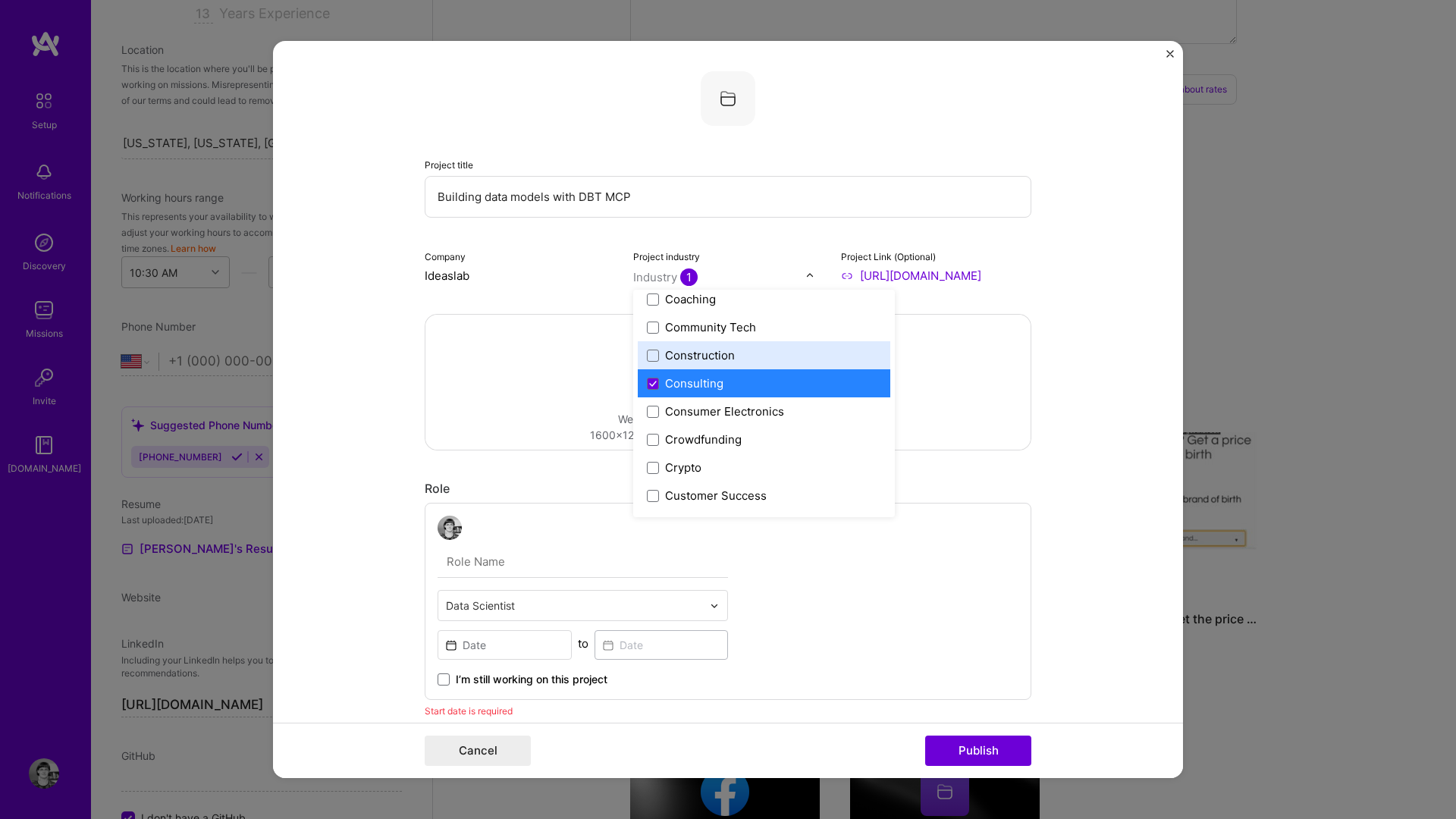
click at [783, 142] on div "Project title Building data models with DBT MCP Company Ideaslab Project indust…" at bounding box center [728, 177] width 607 height 212
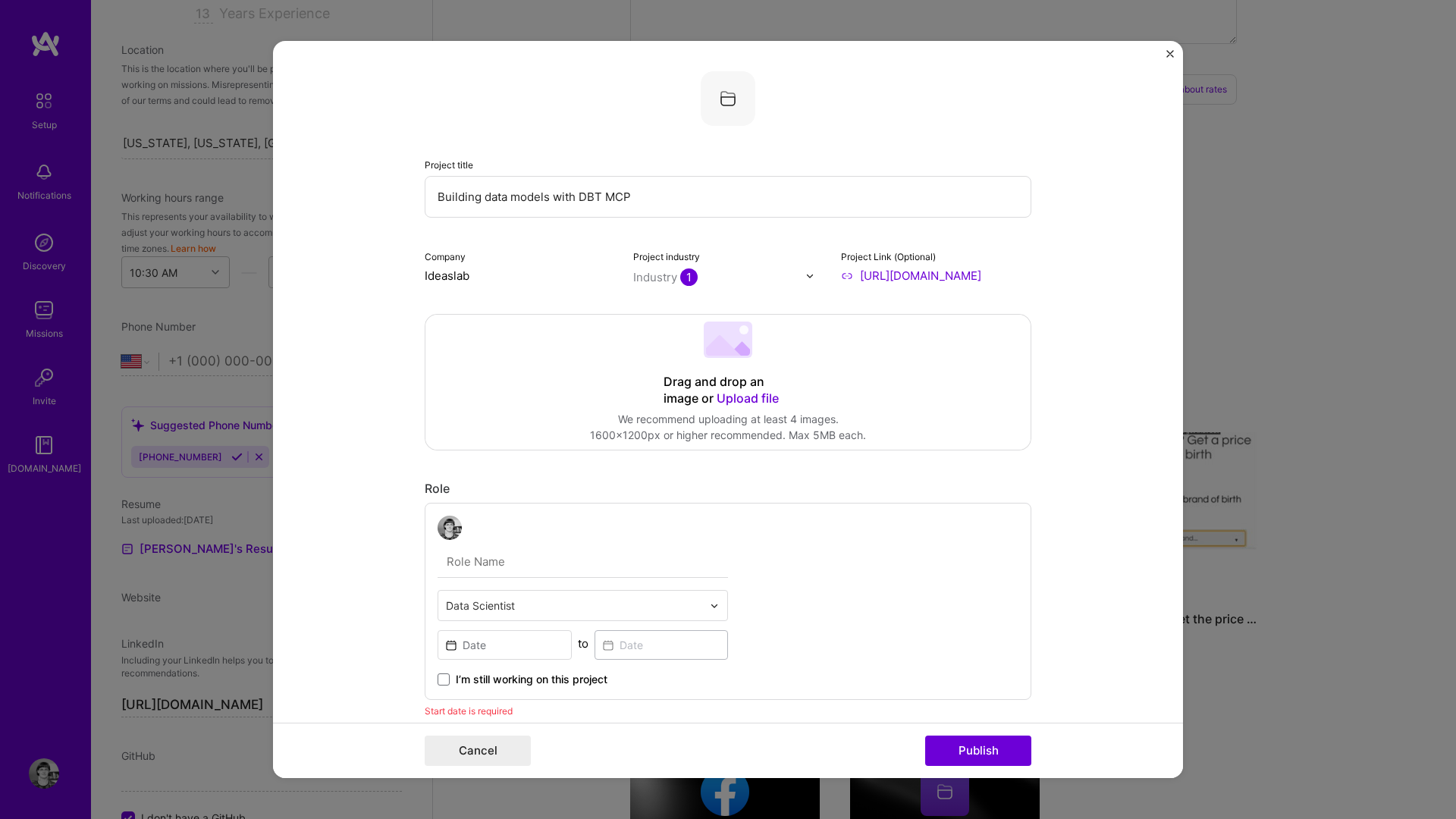
click at [736, 111] on img at bounding box center [728, 99] width 55 height 55
click at [719, 84] on img at bounding box center [728, 99] width 55 height 55
click at [748, 100] on img at bounding box center [728, 99] width 55 height 55
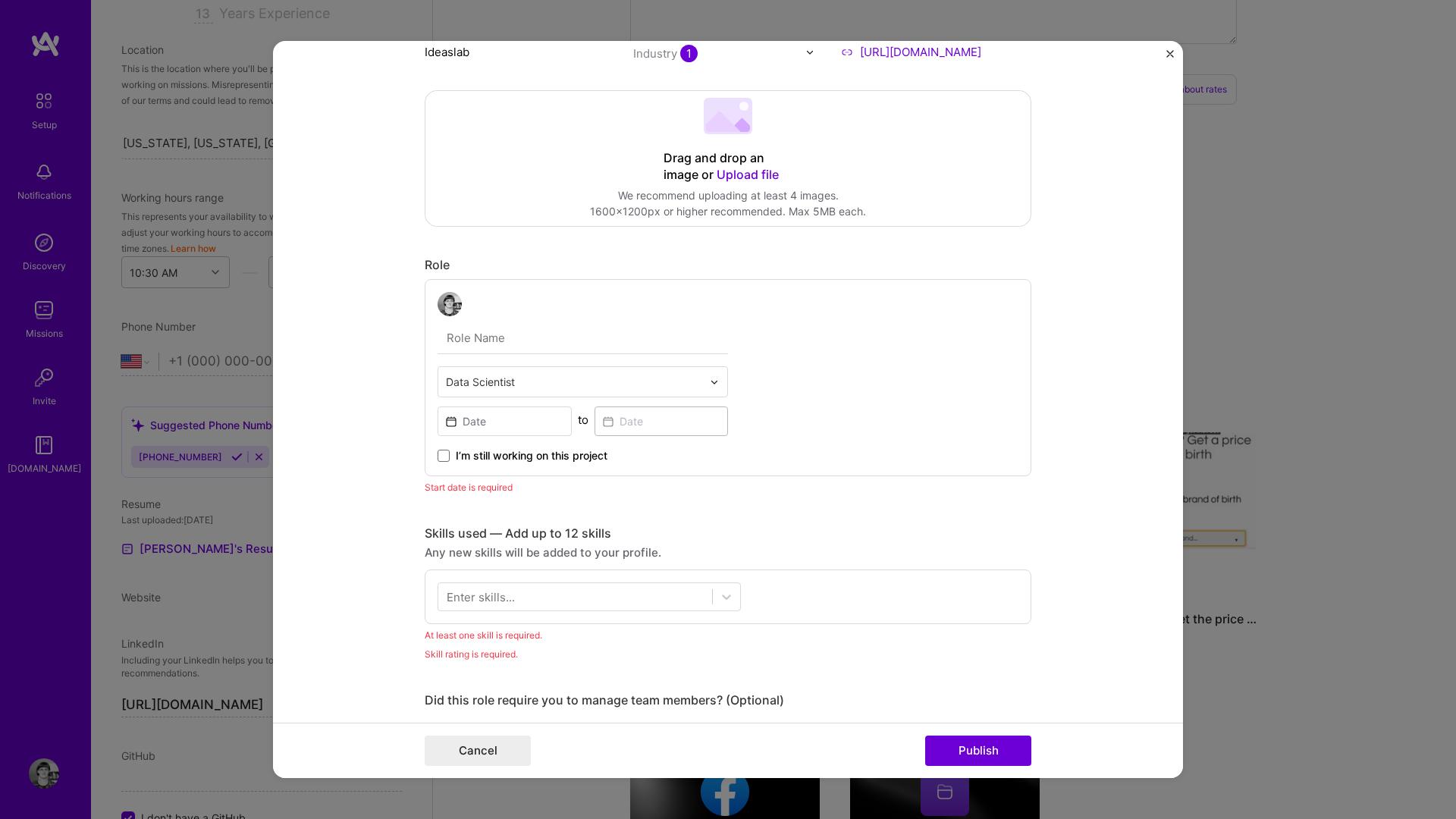
scroll to position [226, 0]
click at [487, 428] on input at bounding box center [504, 419] width 134 height 29
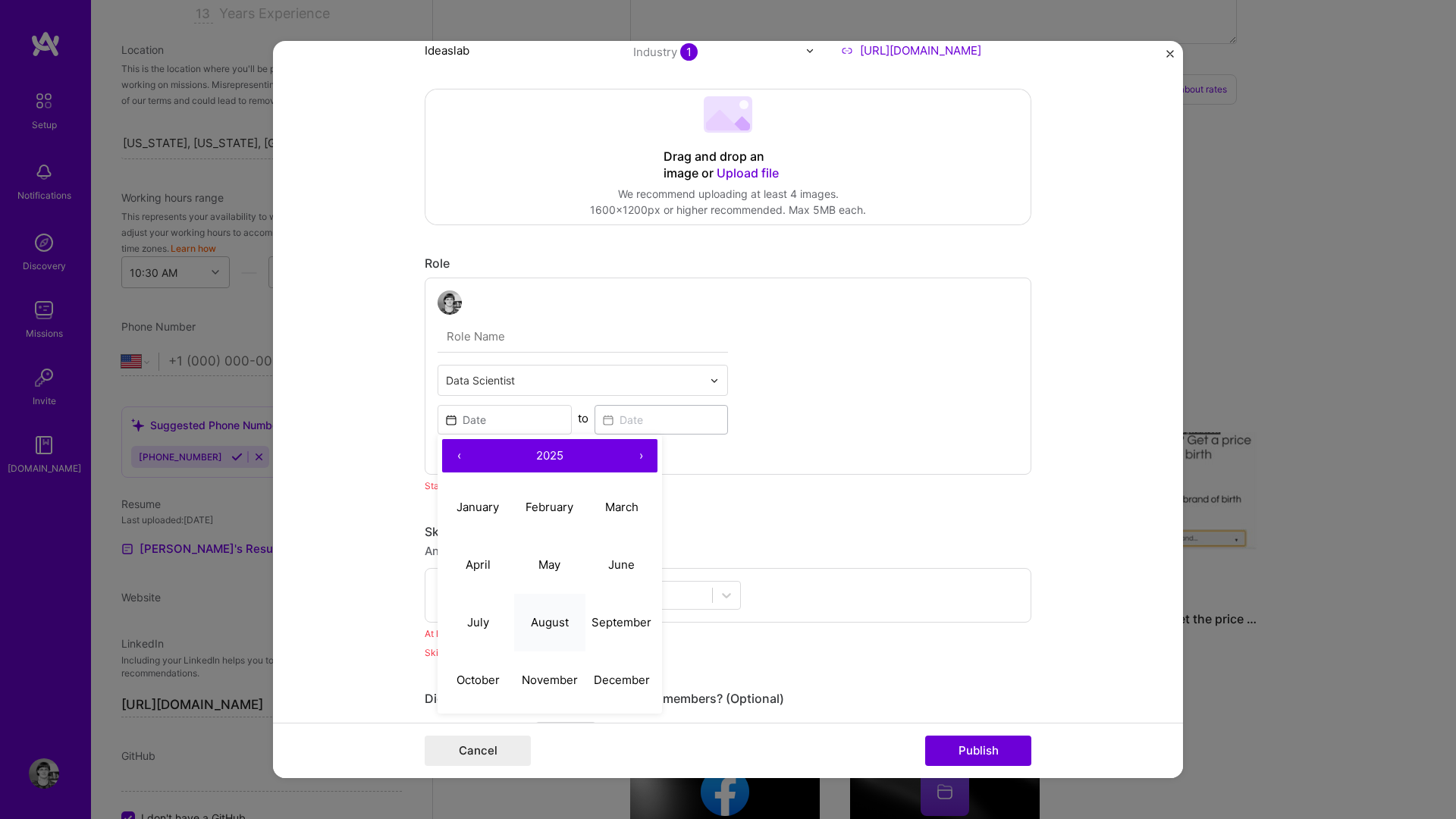
click at [543, 621] on abbr "August" at bounding box center [550, 622] width 38 height 14
type input "Aug, 2025"
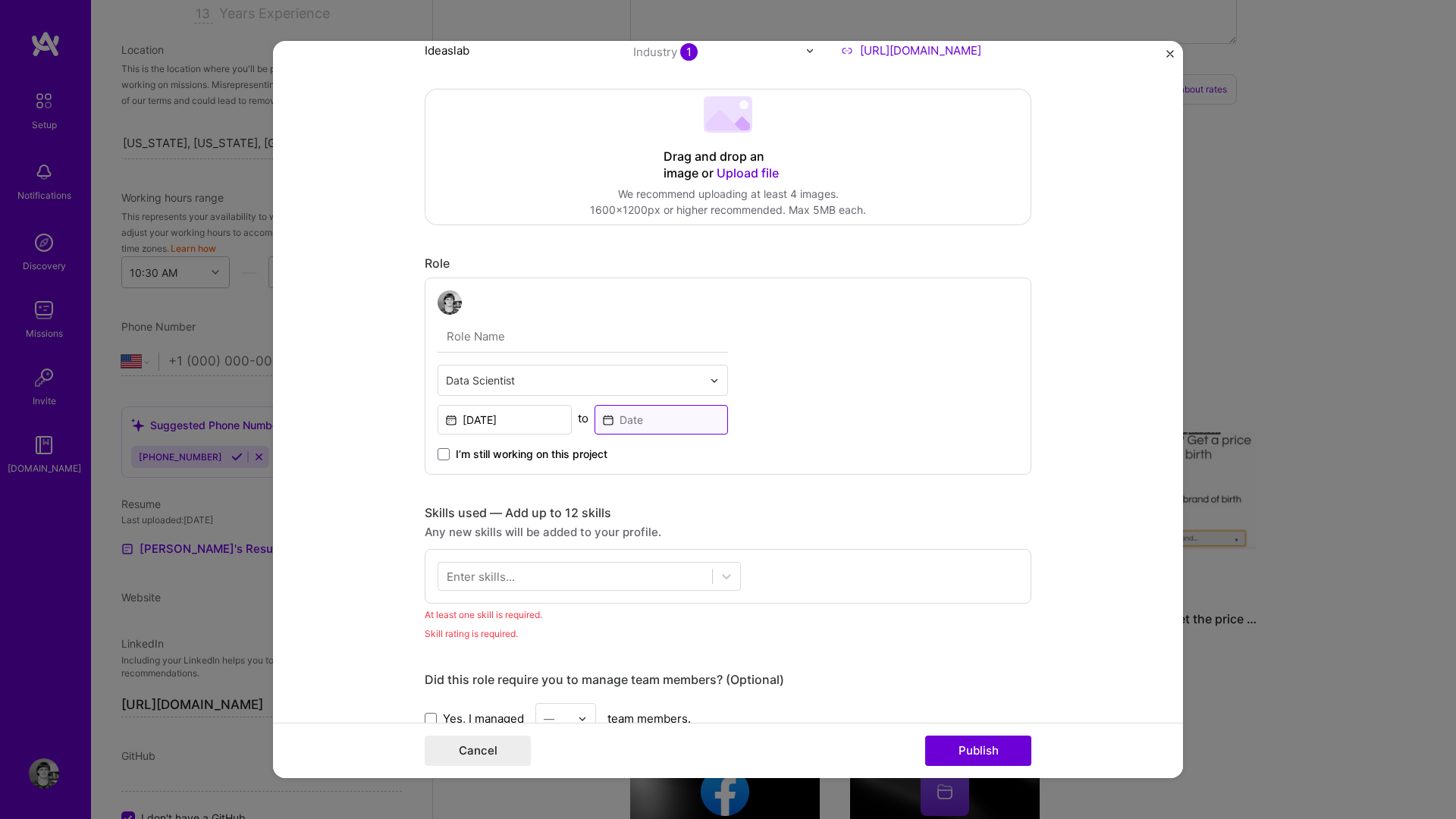
click at [625, 421] on input at bounding box center [662, 419] width 134 height 29
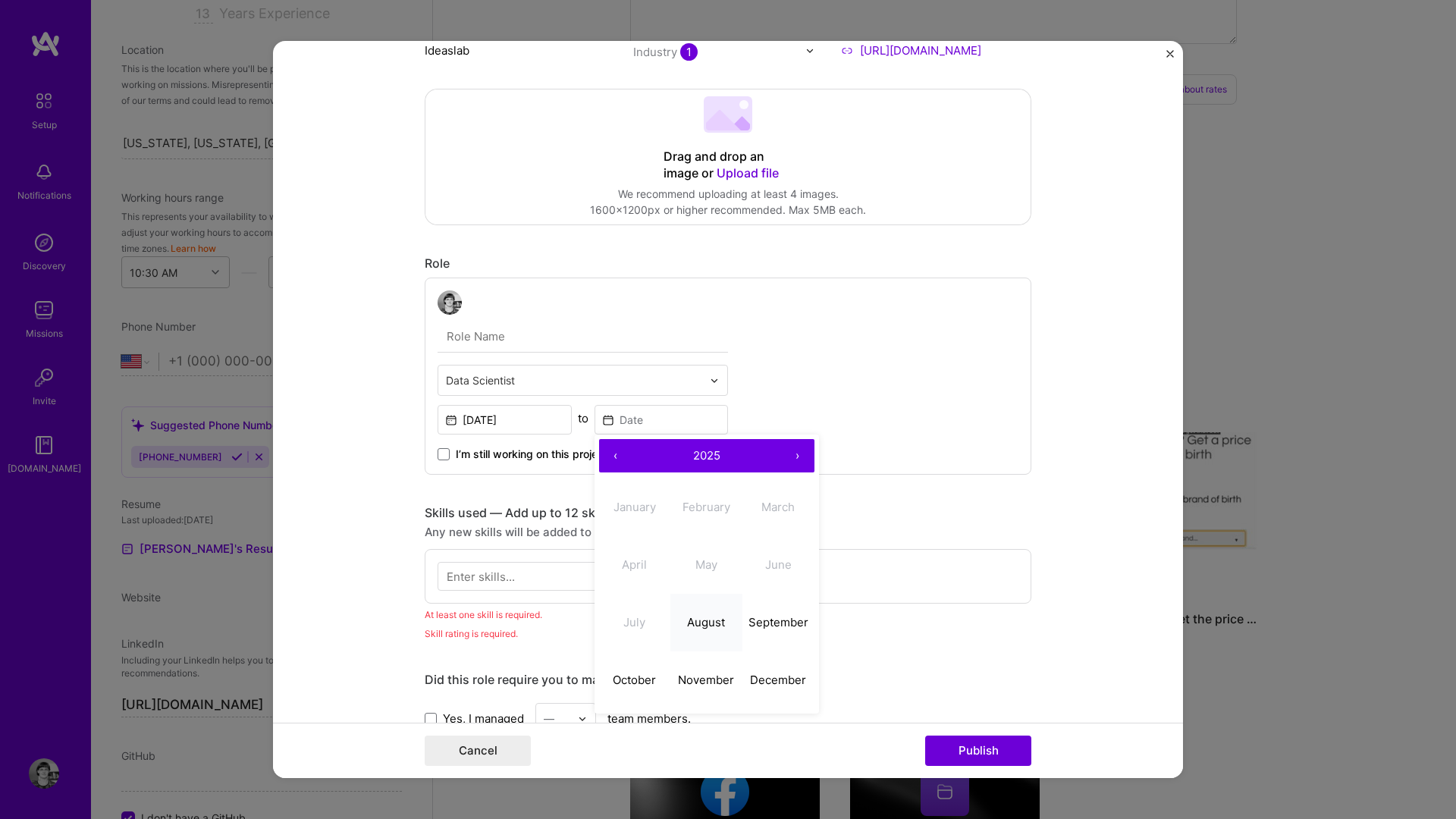
click at [703, 612] on button "August" at bounding box center [706, 623] width 72 height 58
type input "Aug, 2025"
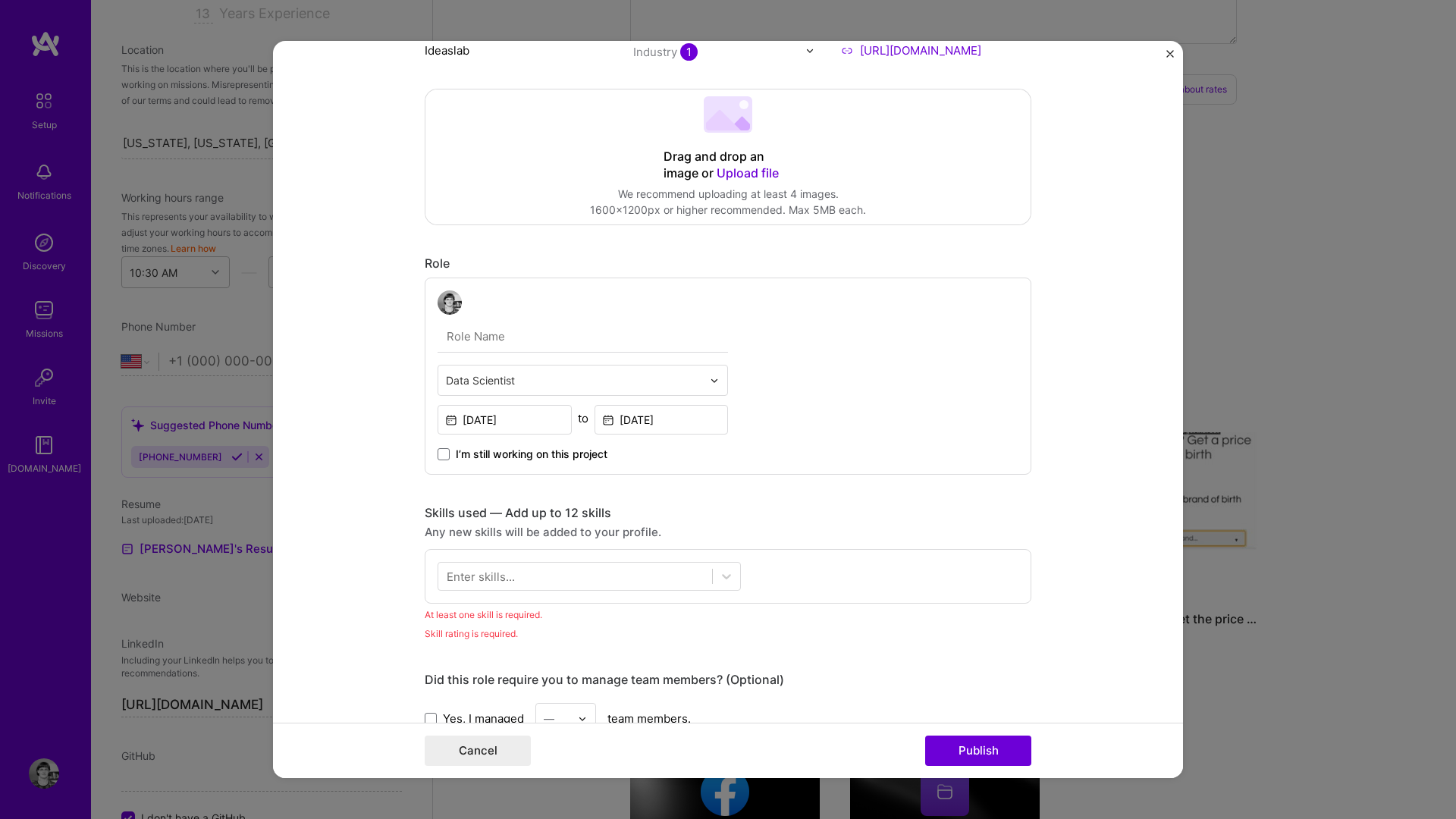
scroll to position [375, 0]
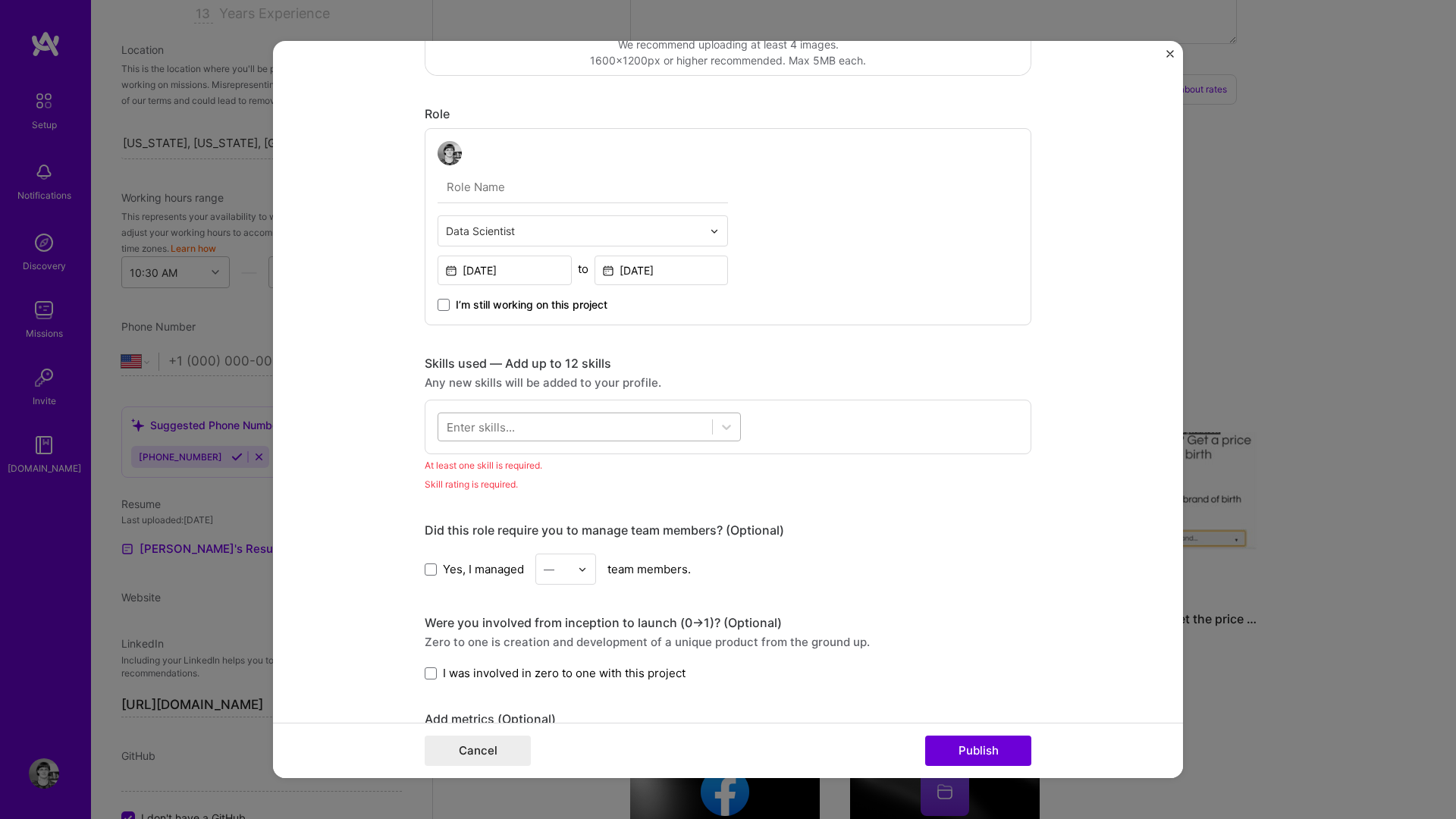
click at [512, 435] on div at bounding box center [575, 427] width 274 height 25
type input "m"
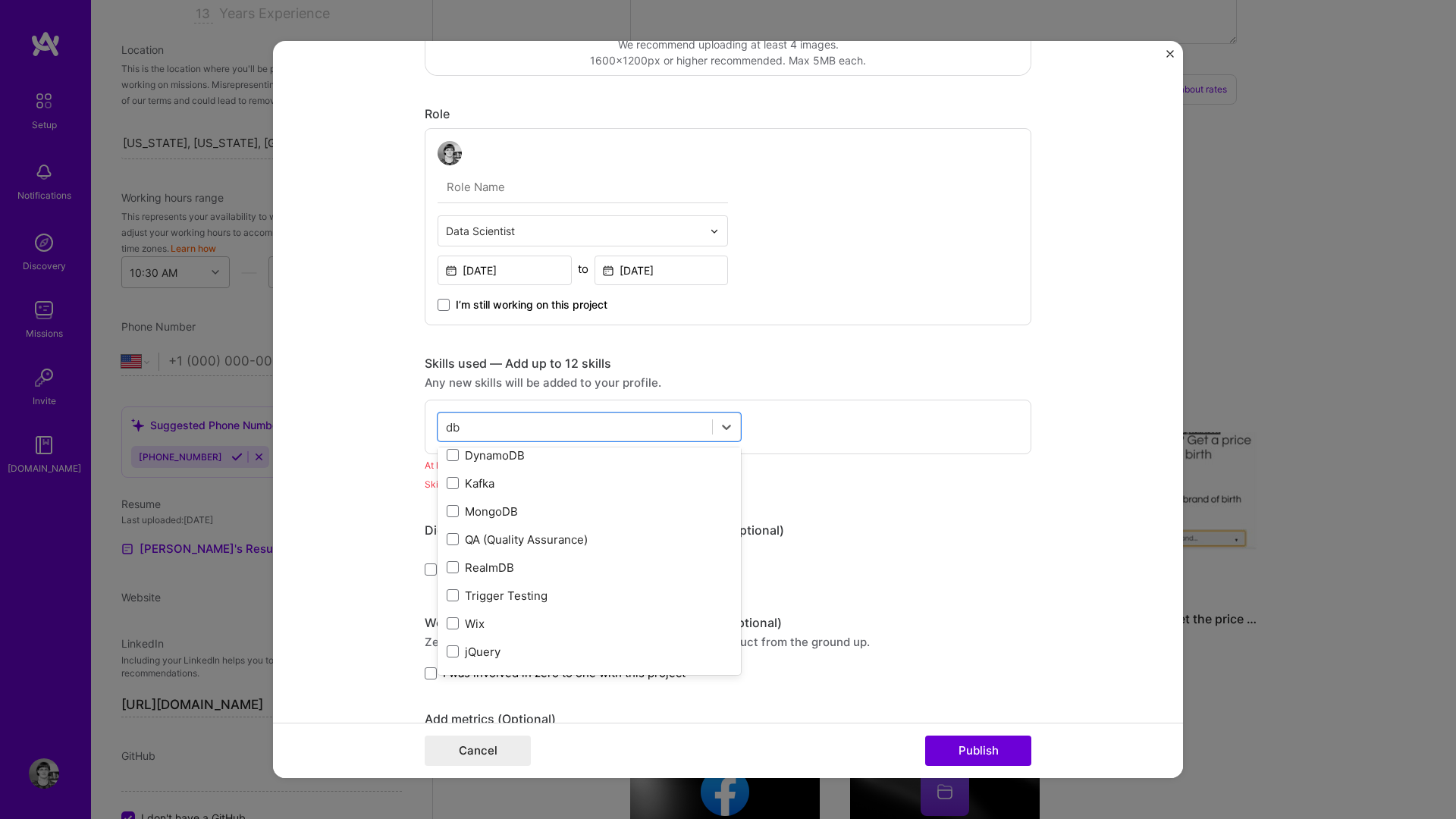
scroll to position [0, 0]
click at [478, 479] on div "Dbt" at bounding box center [589, 489] width 303 height 28
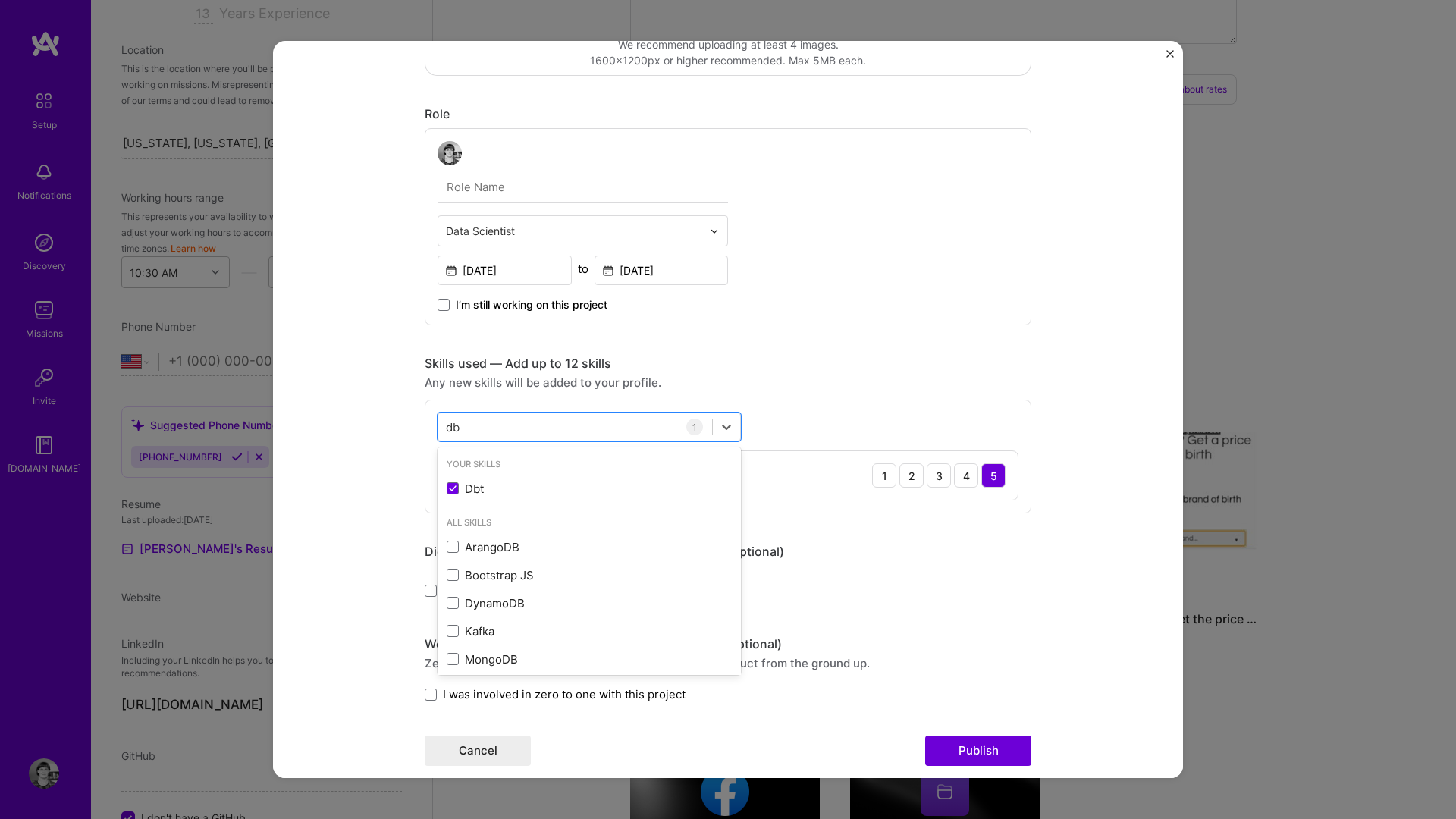
type input "db"
click at [314, 527] on form "Project title Building data models with DBT MCP Company Ideaslab Project indust…" at bounding box center [728, 410] width 910 height 737
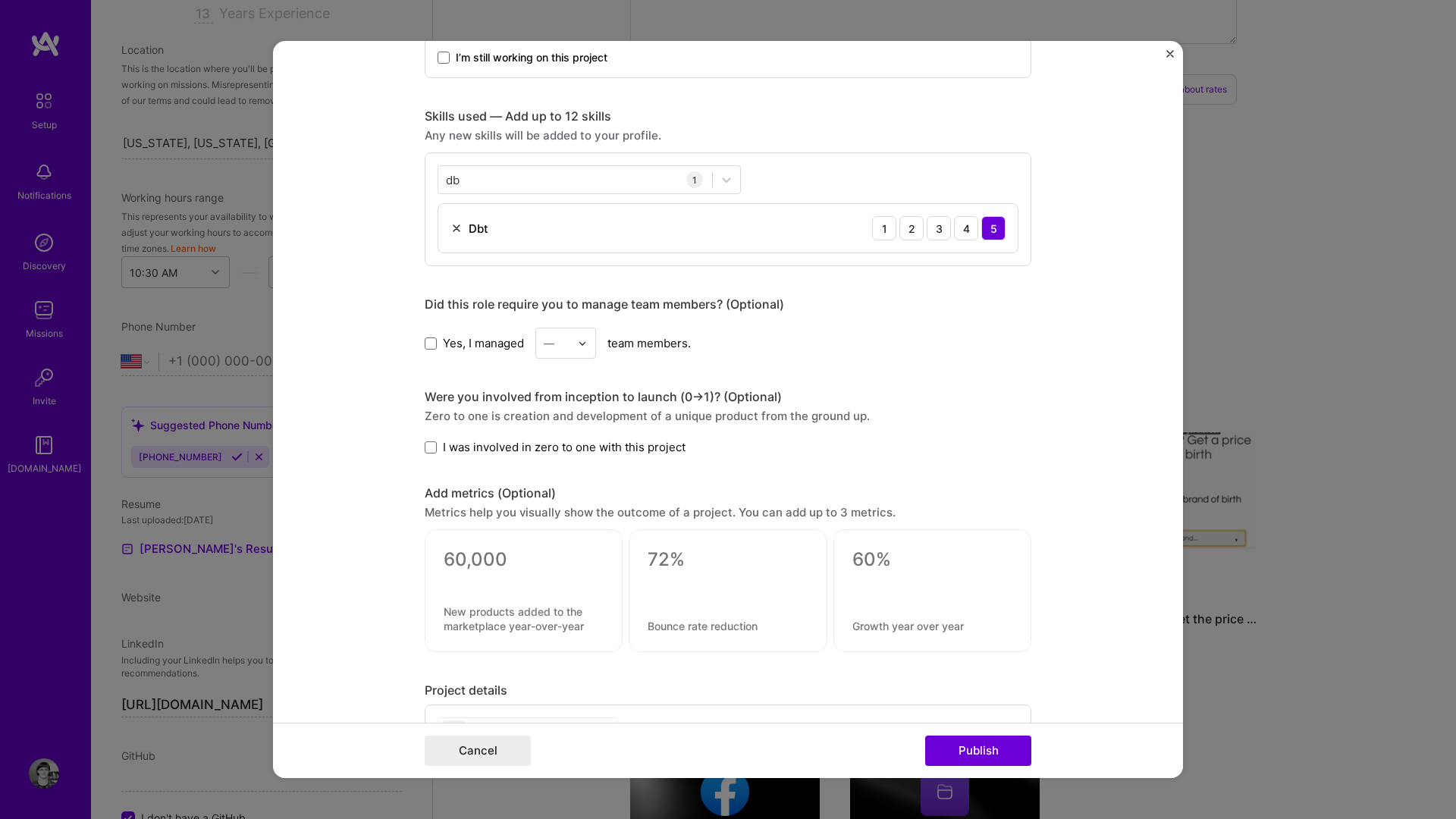
scroll to position [699, 0]
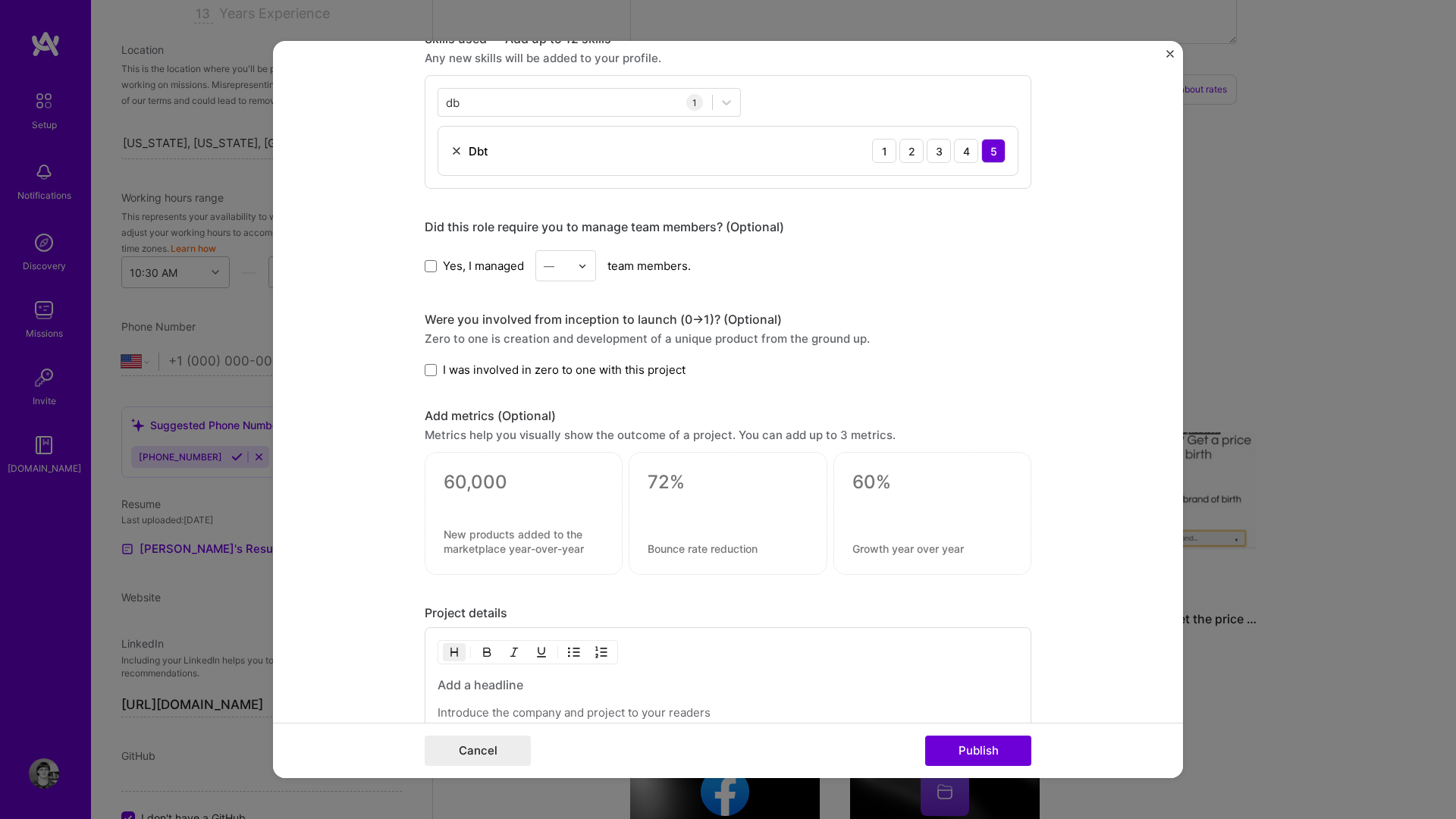
click at [432, 377] on label "I was involved in zero to one with this project" at bounding box center [555, 369] width 261 height 16
click at [0, 0] on input "I was involved in zero to one with this project" at bounding box center [0, 0] width 0 height 0
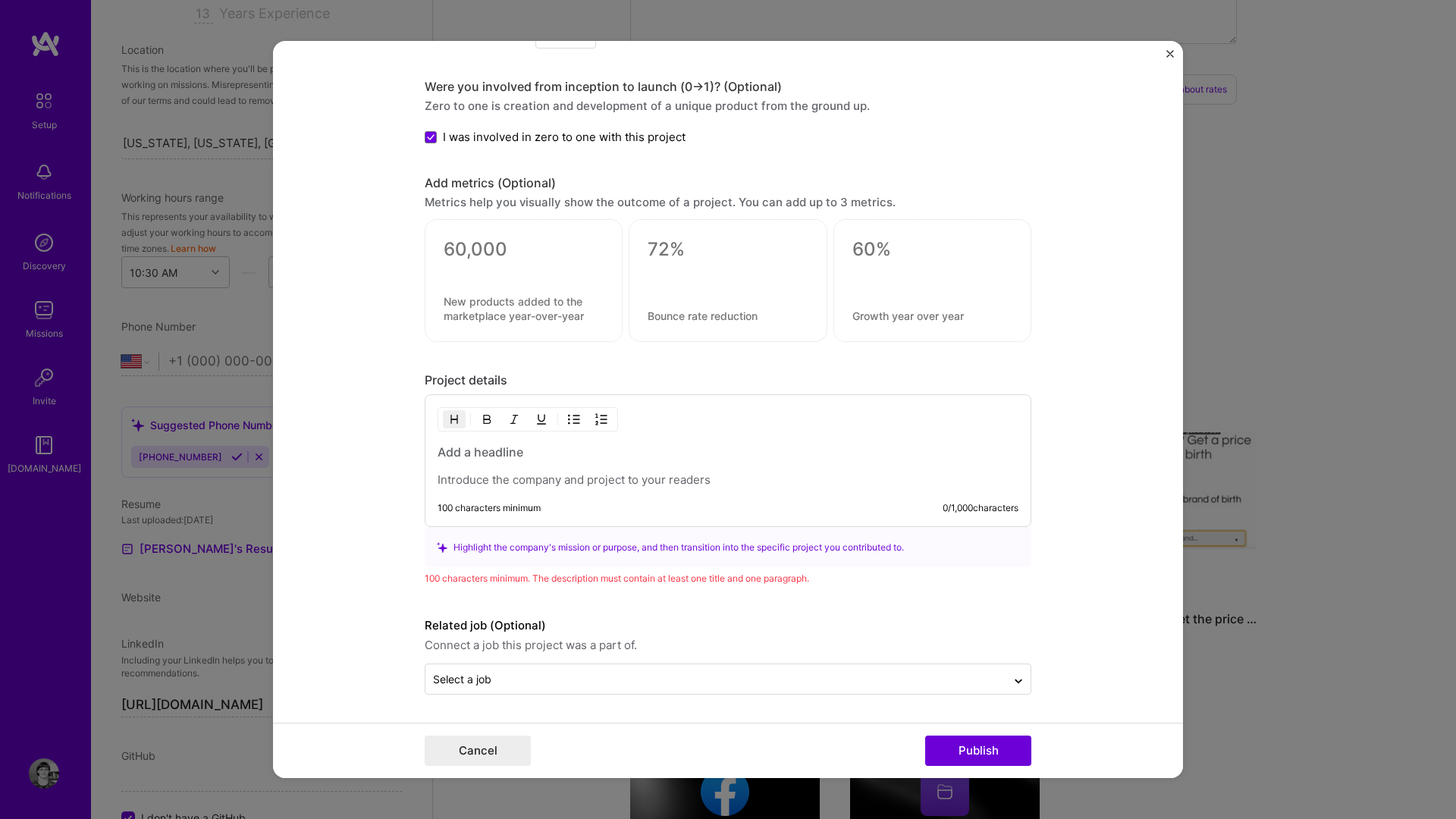
click at [481, 468] on div at bounding box center [728, 466] width 581 height 44
click at [476, 462] on div at bounding box center [728, 466] width 581 height 44
click at [464, 447] on h3 at bounding box center [728, 452] width 581 height 17
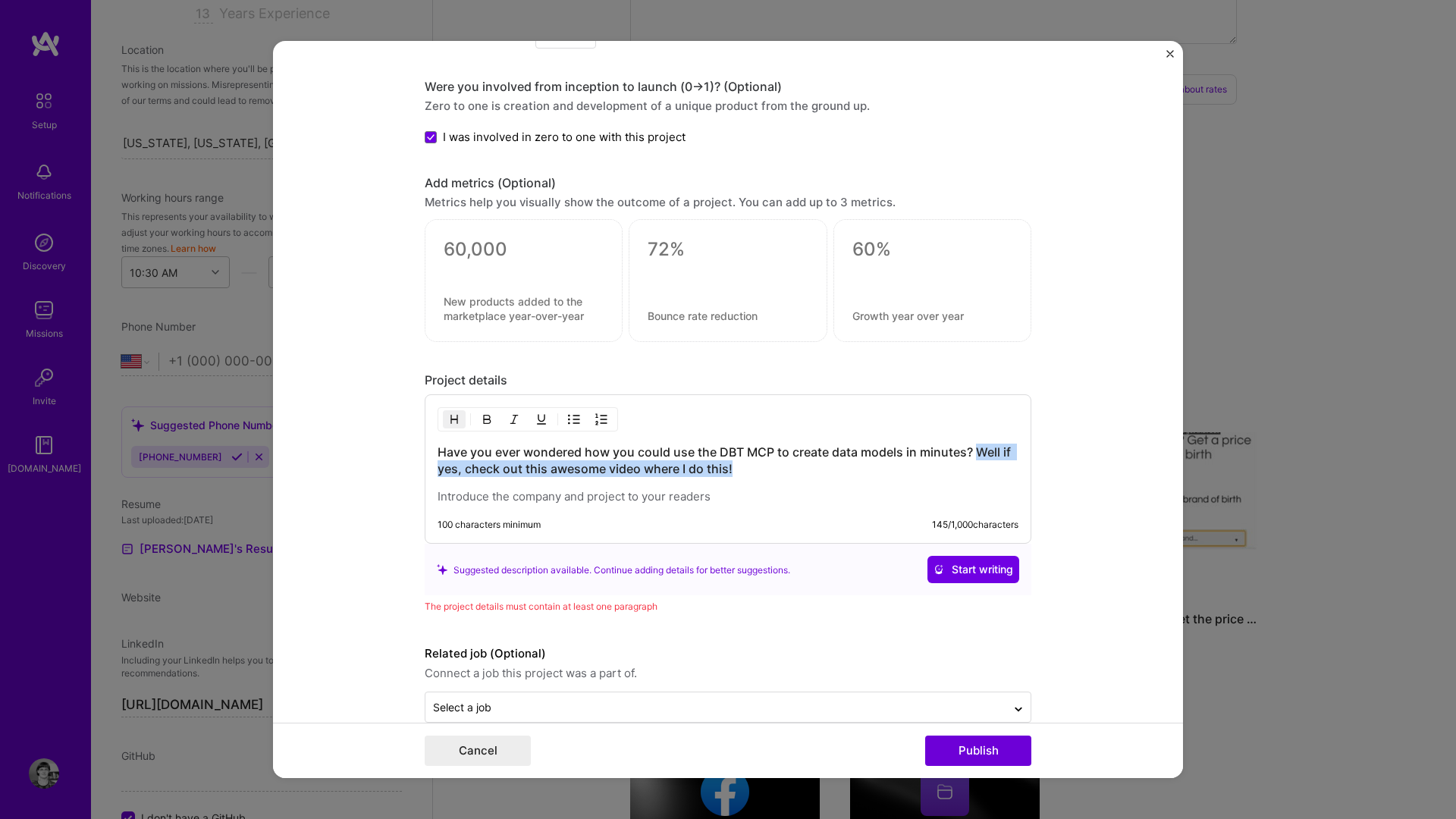
drag, startPoint x: 741, startPoint y: 469, endPoint x: 979, endPoint y: 452, distance: 238.6
click at [979, 452] on h3 "Have you ever wondered how you could use the DBT MCP to create data models in m…" at bounding box center [728, 461] width 581 height 33
copy h3 "Well if yes, check out this awesome video where I do this!"
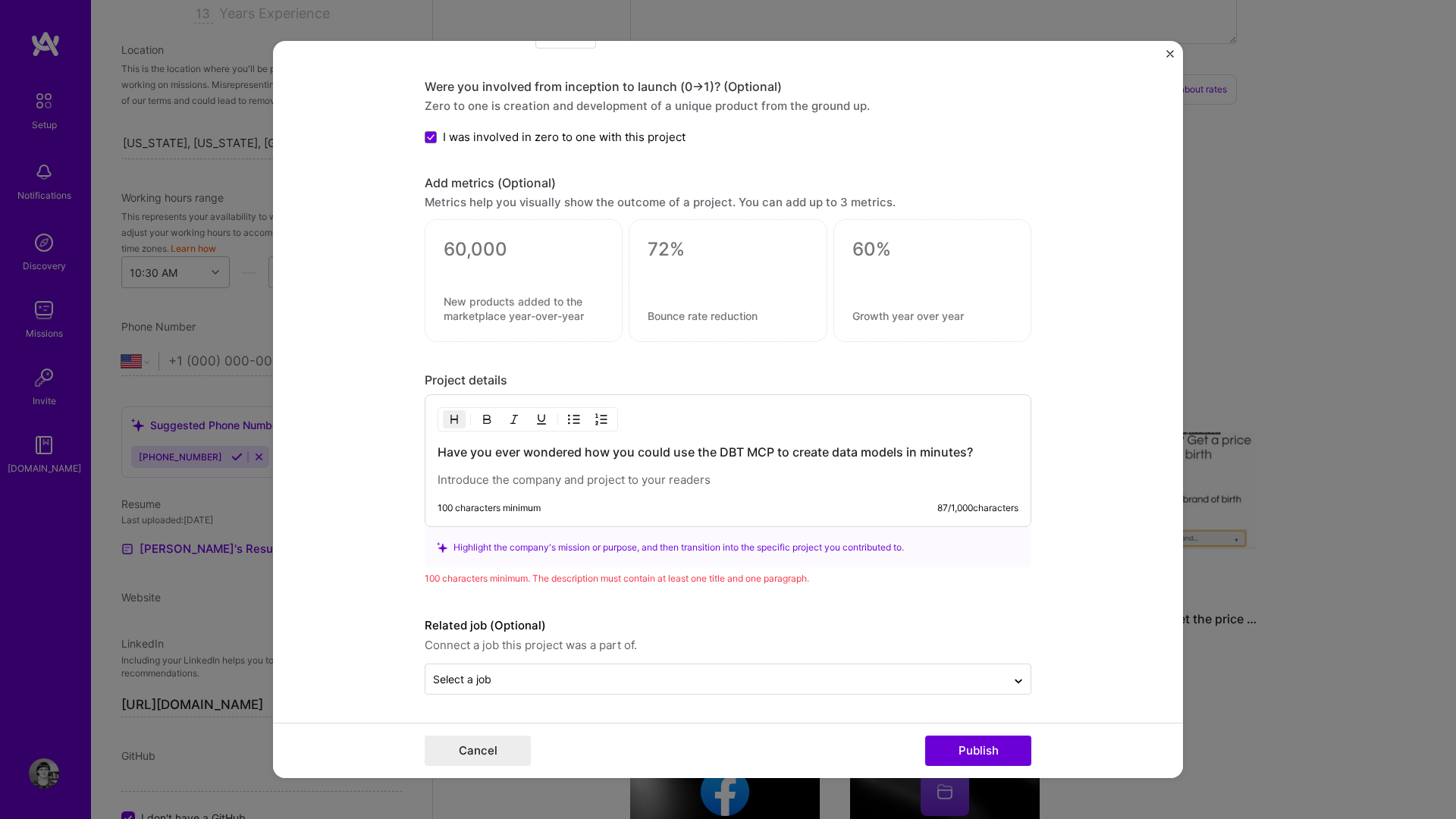
click at [539, 485] on p at bounding box center [728, 480] width 581 height 15
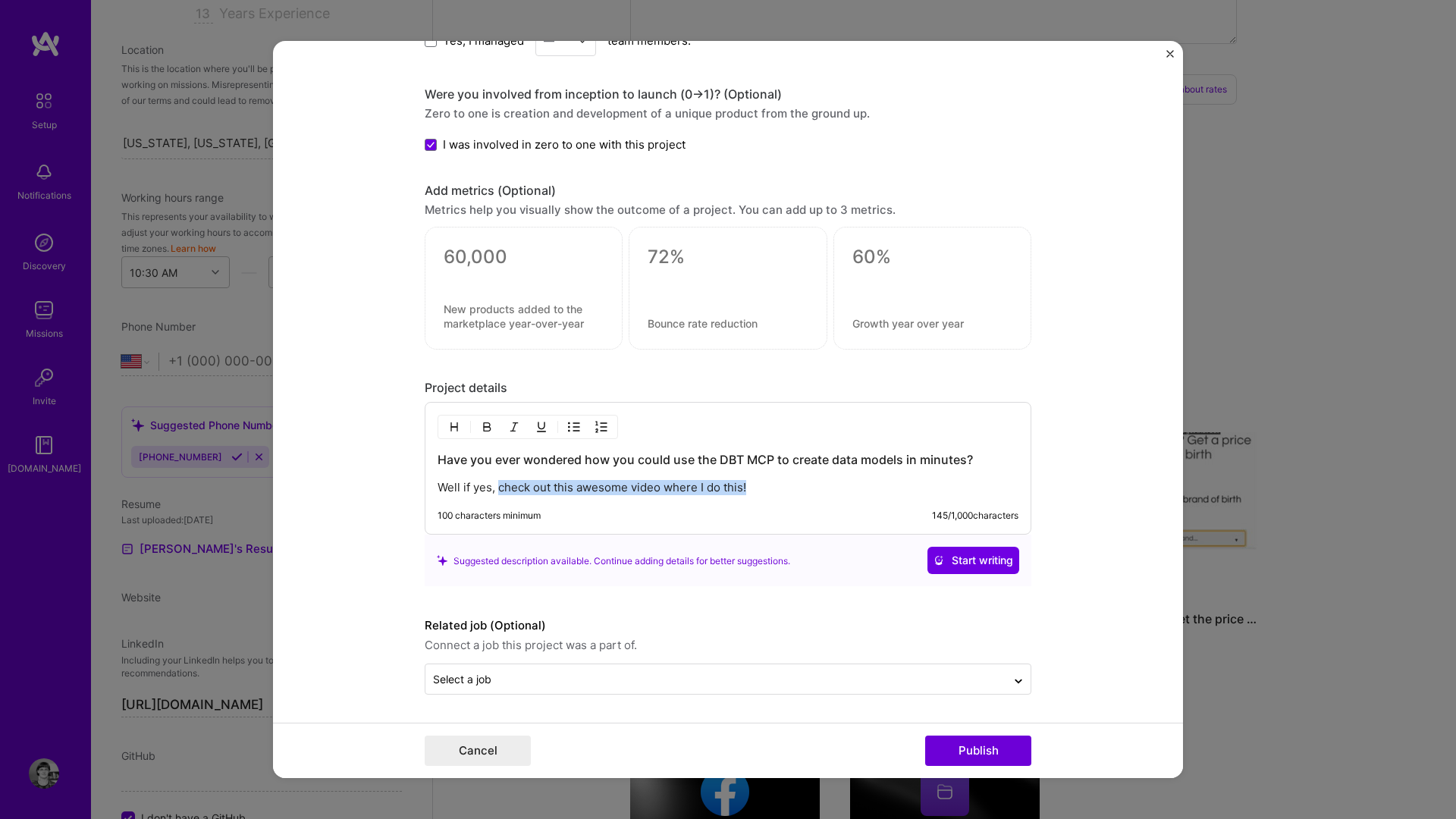
drag, startPoint x: 791, startPoint y: 493, endPoint x: 500, endPoint y: 489, distance: 291.0
click at [500, 489] on p "Well if yes, check out this awesome video where I do this!" at bounding box center [728, 487] width 581 height 15
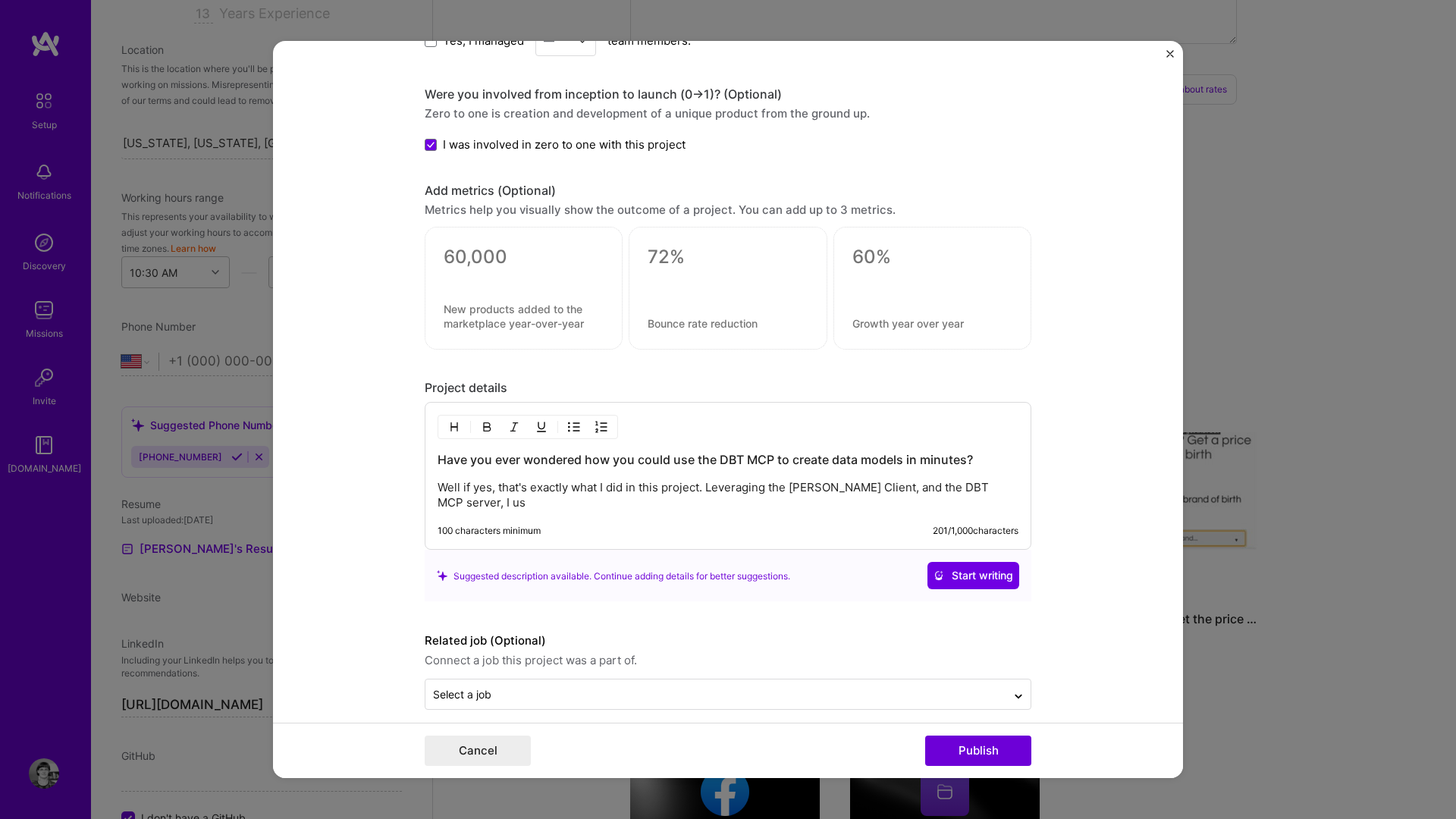
scroll to position [933, 0]
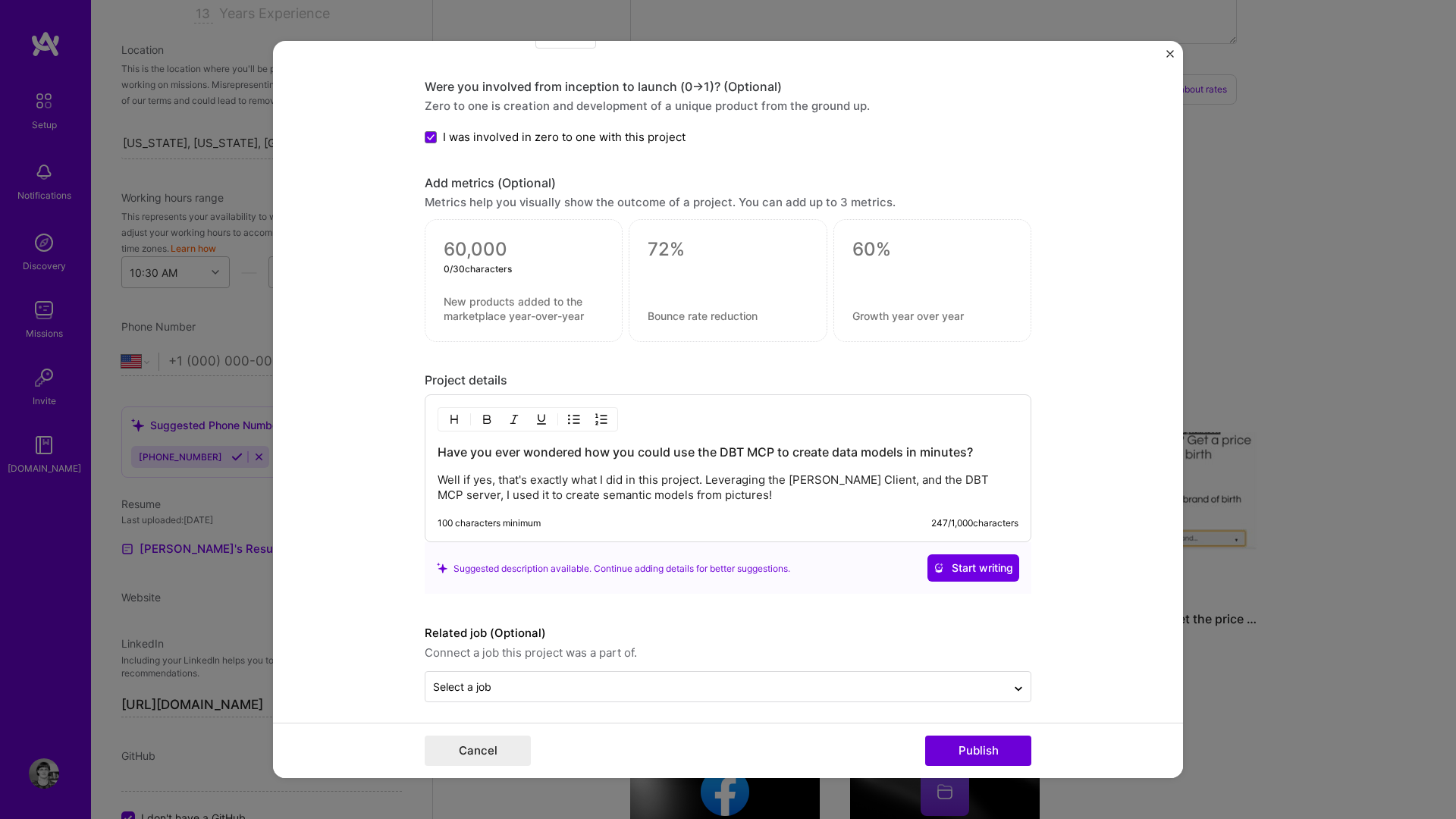
click at [483, 244] on textarea at bounding box center [523, 249] width 160 height 23
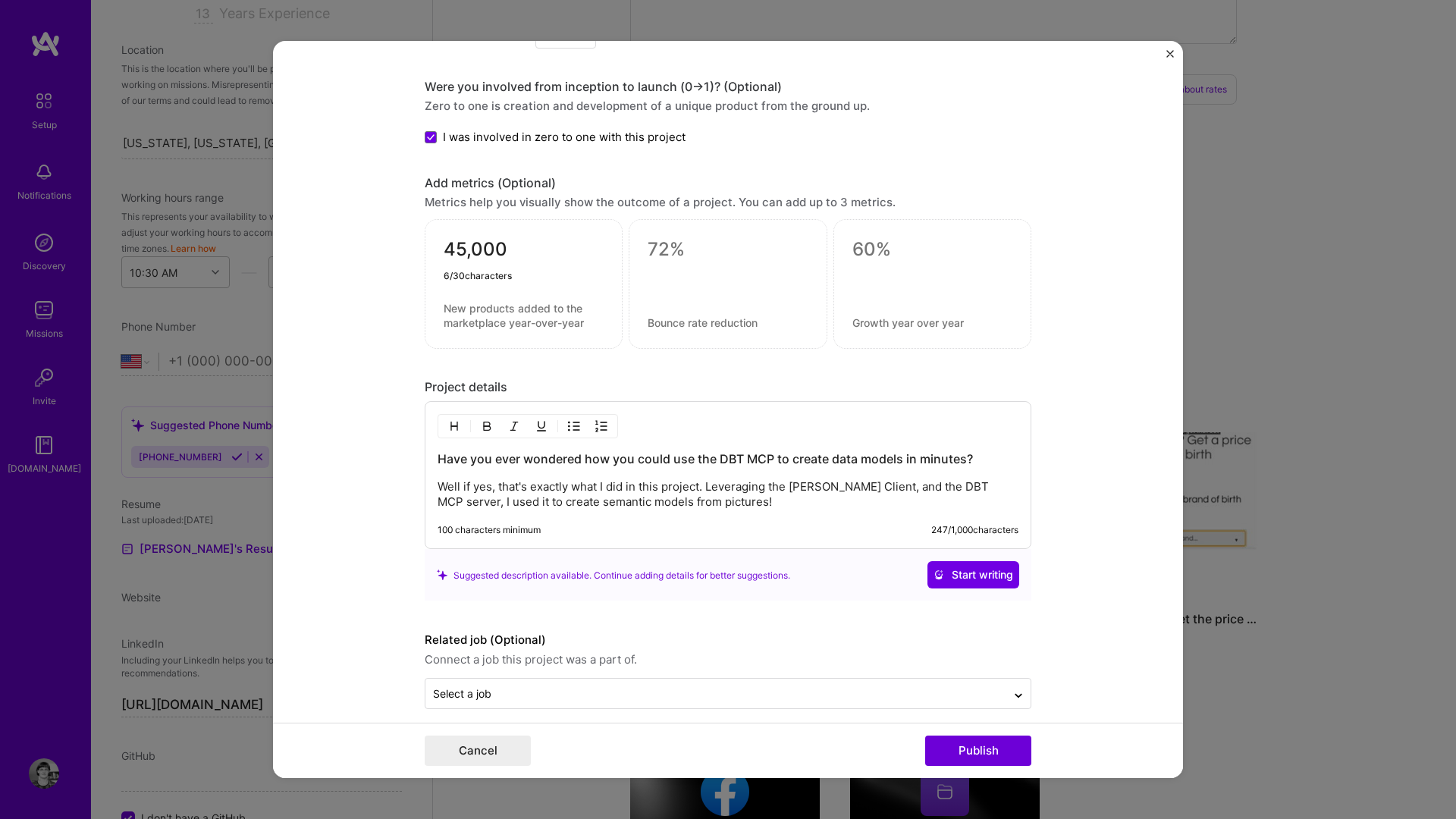
type textarea "45,000"
click at [467, 304] on textarea at bounding box center [523, 315] width 160 height 29
type textarea "views of this post reached on Linkedin"
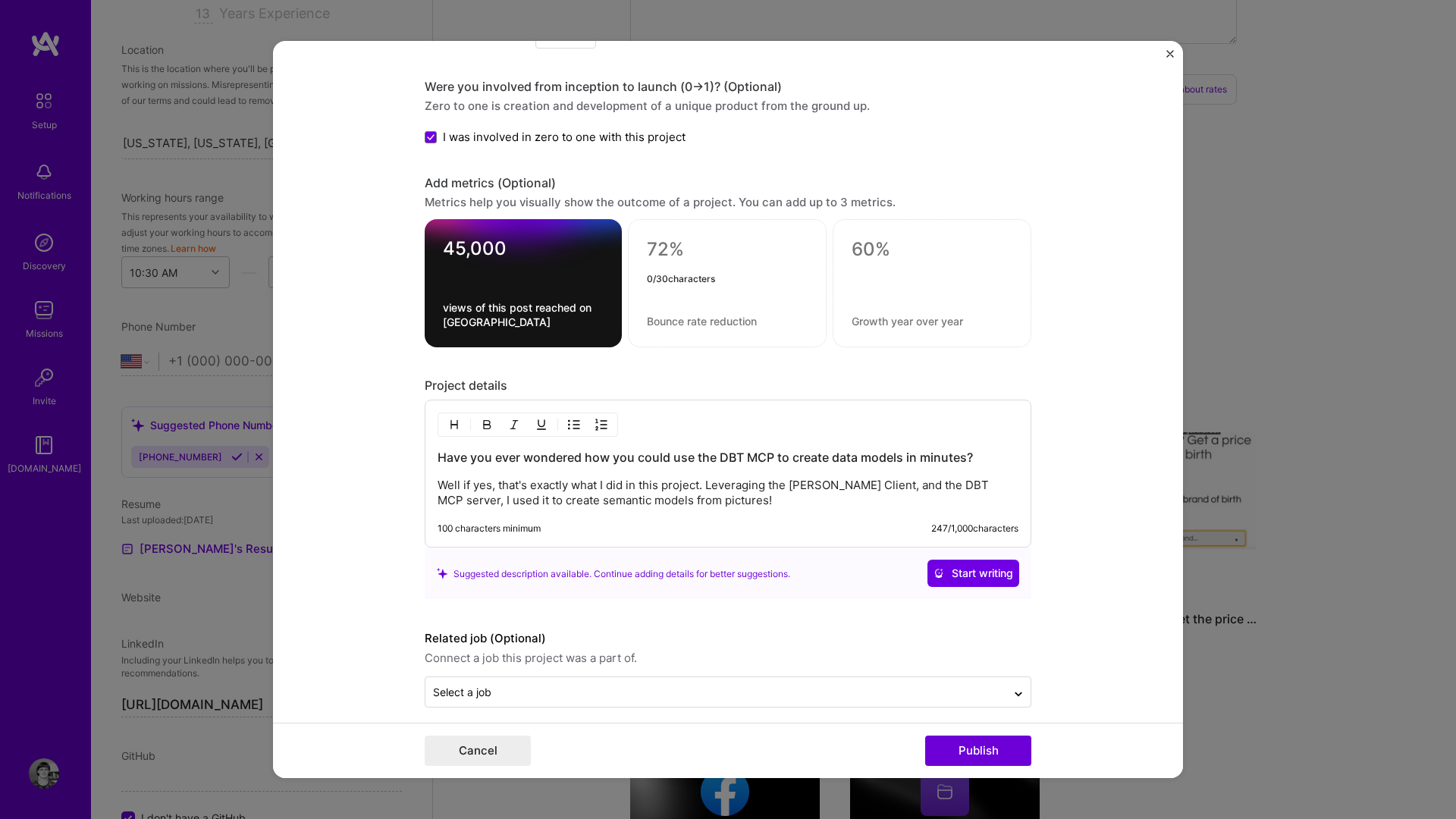
click at [674, 245] on textarea at bounding box center [728, 249] width 160 height 23
type textarea "<5 minutes"
click at [672, 322] on textarea at bounding box center [728, 321] width 160 height 14
type textarea "t"
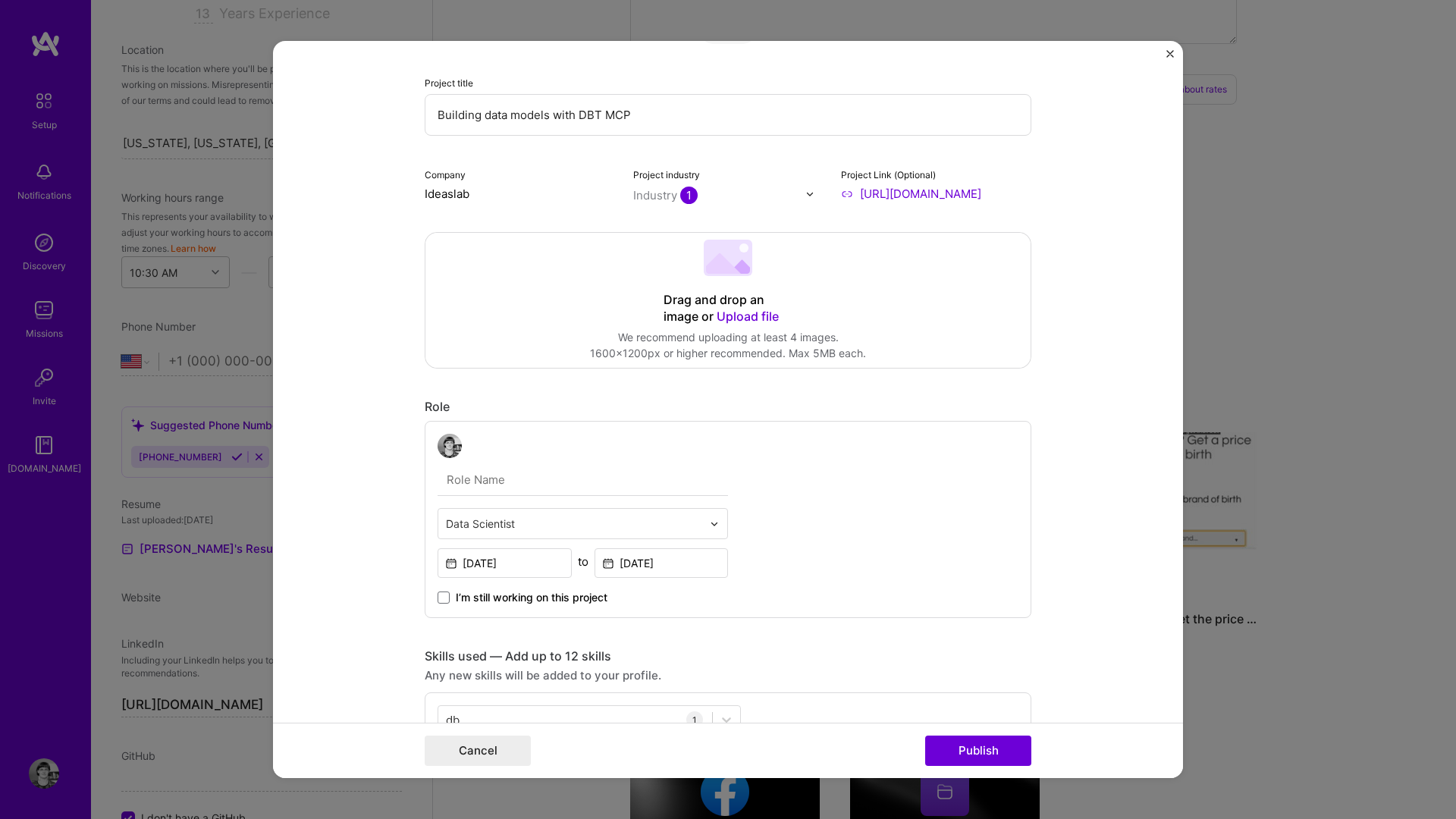
scroll to position [947, 0]
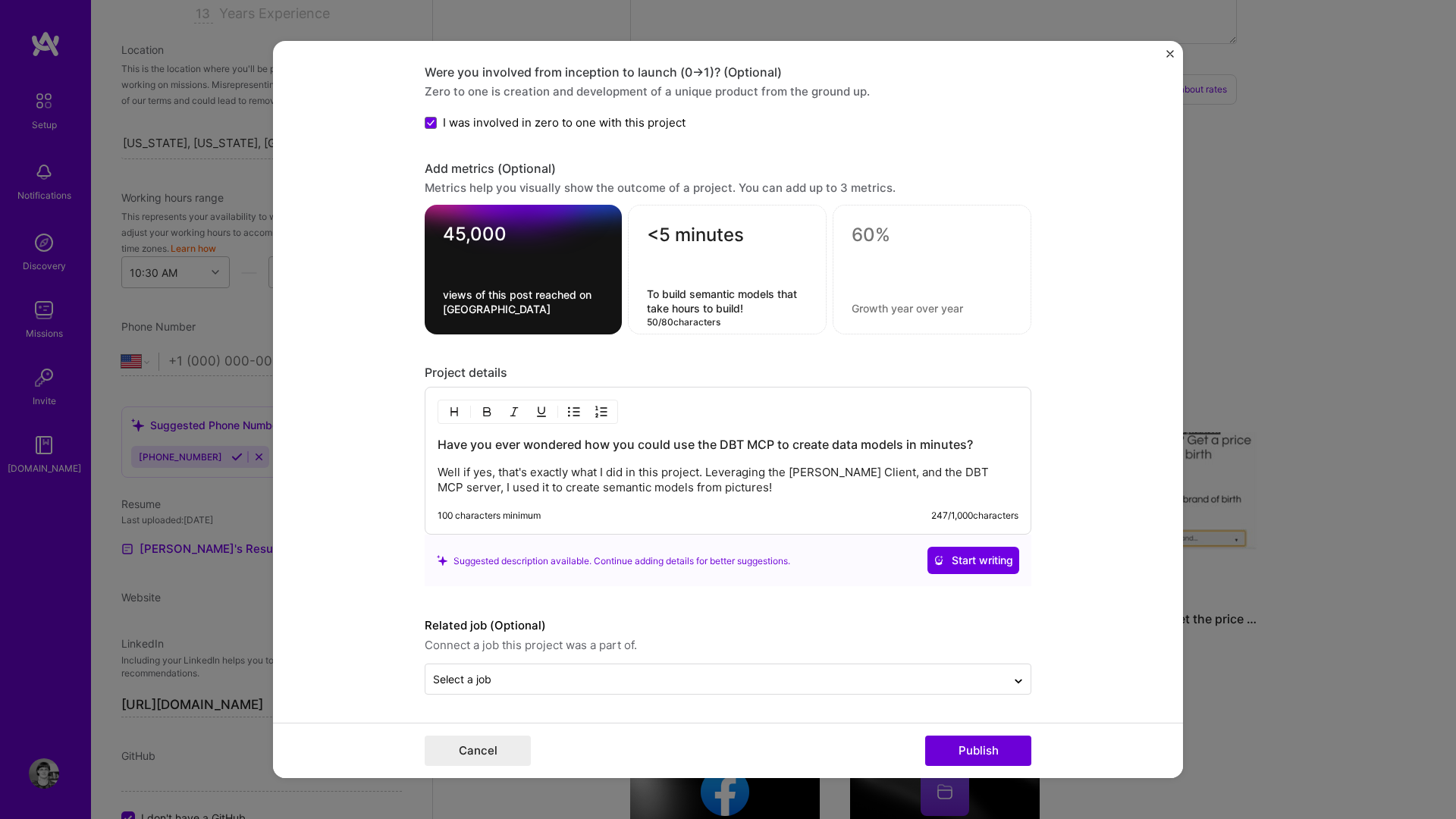
type textarea "To build semantic models that take hours to build!"
click at [915, 287] on div at bounding box center [932, 269] width 199 height 129
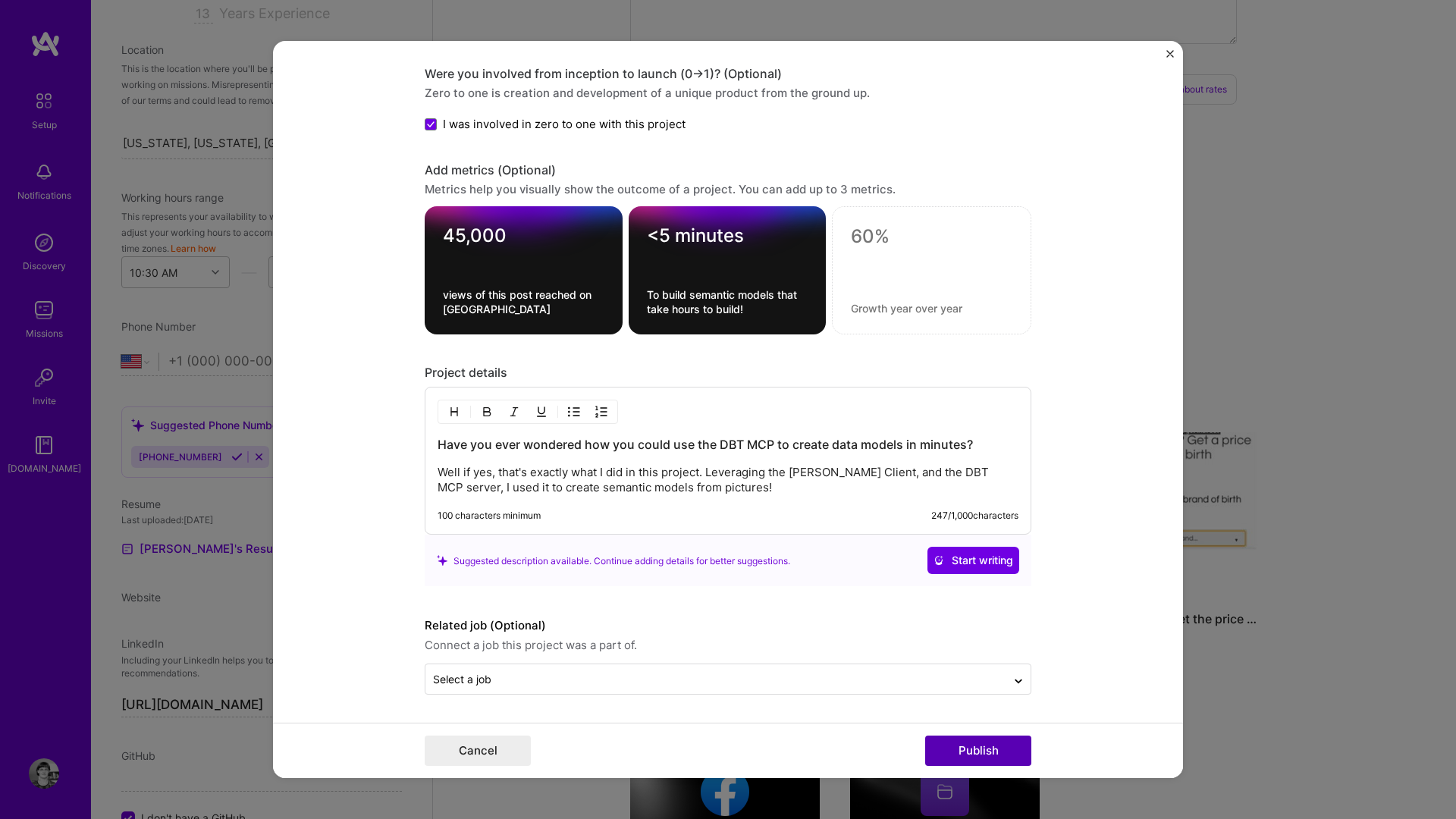
click at [964, 749] on button "Publish" at bounding box center [979, 751] width 106 height 30
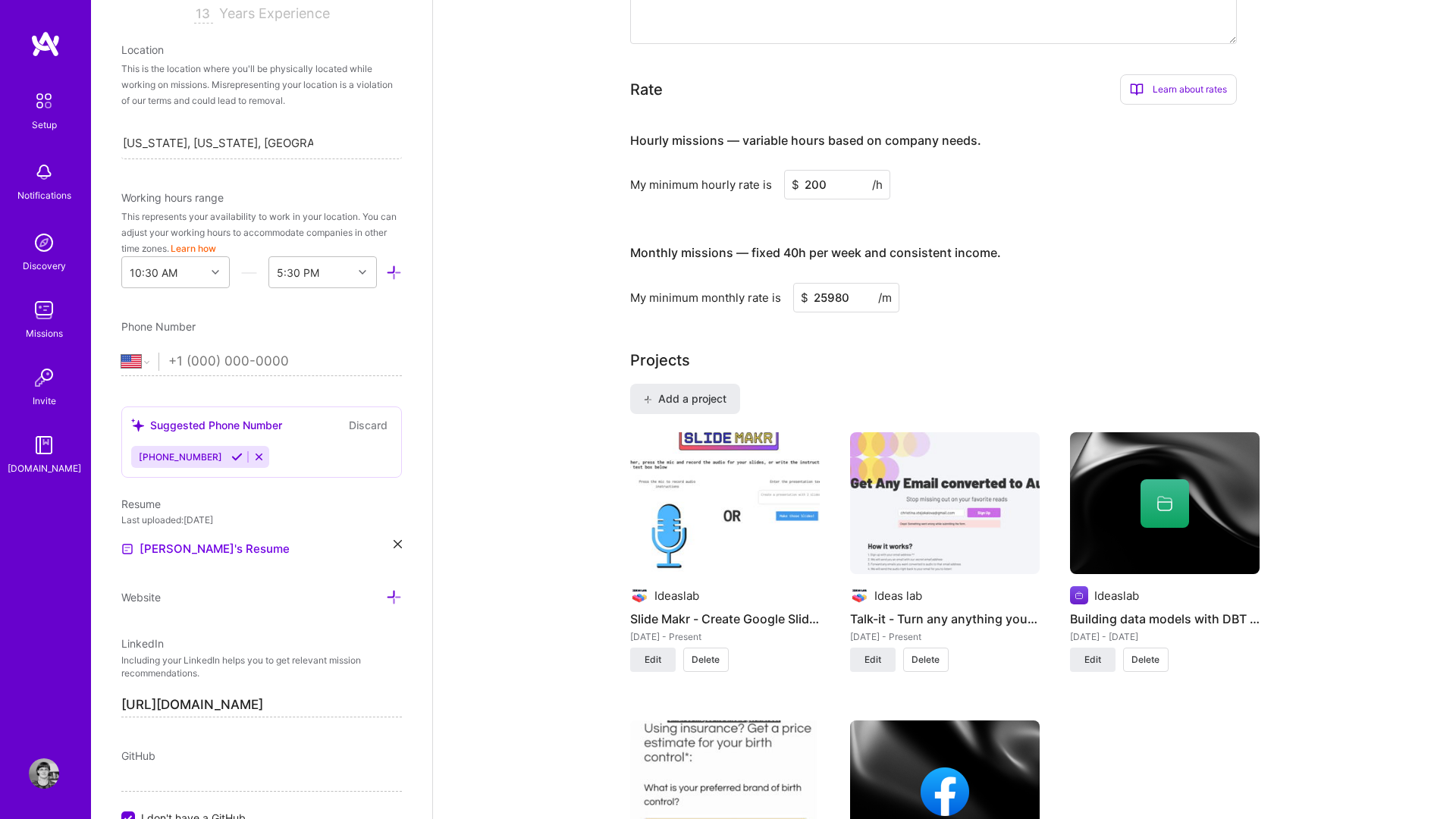
click at [1161, 495] on icon at bounding box center [1164, 504] width 18 height 18
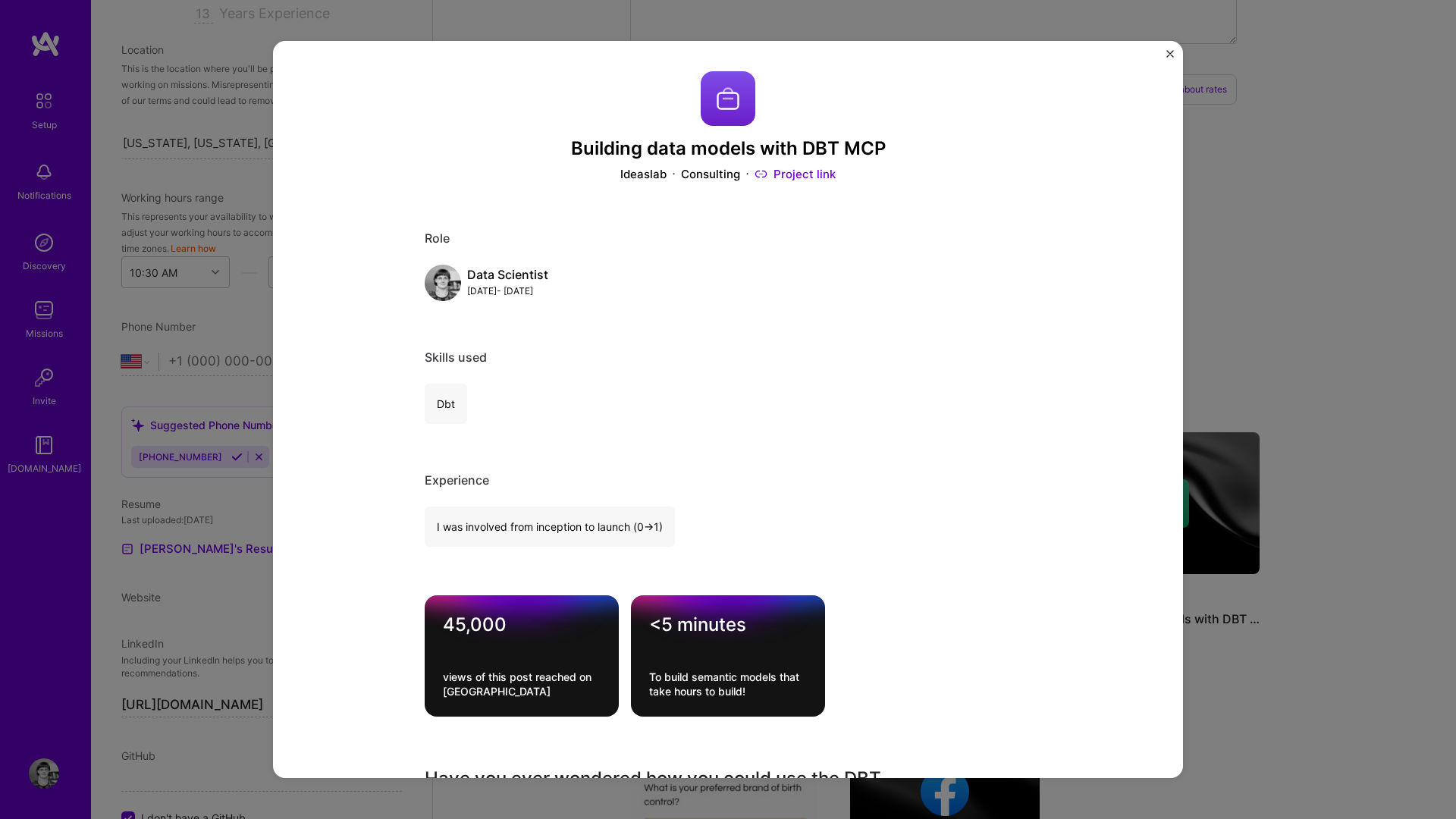
click at [729, 80] on img at bounding box center [728, 99] width 55 height 55
click at [1172, 59] on button "Close" at bounding box center [1171, 58] width 8 height 16
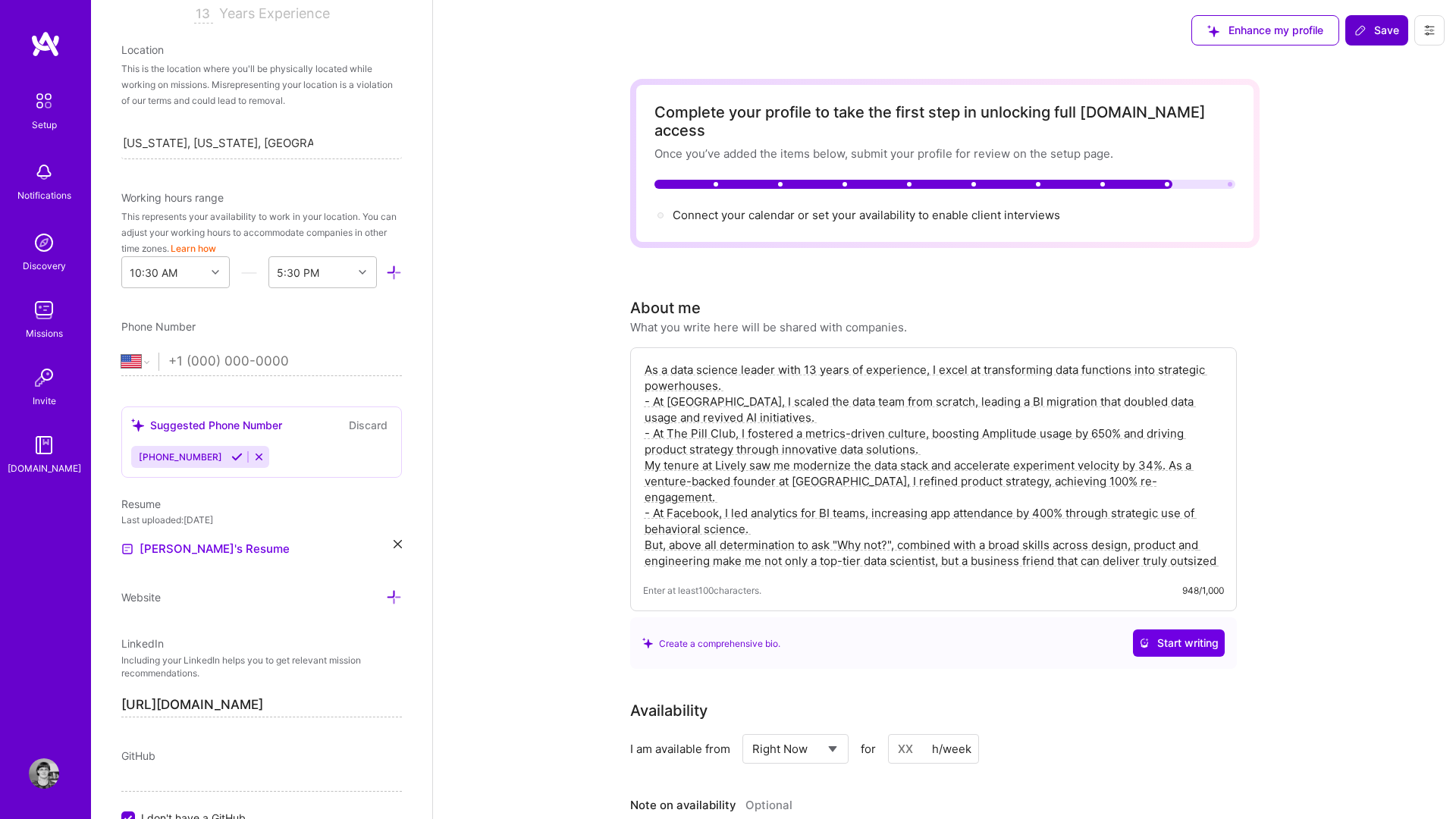
click at [1370, 35] on span "Save" at bounding box center [1377, 30] width 44 height 15
click at [1378, 30] on span "Save" at bounding box center [1377, 30] width 44 height 15
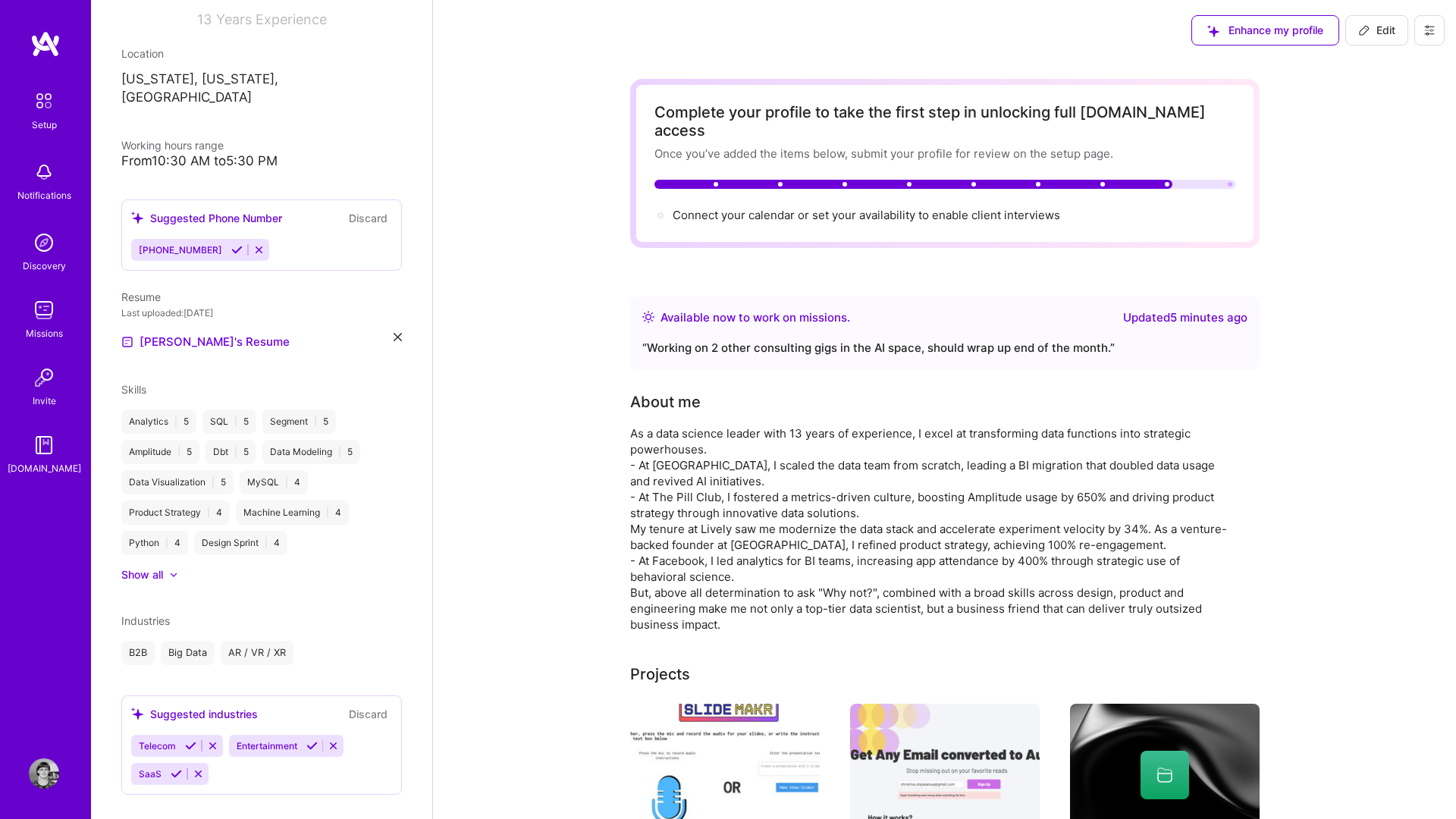
click at [1386, 33] on span "Edit" at bounding box center [1377, 30] width 37 height 15
select select "US"
select select "Right Now"
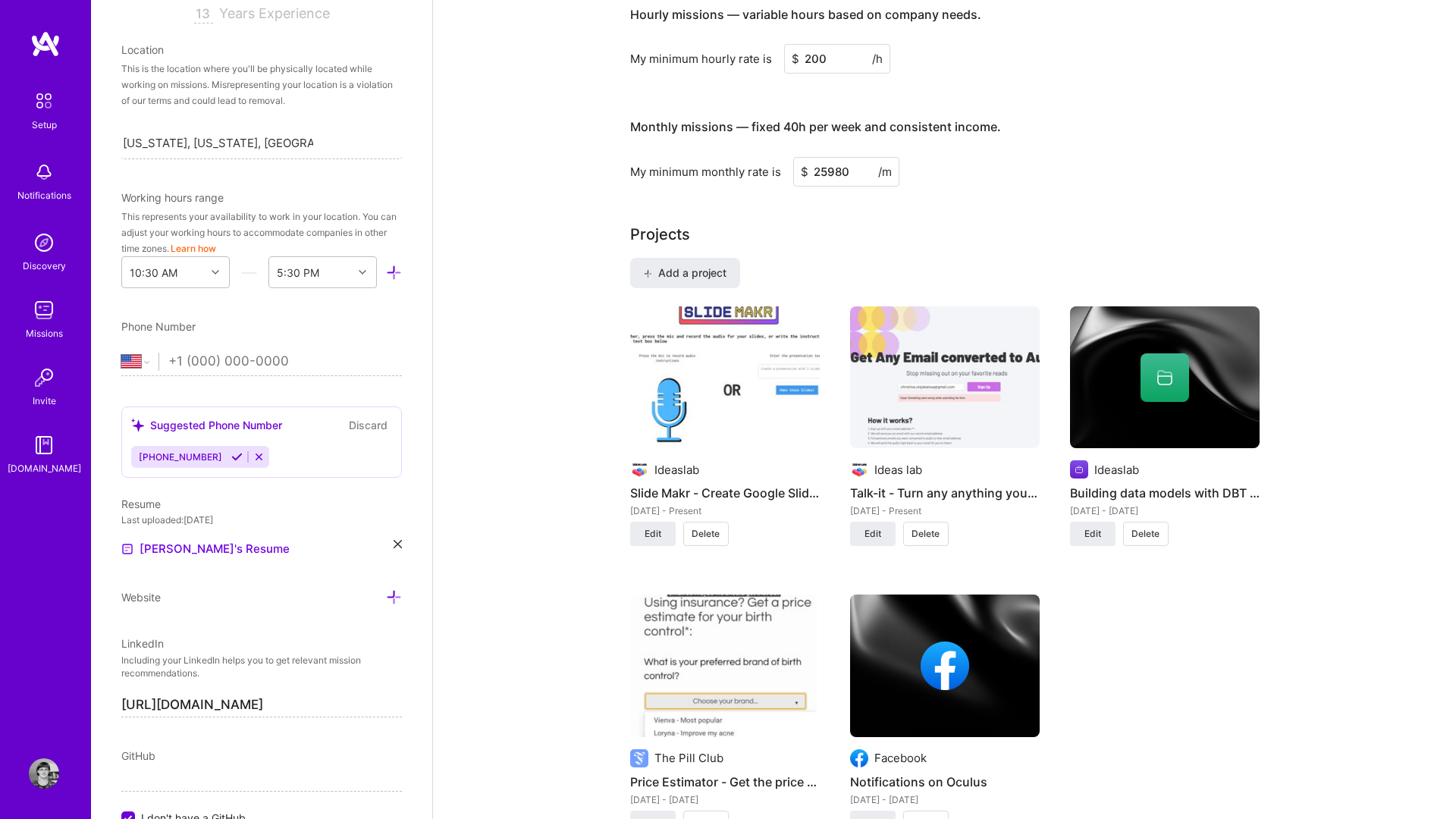
scroll to position [1034, 0]
click at [1168, 377] on div at bounding box center [1164, 379] width 48 height 48
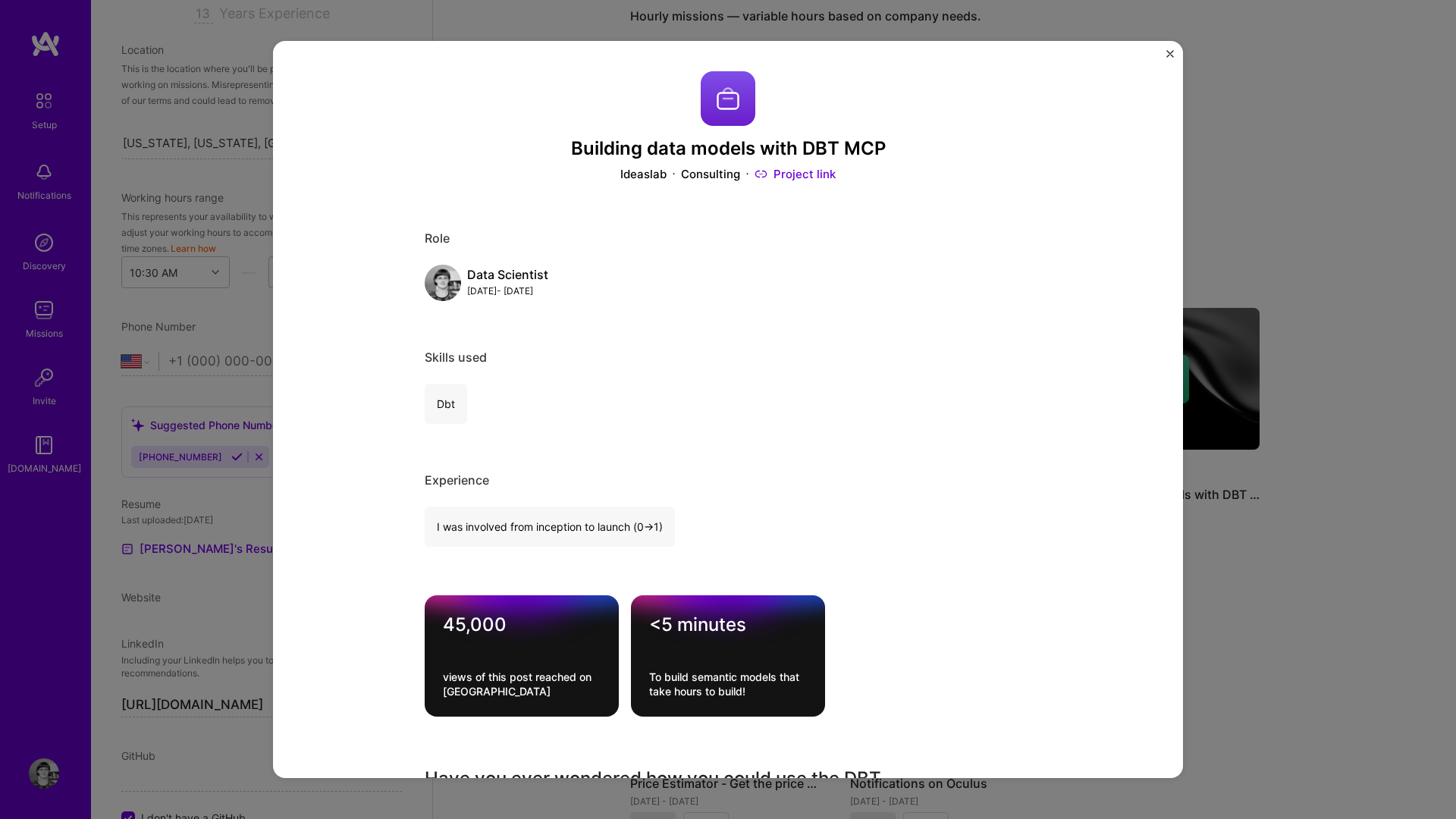
click at [732, 92] on img at bounding box center [728, 99] width 55 height 55
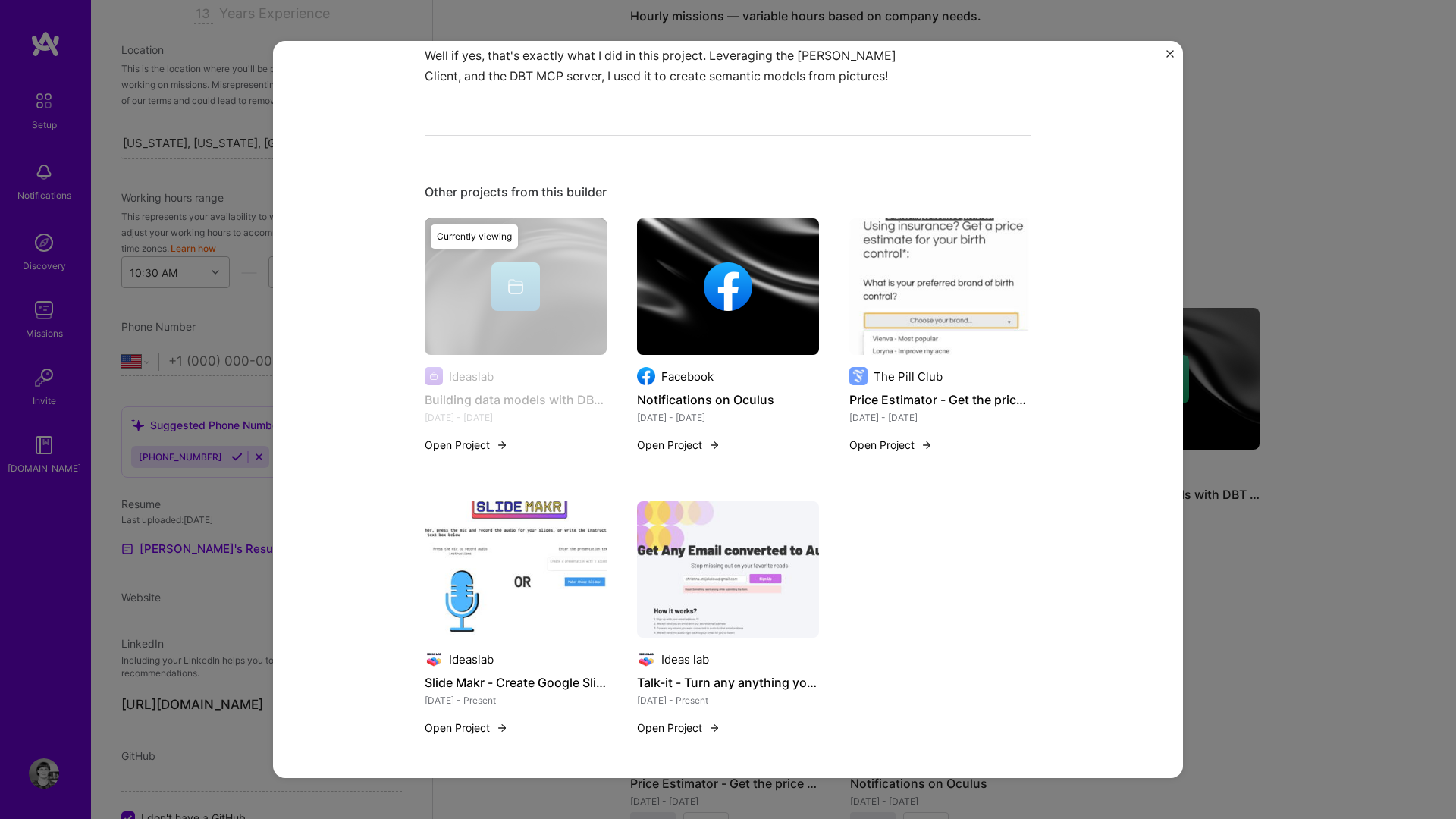
scroll to position [785, 0]
click at [512, 282] on div "Currently viewing" at bounding box center [516, 346] width 182 height 253
click at [461, 452] on button "Open Project" at bounding box center [466, 446] width 83 height 16
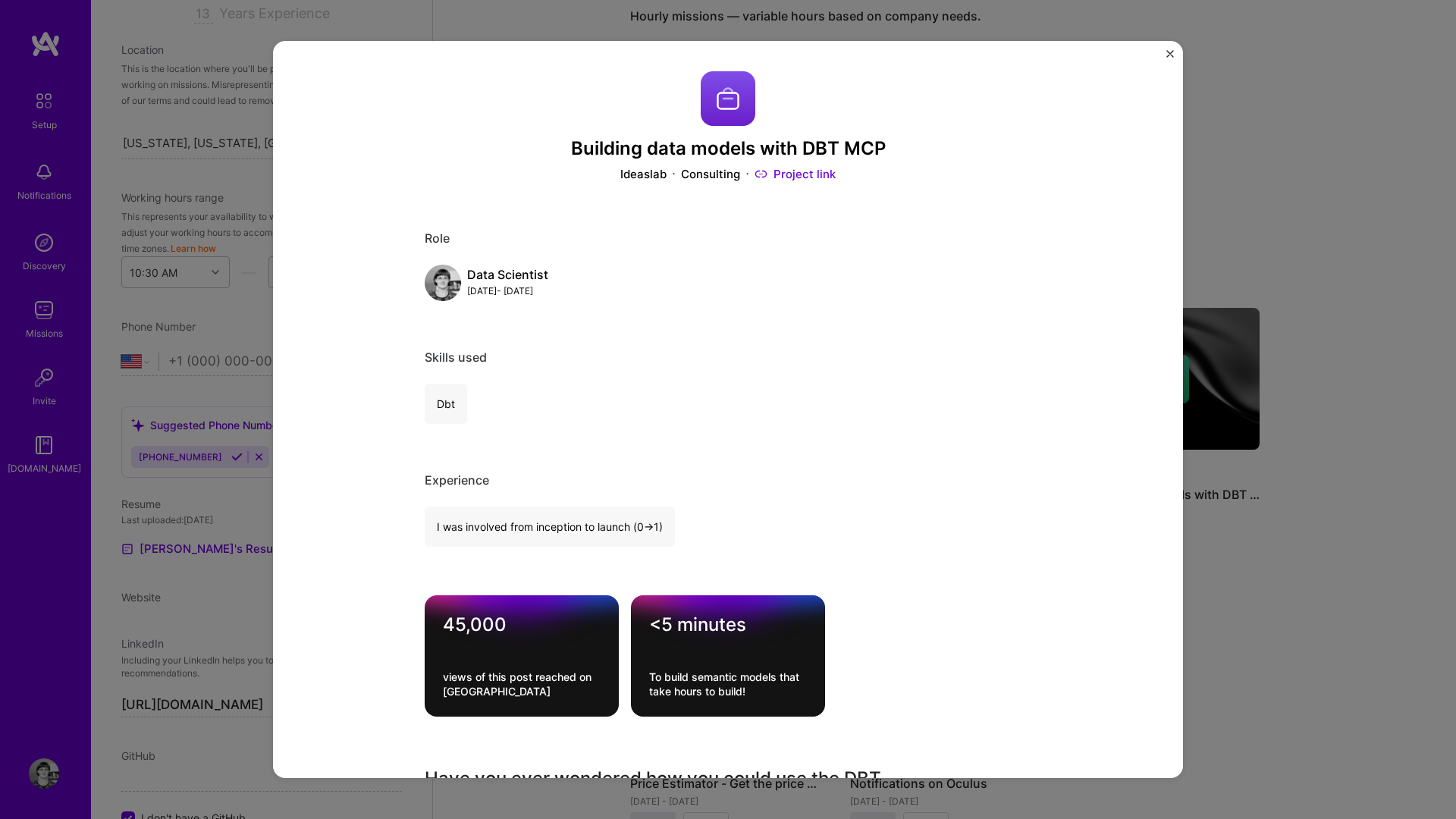
click at [713, 104] on img at bounding box center [728, 99] width 55 height 55
click at [1168, 52] on img "Close" at bounding box center [1171, 54] width 8 height 8
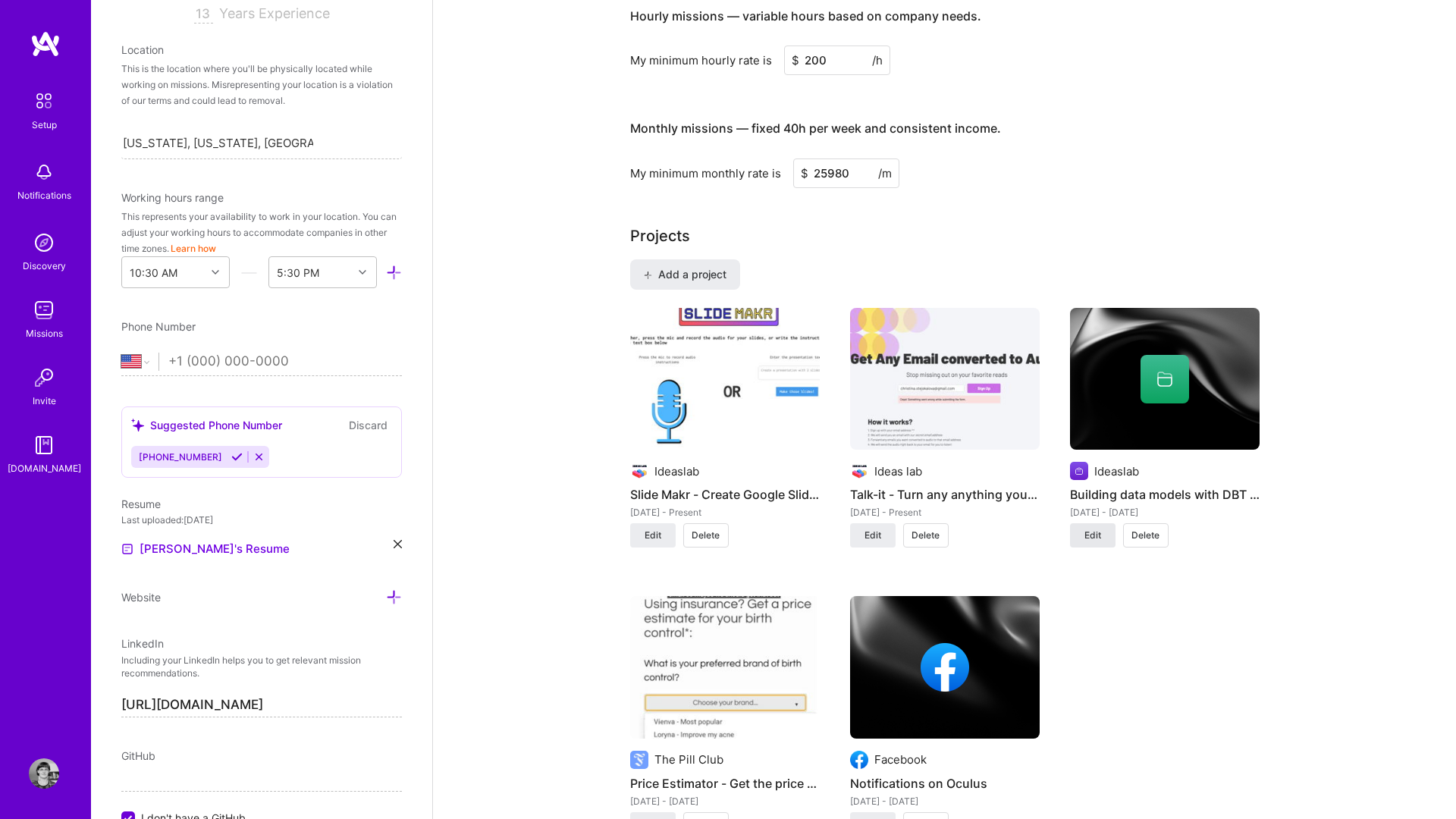
click at [1097, 529] on span "Edit" at bounding box center [1092, 535] width 17 height 14
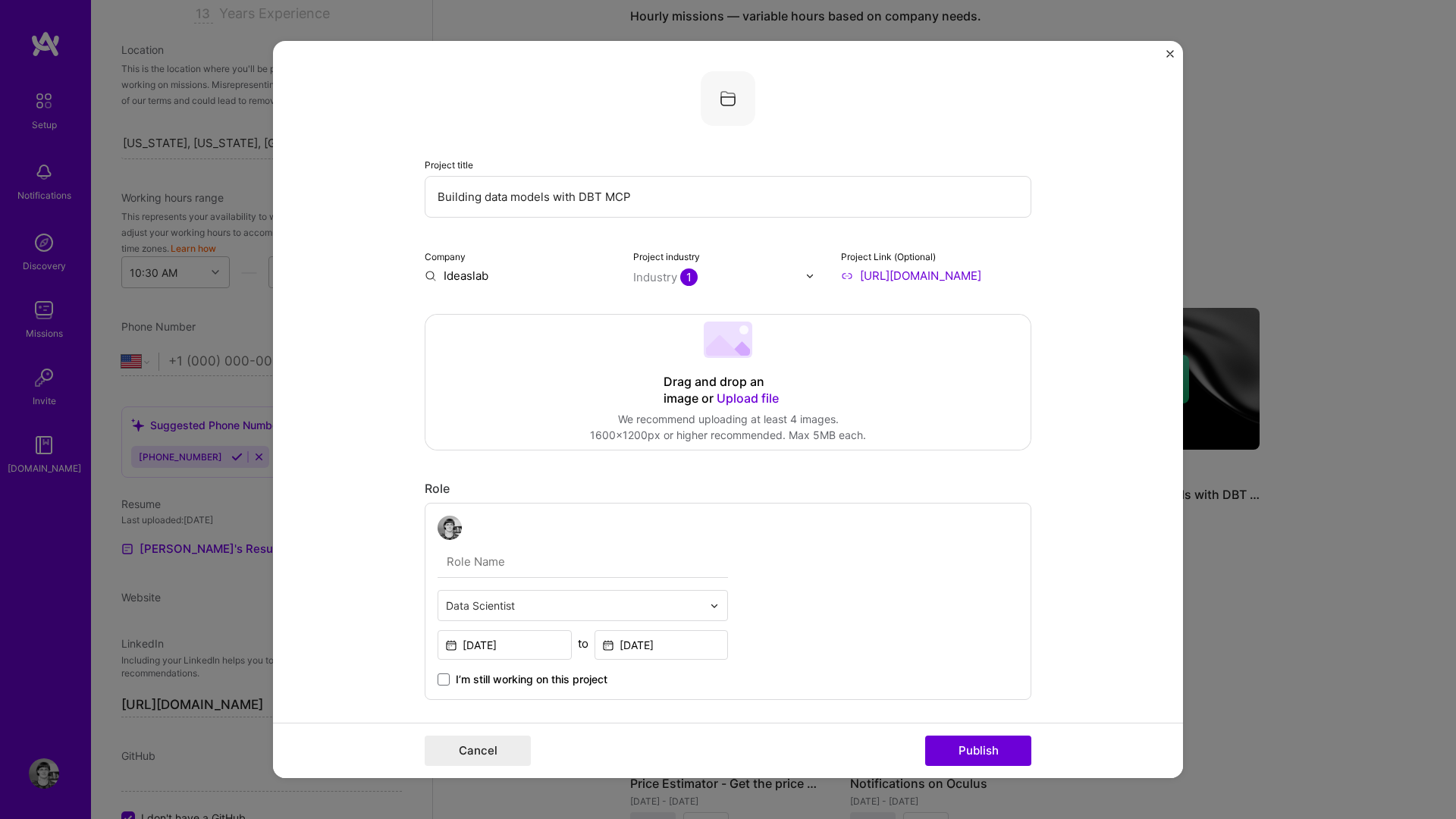
click at [724, 95] on img at bounding box center [728, 99] width 55 height 55
click at [760, 399] on span "Upload file" at bounding box center [747, 398] width 62 height 15
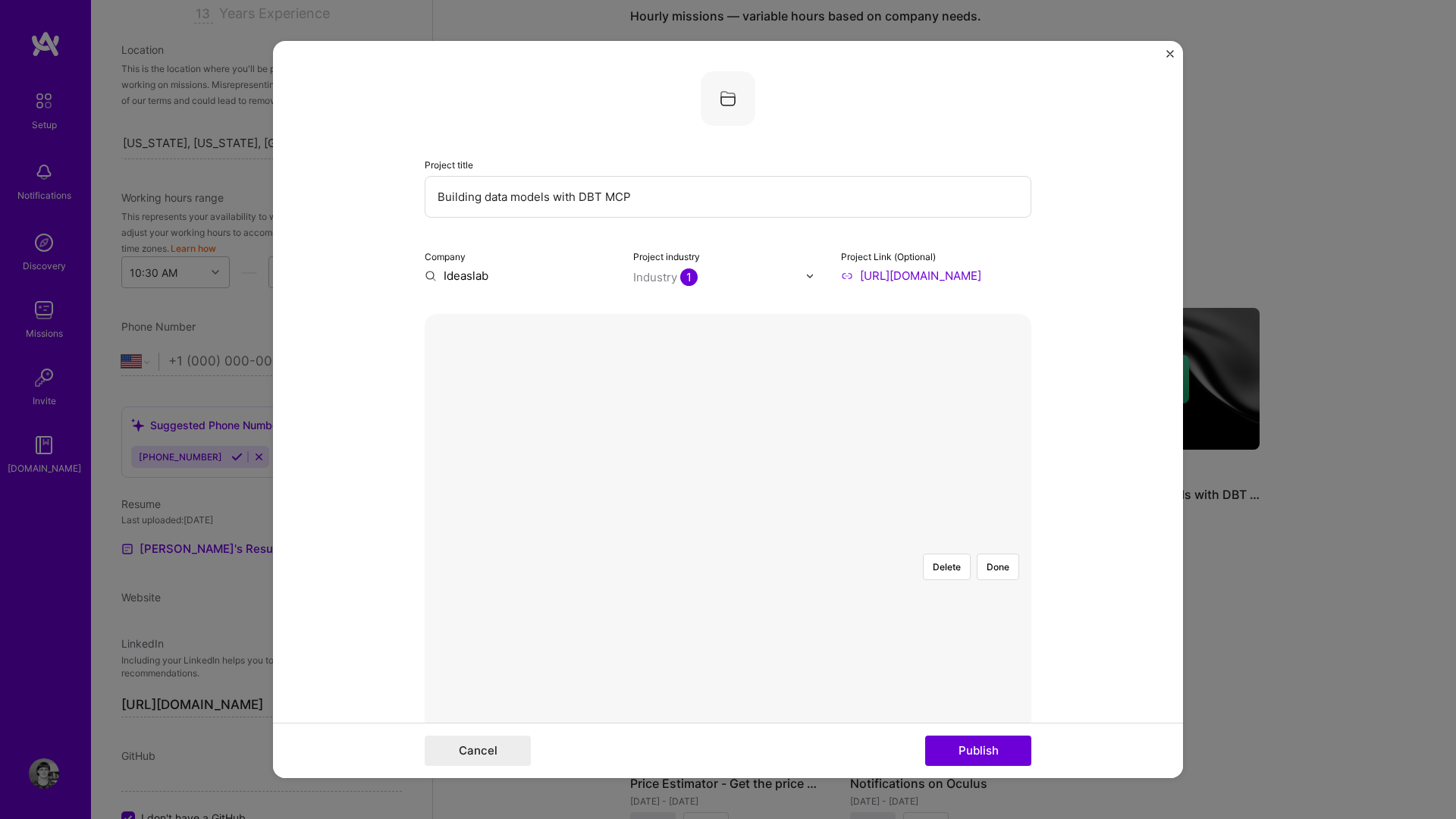
click at [849, 542] on div at bounding box center [1033, 680] width 367 height 276
click at [1004, 554] on button "Done" at bounding box center [998, 566] width 42 height 26
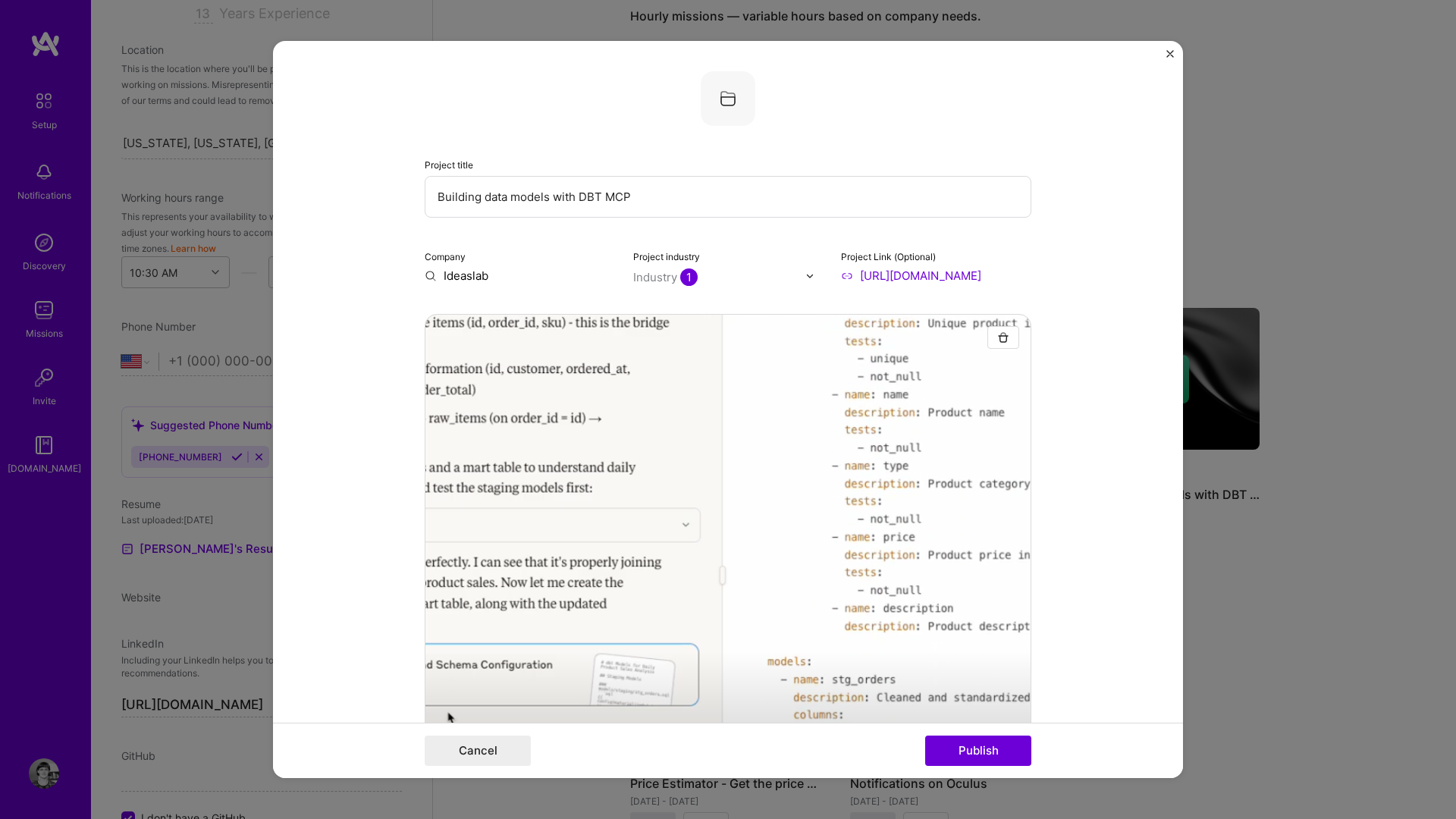
click at [735, 90] on img at bounding box center [728, 99] width 55 height 55
click at [738, 141] on div "Project title Building data models with DBT MCP Company Ideaslab Project indust…" at bounding box center [728, 177] width 607 height 212
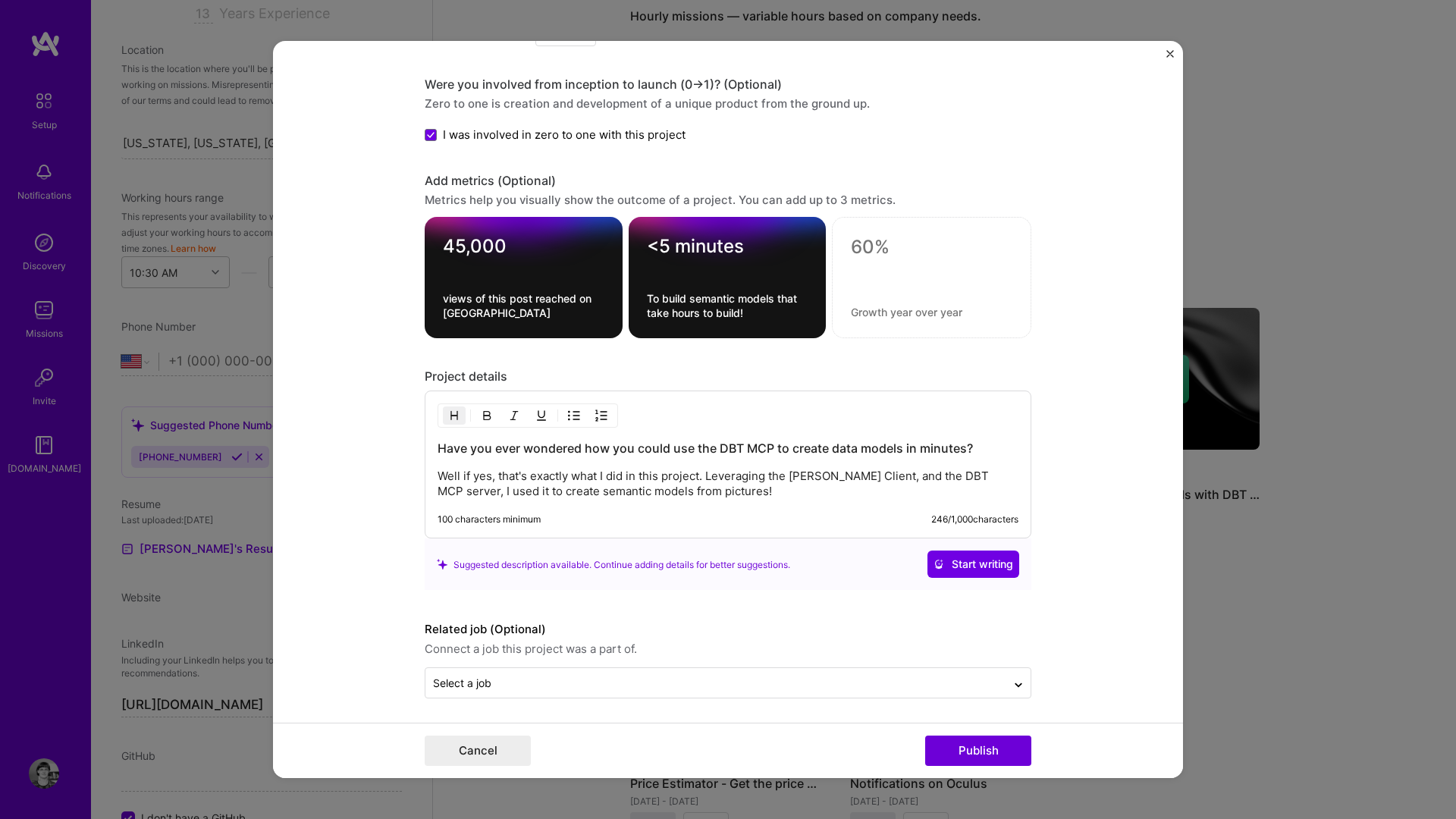
scroll to position [1303, 0]
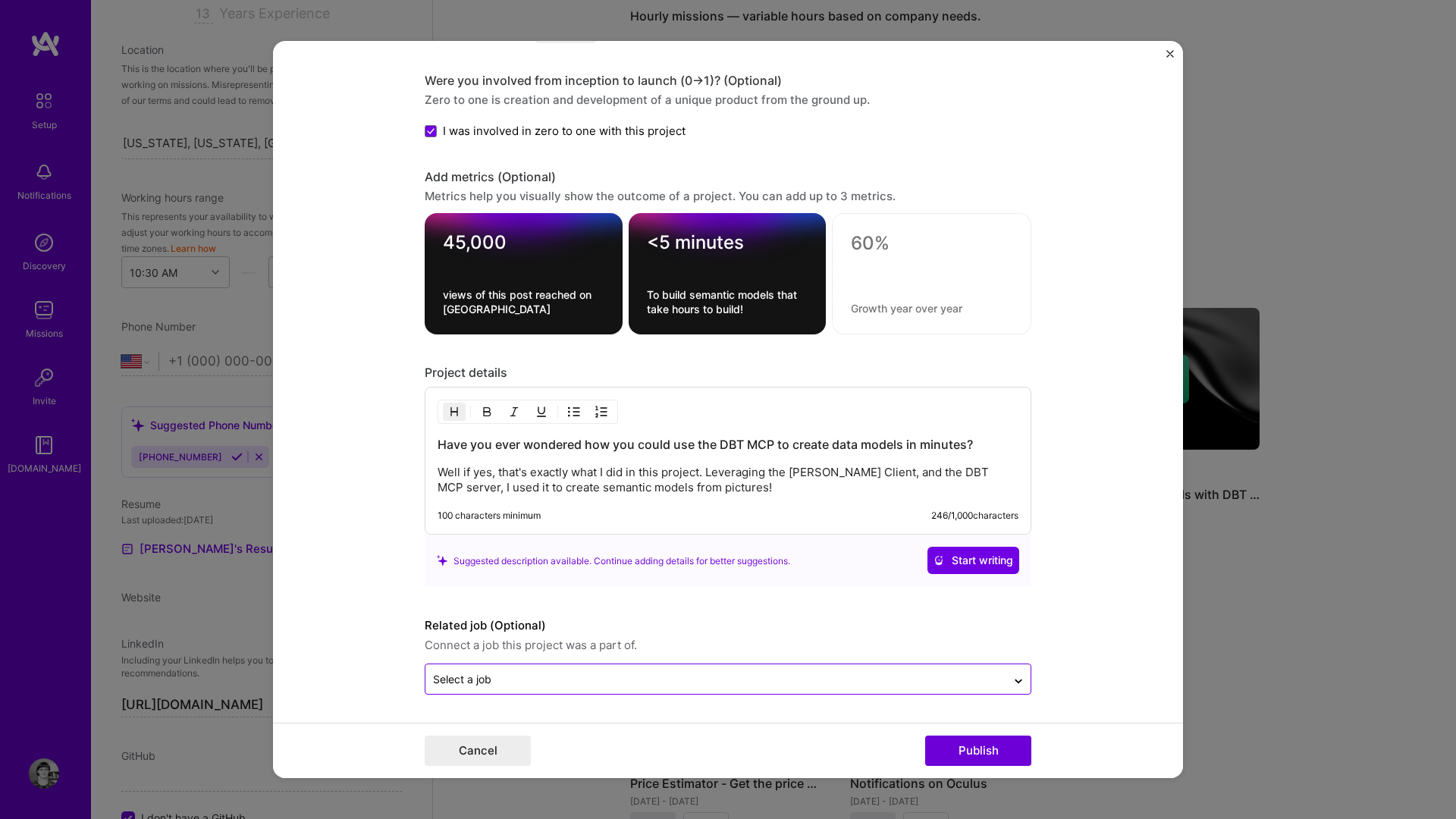
click at [662, 674] on input "text" at bounding box center [716, 679] width 566 height 16
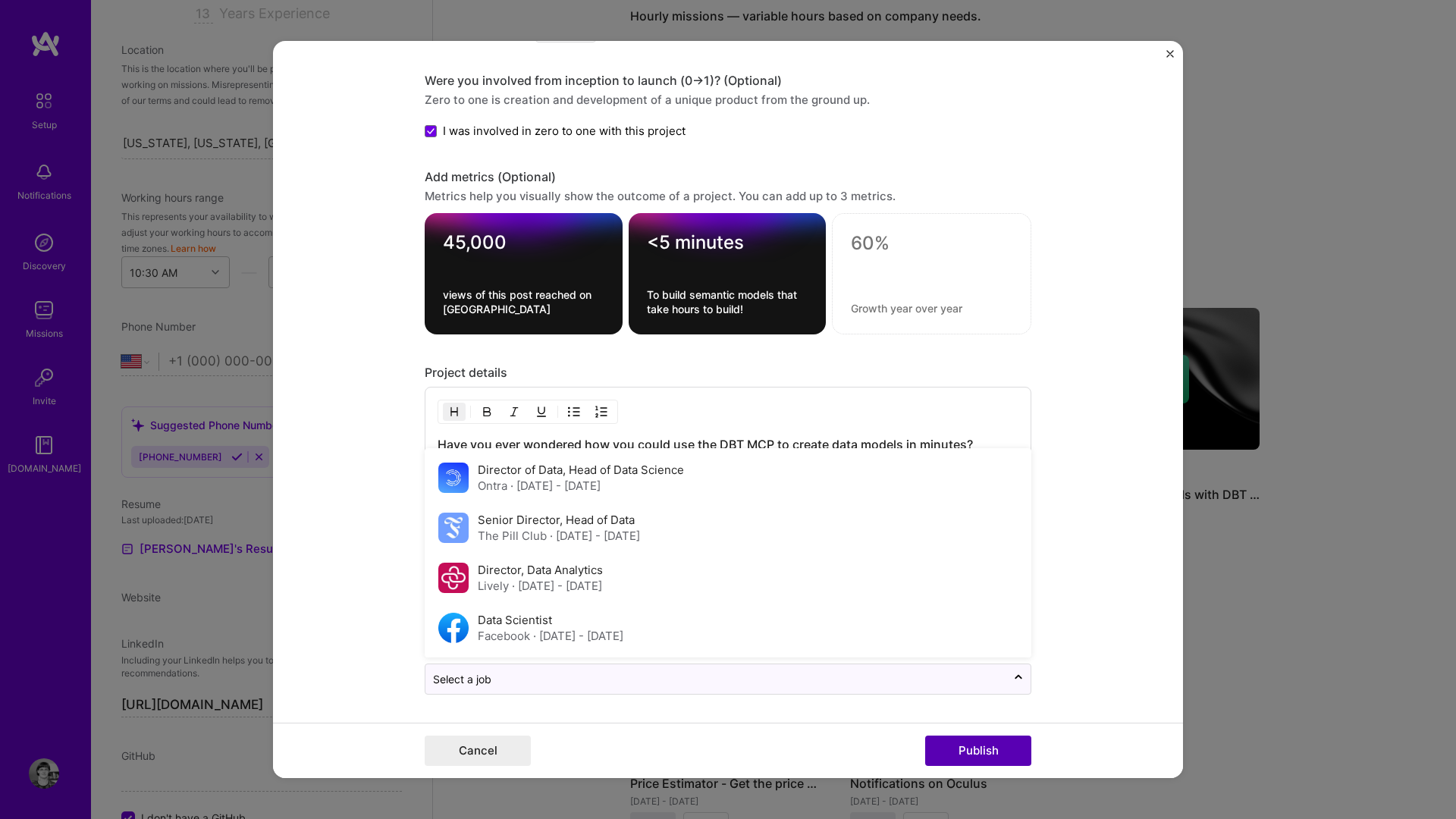
click at [967, 757] on button "Publish" at bounding box center [979, 751] width 106 height 30
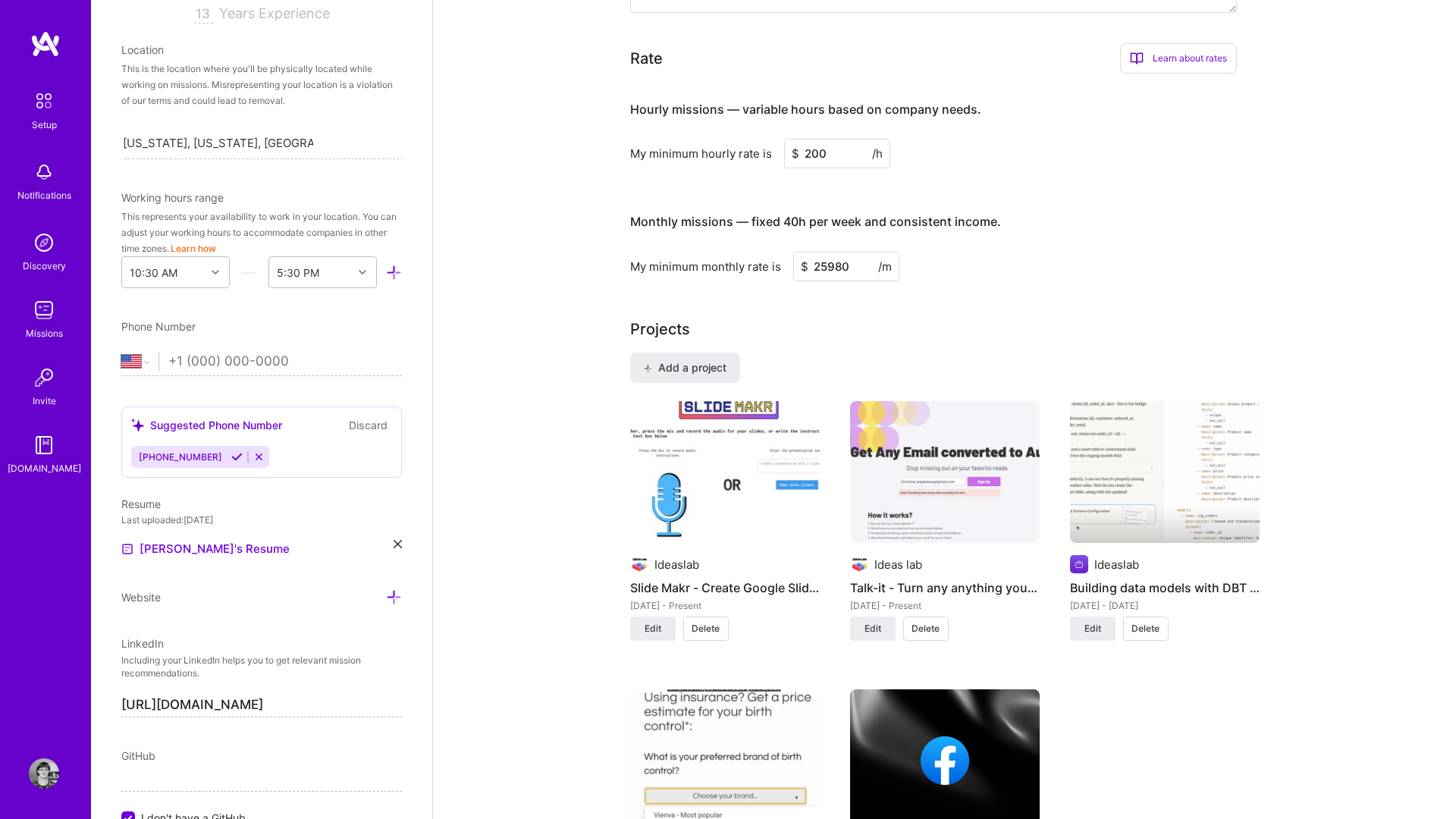
scroll to position [1128, 0]
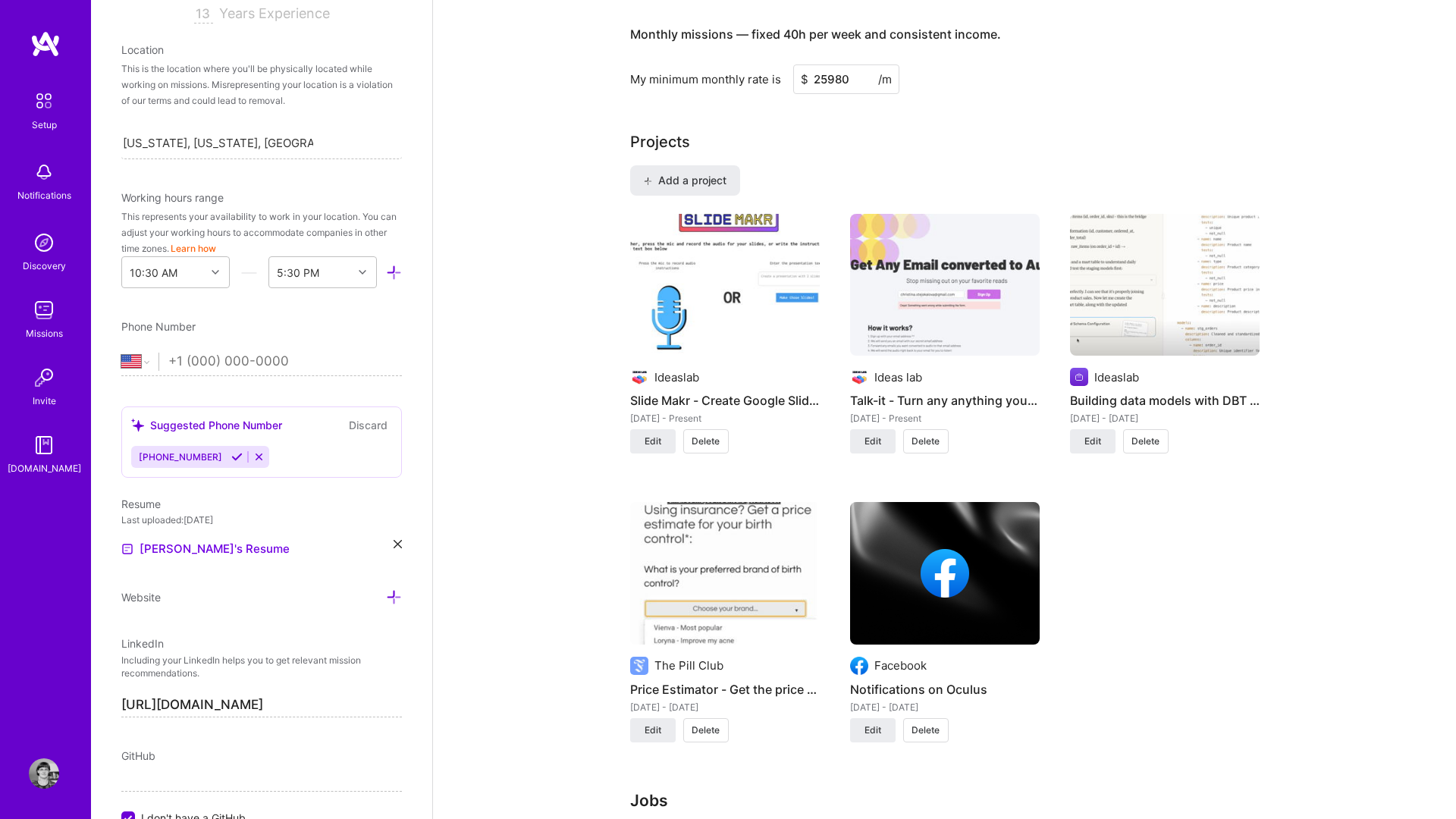
click at [1006, 549] on div at bounding box center [944, 573] width 190 height 48
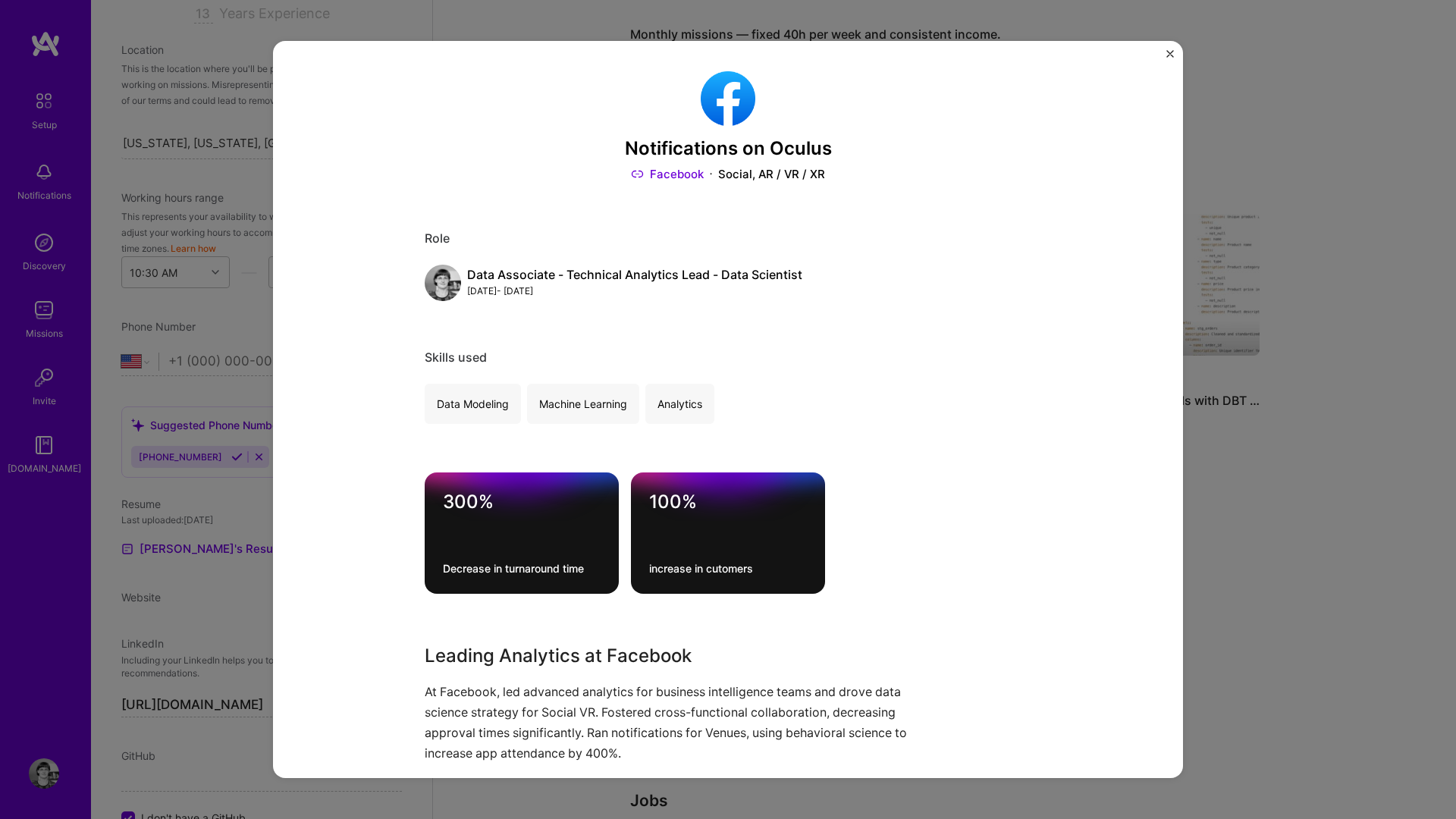
click at [1169, 55] on img "Close" at bounding box center [1171, 54] width 8 height 8
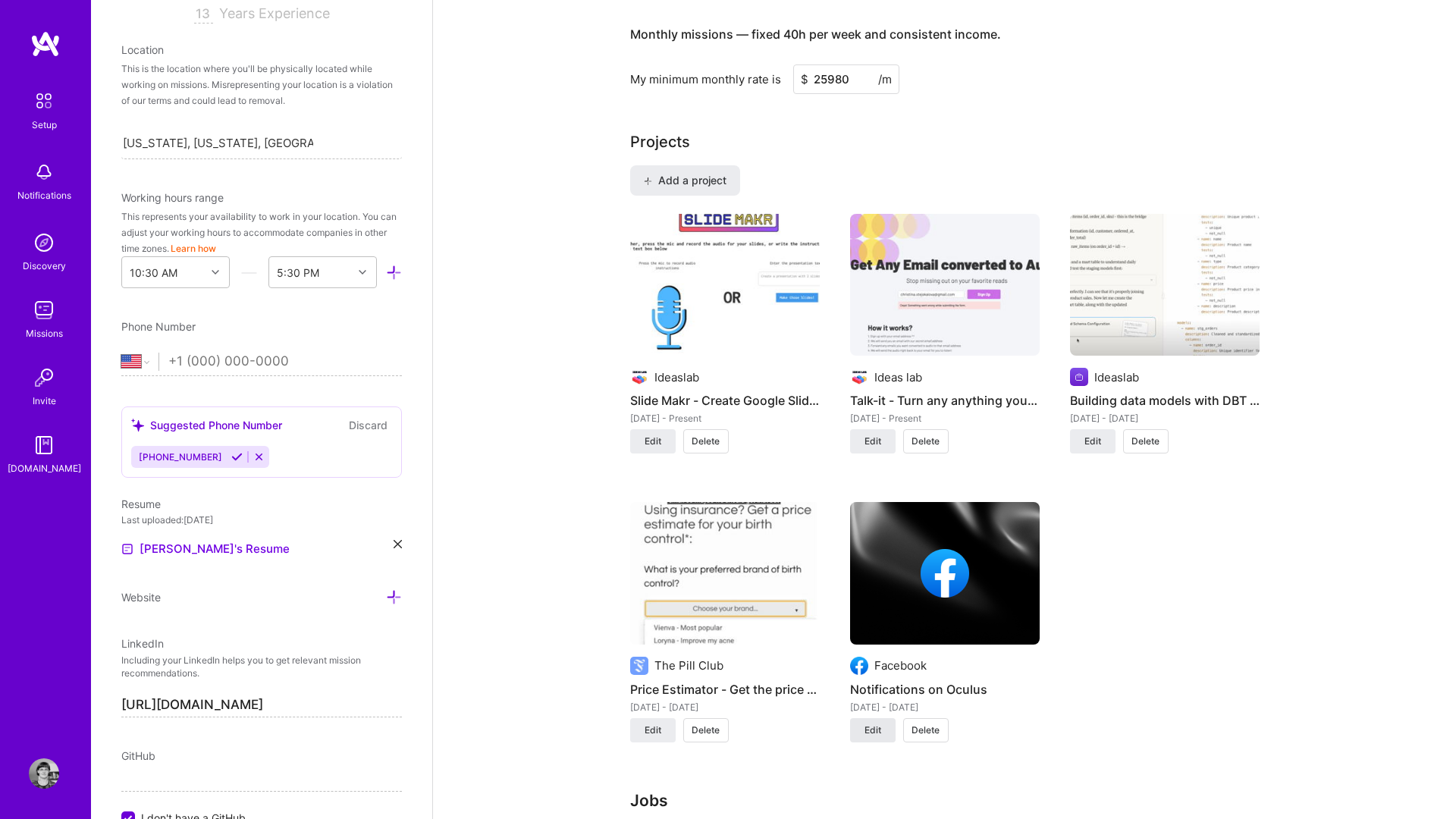
click at [880, 720] on button "Edit" at bounding box center [872, 730] width 45 height 25
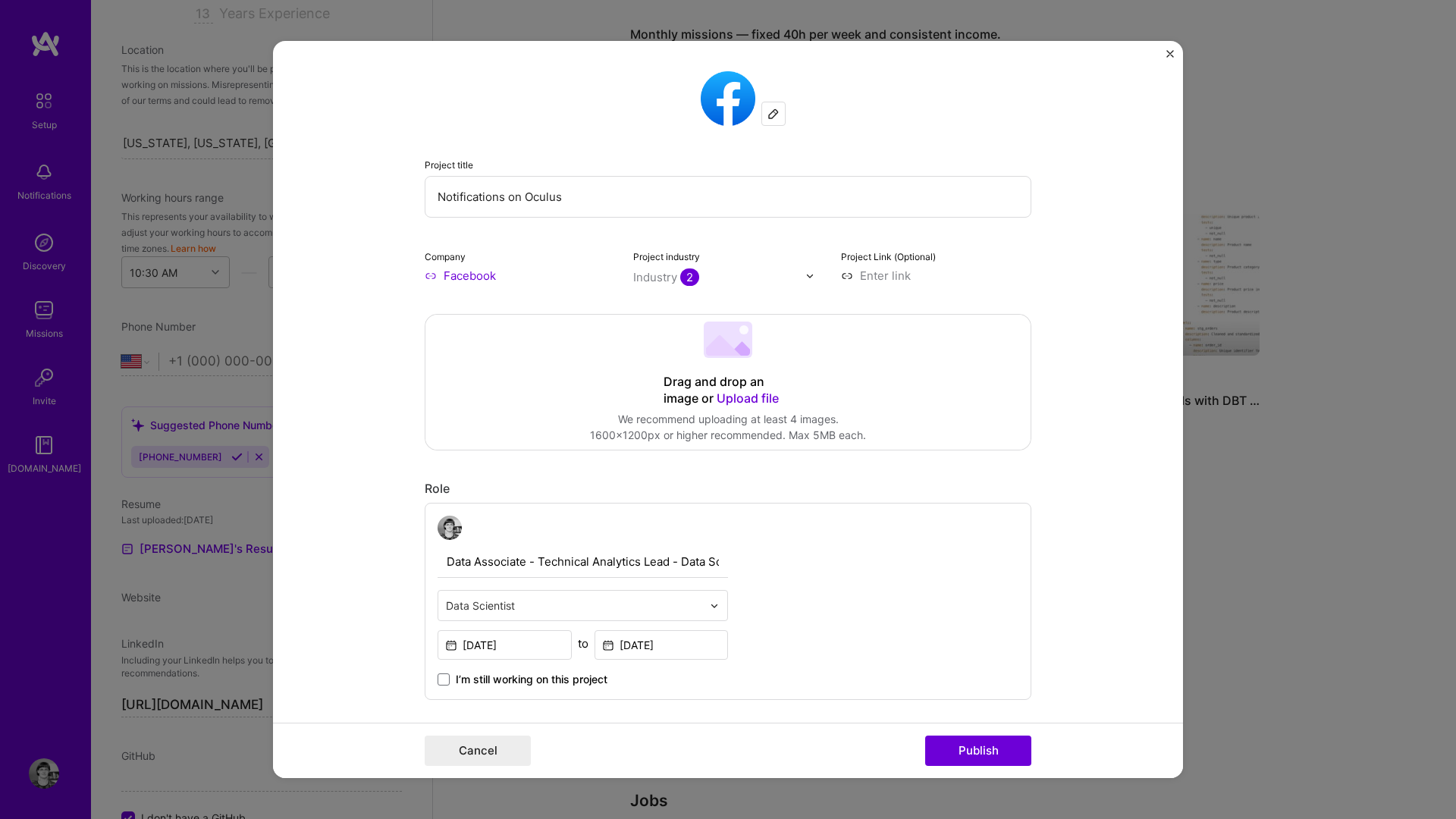
click at [882, 282] on input at bounding box center [937, 276] width 191 height 16
paste input "https://drive.google.com/file/d/12TMC3x1TlXJQO9oBI7f7PsRnJra-jYAy/view?usp=shar…"
type input "https://drive.google.com/file/d/12TMC3x1TlXJQO9oBI7f7PsRnJra-jYAy/view?usp=shar…"
click at [967, 736] on button "Publish" at bounding box center [979, 751] width 106 height 30
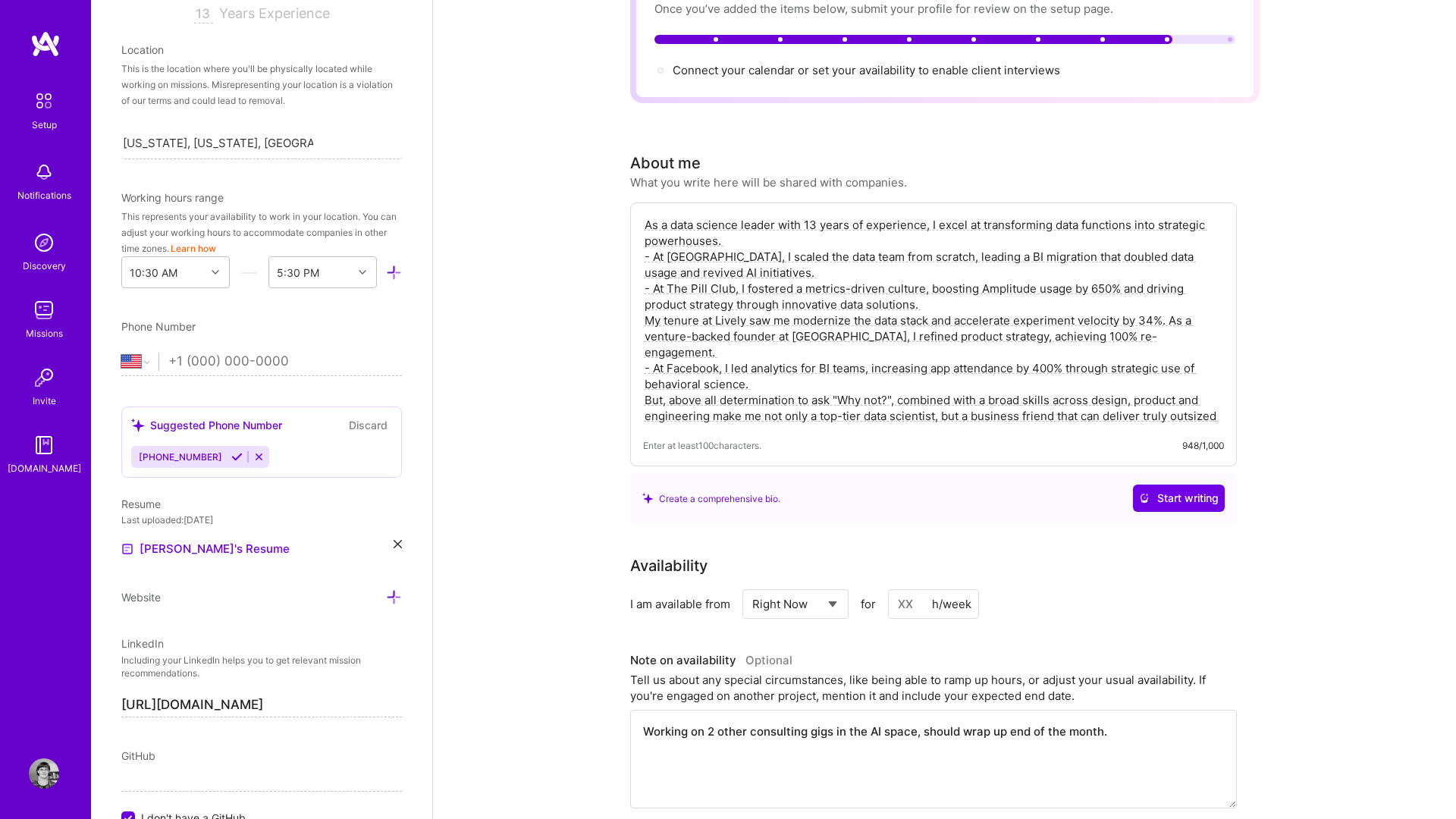
scroll to position [0, 0]
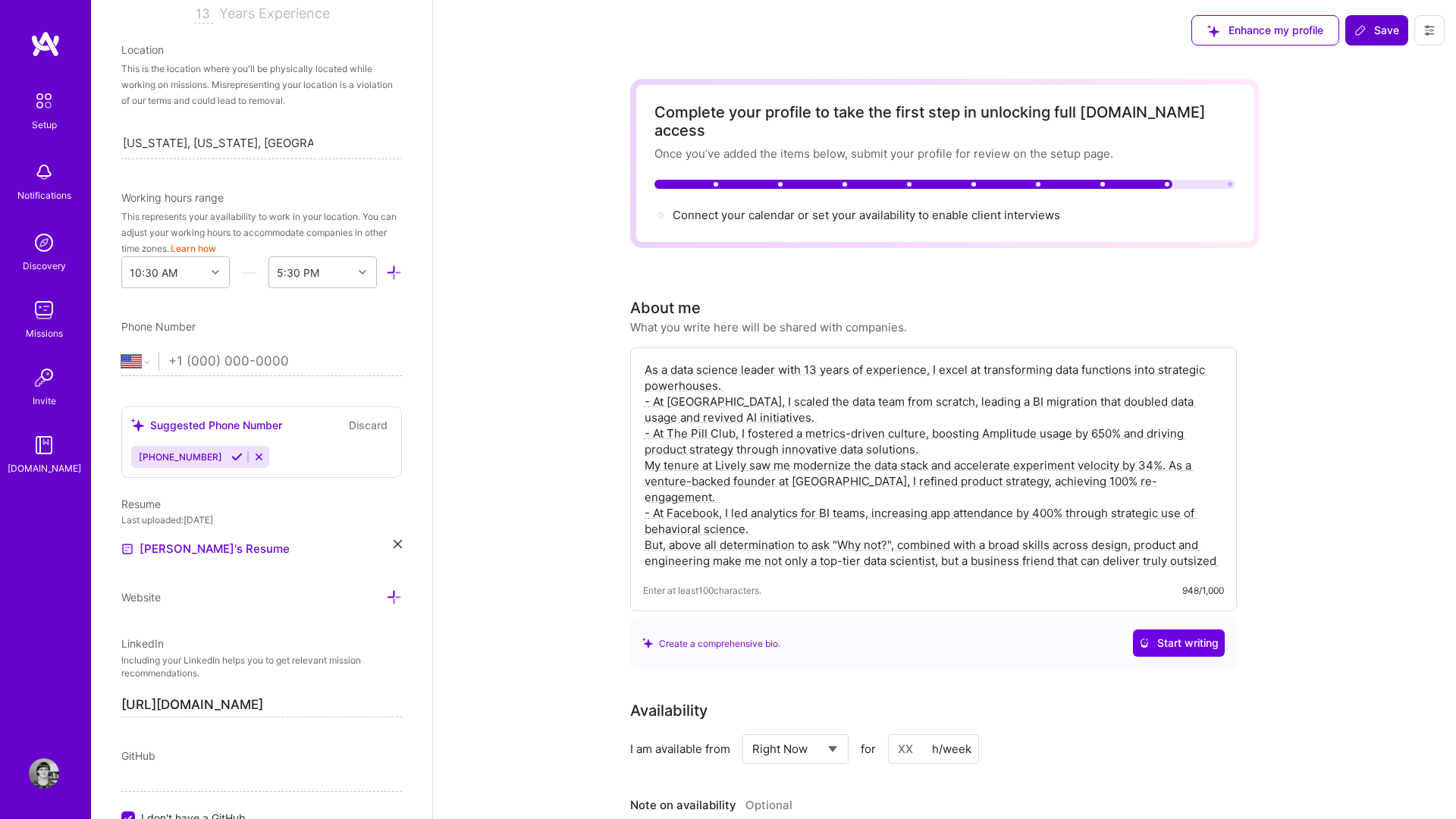
click at [1365, 26] on icon at bounding box center [1360, 30] width 12 height 12
click at [1373, 40] on button "Save" at bounding box center [1377, 30] width 63 height 30
click at [1387, 42] on button "Save" at bounding box center [1377, 30] width 63 height 30
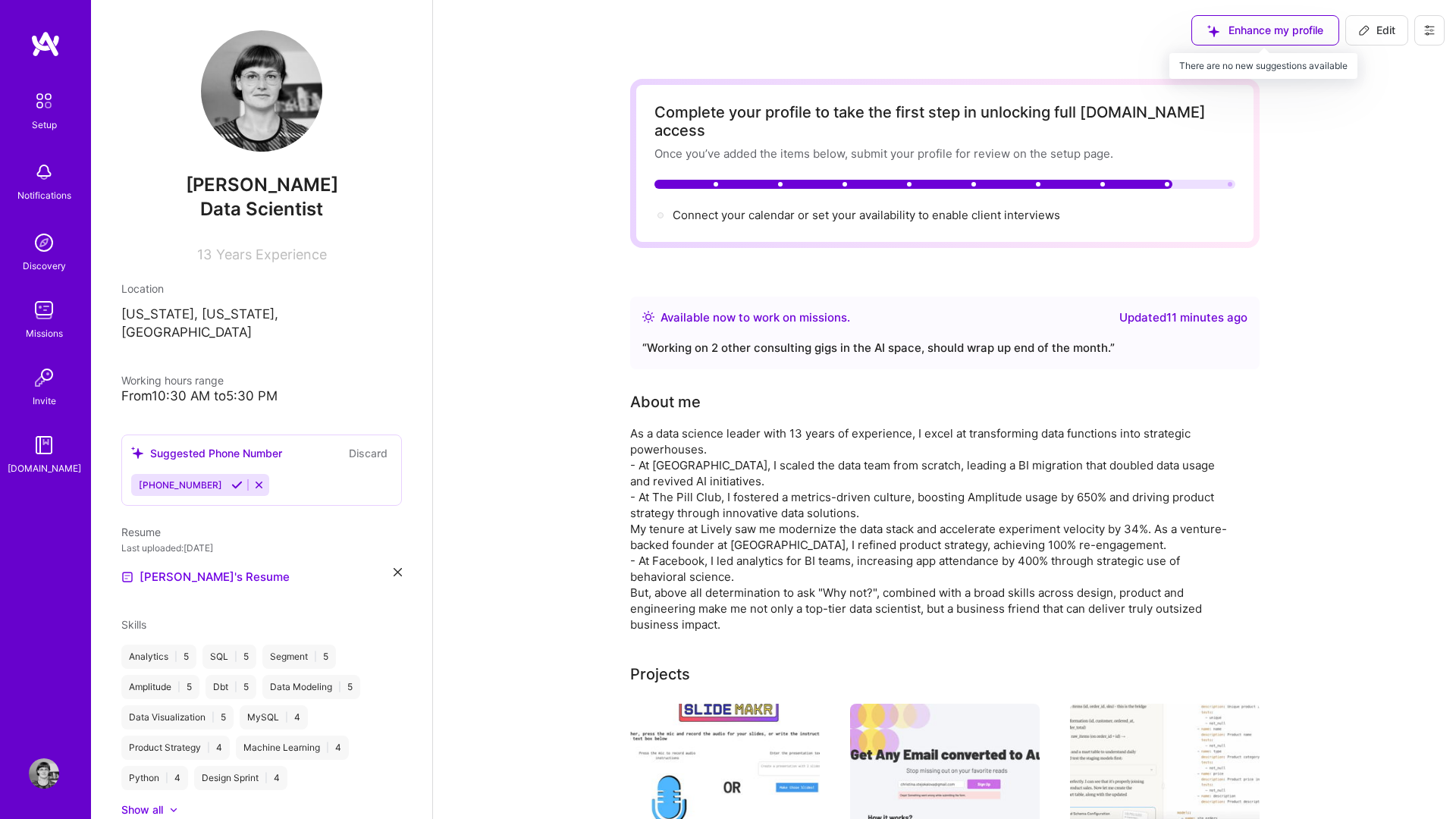
click at [1243, 34] on div "Enhance my profile" at bounding box center [1265, 30] width 148 height 30
click at [815, 208] on span "Connect your calendar or set your availability to enable client interviews →" at bounding box center [873, 215] width 401 height 14
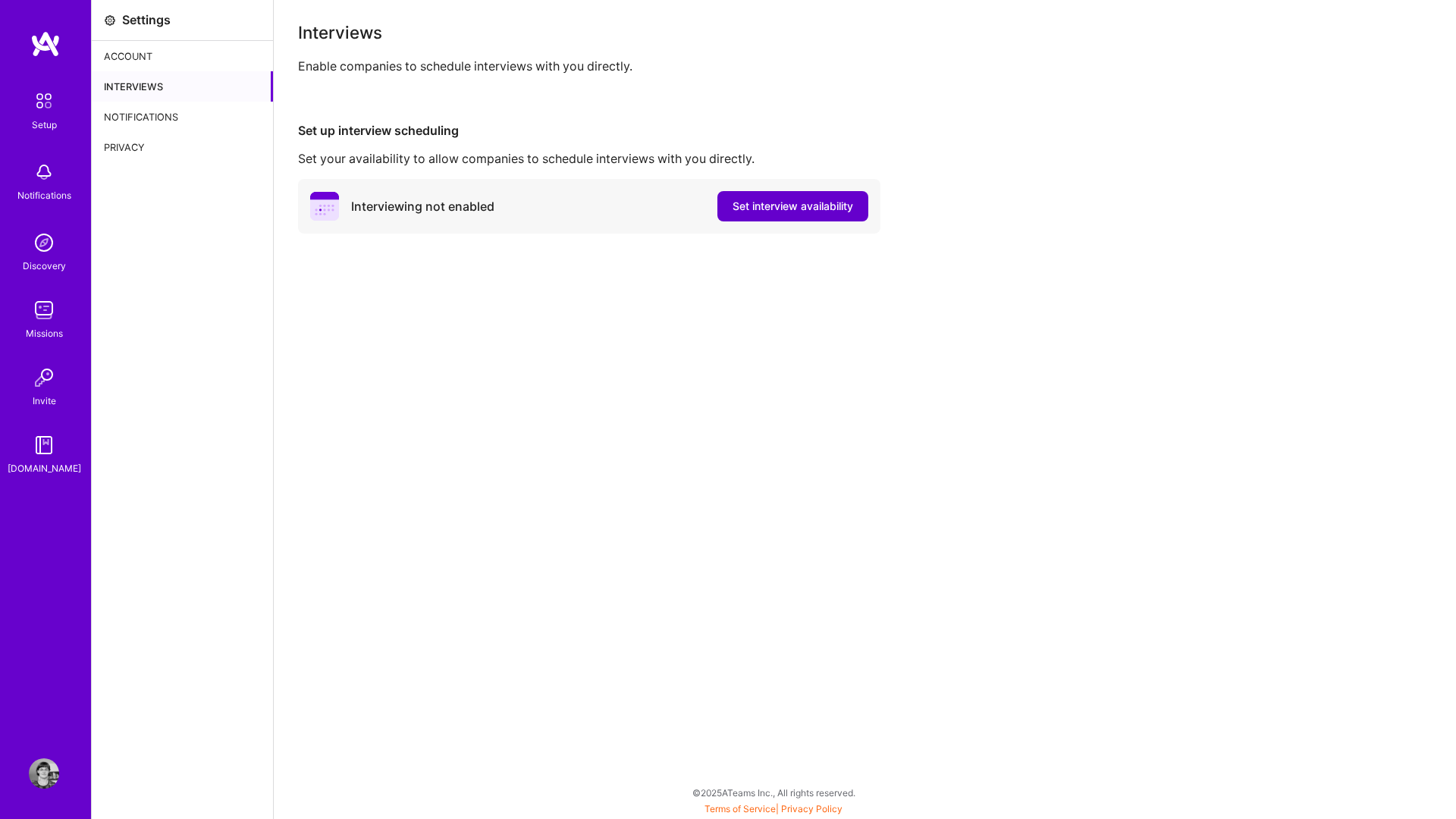
click at [750, 216] on button "Set interview availability" at bounding box center [793, 207] width 151 height 30
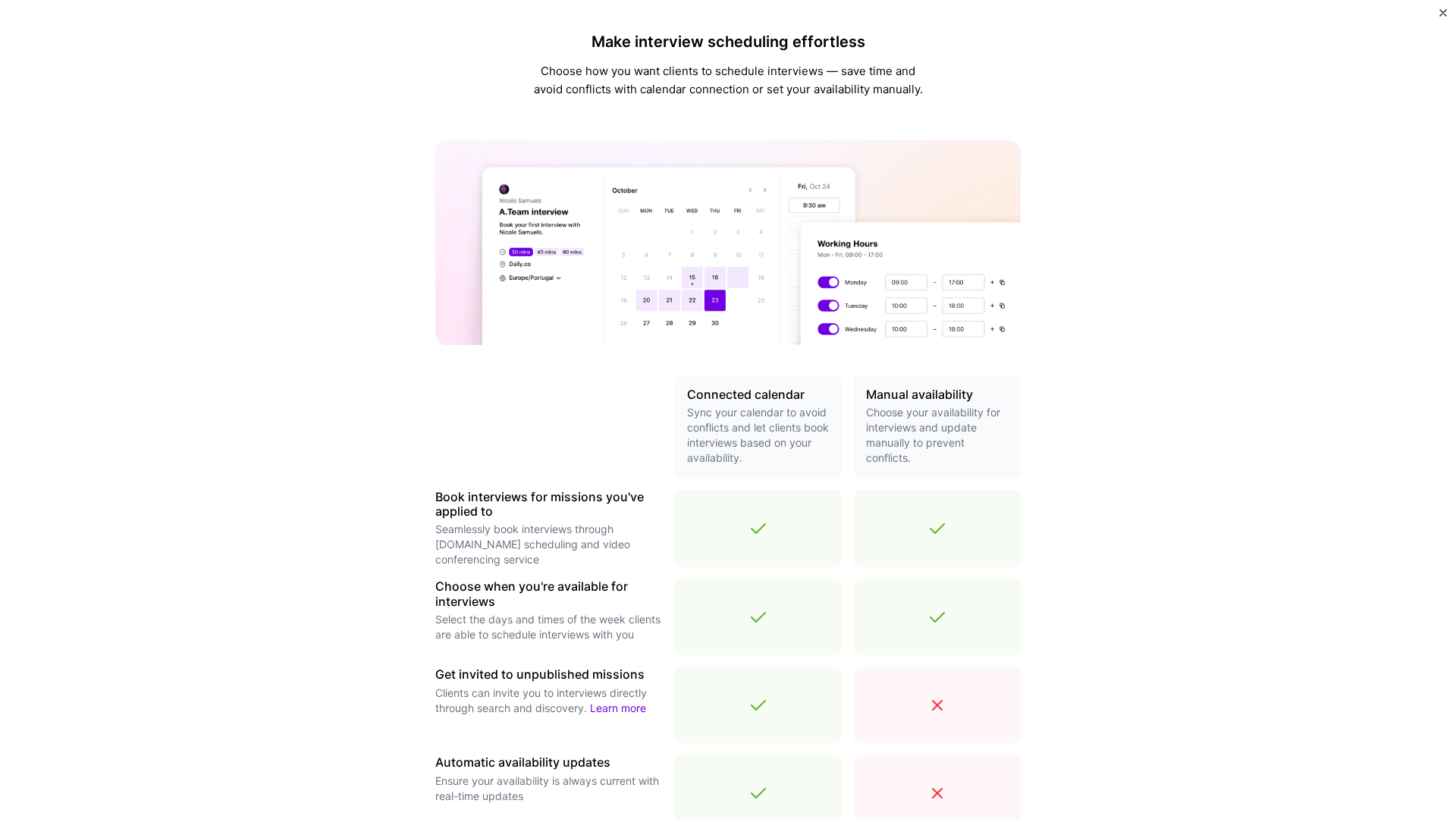
scroll to position [244, 0]
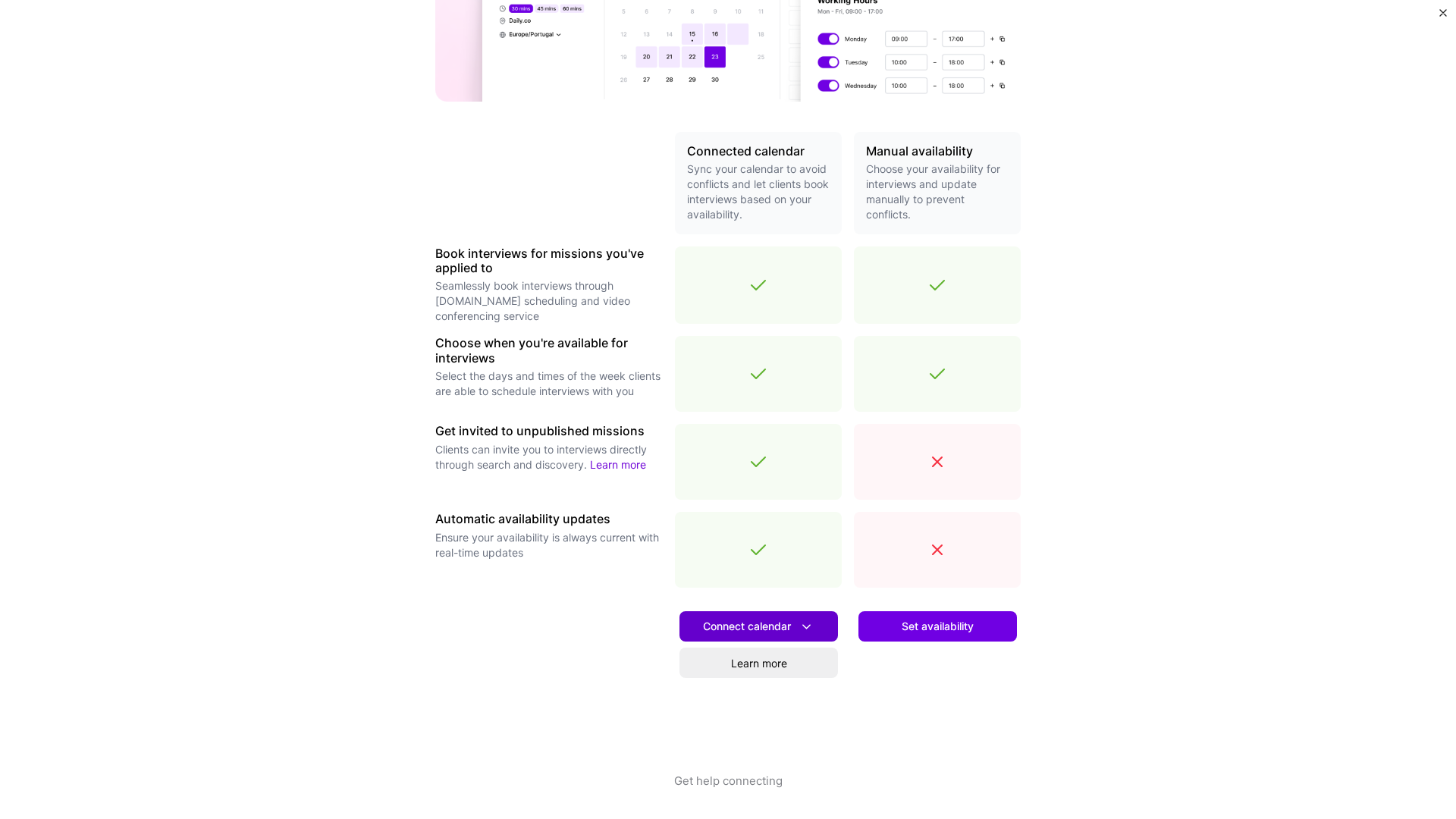
click at [806, 627] on icon at bounding box center [806, 627] width 16 height 16
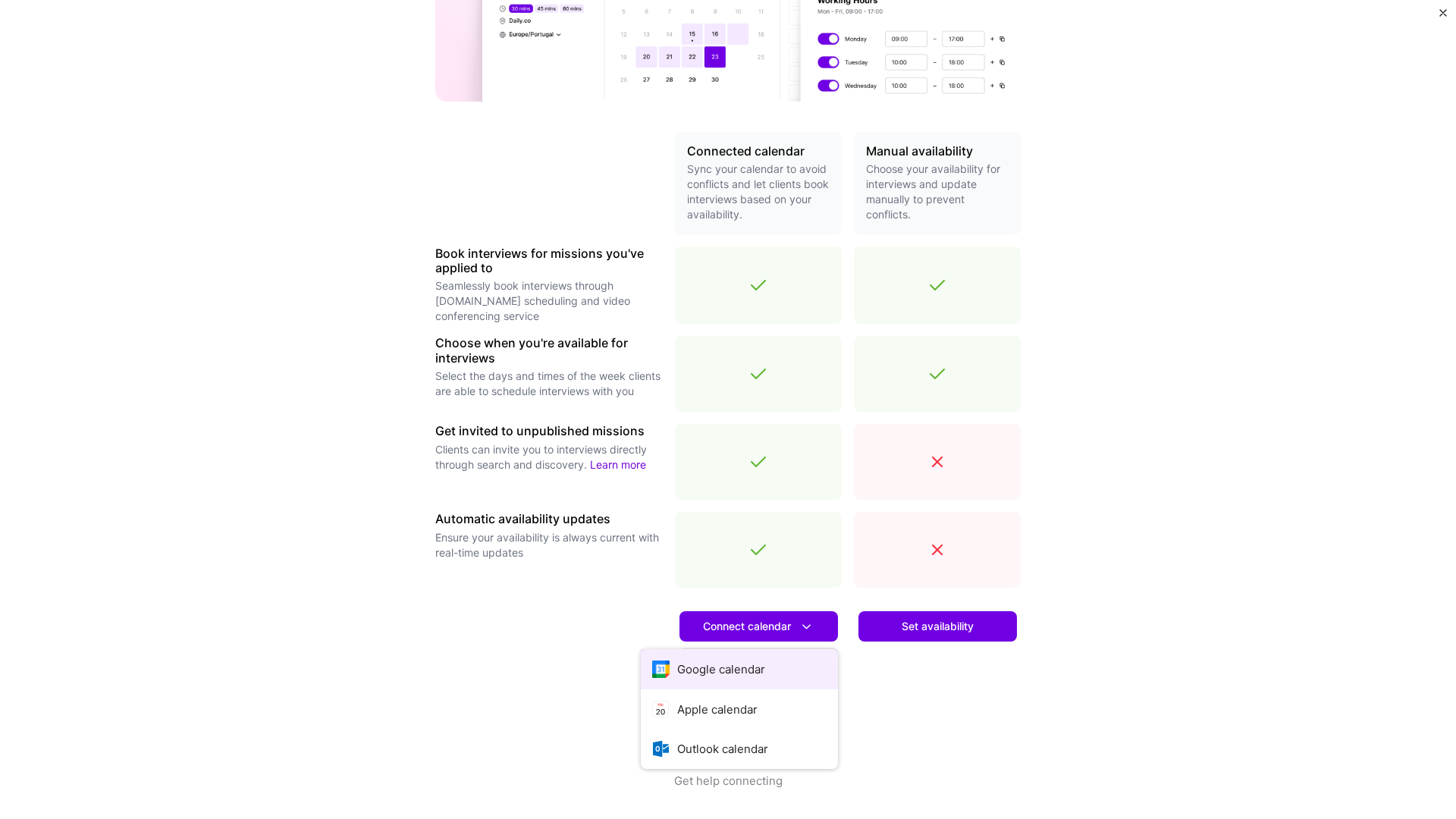
click at [777, 669] on button "Google calendar" at bounding box center [740, 669] width 197 height 41
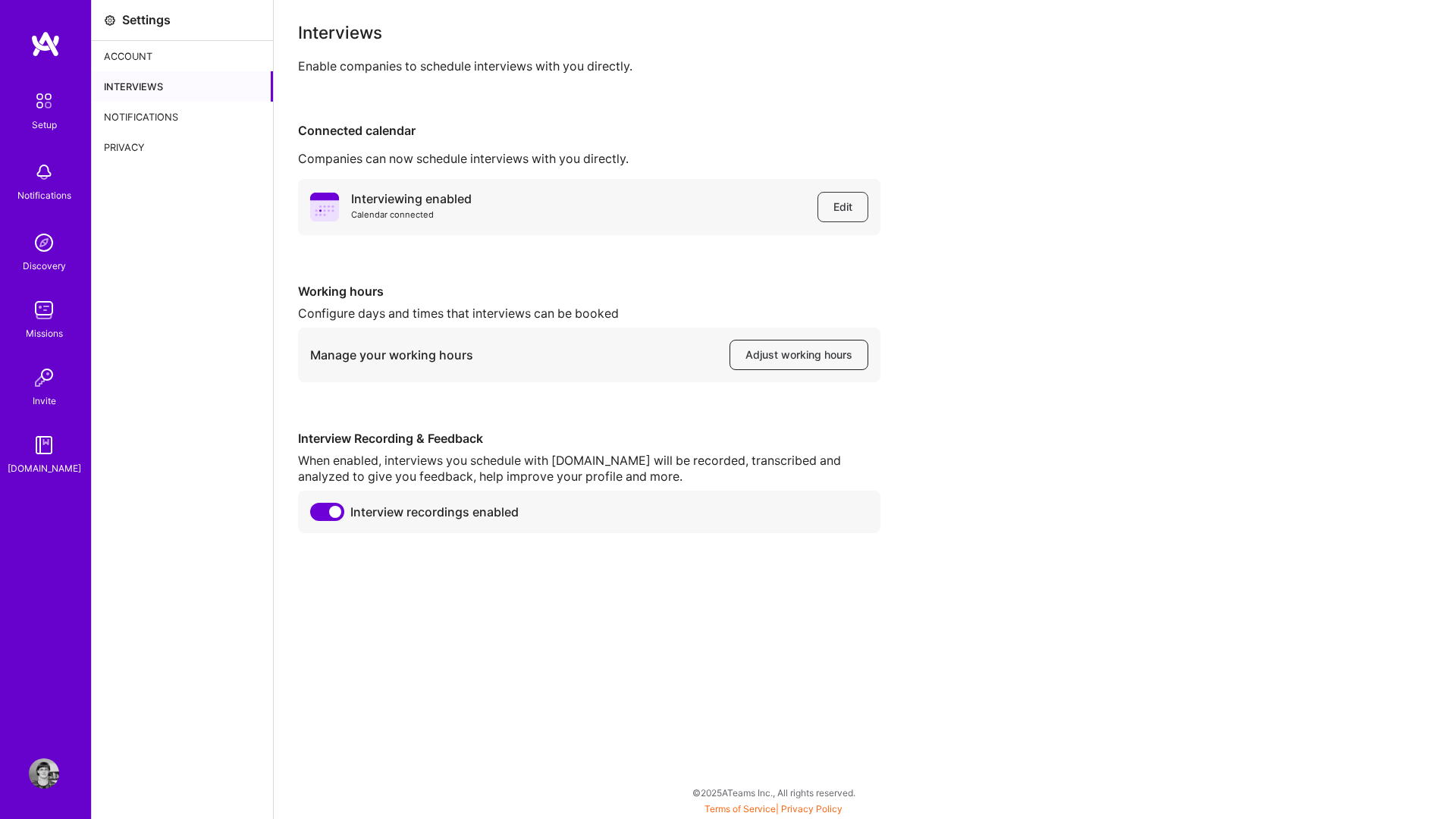
click at [751, 364] on button "Adjust working hours" at bounding box center [799, 355] width 139 height 30
click at [152, 59] on div "Account" at bounding box center [183, 56] width 181 height 30
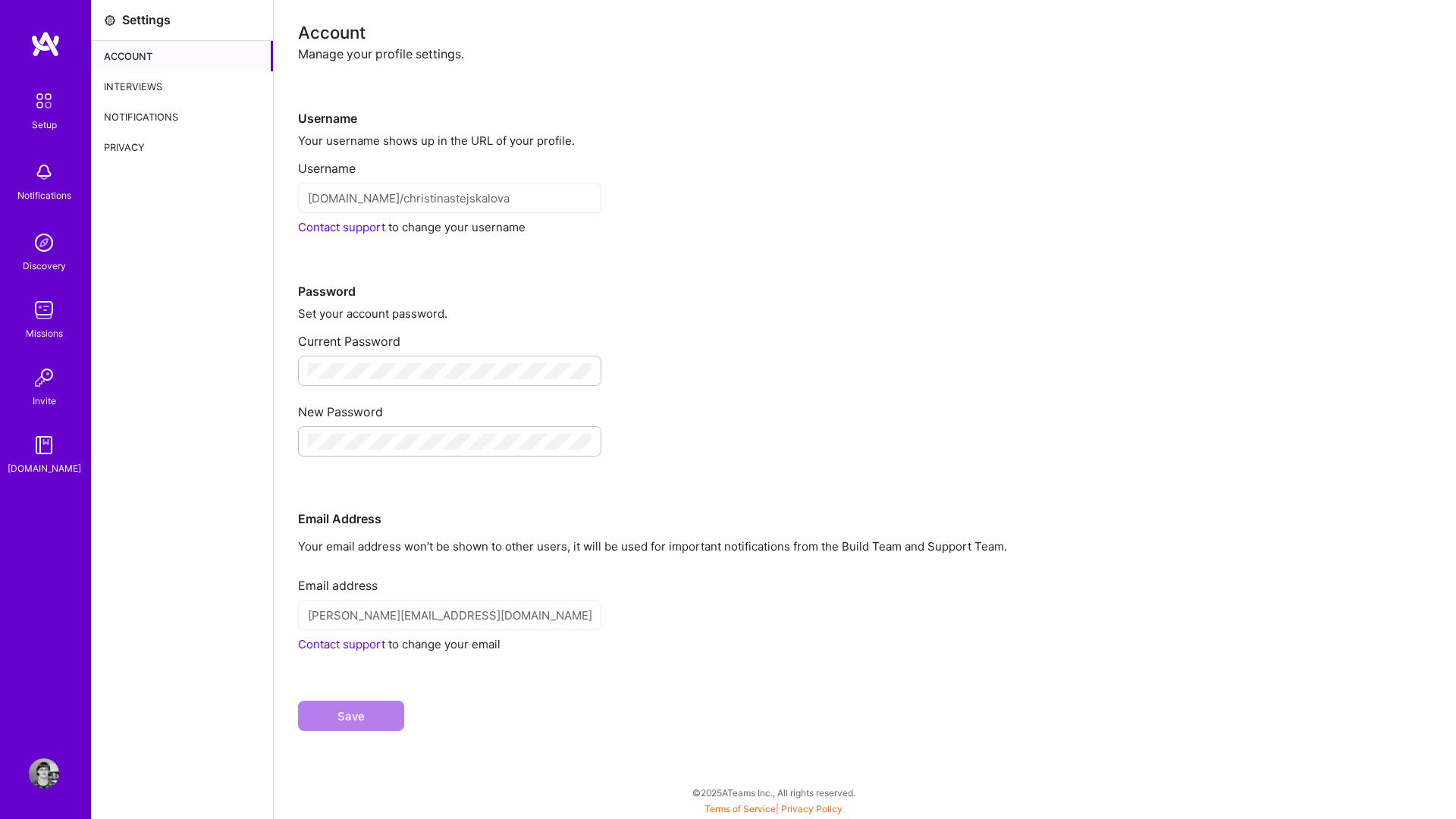
click at [42, 99] on img at bounding box center [44, 101] width 32 height 32
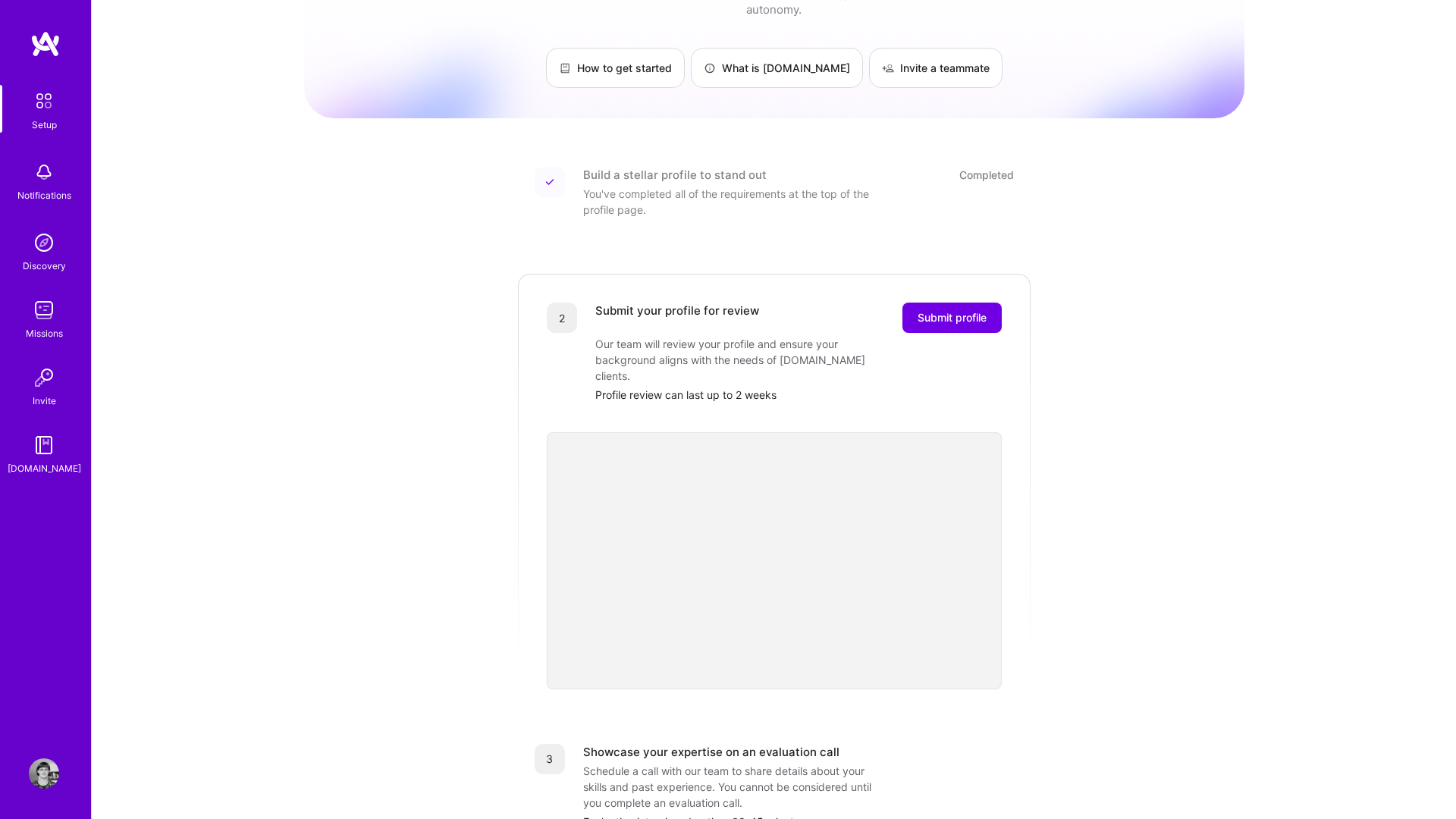
scroll to position [210, 0]
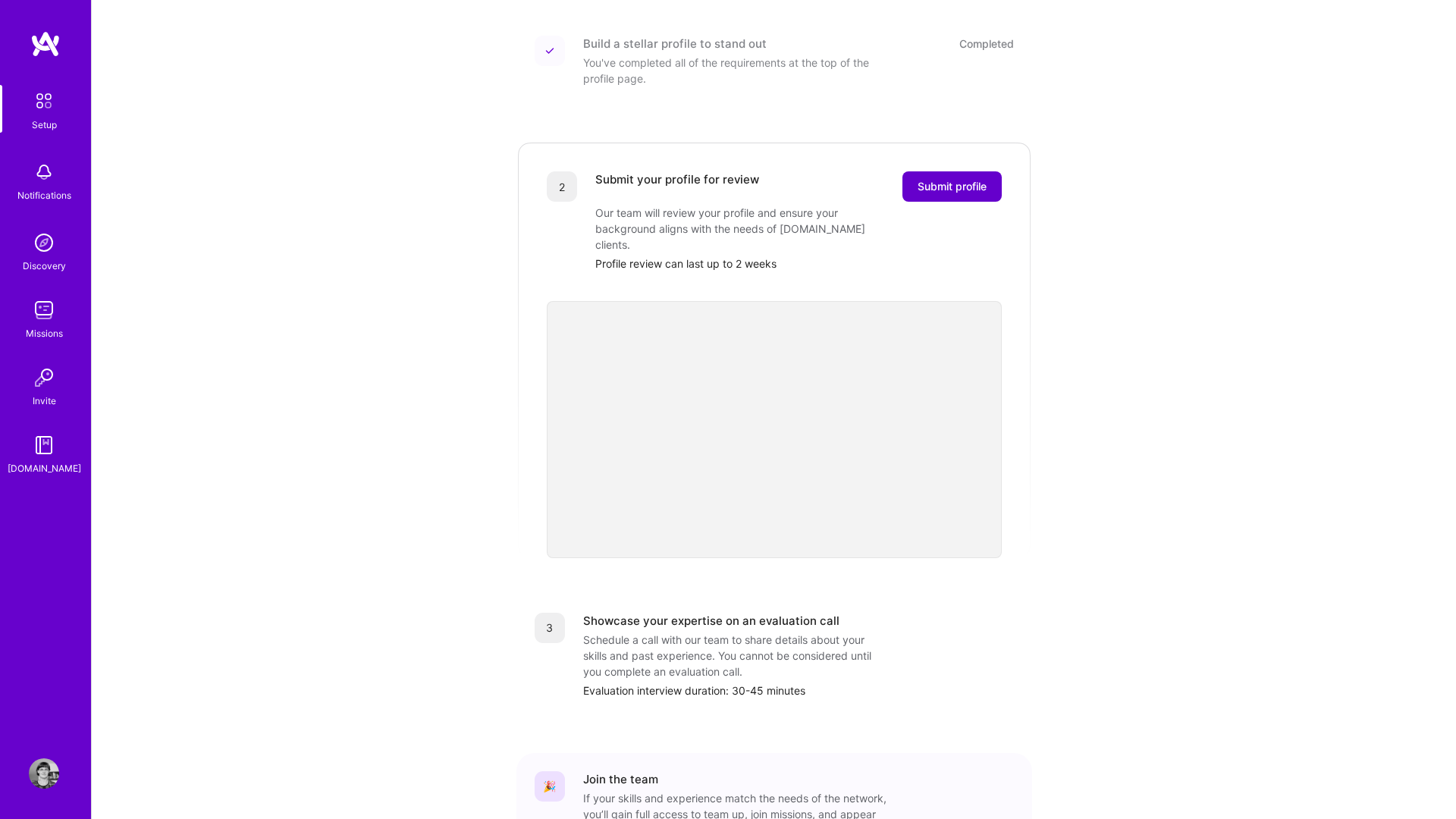
click at [949, 179] on span "Submit profile" at bounding box center [952, 186] width 69 height 15
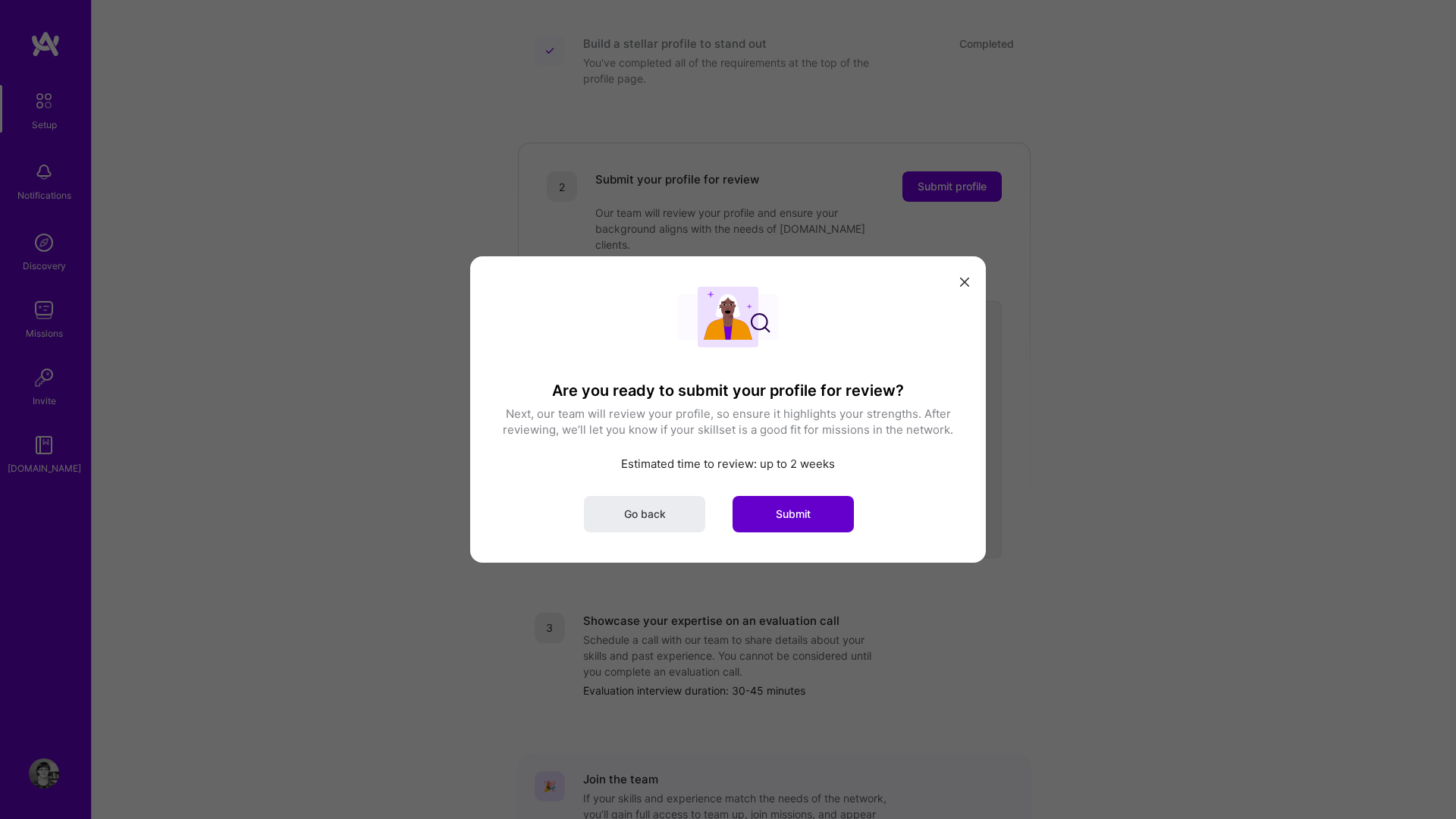
click at [773, 517] on button "Submit" at bounding box center [793, 514] width 122 height 37
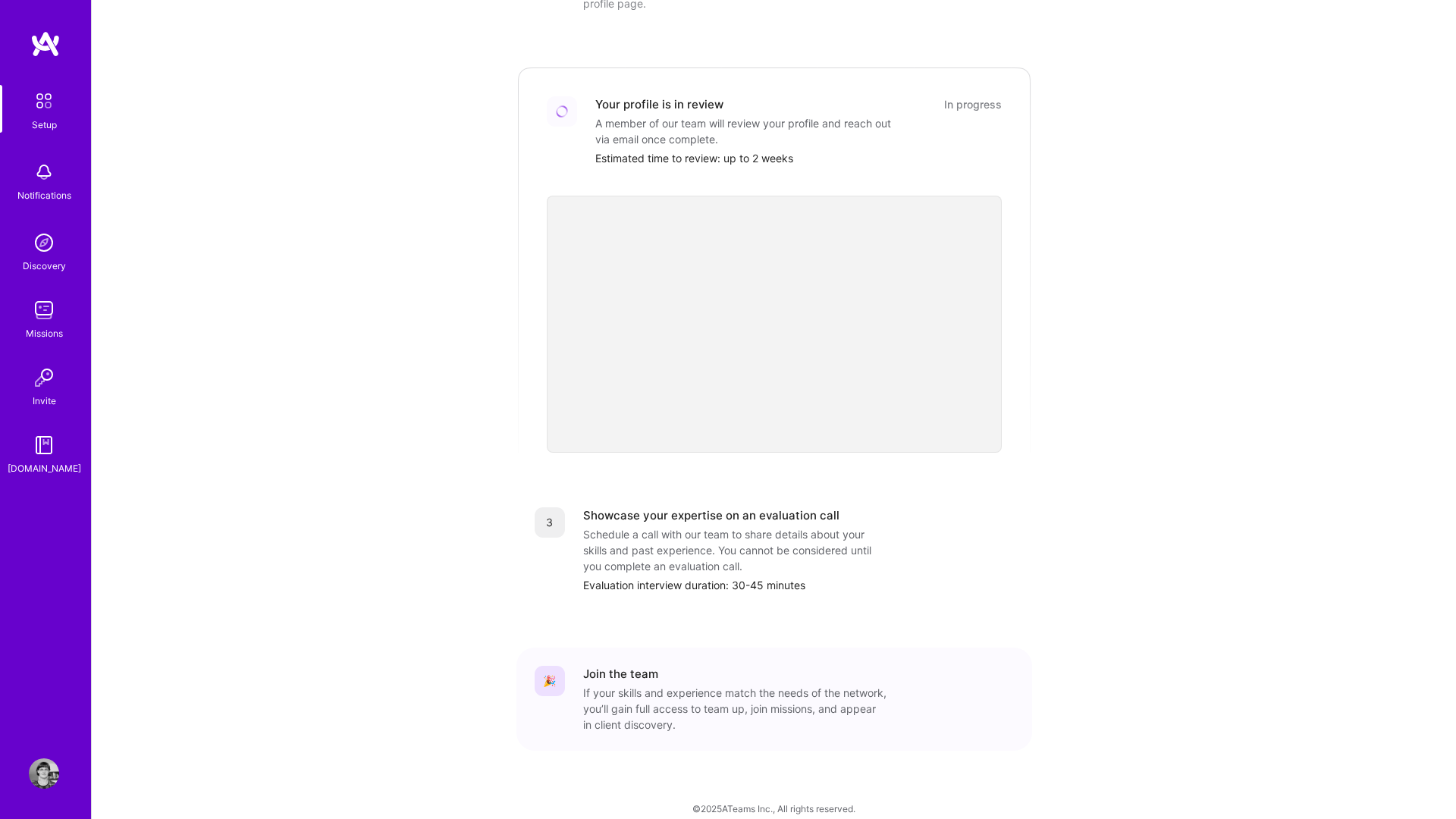
scroll to position [0, 0]
